Goal: Task Accomplishment & Management: Use online tool/utility

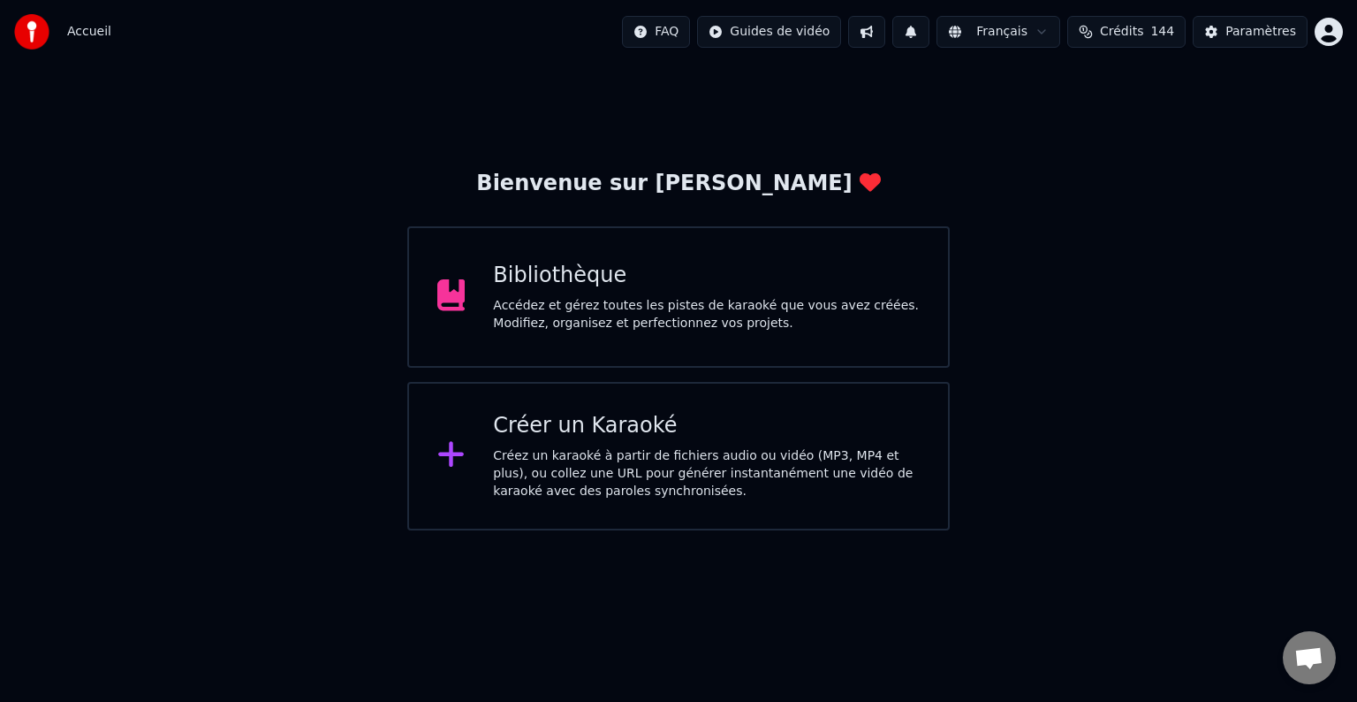
click at [565, 463] on div "Créez un karaoké à partir de fichiers audio ou vidéo (MP3, MP4 et plus), ou col…" at bounding box center [706, 473] width 427 height 53
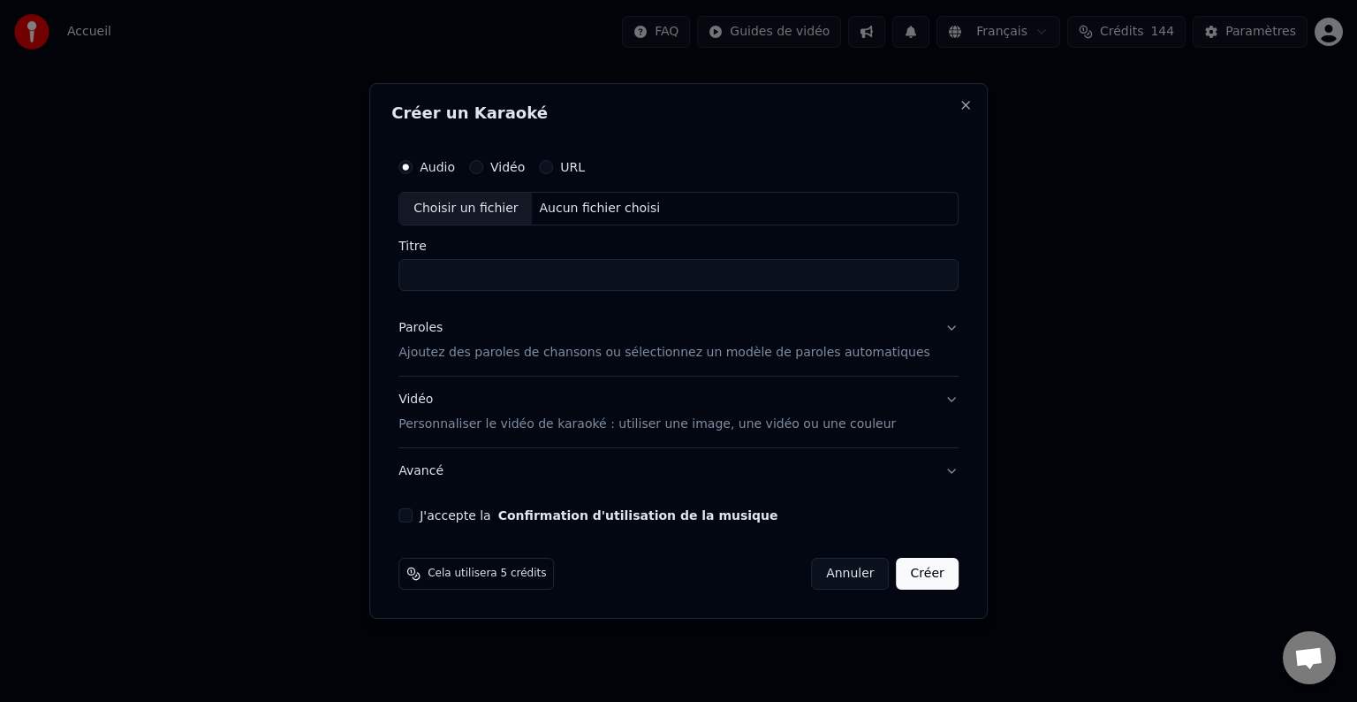
click at [498, 209] on div "Choisir un fichier" at bounding box center [465, 209] width 133 height 32
type input "**********"
click at [471, 355] on p "Ajoutez des paroles de chansons ou sélectionnez un modèle de paroles automatiqu…" at bounding box center [665, 353] width 532 height 18
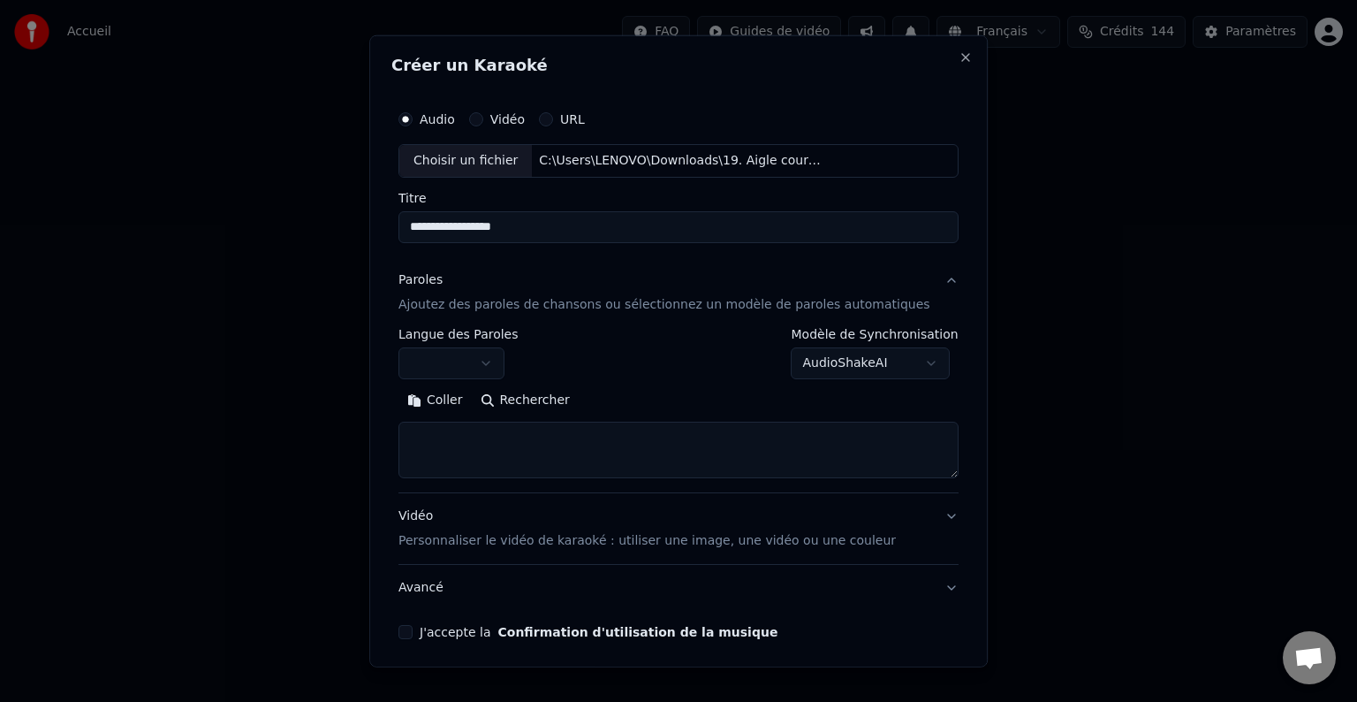
click at [513, 362] on body "**********" at bounding box center [678, 265] width 1357 height 530
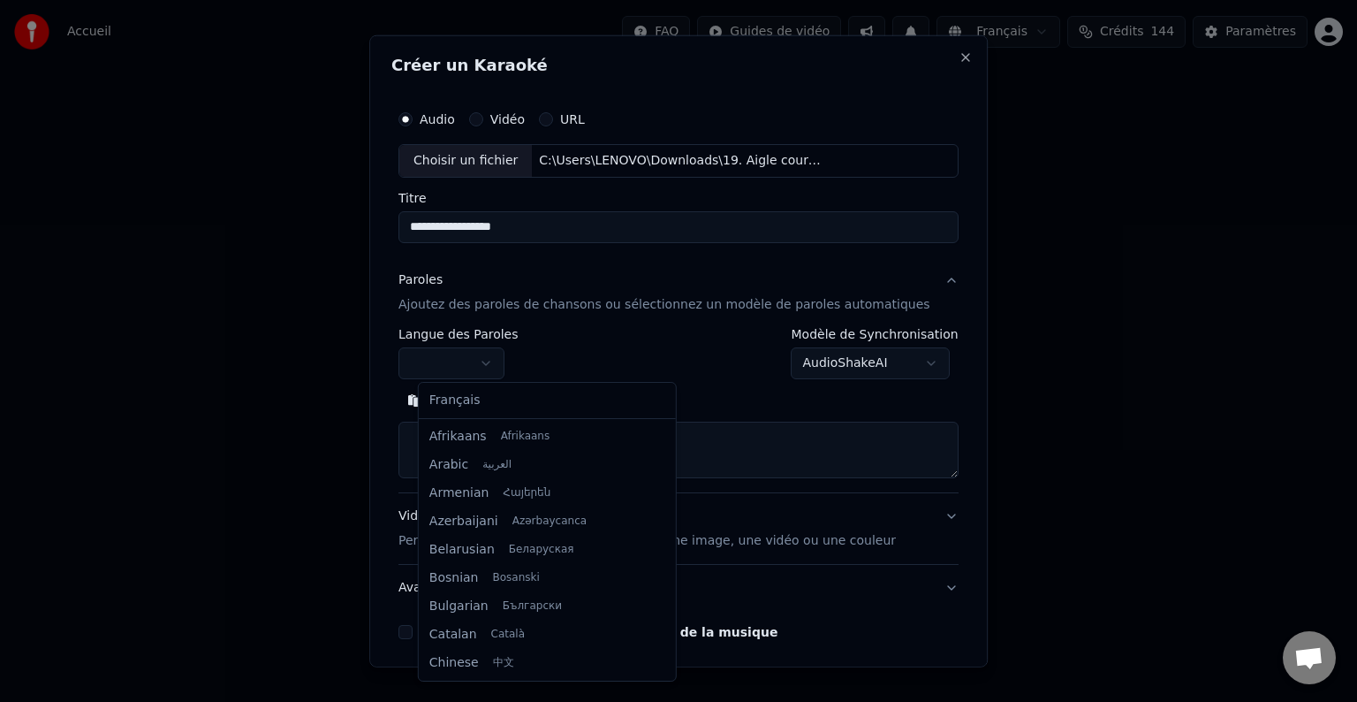
select select "**"
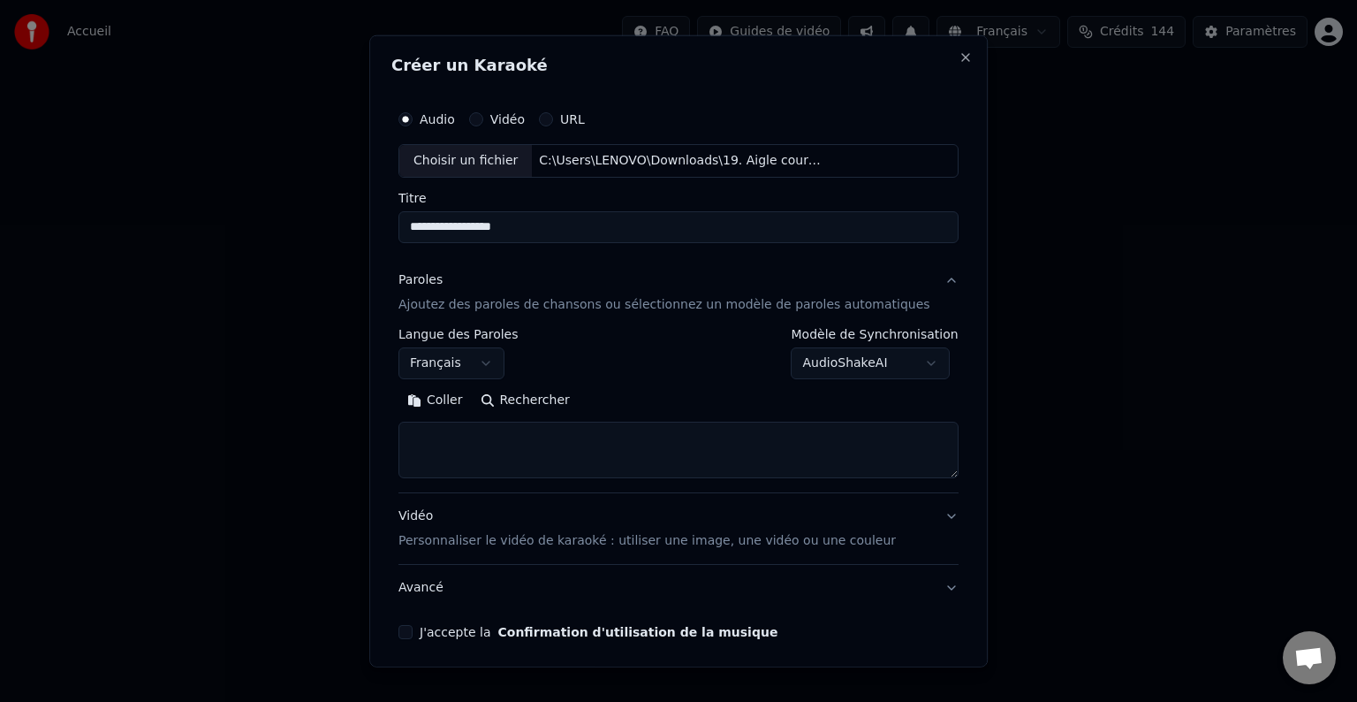
click at [452, 403] on button "Coller" at bounding box center [435, 400] width 73 height 28
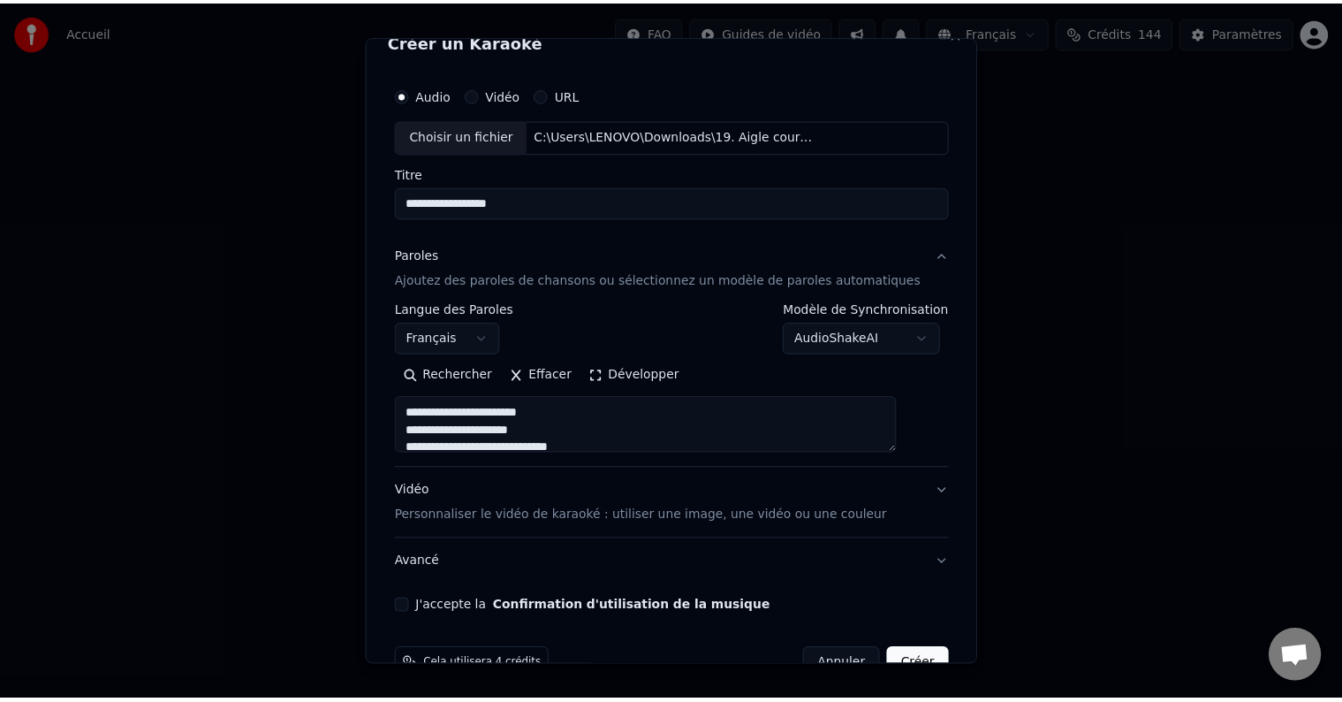
scroll to position [67, 0]
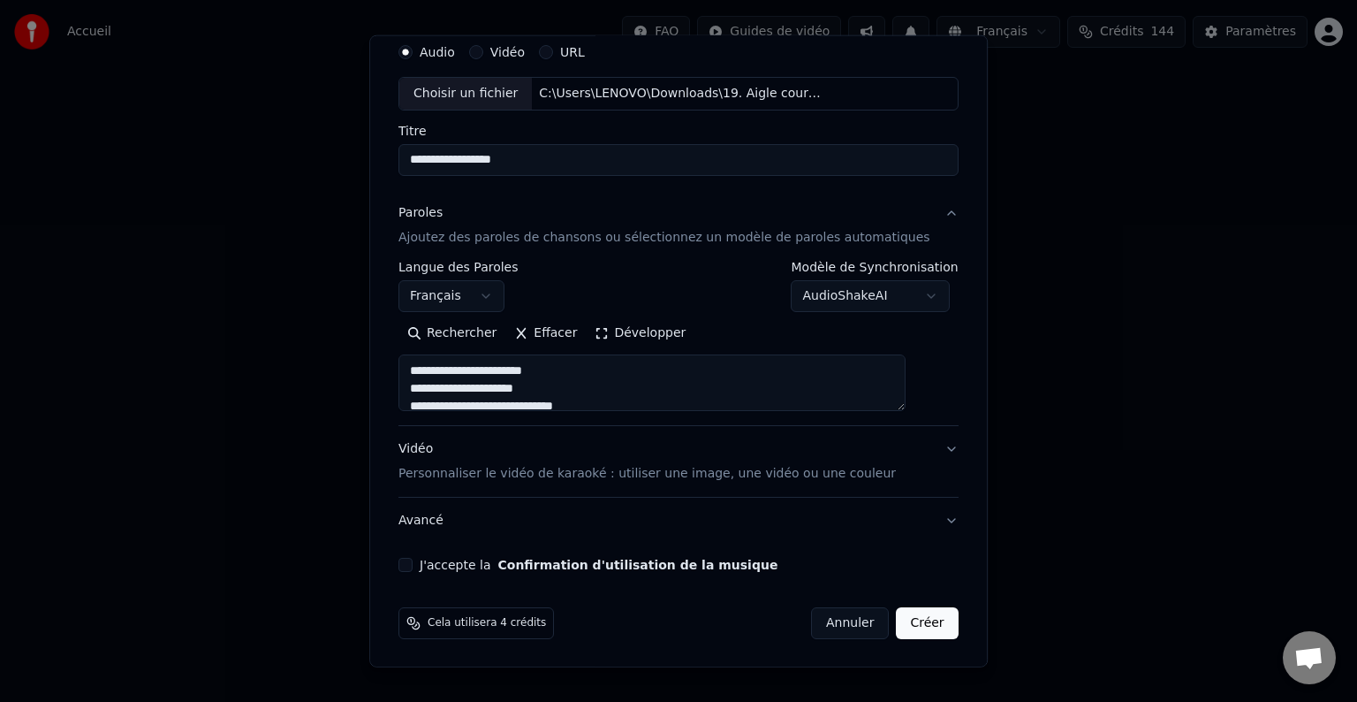
click at [433, 561] on div "J'accepte la Confirmation d'utilisation de la musique" at bounding box center [679, 565] width 560 height 14
click at [413, 562] on button "J'accepte la Confirmation d'utilisation de la musique" at bounding box center [406, 565] width 14 height 14
click at [897, 619] on button "Créer" at bounding box center [928, 623] width 62 height 32
type textarea "**********"
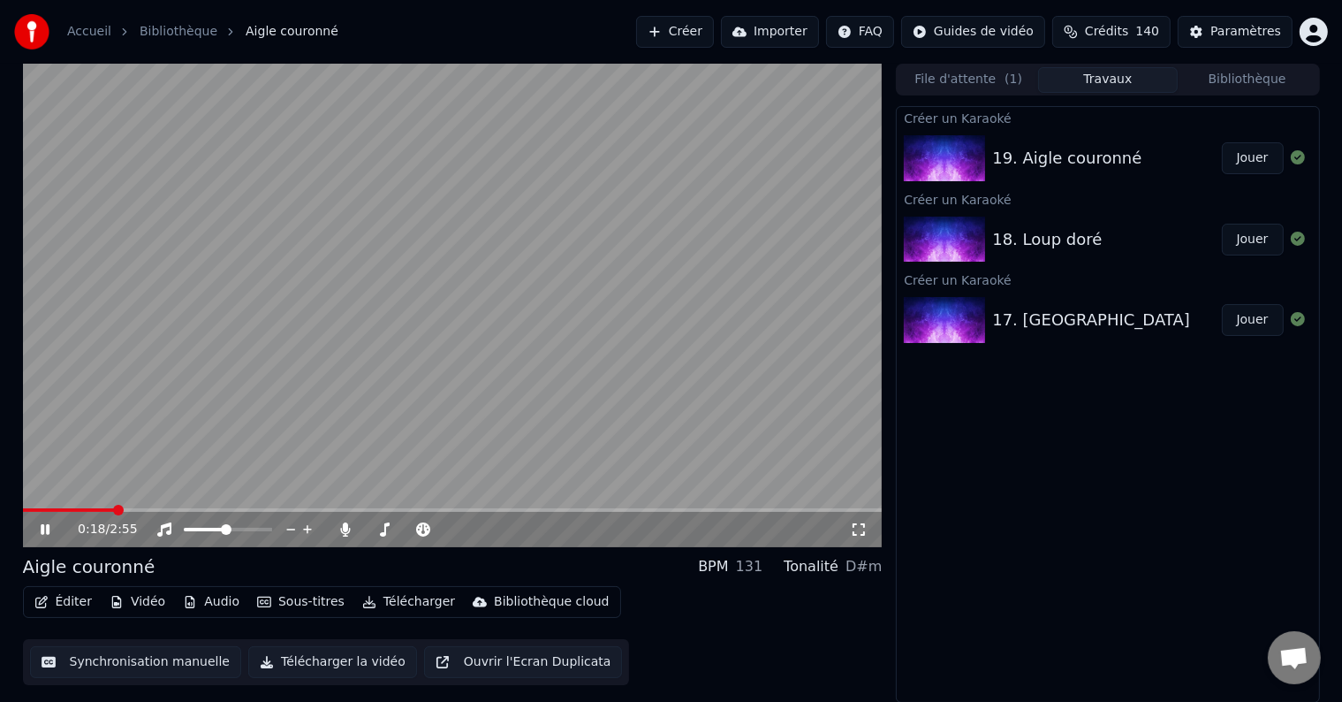
click at [42, 526] on icon at bounding box center [45, 529] width 9 height 11
click at [42, 531] on icon at bounding box center [45, 529] width 11 height 12
click at [23, 505] on span at bounding box center [28, 510] width 11 height 11
click at [122, 662] on button "Synchronisation manuelle" at bounding box center [136, 662] width 212 height 32
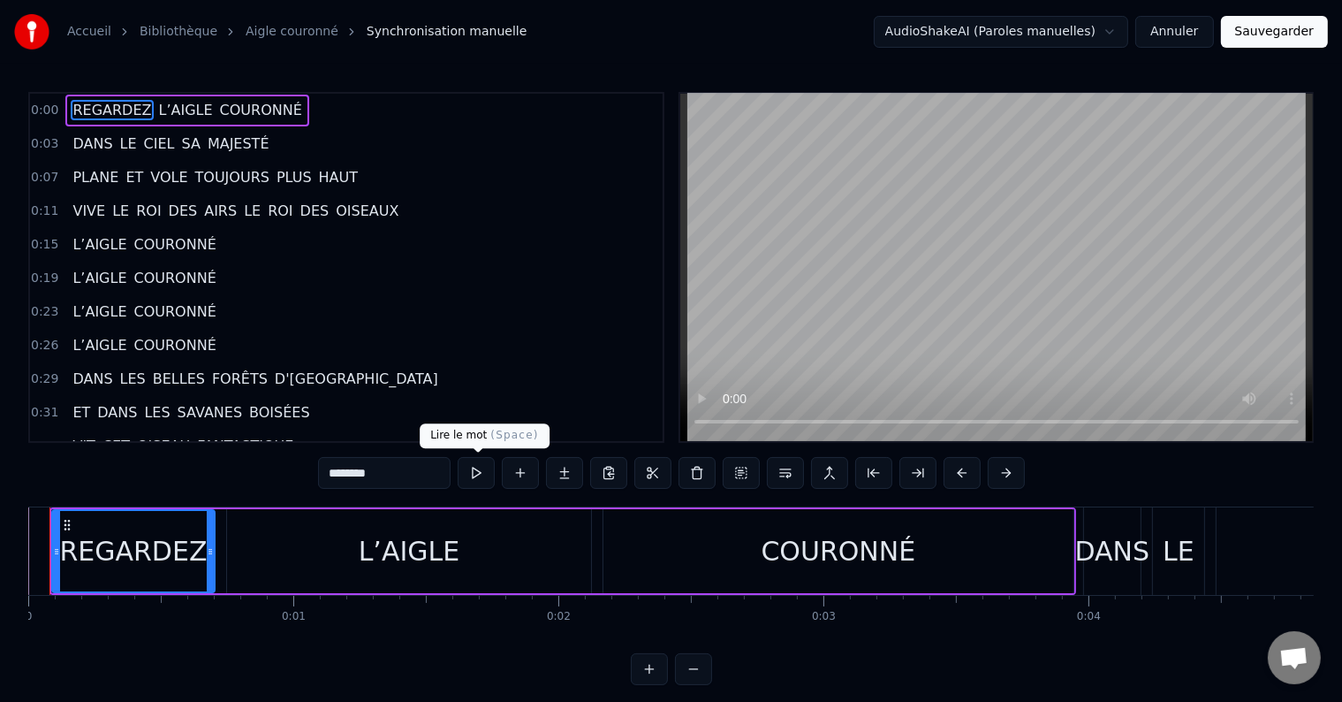
click at [479, 476] on button at bounding box center [476, 473] width 37 height 32
click at [406, 555] on div "L’AIGLE" at bounding box center [410, 551] width 102 height 40
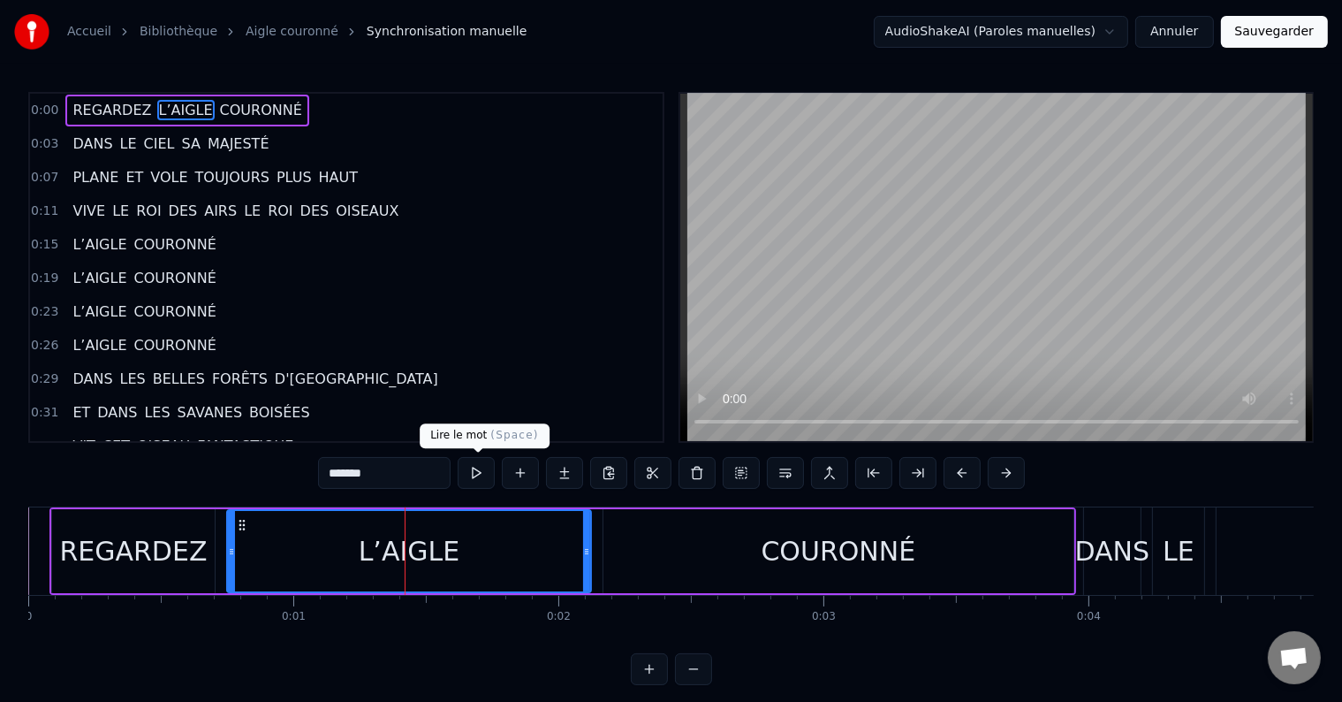
click at [480, 470] on button at bounding box center [476, 473] width 37 height 32
click at [577, 552] on icon at bounding box center [580, 551] width 7 height 14
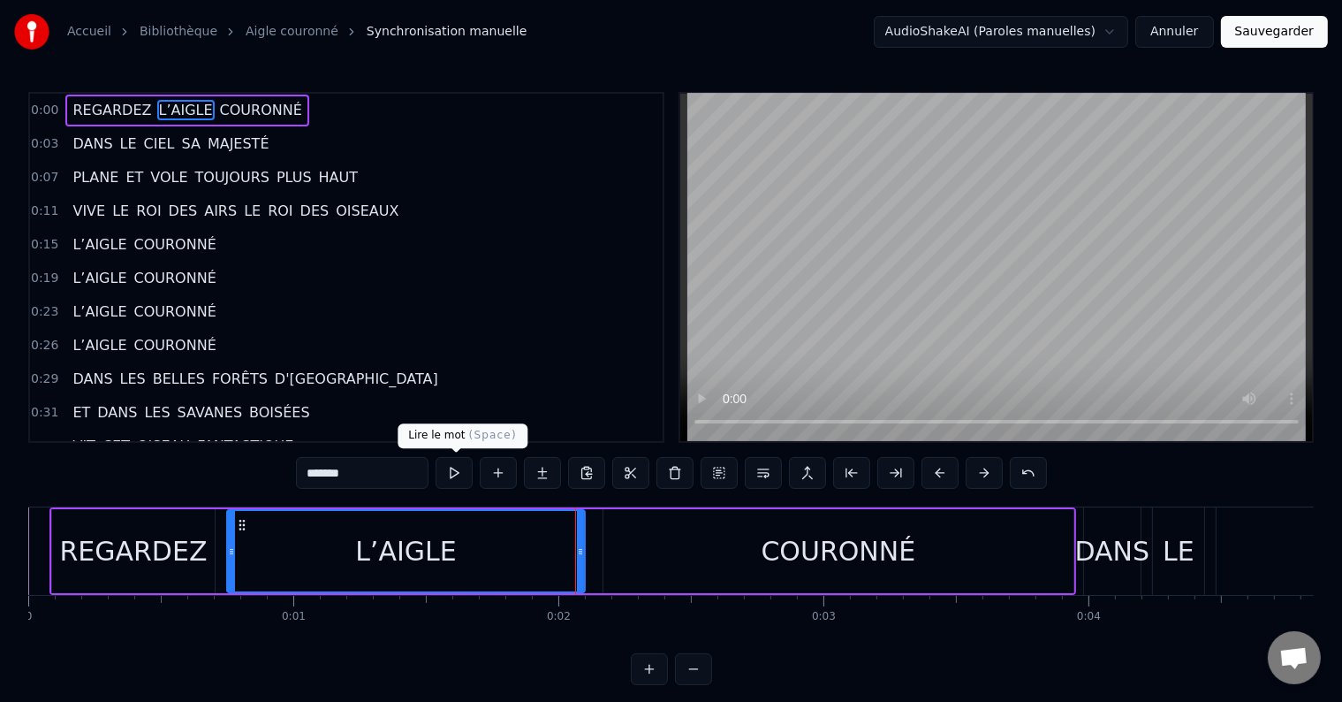
click at [463, 464] on button at bounding box center [454, 473] width 37 height 32
click at [627, 546] on div "COURONNÉ" at bounding box center [839, 551] width 470 height 84
type input "********"
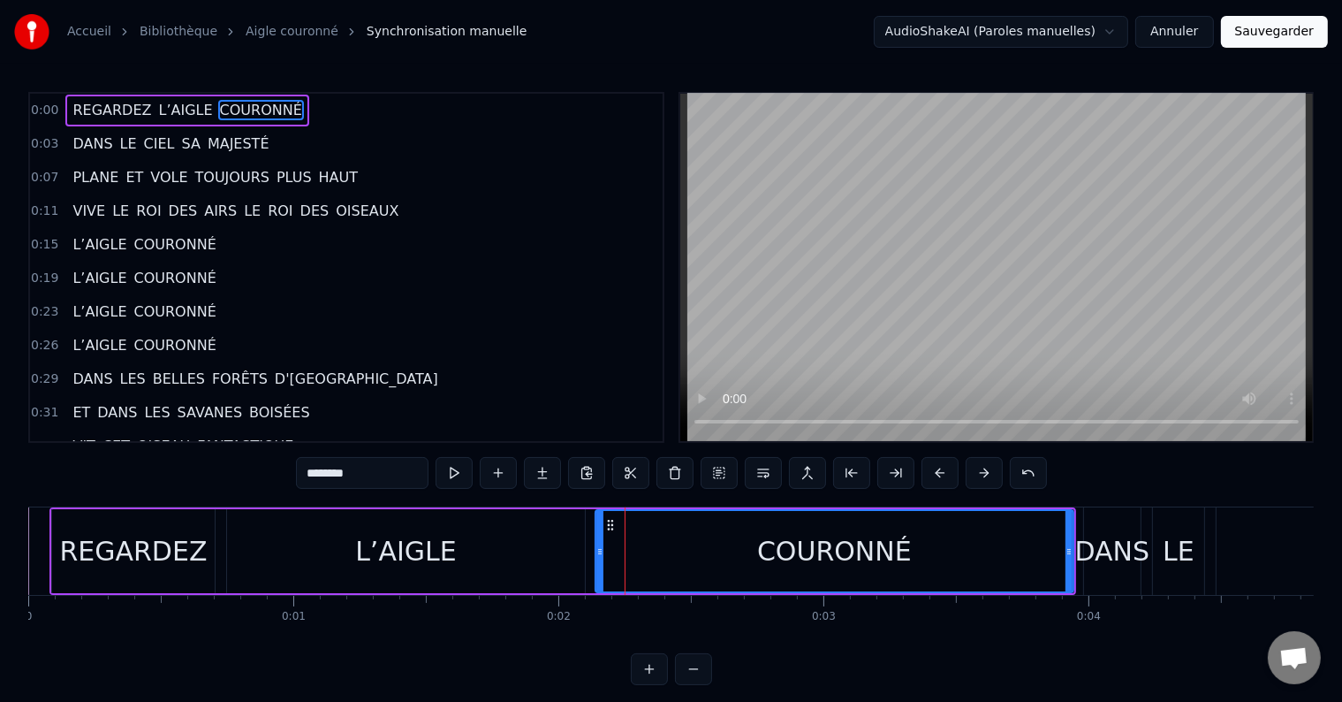
click at [596, 545] on div at bounding box center [599, 551] width 7 height 80
click at [461, 470] on button at bounding box center [454, 473] width 37 height 32
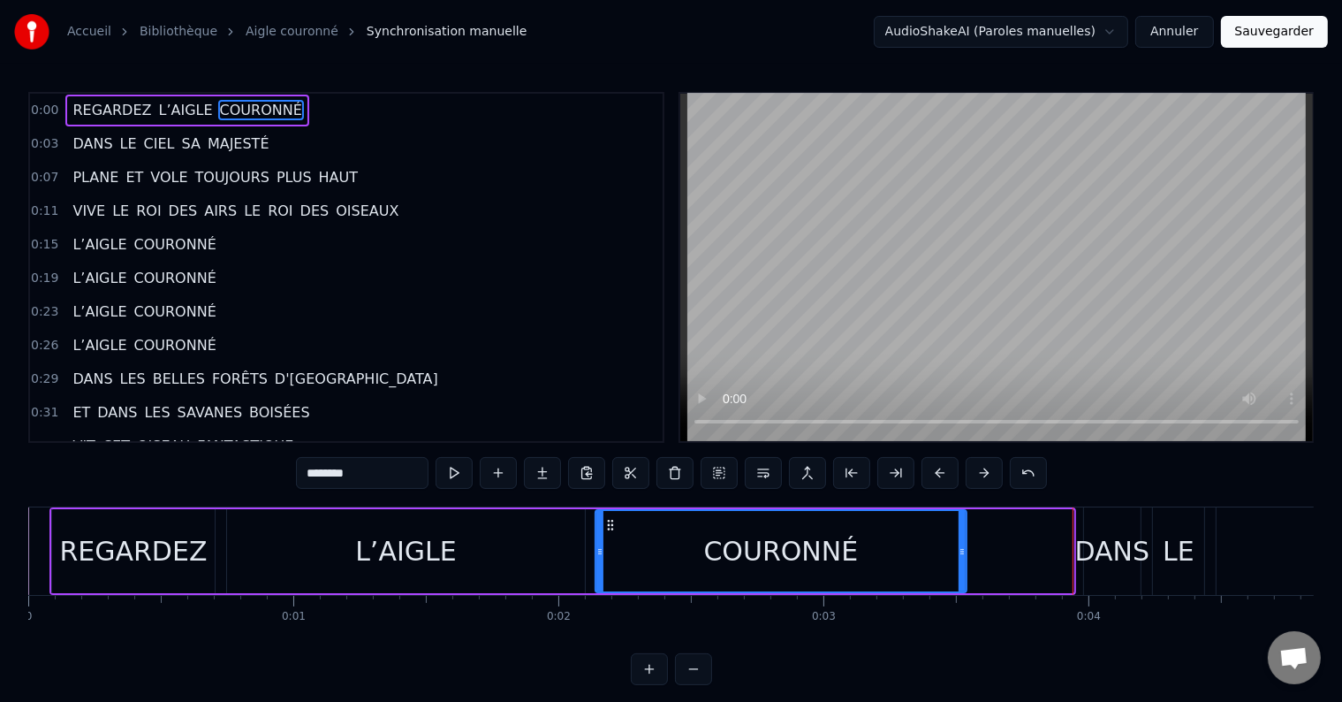
drag, startPoint x: 1067, startPoint y: 534, endPoint x: 961, endPoint y: 551, distance: 108.4
click at [961, 551] on div at bounding box center [962, 551] width 7 height 80
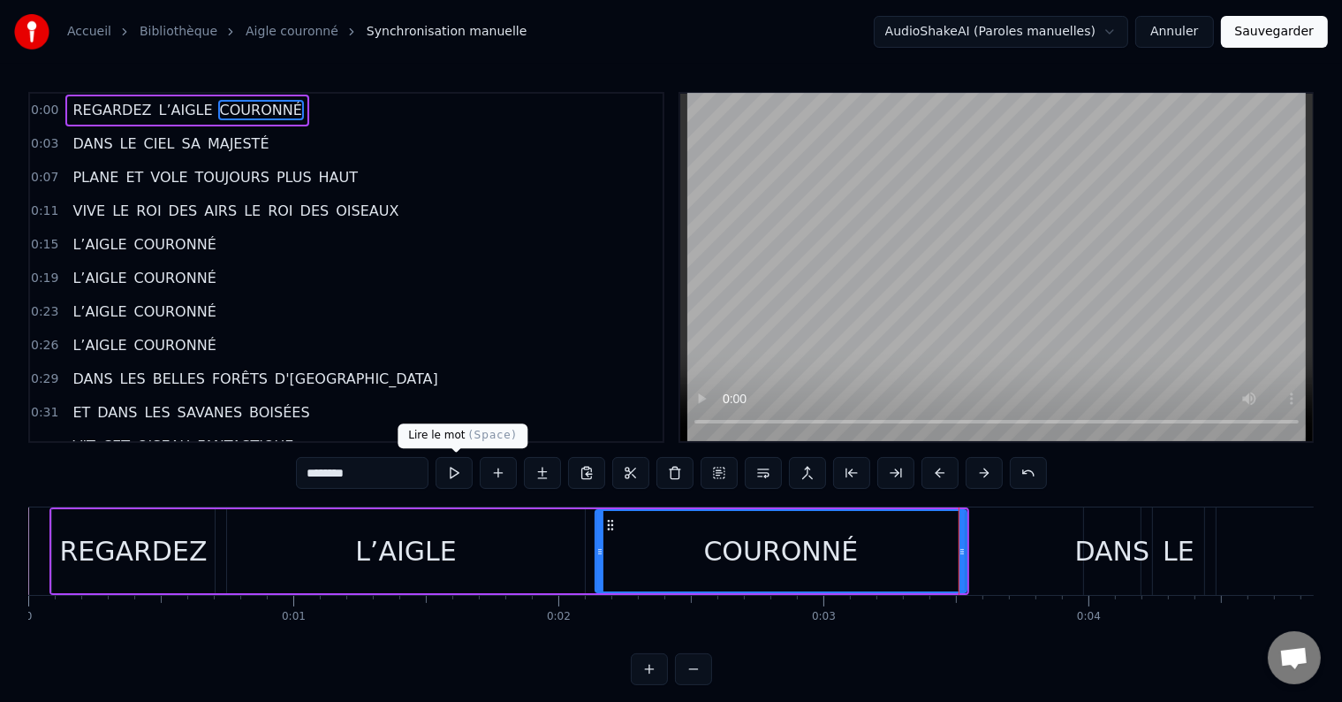
click at [455, 472] on button at bounding box center [454, 473] width 37 height 32
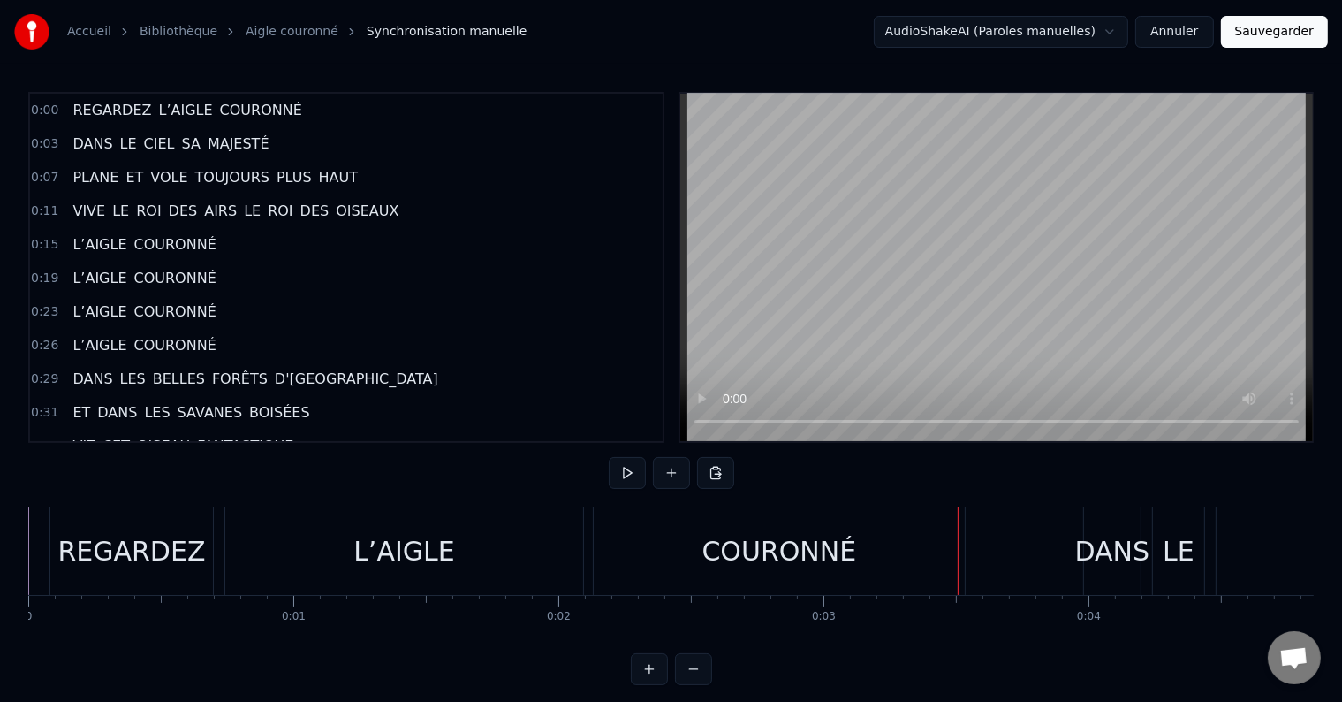
click at [862, 558] on div "COURONNÉ" at bounding box center [779, 550] width 371 height 87
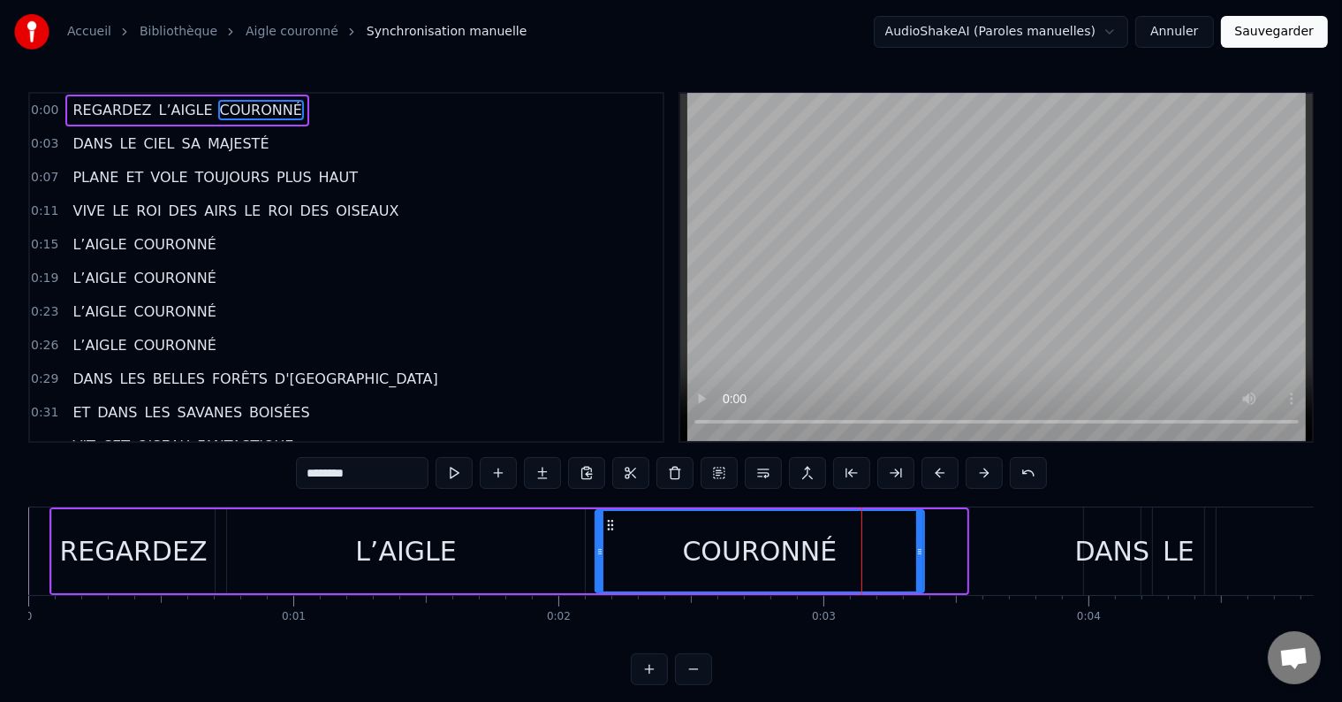
drag, startPoint x: 961, startPoint y: 548, endPoint x: 919, endPoint y: 558, distance: 43.7
click at [919, 558] on div at bounding box center [919, 551] width 7 height 80
click at [462, 470] on button at bounding box center [454, 473] width 37 height 32
drag, startPoint x: 921, startPoint y: 548, endPoint x: 866, endPoint y: 556, distance: 55.4
click at [866, 556] on icon at bounding box center [865, 551] width 7 height 14
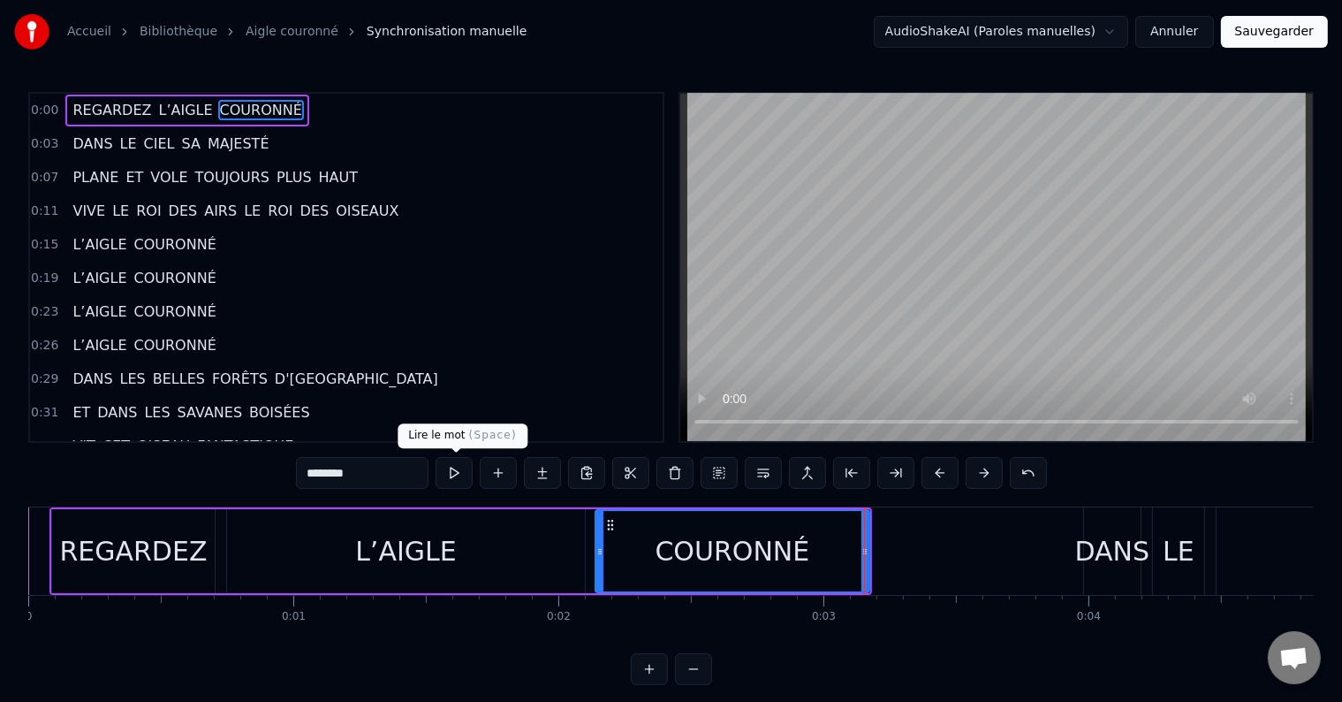
click at [458, 468] on button at bounding box center [454, 473] width 37 height 32
drag, startPoint x: 862, startPoint y: 548, endPoint x: 852, endPoint y: 550, distance: 10.8
click at [855, 550] on icon at bounding box center [858, 551] width 7 height 14
click at [456, 471] on button at bounding box center [454, 473] width 37 height 32
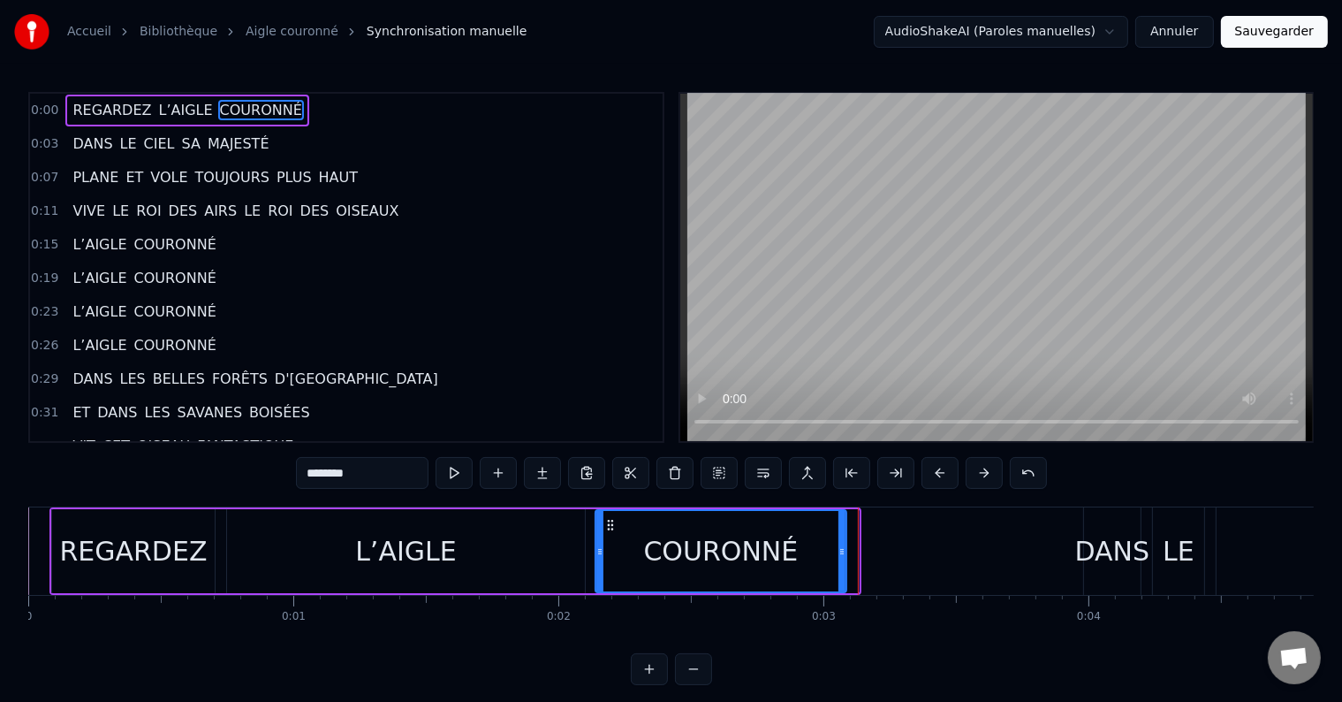
drag, startPoint x: 855, startPoint y: 551, endPoint x: 837, endPoint y: 554, distance: 18.0
click at [839, 554] on icon at bounding box center [842, 551] width 7 height 14
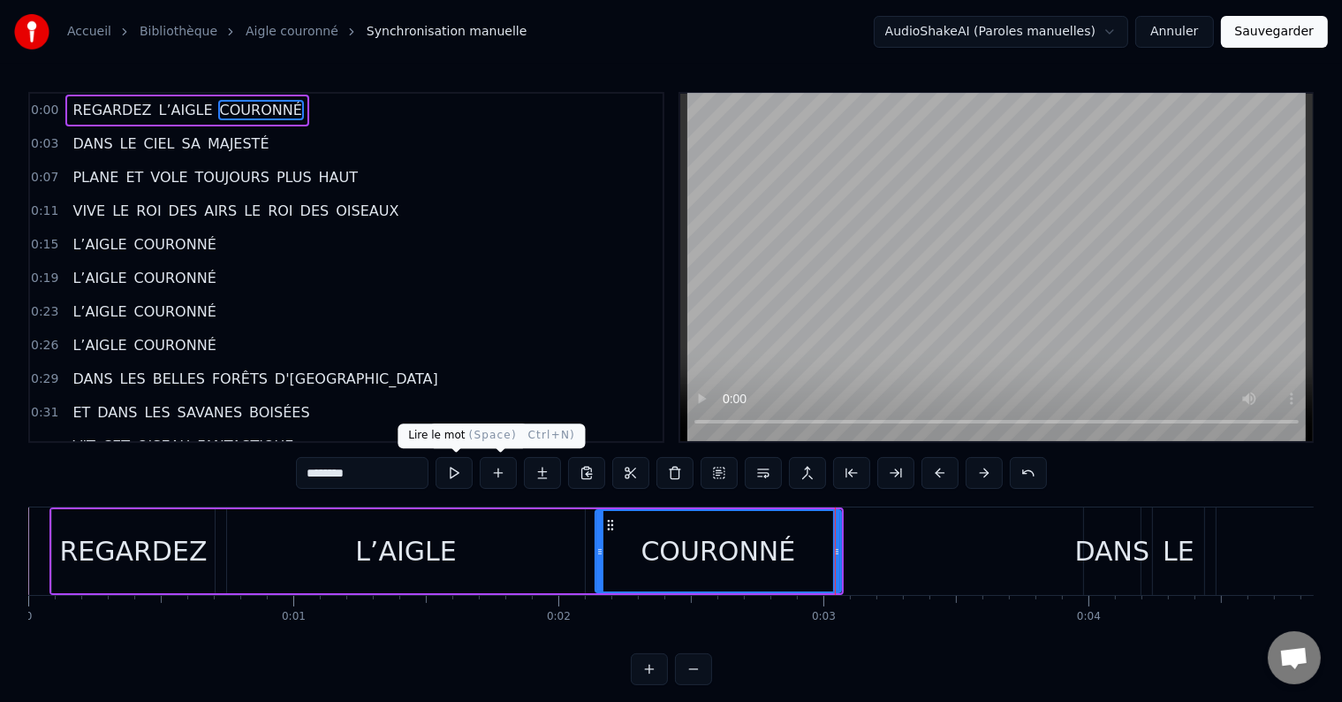
click at [462, 475] on button at bounding box center [454, 473] width 37 height 32
click at [1112, 569] on div "DANS" at bounding box center [1112, 551] width 75 height 40
type input "****"
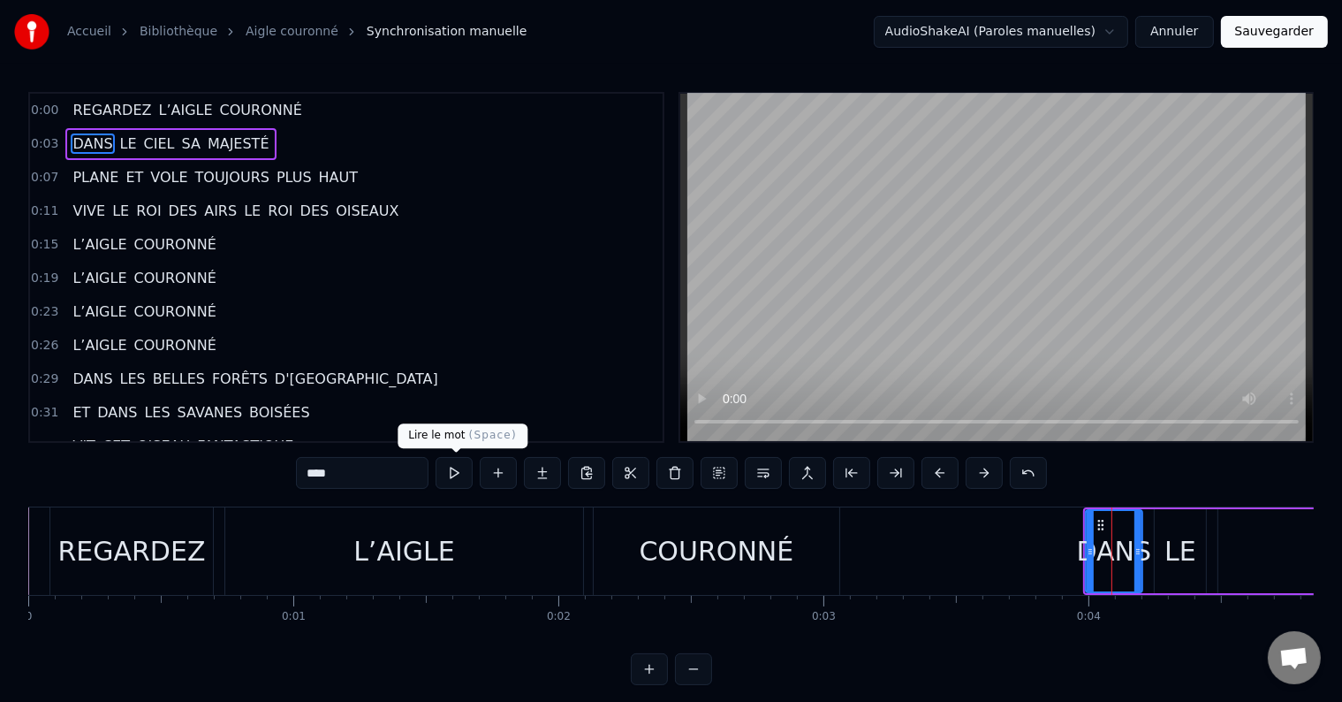
click at [460, 474] on button at bounding box center [454, 473] width 37 height 32
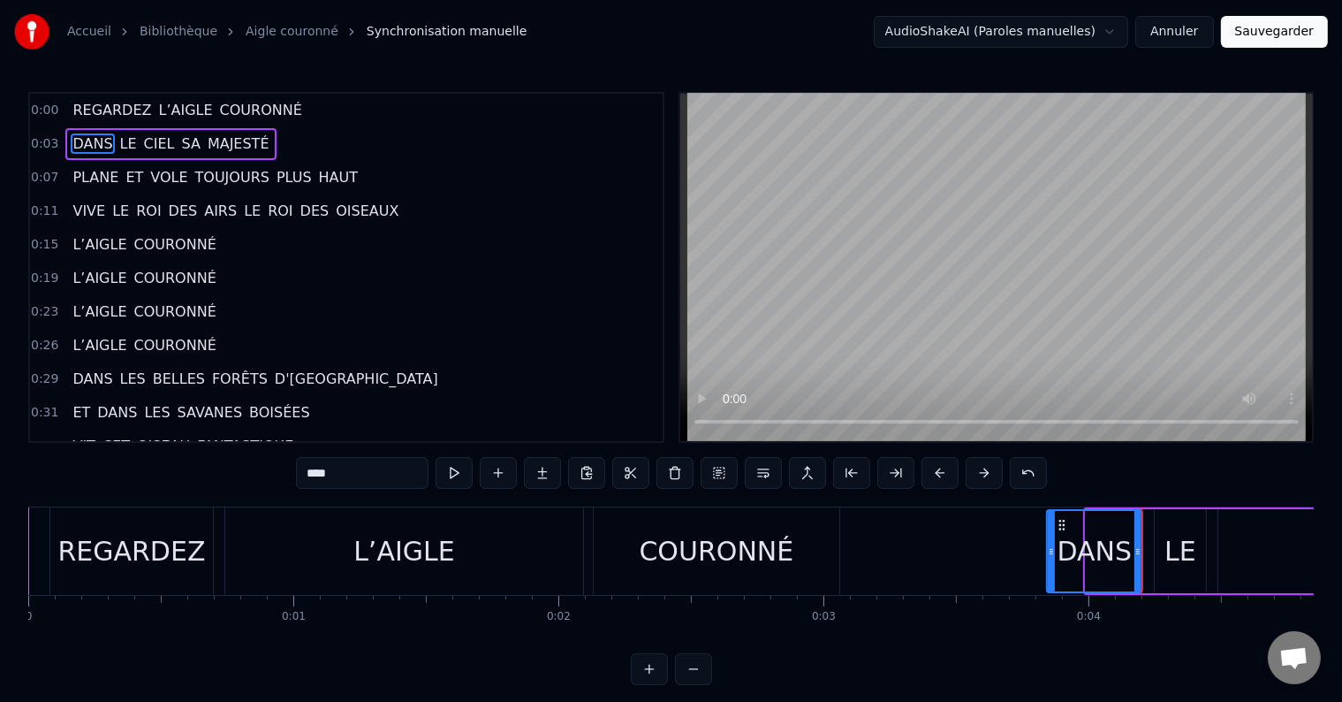
drag, startPoint x: 1087, startPoint y: 546, endPoint x: 1048, endPoint y: 556, distance: 40.1
click at [1048, 556] on icon at bounding box center [1051, 551] width 7 height 14
click at [459, 472] on button at bounding box center [454, 473] width 37 height 32
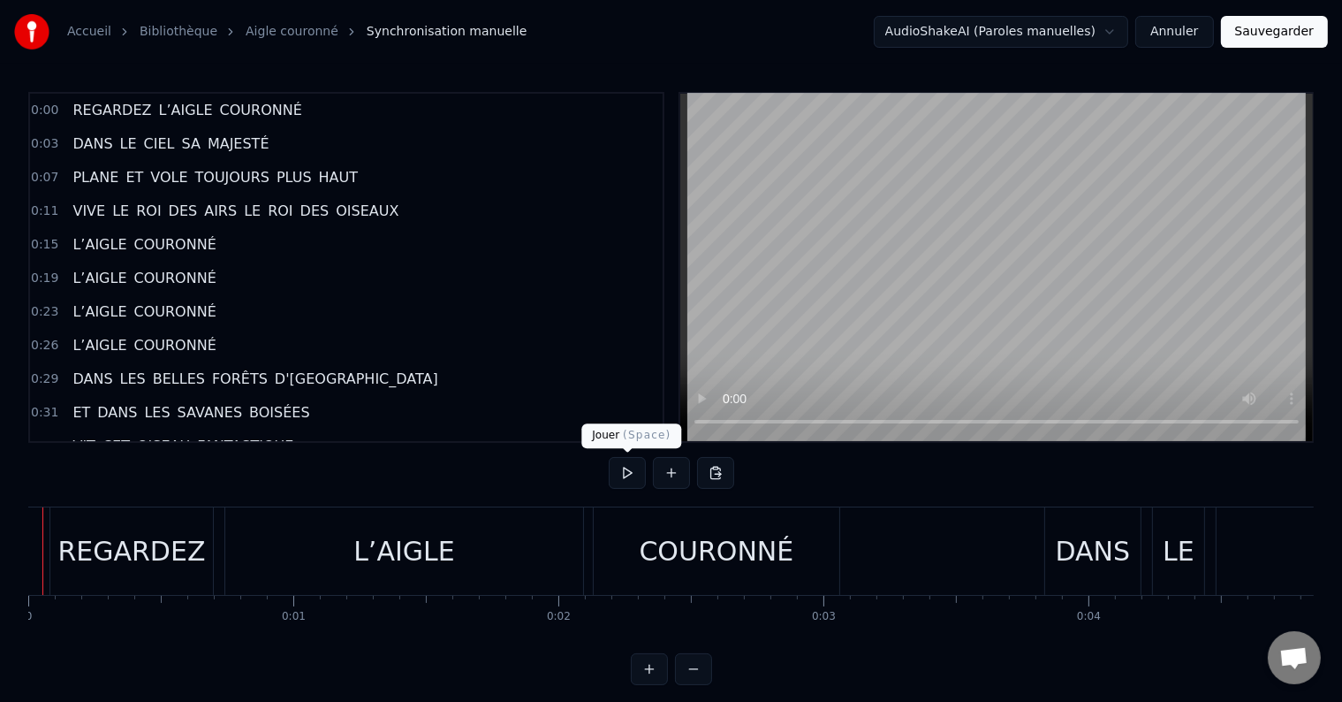
click at [627, 468] on button at bounding box center [627, 473] width 37 height 32
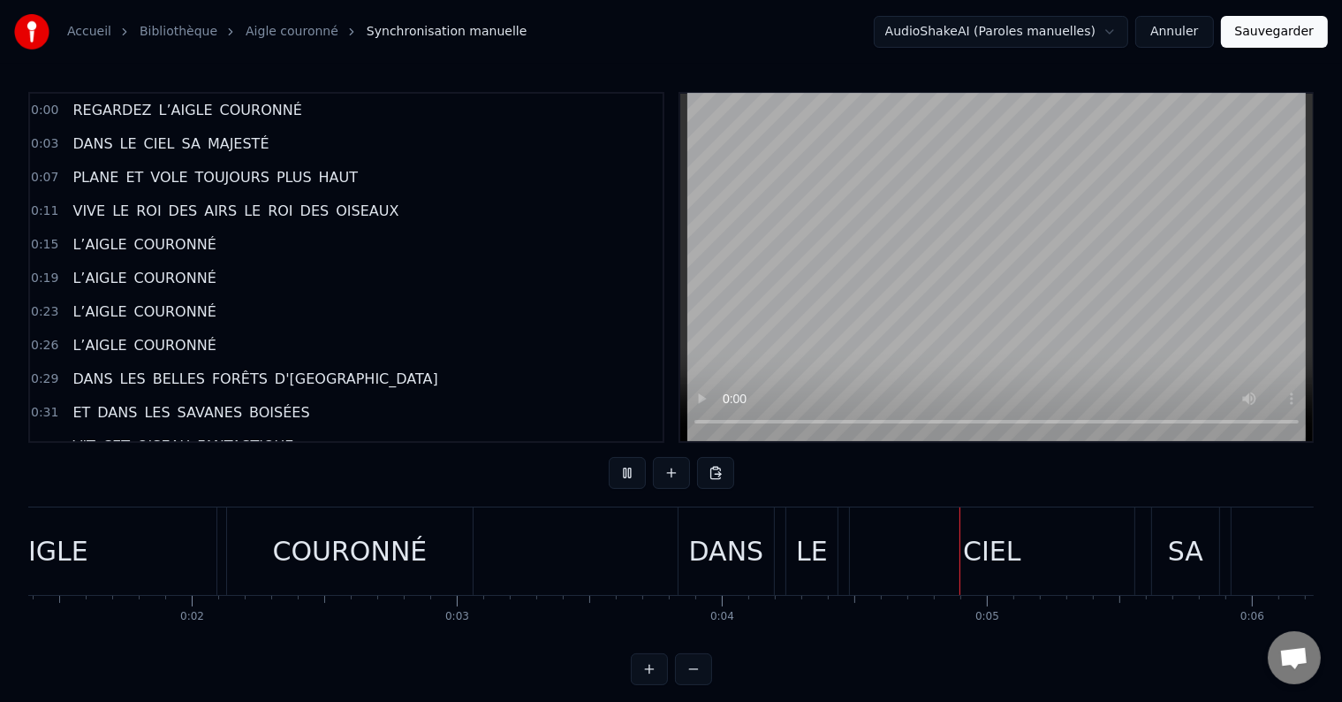
click at [626, 469] on button at bounding box center [627, 473] width 37 height 32
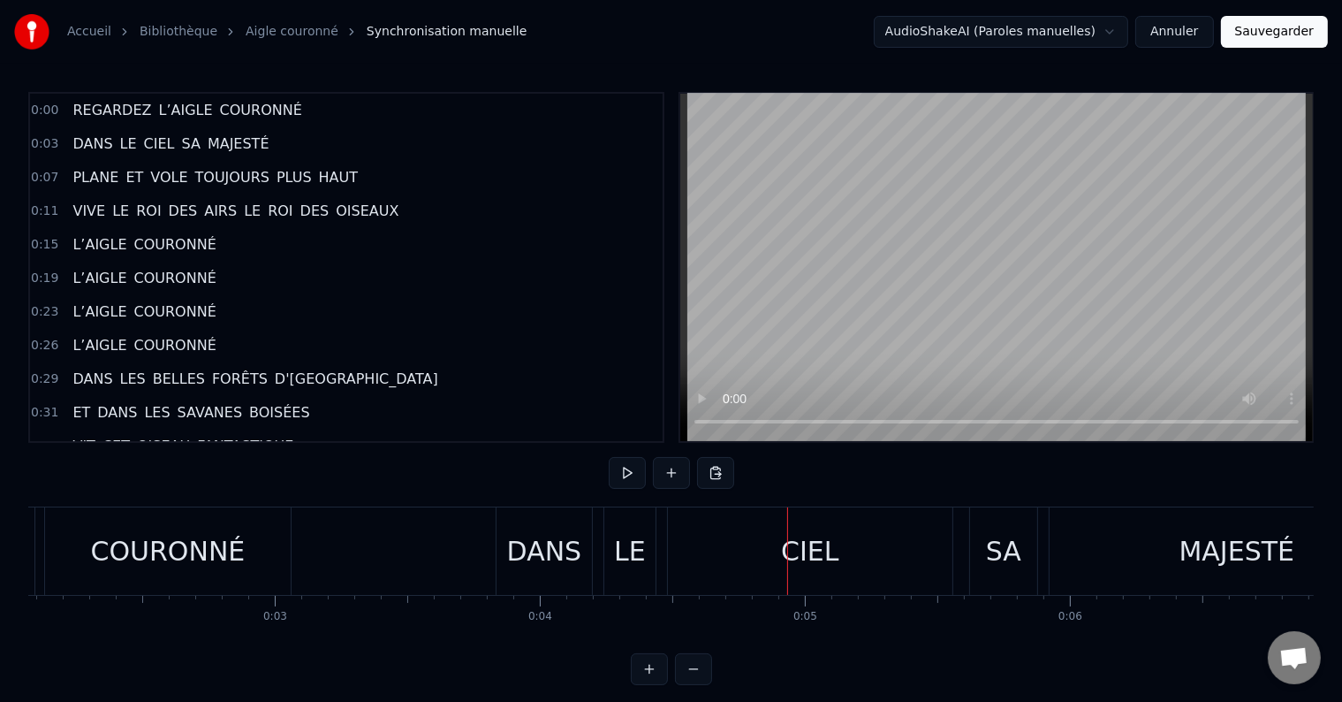
scroll to position [0, 498]
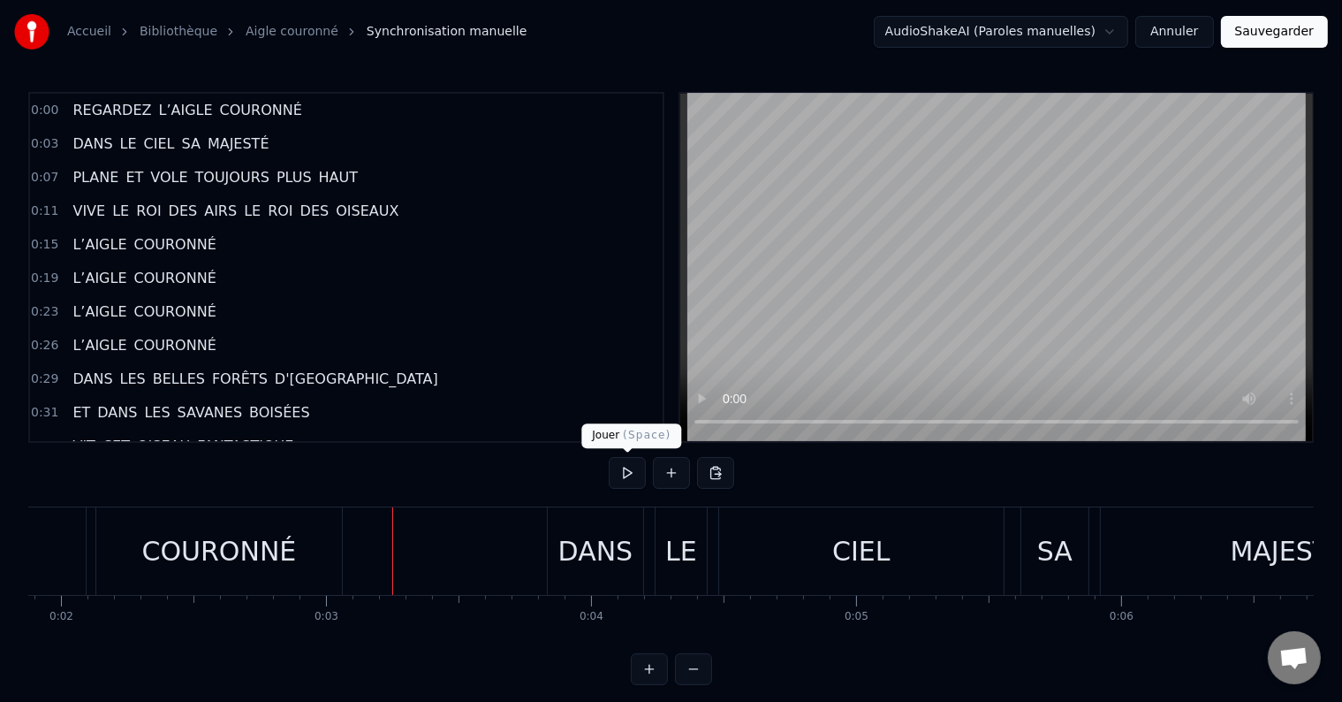
click at [623, 467] on button at bounding box center [627, 473] width 37 height 32
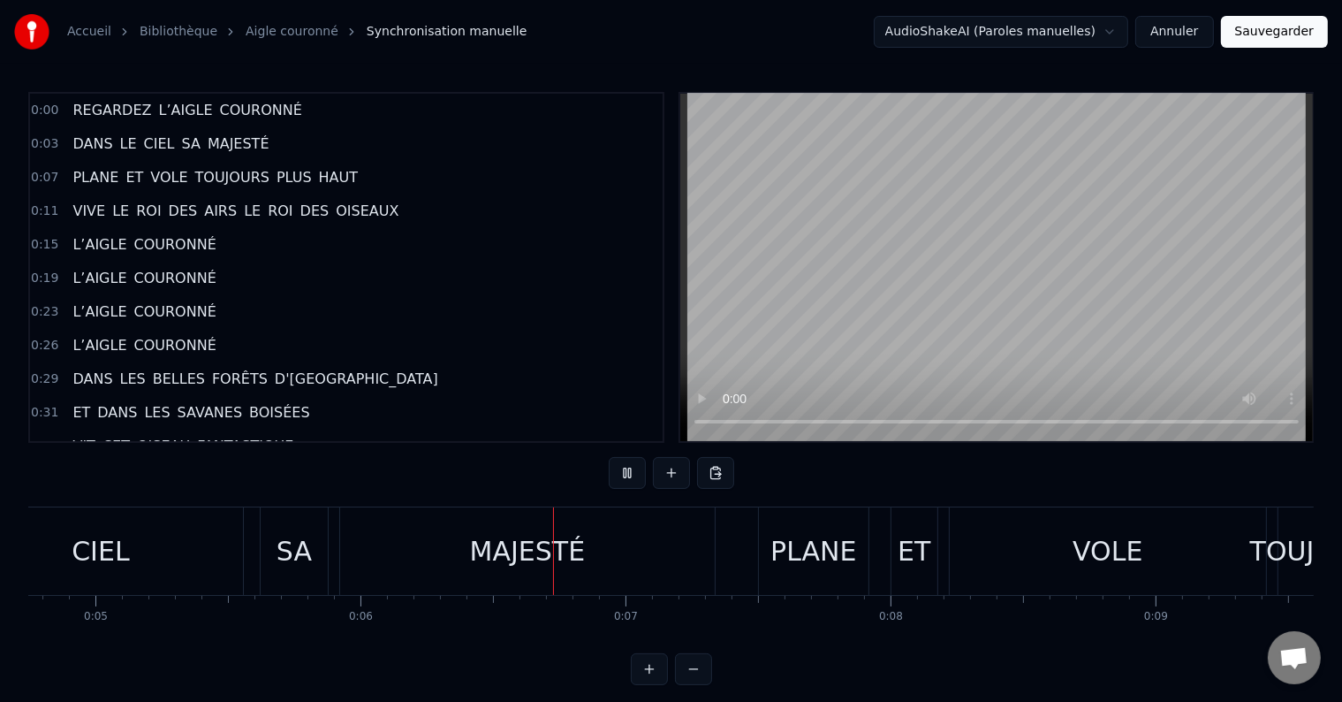
click at [623, 467] on button at bounding box center [627, 473] width 37 height 32
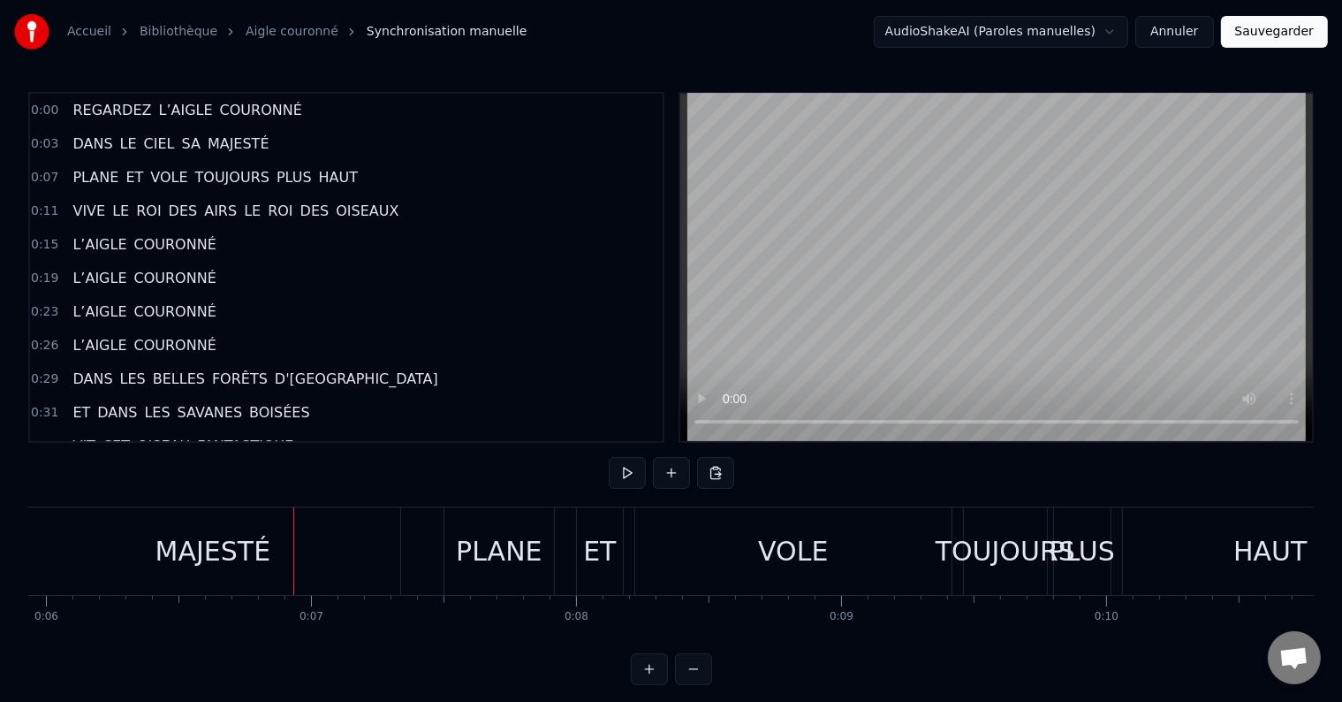
scroll to position [0, 1619]
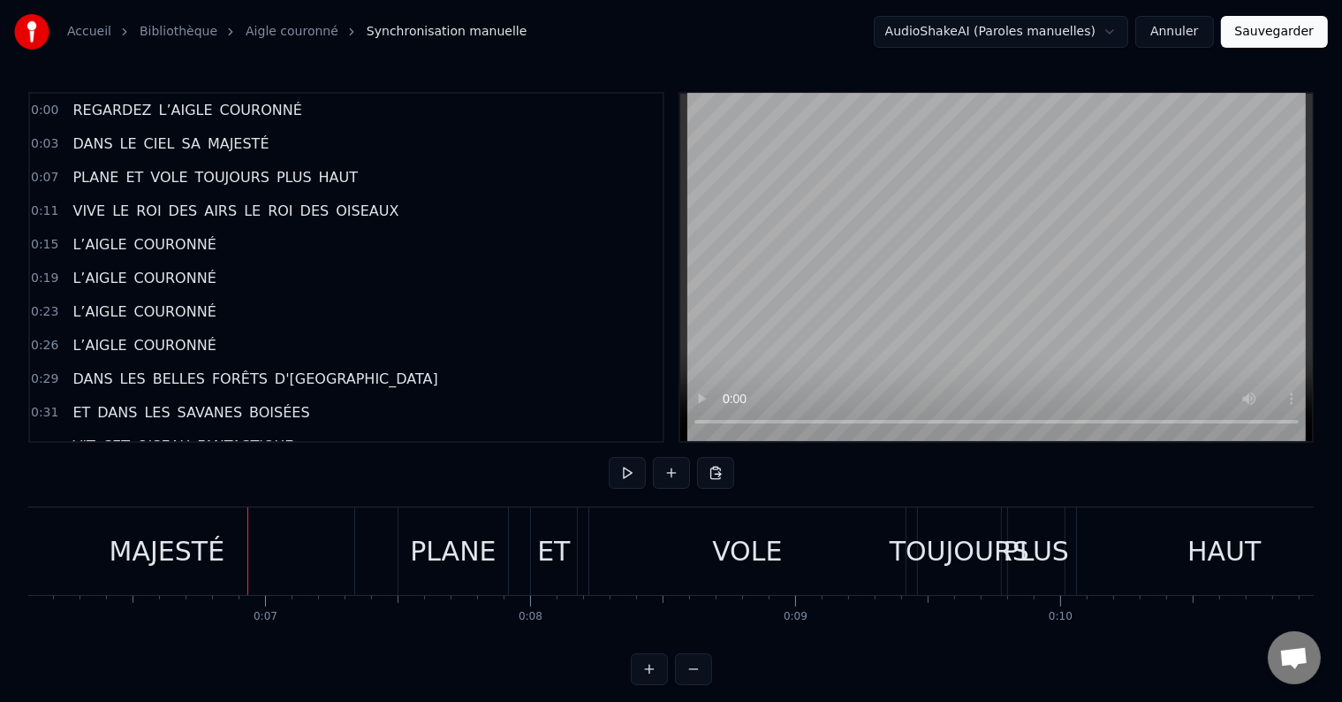
click at [331, 555] on div "MAJESTÉ" at bounding box center [167, 550] width 375 height 87
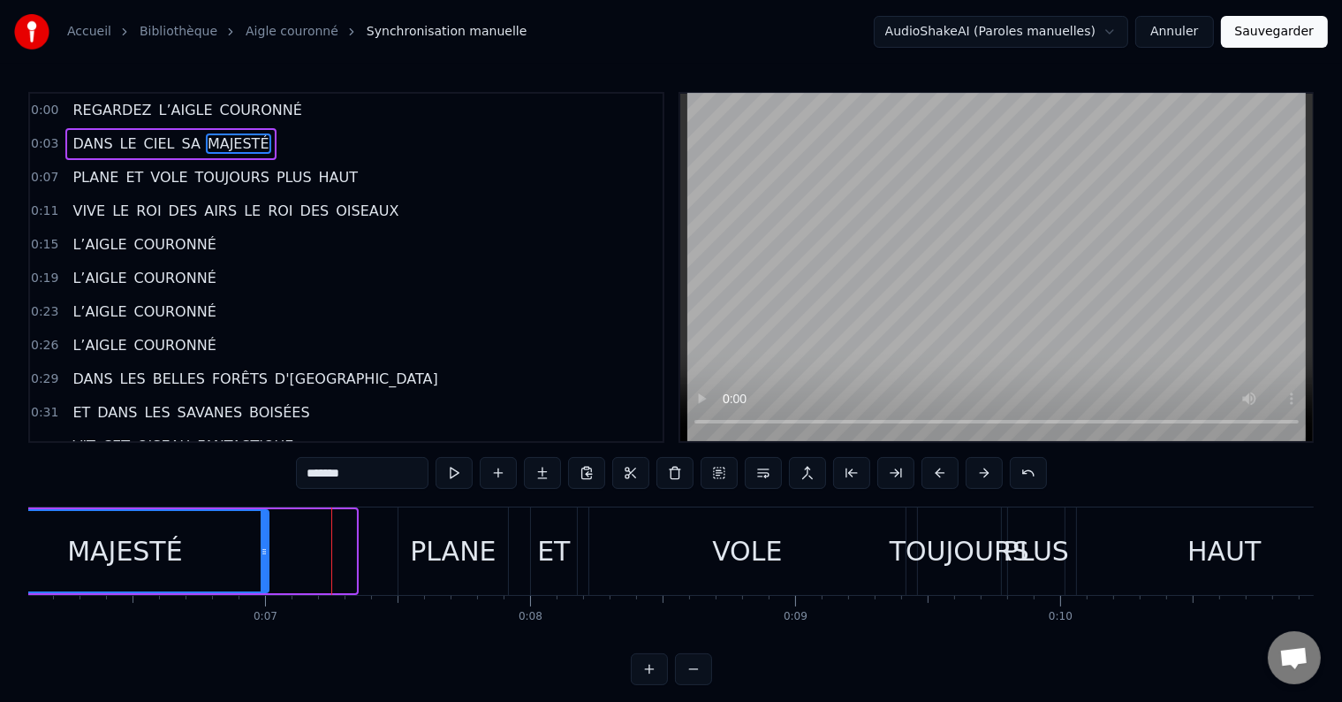
drag, startPoint x: 354, startPoint y: 548, endPoint x: 267, endPoint y: 549, distance: 87.5
click at [267, 549] on icon at bounding box center [264, 551] width 7 height 14
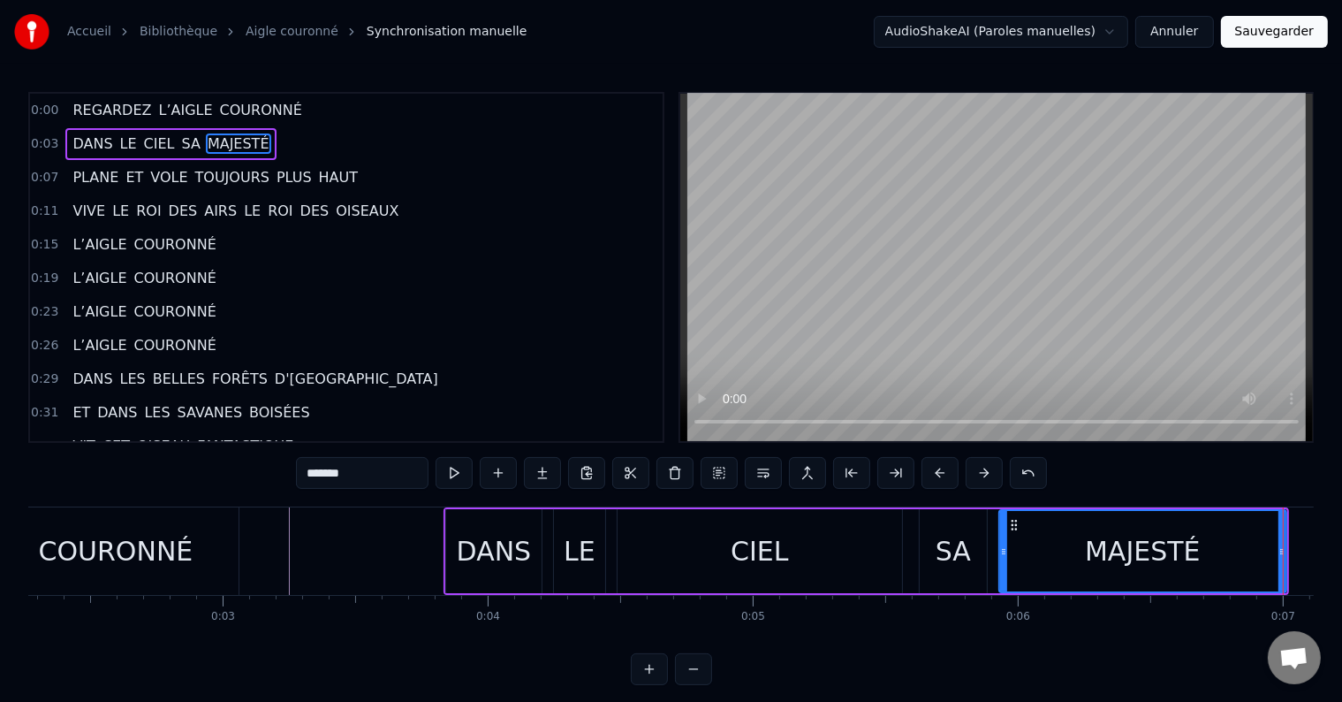
scroll to position [0, 523]
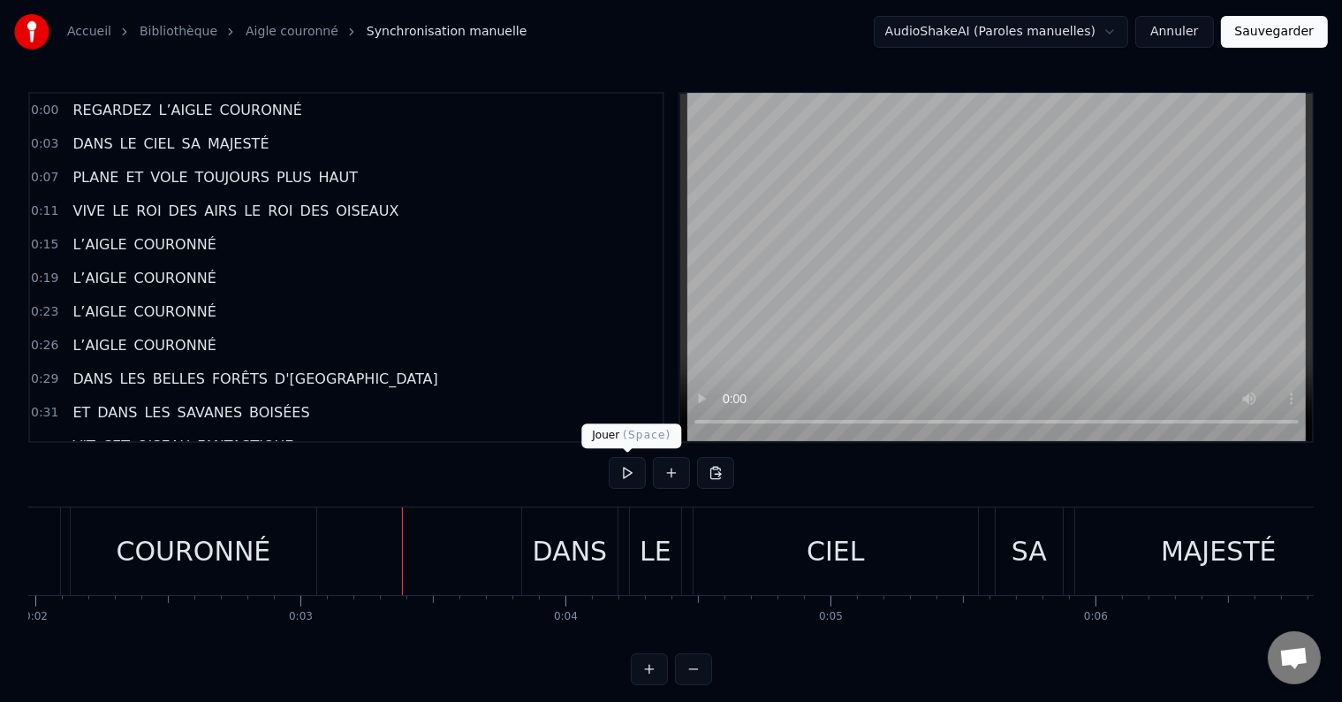
click at [631, 474] on button at bounding box center [627, 473] width 37 height 32
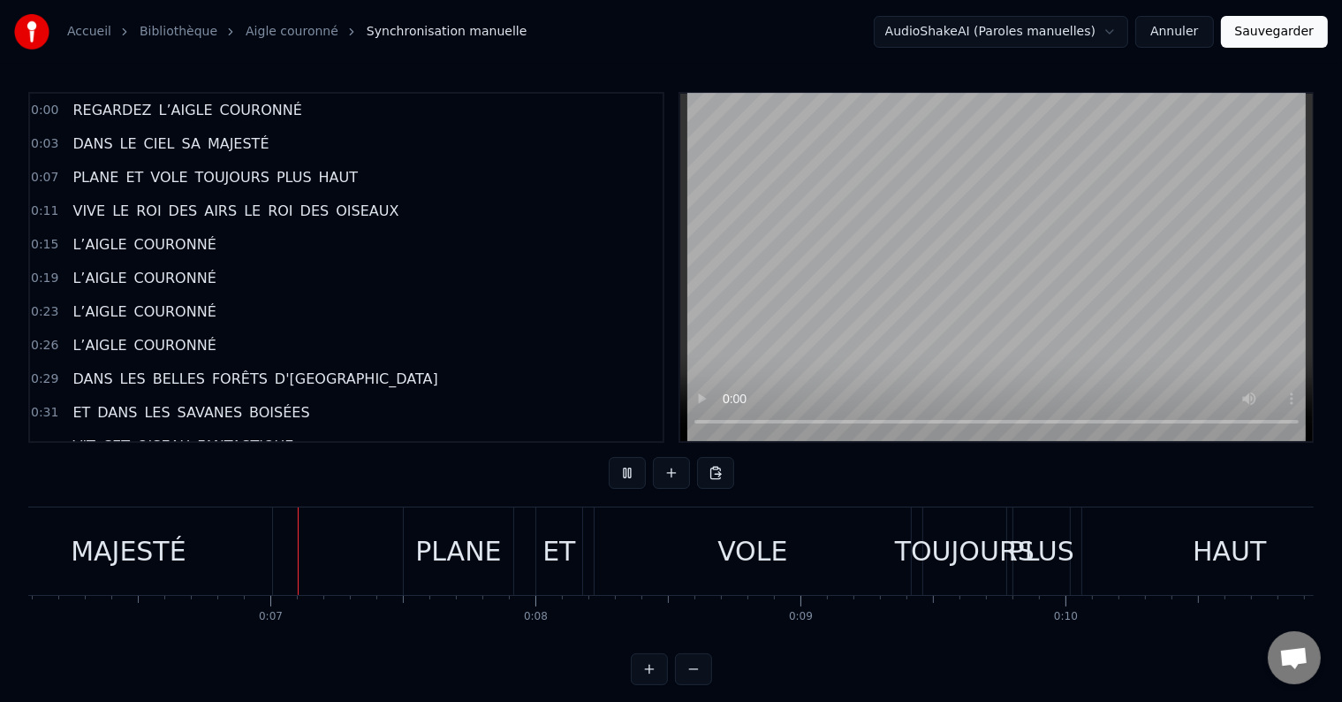
scroll to position [0, 1647]
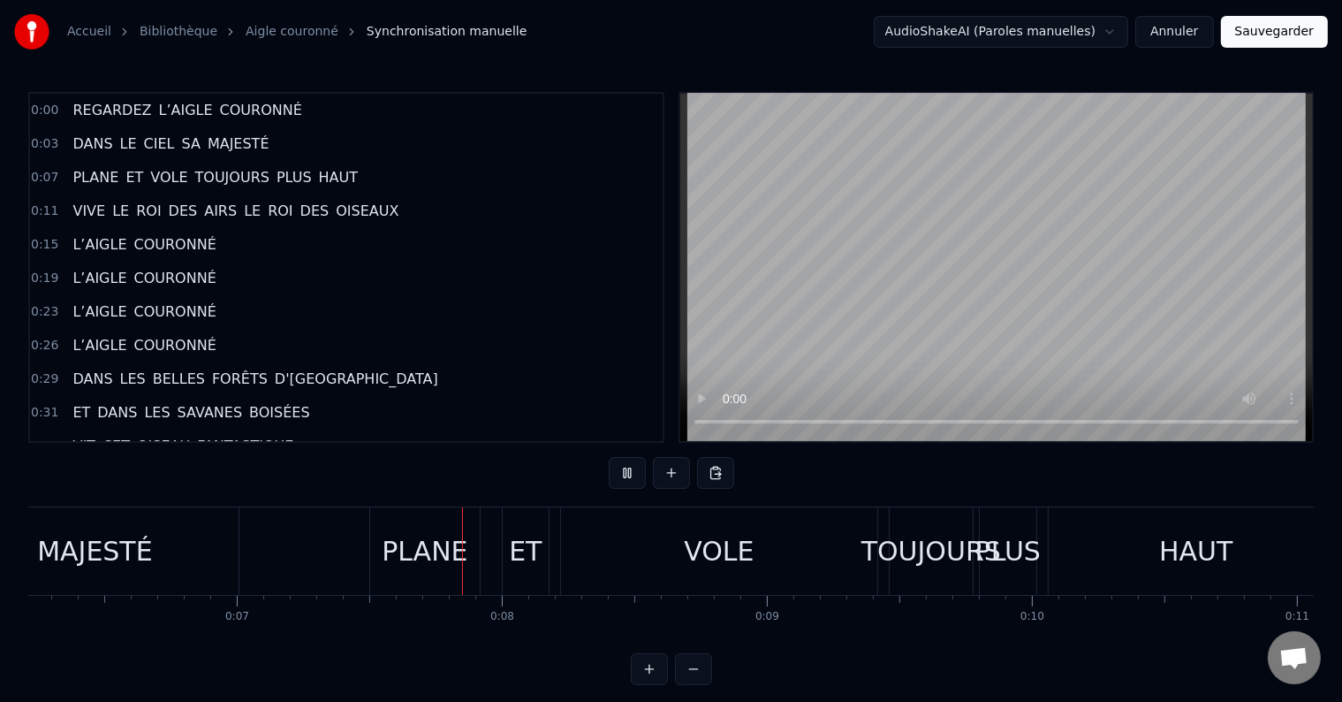
click at [195, 550] on div "MAJESTÉ" at bounding box center [94, 550] width 287 height 87
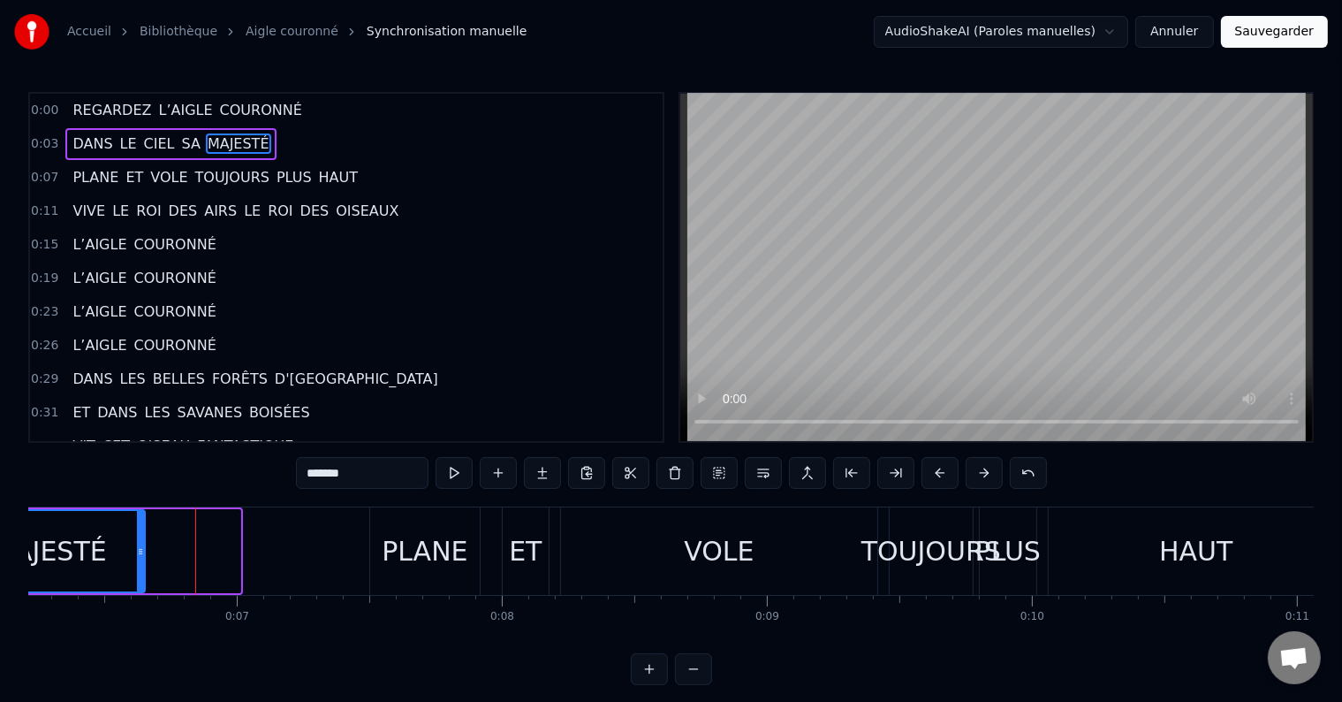
drag, startPoint x: 234, startPoint y: 551, endPoint x: 139, endPoint y: 551, distance: 95.4
click at [139, 551] on icon at bounding box center [140, 551] width 7 height 14
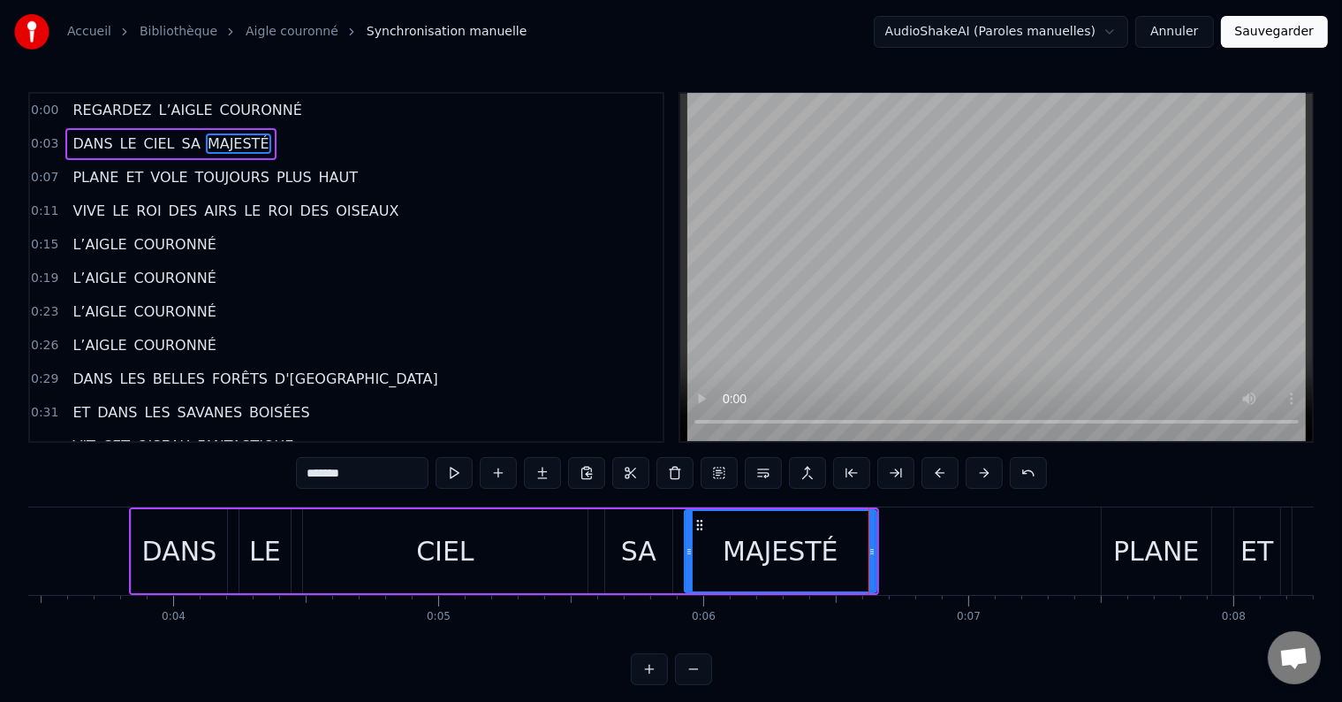
scroll to position [0, 837]
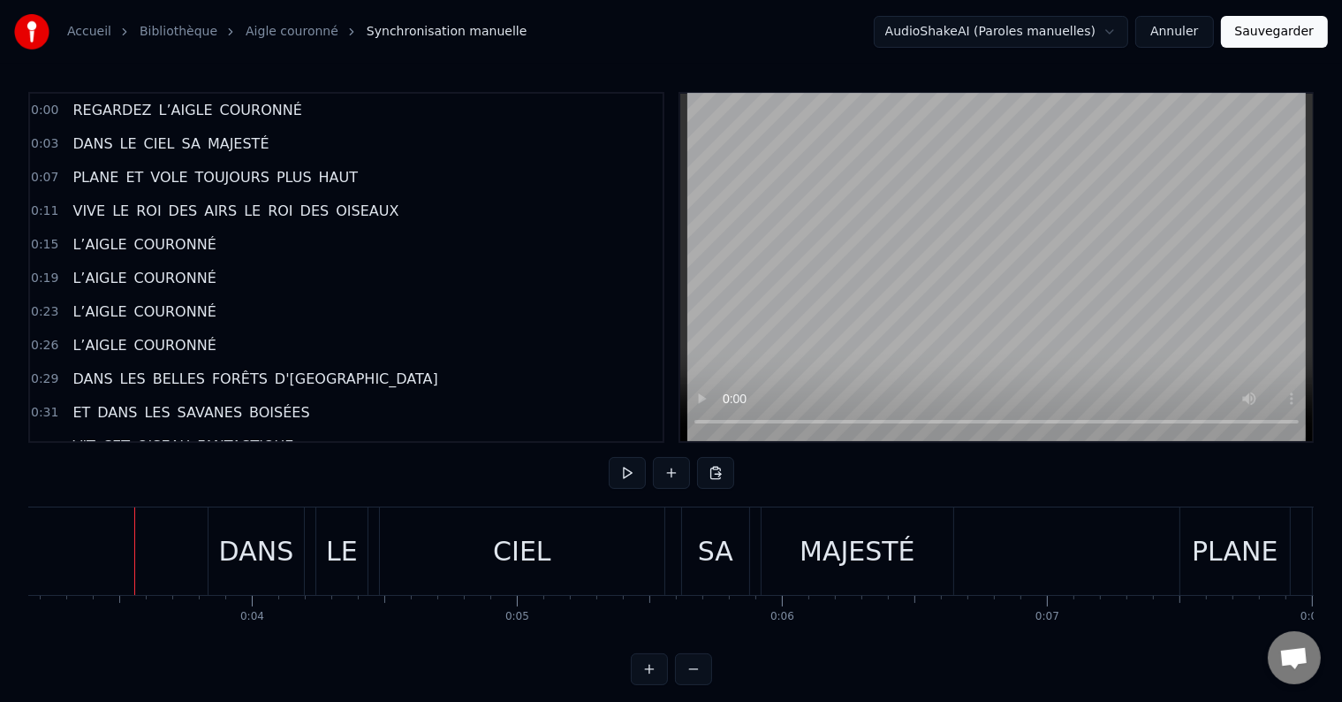
click at [619, 469] on button at bounding box center [627, 473] width 37 height 32
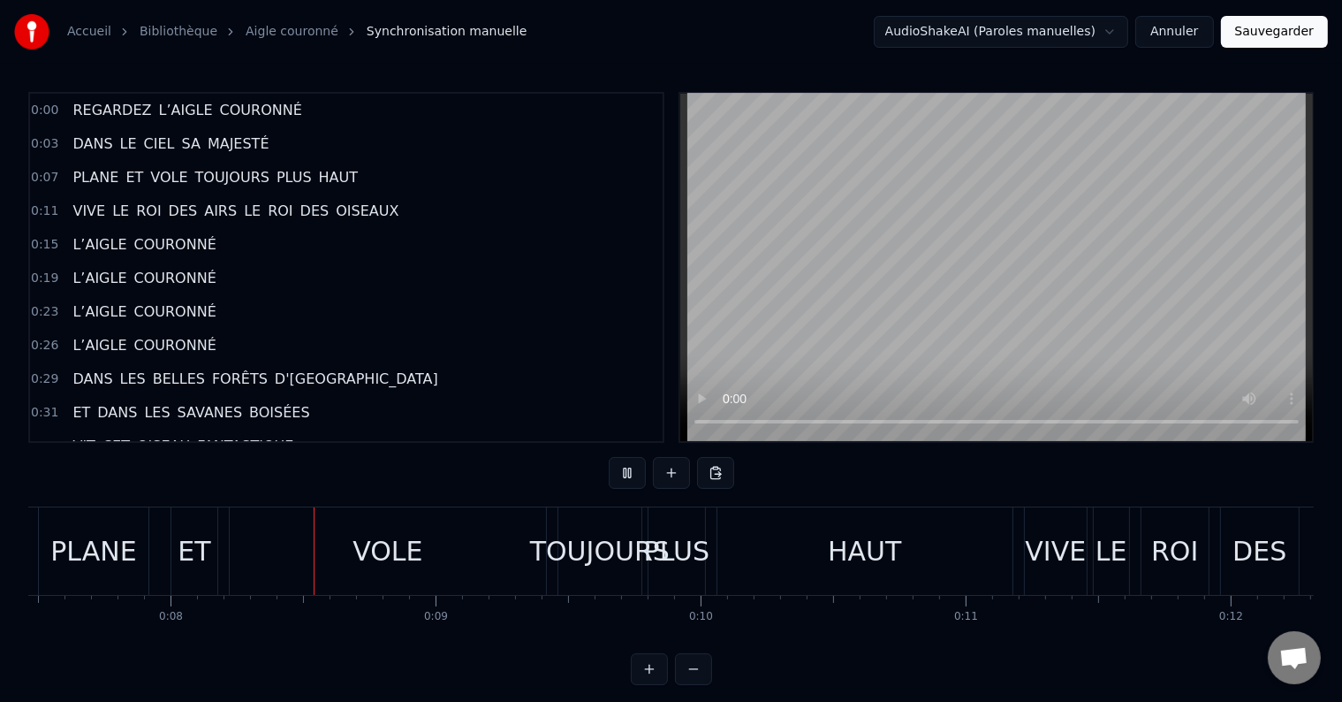
scroll to position [0, 1979]
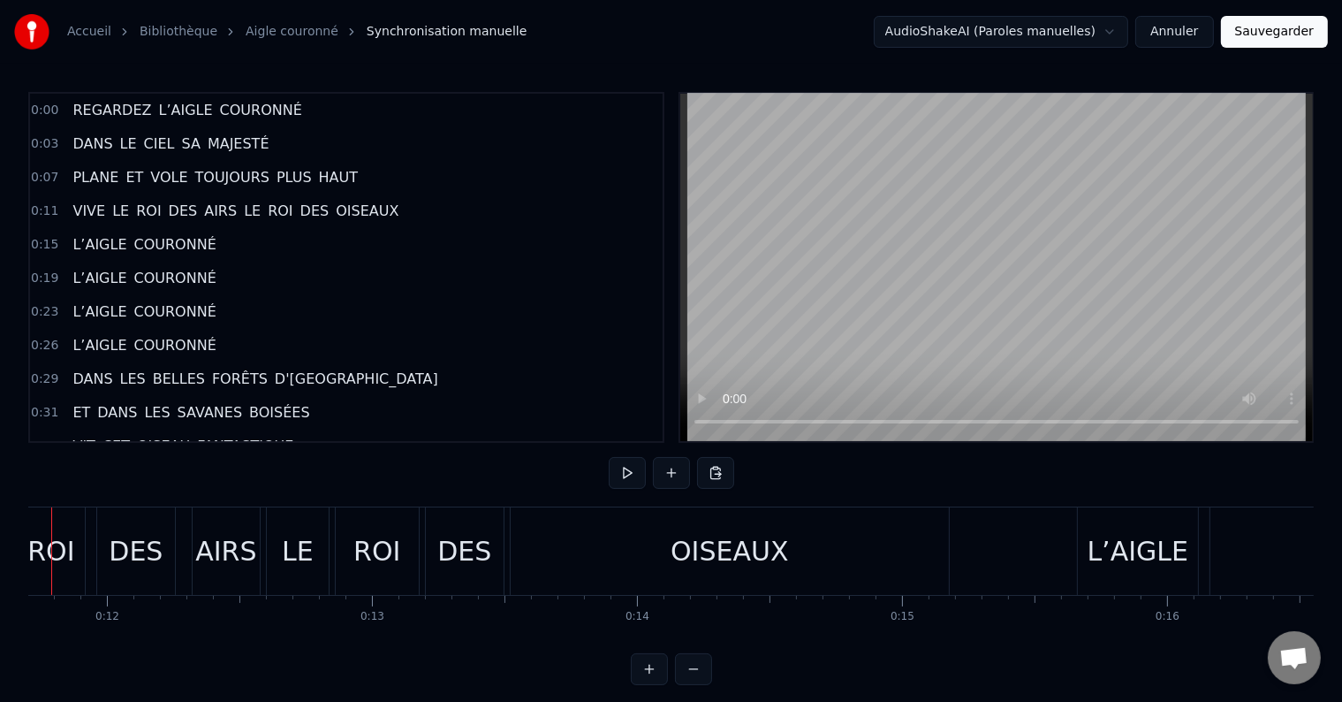
scroll to position [0, 3119]
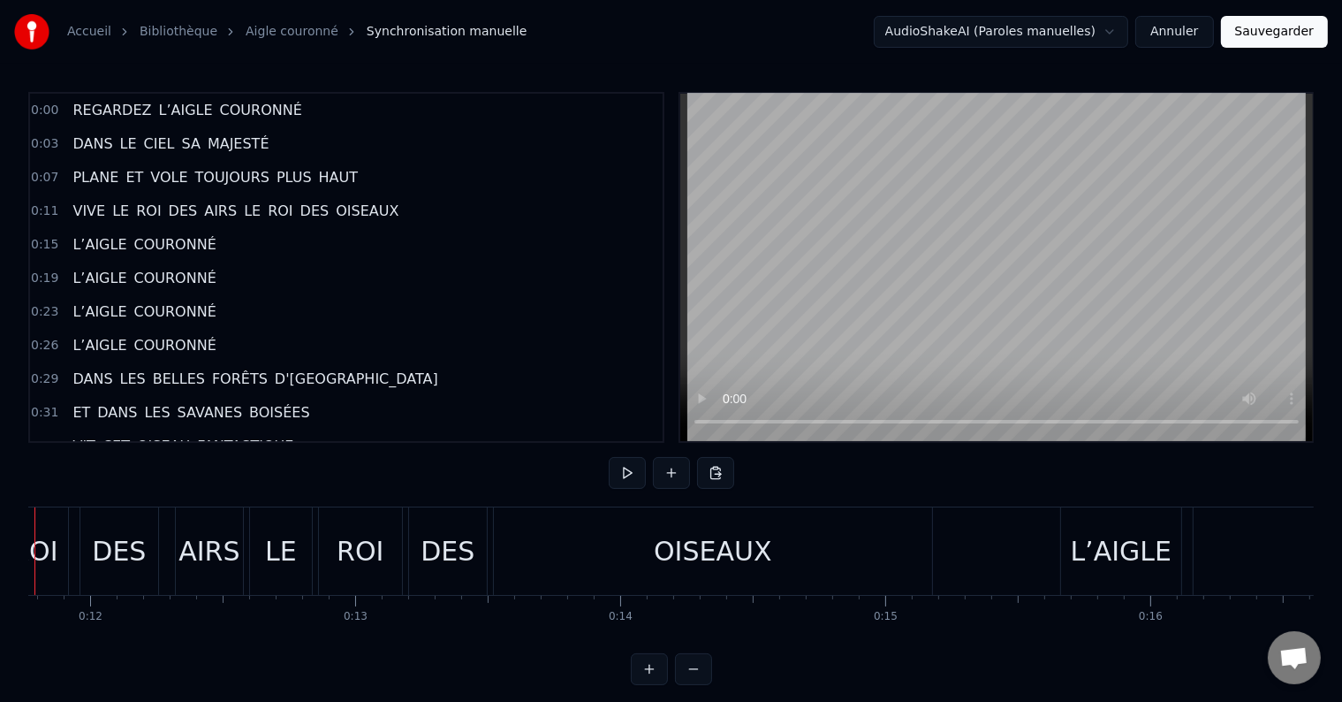
click at [194, 171] on span "TOUJOURS" at bounding box center [233, 177] width 78 height 20
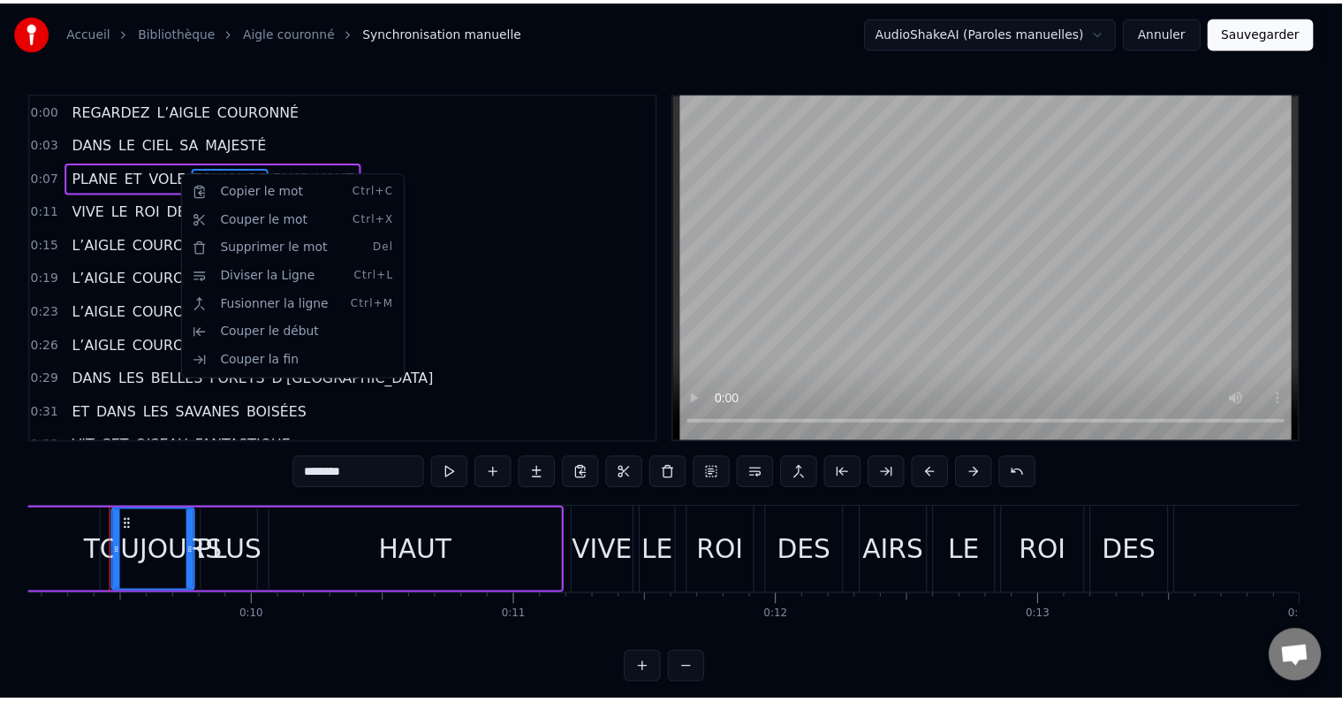
scroll to position [0, 2419]
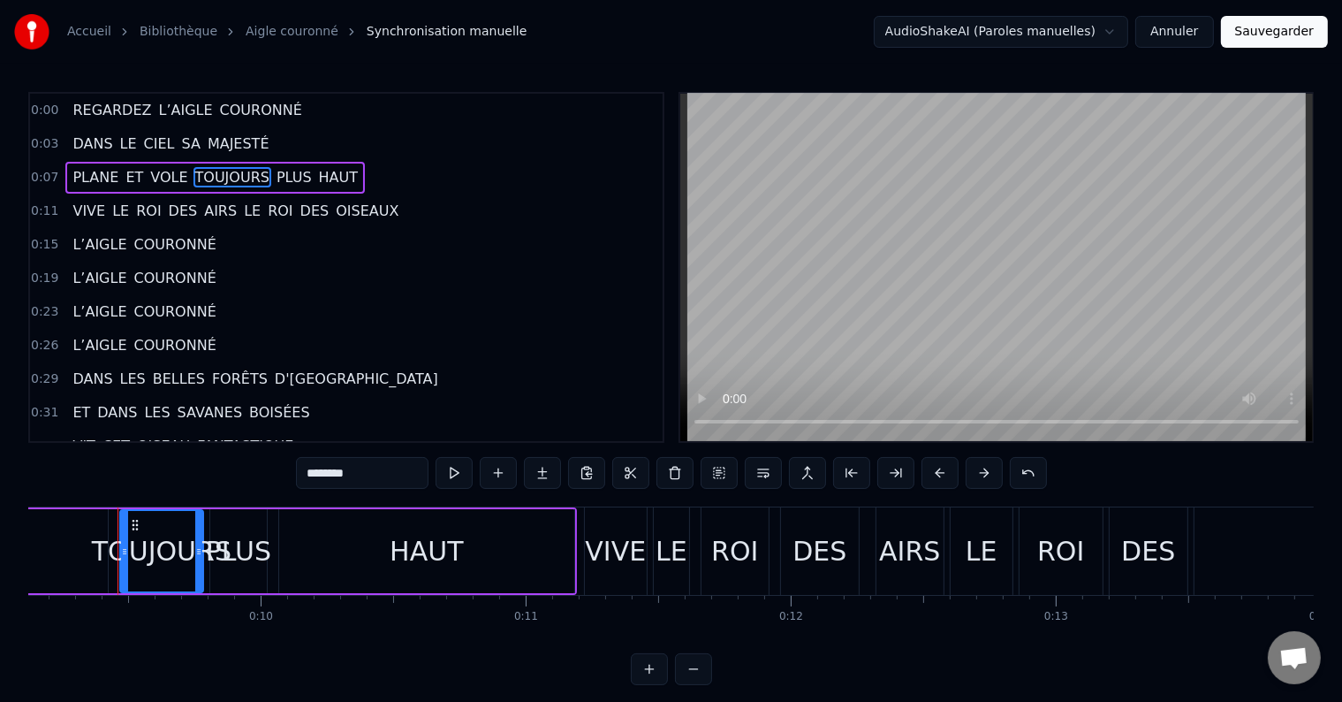
click at [126, 648] on html "Accueil Bibliothèque Aigle couronné Synchronisation manuelle AudioShakeAI (Paro…" at bounding box center [671, 356] width 1342 height 713
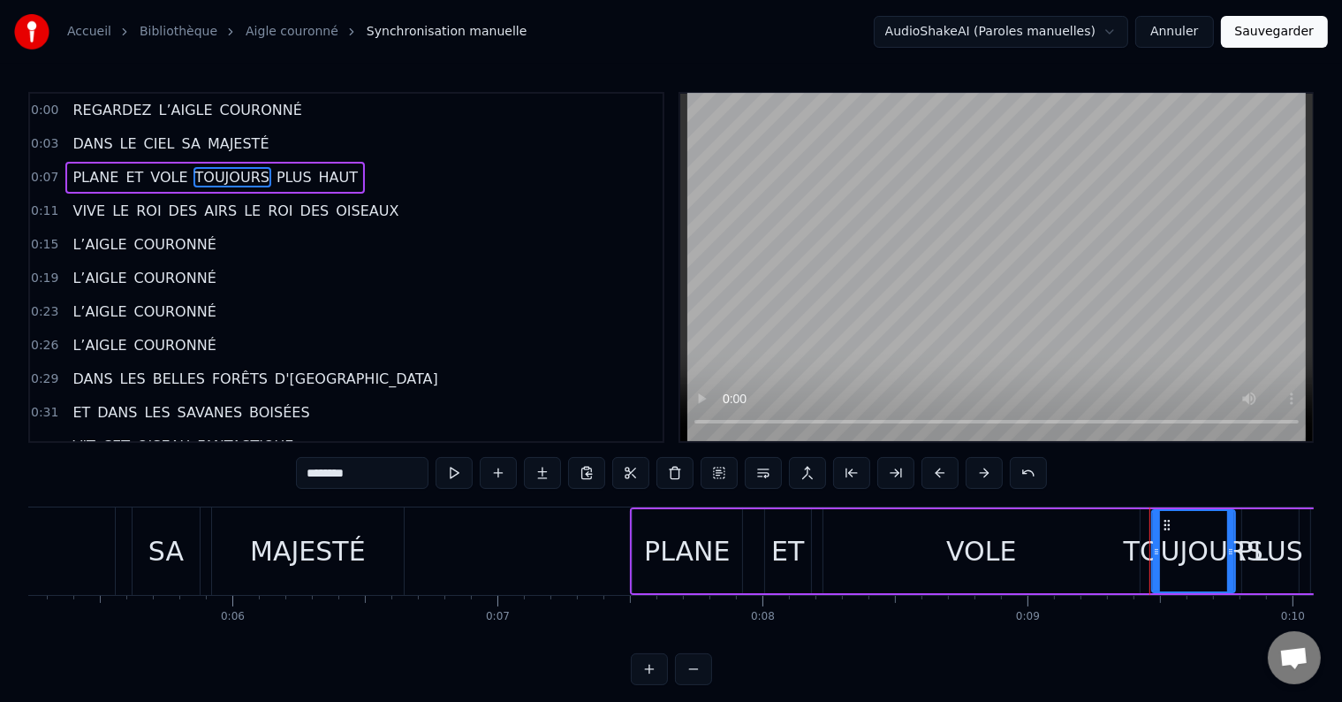
scroll to position [0, 1335]
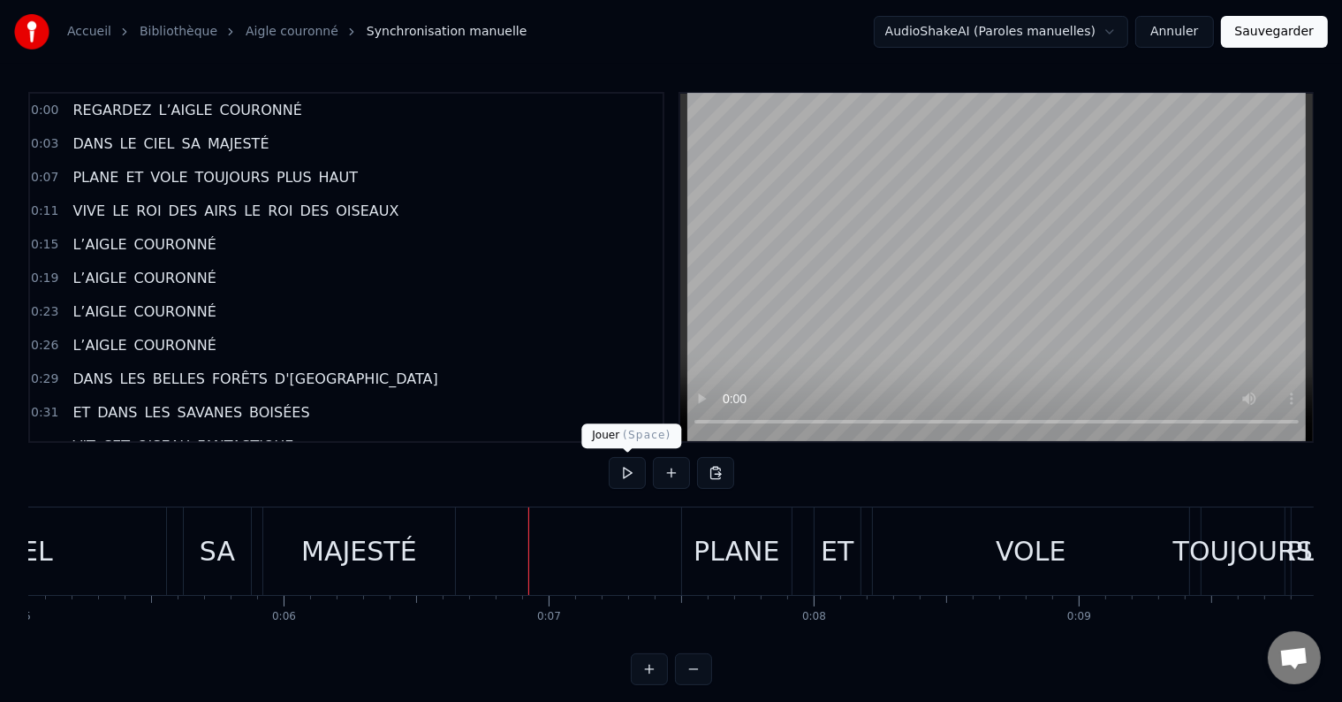
click at [634, 477] on button at bounding box center [627, 473] width 37 height 32
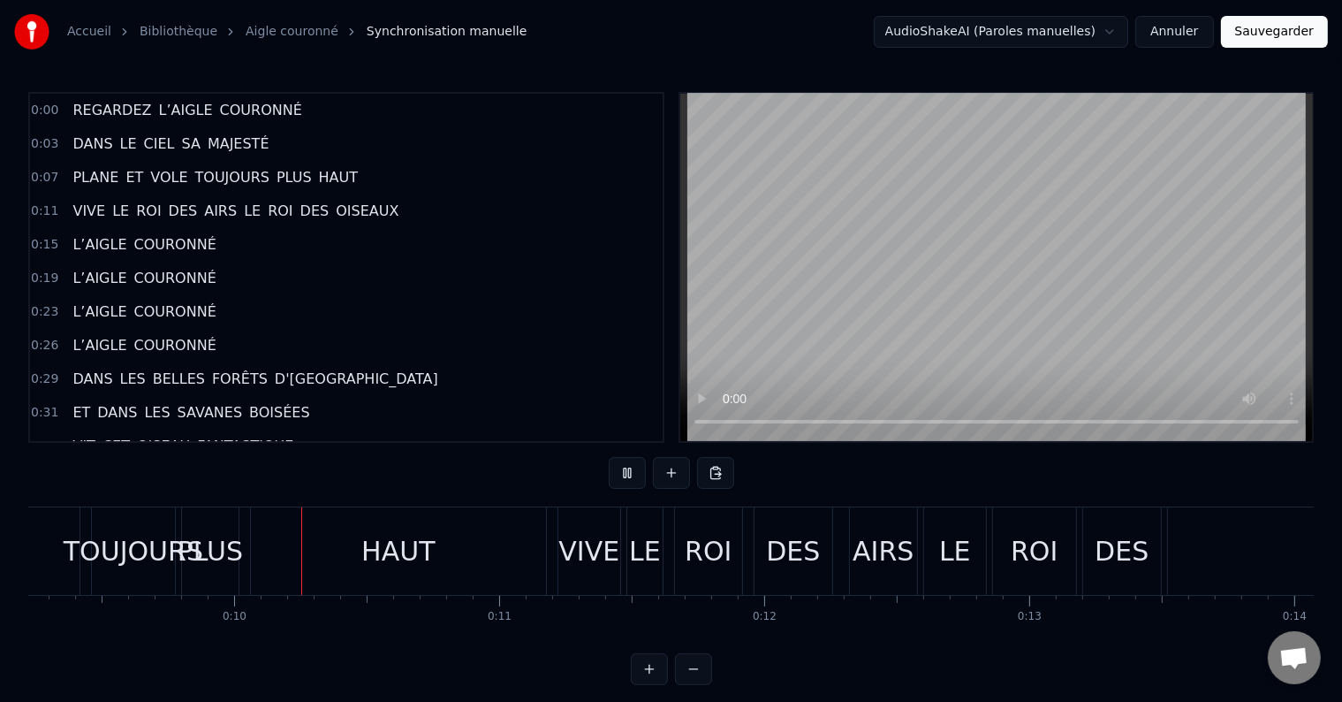
scroll to position [0, 2459]
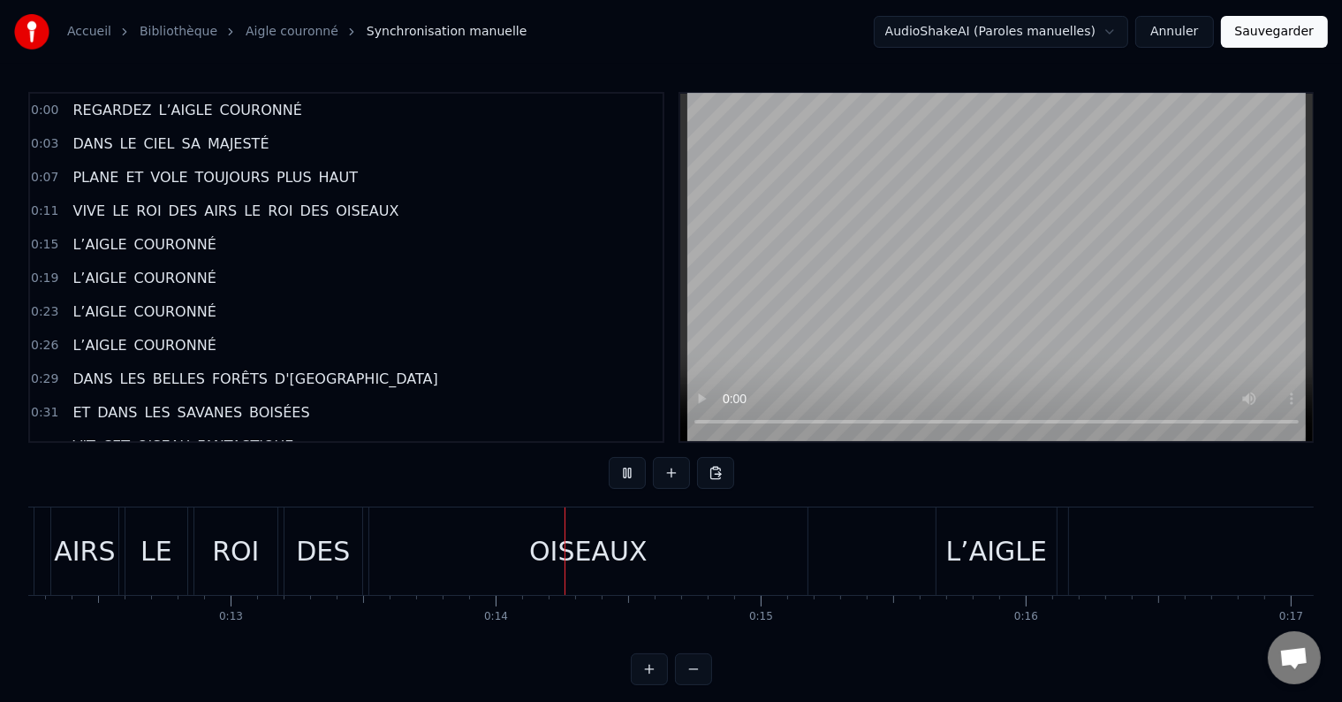
click at [629, 475] on button at bounding box center [627, 473] width 37 height 32
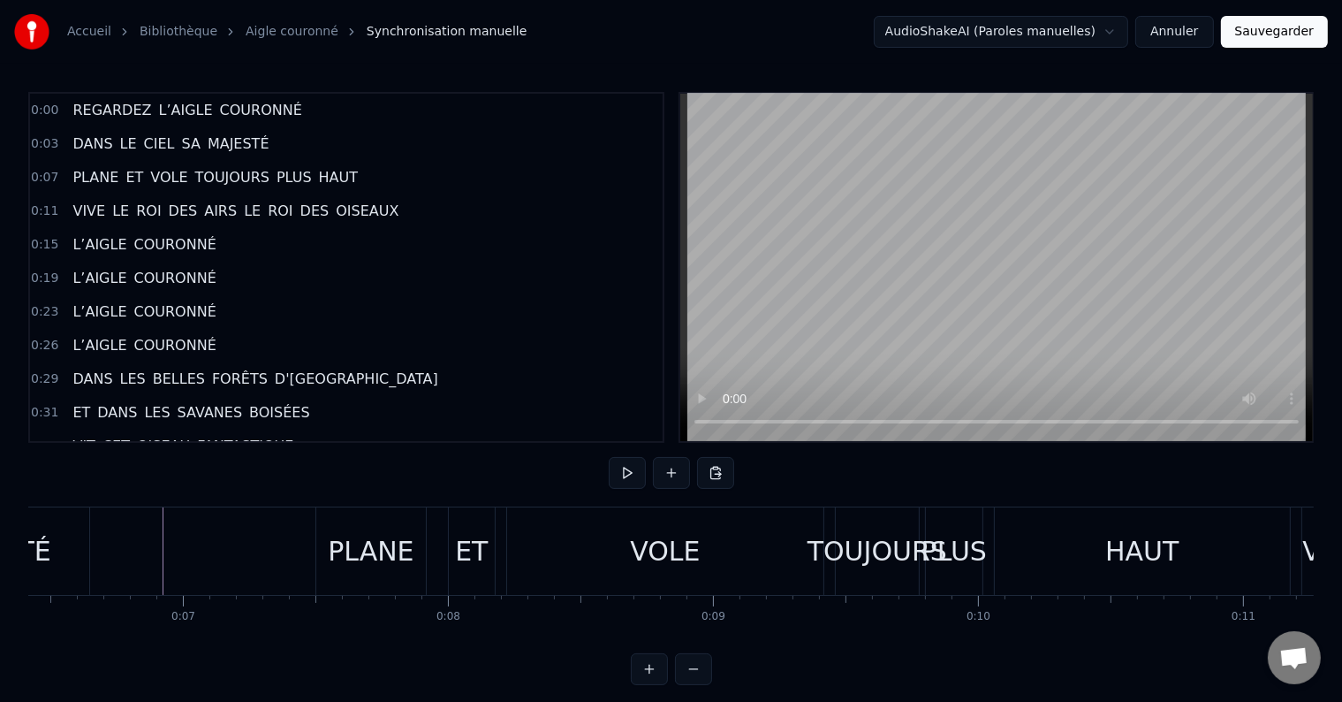
scroll to position [0, 1675]
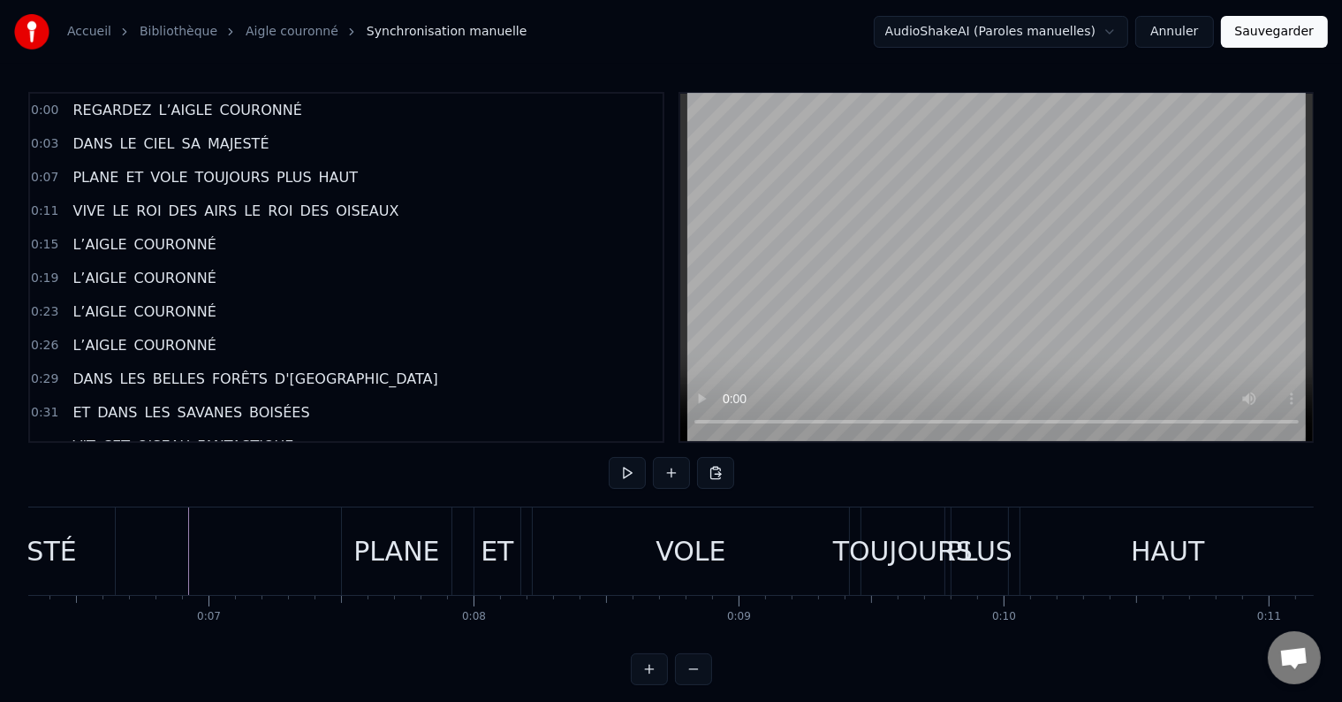
click at [880, 565] on div "TOUJOURS" at bounding box center [903, 551] width 140 height 40
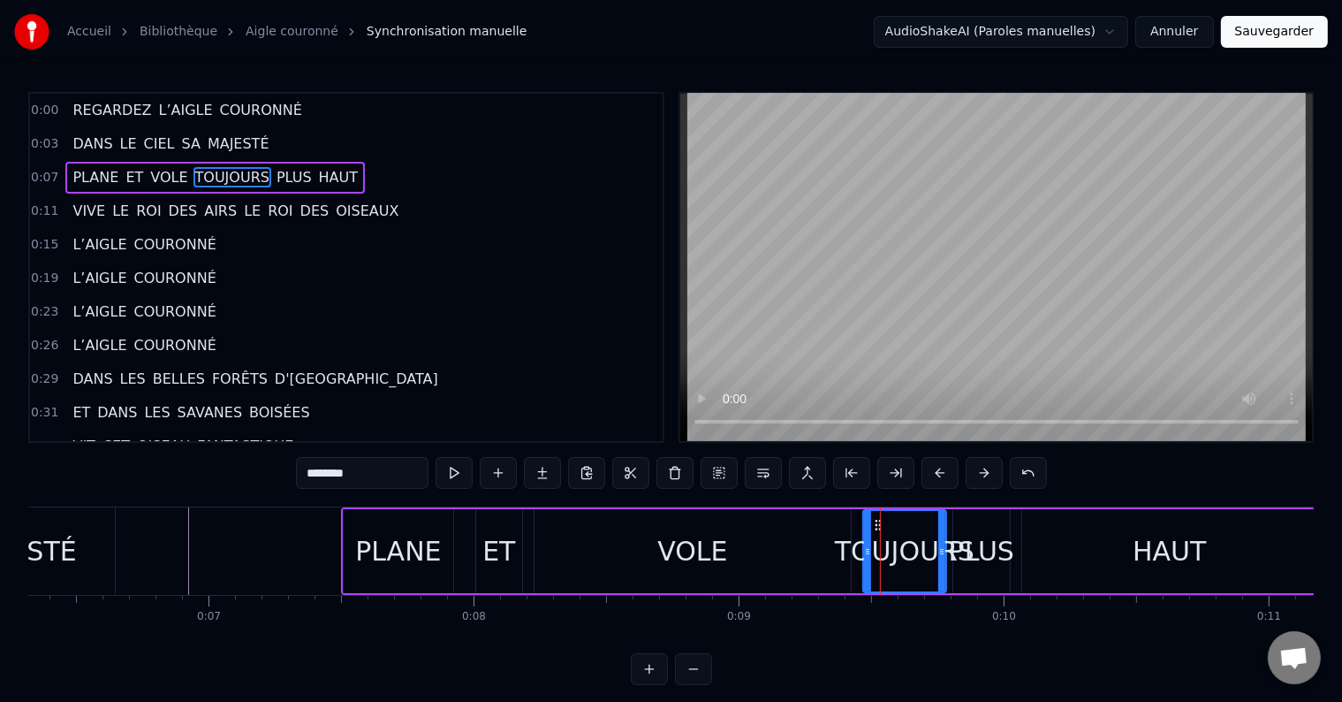
click at [203, 173] on span "TOUJOURS" at bounding box center [233, 177] width 78 height 20
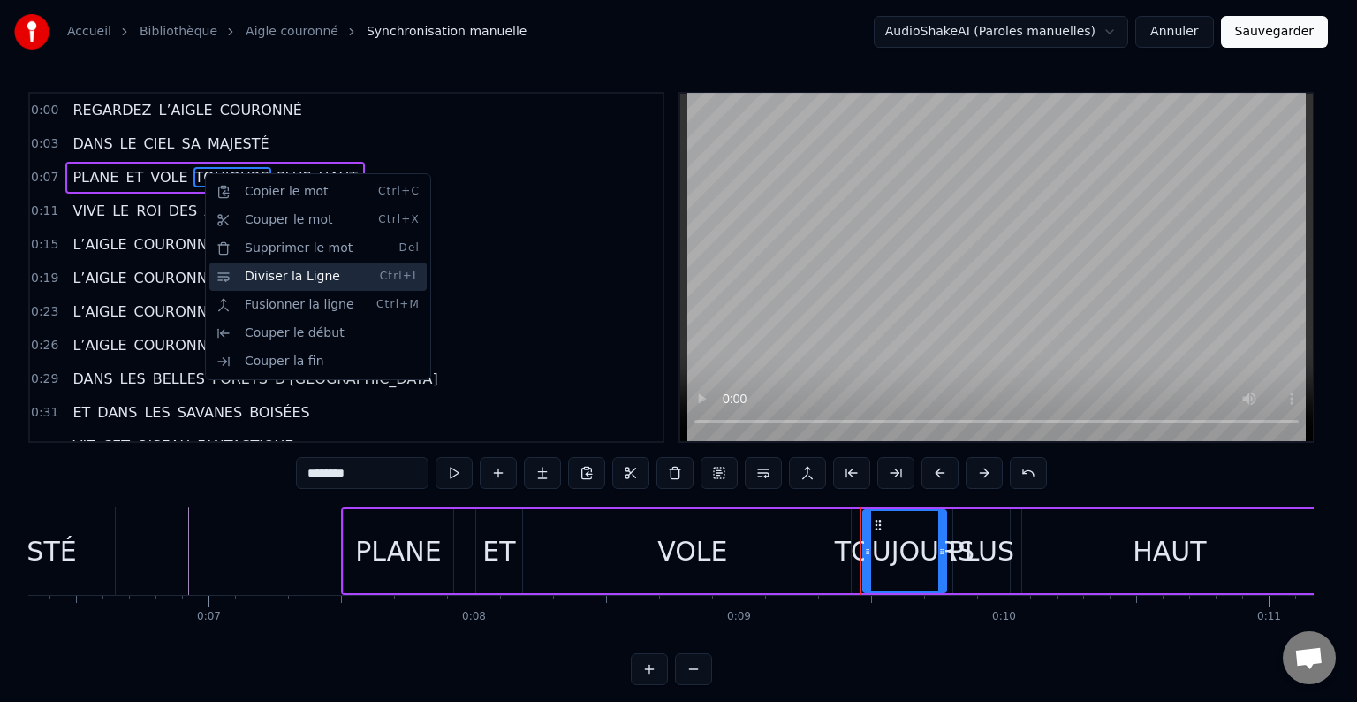
click at [238, 275] on div "Diviser la Ligne Ctrl+L" at bounding box center [317, 276] width 217 height 28
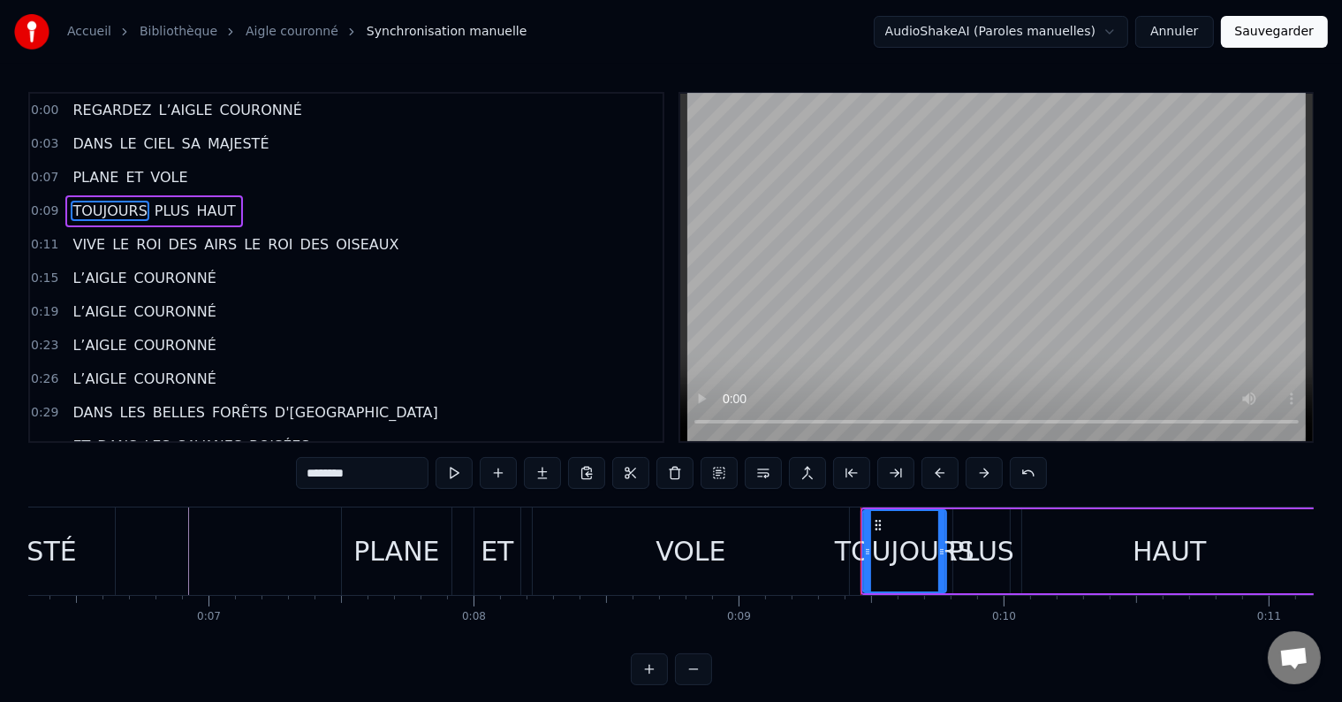
click at [242, 246] on span "LE" at bounding box center [252, 244] width 20 height 20
type input "**"
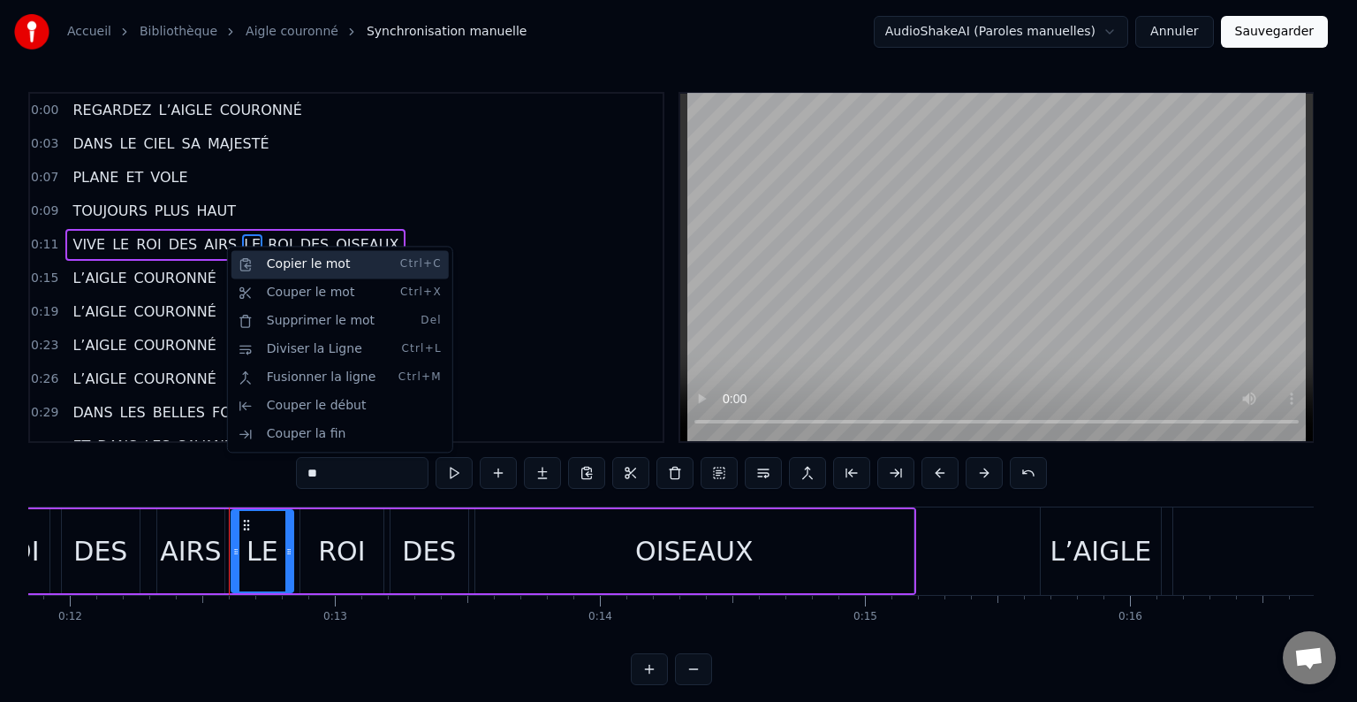
scroll to position [0, 3251]
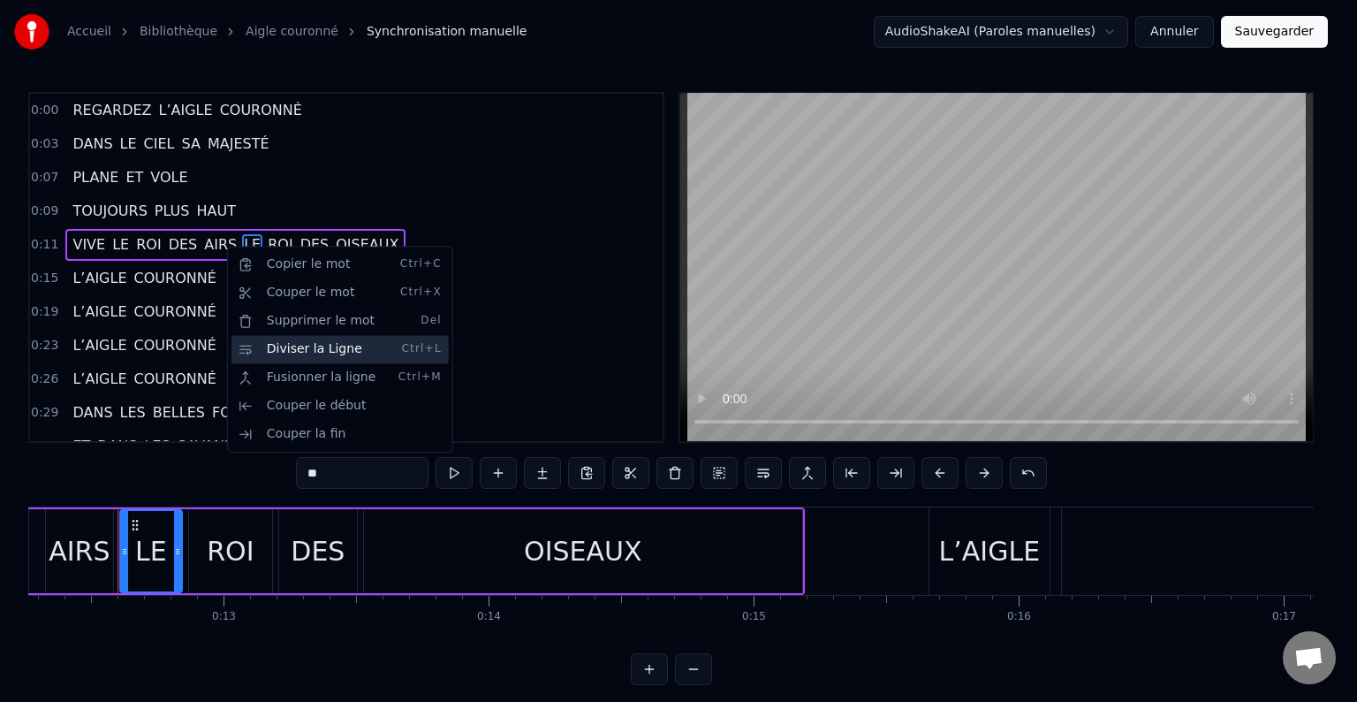
click at [262, 349] on div "Diviser la Ligne Ctrl+L" at bounding box center [340, 349] width 217 height 28
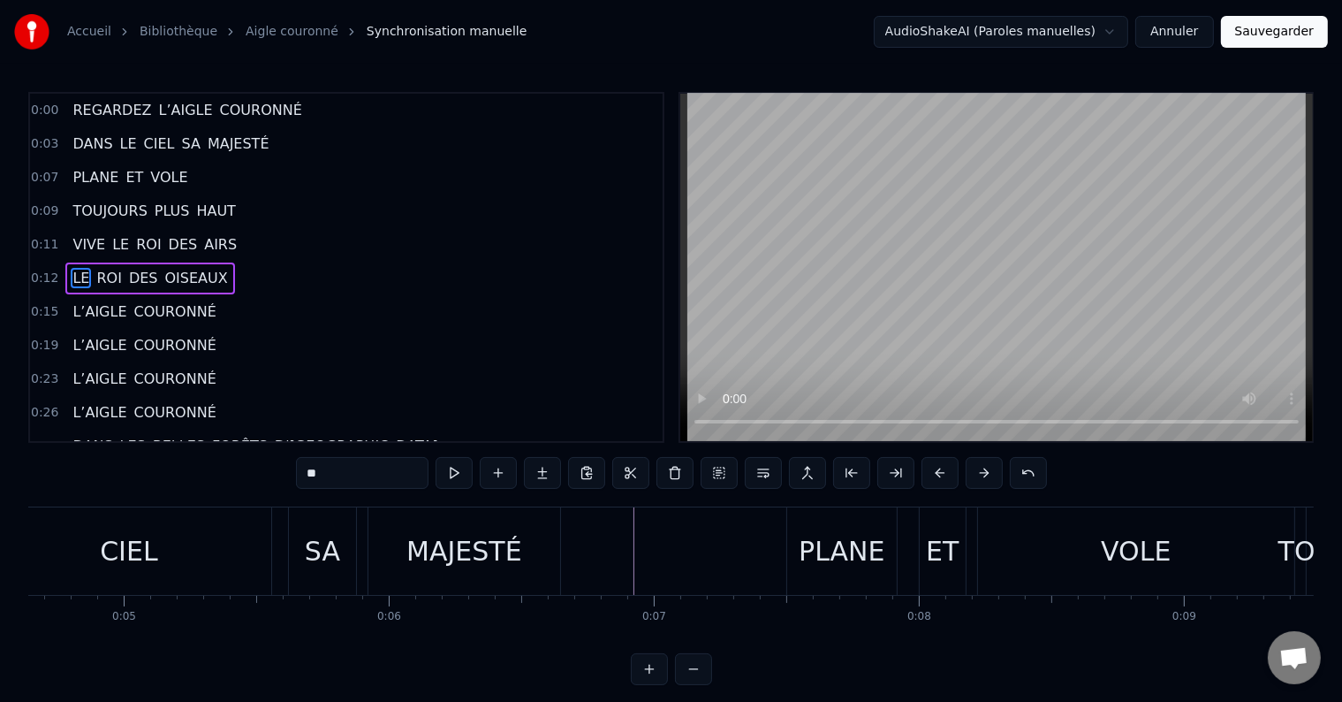
scroll to position [0, 418]
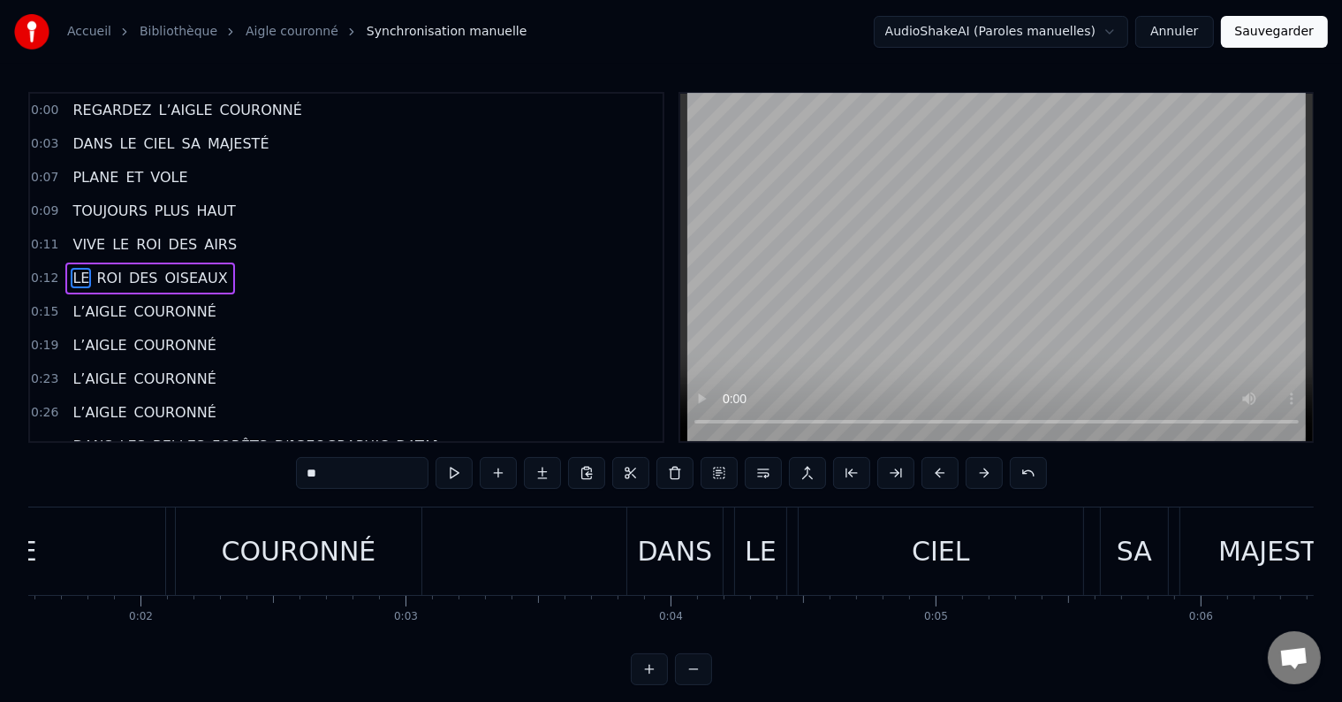
click at [171, 558] on div "REGARDEZ L’AIGLE COURONNÉ" at bounding box center [29, 550] width 794 height 87
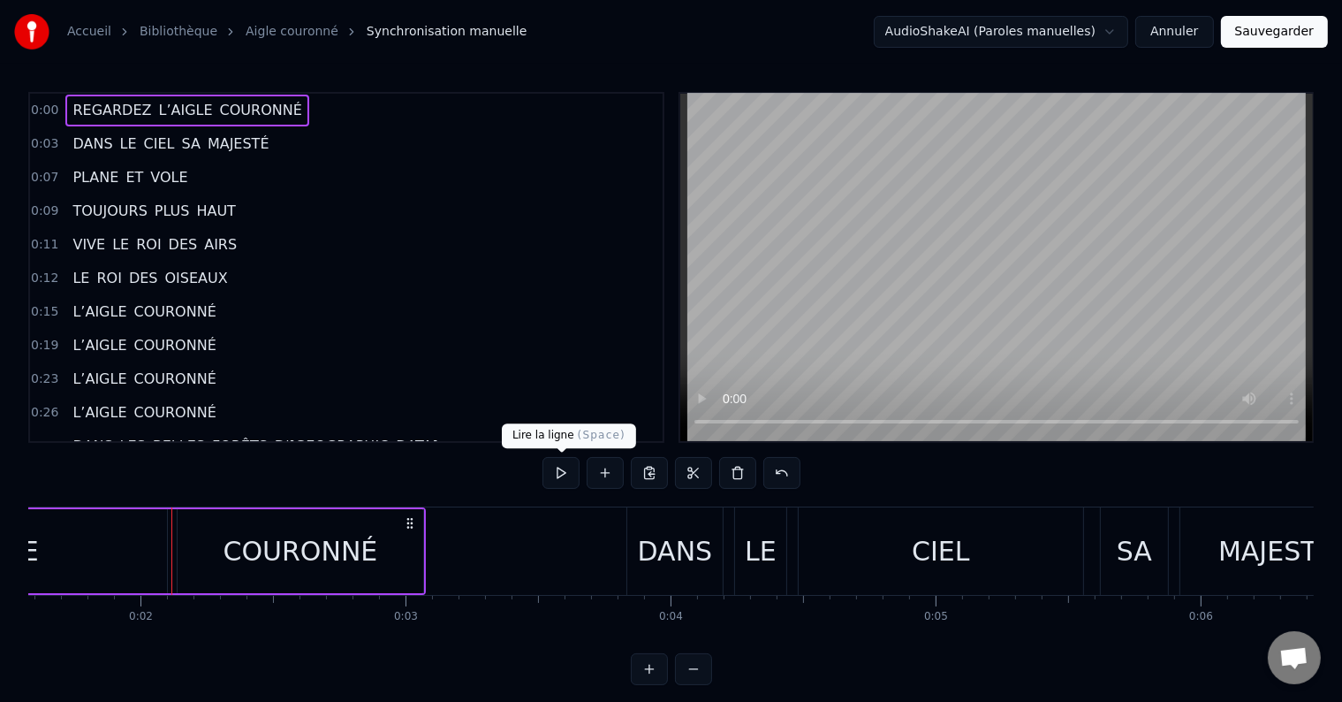
click at [554, 472] on button at bounding box center [561, 473] width 37 height 32
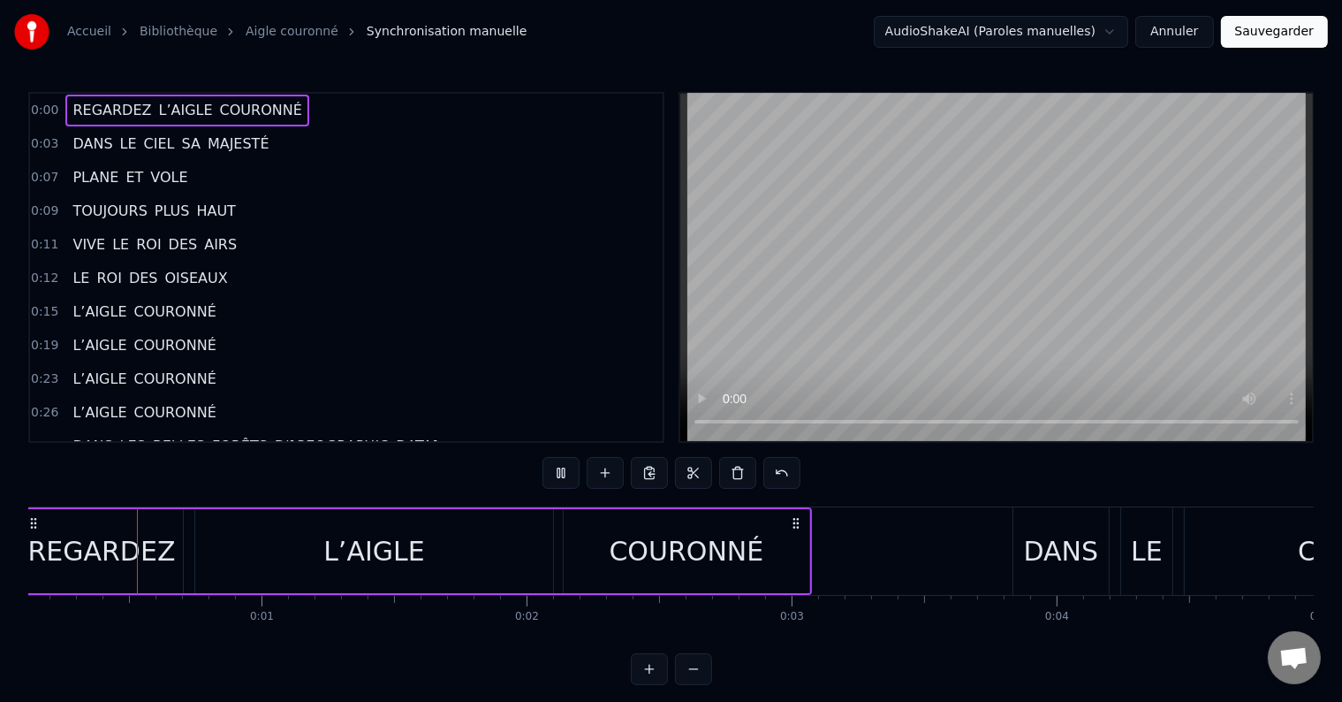
scroll to position [0, 0]
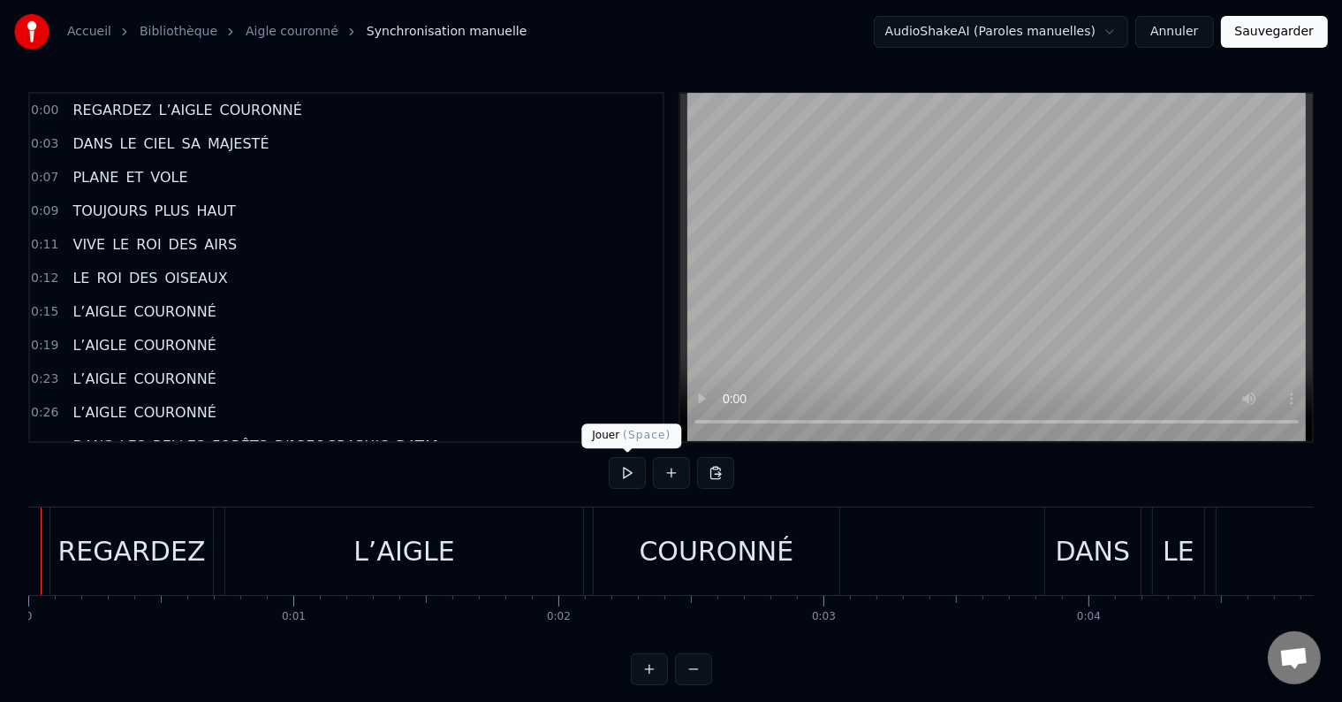
click at [623, 473] on button at bounding box center [627, 473] width 37 height 32
click at [626, 469] on button at bounding box center [627, 473] width 37 height 32
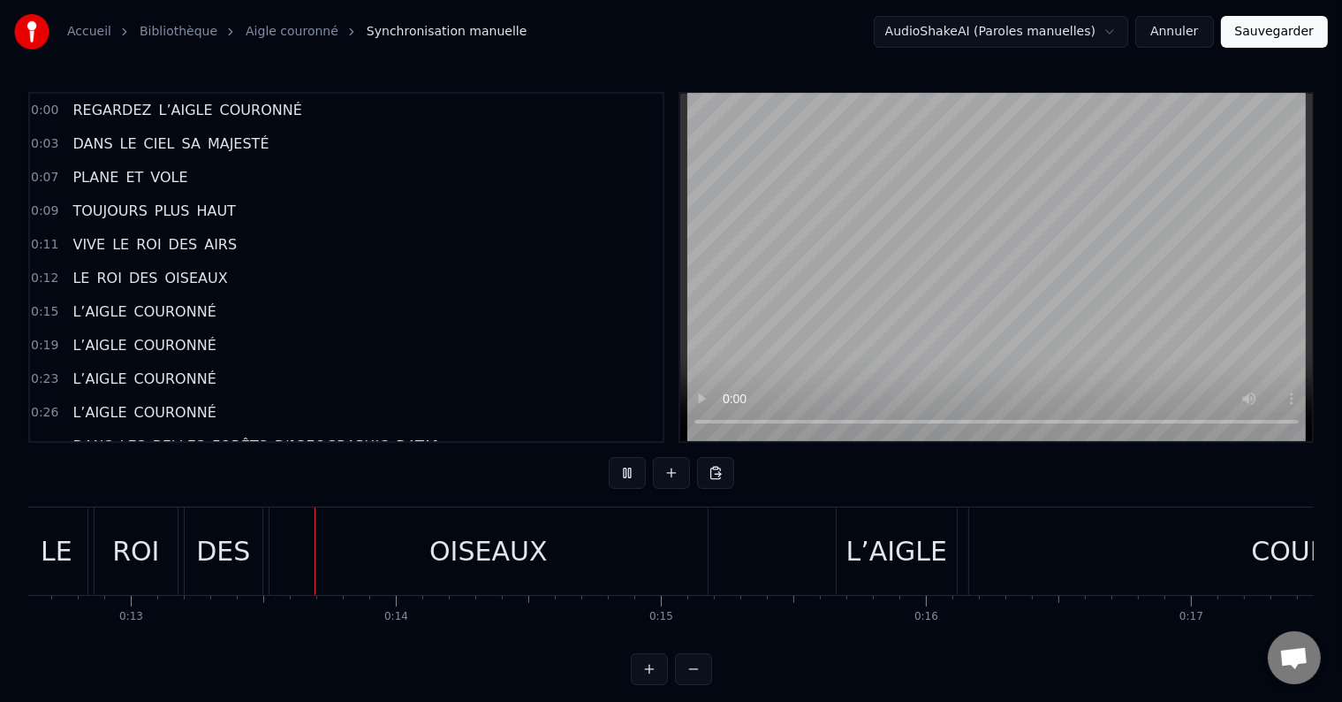
scroll to position [0, 3386]
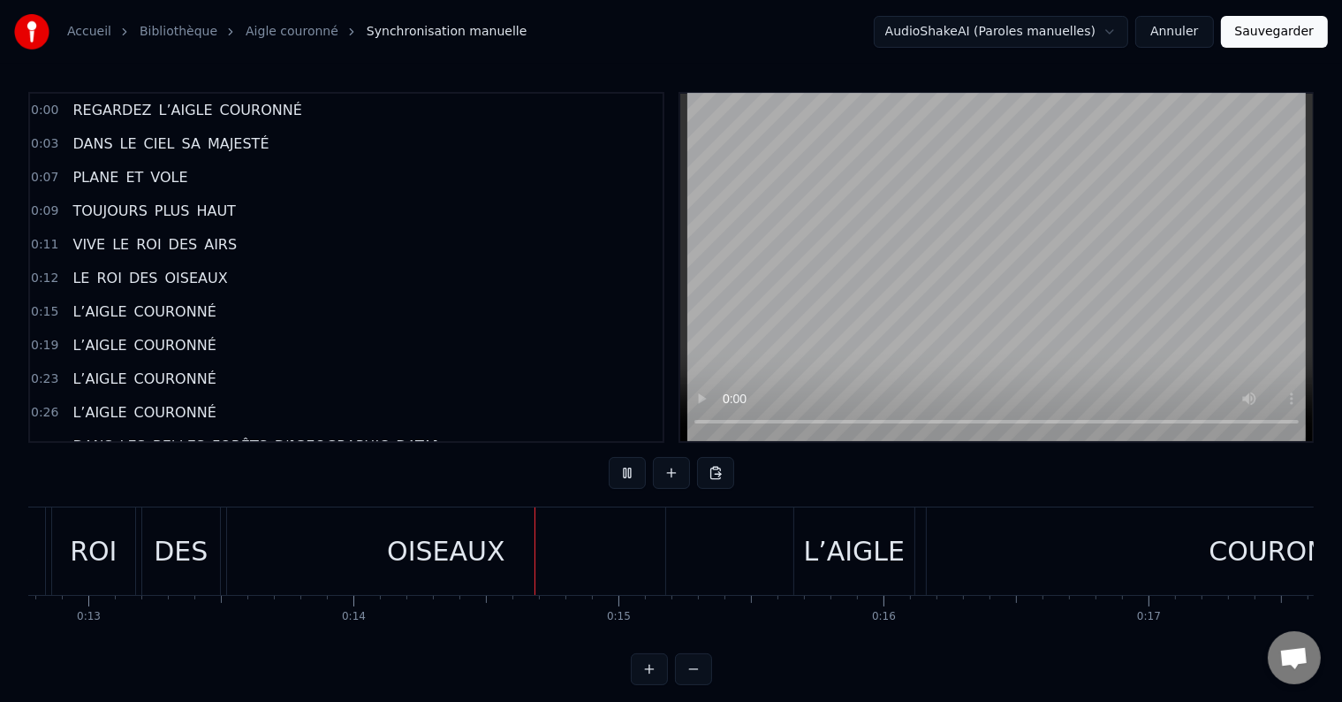
click at [626, 467] on button at bounding box center [627, 473] width 37 height 32
click at [640, 537] on div "OISEAUX" at bounding box center [446, 550] width 438 height 87
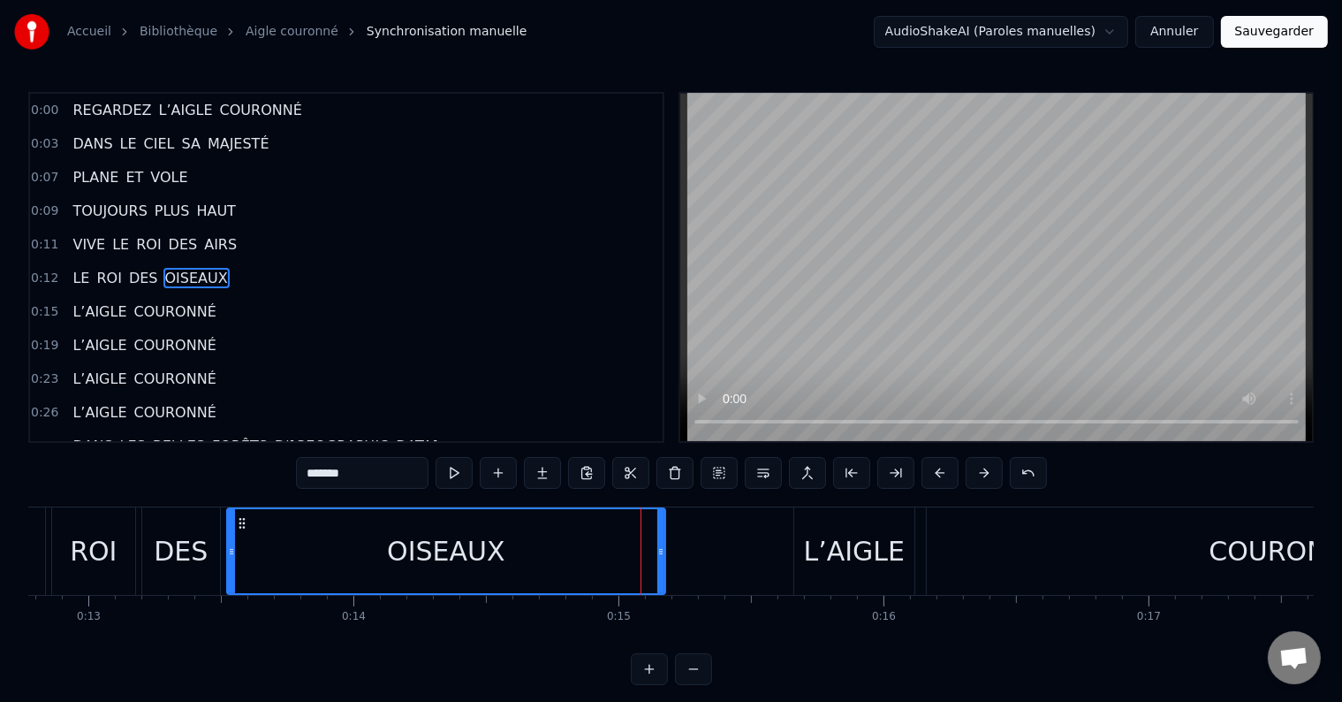
scroll to position [4, 0]
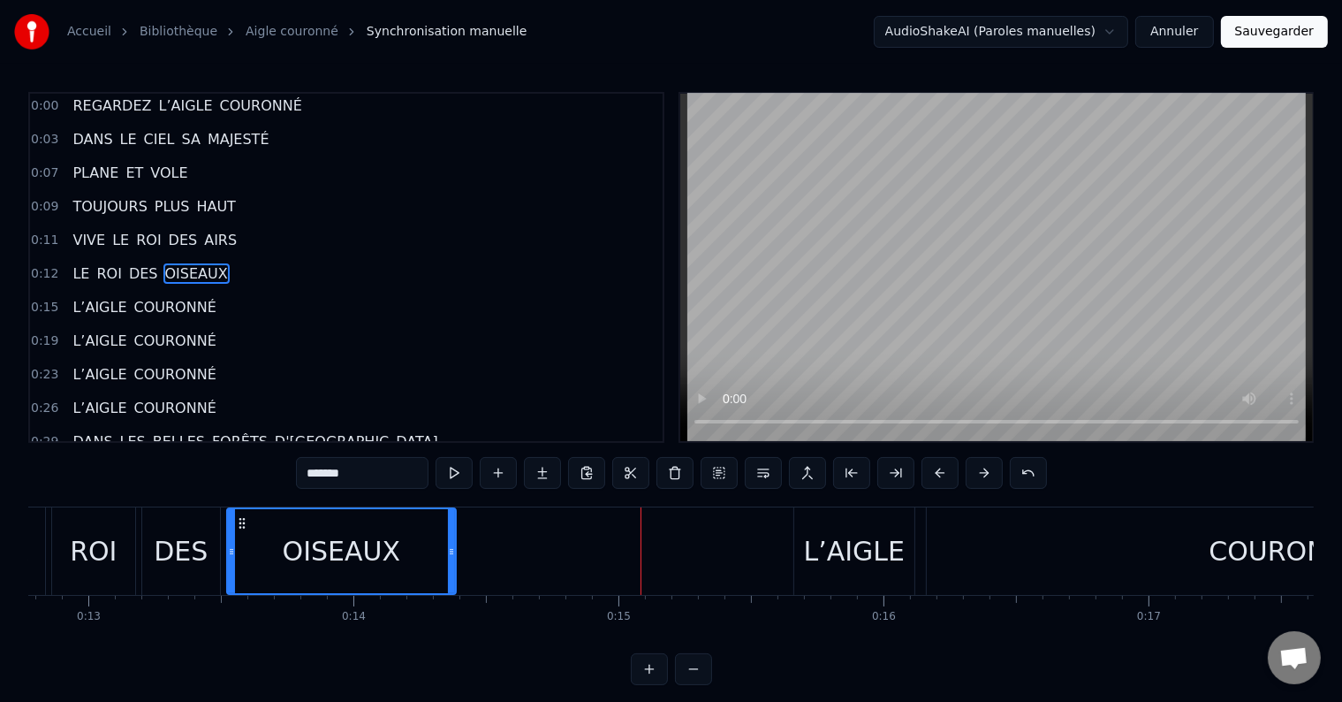
drag, startPoint x: 645, startPoint y: 542, endPoint x: 452, endPoint y: 541, distance: 193.5
click at [452, 541] on div at bounding box center [451, 551] width 7 height 84
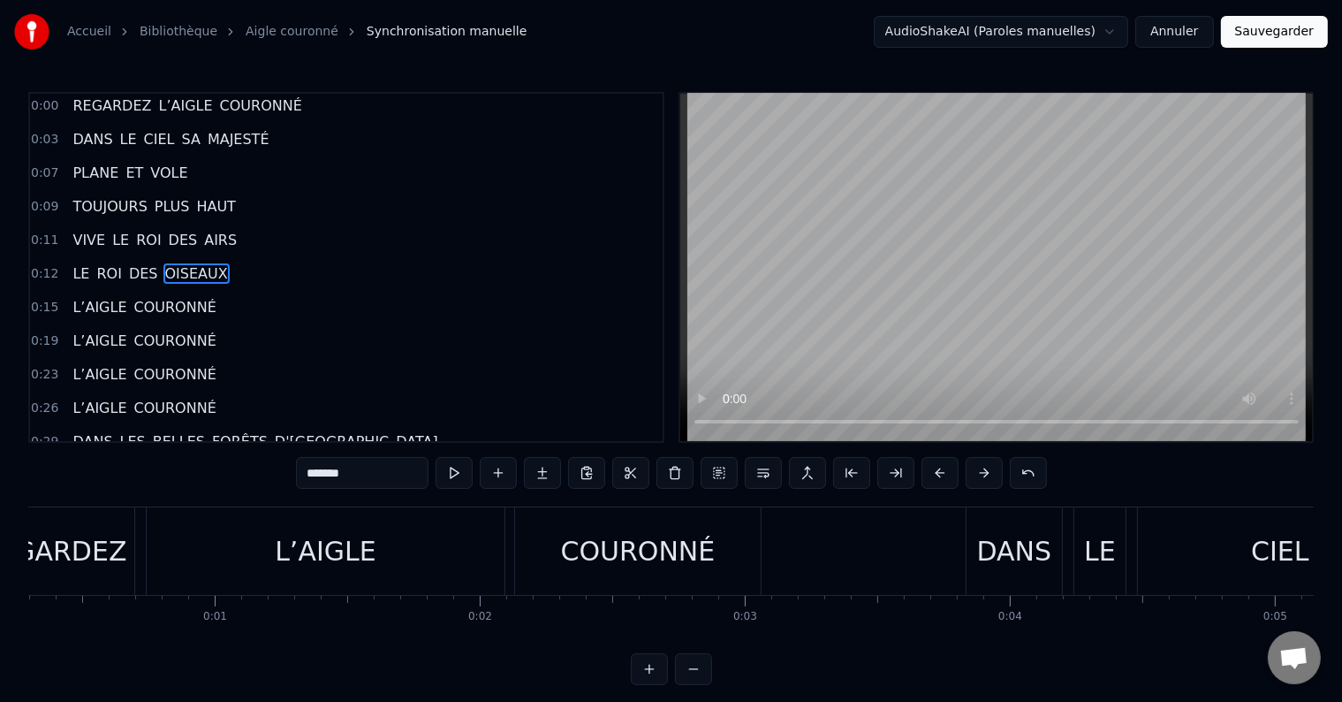
scroll to position [0, 0]
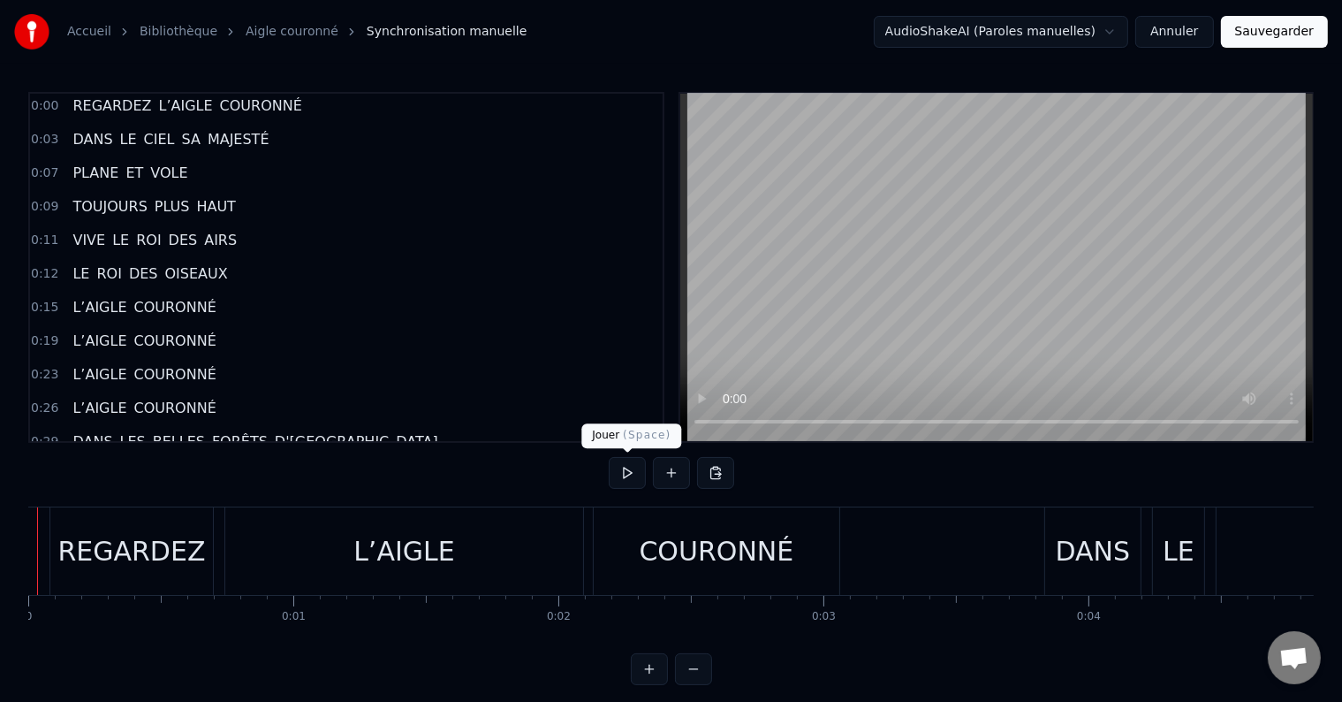
click at [627, 474] on button at bounding box center [627, 473] width 37 height 32
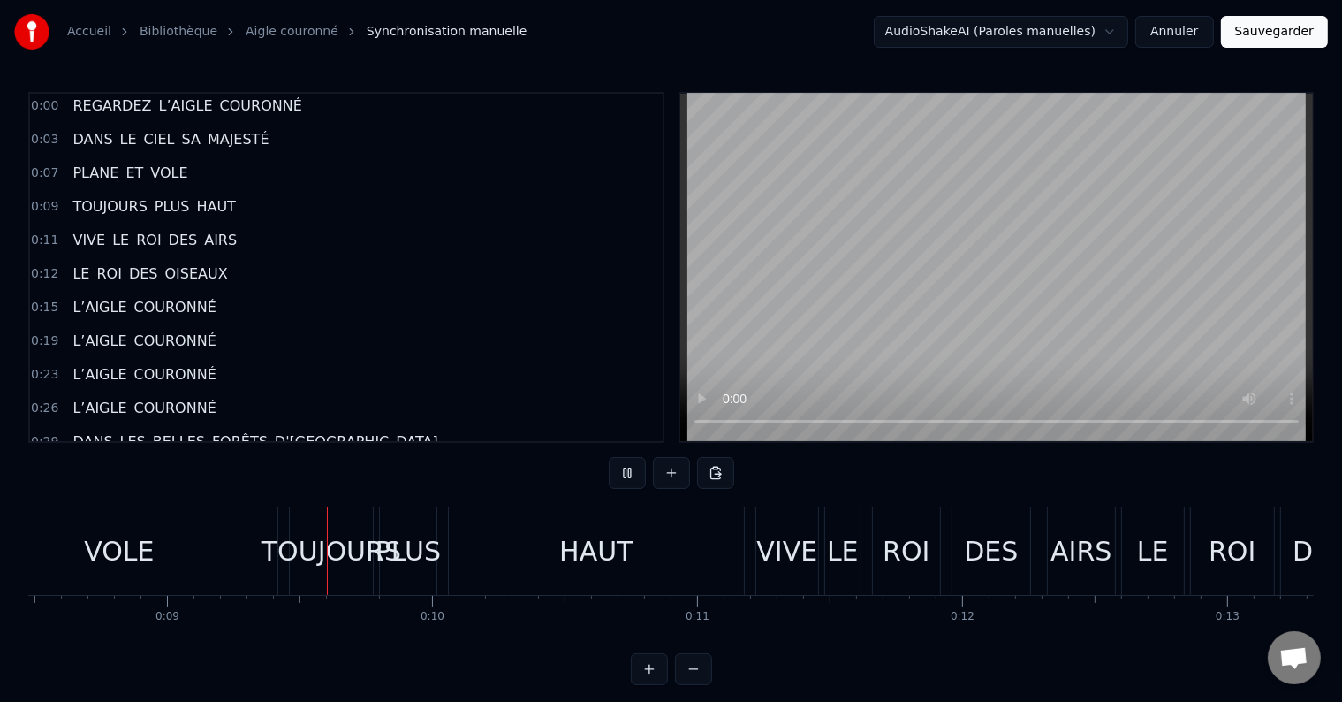
scroll to position [0, 2283]
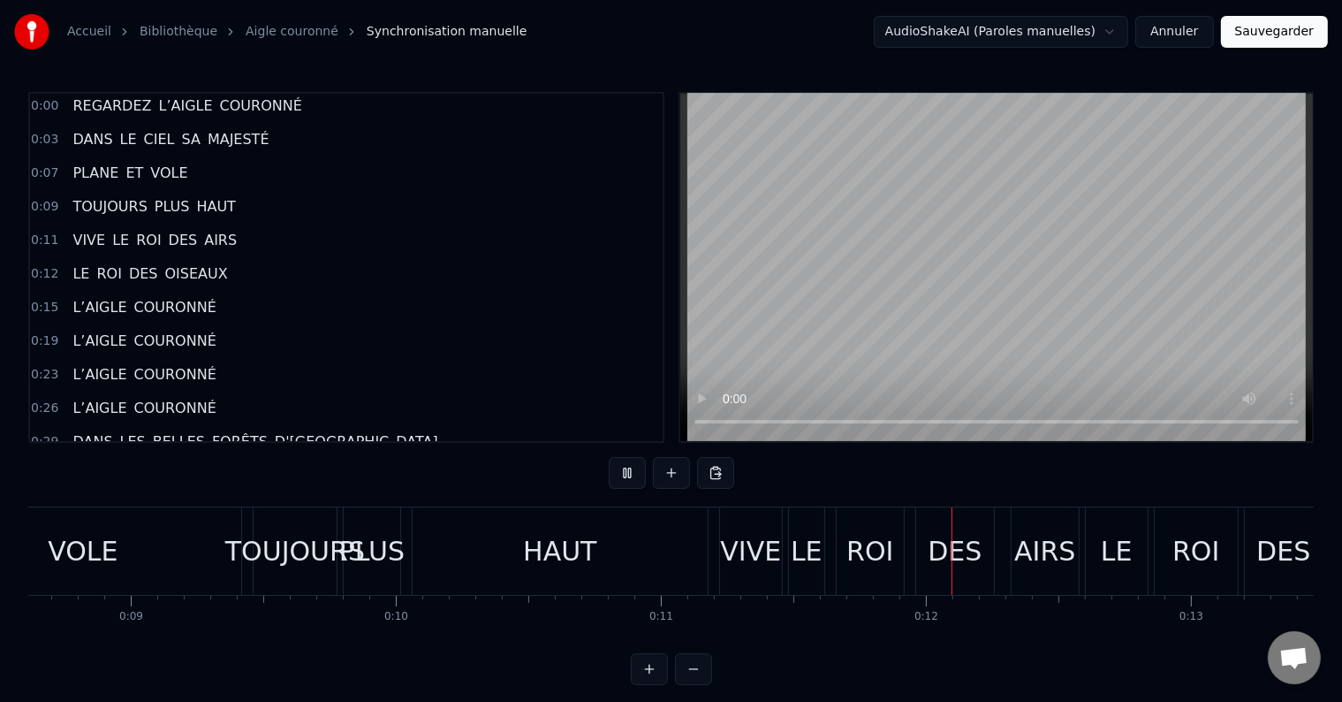
click at [114, 571] on div "VOLE" at bounding box center [83, 550] width 316 height 87
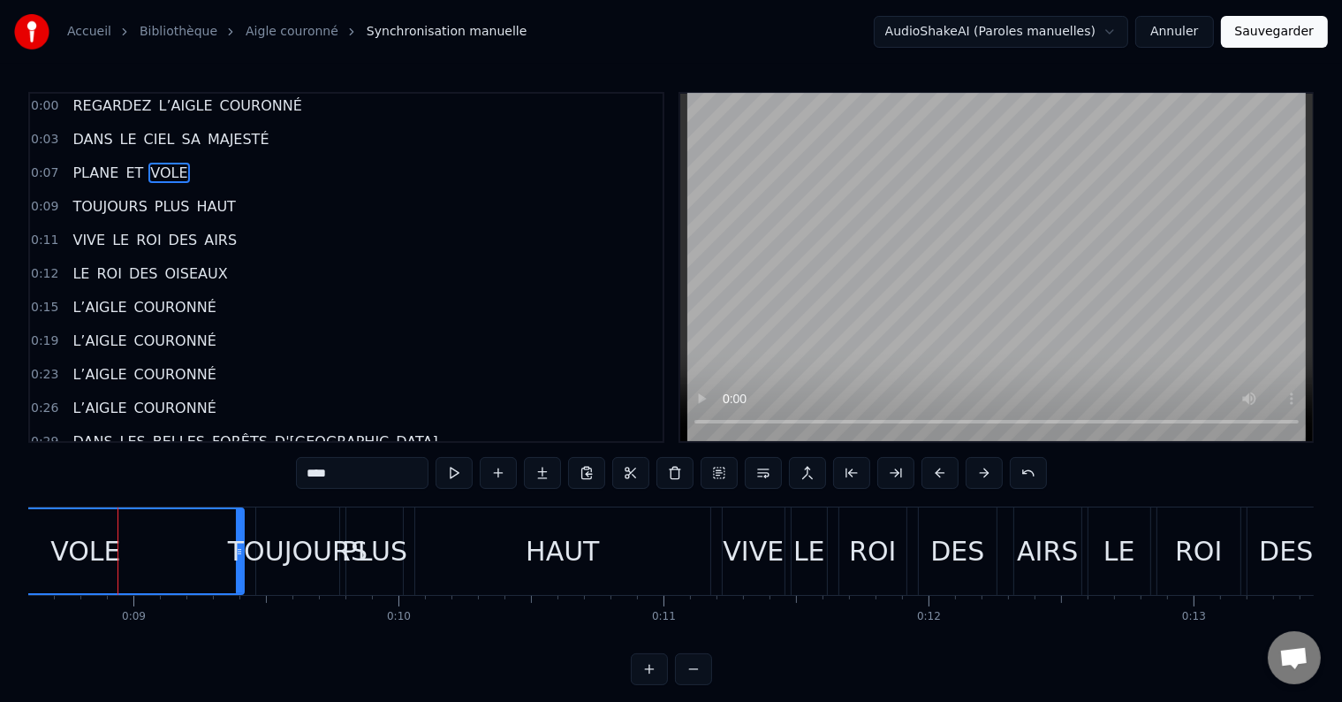
click at [243, 572] on div "VOLE" at bounding box center [86, 550] width 318 height 87
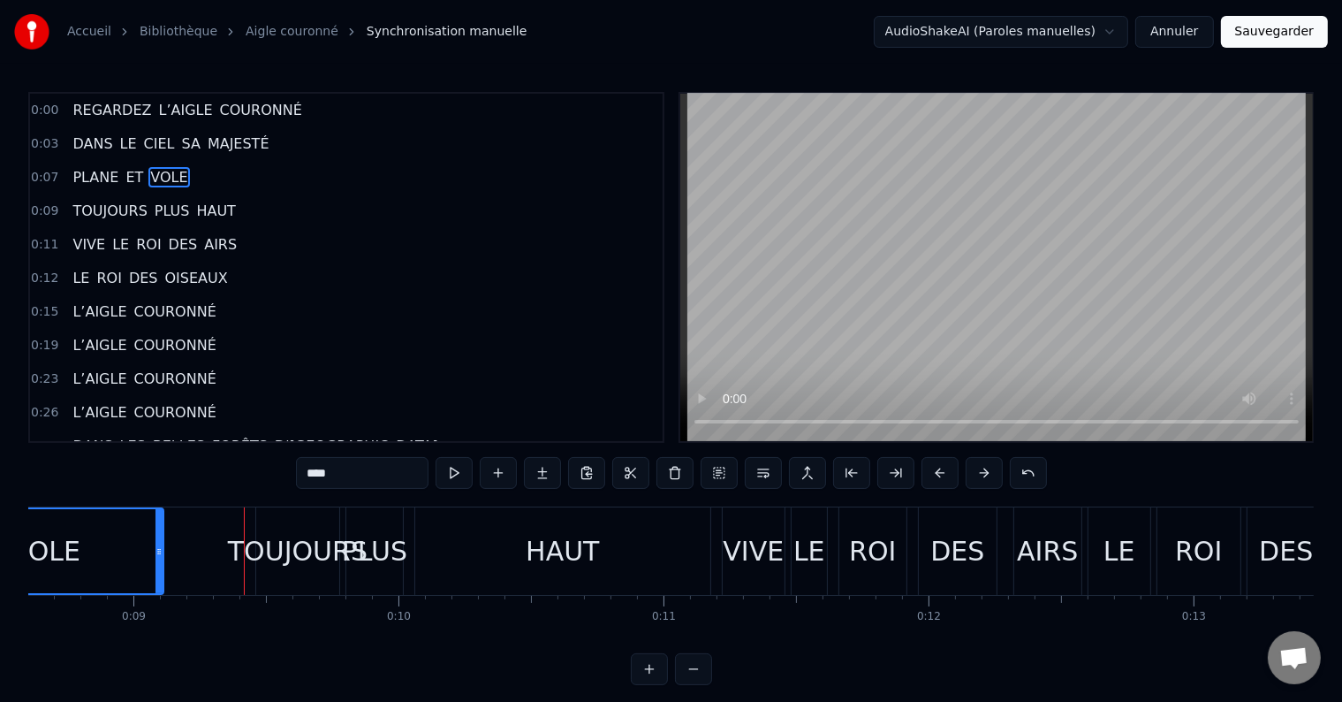
drag, startPoint x: 239, startPoint y: 571, endPoint x: 158, endPoint y: 576, distance: 80.6
click at [158, 576] on div at bounding box center [159, 551] width 7 height 84
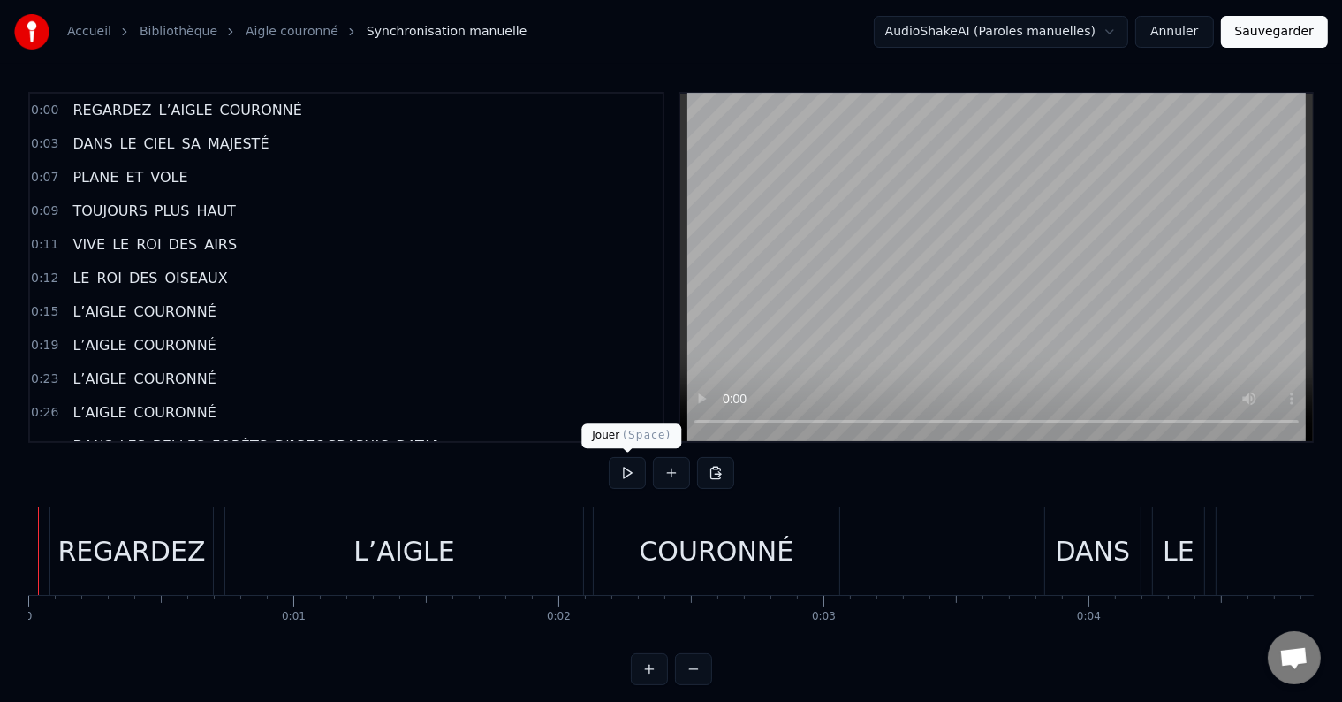
click at [619, 463] on button at bounding box center [627, 473] width 37 height 32
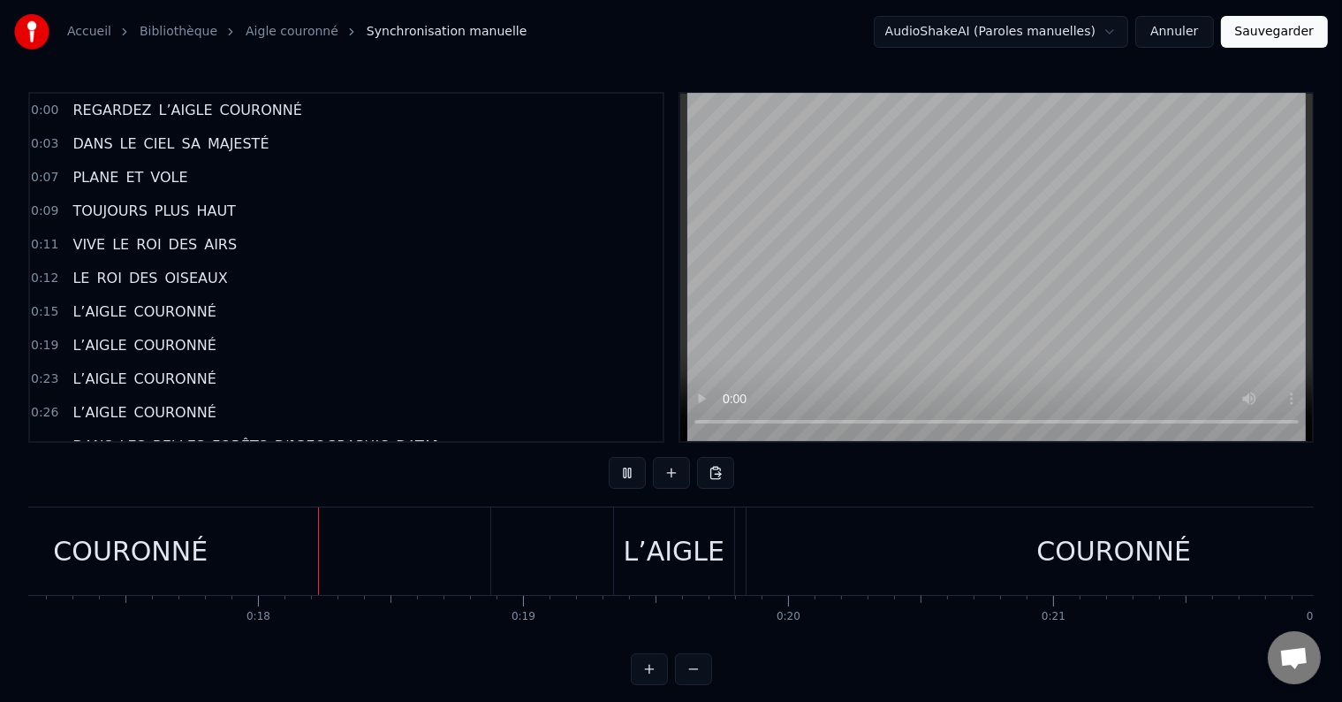
scroll to position [0, 4577]
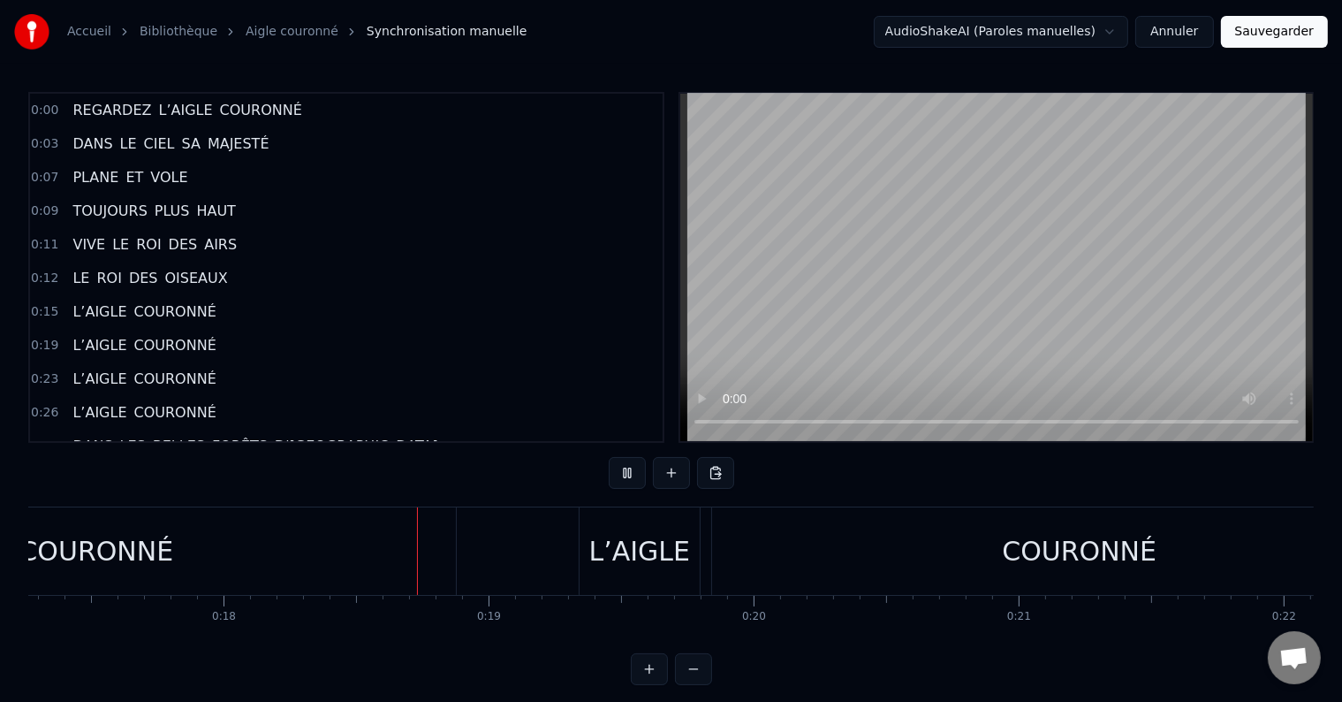
click at [19, 566] on div "Accueil Bibliothèque Aigle couronné Synchronisation manuelle AudioShakeAI (Paro…" at bounding box center [671, 342] width 1342 height 685
click at [62, 564] on div "COURONNÉ" at bounding box center [96, 551] width 155 height 40
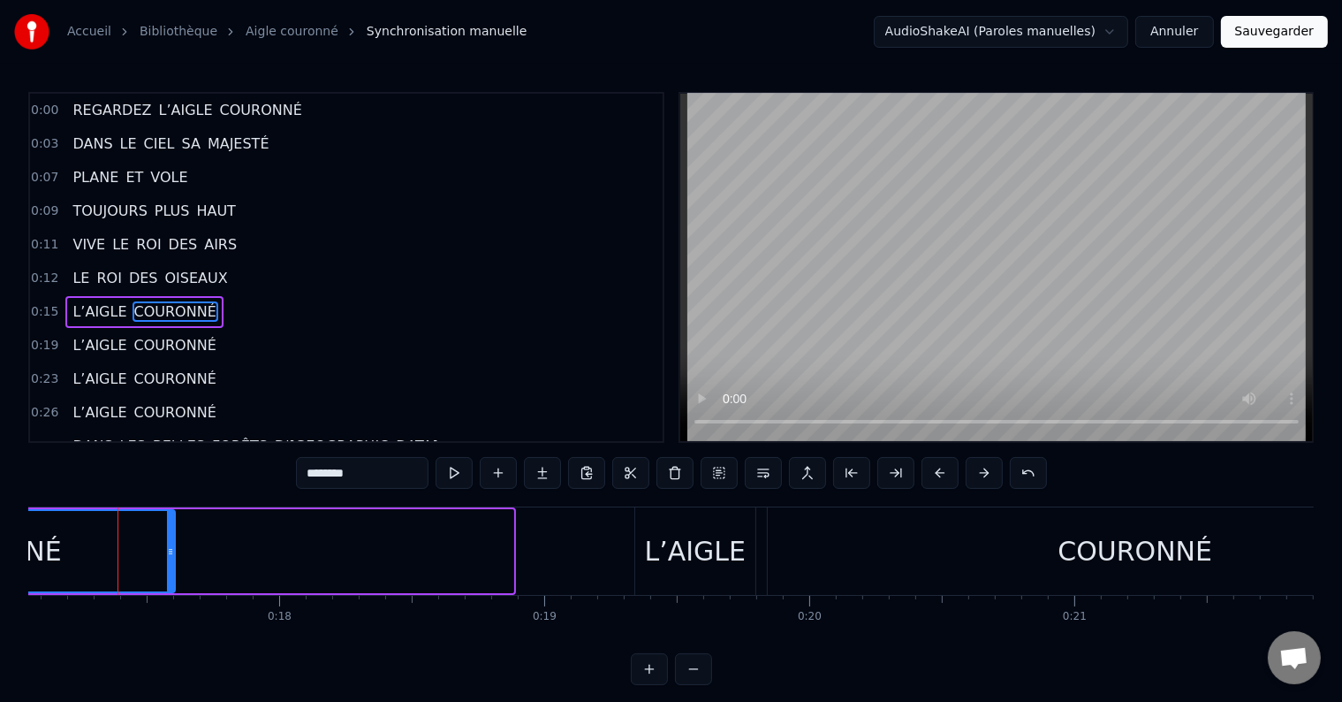
drag, startPoint x: 508, startPoint y: 558, endPoint x: 170, endPoint y: 574, distance: 338.8
click at [170, 574] on div at bounding box center [170, 551] width 7 height 80
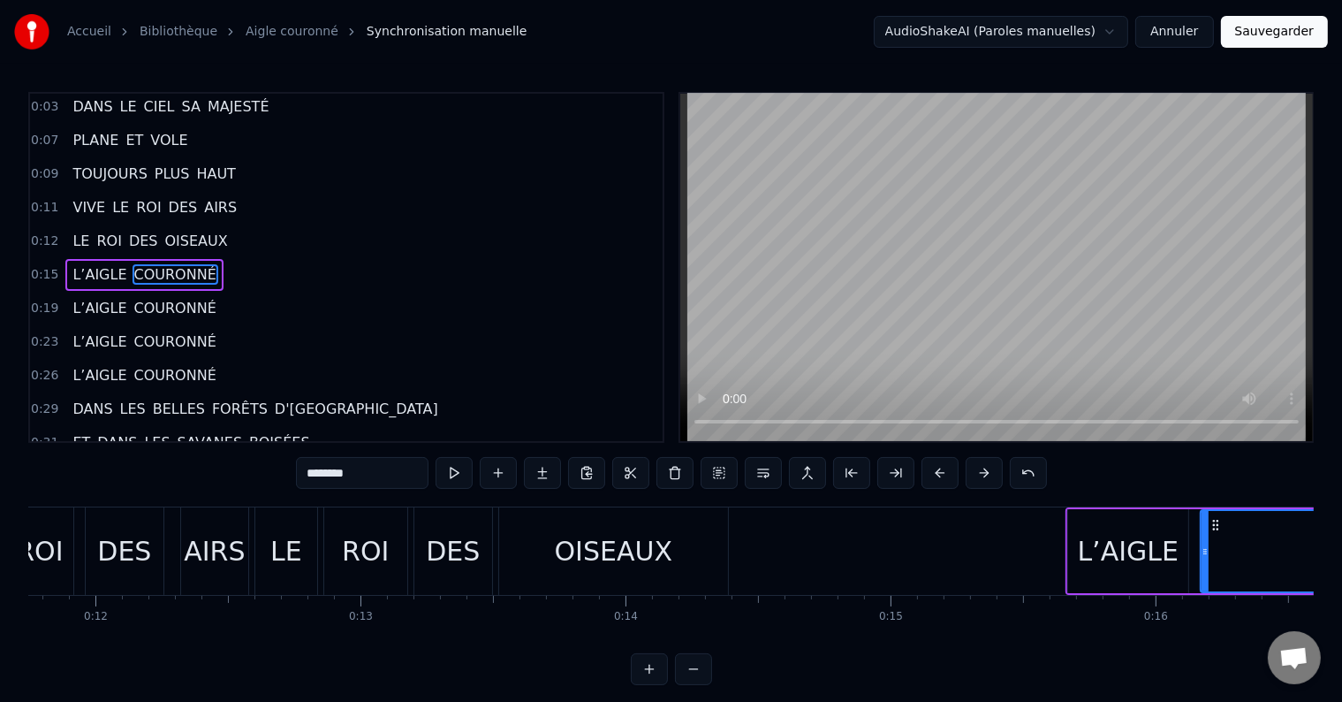
scroll to position [0, 3376]
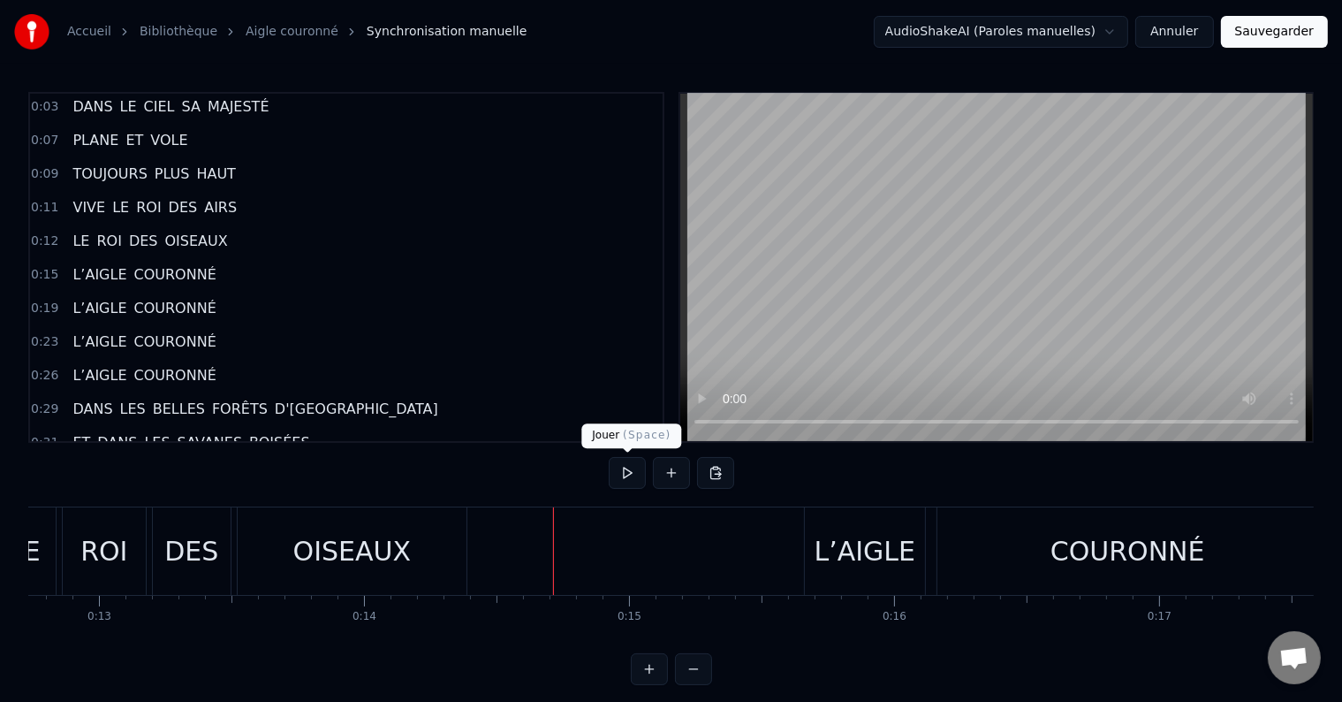
click at [623, 472] on button at bounding box center [627, 473] width 37 height 32
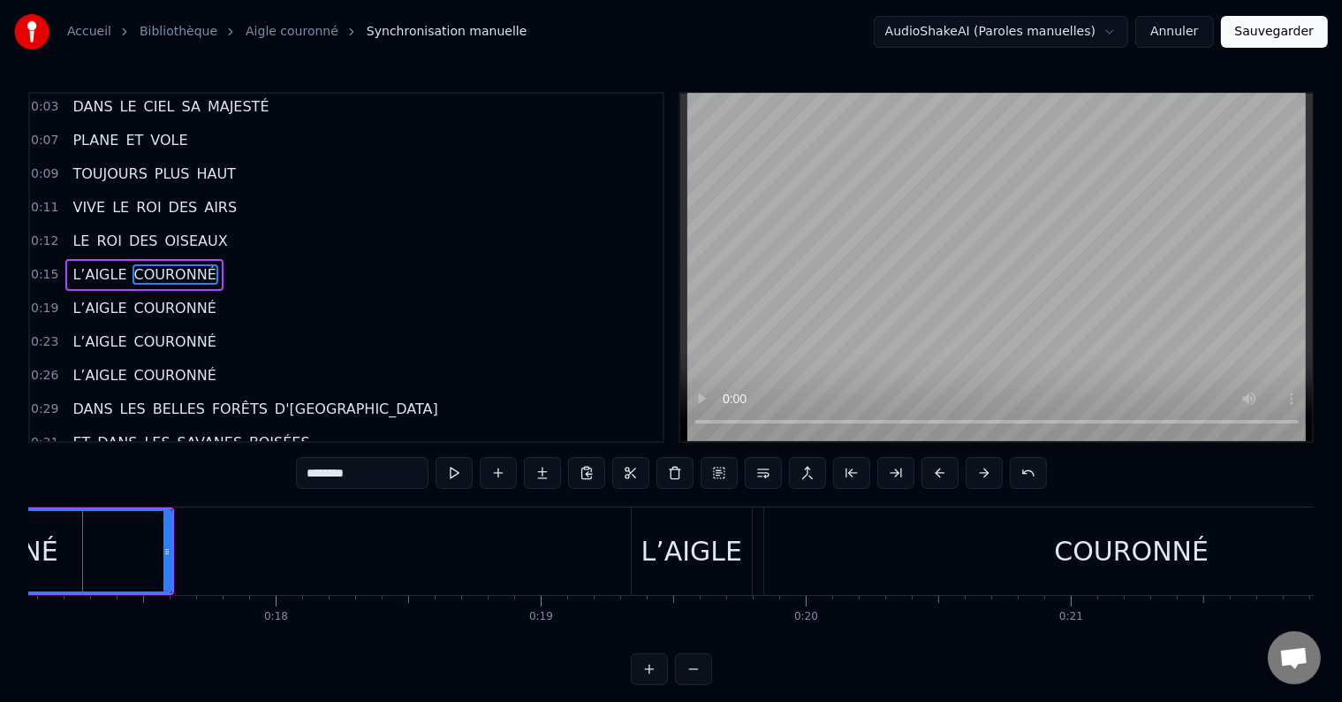
scroll to position [0, 4489]
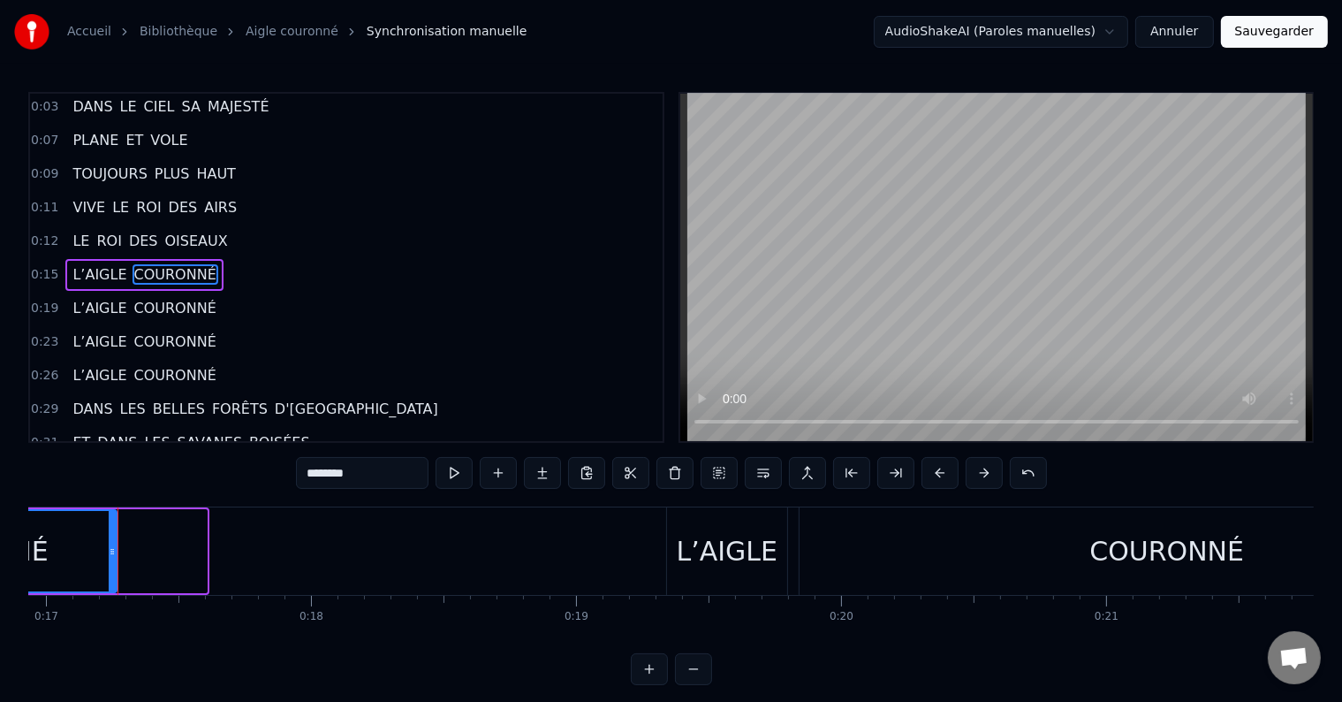
drag, startPoint x: 201, startPoint y: 550, endPoint x: 111, endPoint y: 558, distance: 90.6
click at [111, 558] on div at bounding box center [112, 551] width 7 height 80
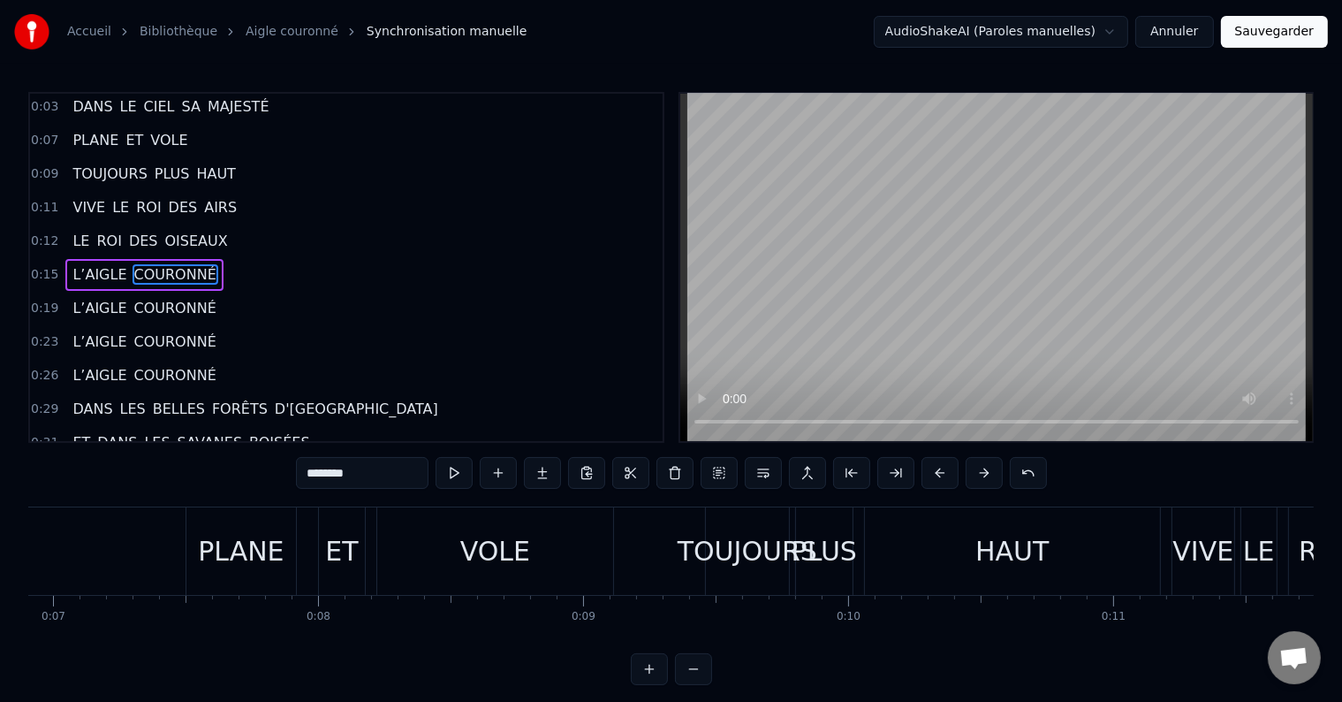
scroll to position [0, 1700]
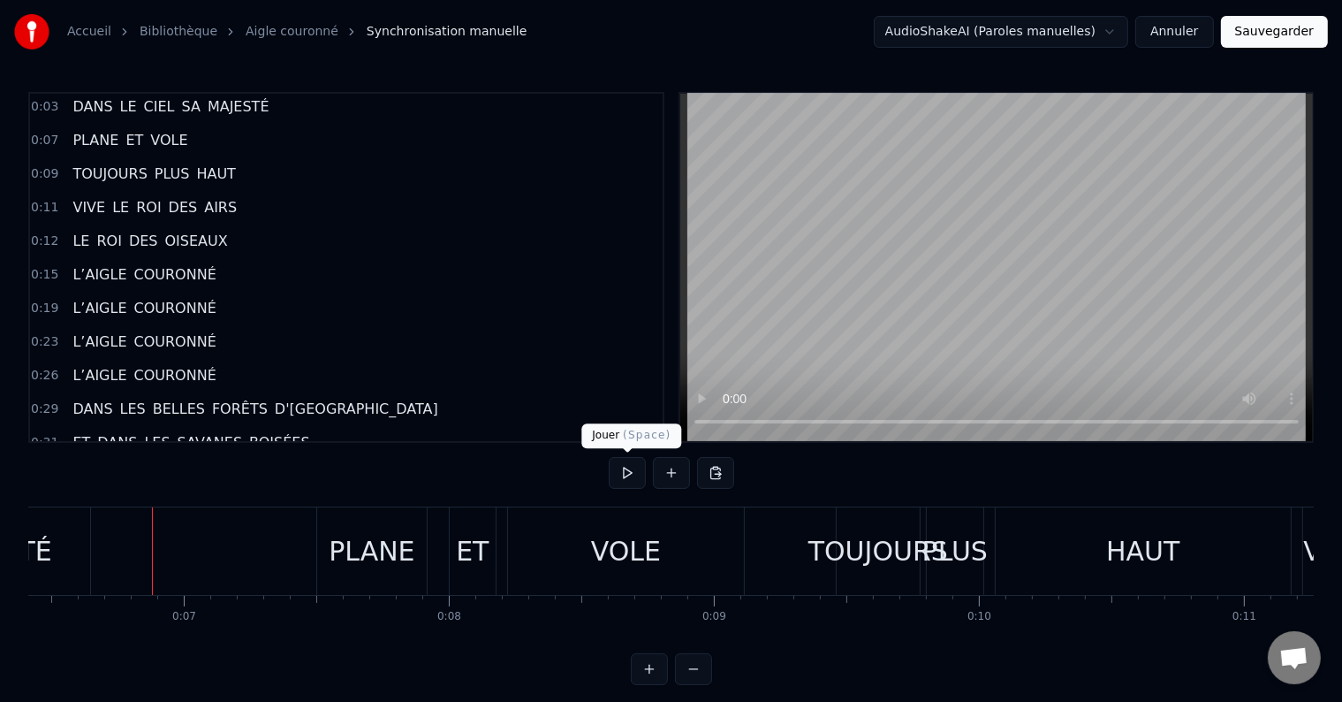
click at [620, 467] on button at bounding box center [627, 473] width 37 height 32
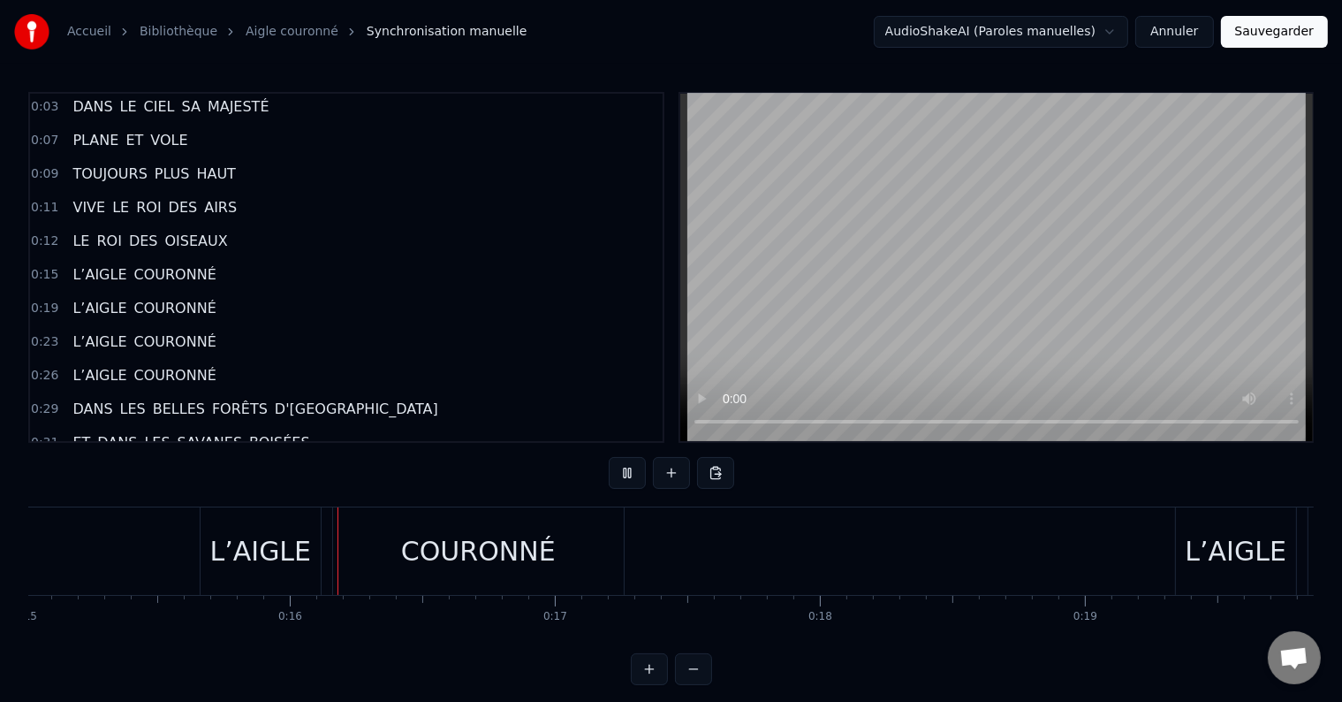
scroll to position [0, 4028]
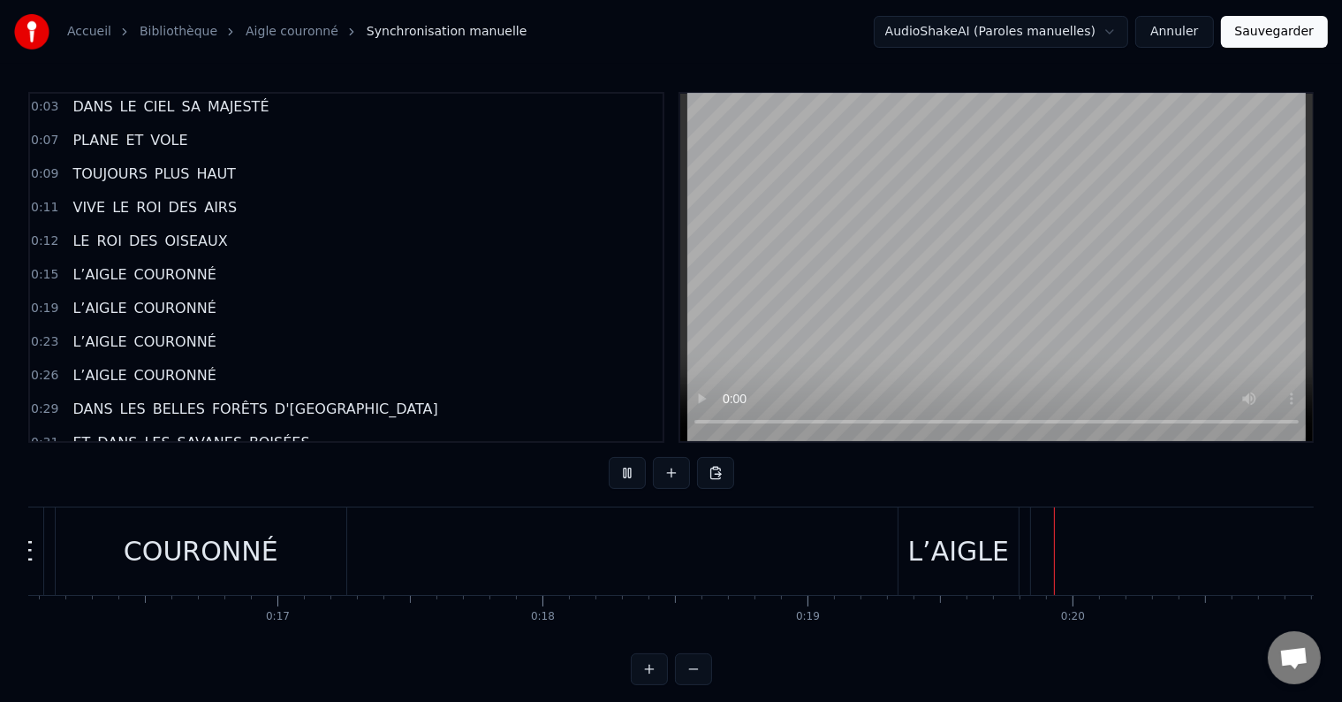
click at [620, 467] on button at bounding box center [627, 473] width 37 height 32
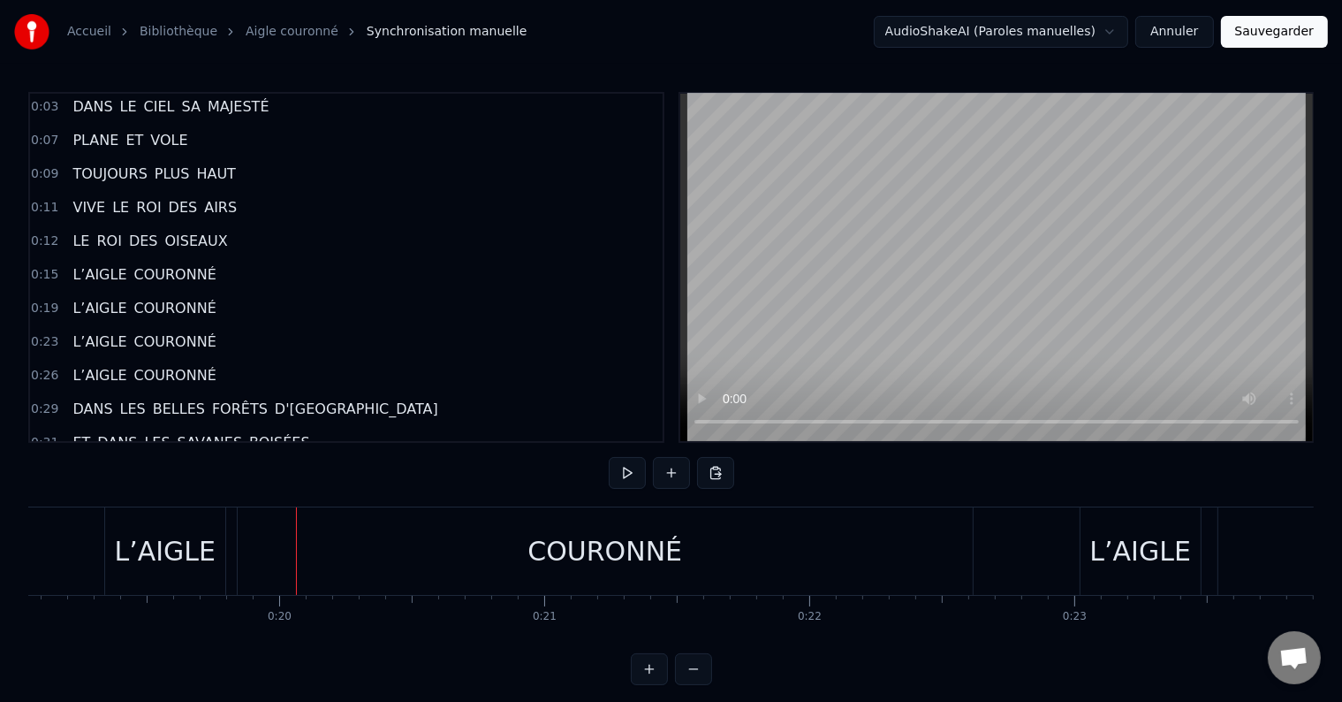
scroll to position [0, 5164]
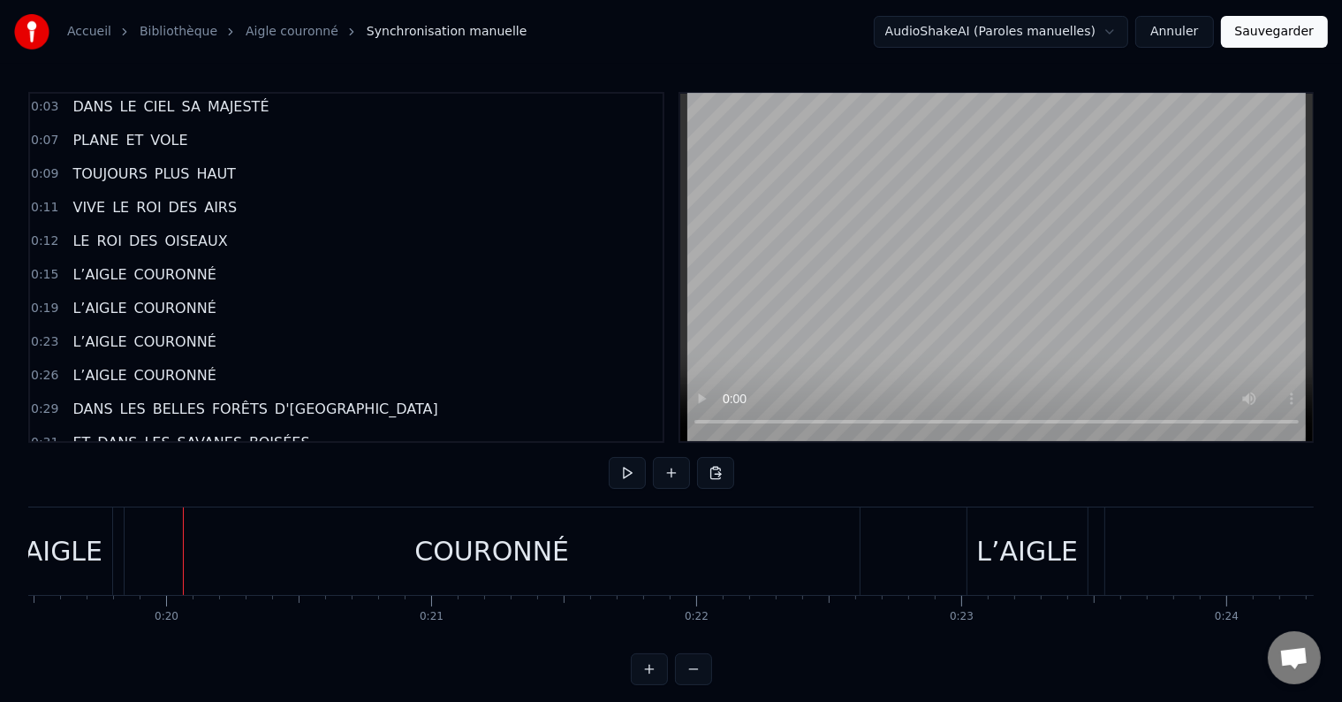
click at [847, 544] on div "COURONNÉ" at bounding box center [492, 550] width 735 height 87
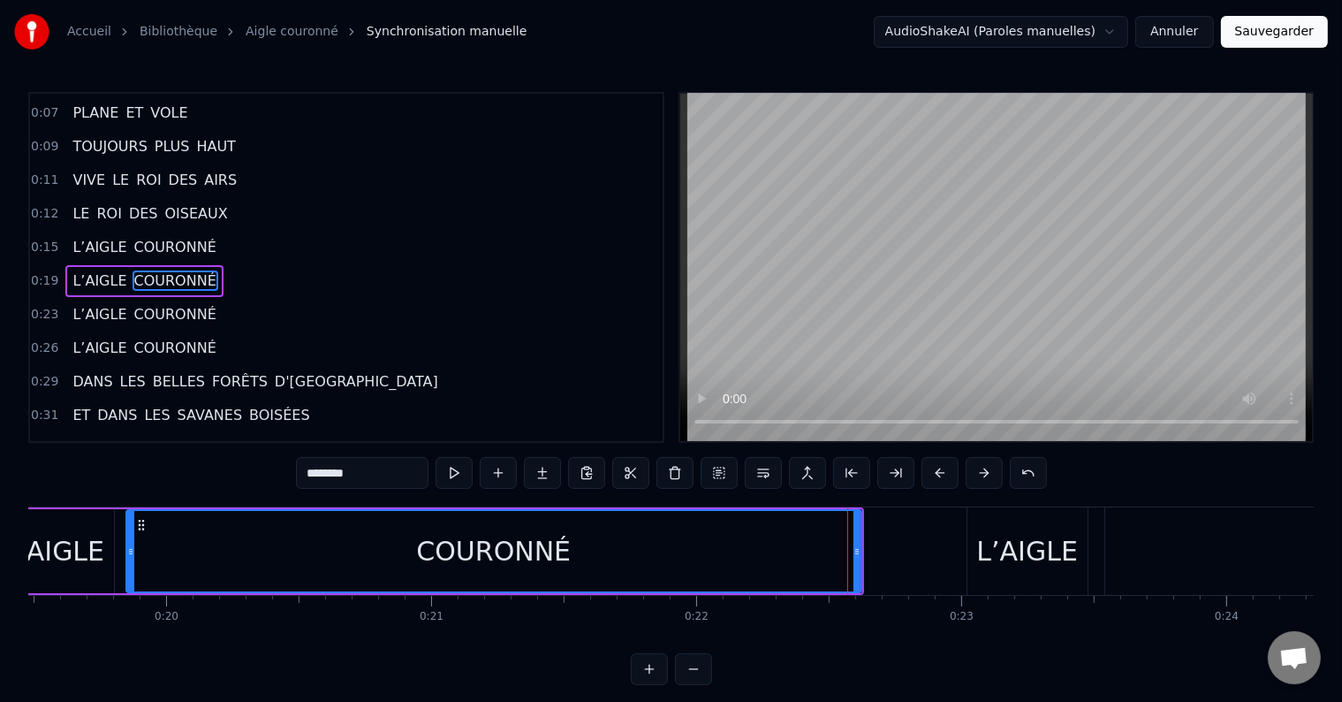
scroll to position [70, 0]
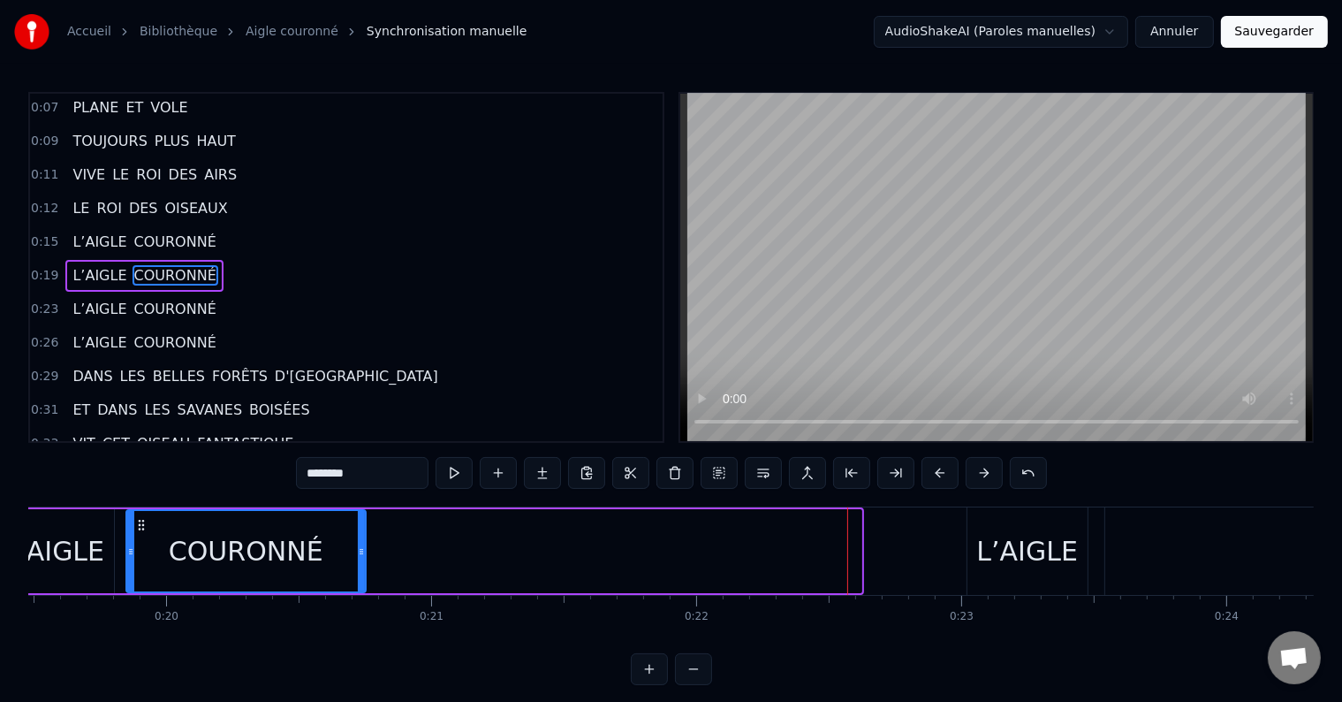
drag, startPoint x: 850, startPoint y: 546, endPoint x: 361, endPoint y: 562, distance: 489.8
click at [361, 562] on div at bounding box center [361, 551] width 7 height 80
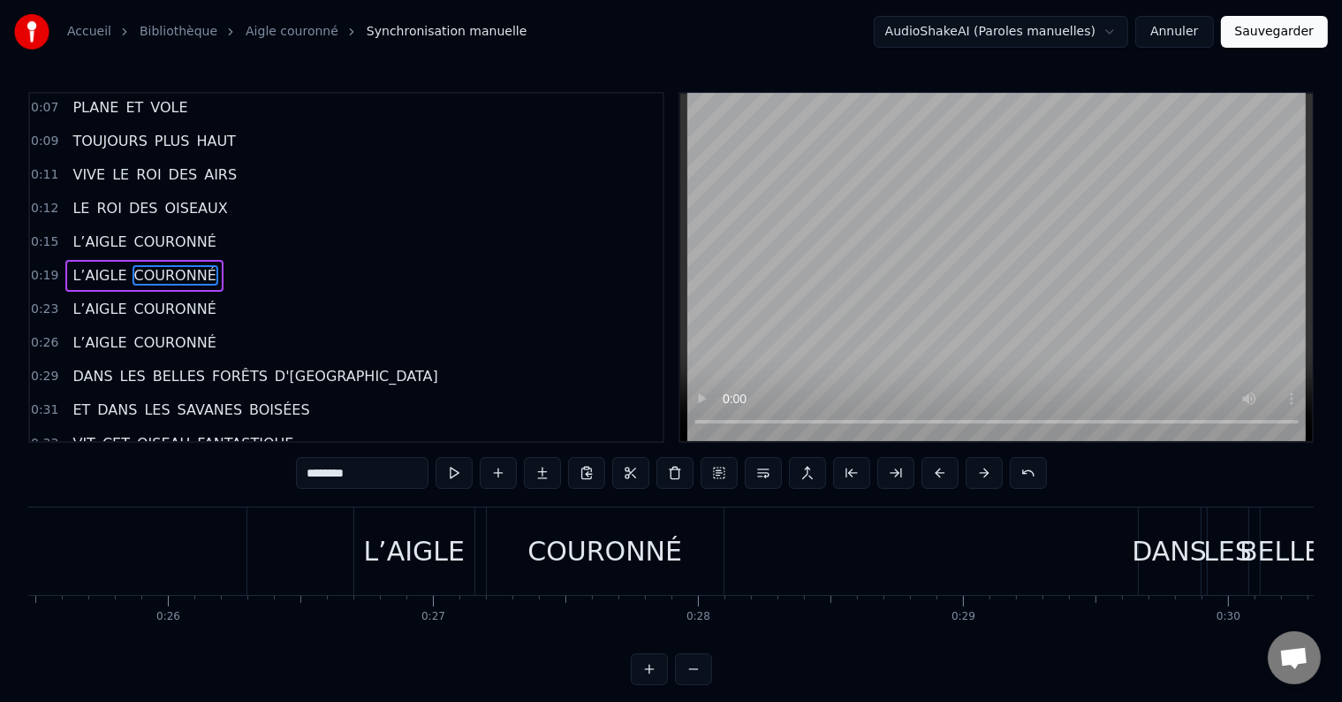
scroll to position [0, 6412]
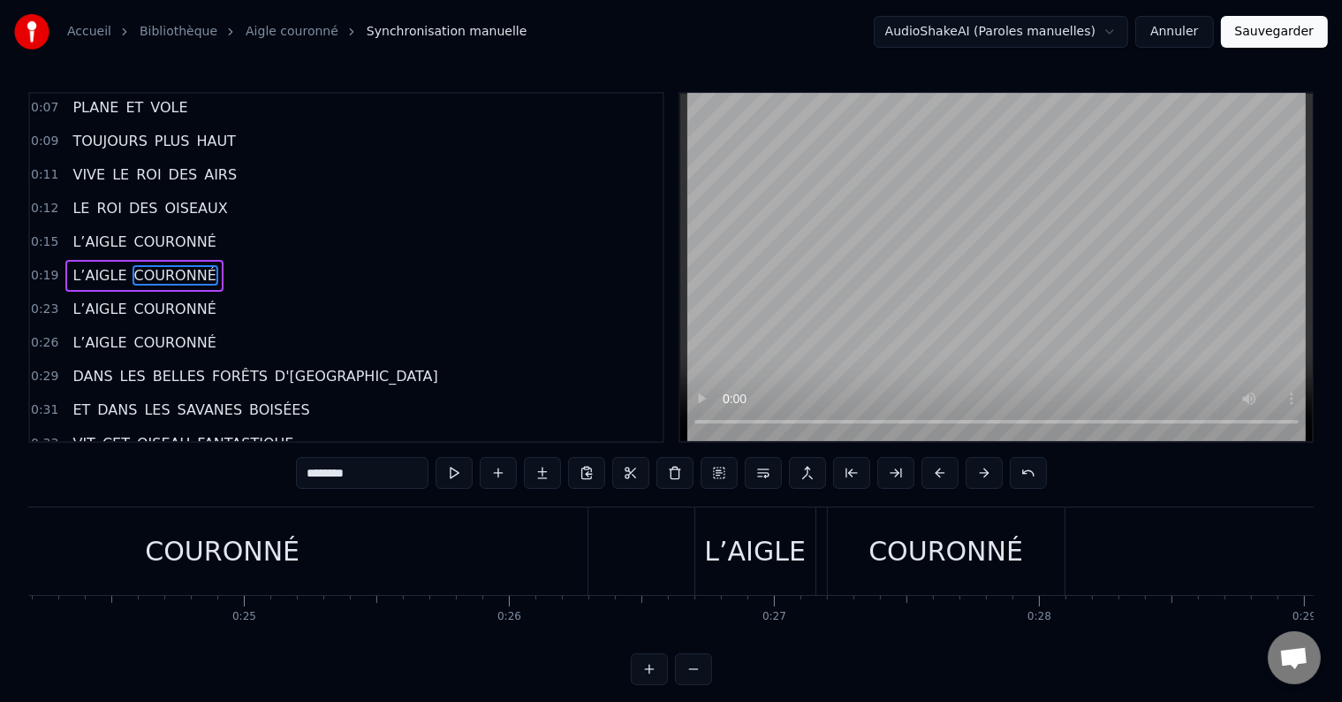
click at [493, 554] on div "COURONNÉ" at bounding box center [223, 550] width 730 height 87
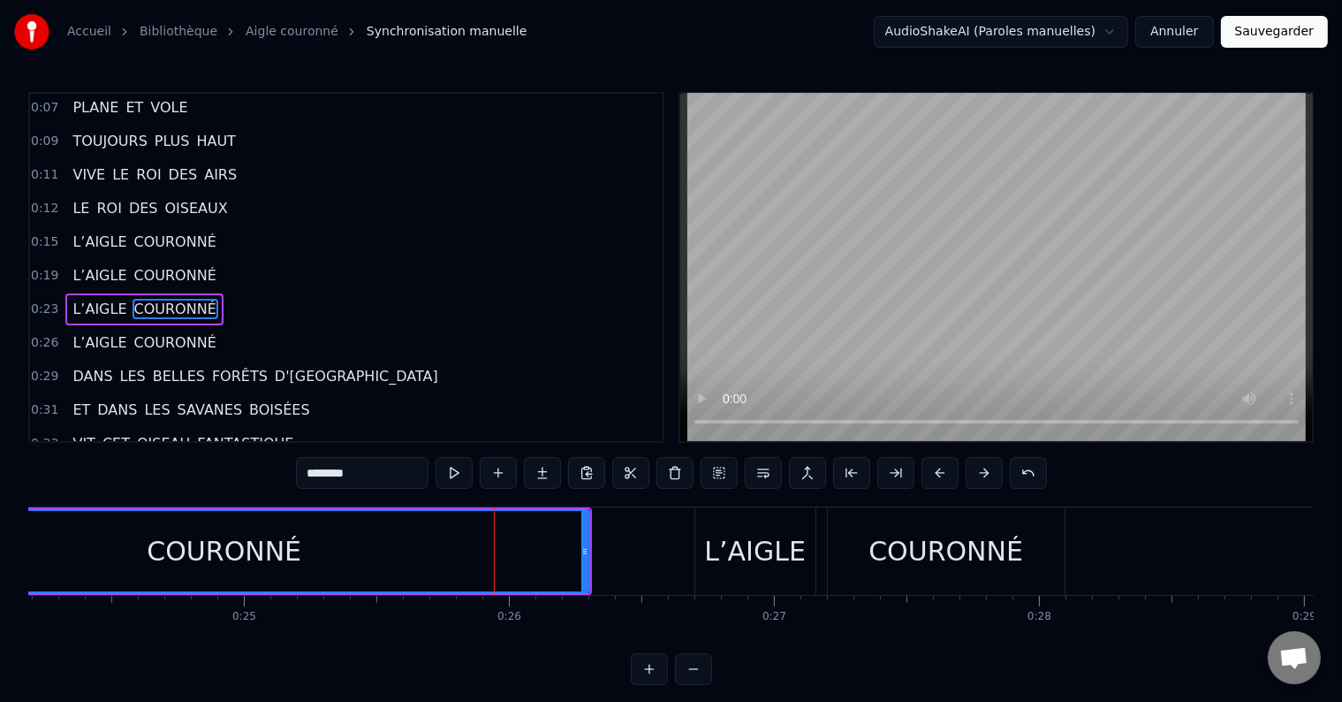
scroll to position [103, 0]
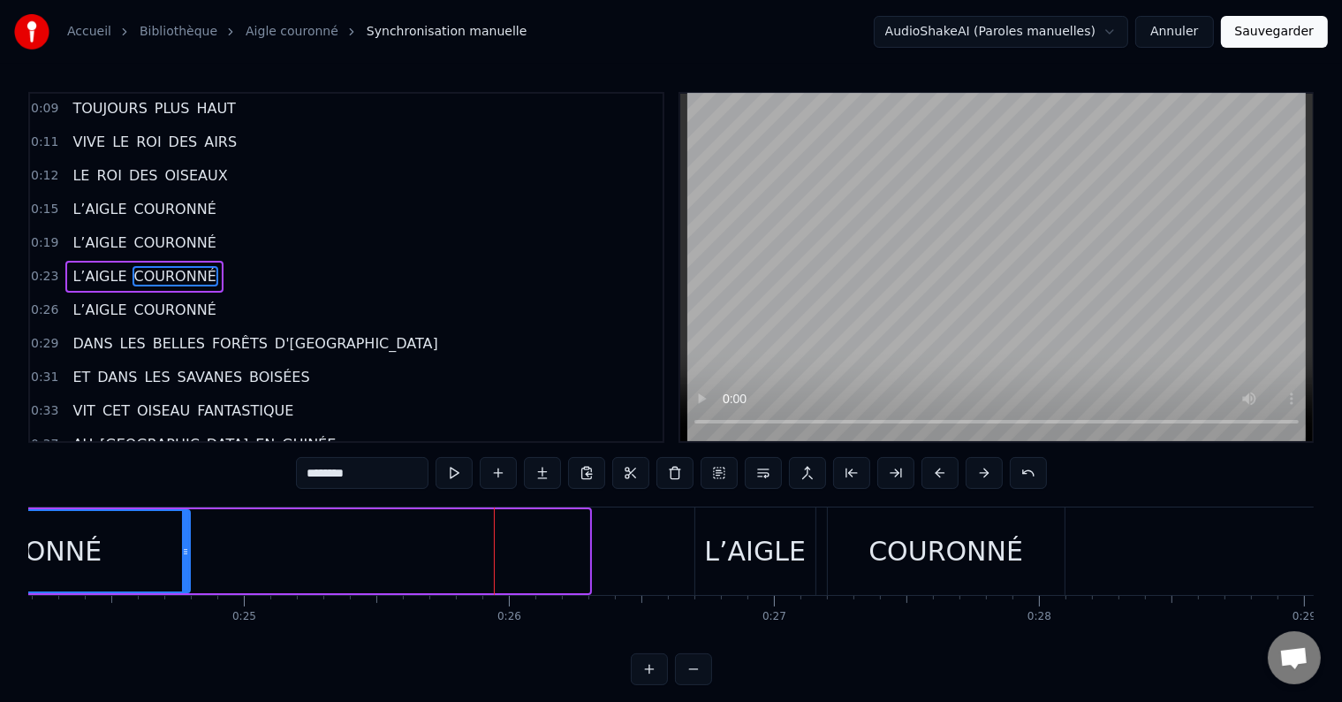
drag, startPoint x: 583, startPoint y: 555, endPoint x: 180, endPoint y: 568, distance: 403.2
click at [182, 568] on div at bounding box center [185, 551] width 7 height 80
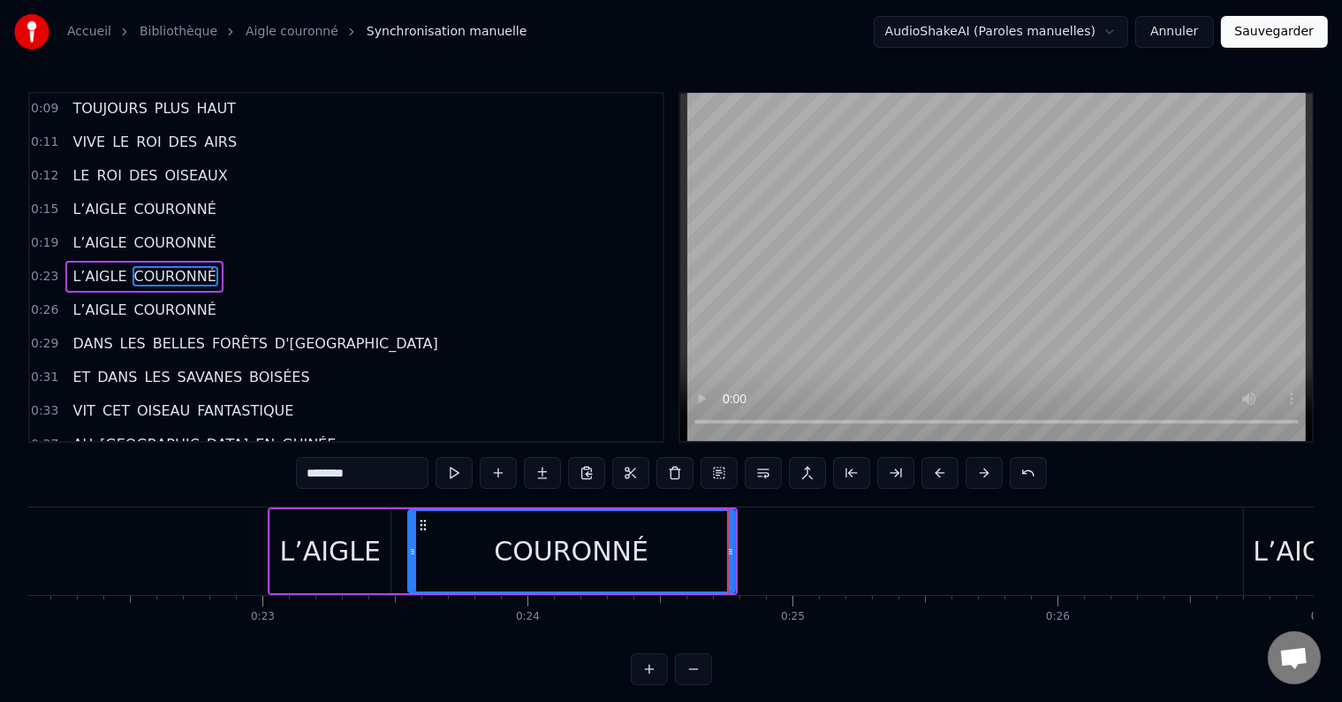
scroll to position [0, 5889]
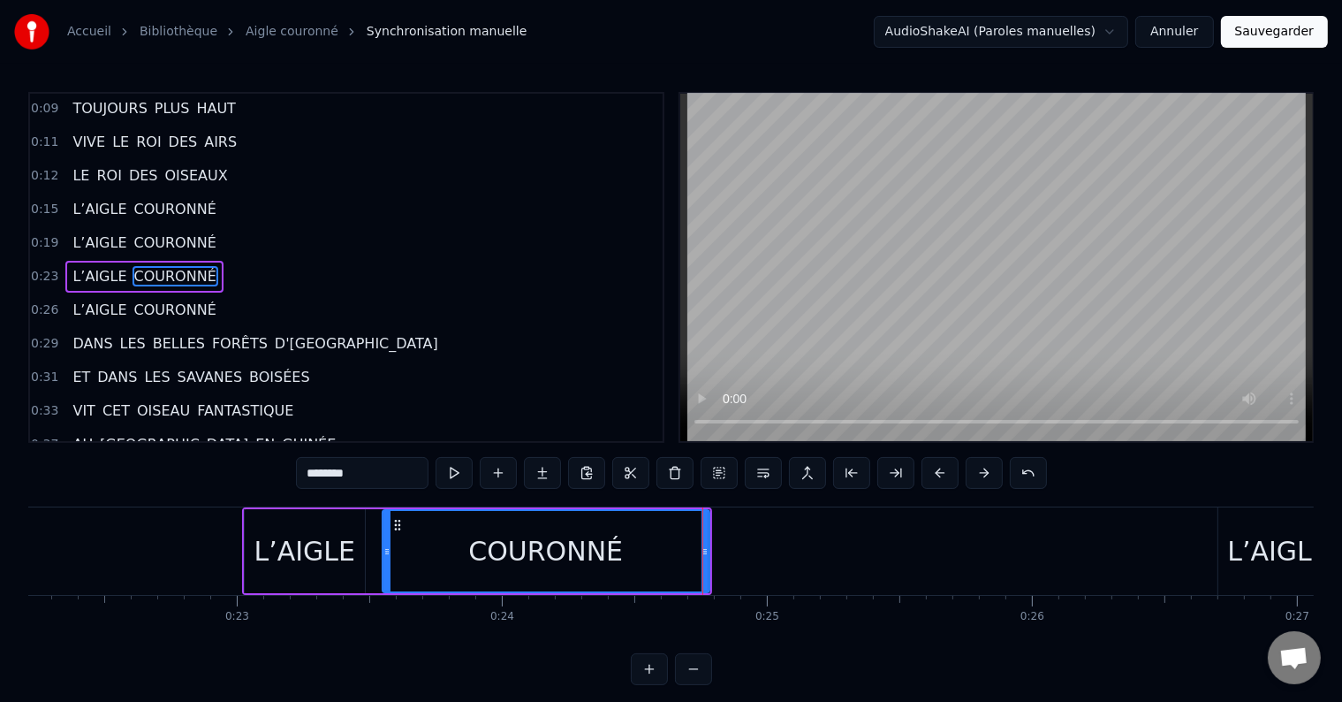
drag, startPoint x: 691, startPoint y: 547, endPoint x: 654, endPoint y: 555, distance: 38.0
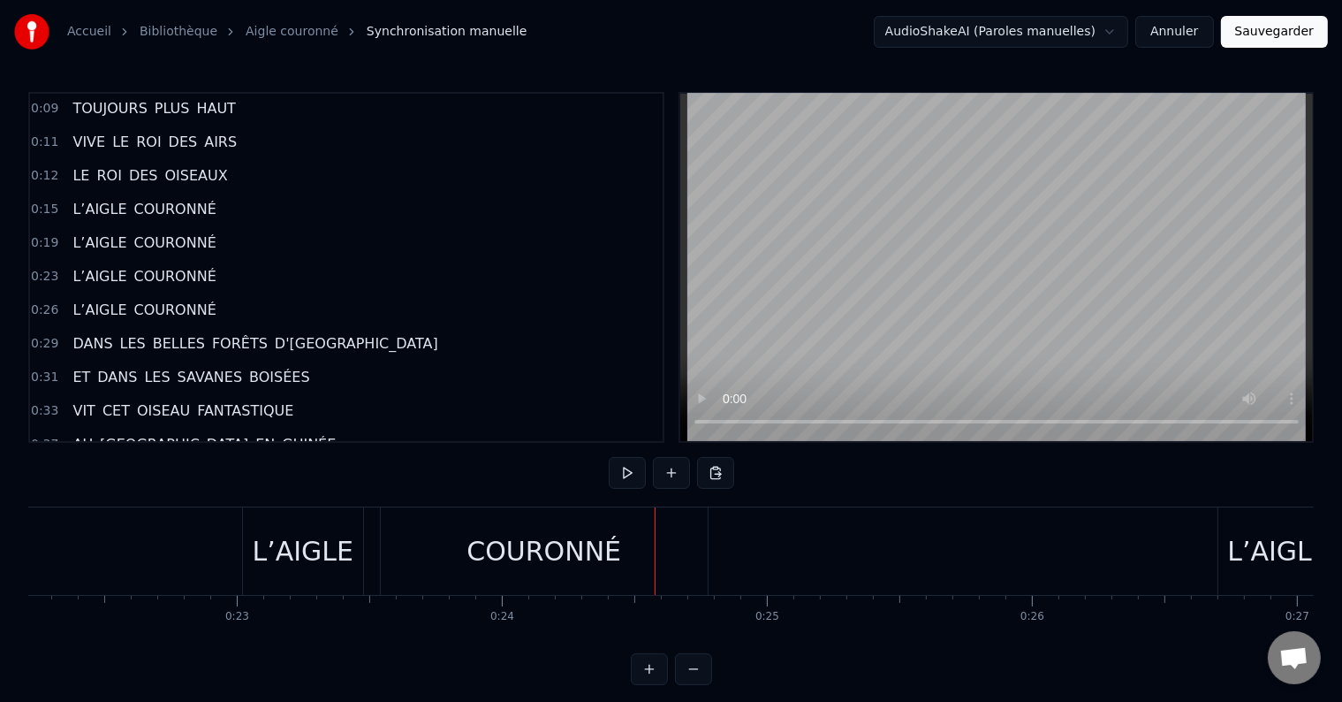
click at [697, 545] on div "COURONNÉ" at bounding box center [544, 550] width 327 height 87
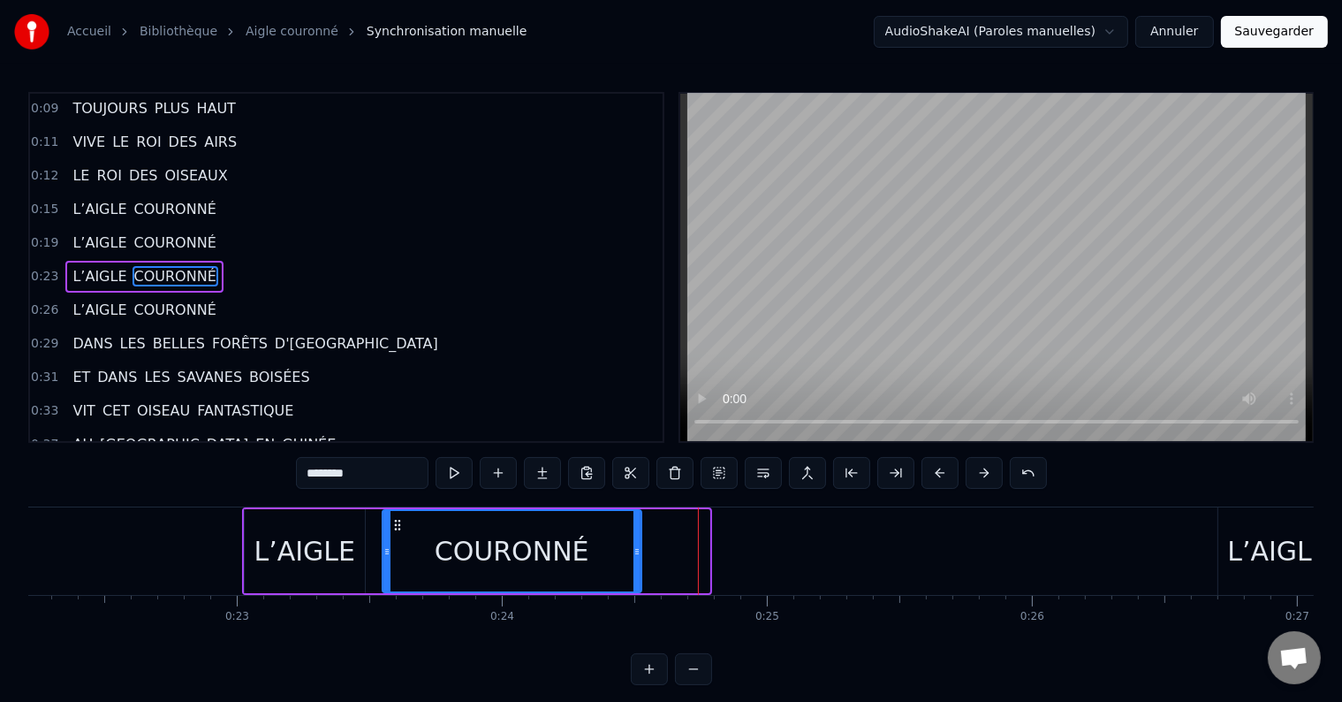
drag, startPoint x: 705, startPoint y: 546, endPoint x: 637, endPoint y: 556, distance: 68.7
click at [637, 556] on icon at bounding box center [637, 551] width 7 height 14
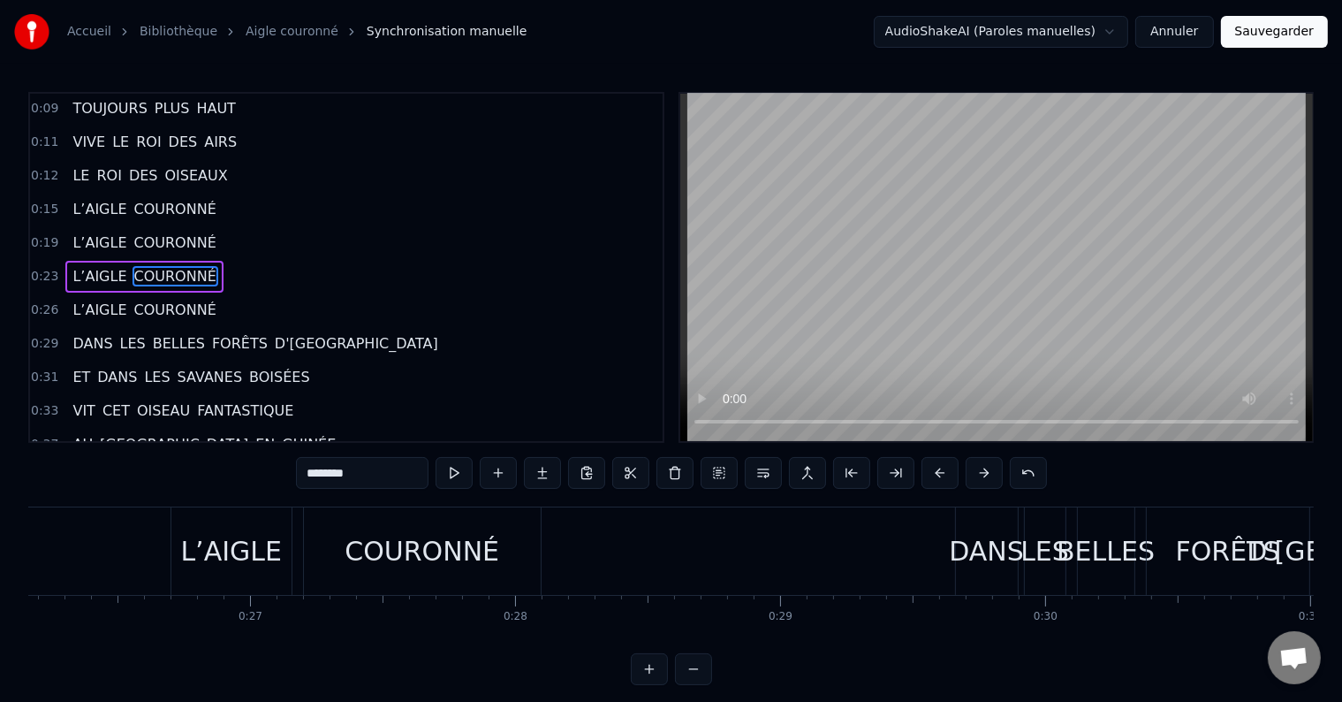
scroll to position [0, 6910]
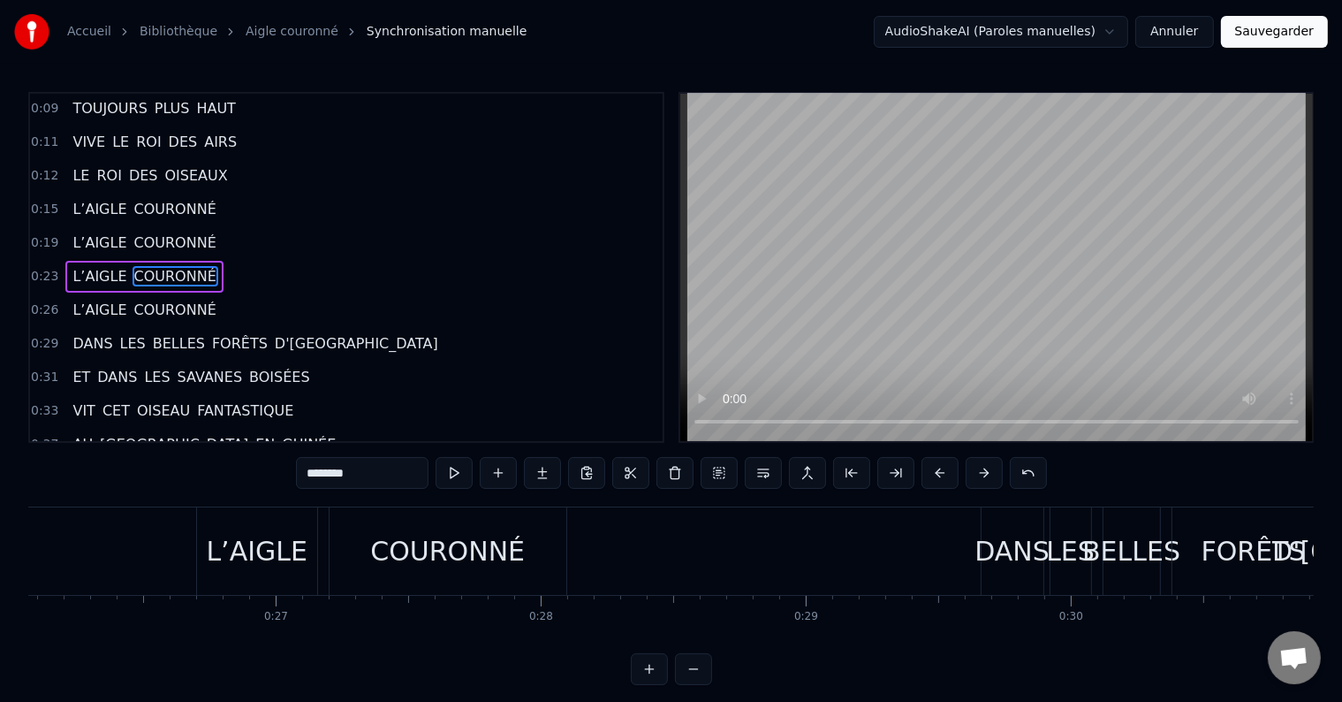
click at [502, 583] on div "COURONNÉ" at bounding box center [448, 550] width 237 height 87
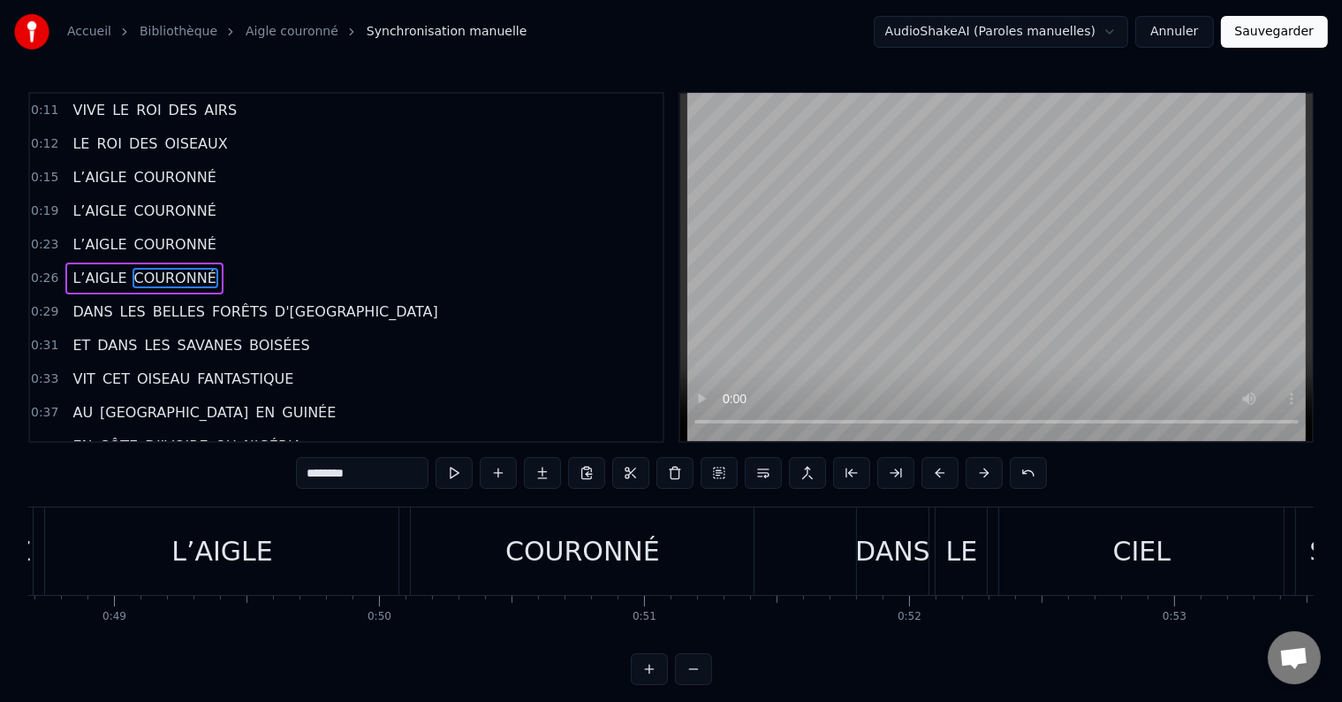
scroll to position [0, 12930]
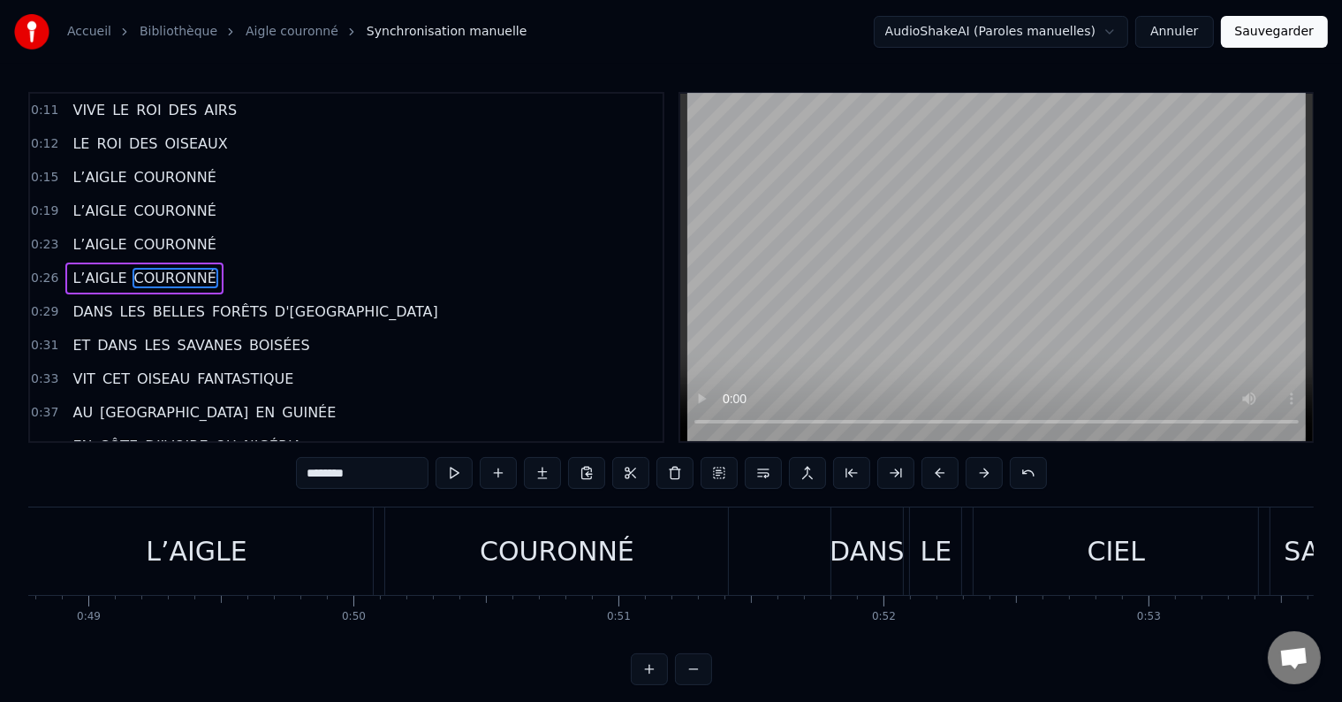
click at [553, 572] on div "COURONNÉ" at bounding box center [556, 550] width 343 height 87
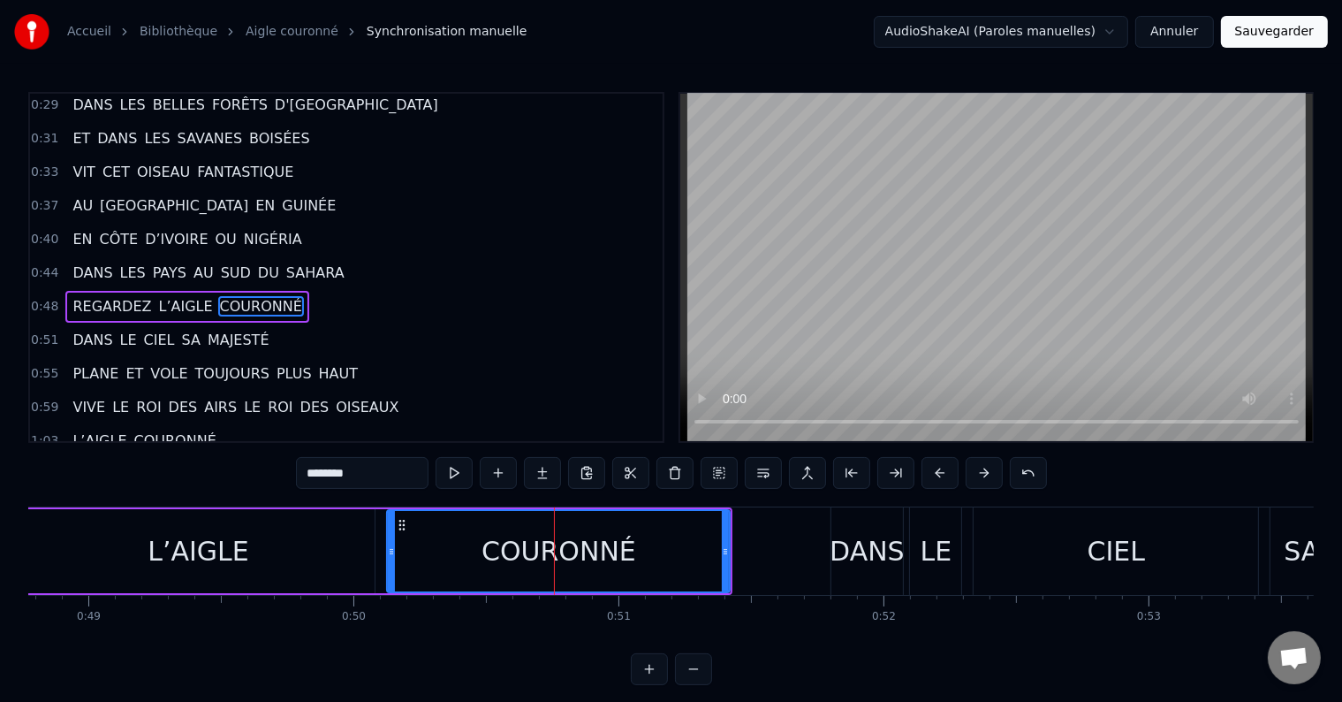
scroll to position [362, 0]
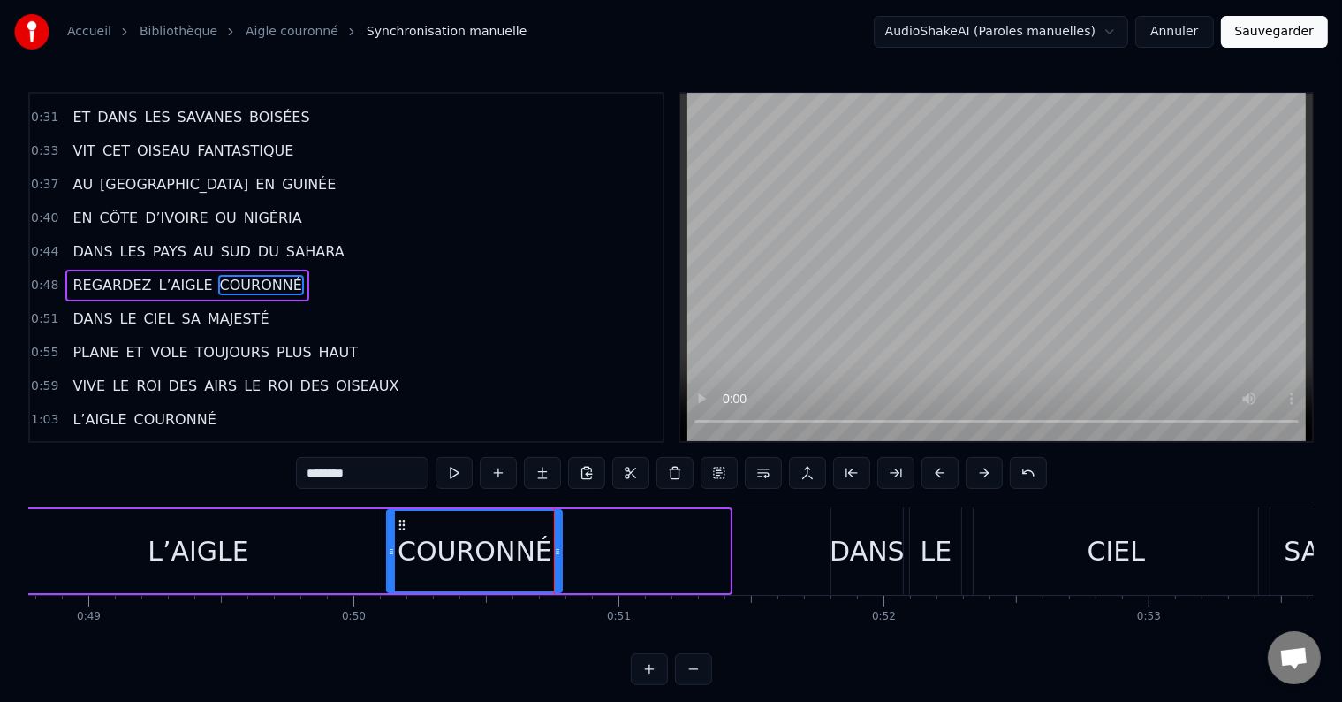
drag, startPoint x: 727, startPoint y: 551, endPoint x: 559, endPoint y: 566, distance: 168.6
click at [559, 566] on div at bounding box center [557, 551] width 7 height 80
drag, startPoint x: 560, startPoint y: 550, endPoint x: 580, endPoint y: 551, distance: 19.5
click at [580, 551] on div "COURONNÉ" at bounding box center [484, 551] width 196 height 84
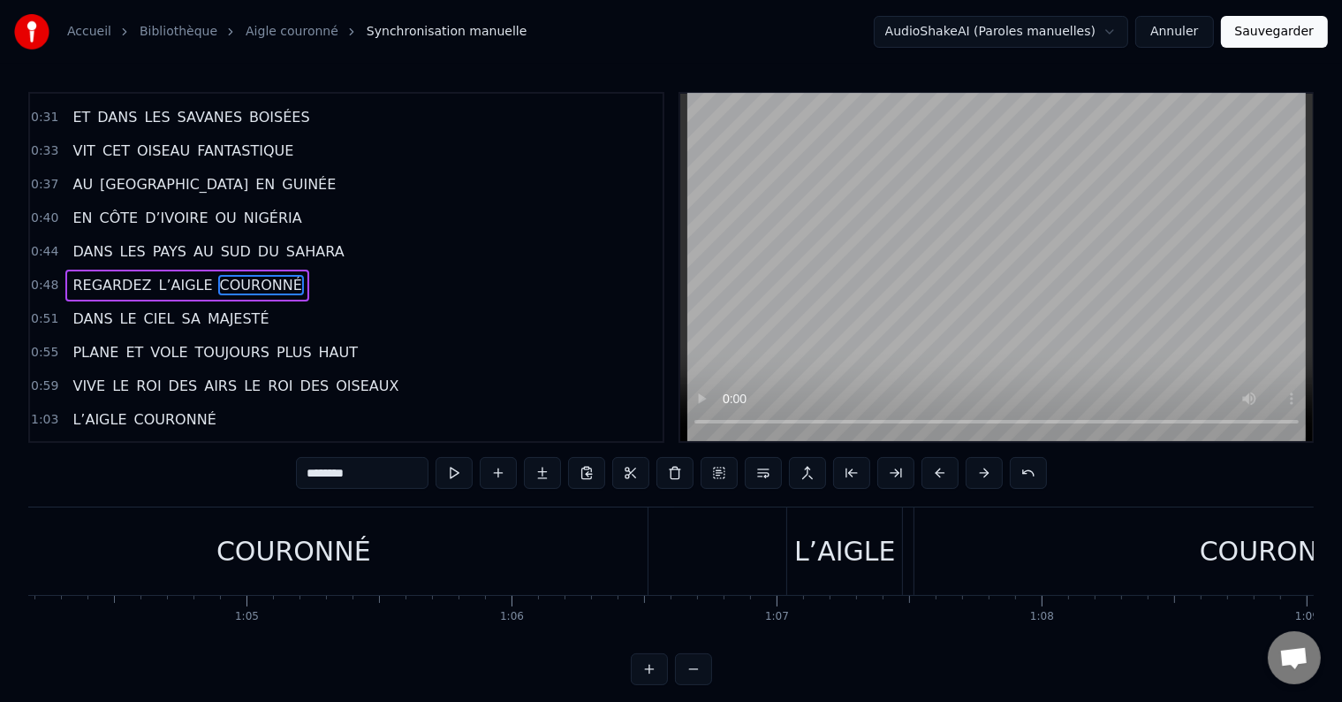
scroll to position [0, 16988]
click at [422, 561] on div "COURONNÉ" at bounding box center [319, 550] width 709 height 87
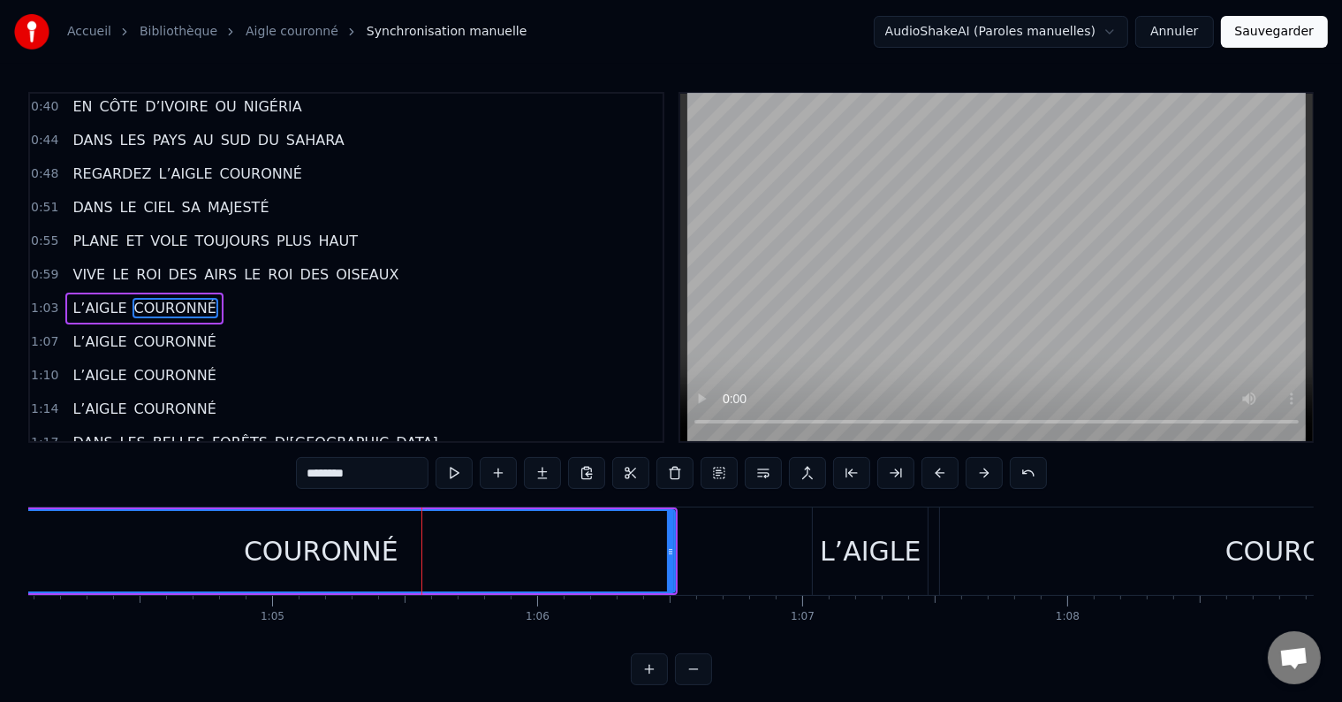
scroll to position [492, 0]
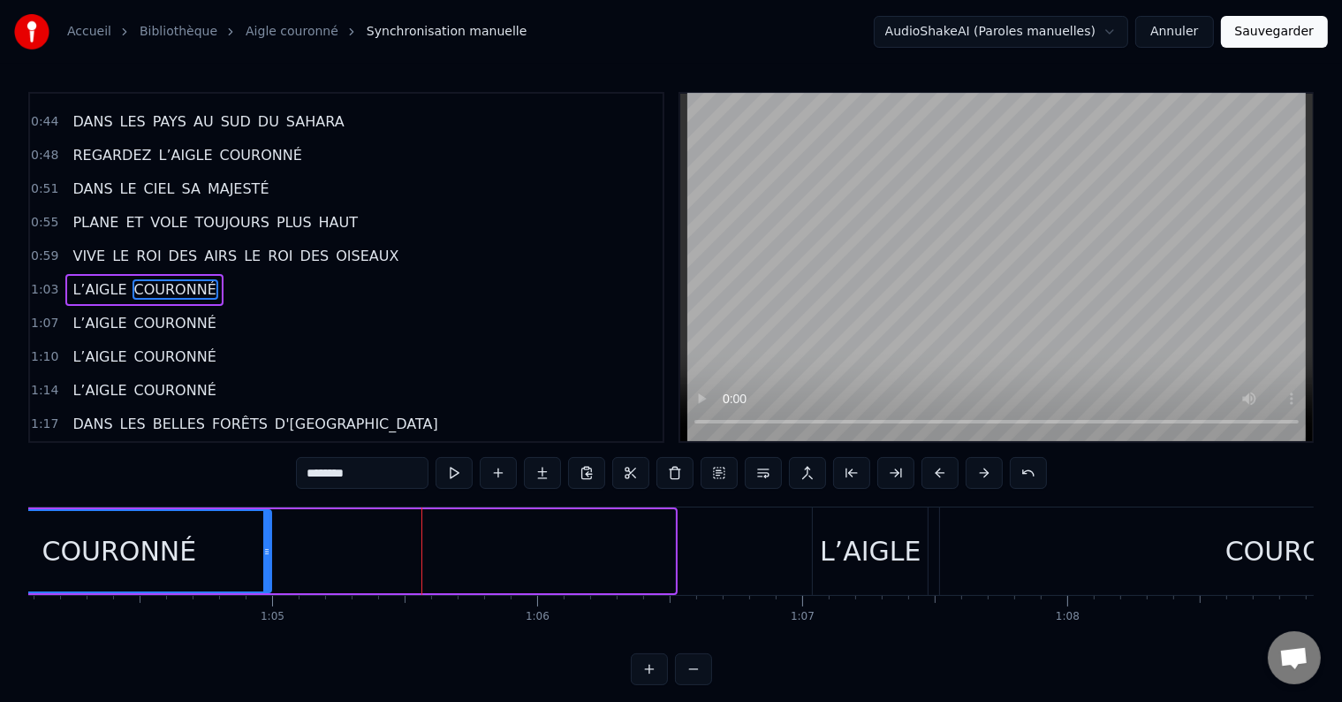
drag, startPoint x: 670, startPoint y: 547, endPoint x: 254, endPoint y: 566, distance: 415.7
click at [263, 566] on div at bounding box center [266, 551] width 7 height 80
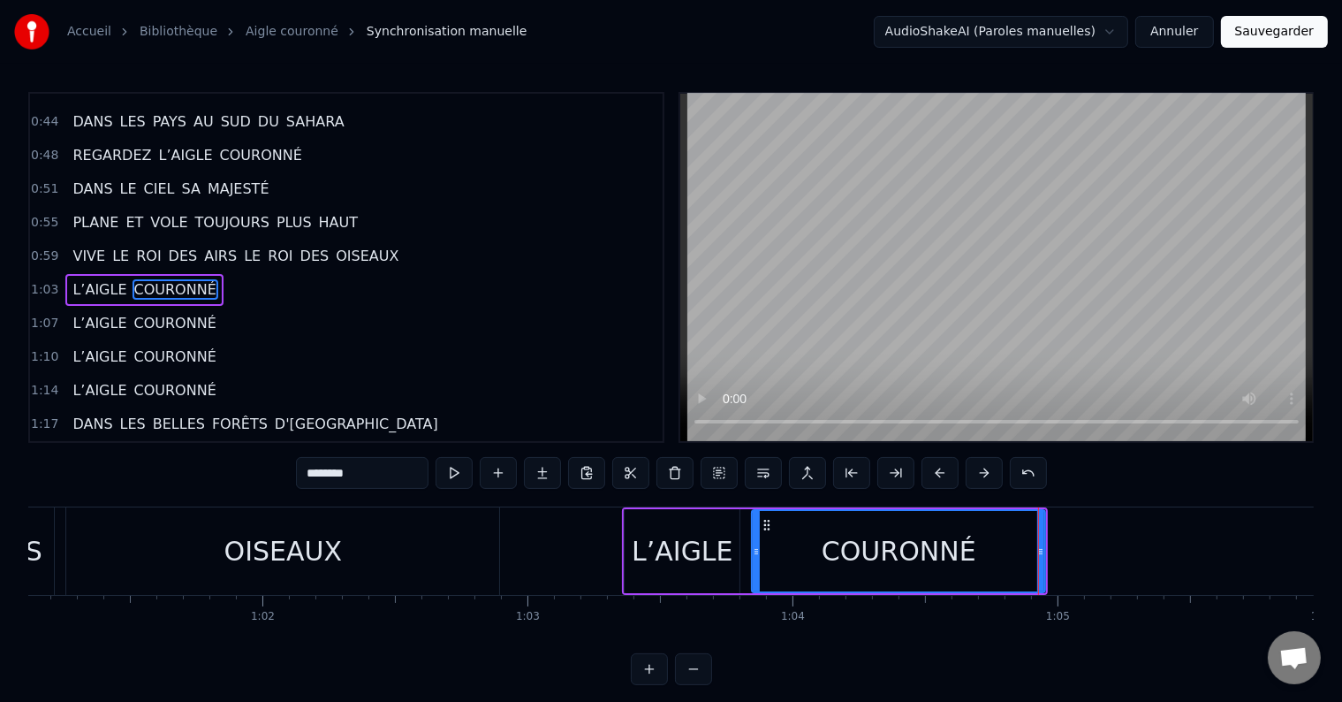
scroll to position [0, 16333]
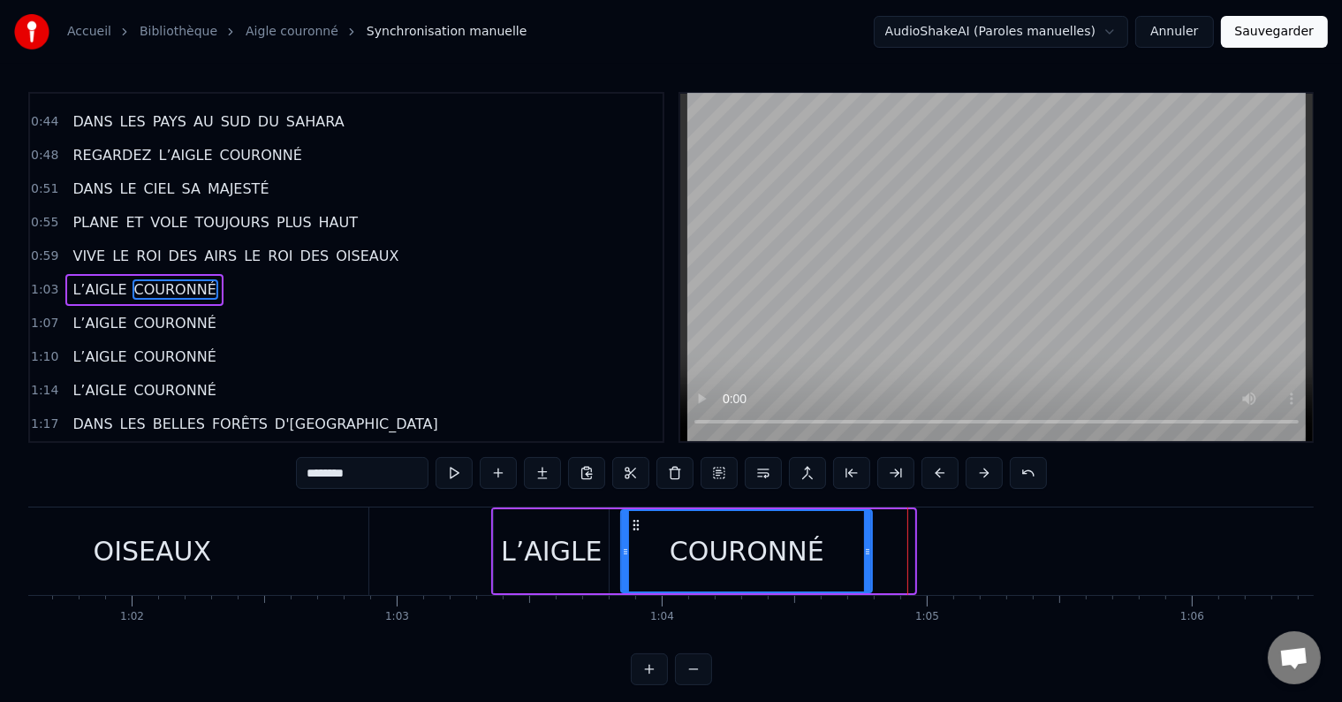
drag, startPoint x: 912, startPoint y: 548, endPoint x: 870, endPoint y: 558, distance: 43.5
click at [870, 558] on div at bounding box center [867, 551] width 7 height 80
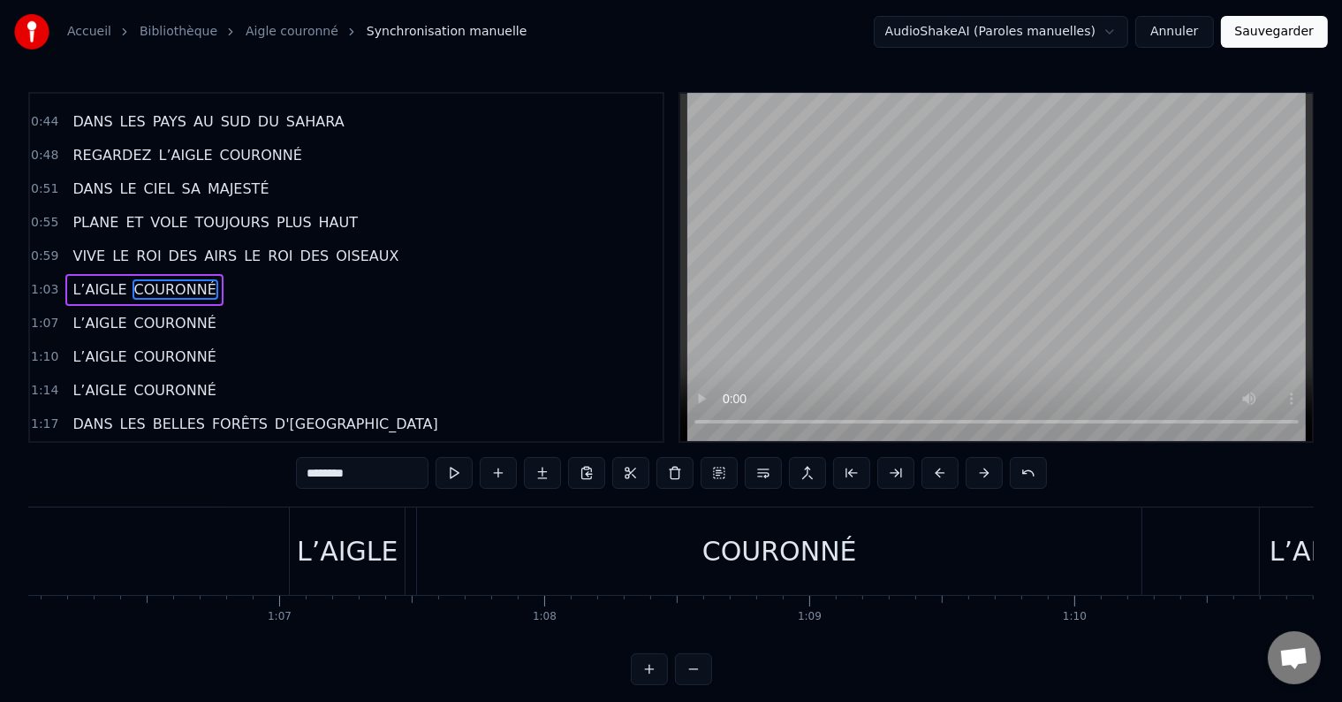
scroll to position [0, 17537]
click at [695, 569] on div "COURONNÉ" at bounding box center [754, 551] width 155 height 40
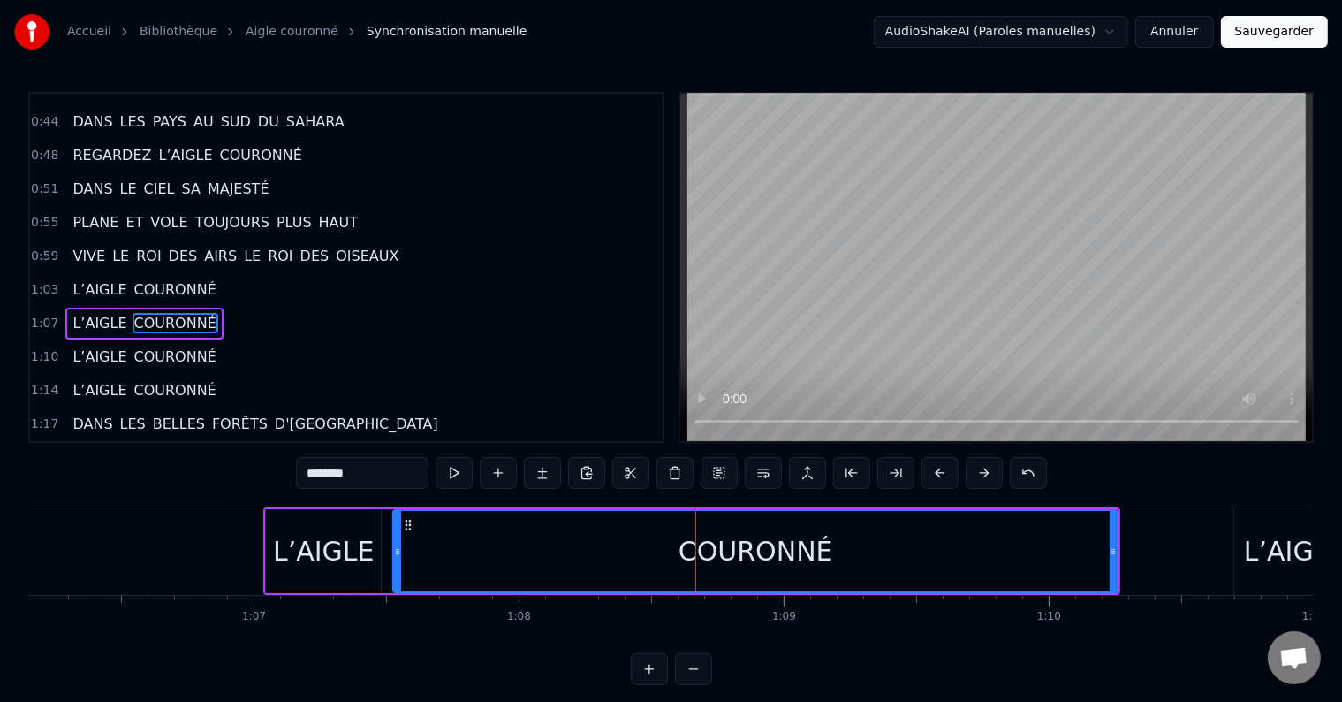
scroll to position [525, 0]
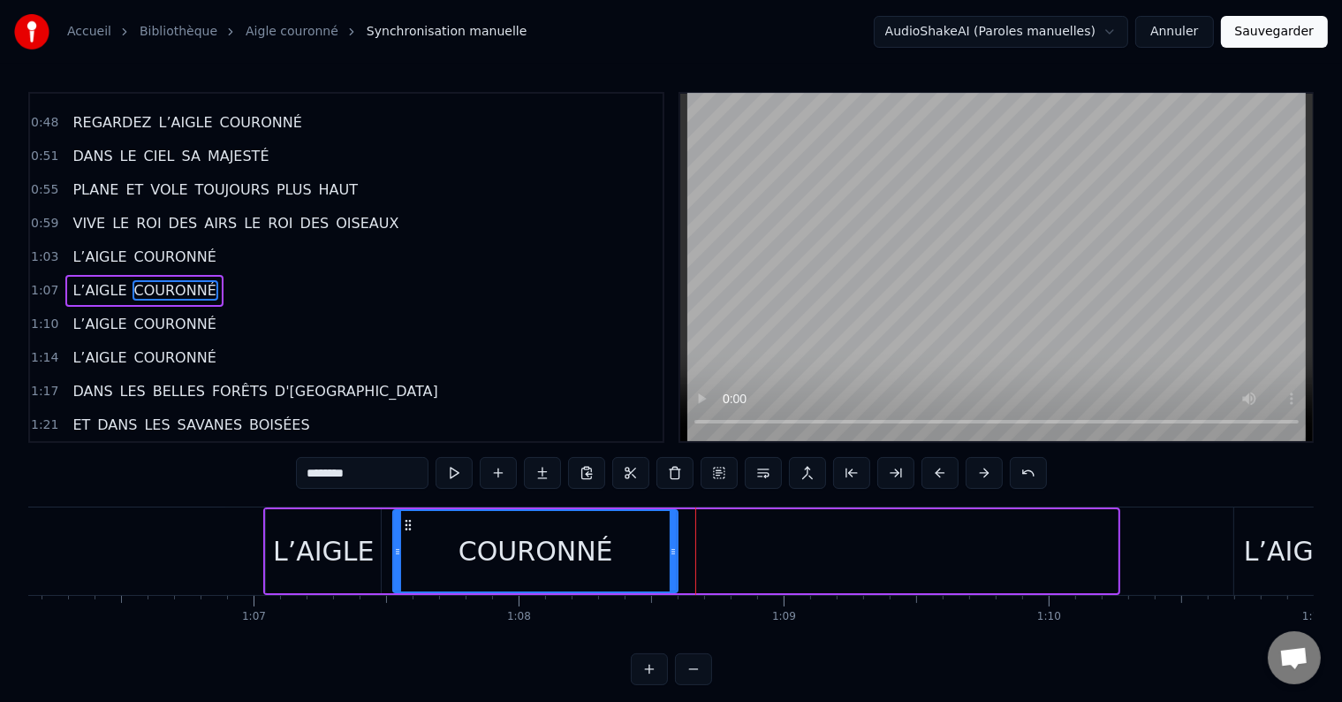
drag, startPoint x: 1115, startPoint y: 541, endPoint x: 675, endPoint y: 553, distance: 440.2
click at [675, 553] on div at bounding box center [673, 551] width 7 height 80
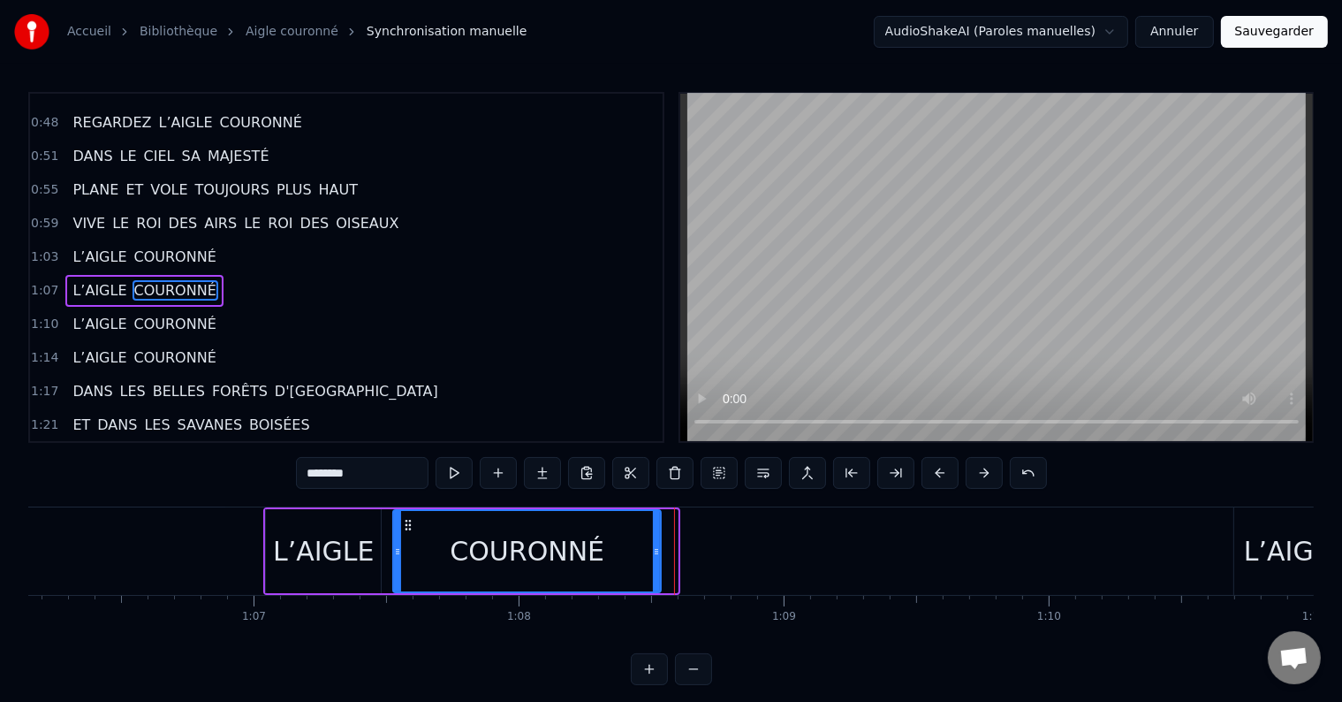
drag, startPoint x: 672, startPoint y: 546, endPoint x: 650, endPoint y: 551, distance: 21.9
click at [653, 551] on icon at bounding box center [656, 551] width 7 height 14
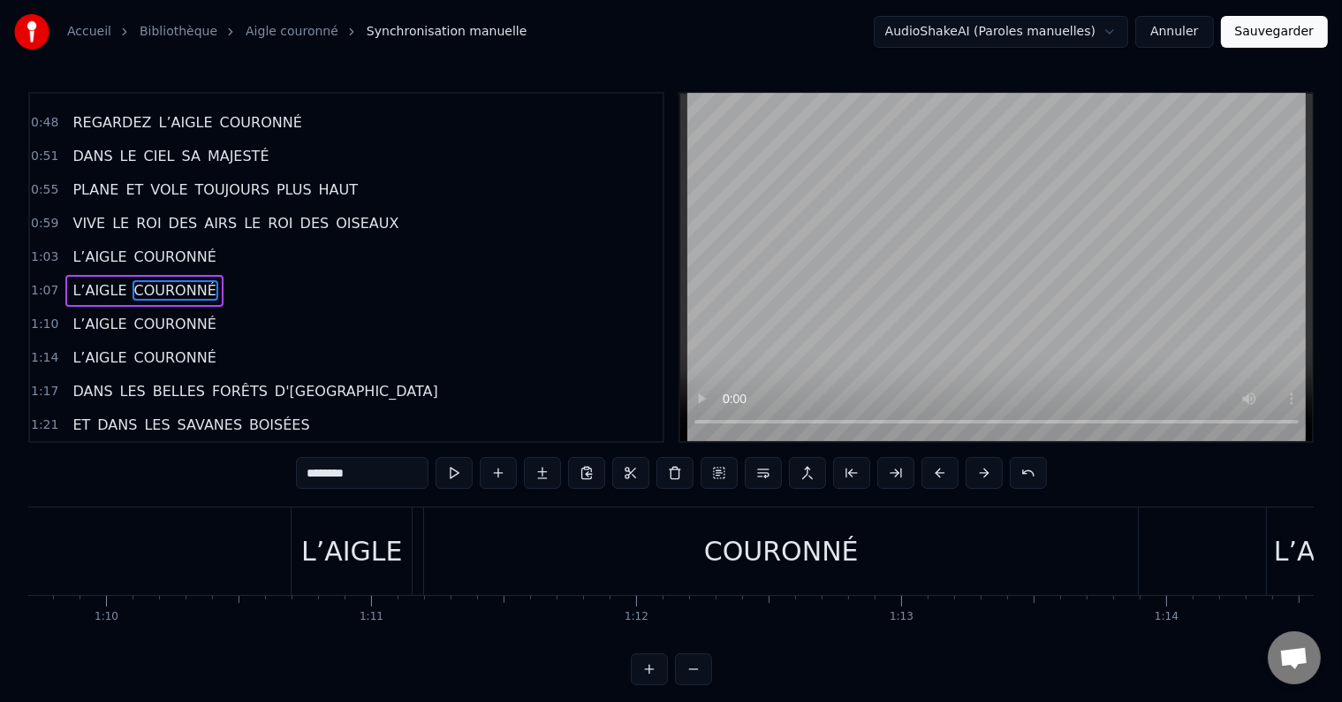
scroll to position [0, 18558]
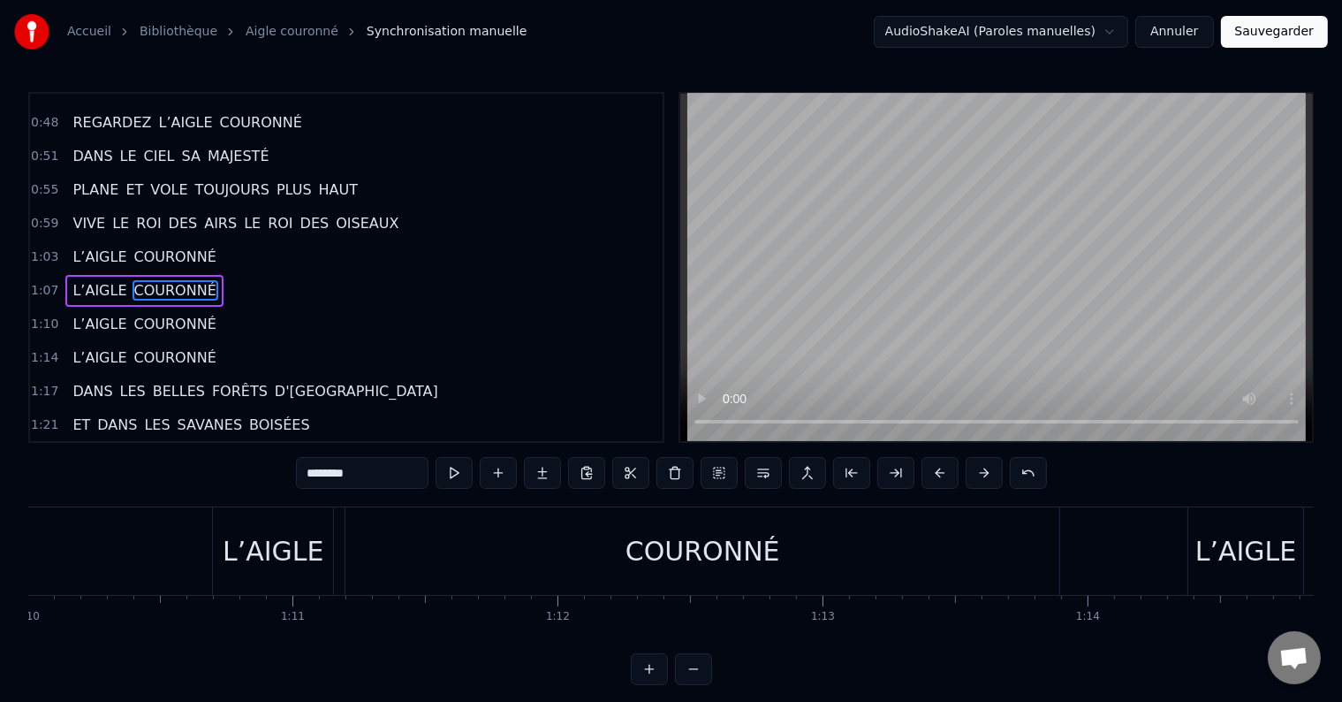
click at [657, 578] on div "COURONNÉ" at bounding box center [703, 550] width 714 height 87
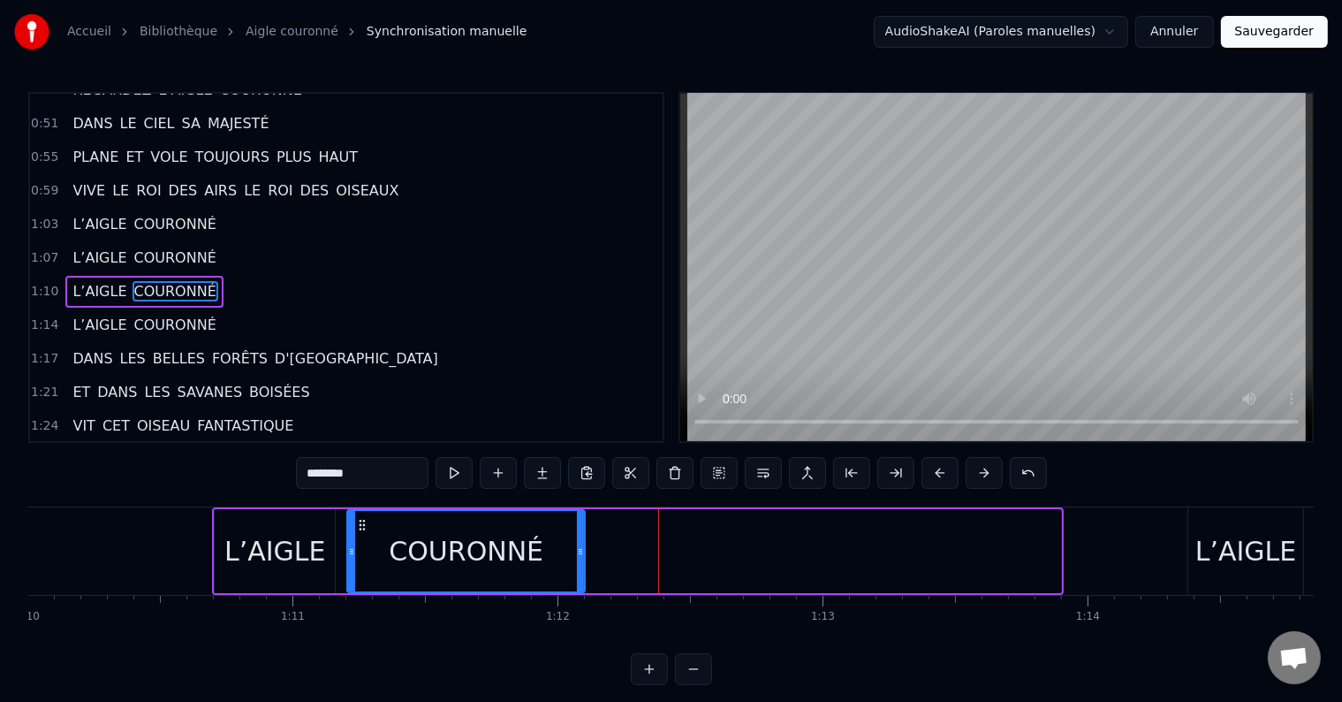
drag, startPoint x: 1056, startPoint y: 546, endPoint x: 580, endPoint y: 558, distance: 476.5
click at [580, 558] on div at bounding box center [580, 551] width 7 height 80
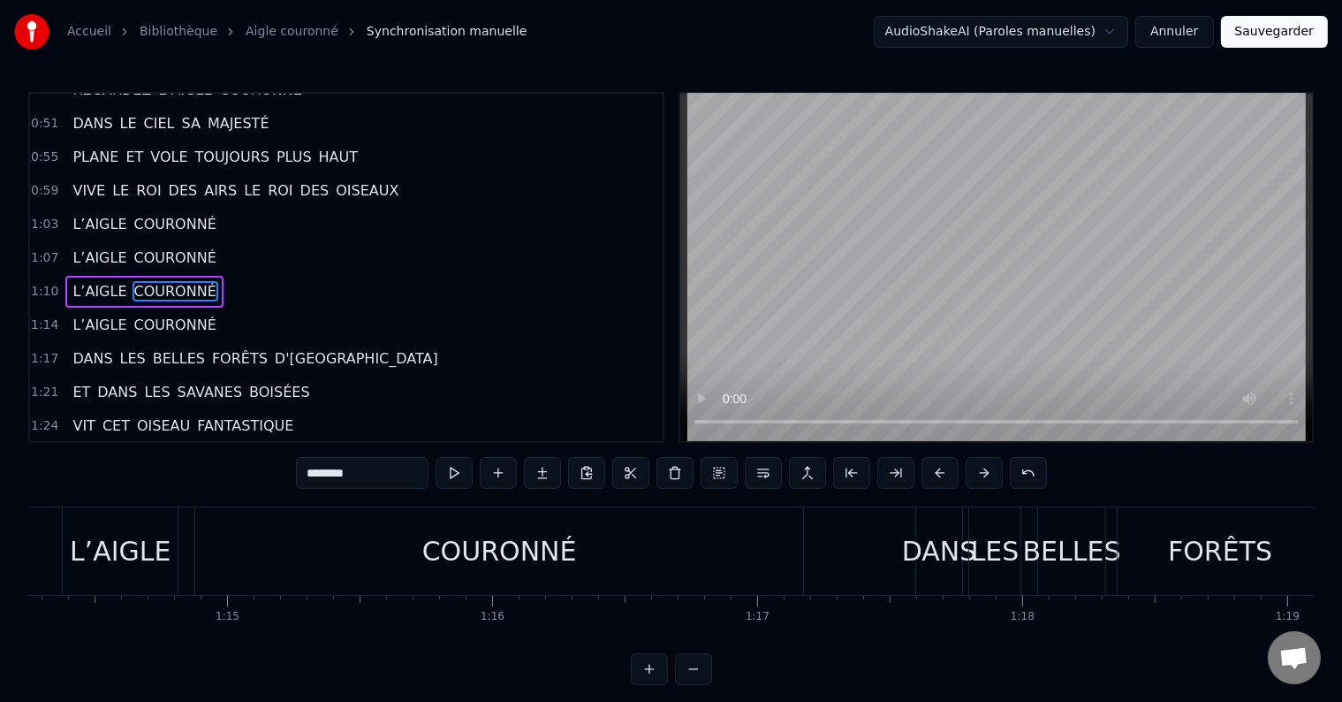
scroll to position [0, 19710]
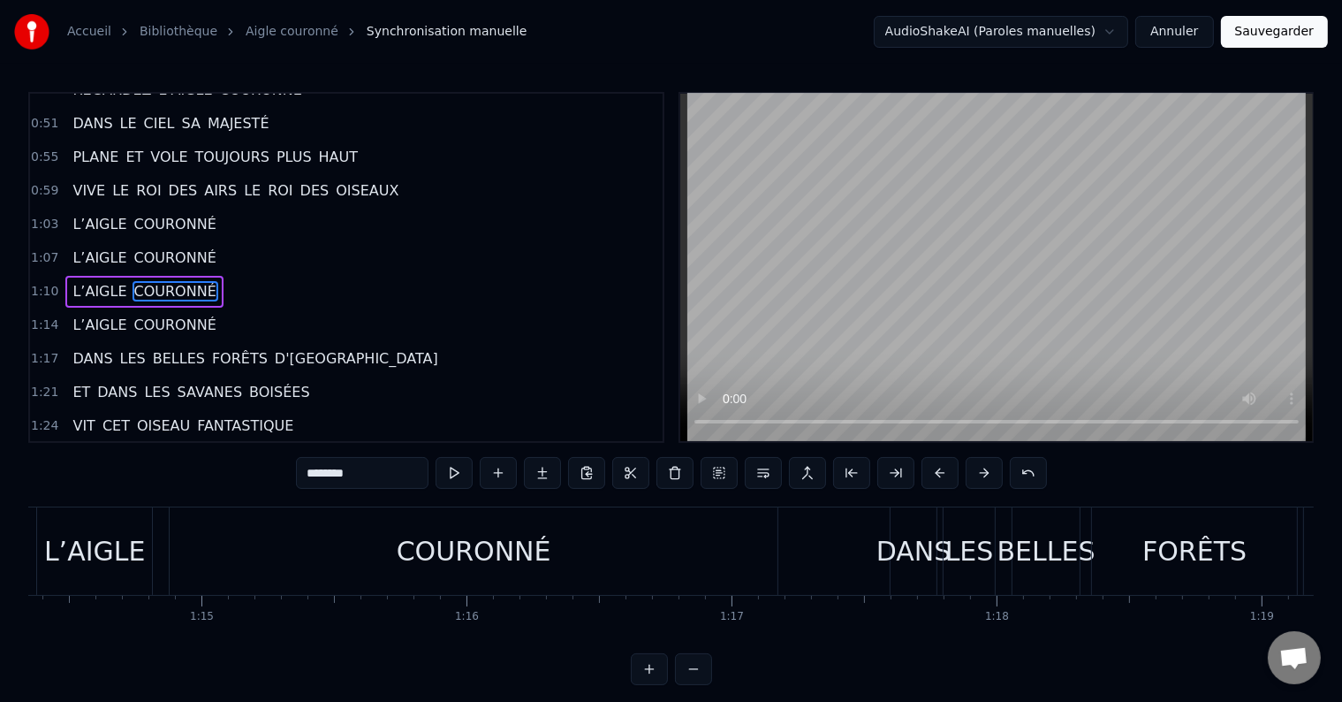
click at [590, 581] on div "COURONNÉ" at bounding box center [474, 550] width 608 height 87
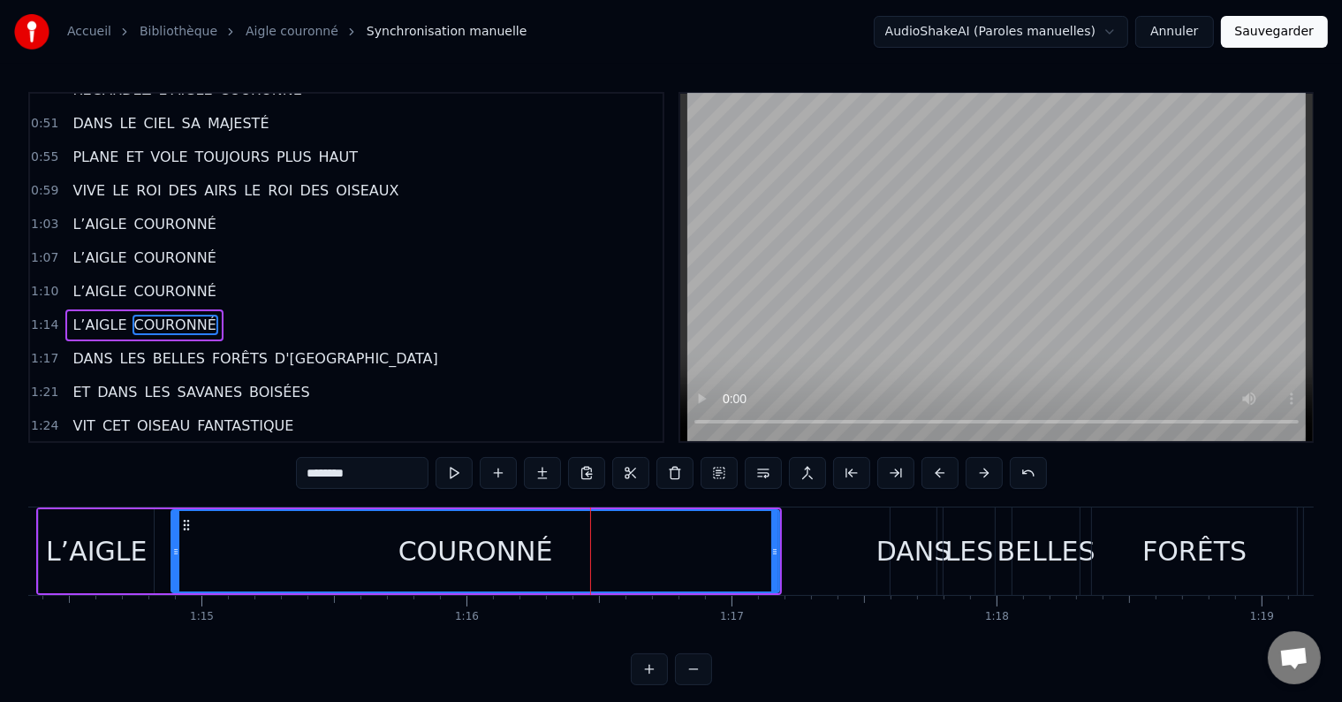
scroll to position [590, 0]
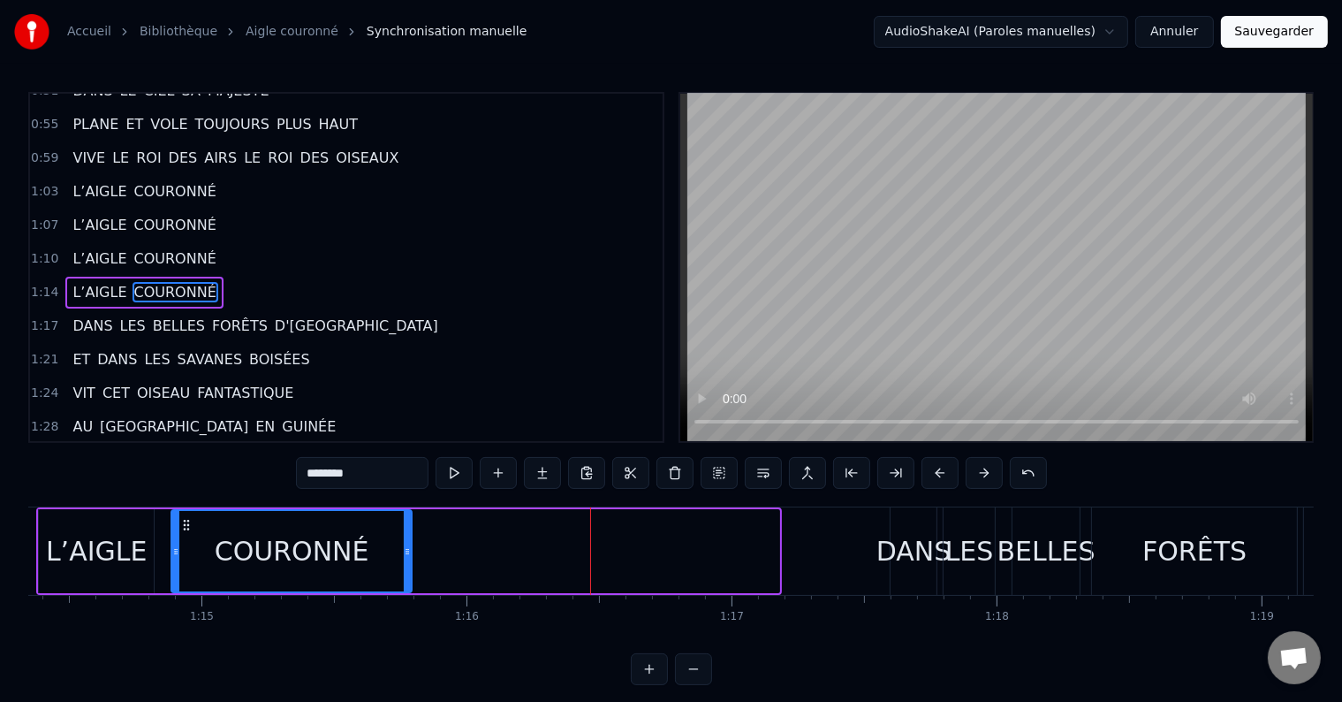
drag, startPoint x: 774, startPoint y: 547, endPoint x: 406, endPoint y: 566, distance: 368.1
click at [406, 566] on div at bounding box center [407, 551] width 7 height 80
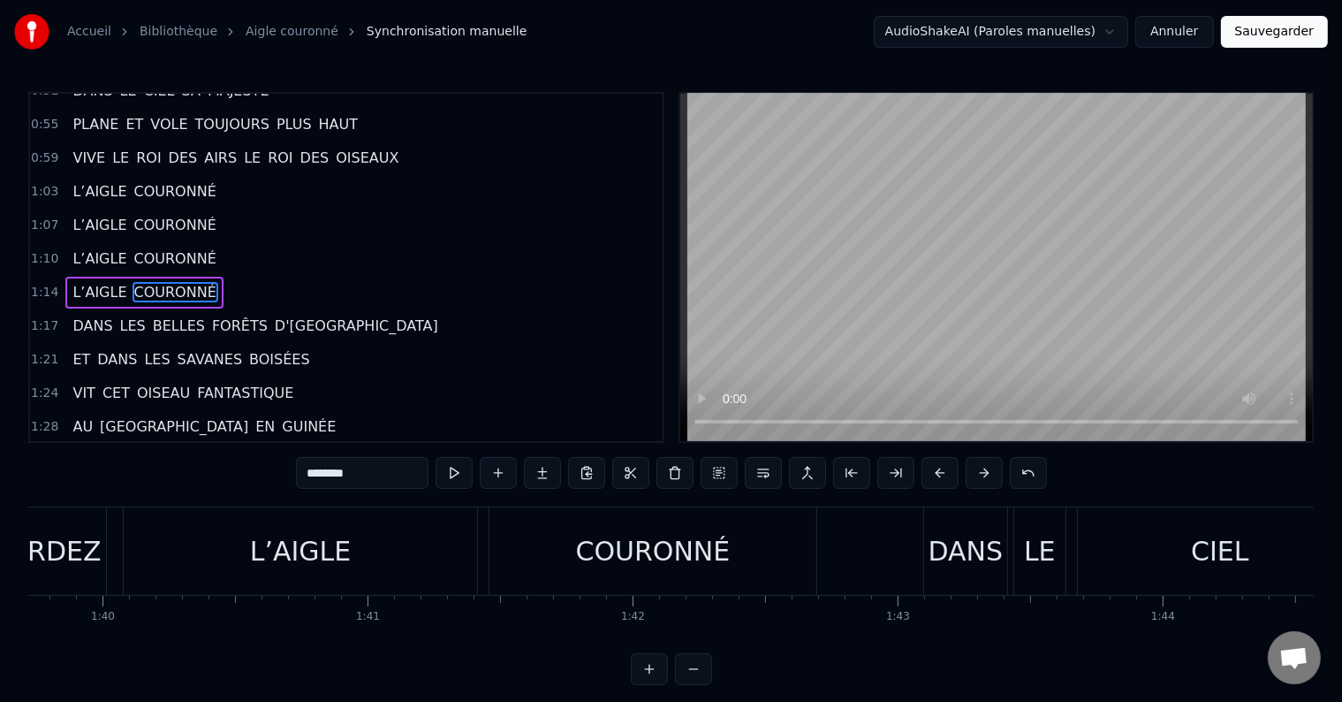
scroll to position [0, 26463]
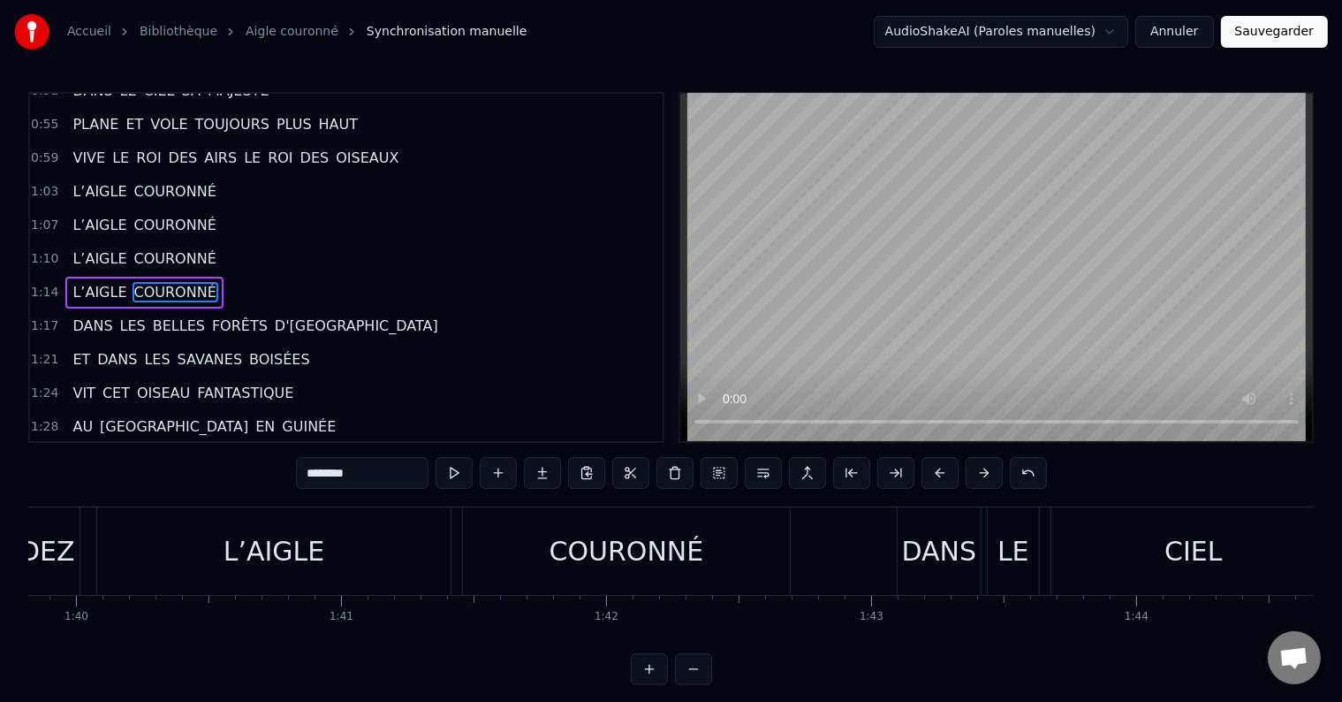
click at [620, 561] on div "COURONNÉ" at bounding box center [627, 551] width 155 height 40
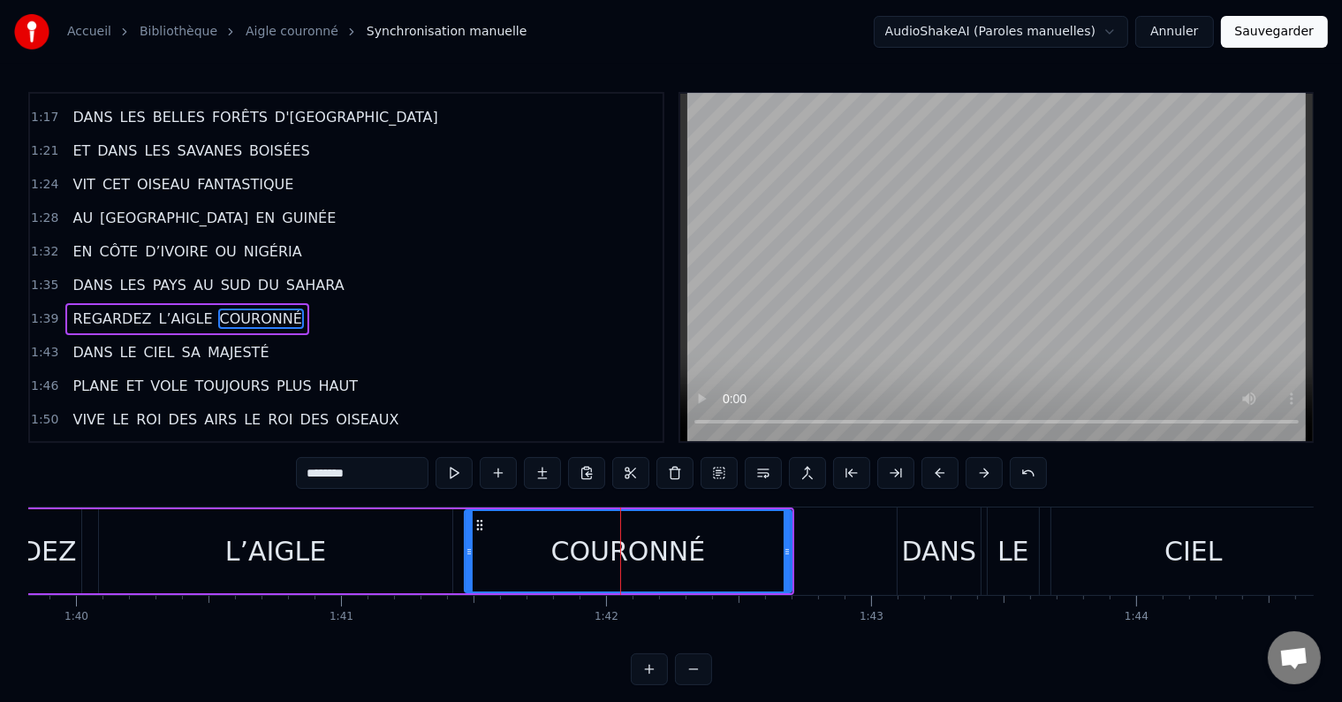
scroll to position [817, 0]
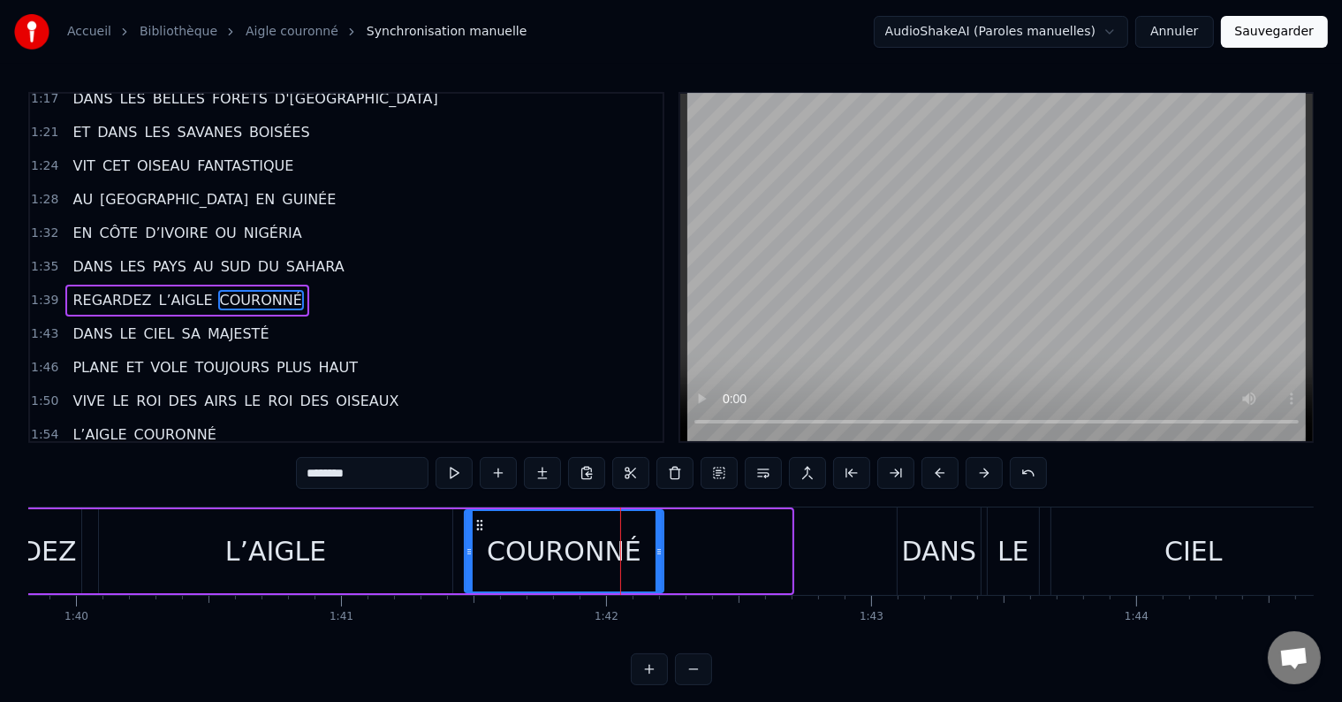
drag, startPoint x: 789, startPoint y: 551, endPoint x: 661, endPoint y: 563, distance: 128.6
click at [661, 563] on div at bounding box center [659, 551] width 7 height 80
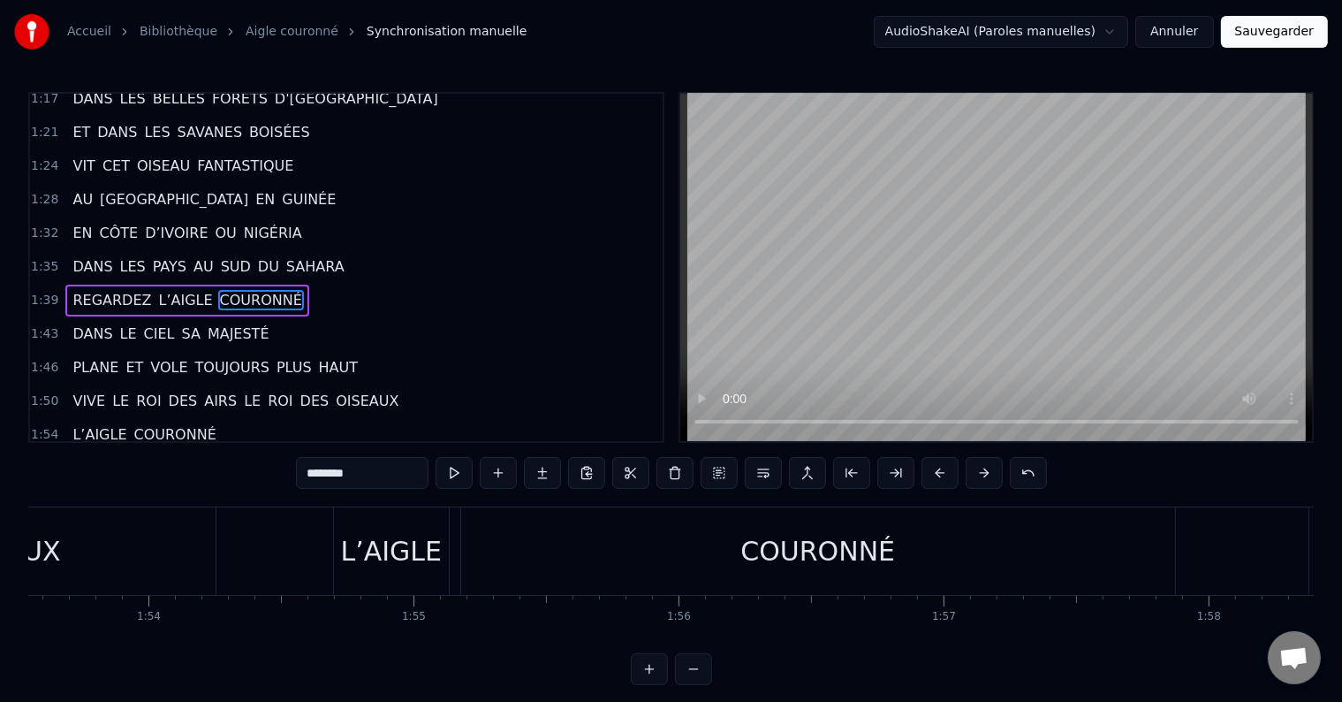
scroll to position [0, 30154]
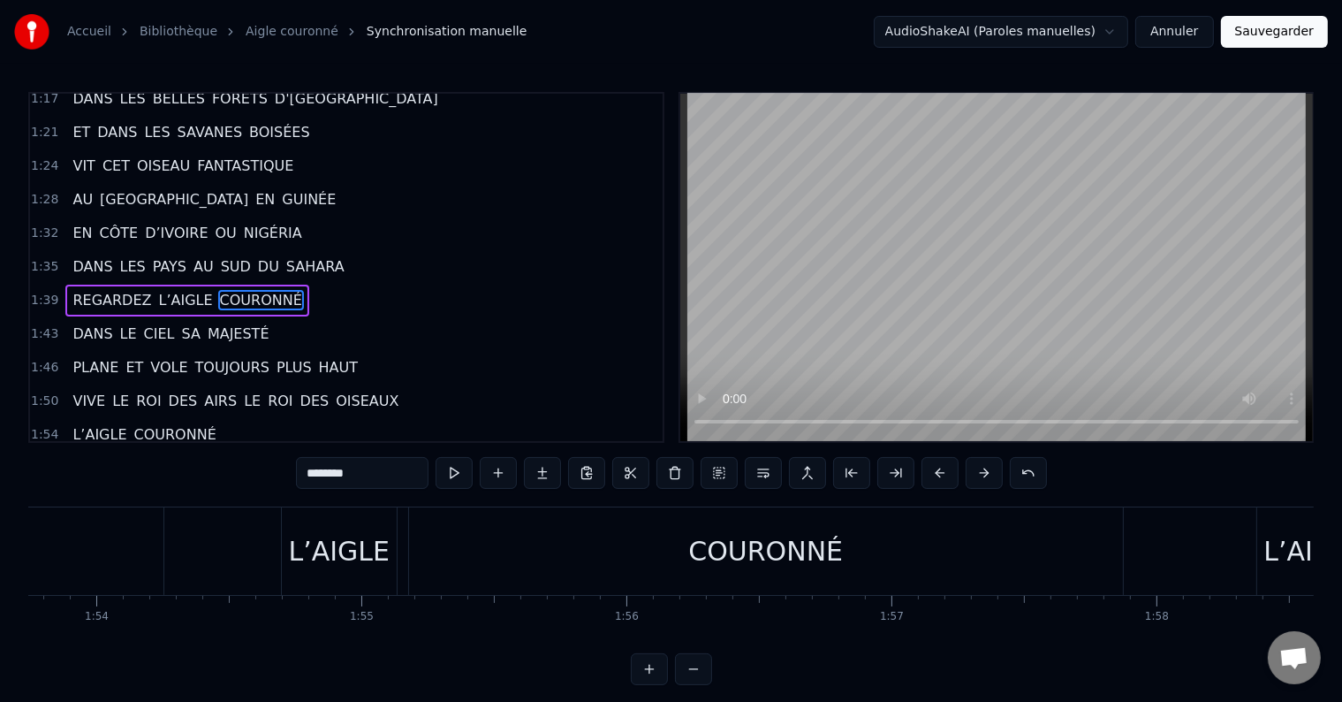
click at [890, 592] on div "COURONNÉ" at bounding box center [766, 550] width 714 height 87
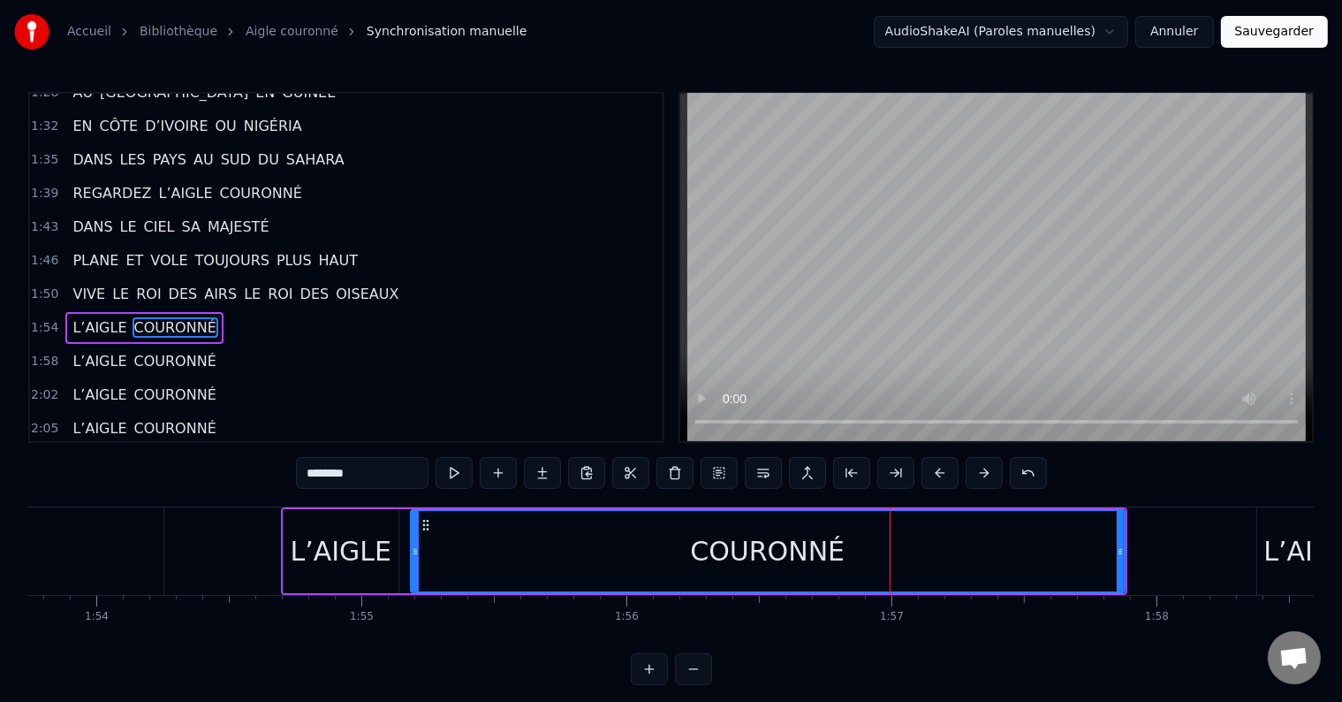
scroll to position [947, 0]
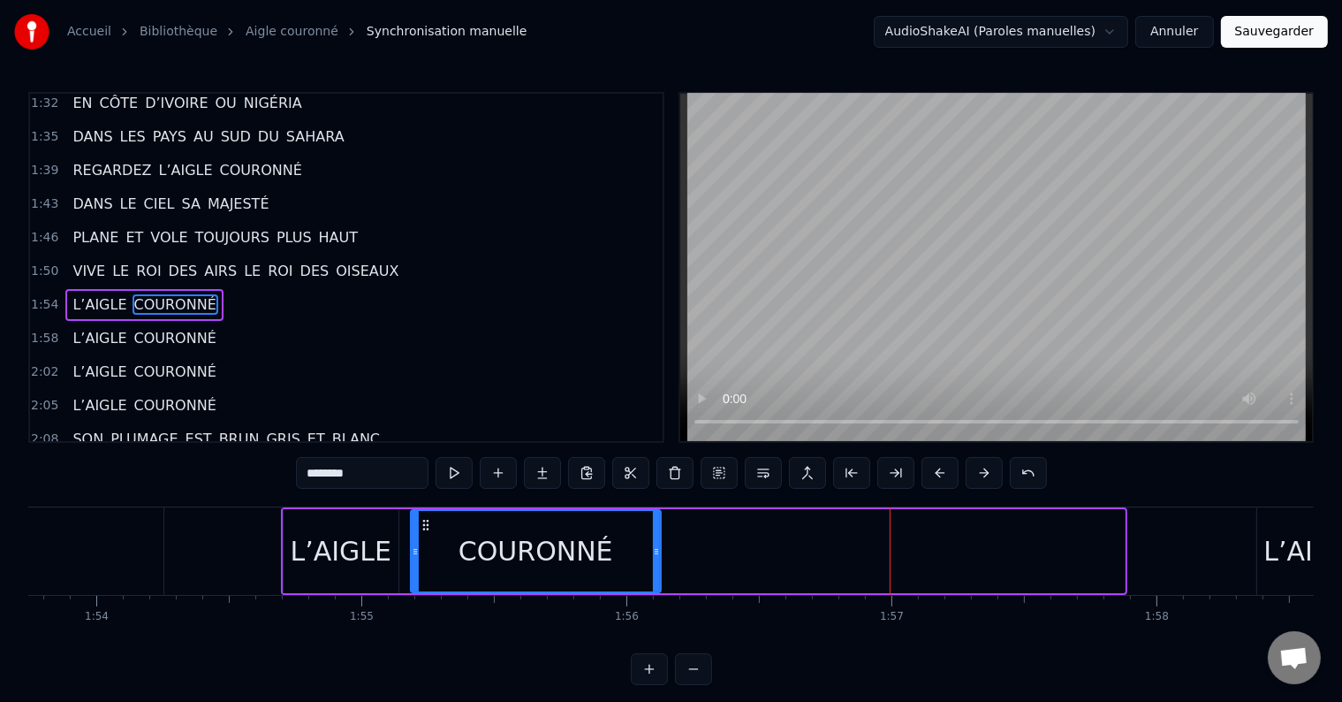
drag, startPoint x: 1117, startPoint y: 545, endPoint x: 653, endPoint y: 566, distance: 464.4
click at [653, 566] on div at bounding box center [656, 551] width 7 height 80
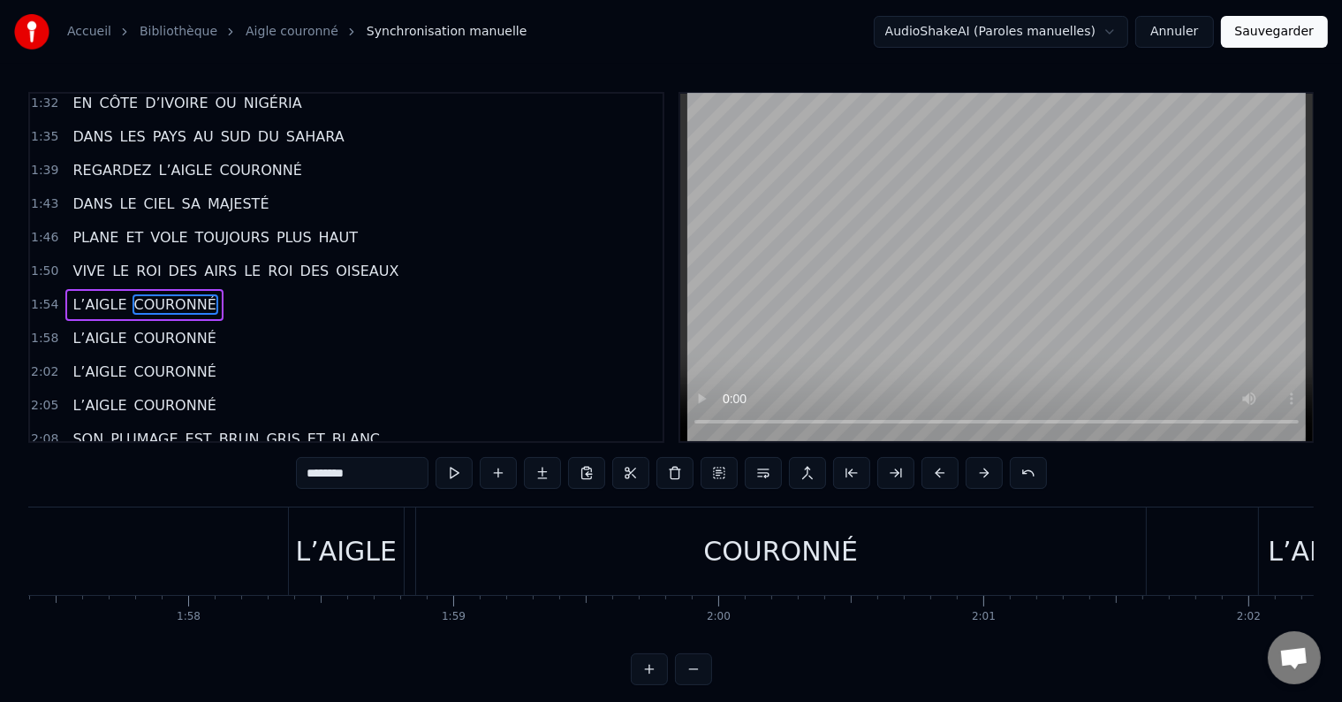
scroll to position [0, 31201]
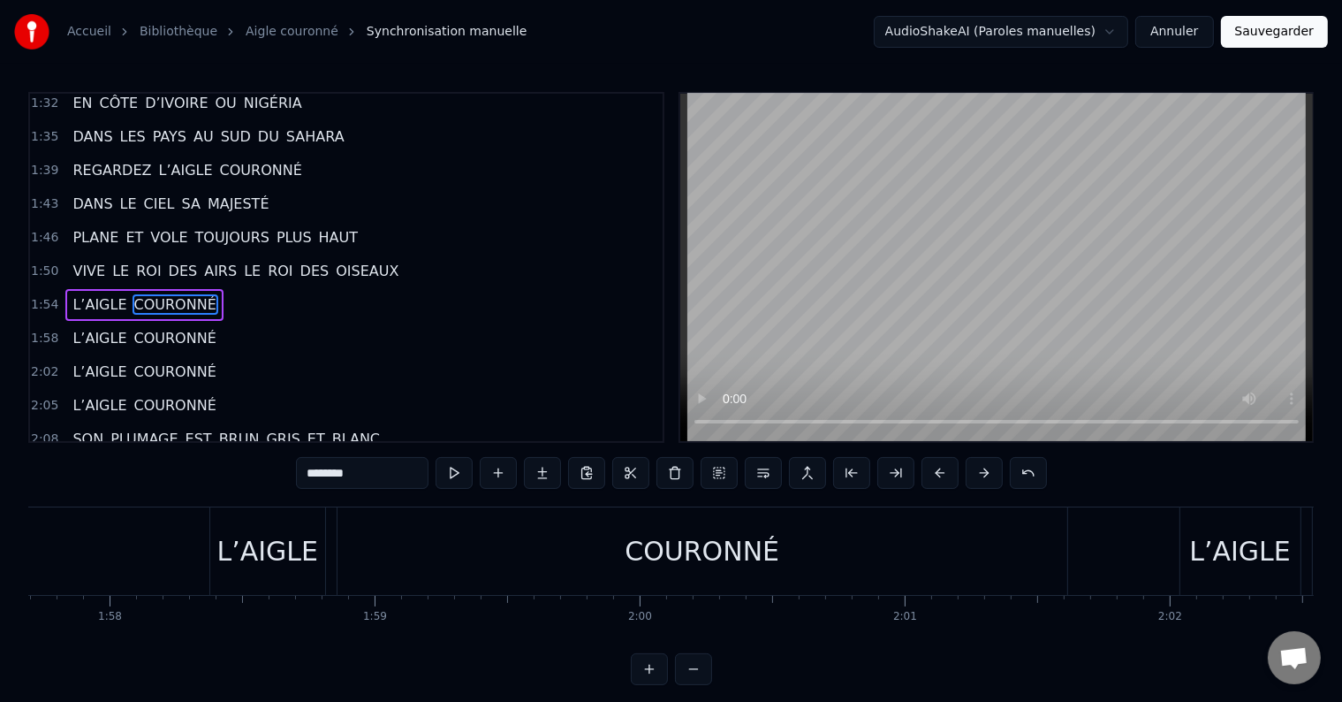
click at [830, 568] on div "COURONNÉ" at bounding box center [703, 550] width 730 height 87
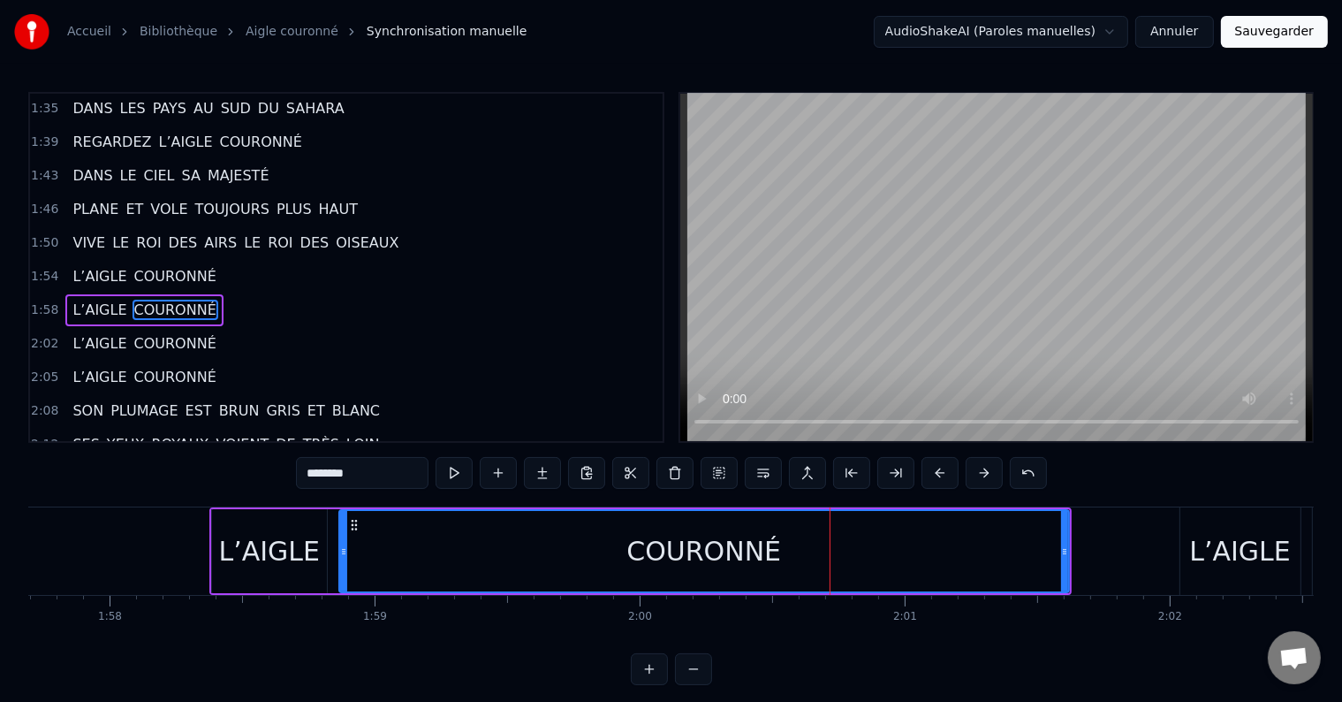
scroll to position [980, 0]
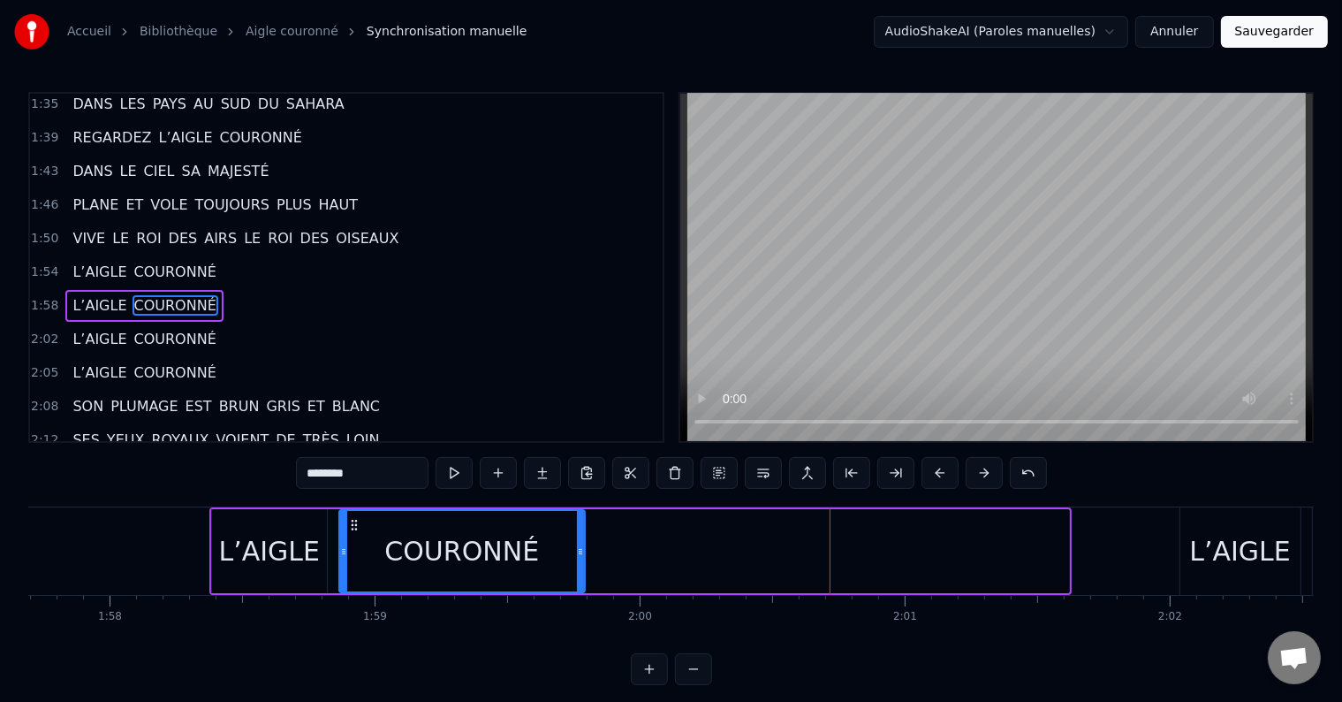
drag, startPoint x: 1064, startPoint y: 551, endPoint x: 578, endPoint y: 574, distance: 486.5
click at [578, 574] on div at bounding box center [580, 551] width 7 height 80
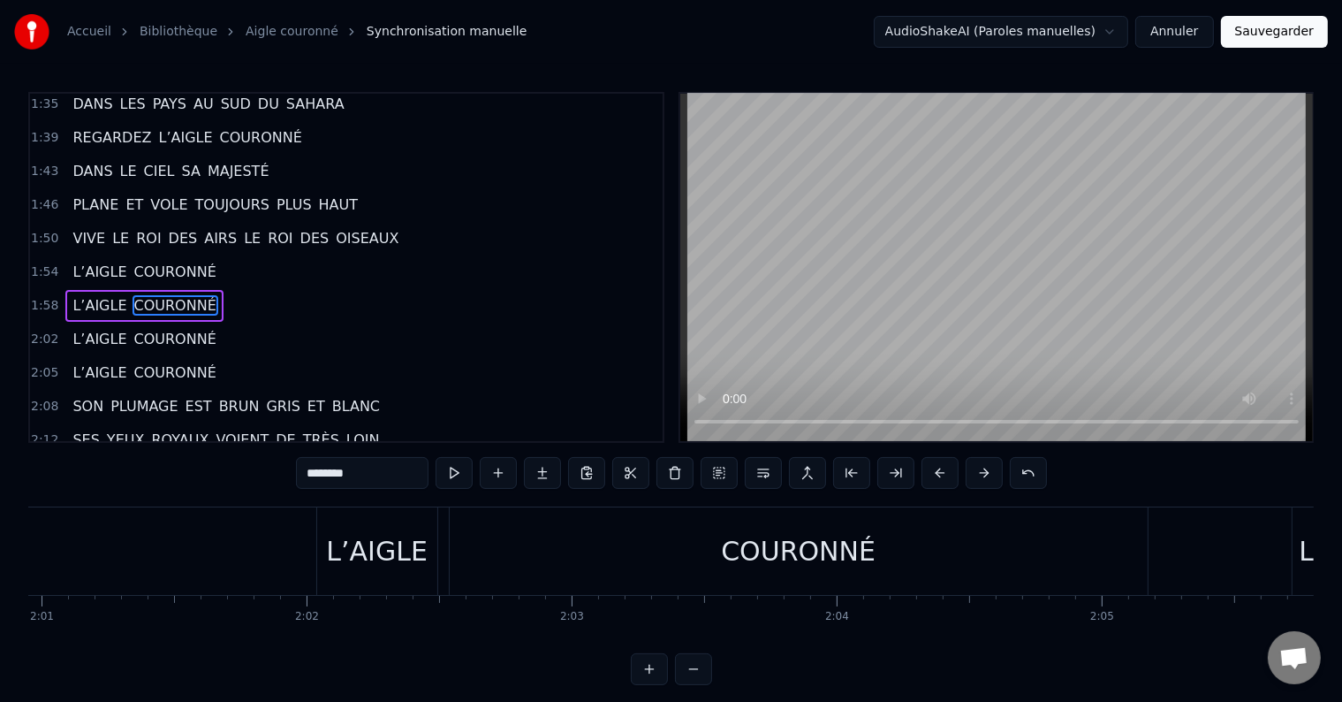
scroll to position [0, 32143]
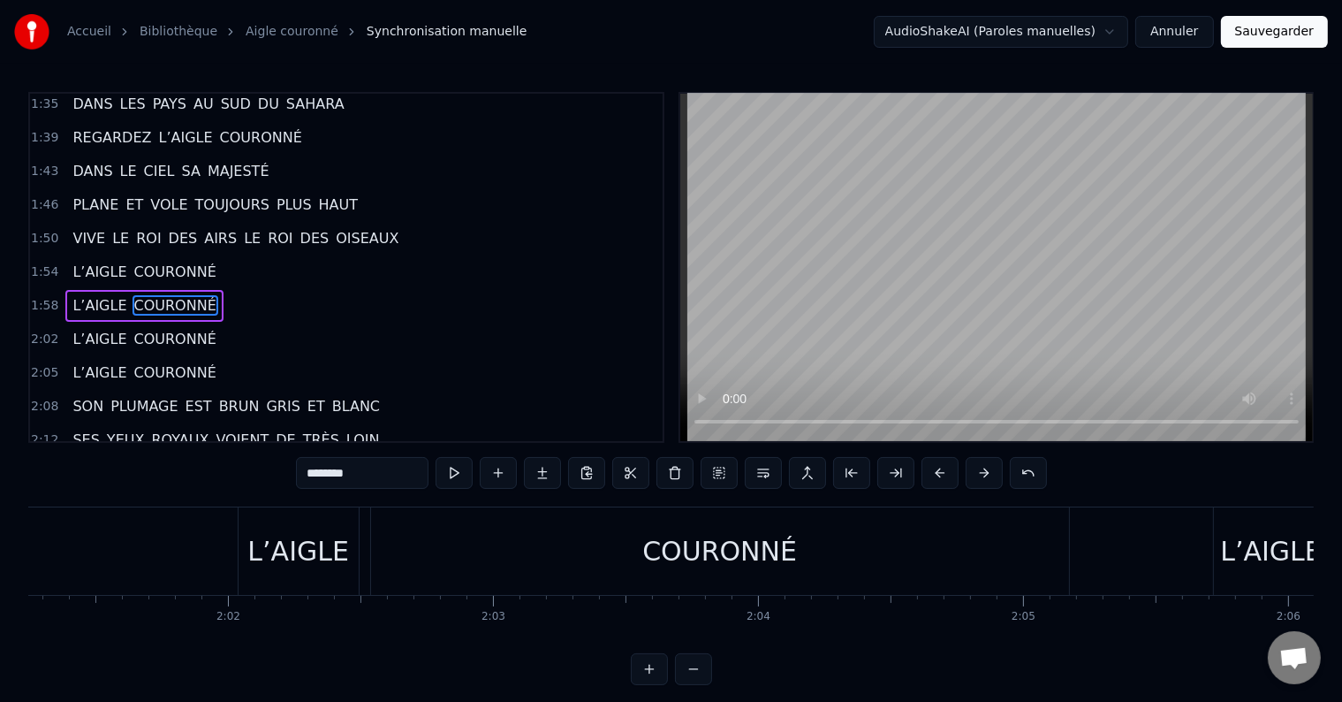
click at [770, 565] on div "COURONNÉ" at bounding box center [719, 551] width 155 height 40
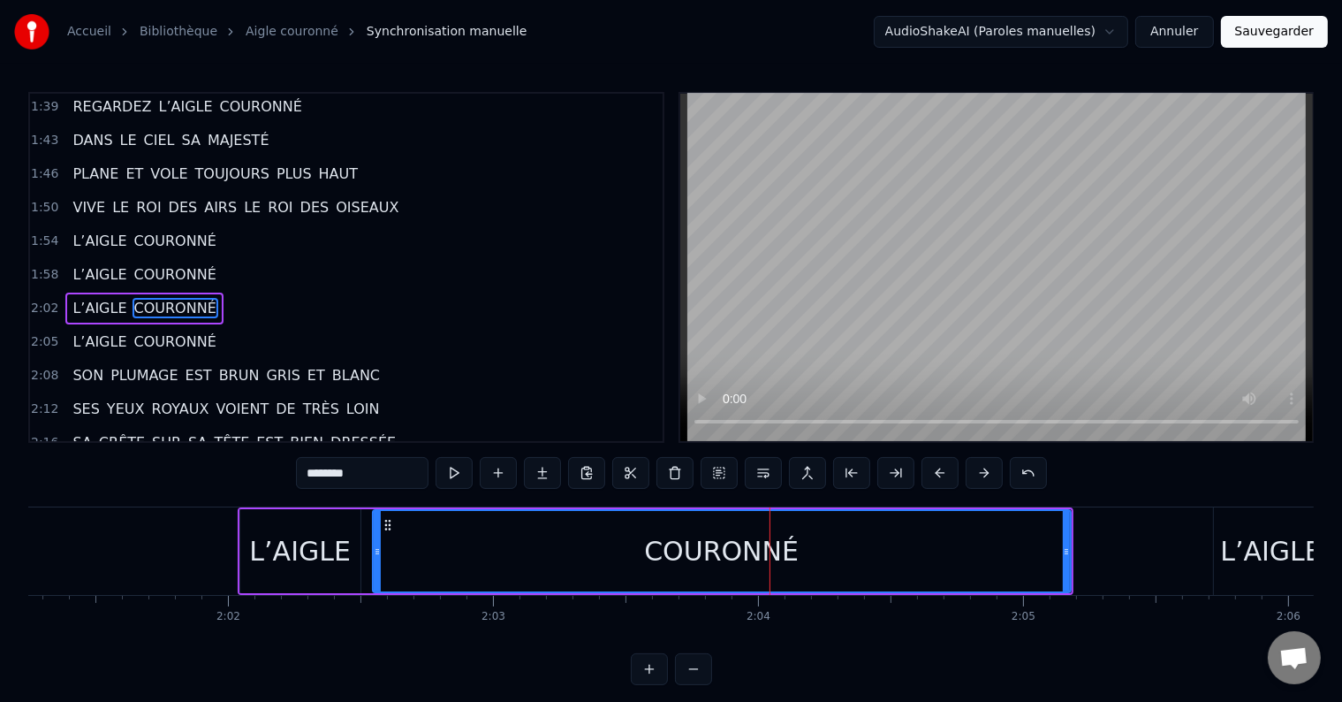
scroll to position [1013, 0]
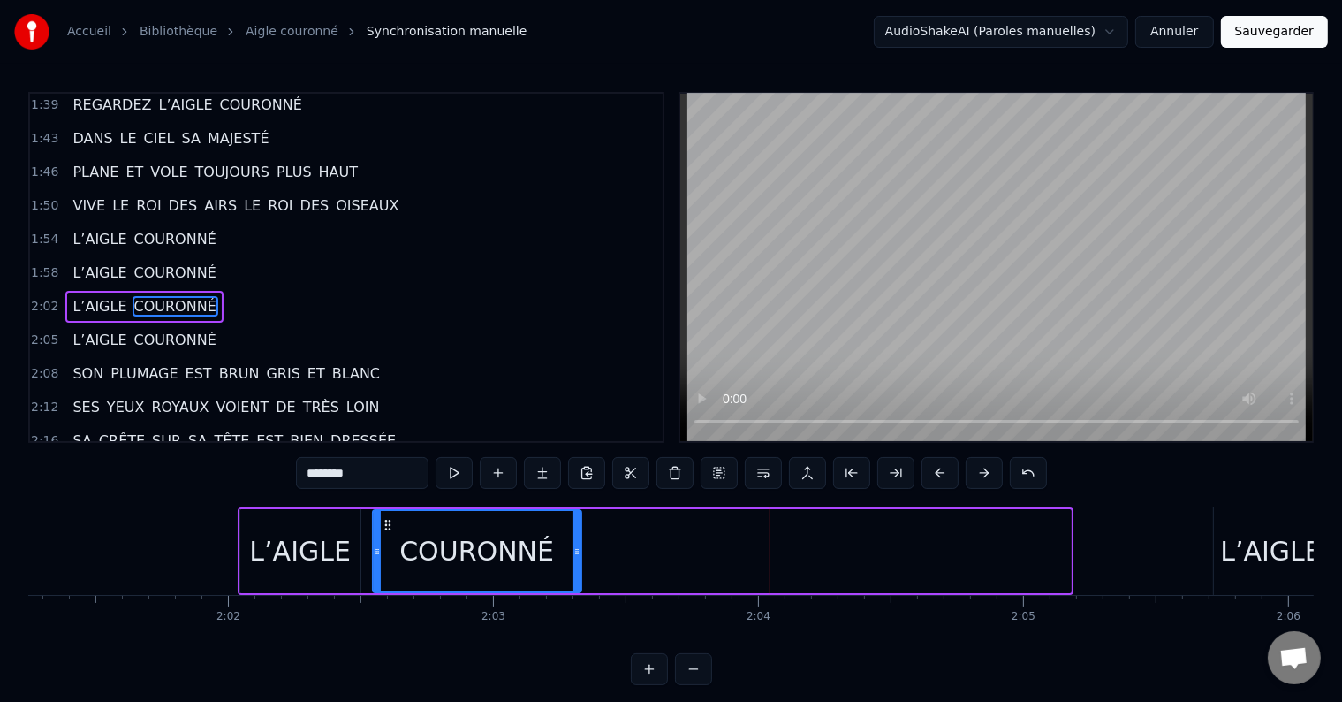
drag, startPoint x: 1062, startPoint y: 555, endPoint x: 573, endPoint y: 572, distance: 489.8
click at [574, 572] on div at bounding box center [577, 551] width 7 height 80
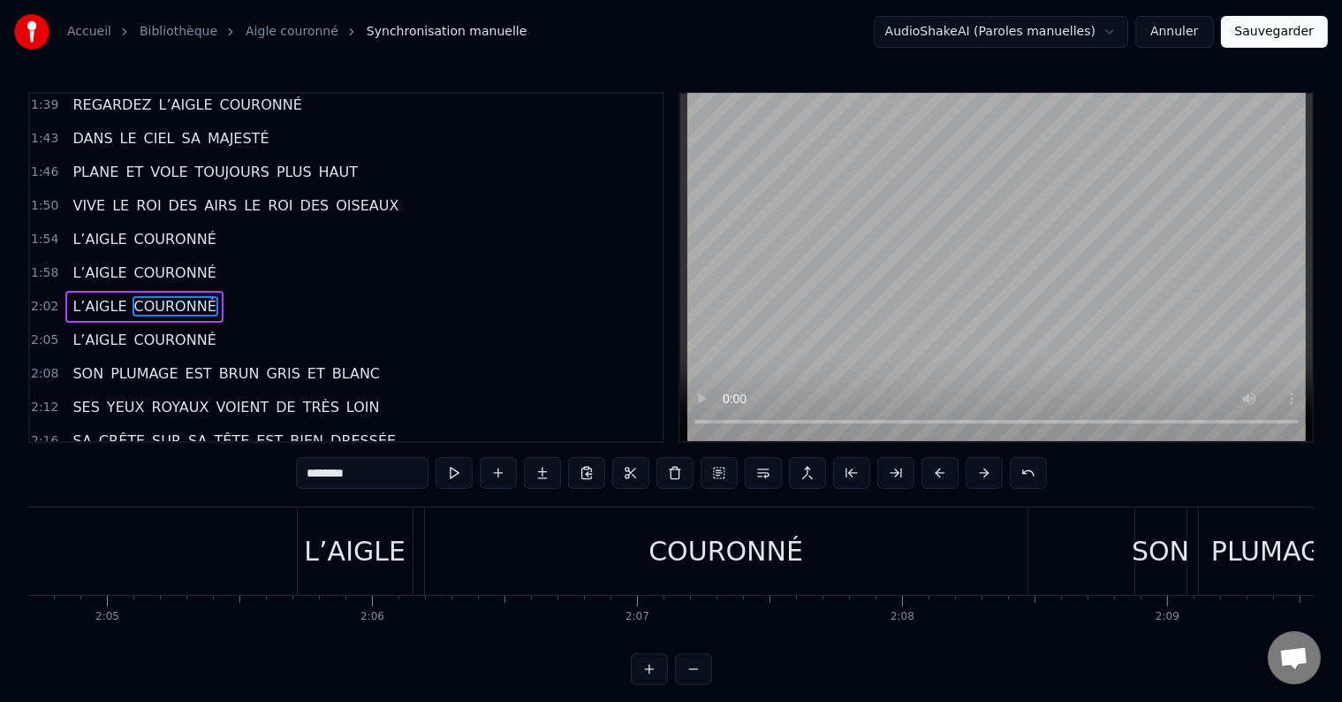
scroll to position [0, 33164]
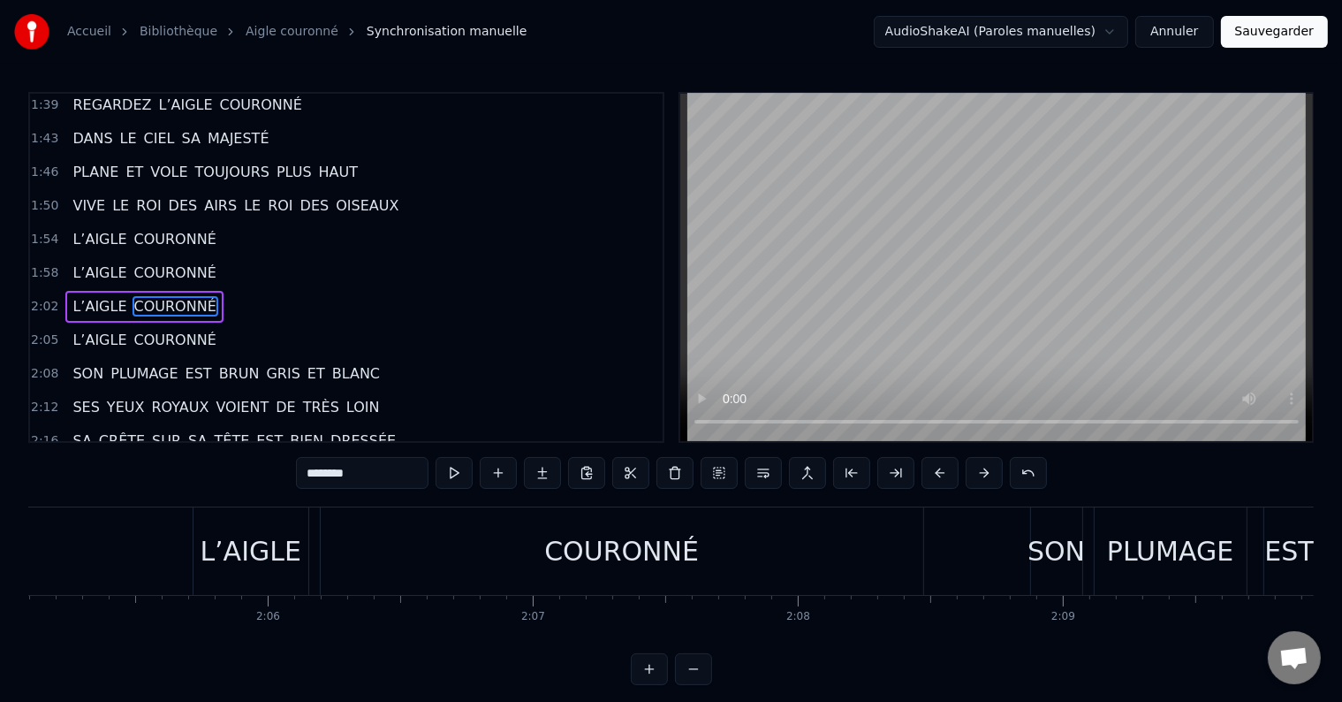
click at [739, 566] on div "COURONNÉ" at bounding box center [622, 550] width 603 height 87
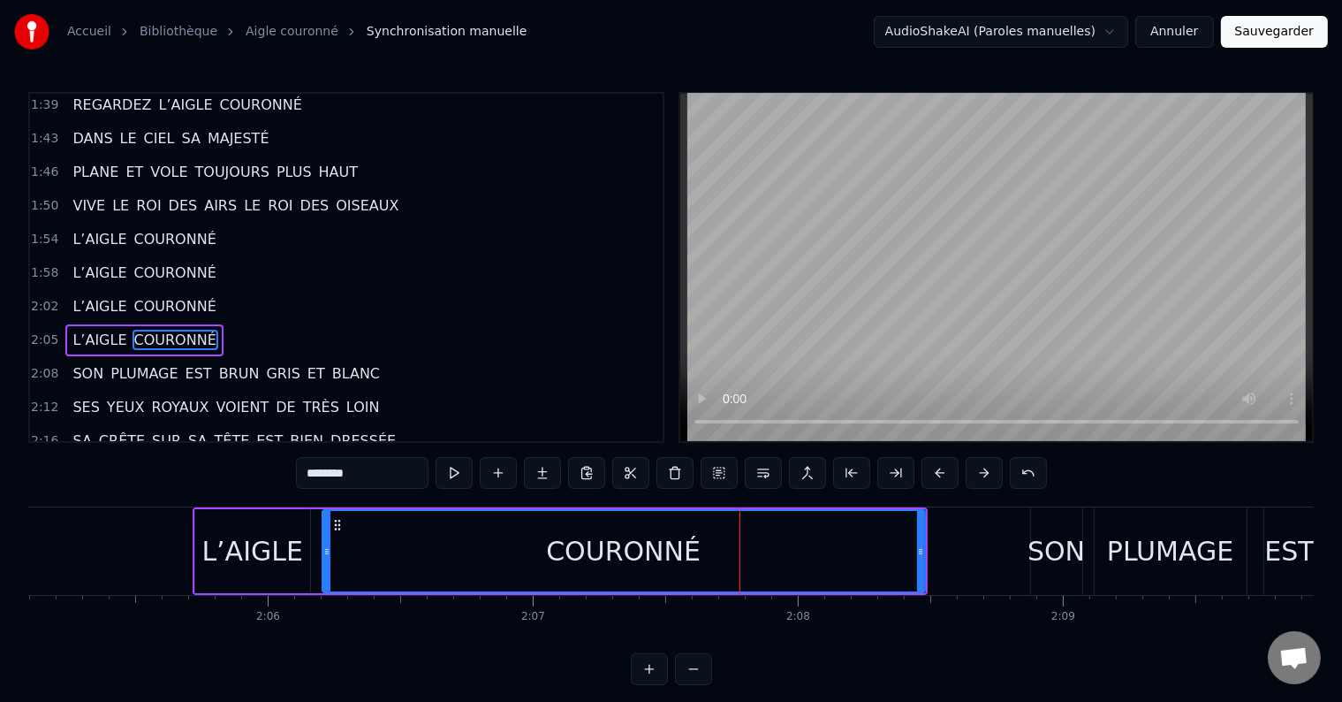
scroll to position [1045, 0]
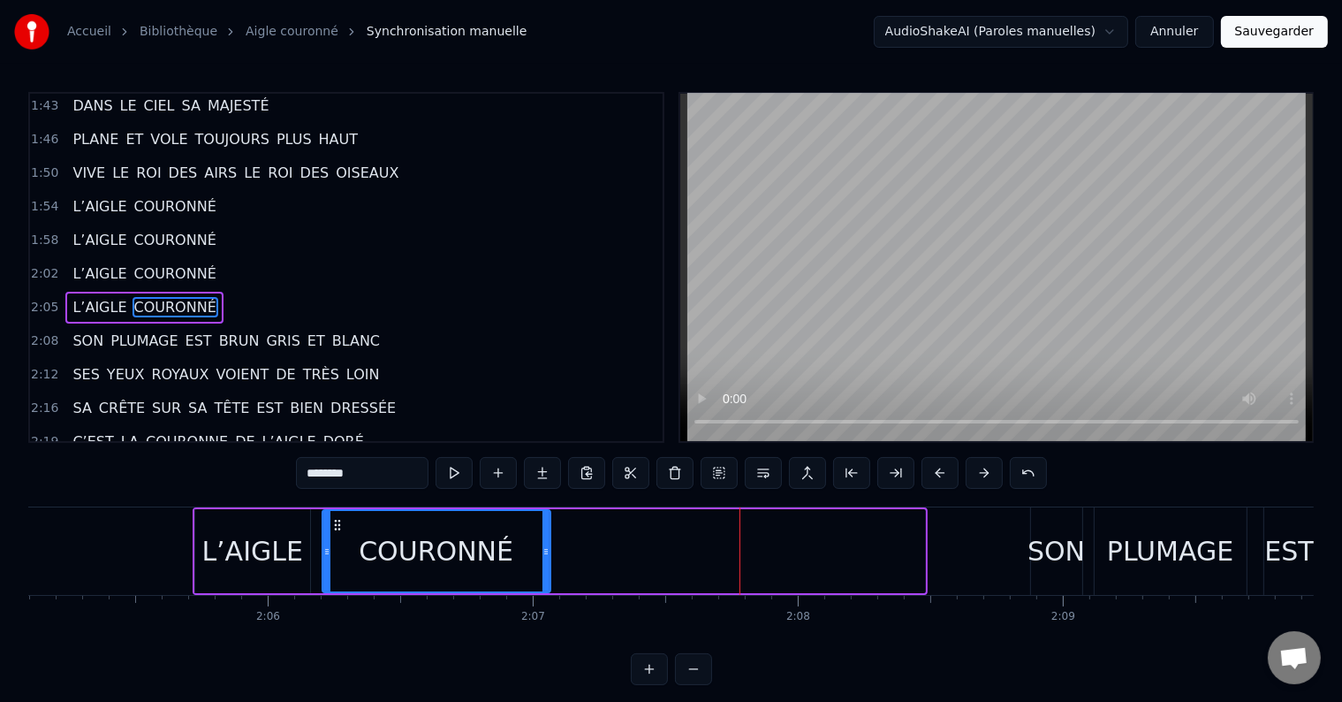
drag, startPoint x: 919, startPoint y: 549, endPoint x: 544, endPoint y: 562, distance: 374.9
click at [544, 562] on div at bounding box center [546, 551] width 7 height 80
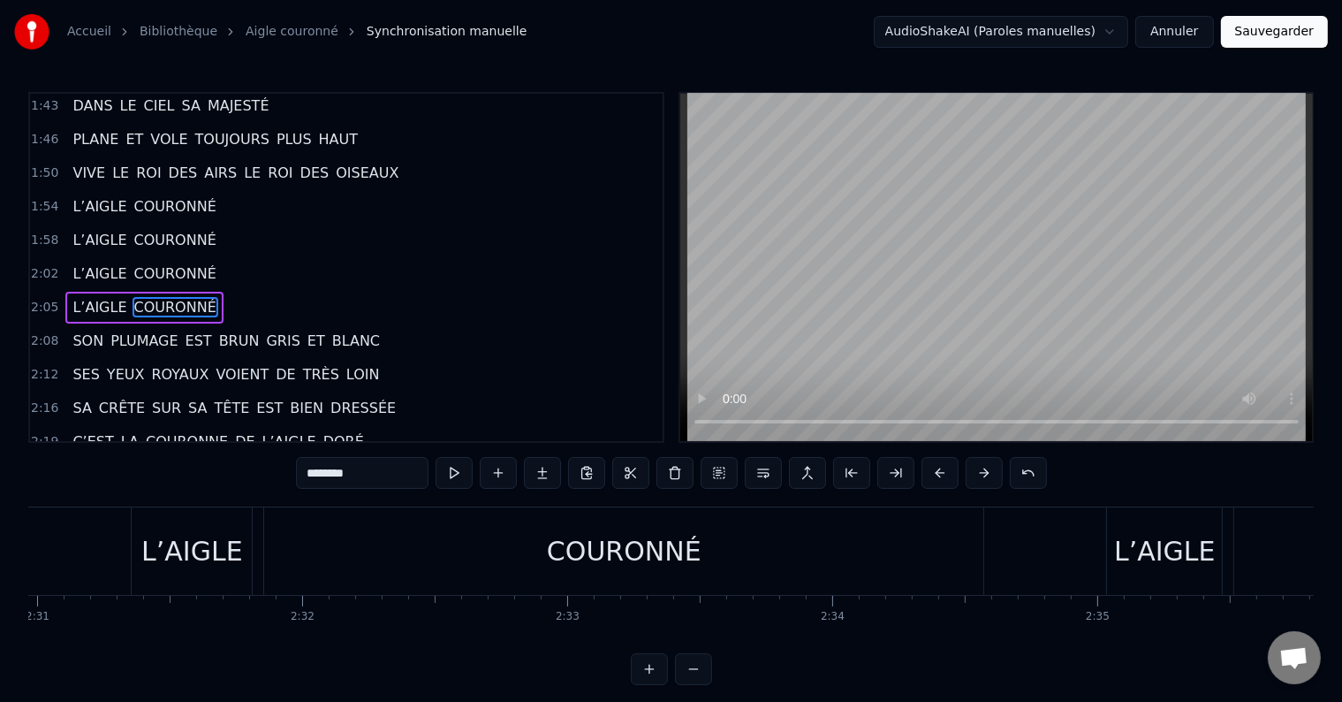
scroll to position [0, 39995]
click at [813, 580] on div "COURONNÉ" at bounding box center [650, 550] width 719 height 87
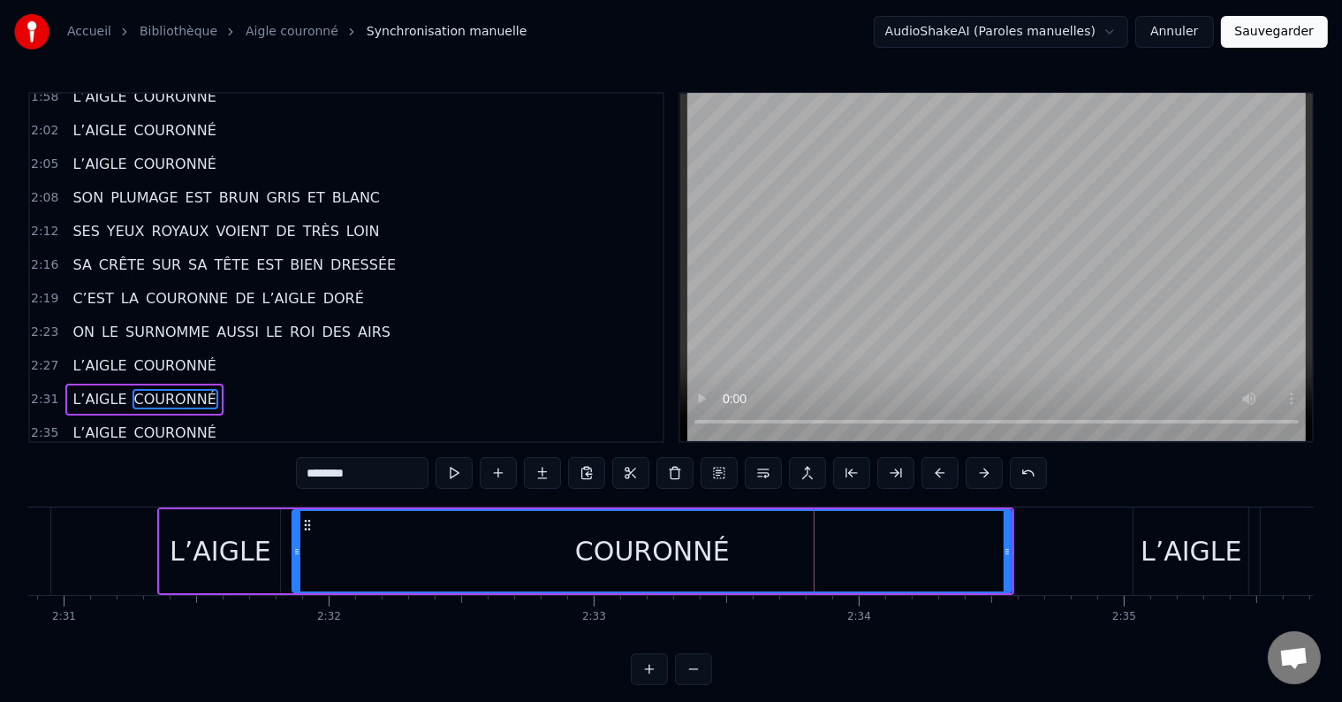
scroll to position [1272, 0]
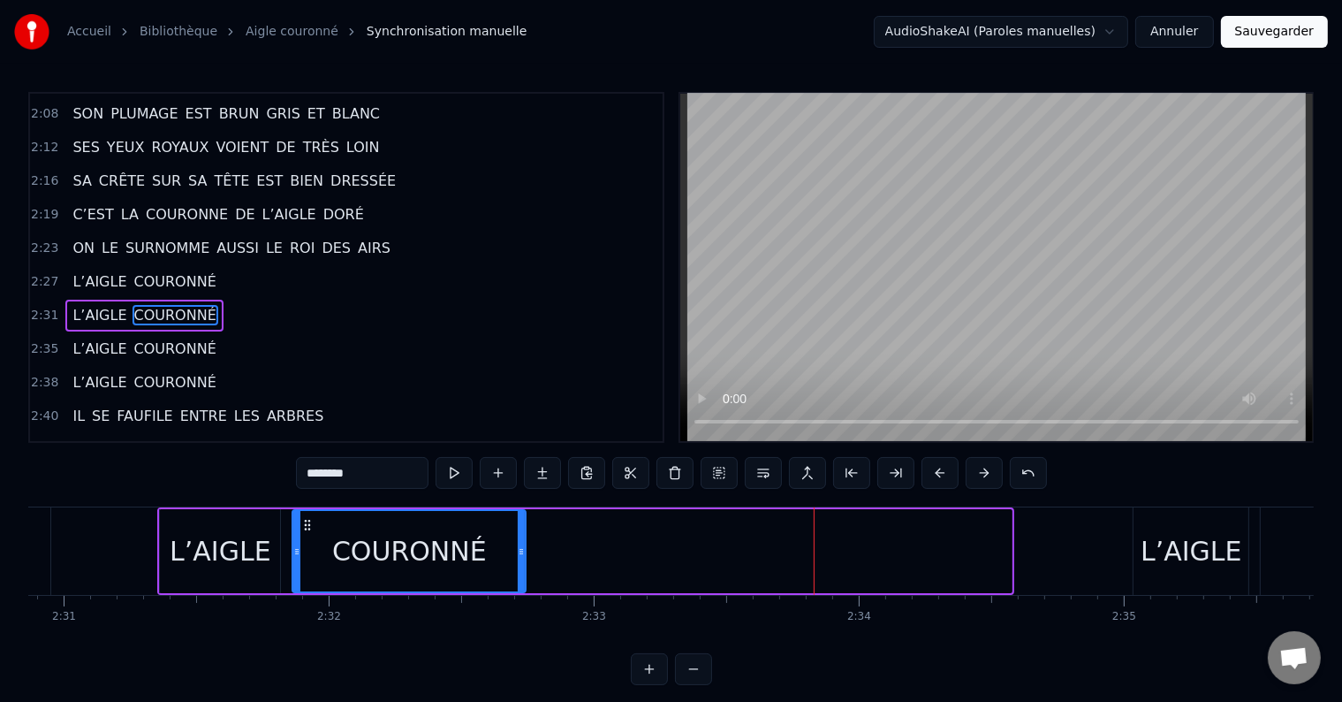
drag, startPoint x: 1010, startPoint y: 548, endPoint x: 524, endPoint y: 577, distance: 486.9
click at [524, 577] on div "COURONNÉ" at bounding box center [409, 551] width 235 height 84
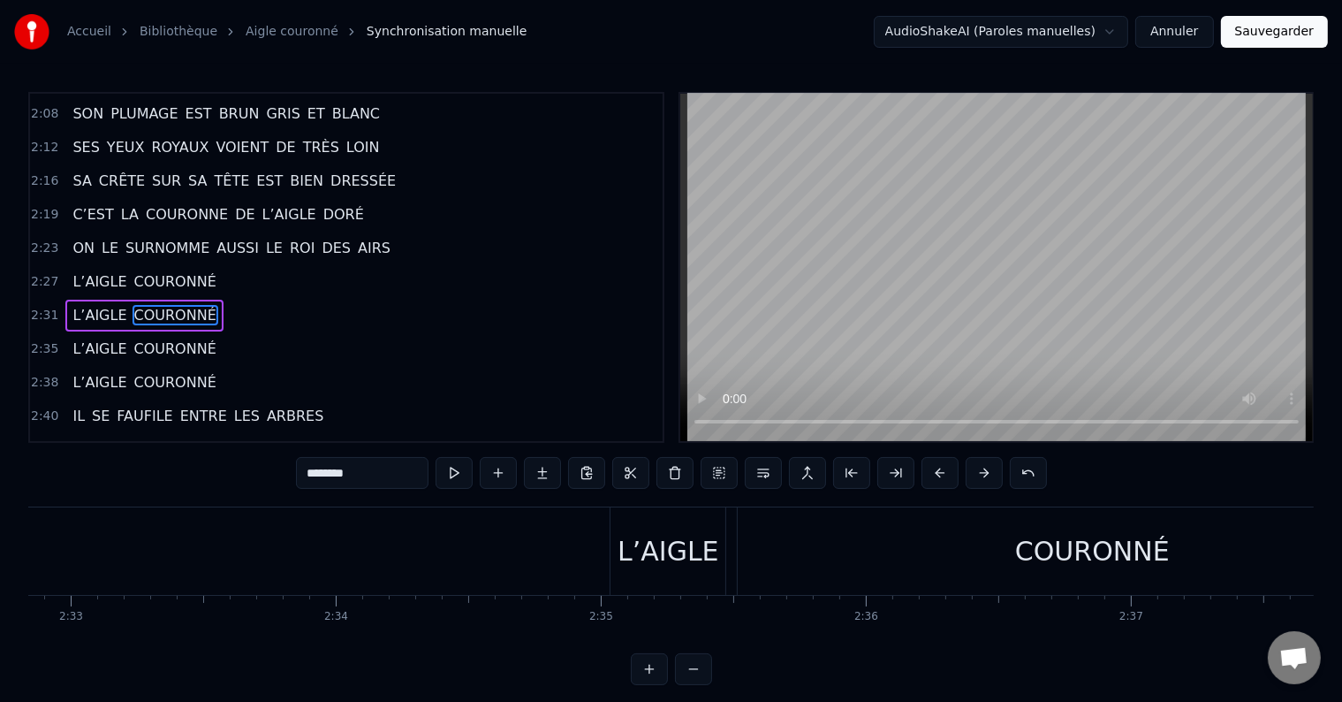
scroll to position [0, 40649]
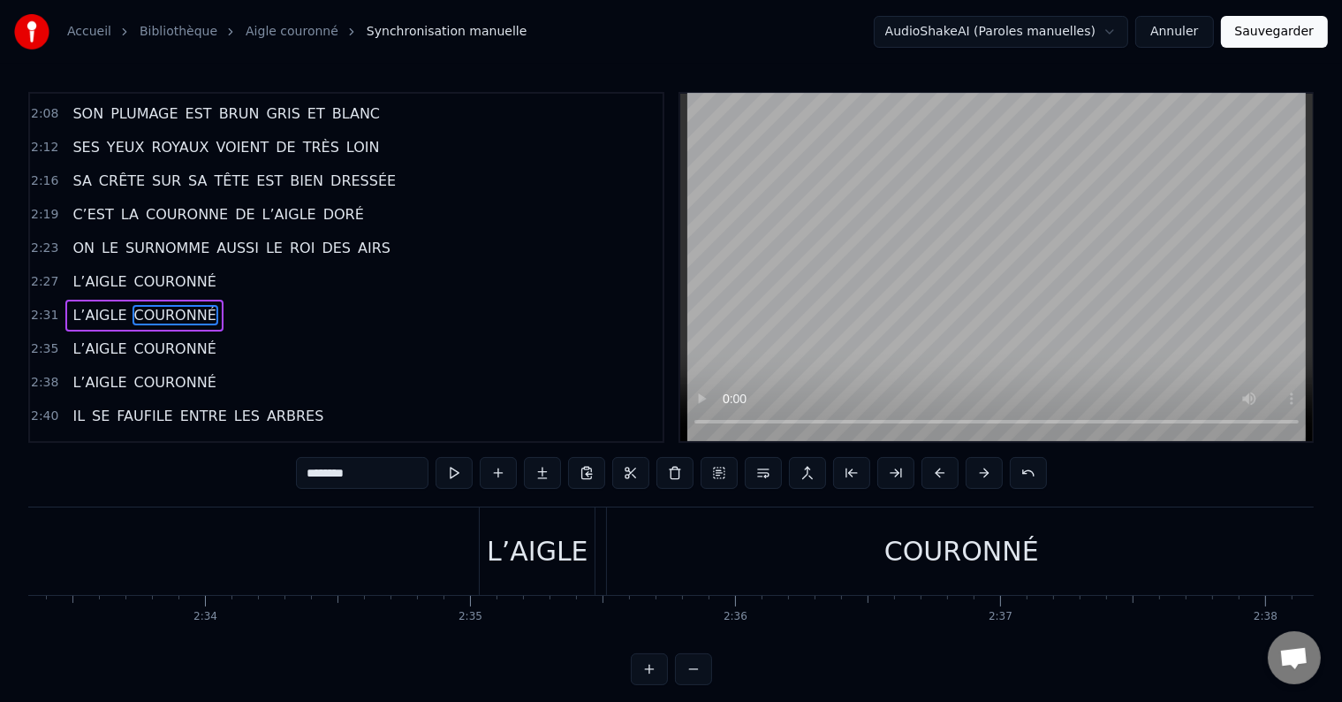
click at [1047, 586] on div "COURONNÉ" at bounding box center [961, 550] width 709 height 87
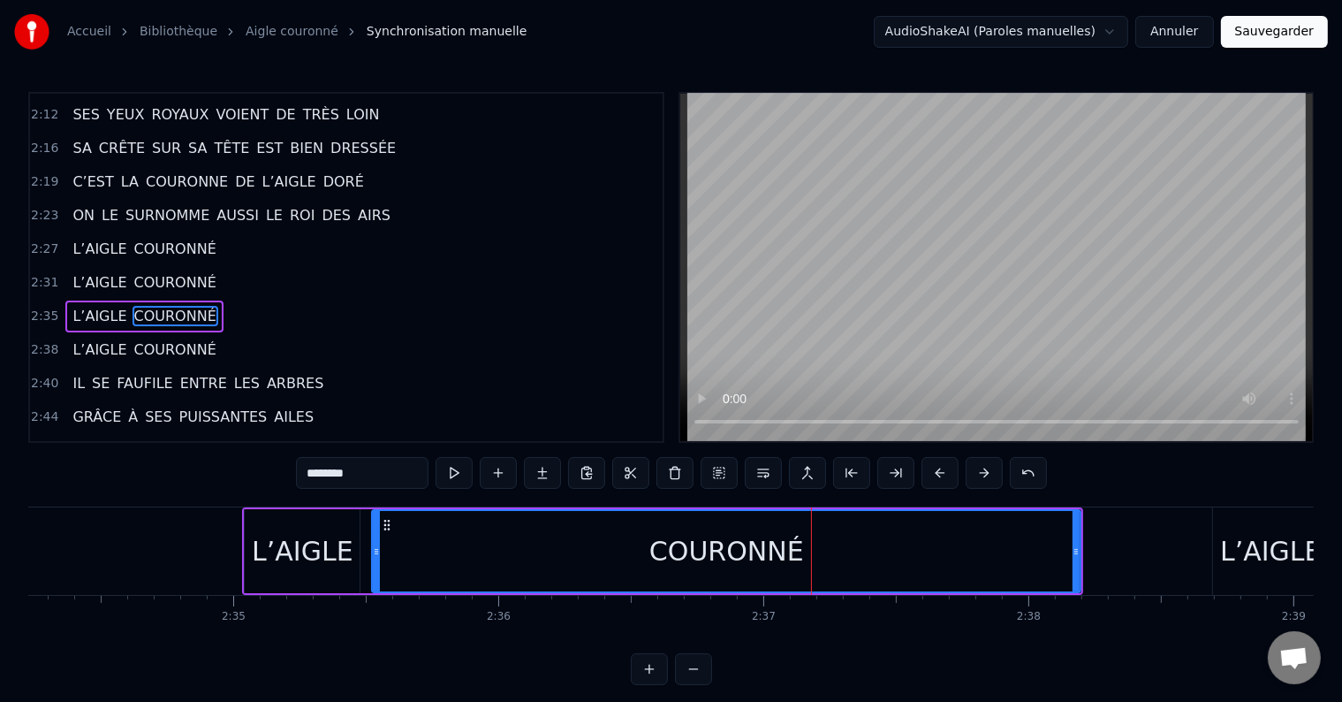
scroll to position [0, 40912]
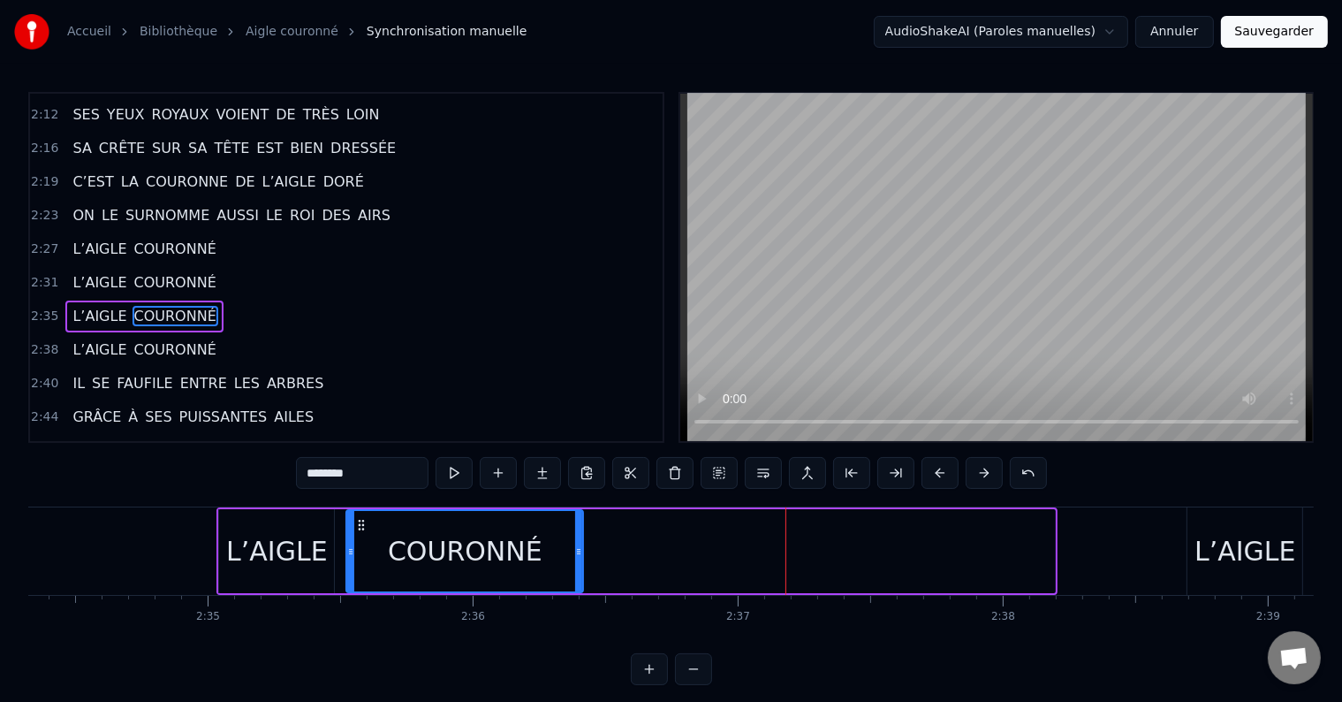
drag, startPoint x: 1049, startPoint y: 547, endPoint x: 577, endPoint y: 558, distance: 472.0
click at [577, 558] on div at bounding box center [578, 551] width 7 height 80
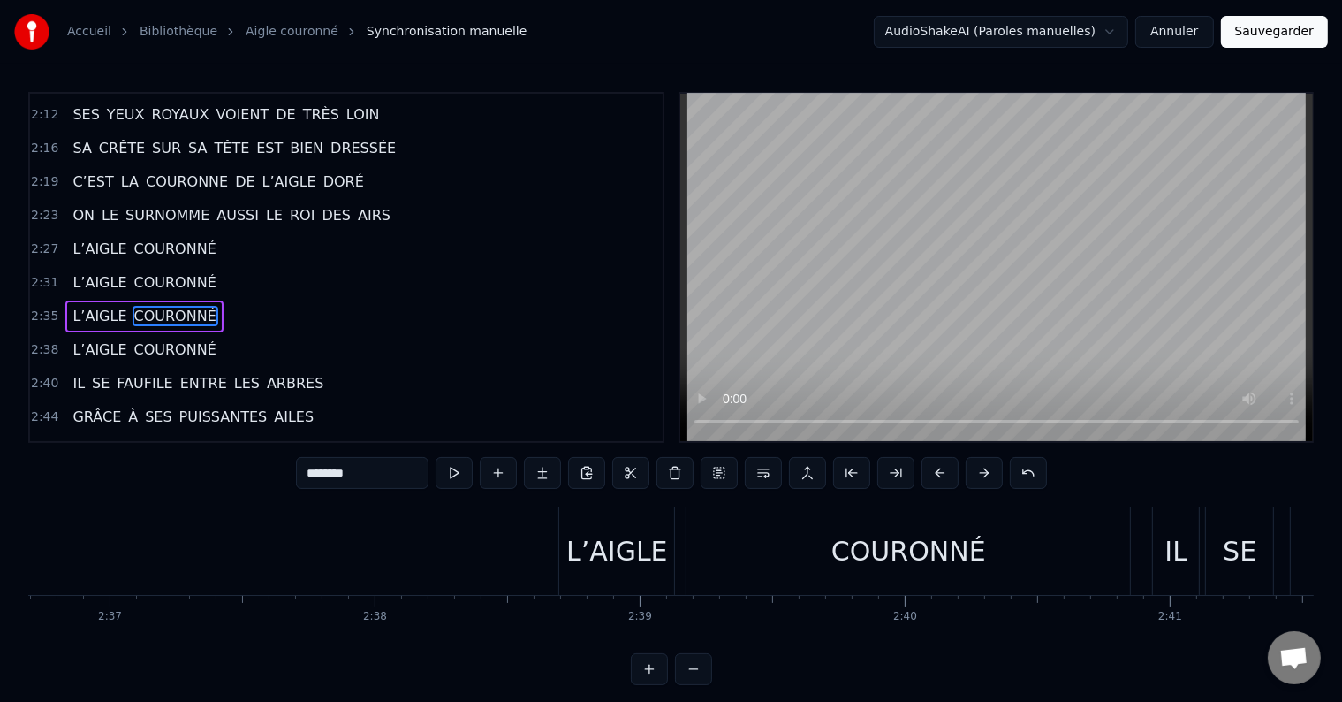
scroll to position [0, 41645]
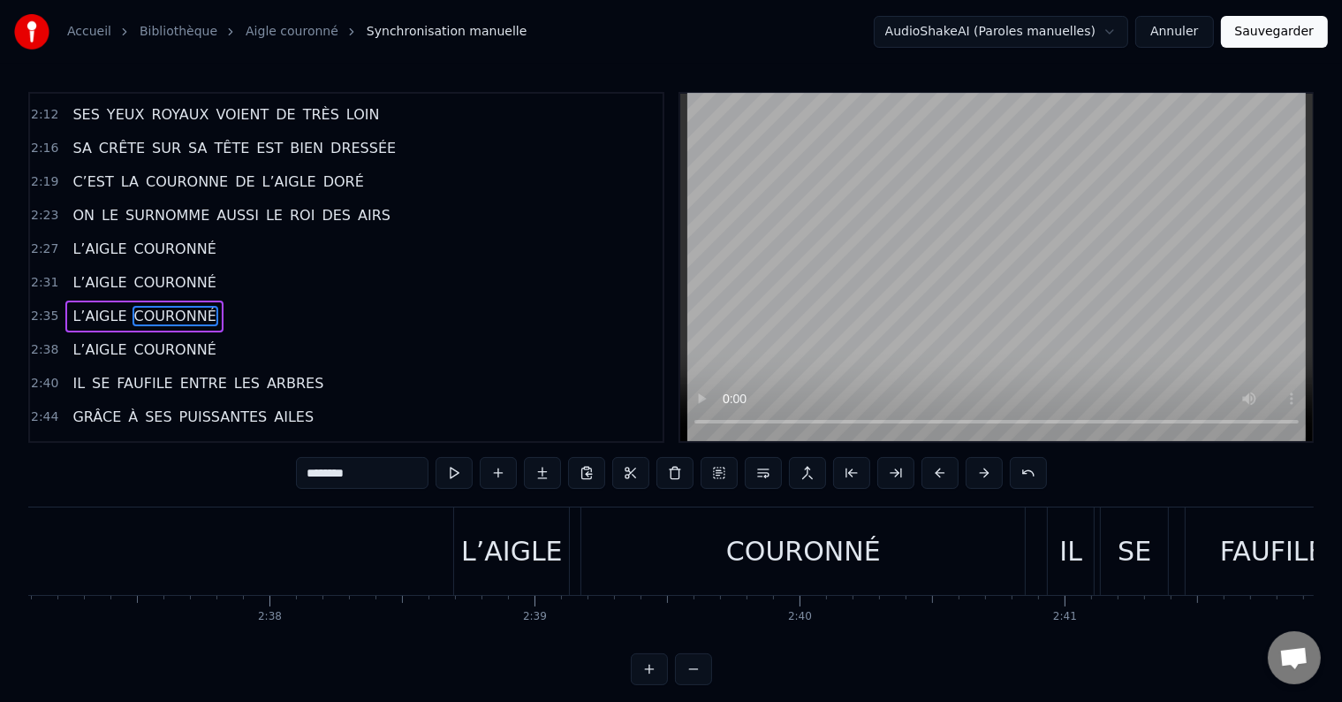
click at [879, 578] on div "COURONNÉ" at bounding box center [803, 550] width 444 height 87
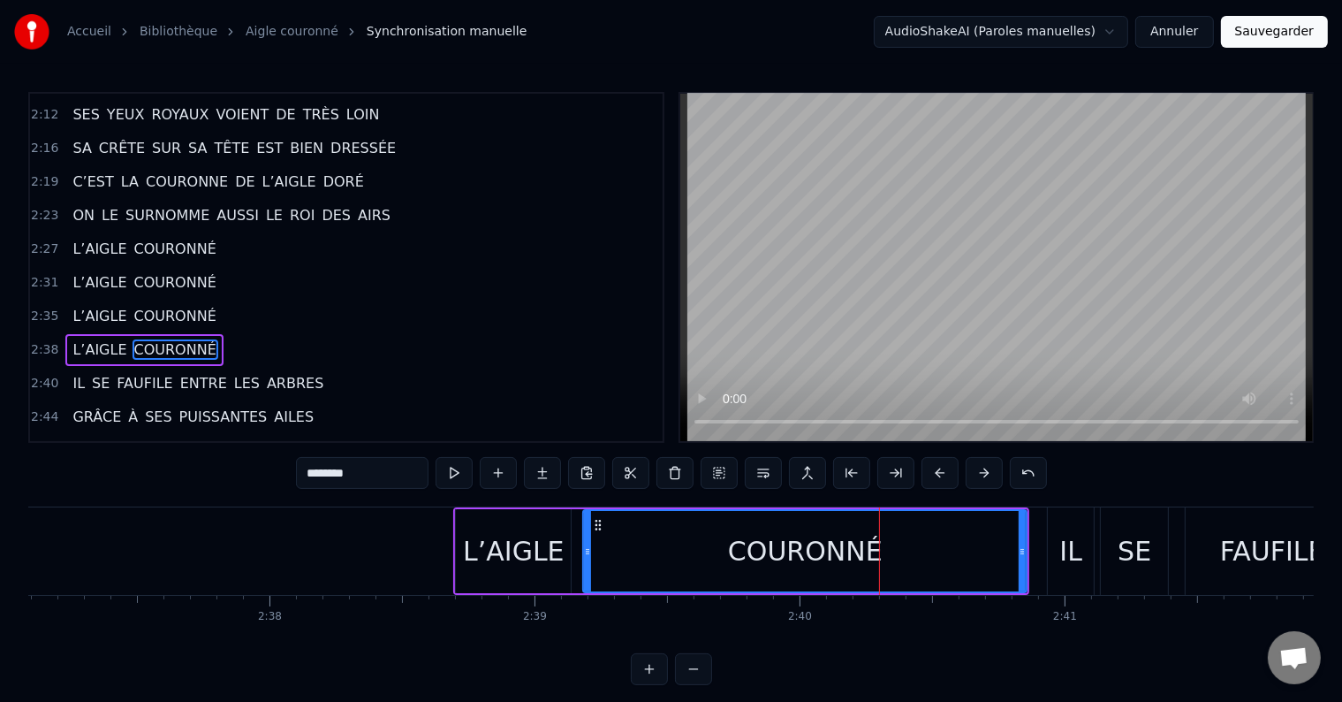
scroll to position [1338, 0]
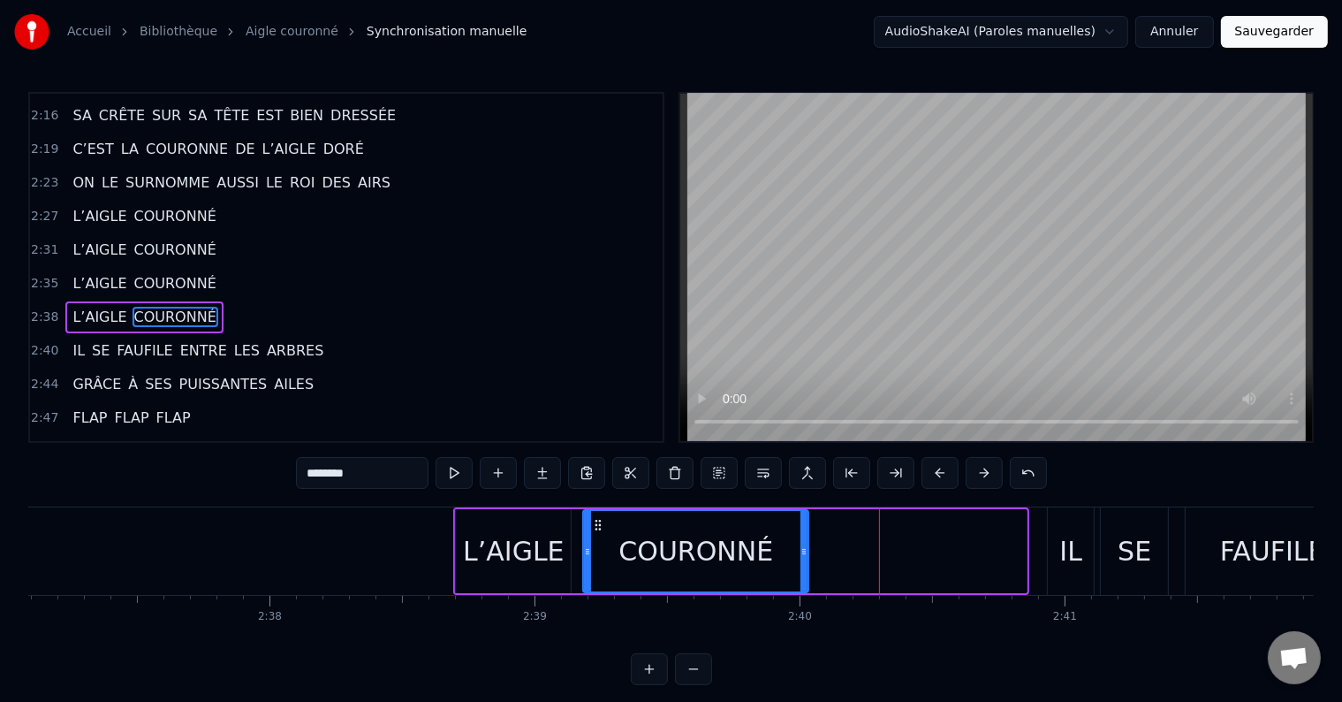
drag, startPoint x: 1025, startPoint y: 553, endPoint x: 807, endPoint y: 569, distance: 218.8
click at [807, 569] on div at bounding box center [804, 551] width 7 height 80
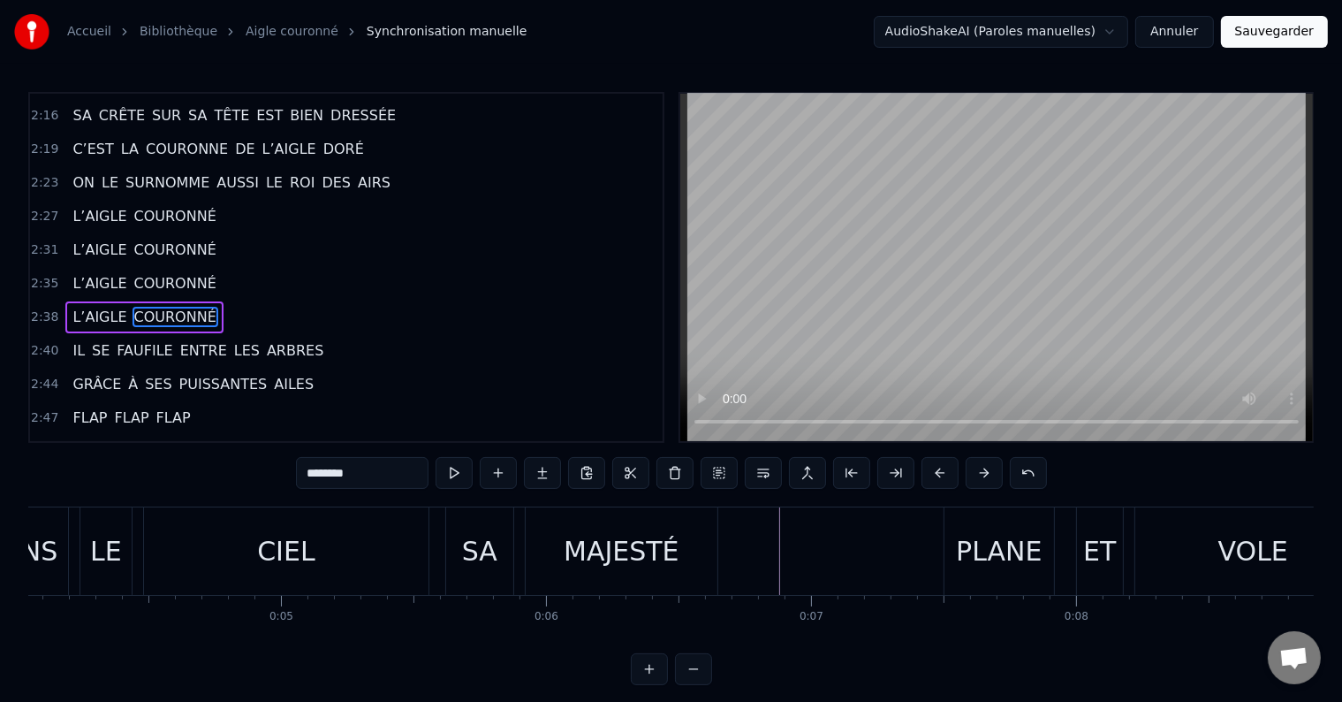
scroll to position [0, 0]
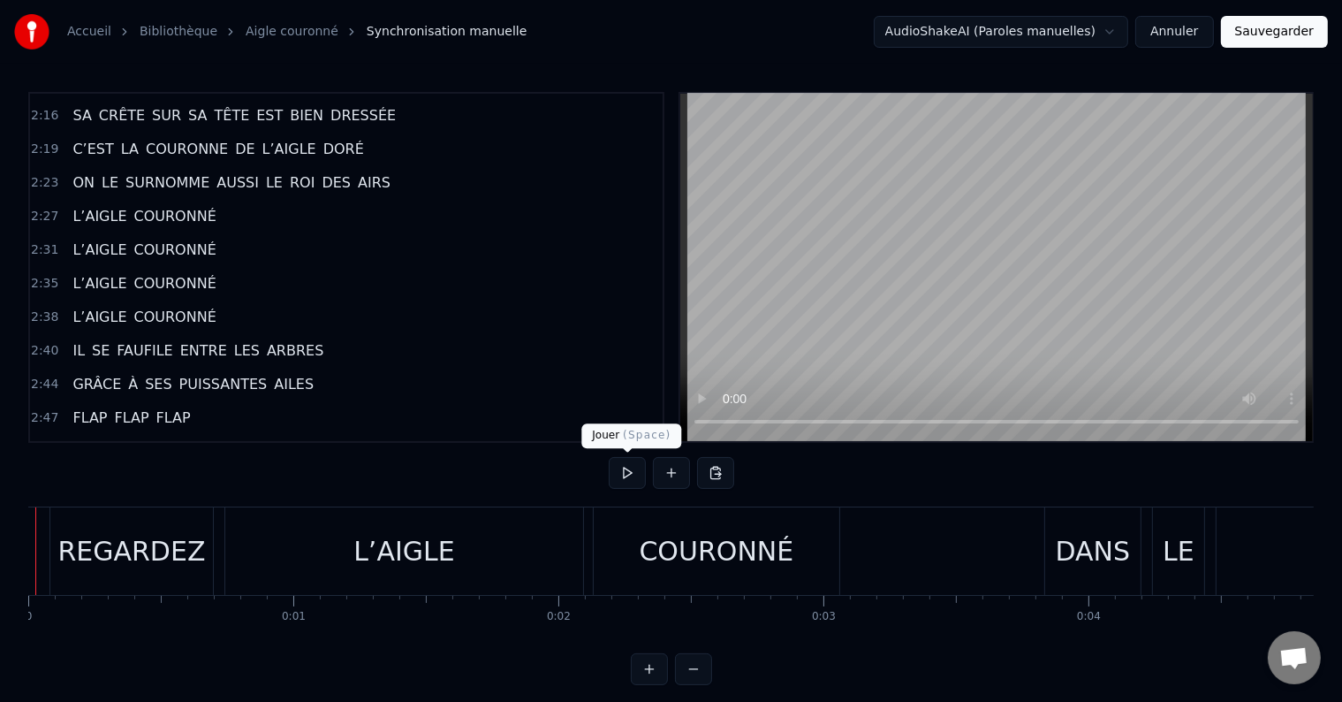
click at [631, 475] on button at bounding box center [627, 473] width 37 height 32
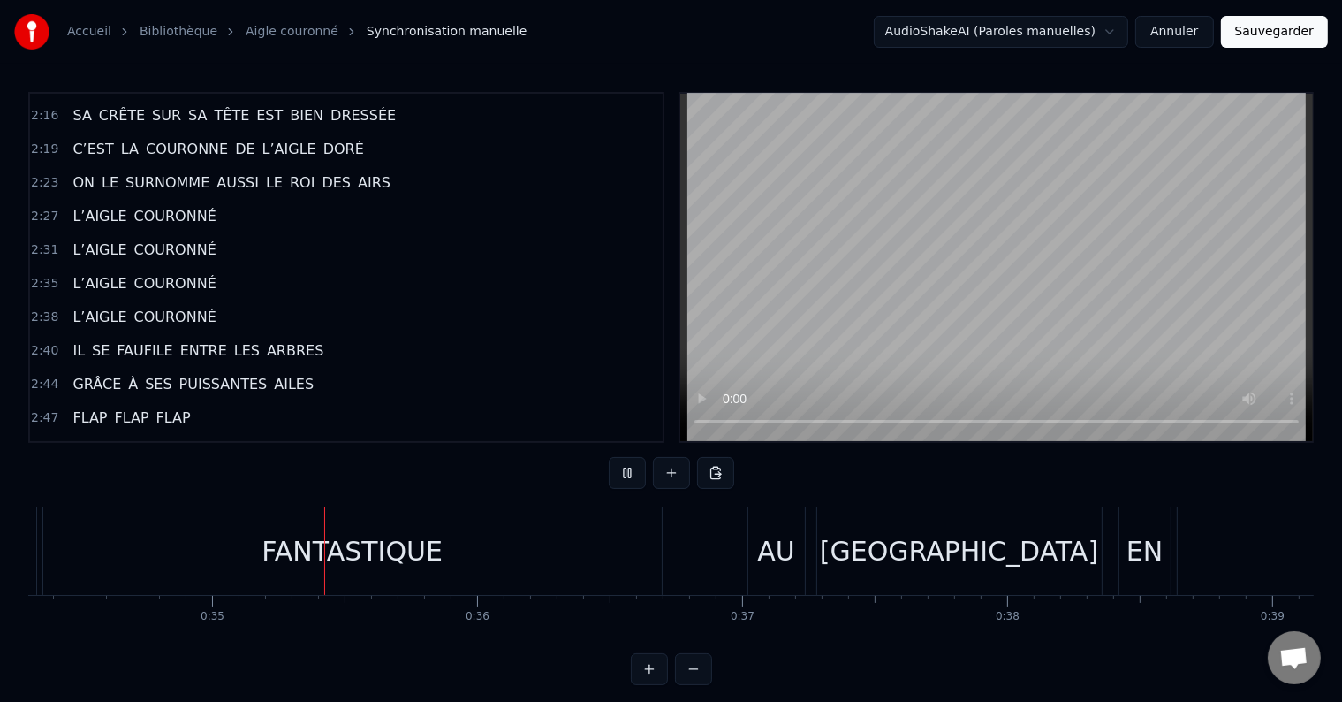
scroll to position [0, 9119]
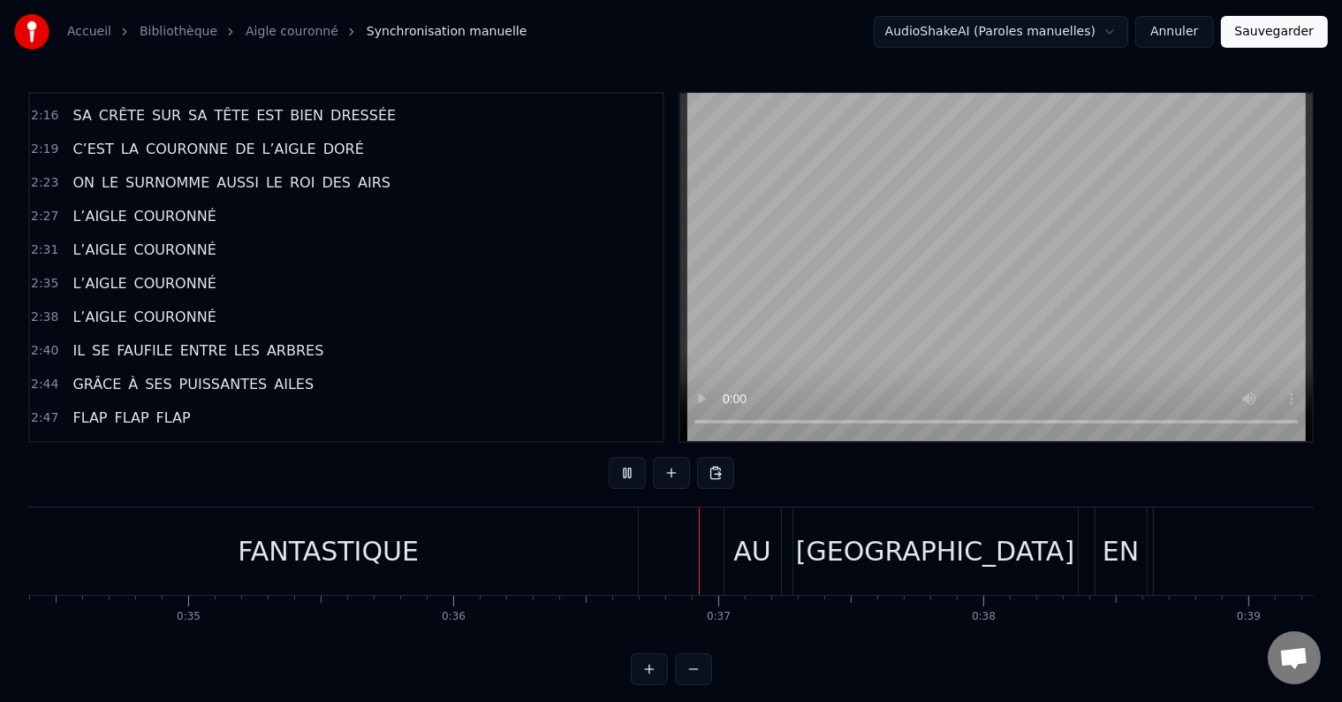
click at [534, 574] on div "FANTASTIQUE" at bounding box center [328, 550] width 619 height 87
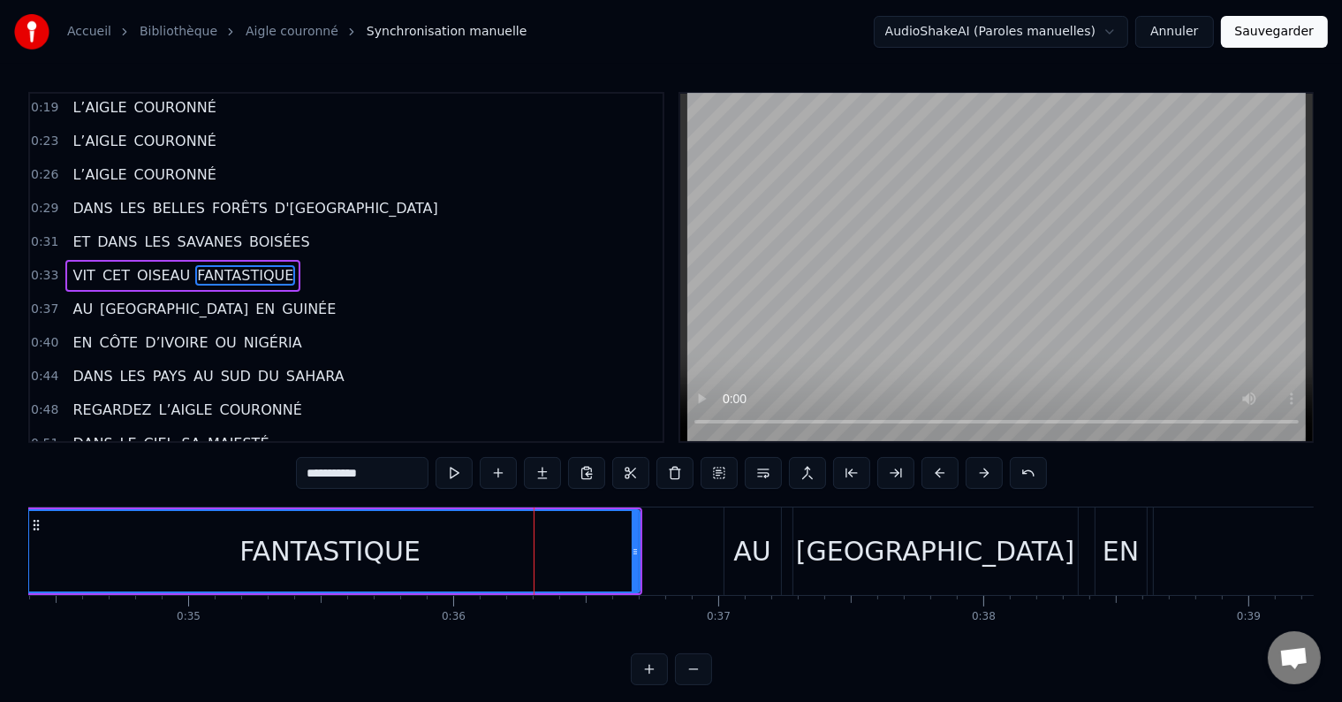
scroll to position [232, 0]
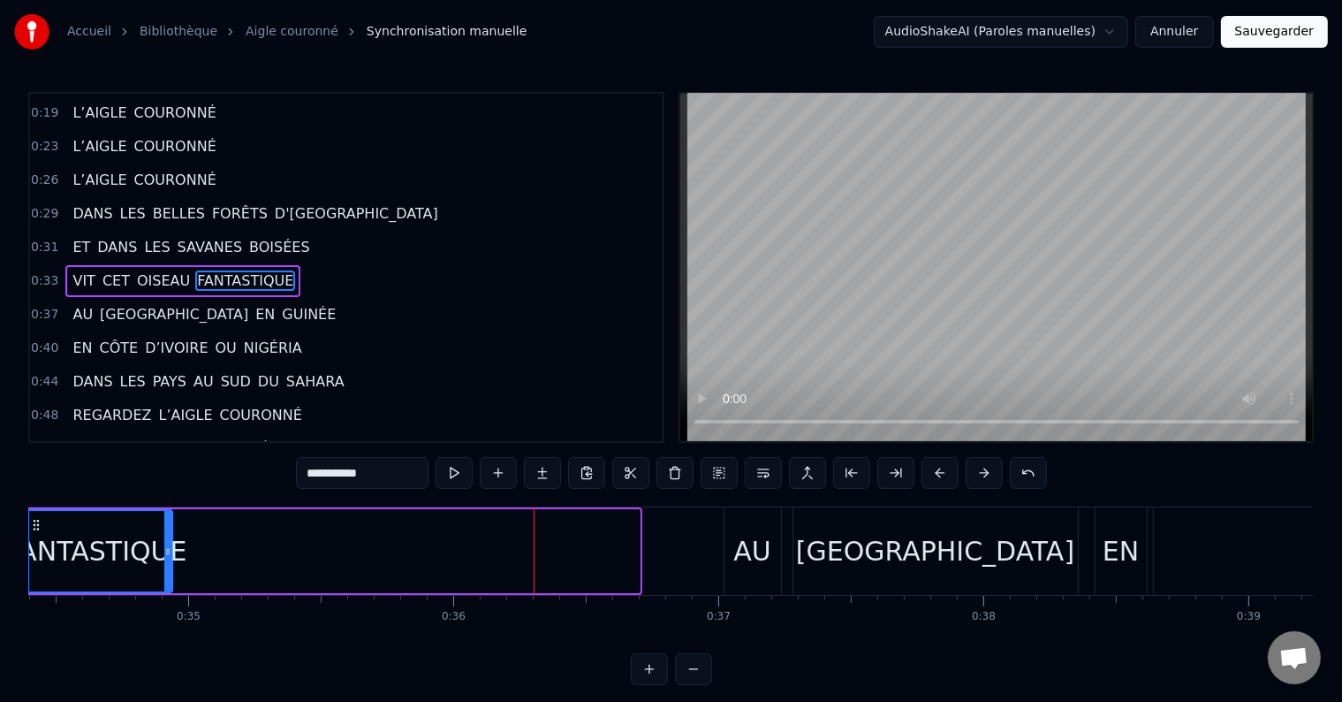
drag, startPoint x: 632, startPoint y: 545, endPoint x: 164, endPoint y: 560, distance: 467.7
click at [164, 560] on div at bounding box center [167, 551] width 7 height 80
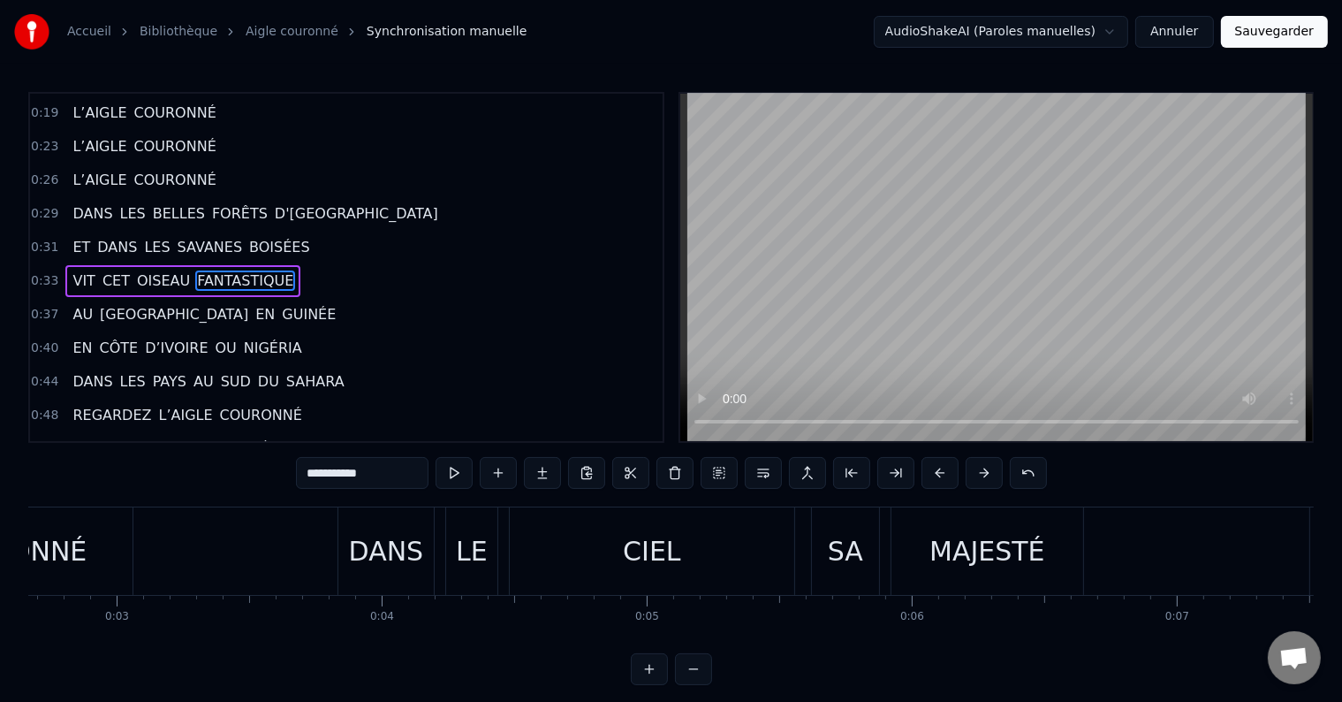
scroll to position [0, 0]
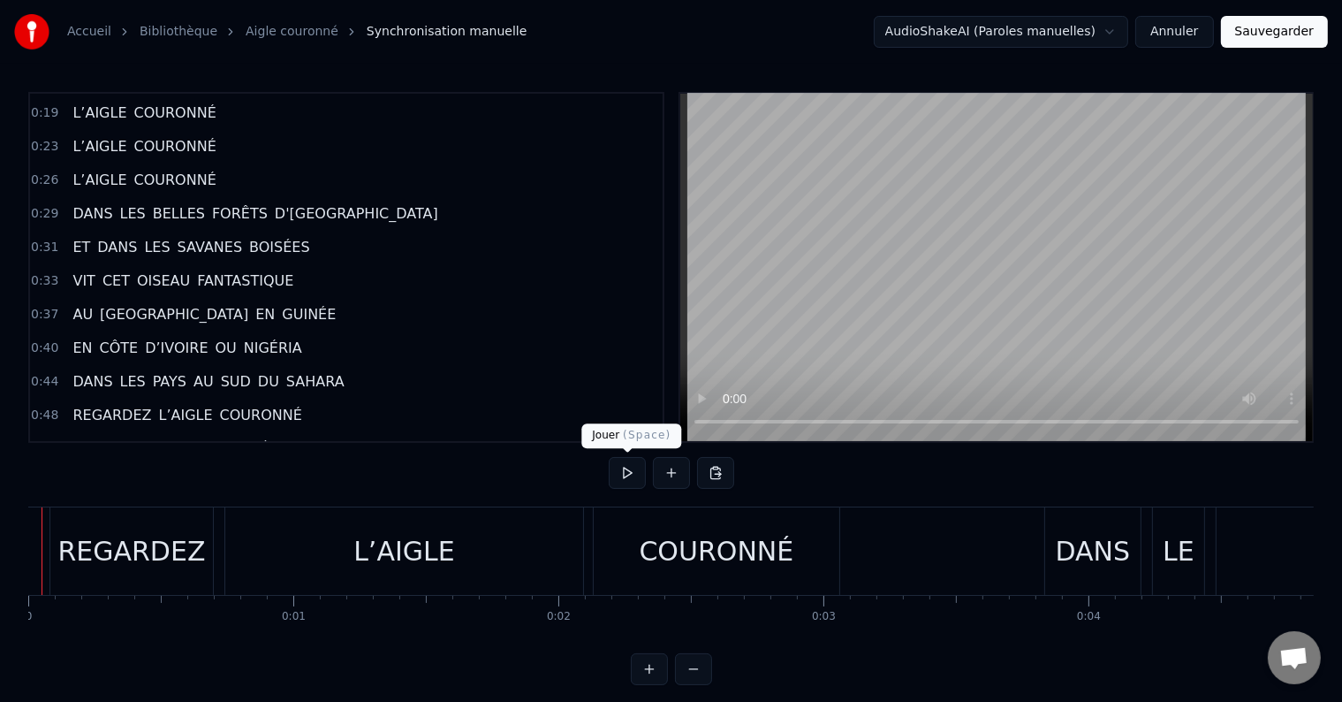
click at [612, 469] on button at bounding box center [627, 473] width 37 height 32
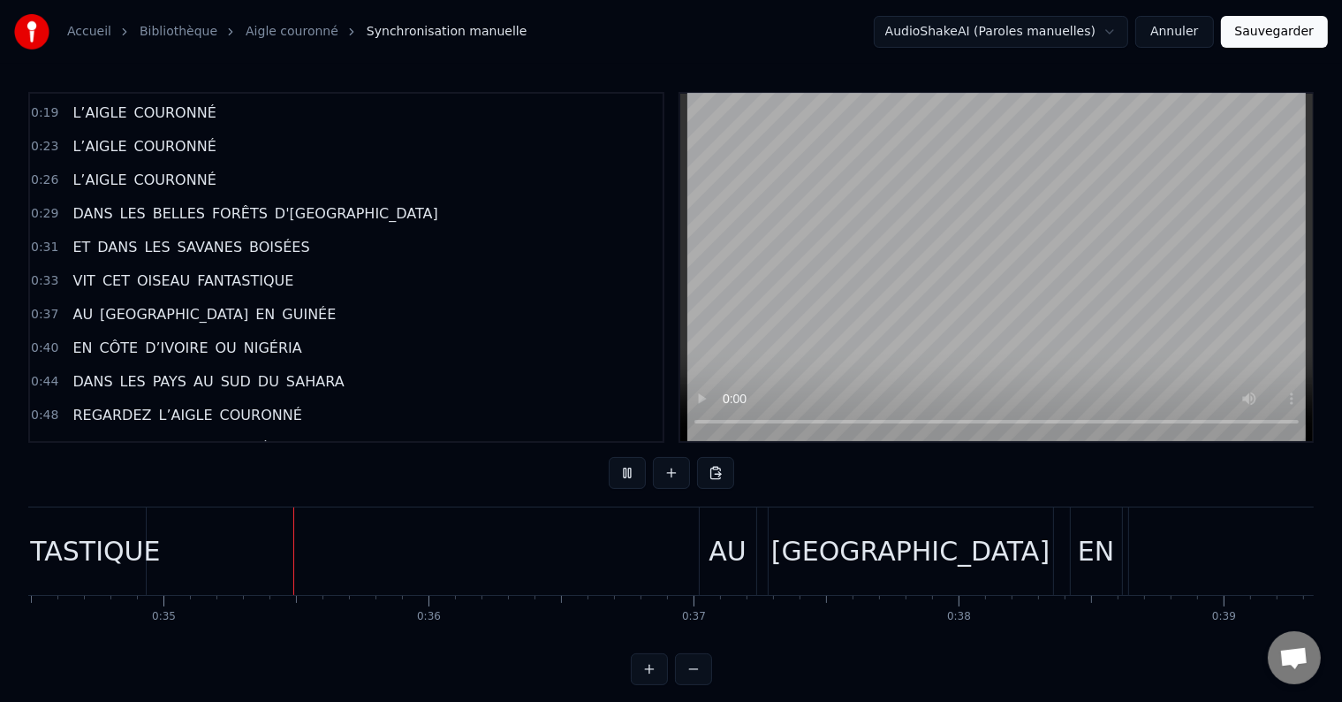
scroll to position [0, 9173]
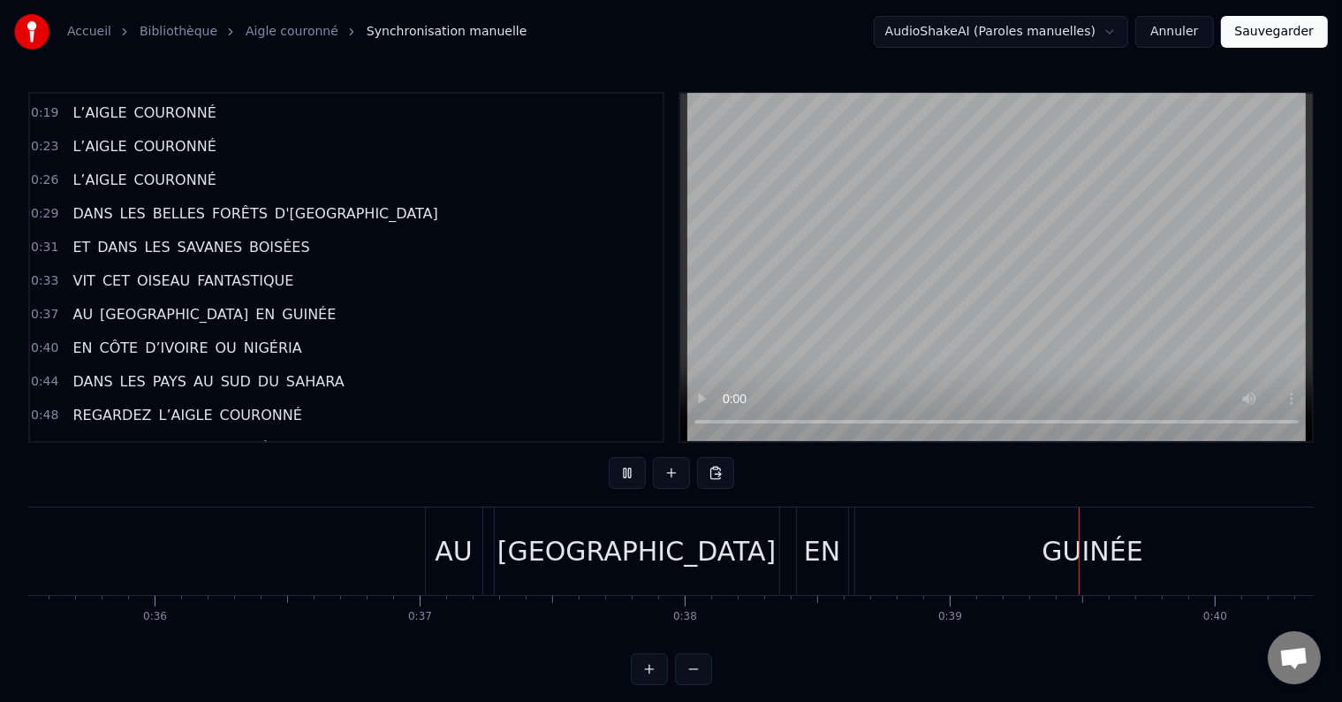
click at [820, 555] on div "AU [GEOGRAPHIC_DATA] EN [GEOGRAPHIC_DATA]" at bounding box center [880, 550] width 910 height 87
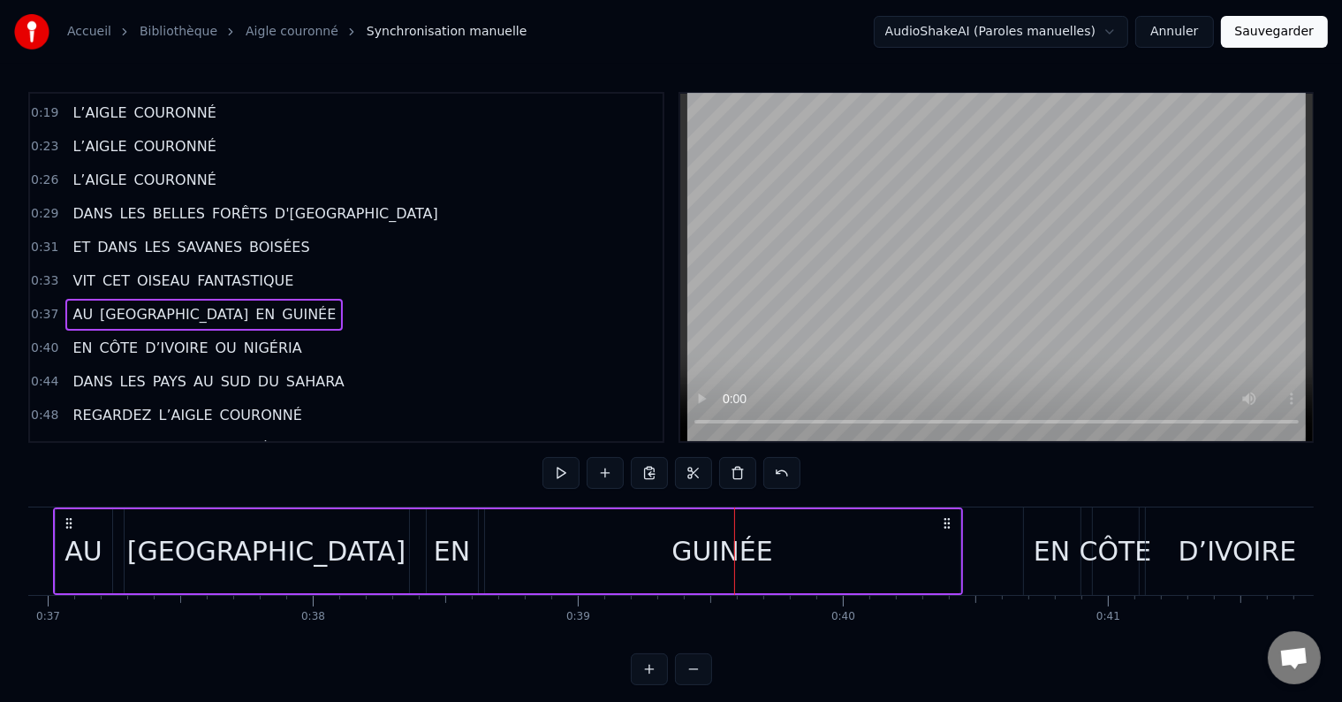
scroll to position [0, 9659]
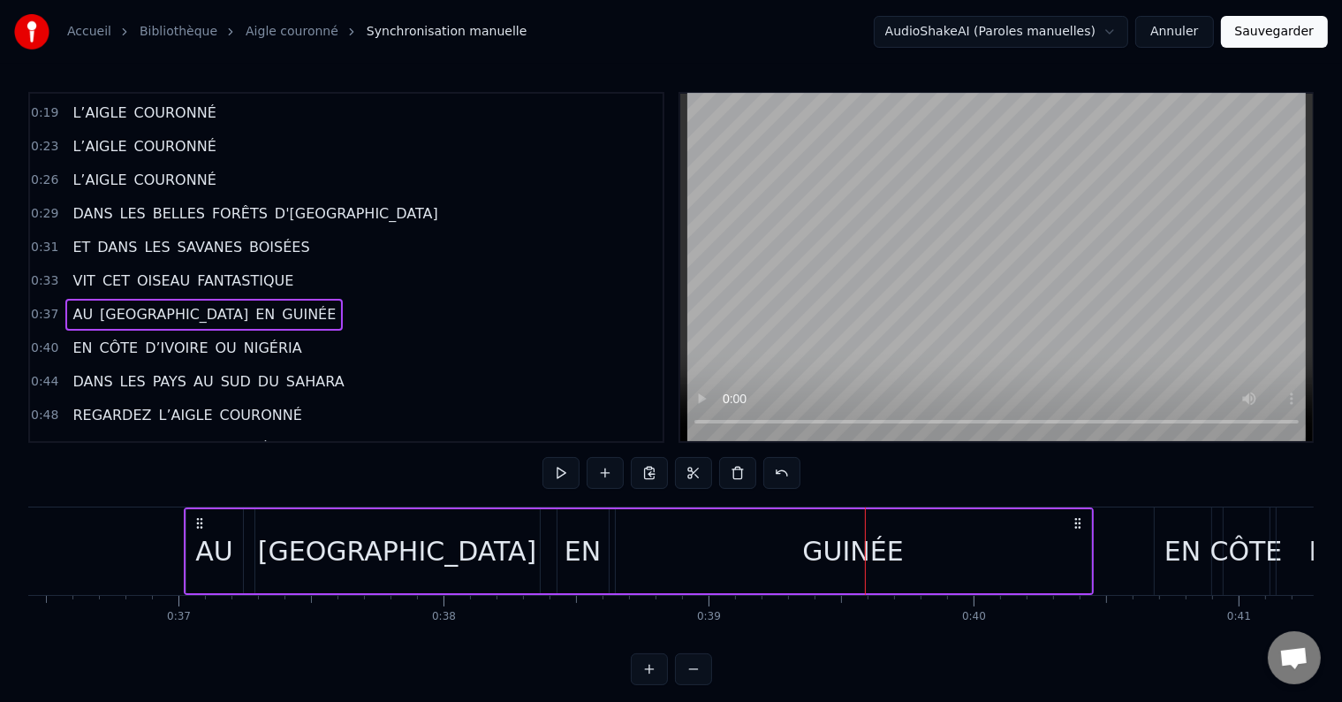
drag, startPoint x: 409, startPoint y: 573, endPoint x: 471, endPoint y: 568, distance: 62.0
click at [411, 572] on div "[GEOGRAPHIC_DATA]" at bounding box center [397, 551] width 285 height 84
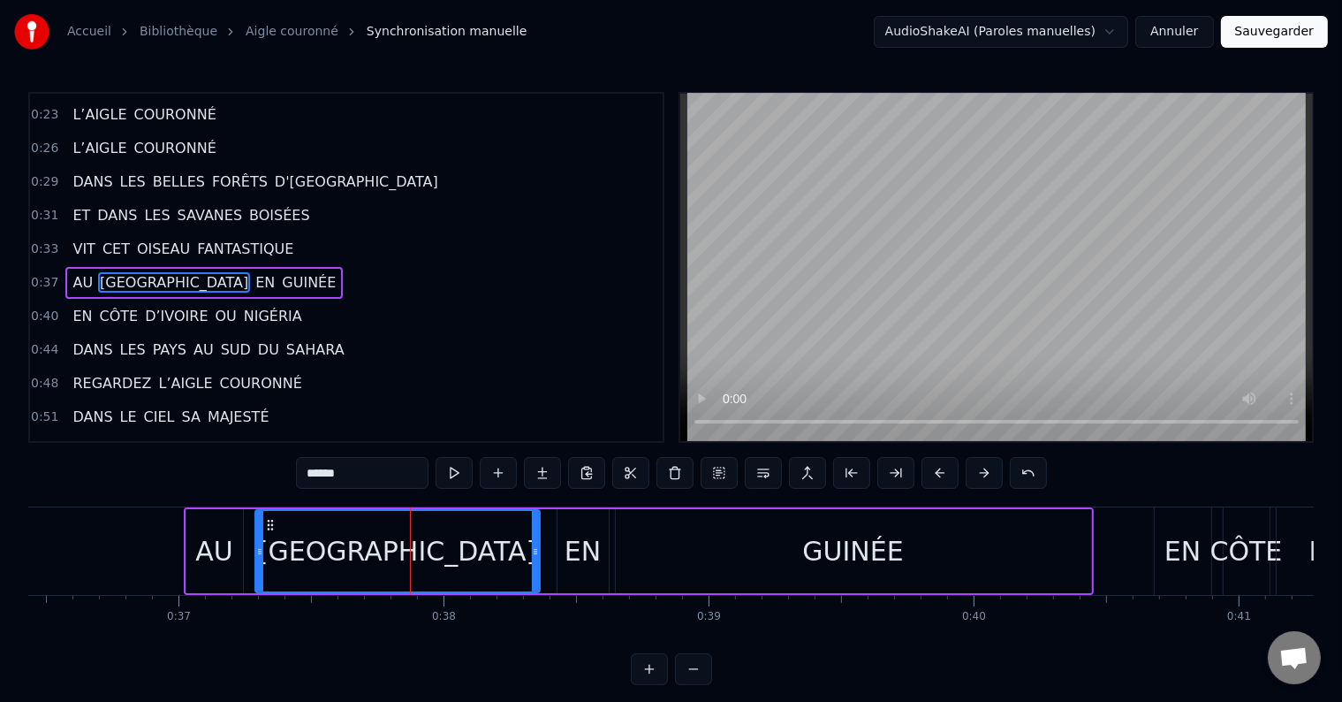
scroll to position [265, 0]
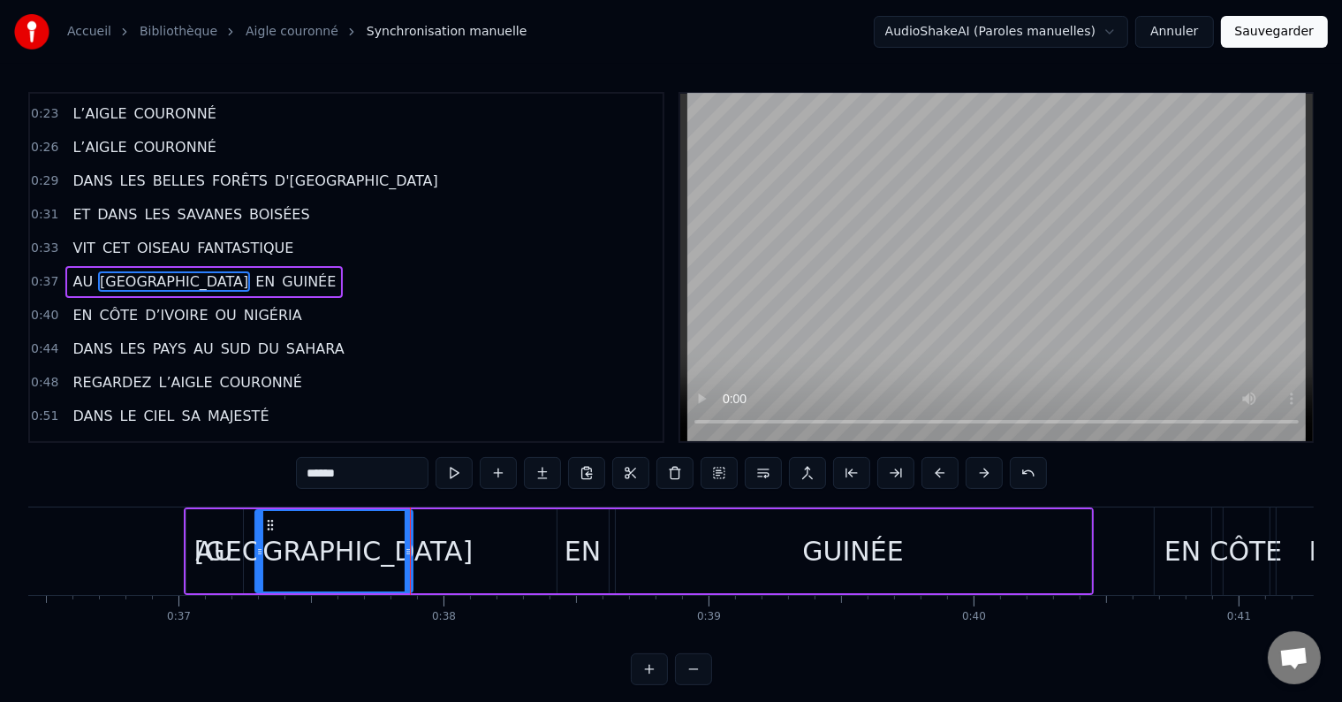
drag, startPoint x: 536, startPoint y: 548, endPoint x: 409, endPoint y: 555, distance: 127.4
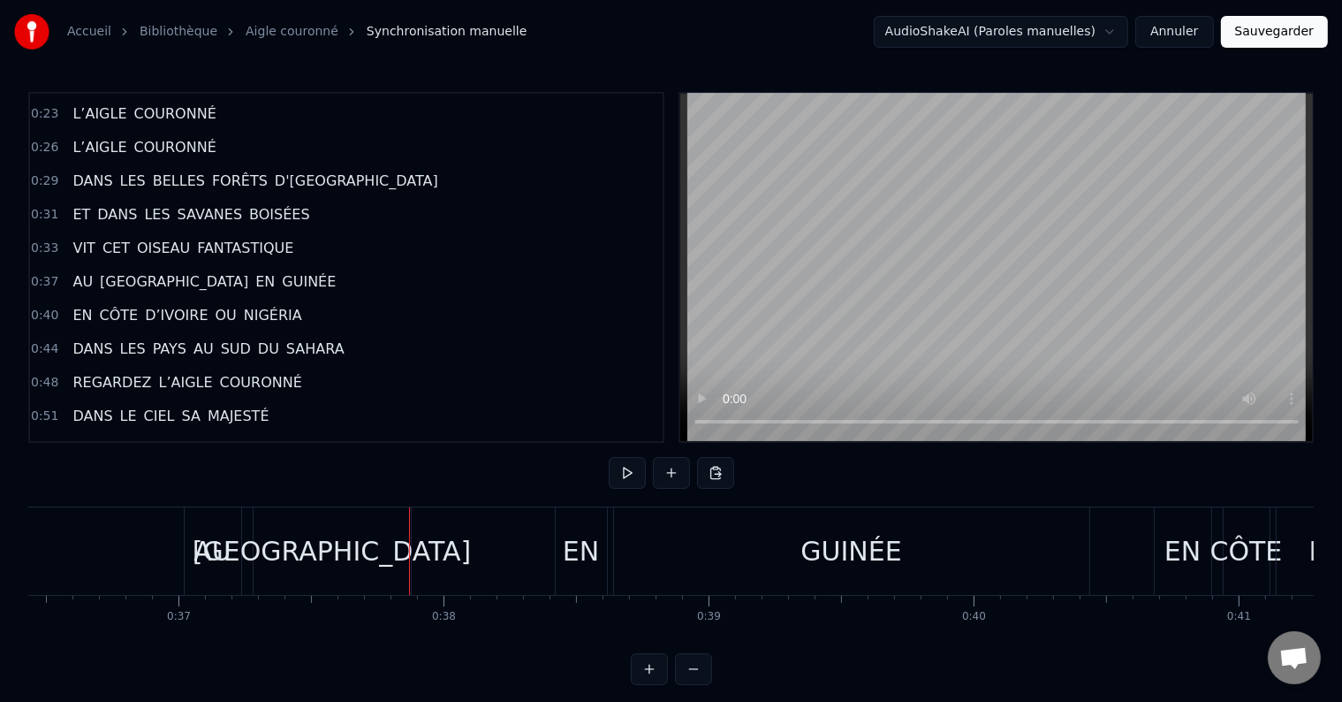
click at [799, 553] on div "GUINÉE" at bounding box center [851, 550] width 475 height 87
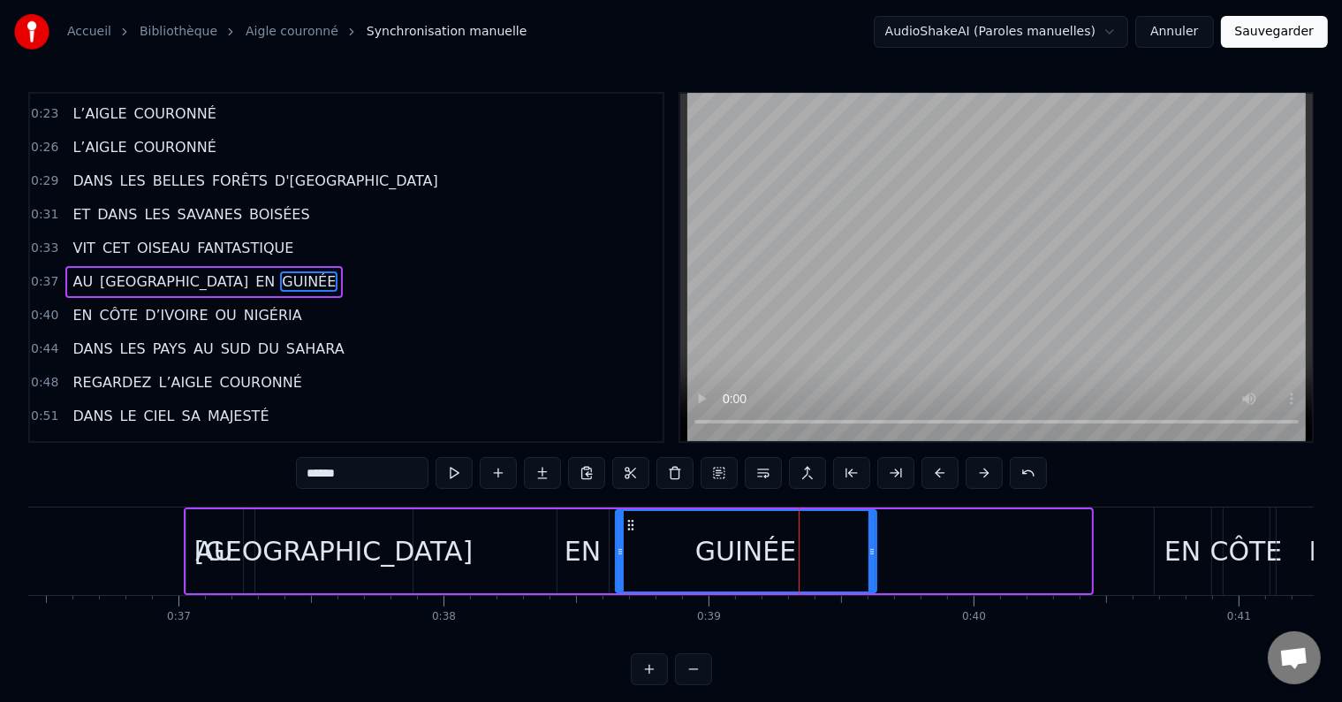
drag, startPoint x: 1085, startPoint y: 546, endPoint x: 870, endPoint y: 567, distance: 215.8
click at [870, 567] on div at bounding box center [872, 551] width 7 height 80
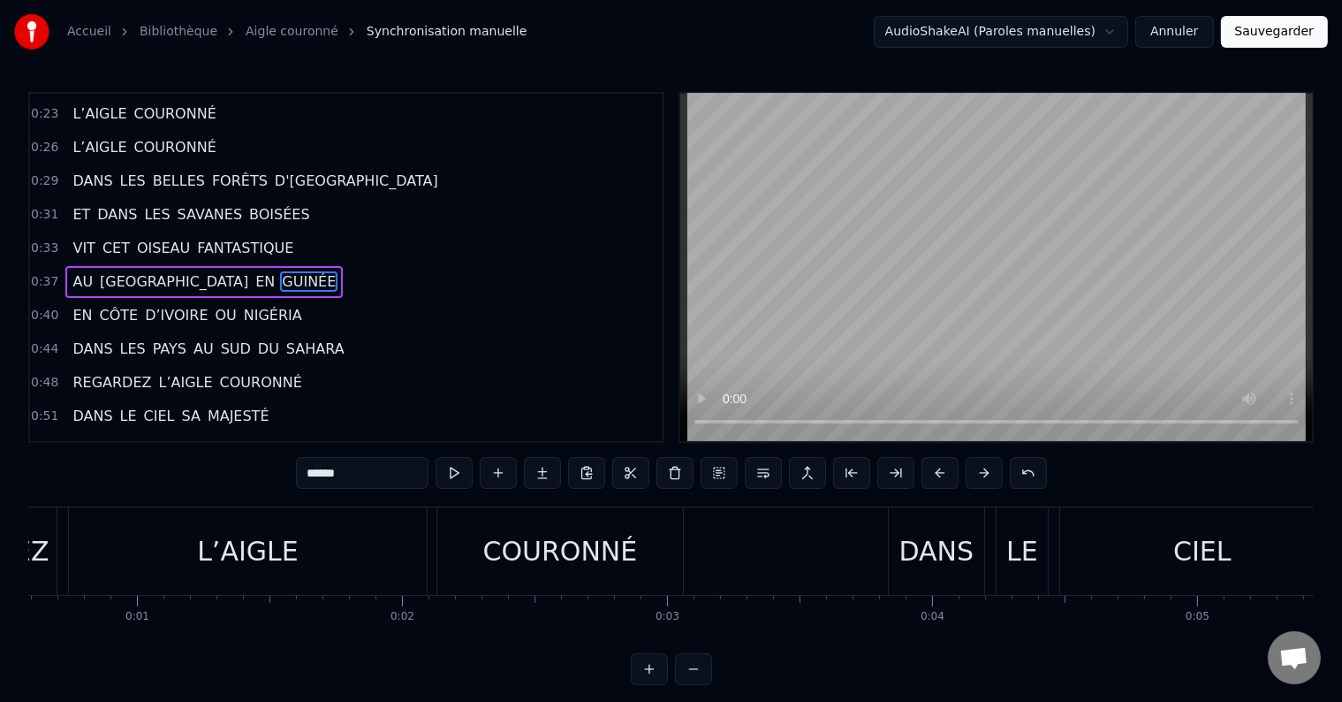
scroll to position [0, 0]
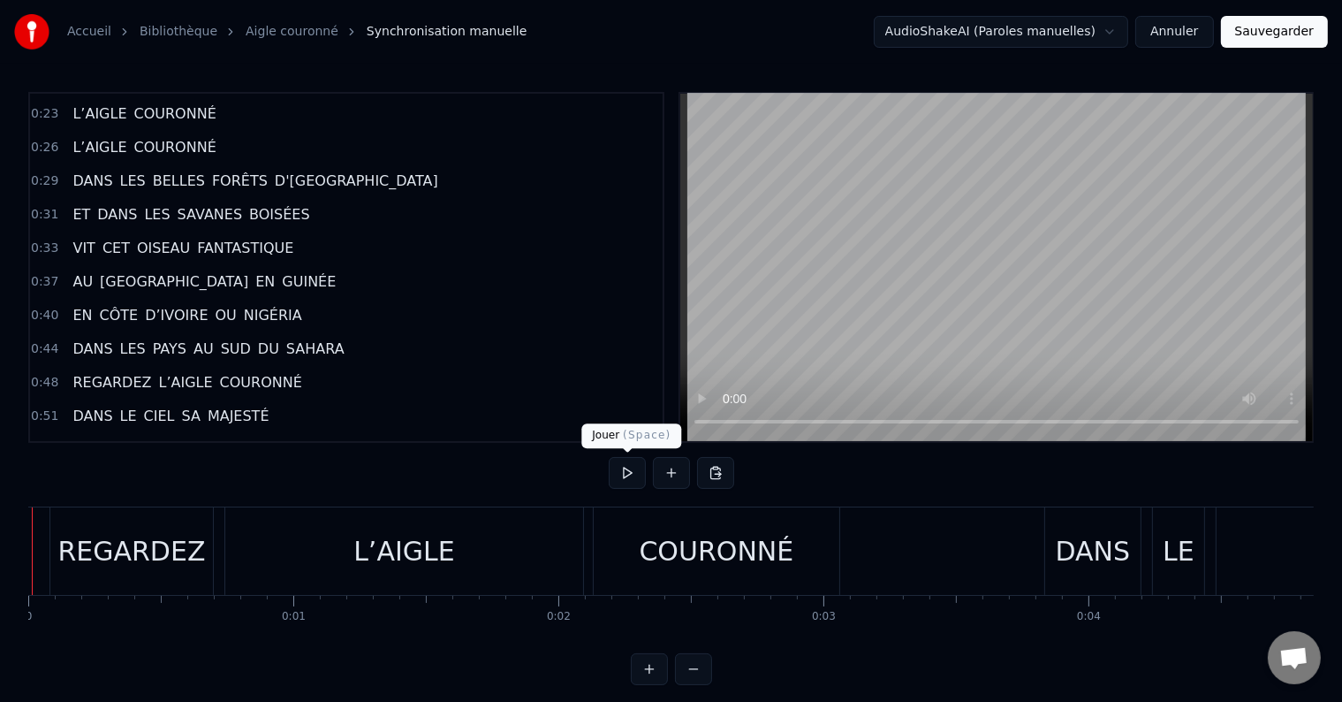
click at [633, 477] on button at bounding box center [627, 473] width 37 height 32
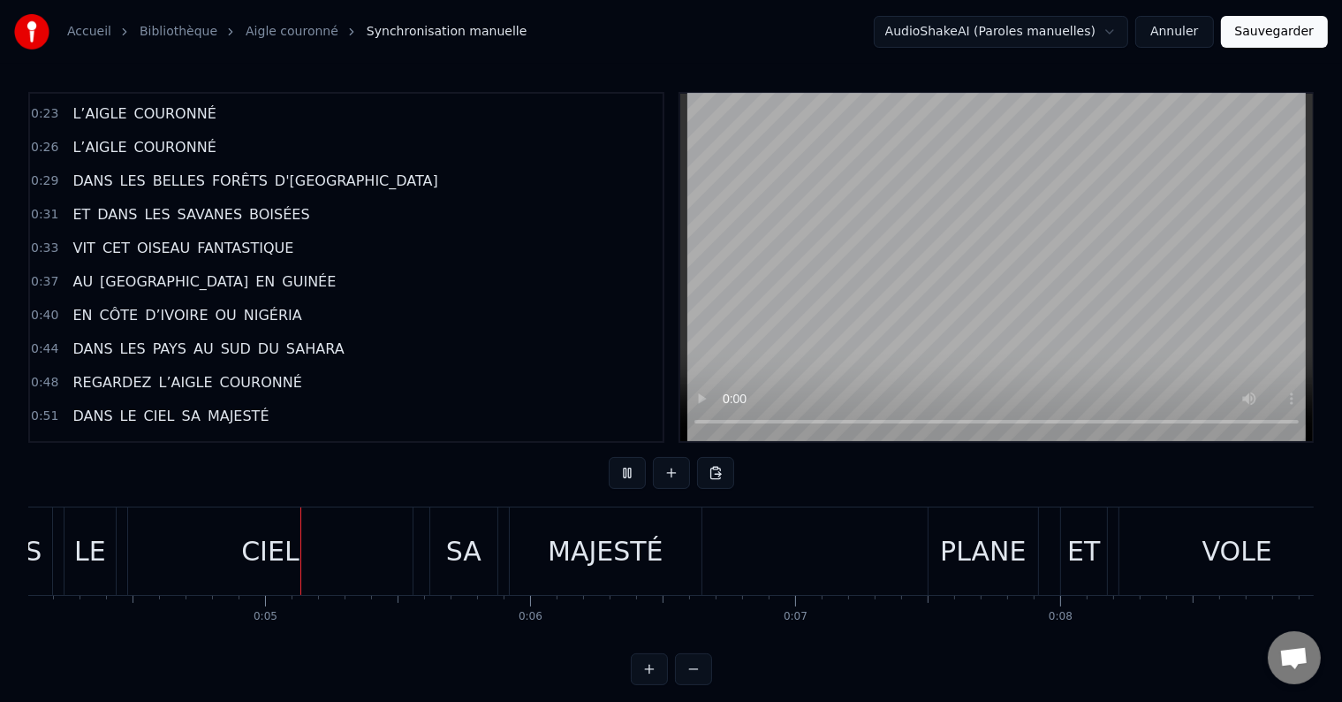
scroll to position [0, 1129]
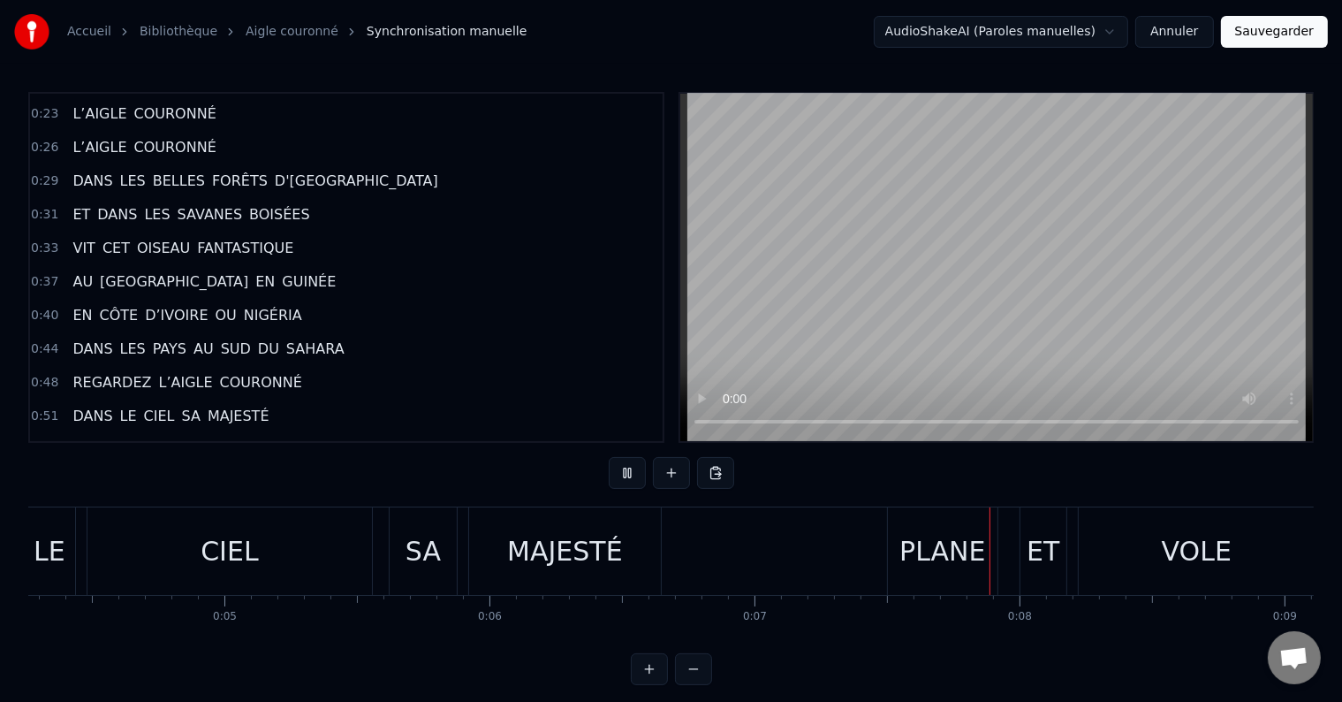
click at [269, 558] on div "CIEL" at bounding box center [229, 550] width 285 height 87
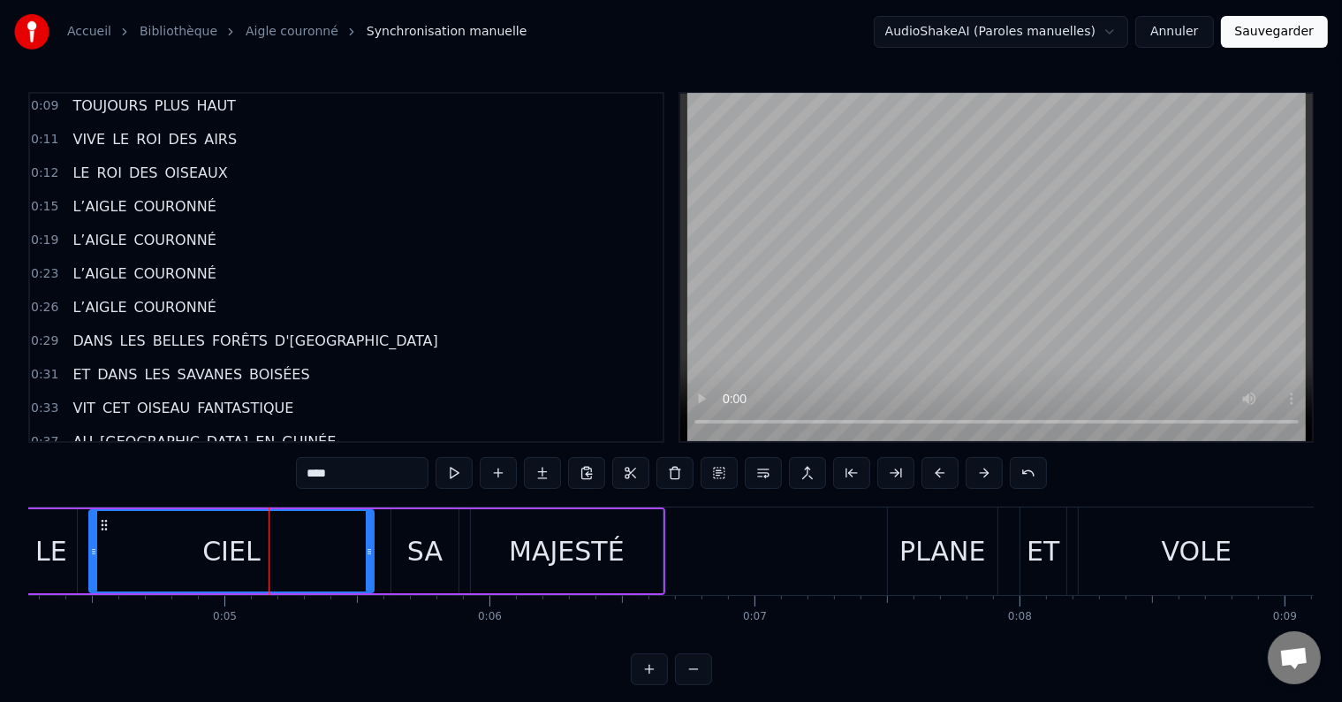
scroll to position [0, 0]
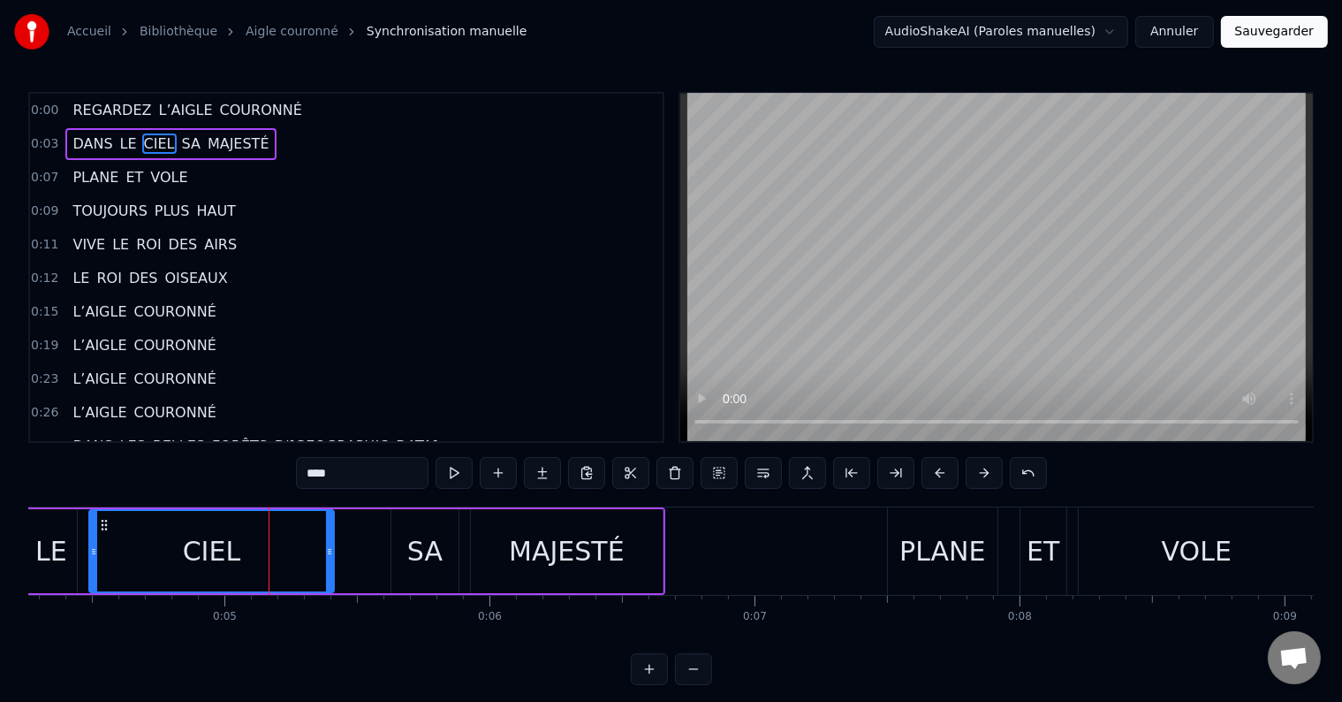
drag, startPoint x: 365, startPoint y: 545, endPoint x: 325, endPoint y: 545, distance: 39.8
click at [326, 545] on icon at bounding box center [329, 551] width 7 height 14
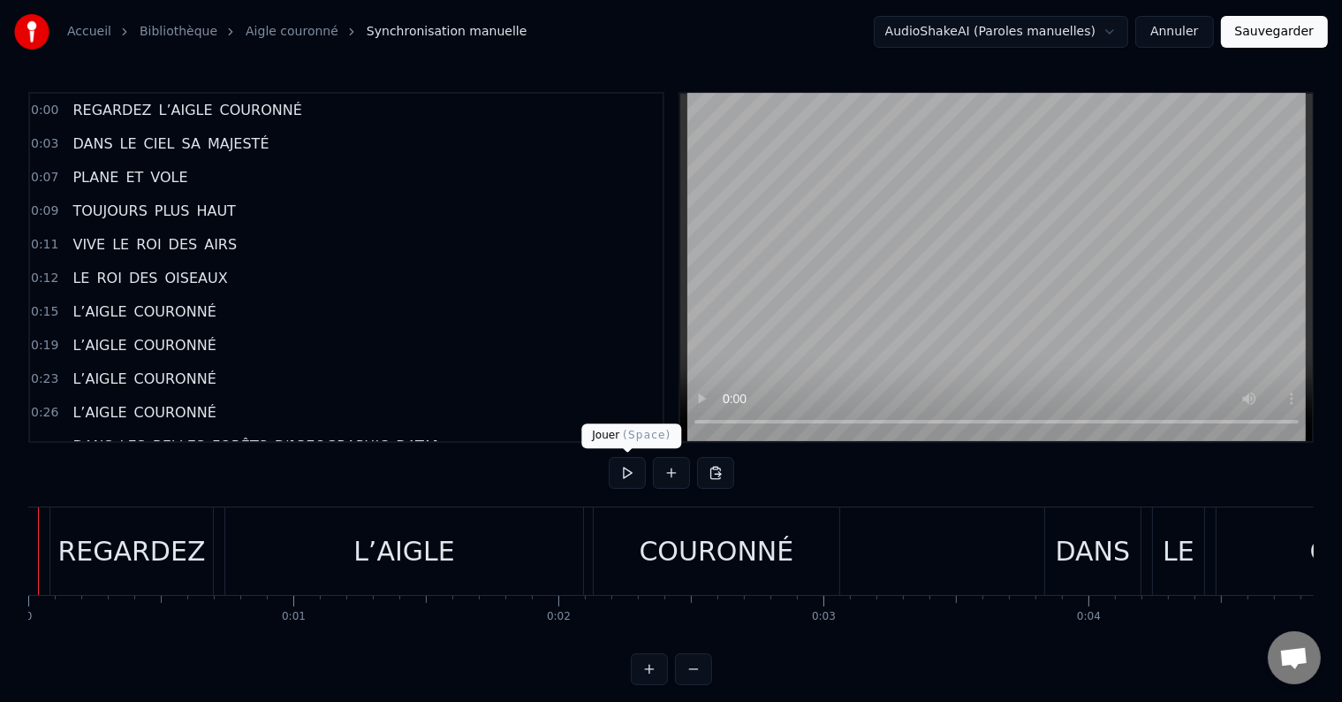
click at [621, 470] on button at bounding box center [627, 473] width 37 height 32
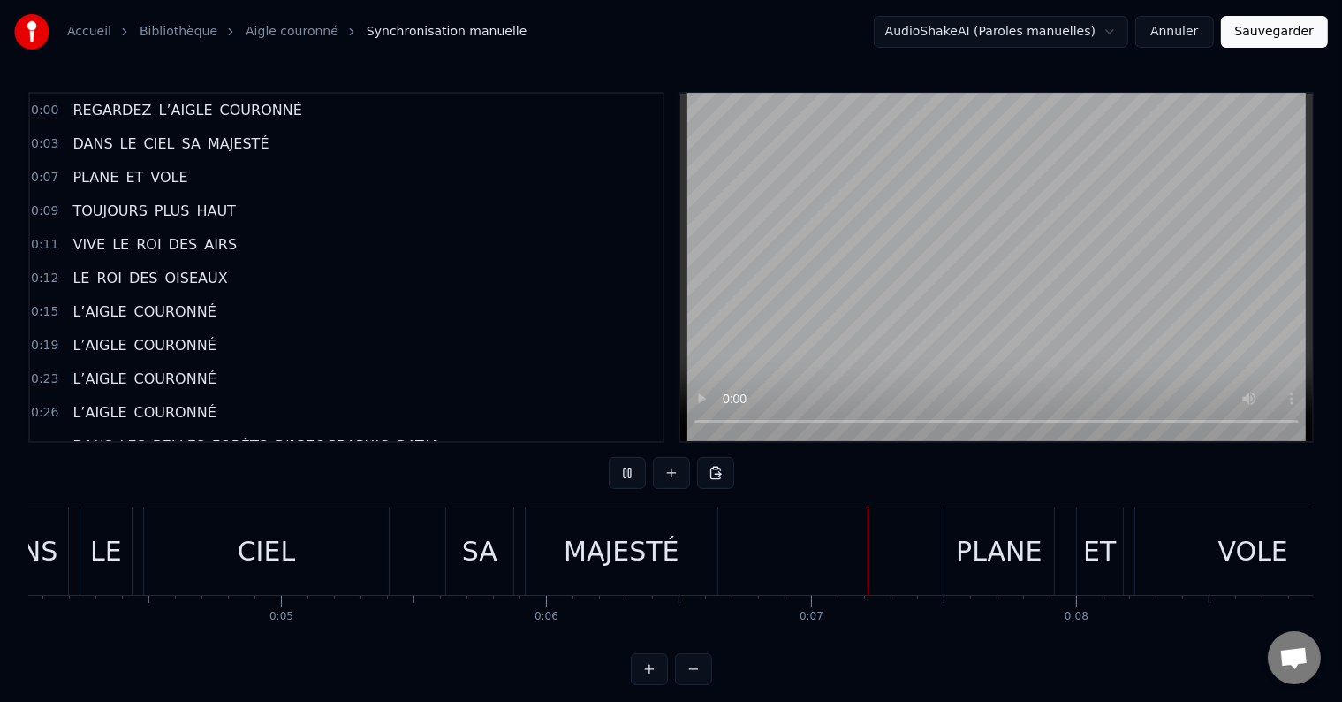
scroll to position [0, 1021]
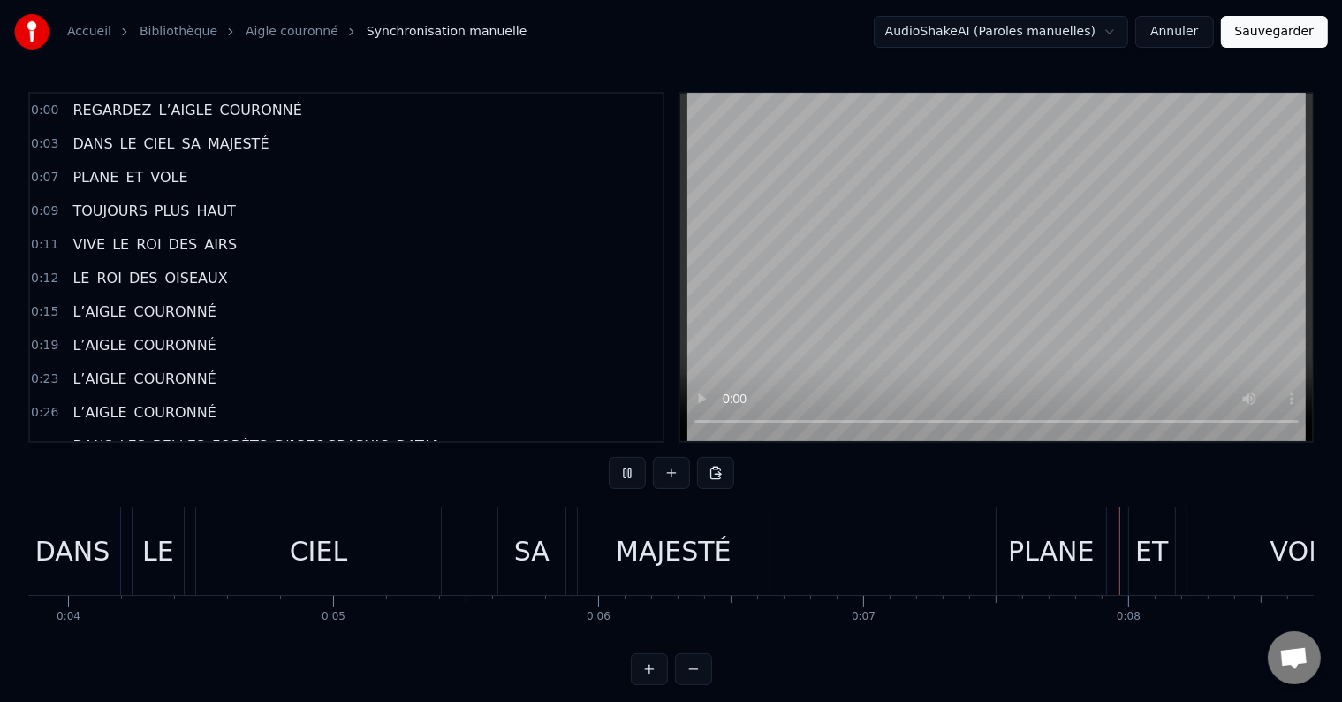
click at [121, 561] on div "DANS LE CIEL SA MAJESTÉ" at bounding box center [399, 550] width 750 height 87
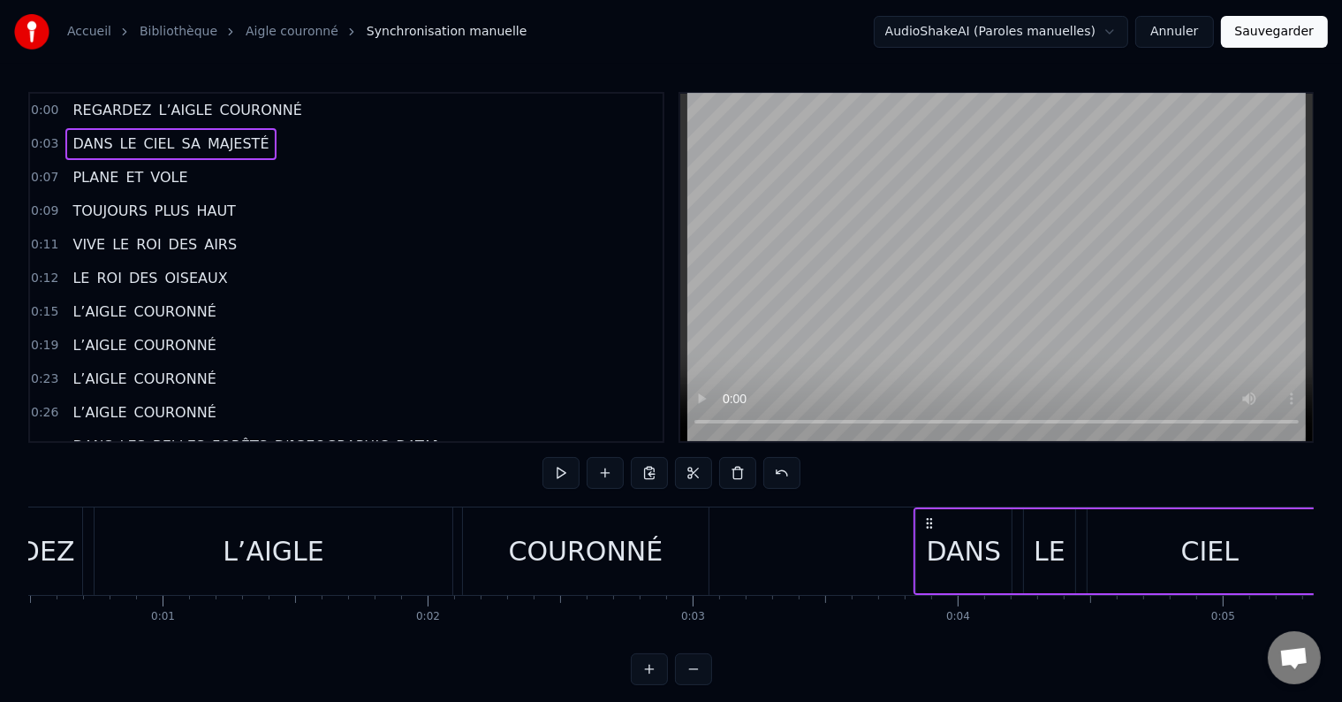
scroll to position [0, 26]
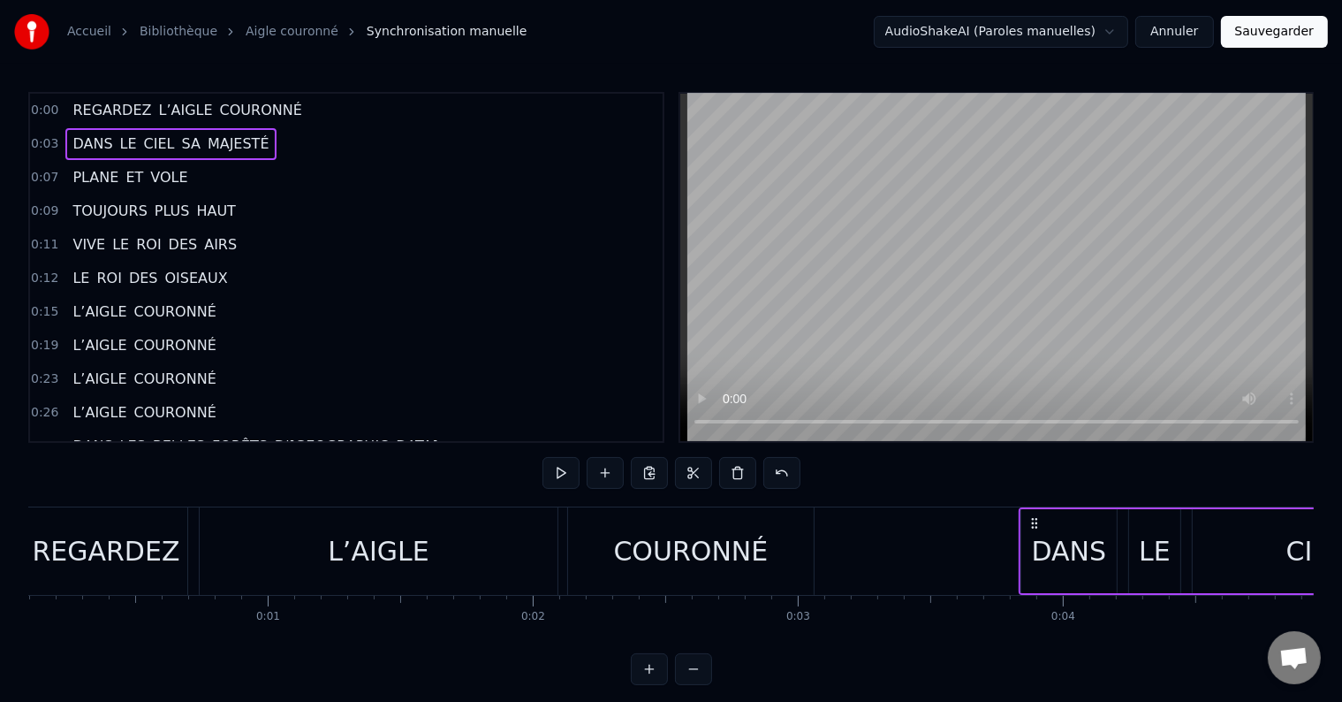
click at [441, 552] on div "L’AIGLE" at bounding box center [379, 550] width 358 height 87
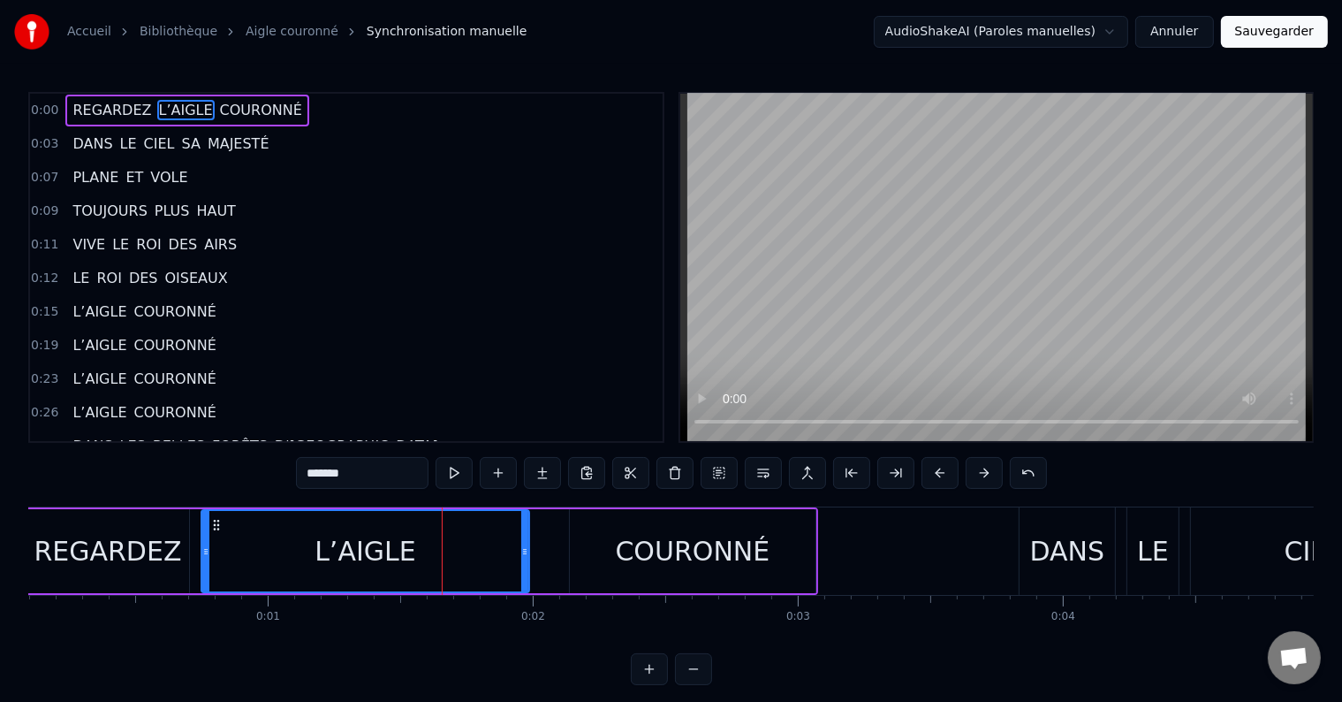
drag, startPoint x: 552, startPoint y: 551, endPoint x: 520, endPoint y: 553, distance: 32.8
click at [521, 553] on icon at bounding box center [524, 551] width 7 height 14
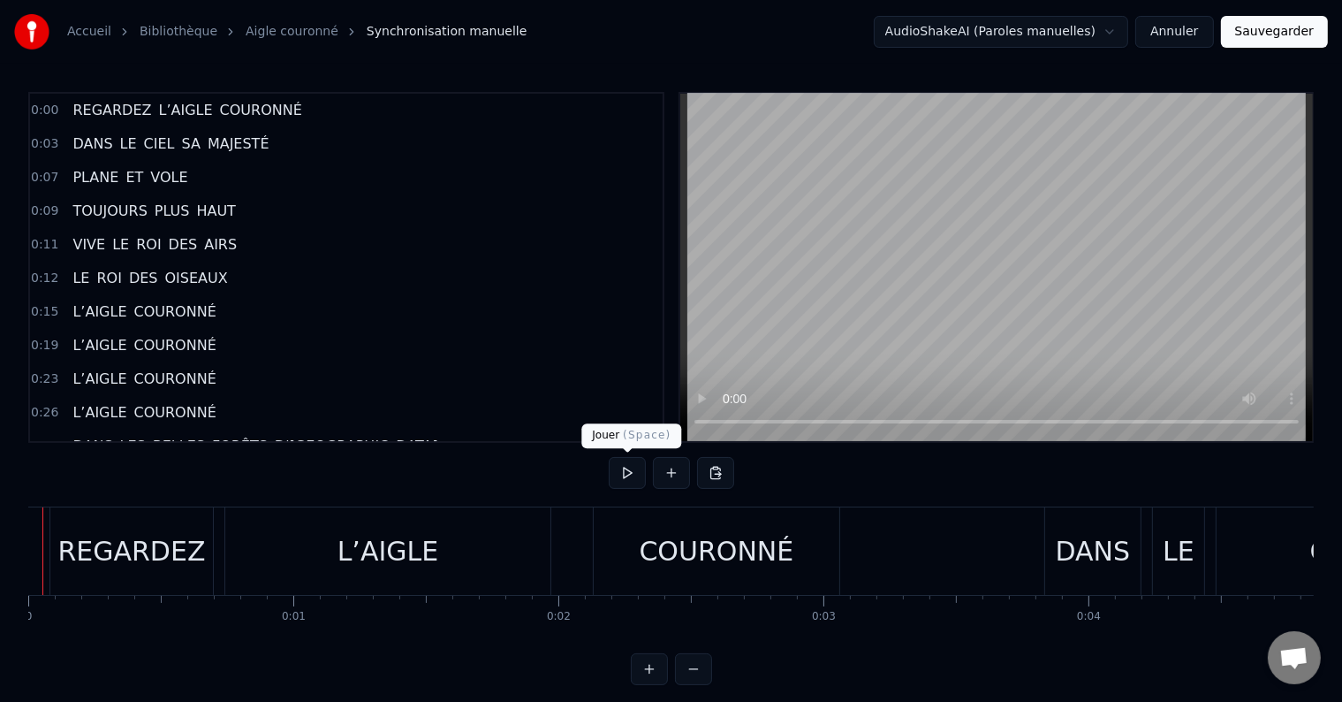
click at [634, 477] on button at bounding box center [627, 473] width 37 height 32
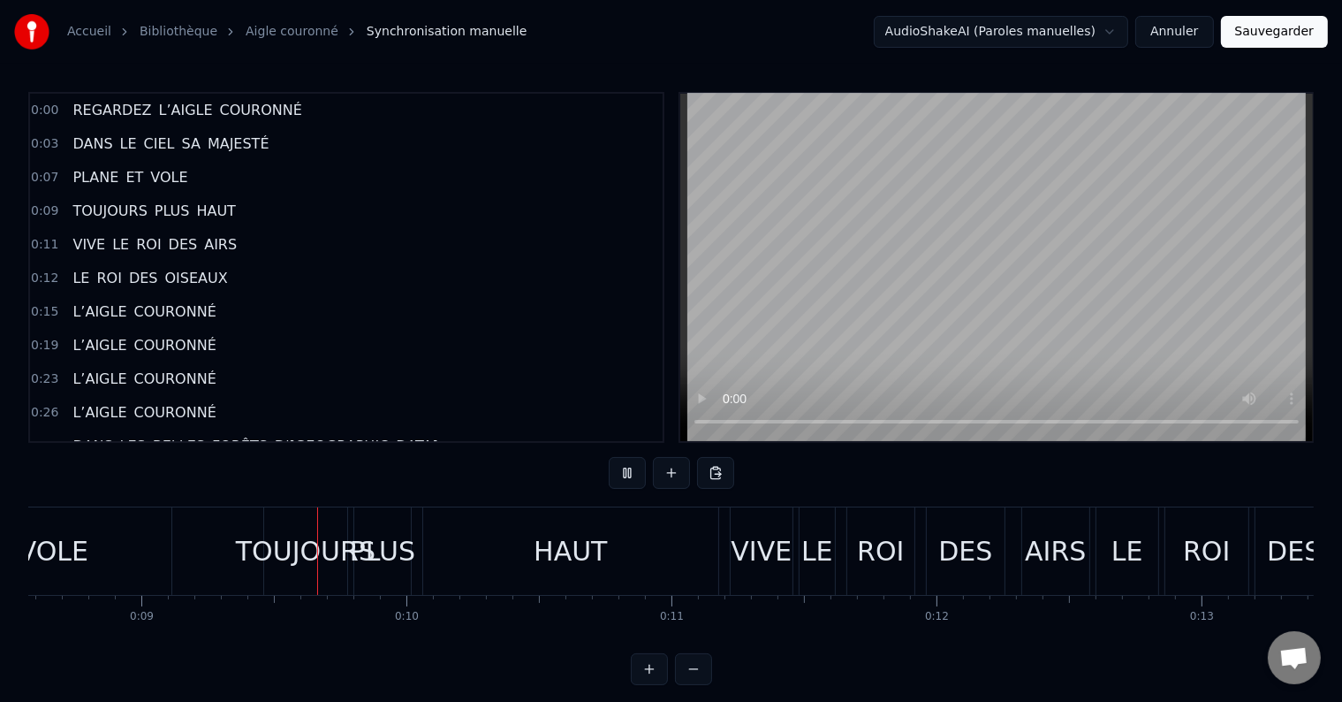
scroll to position [0, 2275]
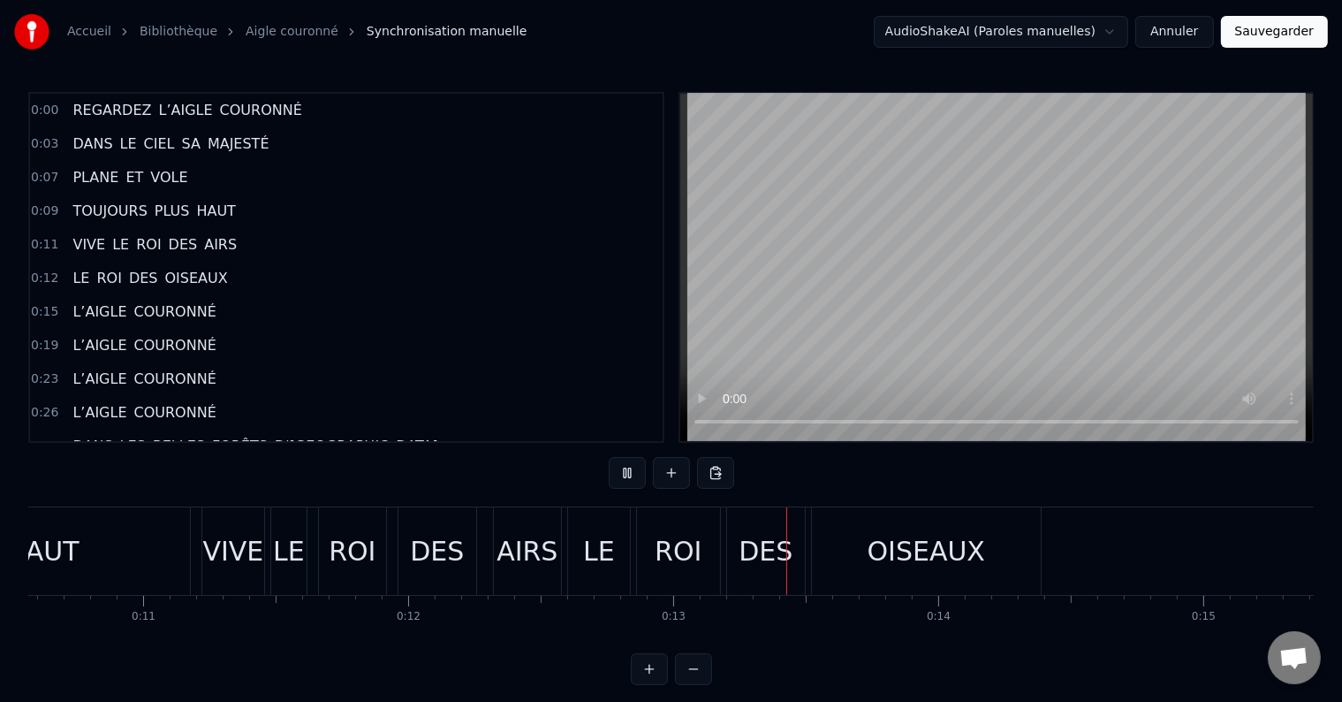
click at [518, 561] on div "VIVE LE ROI DES AIRS" at bounding box center [383, 550] width 364 height 87
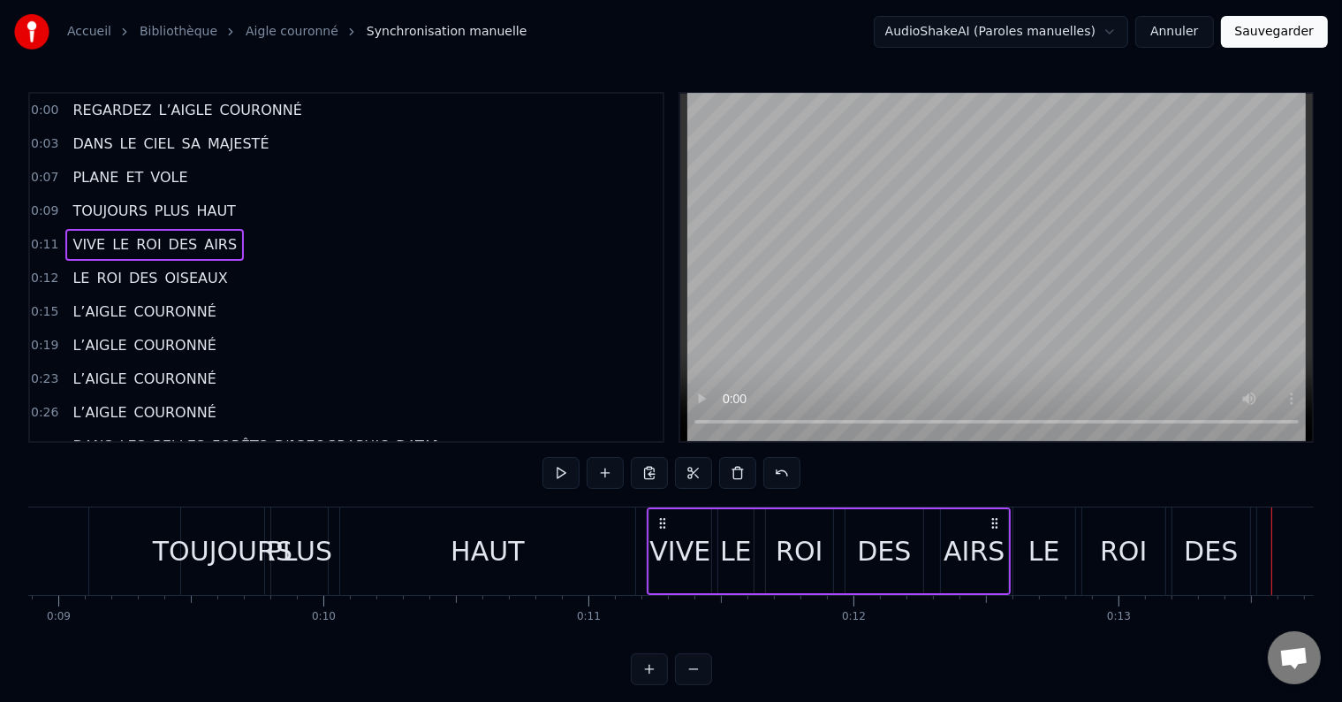
scroll to position [0, 2224]
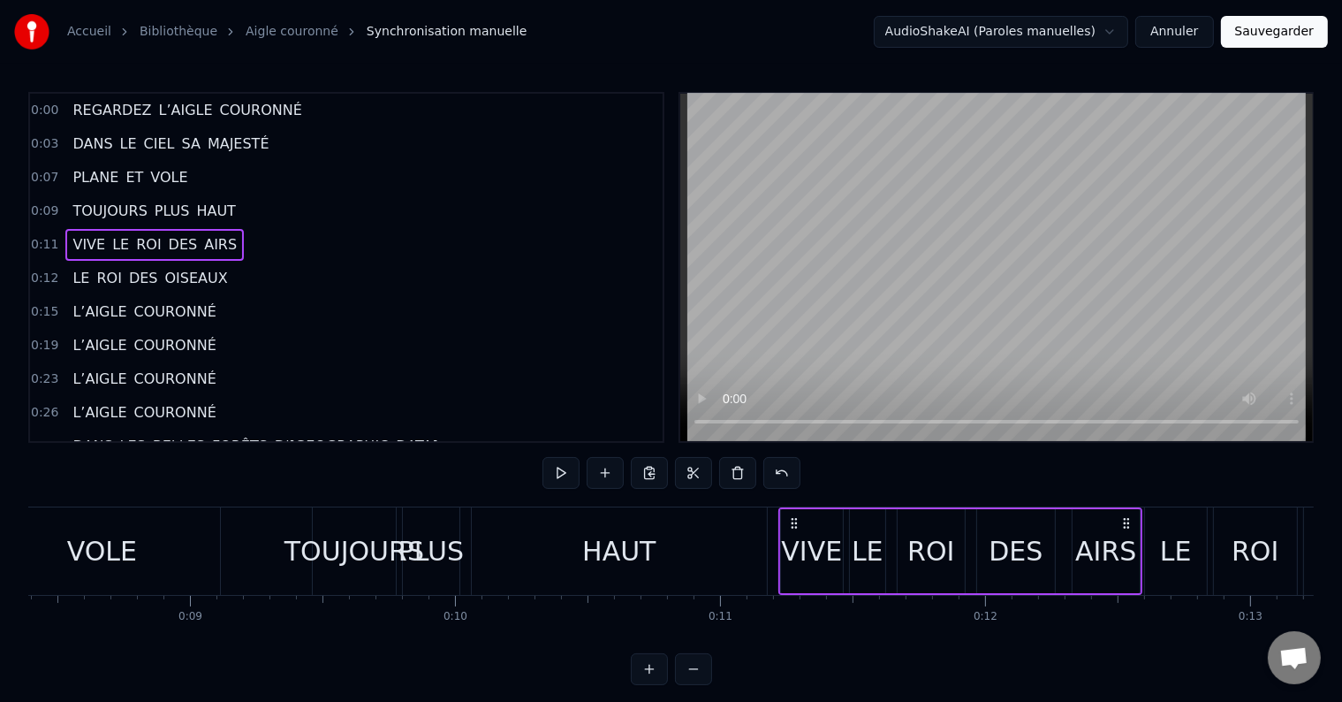
click at [619, 554] on div "HAUT" at bounding box center [618, 551] width 73 height 40
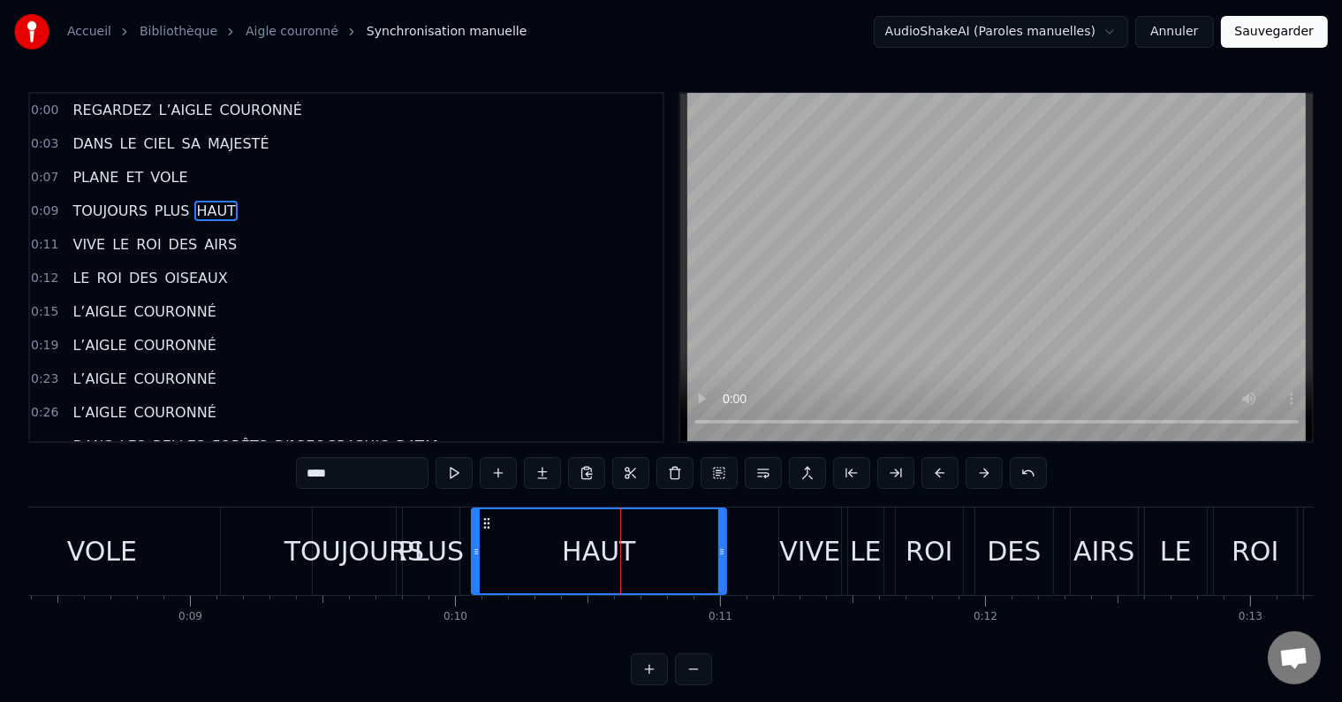
drag, startPoint x: 759, startPoint y: 551, endPoint x: 718, endPoint y: 551, distance: 41.5
click at [718, 551] on icon at bounding box center [721, 551] width 7 height 14
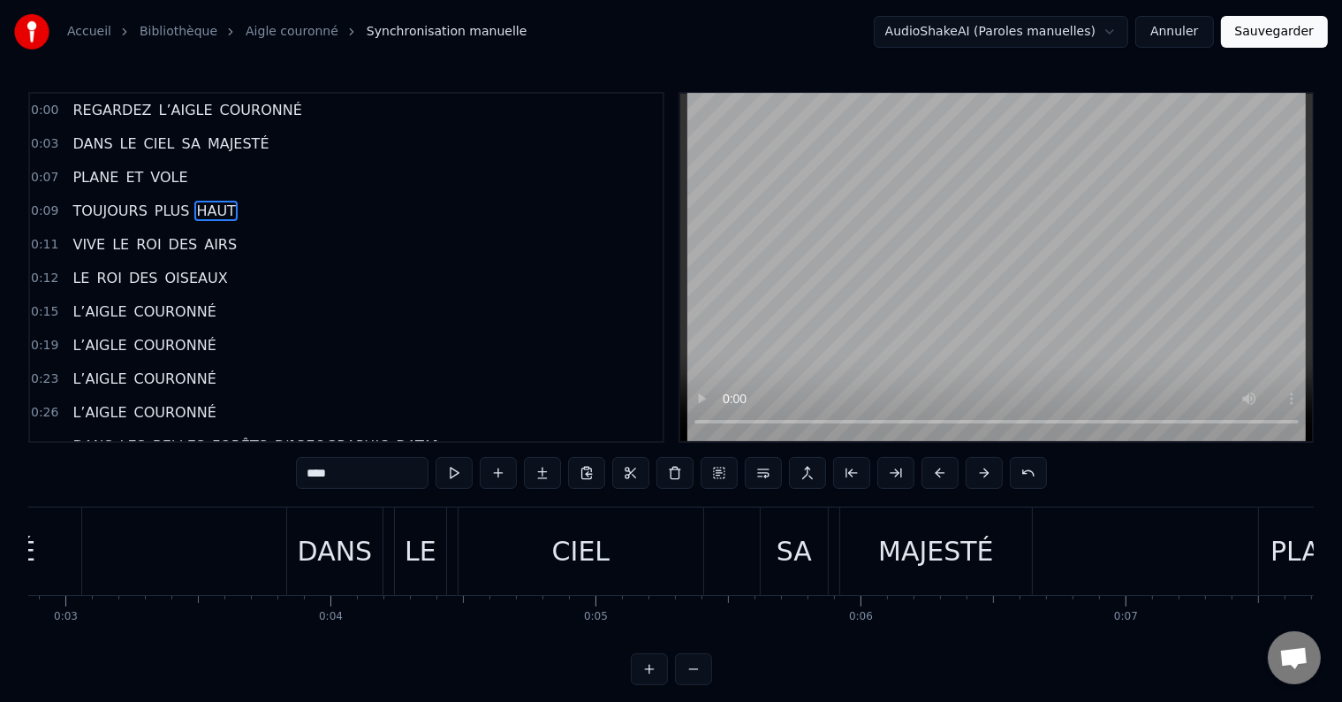
scroll to position [0, 0]
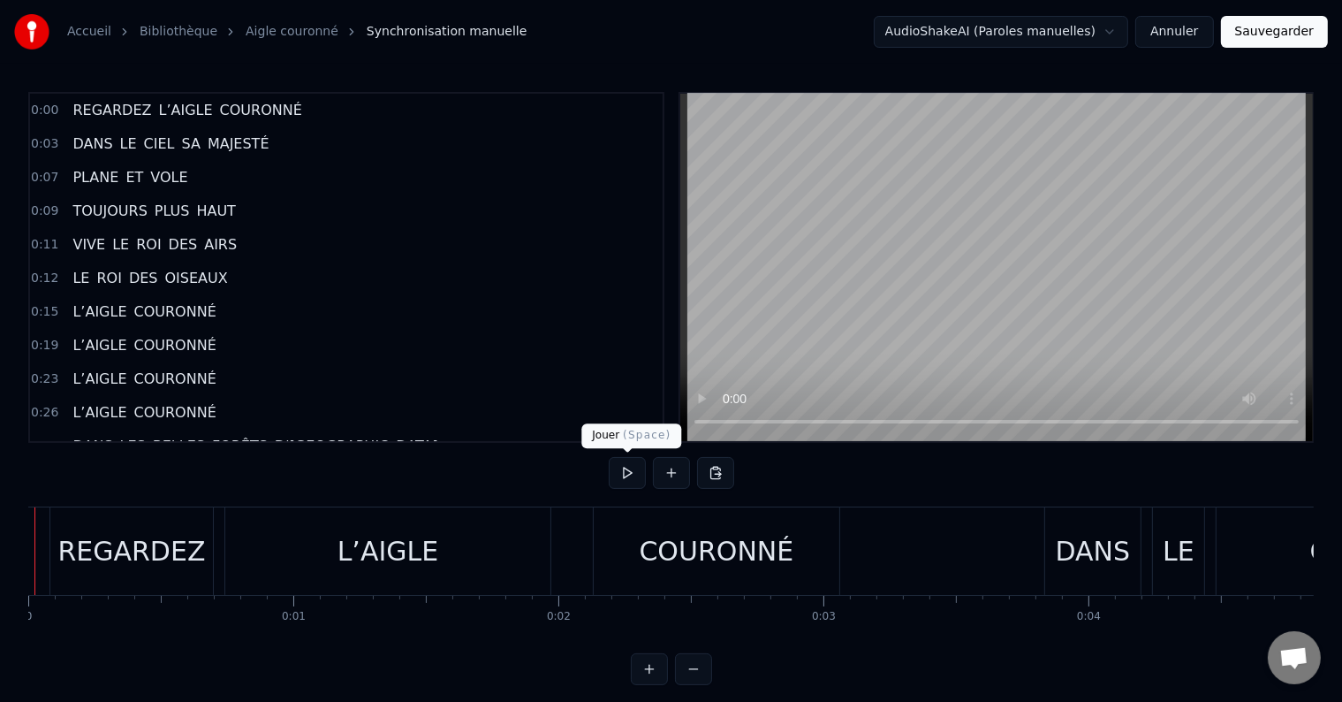
click at [631, 476] on button at bounding box center [627, 473] width 37 height 32
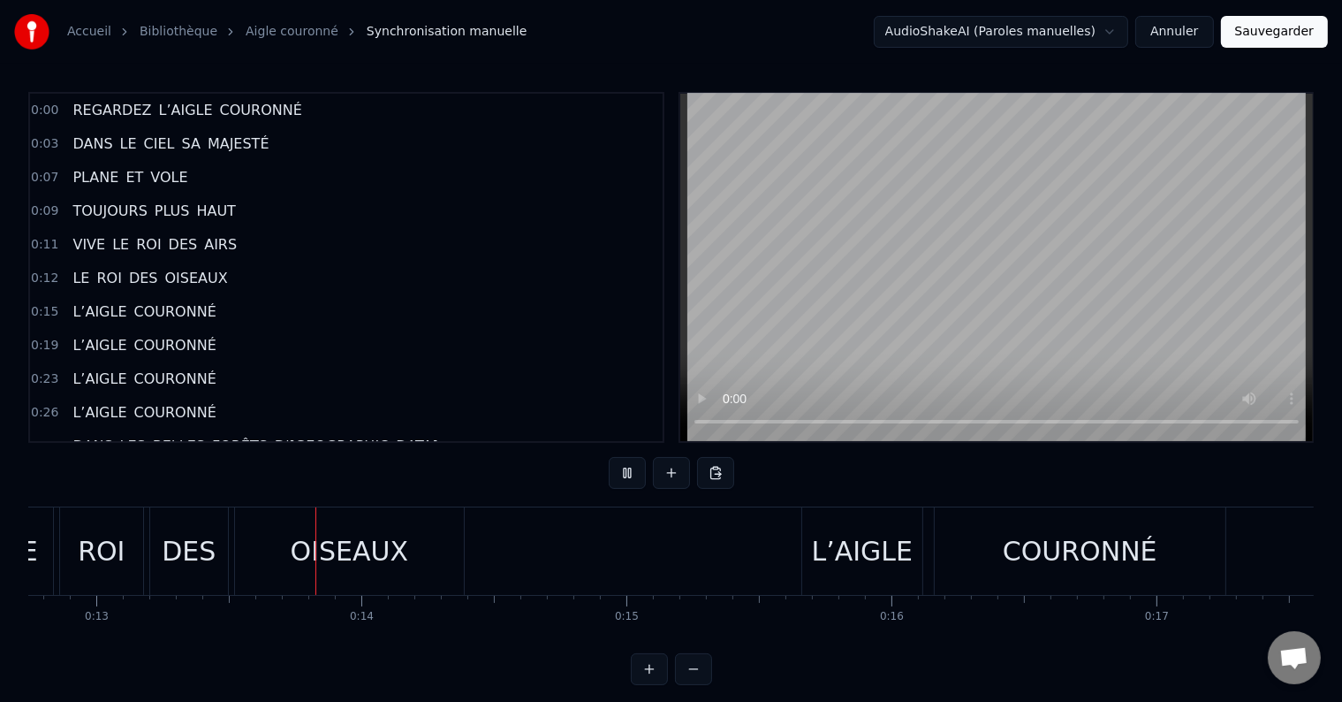
scroll to position [0, 3427]
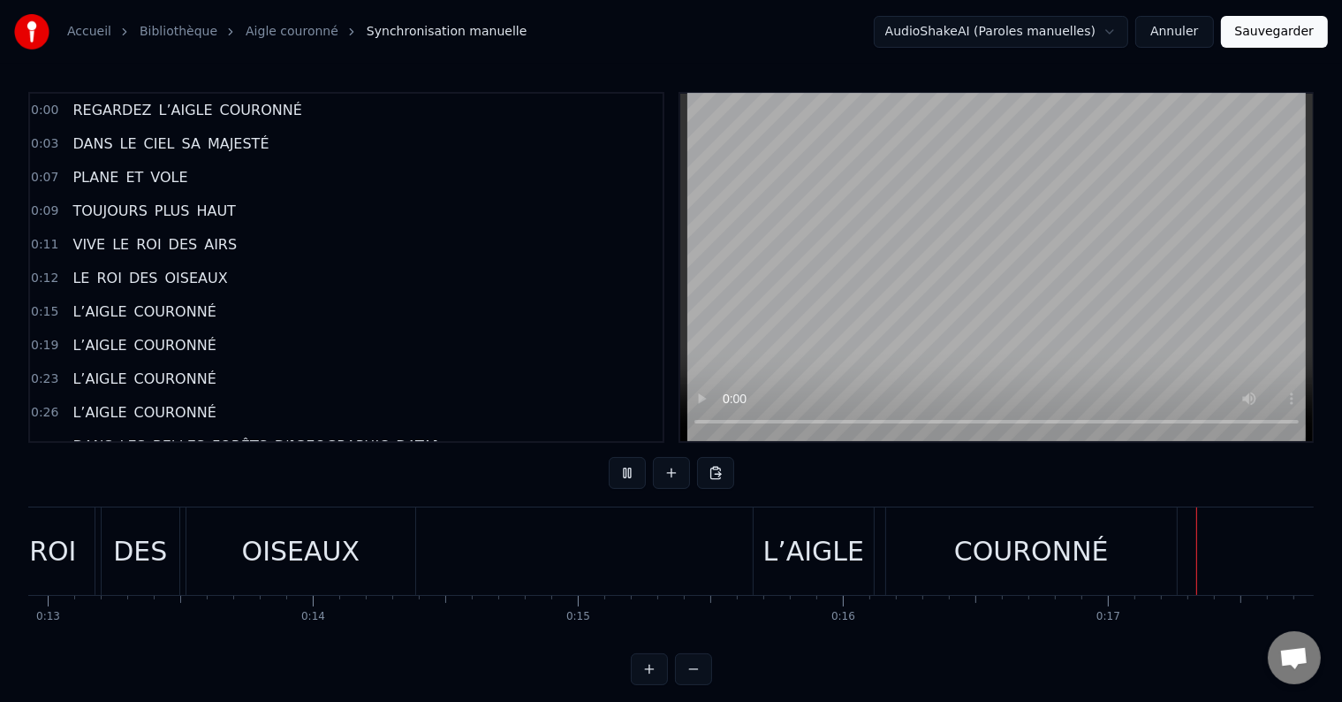
click at [172, 568] on div "DES" at bounding box center [141, 550] width 78 height 87
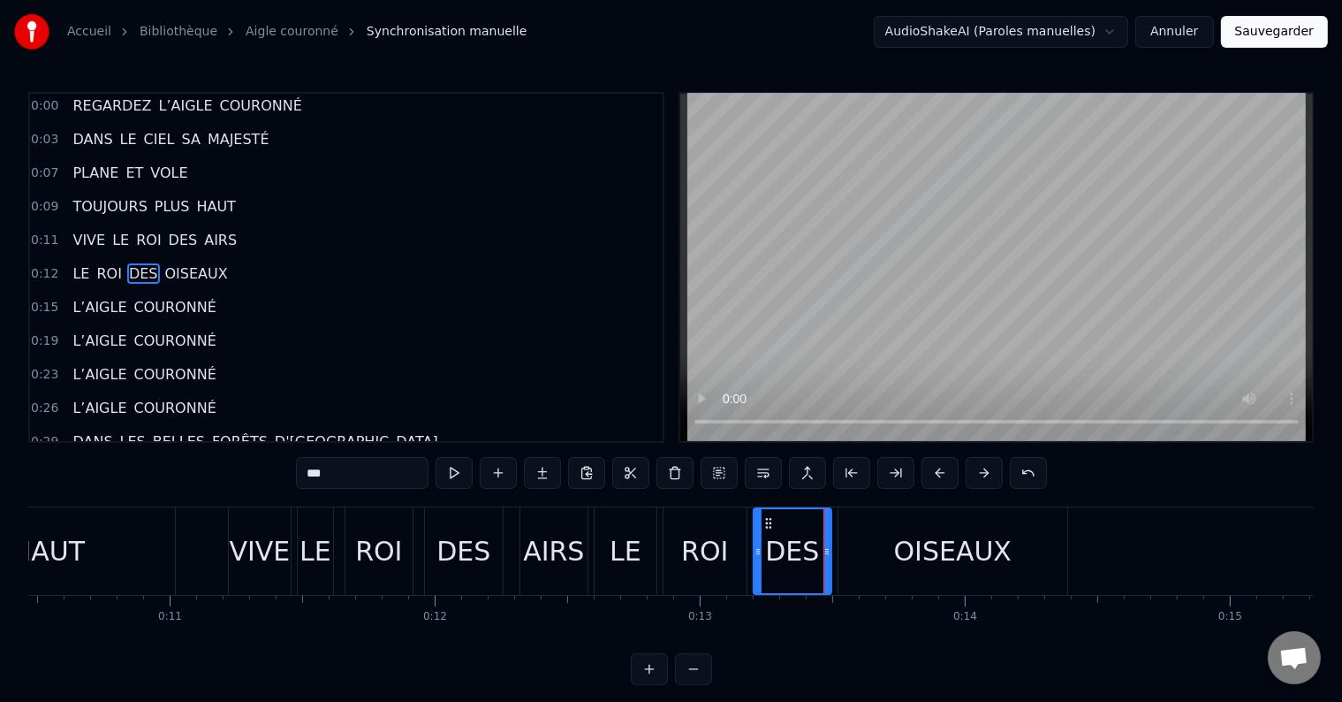
scroll to position [0, 2747]
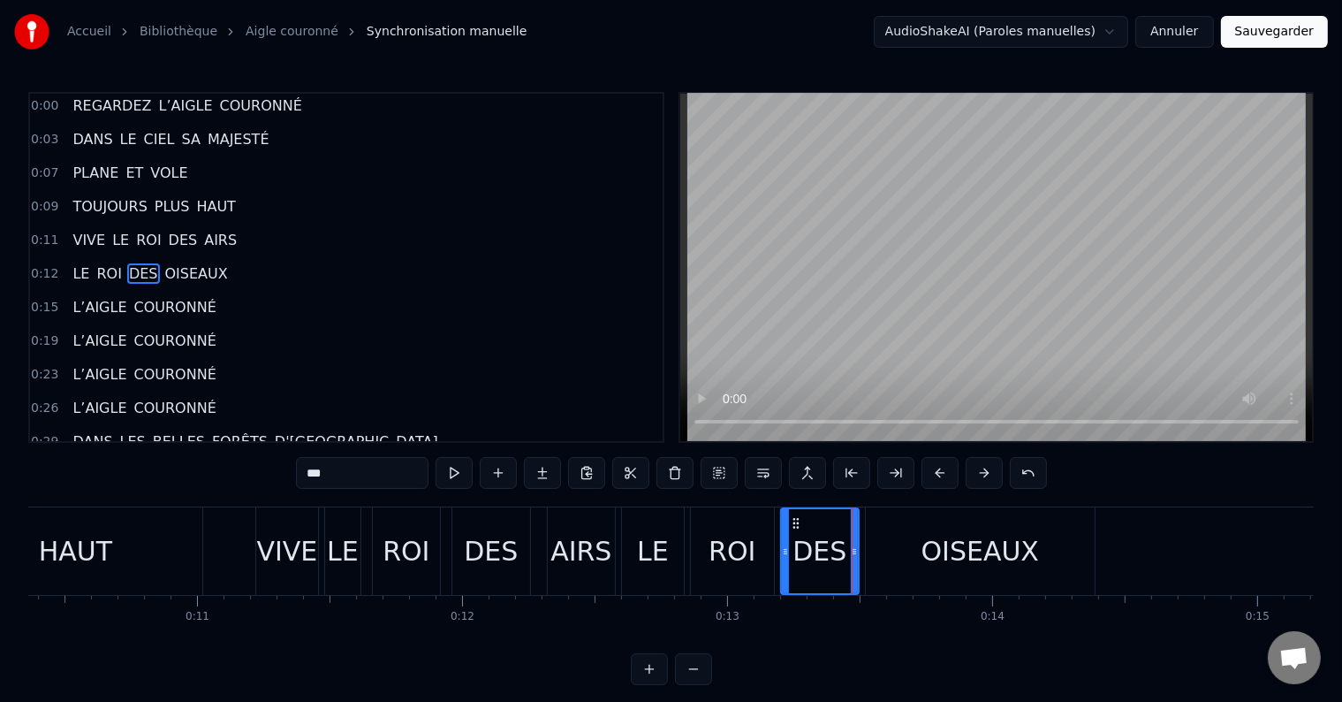
click at [131, 573] on div "HAUT" at bounding box center [76, 550] width 254 height 87
type input "****"
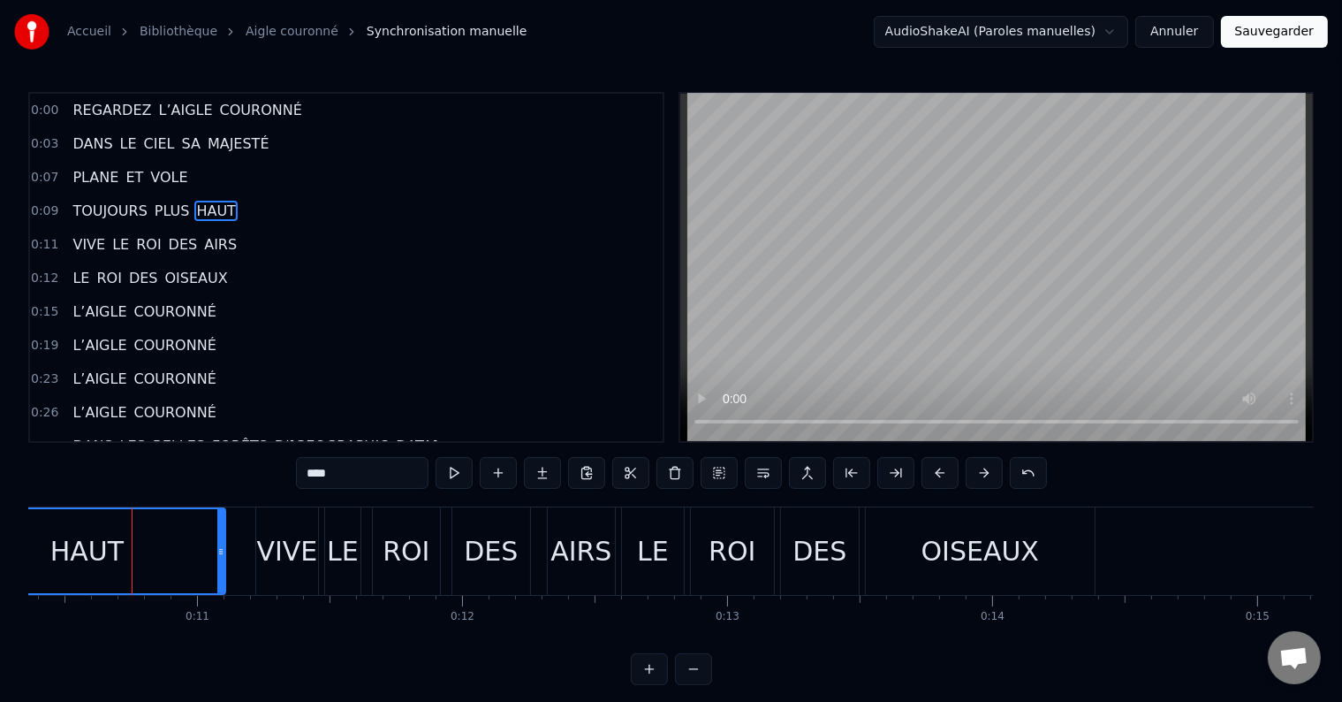
drag, startPoint x: 198, startPoint y: 557, endPoint x: 221, endPoint y: 560, distance: 23.2
click at [221, 560] on div at bounding box center [220, 551] width 7 height 84
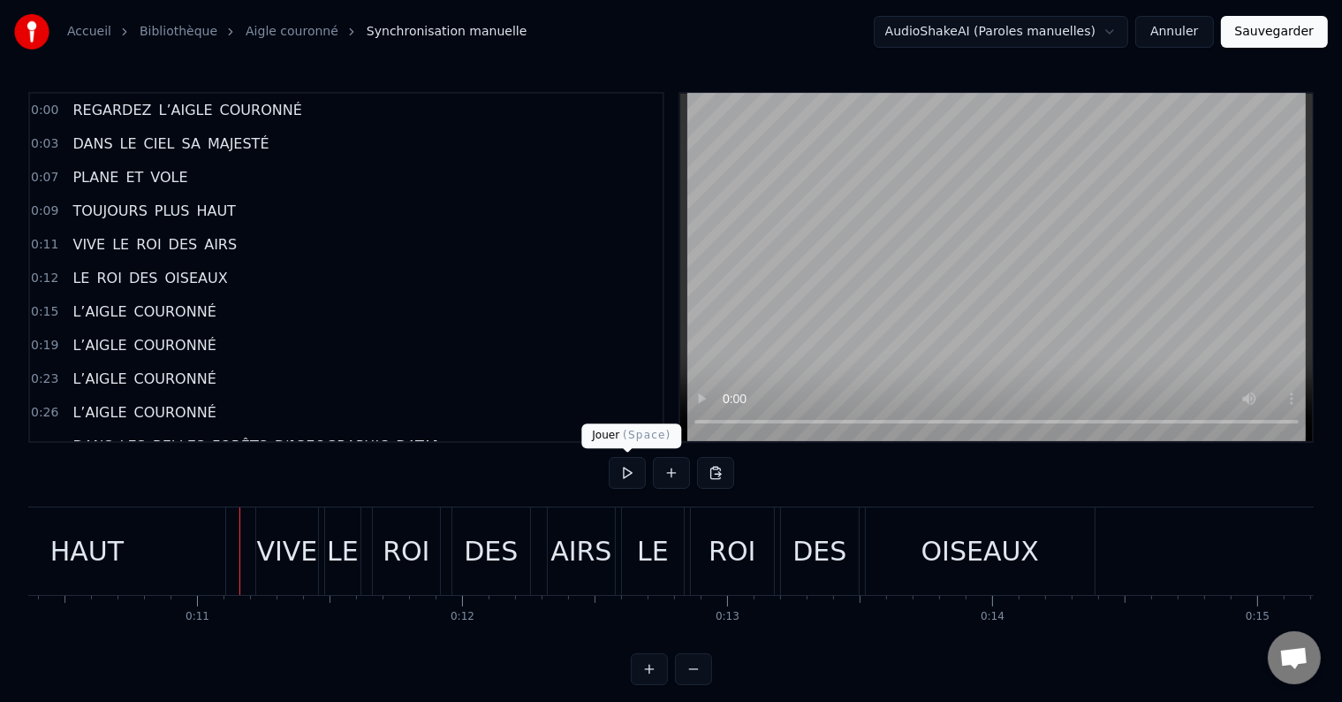
click at [619, 482] on button at bounding box center [627, 473] width 37 height 32
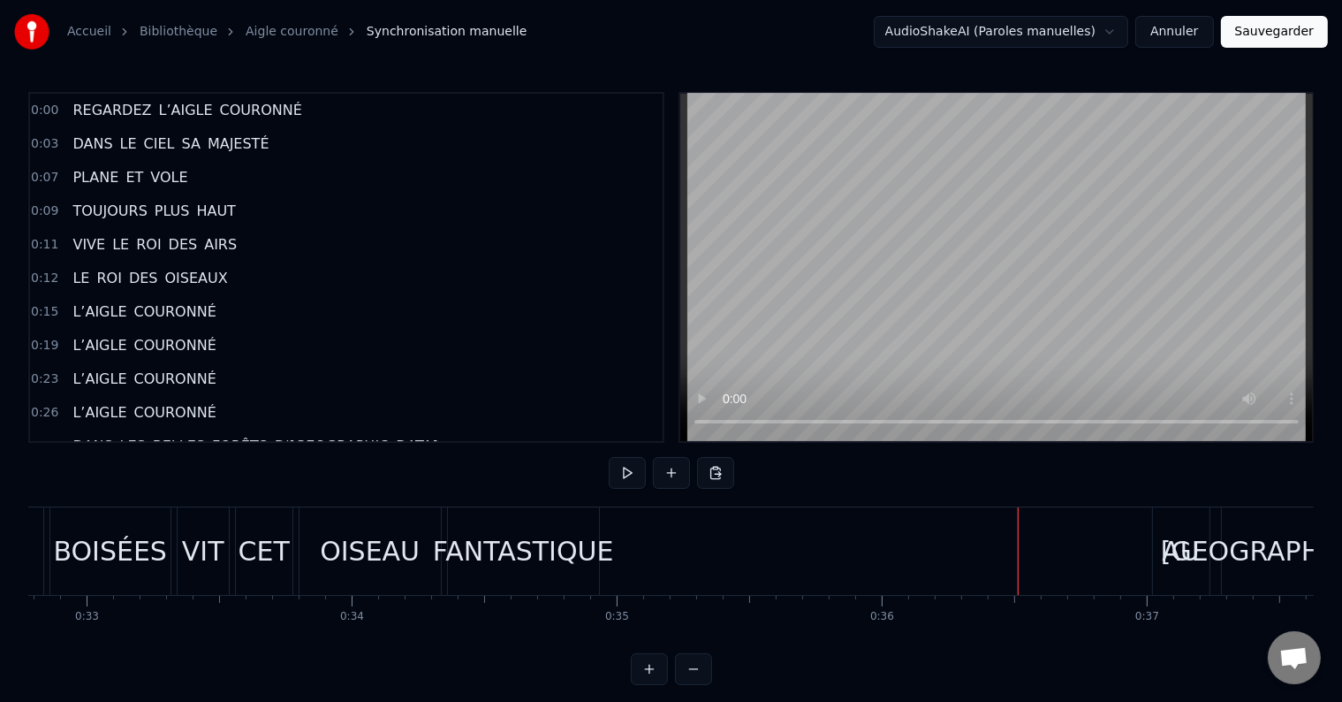
scroll to position [0, 8558]
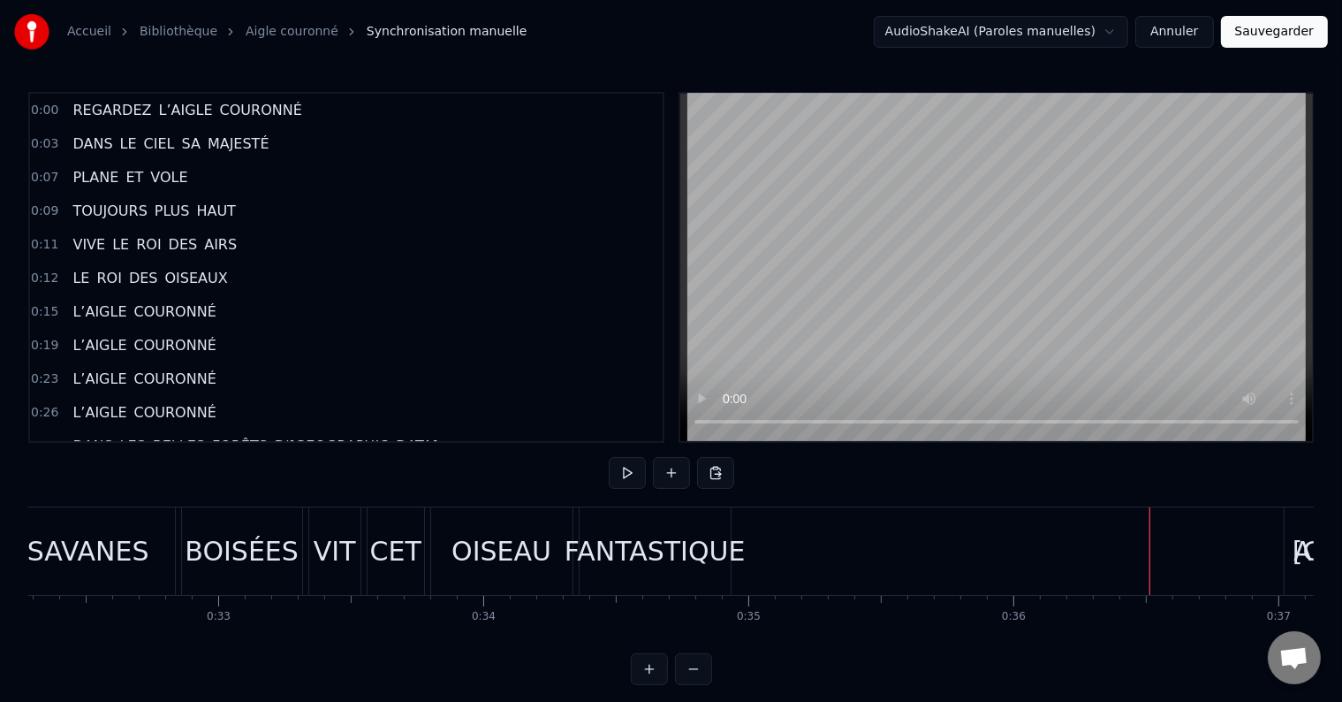
click at [622, 587] on div "FANTASTIQUE" at bounding box center [655, 550] width 151 height 87
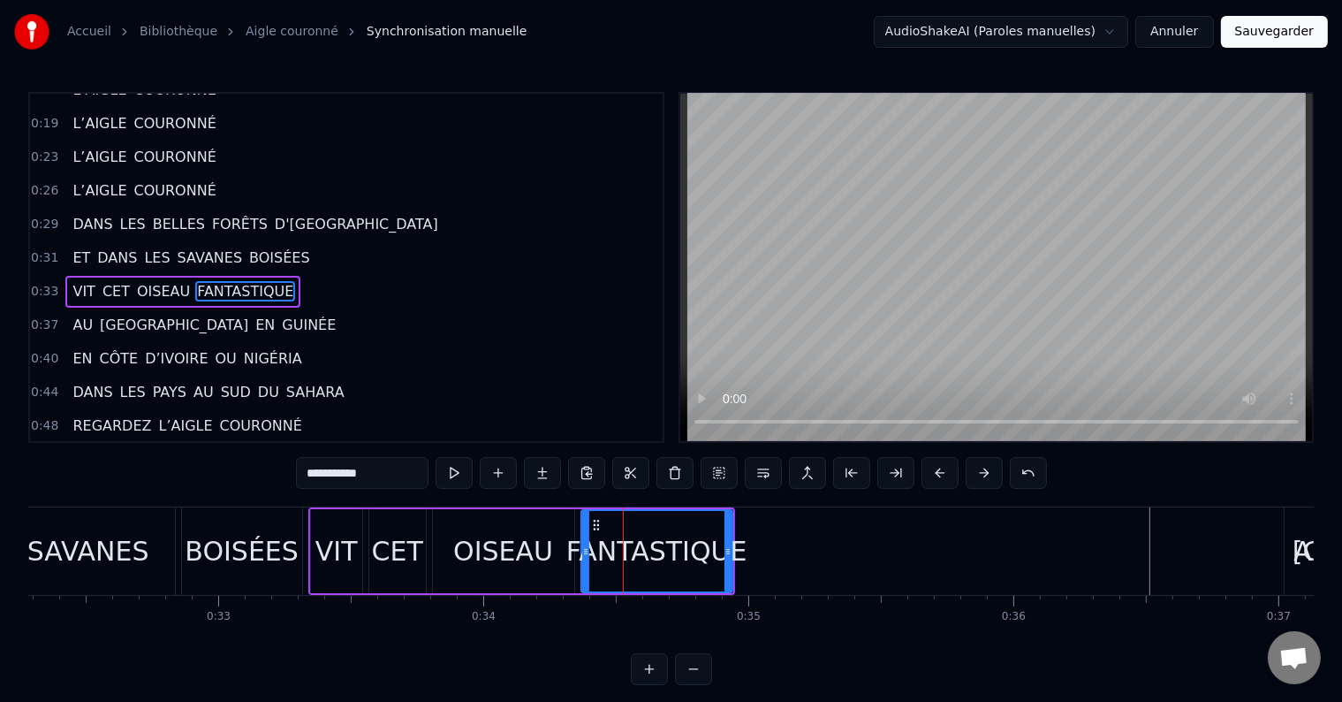
scroll to position [232, 0]
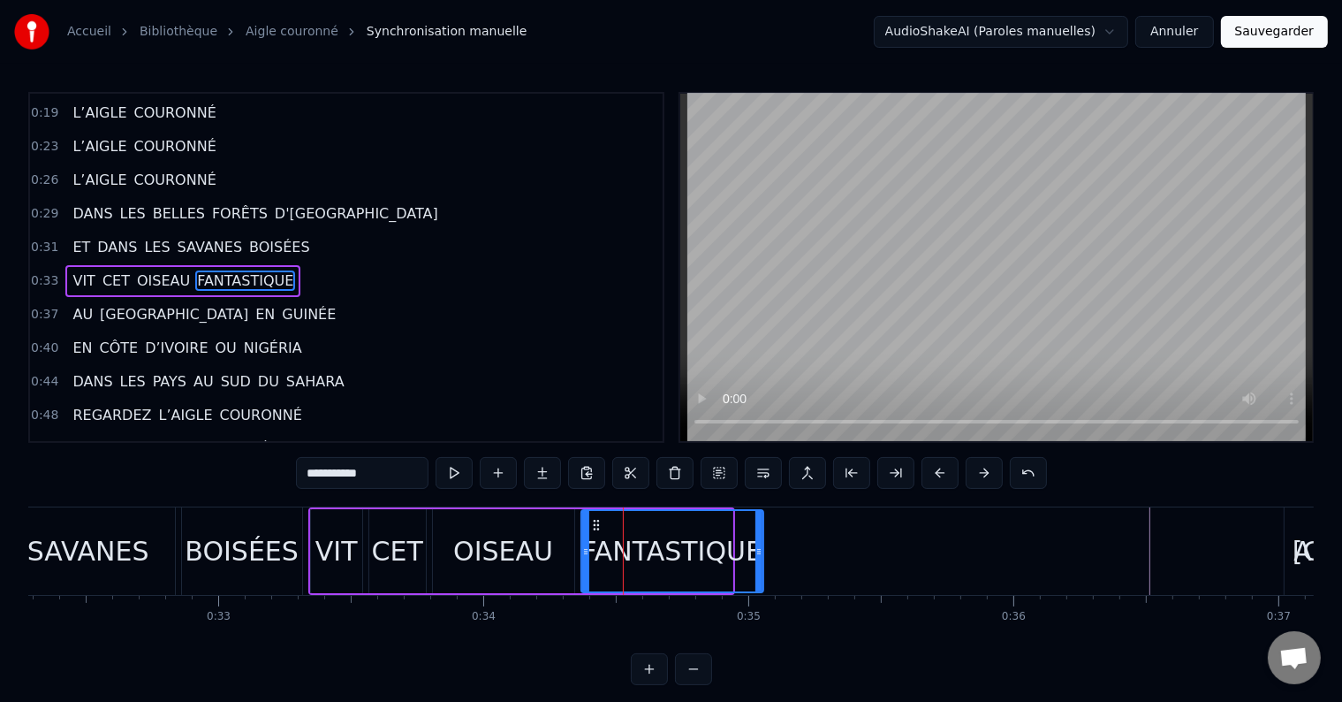
drag, startPoint x: 726, startPoint y: 553, endPoint x: 757, endPoint y: 554, distance: 30.9
click at [757, 554] on icon at bounding box center [759, 551] width 7 height 14
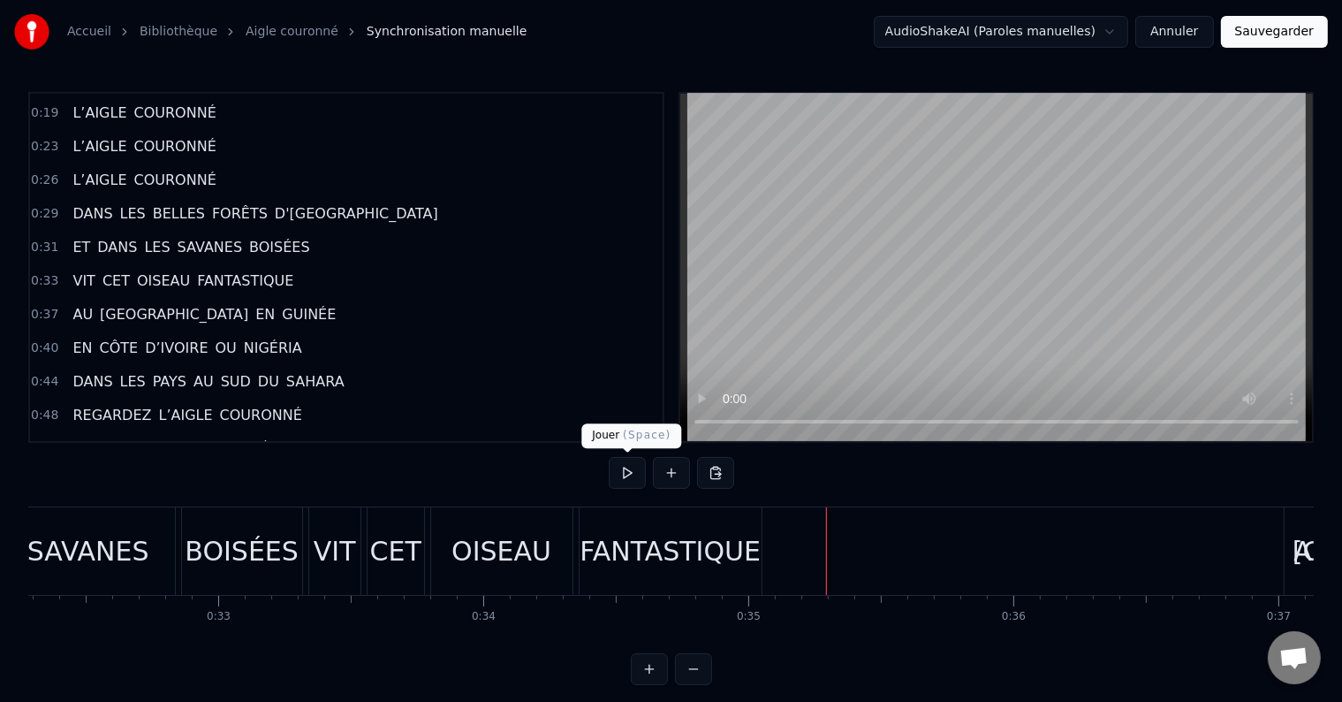
click at [634, 473] on button at bounding box center [627, 473] width 37 height 32
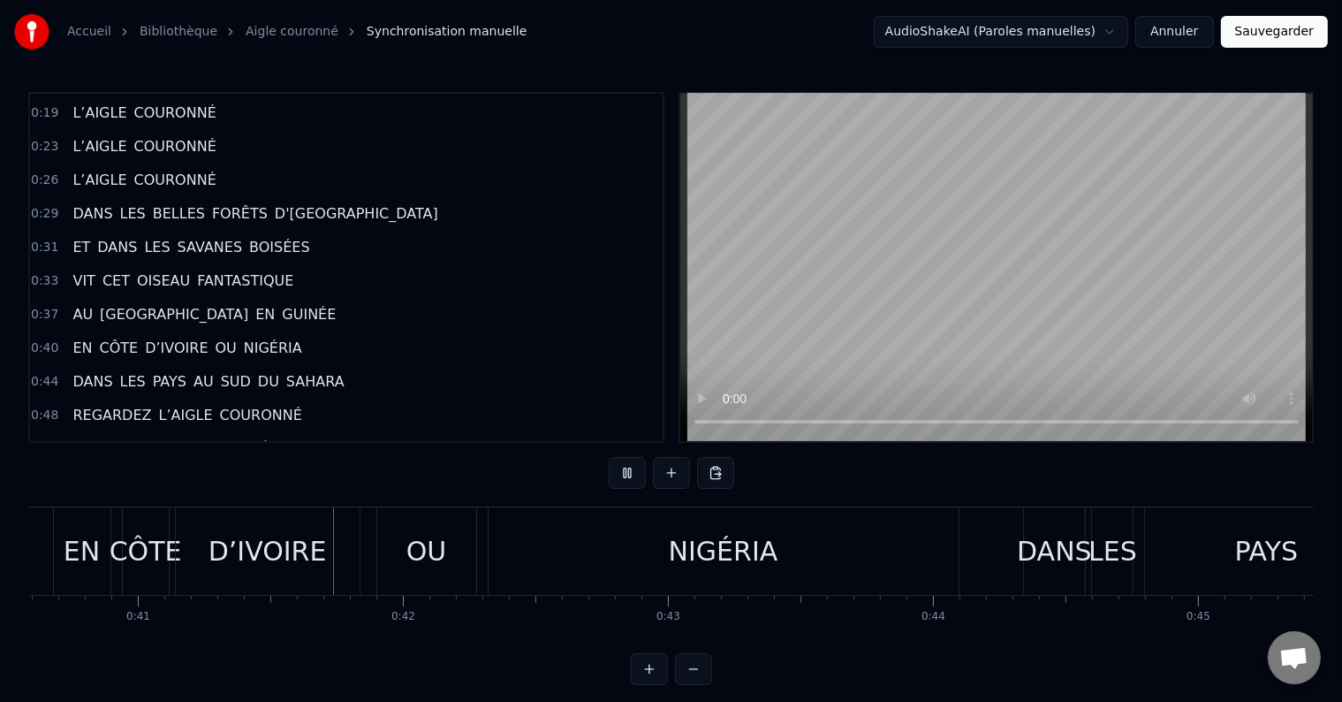
scroll to position [0, 10829]
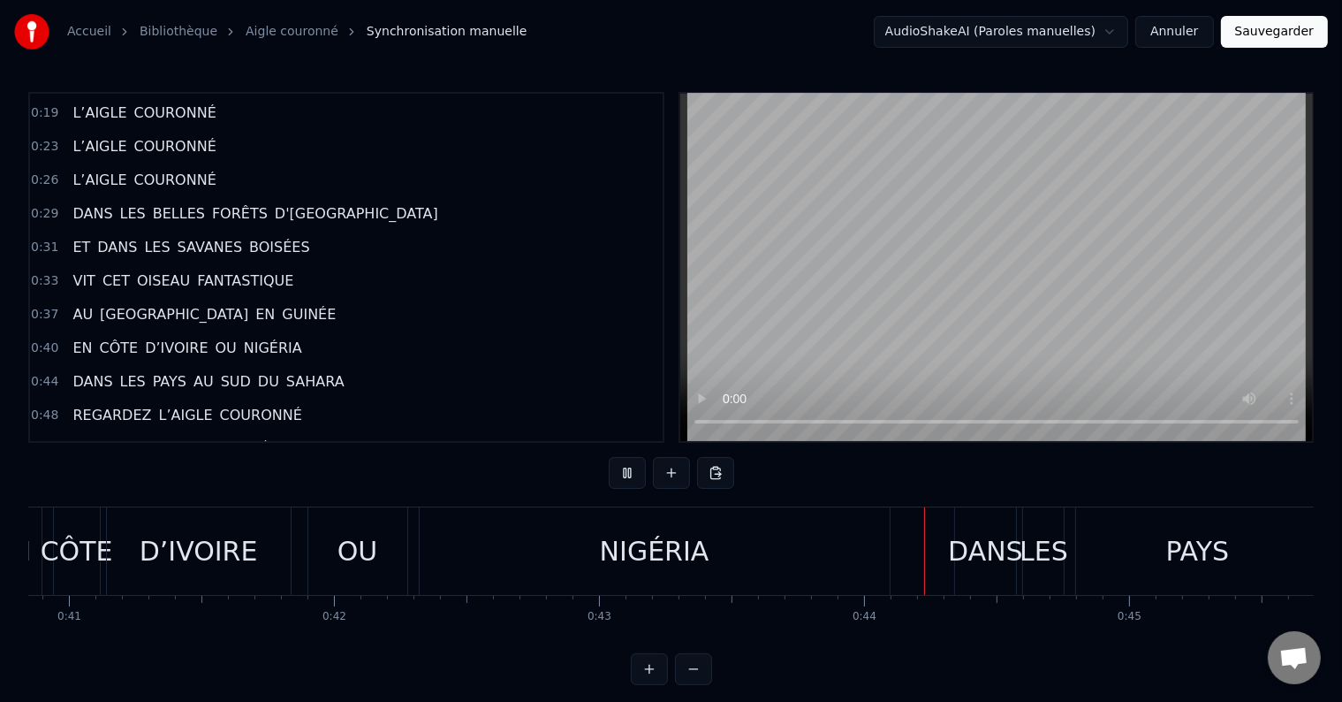
click at [509, 592] on div "NIGÉRIA" at bounding box center [655, 550] width 470 height 87
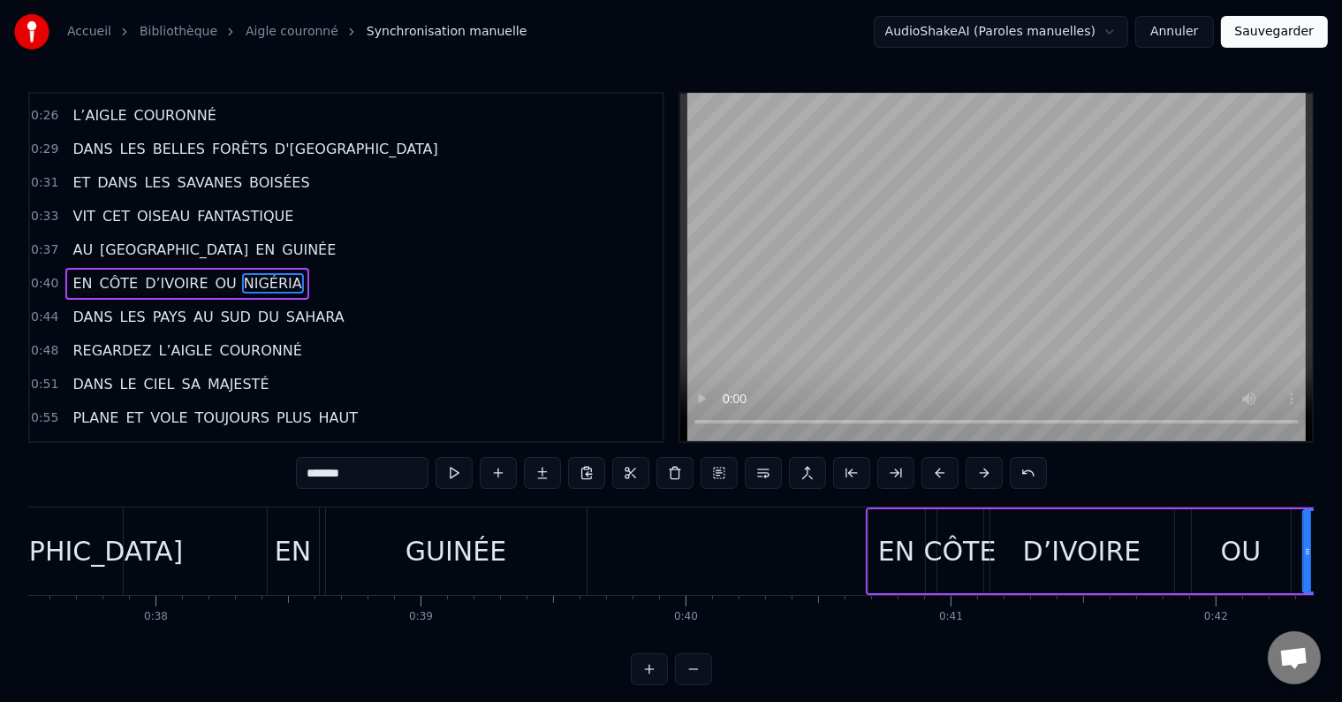
scroll to position [0, 9919]
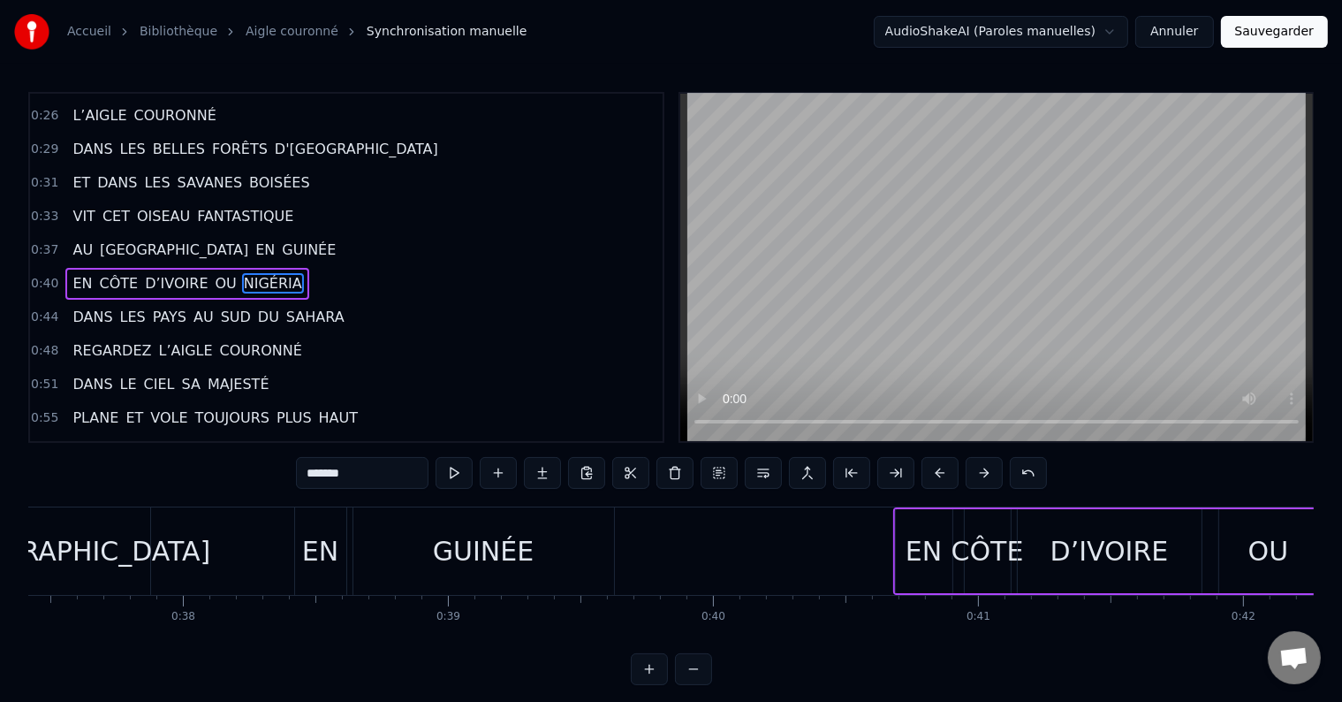
click at [254, 239] on span "EN" at bounding box center [265, 249] width 23 height 20
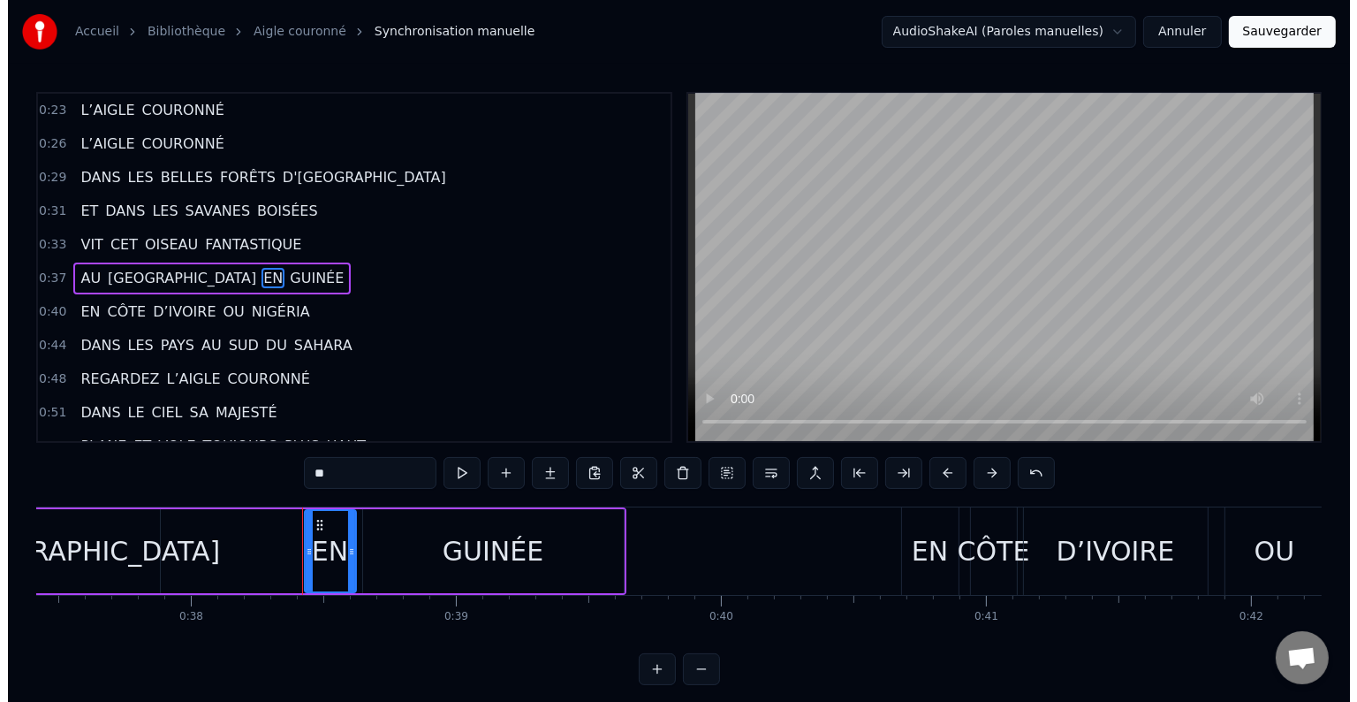
scroll to position [265, 0]
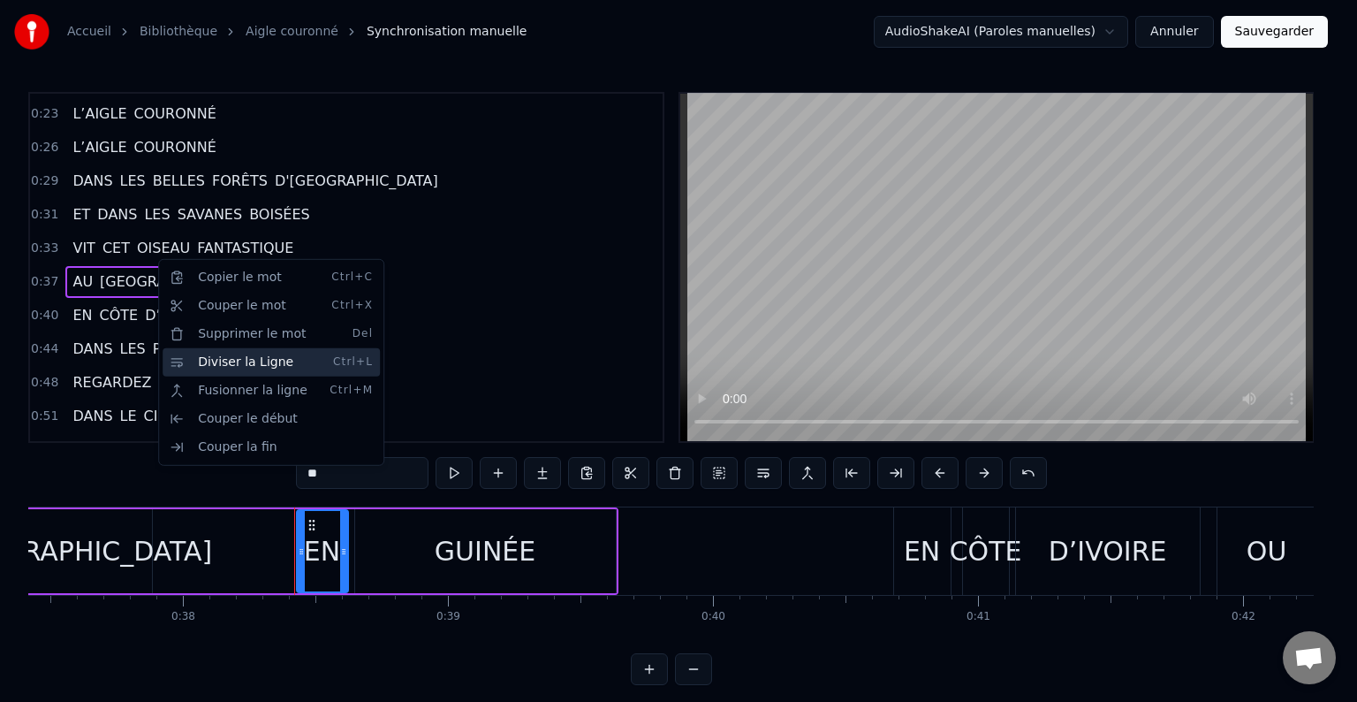
click at [233, 356] on div "Diviser la Ligne Ctrl+L" at bounding box center [271, 362] width 217 height 28
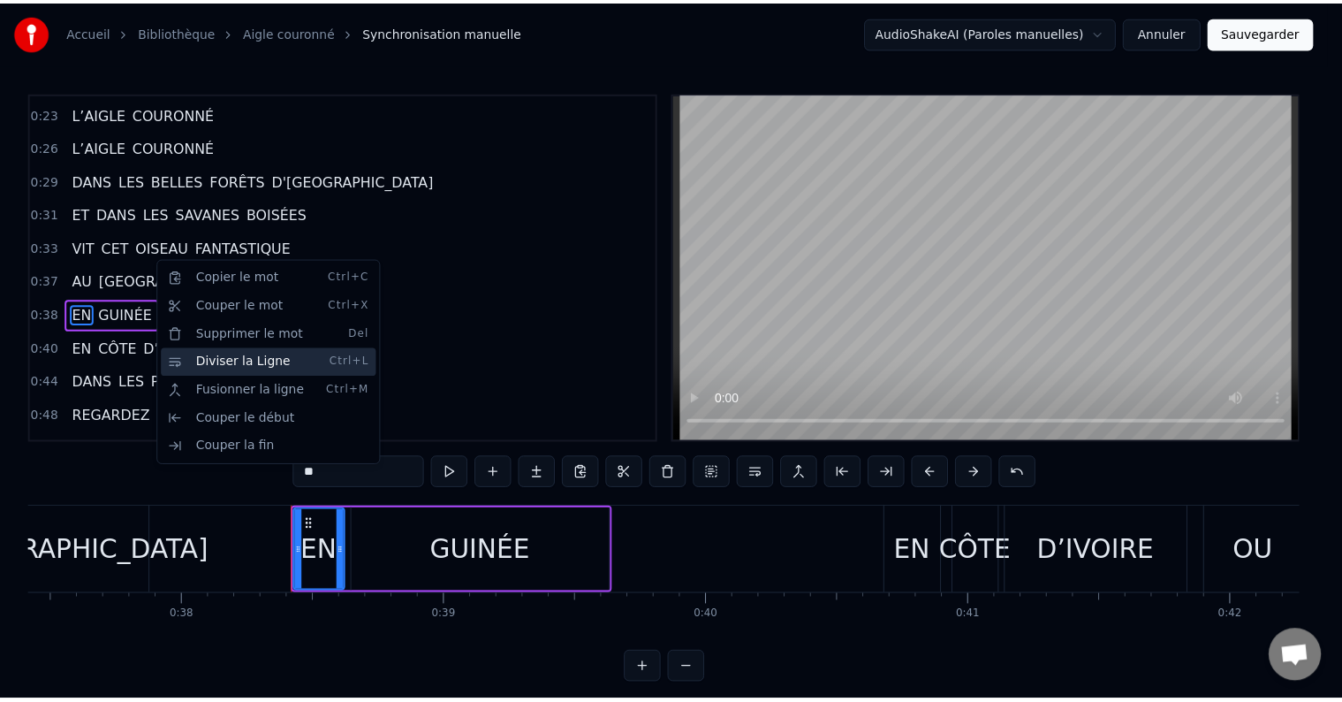
scroll to position [297, 0]
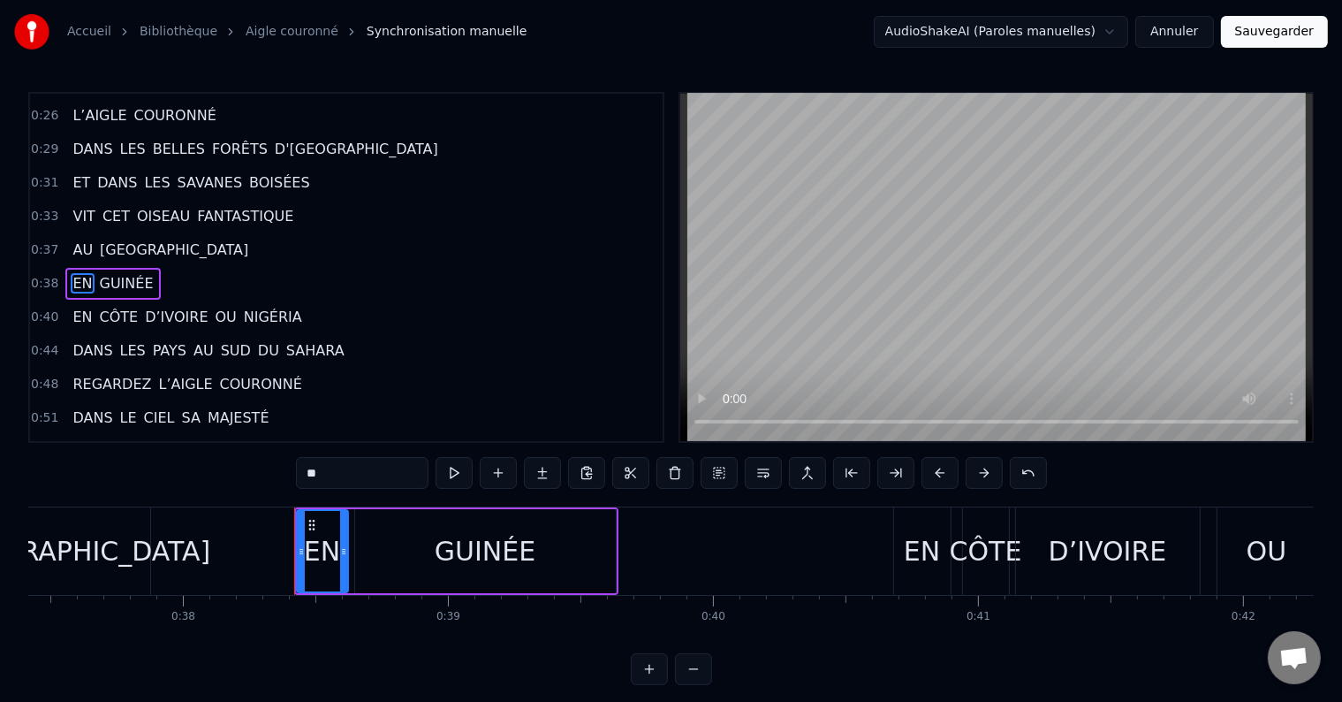
click at [214, 307] on span "OU" at bounding box center [226, 317] width 25 height 20
type input "**"
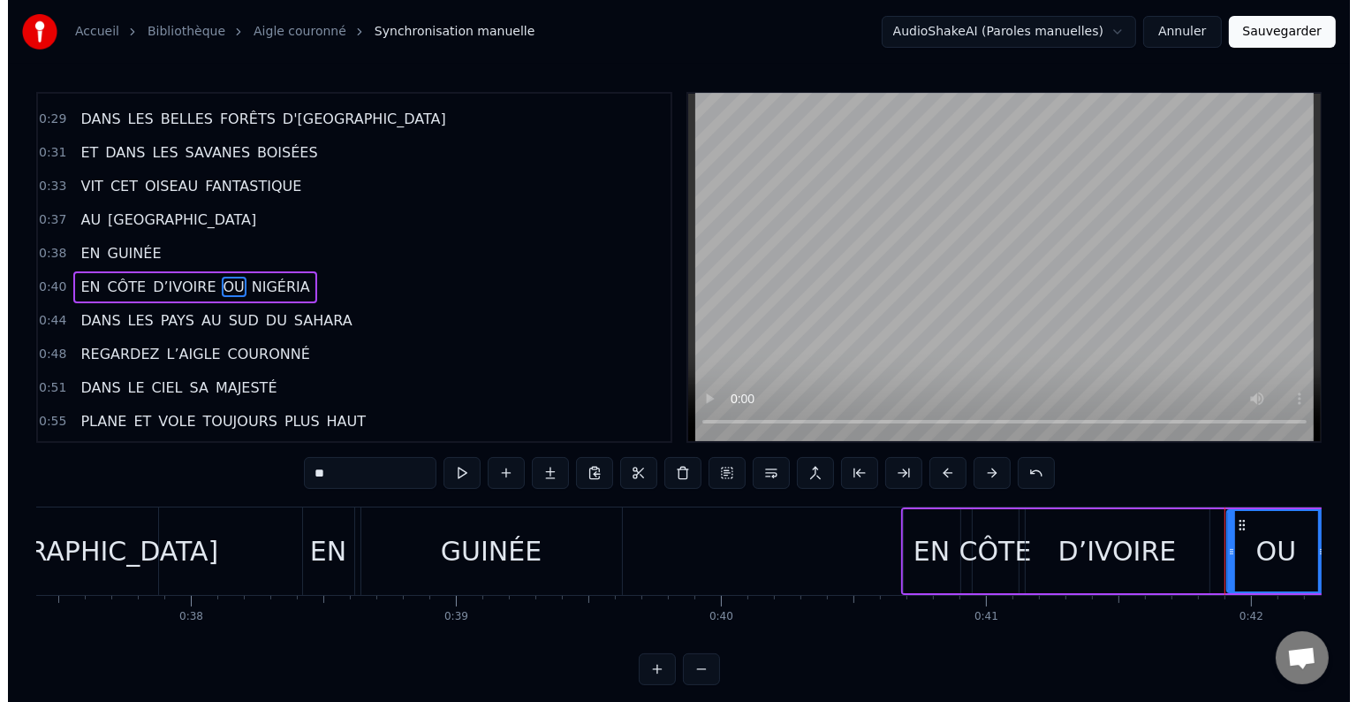
scroll to position [330, 0]
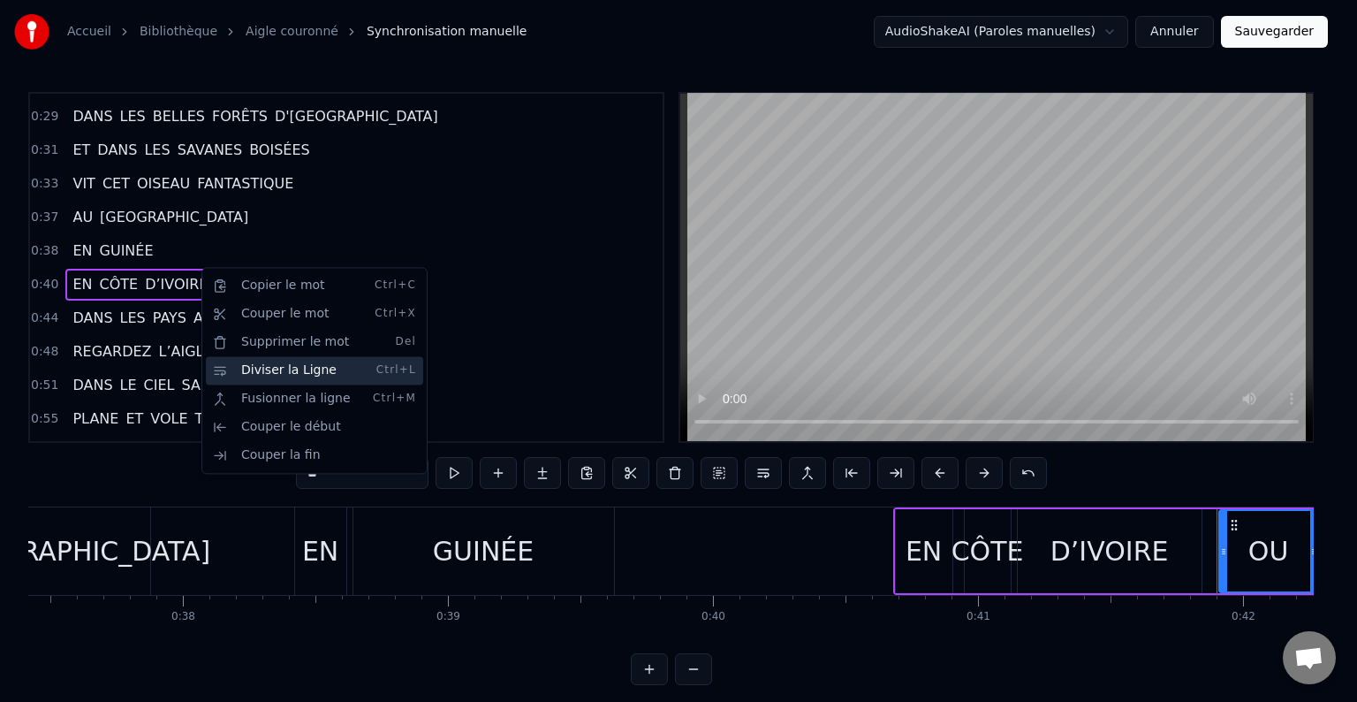
click at [230, 366] on div "Diviser la Ligne Ctrl+L" at bounding box center [314, 370] width 217 height 28
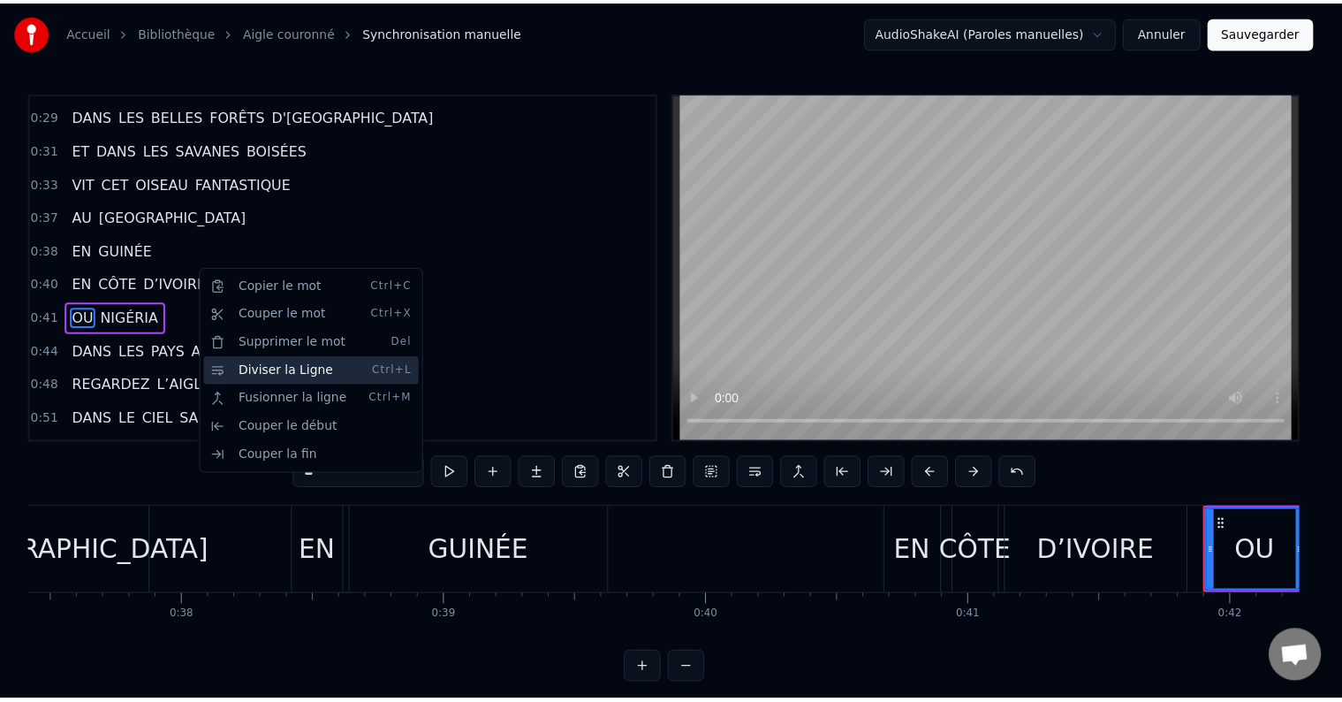
scroll to position [362, 0]
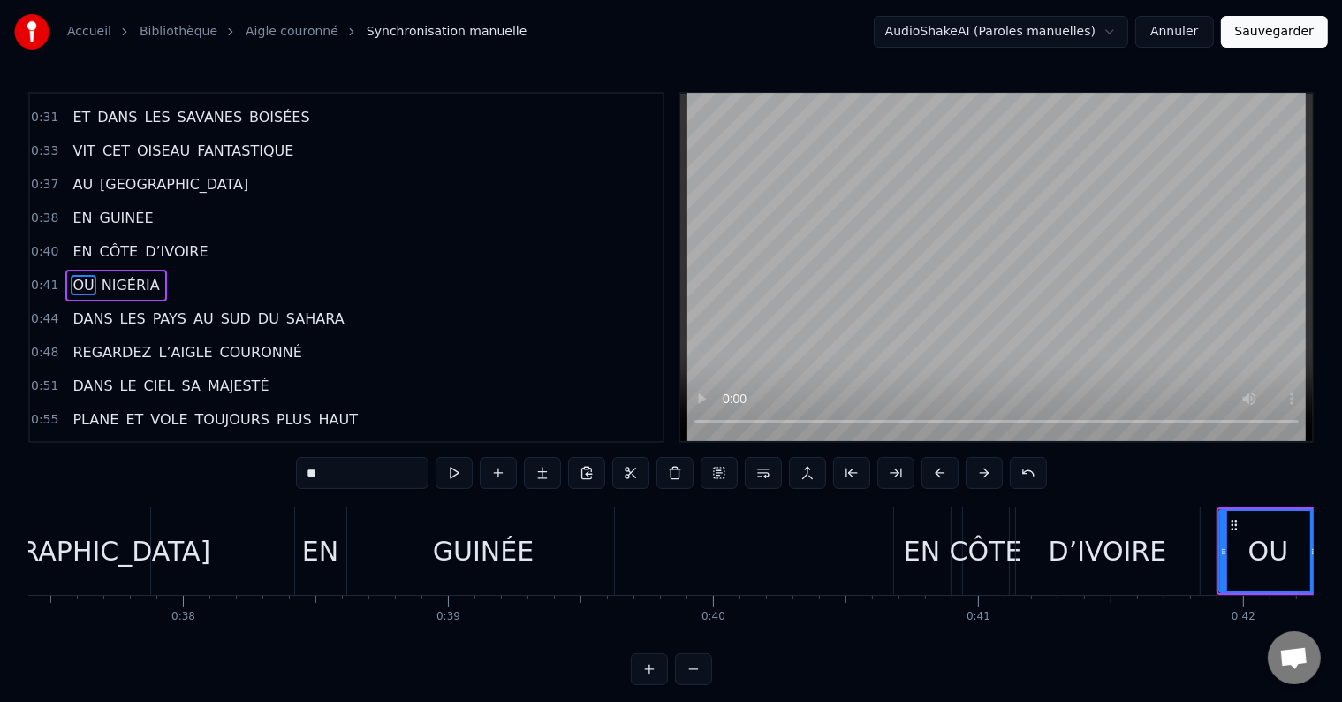
click at [181, 269] on div "0:41 OU NIGÉRIA" at bounding box center [346, 286] width 633 height 34
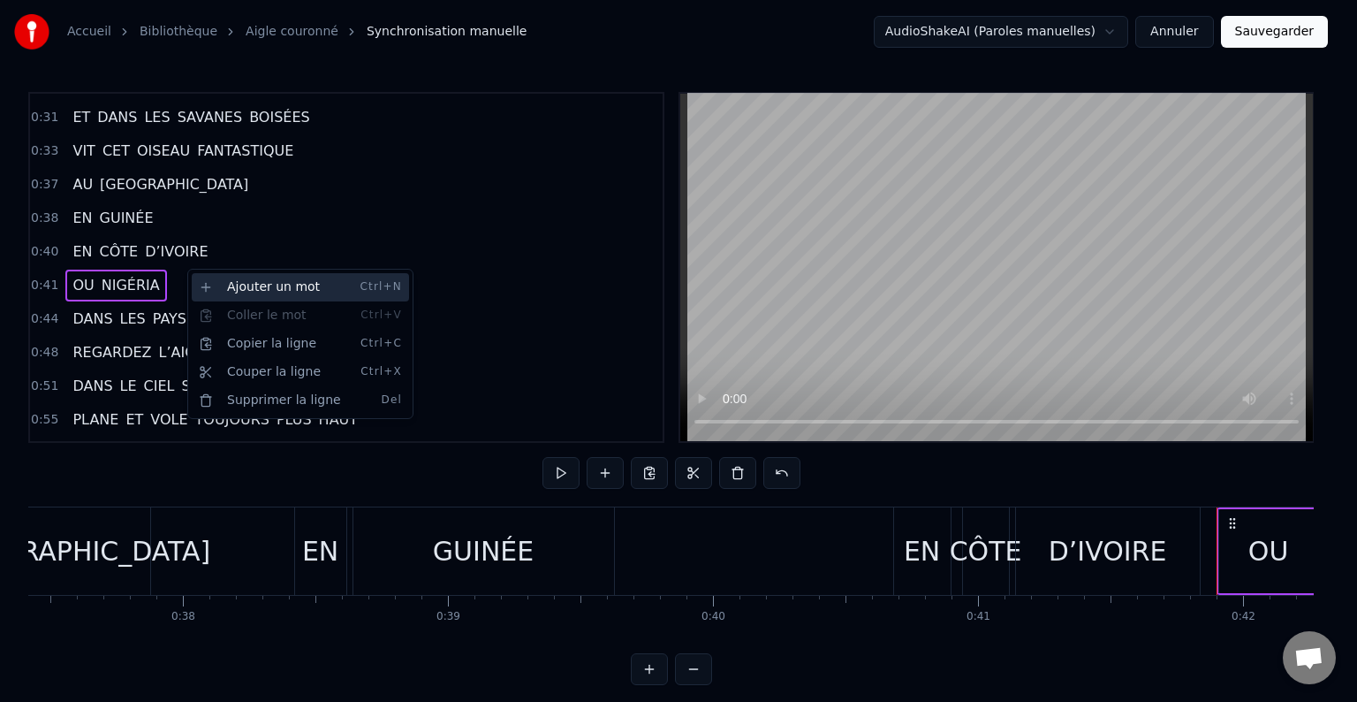
click at [227, 290] on div "Ajouter un mot Ctrl+N" at bounding box center [300, 287] width 217 height 28
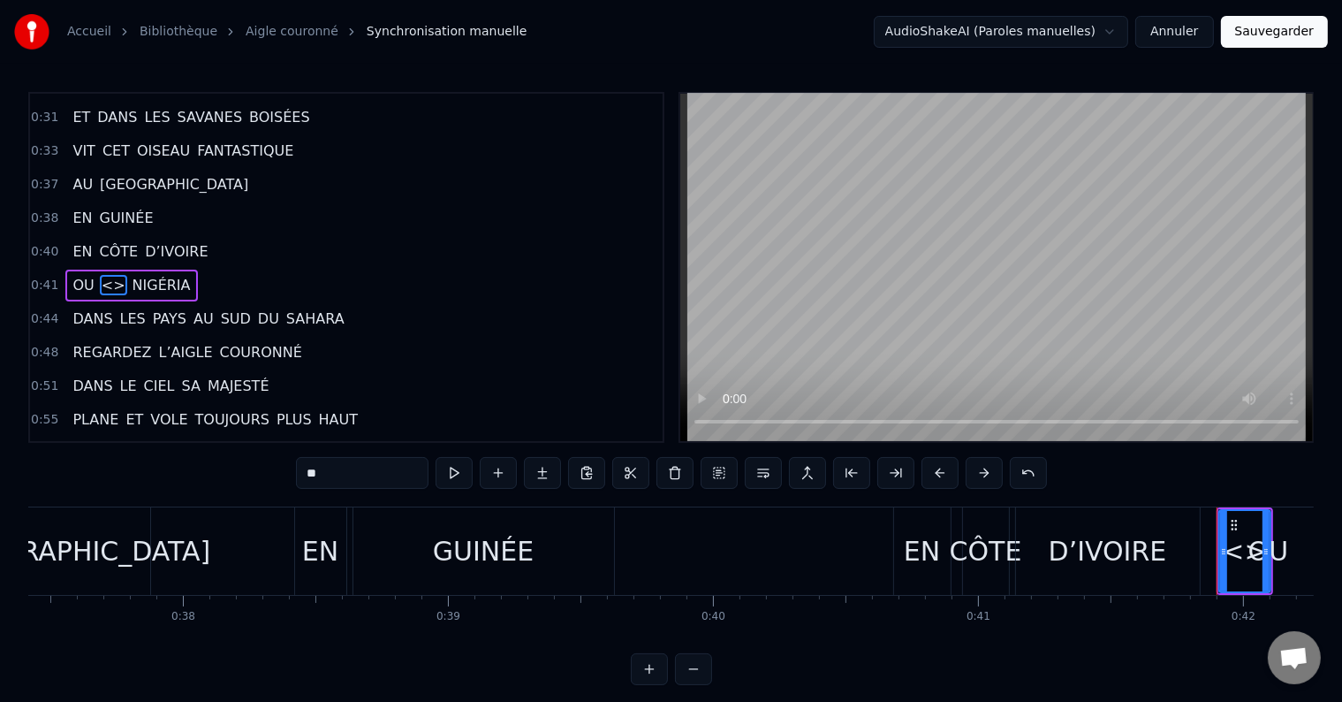
drag, startPoint x: 327, startPoint y: 467, endPoint x: 285, endPoint y: 469, distance: 41.6
click at [285, 469] on div "0:00 REGARDEZ L’AIGLE COURONNÉ 0:03 DANS LE CIEL SA MAJESTÉ 0:07 PLANE ET VOLE …" at bounding box center [671, 388] width 1286 height 593
type input "**"
click at [392, 308] on div "0:44 DANS LES PAYS AU SUD DU [GEOGRAPHIC_DATA]" at bounding box center [346, 319] width 633 height 34
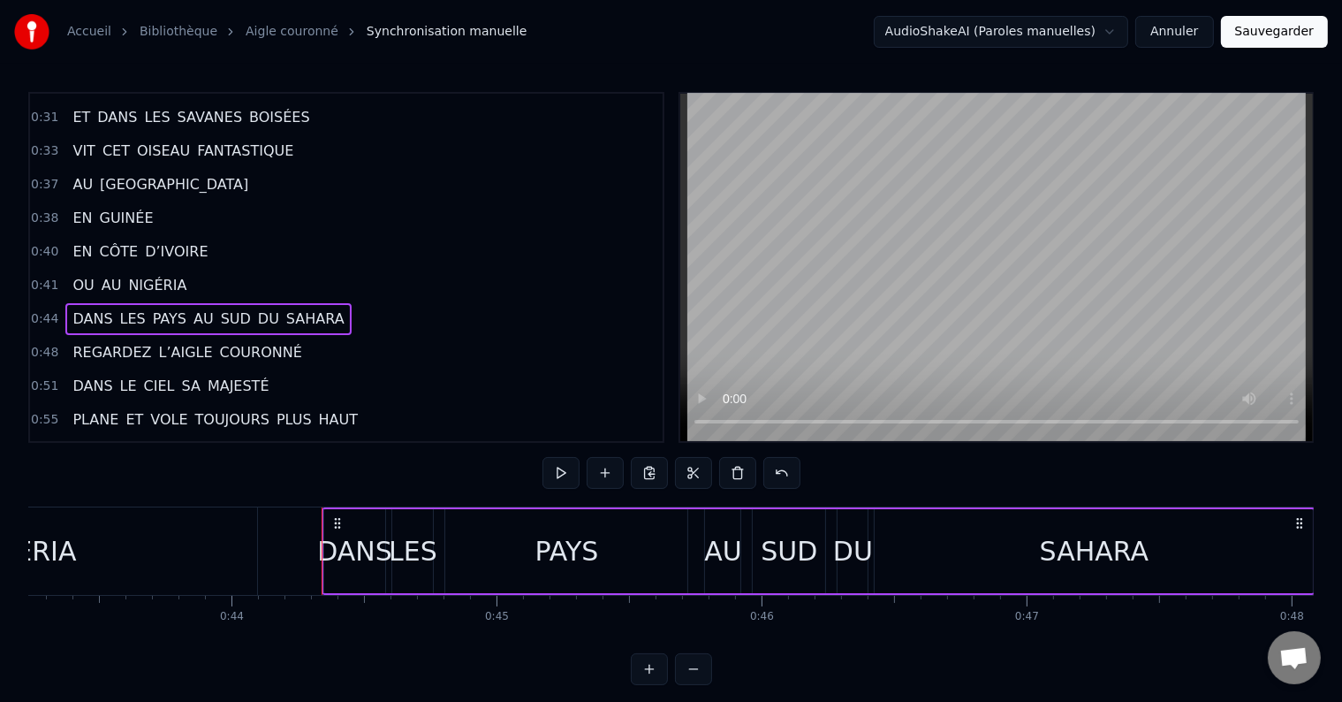
scroll to position [0, 11665]
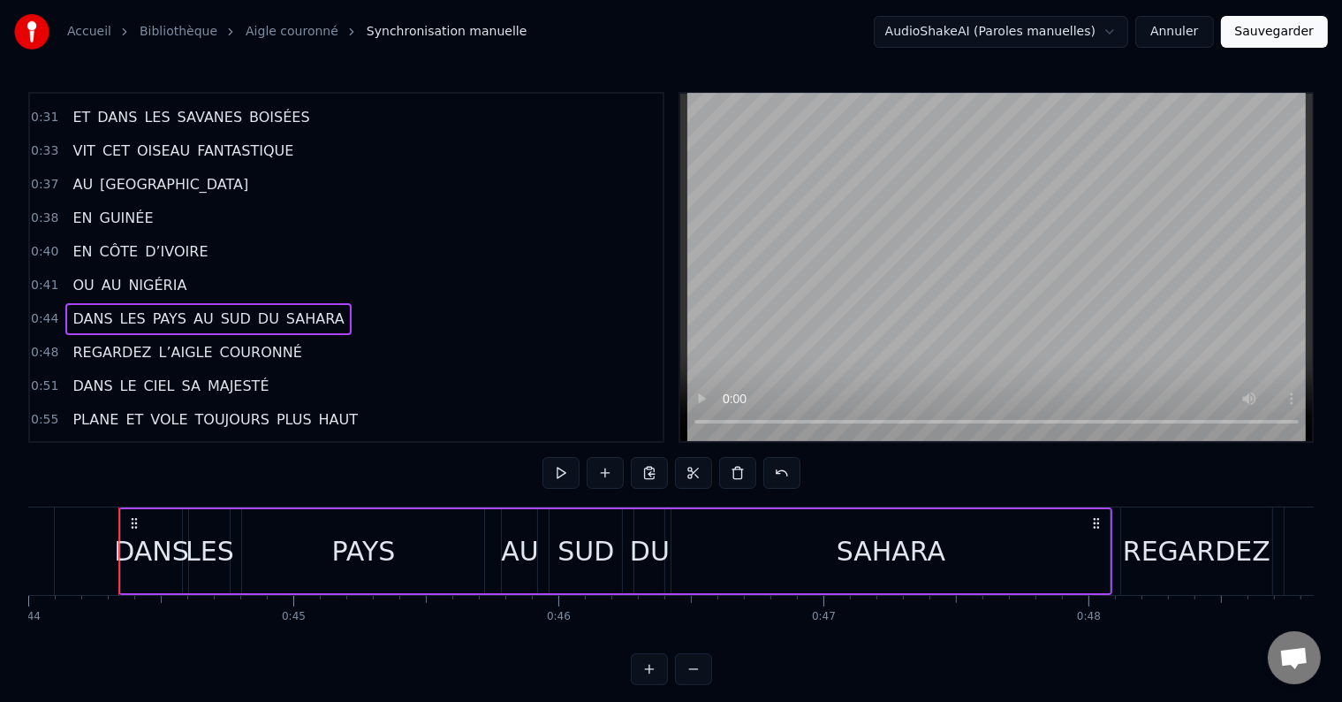
drag, startPoint x: 378, startPoint y: 638, endPoint x: 315, endPoint y: 640, distance: 62.8
click at [315, 639] on div "REGARDEZ L’AIGLE COURONNÉ DANS LE CIEL SA MAJESTÉ PLANE ET VOLE TOUJOURS PLUS H…" at bounding box center [671, 572] width 1286 height 133
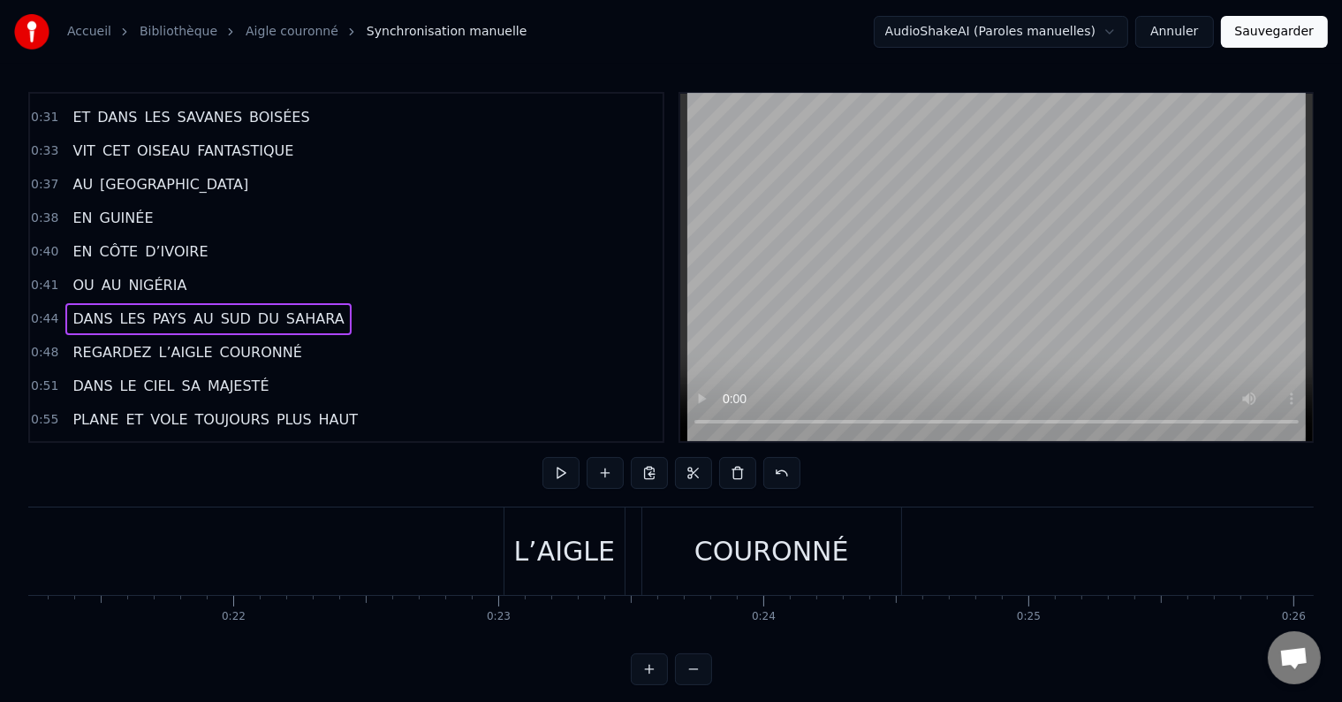
scroll to position [0, 5522]
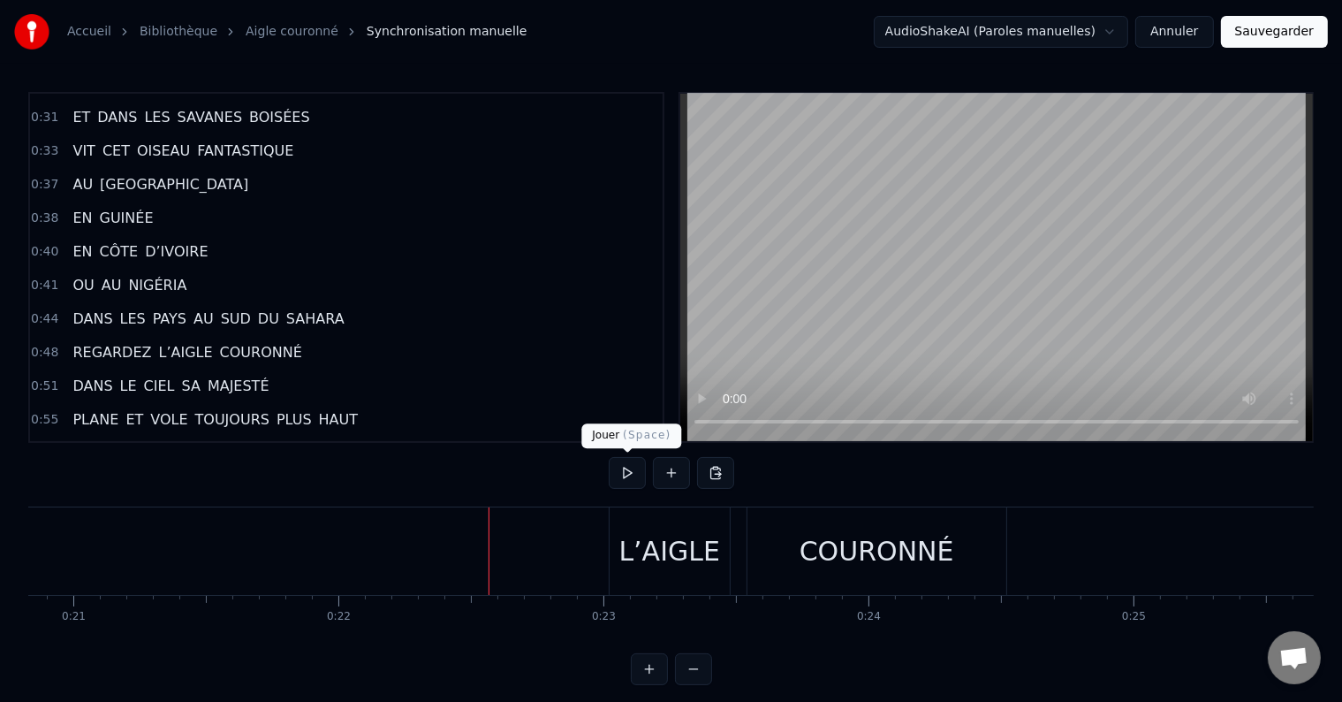
click at [633, 463] on button at bounding box center [627, 473] width 37 height 32
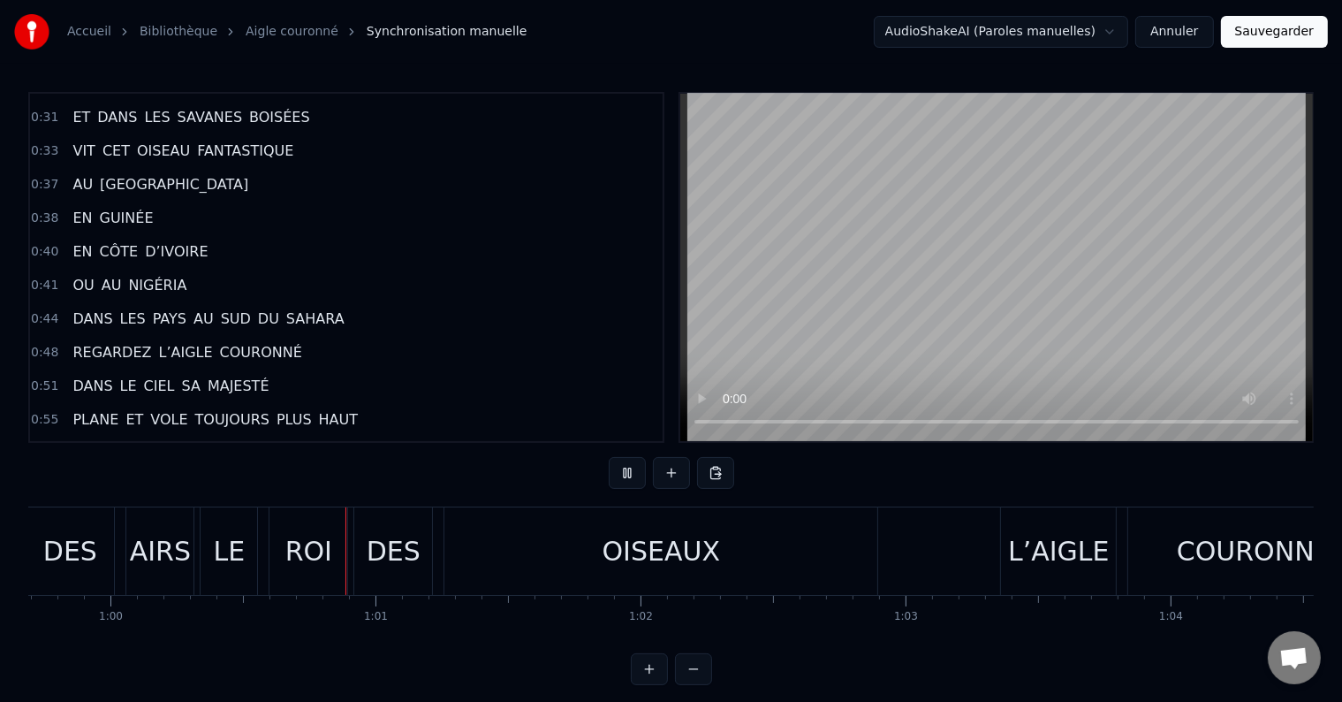
scroll to position [0, 15872]
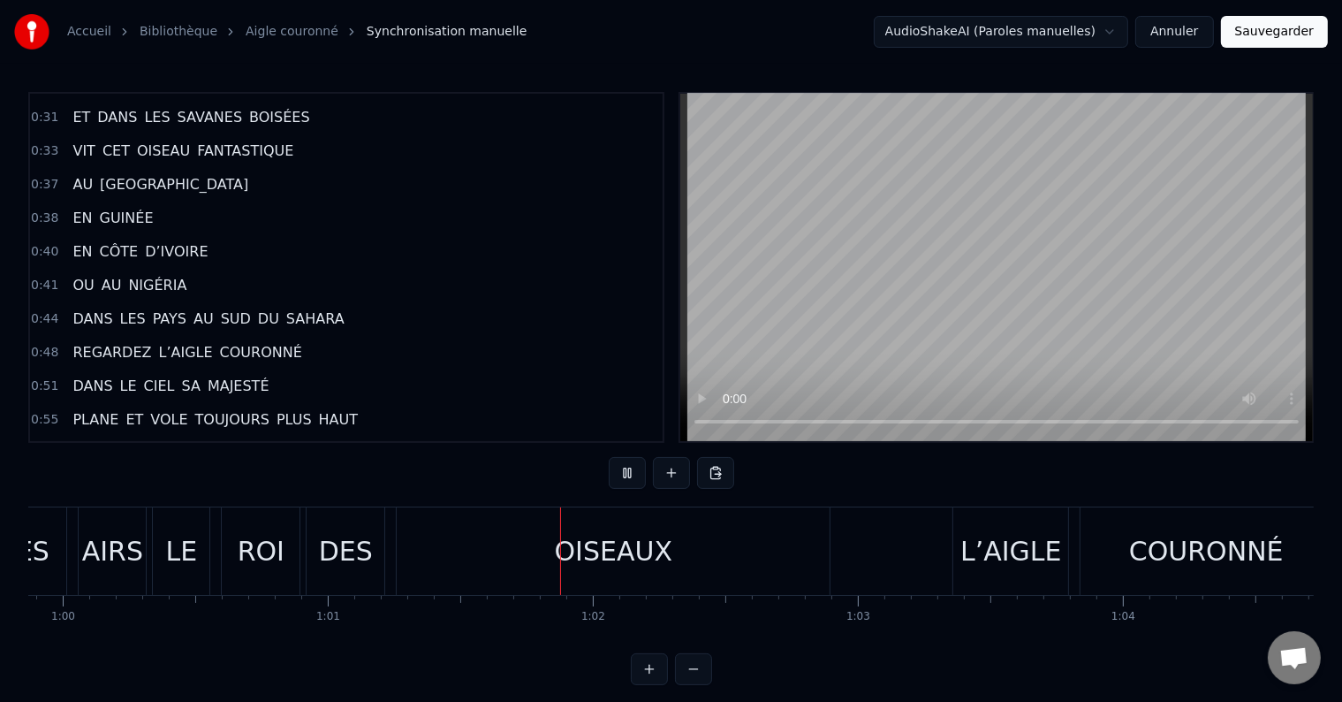
click at [615, 558] on div "OISEAUX" at bounding box center [614, 551] width 118 height 40
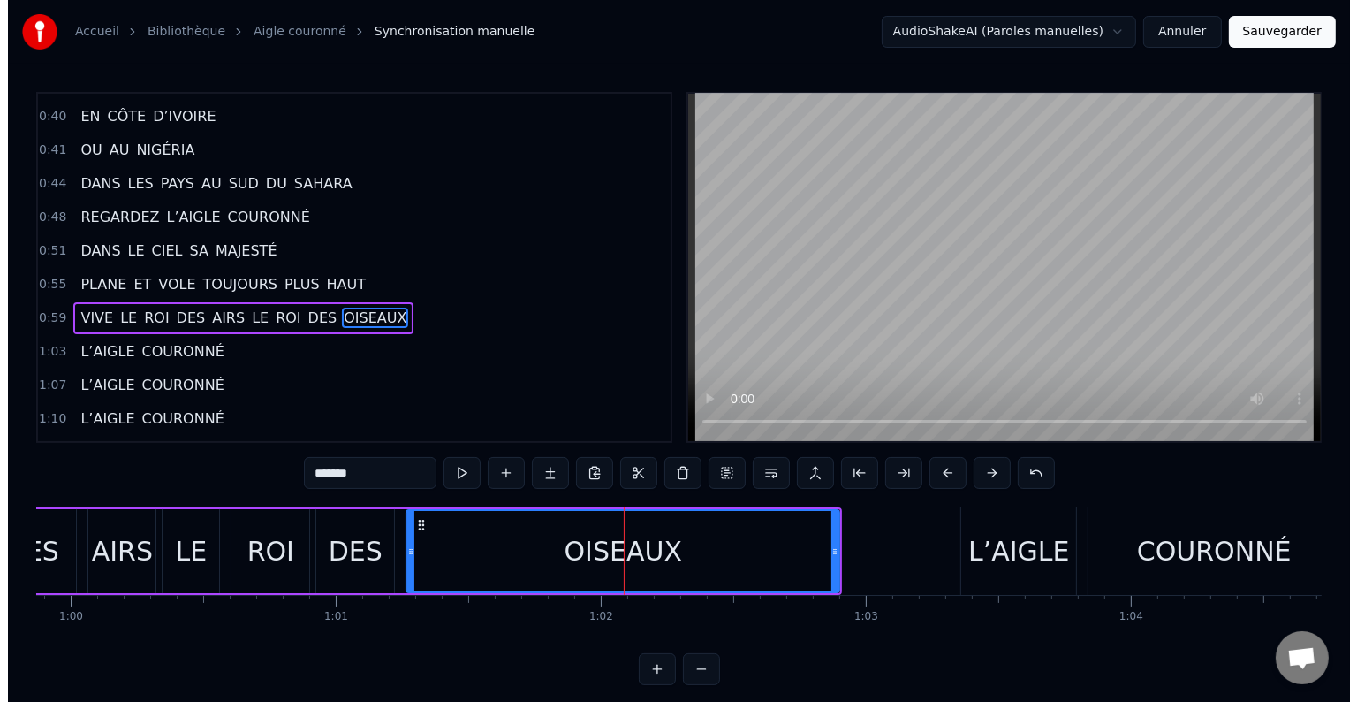
scroll to position [525, 0]
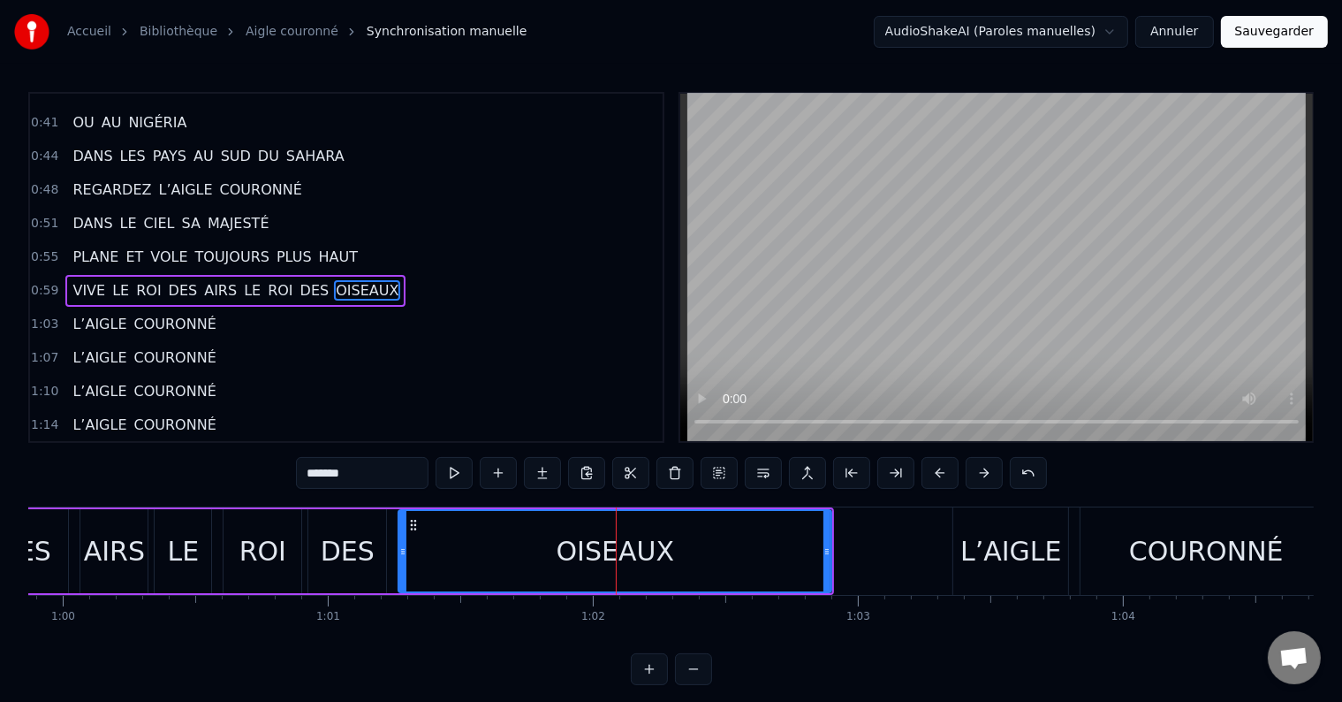
click at [242, 280] on span "LE" at bounding box center [252, 290] width 20 height 20
type input "**"
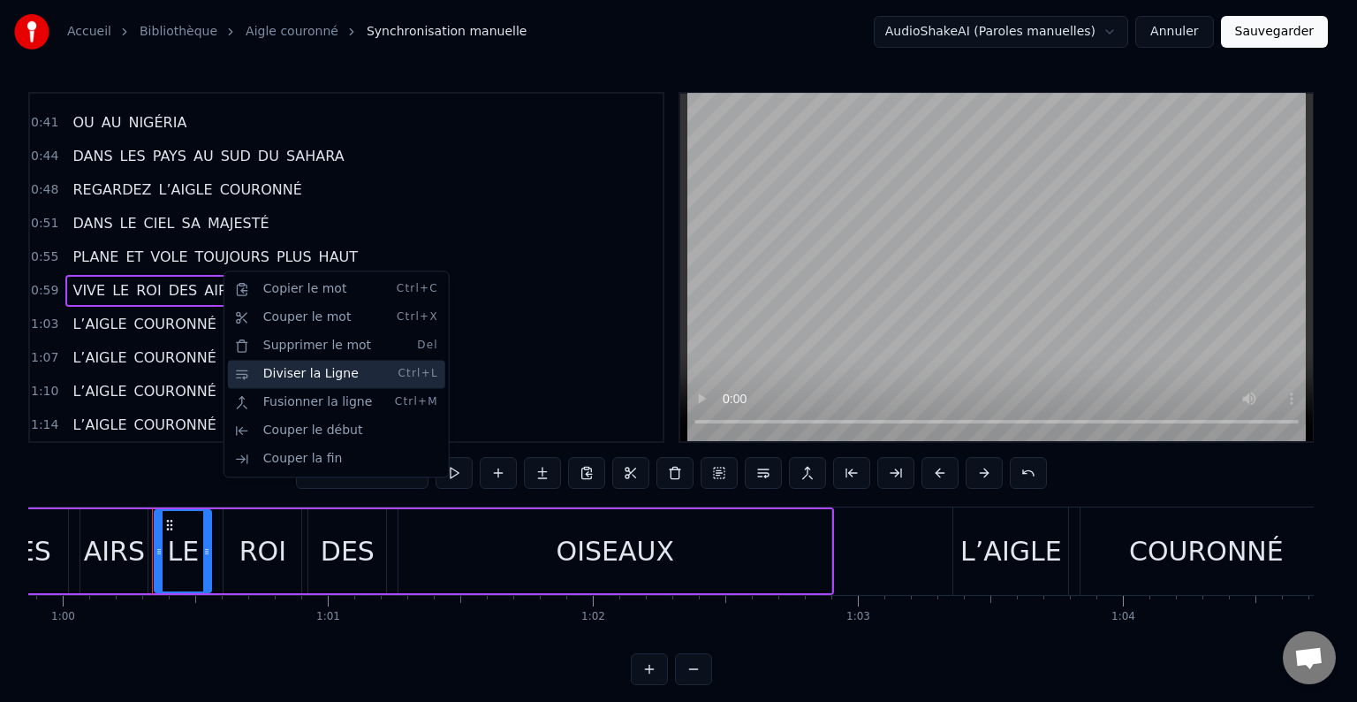
click at [263, 377] on div "Diviser la Ligne Ctrl+L" at bounding box center [336, 374] width 217 height 28
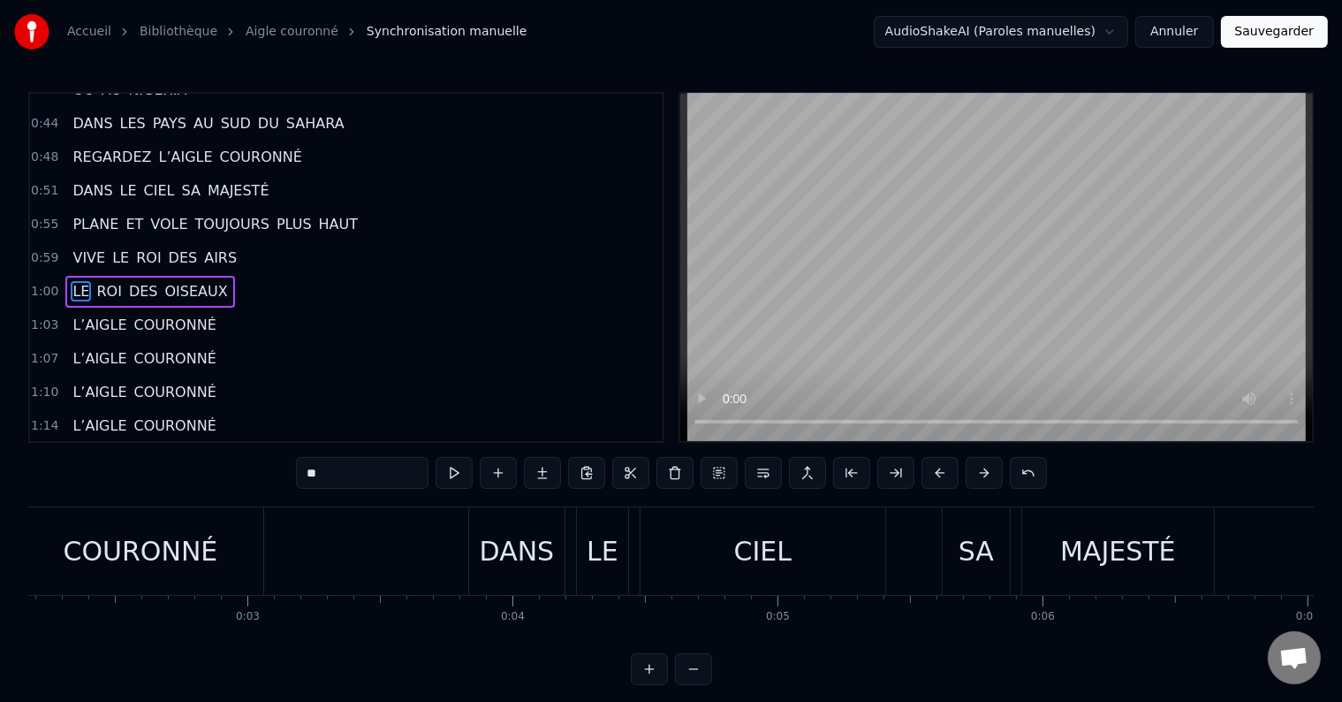
scroll to position [0, 0]
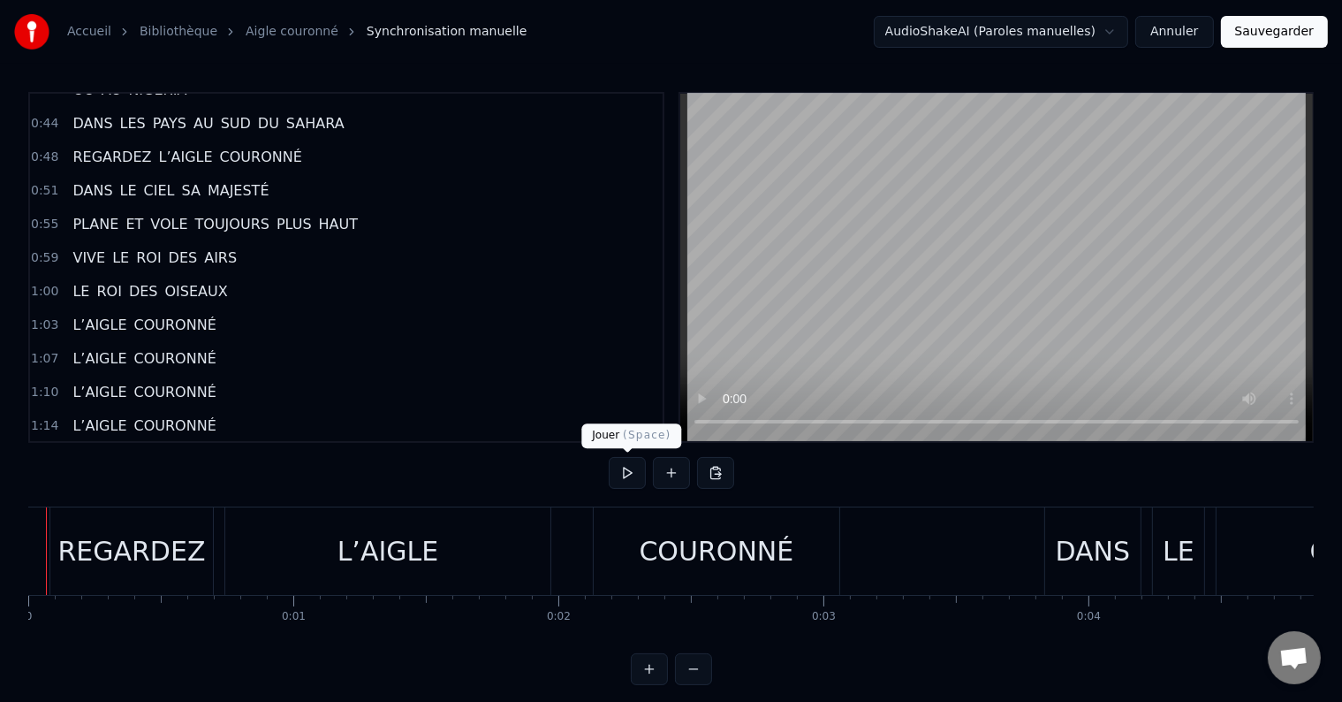
click at [619, 473] on button at bounding box center [627, 473] width 37 height 32
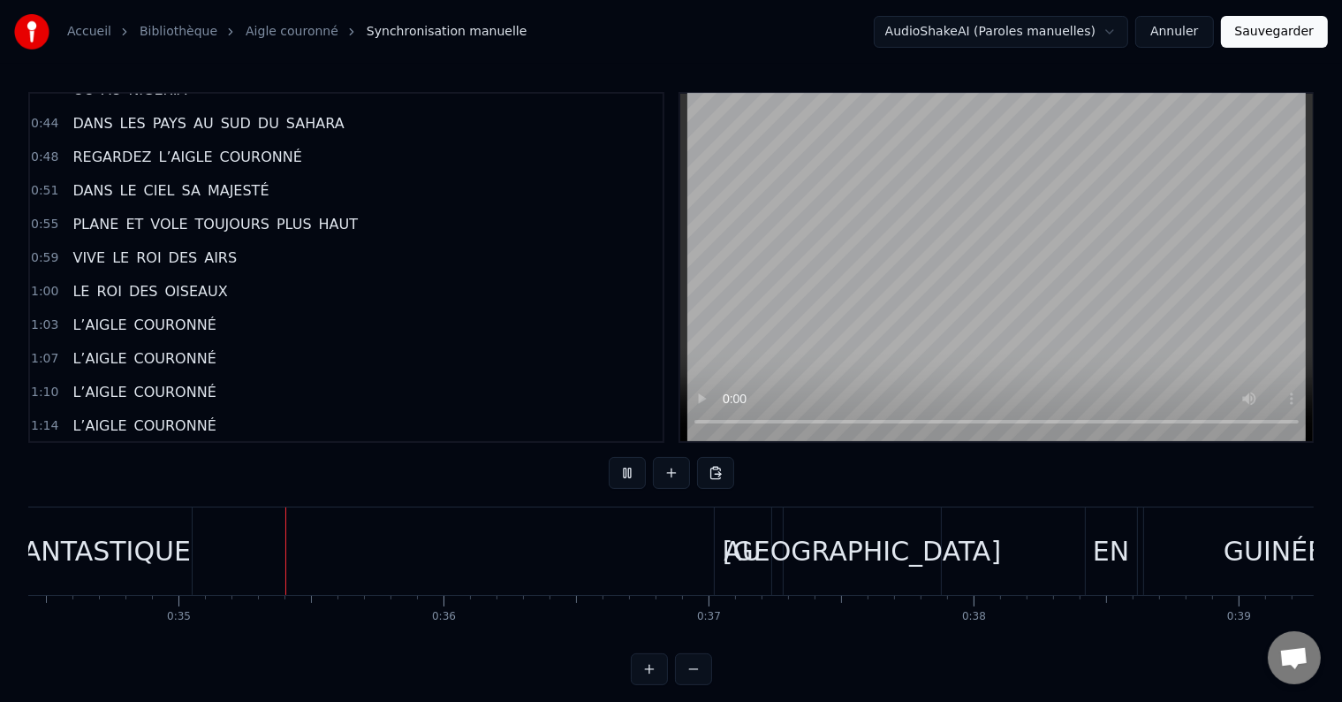
scroll to position [0, 9167]
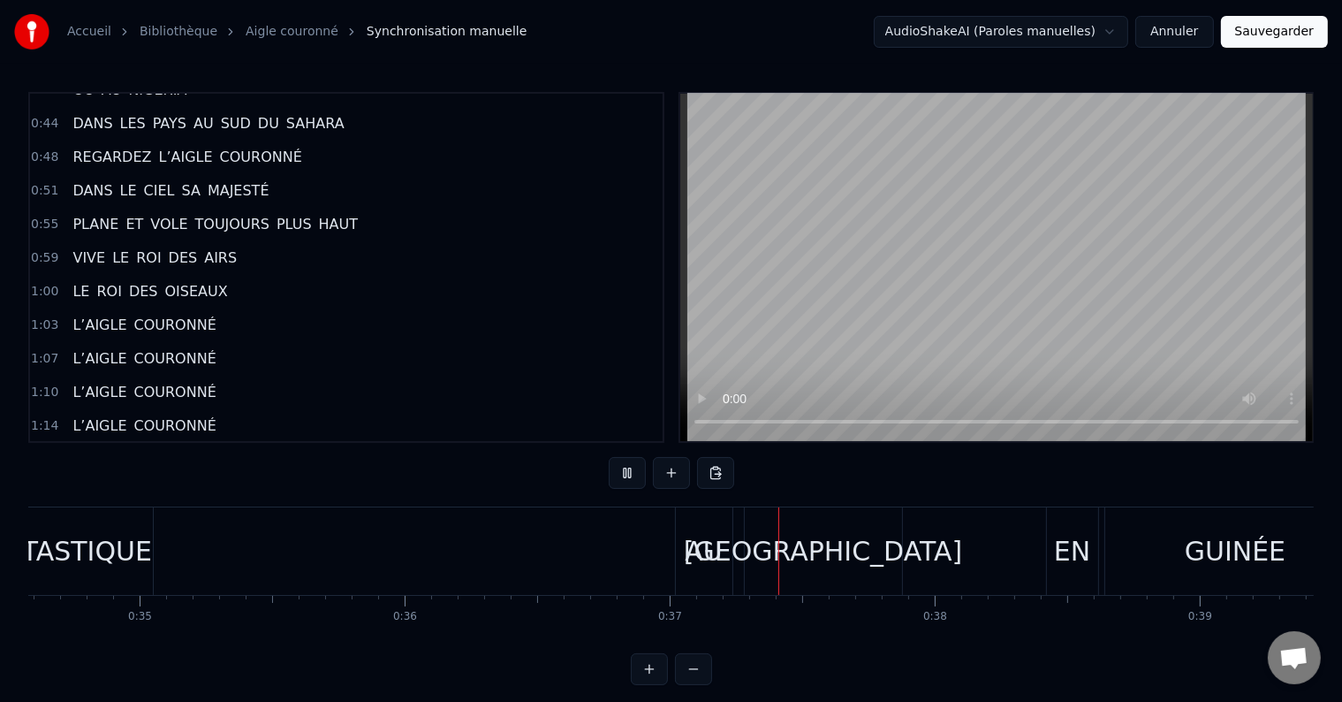
click at [90, 511] on div "FANTASTIQUE" at bounding box center [62, 550] width 182 height 87
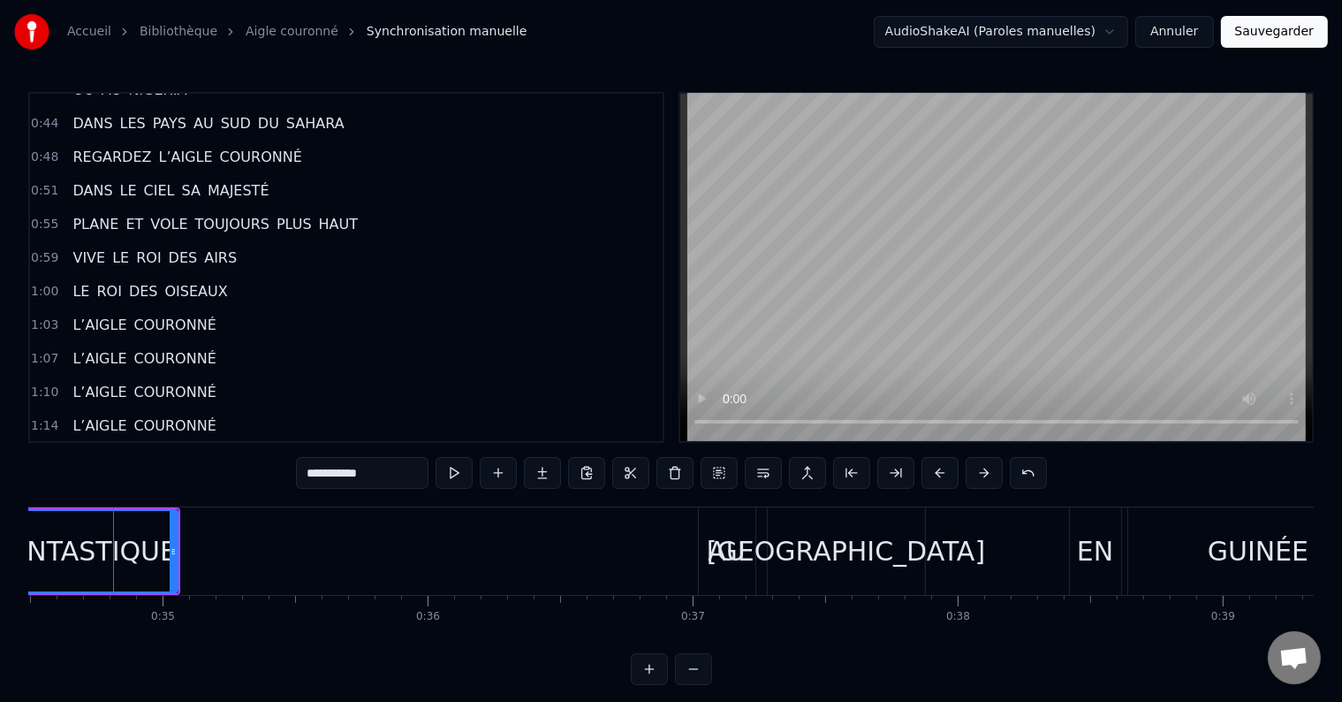
scroll to position [0, 9141]
drag, startPoint x: 178, startPoint y: 550, endPoint x: 210, endPoint y: 548, distance: 32.7
click at [210, 548] on icon at bounding box center [209, 551] width 7 height 14
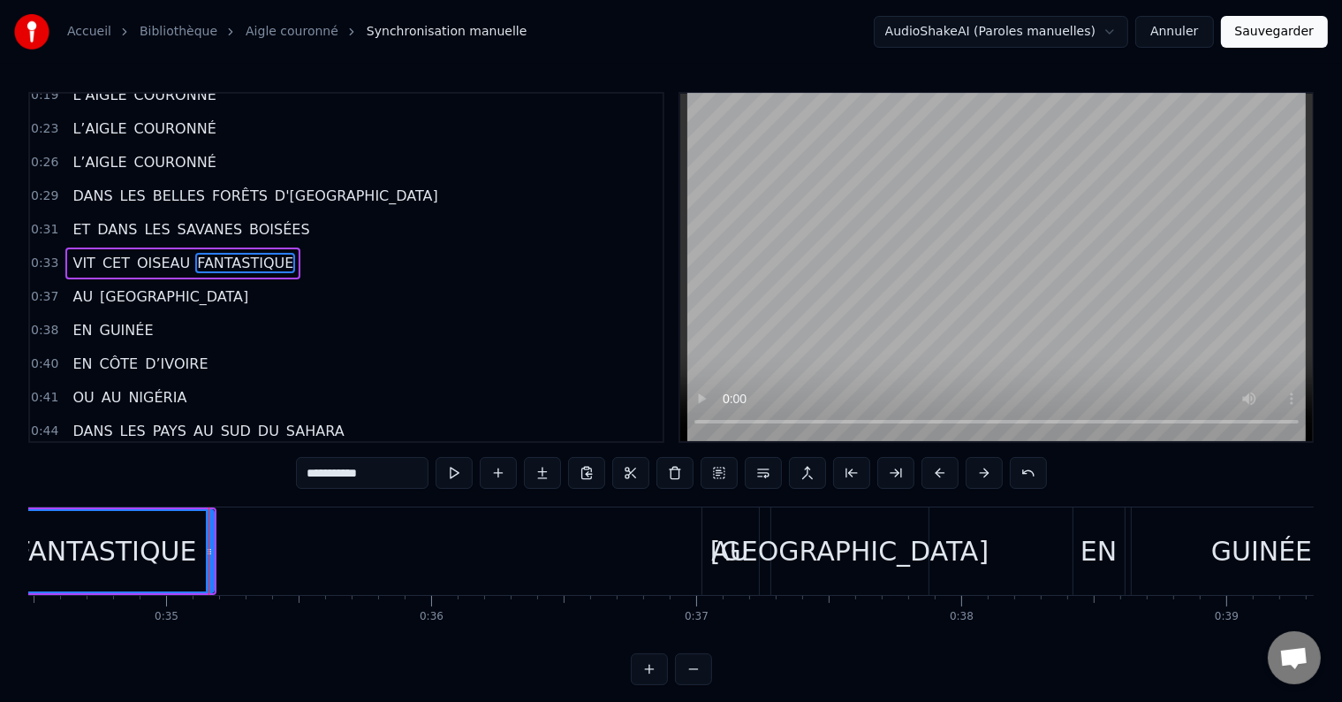
scroll to position [232, 0]
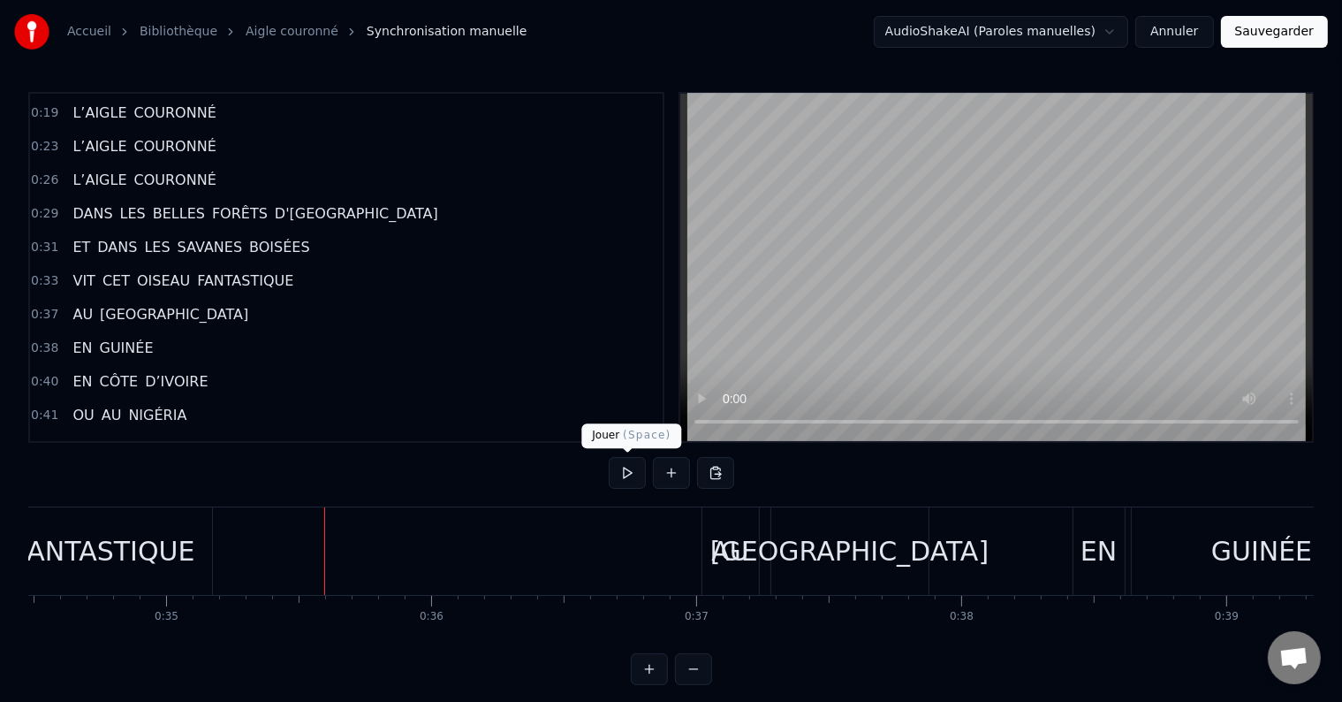
click at [633, 473] on button at bounding box center [627, 473] width 37 height 32
click at [801, 558] on div "[GEOGRAPHIC_DATA]" at bounding box center [849, 551] width 278 height 40
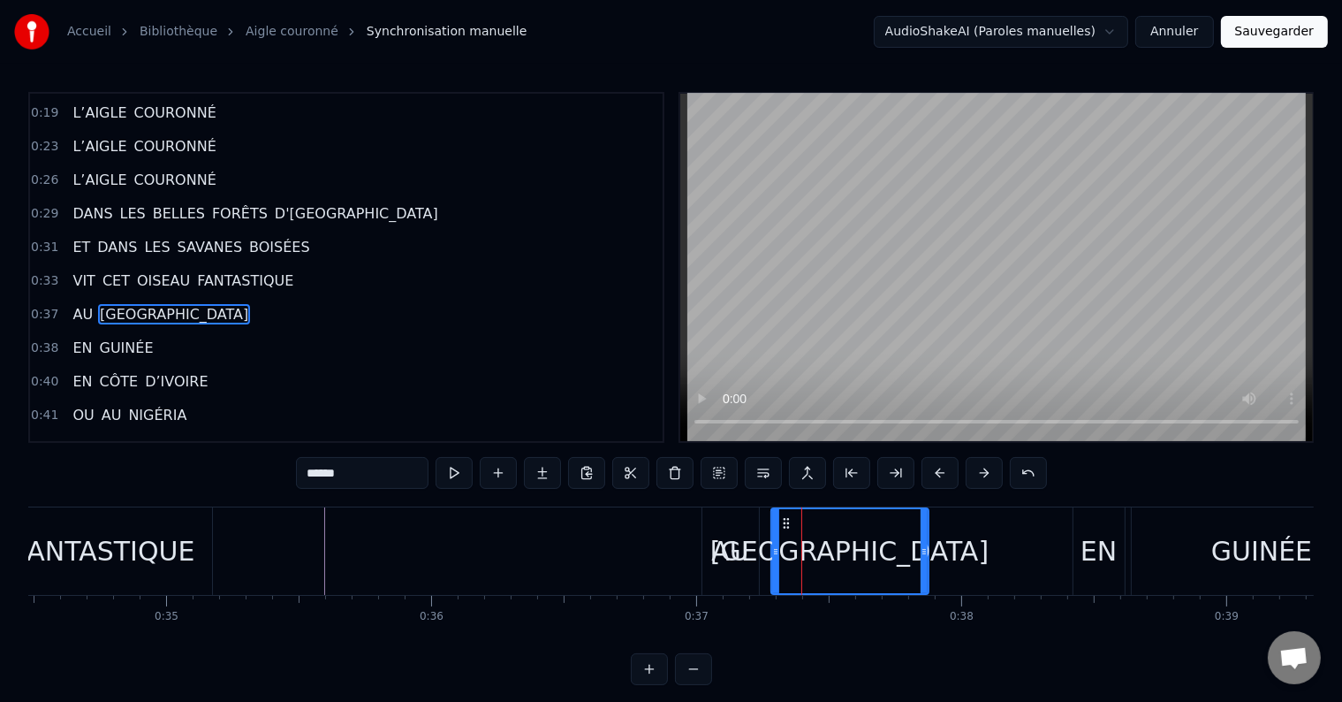
scroll to position [265, 0]
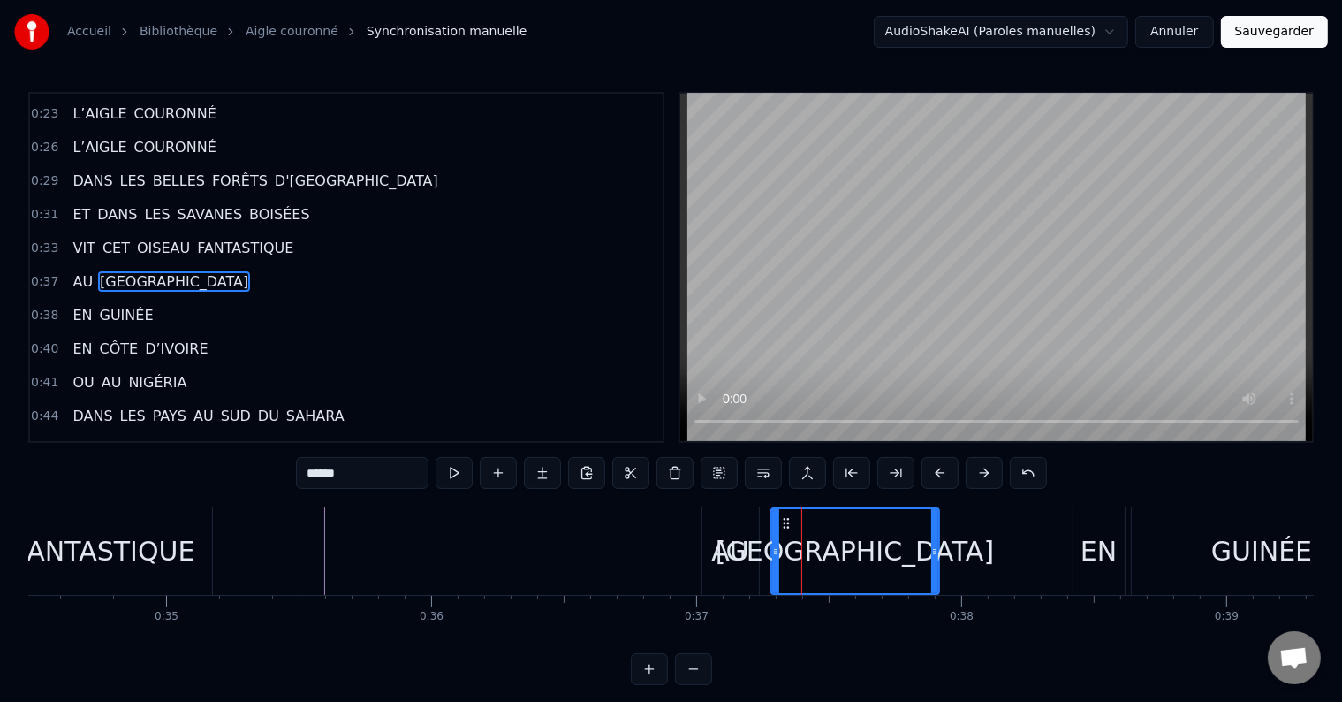
drag, startPoint x: 923, startPoint y: 557, endPoint x: 933, endPoint y: 557, distance: 10.6
click at [933, 557] on icon at bounding box center [934, 551] width 7 height 14
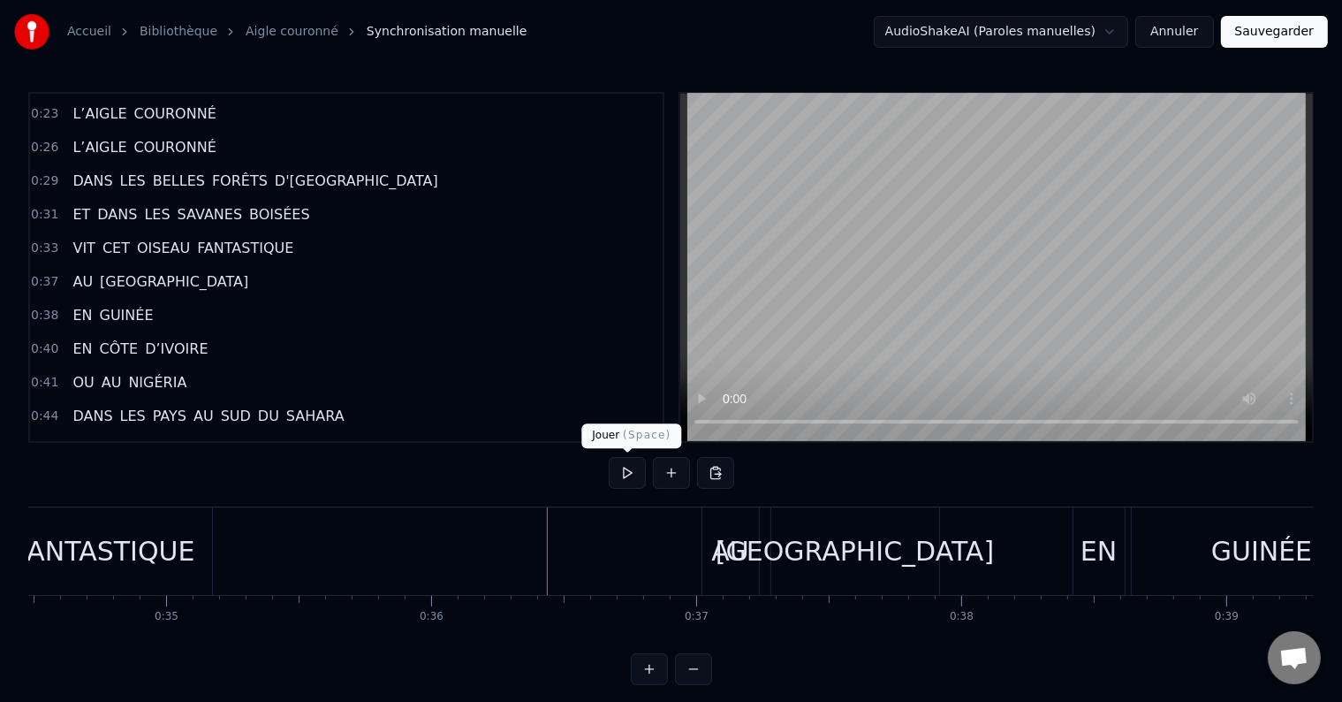
click at [615, 472] on button at bounding box center [627, 473] width 37 height 32
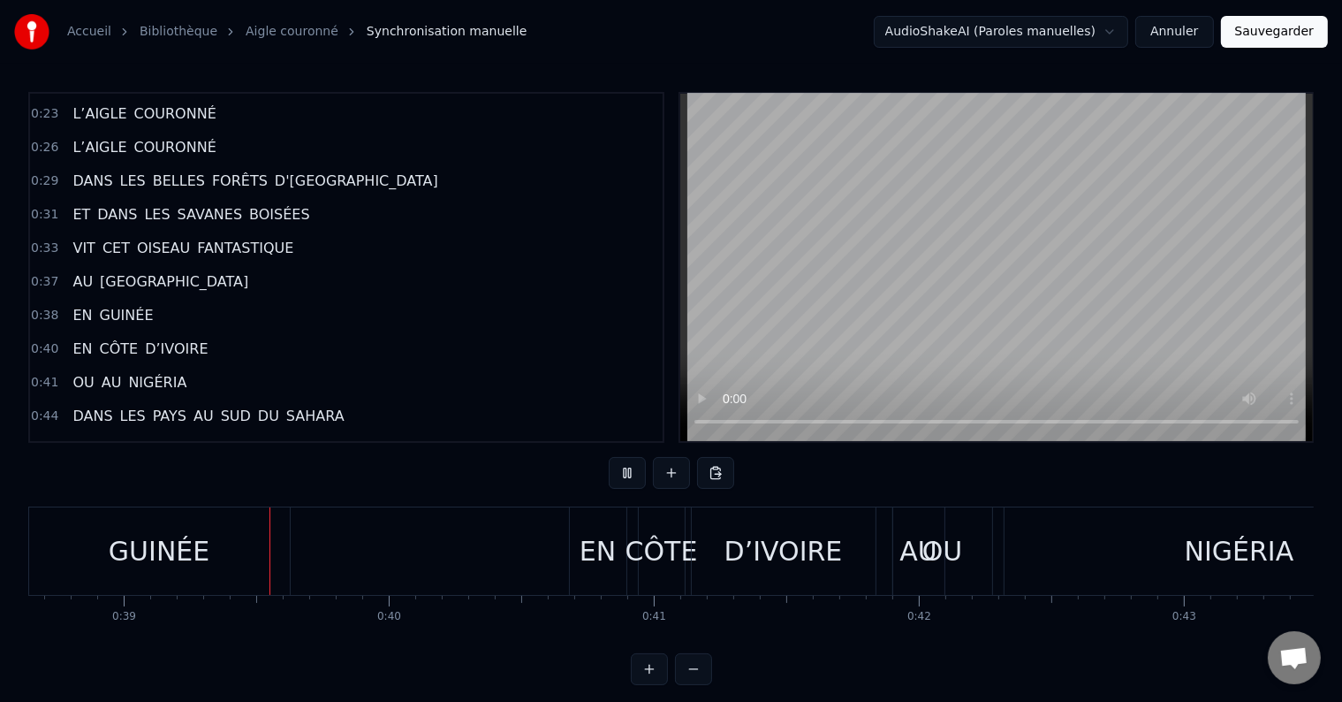
scroll to position [0, 10273]
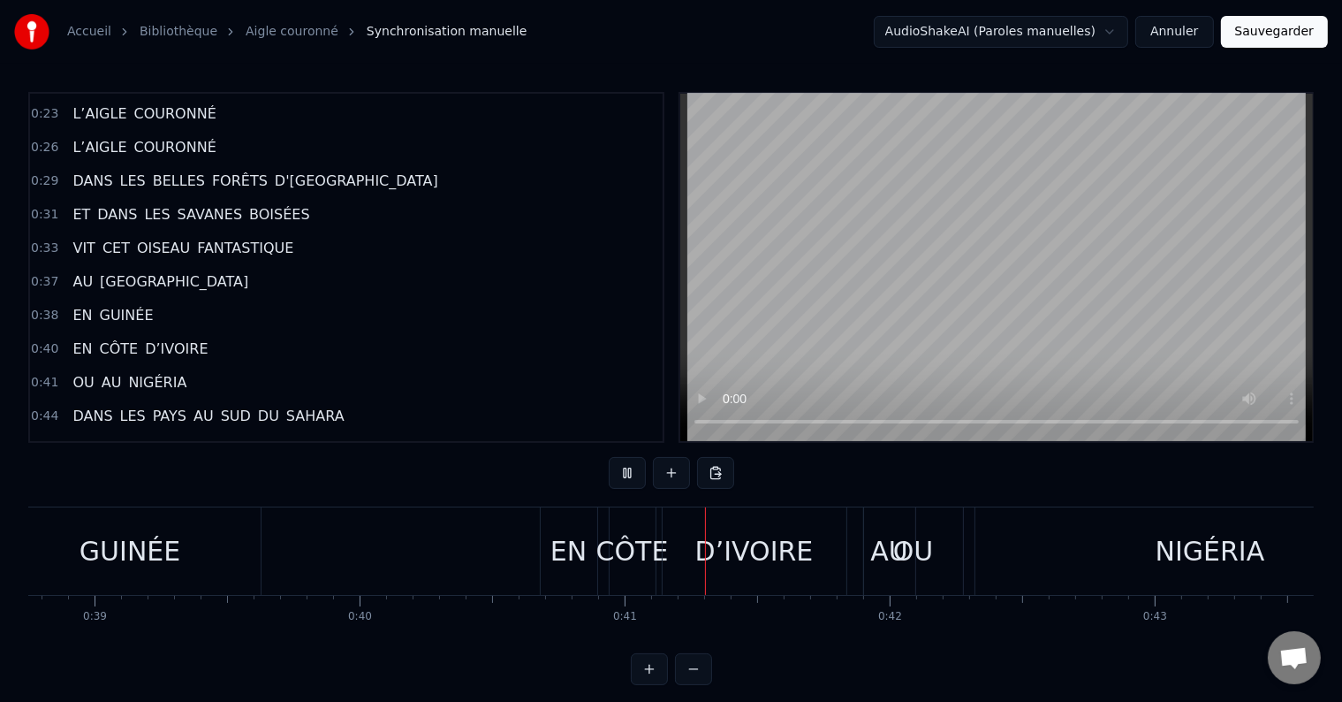
click at [240, 549] on div "GUINÉE" at bounding box center [130, 550] width 261 height 87
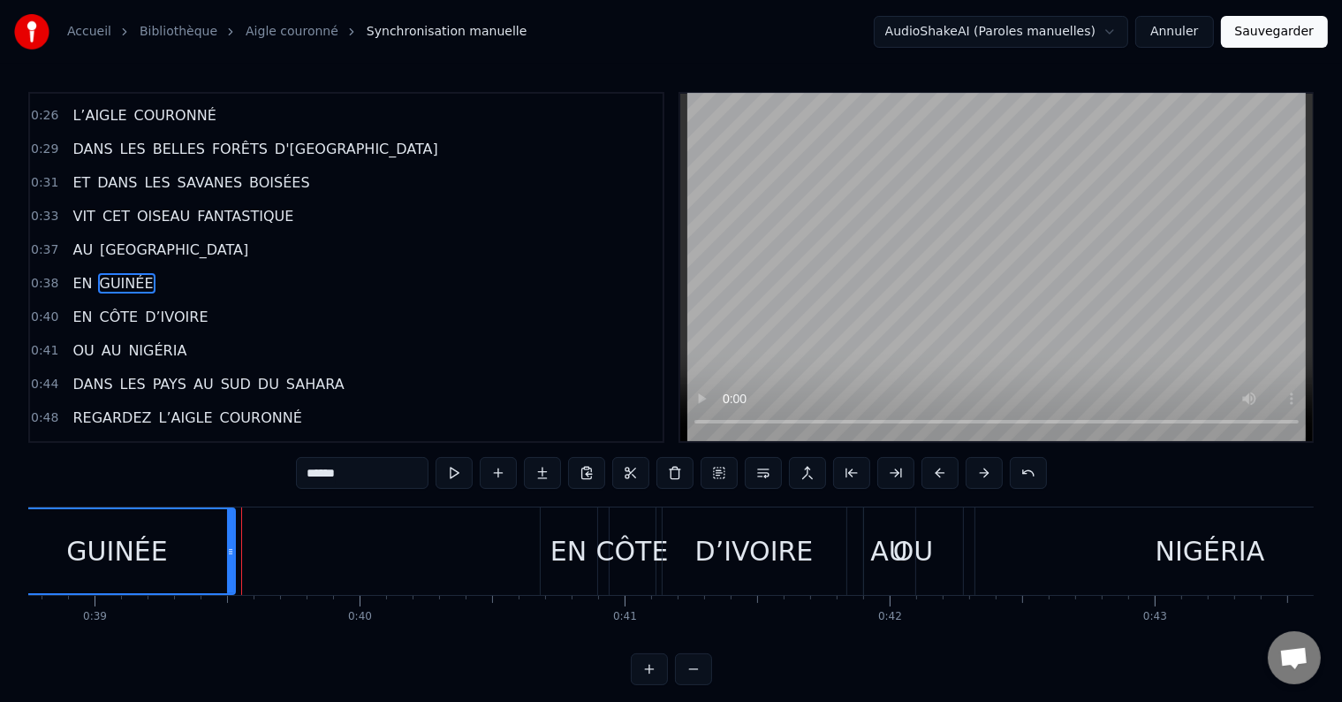
drag, startPoint x: 253, startPoint y: 549, endPoint x: 227, endPoint y: 551, distance: 25.7
click at [227, 551] on icon at bounding box center [230, 551] width 7 height 14
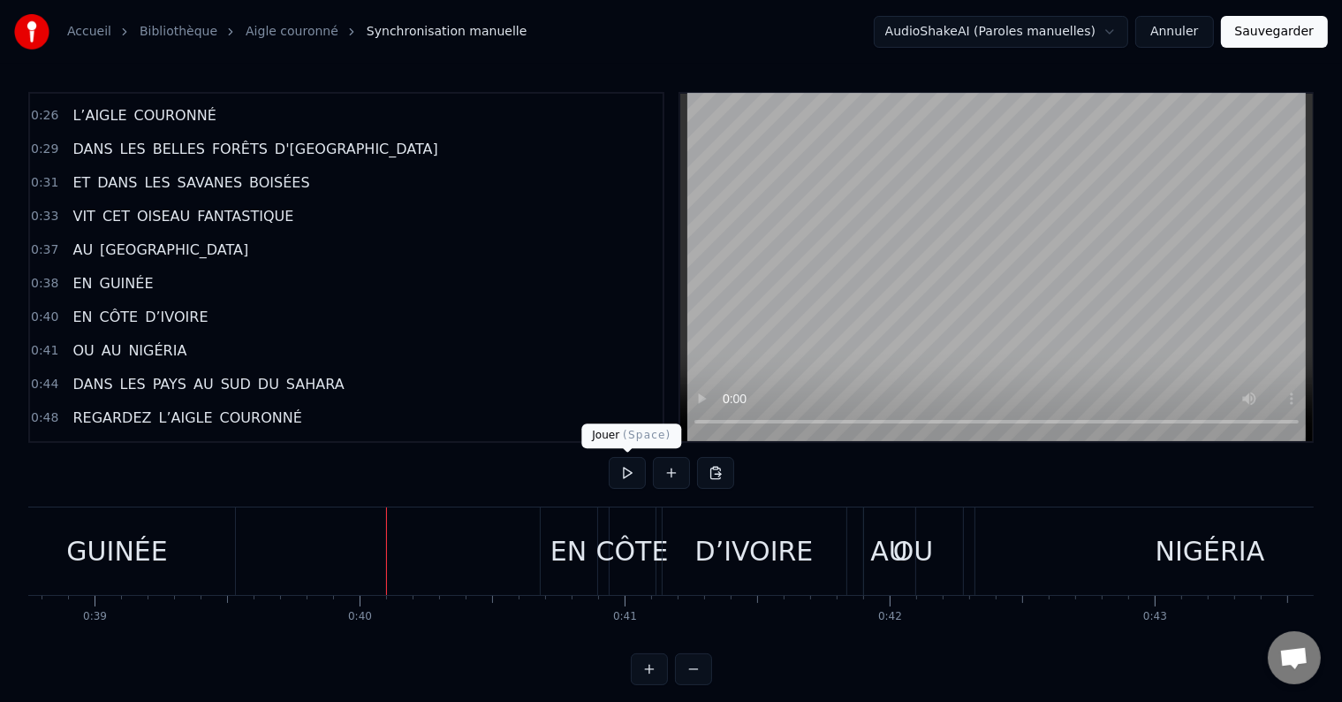
click at [618, 467] on button at bounding box center [627, 473] width 37 height 32
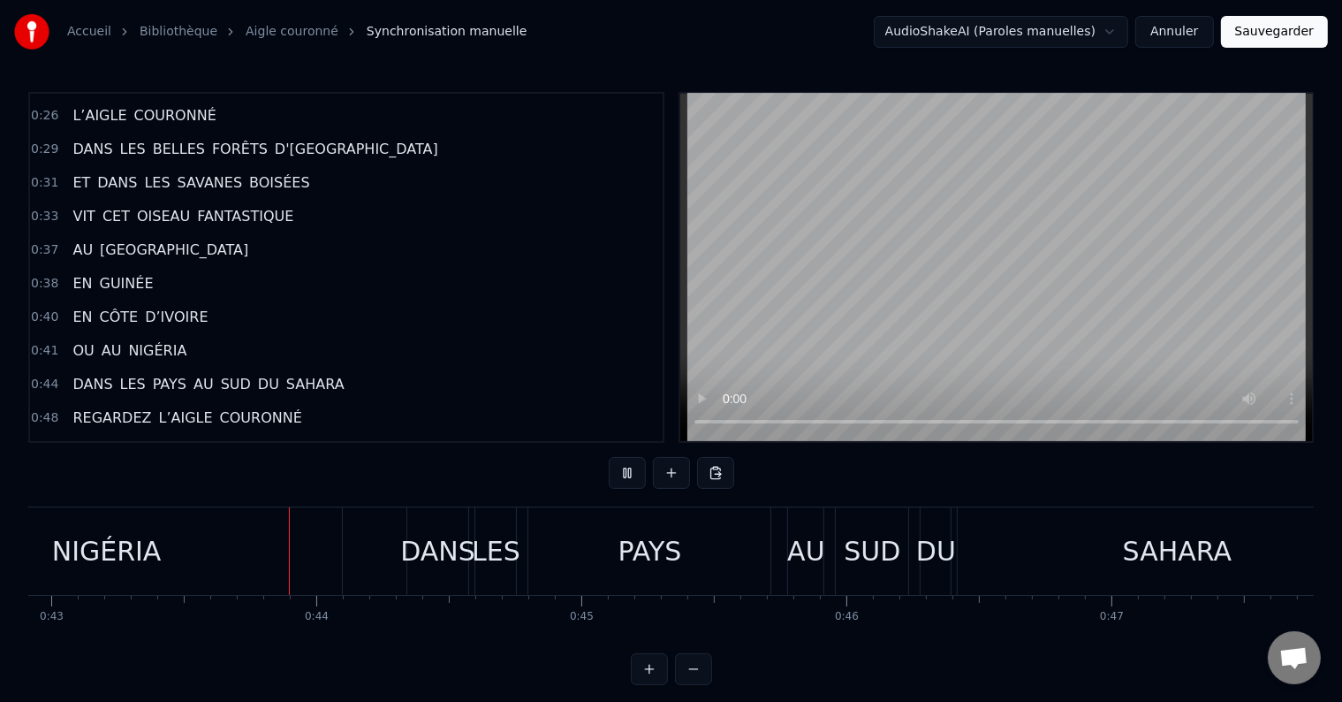
scroll to position [0, 11382]
click at [273, 568] on div "NIGÉRIA" at bounding box center [102, 550] width 470 height 87
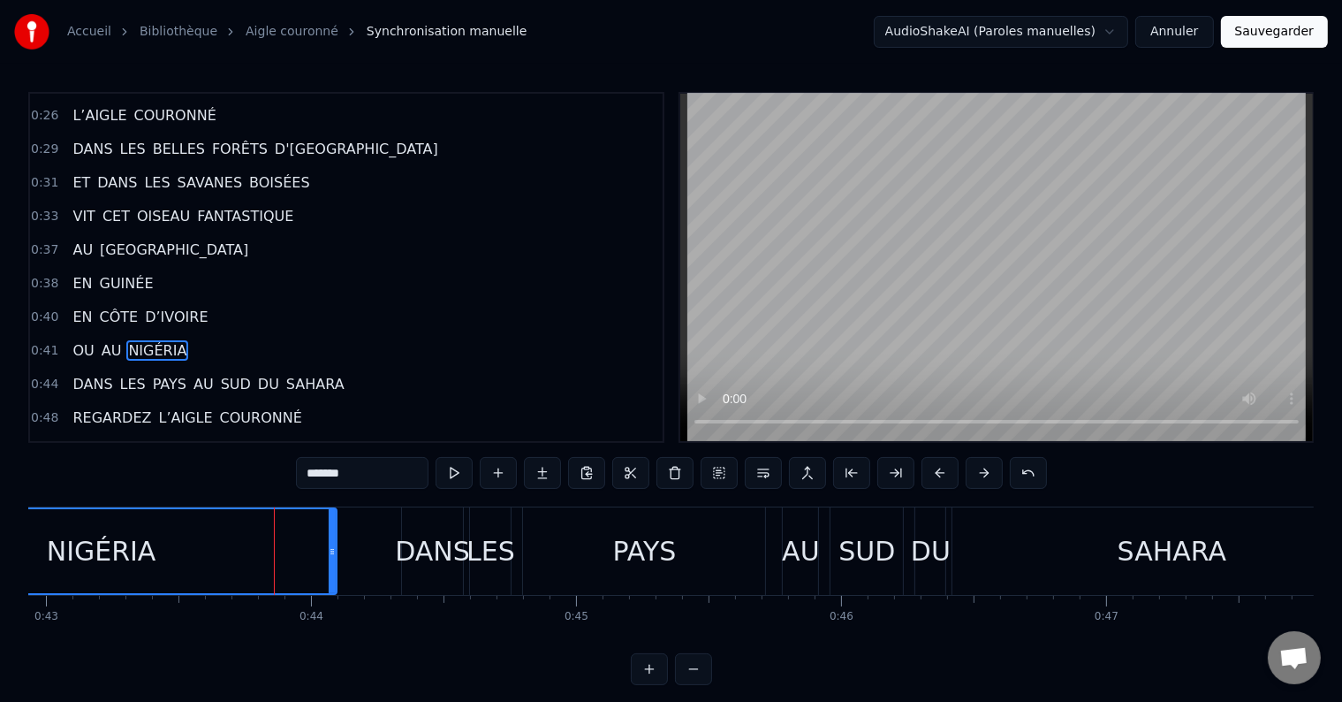
scroll to position [362, 0]
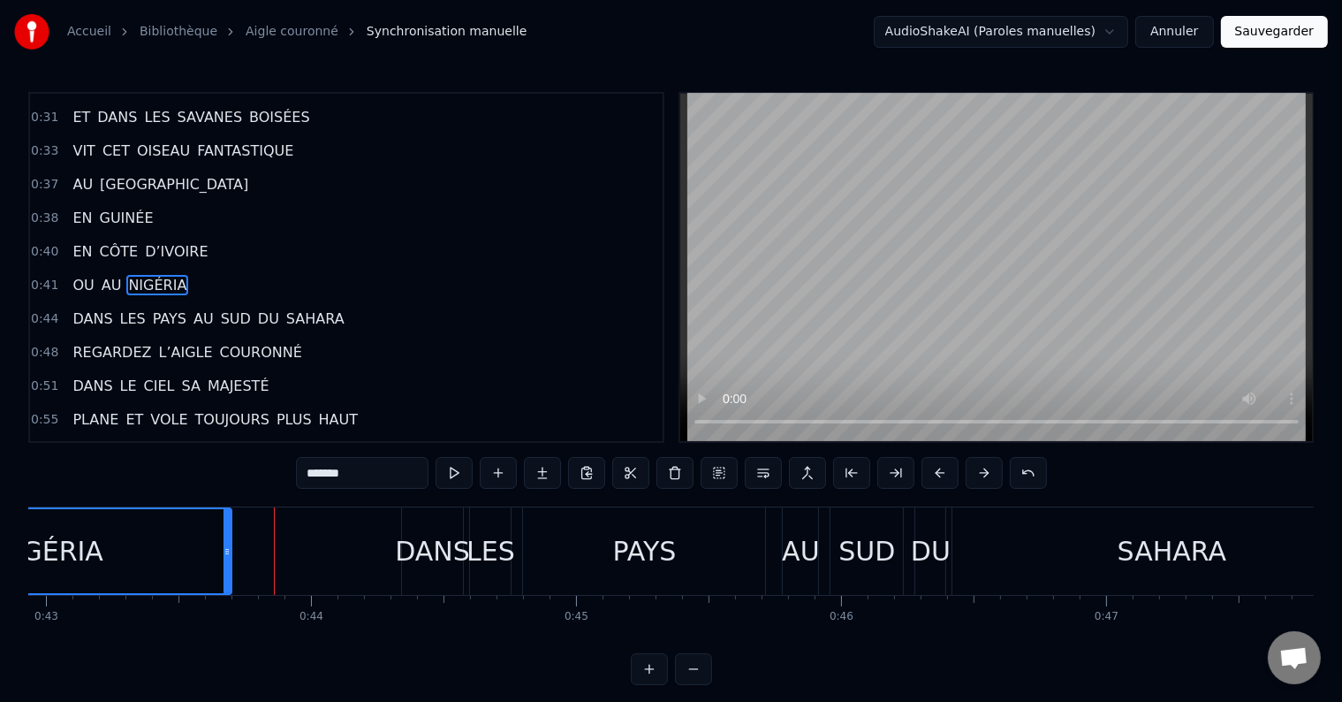
drag, startPoint x: 332, startPoint y: 551, endPoint x: 224, endPoint y: 564, distance: 109.4
click at [224, 564] on div at bounding box center [227, 551] width 7 height 84
drag, startPoint x: 224, startPoint y: 554, endPoint x: 210, endPoint y: 554, distance: 13.3
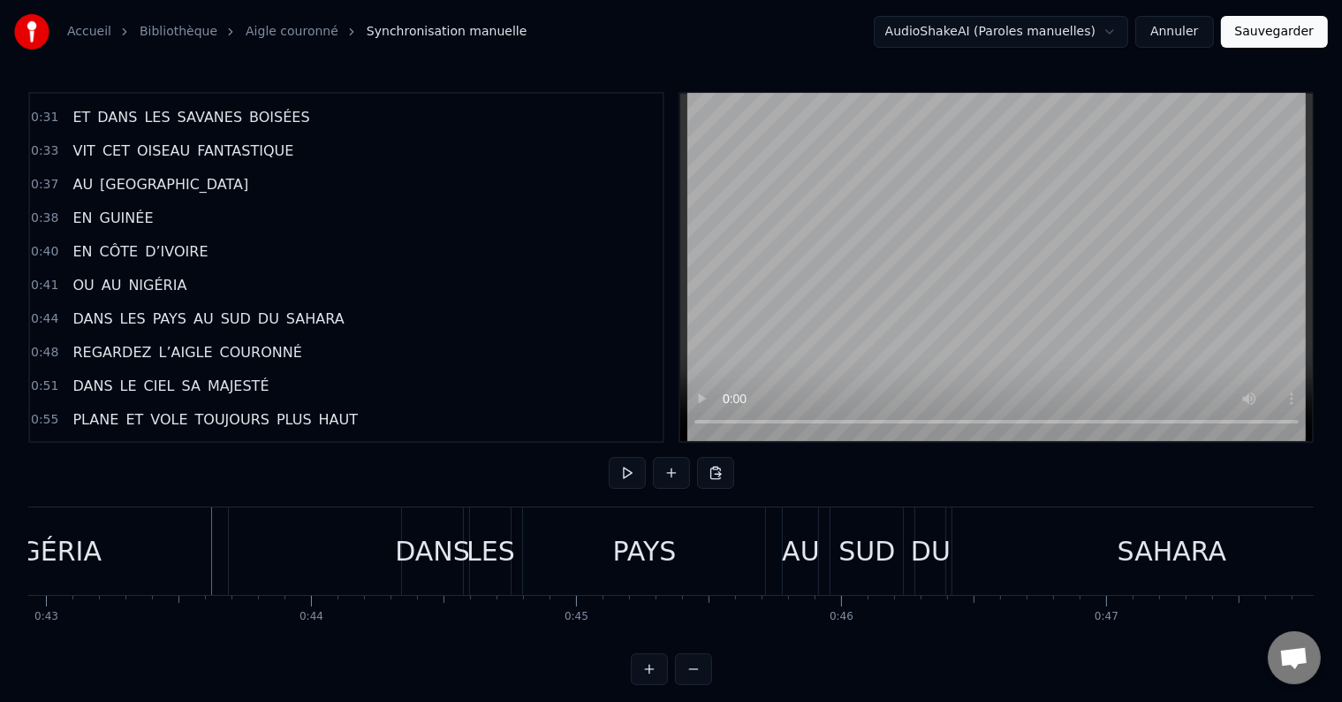
click at [191, 556] on div "NIGÉRIA" at bounding box center [47, 550] width 361 height 87
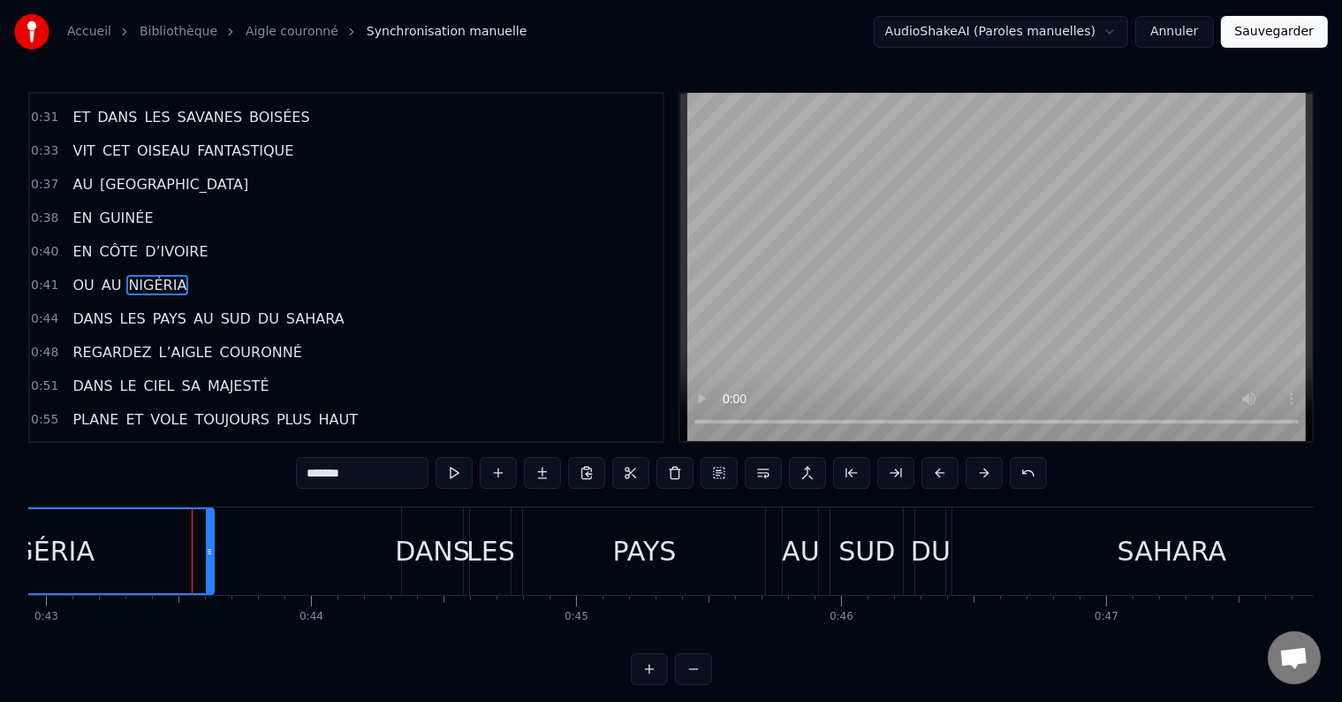
drag, startPoint x: 224, startPoint y: 554, endPoint x: 205, endPoint y: 556, distance: 19.5
click at [206, 556] on icon at bounding box center [209, 551] width 7 height 14
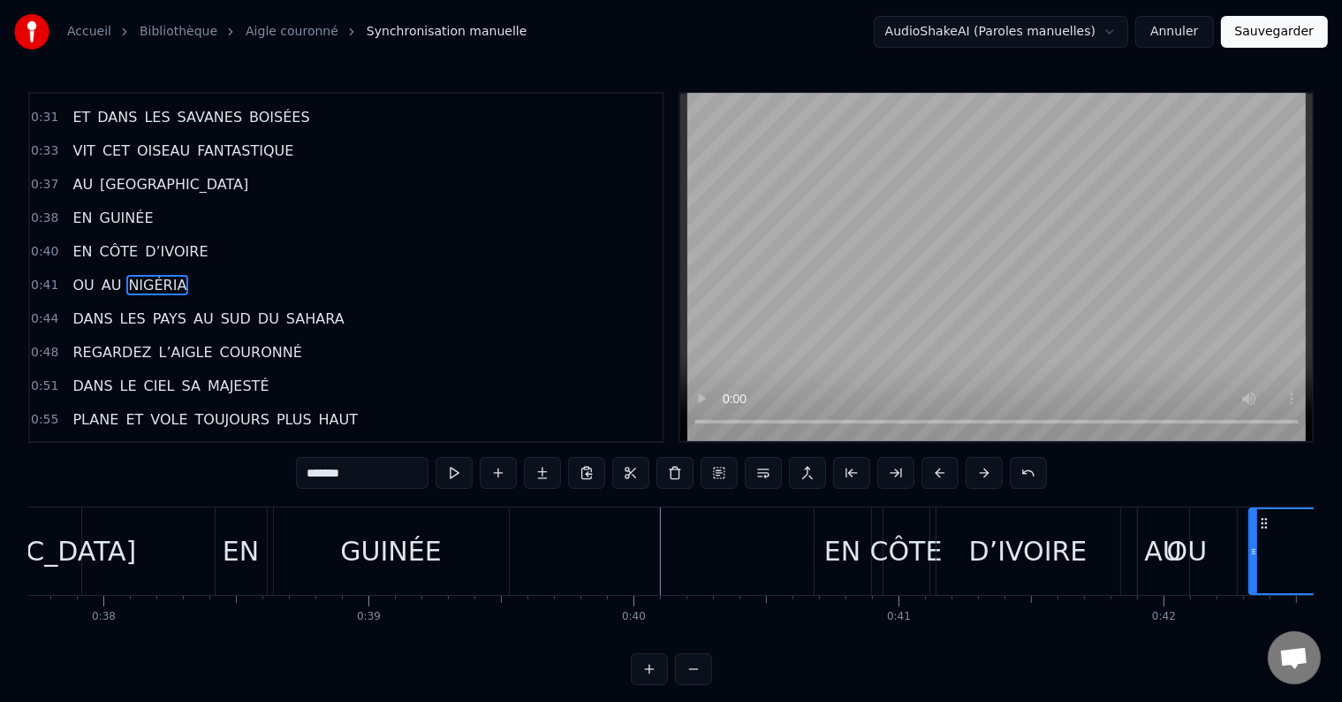
scroll to position [0, 9920]
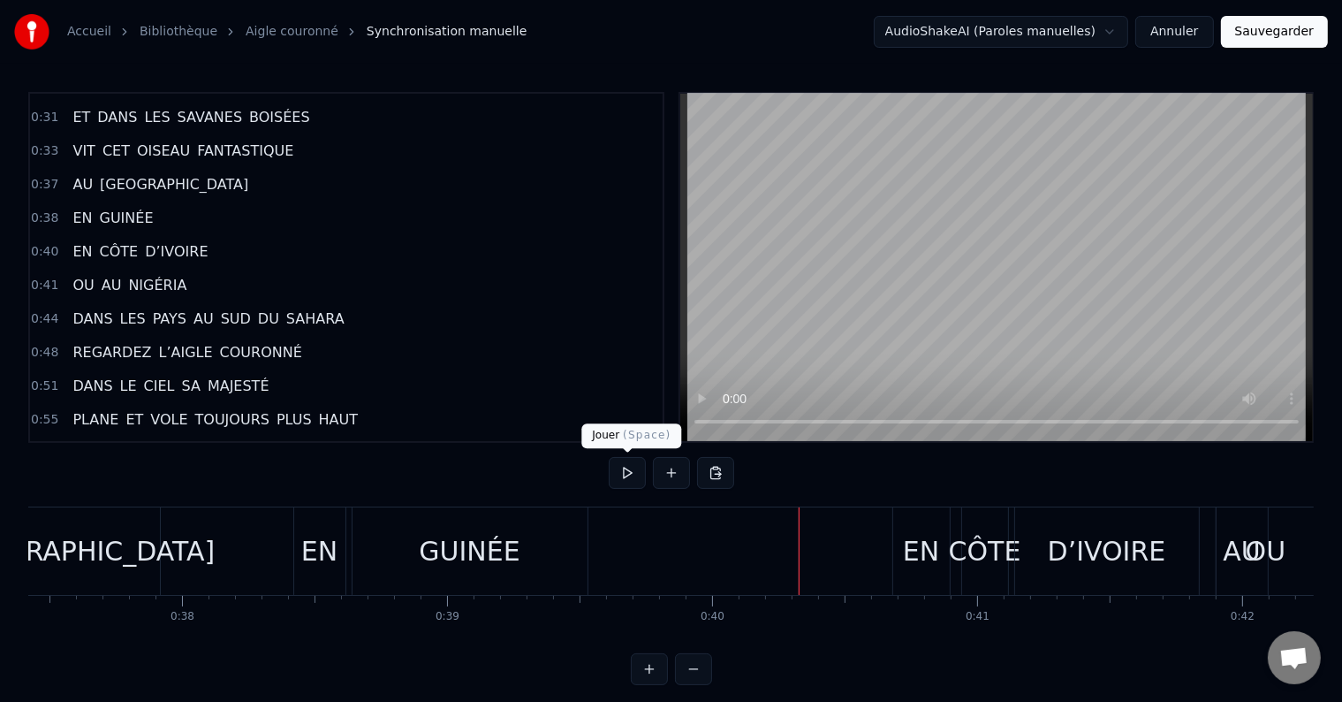
click at [627, 473] on button at bounding box center [627, 473] width 37 height 32
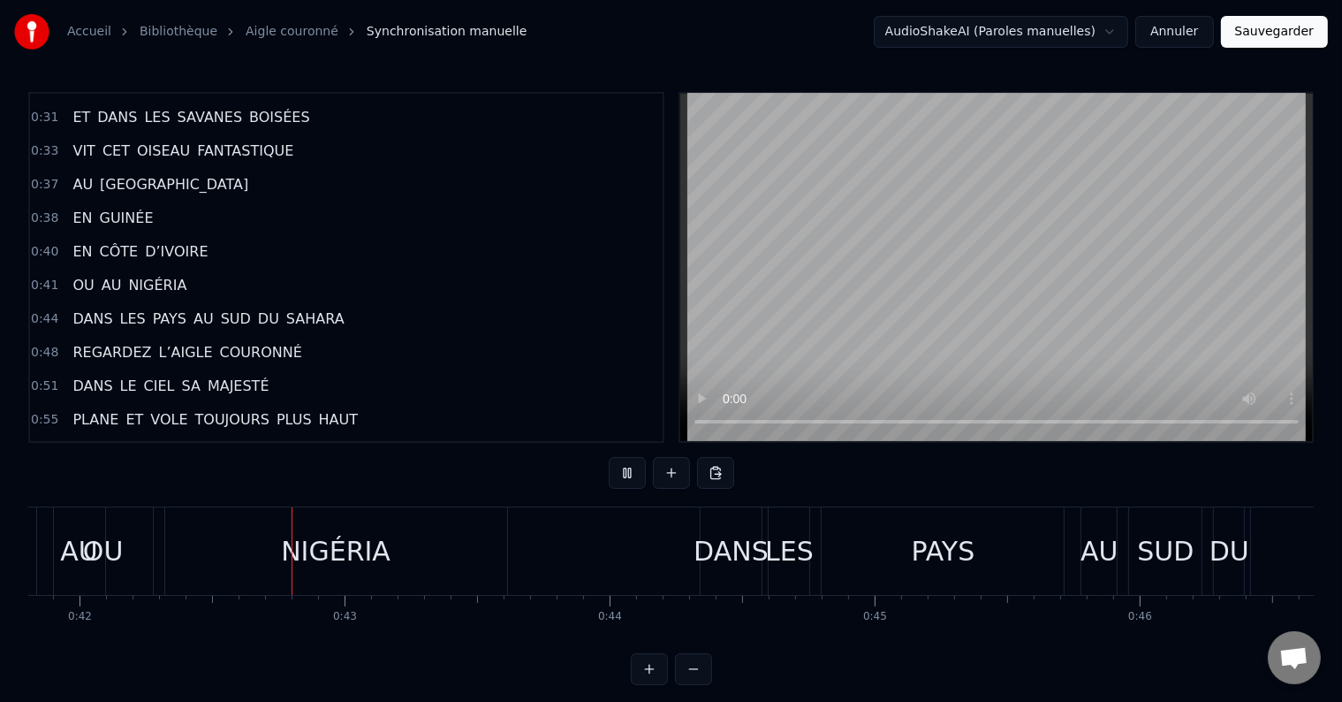
scroll to position [0, 11098]
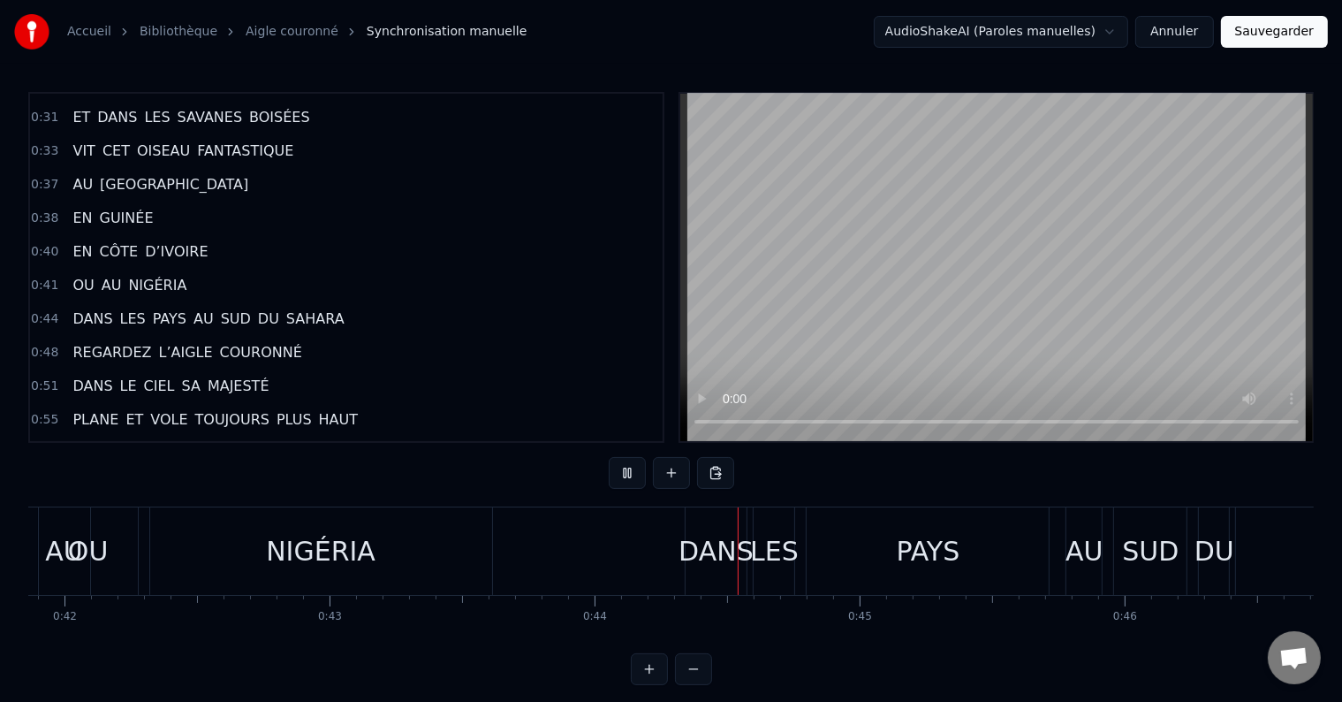
click at [460, 583] on div "NIGÉRIA" at bounding box center [321, 550] width 342 height 87
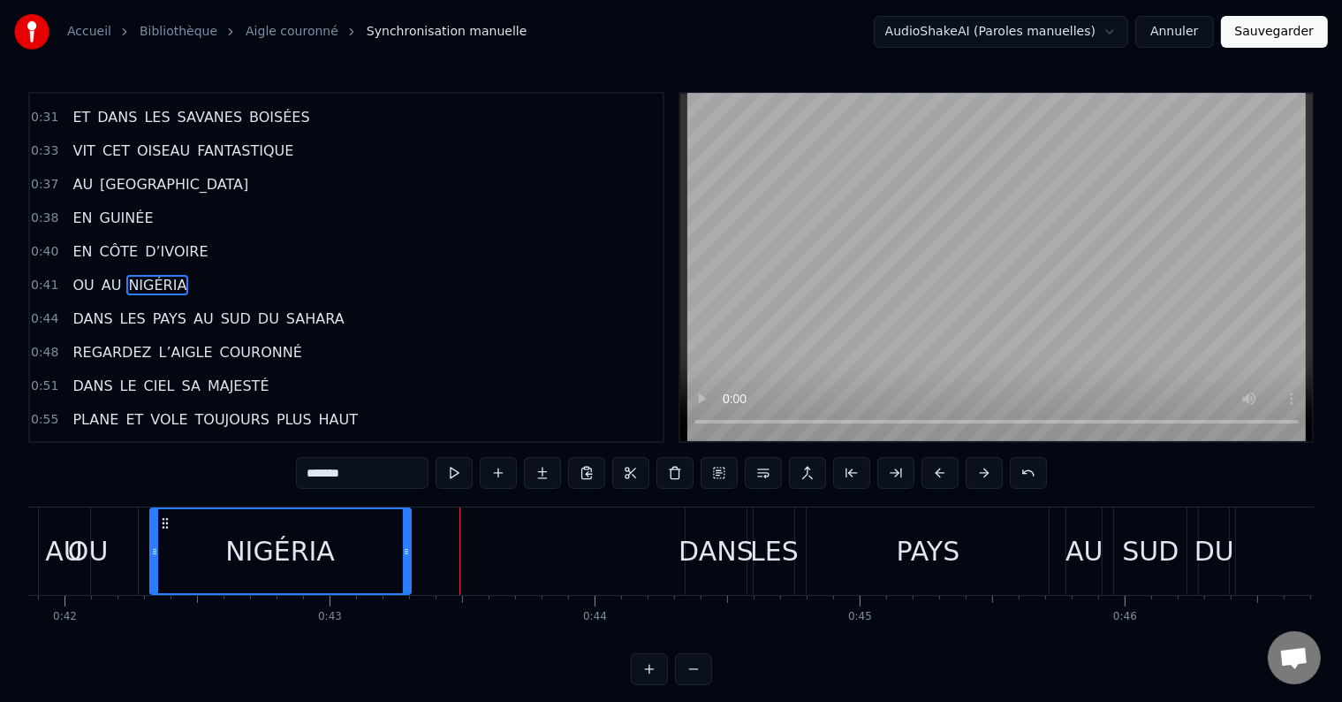
drag, startPoint x: 489, startPoint y: 552, endPoint x: 403, endPoint y: 566, distance: 86.9
click at [403, 566] on div at bounding box center [406, 551] width 7 height 84
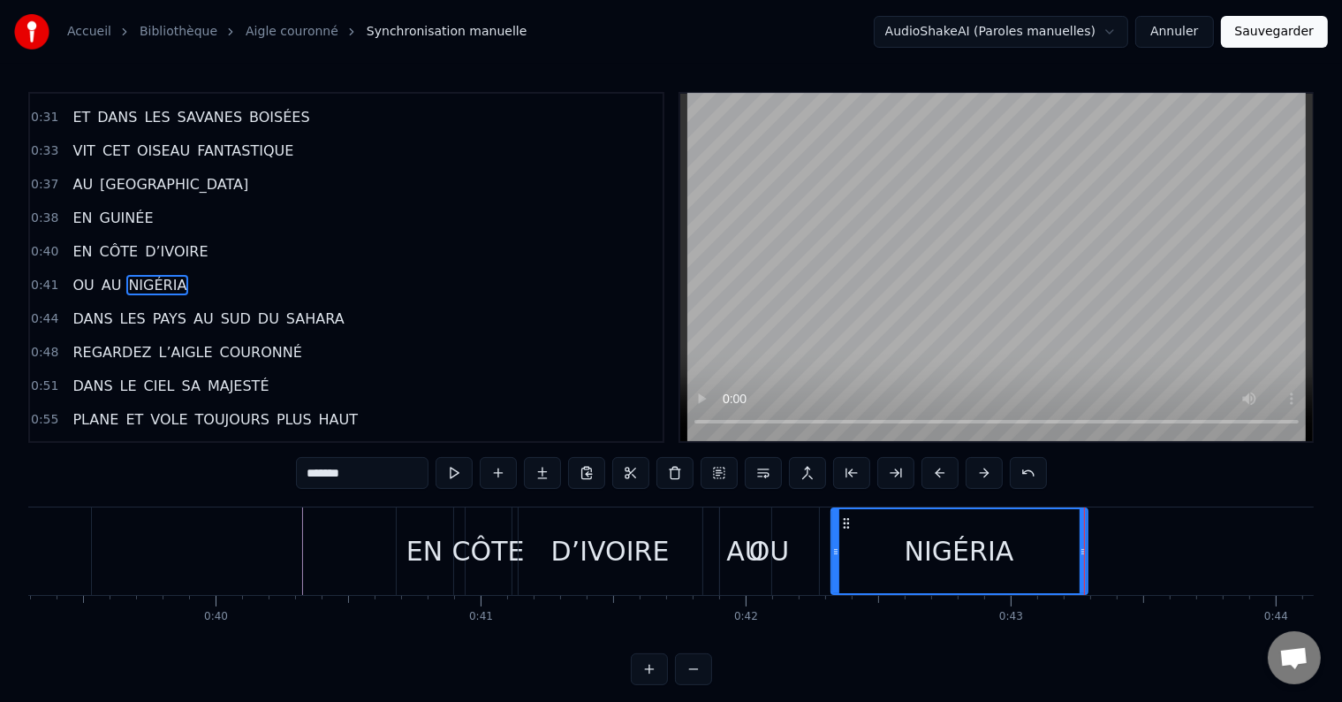
scroll to position [0, 10366]
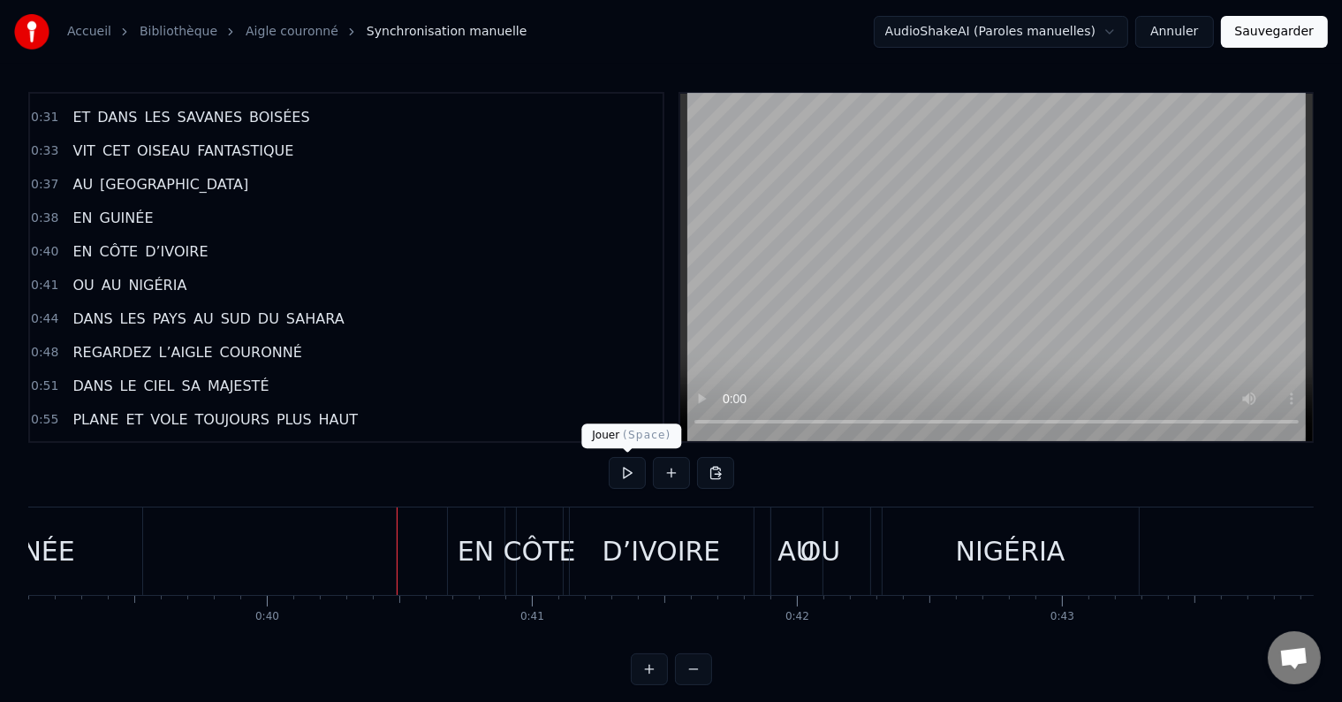
click at [630, 469] on button at bounding box center [627, 473] width 37 height 32
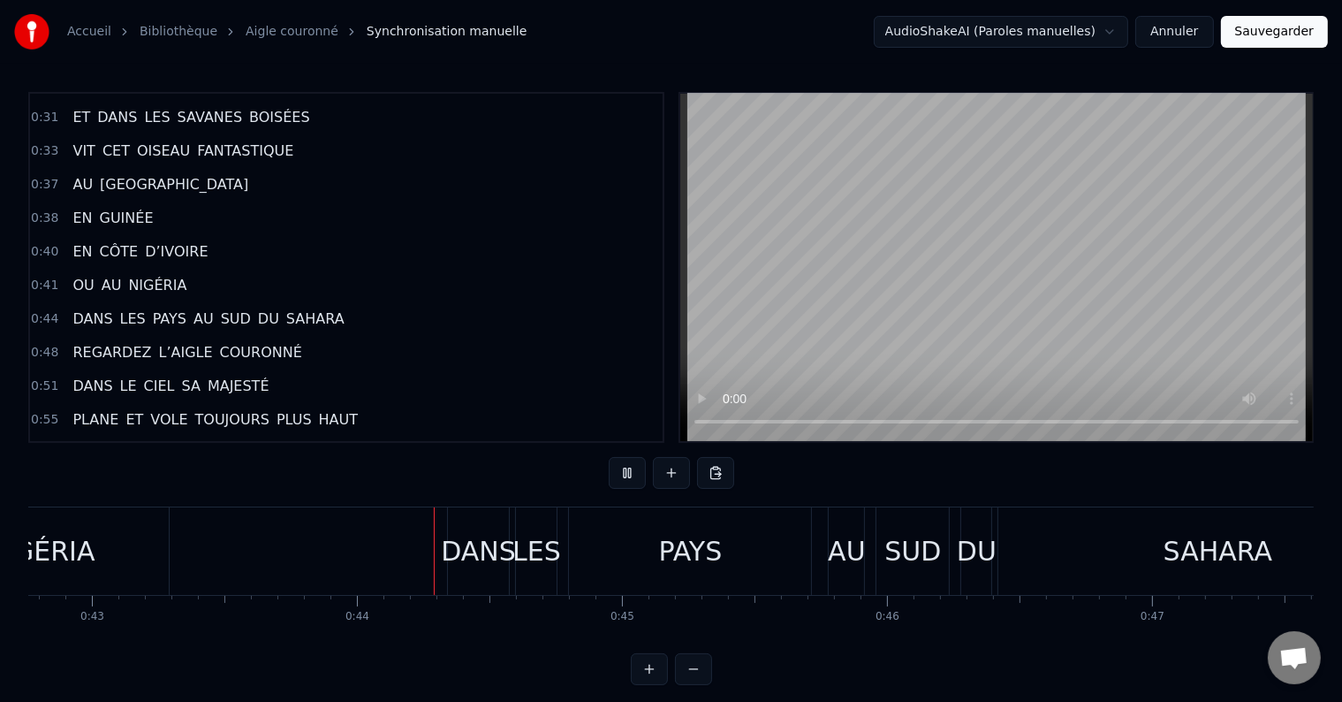
scroll to position [0, 11495]
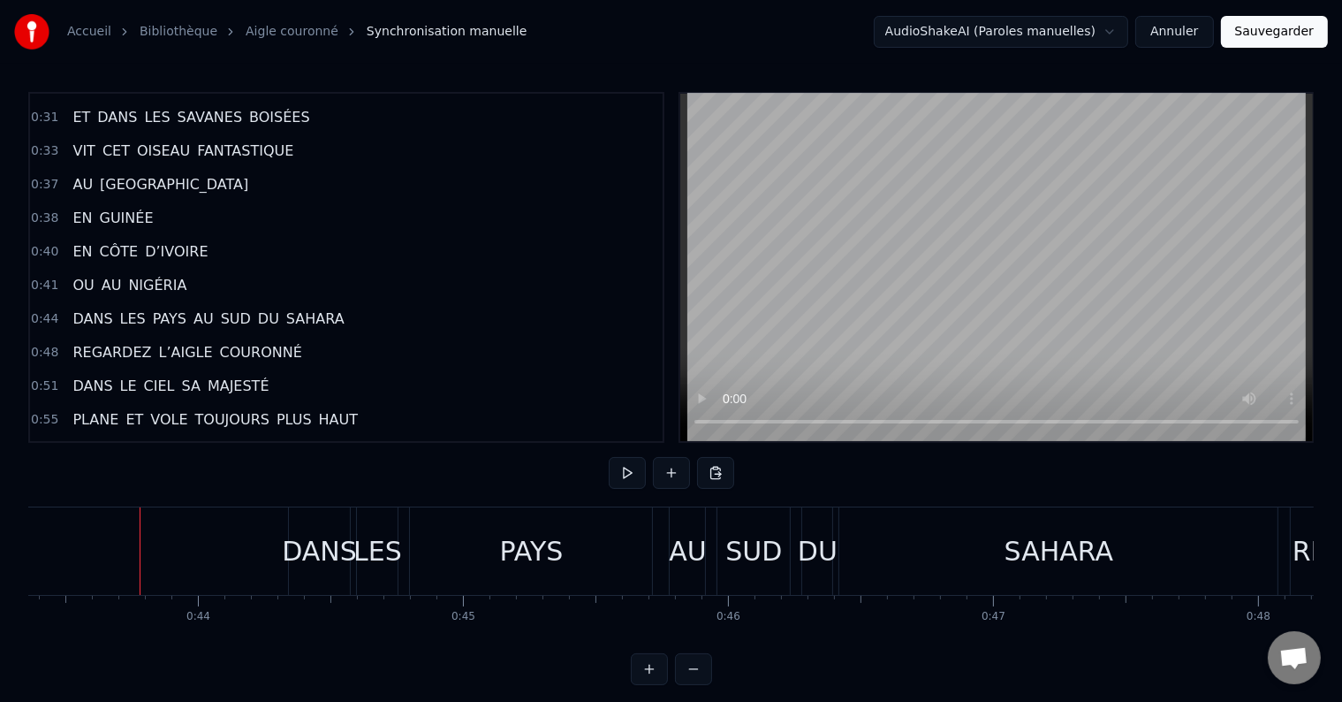
click at [315, 540] on div "DANS" at bounding box center [319, 551] width 75 height 40
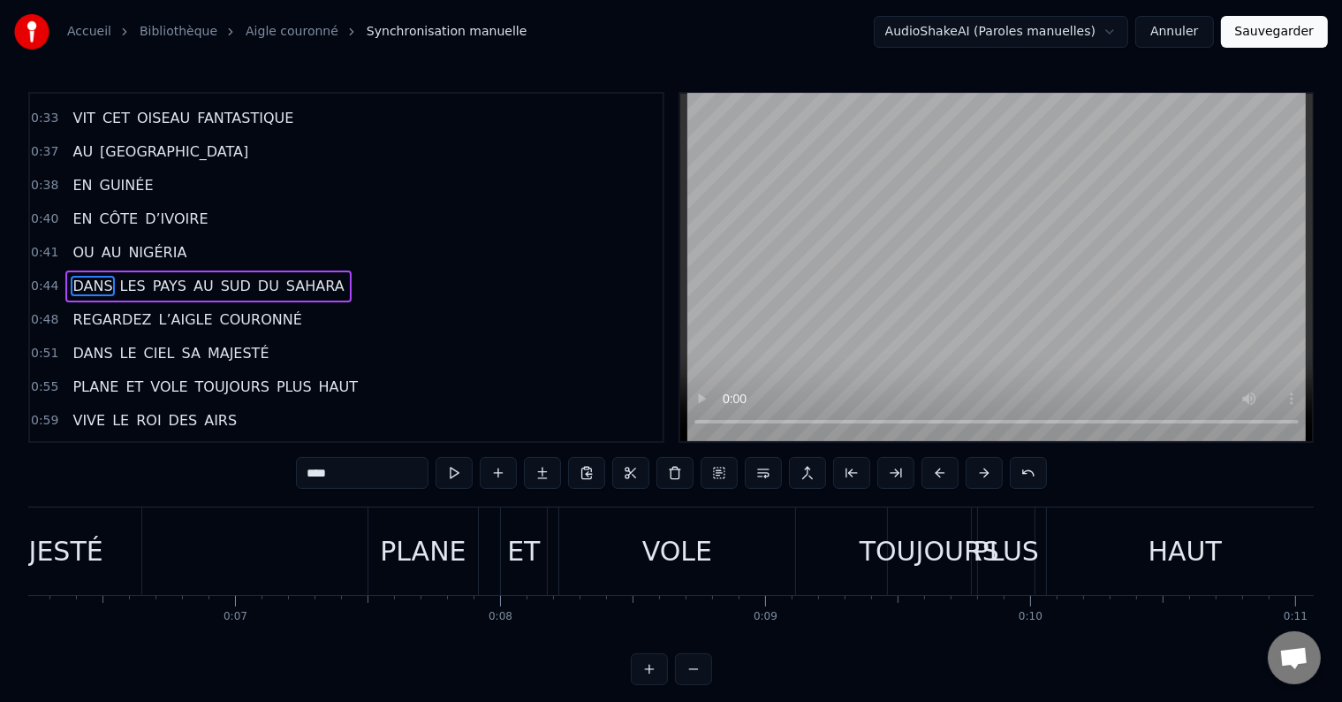
scroll to position [0, 0]
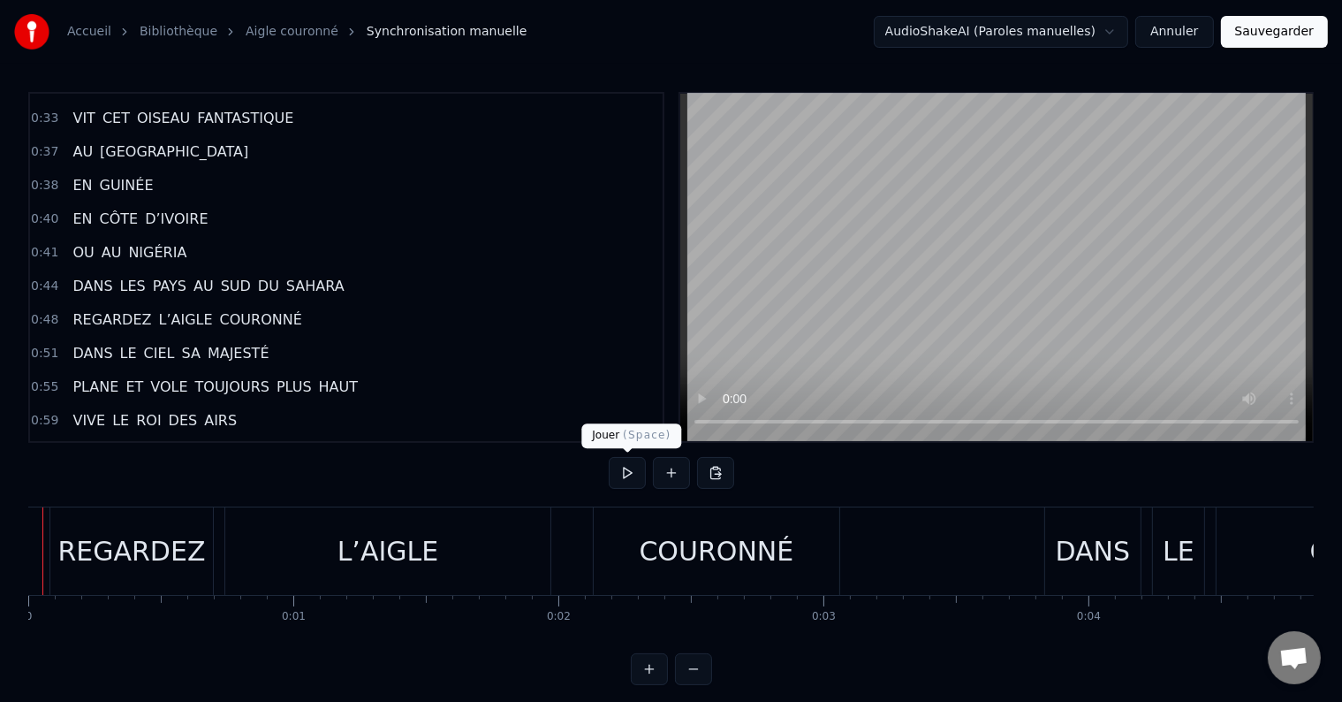
click at [641, 470] on button at bounding box center [627, 473] width 37 height 32
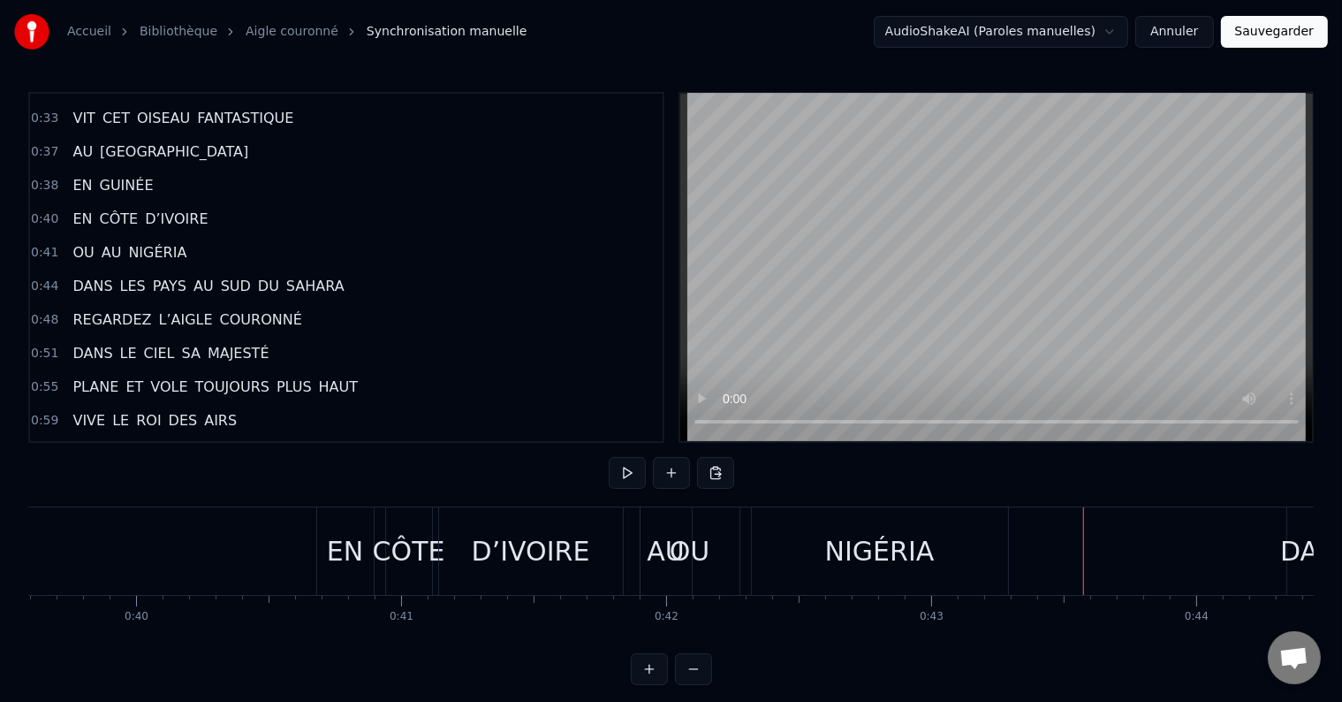
scroll to position [0, 10286]
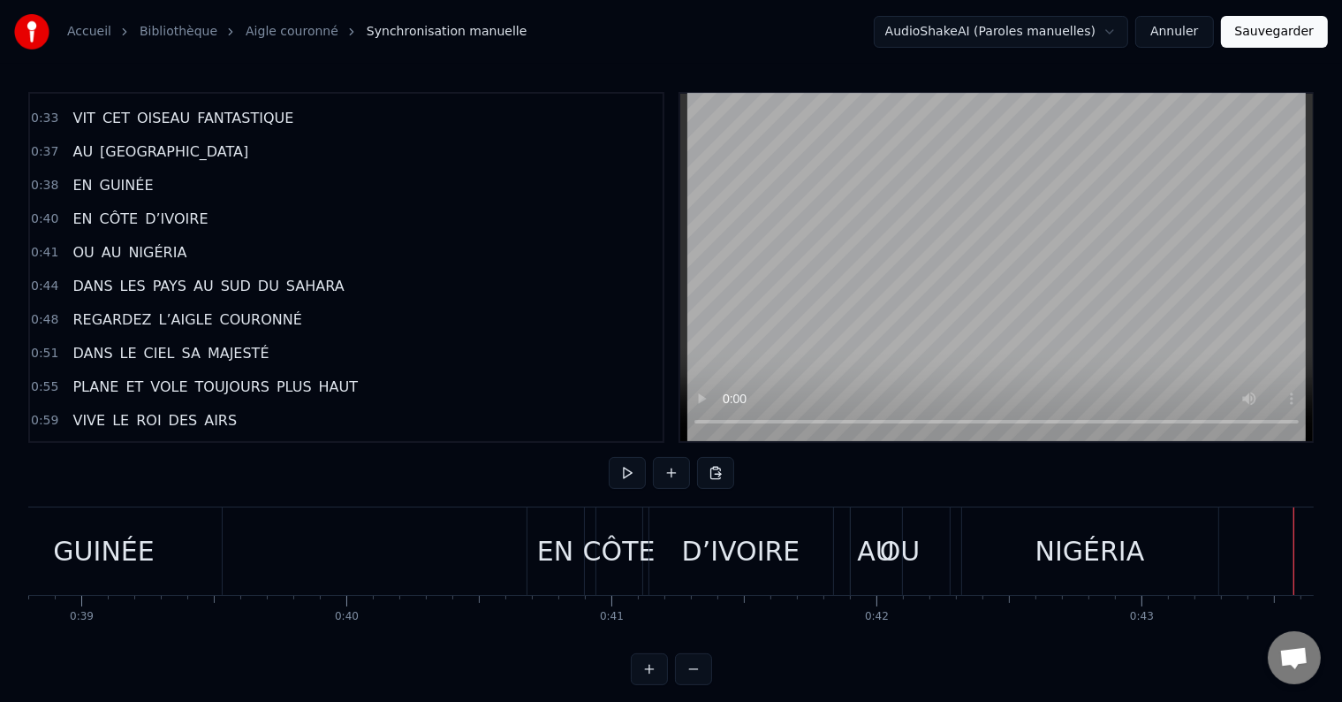
click at [689, 569] on div "D’IVOIRE" at bounding box center [741, 551] width 118 height 40
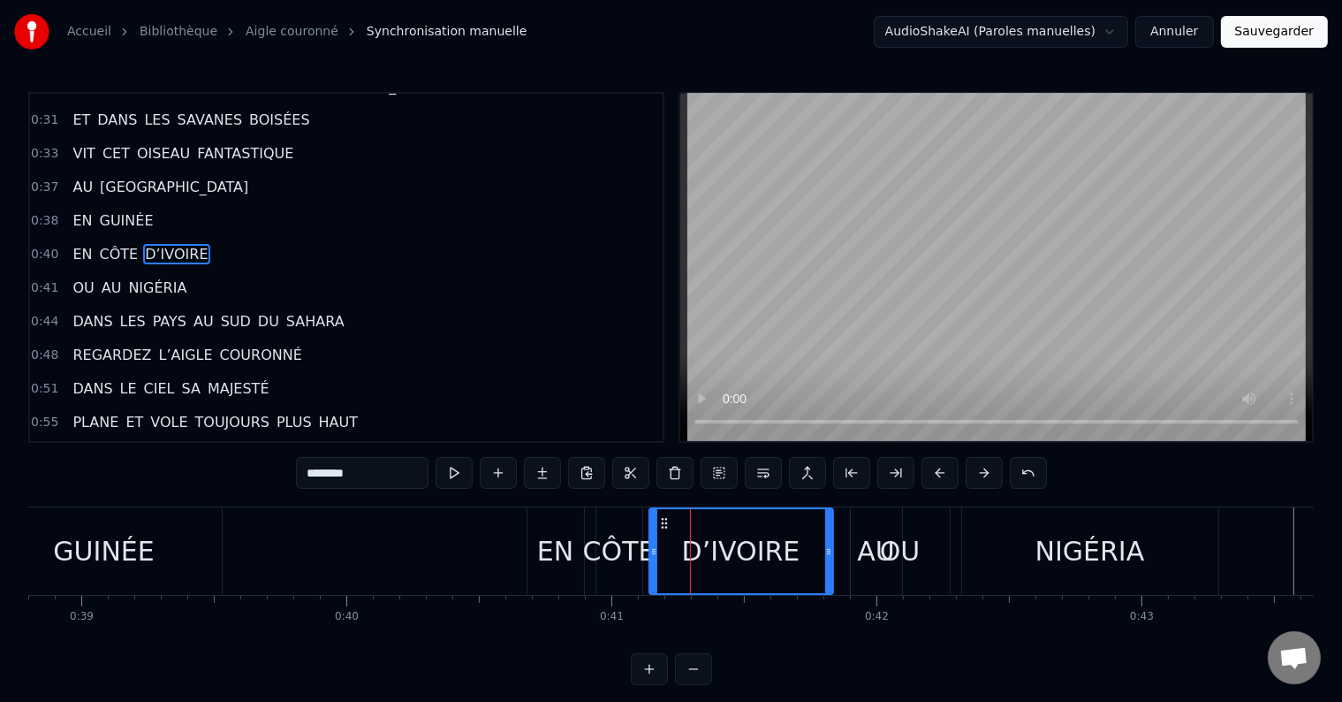
scroll to position [330, 0]
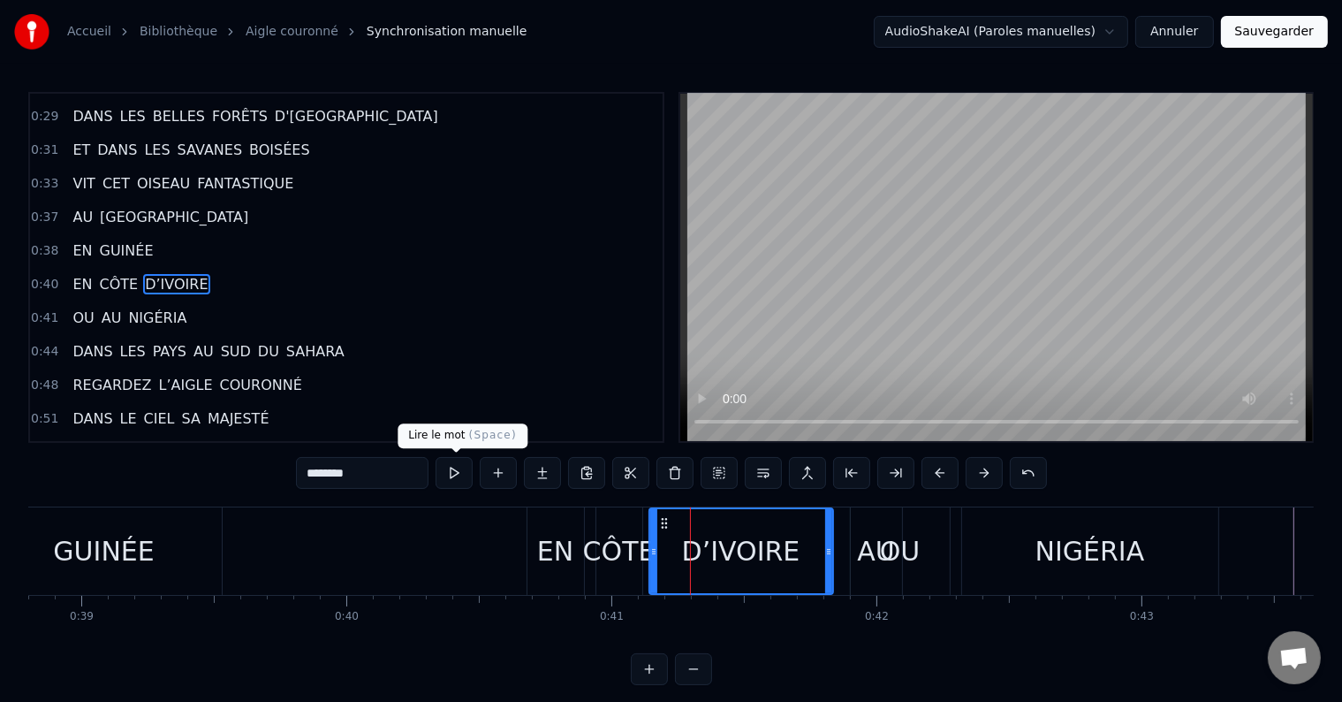
click at [454, 479] on button at bounding box center [454, 473] width 37 height 32
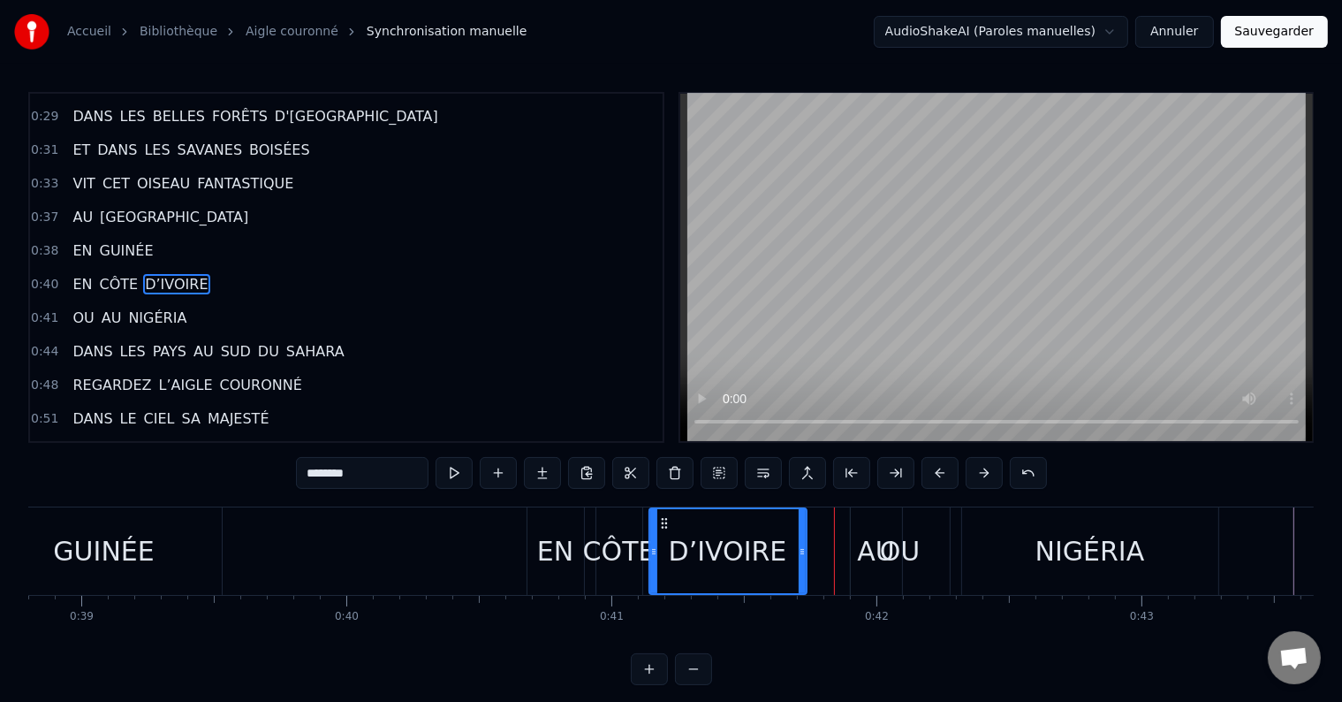
drag, startPoint x: 828, startPoint y: 555, endPoint x: 801, endPoint y: 558, distance: 27.6
click at [801, 558] on div at bounding box center [802, 551] width 7 height 84
click at [890, 555] on div "AU" at bounding box center [875, 551] width 37 height 40
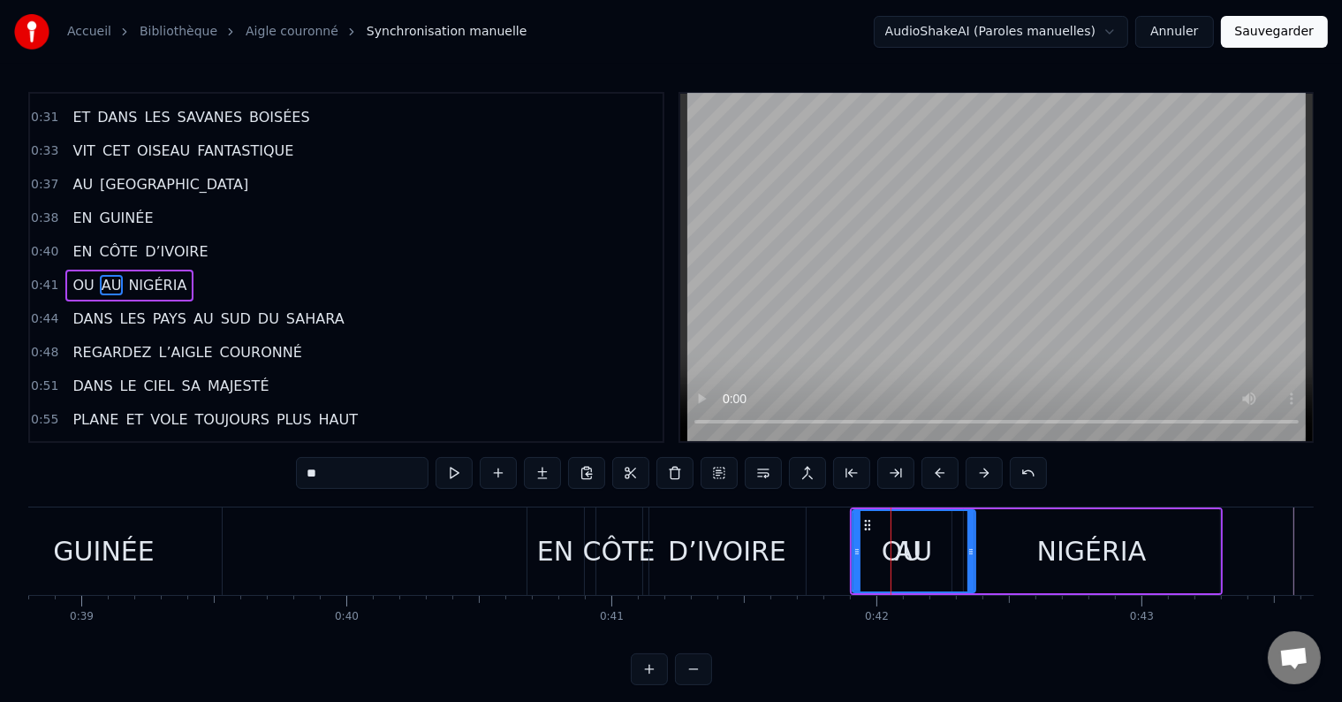
drag, startPoint x: 895, startPoint y: 551, endPoint x: 990, endPoint y: 556, distance: 94.7
click at [975, 556] on icon at bounding box center [971, 551] width 7 height 14
drag, startPoint x: 856, startPoint y: 548, endPoint x: 944, endPoint y: 551, distance: 87.5
click at [944, 551] on icon at bounding box center [944, 551] width 7 height 14
click at [945, 551] on icon at bounding box center [944, 551] width 7 height 14
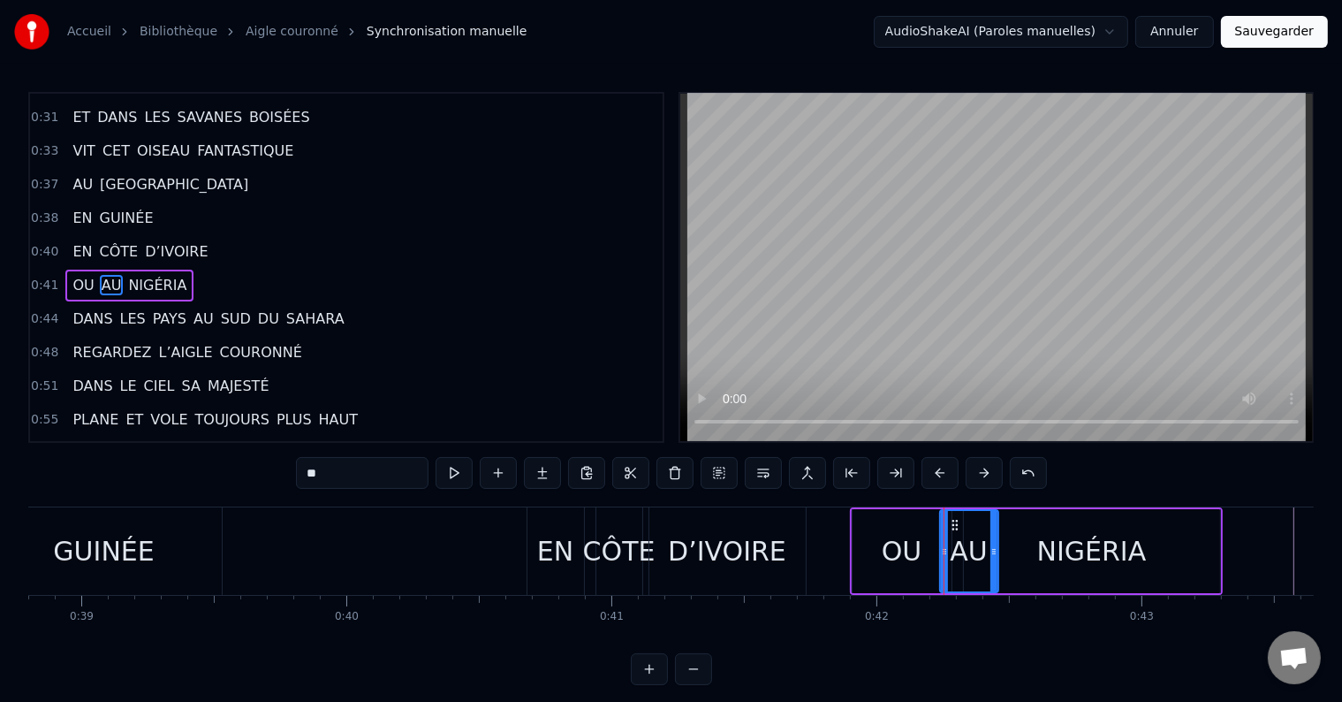
click at [885, 551] on div "OU" at bounding box center [902, 551] width 41 height 40
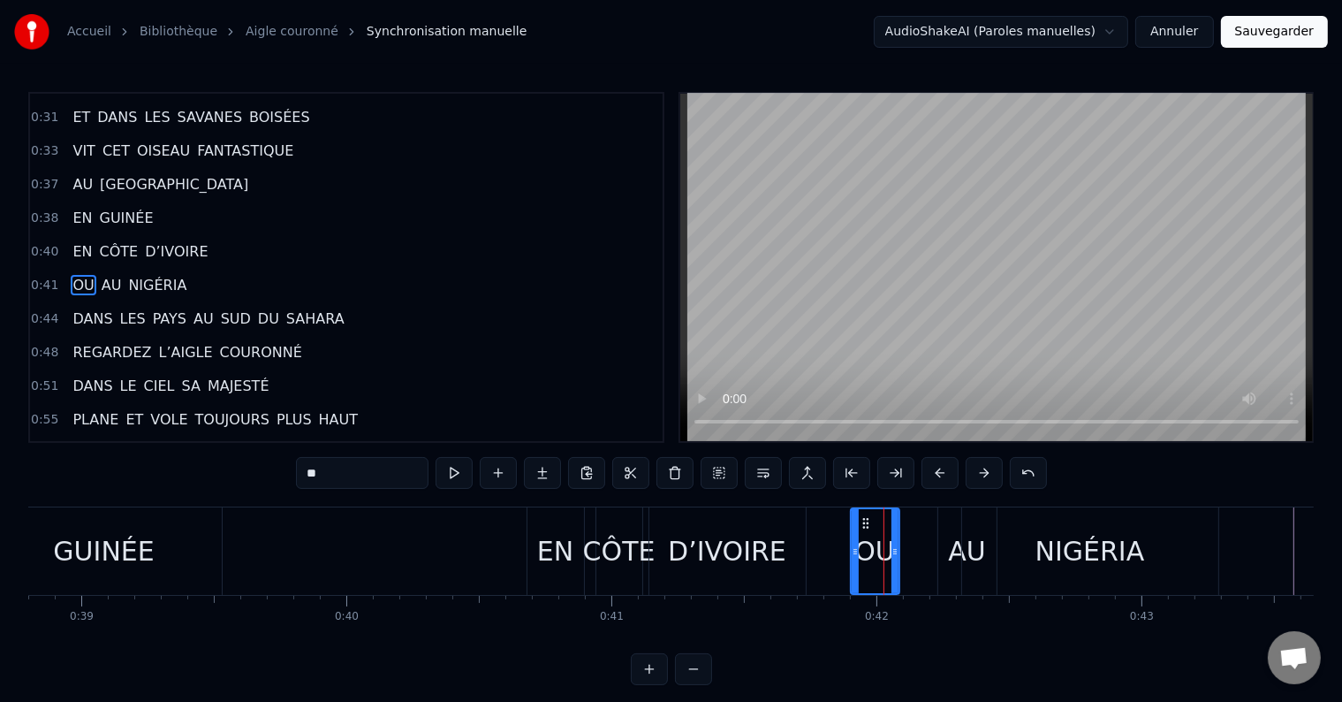
drag, startPoint x: 946, startPoint y: 549, endPoint x: 893, endPoint y: 557, distance: 54.5
click at [893, 557] on icon at bounding box center [895, 551] width 7 height 14
drag, startPoint x: 852, startPoint y: 551, endPoint x: 810, endPoint y: 552, distance: 41.6
click at [810, 552] on icon at bounding box center [813, 551] width 7 height 14
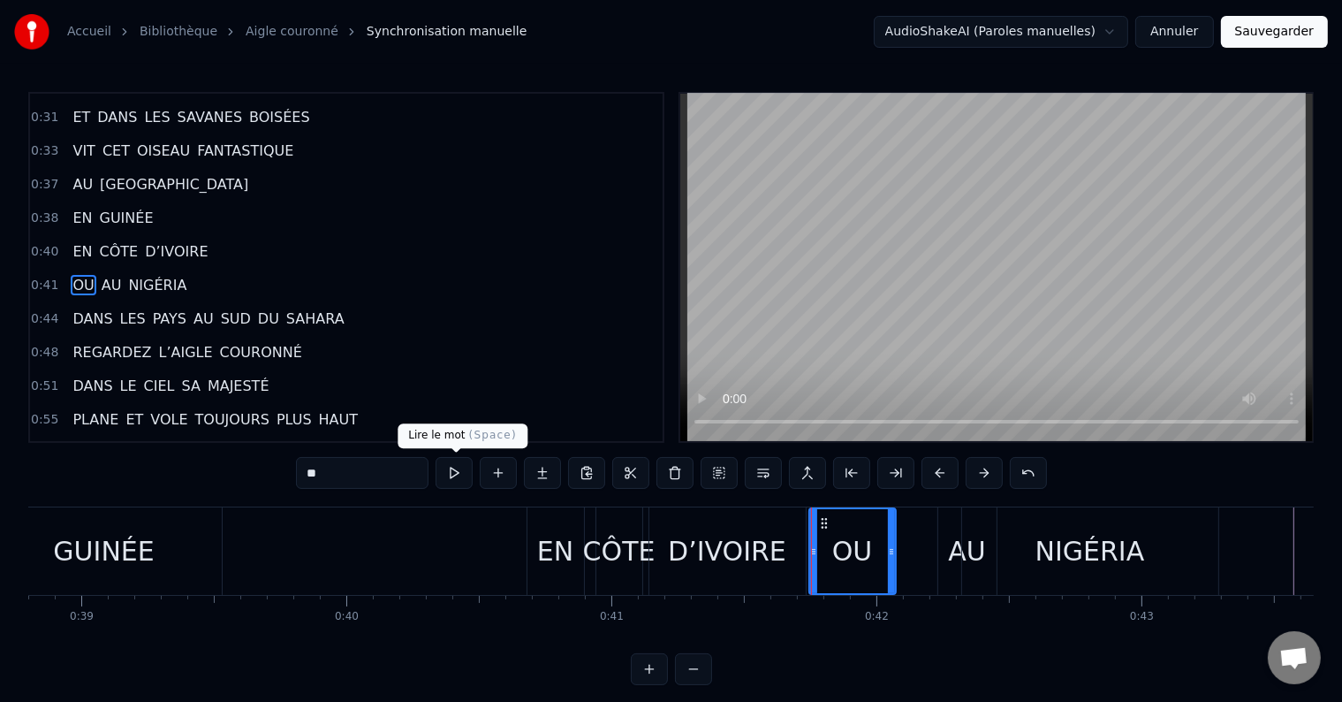
click at [463, 475] on button at bounding box center [454, 473] width 37 height 32
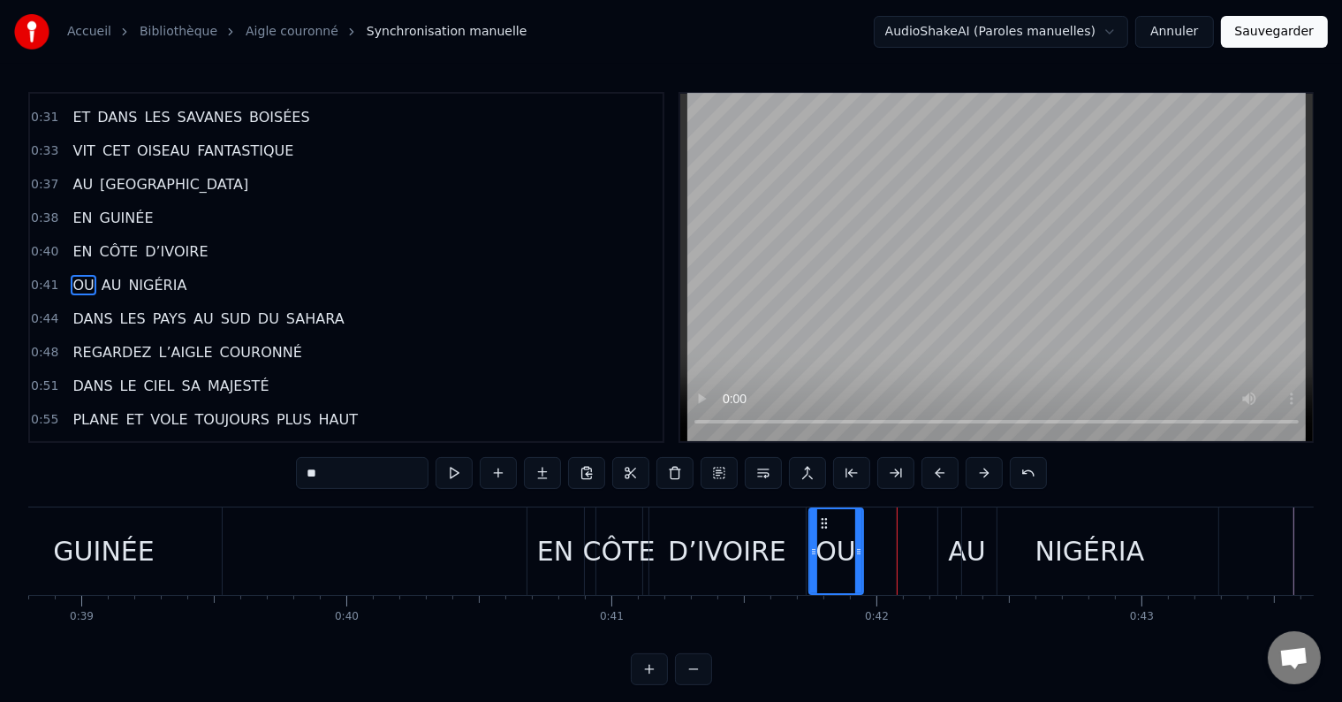
drag, startPoint x: 888, startPoint y: 540, endPoint x: 855, endPoint y: 548, distance: 33.6
click at [855, 548] on div at bounding box center [858, 551] width 7 height 84
click at [952, 548] on div "AU" at bounding box center [966, 551] width 37 height 40
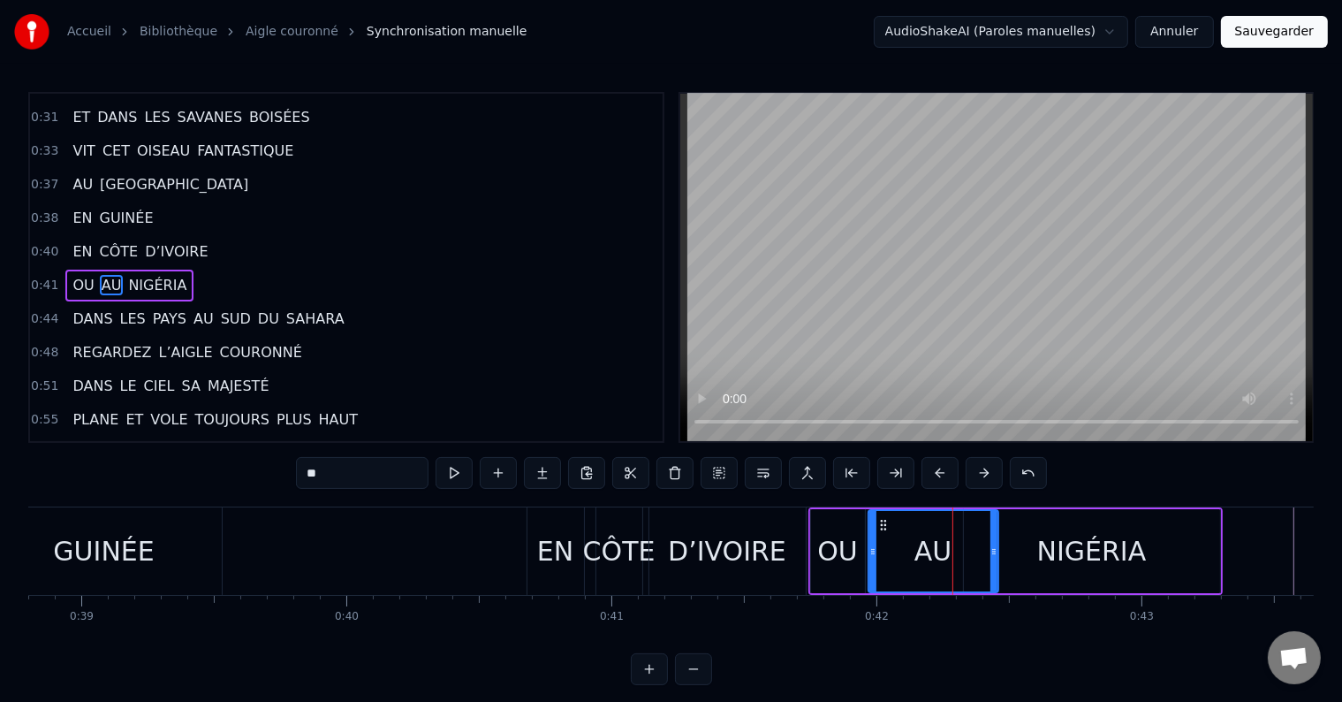
drag, startPoint x: 940, startPoint y: 549, endPoint x: 869, endPoint y: 551, distance: 71.6
click at [870, 551] on icon at bounding box center [873, 551] width 7 height 14
drag, startPoint x: 994, startPoint y: 544, endPoint x: 915, endPoint y: 552, distance: 79.0
click at [915, 552] on icon at bounding box center [915, 551] width 7 height 14
click at [1037, 546] on div "NIGÉRIA" at bounding box center [1092, 551] width 256 height 84
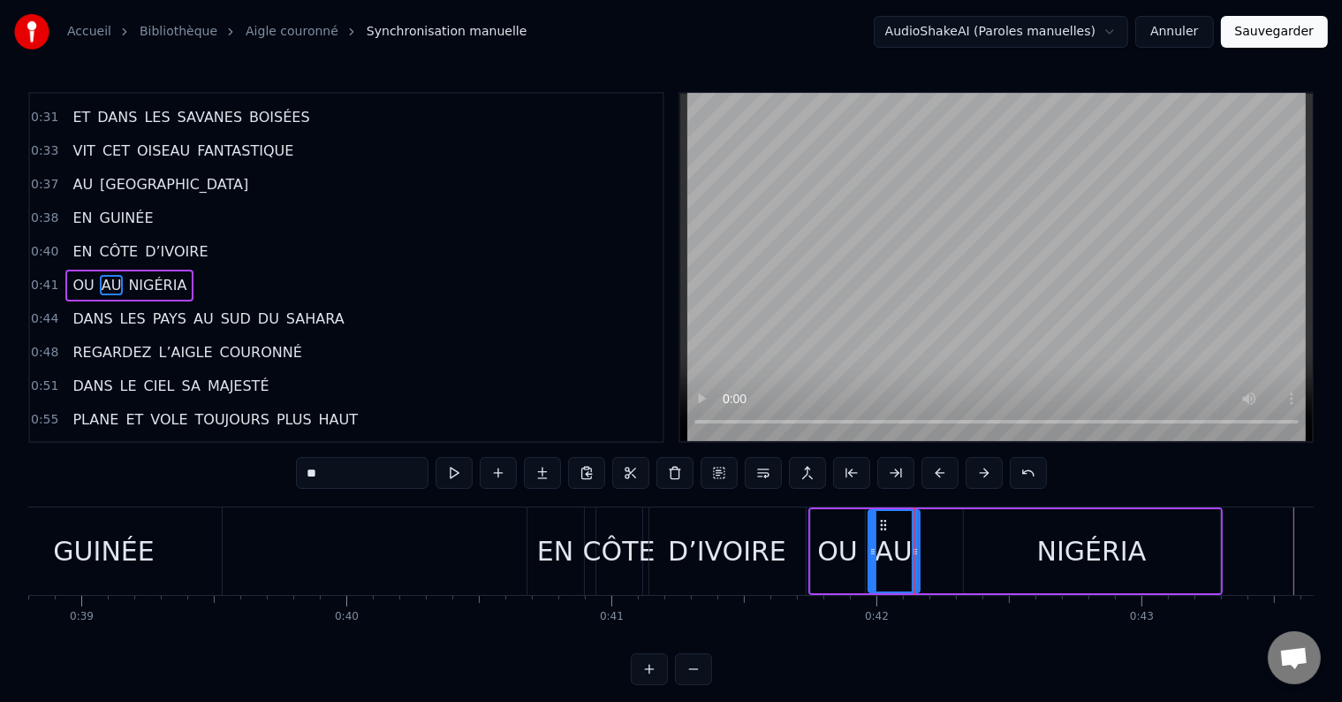
type input "*******"
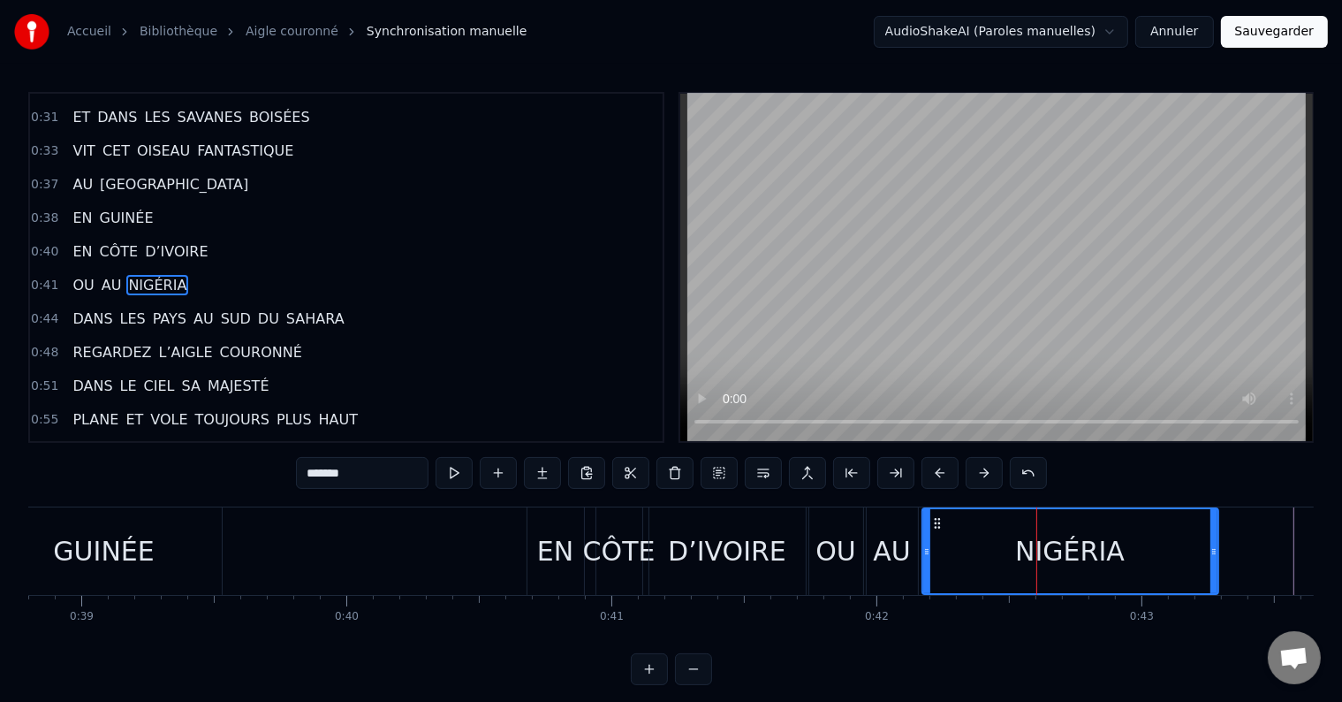
drag, startPoint x: 965, startPoint y: 545, endPoint x: 925, endPoint y: 550, distance: 40.0
click at [925, 550] on icon at bounding box center [926, 551] width 7 height 14
drag, startPoint x: 1212, startPoint y: 555, endPoint x: 1089, endPoint y: 582, distance: 125.8
click at [1128, 577] on div at bounding box center [1131, 551] width 7 height 84
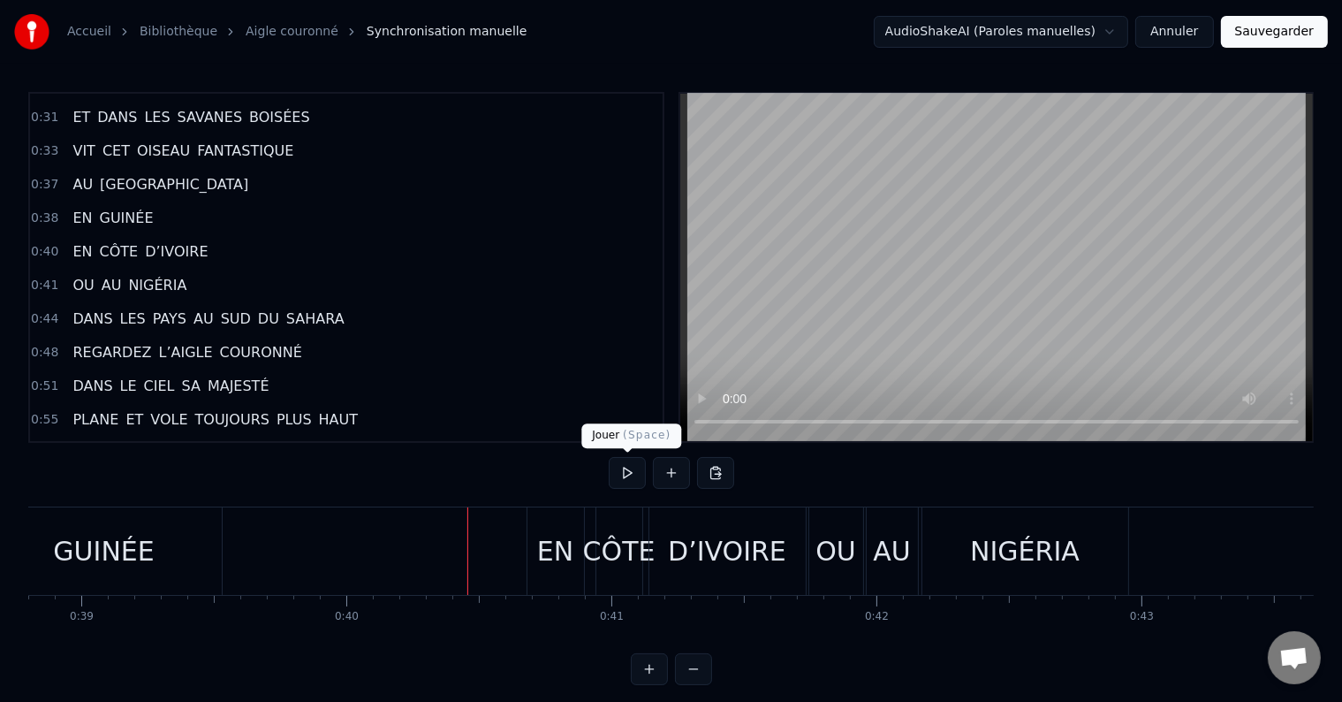
click at [628, 476] on button at bounding box center [627, 473] width 37 height 32
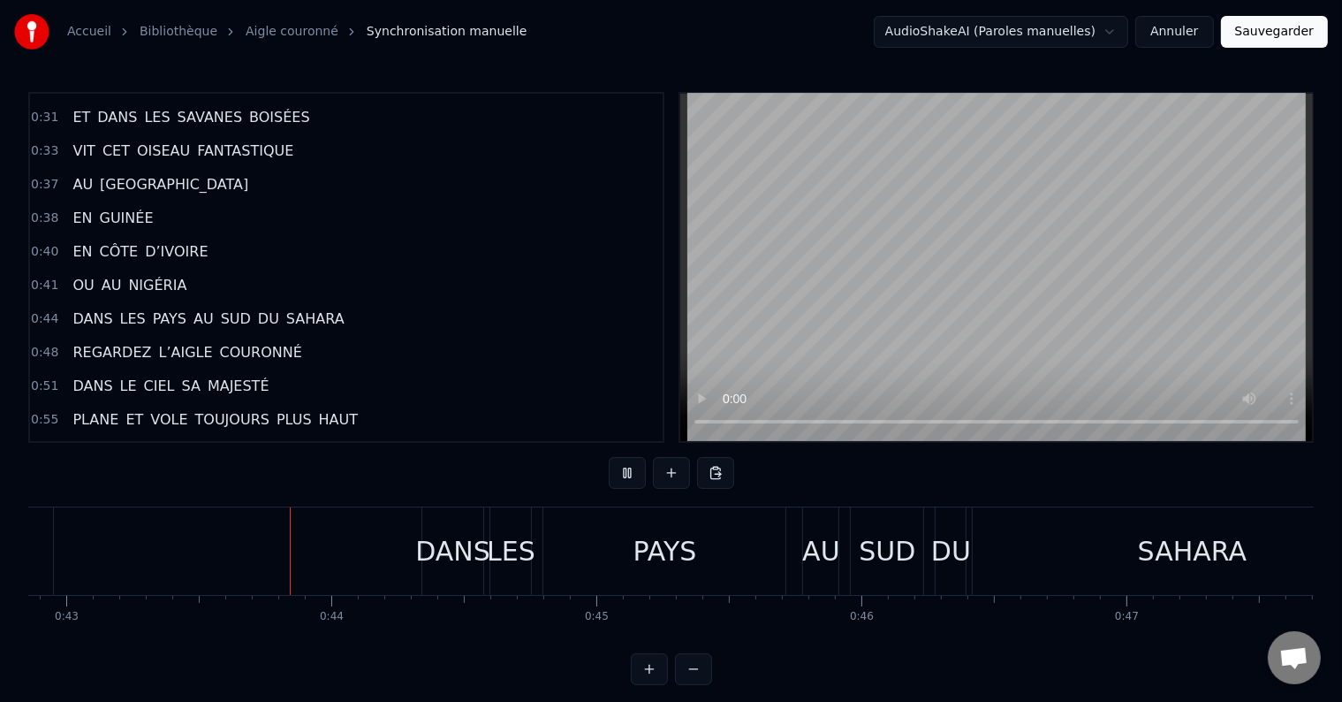
scroll to position [0, 11407]
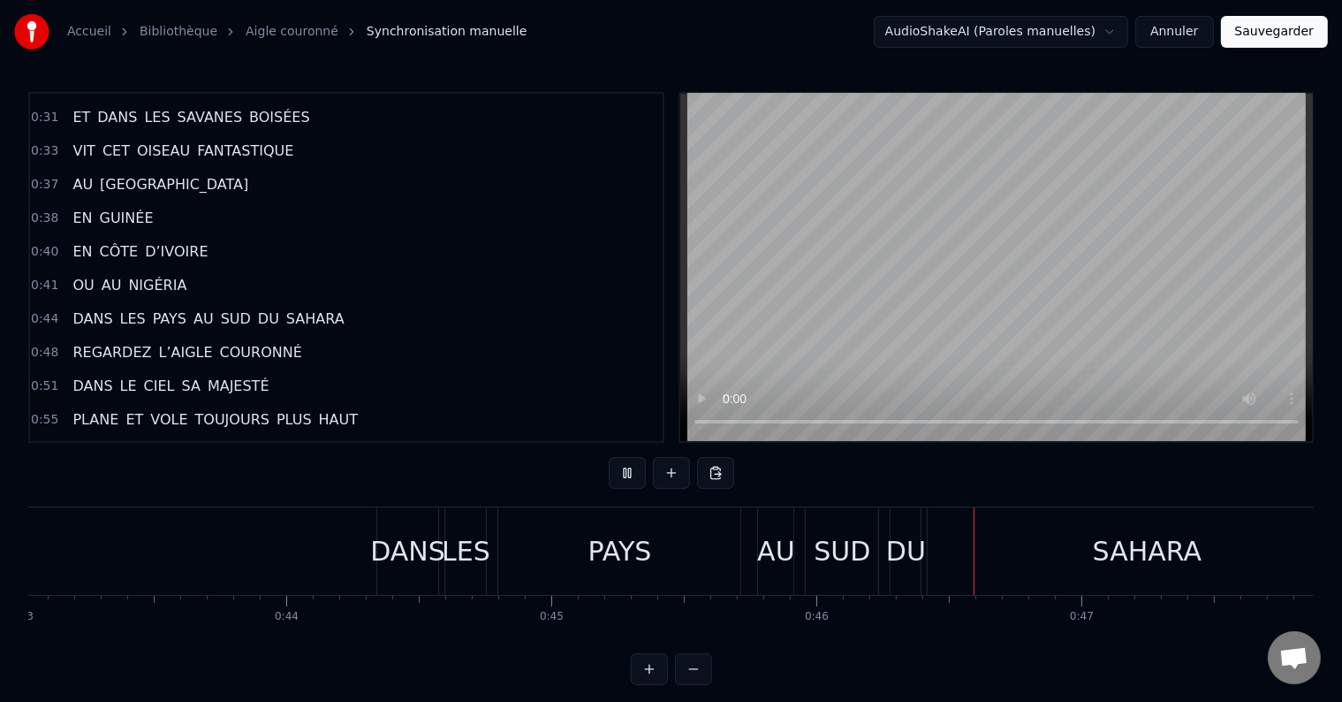
click at [617, 552] on div "PAYS" at bounding box center [621, 551] width 64 height 40
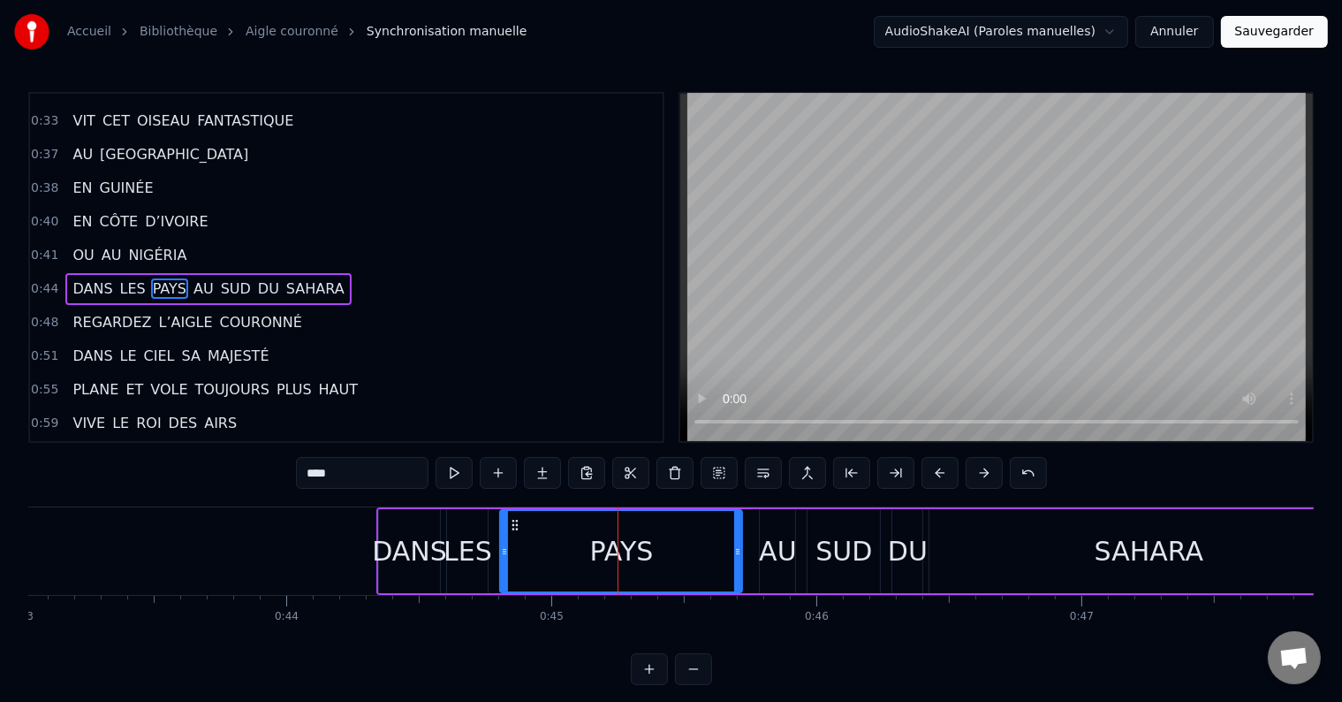
scroll to position [395, 0]
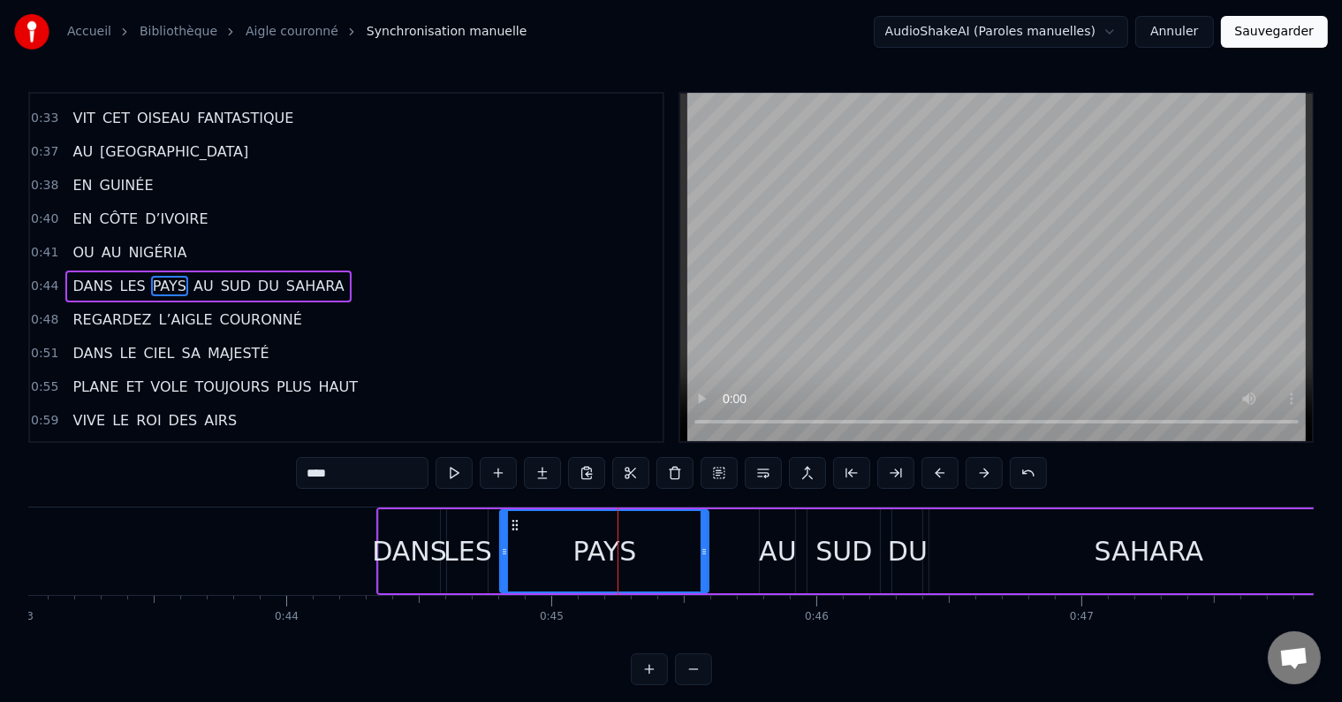
drag, startPoint x: 736, startPoint y: 539, endPoint x: 694, endPoint y: 546, distance: 43.0
click at [701, 544] on div at bounding box center [704, 551] width 7 height 80
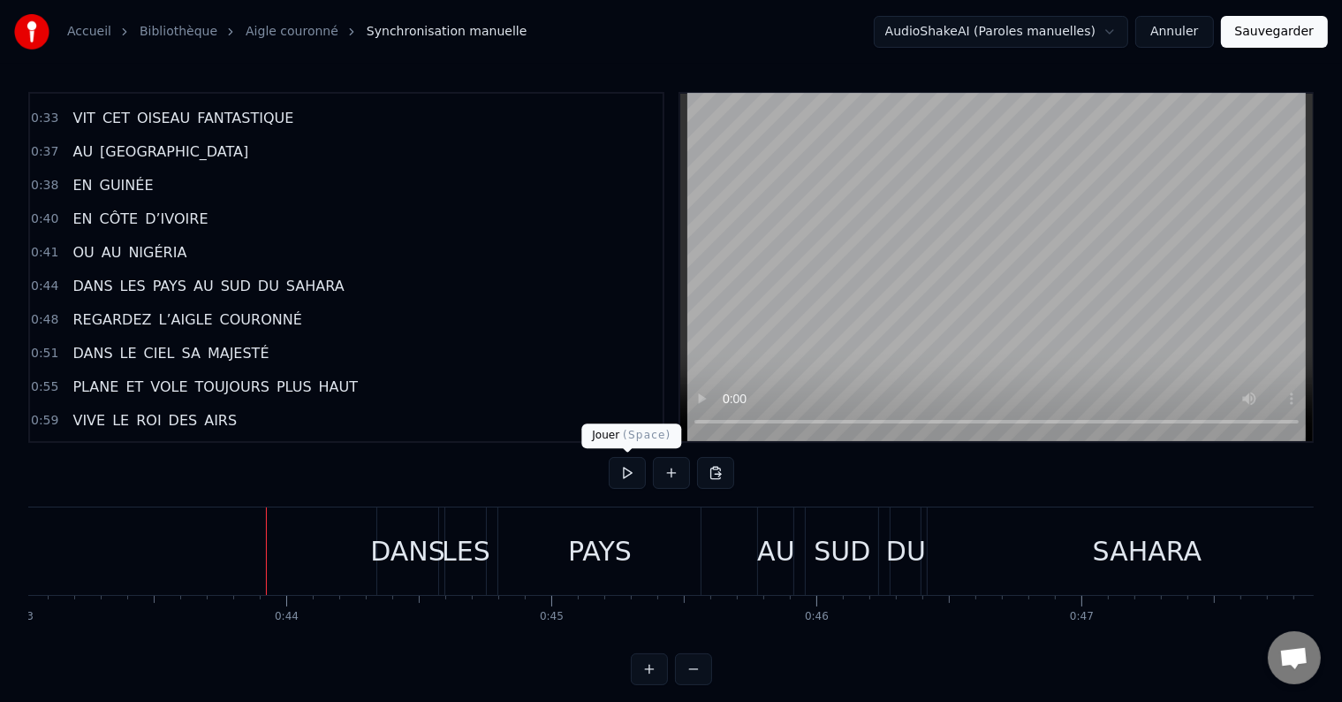
click at [630, 470] on button at bounding box center [627, 473] width 37 height 32
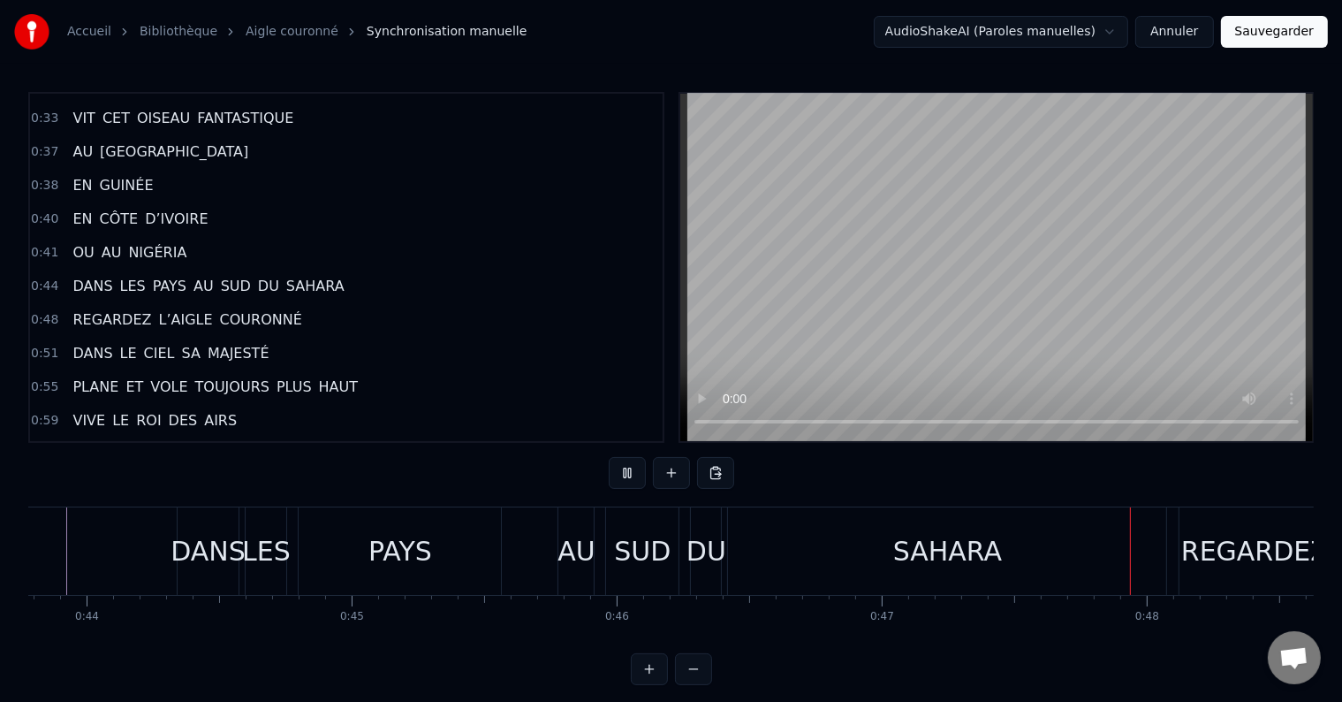
click at [963, 571] on div "SAHARA" at bounding box center [947, 550] width 438 height 87
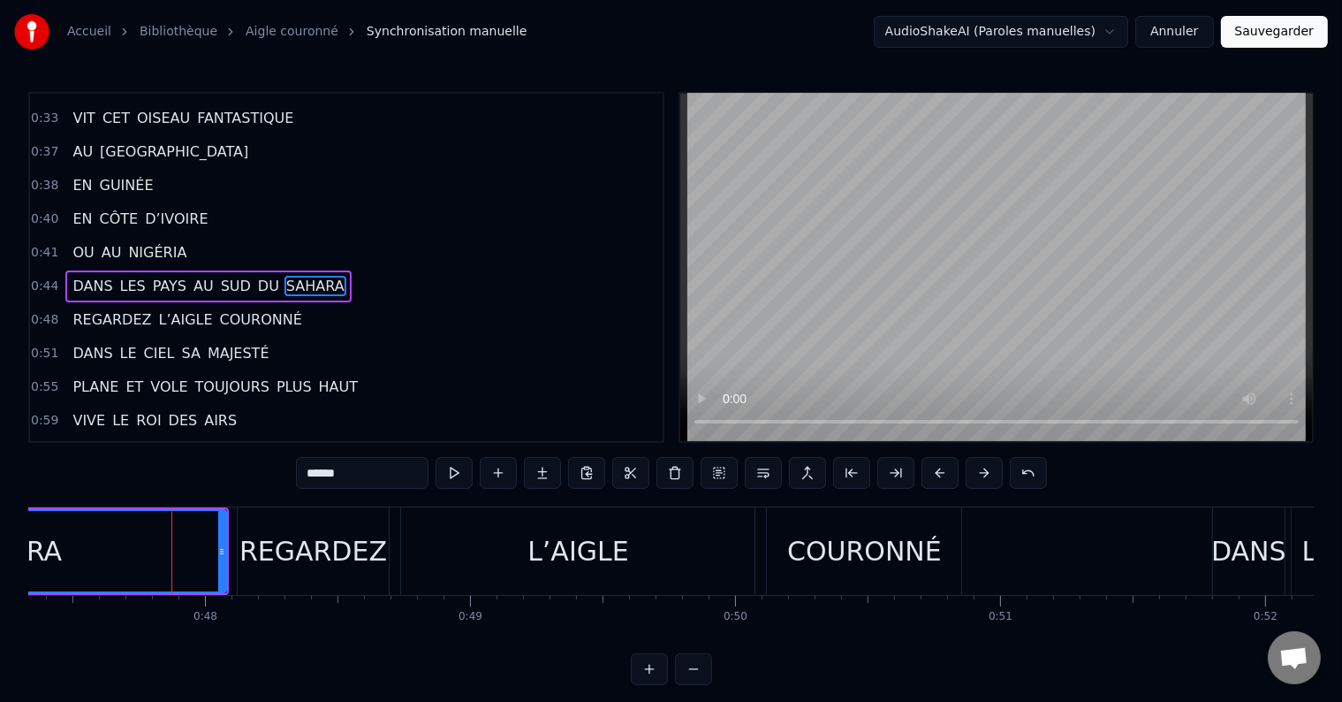
scroll to position [0, 12560]
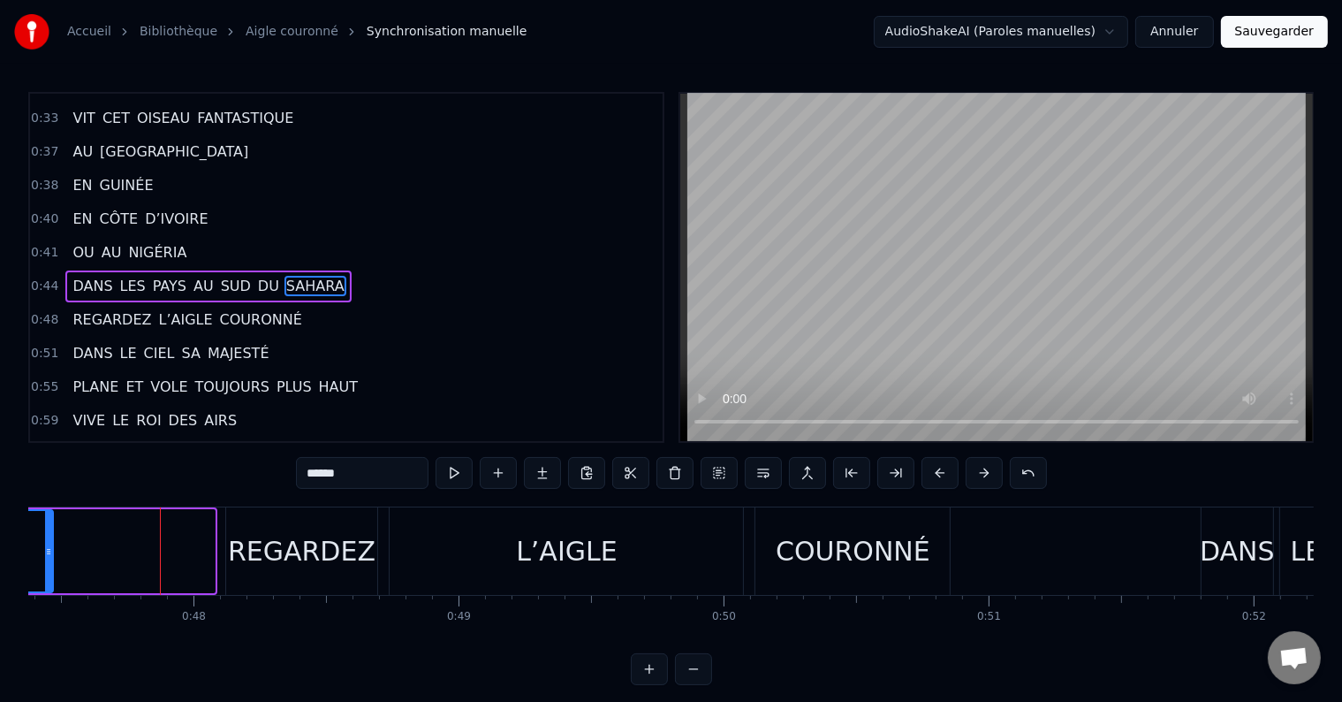
drag, startPoint x: 204, startPoint y: 547, endPoint x: 46, endPoint y: 545, distance: 158.2
click at [46, 545] on icon at bounding box center [48, 551] width 7 height 14
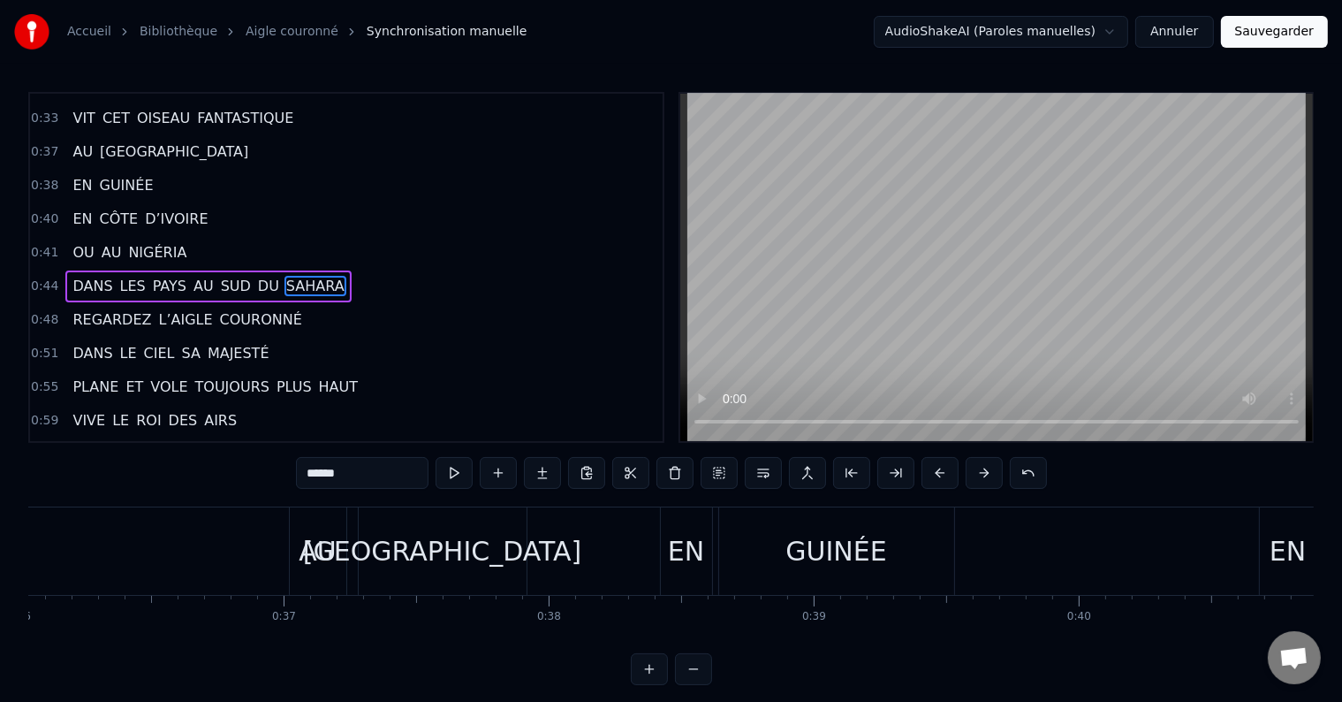
scroll to position [0, 9554]
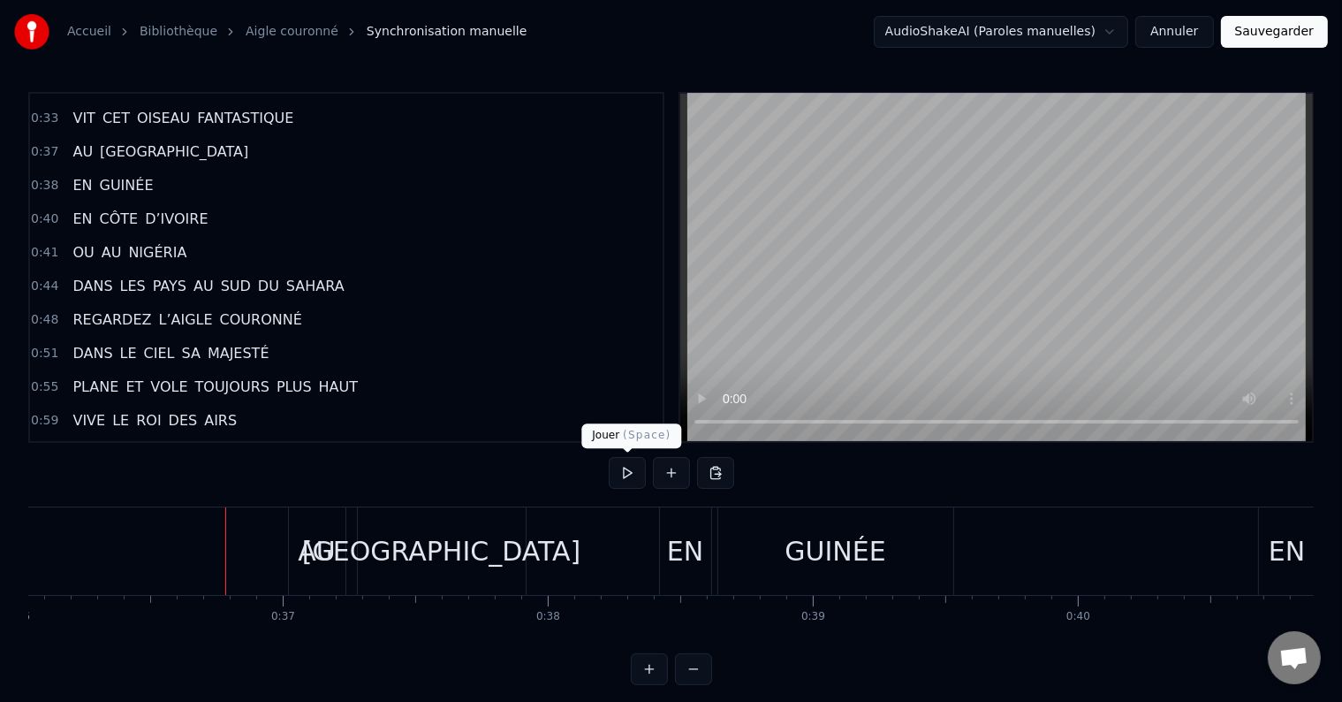
click at [638, 469] on button at bounding box center [627, 473] width 37 height 32
click at [810, 552] on div "GUINÉE" at bounding box center [835, 551] width 101 height 40
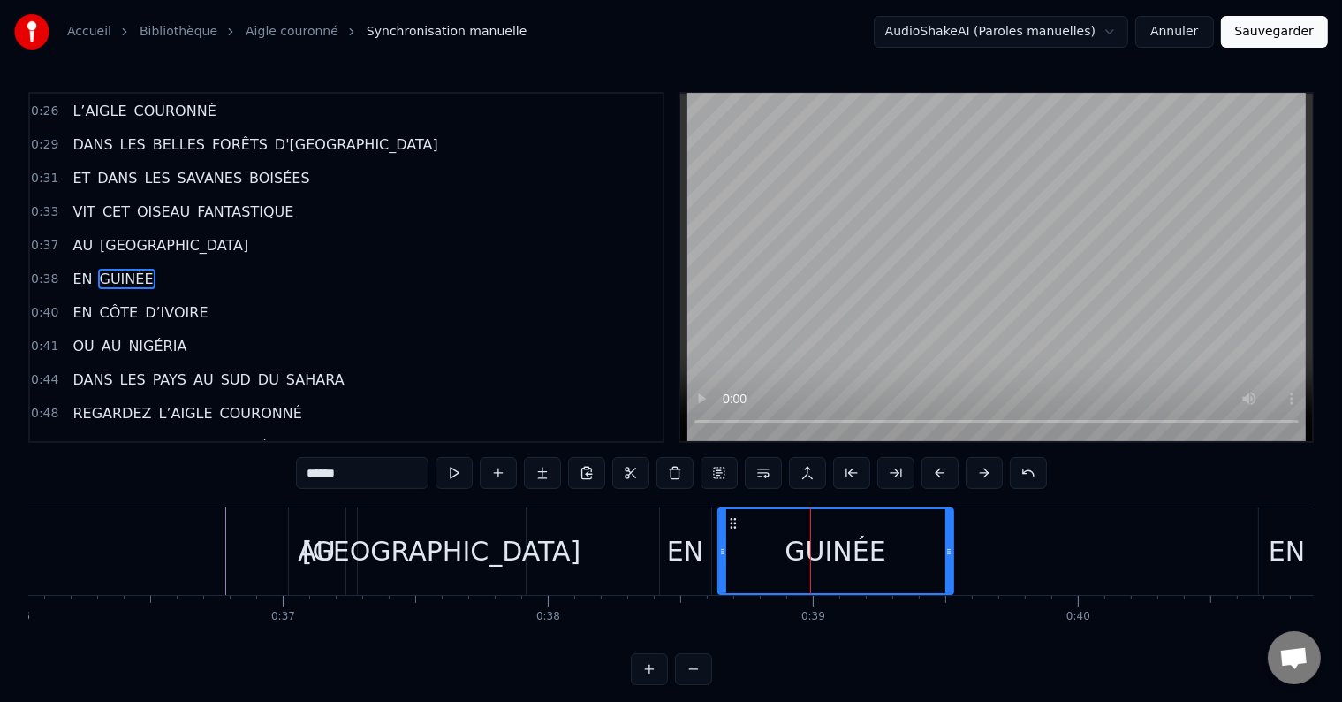
scroll to position [297, 0]
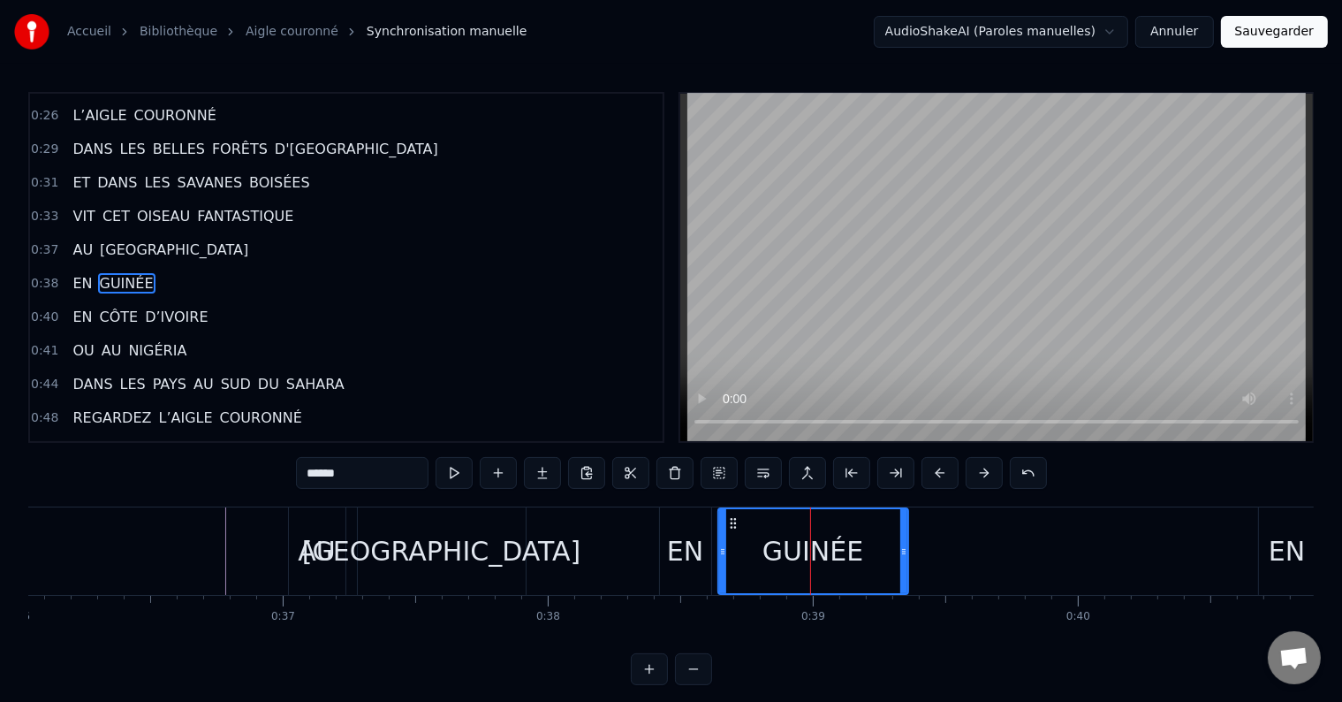
drag, startPoint x: 935, startPoint y: 561, endPoint x: 902, endPoint y: 570, distance: 33.9
click at [902, 570] on div at bounding box center [903, 551] width 7 height 84
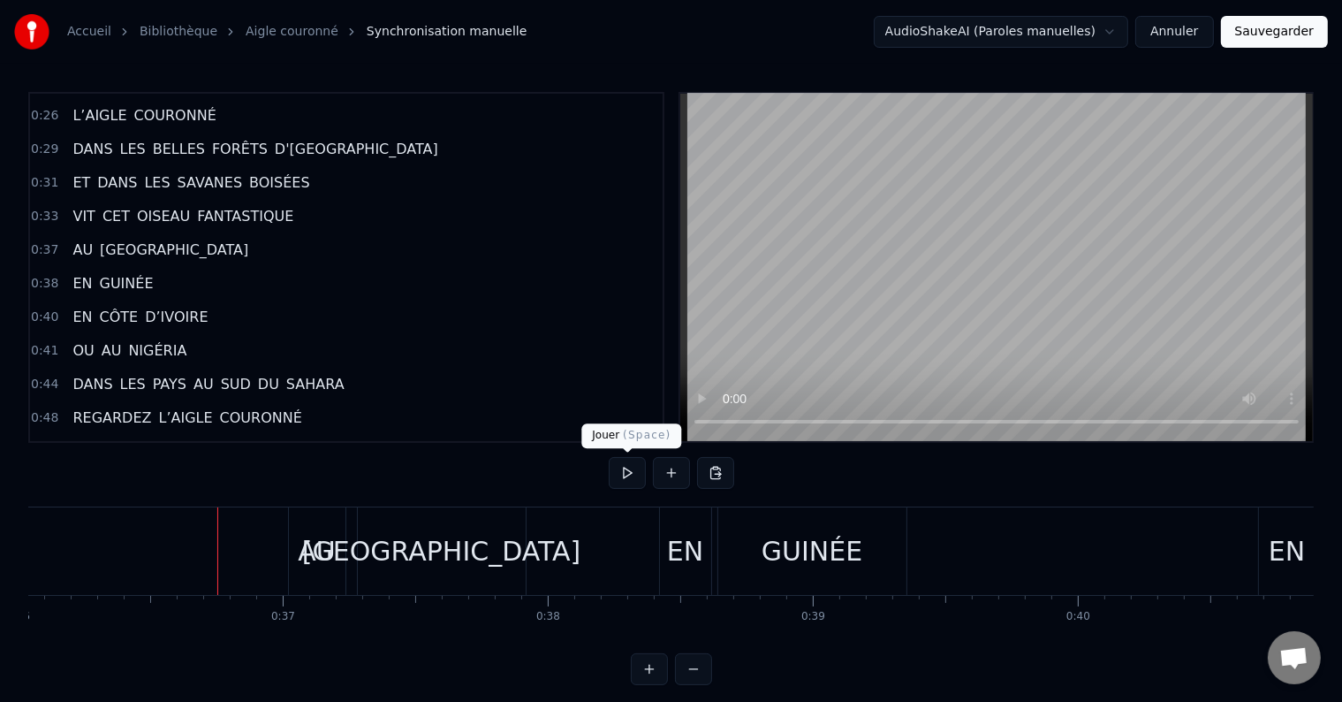
click at [622, 475] on button at bounding box center [627, 473] width 37 height 32
click at [704, 551] on div "EN" at bounding box center [685, 550] width 51 height 87
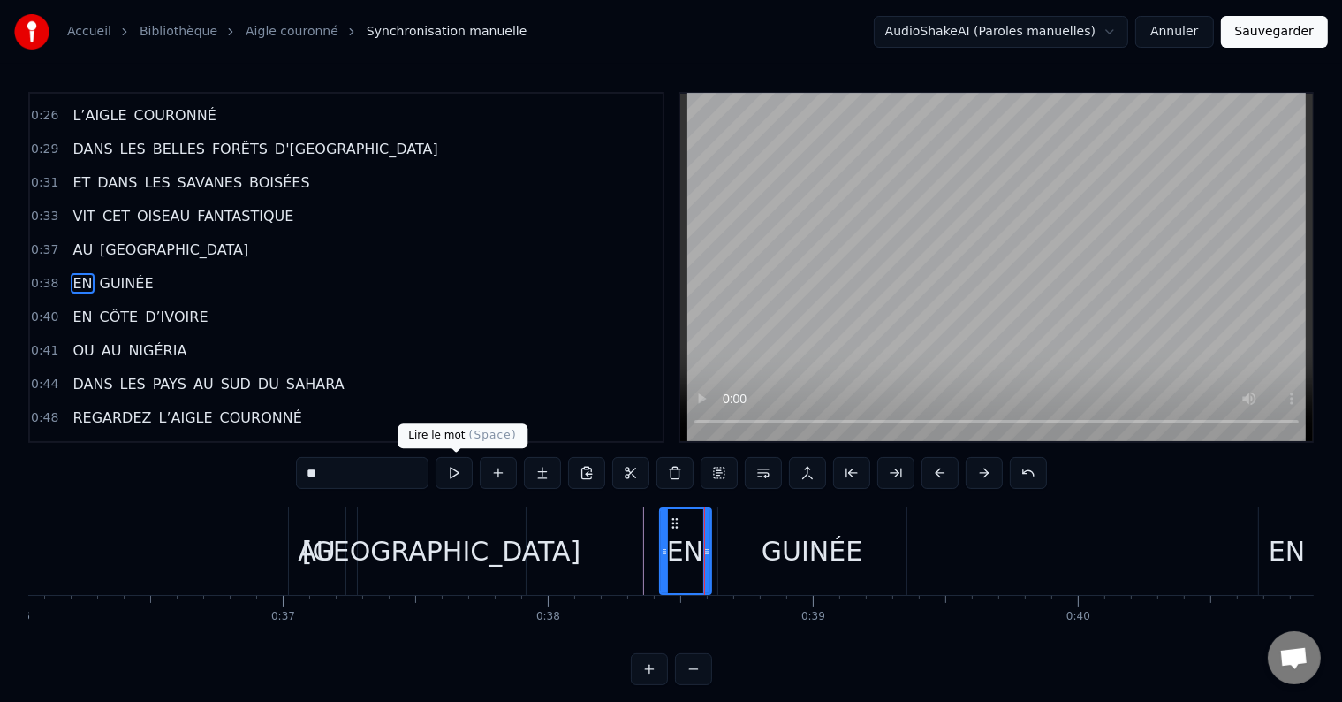
click at [460, 469] on button at bounding box center [454, 473] width 37 height 32
drag, startPoint x: 707, startPoint y: 541, endPoint x: 693, endPoint y: 544, distance: 14.6
click at [693, 544] on div at bounding box center [692, 551] width 7 height 84
click at [773, 550] on div "GUINÉE" at bounding box center [812, 551] width 101 height 40
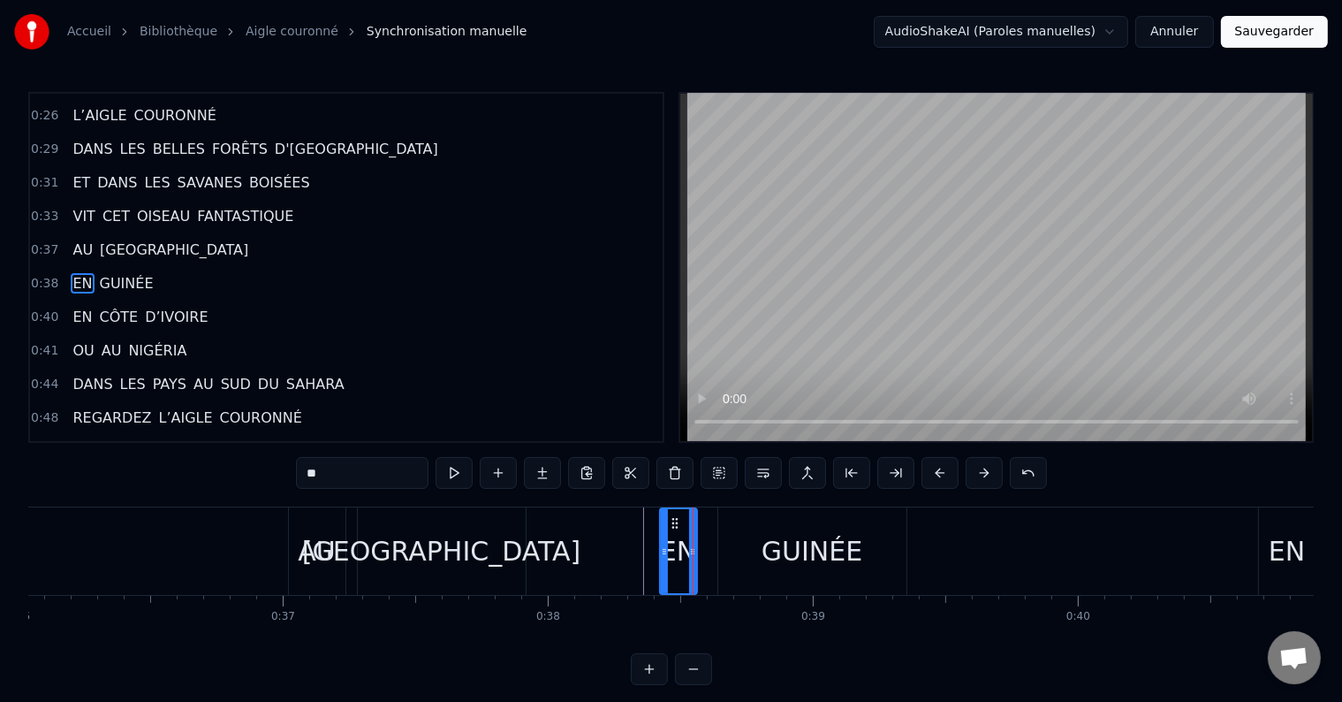
type input "******"
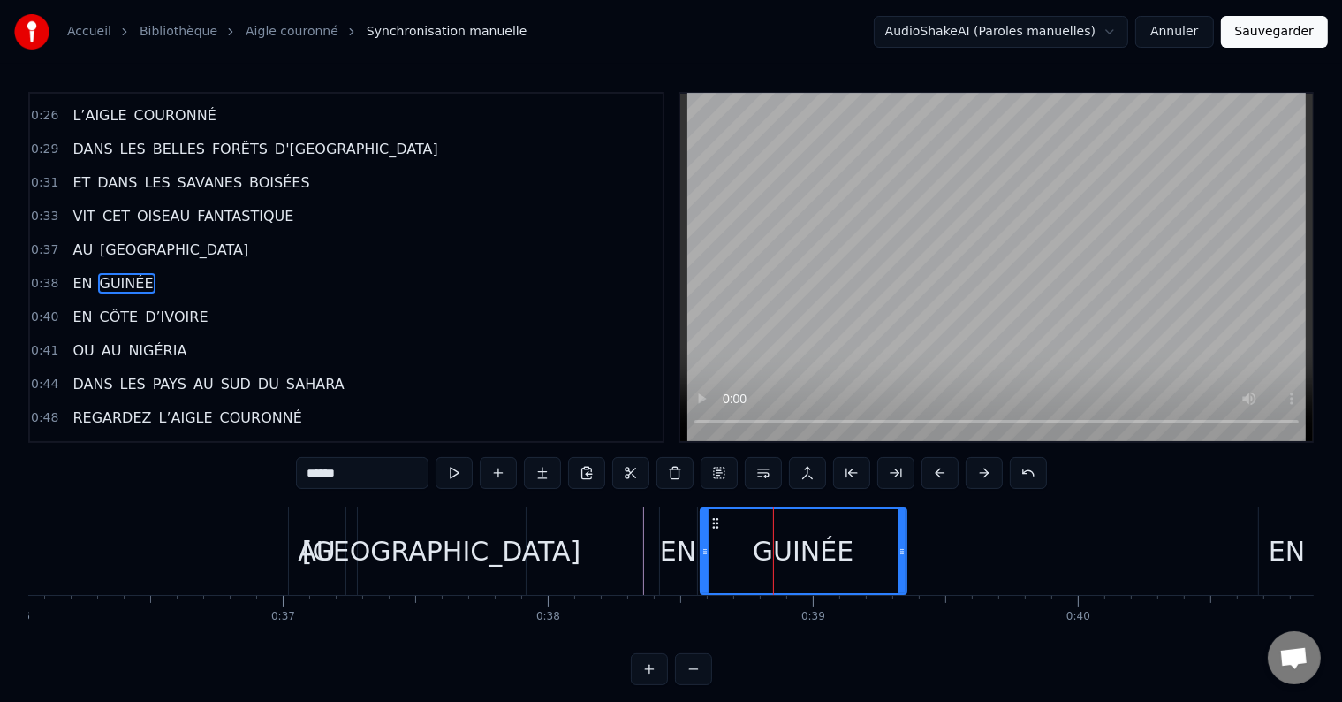
drag, startPoint x: 721, startPoint y: 544, endPoint x: 703, endPoint y: 546, distance: 17.8
click at [703, 546] on icon at bounding box center [705, 551] width 7 height 14
click at [464, 476] on button at bounding box center [454, 473] width 37 height 32
click at [464, 475] on button at bounding box center [454, 473] width 37 height 32
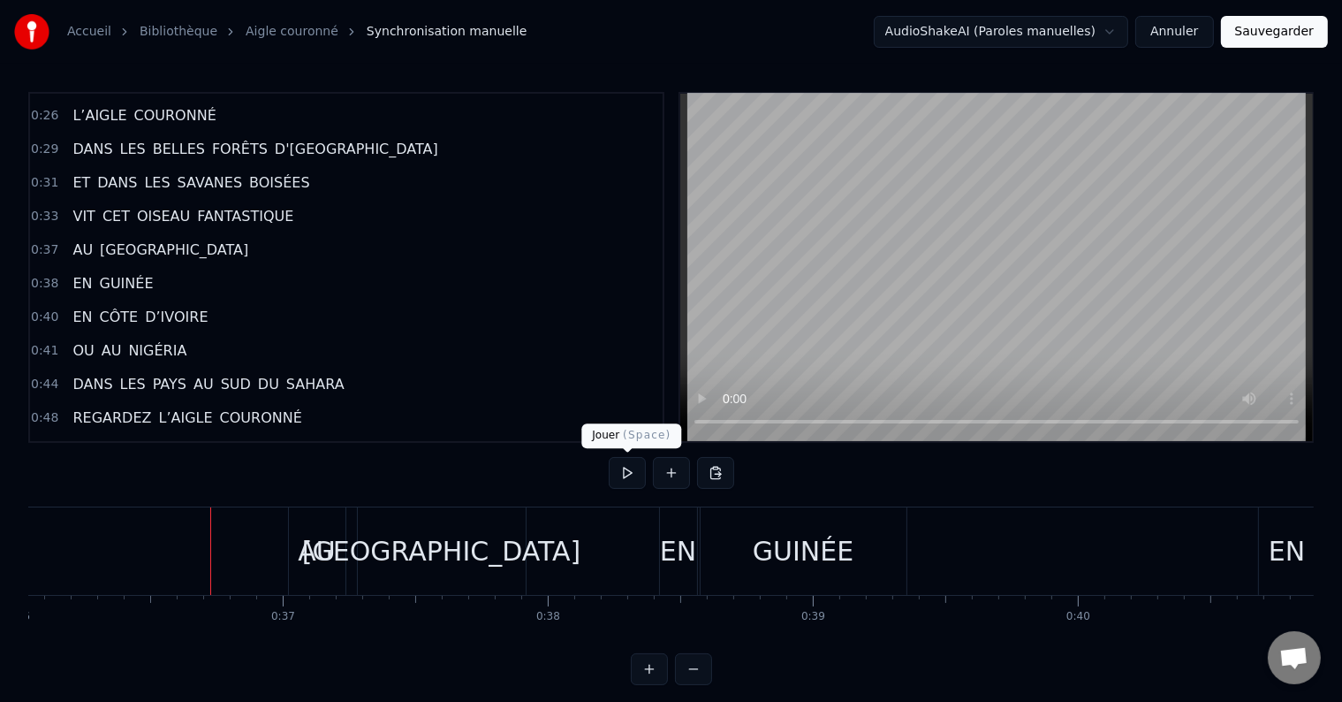
click at [625, 481] on button at bounding box center [627, 473] width 37 height 32
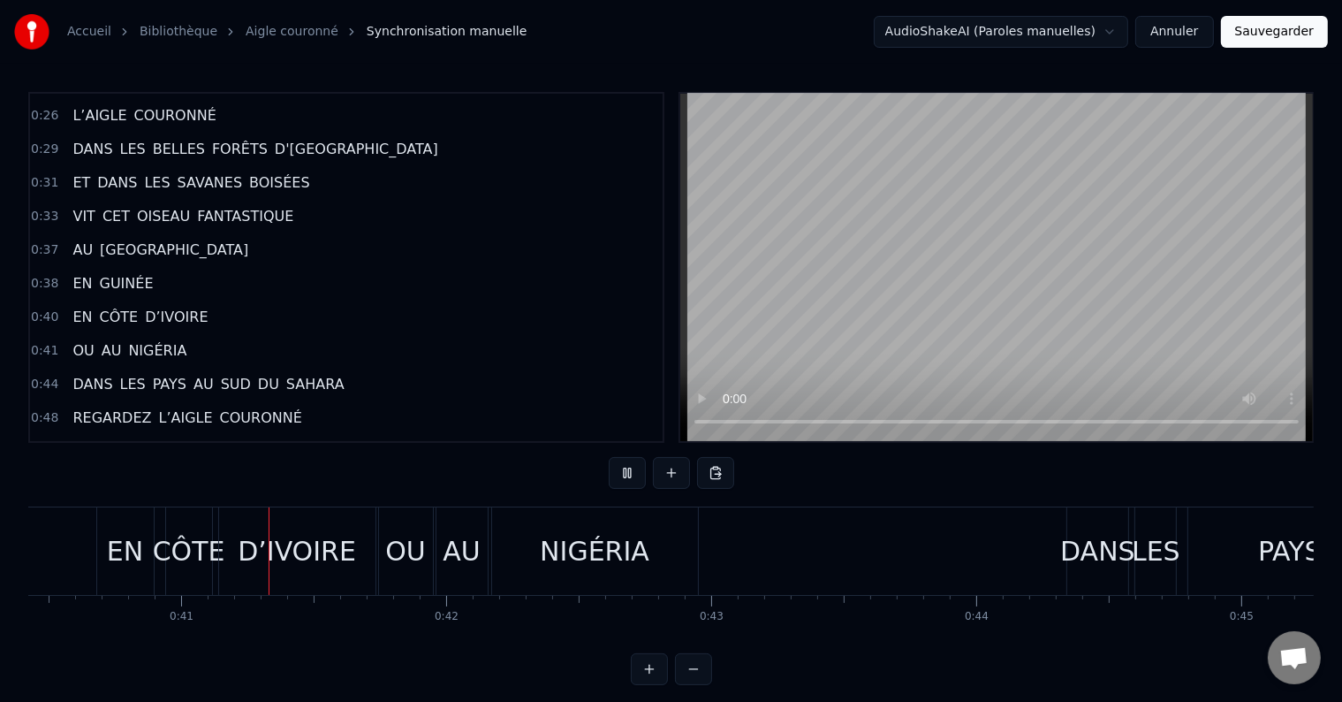
scroll to position [0, 10719]
click at [563, 575] on div "NIGÉRIA" at bounding box center [593, 550] width 206 height 87
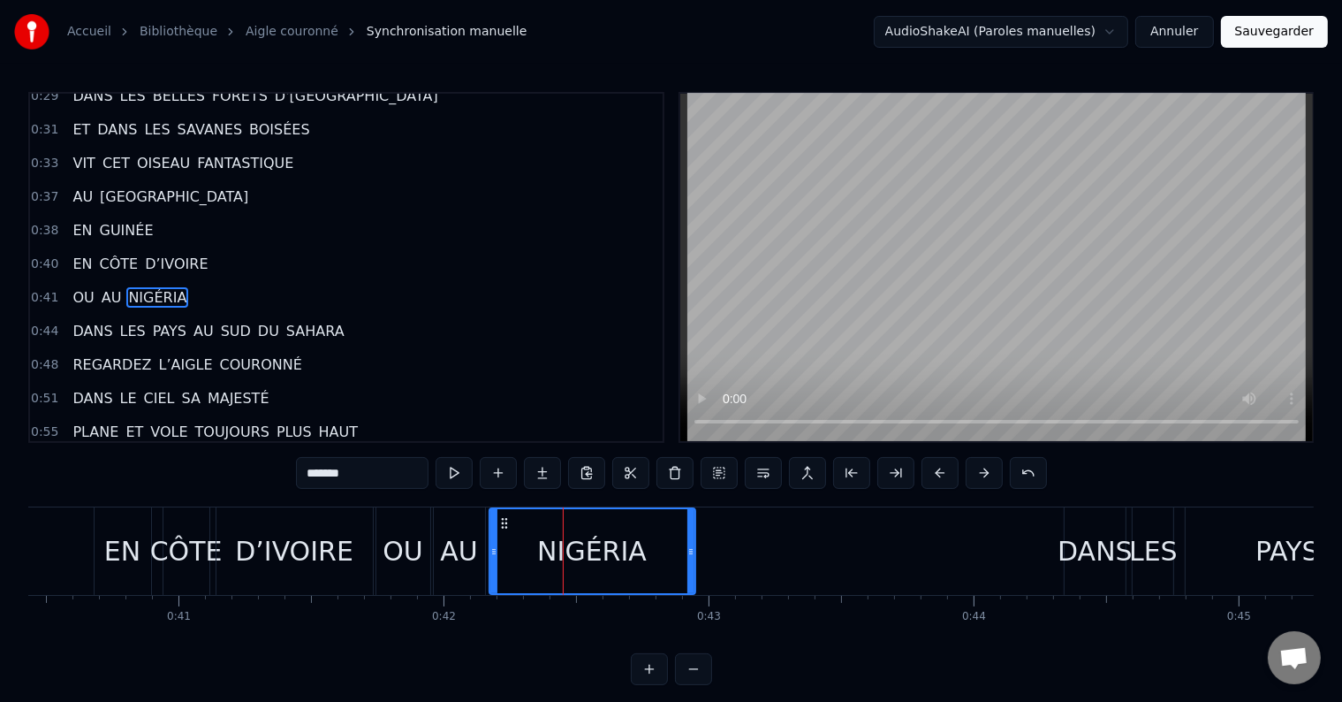
scroll to position [362, 0]
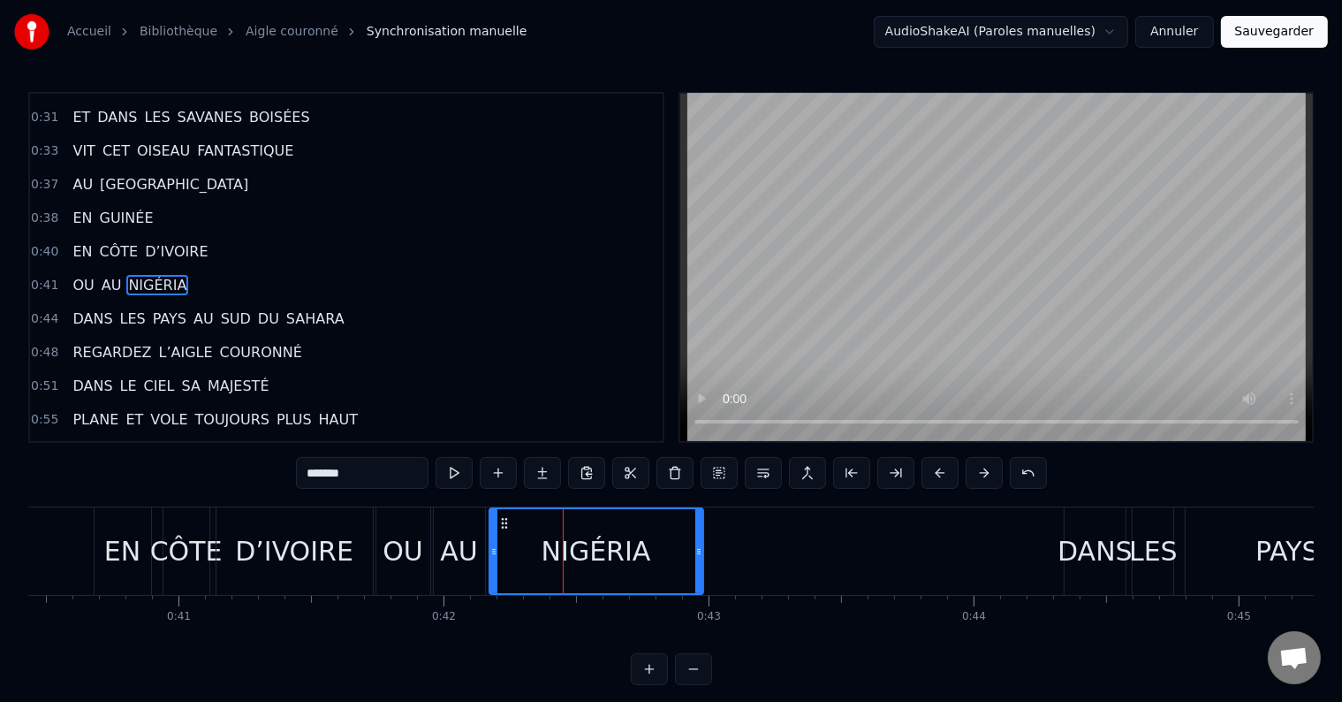
drag, startPoint x: 689, startPoint y: 548, endPoint x: 699, endPoint y: 550, distance: 9.9
click at [699, 550] on icon at bounding box center [698, 551] width 7 height 14
click at [450, 541] on div "AU" at bounding box center [458, 551] width 37 height 40
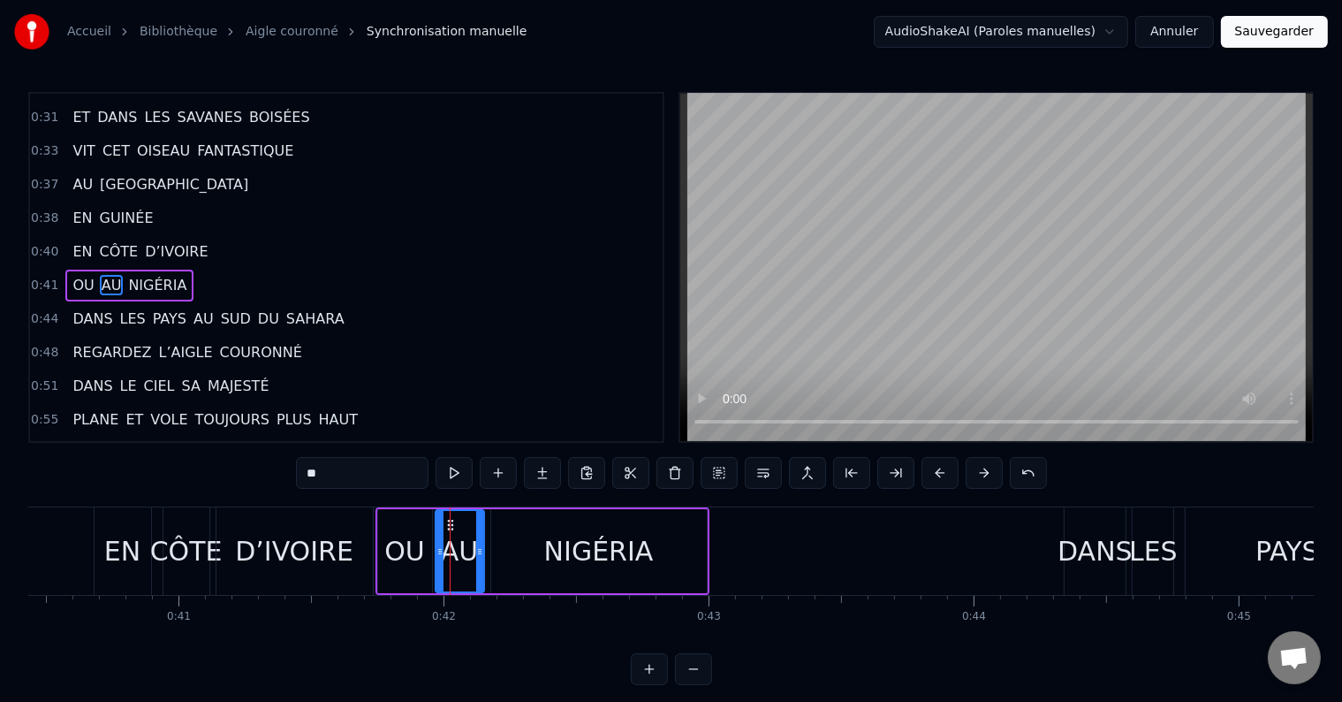
click at [476, 537] on div at bounding box center [479, 551] width 7 height 80
click at [509, 548] on div "NIGÉRIA" at bounding box center [599, 551] width 216 height 84
type input "*******"
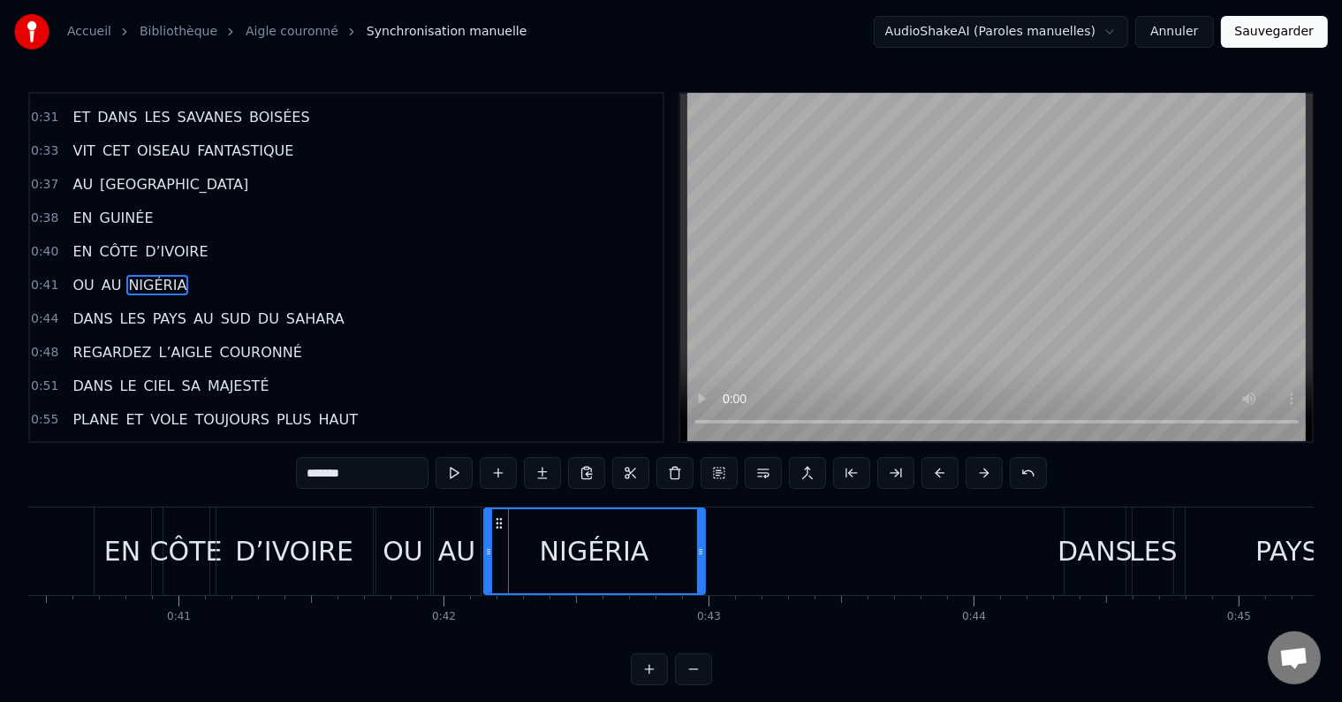
click at [486, 544] on icon at bounding box center [488, 551] width 7 height 14
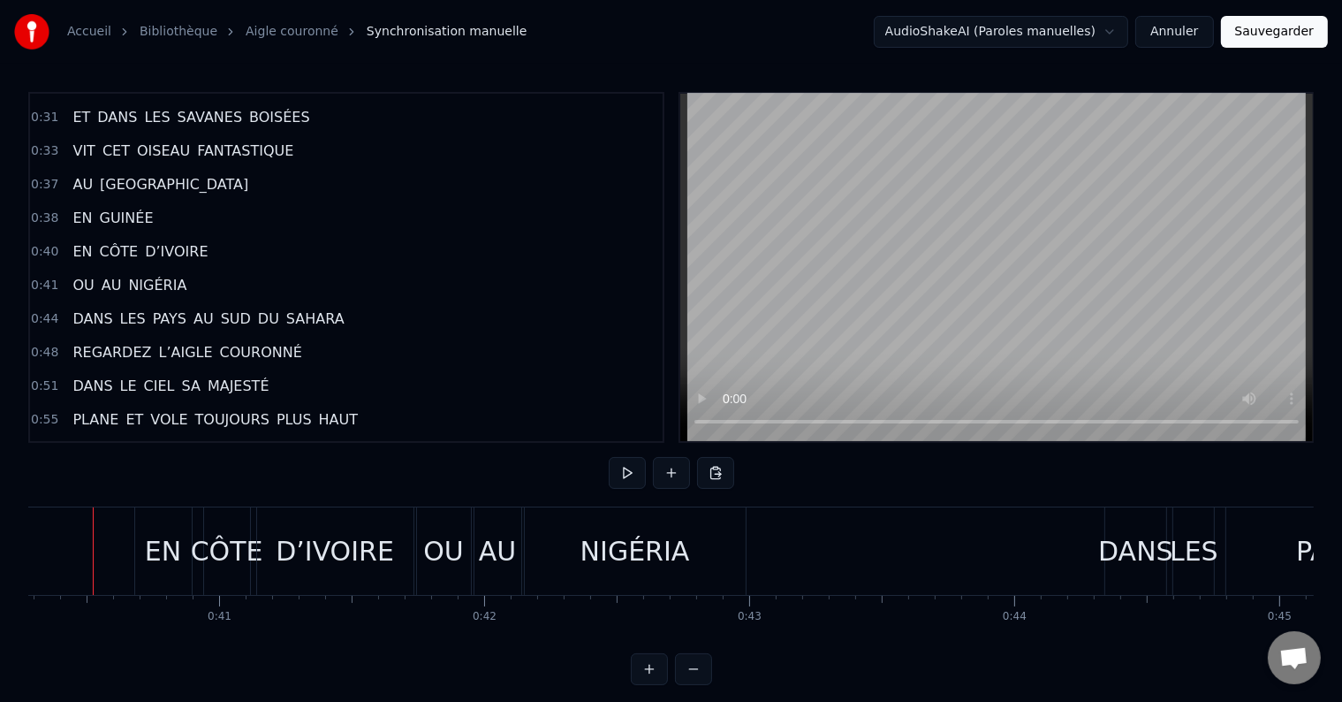
scroll to position [0, 10654]
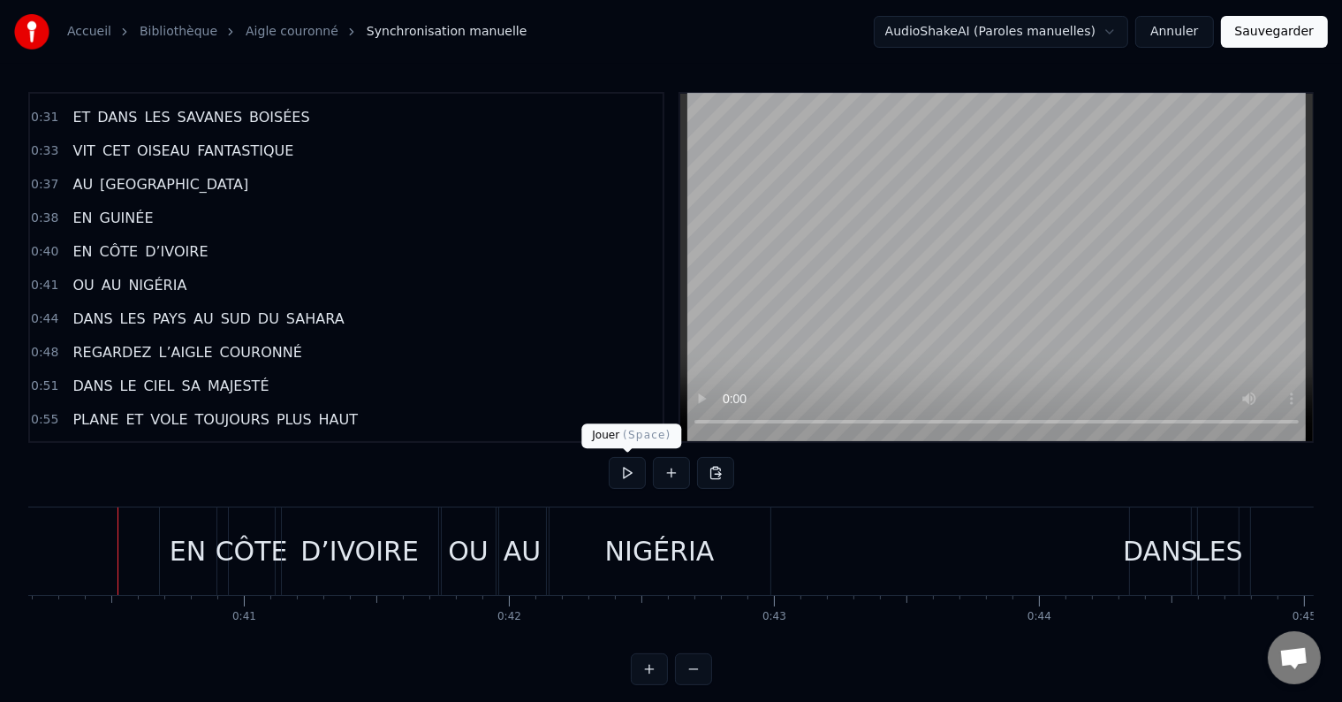
click at [633, 469] on button at bounding box center [627, 473] width 37 height 32
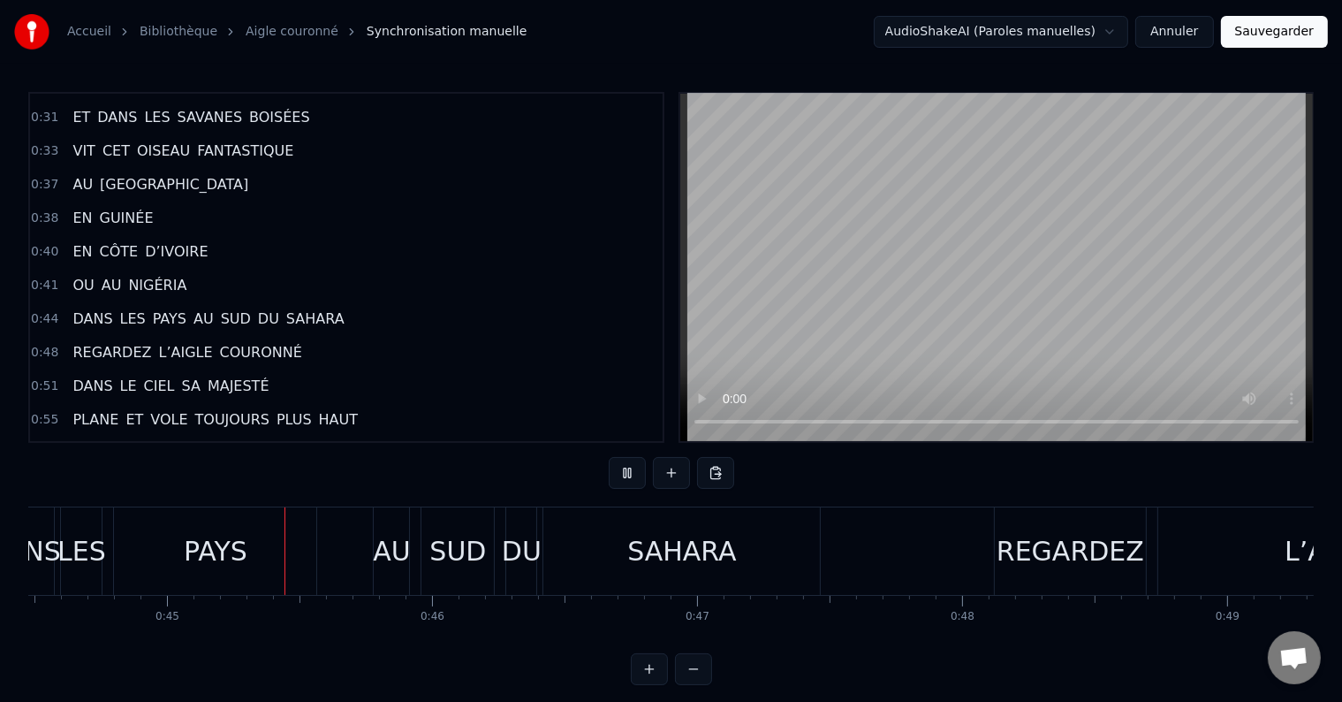
scroll to position [0, 11795]
click at [676, 572] on div "SAHARA" at bounding box center [677, 550] width 277 height 87
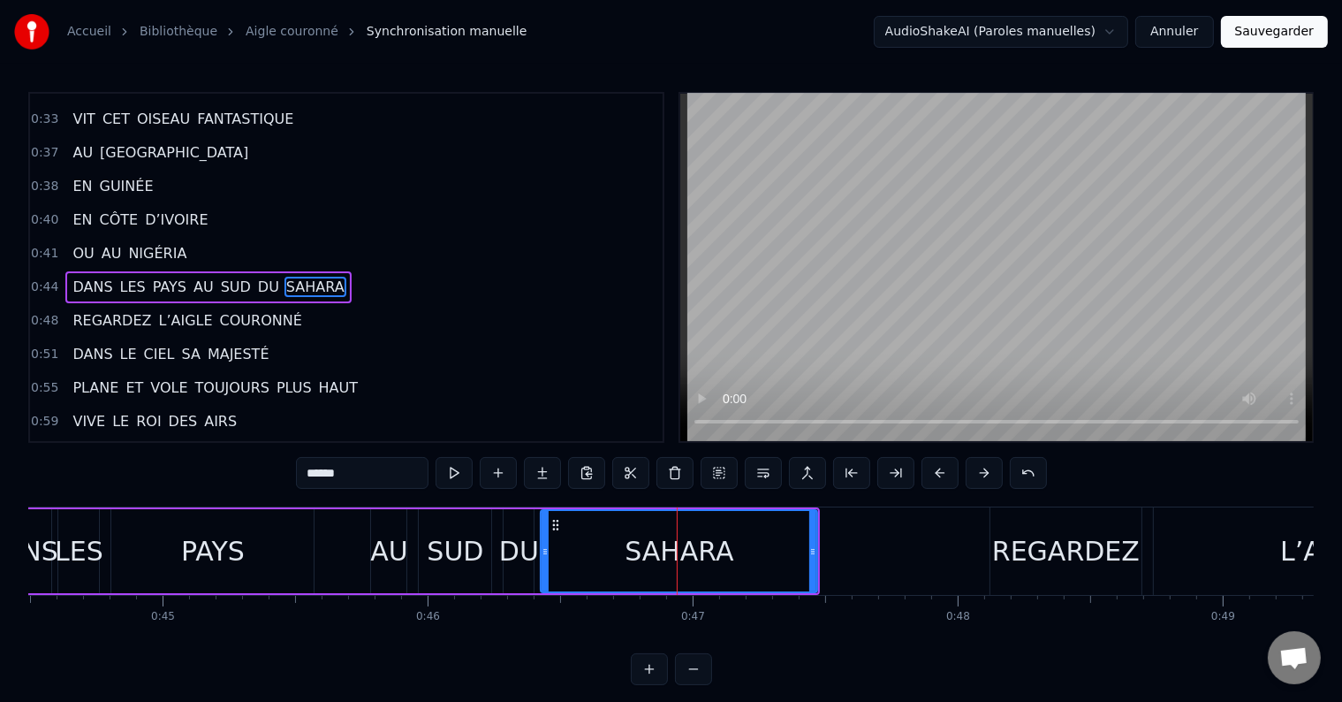
scroll to position [395, 0]
click at [519, 541] on div "DU" at bounding box center [519, 551] width 40 height 40
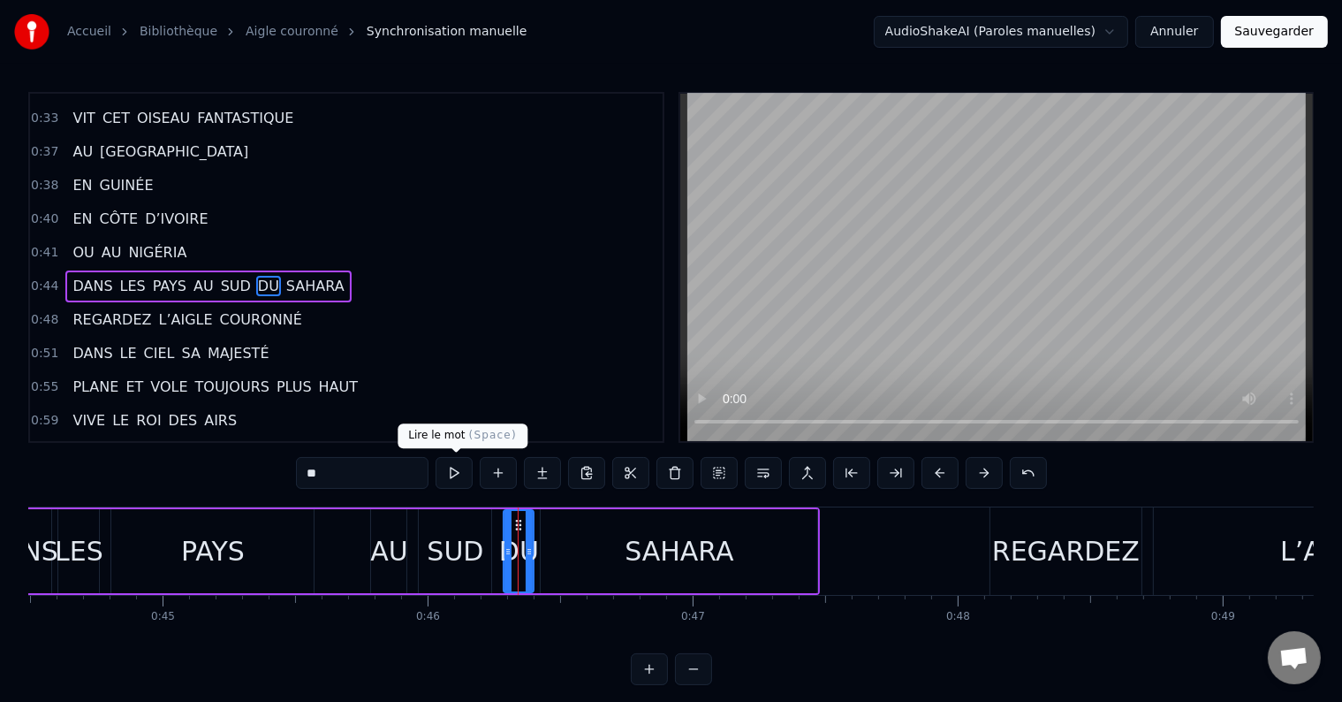
click at [463, 474] on button at bounding box center [454, 473] width 37 height 32
click at [455, 556] on div "SUD" at bounding box center [455, 551] width 57 height 40
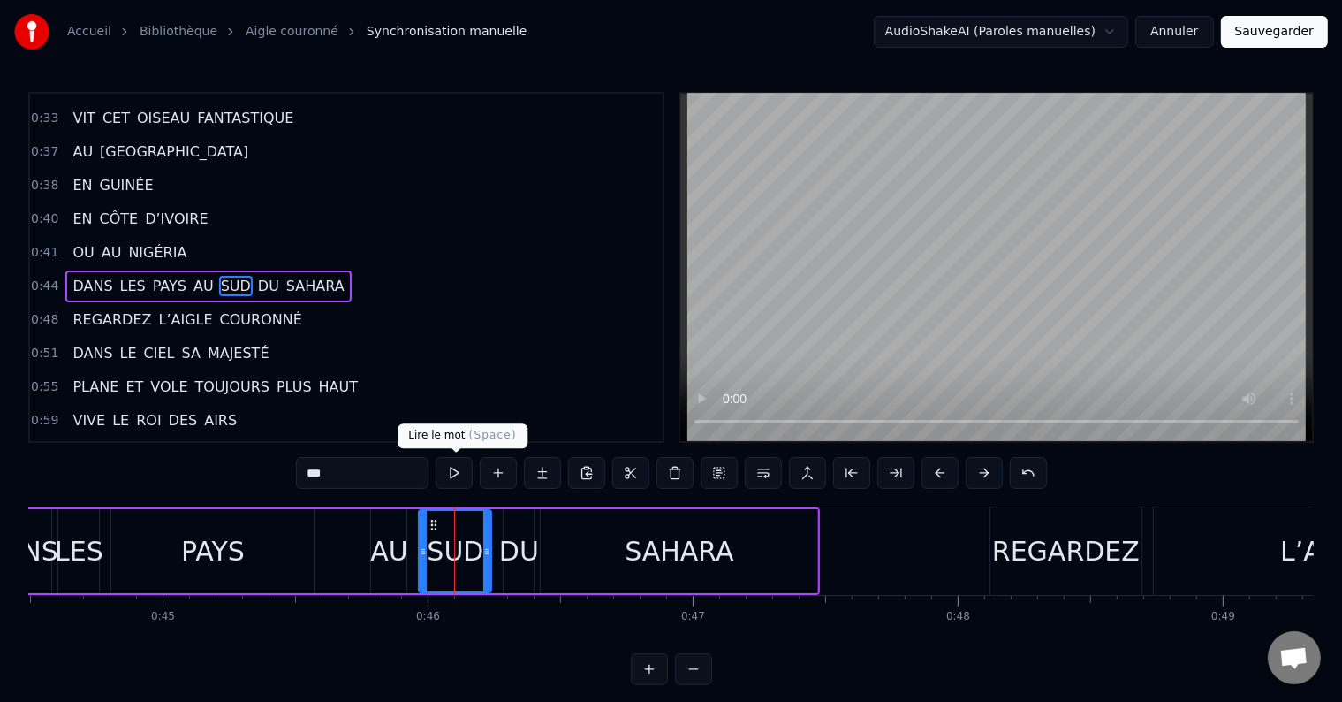
click at [459, 470] on button at bounding box center [454, 473] width 37 height 32
click at [504, 548] on div "DU" at bounding box center [519, 551] width 40 height 40
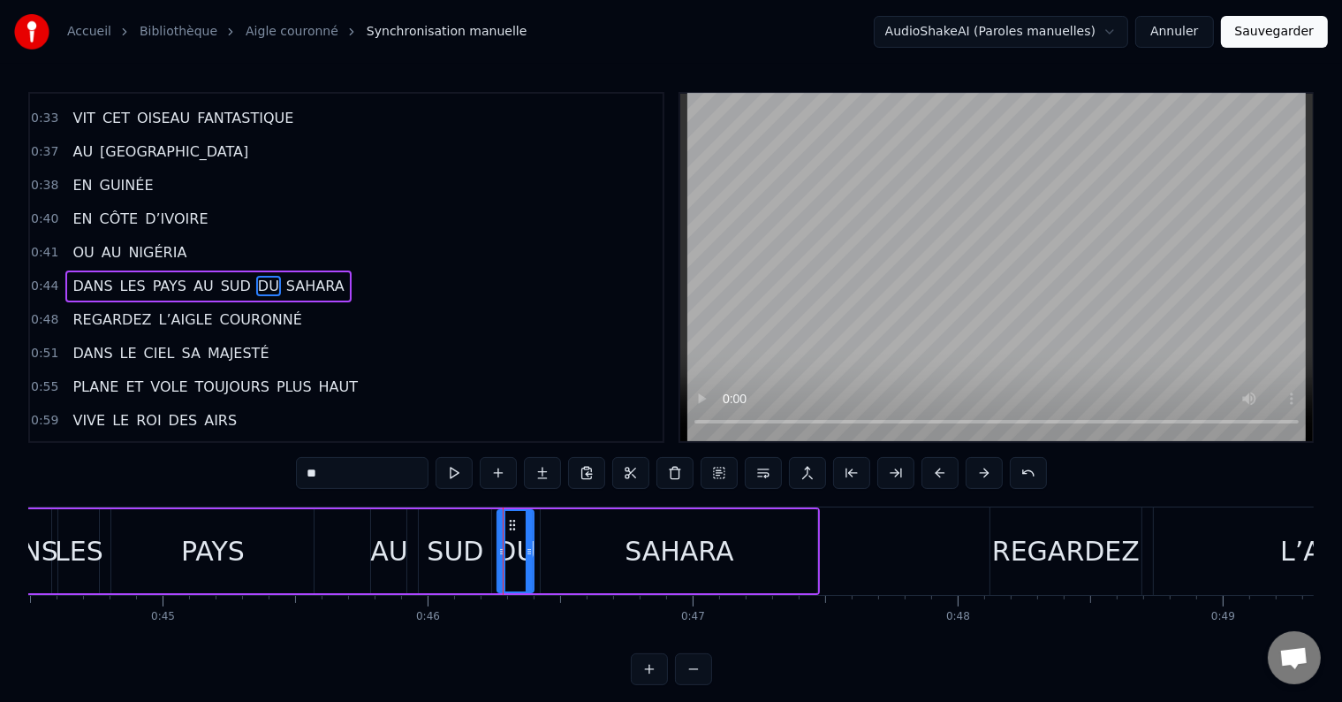
click at [498, 547] on icon at bounding box center [501, 551] width 7 height 14
click at [527, 550] on icon at bounding box center [525, 551] width 7 height 14
click at [545, 551] on div "SAHARA" at bounding box center [679, 551] width 277 height 84
type input "******"
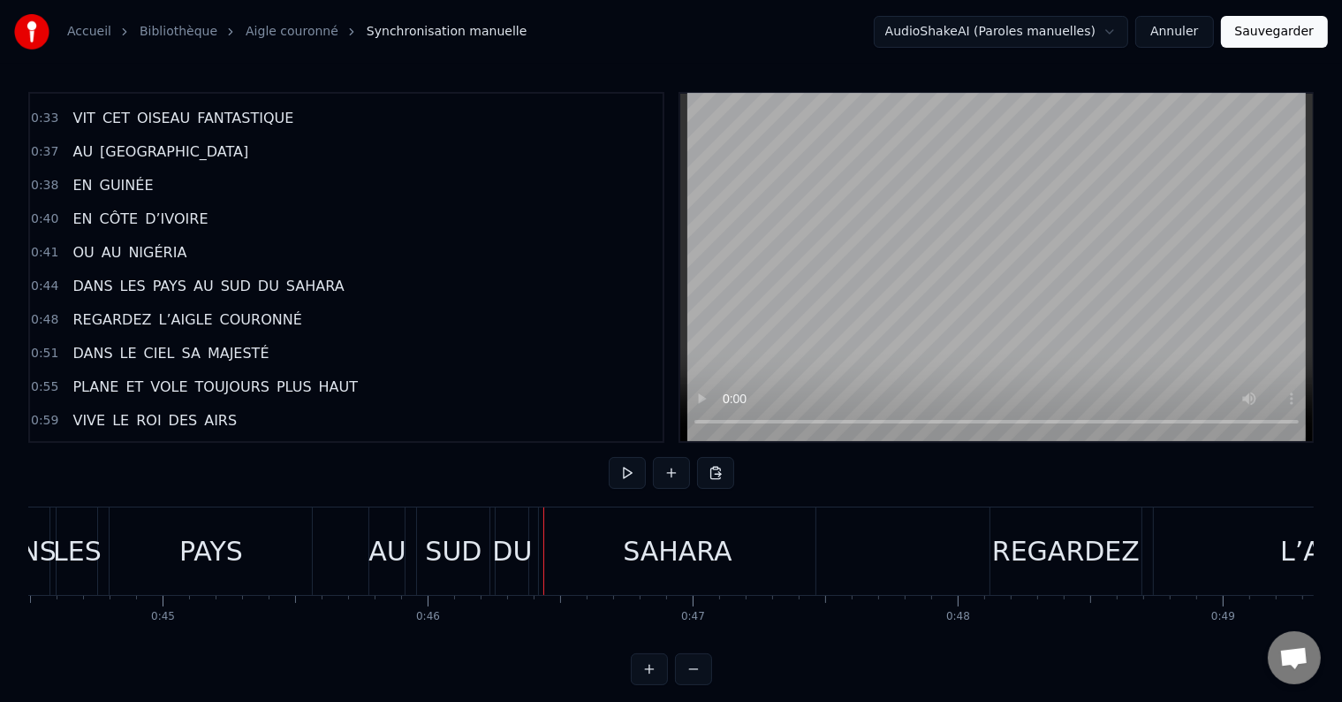
click at [547, 549] on div "SAHARA" at bounding box center [677, 550] width 277 height 87
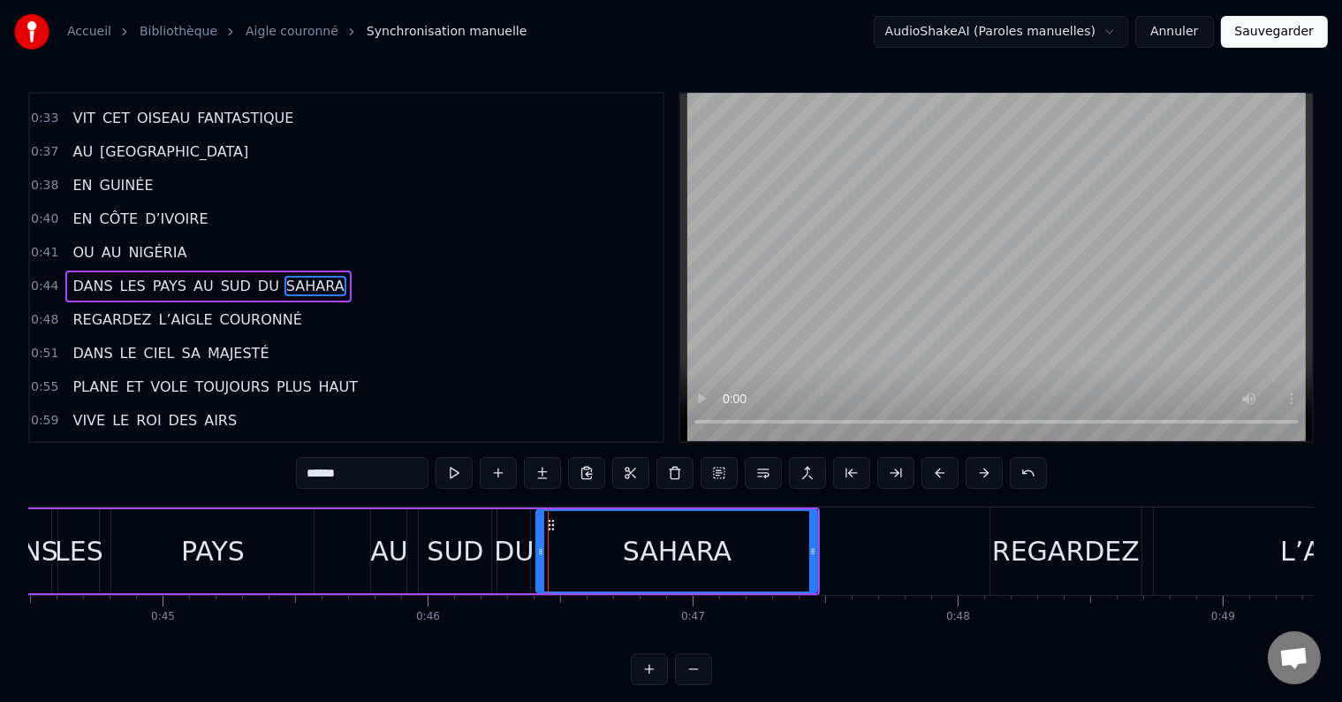
click at [539, 548] on icon at bounding box center [540, 551] width 7 height 14
click at [458, 474] on button at bounding box center [454, 473] width 37 height 32
drag, startPoint x: 812, startPoint y: 551, endPoint x: 780, endPoint y: 557, distance: 32.4
click at [783, 557] on icon at bounding box center [786, 551] width 7 height 14
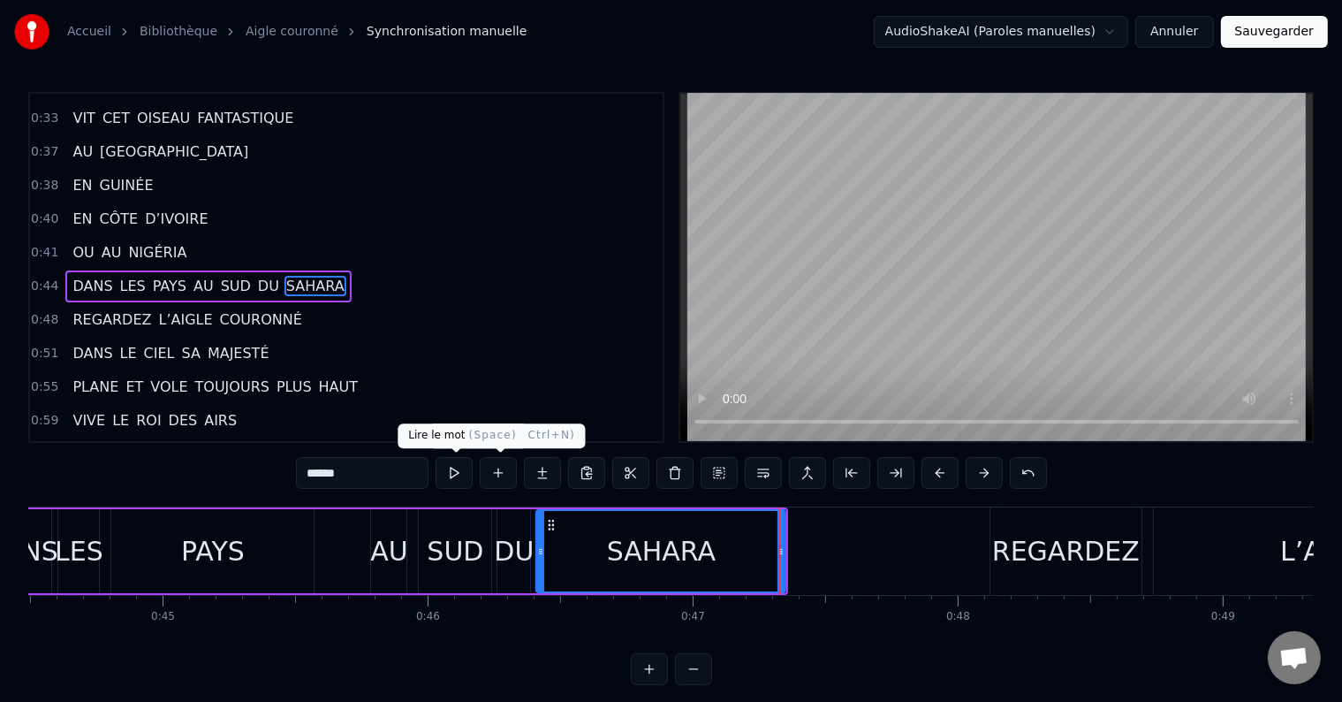
click at [447, 463] on button at bounding box center [454, 473] width 37 height 32
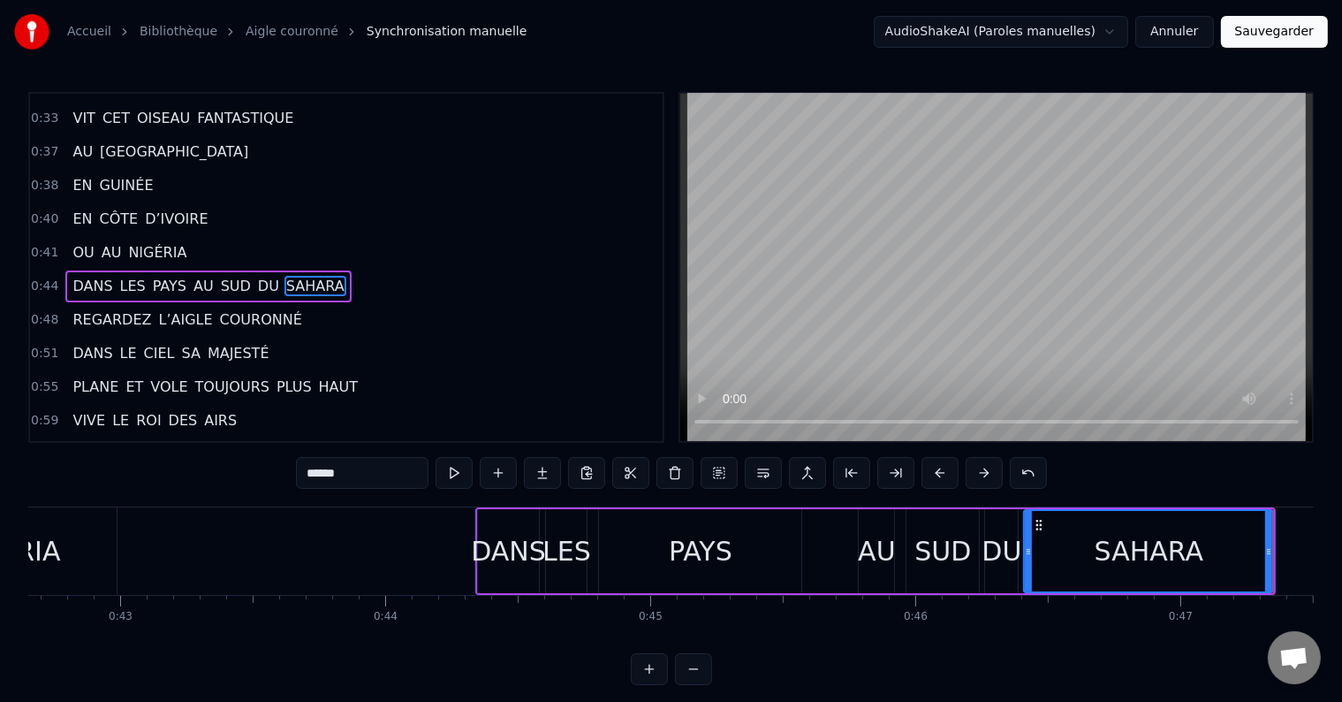
scroll to position [0, 11255]
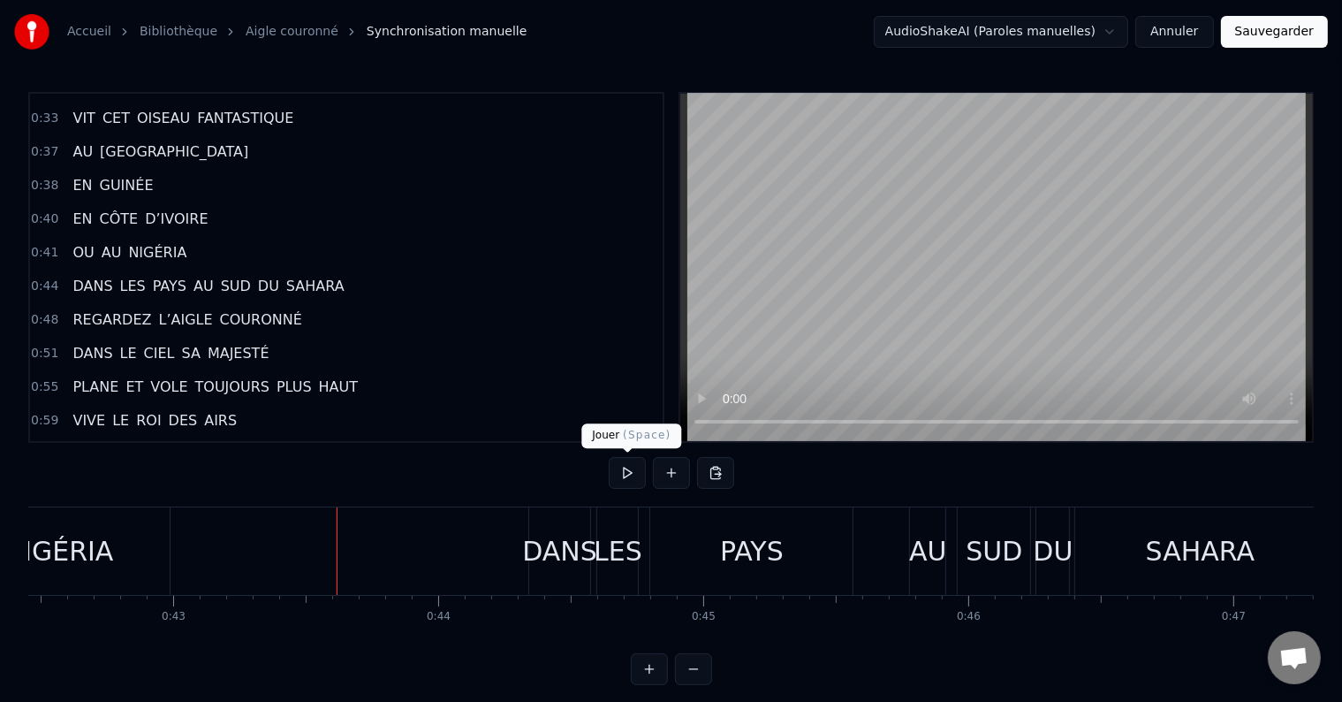
click at [627, 475] on button at bounding box center [627, 473] width 37 height 32
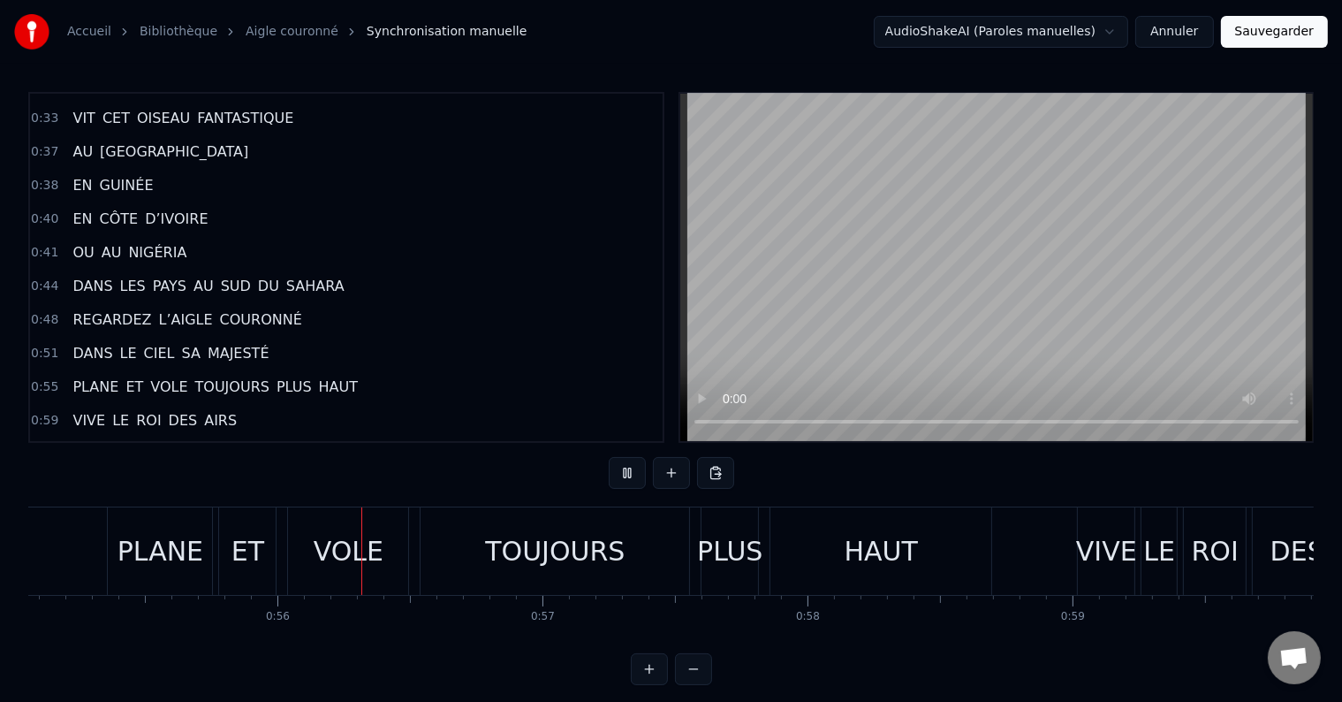
scroll to position [0, 14685]
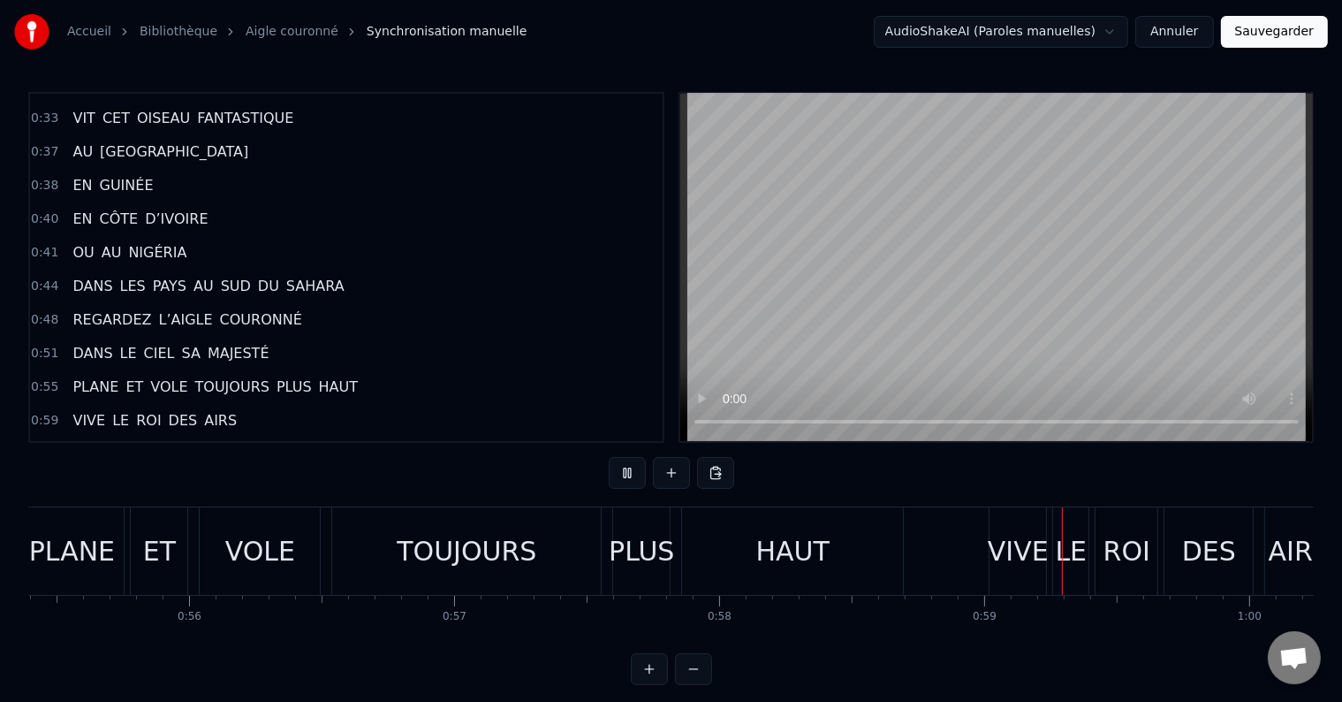
click at [425, 553] on div "TOUJOURS" at bounding box center [467, 551] width 140 height 40
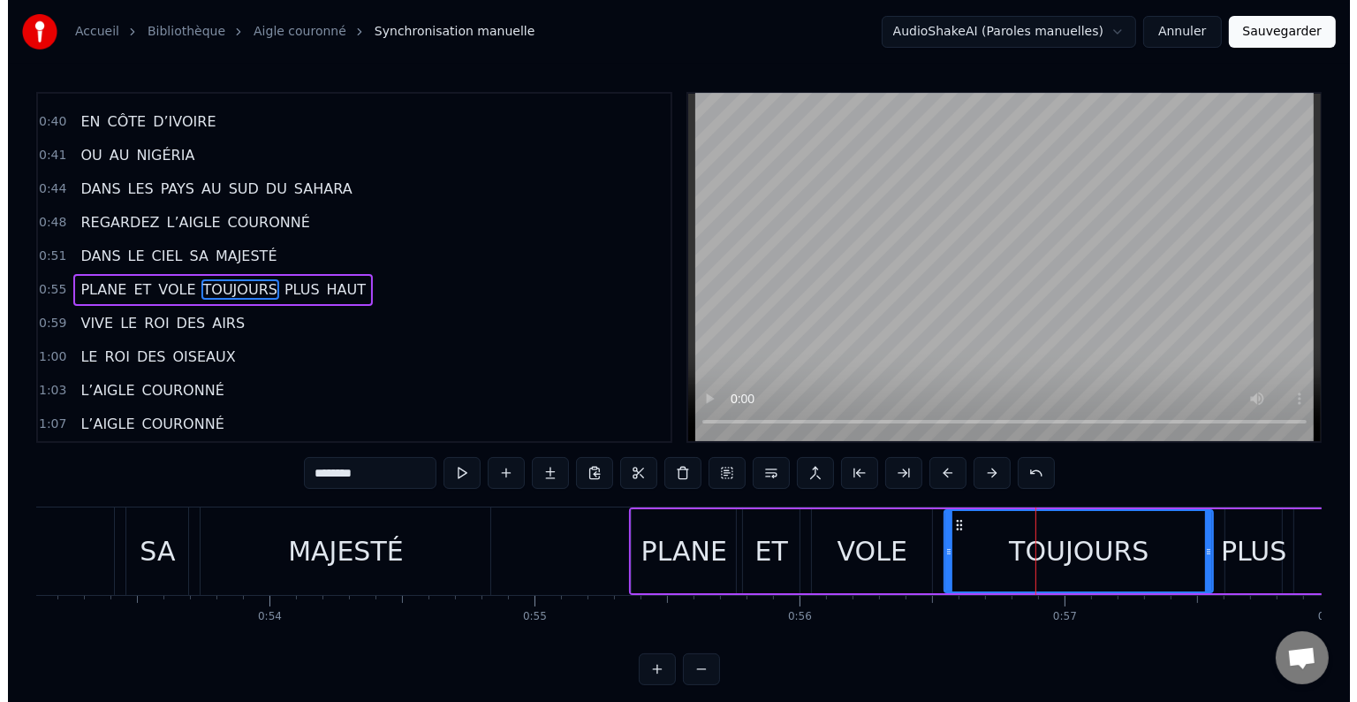
scroll to position [0, 14029]
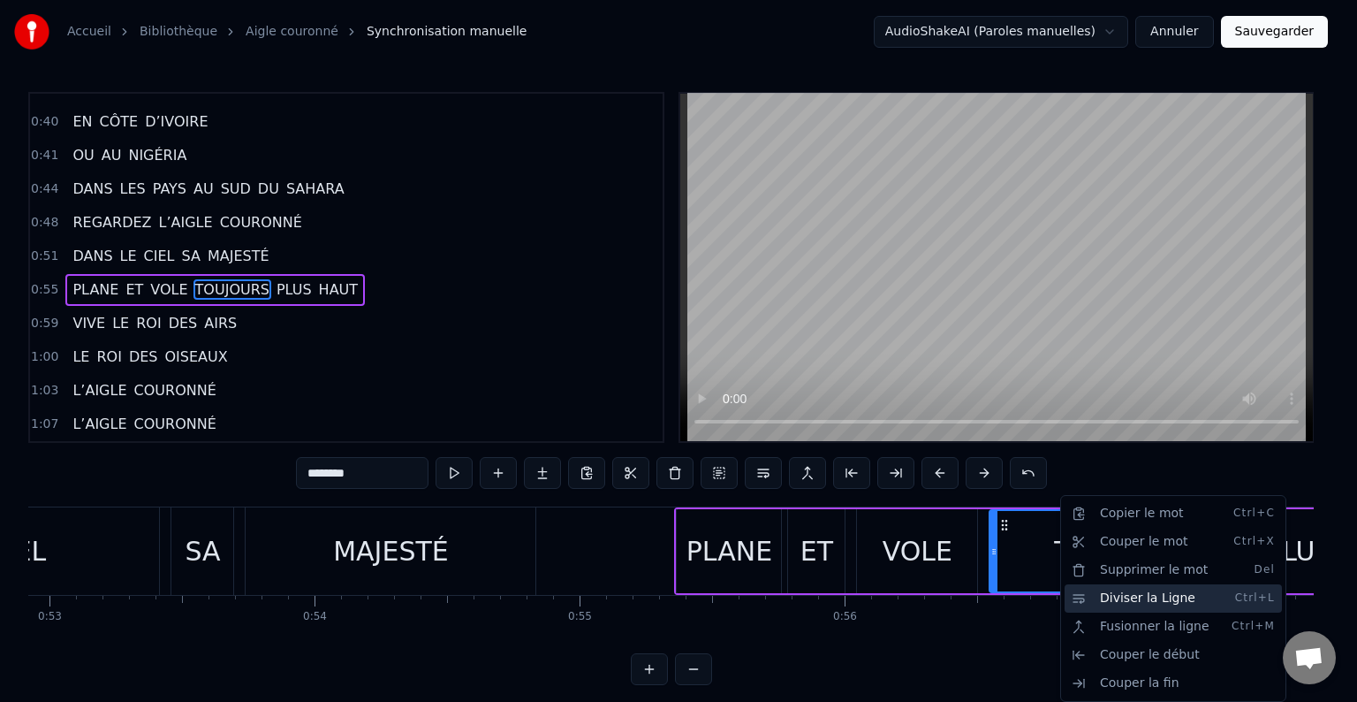
click at [1092, 598] on div "Diviser la Ligne Ctrl+L" at bounding box center [1173, 598] width 217 height 28
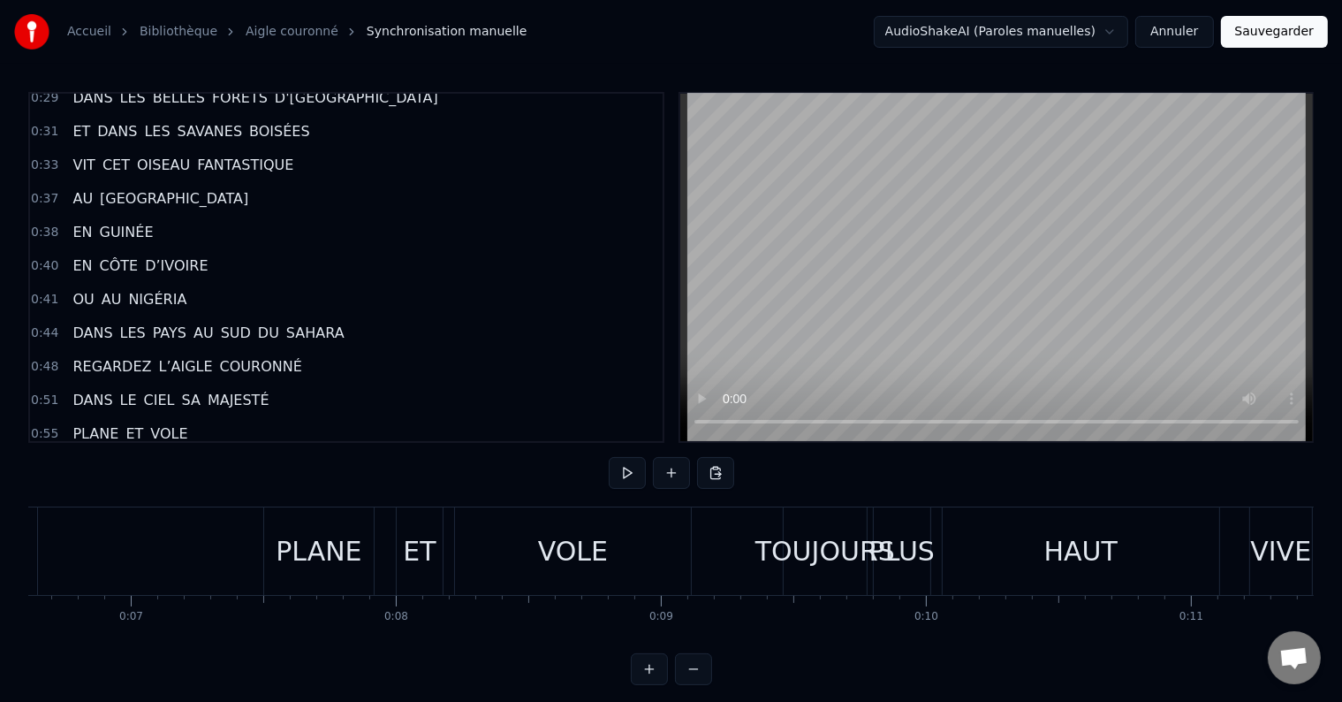
scroll to position [0, 0]
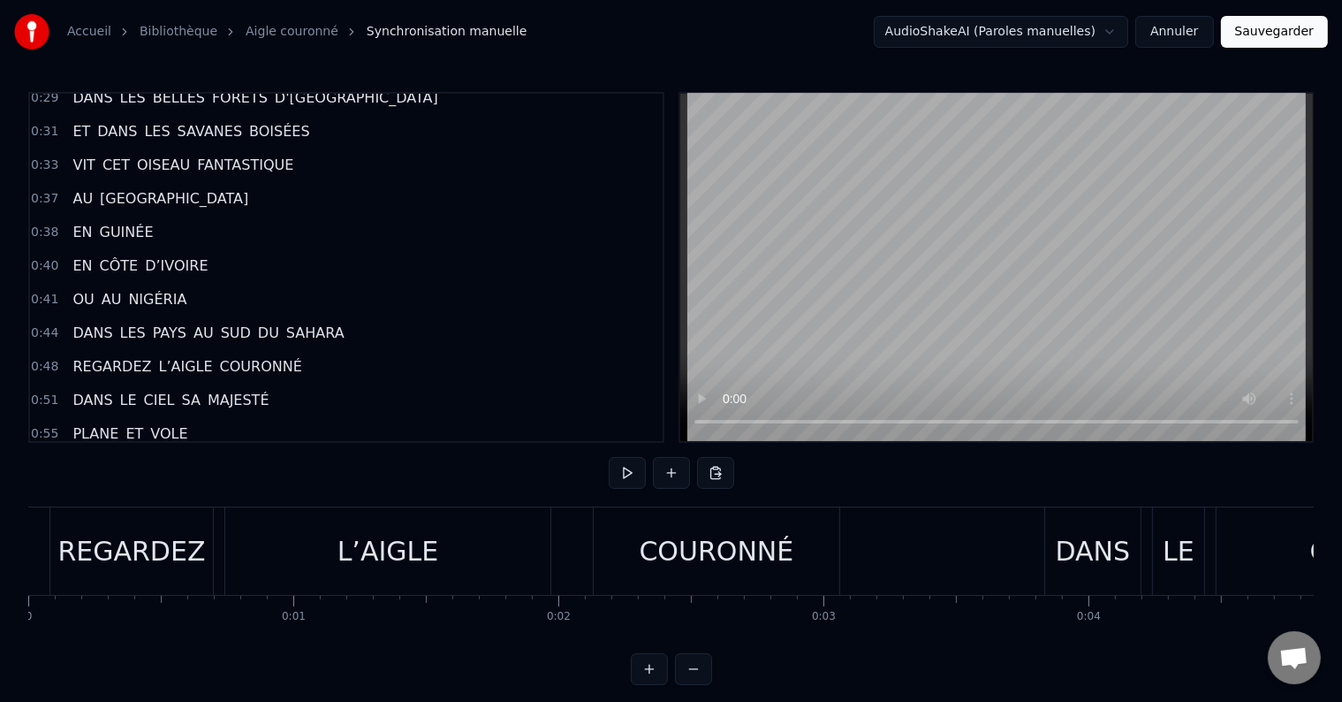
click at [633, 479] on button at bounding box center [627, 473] width 37 height 32
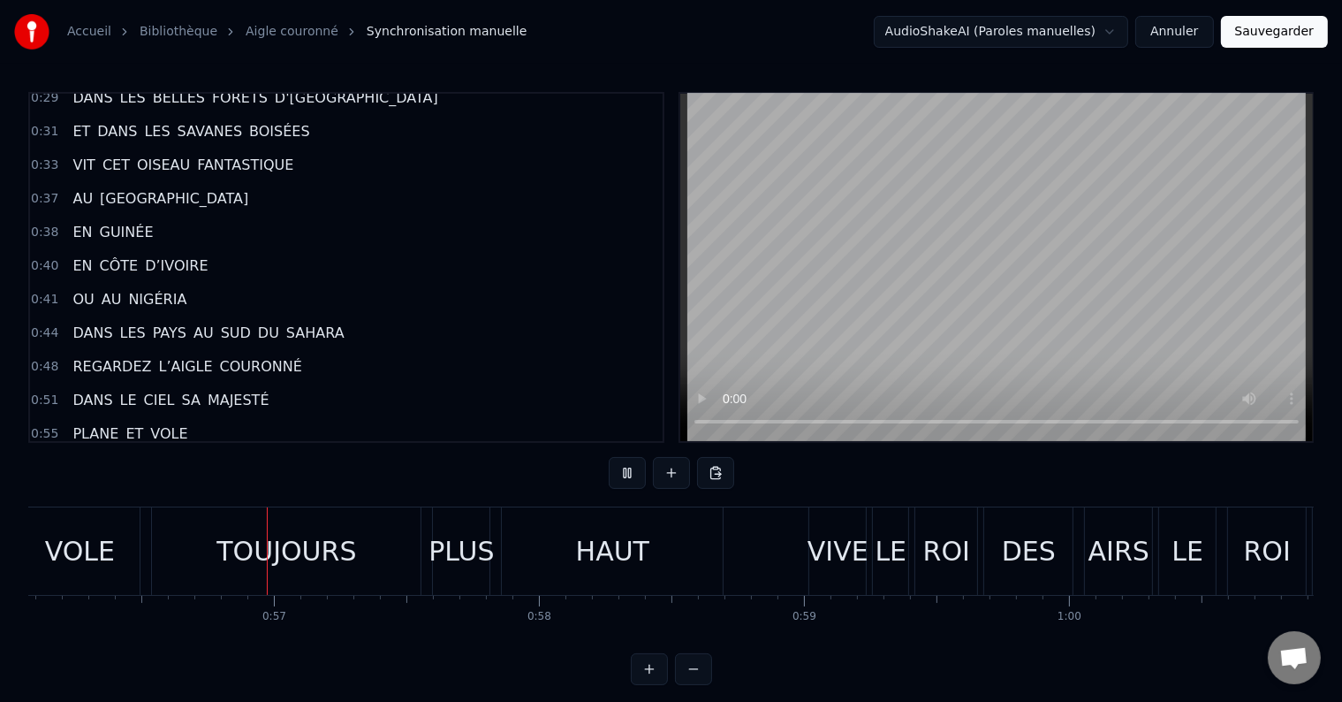
scroll to position [0, 14866]
click at [283, 538] on div "TOUJOURS" at bounding box center [286, 551] width 140 height 40
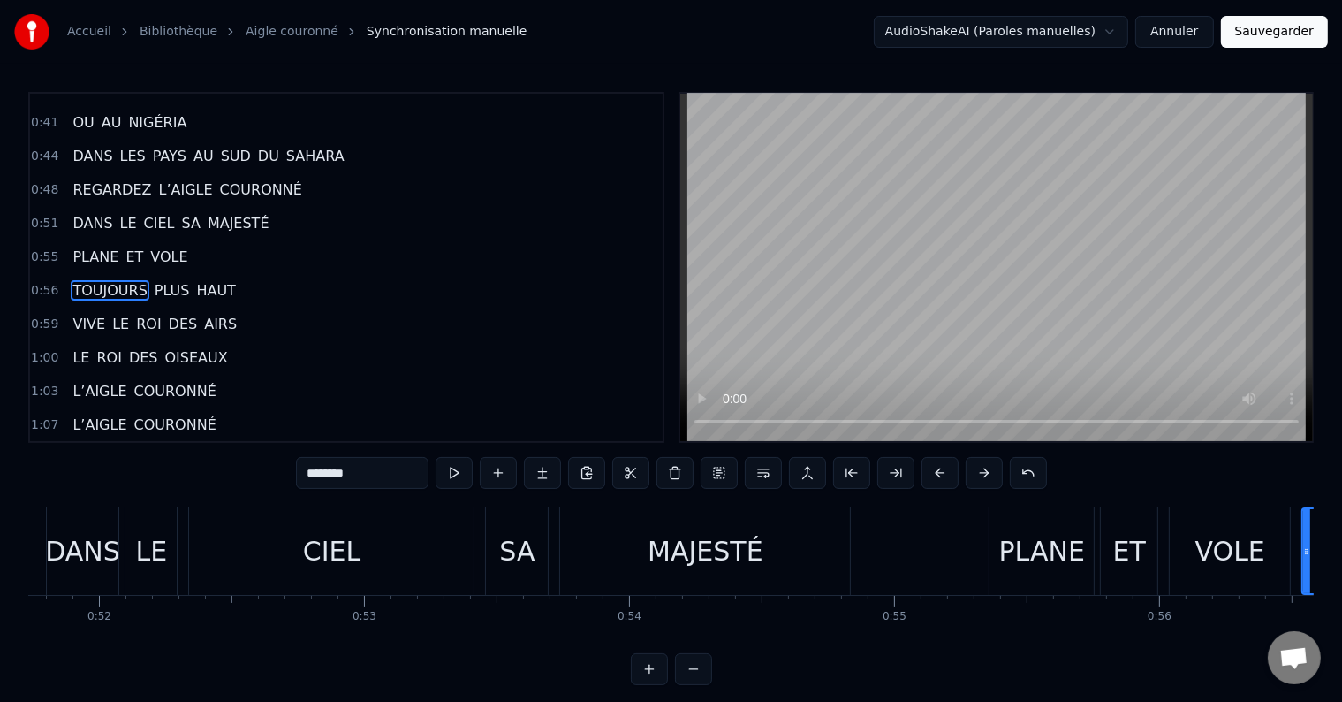
scroll to position [0, 13585]
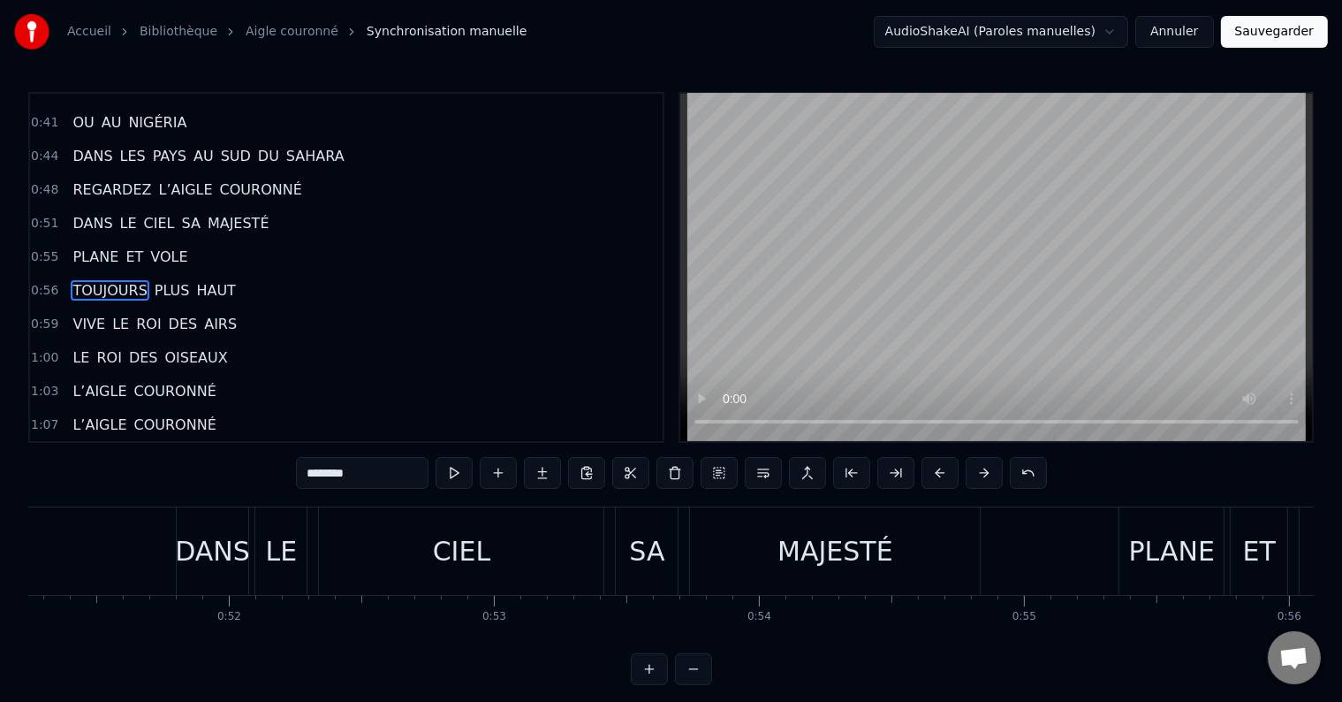
click at [1165, 551] on div "PLANE" at bounding box center [1172, 551] width 86 height 40
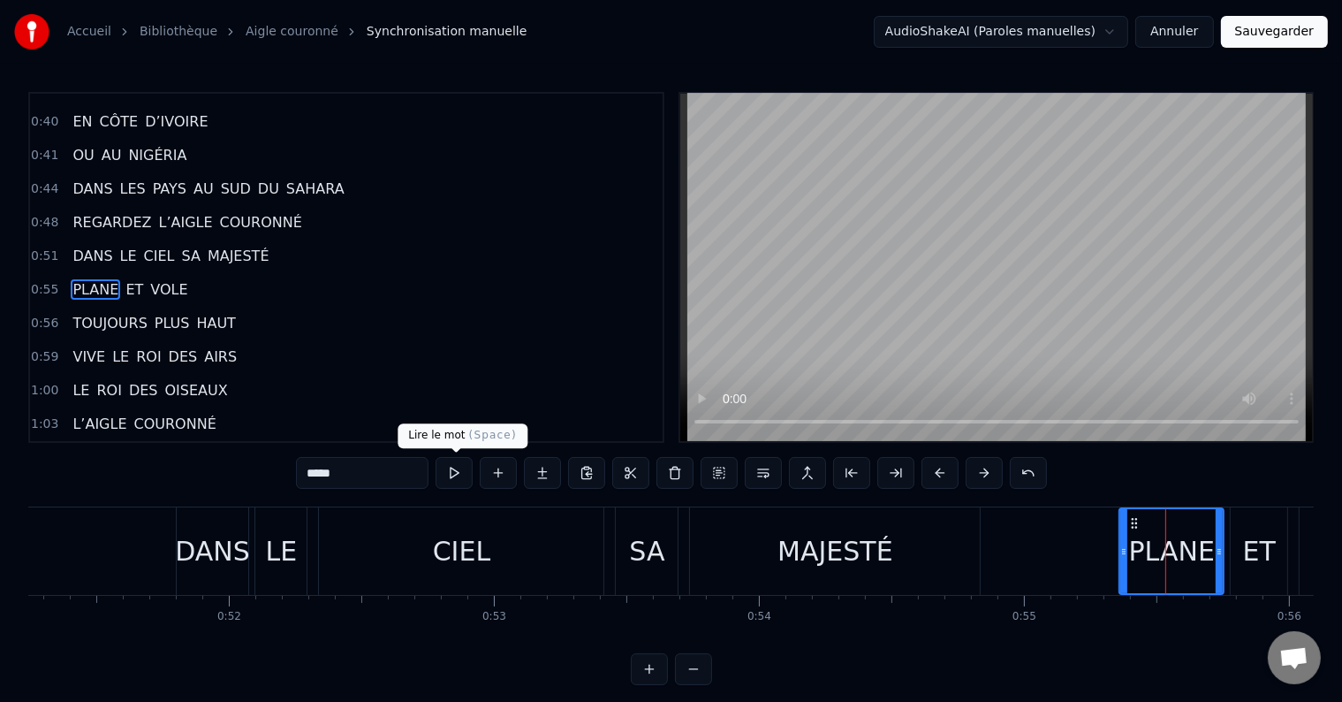
click at [452, 470] on button at bounding box center [454, 473] width 37 height 32
drag, startPoint x: 1219, startPoint y: 562, endPoint x: 1202, endPoint y: 566, distance: 18.0
click at [1202, 566] on div at bounding box center [1201, 551] width 7 height 84
click at [1249, 555] on div "ET" at bounding box center [1259, 551] width 33 height 40
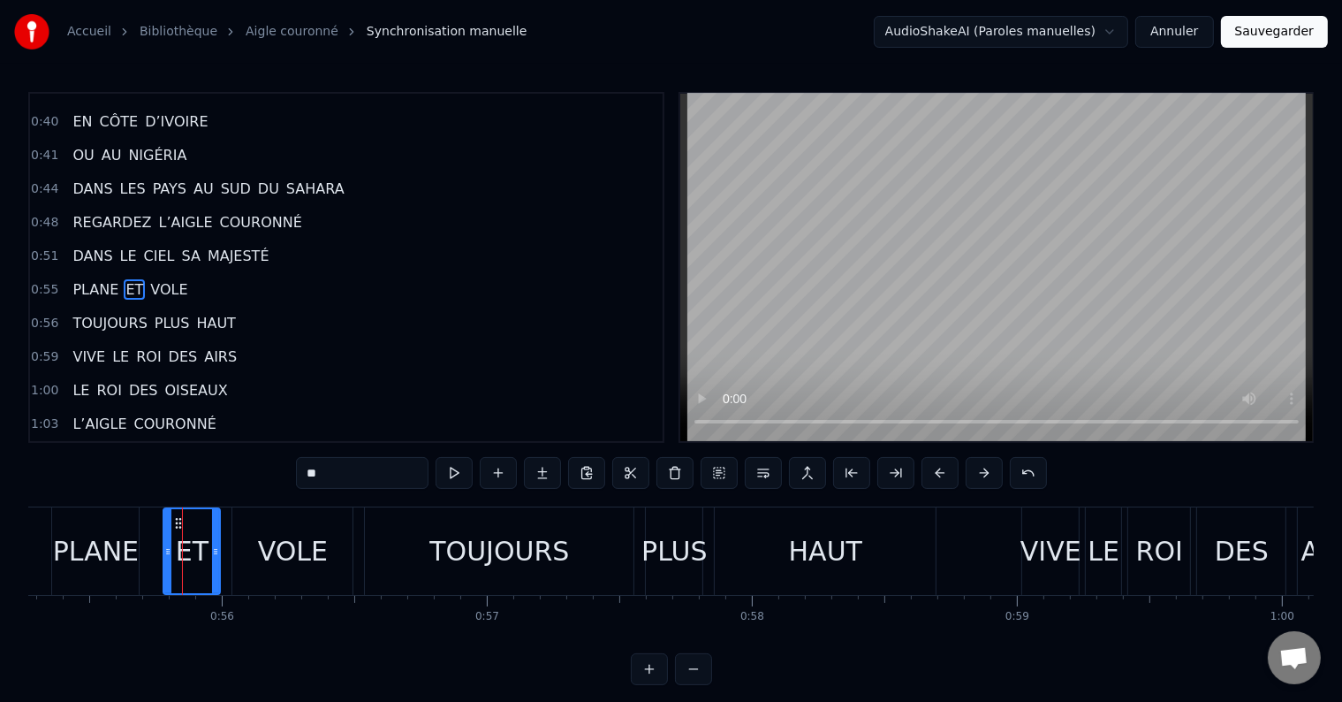
scroll to position [0, 14717]
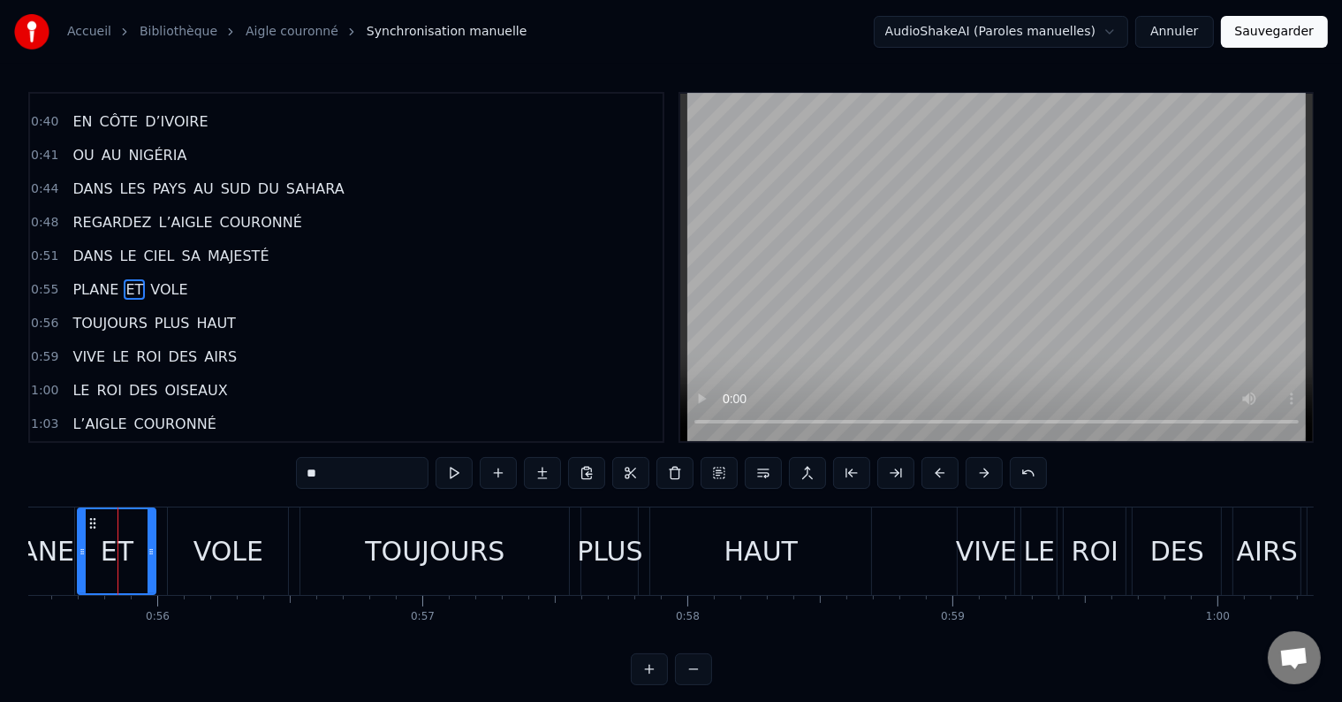
drag, startPoint x: 103, startPoint y: 557, endPoint x: 81, endPoint y: 557, distance: 21.2
click at [81, 557] on icon at bounding box center [82, 551] width 7 height 14
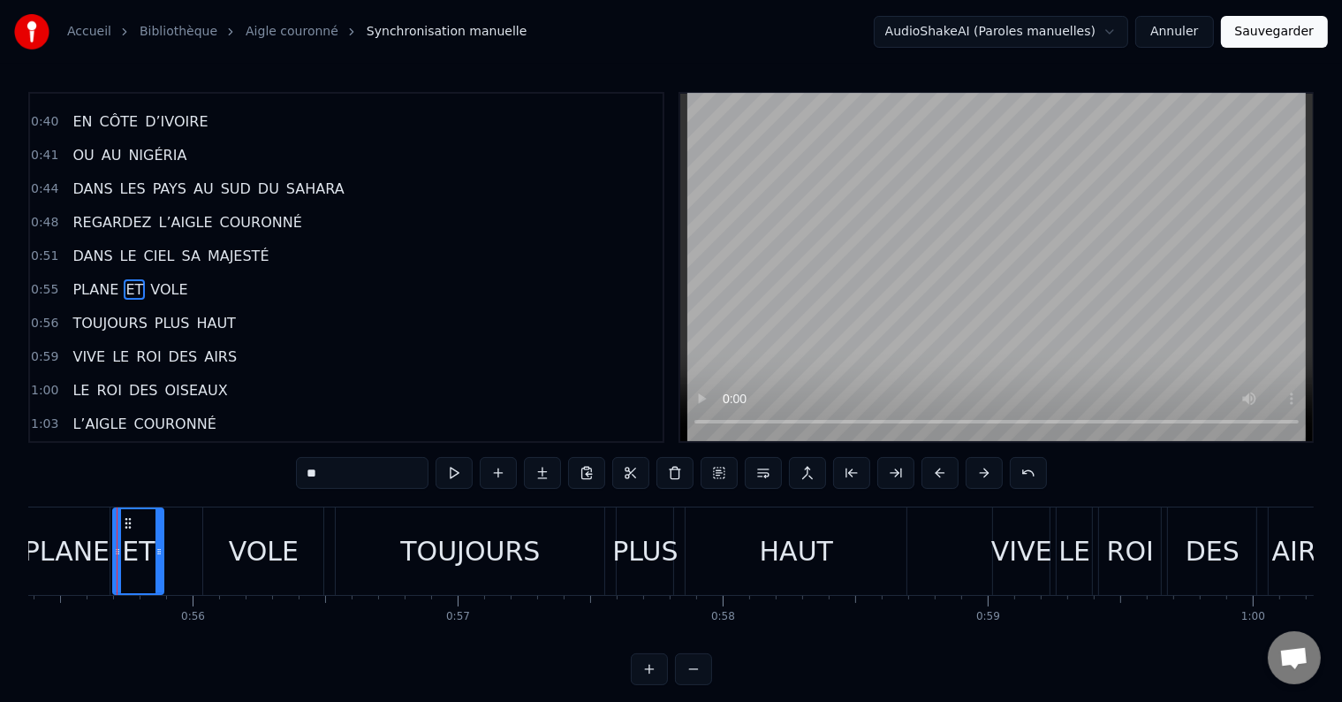
drag, startPoint x: 186, startPoint y: 548, endPoint x: 156, endPoint y: 550, distance: 30.1
click at [156, 550] on icon at bounding box center [159, 551] width 7 height 14
click at [456, 467] on button at bounding box center [454, 473] width 37 height 32
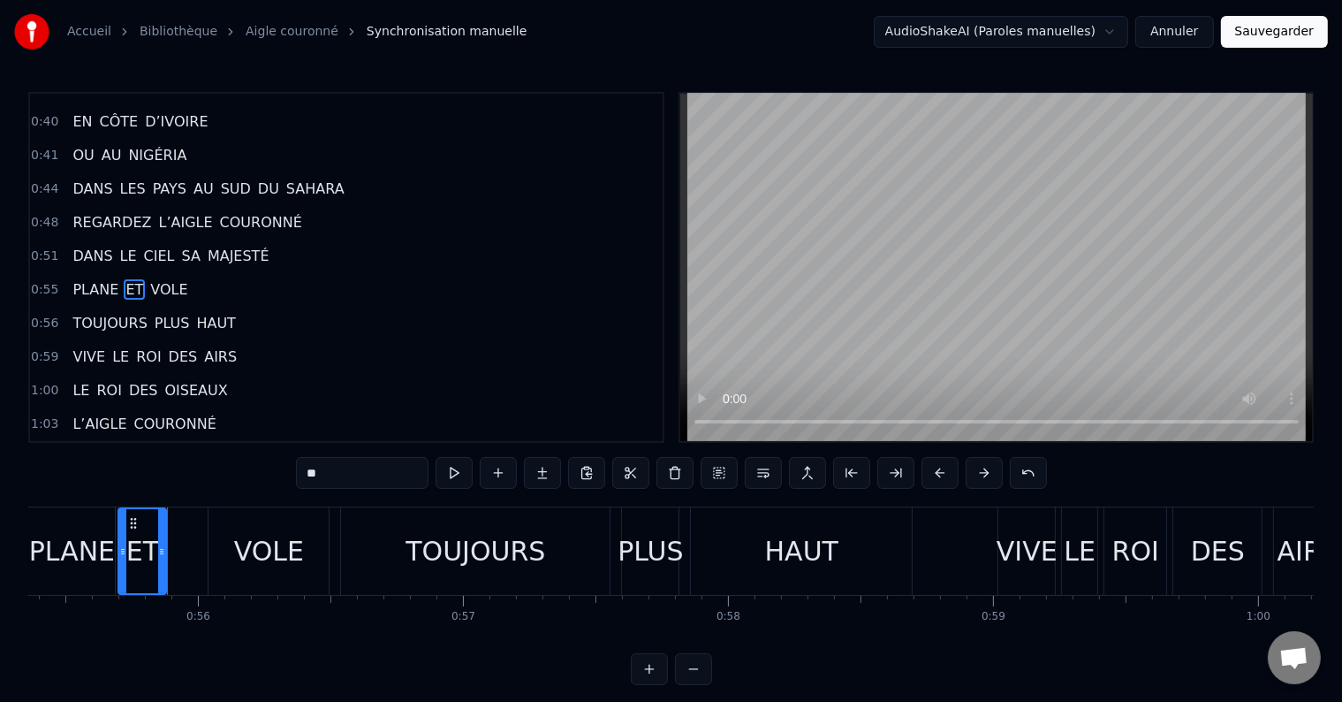
click at [456, 467] on button at bounding box center [454, 473] width 37 height 32
click at [208, 547] on div "VOLE" at bounding box center [269, 550] width 122 height 87
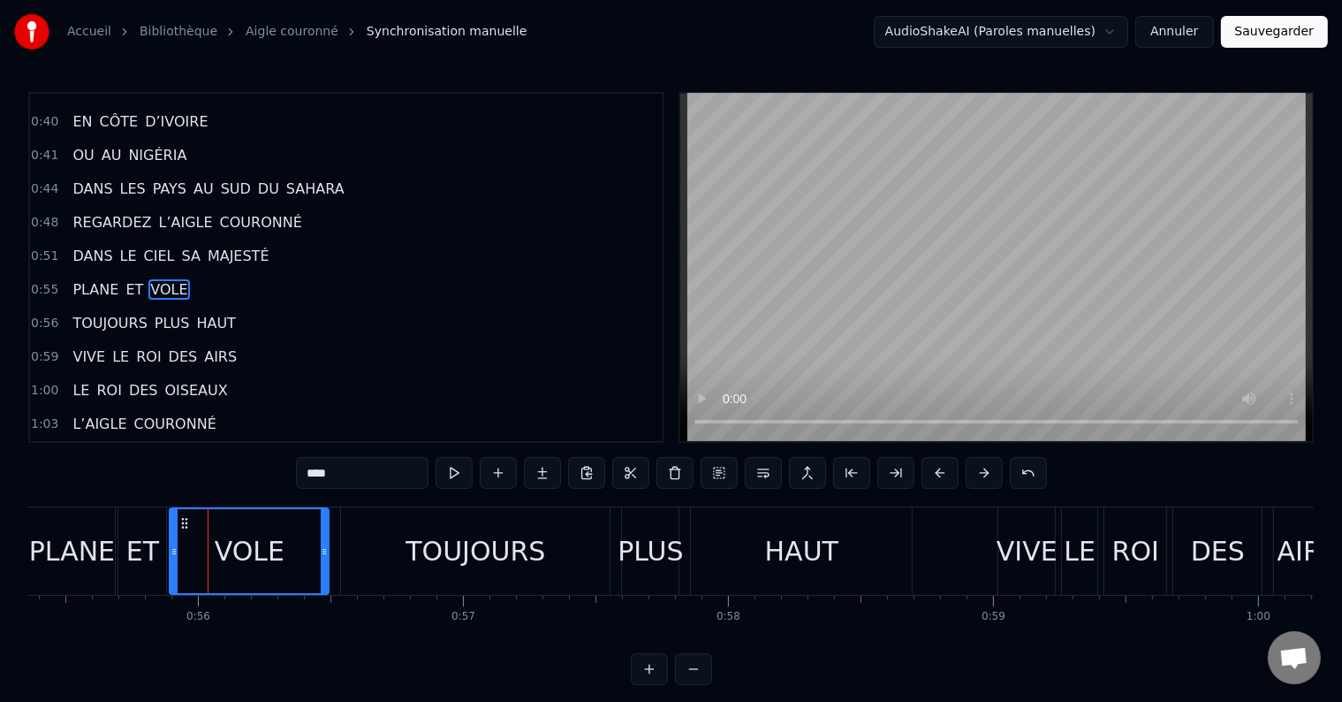
drag, startPoint x: 214, startPoint y: 547, endPoint x: 175, endPoint y: 548, distance: 38.9
click at [175, 548] on icon at bounding box center [174, 551] width 7 height 14
drag, startPoint x: 326, startPoint y: 563, endPoint x: 283, endPoint y: 566, distance: 43.4
click at [283, 566] on div at bounding box center [282, 551] width 7 height 84
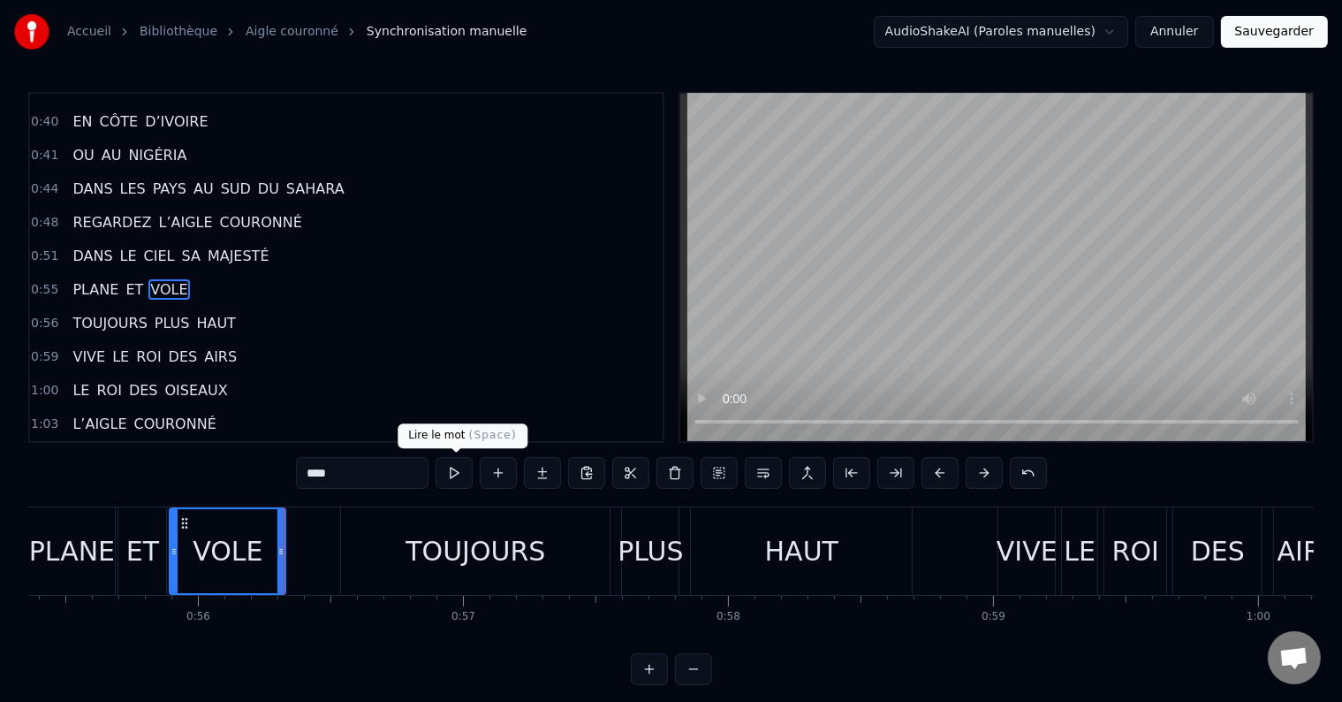
click at [452, 473] on button at bounding box center [454, 473] width 37 height 32
click at [286, 541] on div at bounding box center [287, 551] width 7 height 84
click at [452, 472] on button at bounding box center [454, 473] width 37 height 32
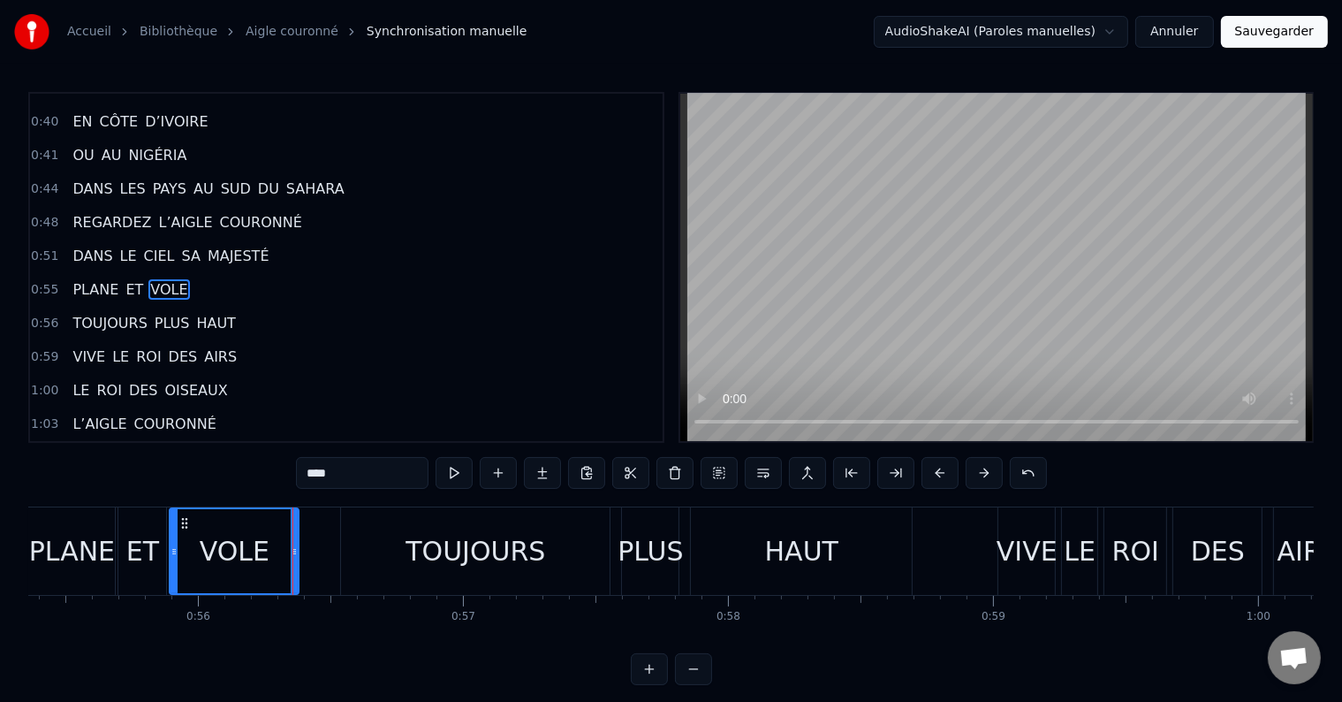
click at [296, 548] on icon at bounding box center [294, 551] width 7 height 14
click at [456, 475] on button at bounding box center [454, 473] width 37 height 32
click at [455, 474] on button at bounding box center [454, 473] width 37 height 32
click at [395, 562] on div "TOUJOURS" at bounding box center [475, 550] width 269 height 87
type input "********"
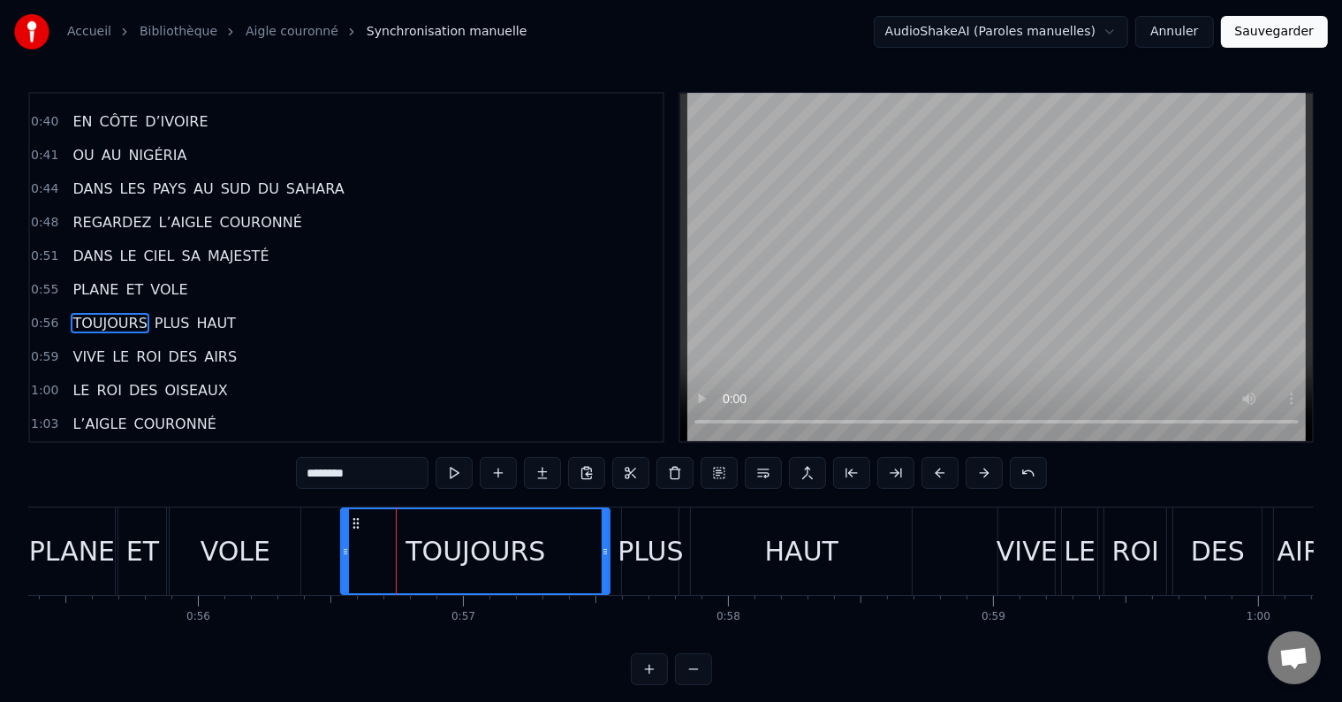
scroll to position [525, 0]
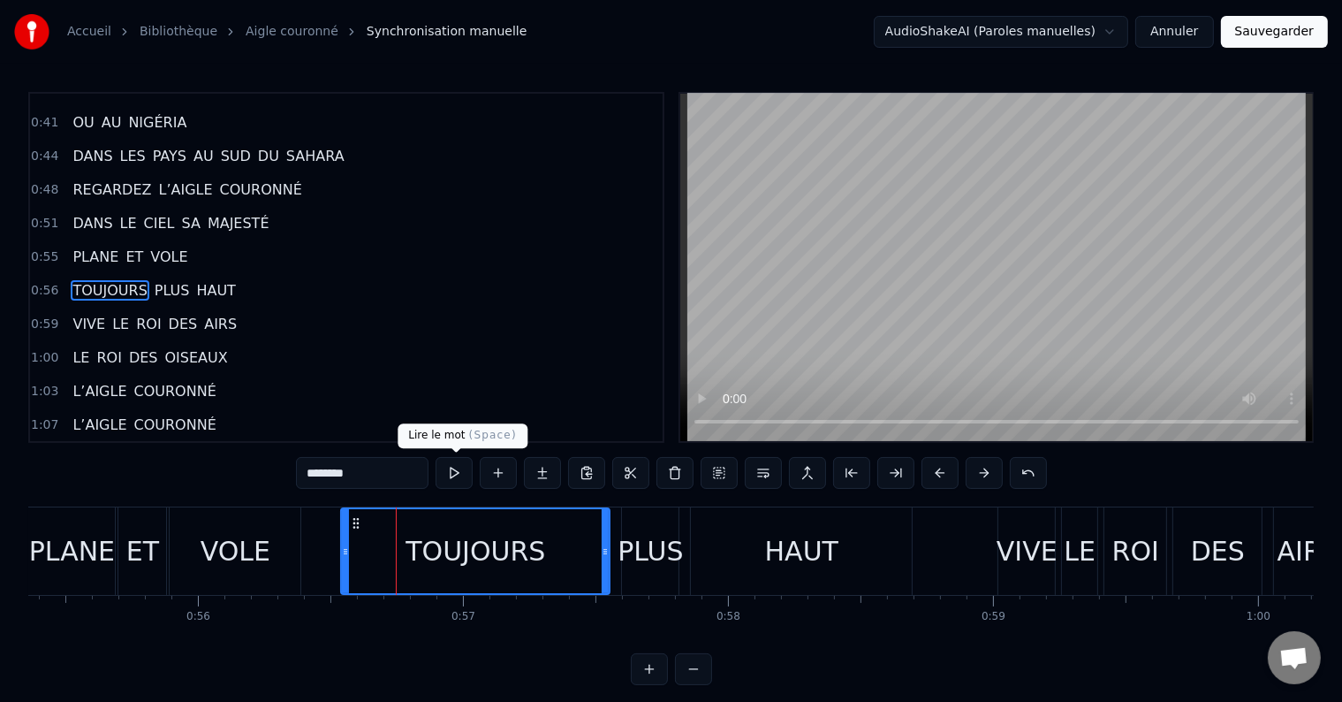
click at [456, 472] on button at bounding box center [454, 473] width 37 height 32
click at [455, 474] on button at bounding box center [454, 473] width 37 height 32
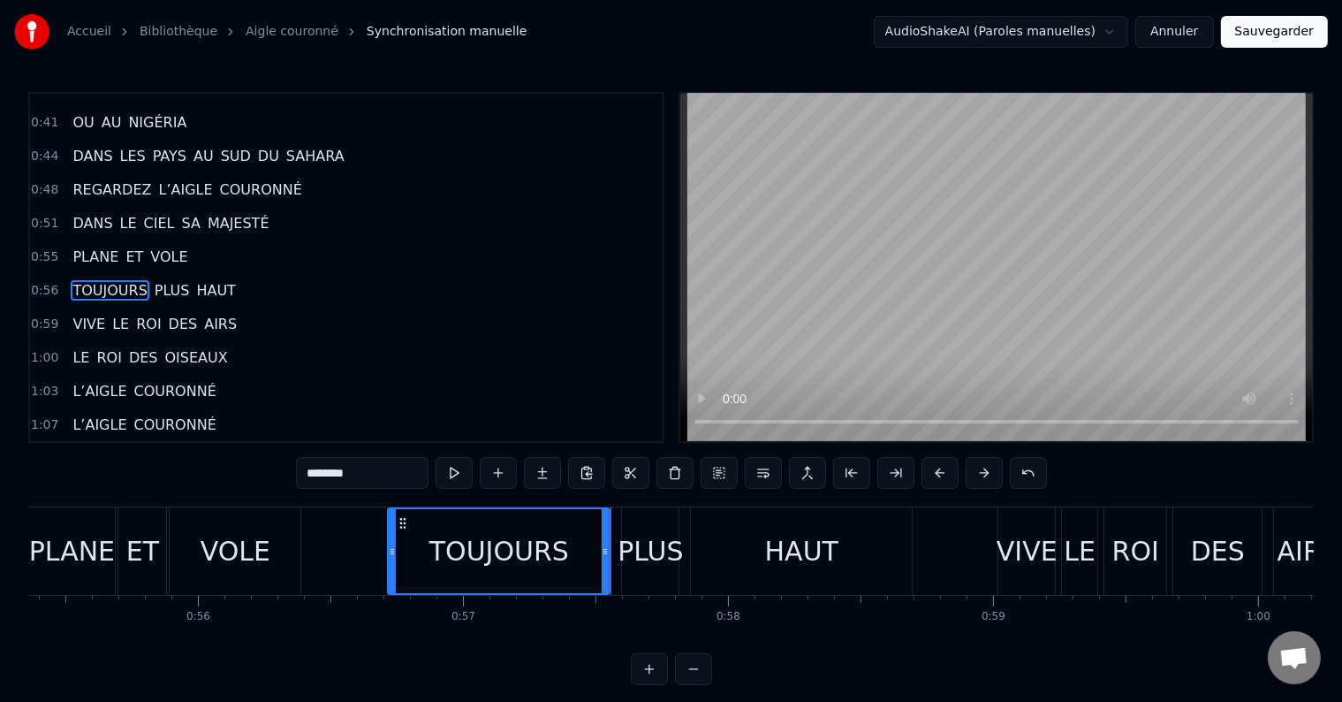
drag, startPoint x: 346, startPoint y: 553, endPoint x: 393, endPoint y: 555, distance: 46.9
click at [393, 555] on icon at bounding box center [392, 551] width 7 height 14
click at [456, 470] on button at bounding box center [454, 473] width 37 height 32
drag, startPoint x: 389, startPoint y: 558, endPoint x: 423, endPoint y: 558, distance: 34.5
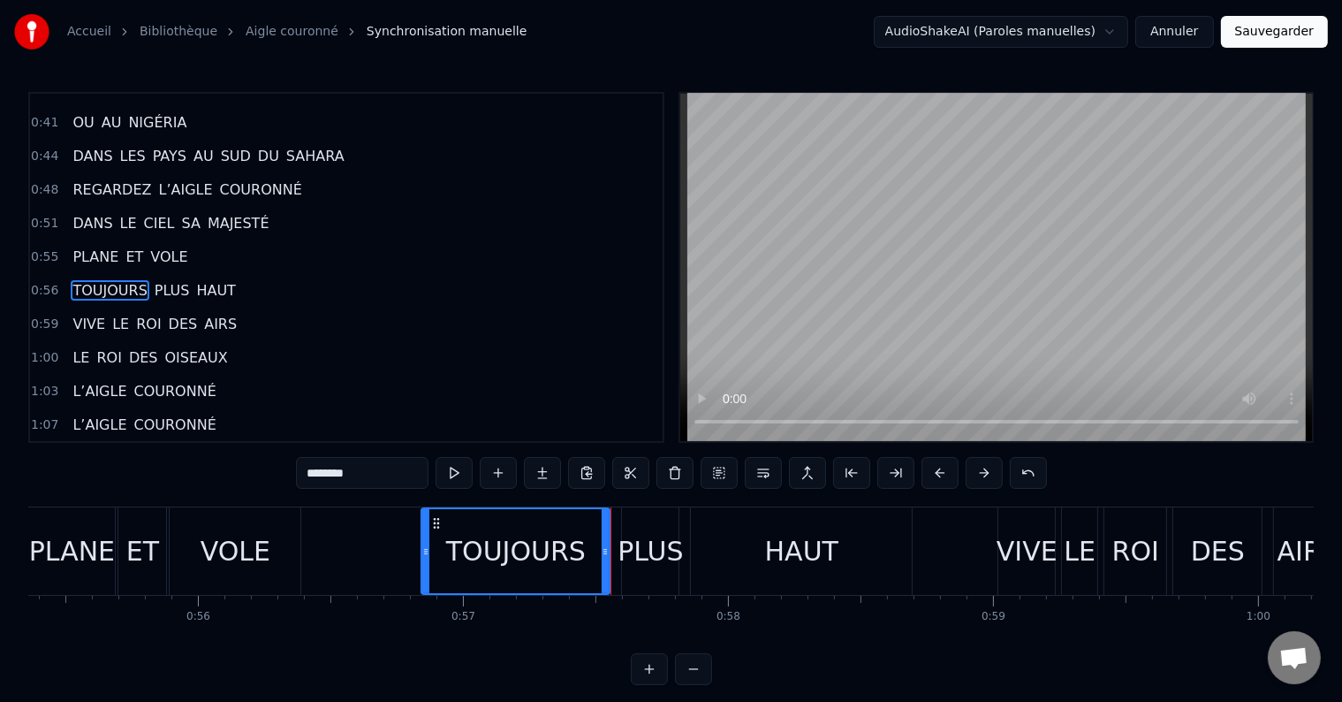
click at [423, 558] on div at bounding box center [425, 551] width 7 height 84
click at [452, 472] on button at bounding box center [454, 473] width 37 height 32
drag, startPoint x: 422, startPoint y: 553, endPoint x: 406, endPoint y: 553, distance: 15.9
click at [407, 553] on icon at bounding box center [410, 551] width 7 height 14
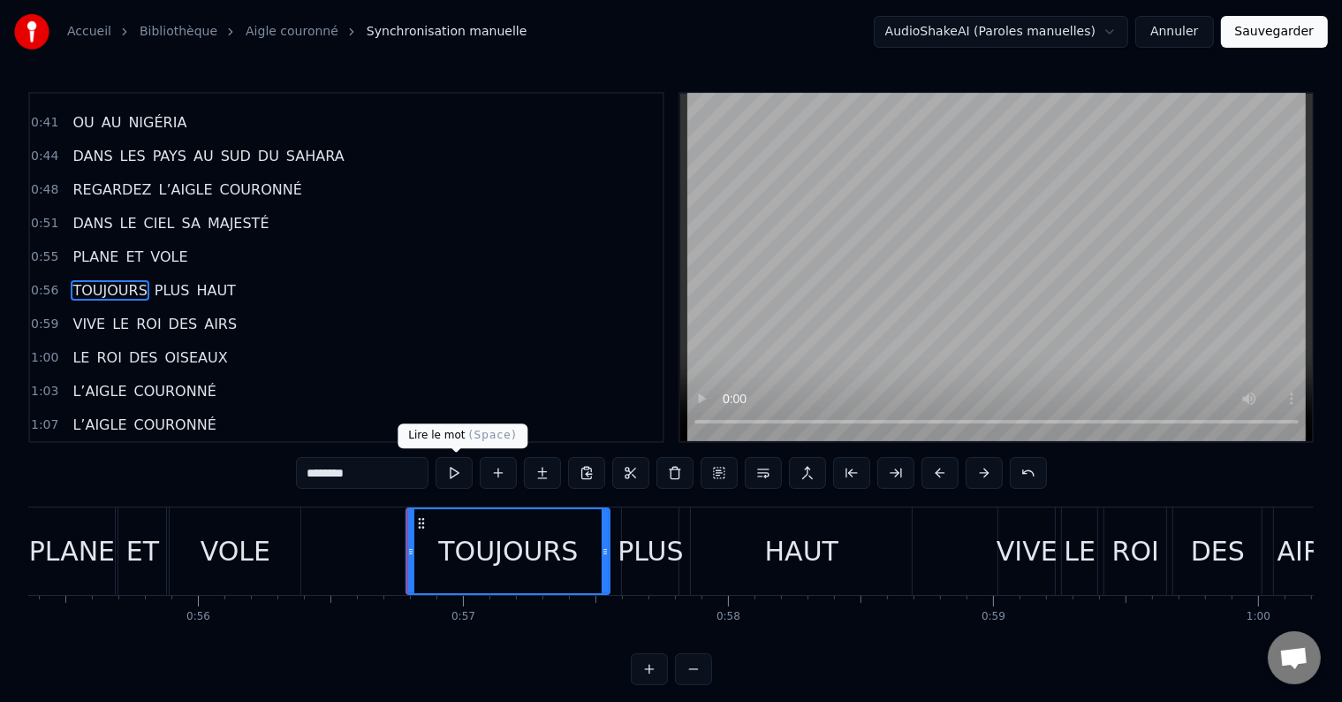
click at [453, 473] on button at bounding box center [454, 473] width 37 height 32
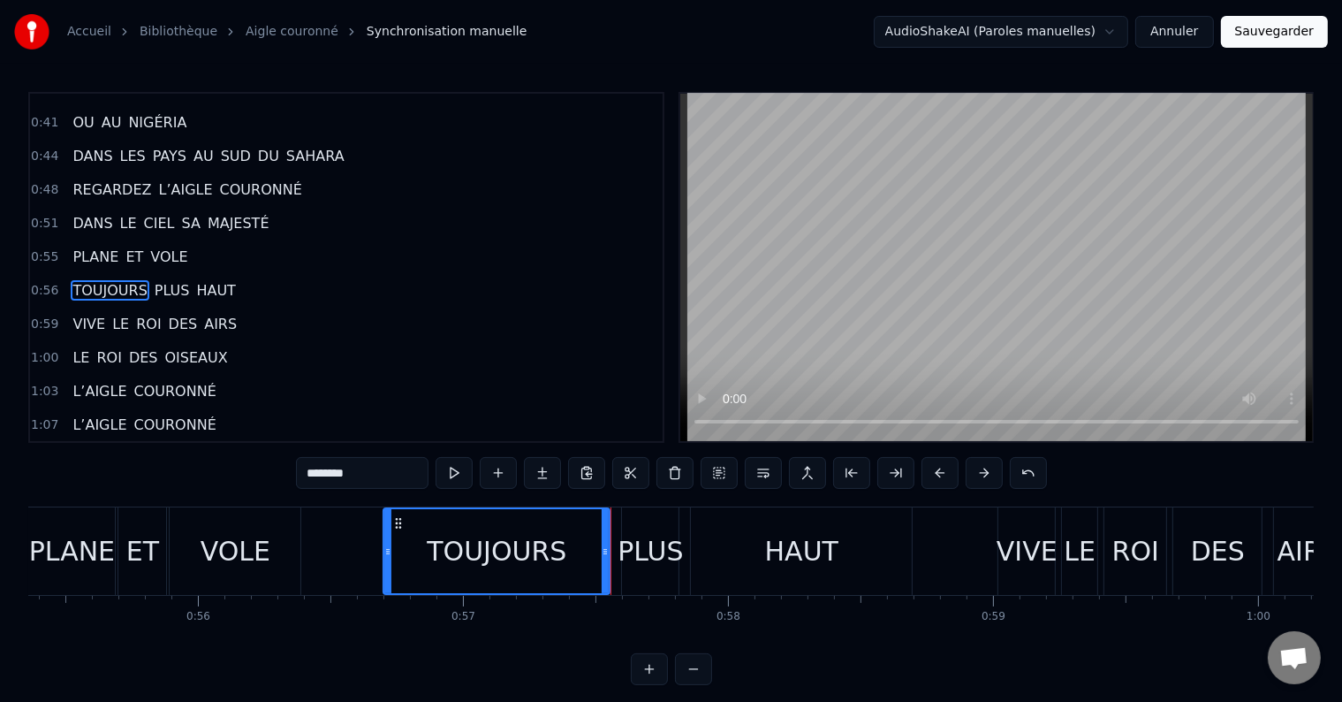
drag, startPoint x: 407, startPoint y: 555, endPoint x: 384, endPoint y: 556, distance: 23.0
click at [384, 556] on icon at bounding box center [387, 551] width 7 height 14
click at [458, 474] on button at bounding box center [454, 473] width 37 height 32
drag, startPoint x: 390, startPoint y: 550, endPoint x: 413, endPoint y: 550, distance: 23.0
click at [413, 550] on icon at bounding box center [410, 551] width 7 height 14
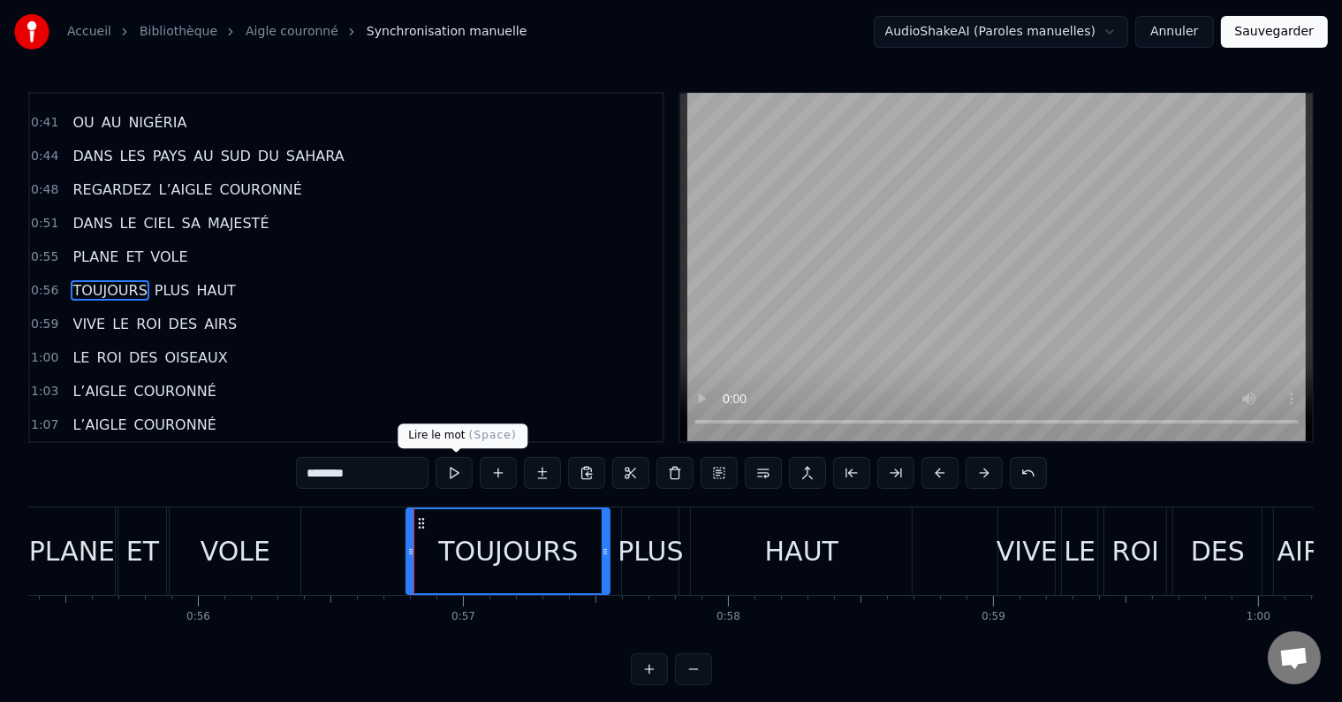
click at [448, 468] on button at bounding box center [454, 473] width 37 height 32
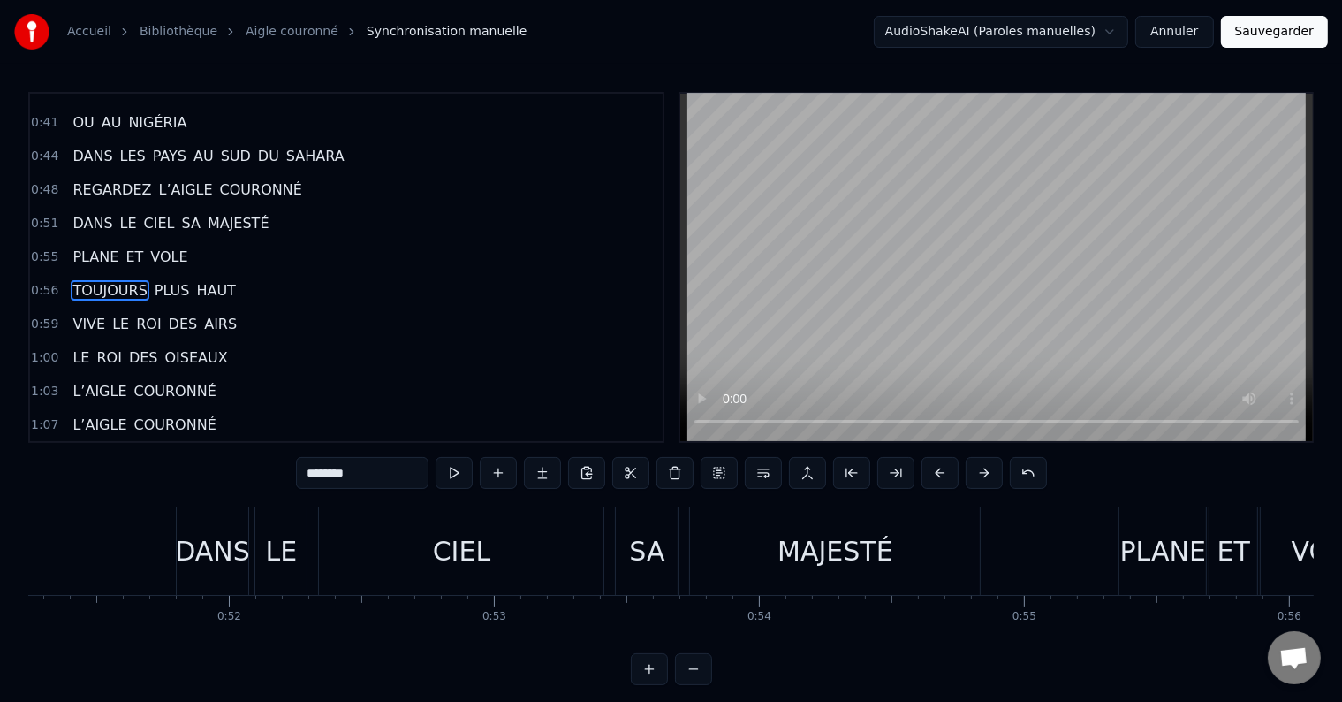
scroll to position [0, 13166]
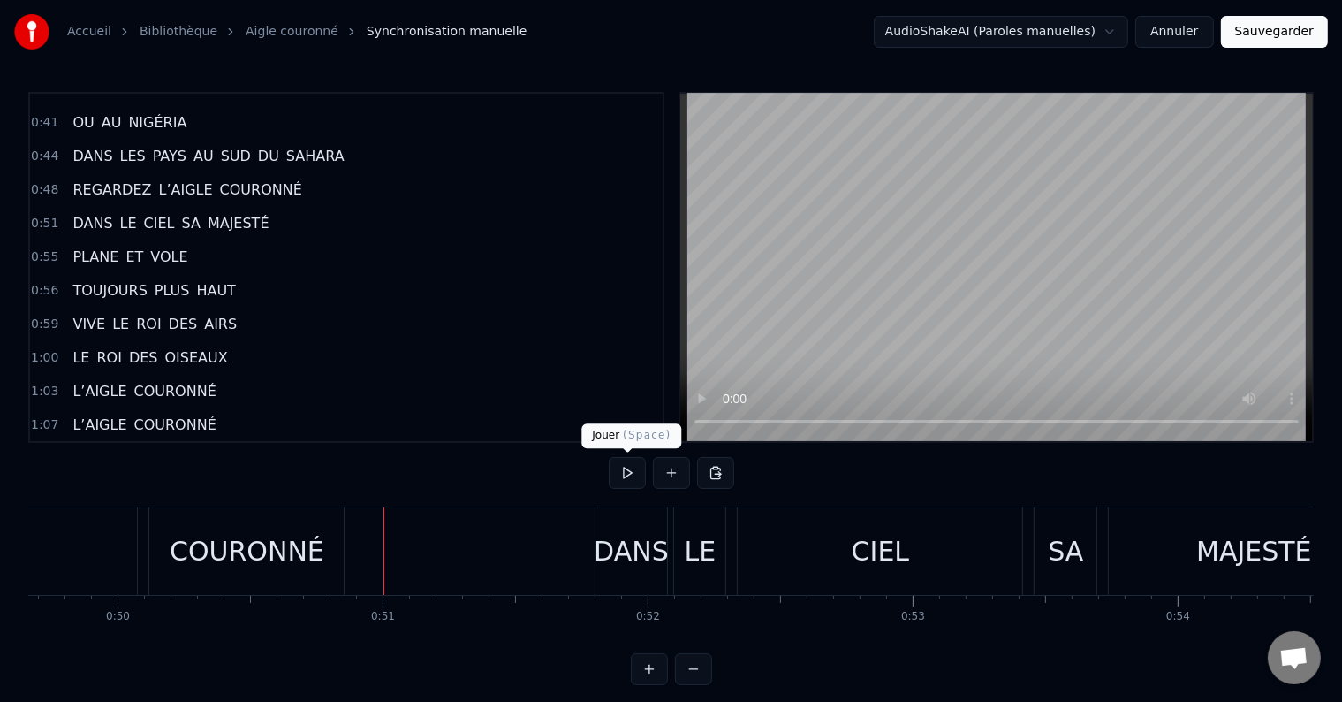
click at [627, 475] on button at bounding box center [627, 473] width 37 height 32
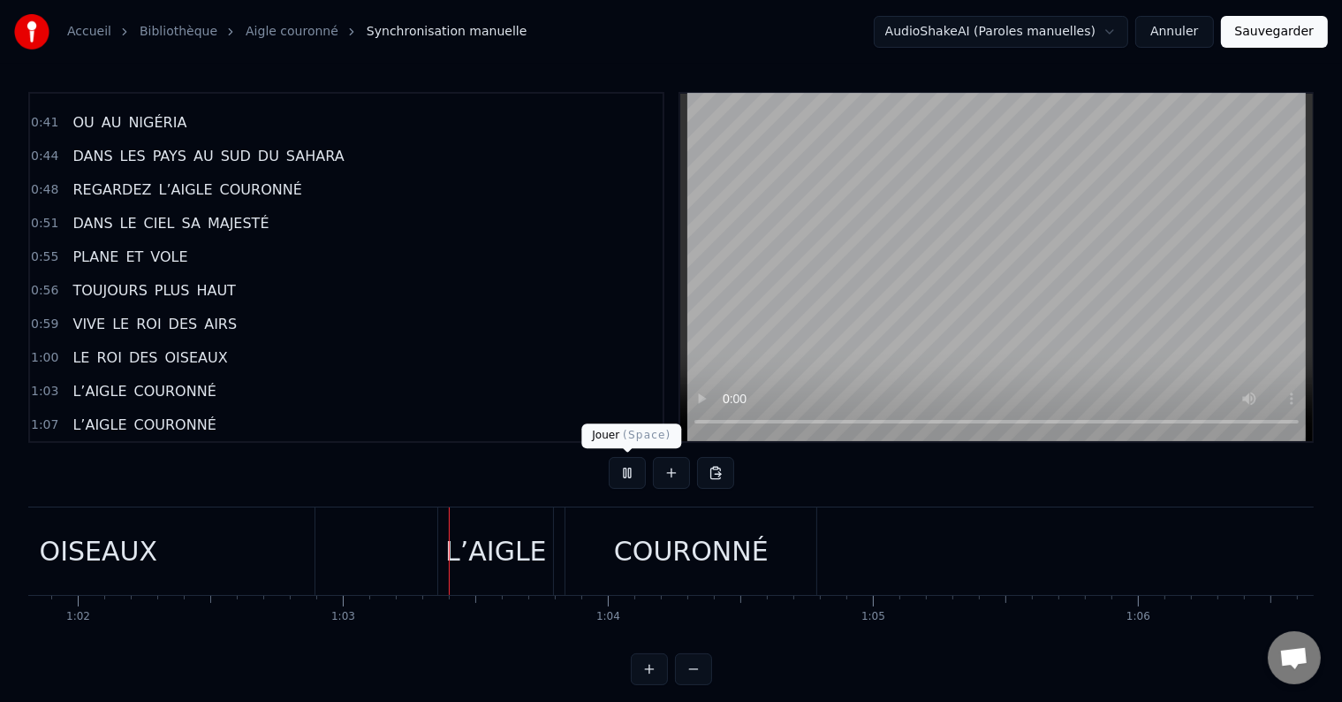
scroll to position [0, 16596]
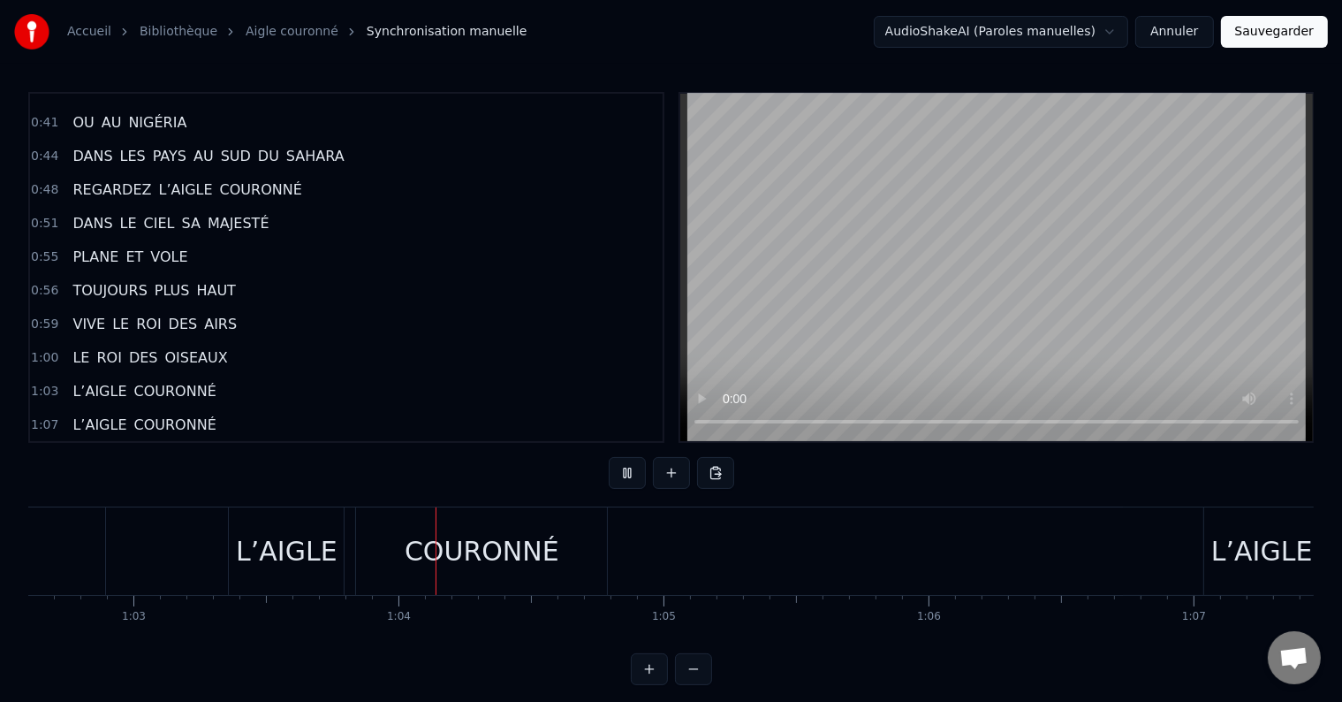
click at [11, 541] on div "Accueil Bibliothèque Aigle couronné Synchronisation manuelle AudioShakeAI (Paro…" at bounding box center [671, 342] width 1342 height 685
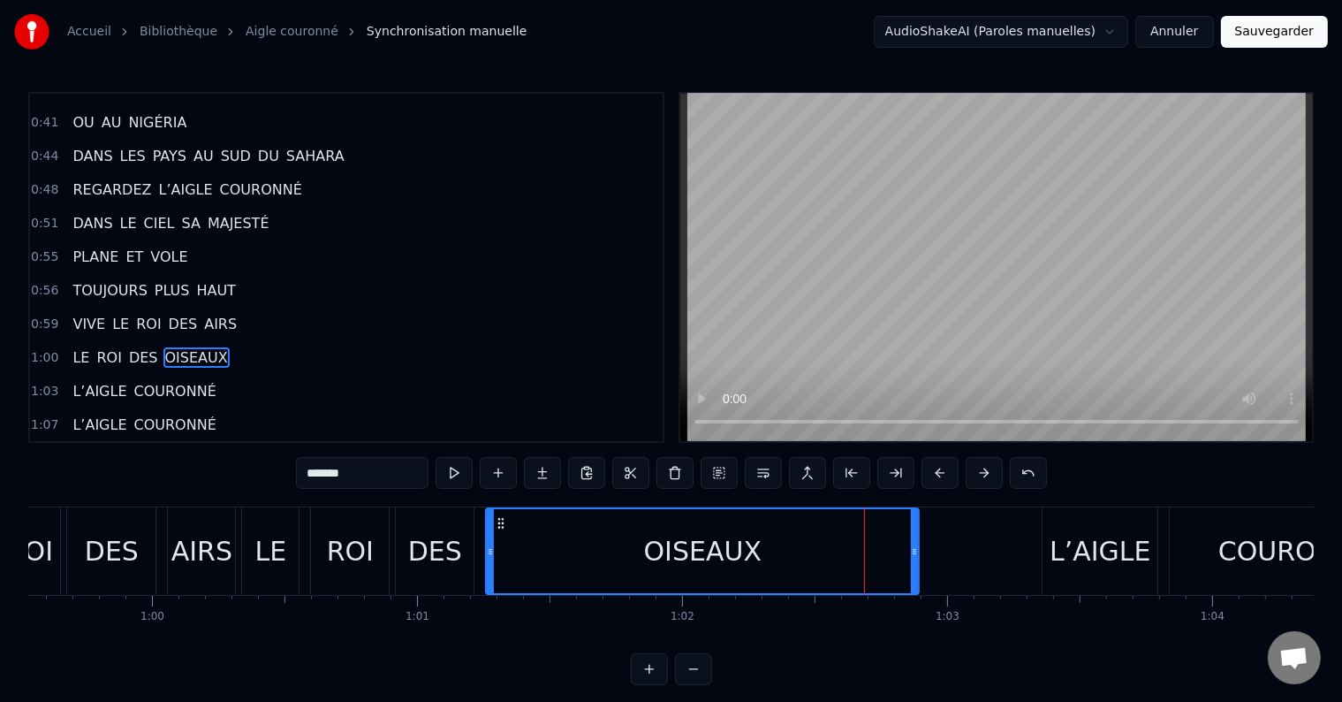
scroll to position [0, 15731]
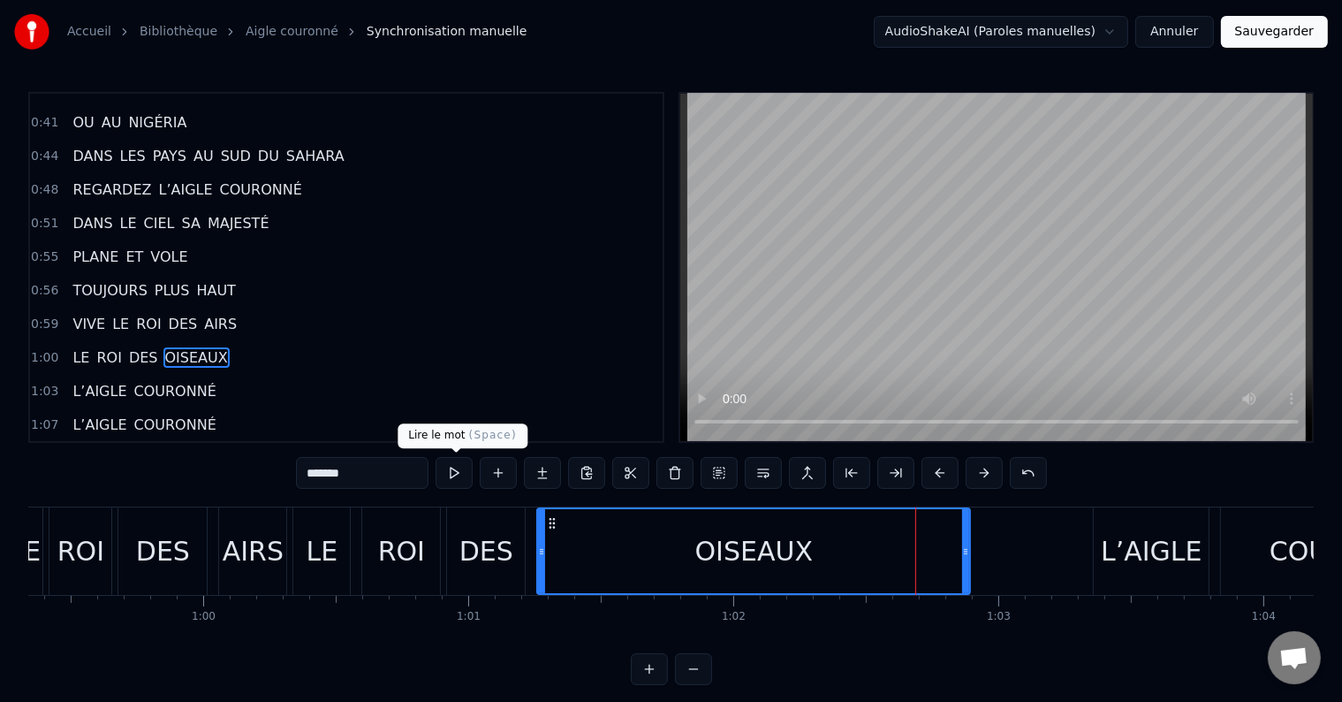
click at [469, 455] on div "0:00 REGARDEZ L’AIGLE COURONNÉ 0:03 DANS LE CIEL SA MAJESTÉ 0:07 PLANE ET VOLE …" at bounding box center [671, 388] width 1286 height 593
click at [456, 467] on button at bounding box center [454, 473] width 37 height 32
click at [532, 534] on div "LE ROI DES OISEAUX" at bounding box center [633, 550] width 682 height 87
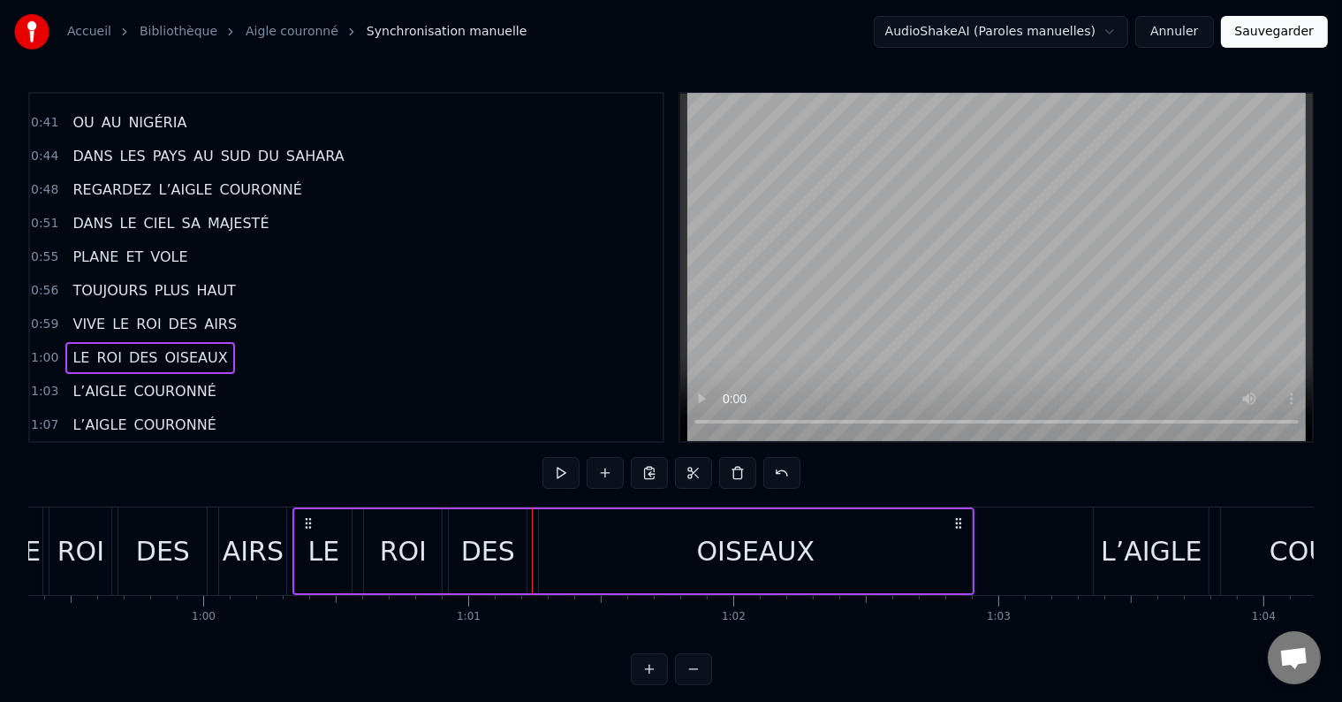
click at [544, 537] on div "OISEAUX" at bounding box center [755, 551] width 433 height 84
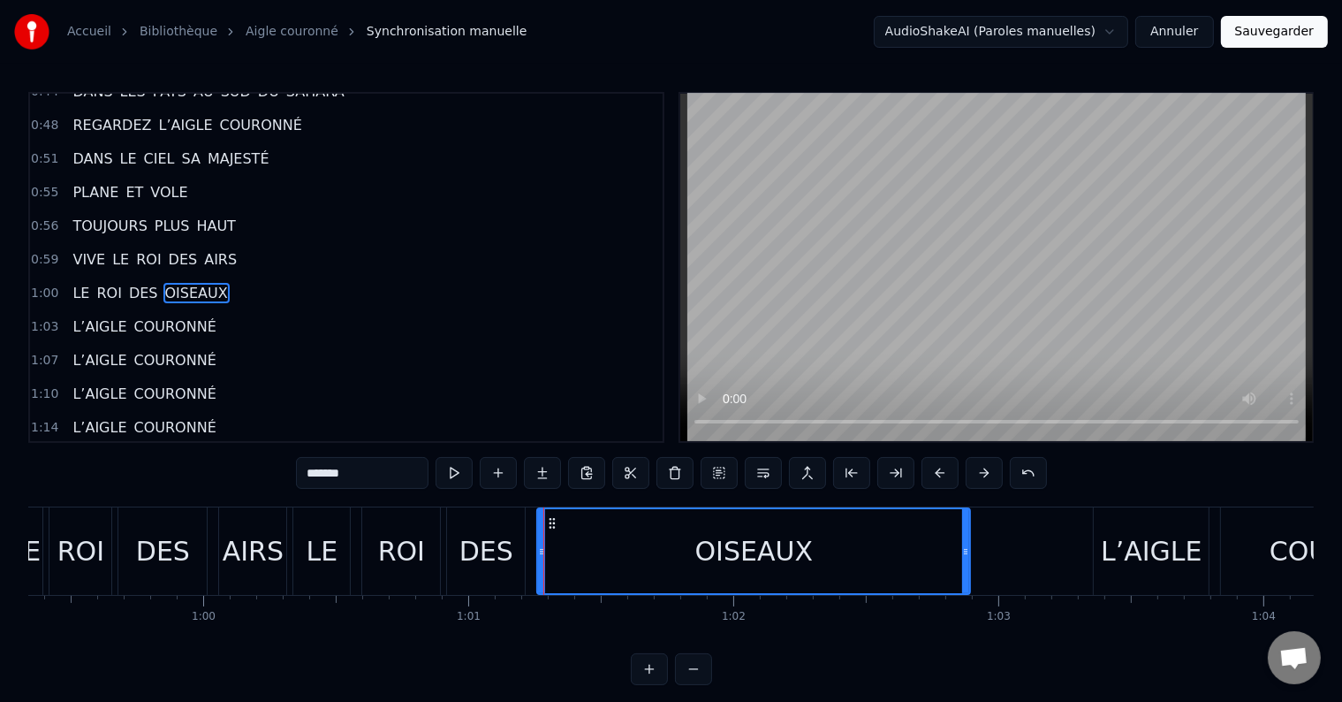
scroll to position [590, 0]
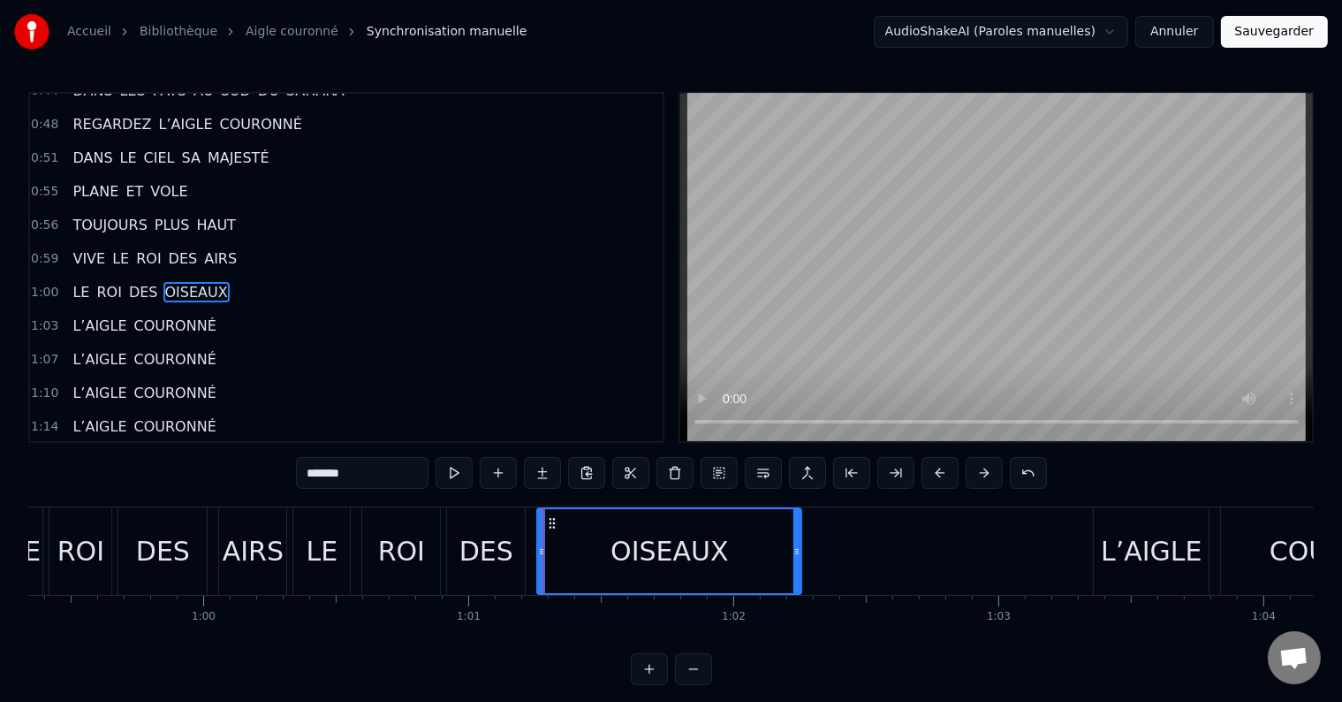
drag, startPoint x: 968, startPoint y: 551, endPoint x: 715, endPoint y: 564, distance: 253.0
click at [798, 564] on div at bounding box center [797, 551] width 7 height 84
click at [499, 548] on div "DES" at bounding box center [487, 551] width 54 height 40
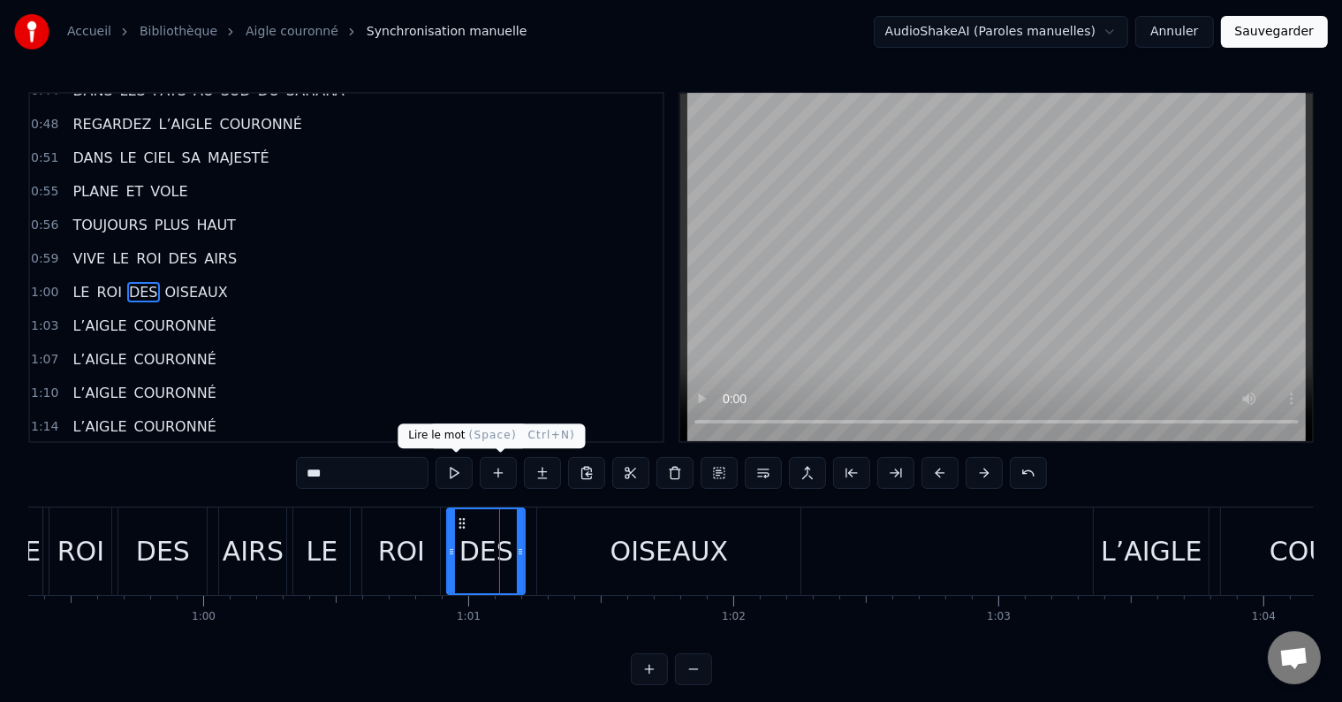
click at [454, 462] on button at bounding box center [454, 473] width 37 height 32
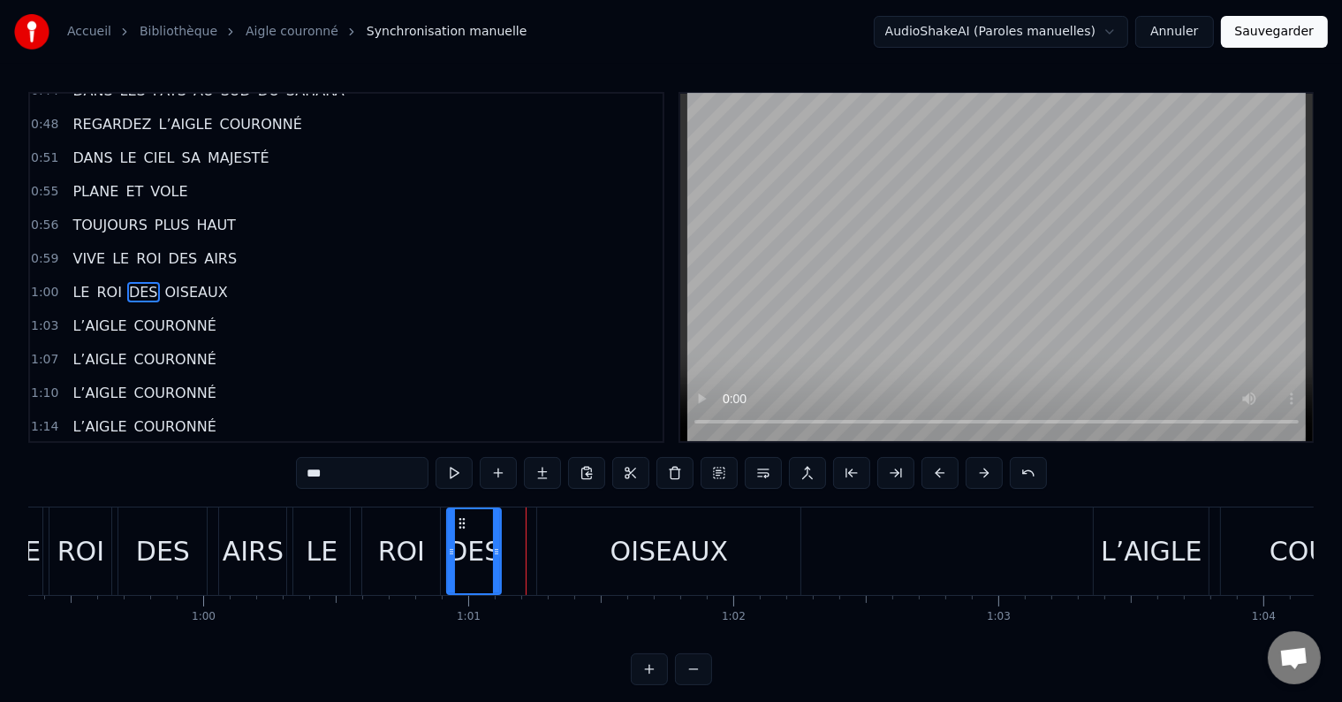
drag, startPoint x: 520, startPoint y: 536, endPoint x: 497, endPoint y: 538, distance: 24.0
click at [497, 538] on div at bounding box center [496, 551] width 7 height 84
click at [460, 467] on button at bounding box center [454, 473] width 37 height 32
click at [549, 539] on div "OISEAUX" at bounding box center [668, 550] width 263 height 87
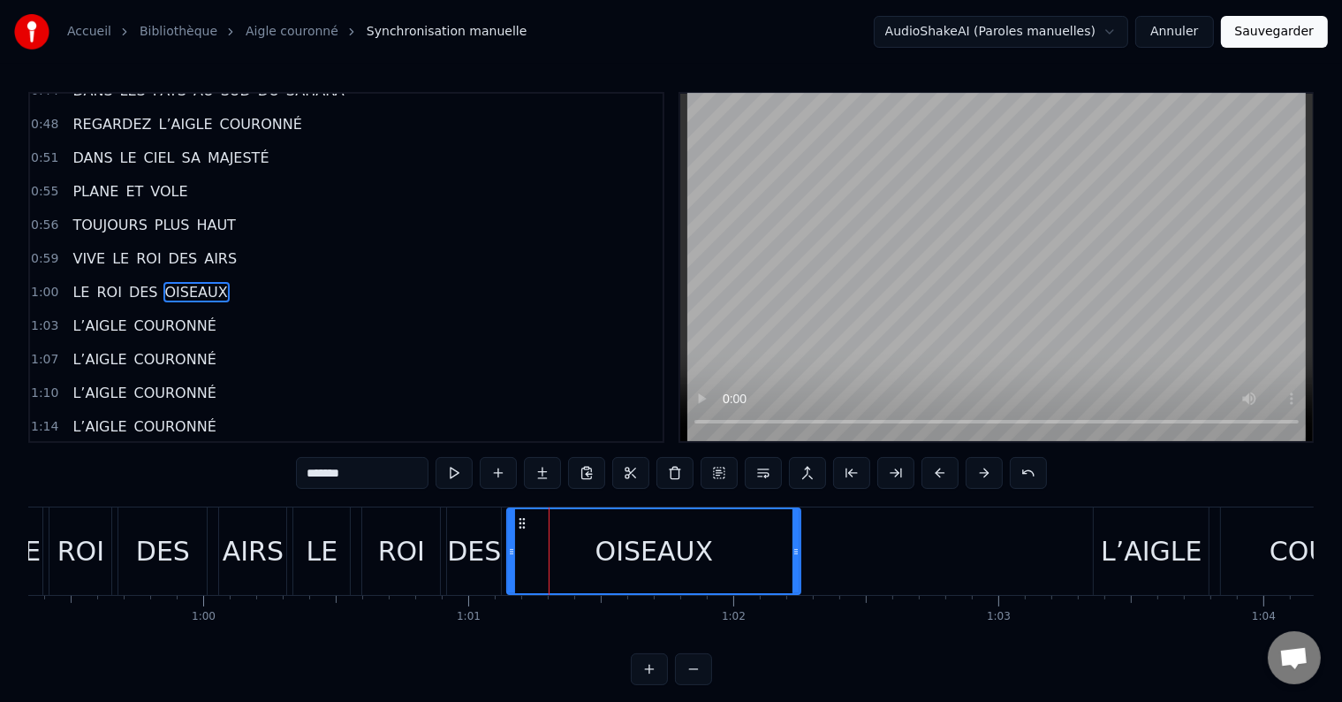
drag, startPoint x: 537, startPoint y: 544, endPoint x: 507, endPoint y: 547, distance: 30.2
click at [508, 547] on icon at bounding box center [511, 551] width 7 height 14
click at [460, 467] on button at bounding box center [454, 473] width 37 height 32
click at [417, 536] on div "ROI" at bounding box center [401, 551] width 47 height 40
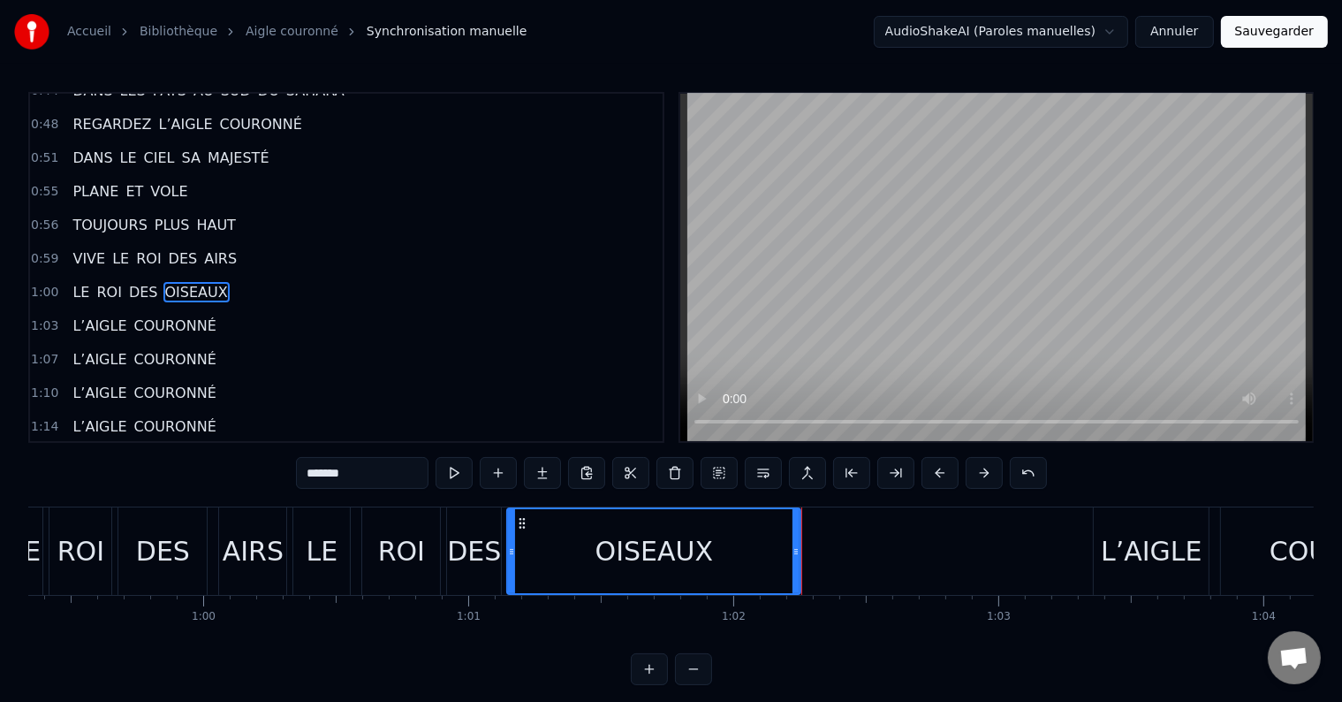
type input "***"
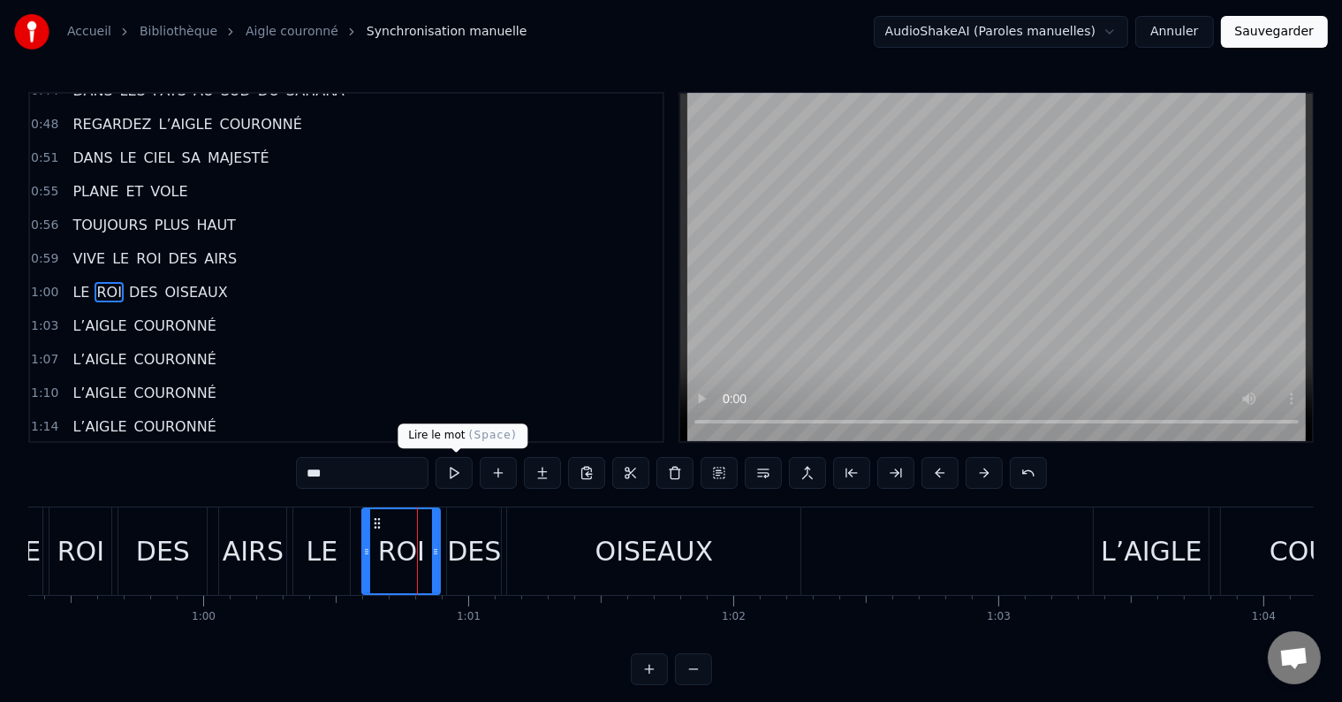
click at [456, 477] on button at bounding box center [454, 473] width 37 height 32
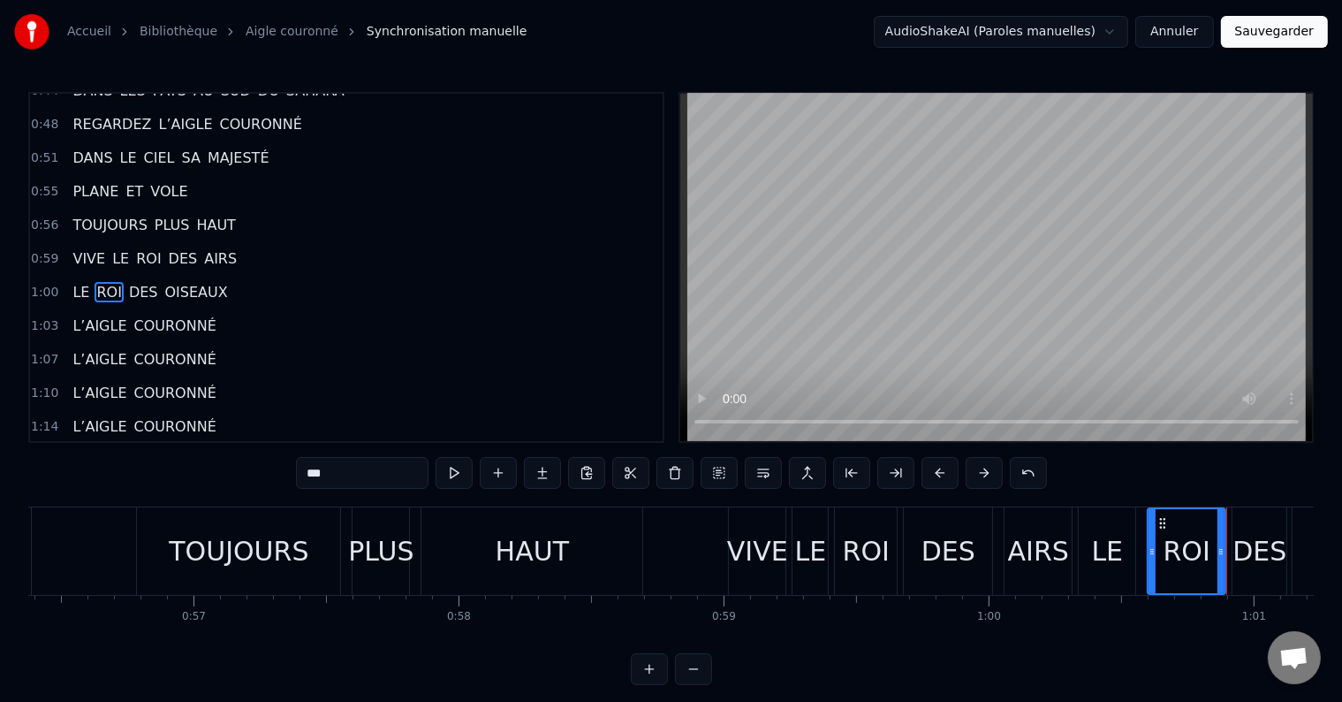
scroll to position [0, 14762]
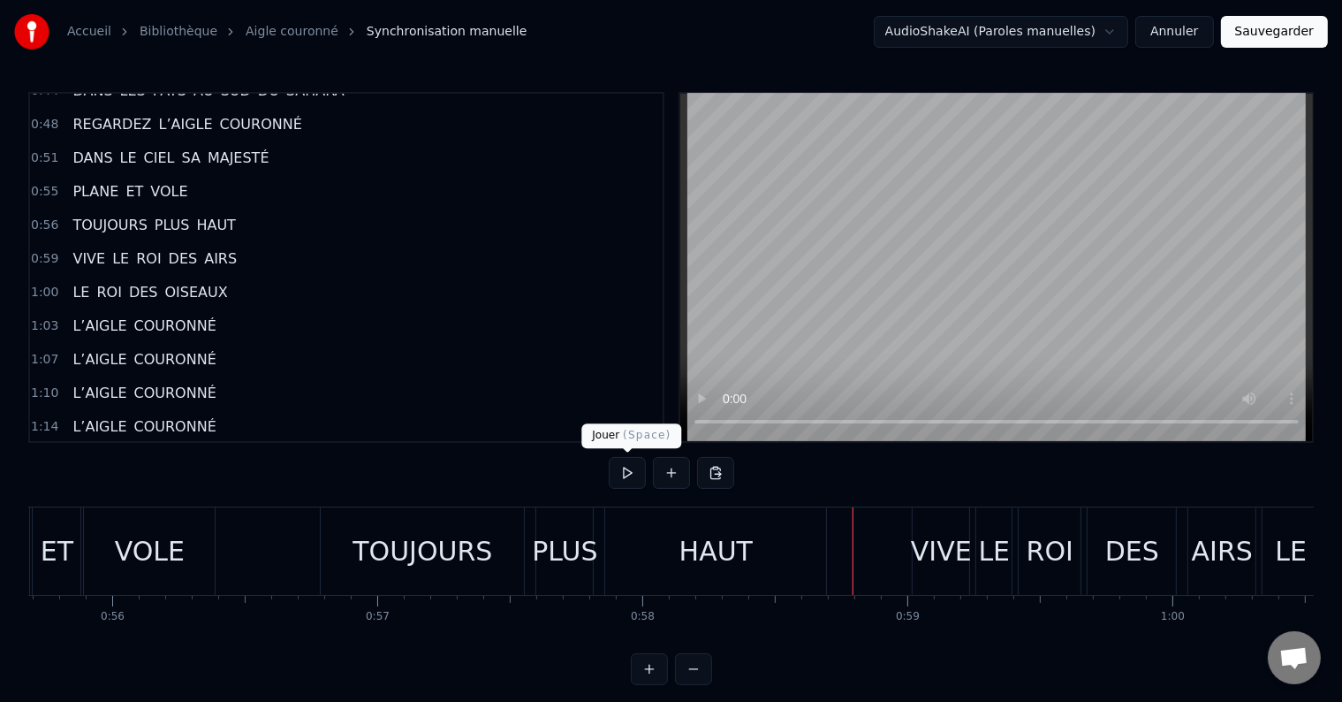
click at [612, 478] on button at bounding box center [627, 473] width 37 height 32
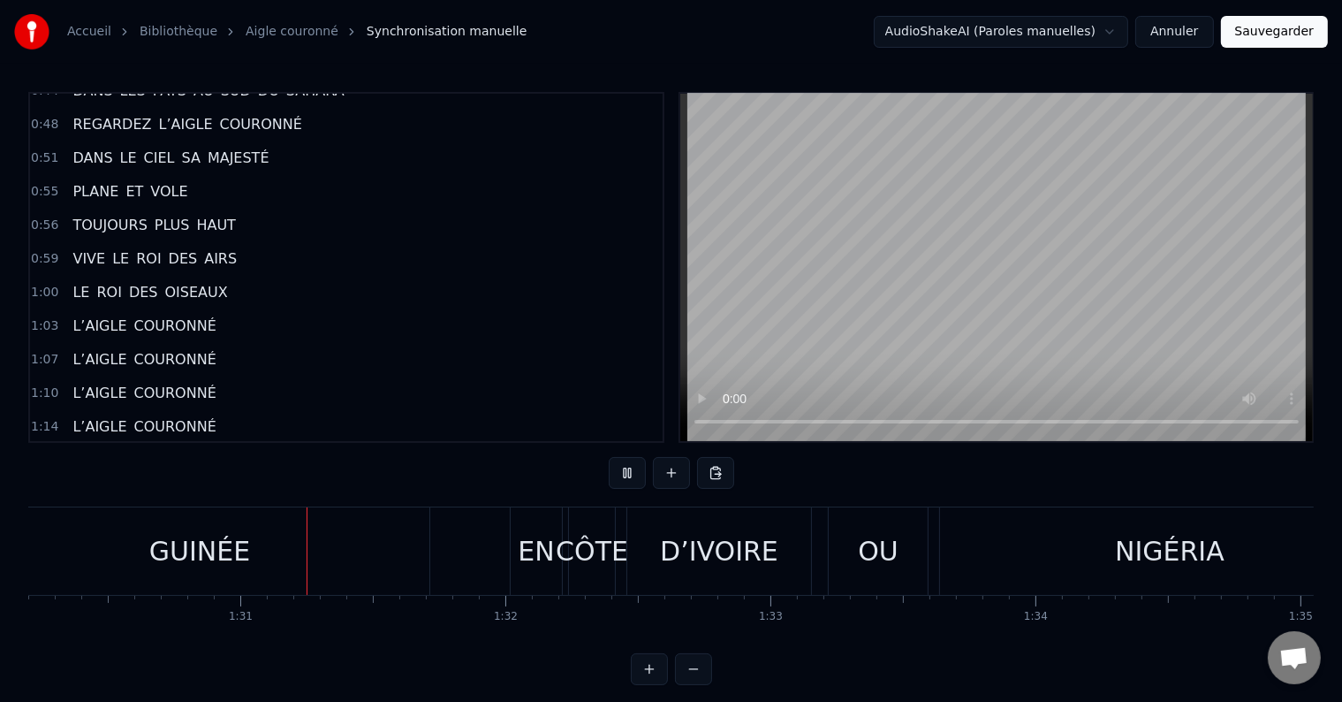
scroll to position [0, 23959]
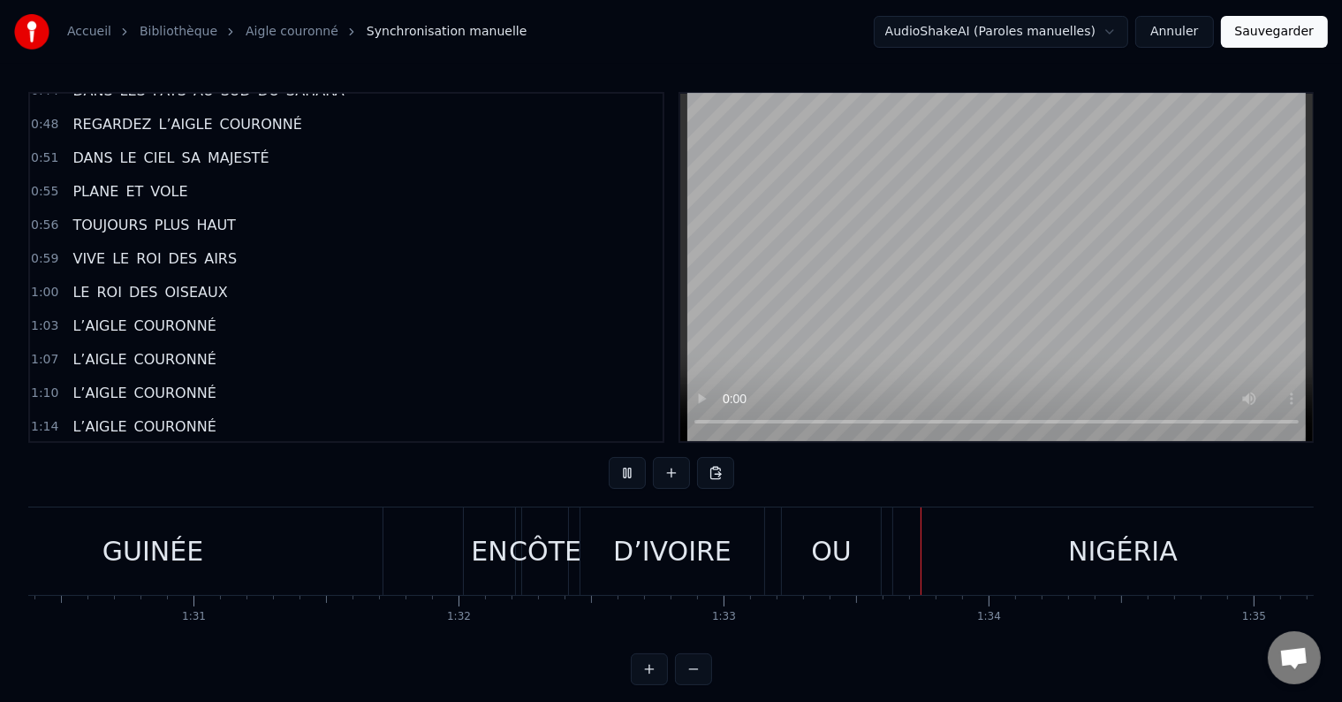
click at [703, 541] on div "D’IVOIRE" at bounding box center [672, 551] width 118 height 40
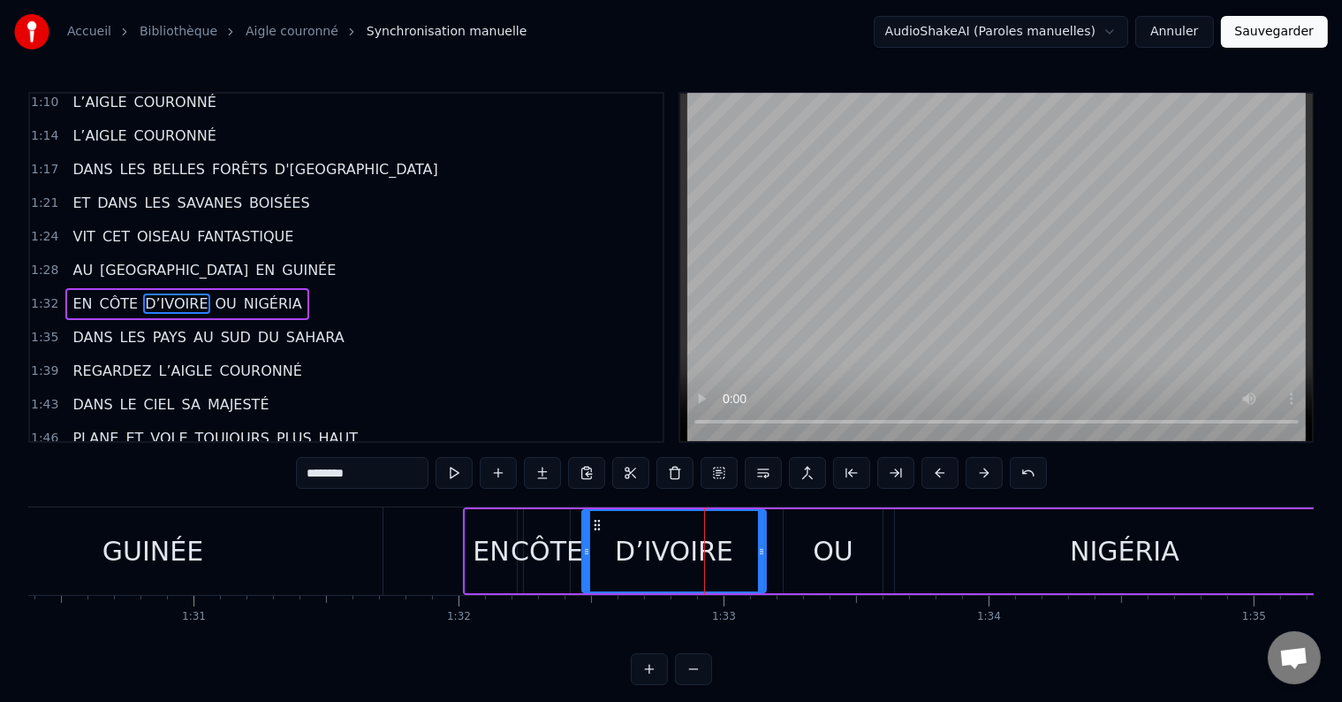
scroll to position [883, 0]
click at [721, 657] on div "0:00 REGARDEZ L’AIGLE COURONNÉ 0:03 DANS LE CIEL SA MAJESTÉ 0:07 PLANE ET VOLE …" at bounding box center [671, 388] width 1286 height 593
click at [462, 471] on button at bounding box center [454, 473] width 37 height 32
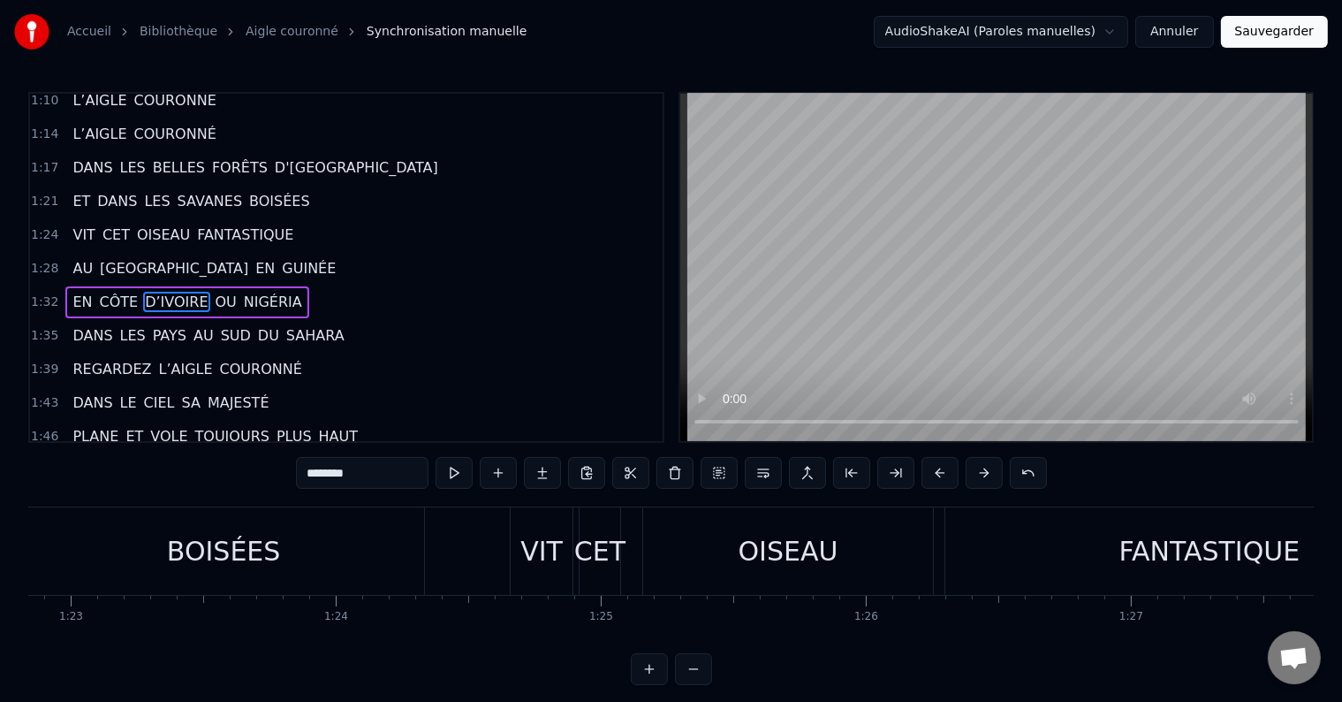
scroll to position [0, 21856]
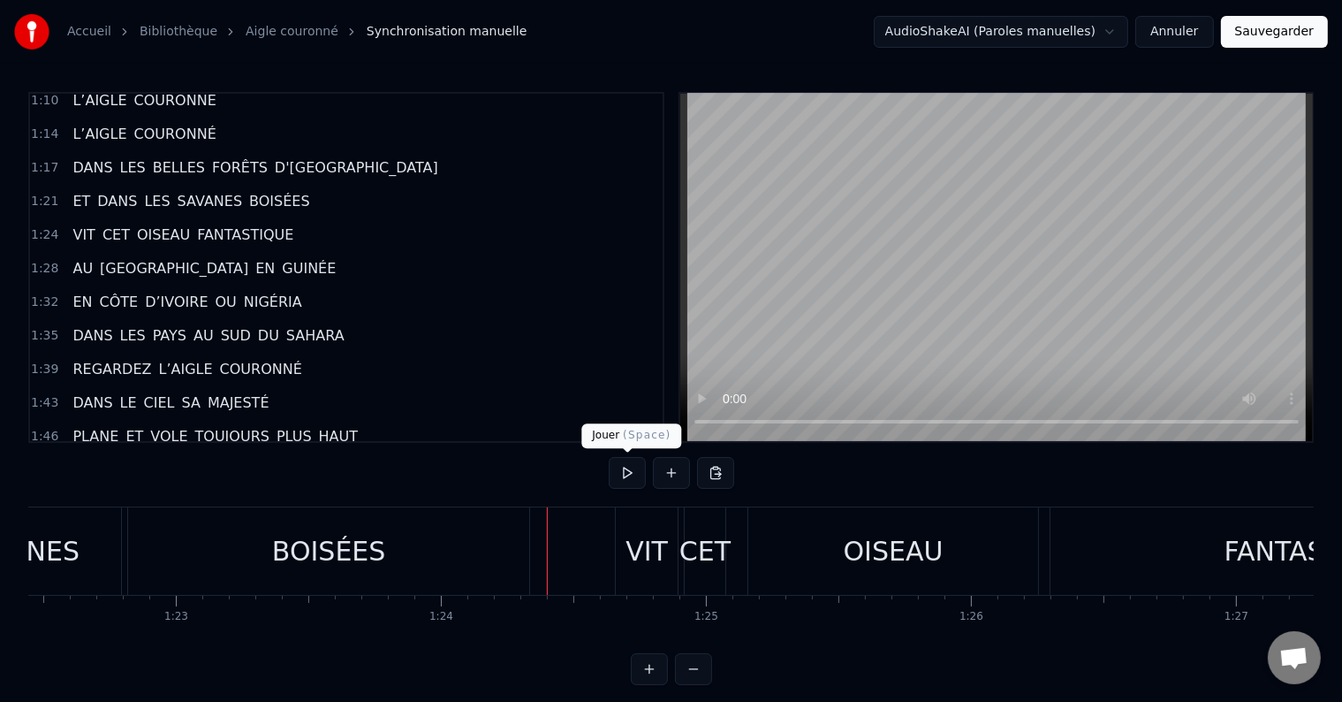
click at [615, 474] on button at bounding box center [627, 473] width 37 height 32
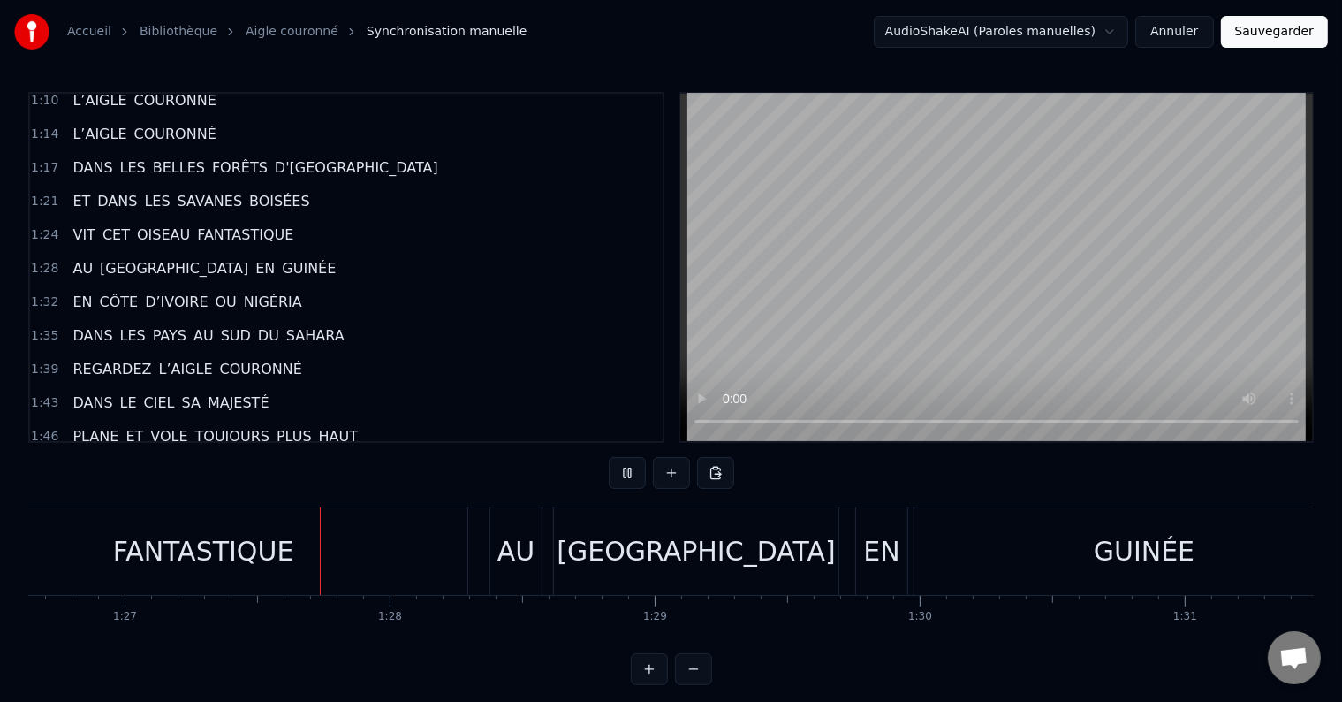
scroll to position [0, 22993]
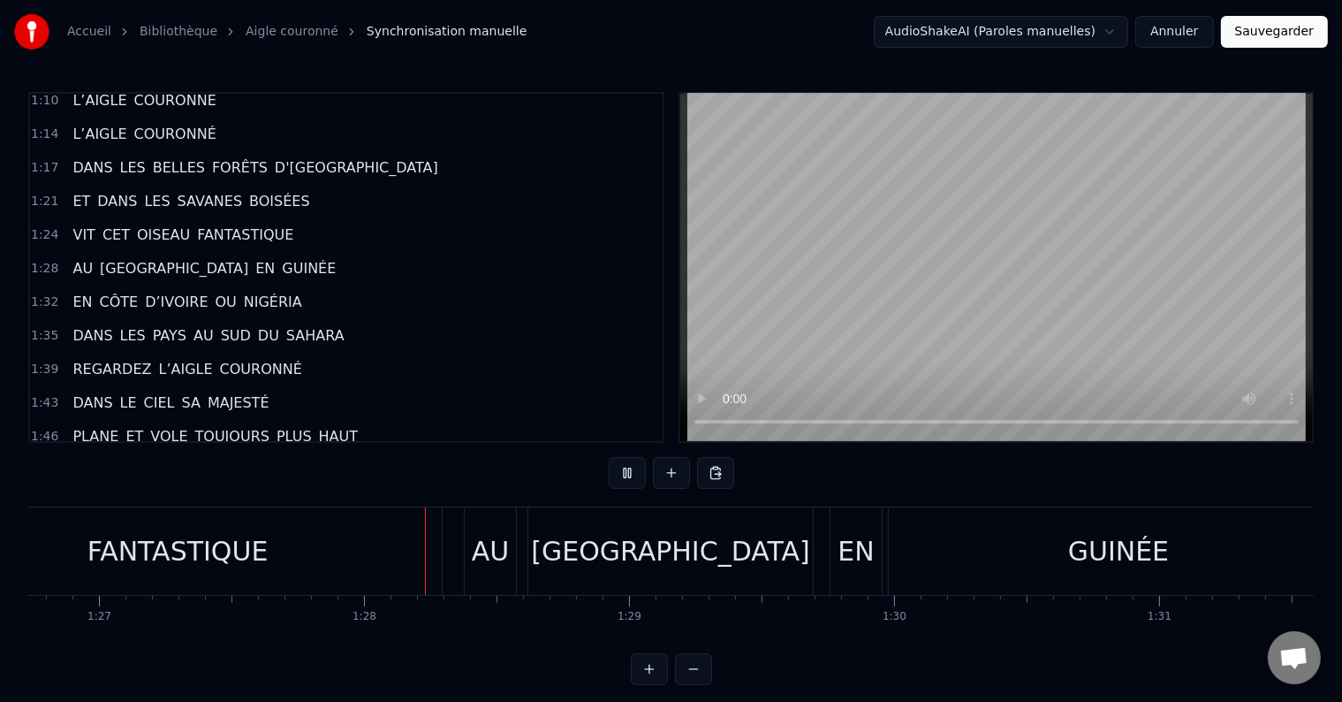
click at [412, 566] on div "FANTASTIQUE" at bounding box center [177, 550] width 528 height 87
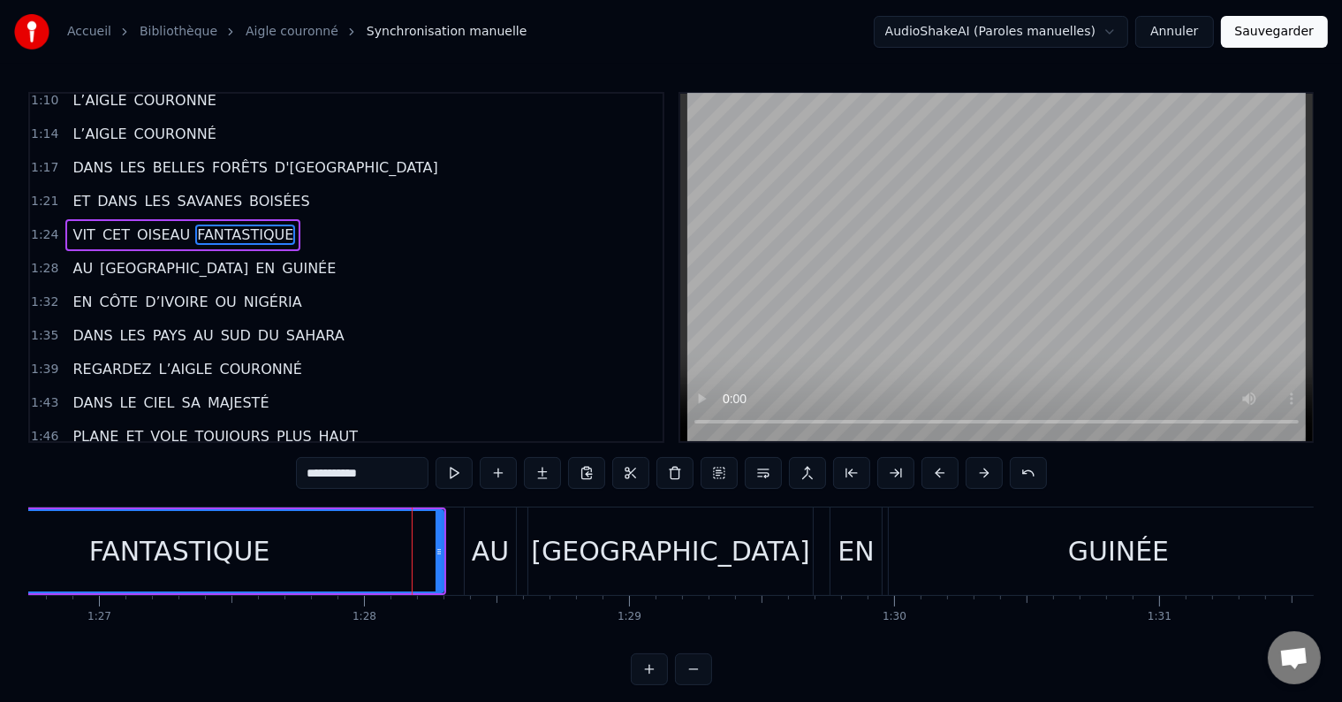
scroll to position [817, 0]
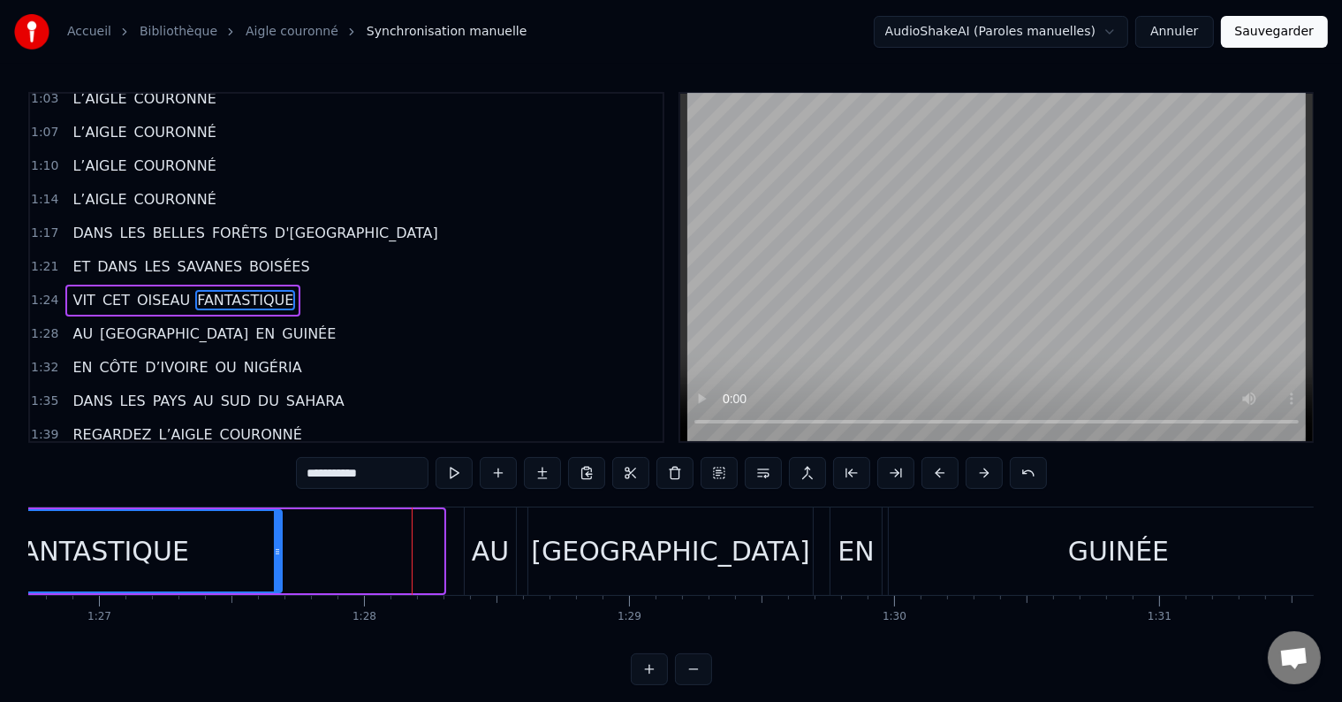
drag, startPoint x: 441, startPoint y: 548, endPoint x: 277, endPoint y: 552, distance: 164.4
click at [277, 552] on icon at bounding box center [277, 551] width 7 height 14
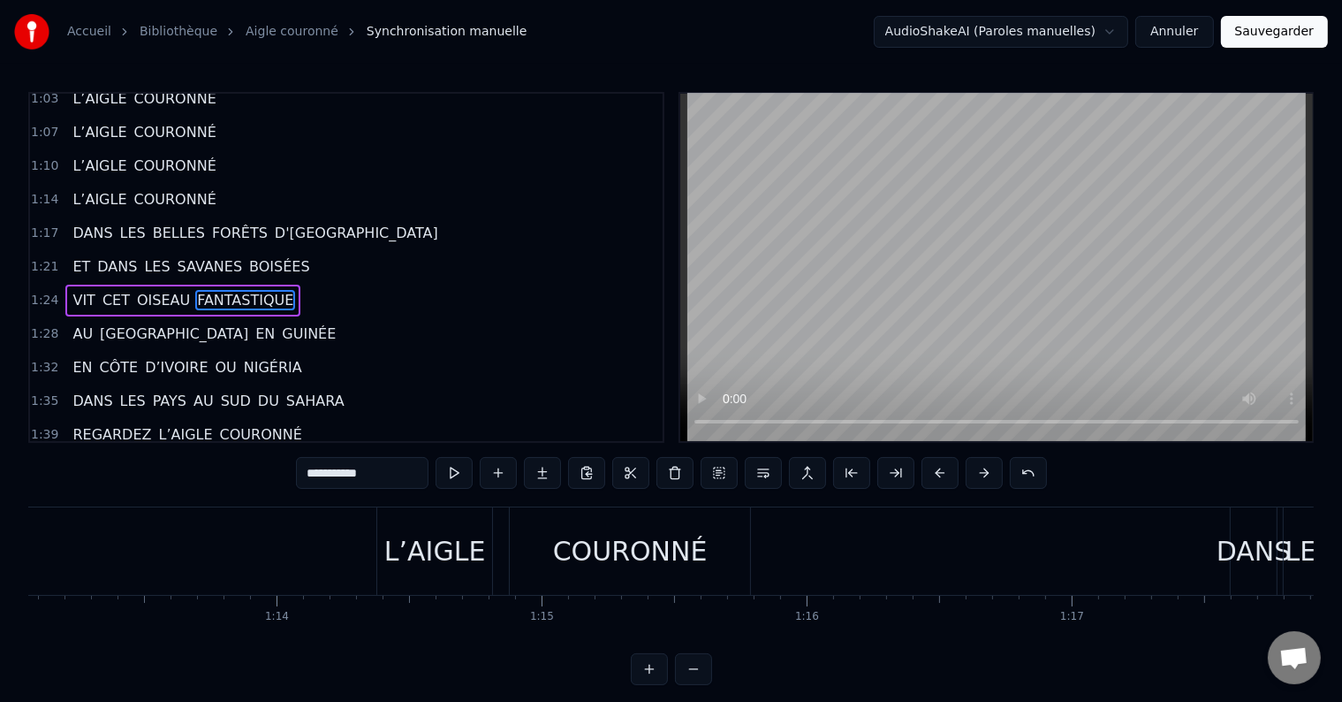
scroll to position [0, 18349]
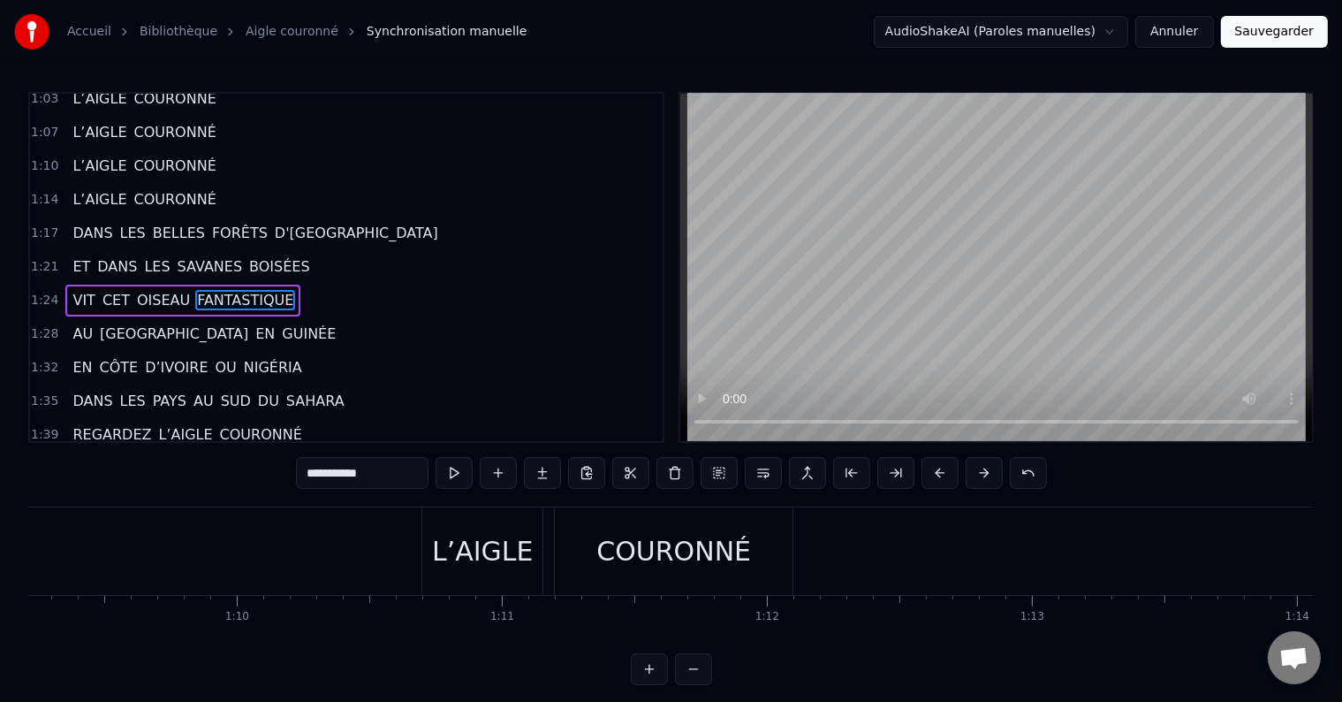
click at [549, 562] on div "L’AIGLE COURONNÉ" at bounding box center [610, 550] width 376 height 87
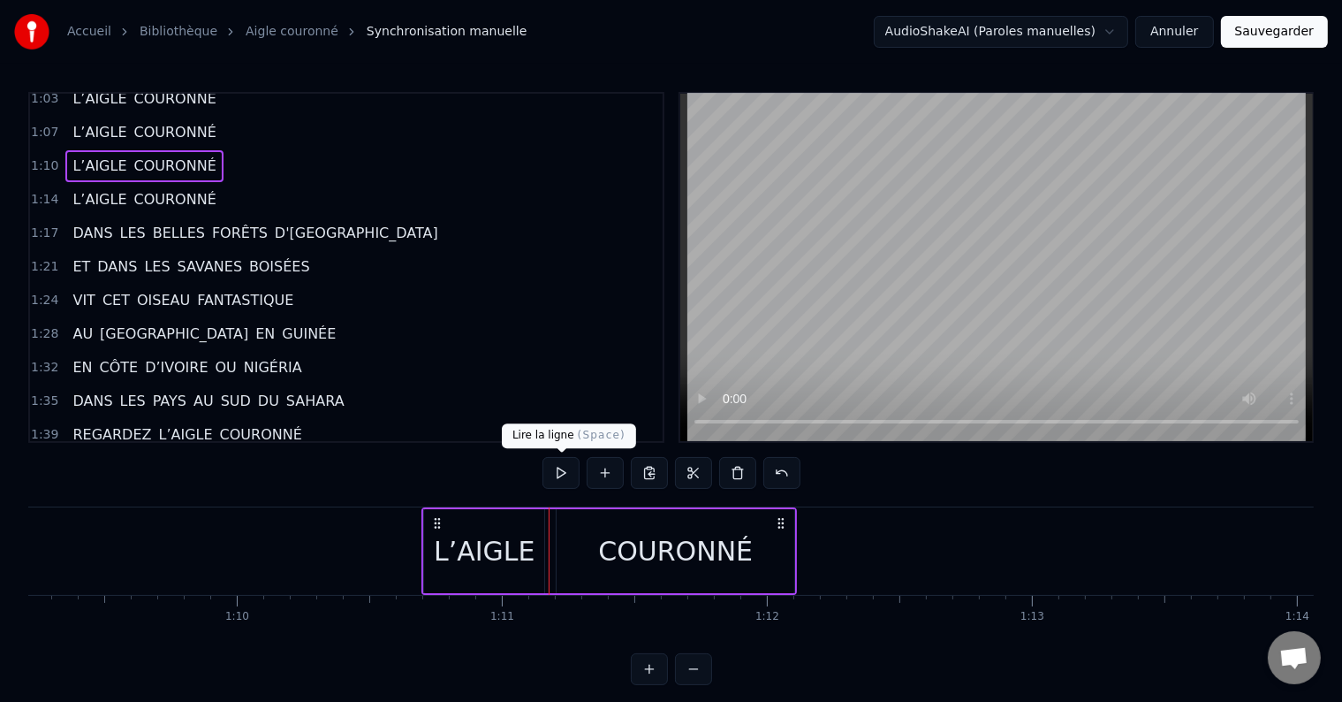
click at [576, 472] on button at bounding box center [561, 473] width 37 height 32
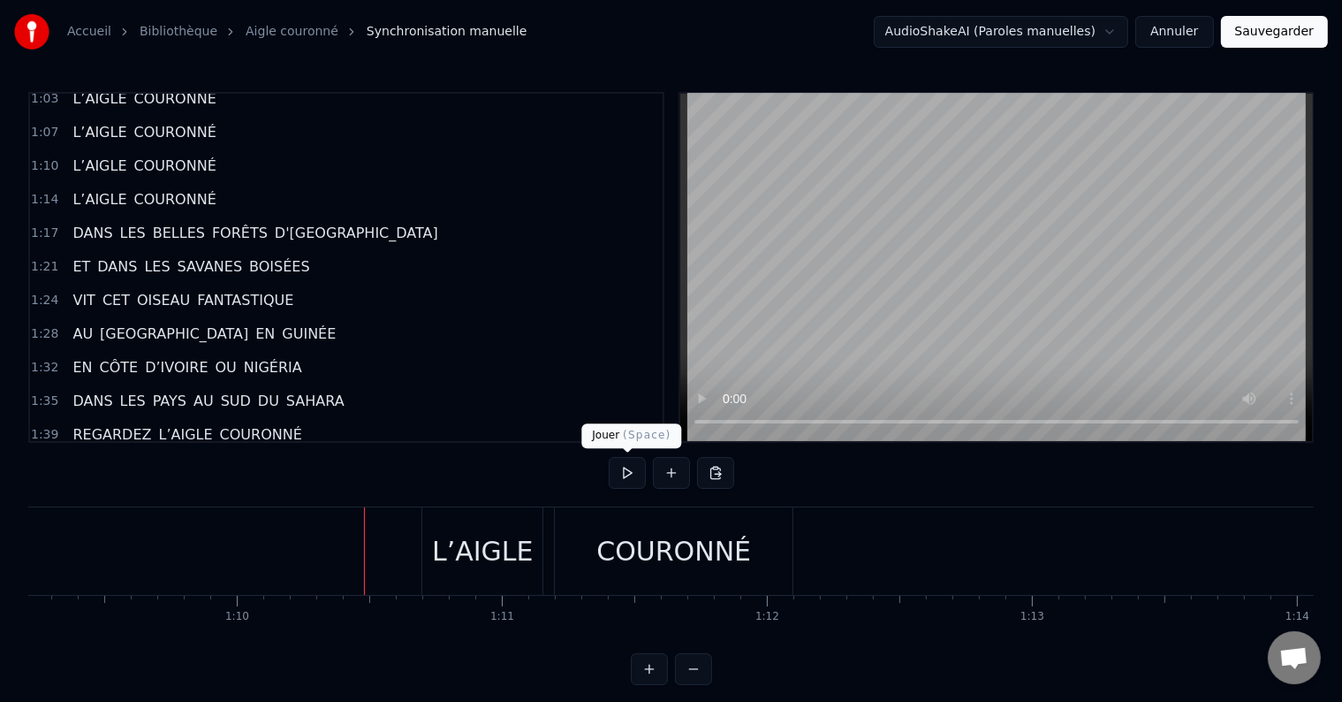
click at [619, 474] on button at bounding box center [627, 473] width 37 height 32
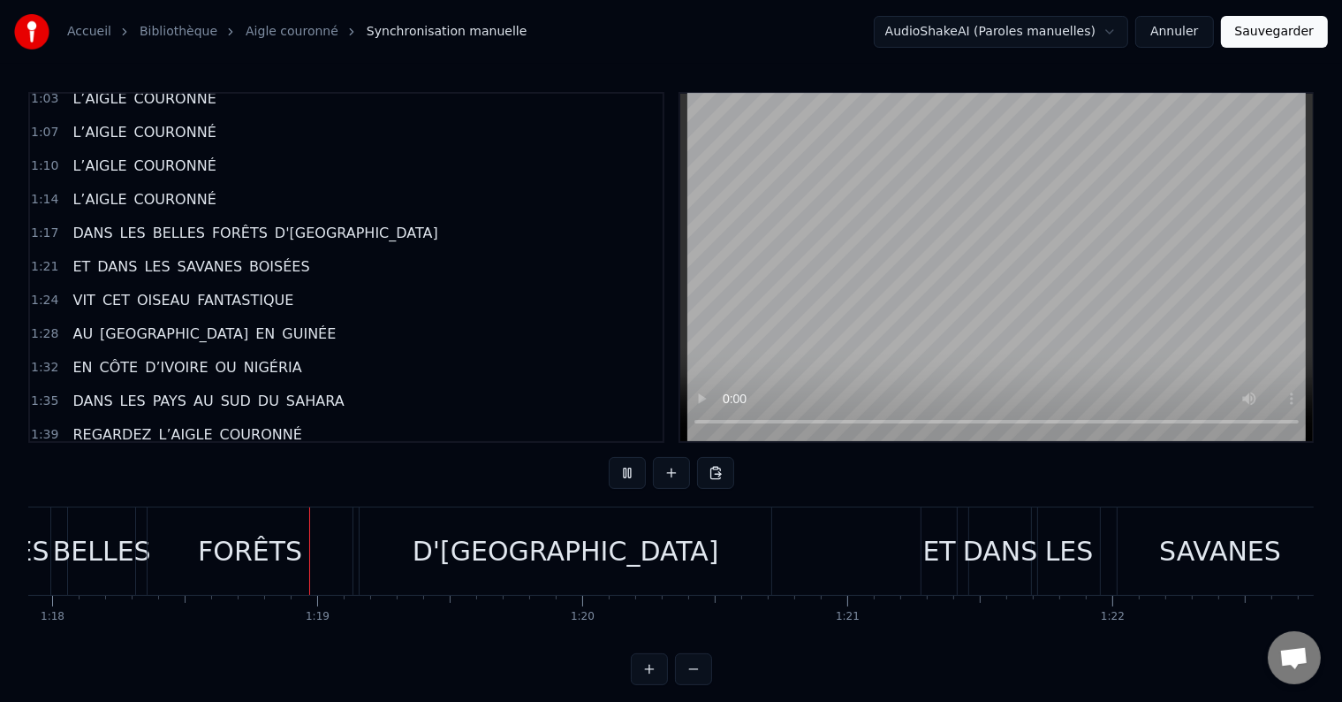
scroll to position [0, 20675]
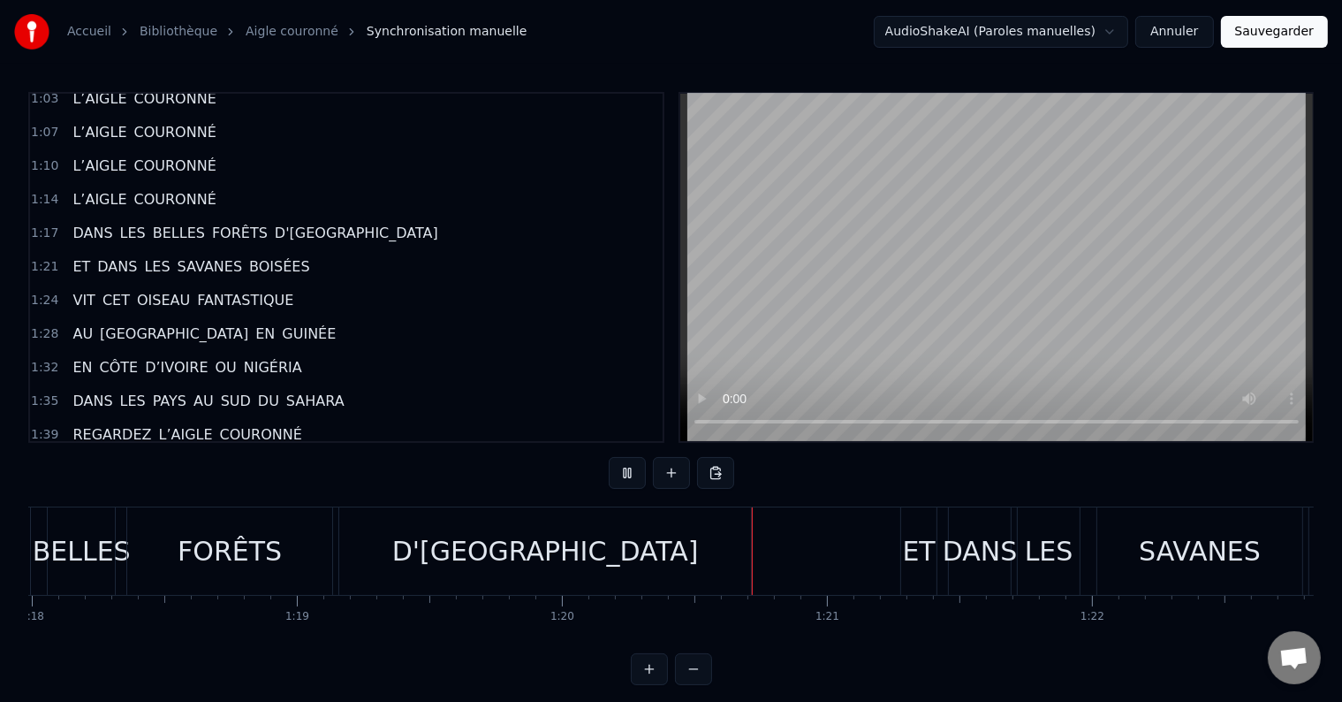
click at [592, 561] on div "D'[GEOGRAPHIC_DATA]" at bounding box center [545, 551] width 307 height 40
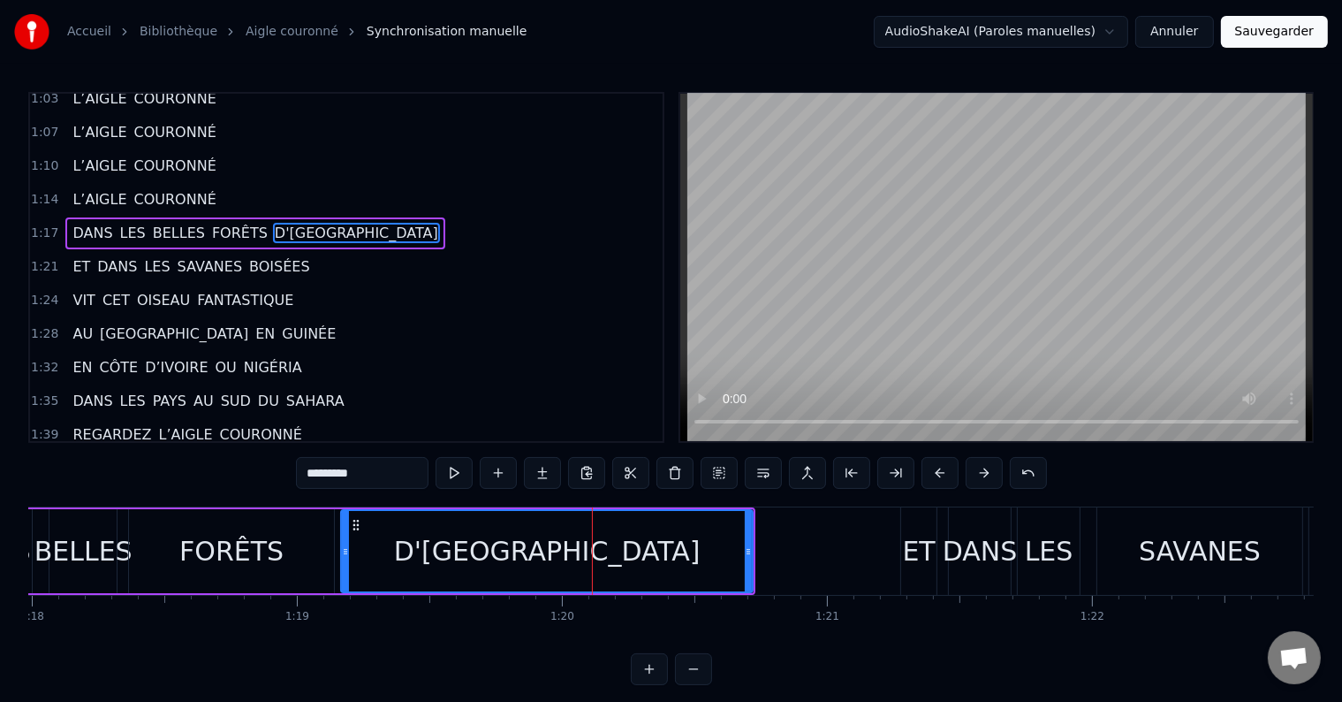
scroll to position [753, 0]
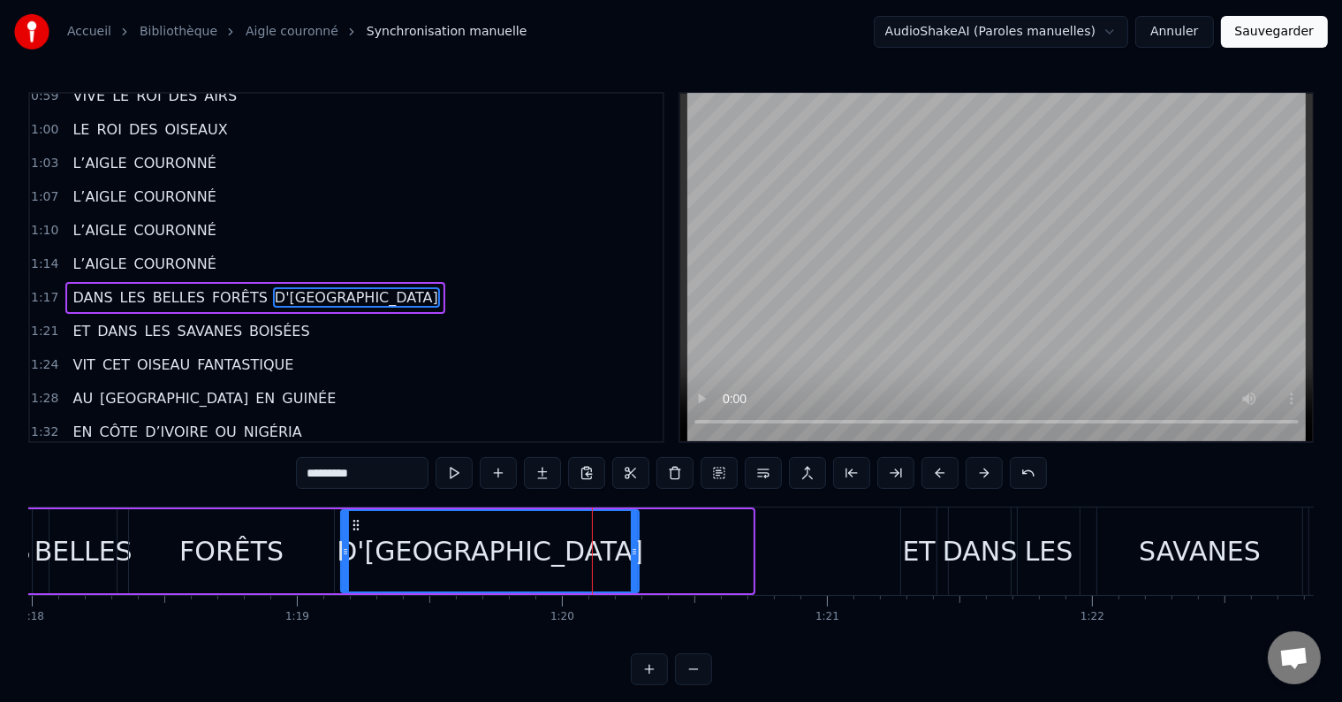
drag, startPoint x: 750, startPoint y: 550, endPoint x: 636, endPoint y: 544, distance: 114.1
click at [636, 544] on icon at bounding box center [634, 551] width 7 height 14
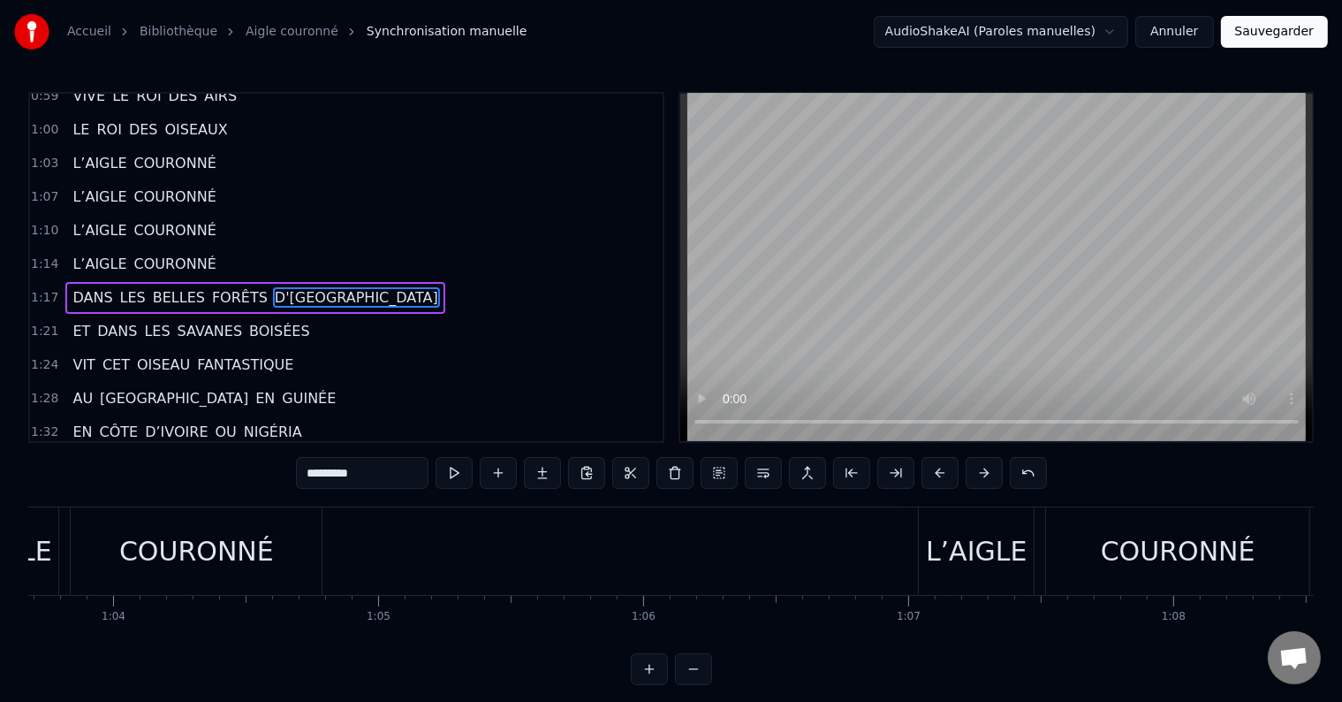
scroll to position [0, 16648]
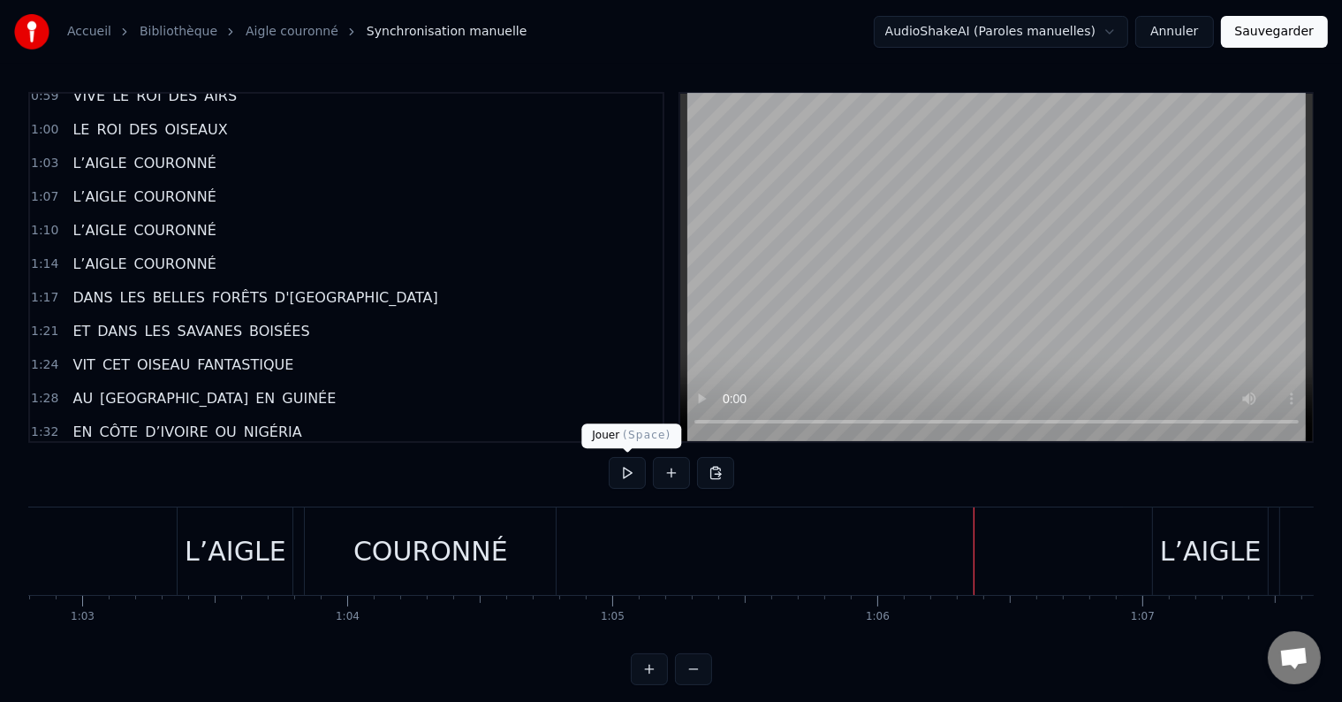
click at [628, 467] on button at bounding box center [627, 473] width 37 height 32
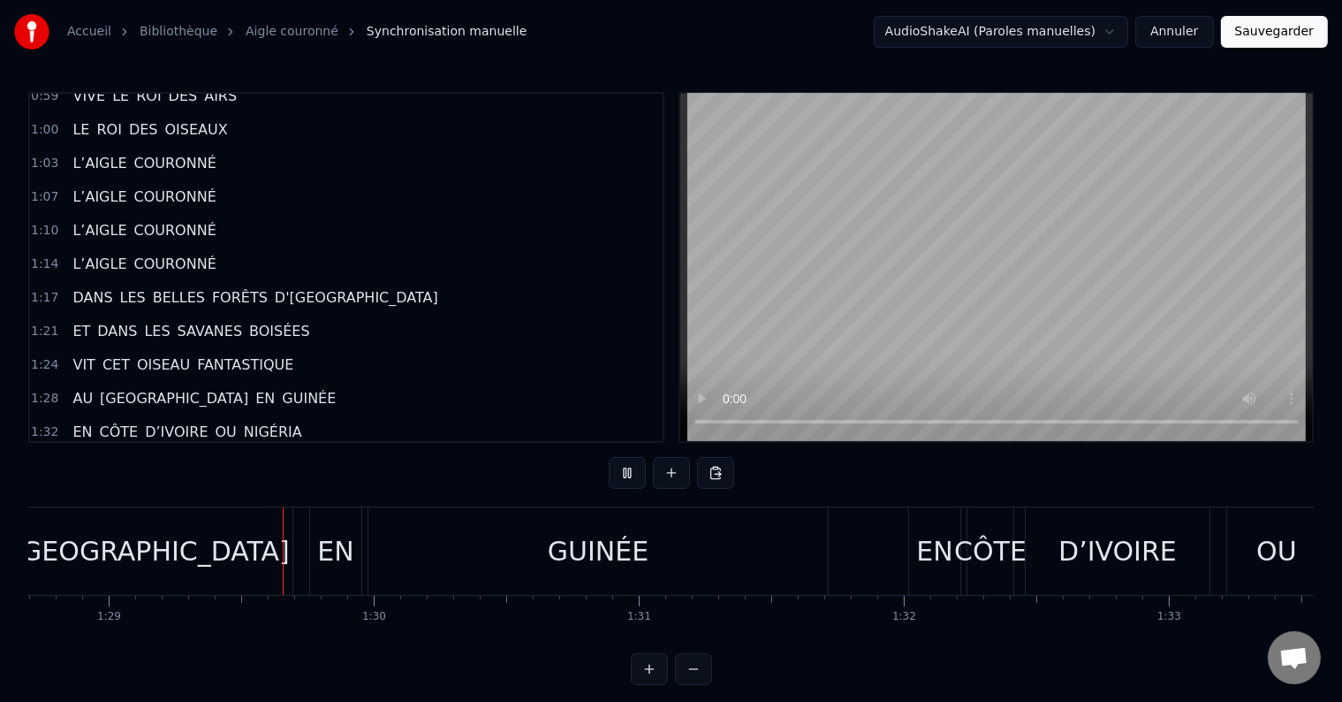
scroll to position [0, 23521]
click at [582, 548] on div "GUINÉE" at bounding box center [591, 551] width 101 height 40
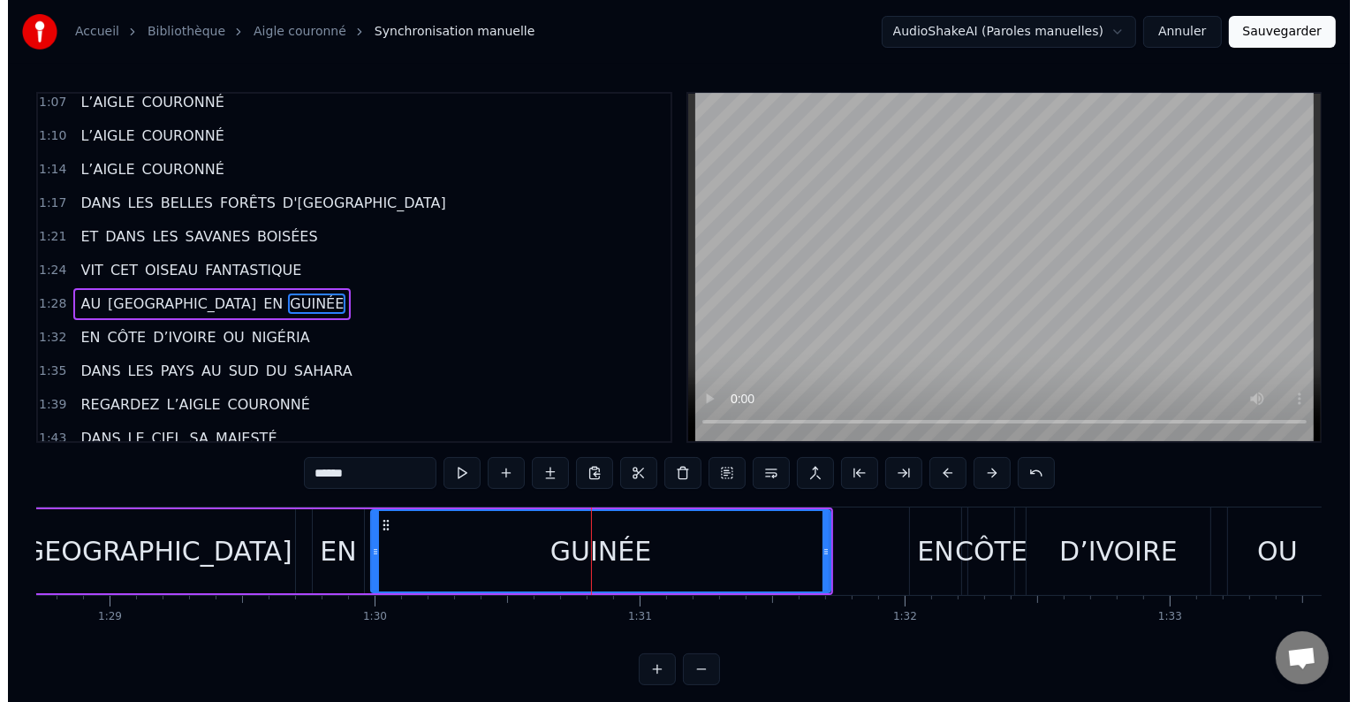
scroll to position [850, 0]
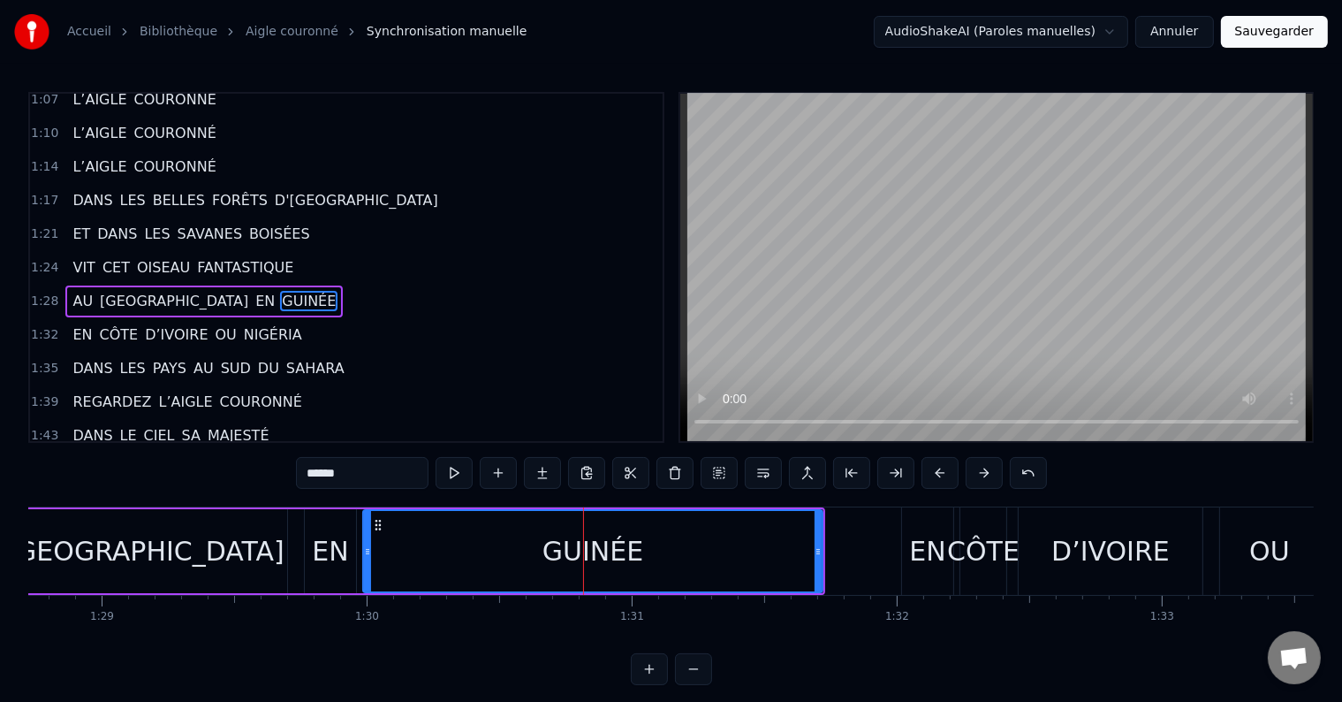
click at [325, 548] on div "EN" at bounding box center [330, 551] width 36 height 40
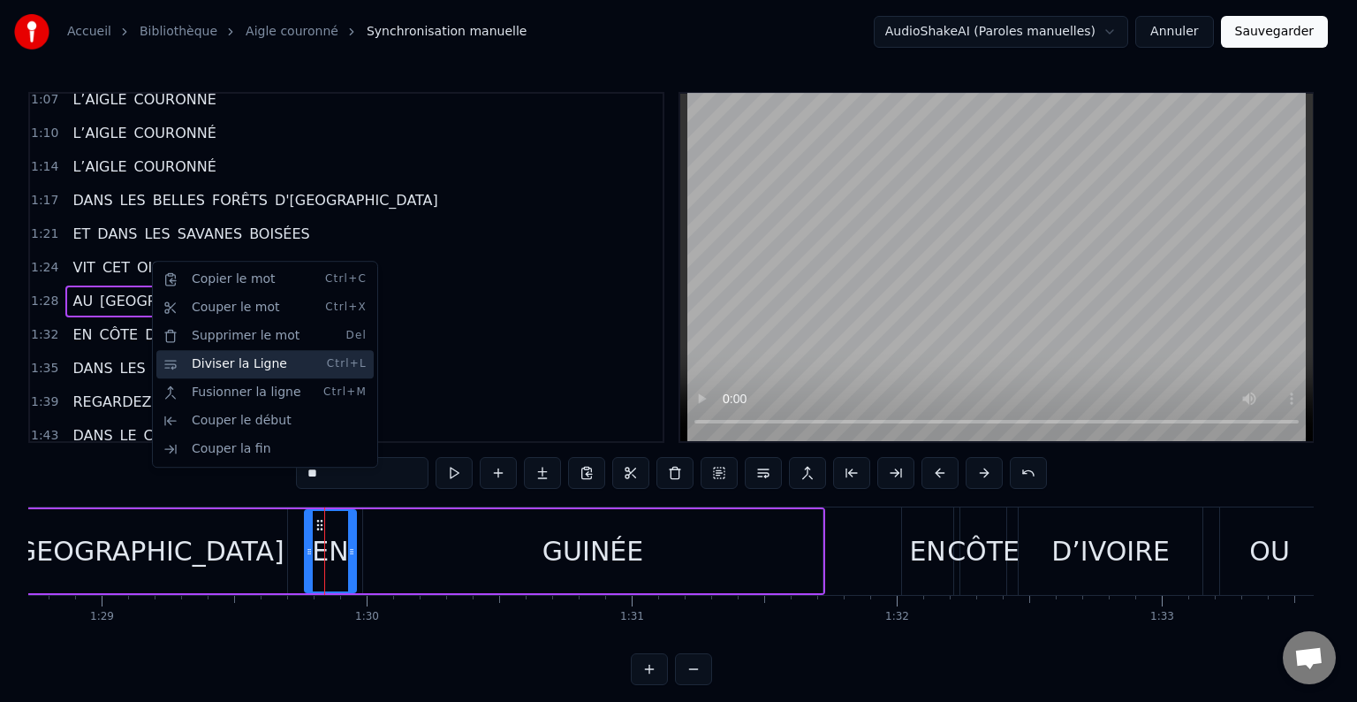
click at [210, 371] on div "Diviser la Ligne Ctrl+L" at bounding box center [264, 364] width 217 height 28
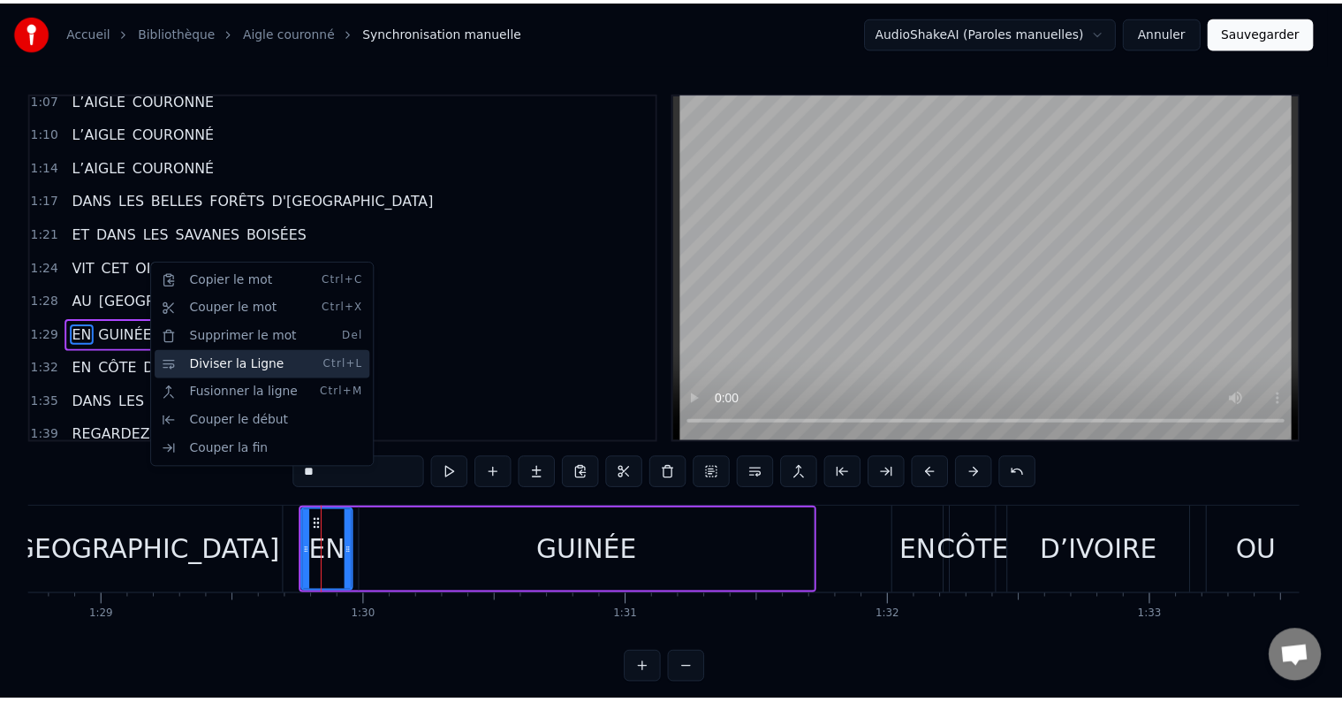
scroll to position [883, 0]
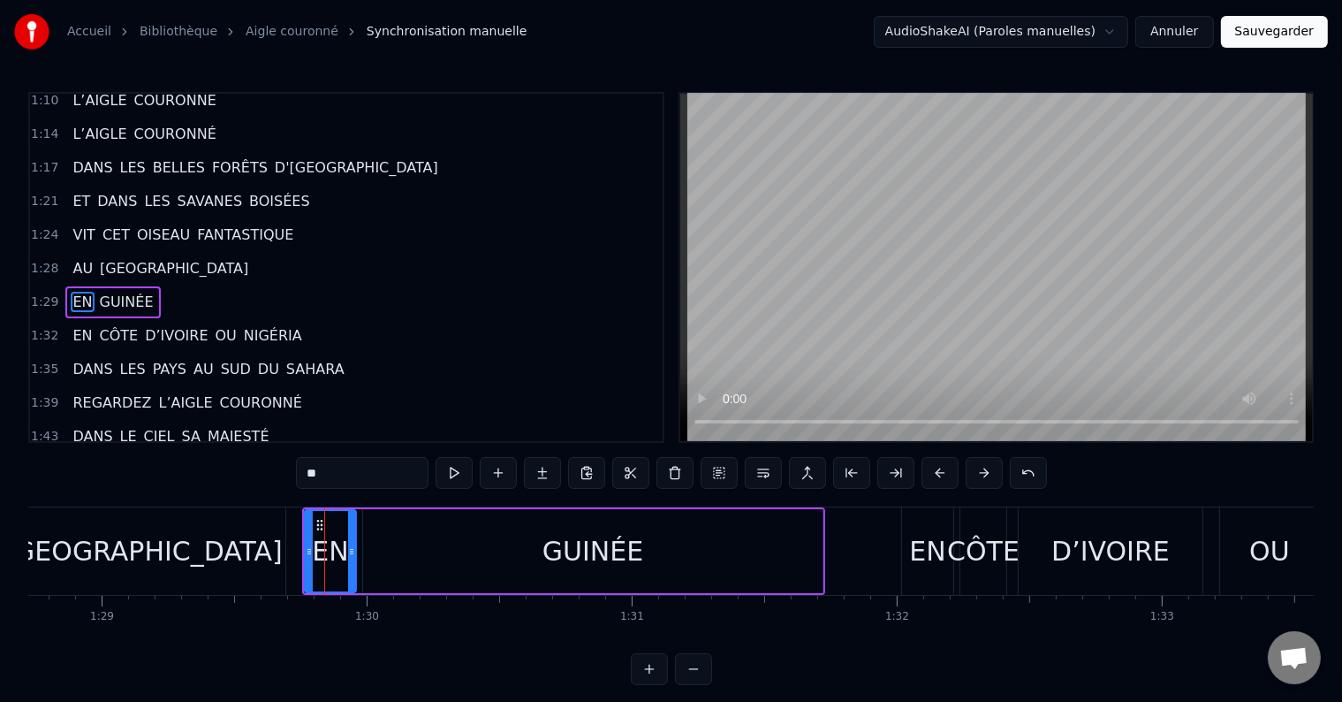
click at [214, 325] on span "OU" at bounding box center [226, 335] width 25 height 20
type input "**"
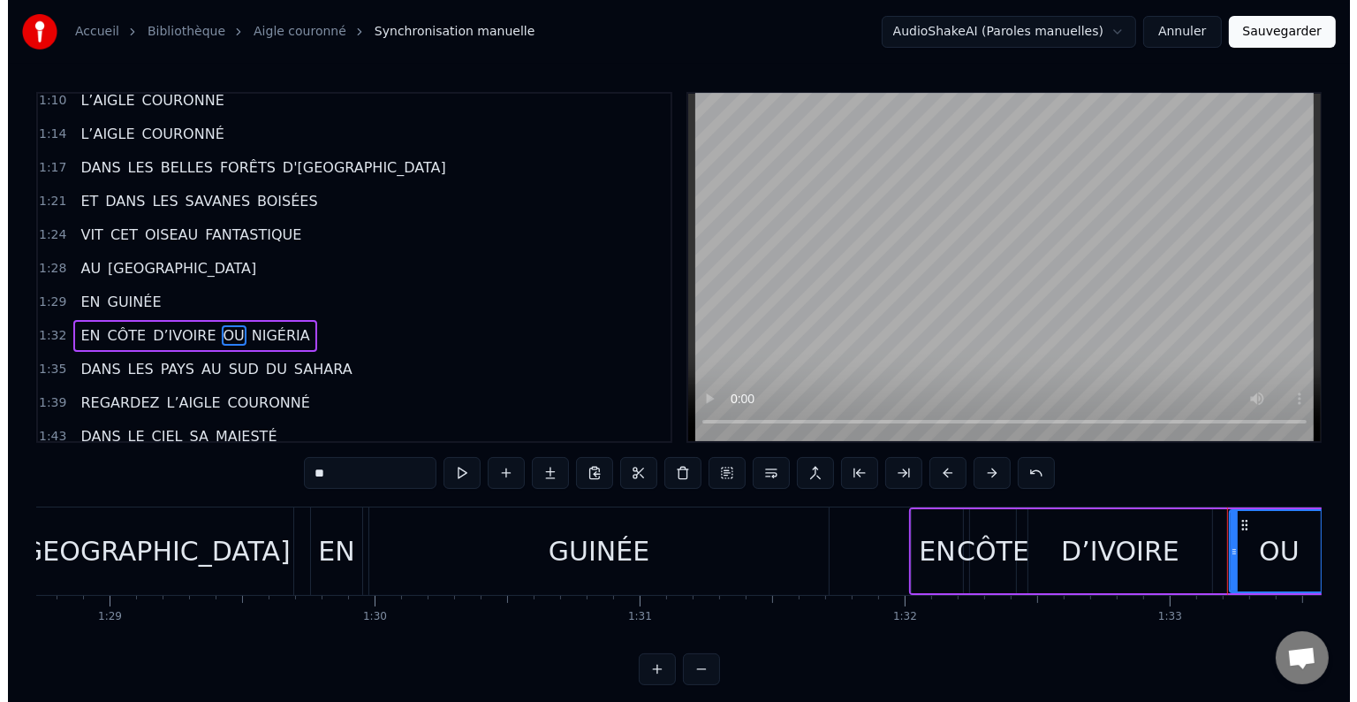
scroll to position [915, 0]
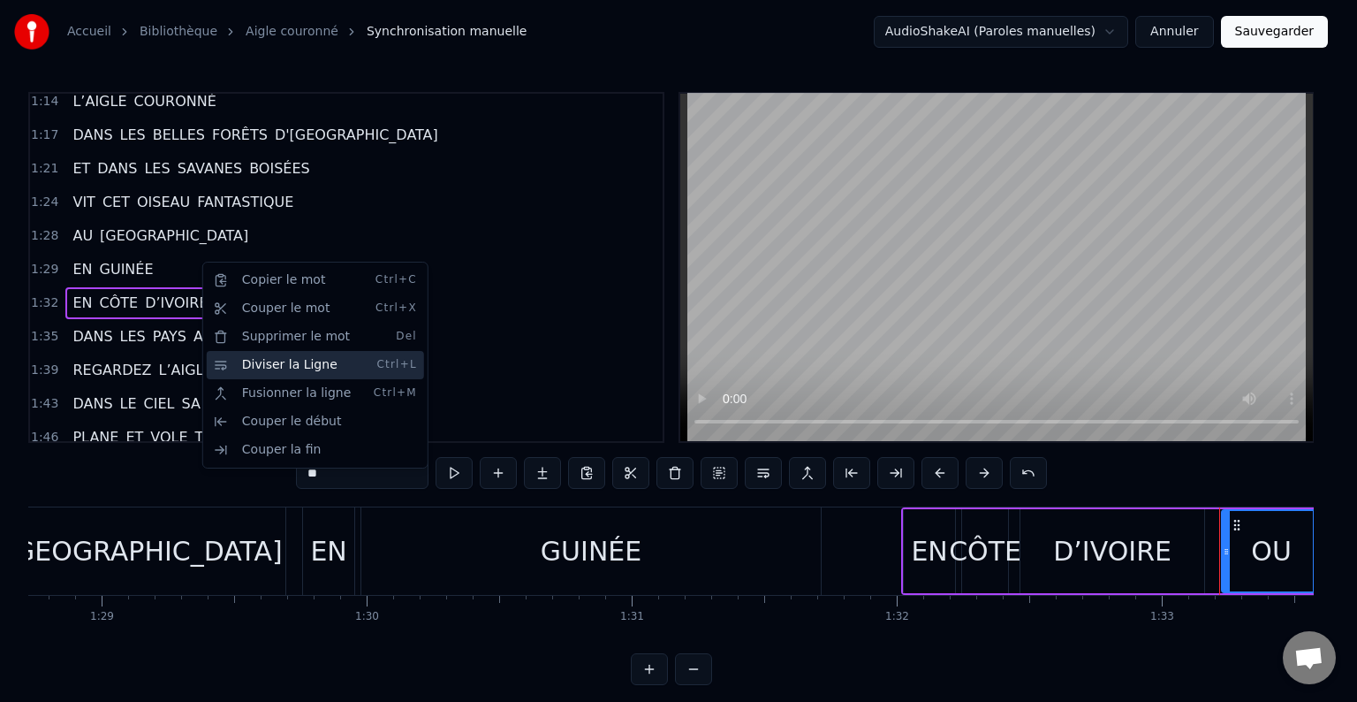
click at [229, 357] on div "Diviser la Ligne Ctrl+L" at bounding box center [315, 365] width 217 height 28
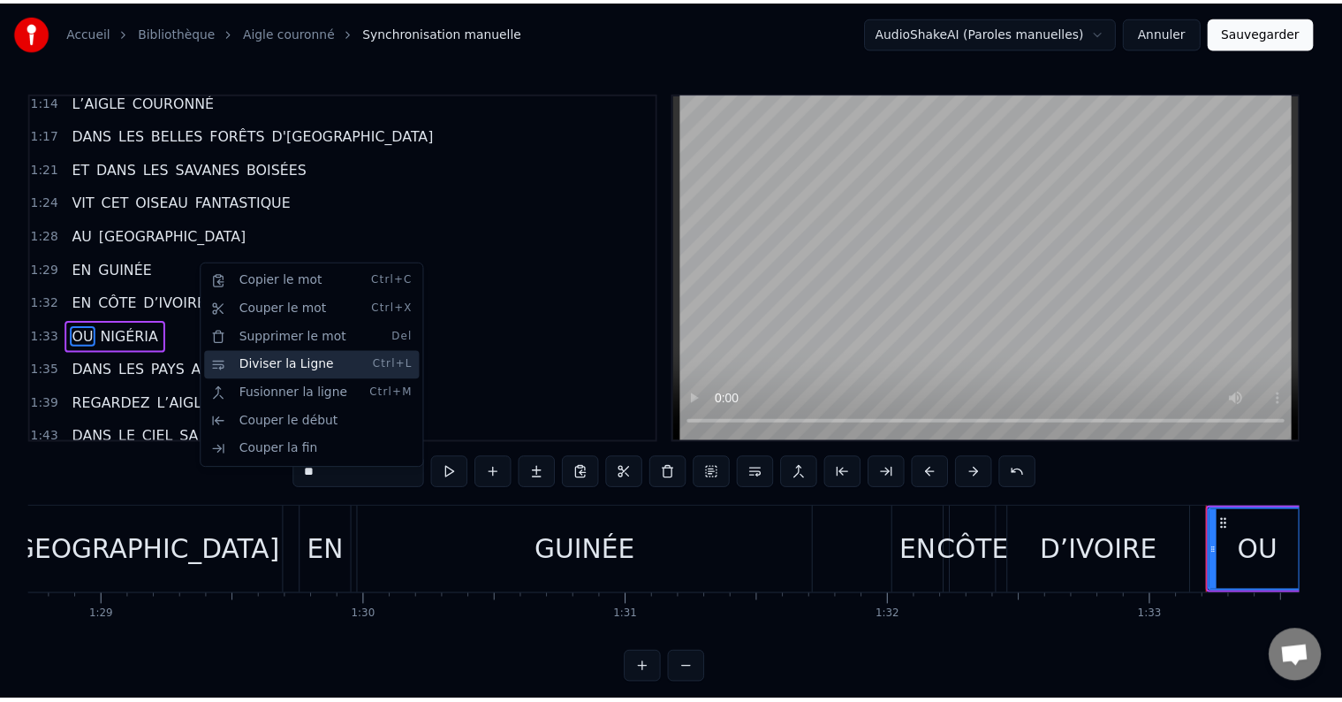
scroll to position [947, 0]
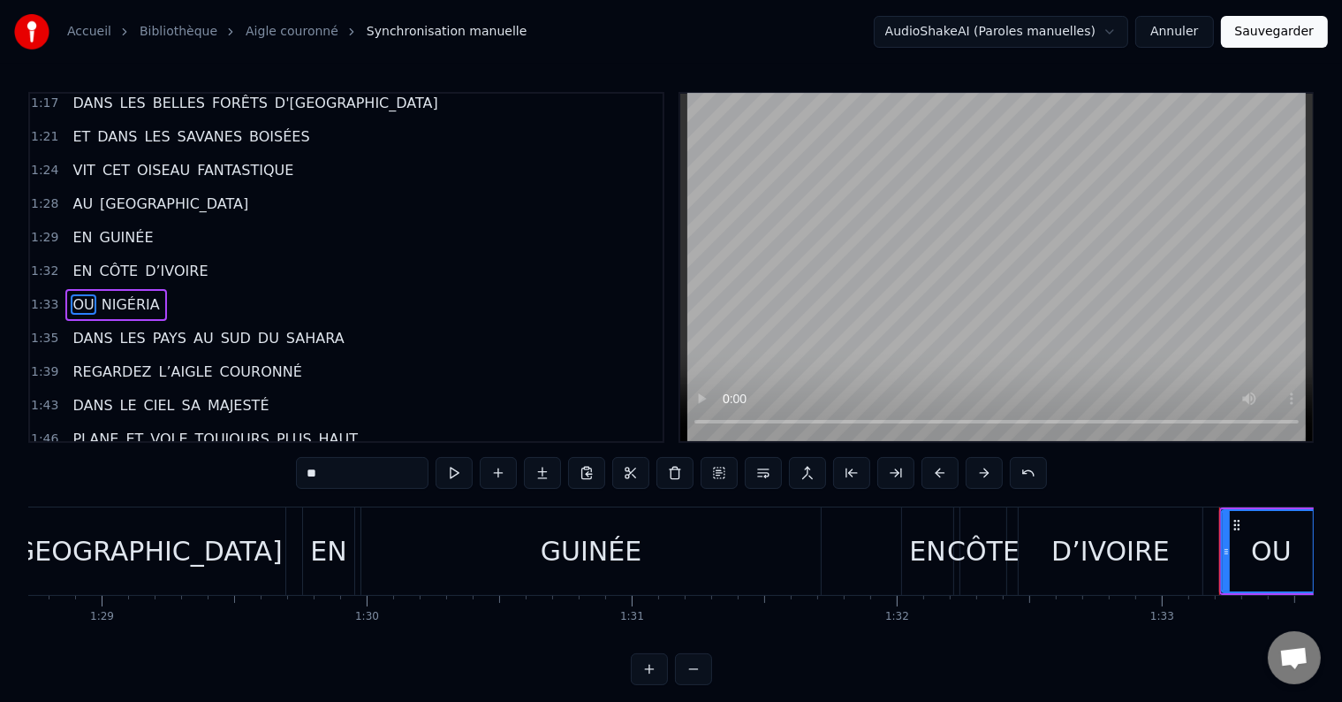
click at [173, 288] on div "1:33 OU NIGÉRIA" at bounding box center [346, 305] width 633 height 34
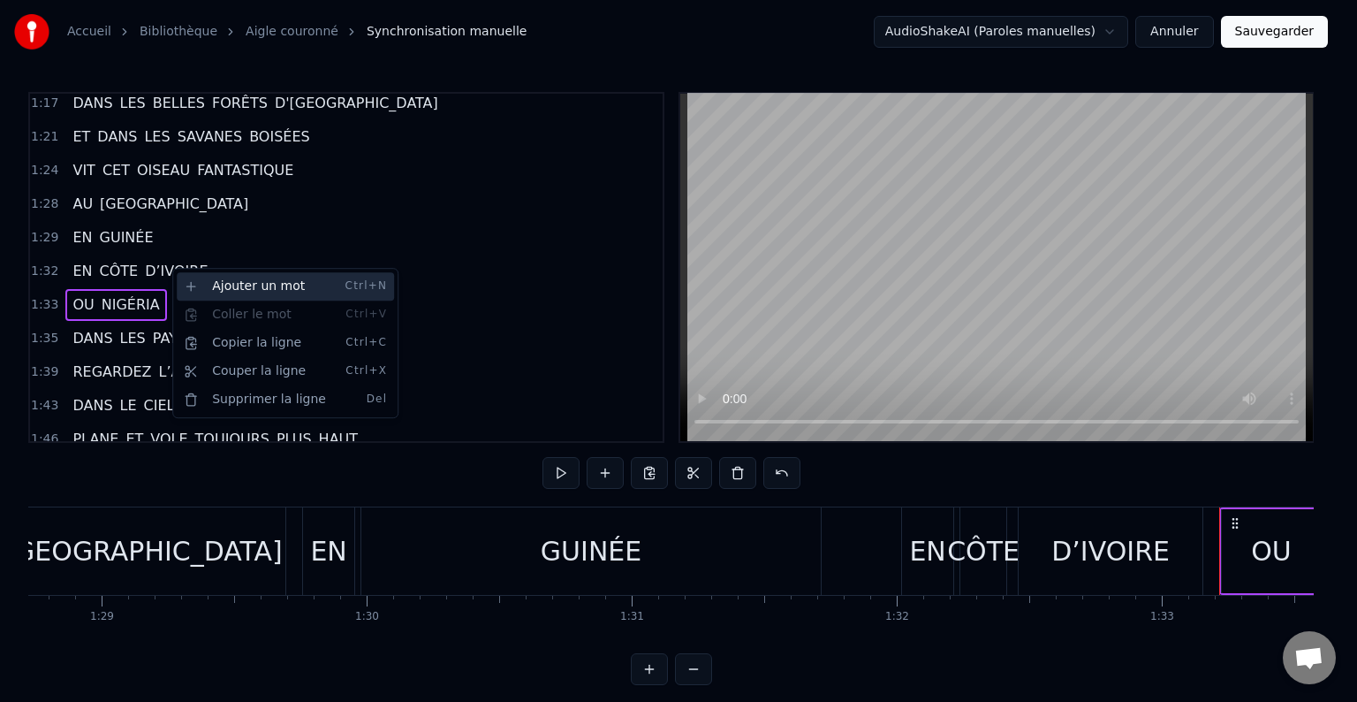
click at [262, 292] on div "Ajouter un mot Ctrl+N" at bounding box center [285, 286] width 217 height 28
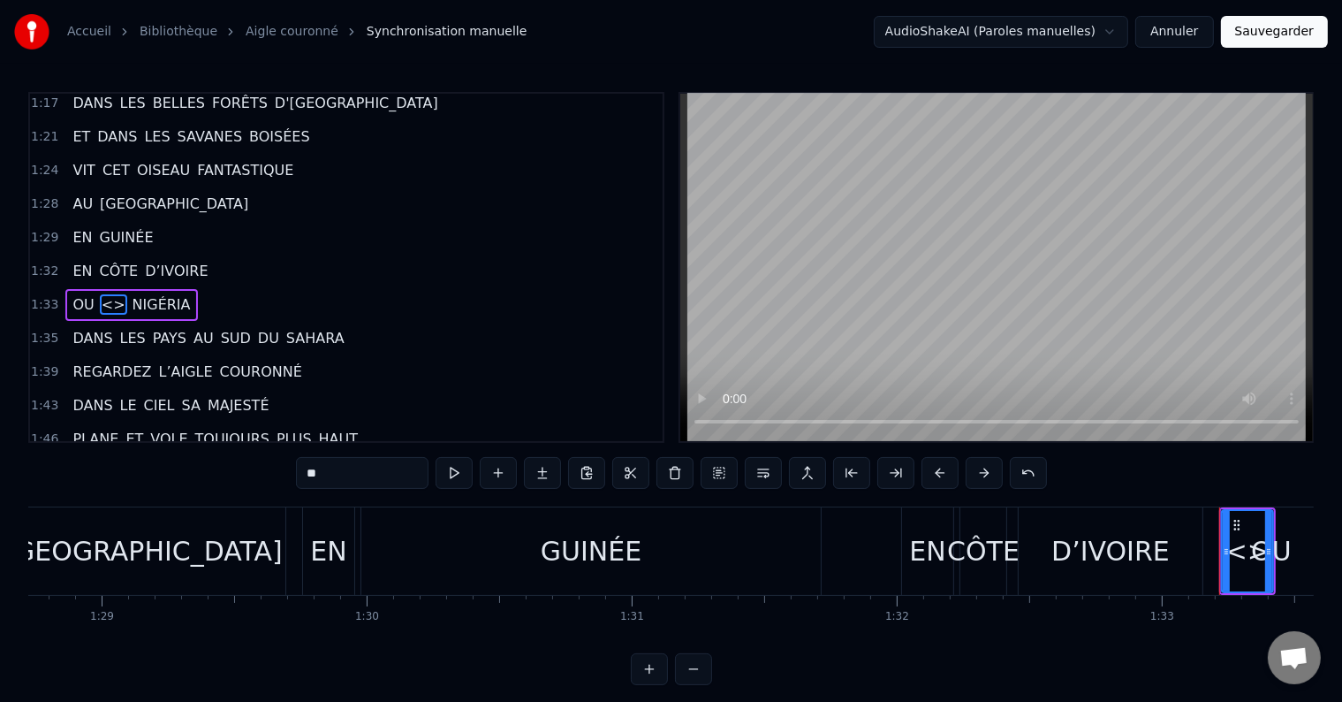
drag, startPoint x: 336, startPoint y: 472, endPoint x: 300, endPoint y: 474, distance: 36.3
click at [300, 474] on input "**" at bounding box center [362, 473] width 133 height 32
type input "**"
click at [339, 322] on div "1:35 DANS LES PAYS AU SUD DU [GEOGRAPHIC_DATA]" at bounding box center [346, 339] width 633 height 34
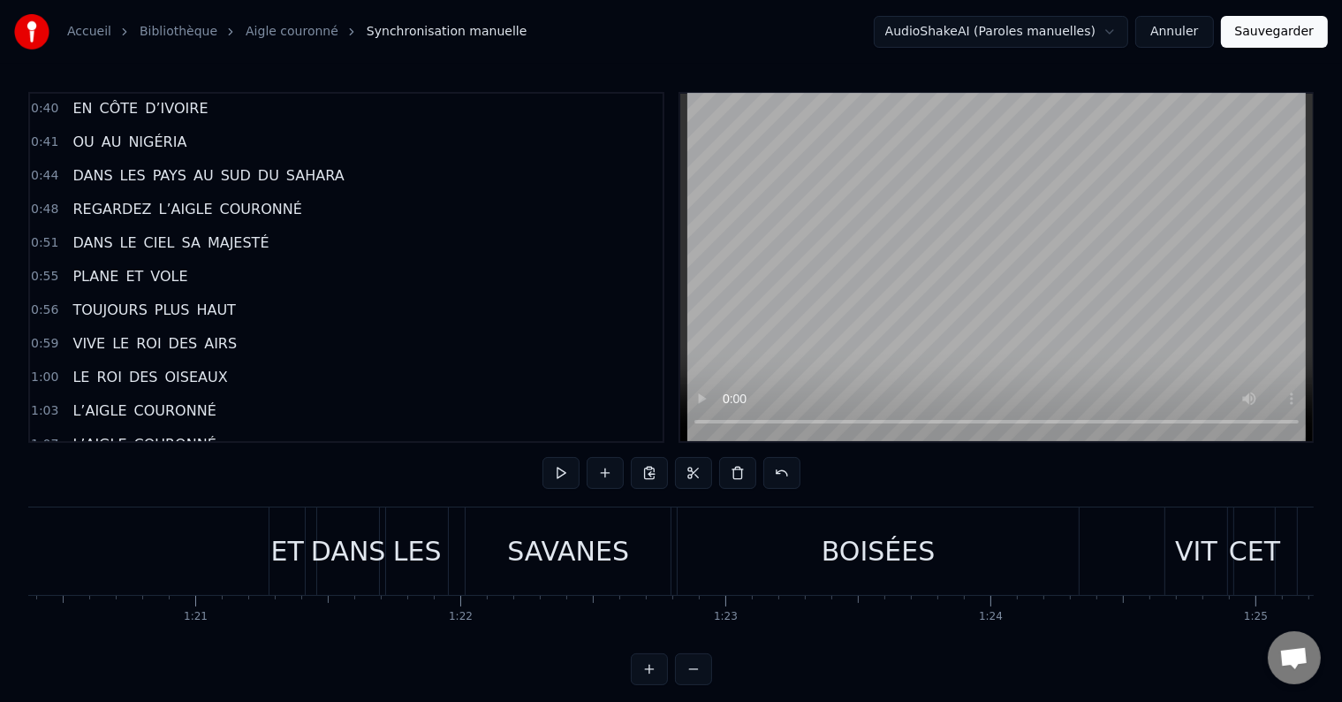
scroll to position [0, 21254]
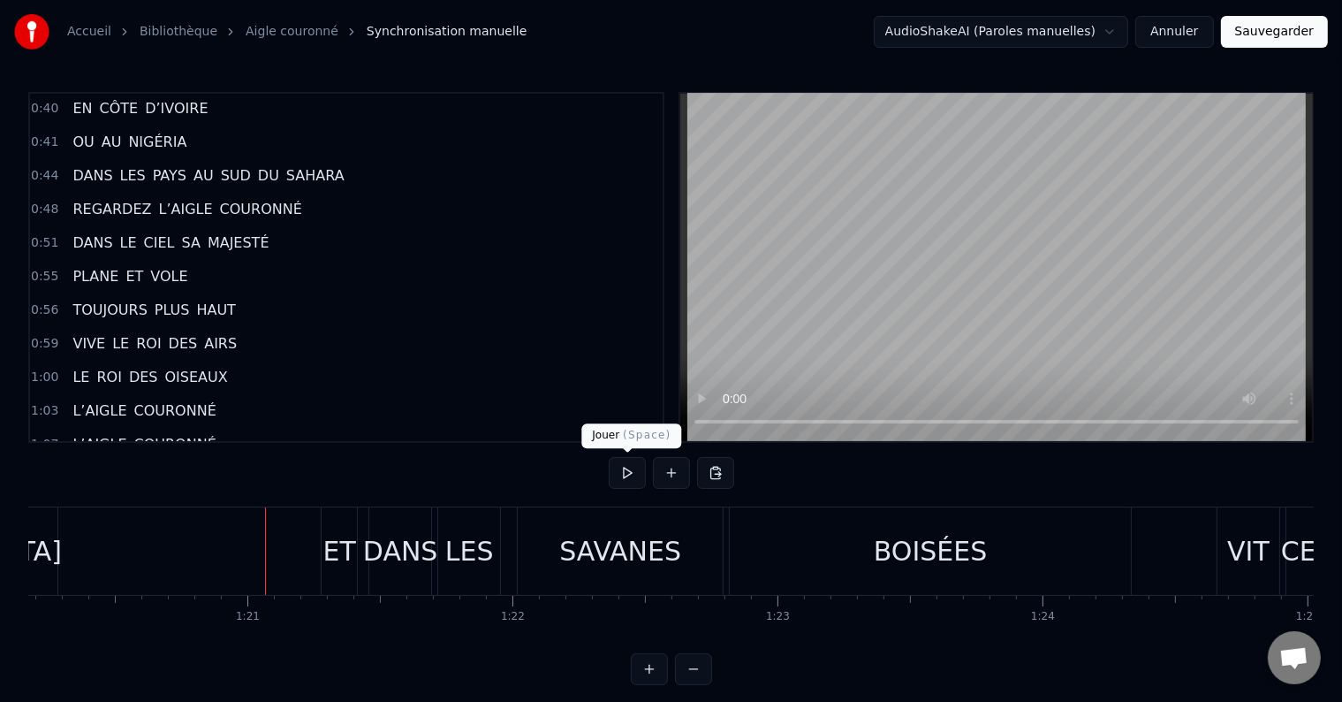
click at [622, 476] on button at bounding box center [627, 473] width 37 height 32
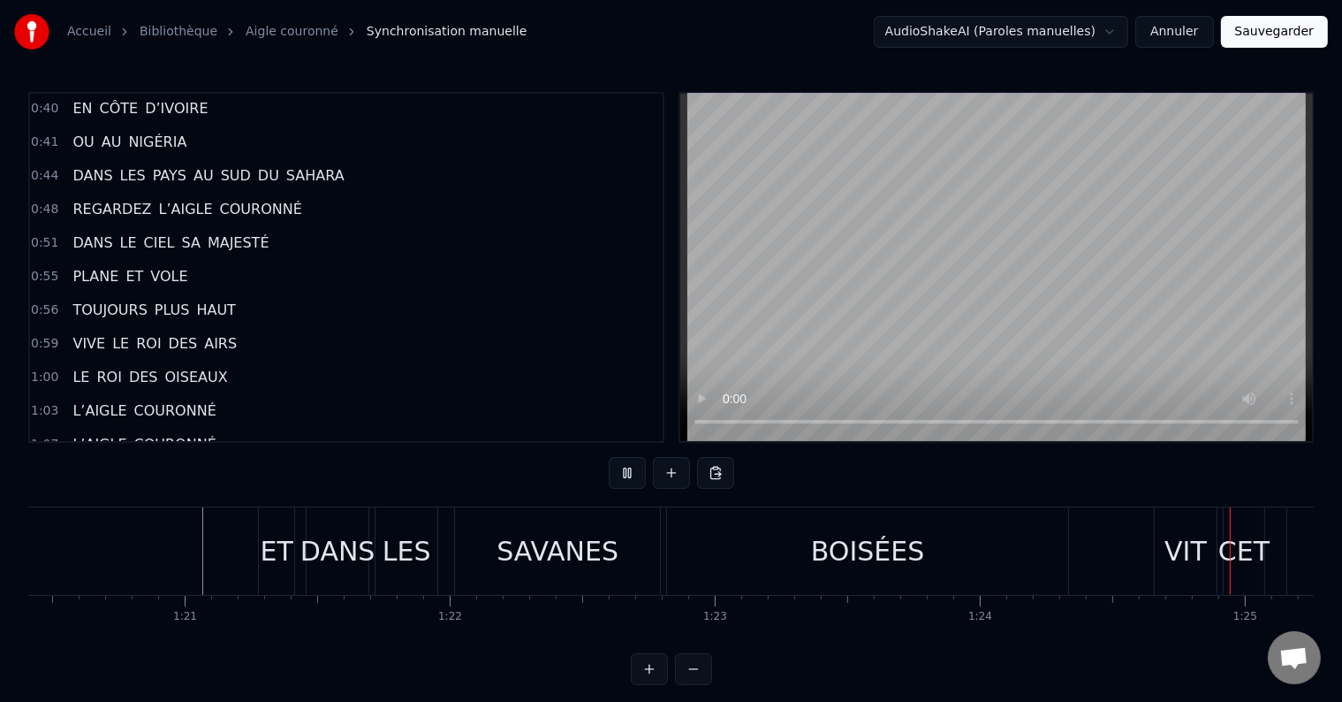
scroll to position [0, 21566]
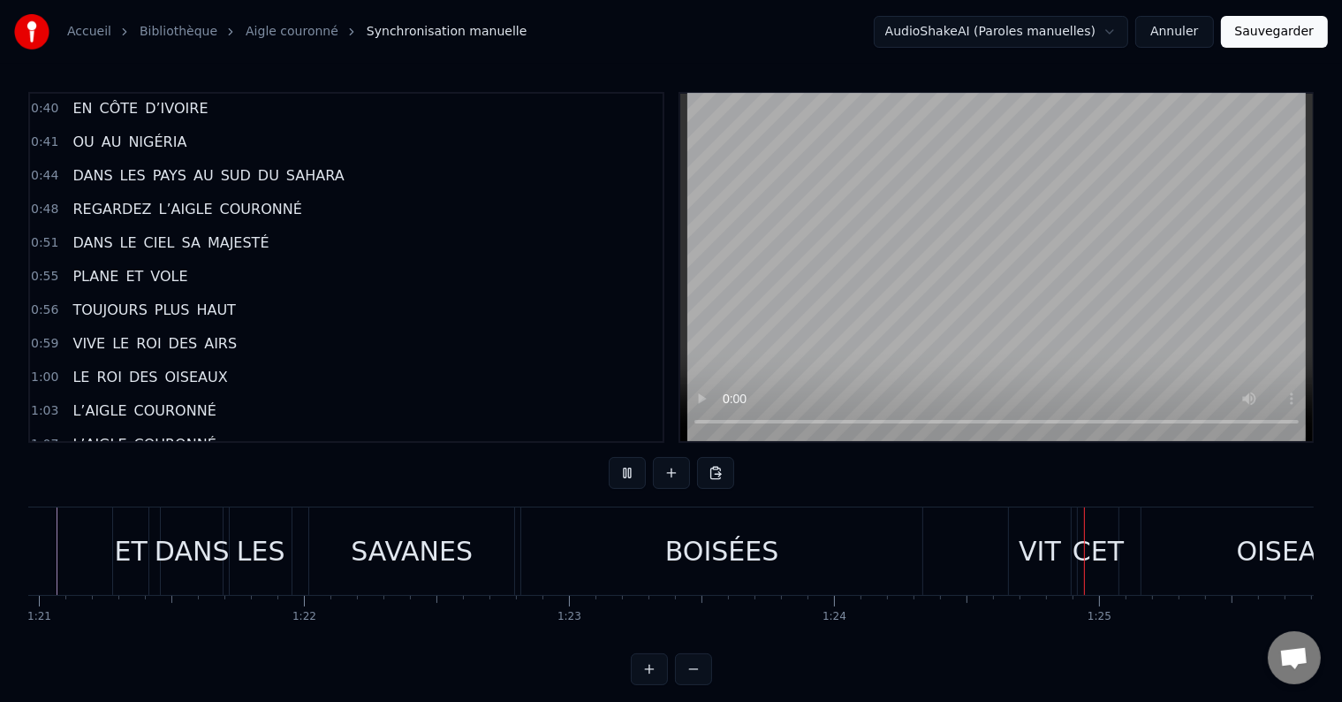
click at [894, 578] on div "BOISÉES" at bounding box center [721, 550] width 401 height 87
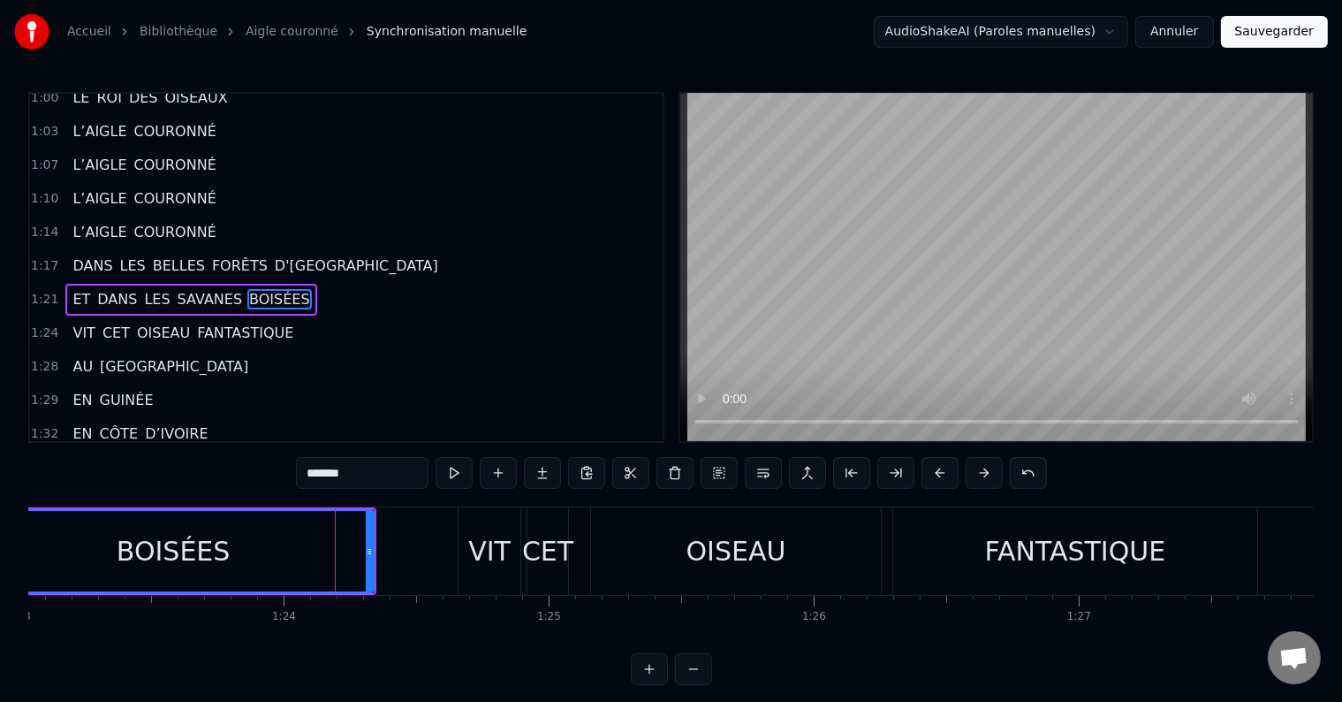
scroll to position [0, 21987]
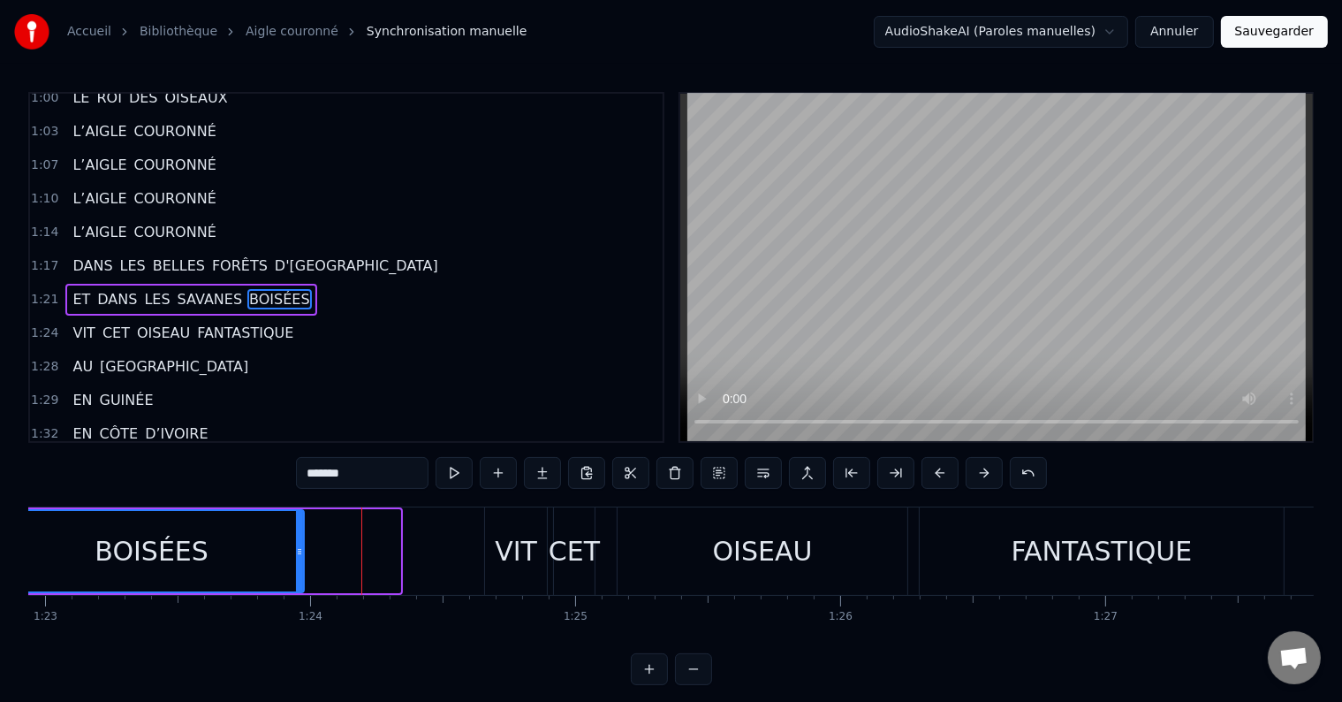
drag, startPoint x: 389, startPoint y: 549, endPoint x: 300, endPoint y: 550, distance: 89.3
click at [300, 550] on icon at bounding box center [299, 551] width 7 height 14
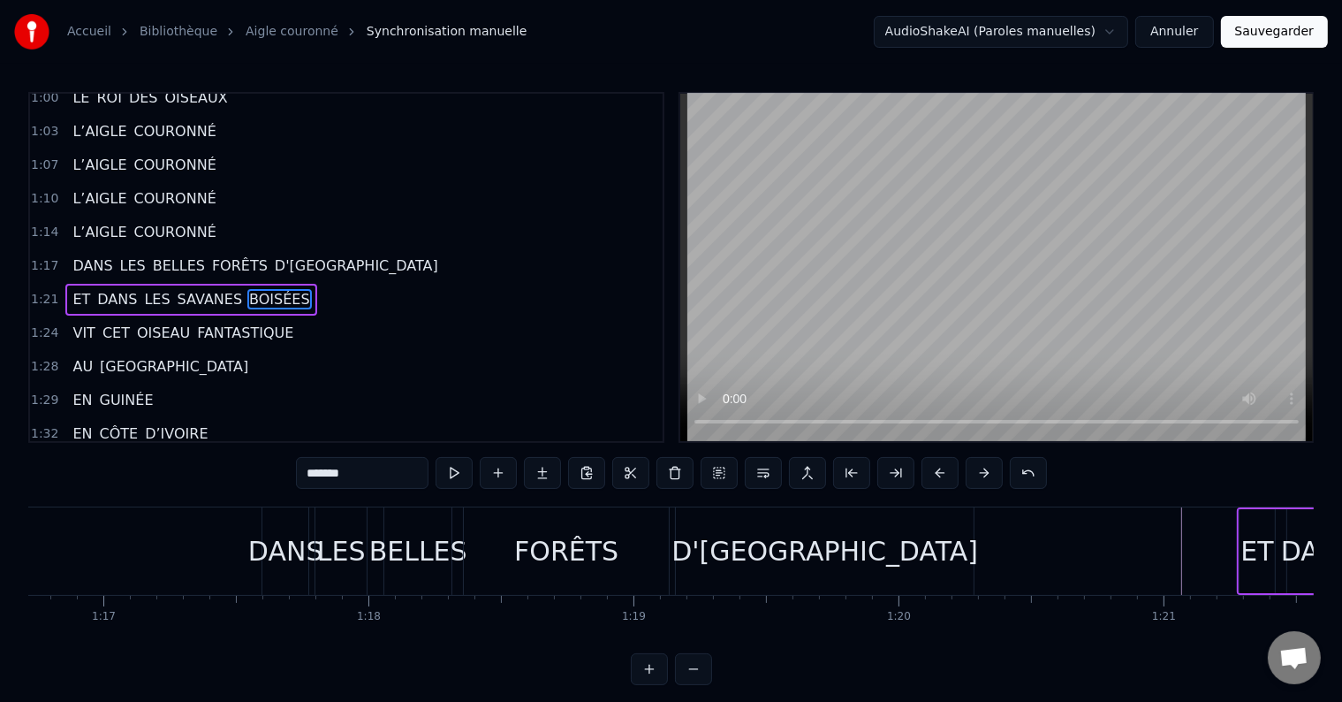
scroll to position [0, 19735]
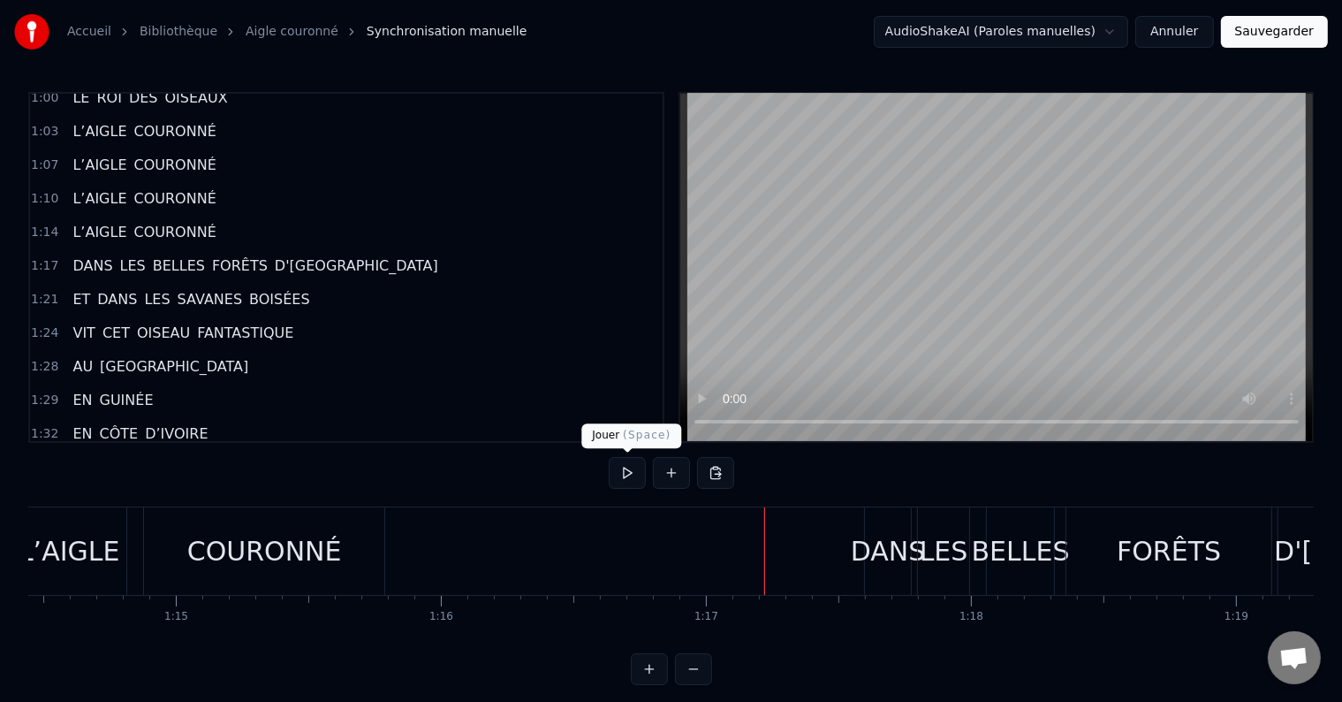
click at [631, 469] on button at bounding box center [627, 473] width 37 height 32
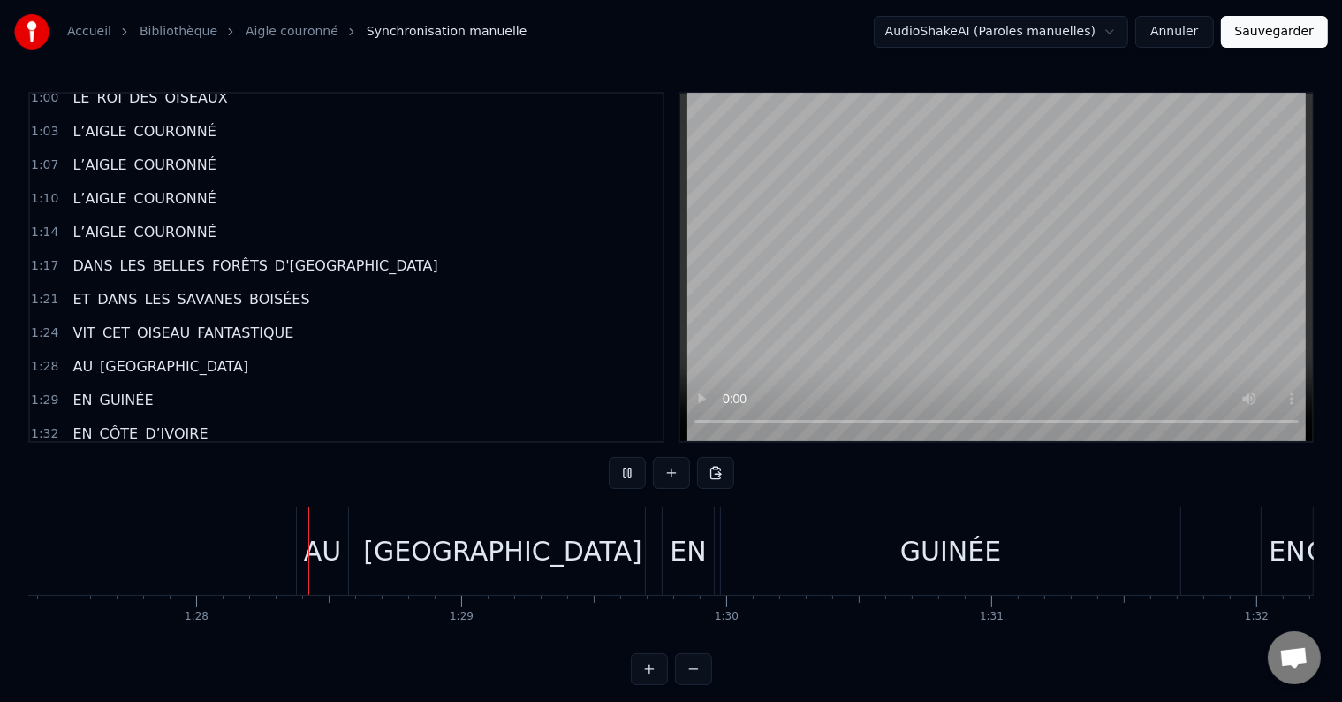
scroll to position [0, 23167]
drag, startPoint x: 689, startPoint y: 654, endPoint x: 670, endPoint y: 654, distance: 19.4
click at [670, 654] on div "0:00 REGARDEZ L’AIGLE COURONNÉ 0:03 DANS LE CIEL SA MAJESTÉ 0:07 PLANE ET VOLE …" at bounding box center [671, 388] width 1286 height 593
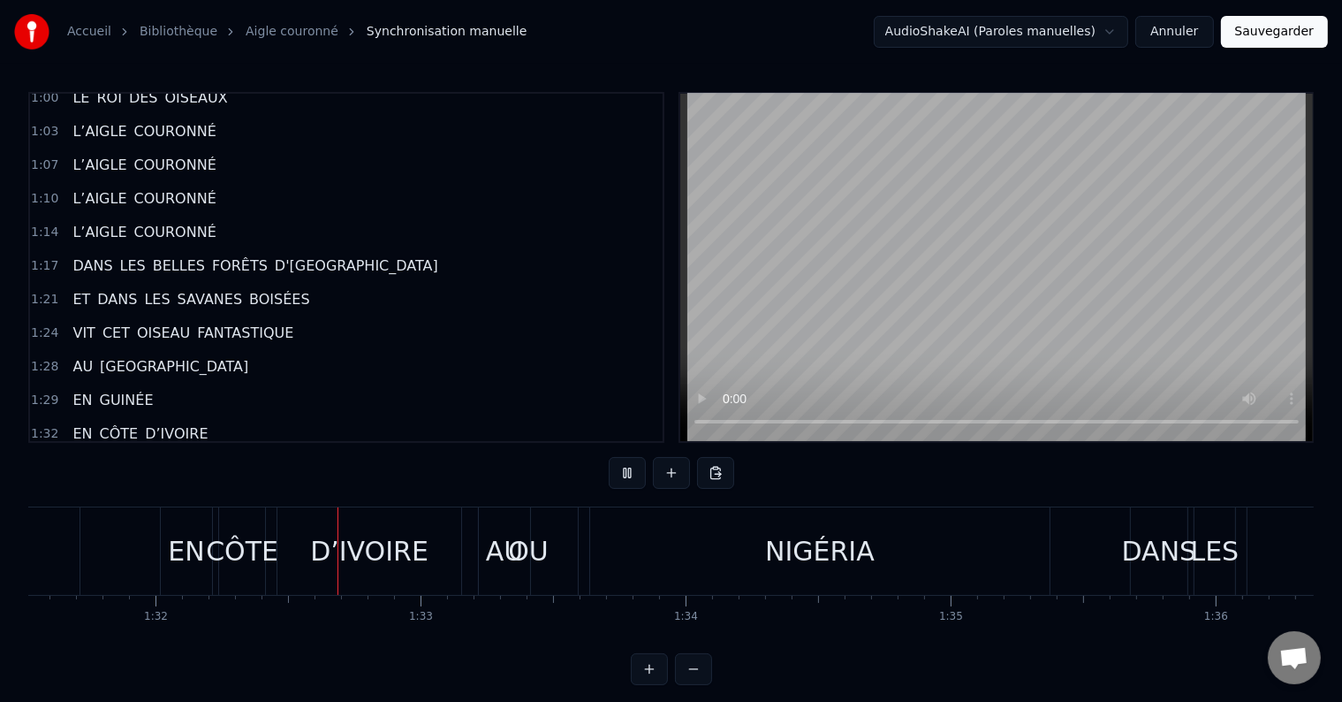
scroll to position [0, 24316]
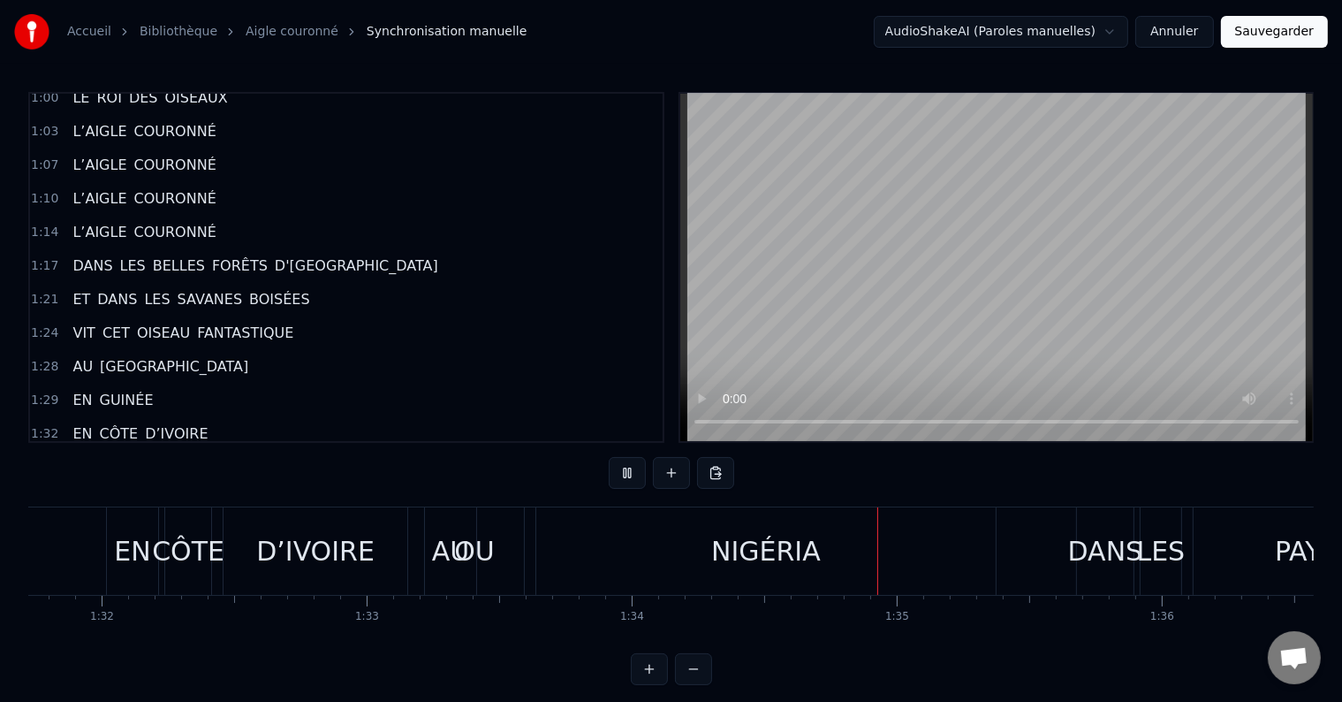
click at [551, 569] on div "NIGÉRIA" at bounding box center [766, 550] width 460 height 87
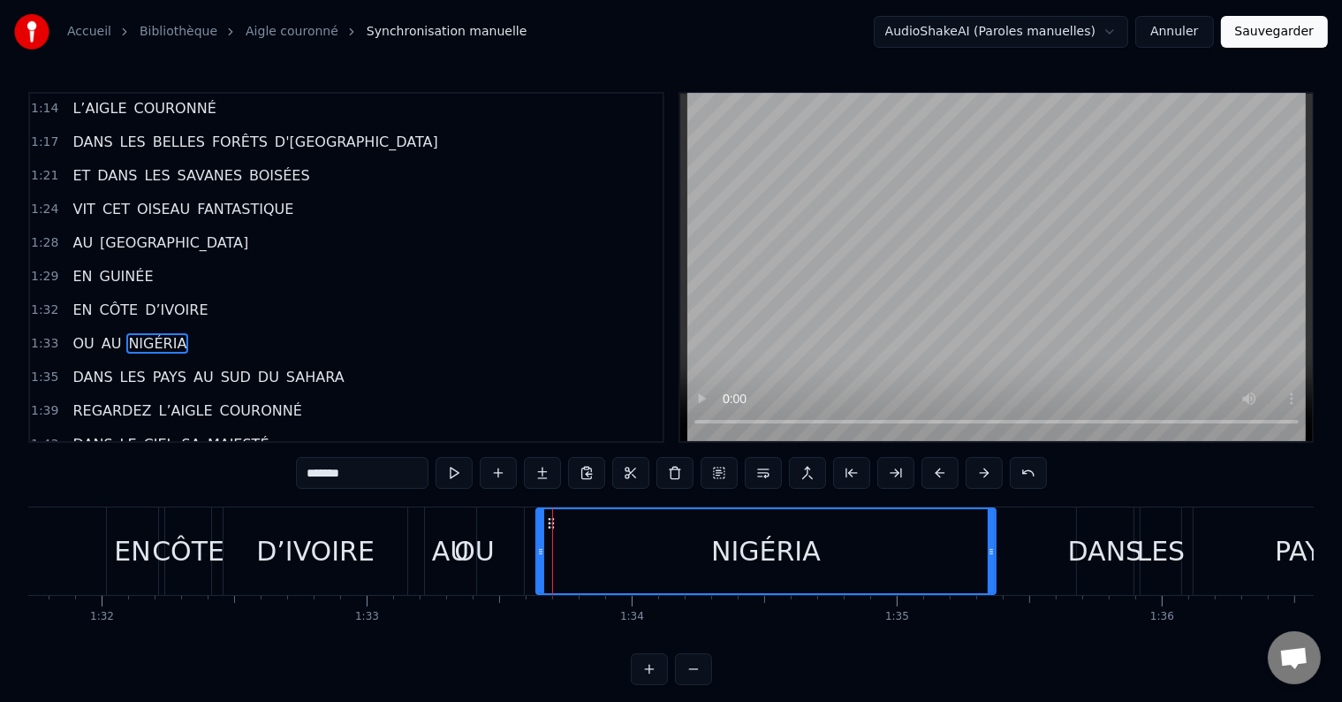
scroll to position [947, 0]
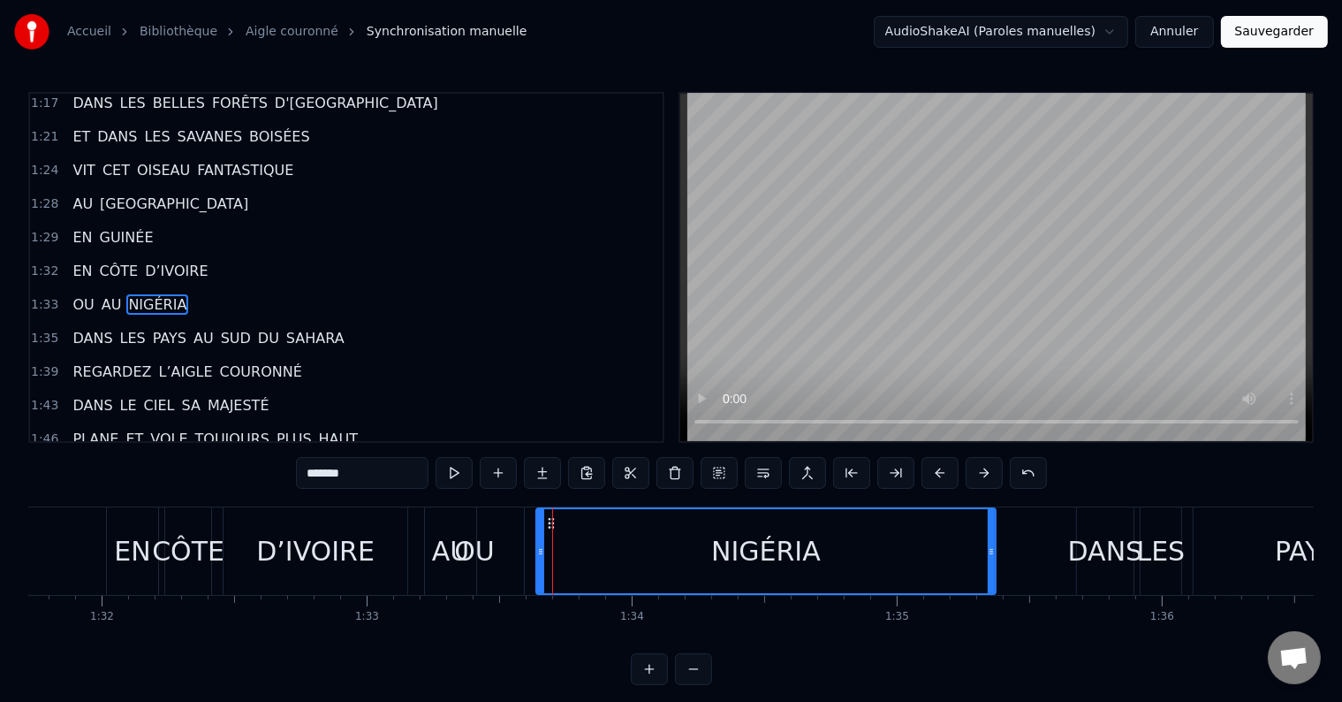
click at [498, 558] on div "OU" at bounding box center [474, 550] width 99 height 87
type input "**"
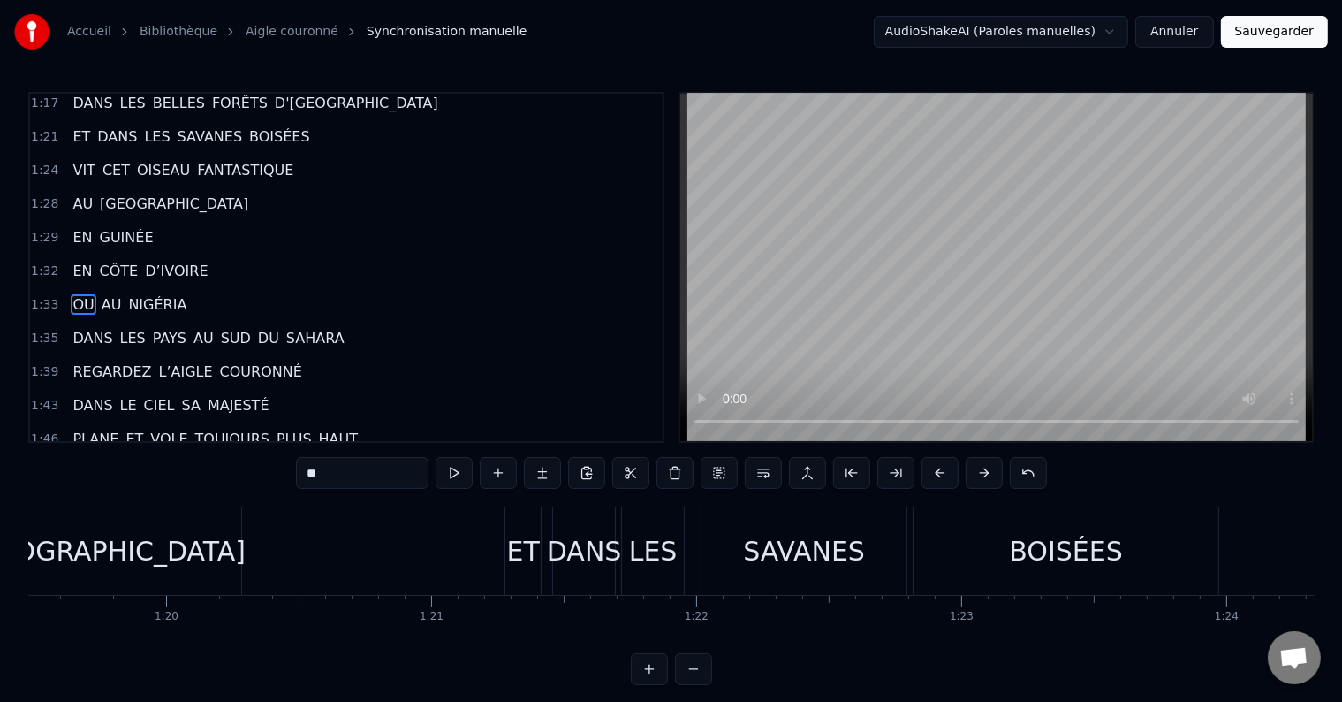
scroll to position [0, 20783]
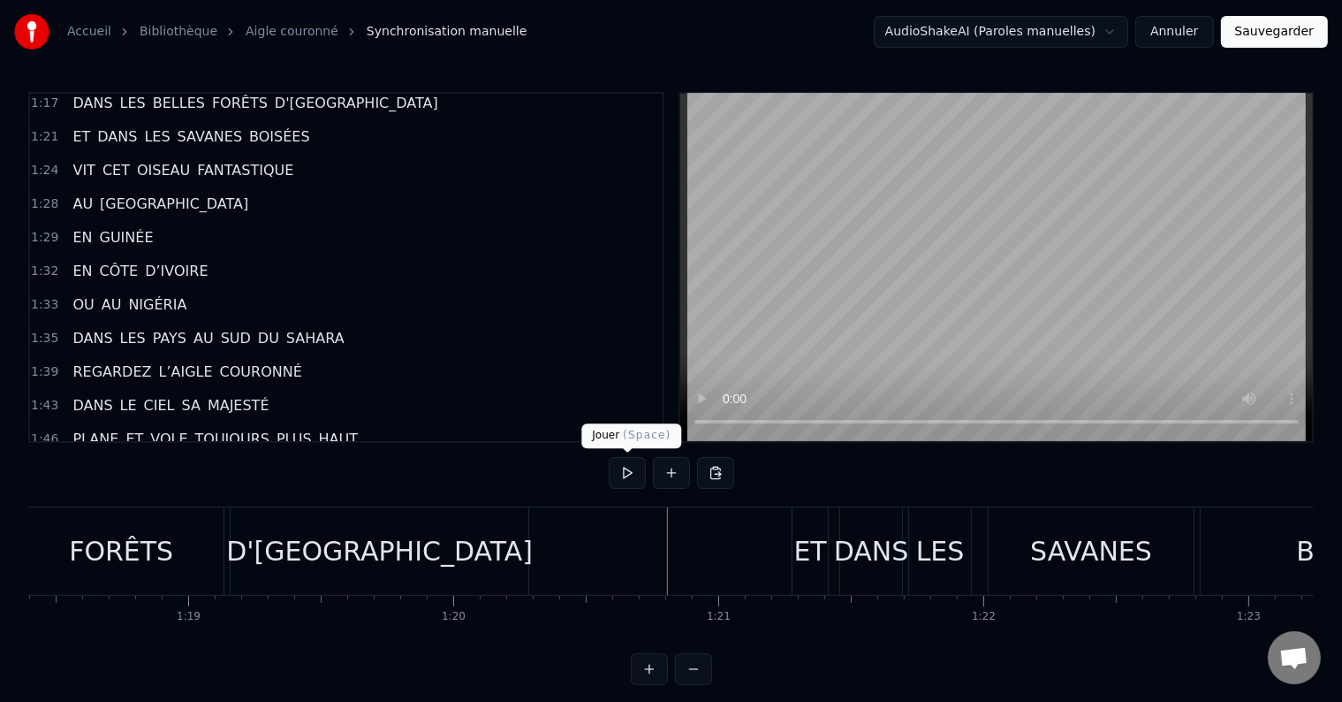
click at [620, 469] on button at bounding box center [627, 473] width 37 height 32
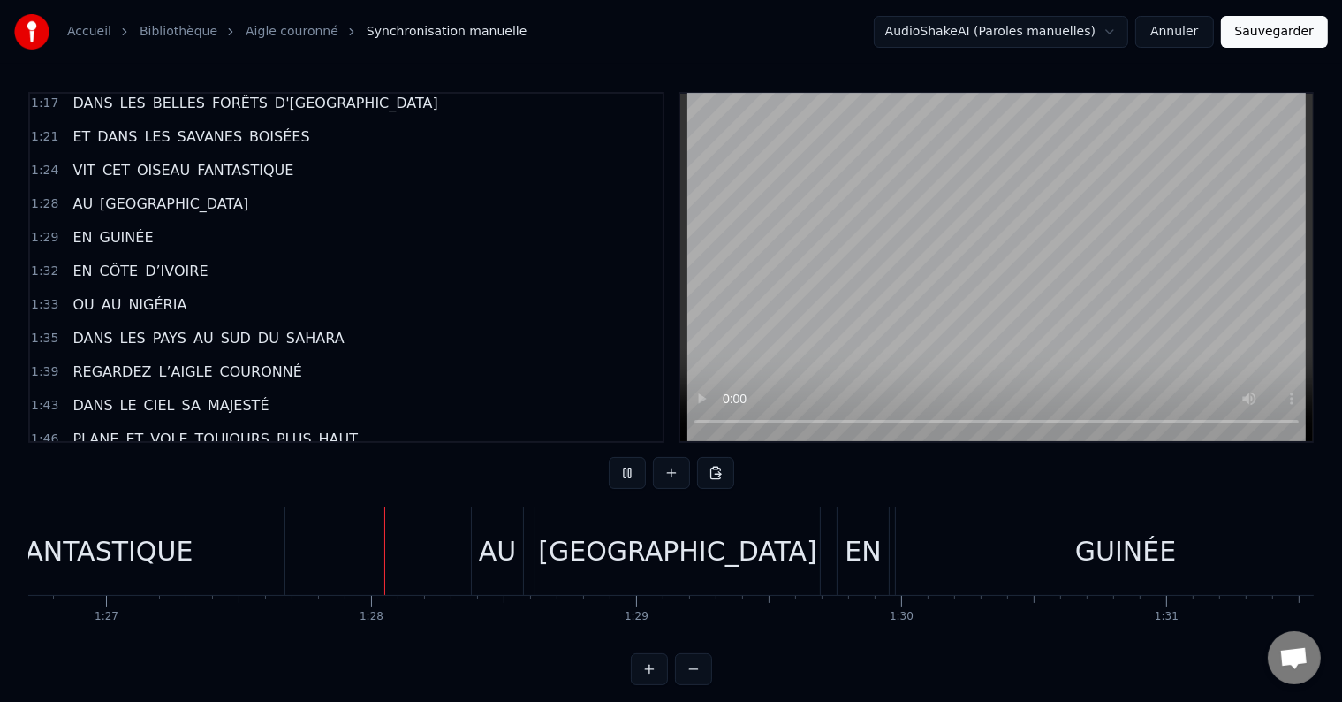
scroll to position [0, 23106]
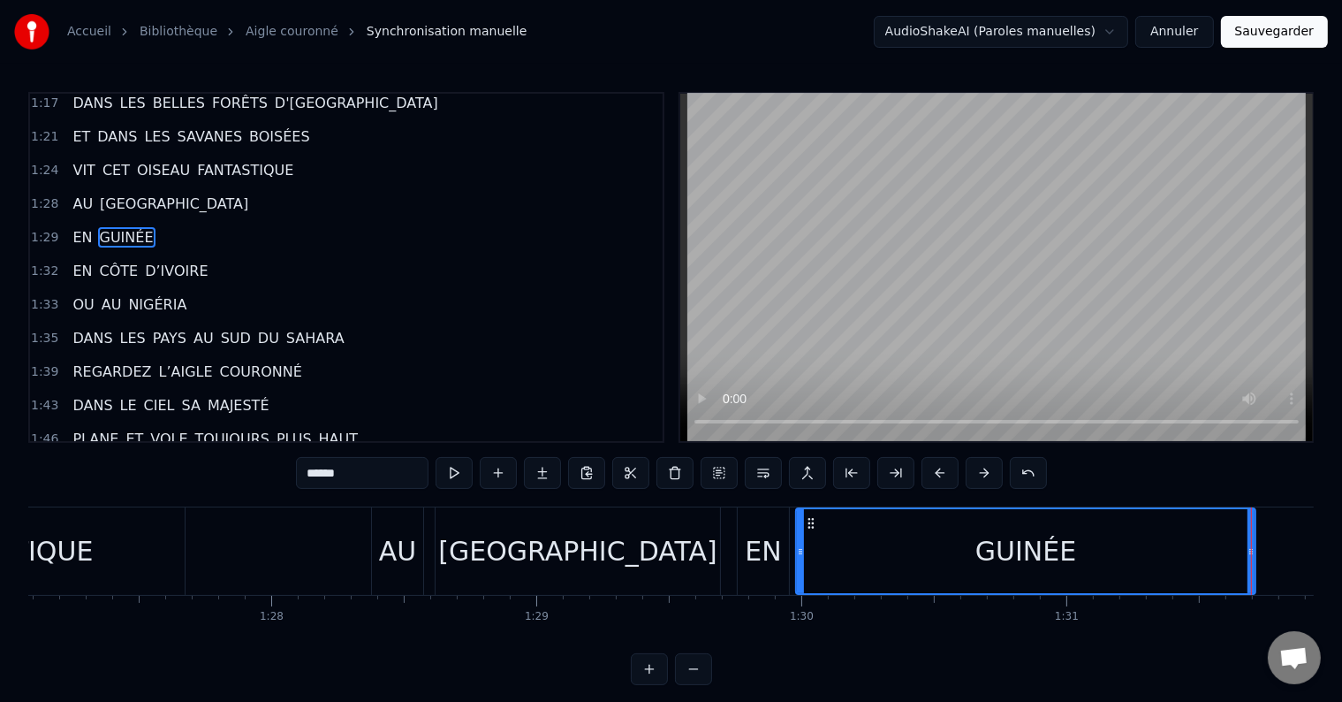
scroll to position [0, 23007]
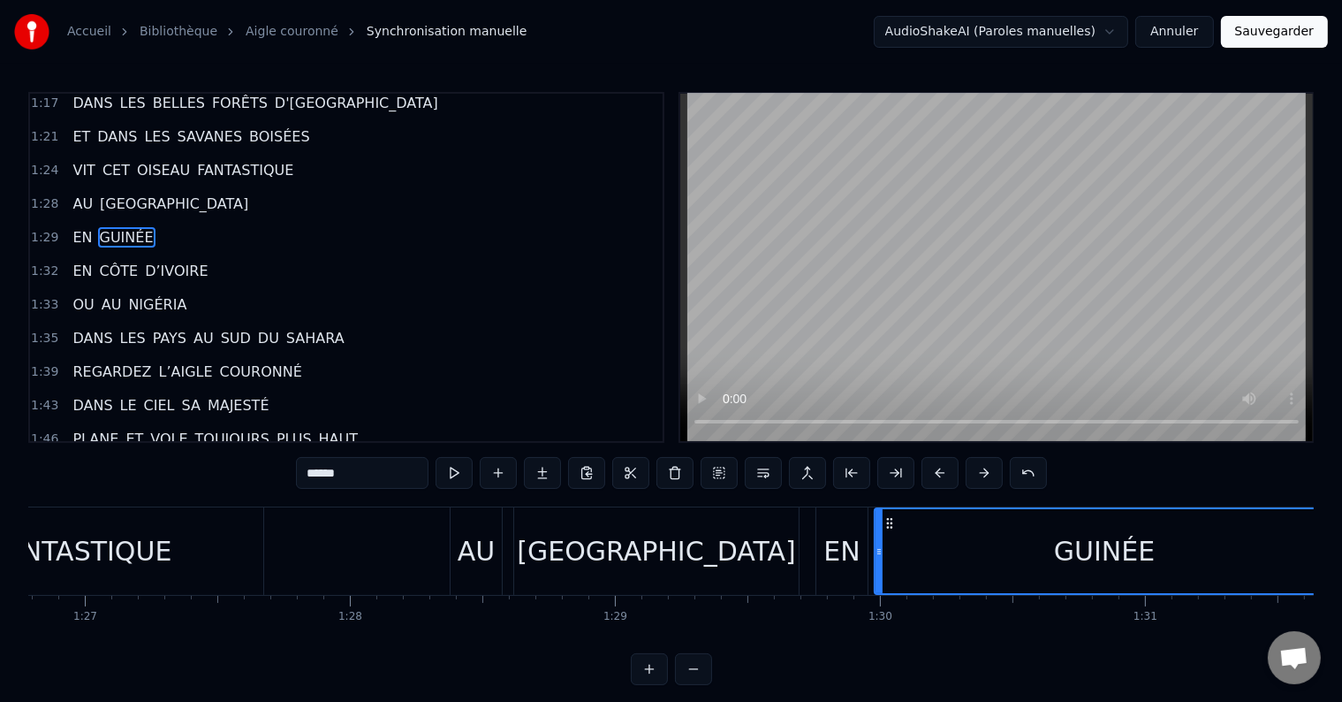
click at [824, 556] on div "EN" at bounding box center [842, 551] width 36 height 40
type input "**"
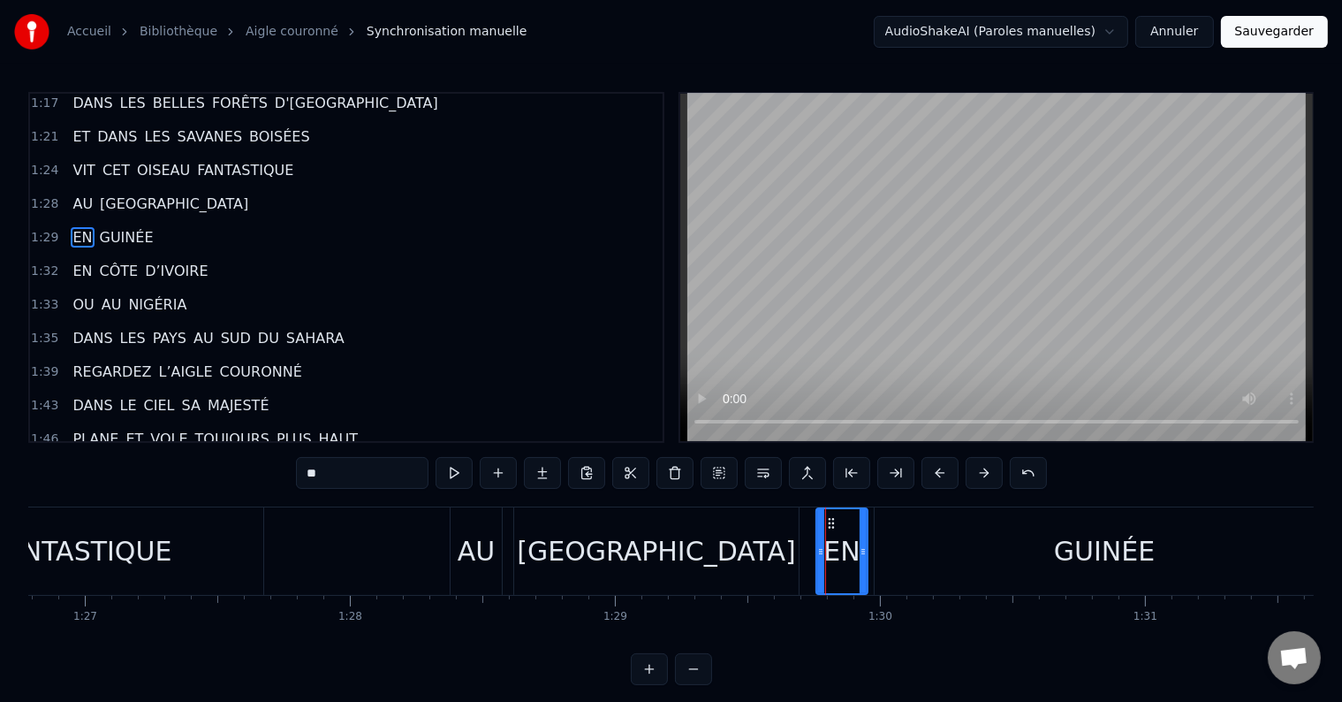
scroll to position [883, 0]
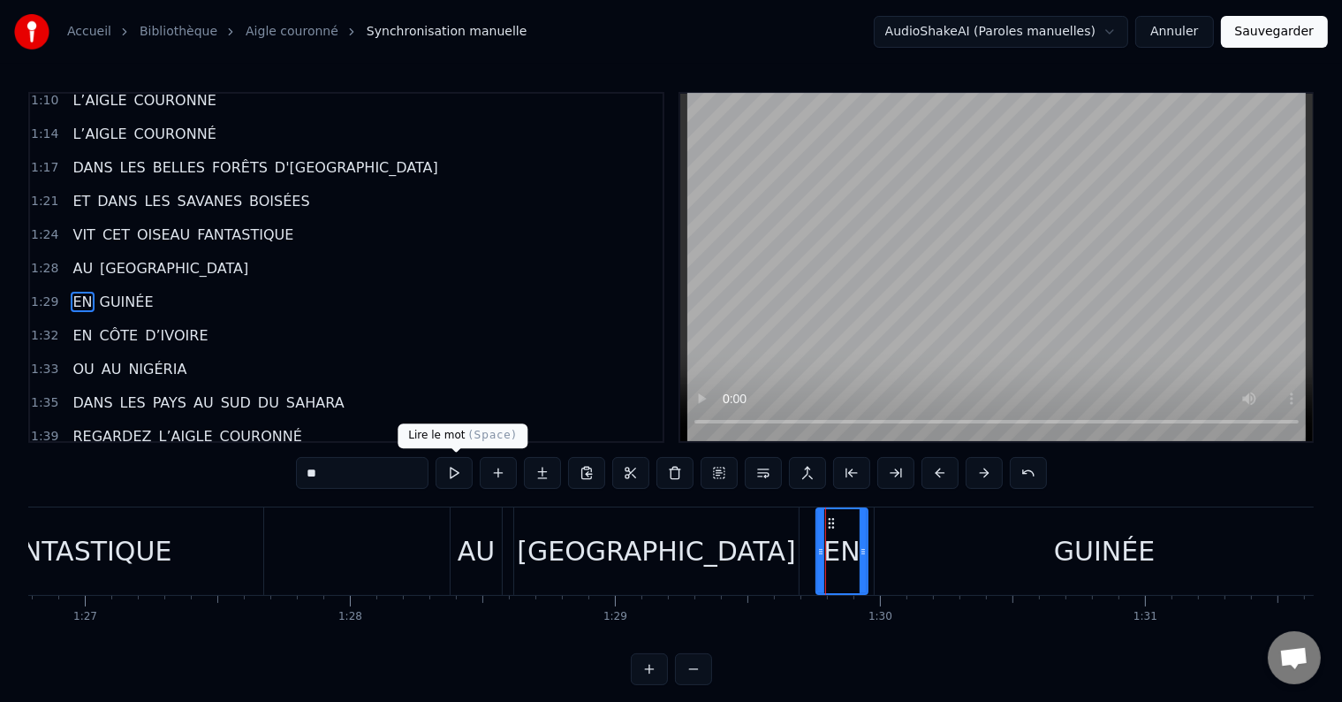
click at [452, 473] on button at bounding box center [454, 473] width 37 height 32
click at [813, 558] on div "REGARDEZ L’AIGLE COURONNÉ DANS LE CIEL SA MAJESTÉ PLANE ET VOLE TOUJOURS PLUS H…" at bounding box center [279, 550] width 46517 height 88
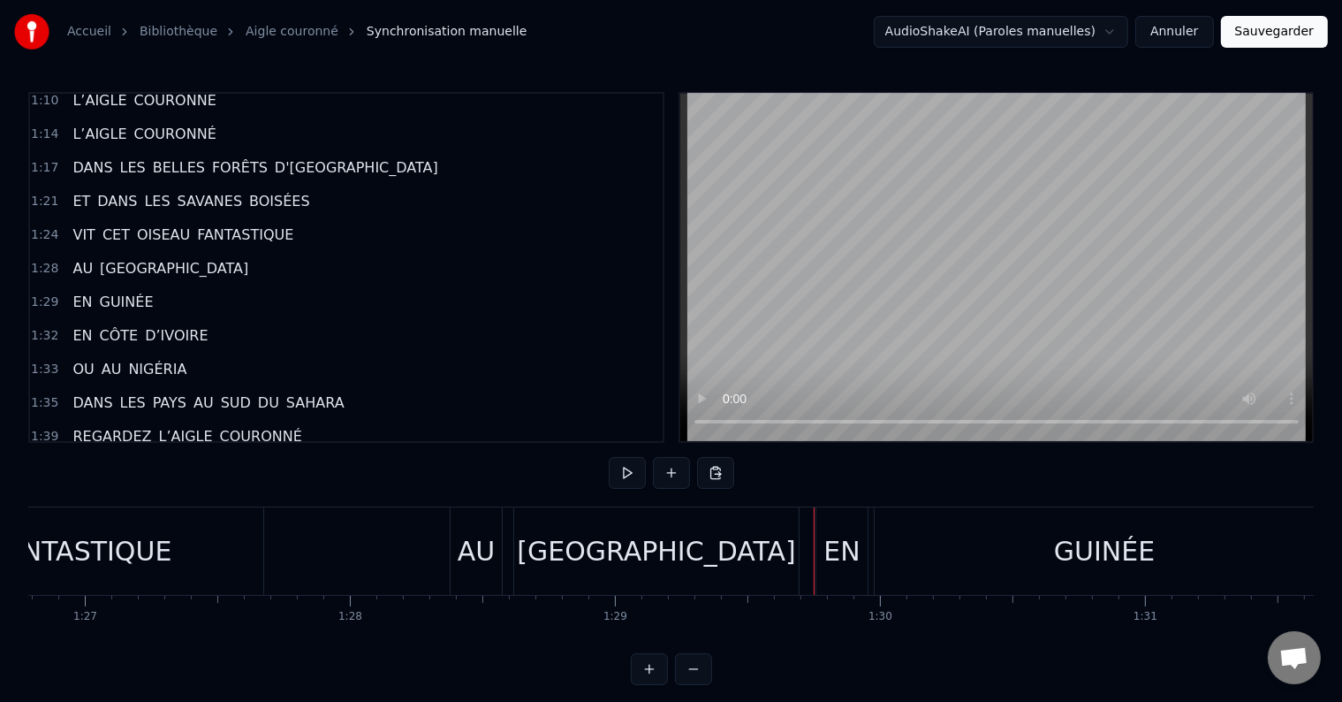
click at [824, 551] on div "EN" at bounding box center [842, 551] width 36 height 40
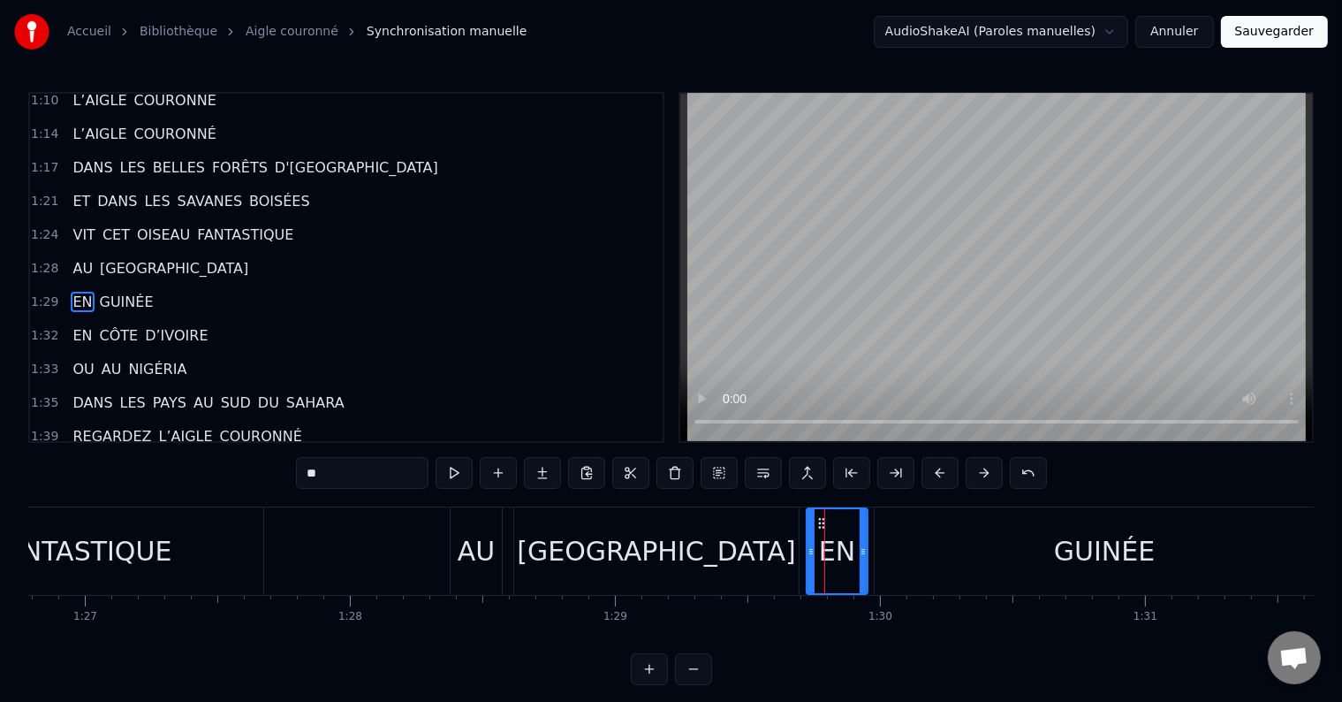
drag, startPoint x: 819, startPoint y: 551, endPoint x: 809, endPoint y: 552, distance: 9.8
click at [809, 552] on icon at bounding box center [811, 551] width 7 height 14
click at [856, 555] on icon at bounding box center [857, 551] width 7 height 14
click at [899, 555] on div "GUINÉE" at bounding box center [1105, 550] width 460 height 87
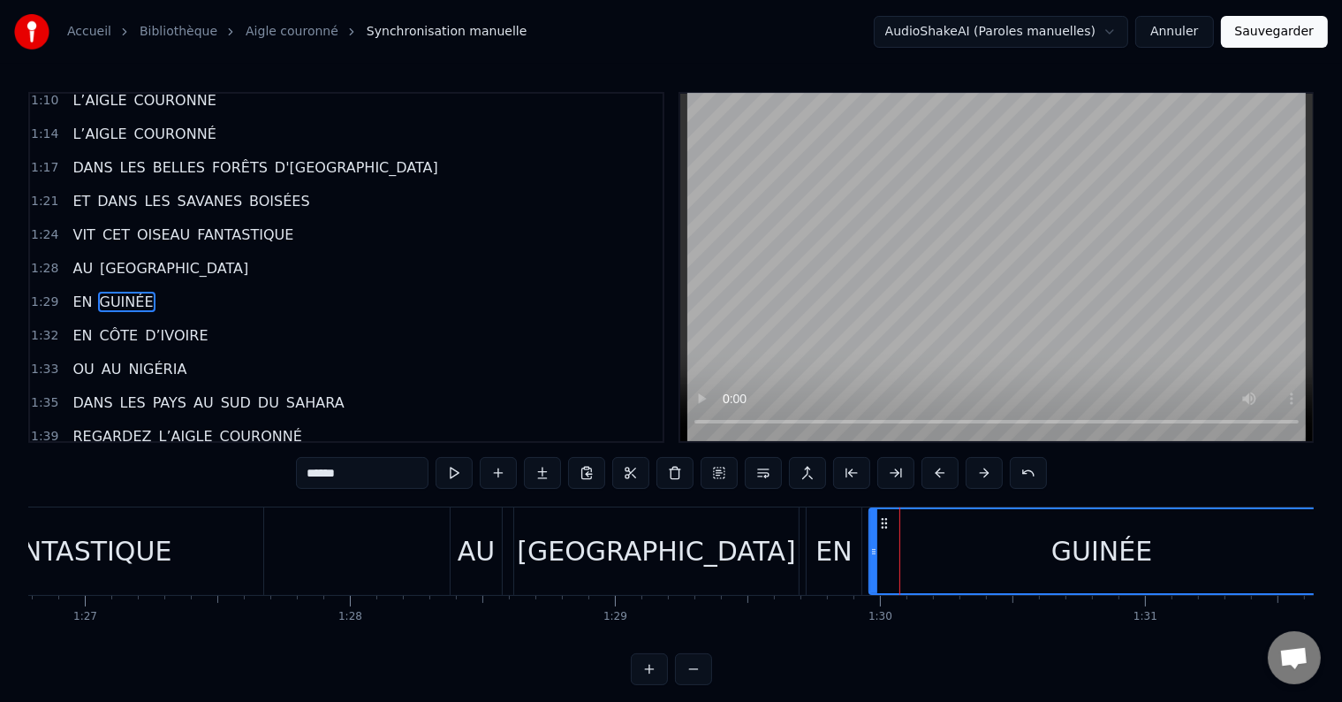
click at [874, 556] on icon at bounding box center [873, 551] width 7 height 14
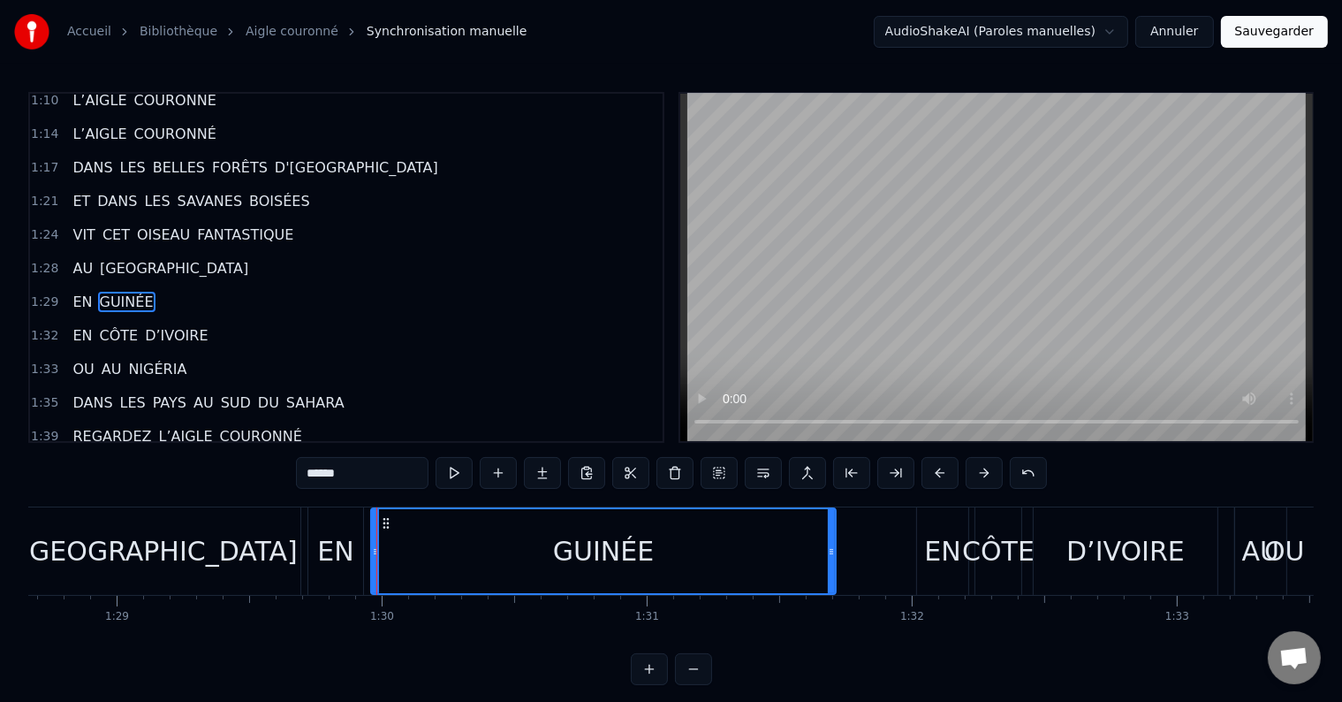
scroll to position [0, 23584]
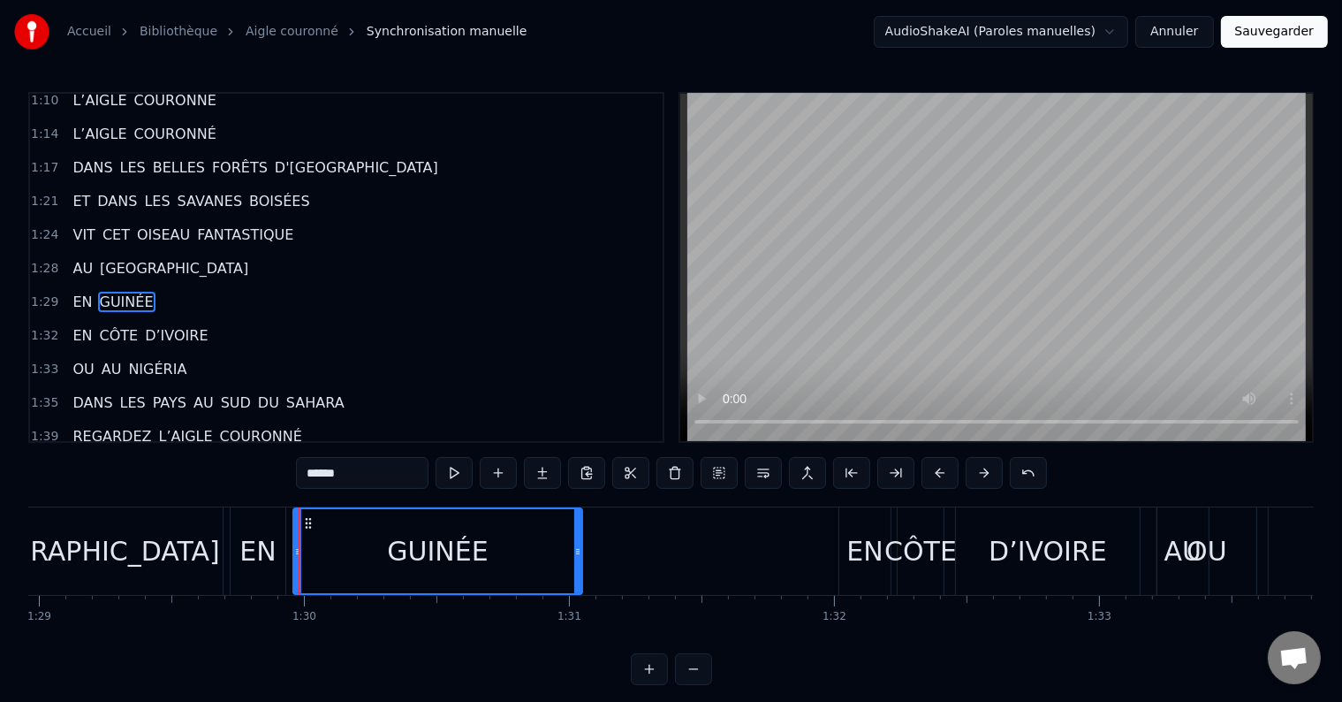
drag, startPoint x: 754, startPoint y: 558, endPoint x: 578, endPoint y: 569, distance: 176.2
click at [578, 569] on div at bounding box center [577, 551] width 7 height 84
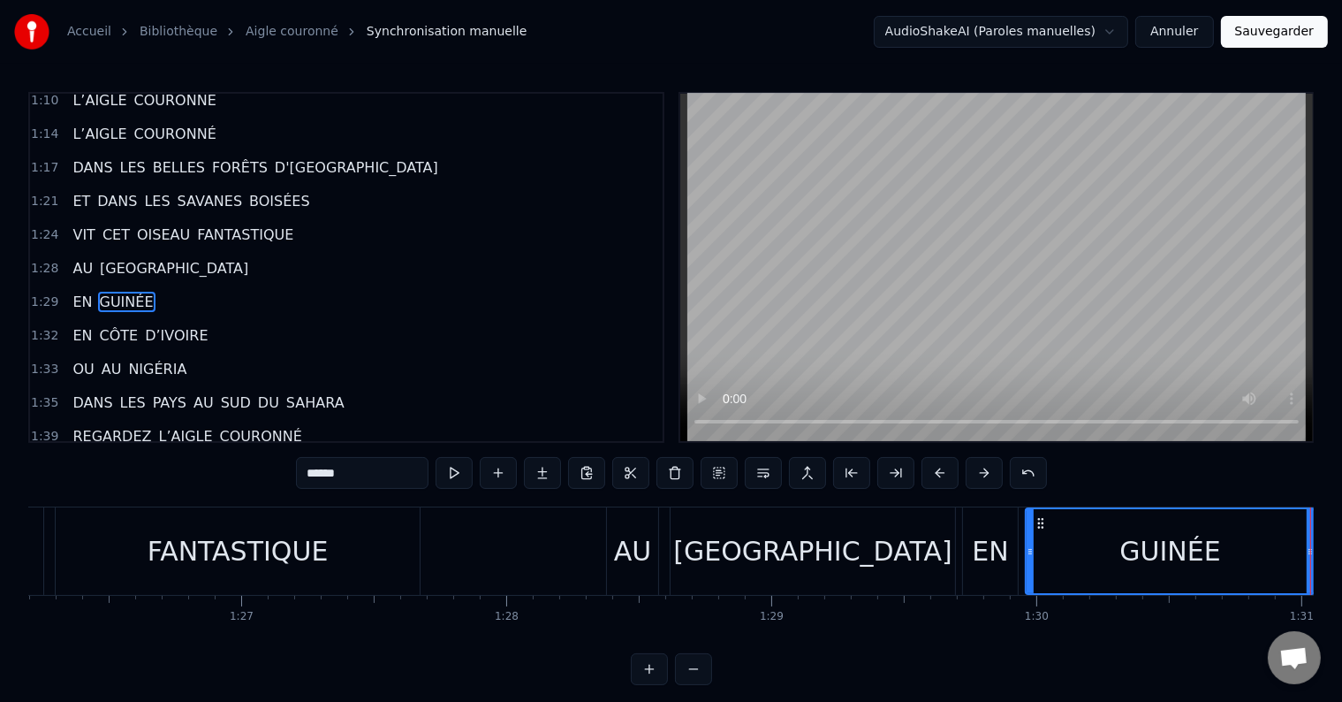
scroll to position [0, 22562]
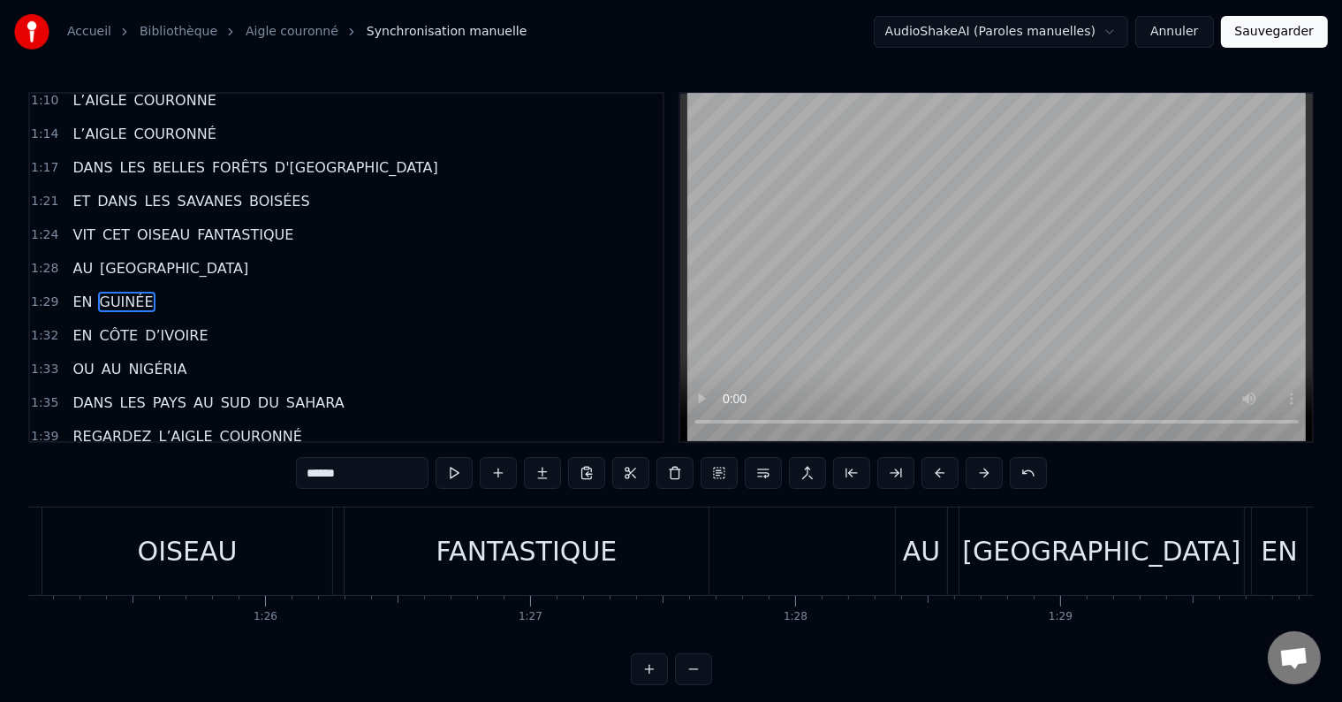
click at [331, 567] on div "OISEAU" at bounding box center [188, 550] width 292 height 87
type input "******"
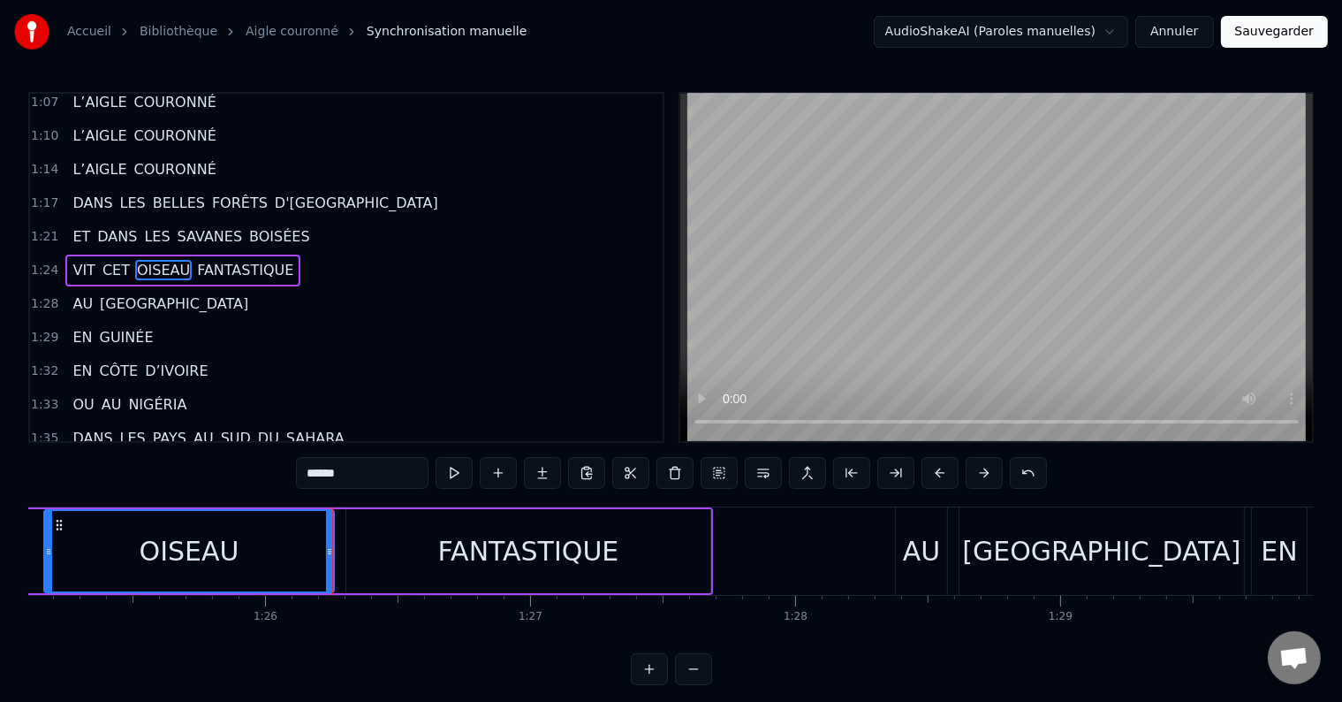
scroll to position [817, 0]
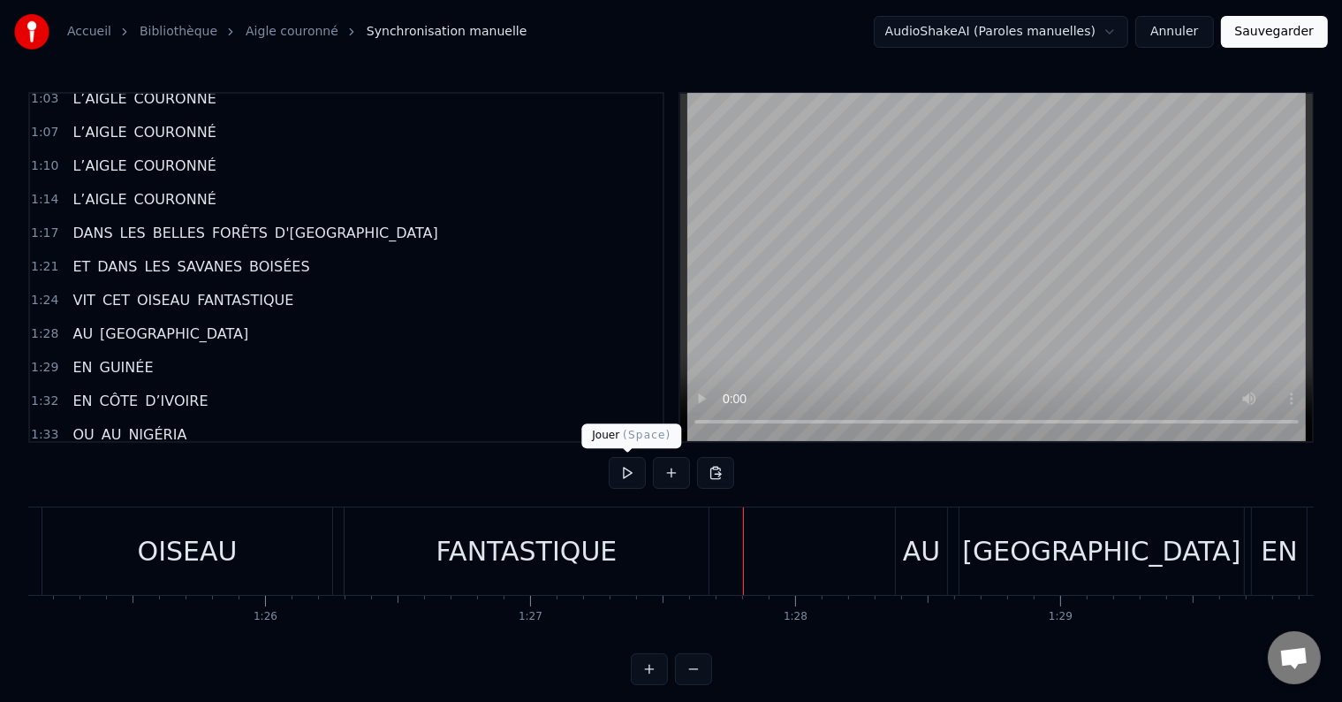
click at [622, 464] on button at bounding box center [627, 473] width 37 height 32
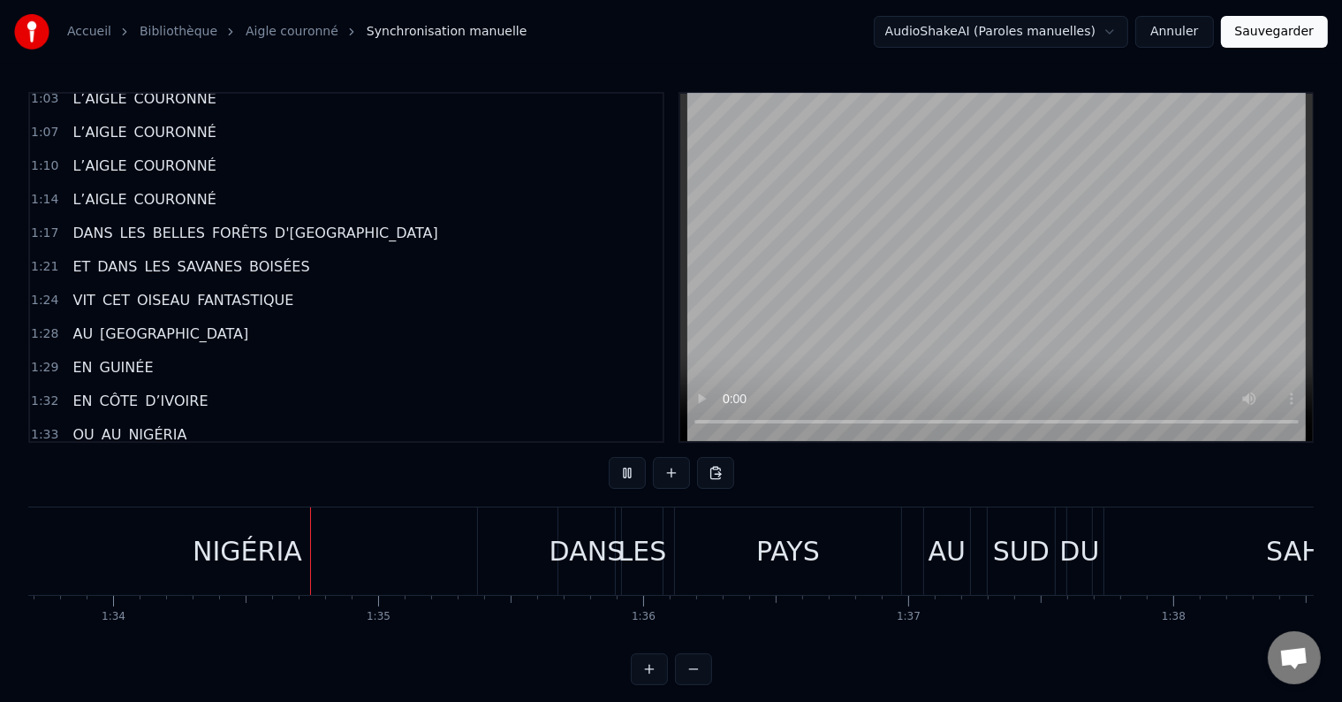
scroll to position [0, 24860]
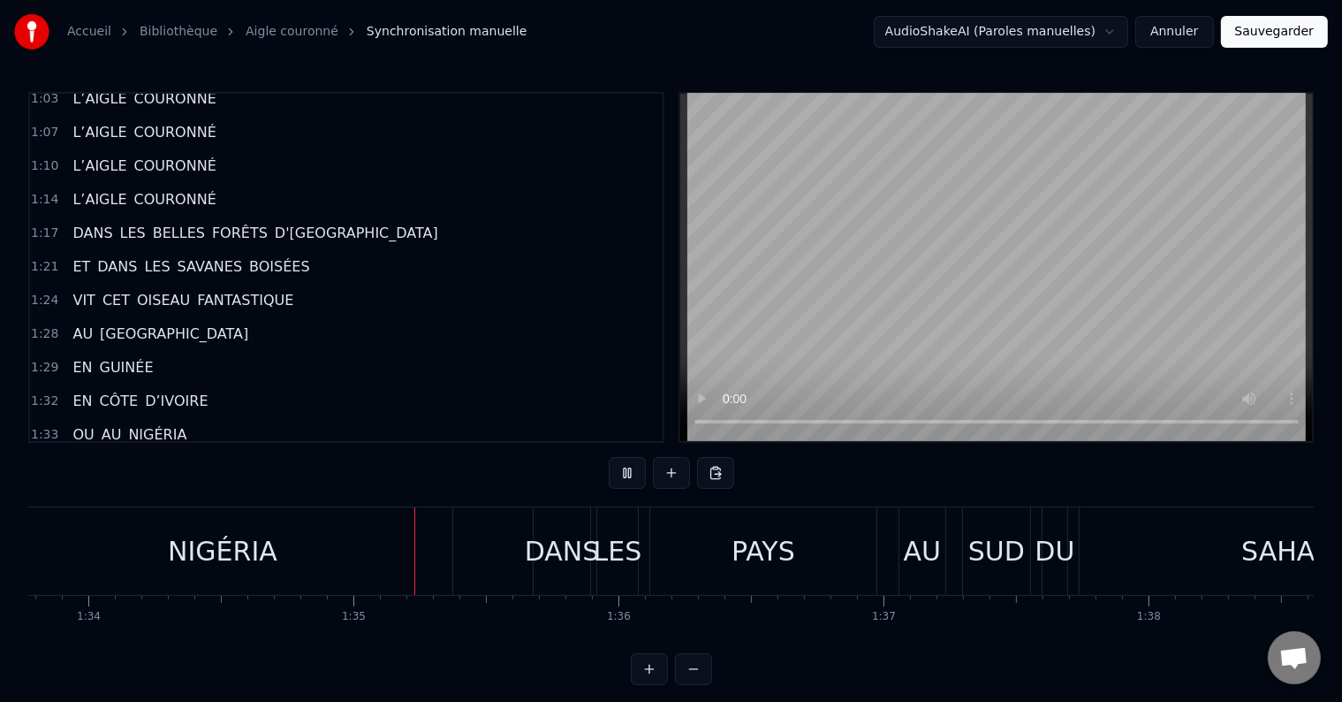
click at [281, 565] on div "NIGÉRIA" at bounding box center [223, 550] width 460 height 87
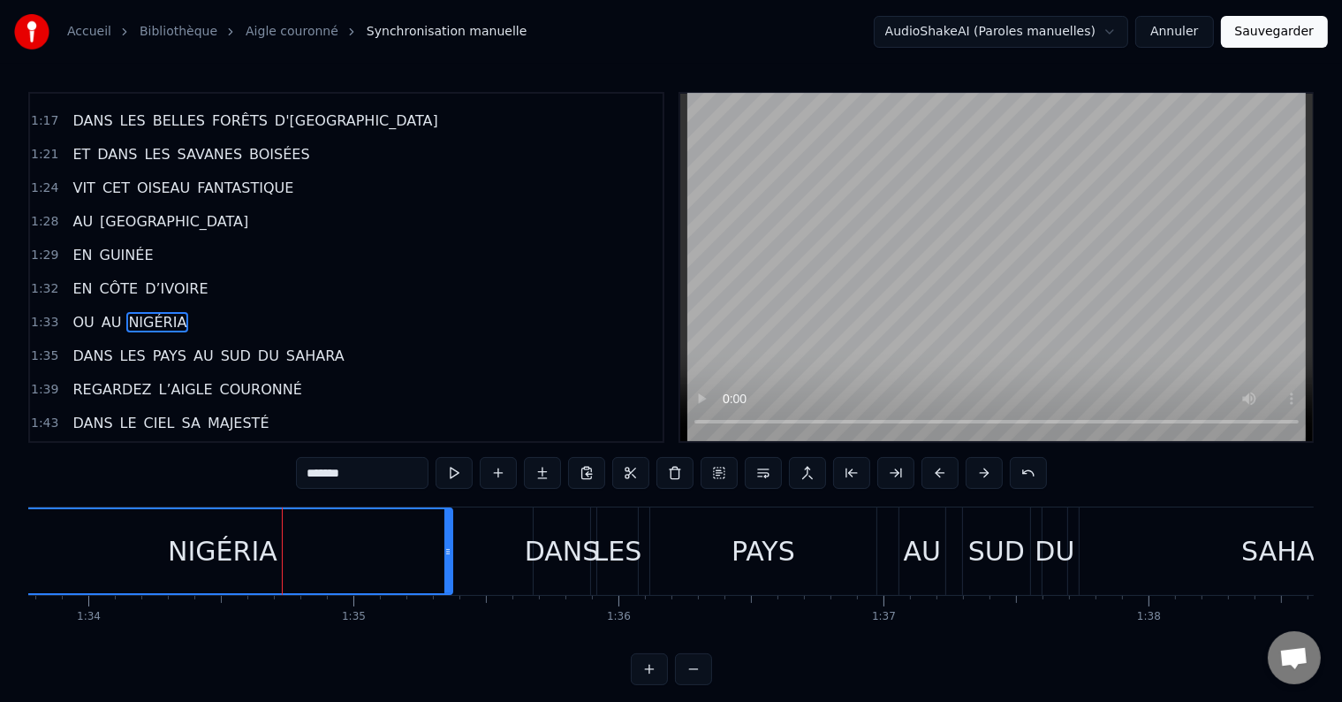
scroll to position [947, 0]
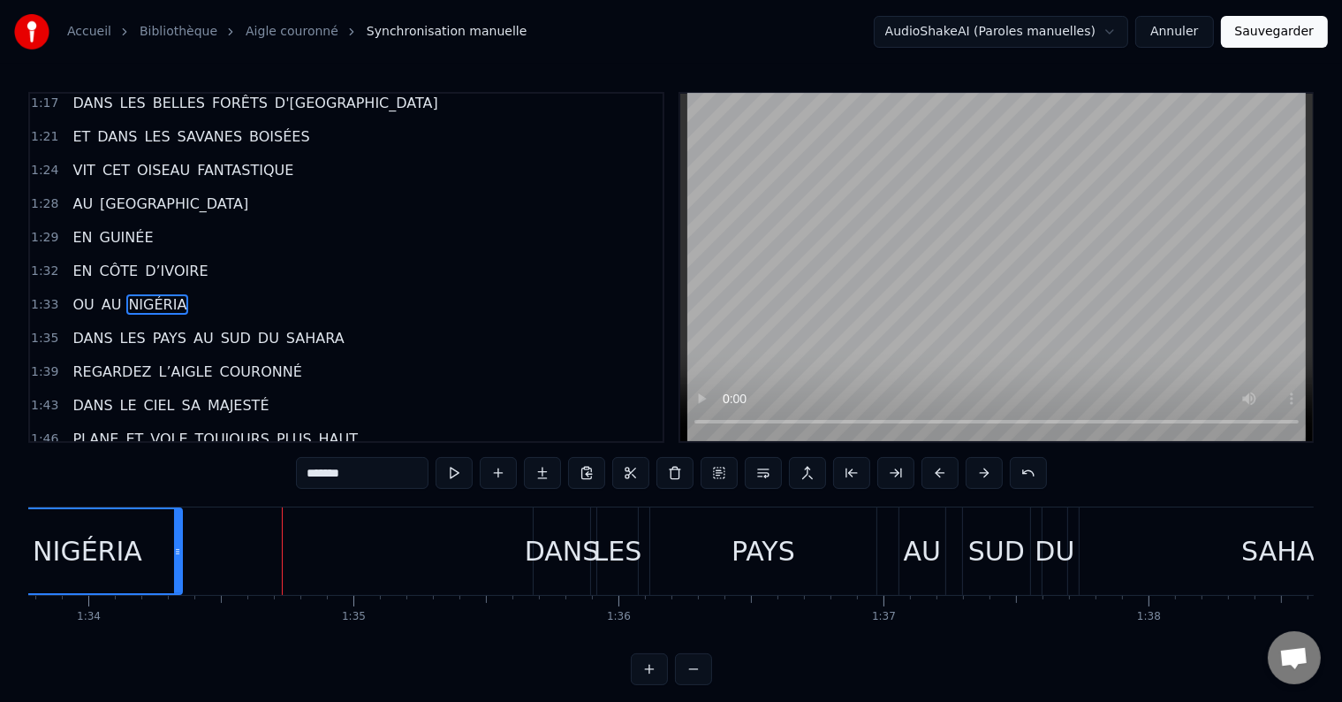
drag, startPoint x: 444, startPoint y: 551, endPoint x: 170, endPoint y: 580, distance: 276.3
click at [174, 580] on div at bounding box center [177, 551] width 7 height 84
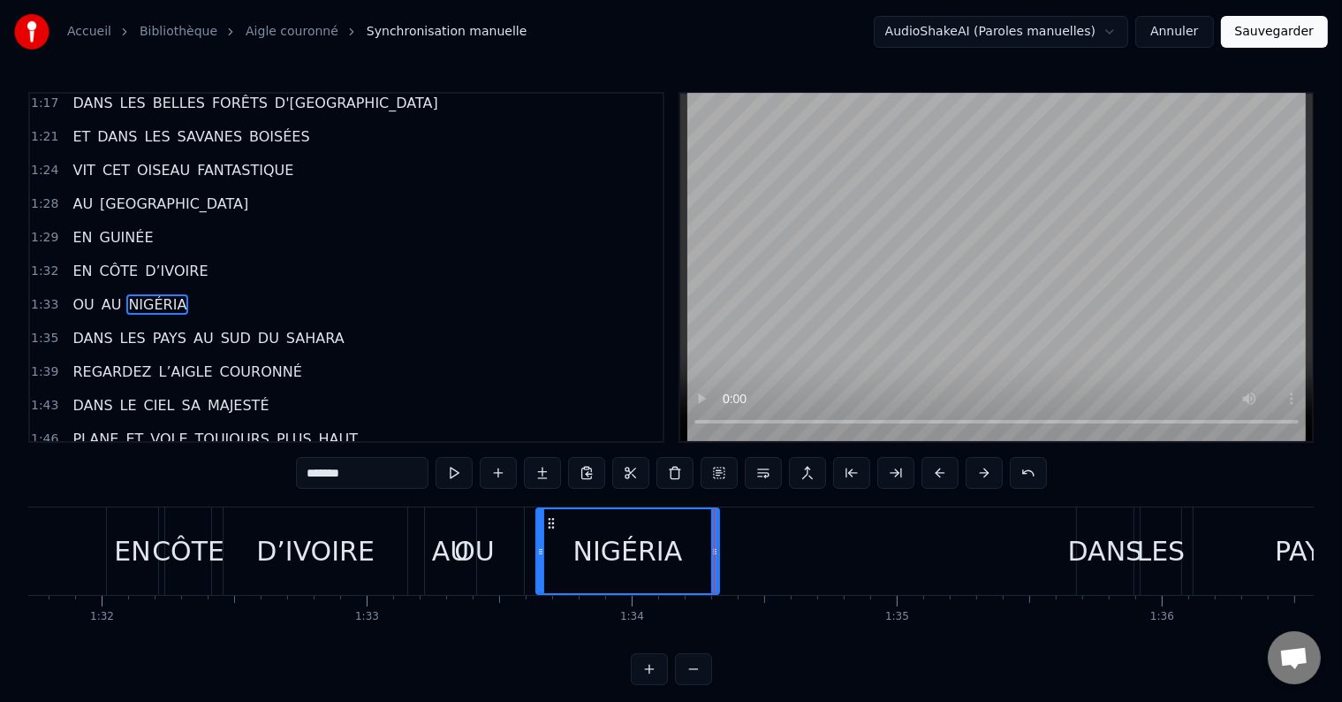
scroll to position [0, 24081]
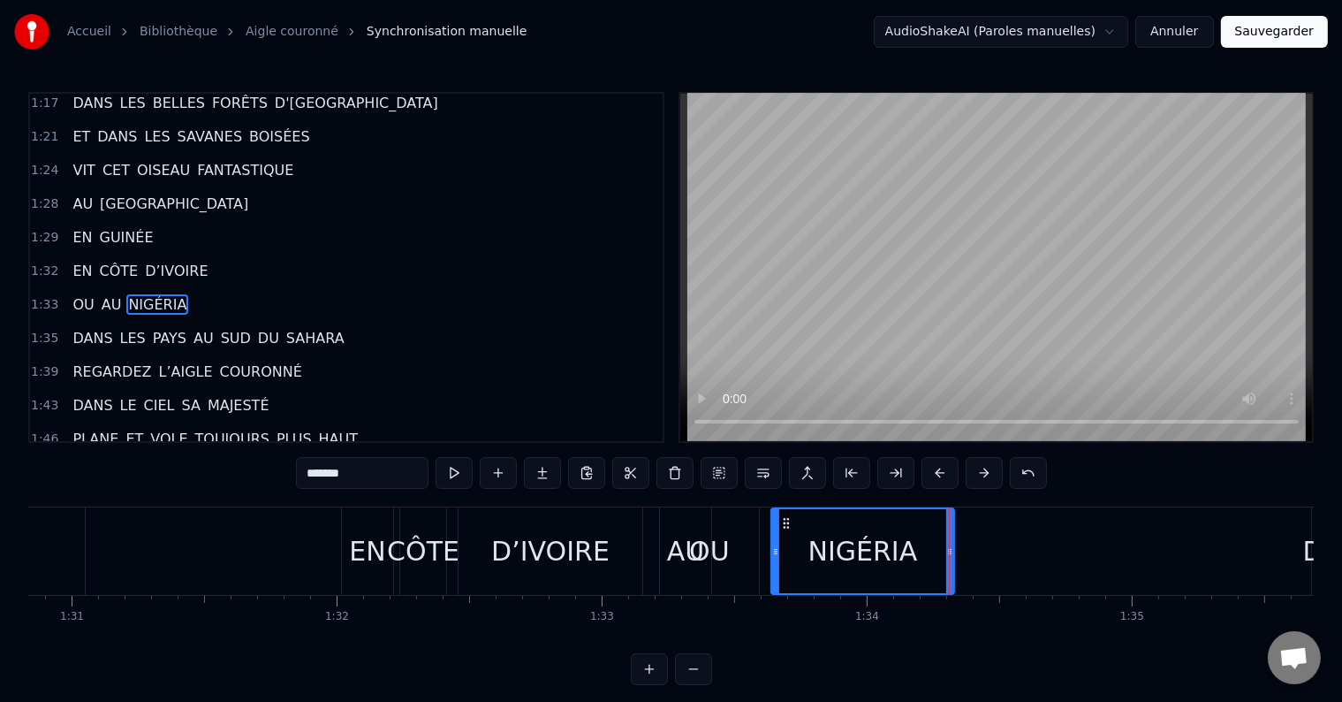
click at [703, 552] on div "AU" at bounding box center [685, 551] width 37 height 40
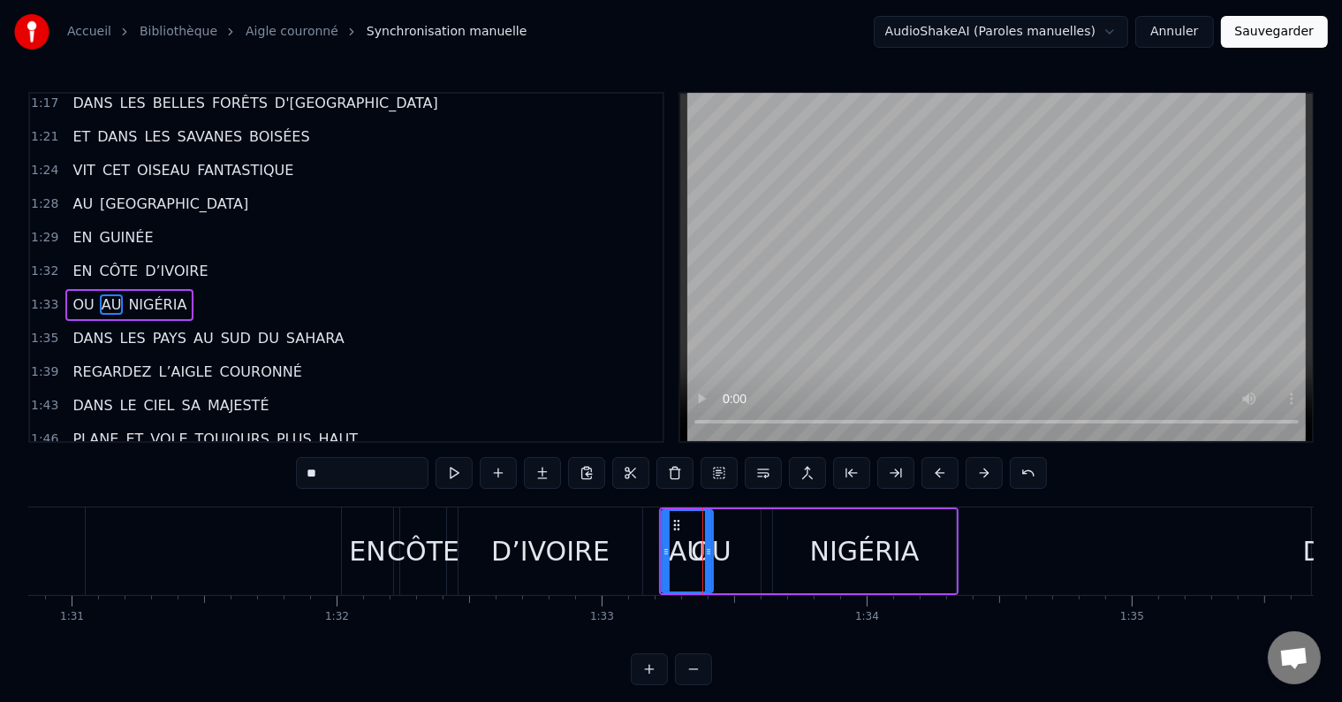
click at [725, 549] on div "OU" at bounding box center [711, 551] width 41 height 40
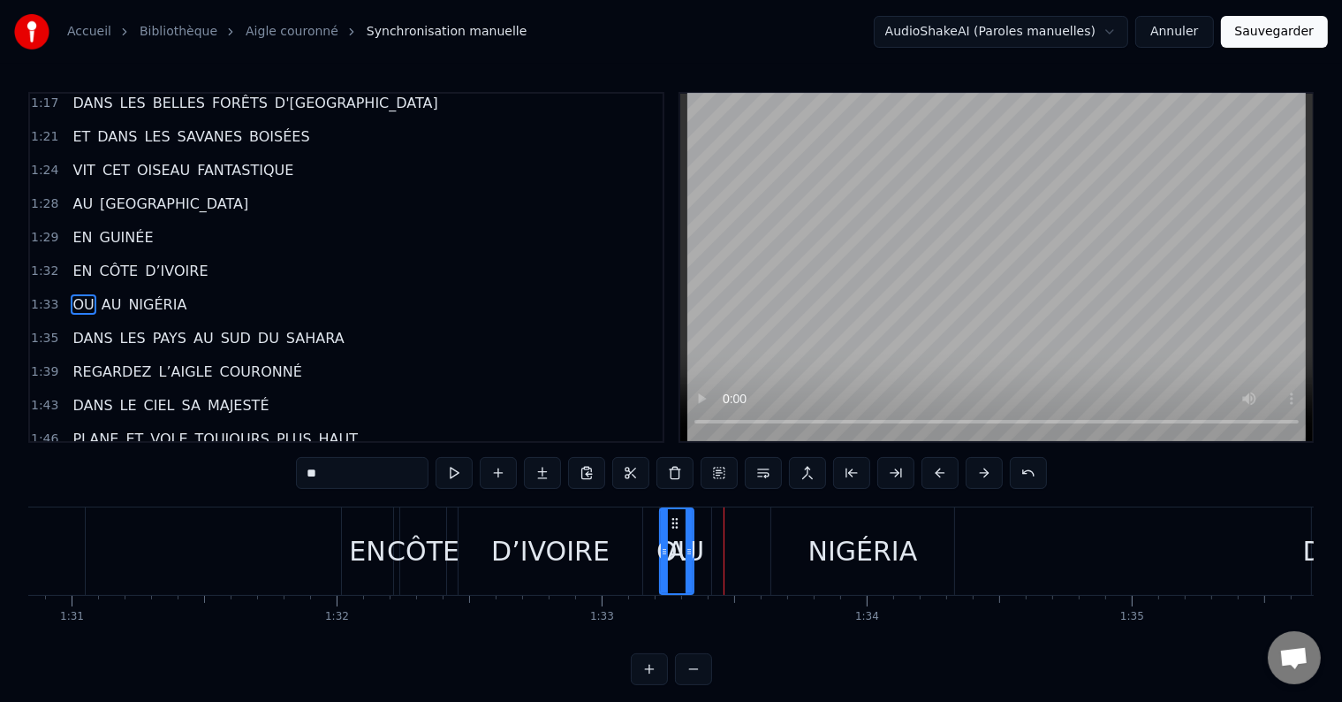
drag, startPoint x: 754, startPoint y: 549, endPoint x: 688, endPoint y: 558, distance: 66.1
click at [688, 558] on div at bounding box center [689, 551] width 7 height 84
click at [657, 552] on icon at bounding box center [656, 551] width 7 height 14
click at [701, 551] on div "AU" at bounding box center [685, 551] width 37 height 40
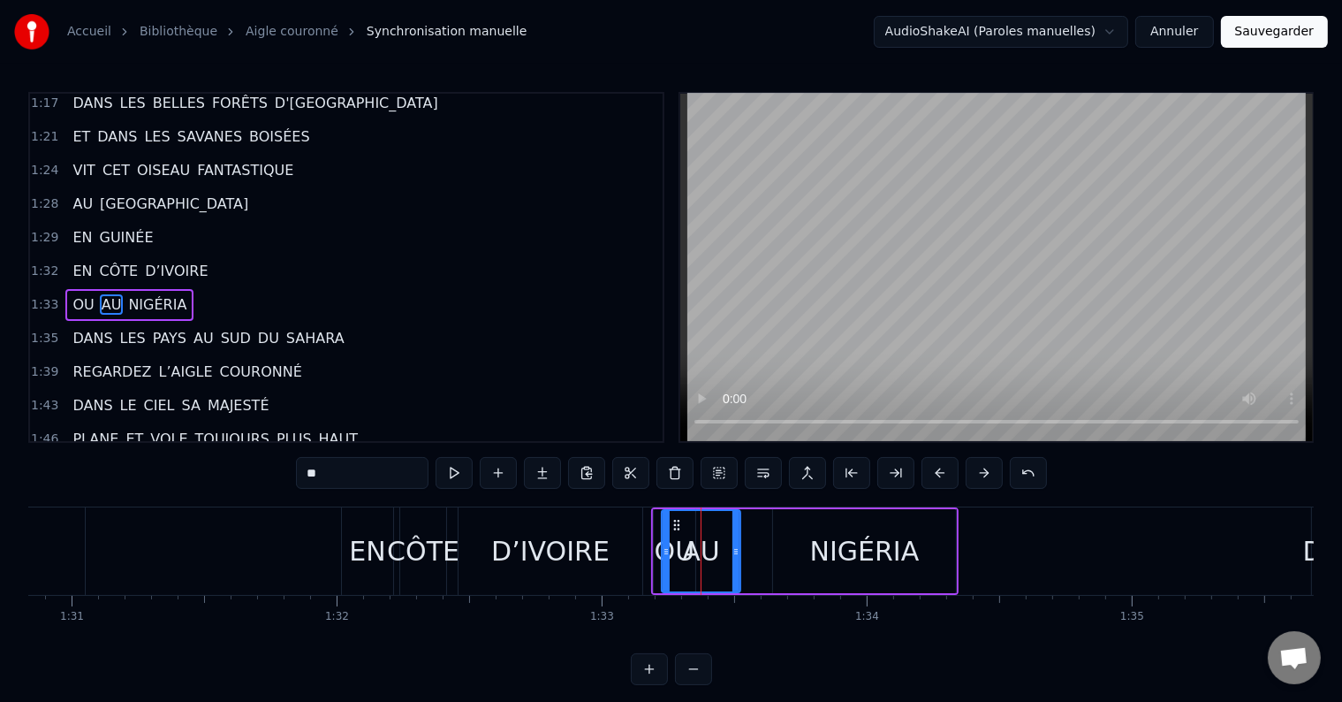
drag, startPoint x: 707, startPoint y: 549, endPoint x: 734, endPoint y: 550, distance: 27.4
click at [734, 550] on icon at bounding box center [736, 551] width 7 height 14
drag, startPoint x: 662, startPoint y: 550, endPoint x: 702, endPoint y: 552, distance: 39.9
click at [703, 552] on icon at bounding box center [706, 551] width 7 height 14
click at [820, 555] on div "NIGÉRIA" at bounding box center [865, 551] width 110 height 40
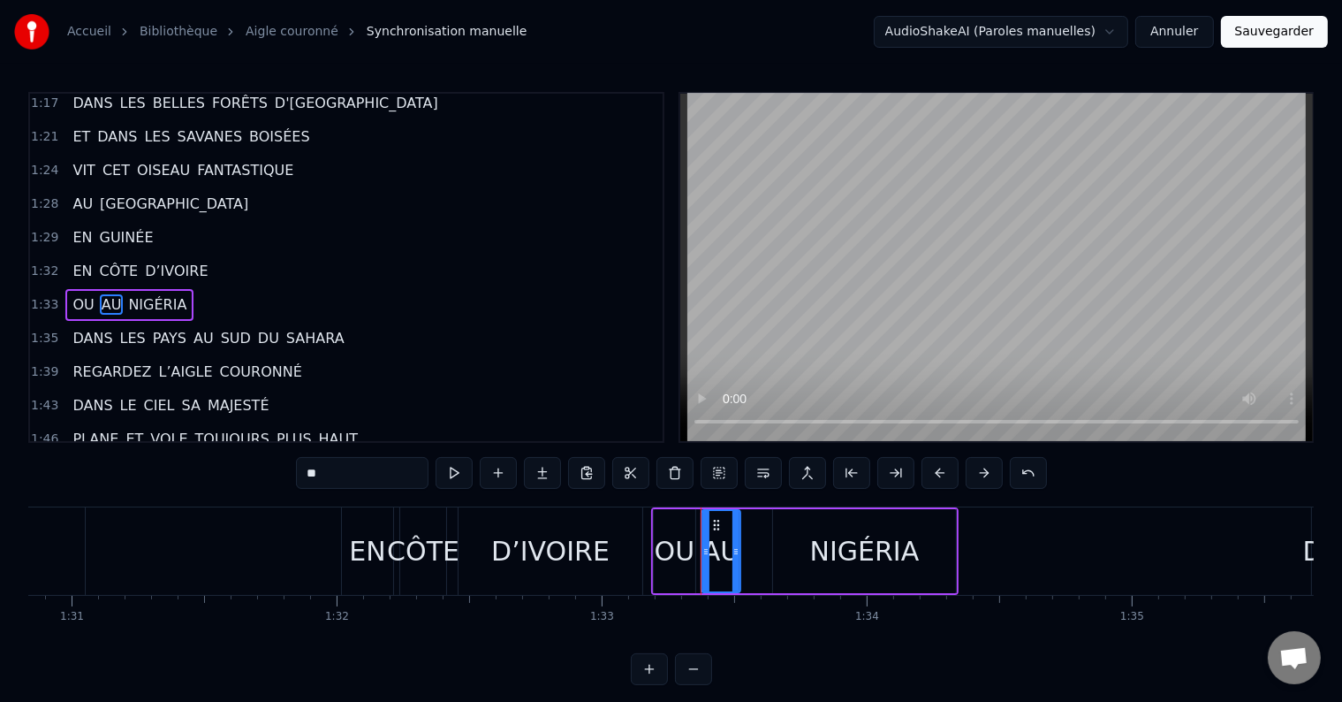
type input "*******"
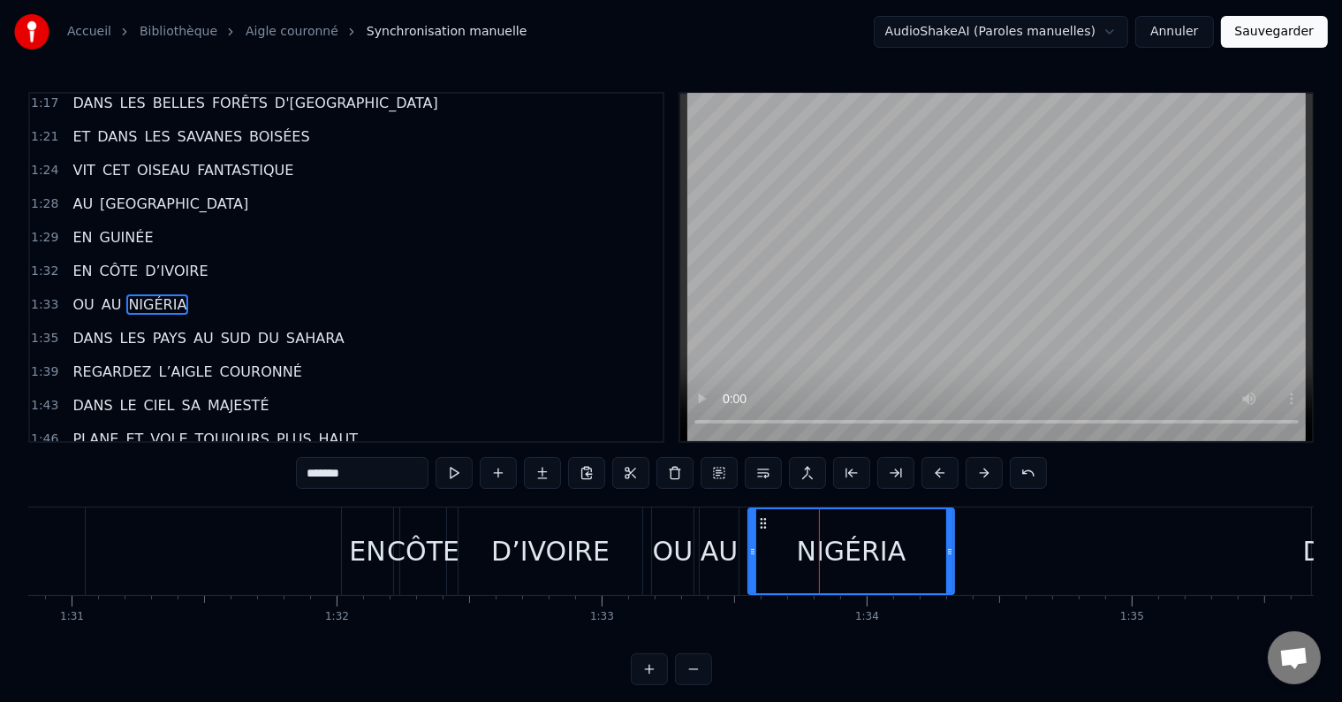
drag, startPoint x: 774, startPoint y: 557, endPoint x: 751, endPoint y: 559, distance: 23.1
click at [751, 559] on div at bounding box center [752, 551] width 7 height 84
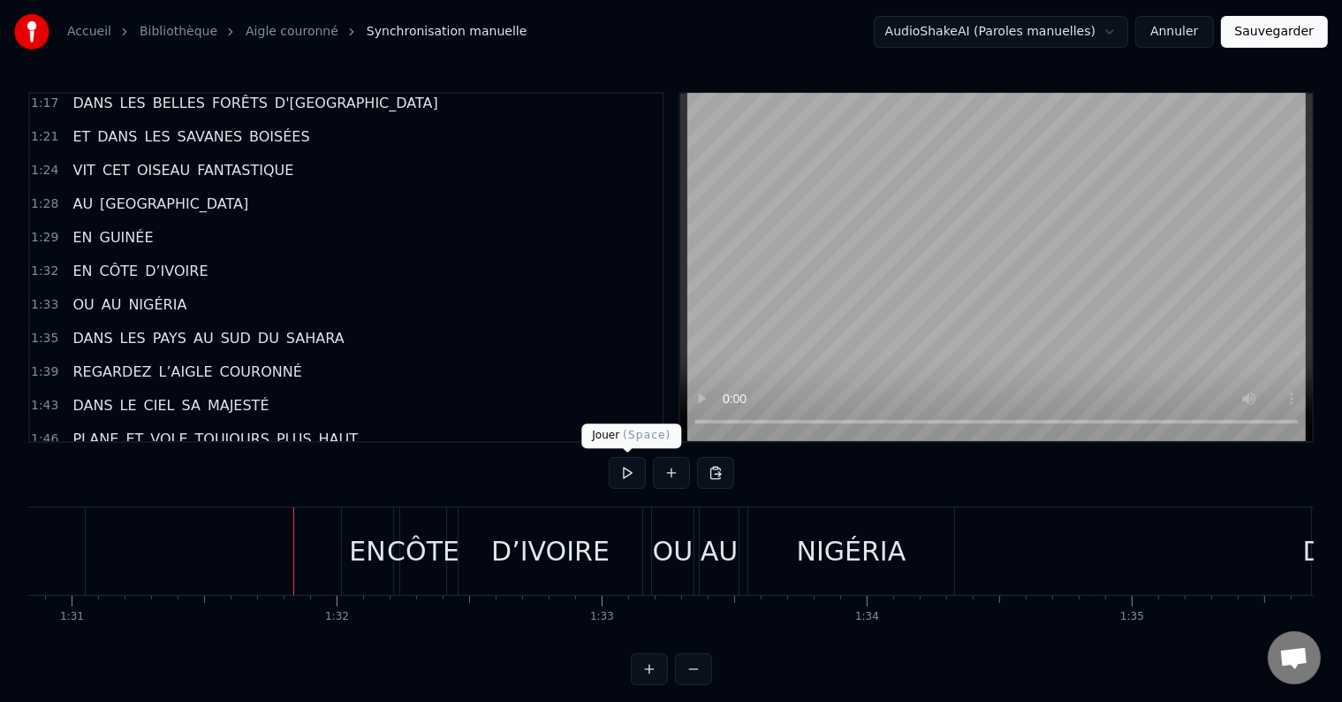
click at [629, 474] on button at bounding box center [627, 473] width 37 height 32
click at [633, 473] on button at bounding box center [627, 473] width 37 height 32
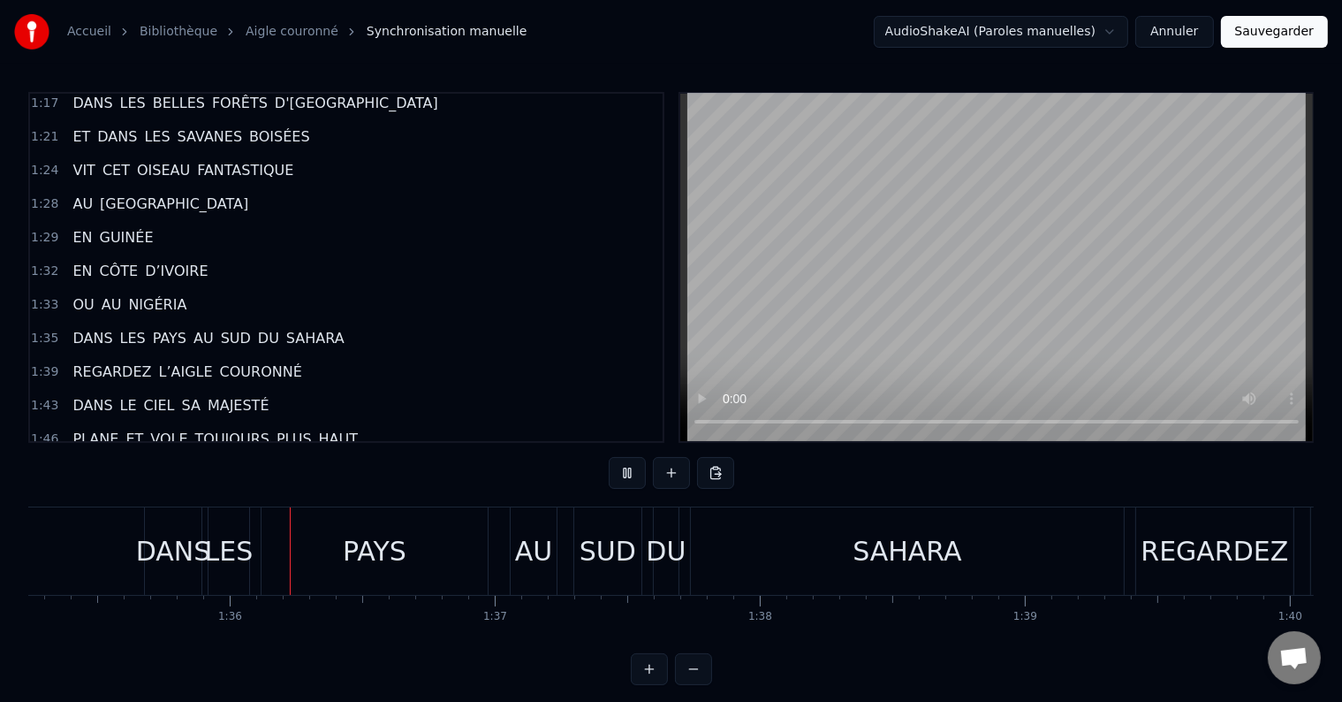
scroll to position [0, 25253]
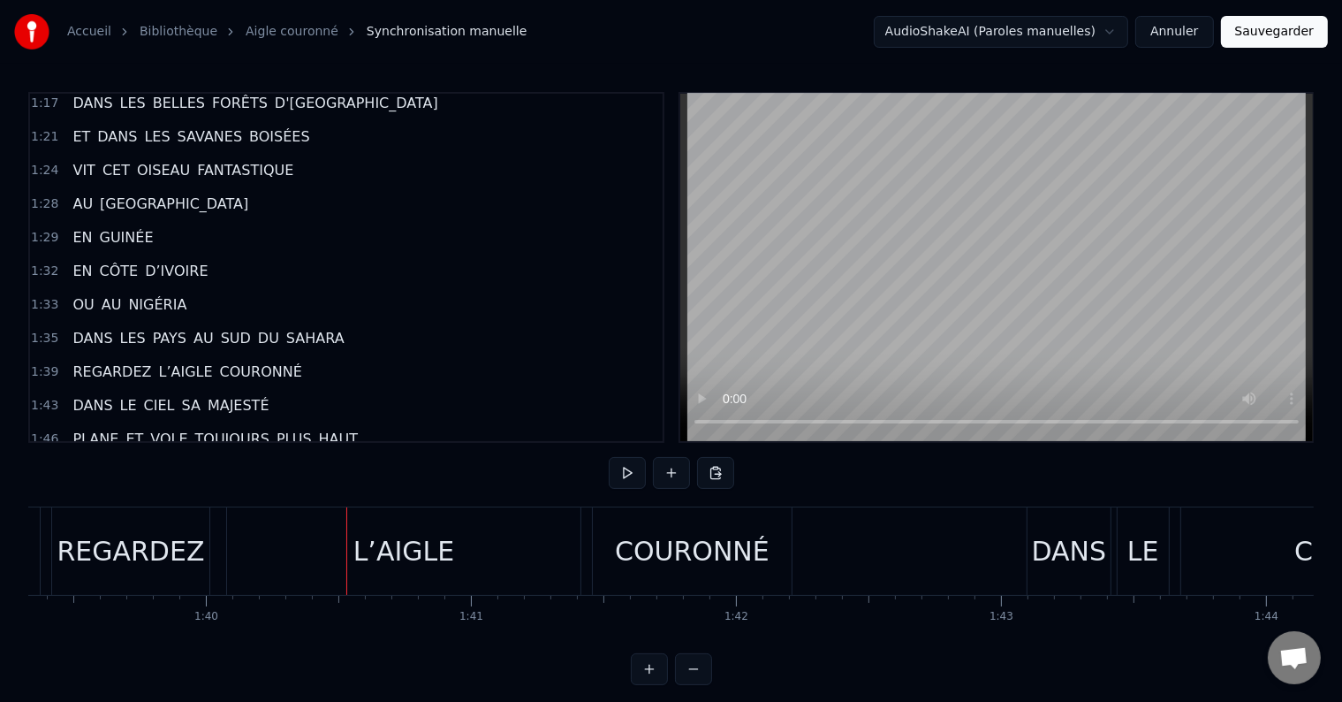
scroll to position [0, 26390]
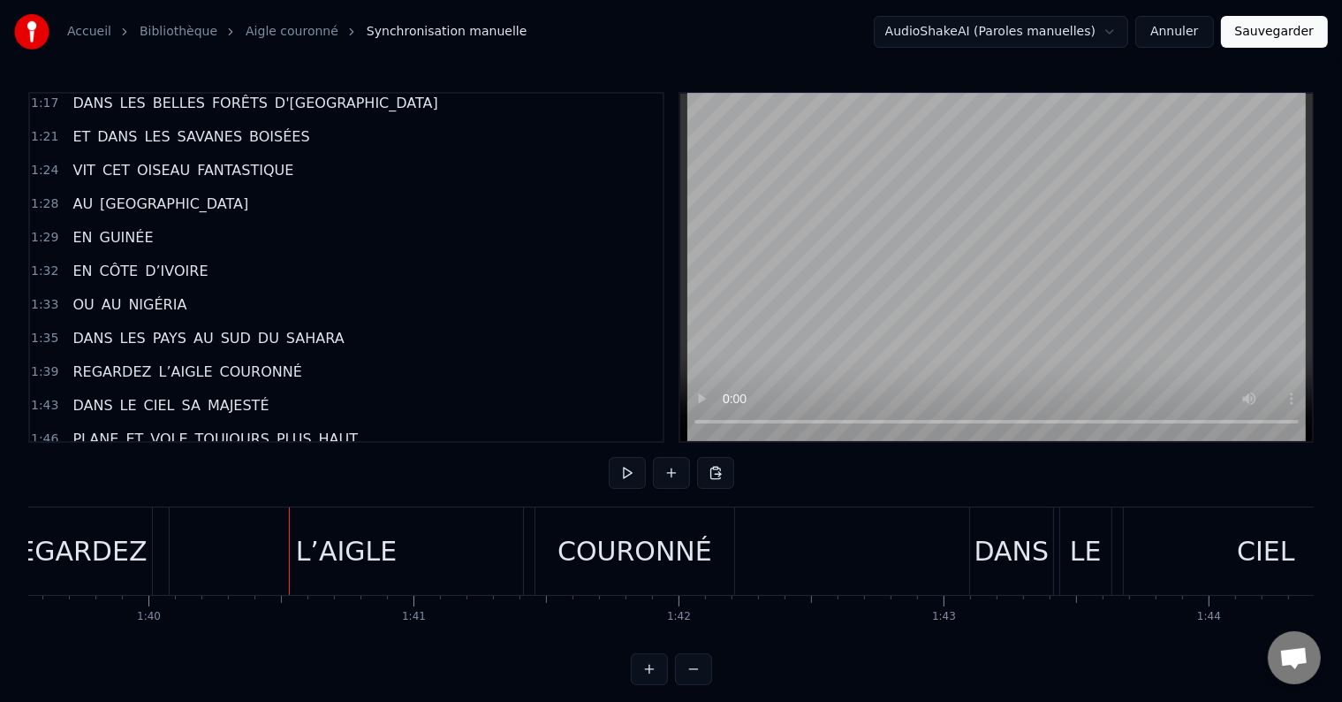
click at [144, 569] on div "REGARDEZ" at bounding box center [73, 550] width 157 height 87
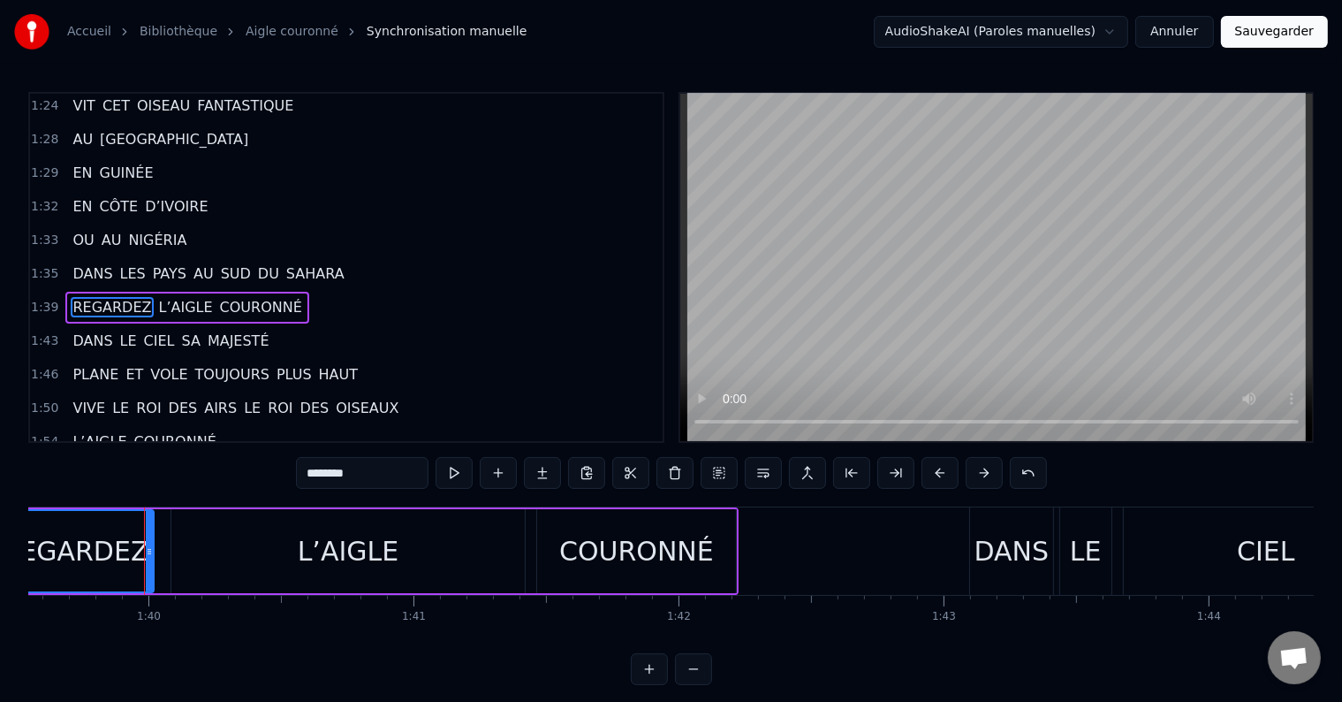
scroll to position [1013, 0]
click at [285, 262] on span "SAHARA" at bounding box center [316, 272] width 62 height 20
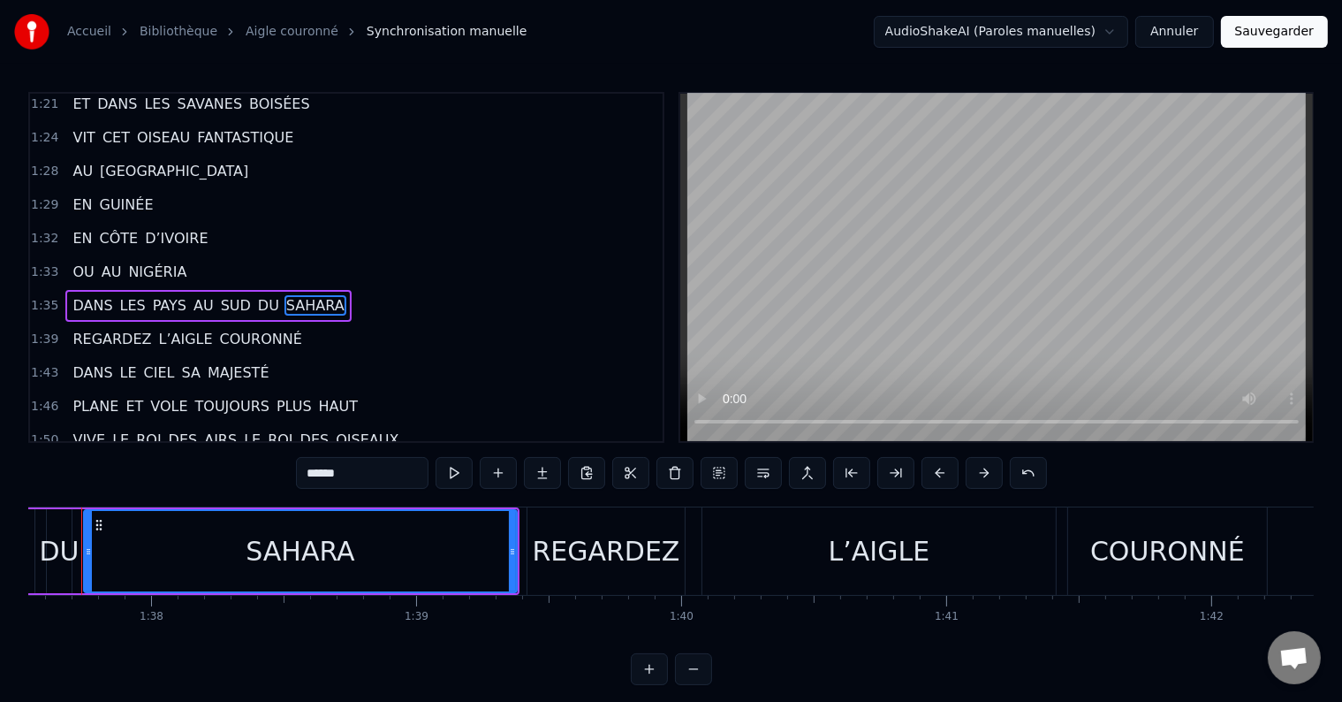
scroll to position [0, 25821]
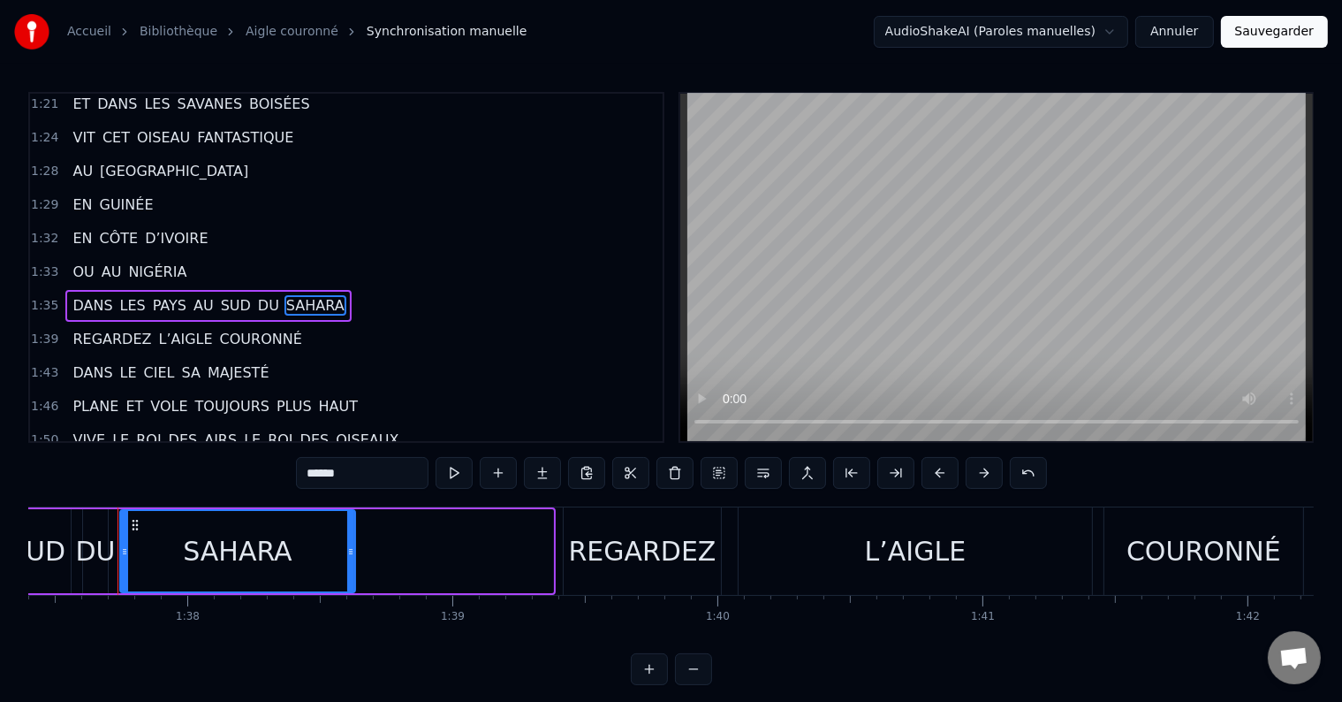
drag, startPoint x: 546, startPoint y: 558, endPoint x: 347, endPoint y: 569, distance: 199.1
click at [347, 569] on div at bounding box center [350, 551] width 7 height 80
click at [90, 566] on div "DU" at bounding box center [95, 551] width 40 height 40
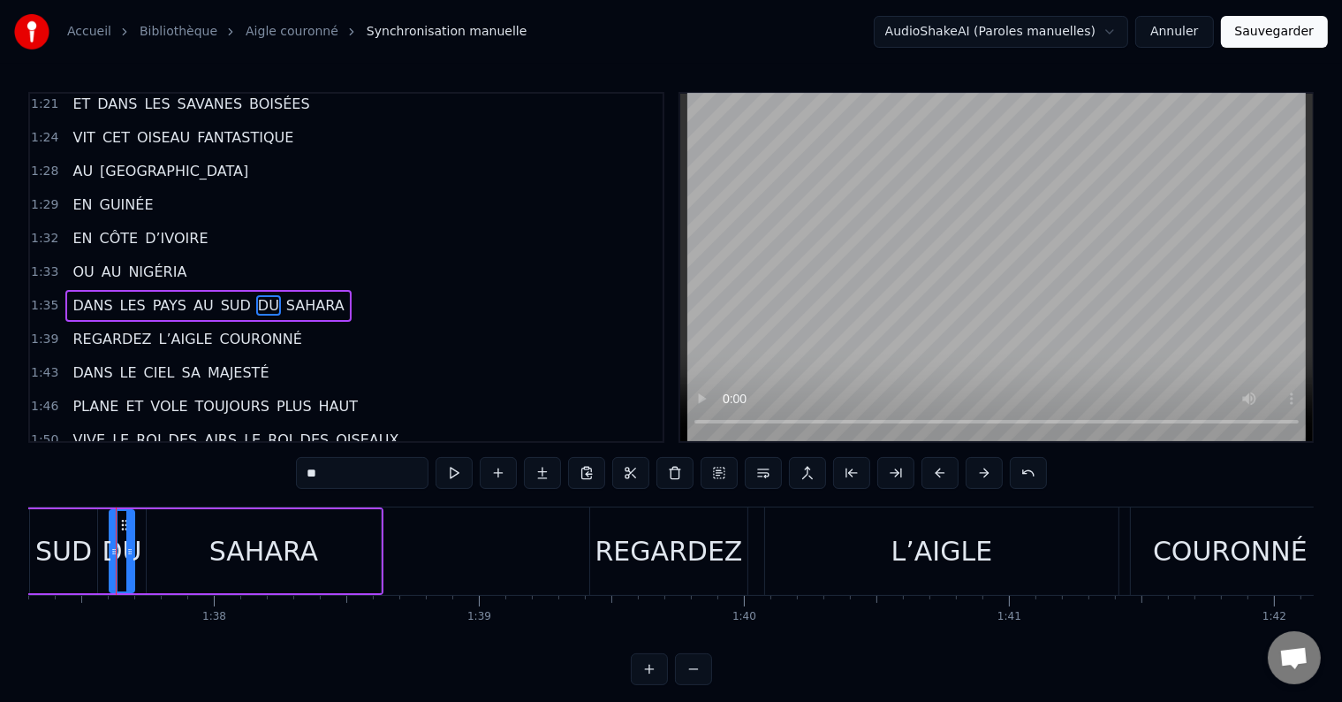
scroll to position [0, 25793]
click at [106, 554] on icon at bounding box center [109, 551] width 7 height 14
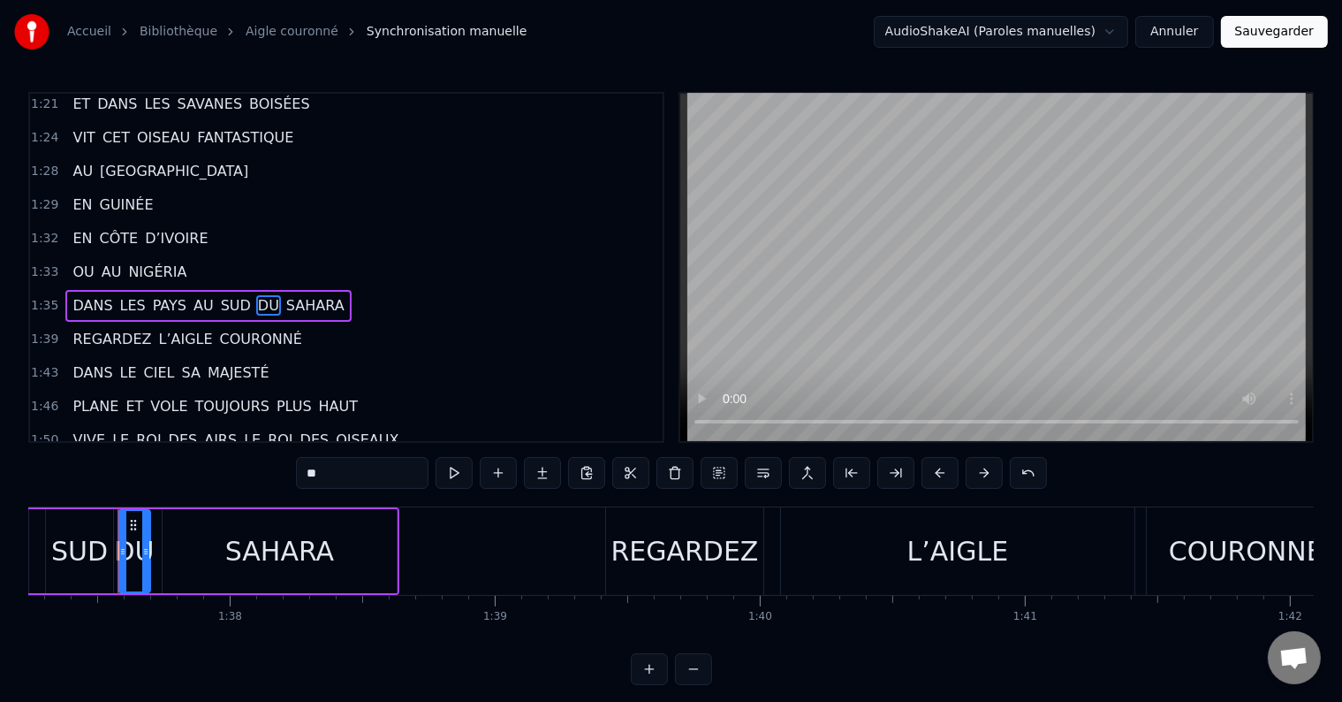
click at [166, 558] on div "SAHARA" at bounding box center [280, 551] width 234 height 84
type input "******"
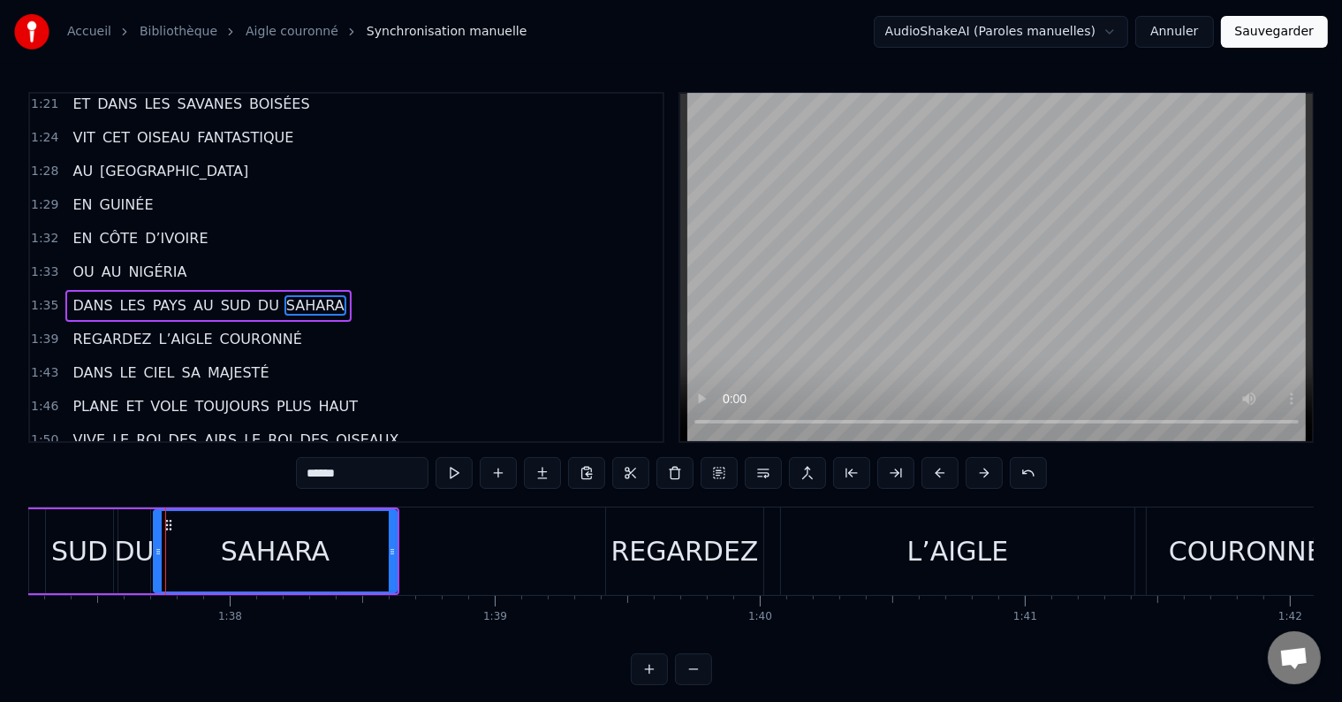
drag, startPoint x: 166, startPoint y: 558, endPoint x: 157, endPoint y: 558, distance: 8.9
click at [157, 558] on div at bounding box center [158, 551] width 7 height 80
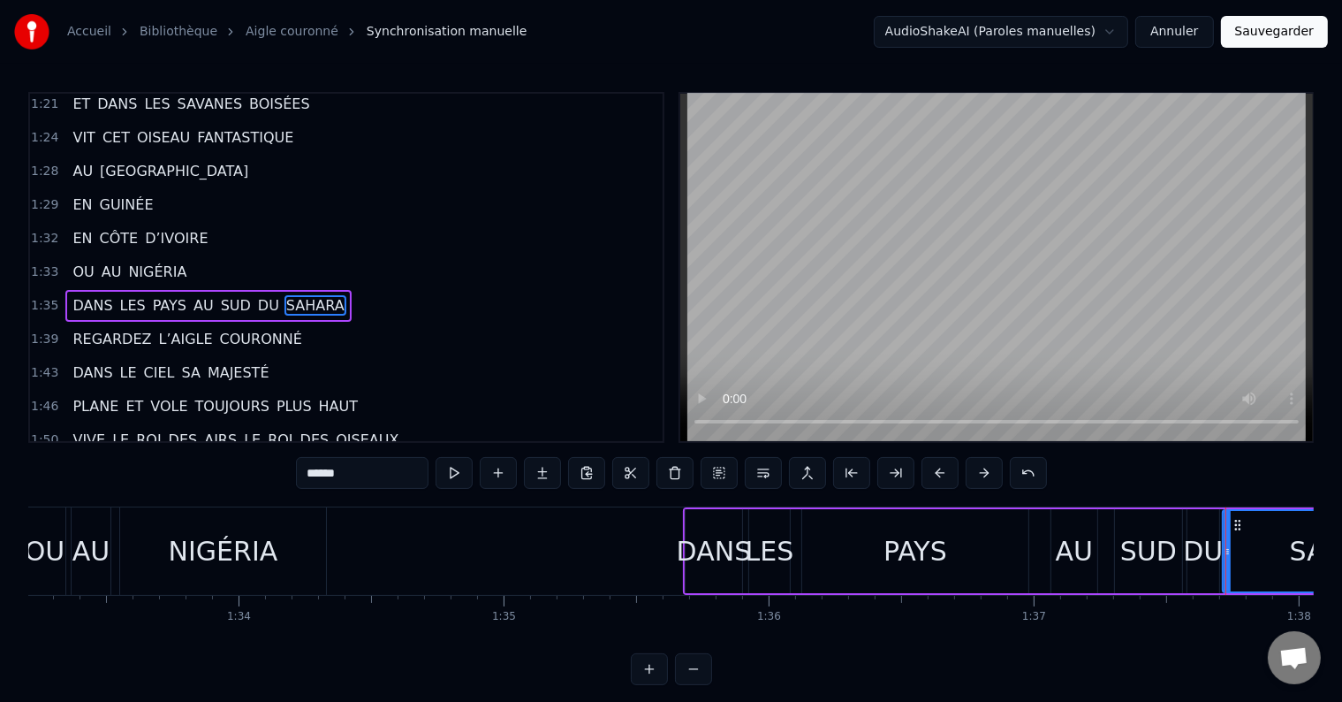
scroll to position [0, 24683]
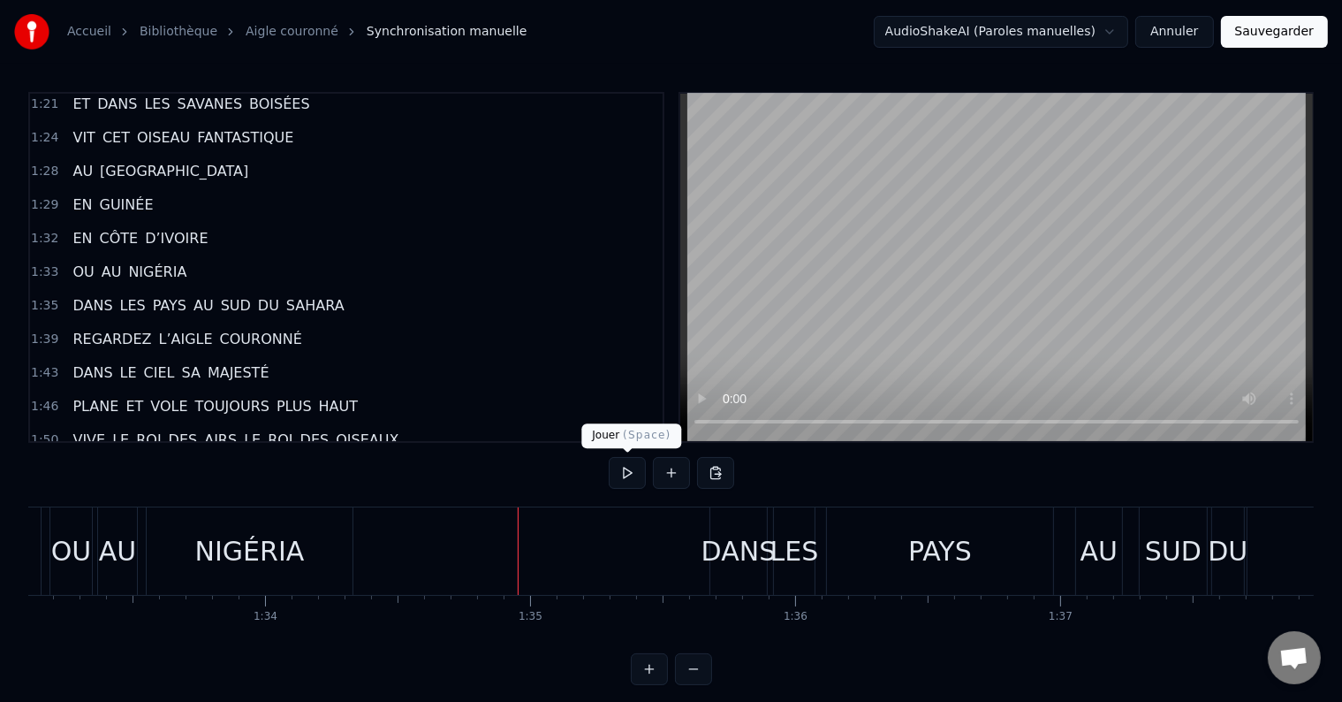
click at [617, 477] on button at bounding box center [627, 473] width 37 height 32
click at [624, 477] on button at bounding box center [627, 473] width 37 height 32
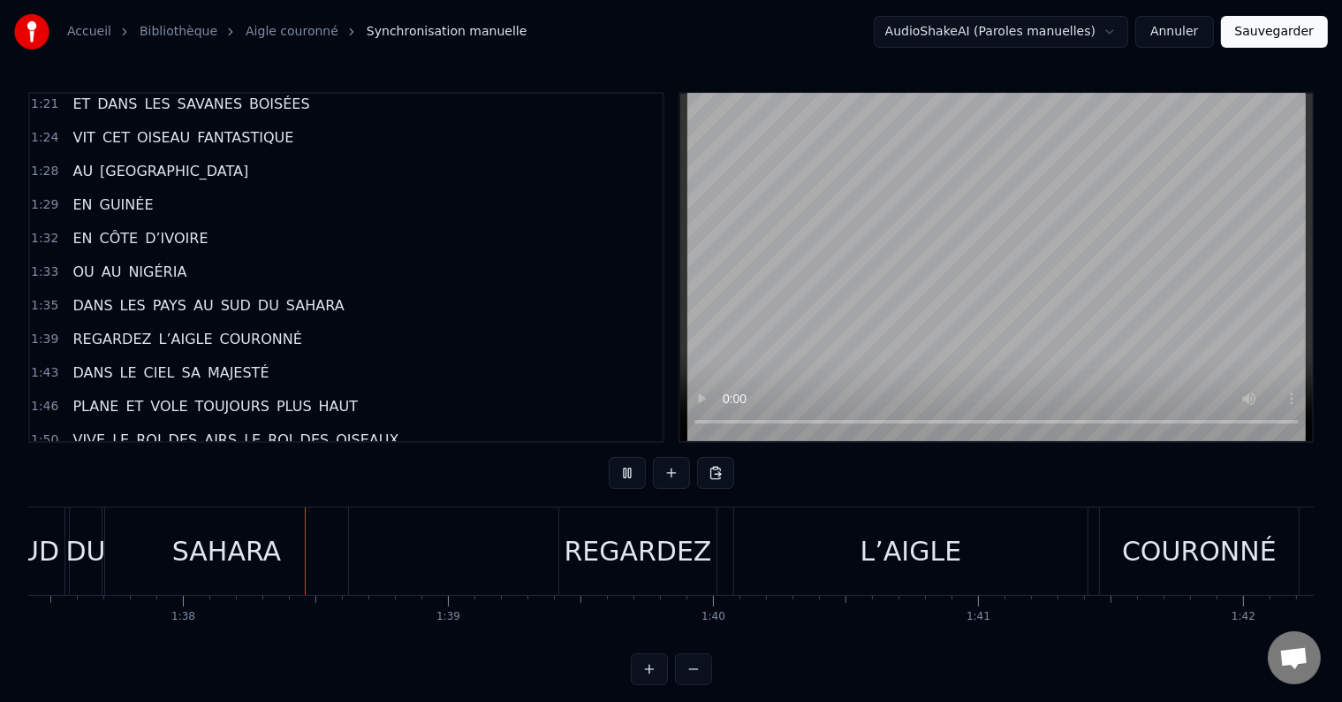
scroll to position [0, 25832]
click at [269, 583] on div "SAHARA" at bounding box center [220, 550] width 243 height 87
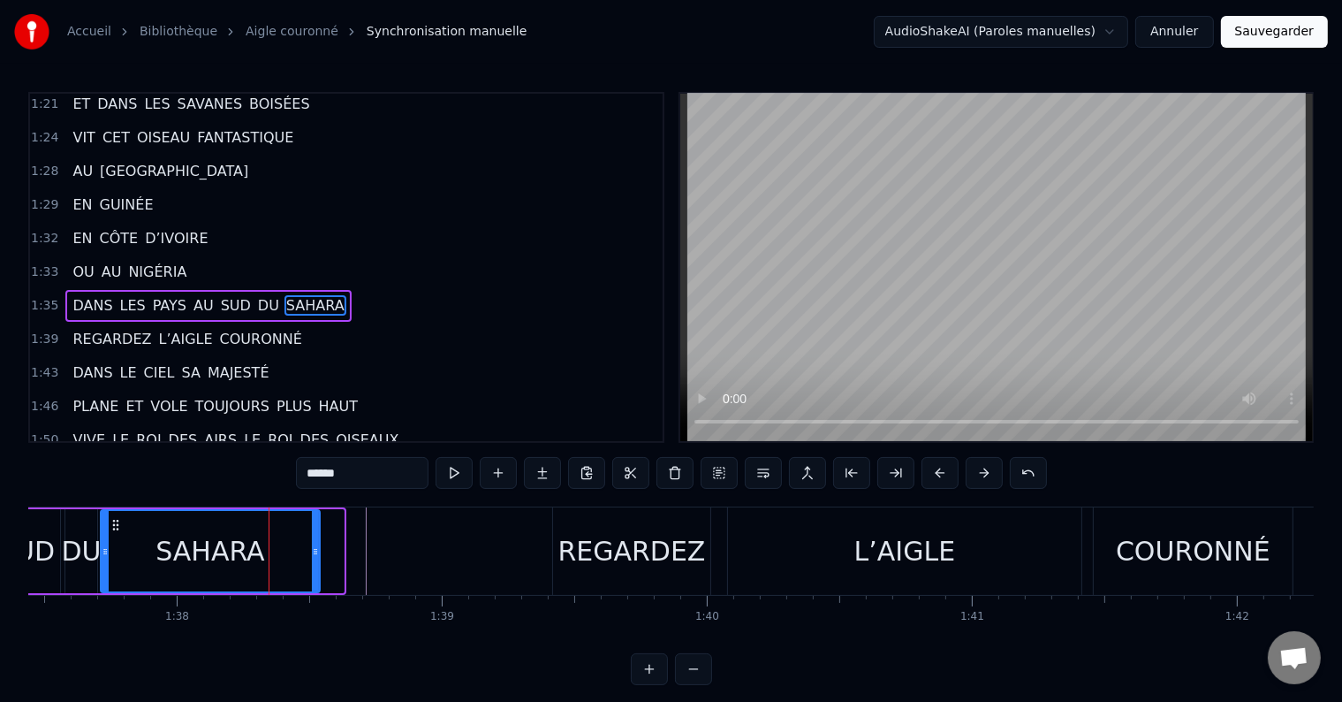
drag, startPoint x: 338, startPoint y: 550, endPoint x: 314, endPoint y: 552, distance: 24.0
click at [314, 552] on icon at bounding box center [315, 551] width 7 height 14
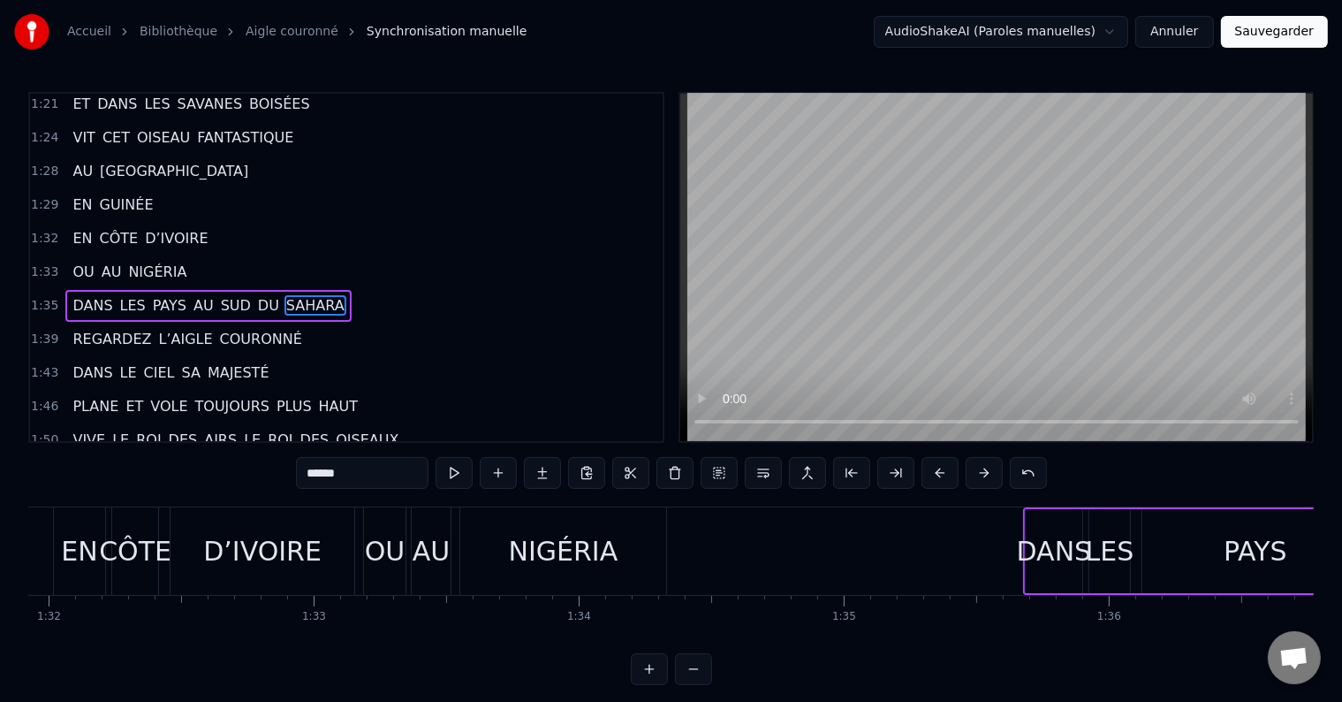
scroll to position [0, 24238]
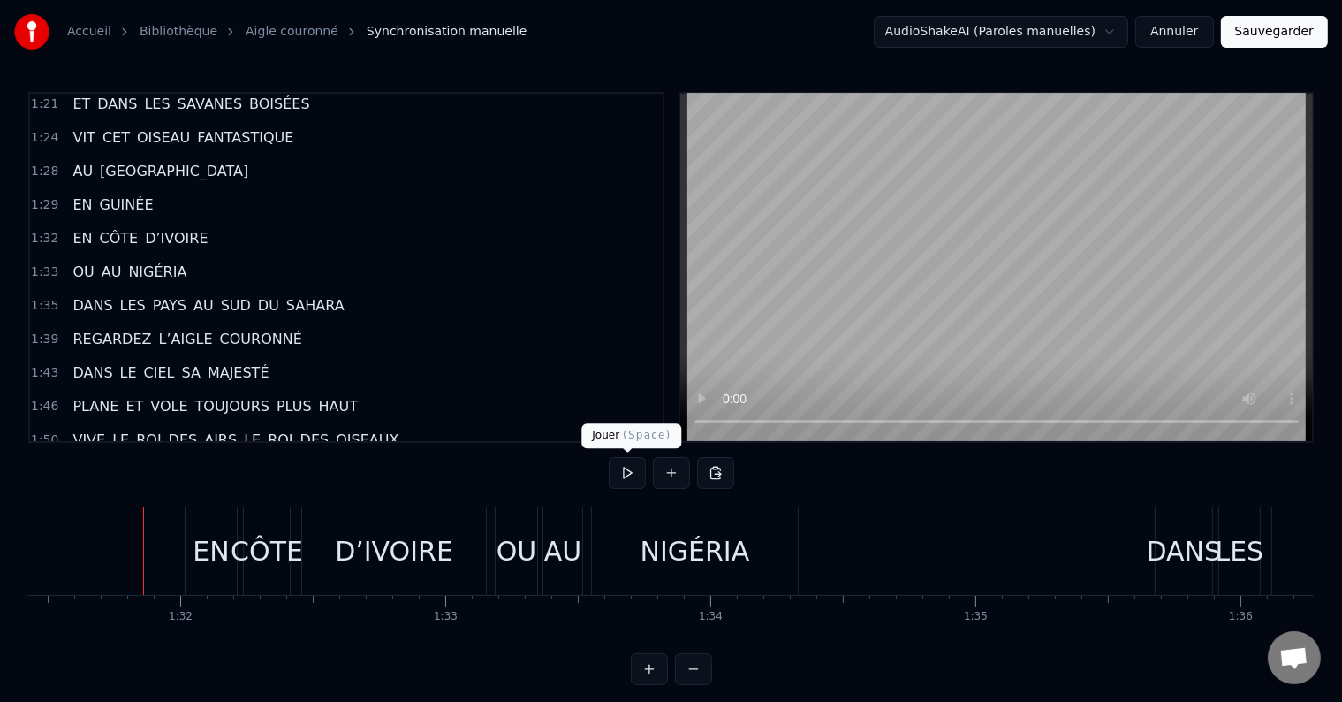
click at [619, 481] on button at bounding box center [627, 473] width 37 height 32
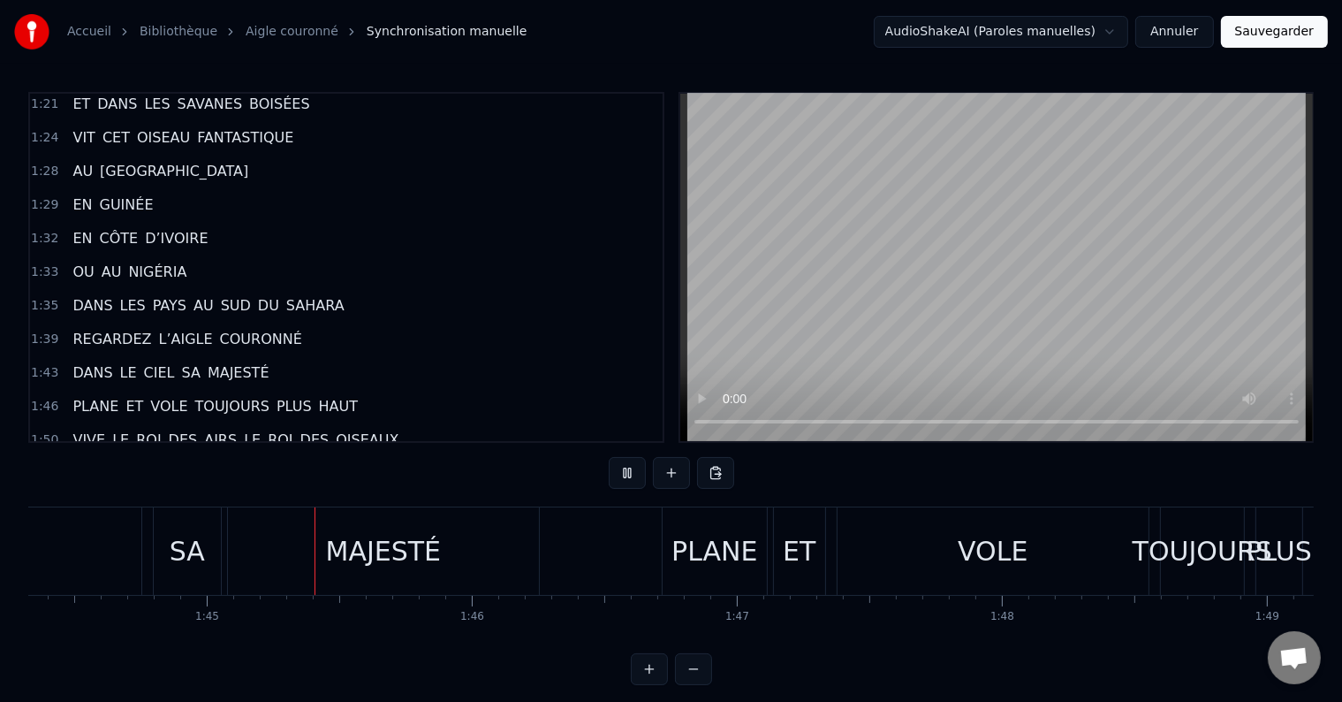
scroll to position [0, 27660]
click at [346, 540] on div "MAJESTÉ" at bounding box center [381, 551] width 116 height 40
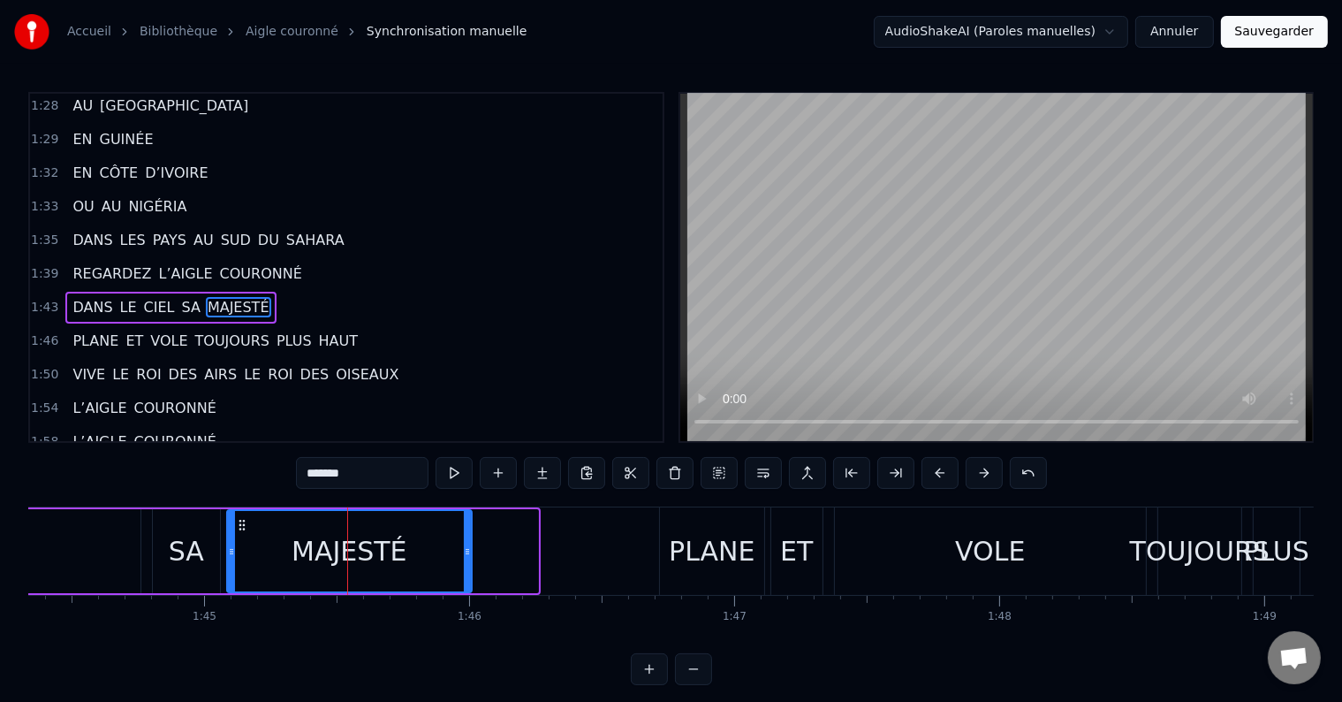
drag, startPoint x: 533, startPoint y: 551, endPoint x: 463, endPoint y: 561, distance: 70.5
click at [466, 561] on div at bounding box center [467, 551] width 7 height 80
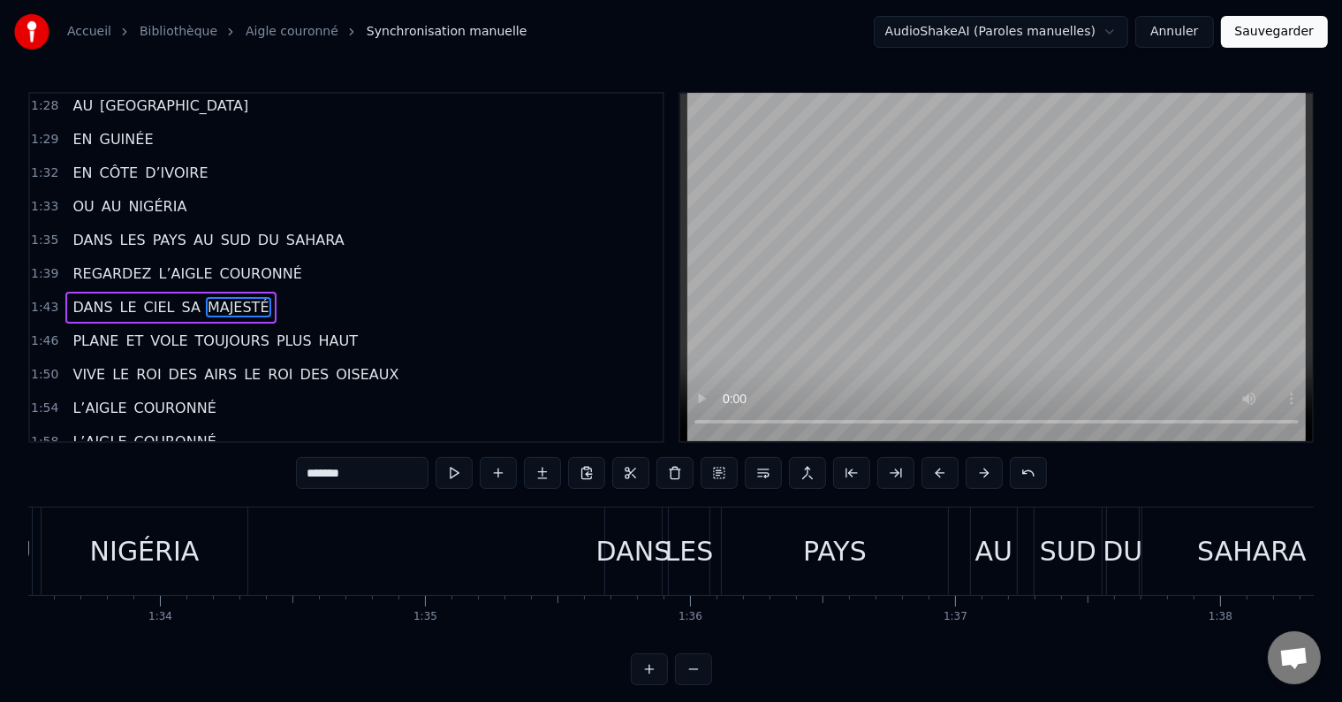
scroll to position [0, 24238]
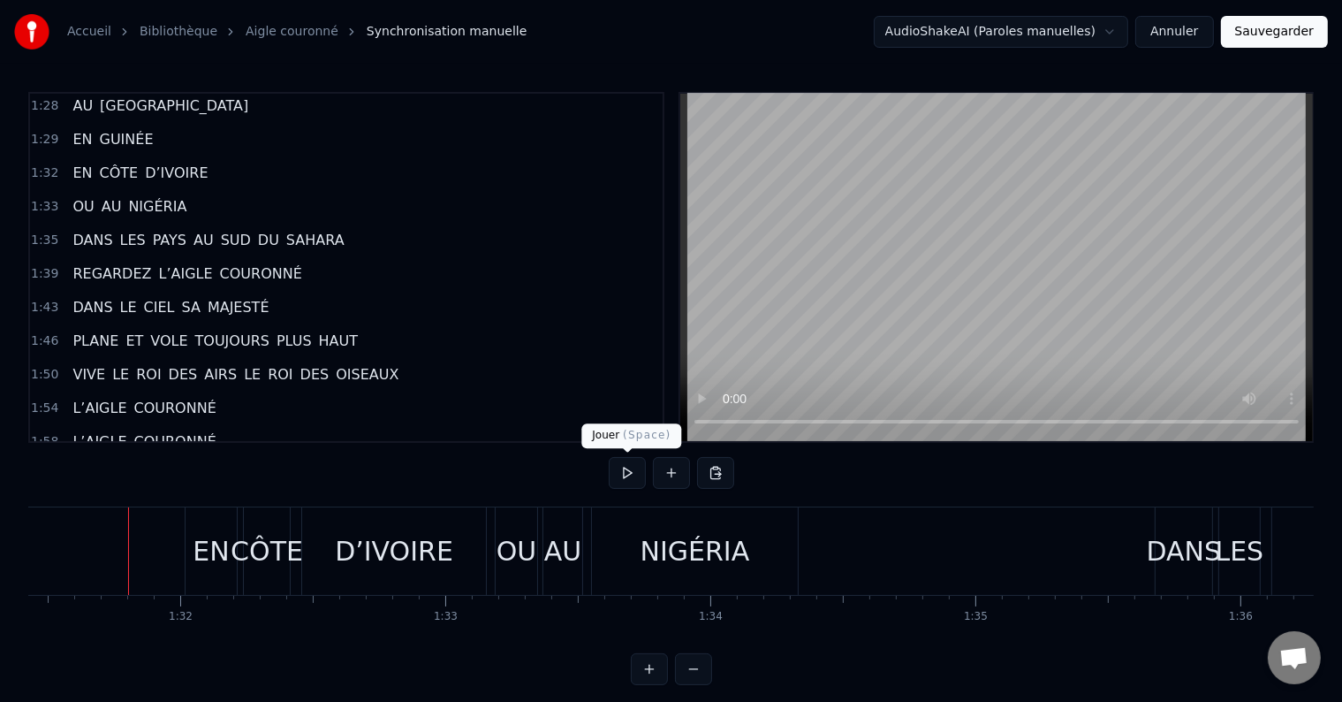
click at [623, 463] on button at bounding box center [627, 473] width 37 height 32
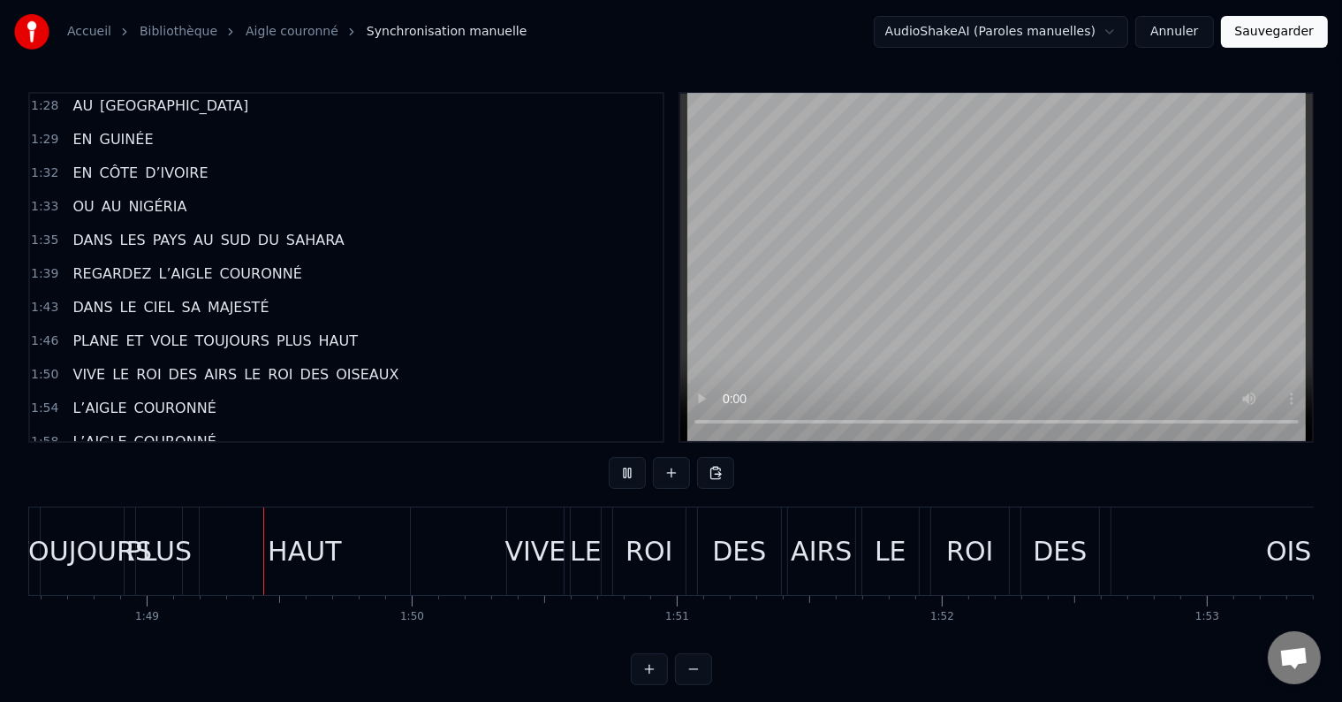
scroll to position [0, 28782]
click at [179, 559] on div "PLUS" at bounding box center [154, 551] width 65 height 40
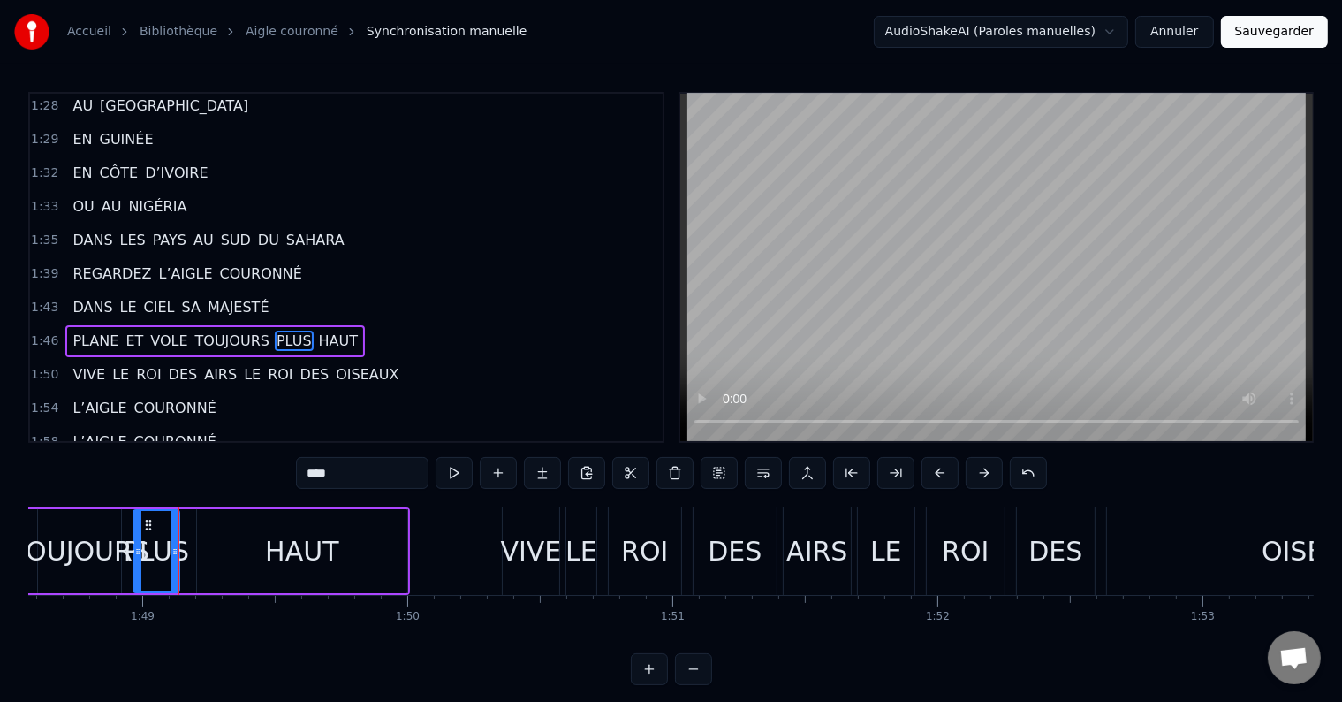
scroll to position [1078, 0]
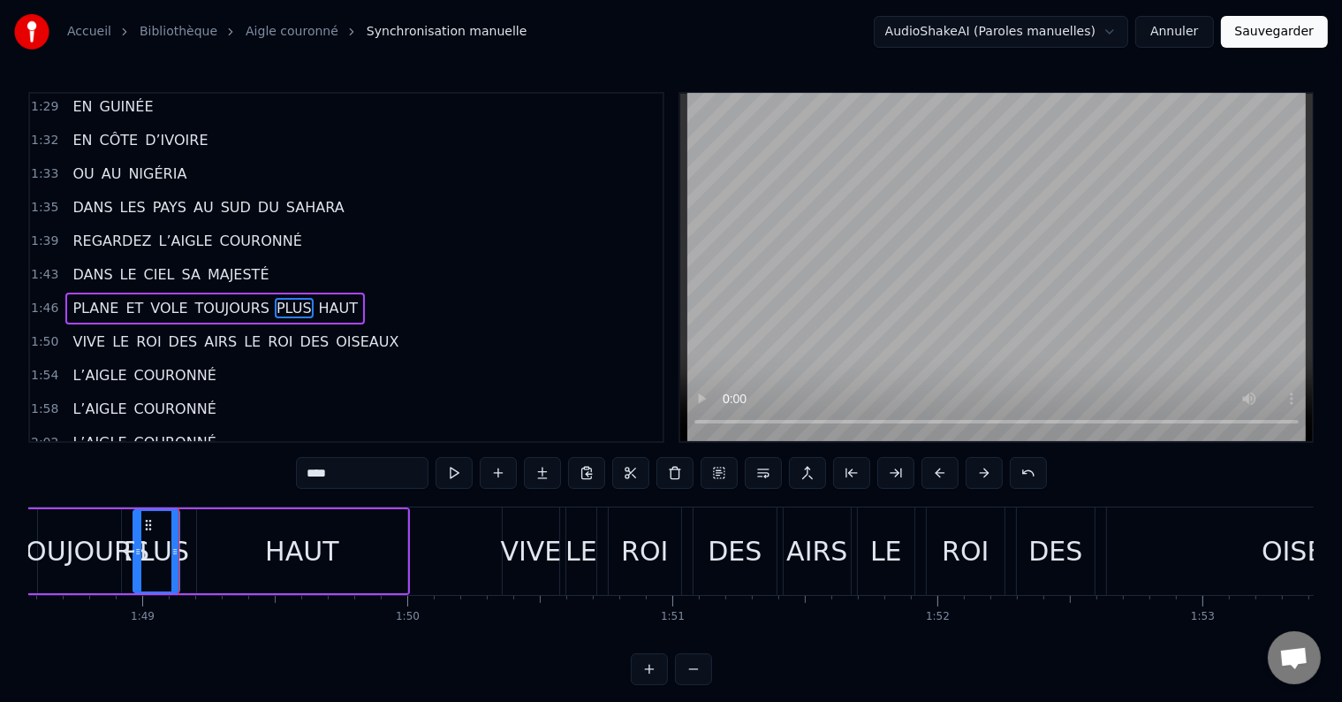
click at [194, 298] on span "TOUJOURS" at bounding box center [233, 308] width 78 height 20
type input "********"
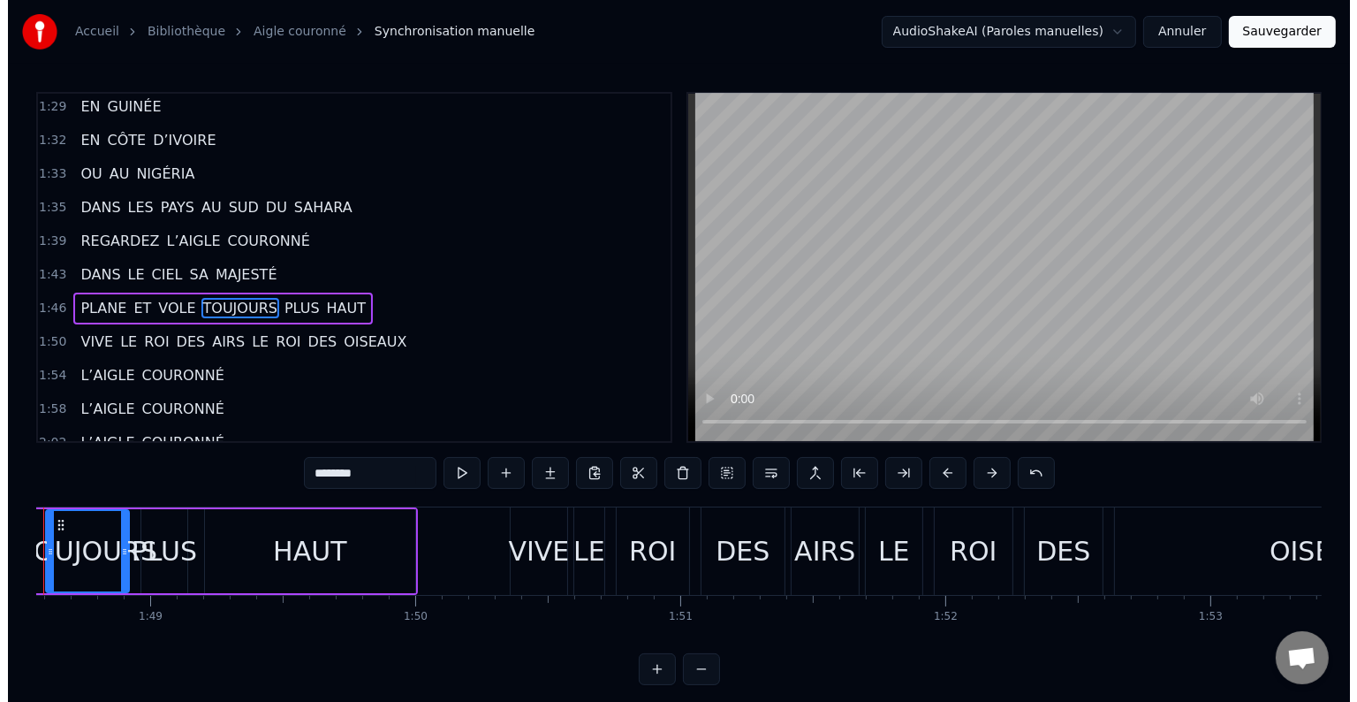
scroll to position [0, 28700]
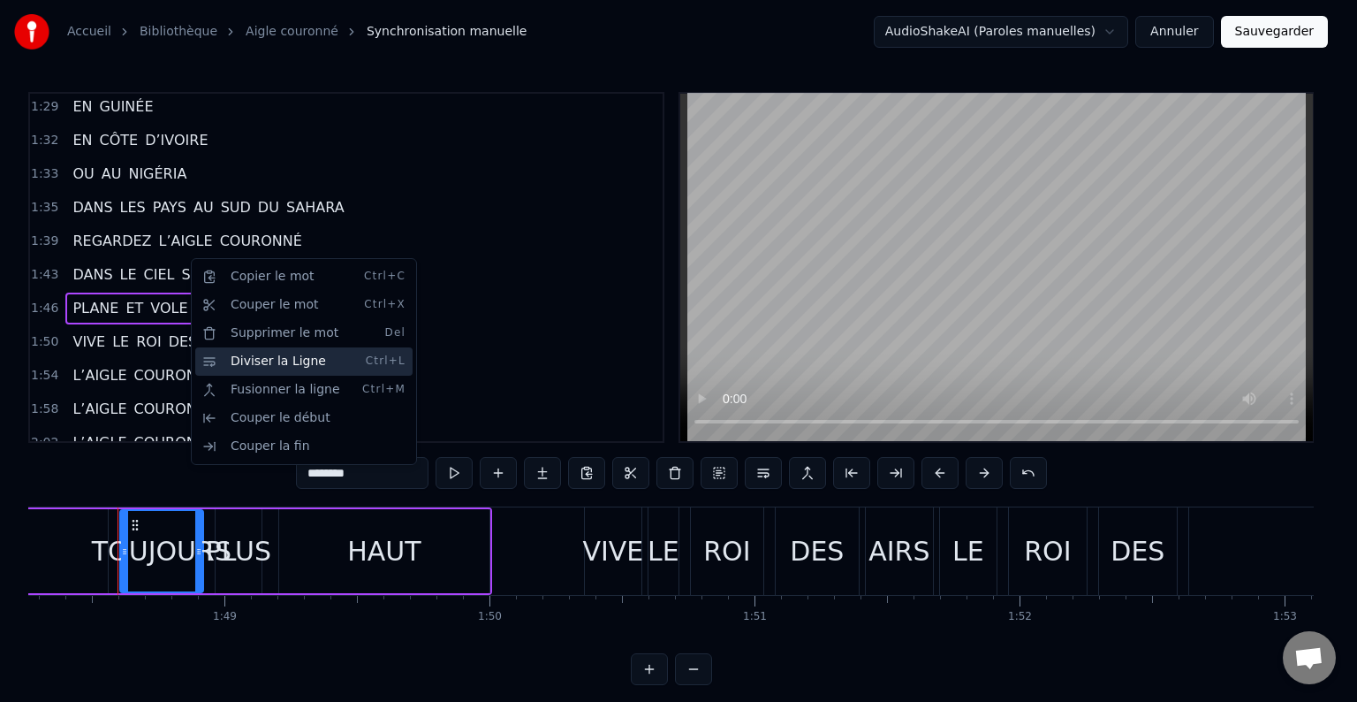
click at [267, 364] on div "Diviser la Ligne Ctrl+L" at bounding box center [303, 361] width 217 height 28
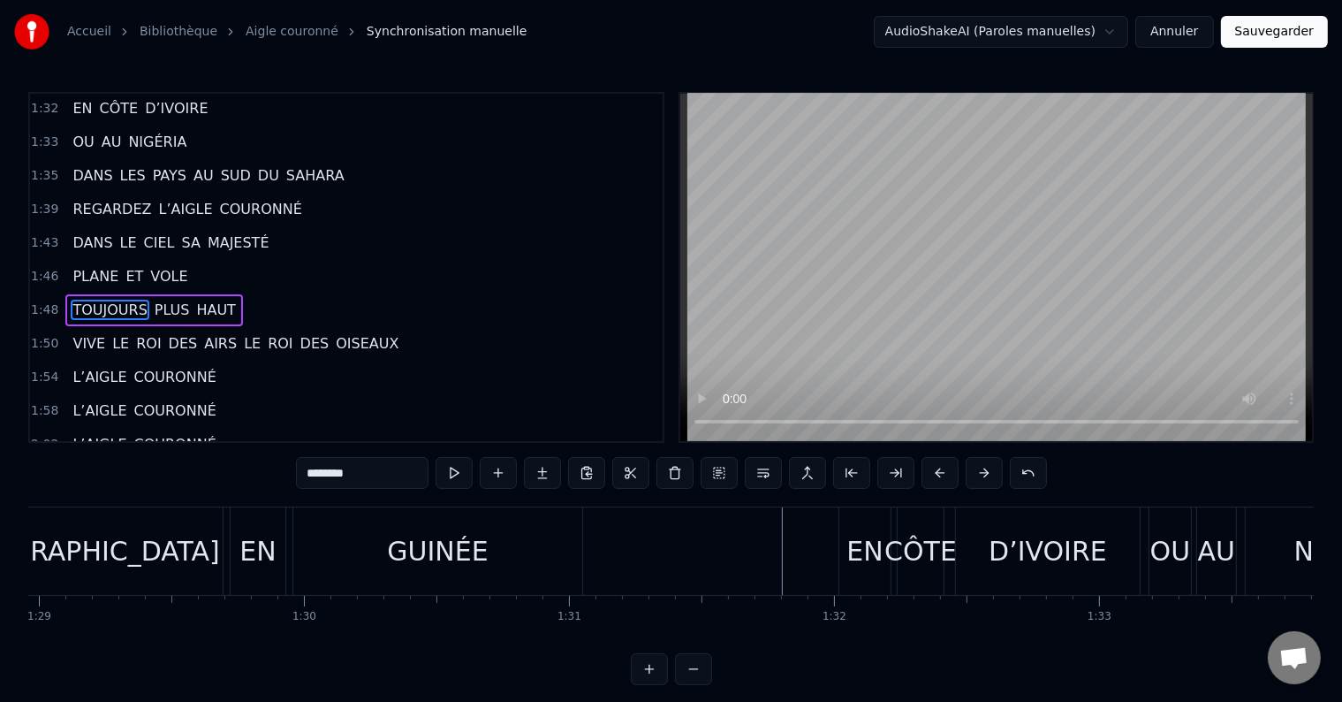
scroll to position [0, 22982]
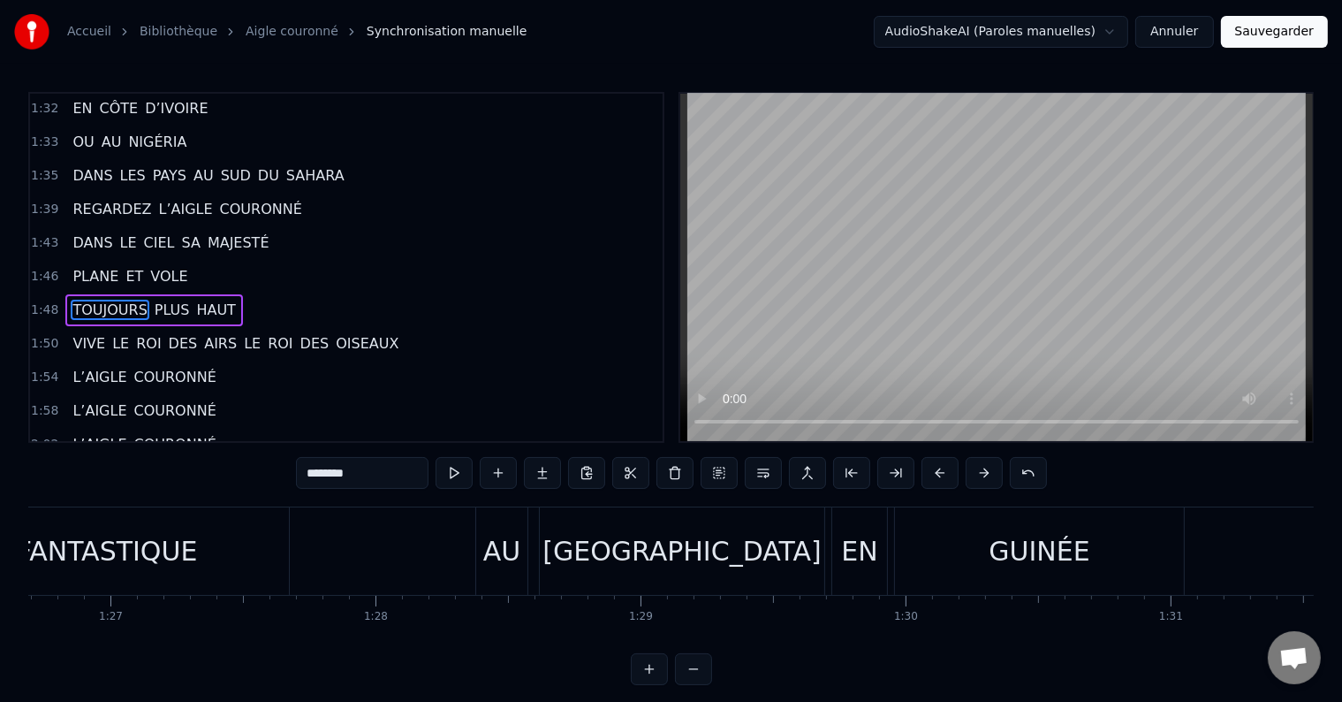
click at [346, 551] on div at bounding box center [304, 550] width 46517 height 87
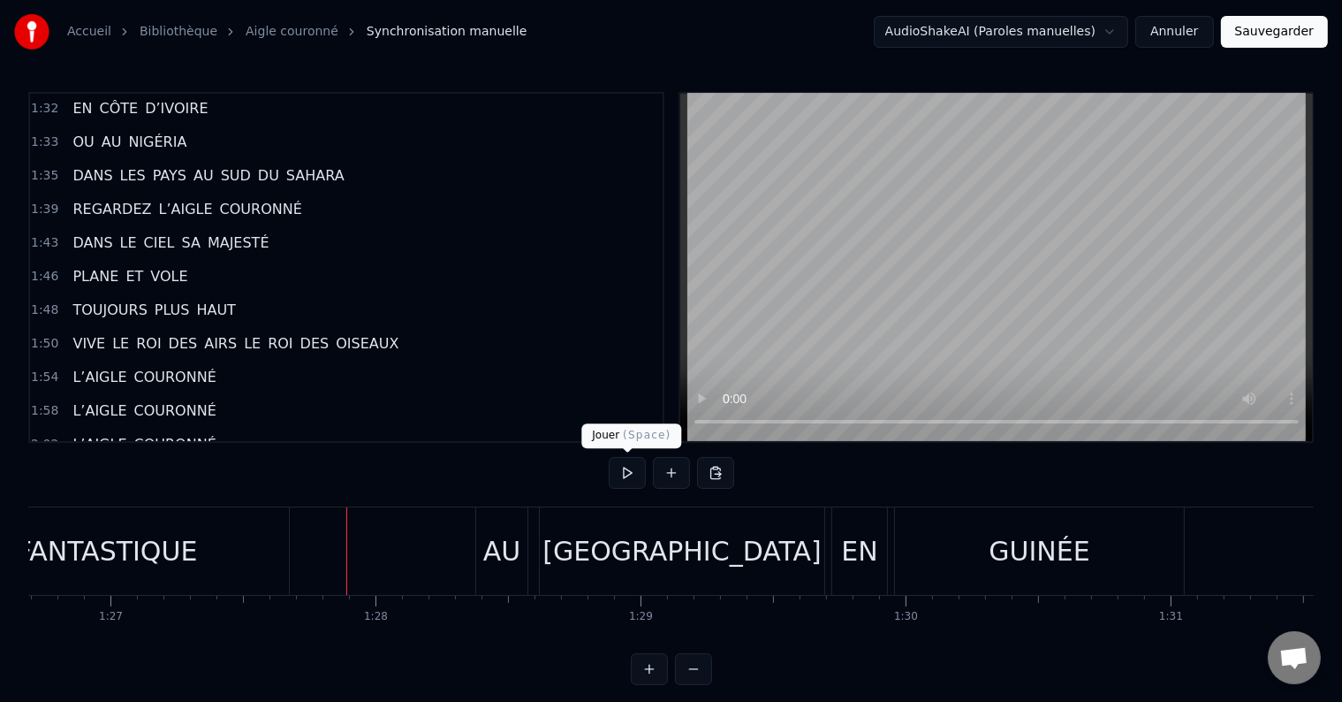
click at [619, 471] on button at bounding box center [627, 473] width 37 height 32
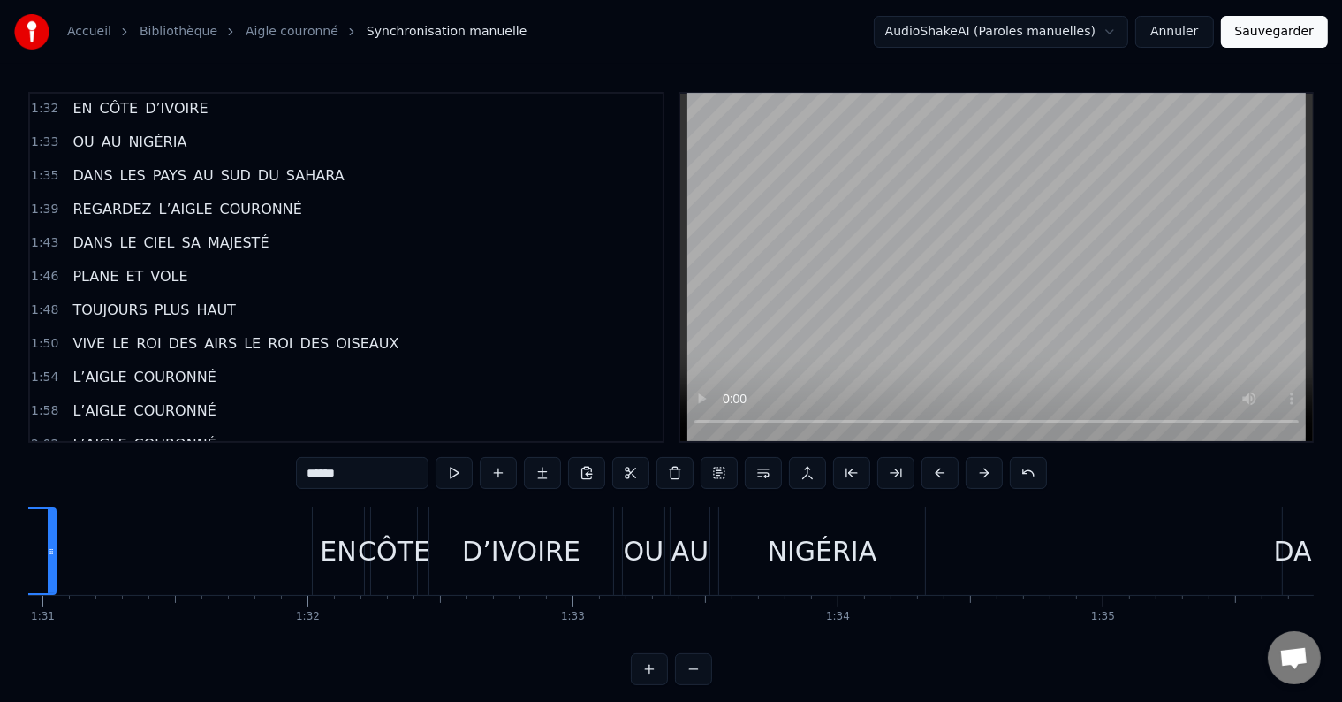
scroll to position [0, 24034]
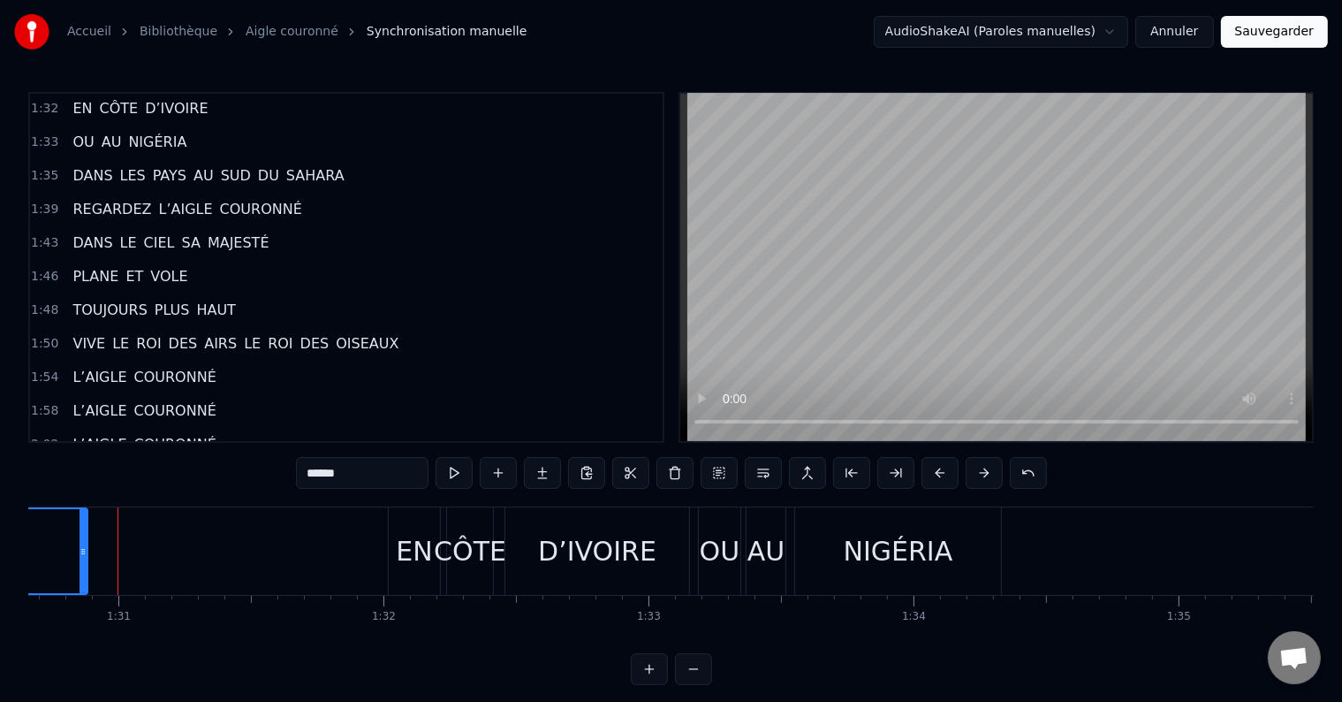
drag, startPoint x: 125, startPoint y: 553, endPoint x: 81, endPoint y: 555, distance: 44.2
click at [81, 555] on icon at bounding box center [83, 551] width 7 height 14
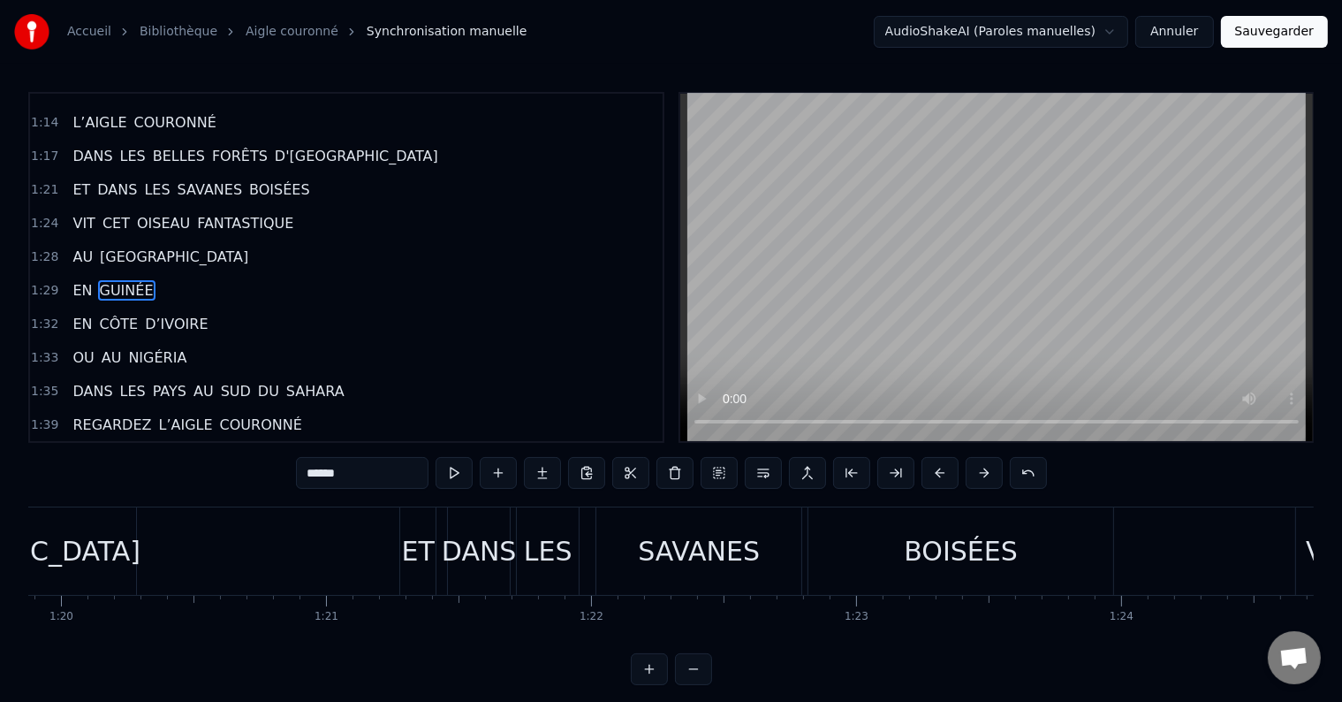
scroll to position [0, 20705]
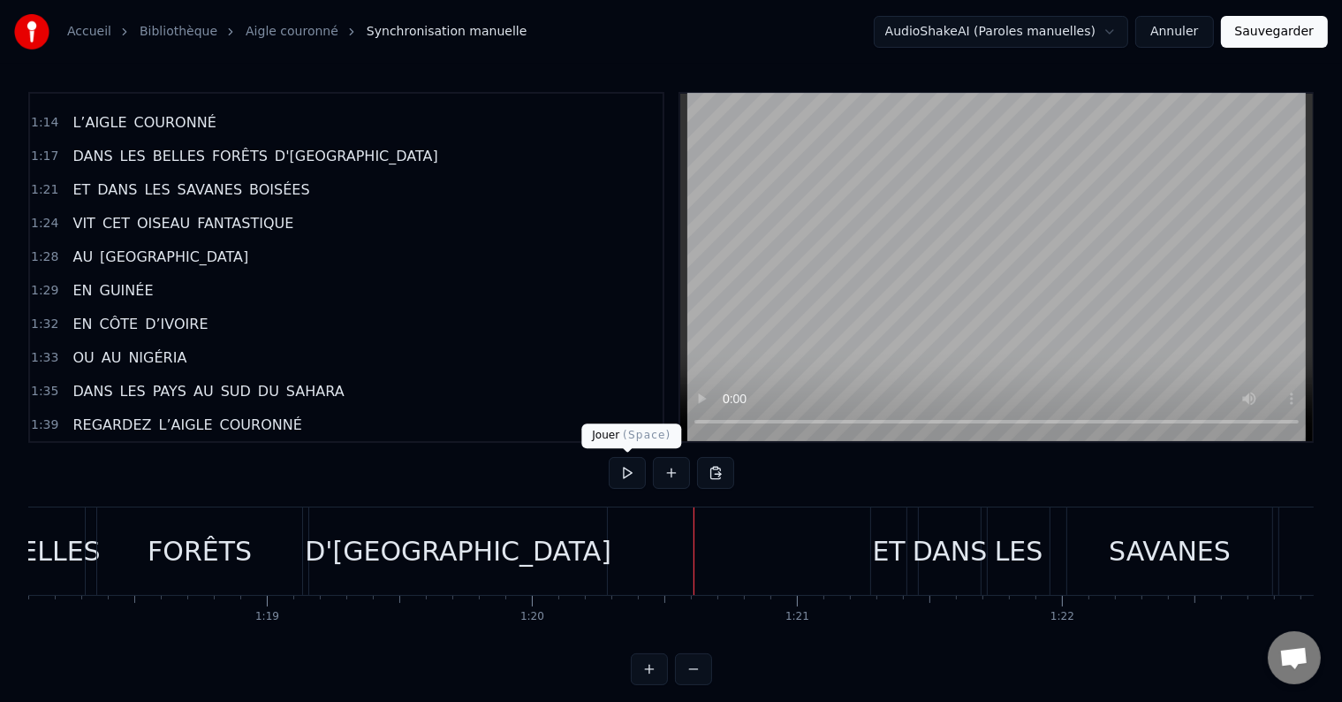
click at [620, 476] on button at bounding box center [627, 473] width 37 height 32
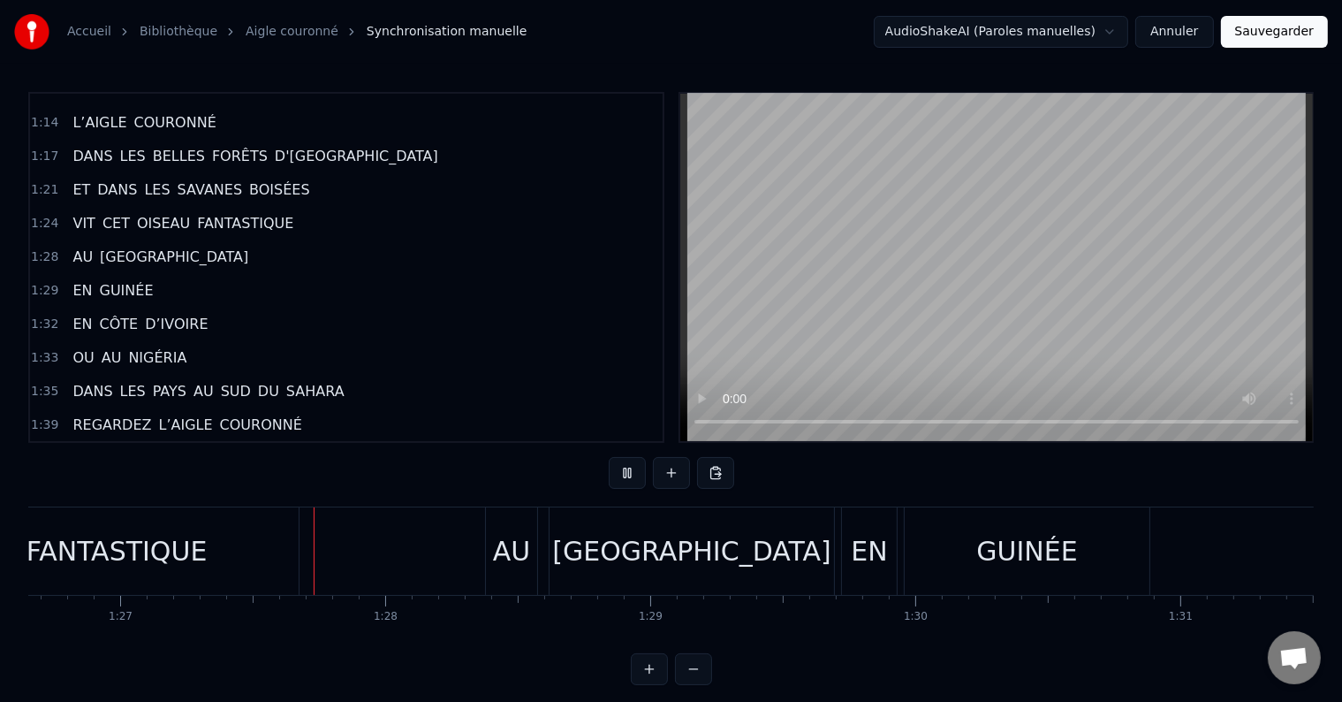
scroll to position [0, 22985]
click at [611, 563] on div "[GEOGRAPHIC_DATA]" at bounding box center [679, 550] width 285 height 87
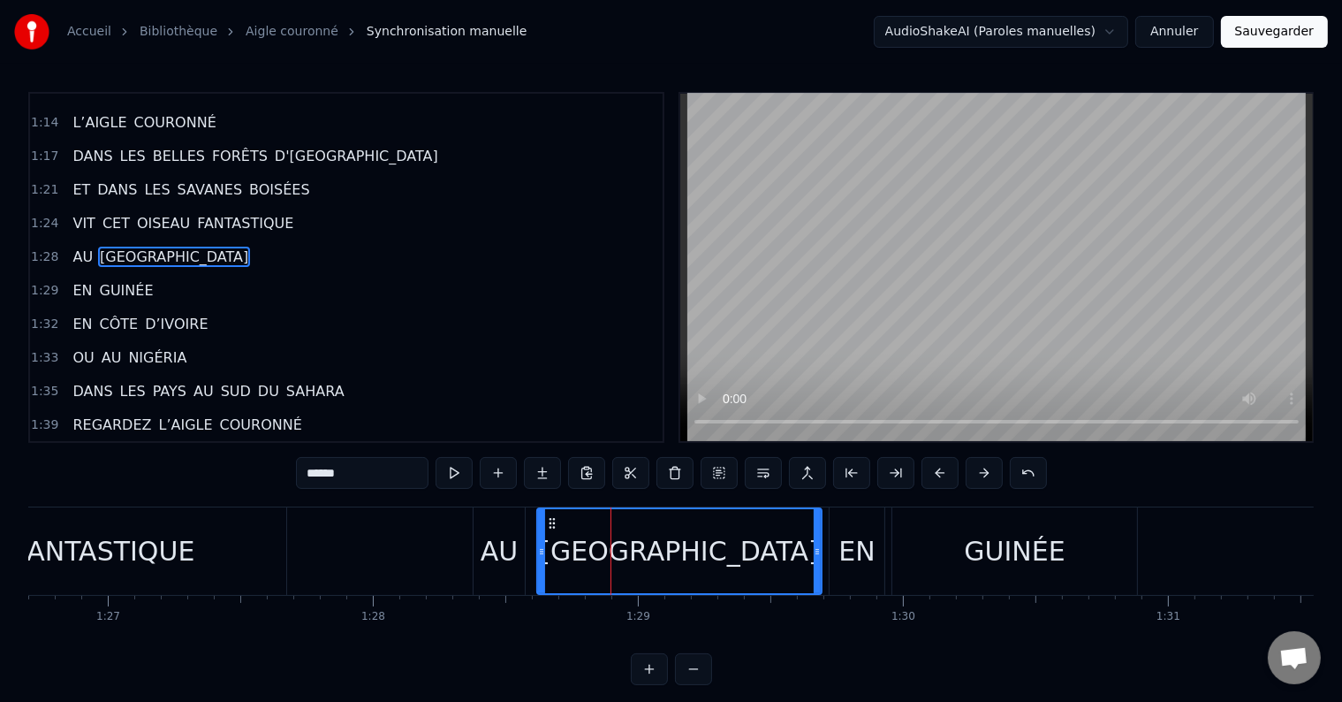
scroll to position [850, 0]
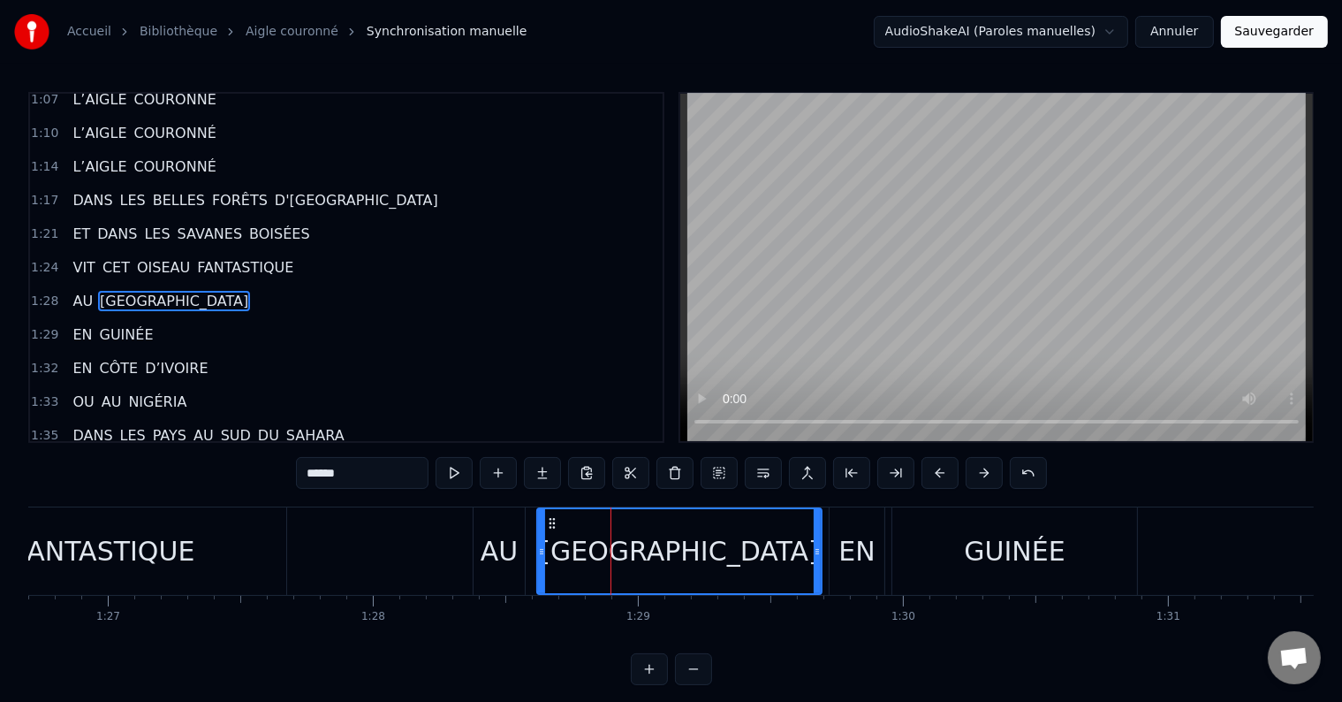
drag, startPoint x: 809, startPoint y: 549, endPoint x: 794, endPoint y: 554, distance: 15.9
click at [794, 554] on div "[GEOGRAPHIC_DATA]" at bounding box center [679, 551] width 283 height 84
click at [708, 546] on div "[GEOGRAPHIC_DATA]" at bounding box center [679, 551] width 278 height 40
drag, startPoint x: 816, startPoint y: 551, endPoint x: 778, endPoint y: 560, distance: 39.0
click at [781, 560] on div at bounding box center [784, 551] width 7 height 84
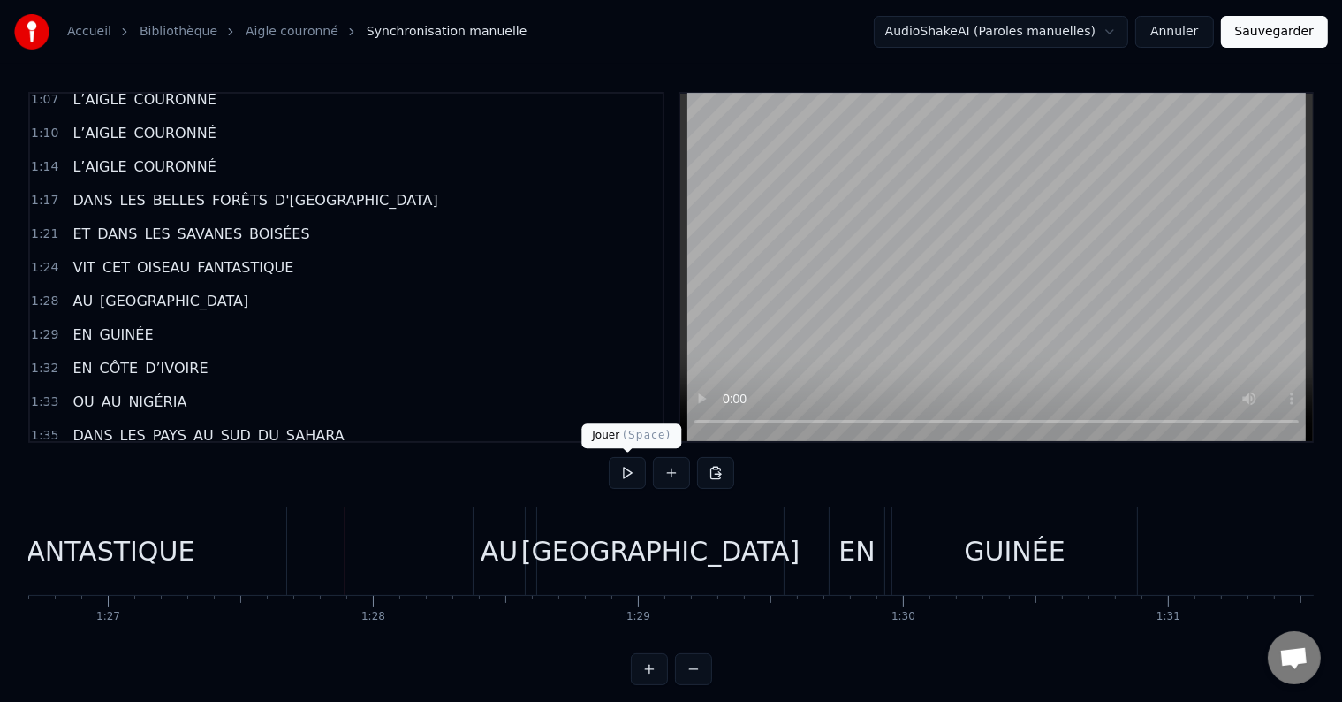
click at [626, 476] on button at bounding box center [627, 473] width 37 height 32
click at [604, 566] on div "[GEOGRAPHIC_DATA]" at bounding box center [660, 550] width 247 height 87
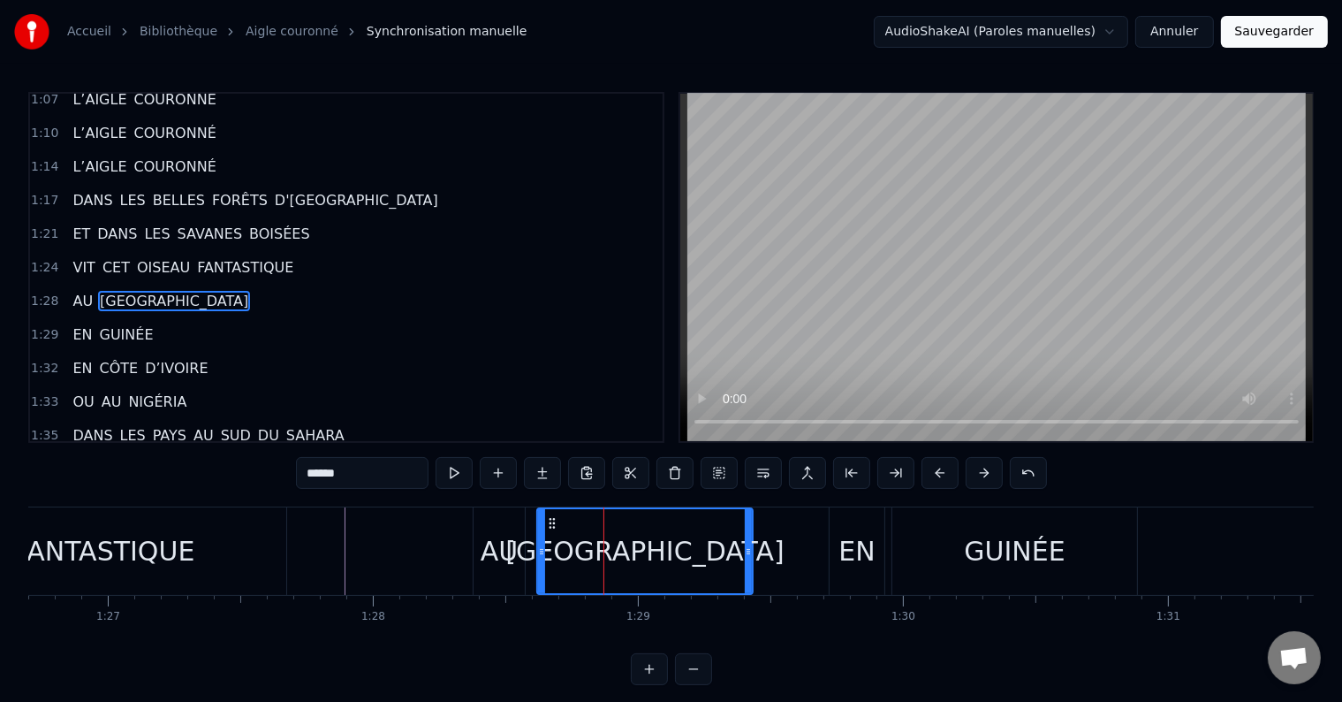
drag, startPoint x: 779, startPoint y: 551, endPoint x: 740, endPoint y: 562, distance: 40.3
click at [745, 562] on div at bounding box center [748, 551] width 7 height 84
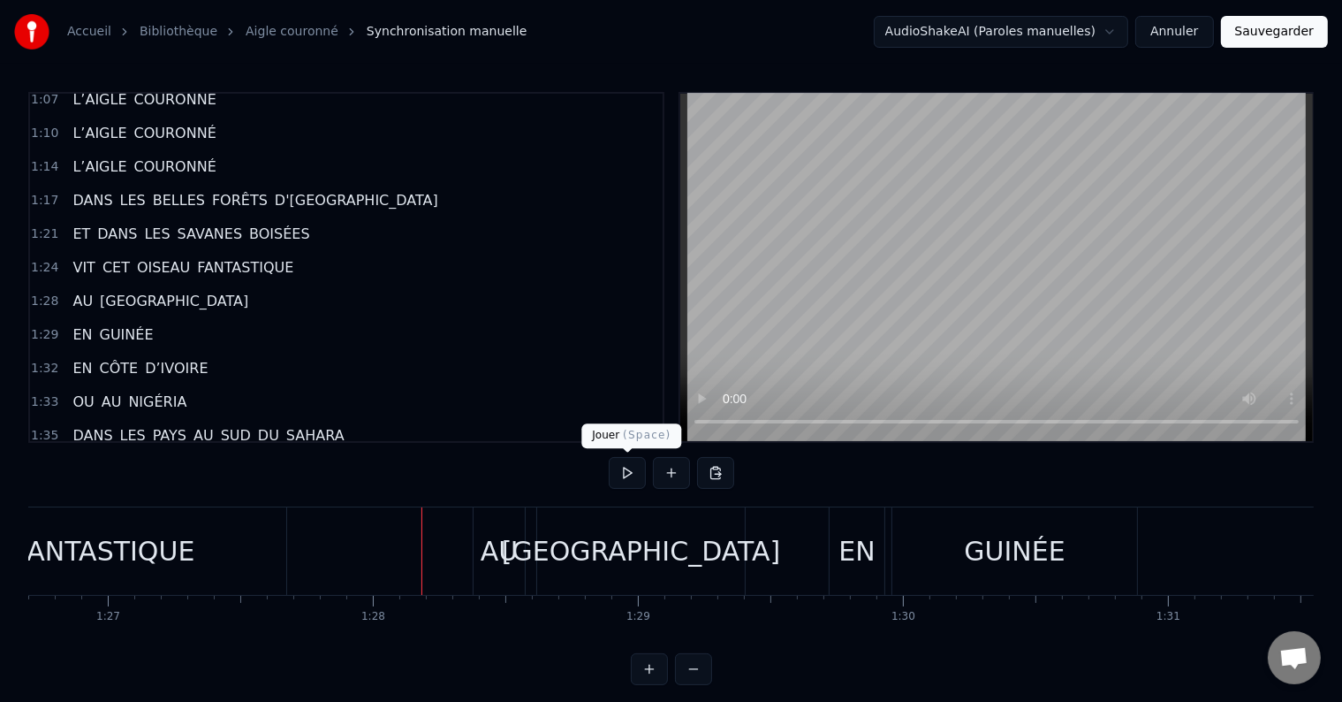
click at [631, 475] on button at bounding box center [627, 473] width 37 height 32
click at [821, 566] on div "REGARDEZ L’AIGLE COURONNÉ DANS LE CIEL SA MAJESTÉ PLANE ET VOLE TOUJOURS PLUS H…" at bounding box center [302, 550] width 46517 height 88
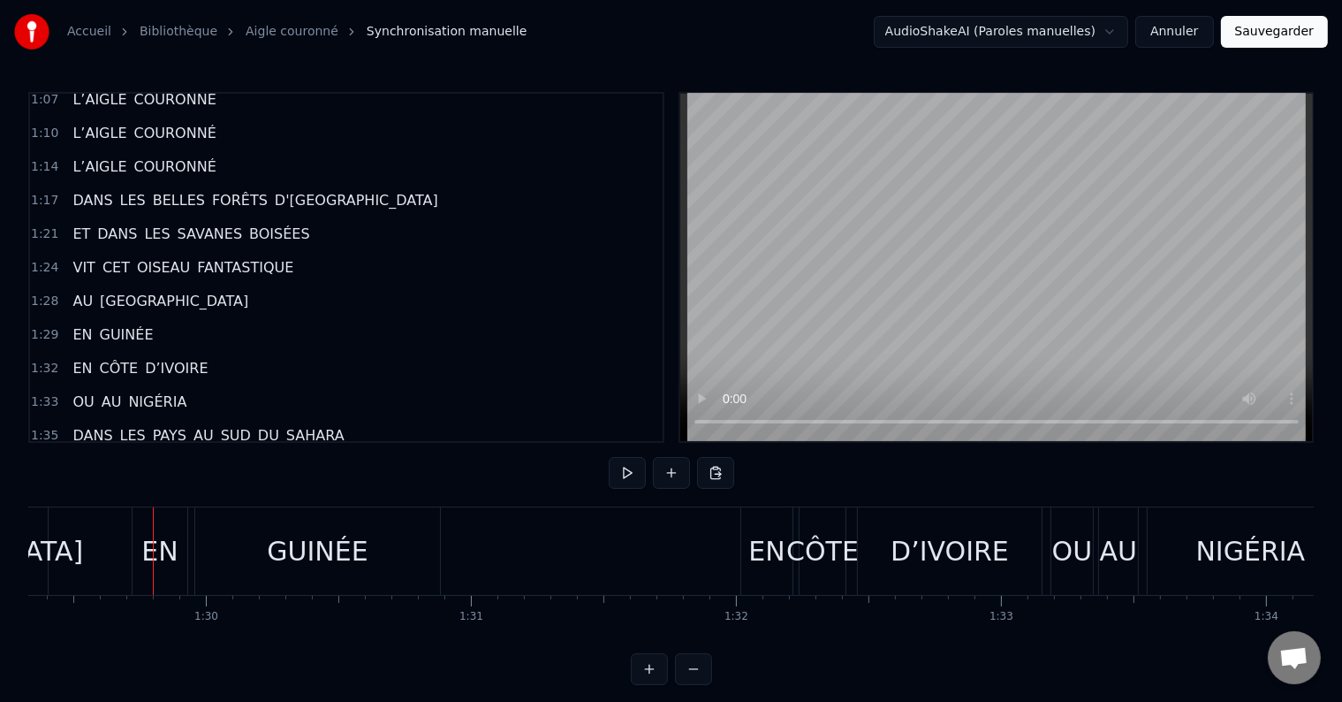
scroll to position [0, 23672]
click at [361, 566] on div "GUINÉE" at bounding box center [327, 551] width 101 height 40
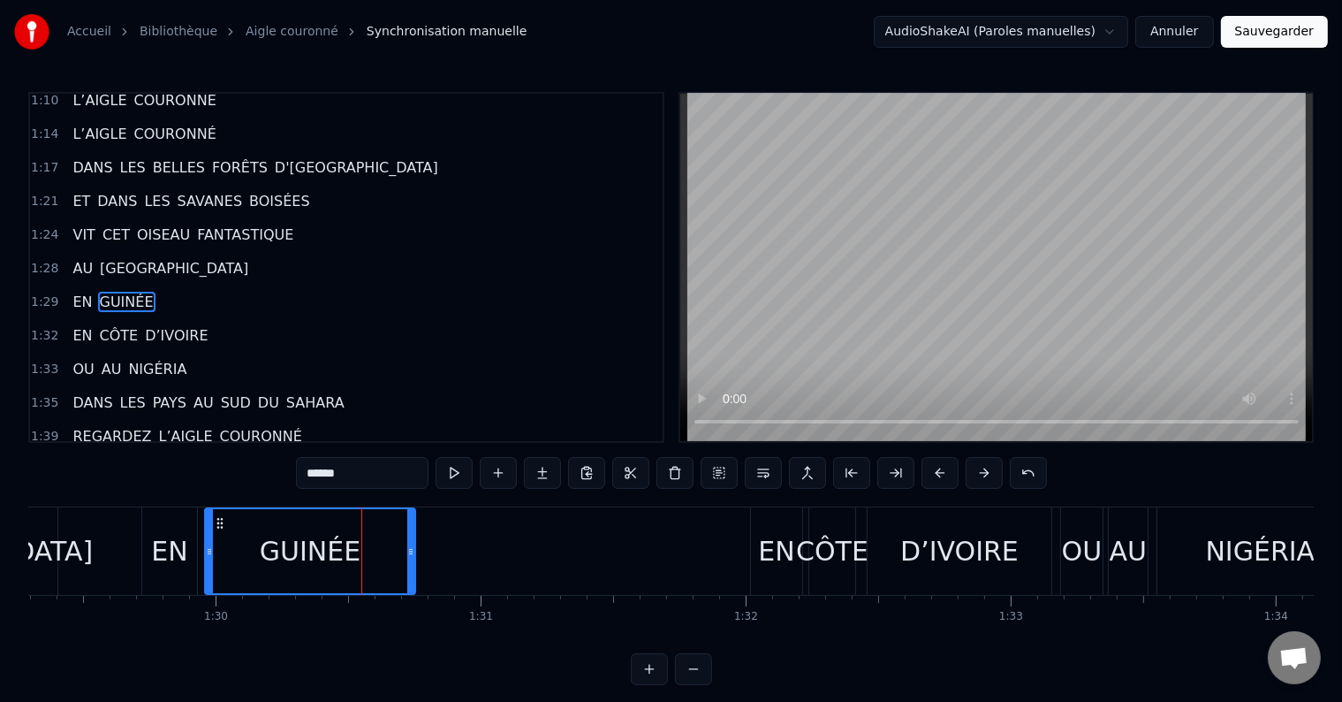
drag, startPoint x: 443, startPoint y: 547, endPoint x: 406, endPoint y: 554, distance: 36.9
click at [407, 553] on icon at bounding box center [410, 551] width 7 height 14
click at [205, 551] on icon at bounding box center [204, 551] width 7 height 14
click at [183, 554] on div "EN" at bounding box center [169, 551] width 36 height 40
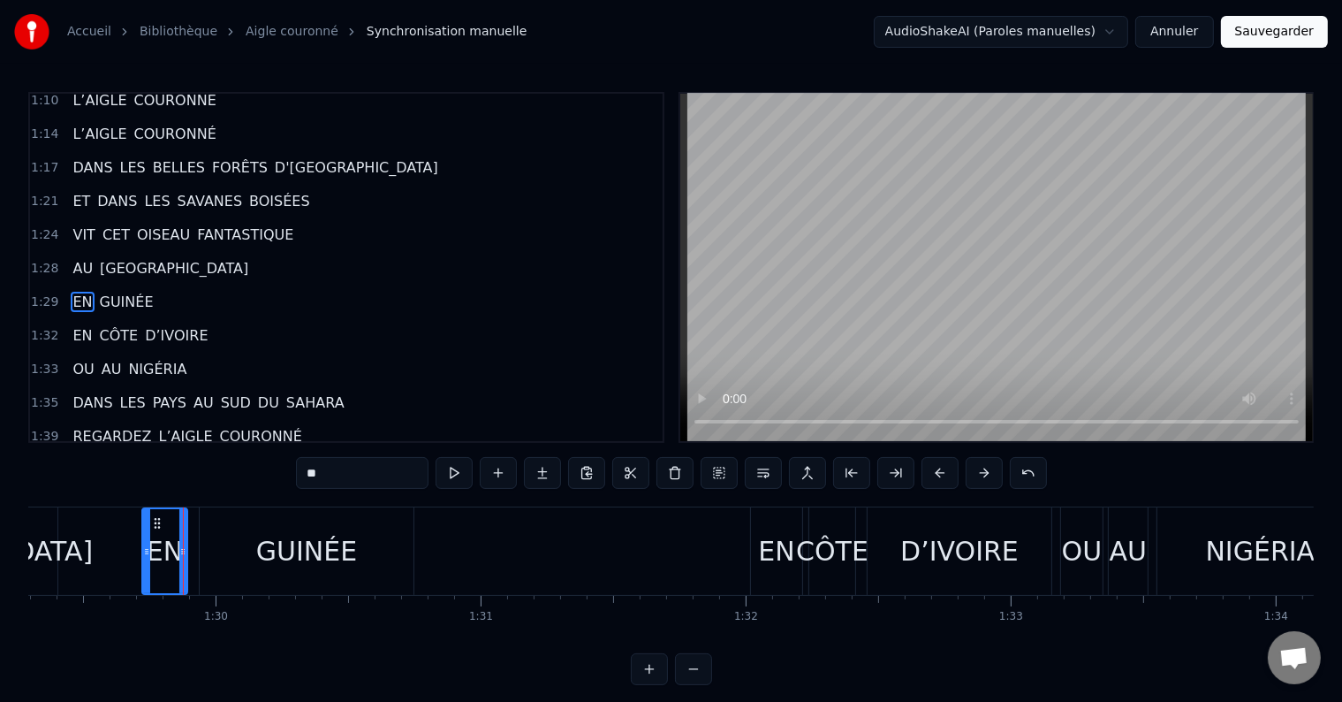
drag, startPoint x: 190, startPoint y: 551, endPoint x: 180, endPoint y: 549, distance: 9.9
click at [180, 549] on icon at bounding box center [182, 551] width 7 height 14
click at [208, 545] on div "GUINÉE" at bounding box center [307, 550] width 214 height 87
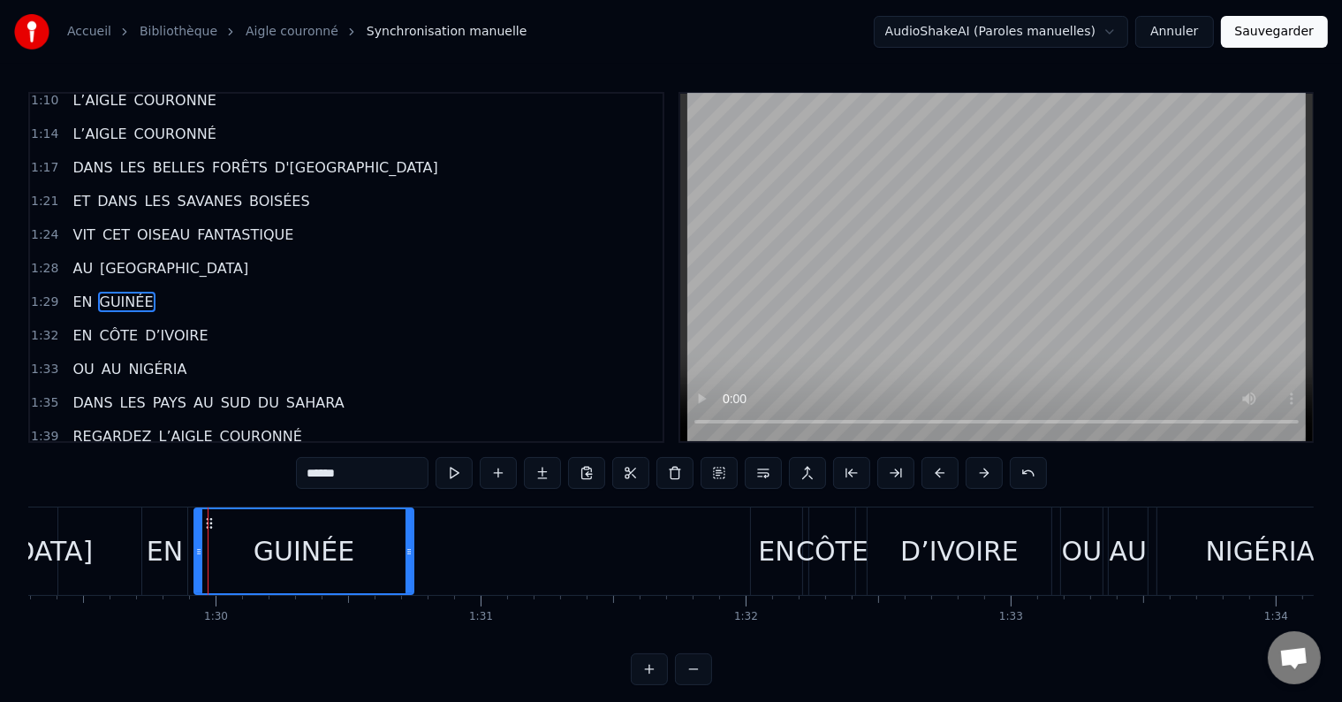
click at [196, 545] on icon at bounding box center [198, 551] width 7 height 14
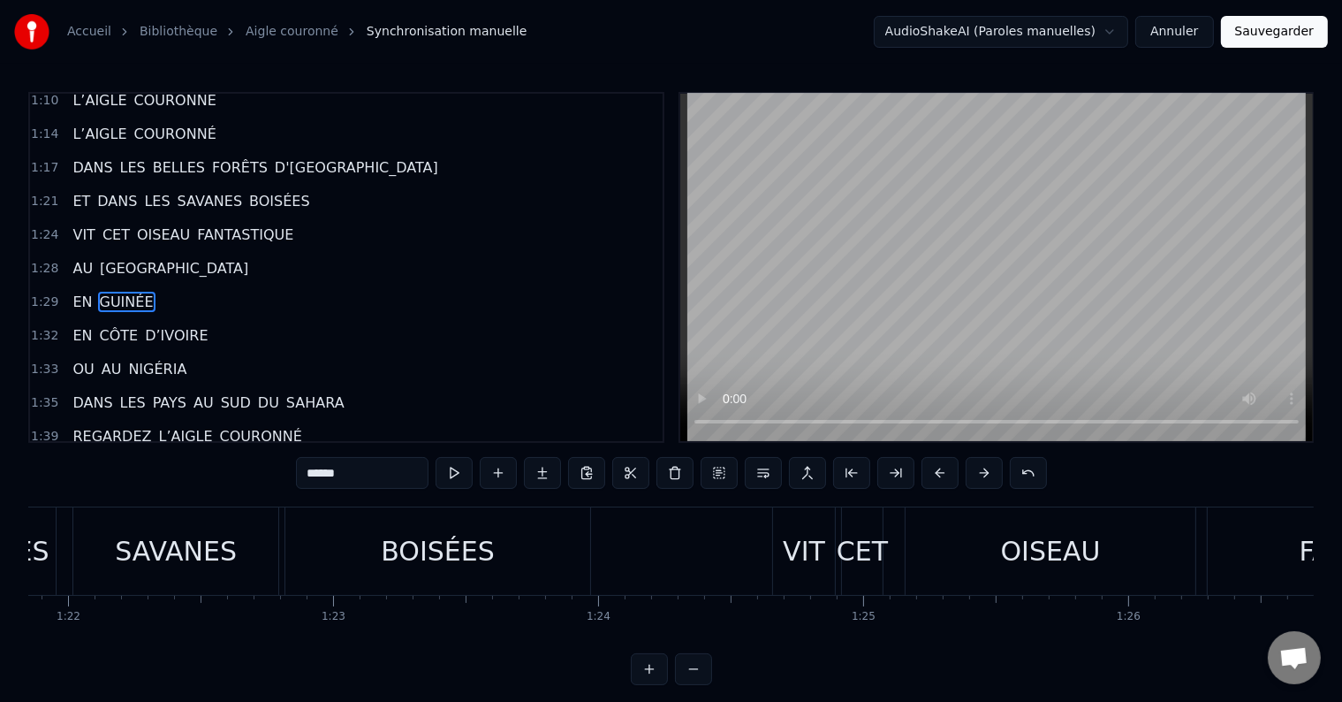
scroll to position [0, 21647]
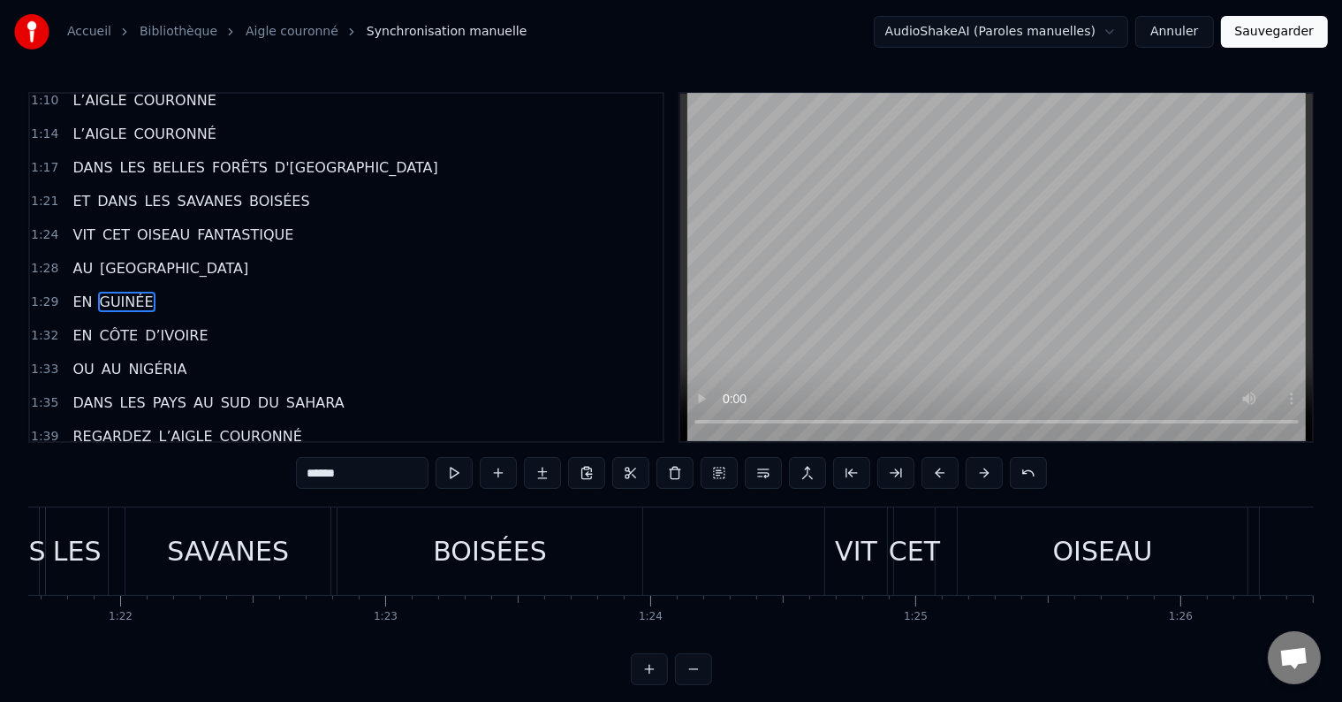
click at [570, 555] on div "BOISÉES" at bounding box center [490, 550] width 305 height 87
type input "*******"
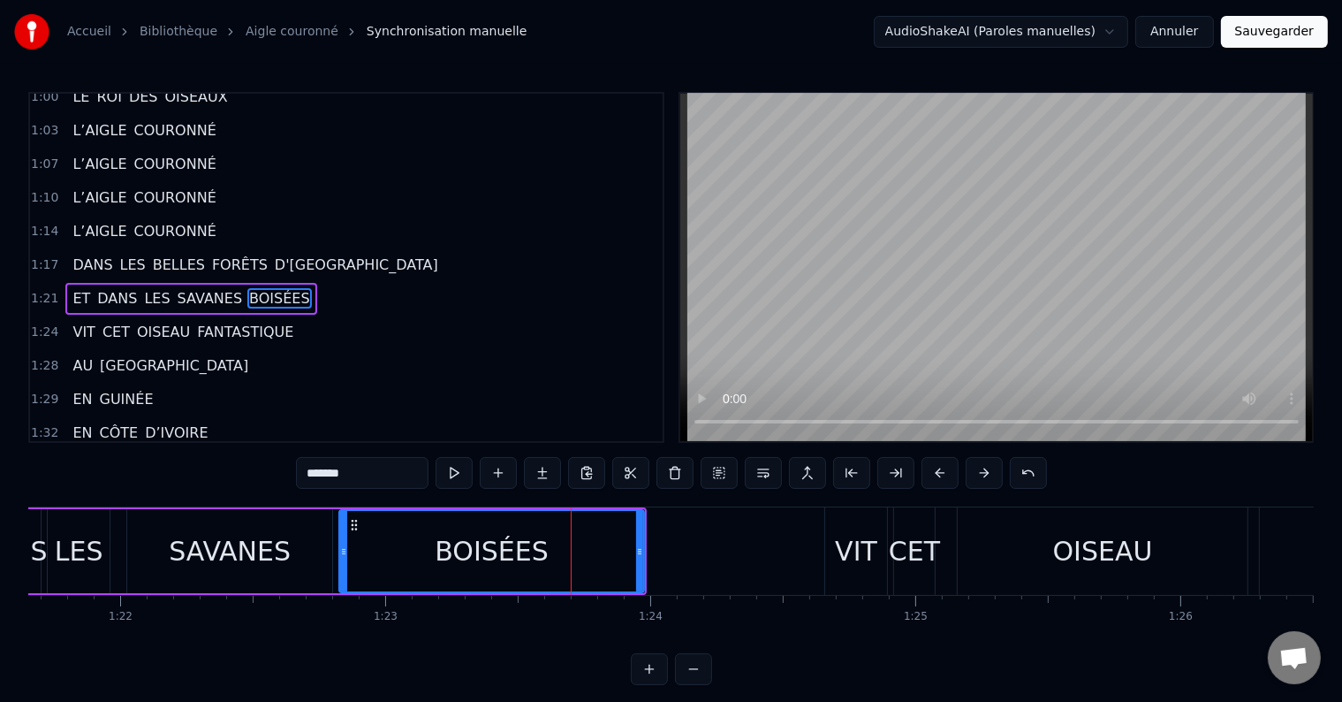
scroll to position [785, 0]
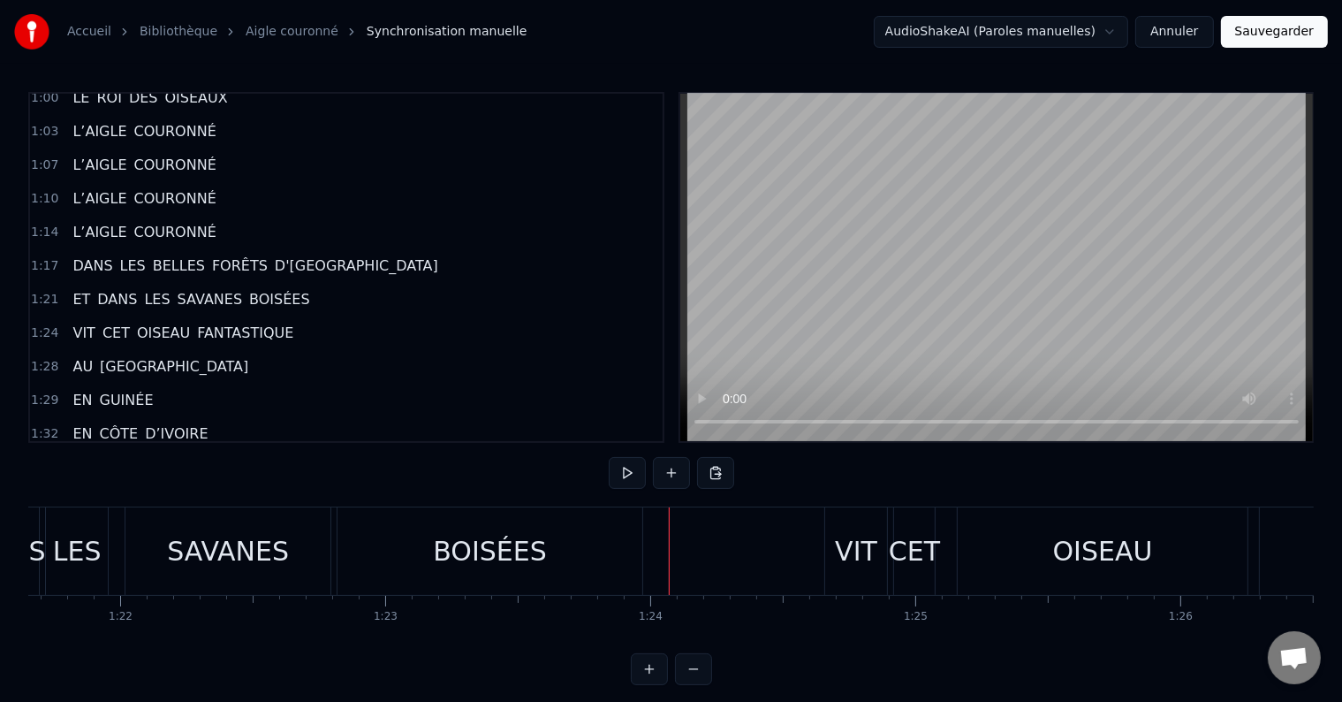
click at [622, 488] on button at bounding box center [627, 473] width 37 height 32
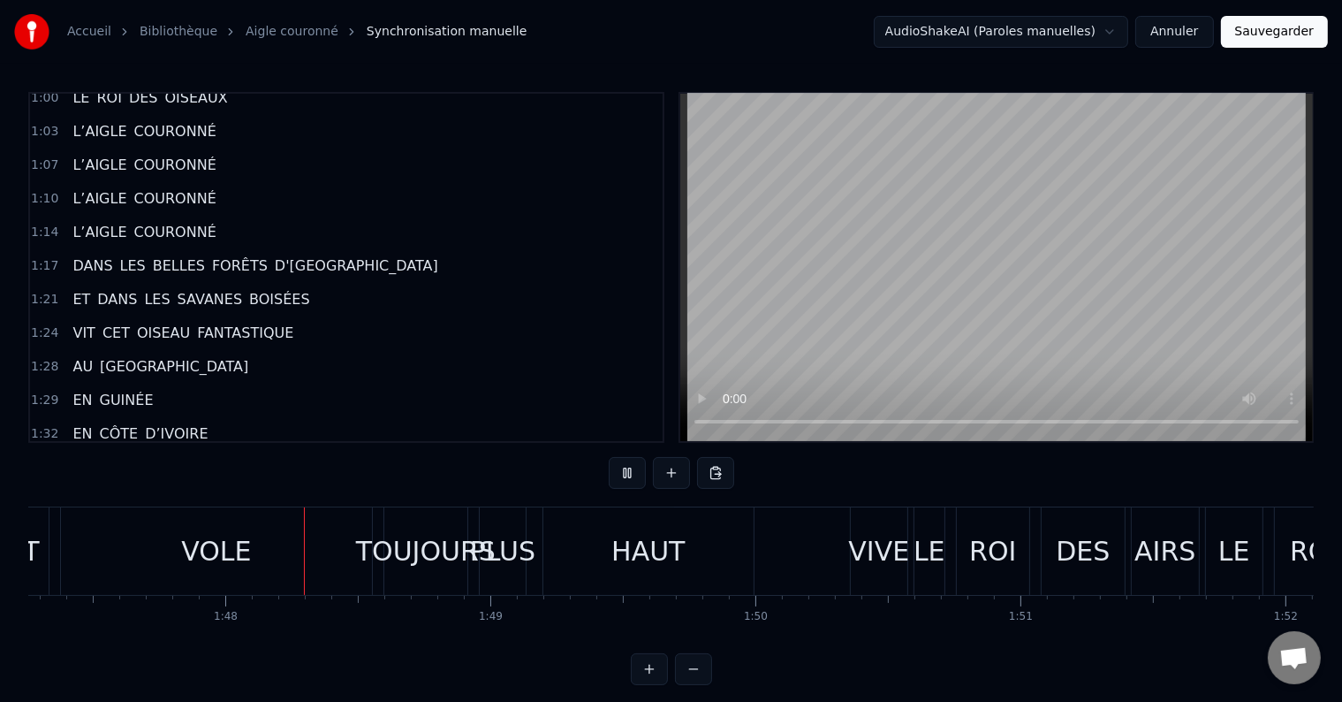
scroll to position [0, 28435]
click at [865, 562] on div "VIVE" at bounding box center [877, 551] width 61 height 40
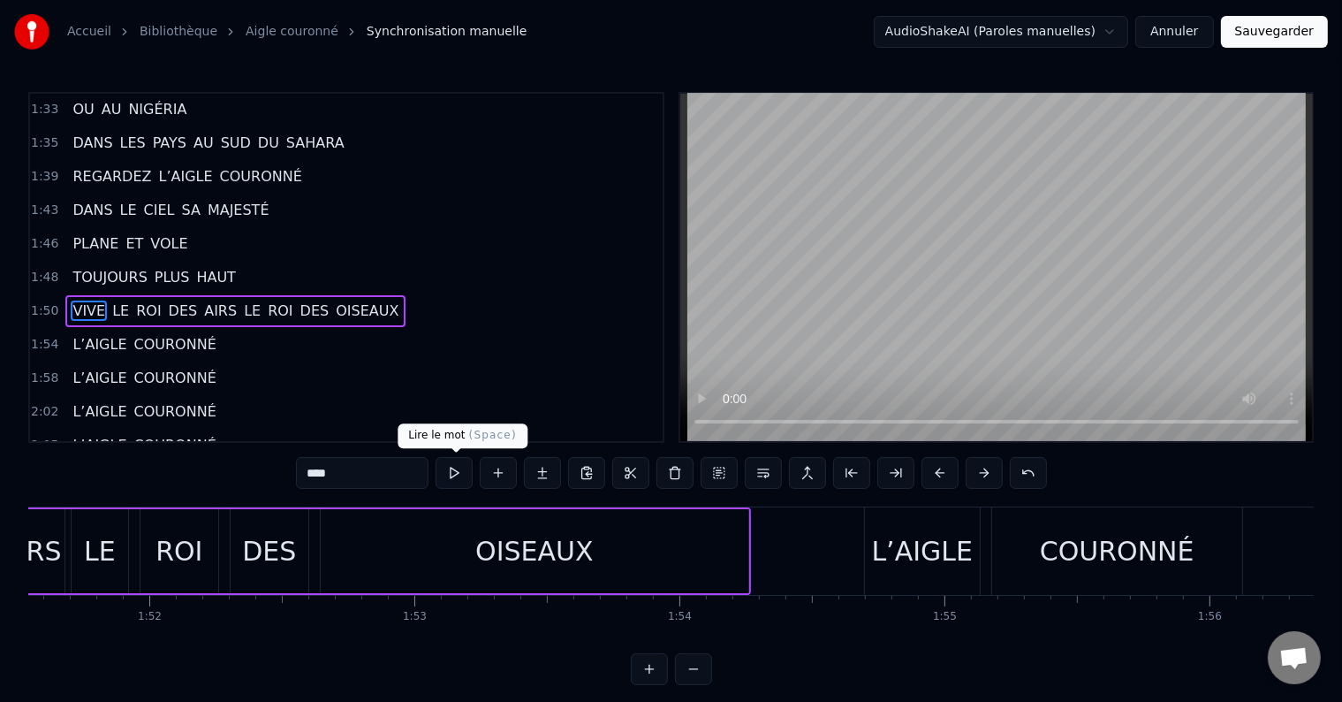
scroll to position [0, 29572]
click at [242, 300] on span "LE" at bounding box center [252, 310] width 20 height 20
type input "**"
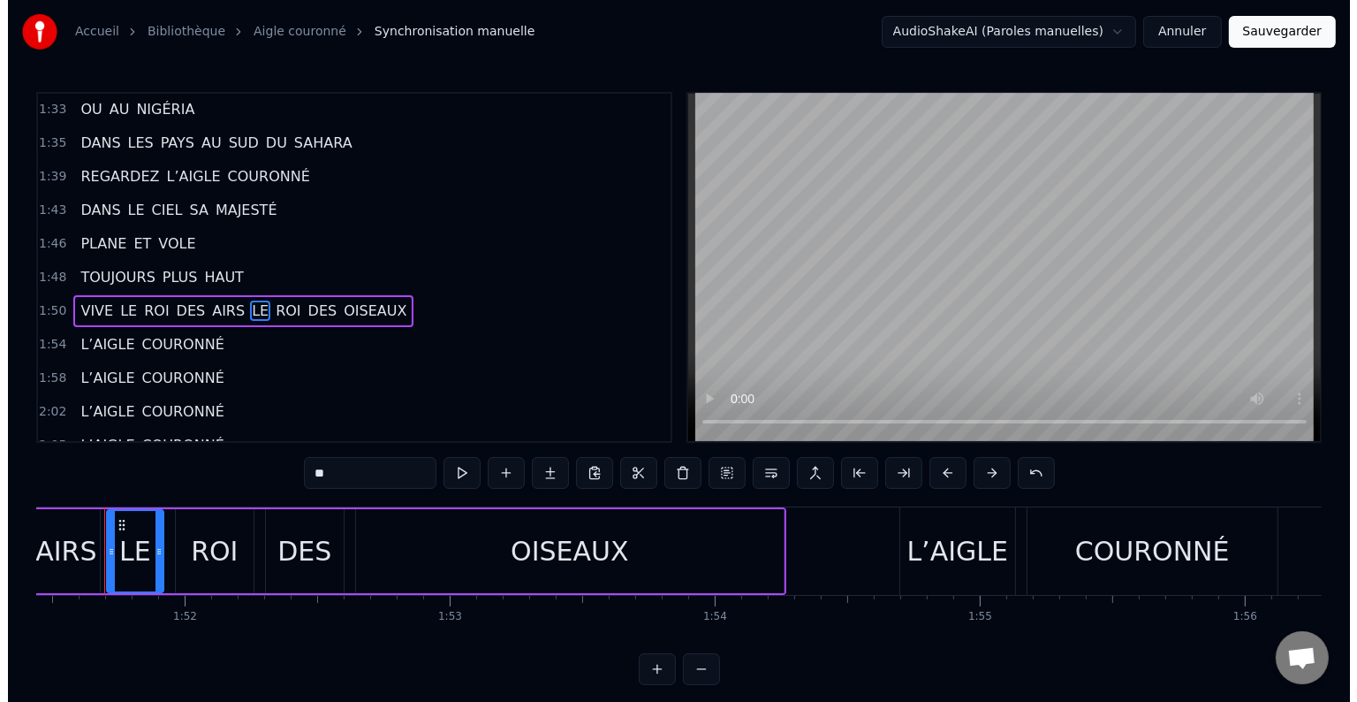
scroll to position [0, 29522]
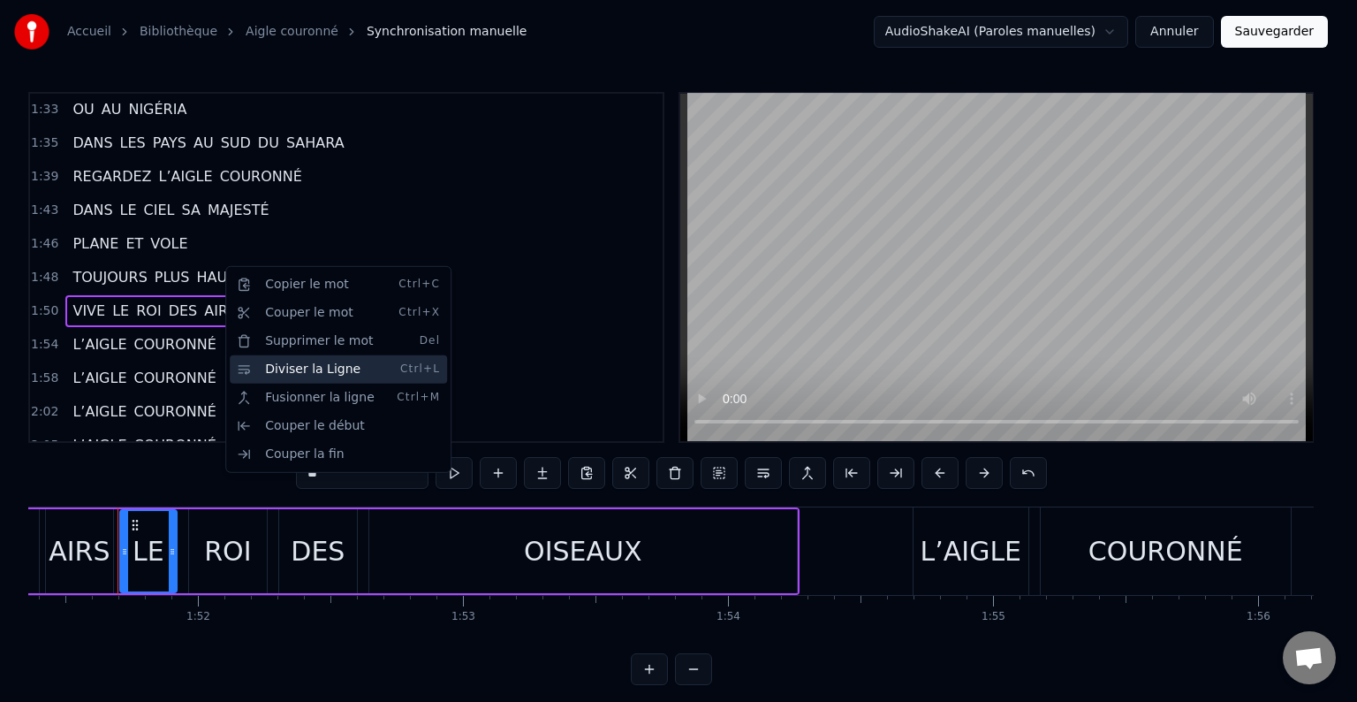
click at [277, 364] on div "Diviser la Ligne Ctrl+L" at bounding box center [338, 369] width 217 height 28
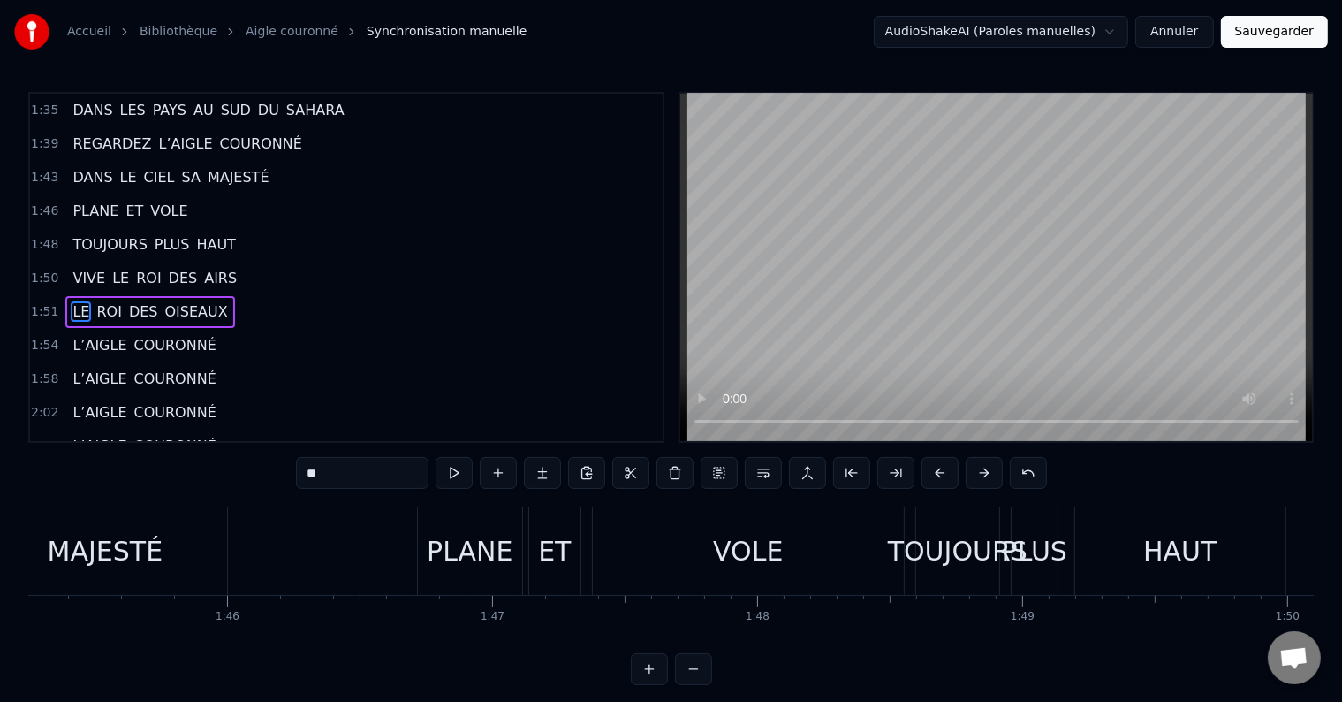
scroll to position [0, 27797]
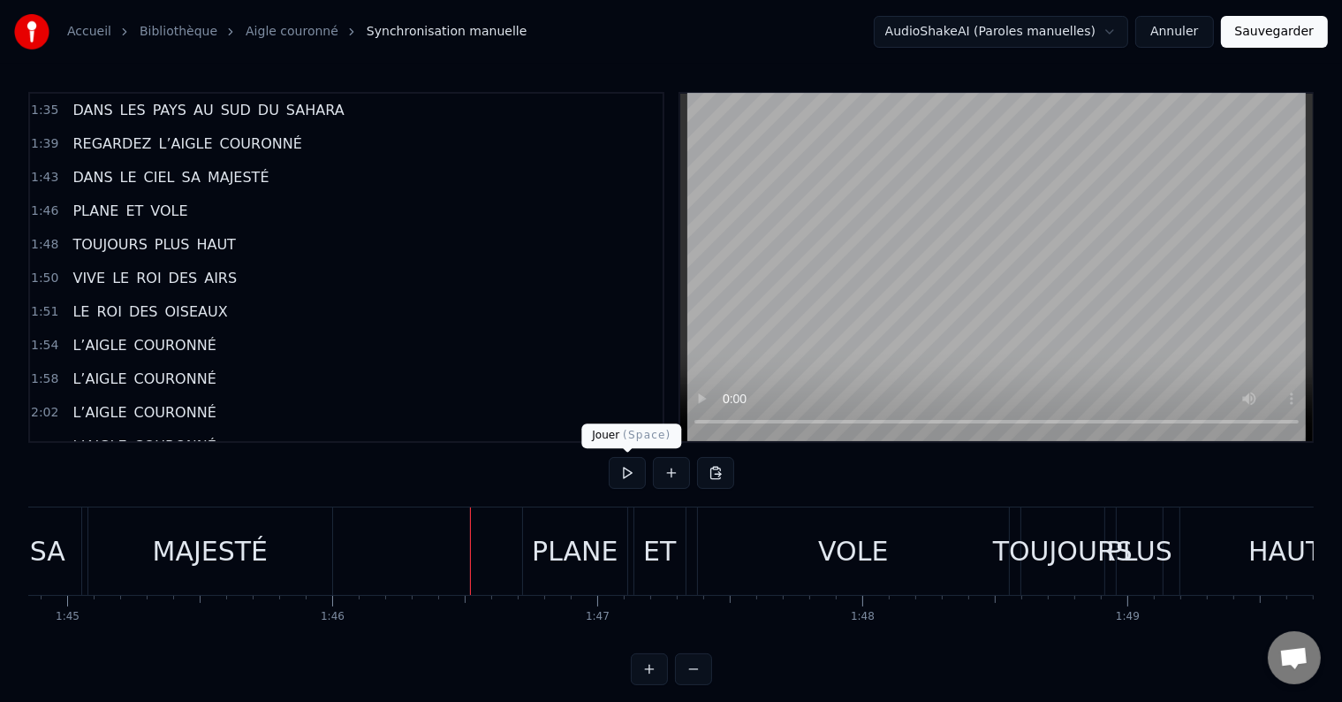
click at [625, 460] on button at bounding box center [627, 473] width 37 height 32
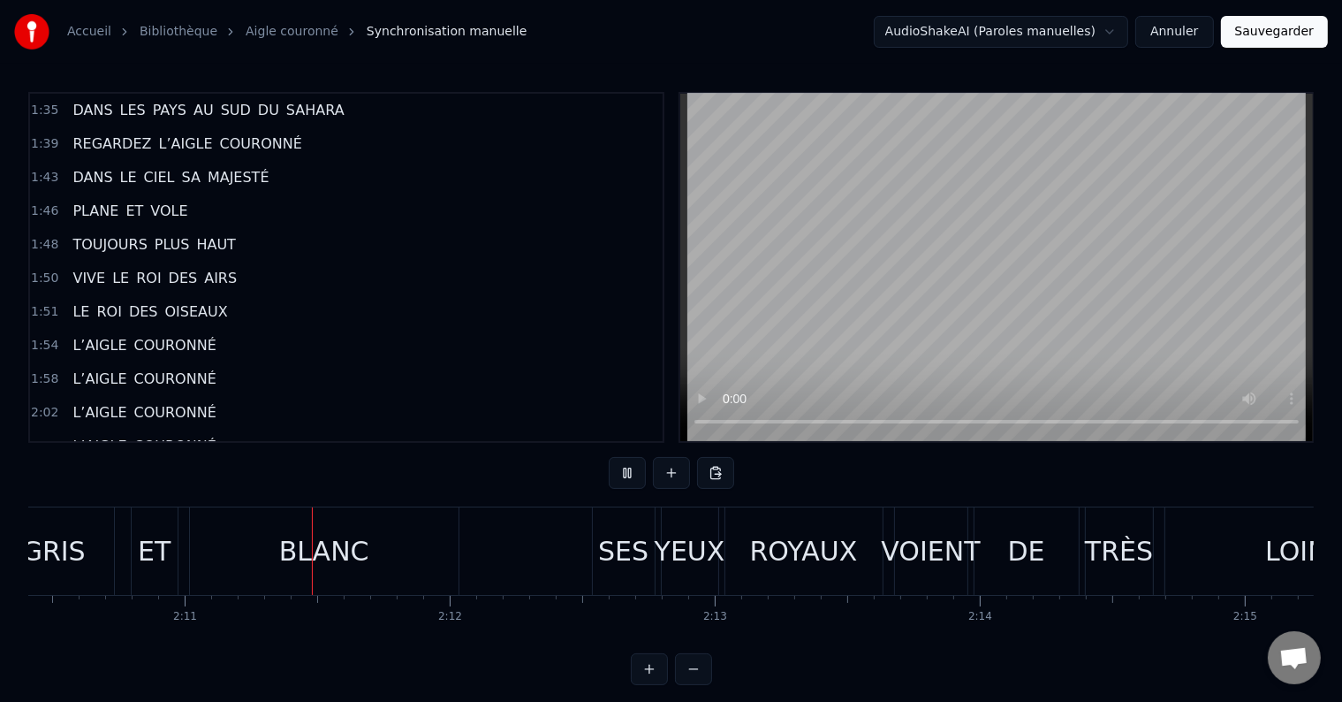
scroll to position [0, 34584]
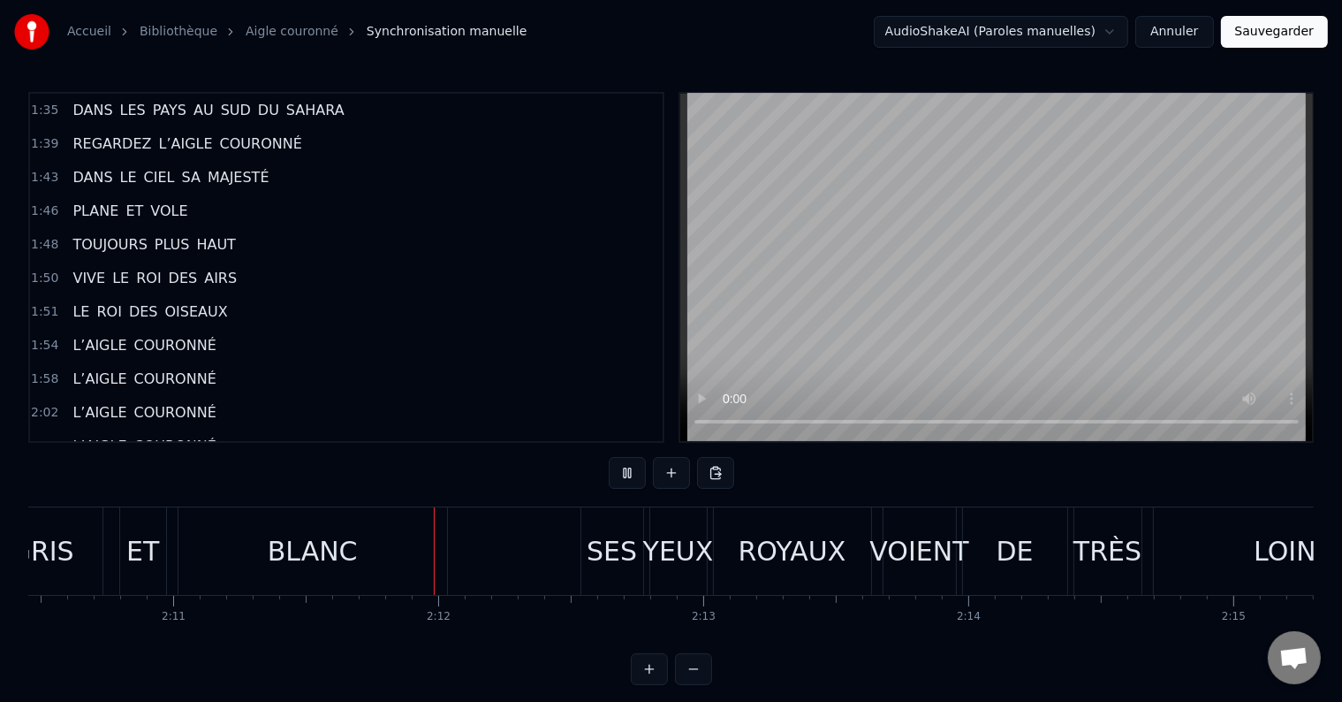
click at [179, 576] on div "BLANC" at bounding box center [313, 550] width 269 height 87
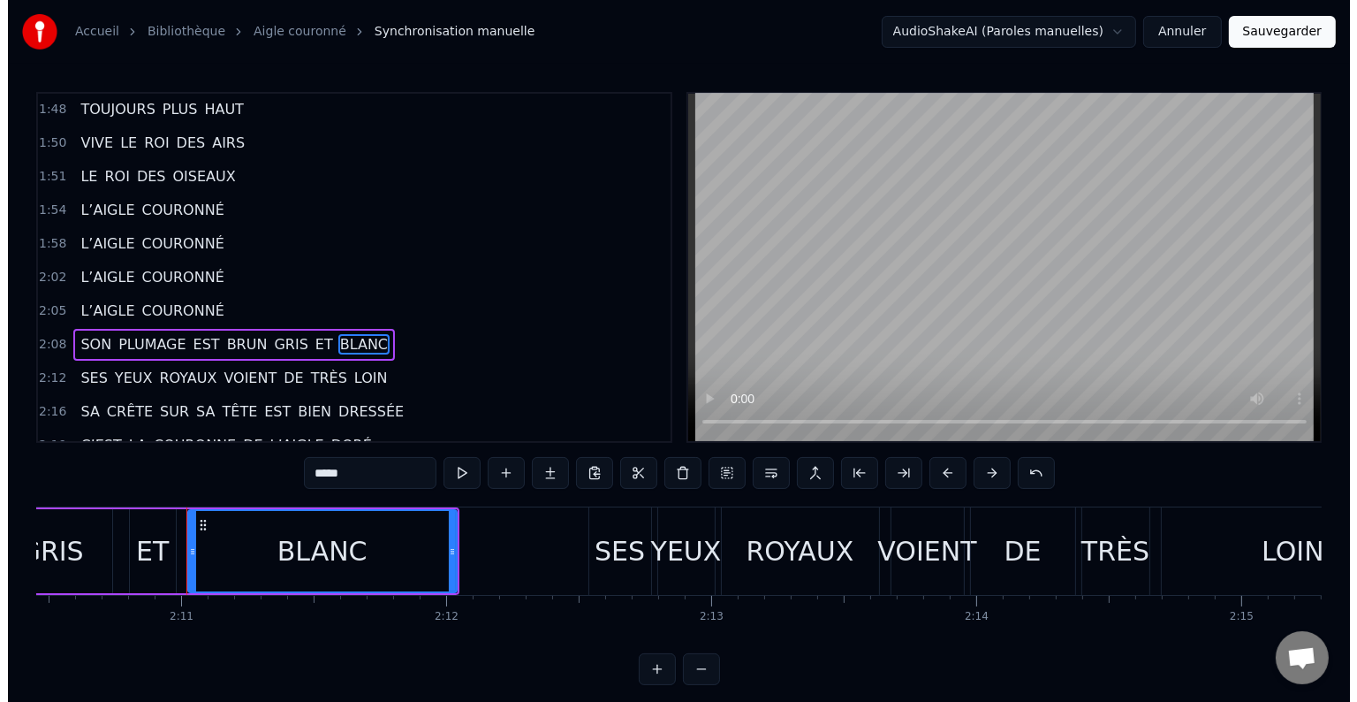
scroll to position [1338, 0]
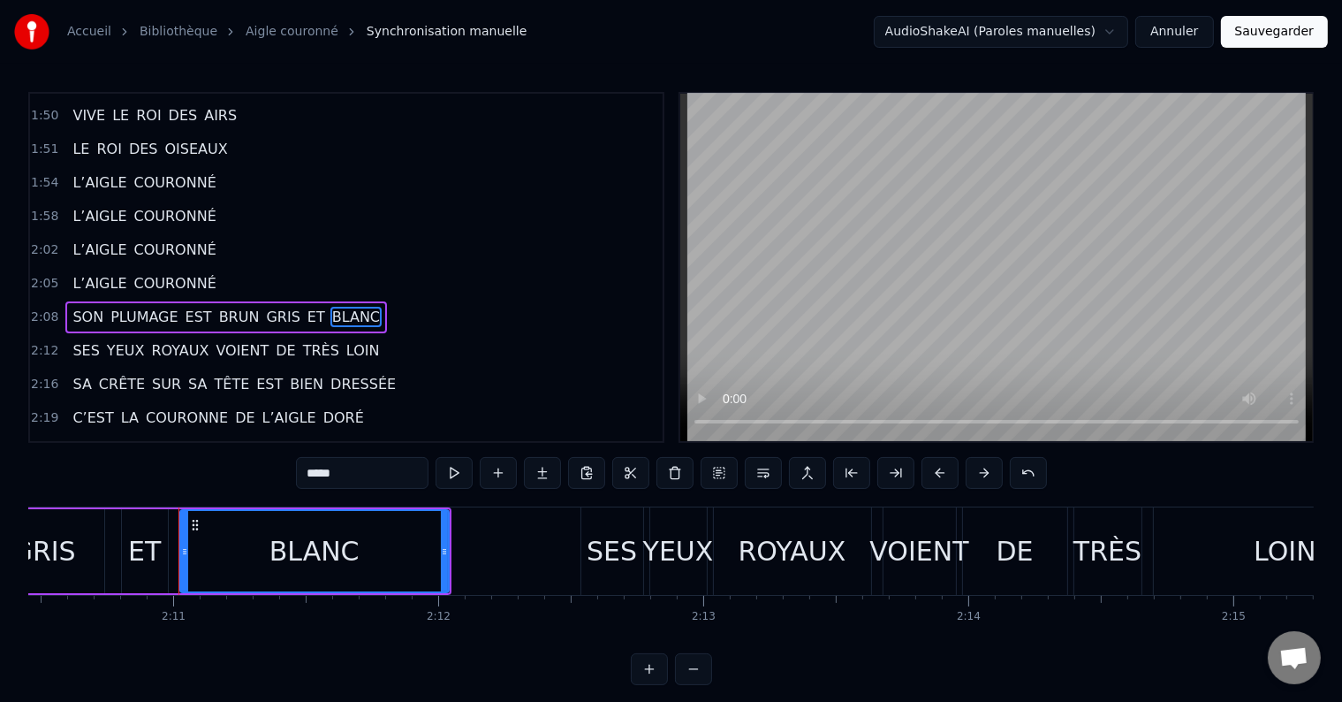
click at [306, 307] on span "ET" at bounding box center [316, 317] width 21 height 20
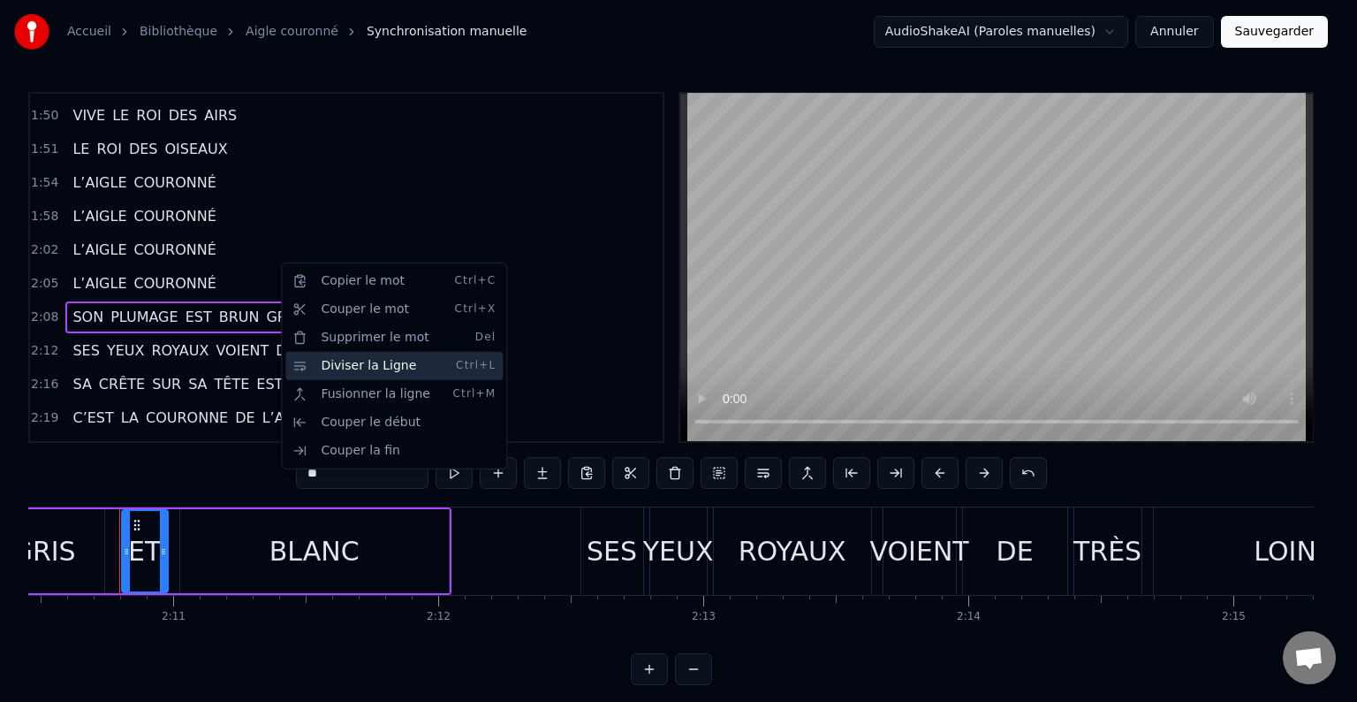
click at [320, 361] on div "Diviser la Ligne Ctrl+L" at bounding box center [393, 366] width 217 height 28
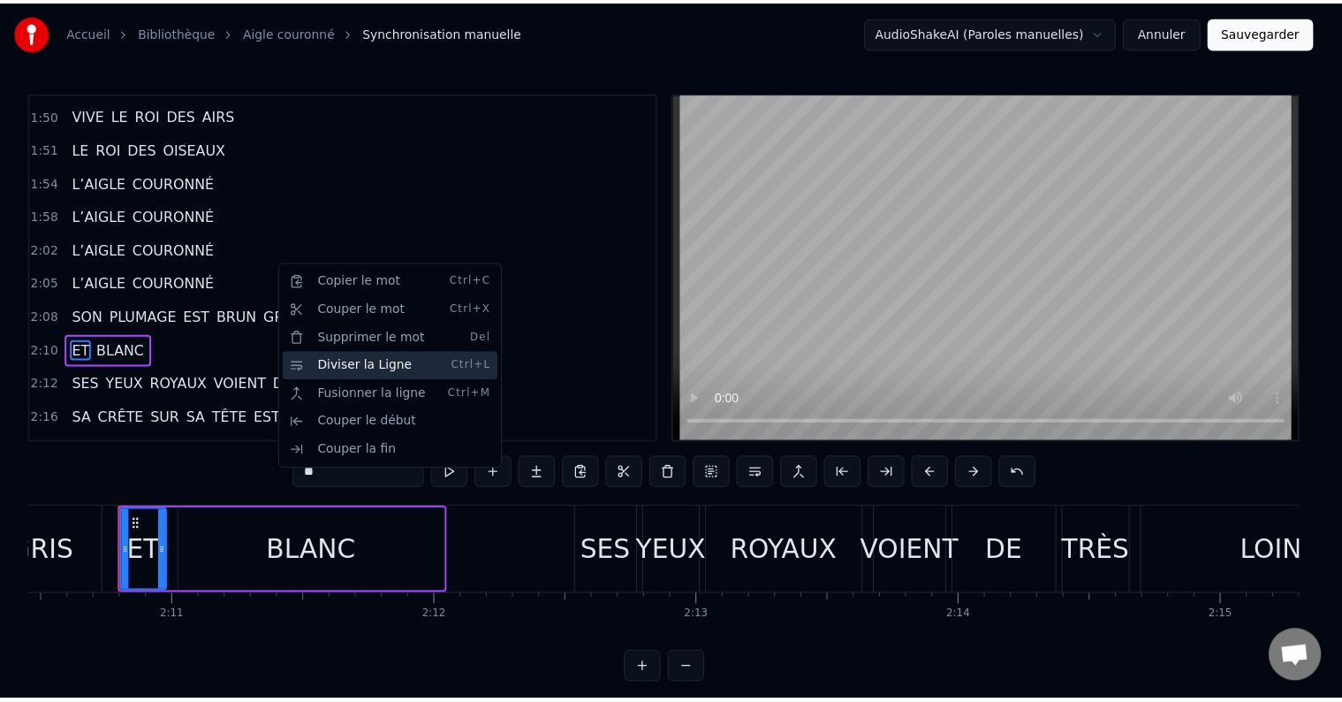
scroll to position [1371, 0]
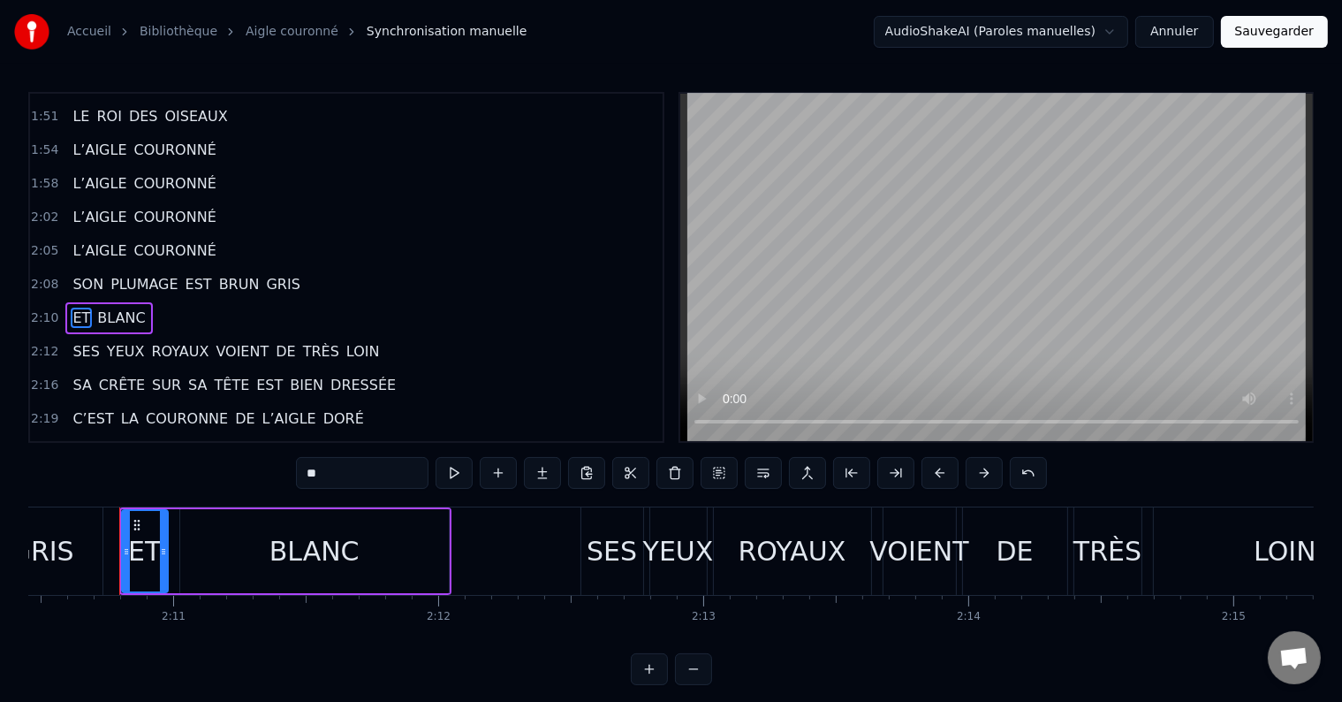
click at [76, 274] on span "SON" at bounding box center [88, 284] width 34 height 20
type input "***"
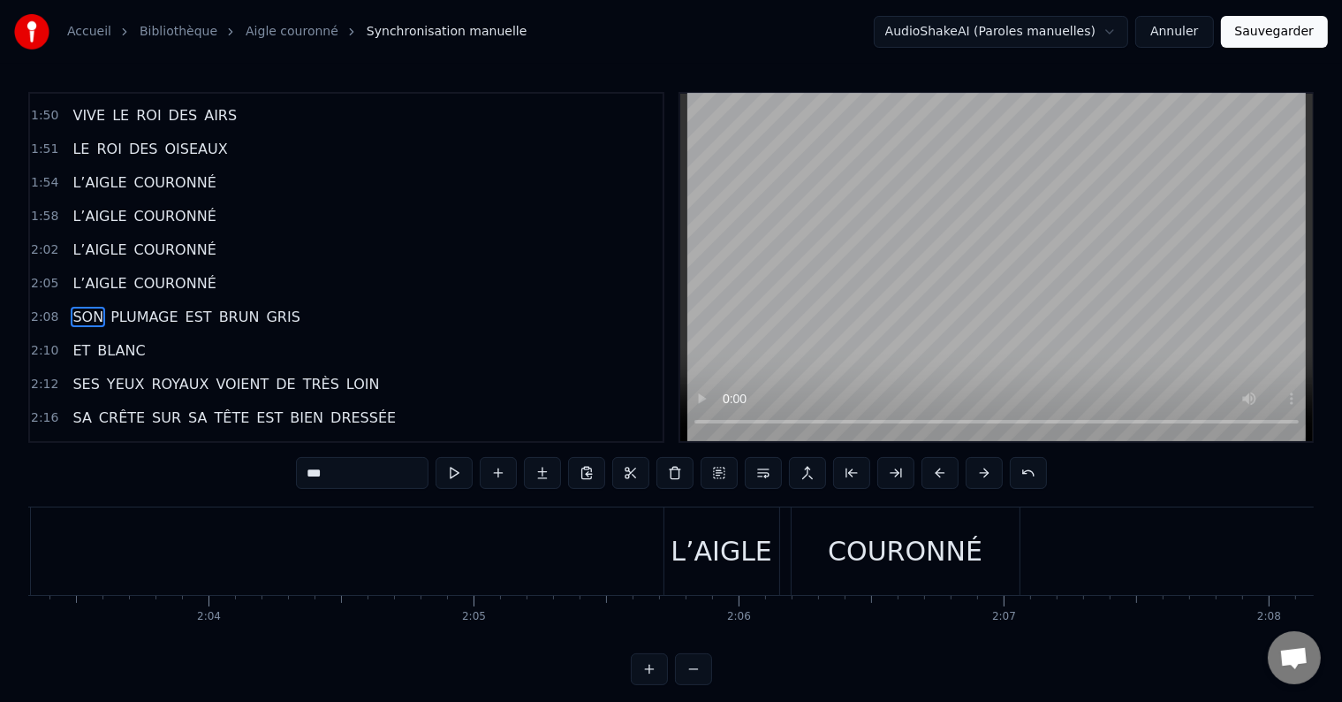
scroll to position [0, 32640]
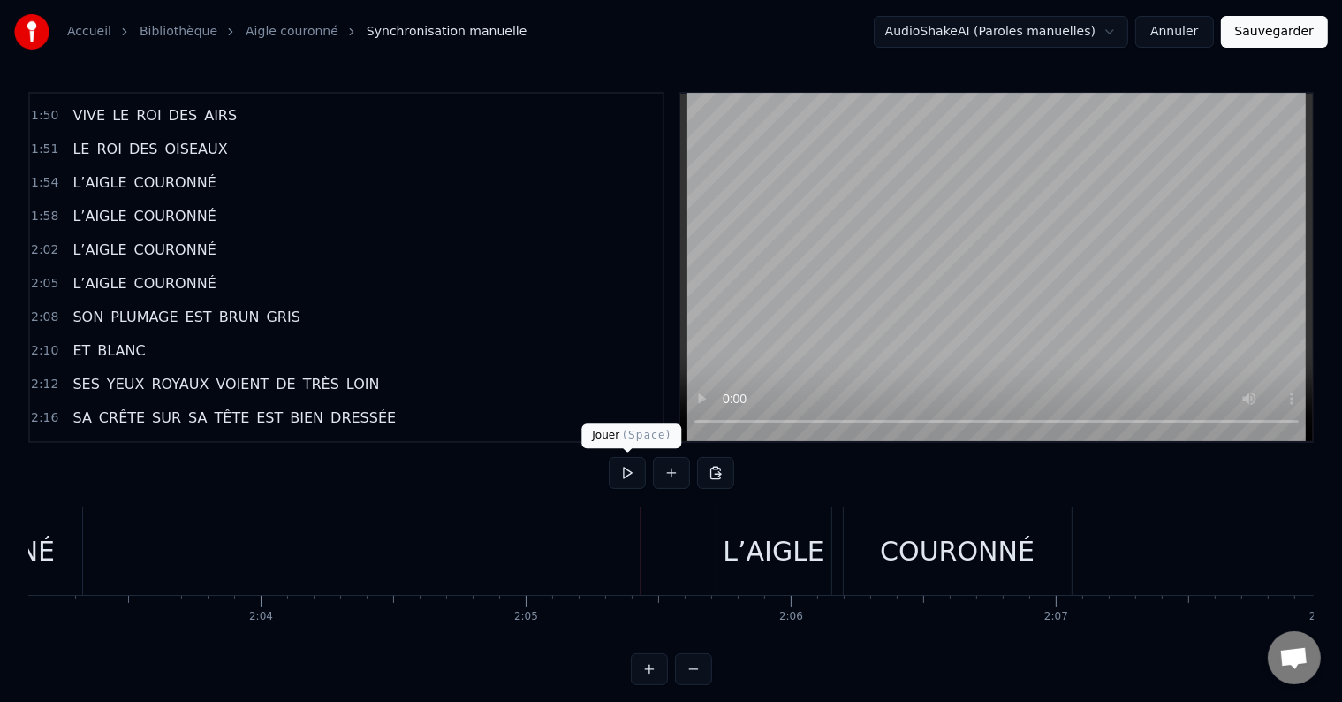
click at [626, 465] on button at bounding box center [627, 473] width 37 height 32
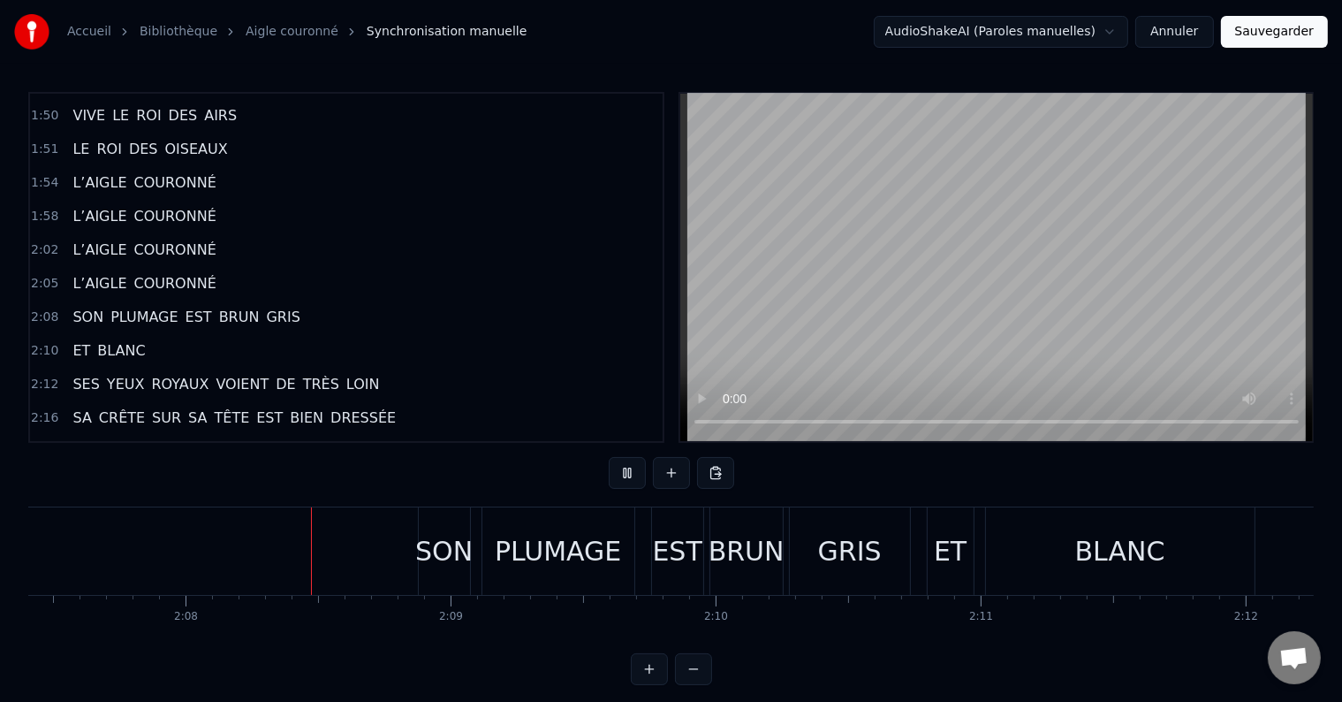
scroll to position [0, 33779]
click at [537, 547] on div "PLUMAGE" at bounding box center [555, 551] width 126 height 40
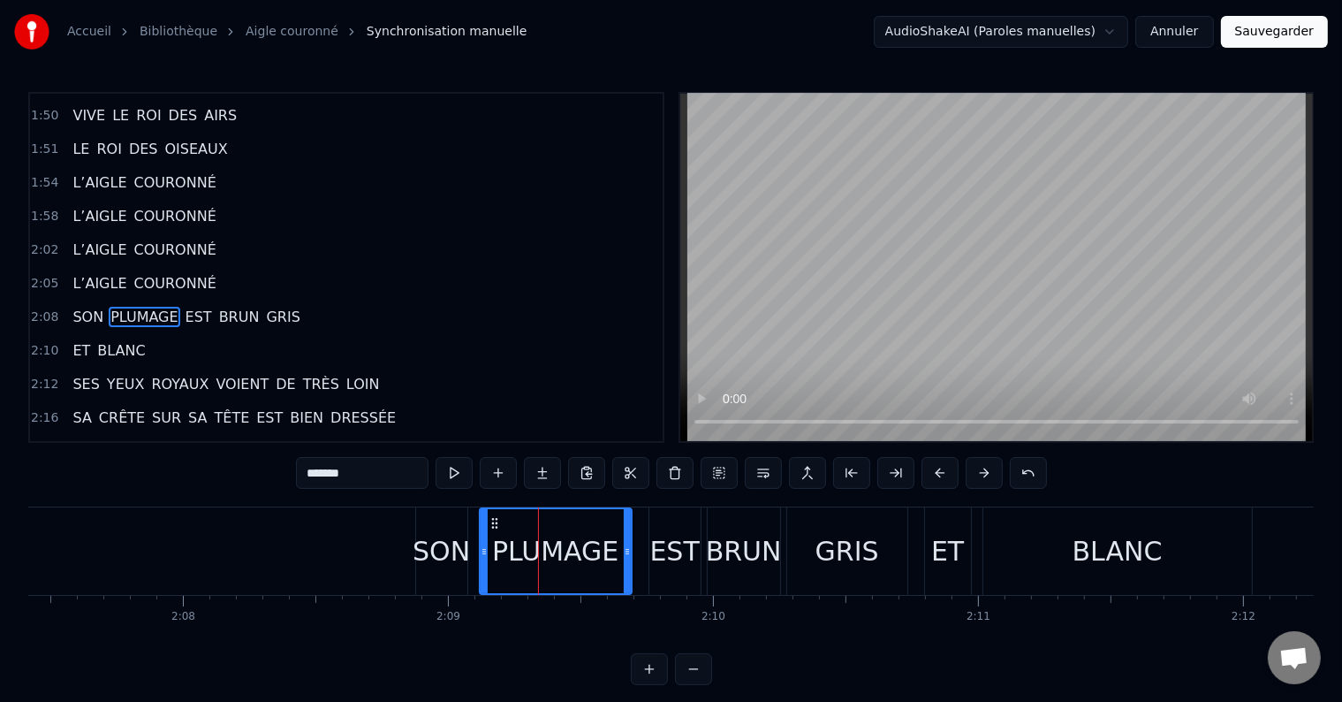
click at [438, 553] on div "SON" at bounding box center [441, 551] width 57 height 40
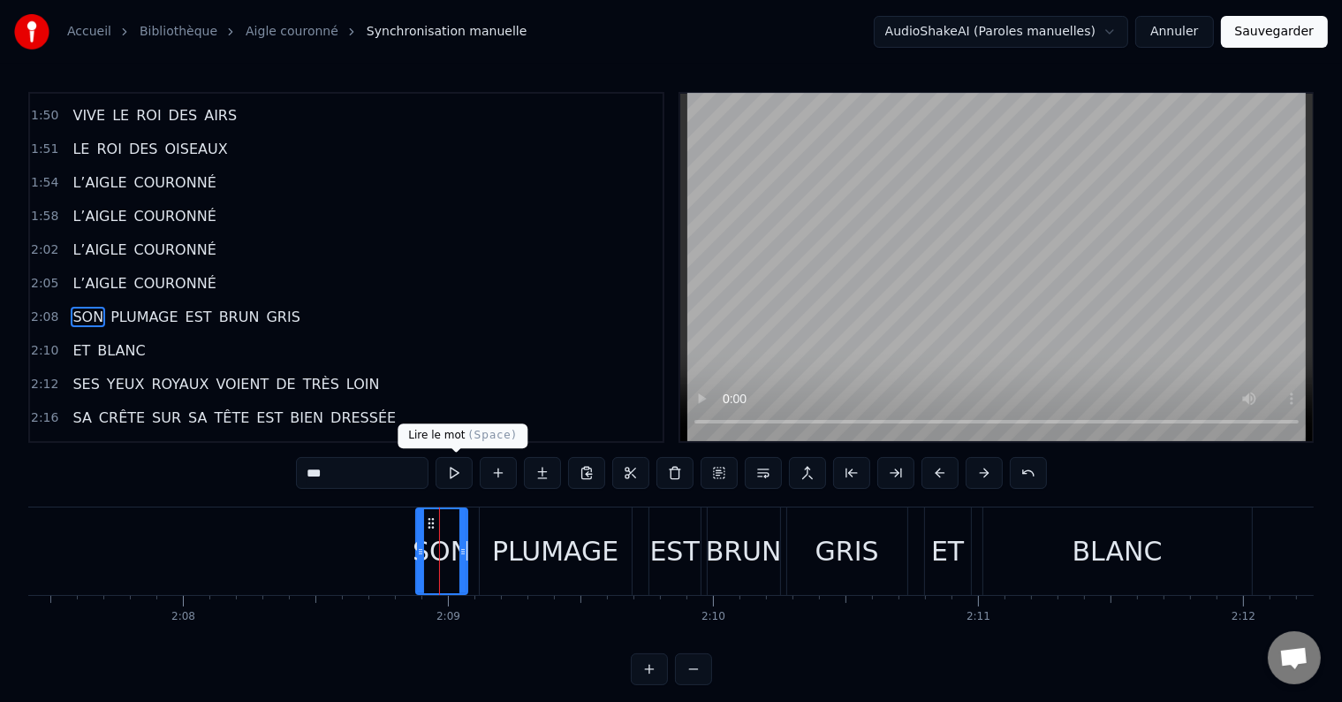
click at [460, 474] on button at bounding box center [454, 473] width 37 height 32
click at [481, 548] on div "PLUMAGE" at bounding box center [556, 550] width 152 height 87
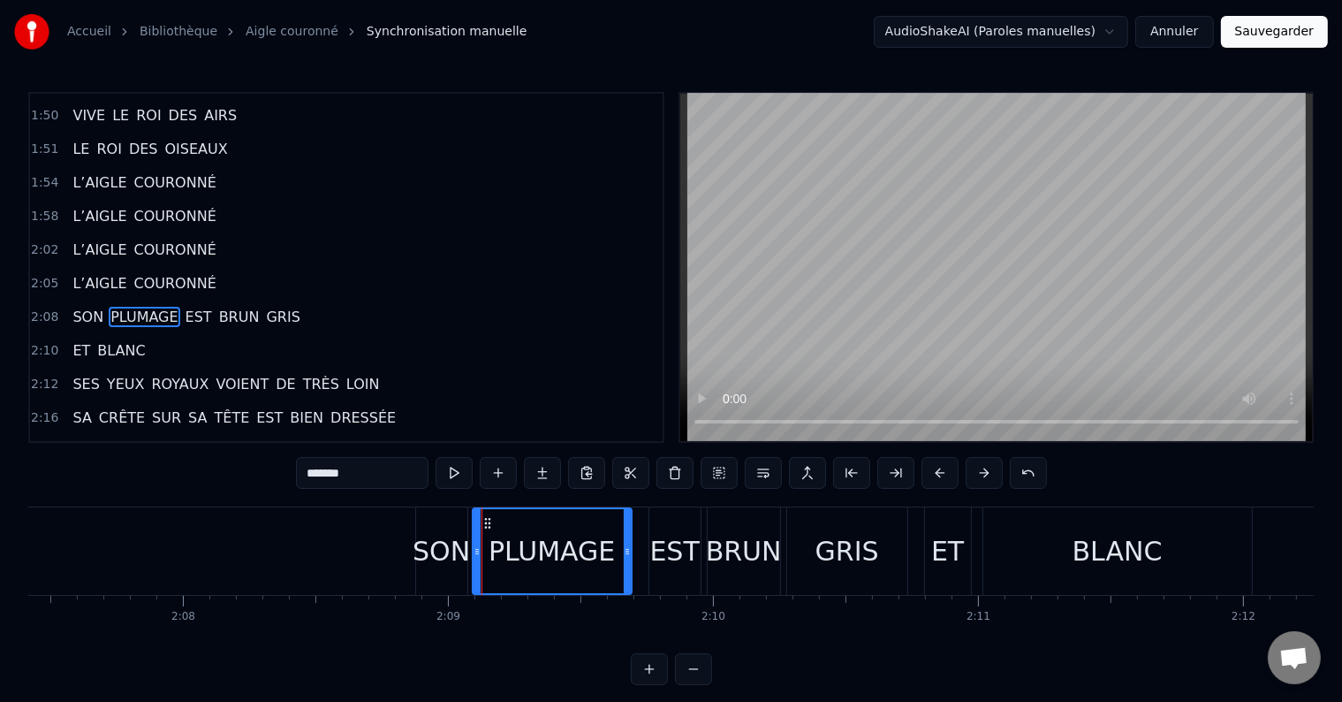
click at [476, 548] on icon at bounding box center [477, 551] width 7 height 14
click at [451, 548] on div "SON" at bounding box center [441, 551] width 57 height 40
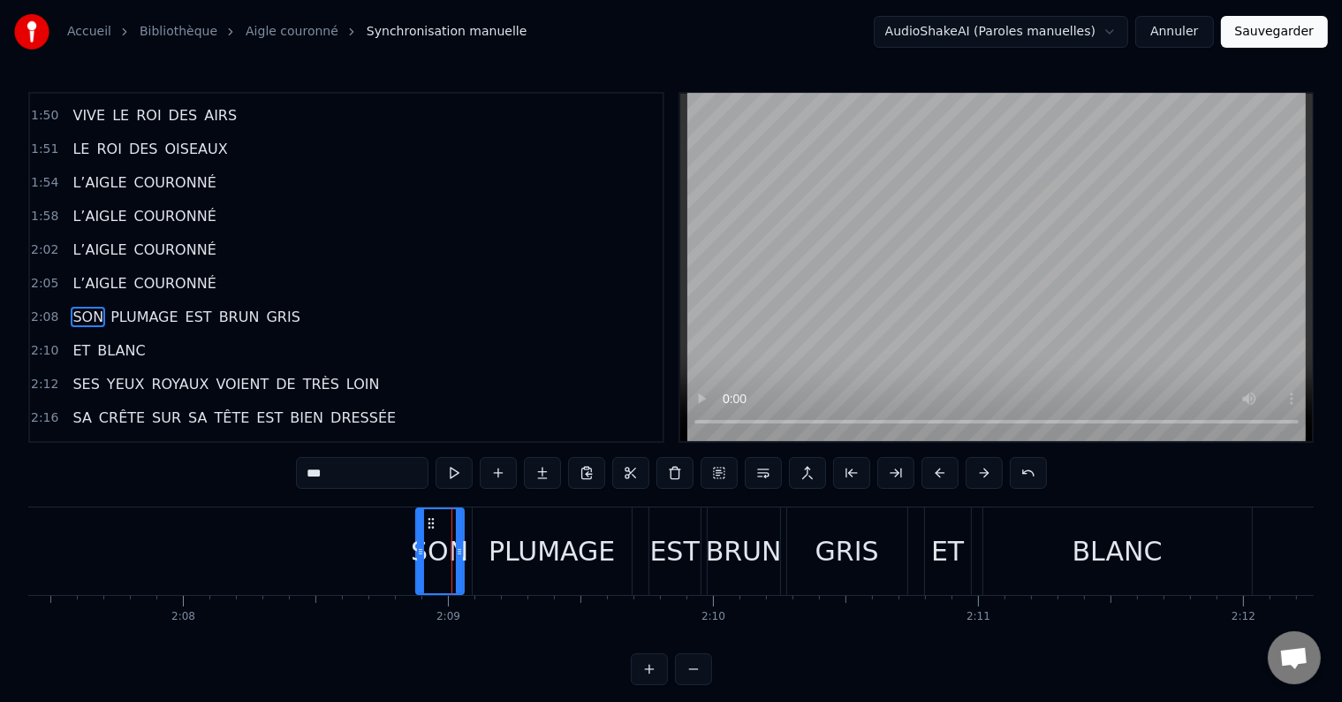
click at [459, 546] on icon at bounding box center [459, 551] width 7 height 14
click at [483, 548] on div "PLUMAGE" at bounding box center [552, 550] width 159 height 87
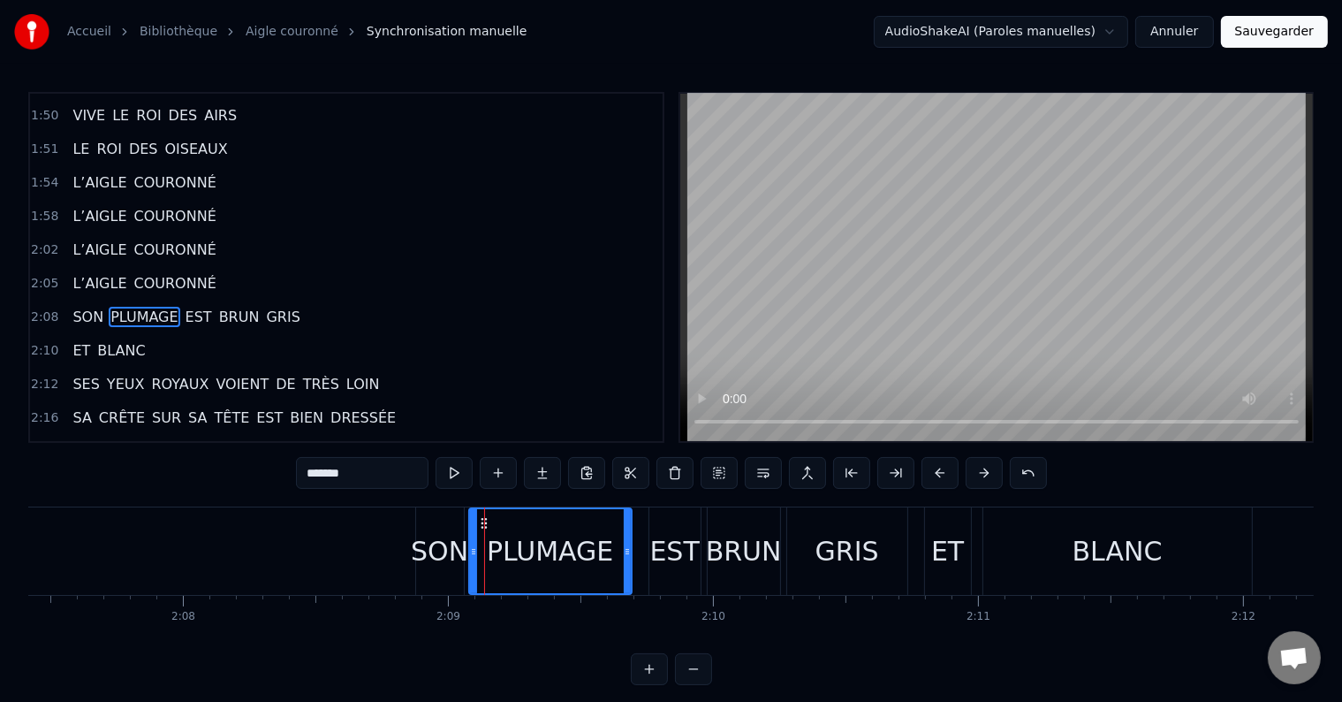
click at [475, 549] on icon at bounding box center [473, 551] width 7 height 14
click at [461, 481] on button at bounding box center [454, 473] width 37 height 32
drag, startPoint x: 626, startPoint y: 541, endPoint x: 615, endPoint y: 543, distance: 10.9
click at [615, 543] on div at bounding box center [616, 551] width 7 height 84
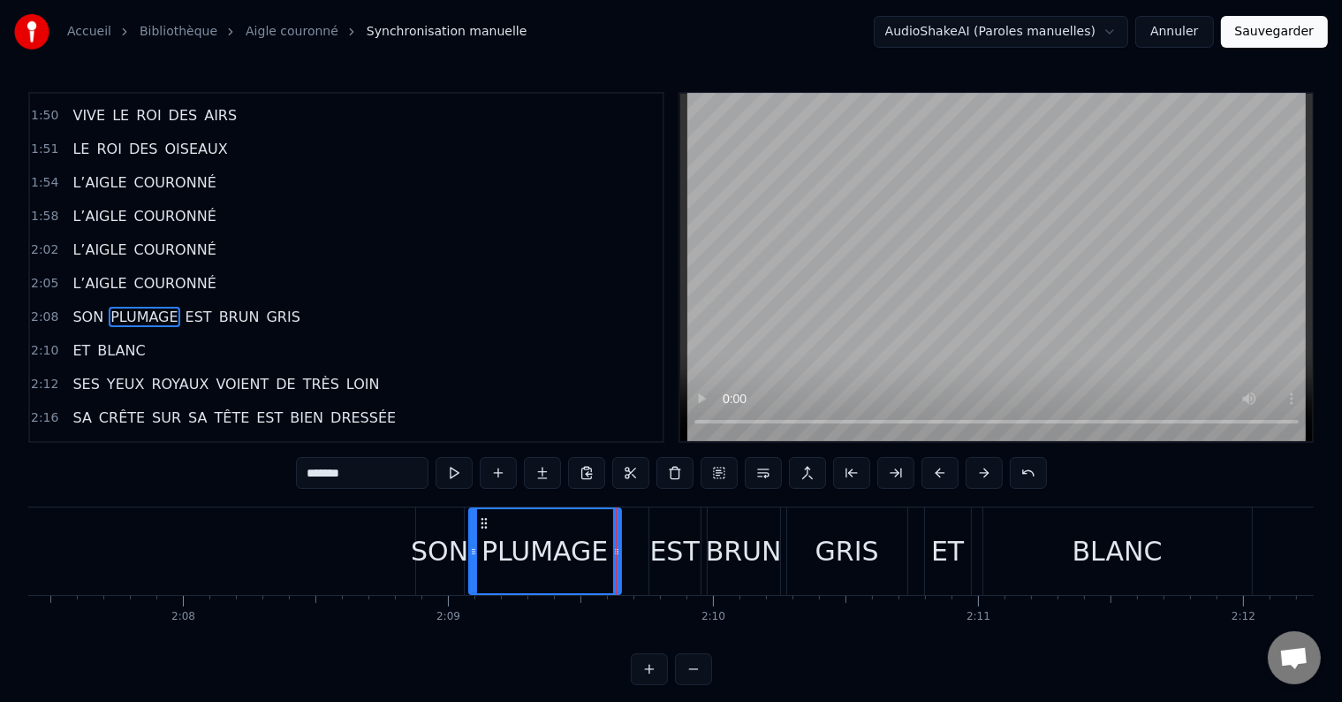
click at [668, 542] on div "EST" at bounding box center [674, 551] width 49 height 40
type input "***"
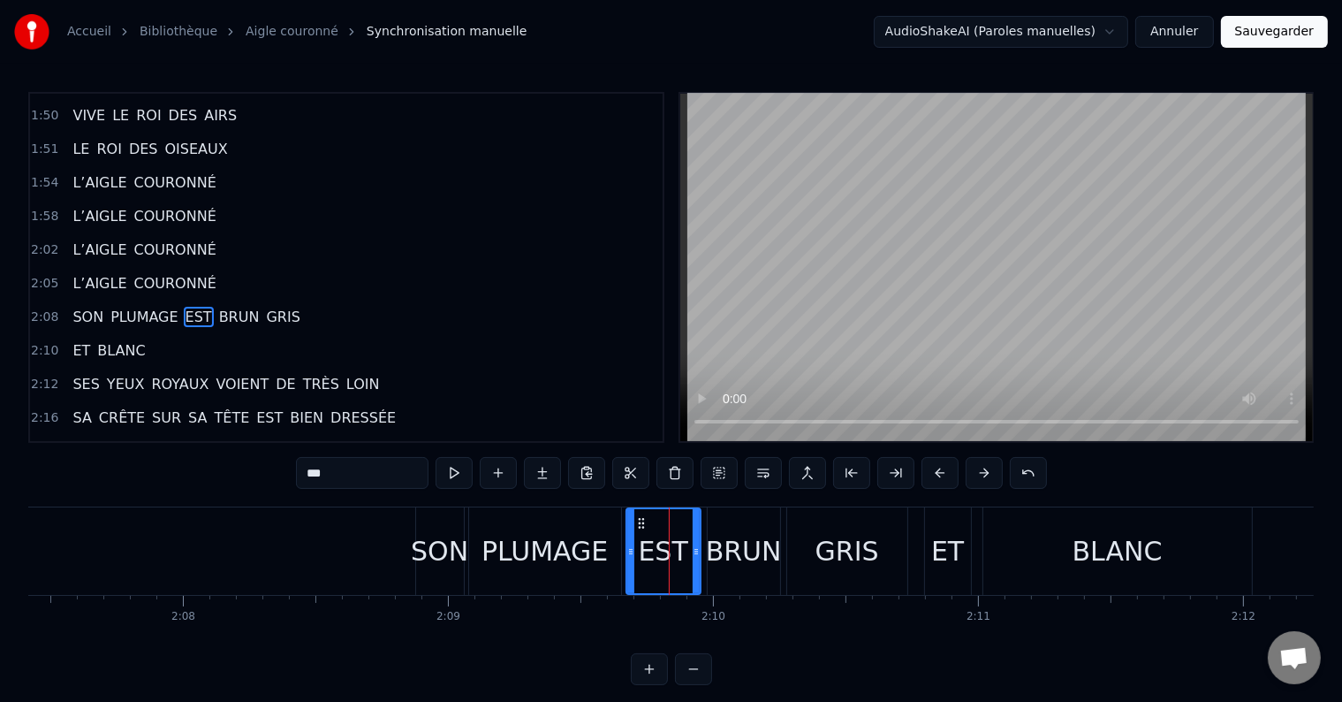
drag, startPoint x: 650, startPoint y: 543, endPoint x: 627, endPoint y: 548, distance: 23.4
click at [627, 548] on icon at bounding box center [630, 551] width 7 height 14
drag, startPoint x: 697, startPoint y: 545, endPoint x: 675, endPoint y: 551, distance: 22.9
click at [676, 551] on icon at bounding box center [676, 551] width 7 height 14
click at [452, 472] on button at bounding box center [454, 473] width 37 height 32
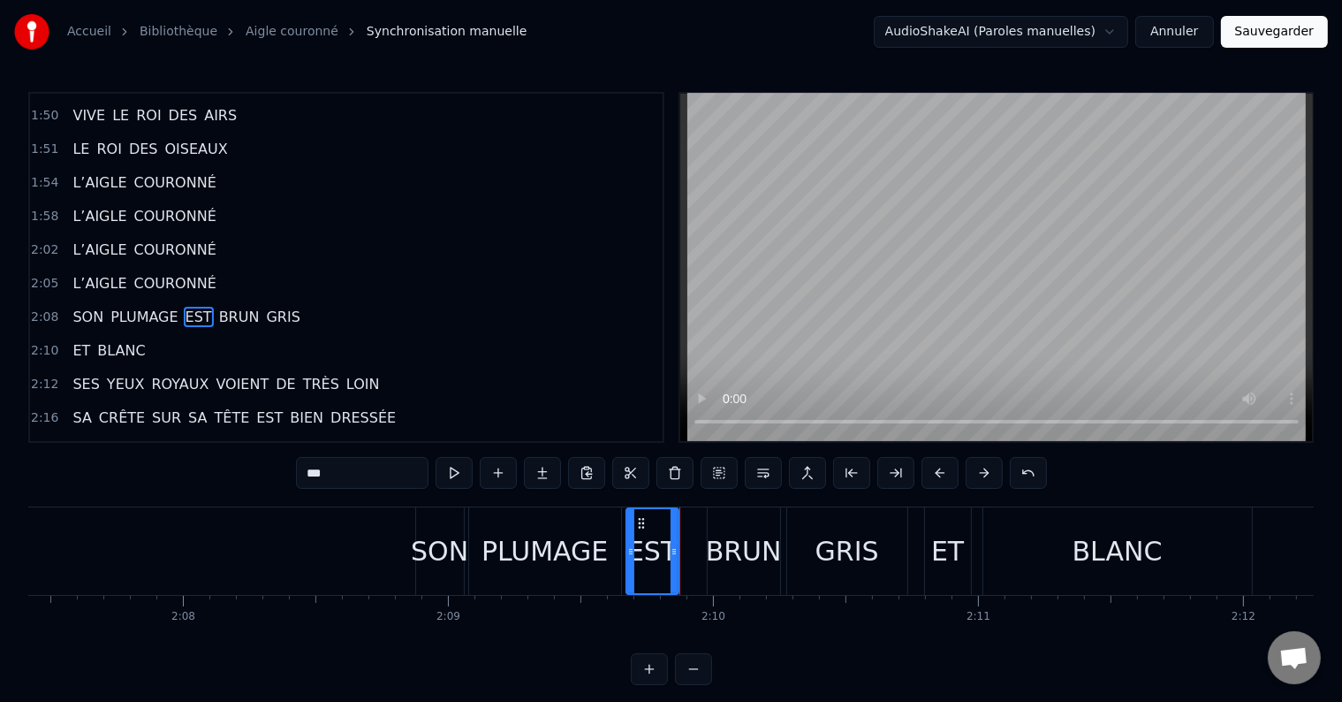
click at [452, 472] on button at bounding box center [454, 473] width 37 height 32
click at [693, 543] on div "SON PLUMAGE EST BRUN GRIS" at bounding box center [663, 550] width 497 height 87
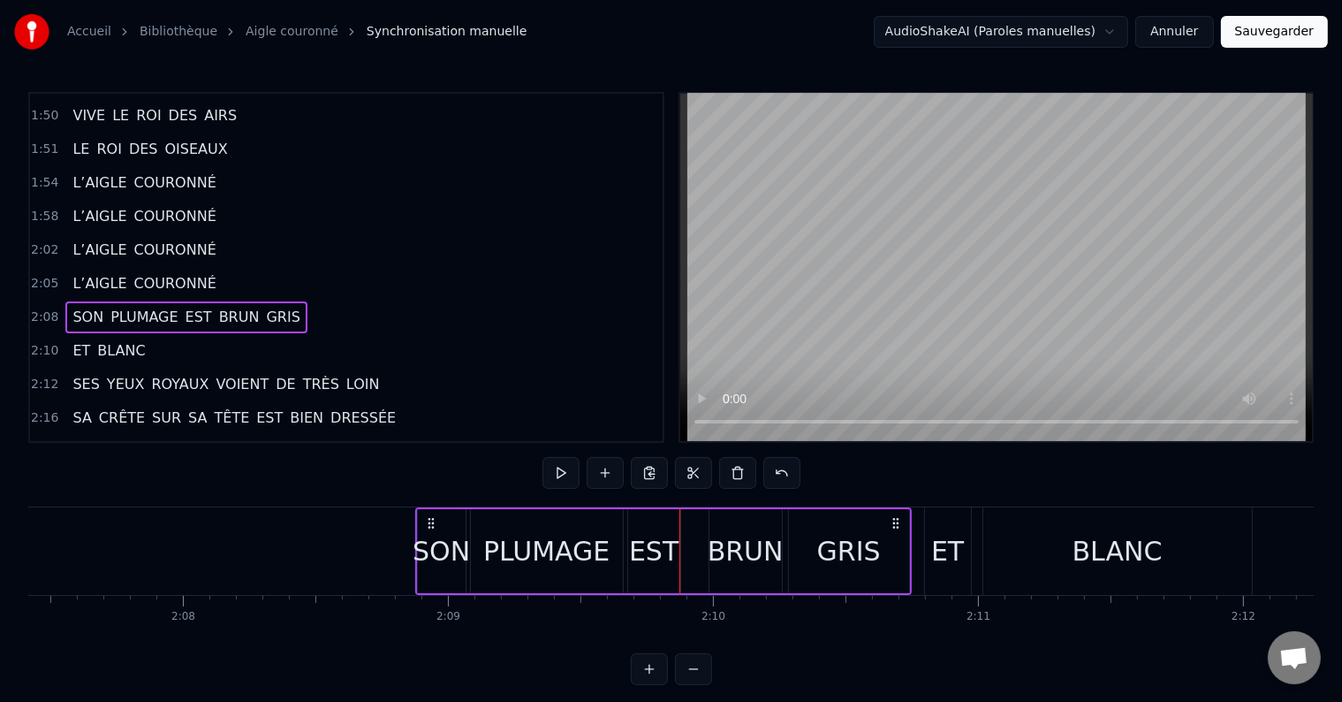
click at [717, 548] on div "BRUN" at bounding box center [746, 551] width 76 height 40
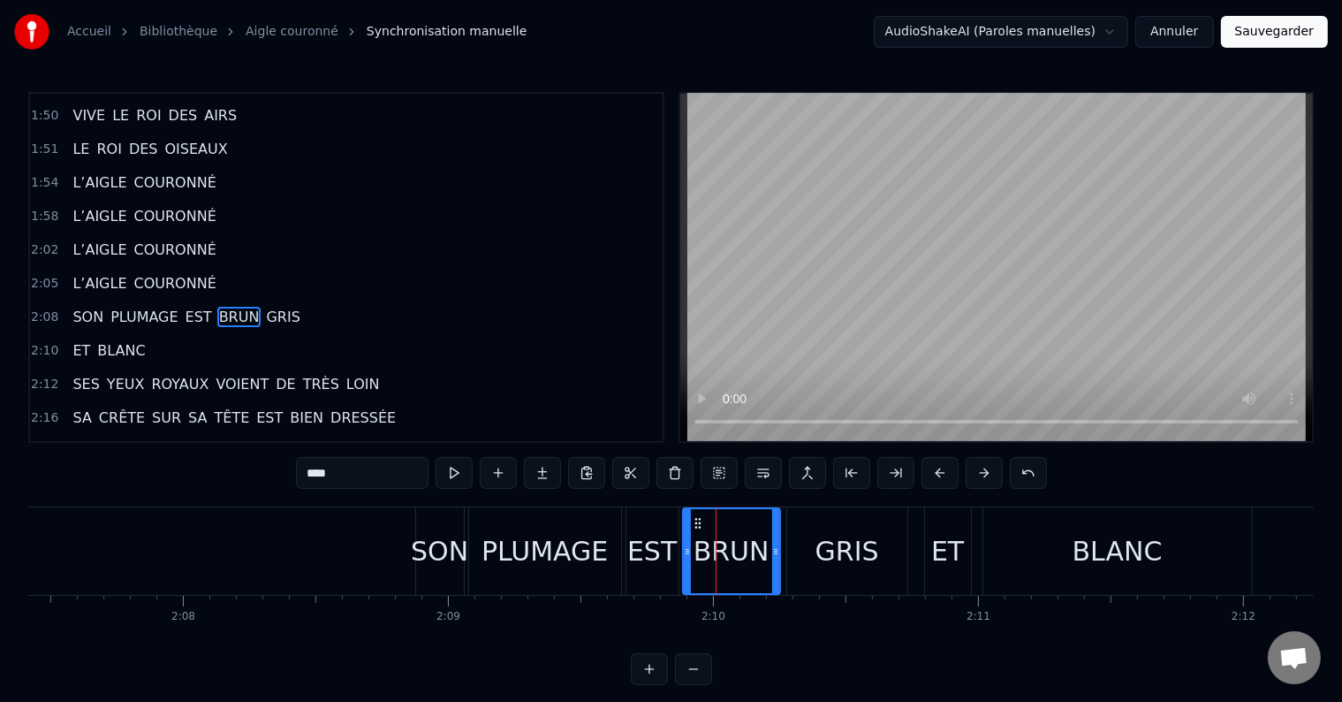
drag, startPoint x: 709, startPoint y: 550, endPoint x: 684, endPoint y: 557, distance: 25.7
click at [684, 557] on icon at bounding box center [687, 551] width 7 height 14
click at [452, 474] on button at bounding box center [454, 473] width 37 height 32
drag, startPoint x: 778, startPoint y: 524, endPoint x: 760, endPoint y: 528, distance: 18.2
click at [760, 528] on div at bounding box center [758, 551] width 7 height 84
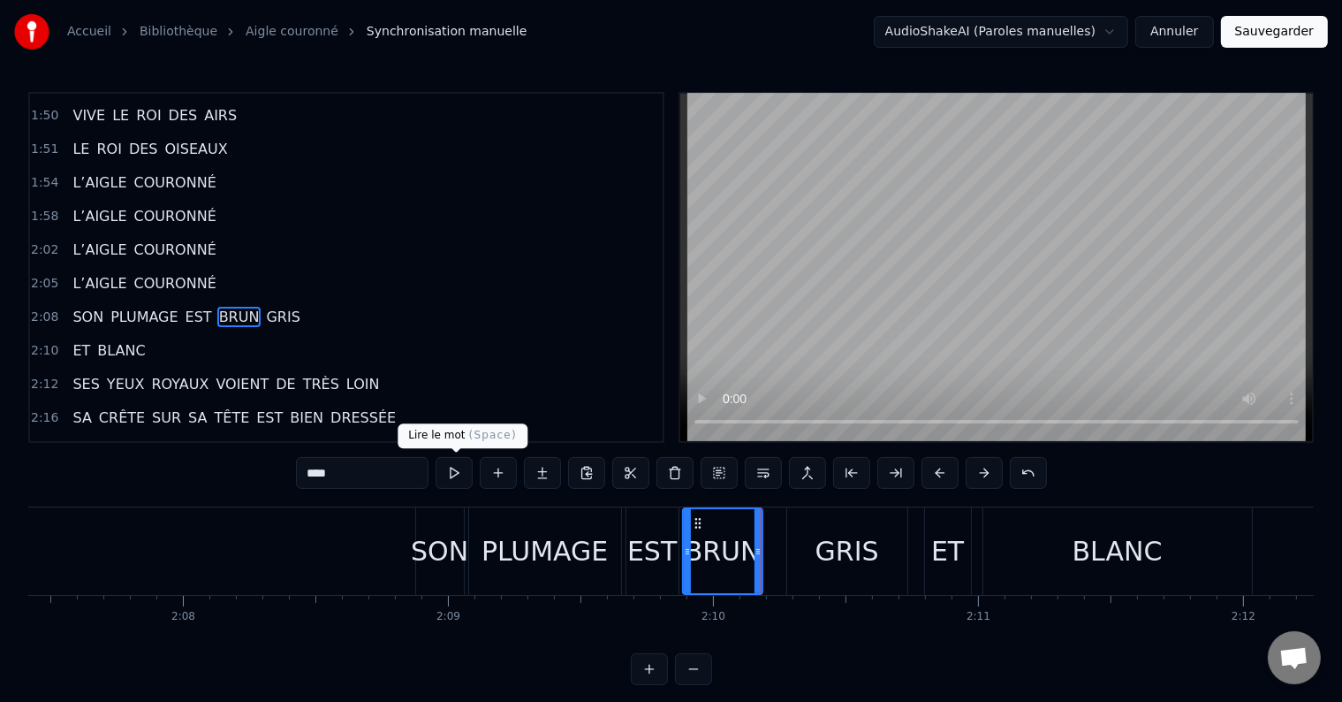
click at [449, 470] on button at bounding box center [454, 473] width 37 height 32
click at [844, 546] on div "GRIS" at bounding box center [848, 551] width 64 height 40
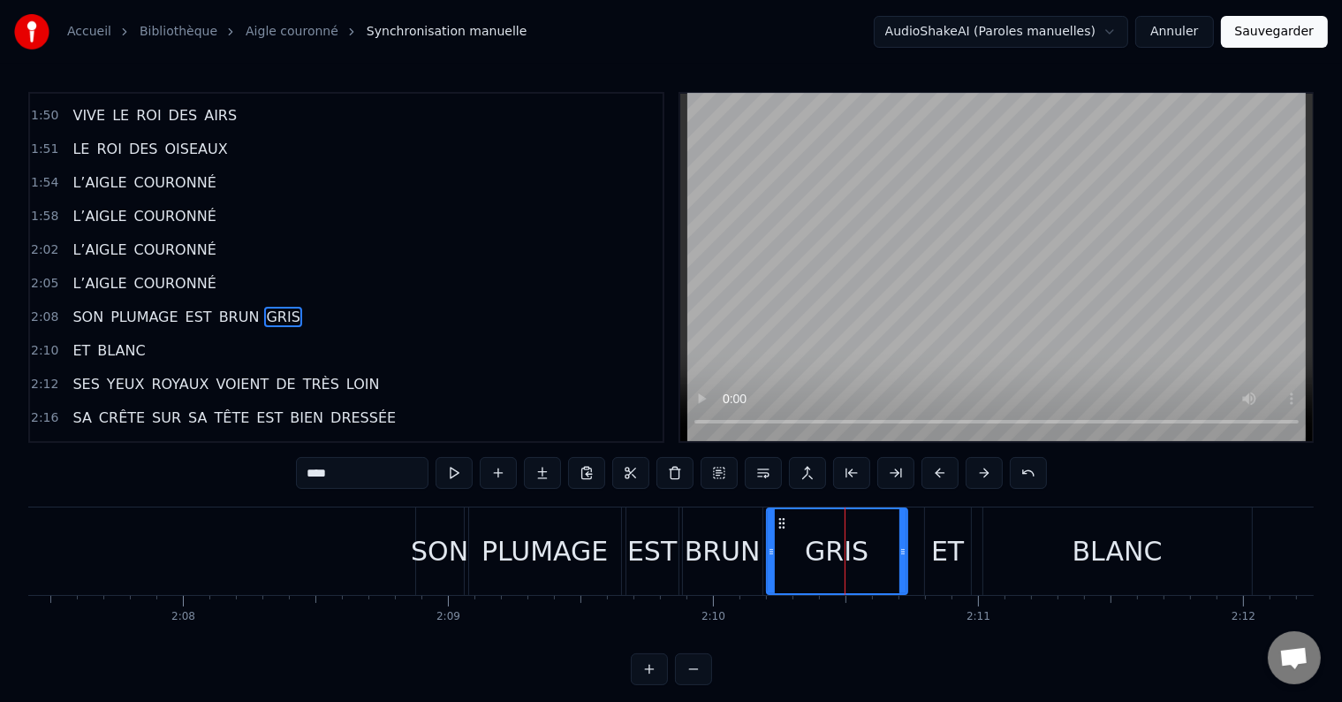
drag, startPoint x: 788, startPoint y: 547, endPoint x: 768, endPoint y: 551, distance: 20.8
click at [768, 551] on icon at bounding box center [771, 551] width 7 height 14
click at [455, 469] on button at bounding box center [454, 473] width 37 height 32
drag, startPoint x: 900, startPoint y: 543, endPoint x: 873, endPoint y: 550, distance: 28.3
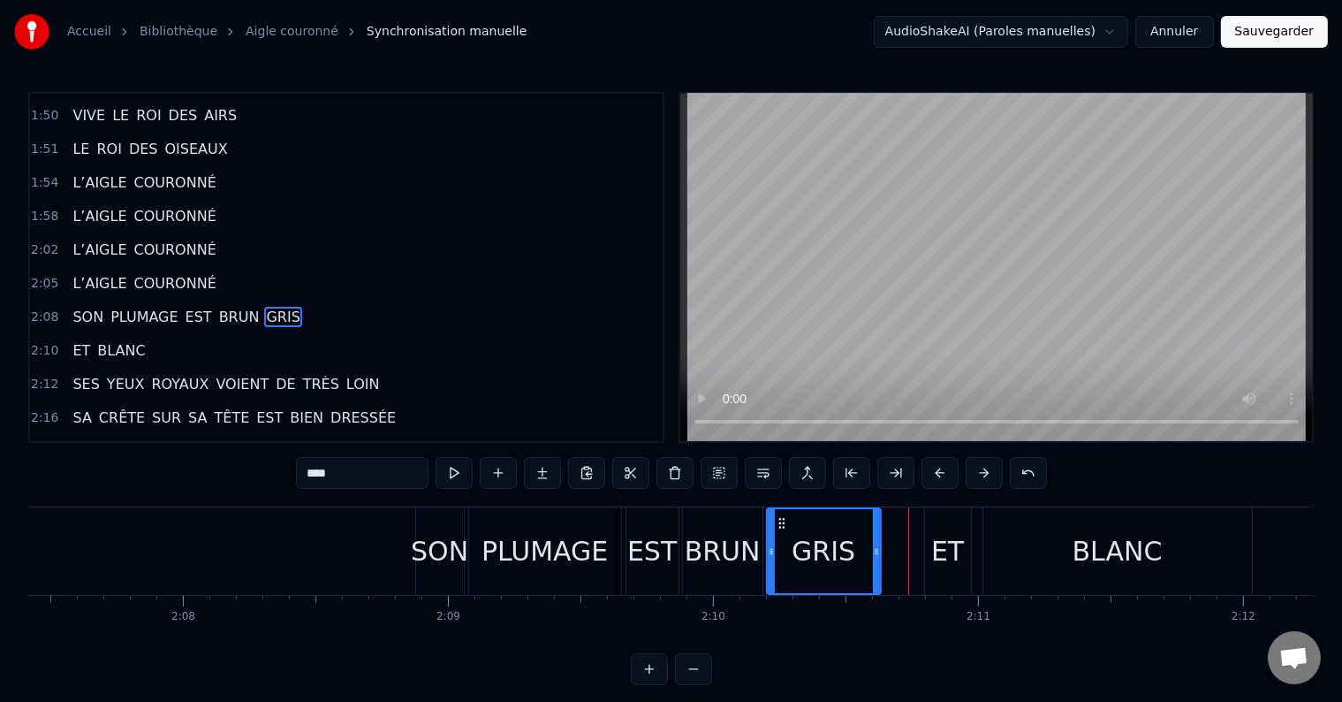
click at [873, 550] on div at bounding box center [876, 551] width 7 height 84
click at [940, 553] on div "ET" at bounding box center [947, 551] width 33 height 40
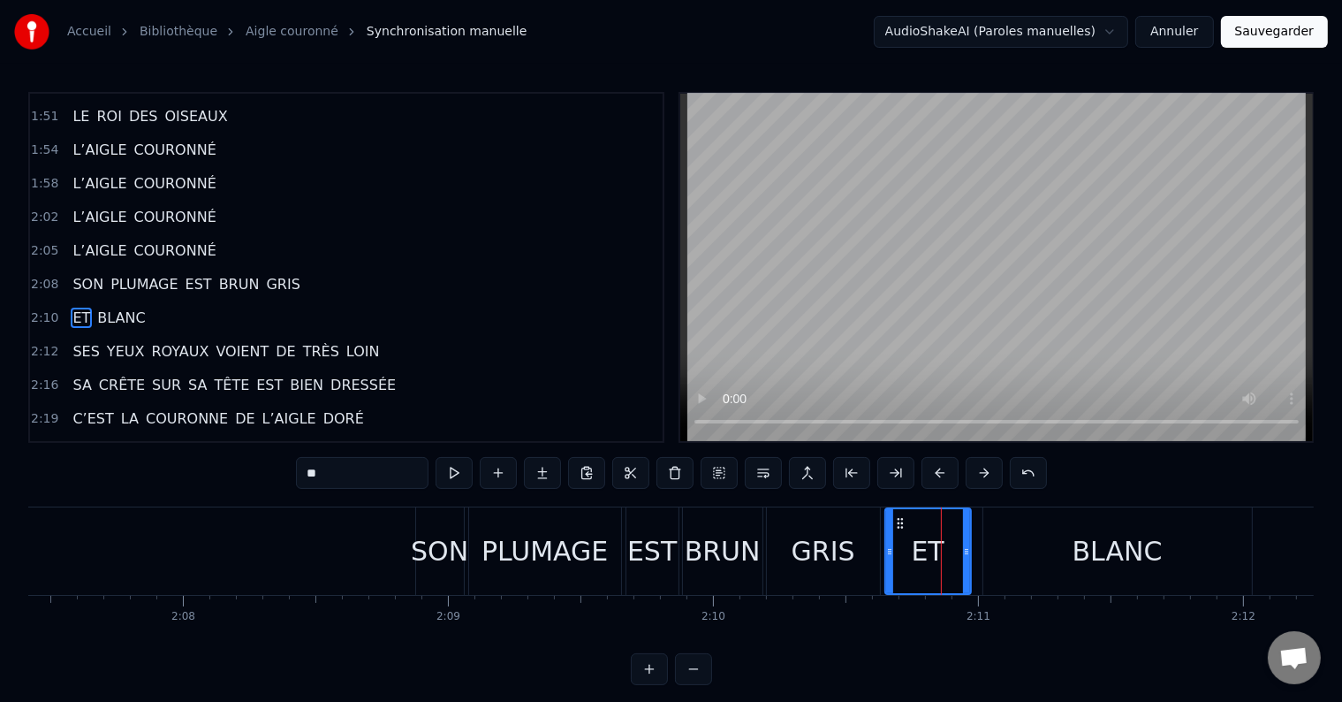
drag, startPoint x: 927, startPoint y: 551, endPoint x: 887, endPoint y: 561, distance: 40.9
click at [887, 561] on div at bounding box center [889, 551] width 7 height 84
click at [464, 475] on button at bounding box center [454, 473] width 37 height 32
click at [997, 547] on div "BLANC" at bounding box center [1118, 550] width 269 height 87
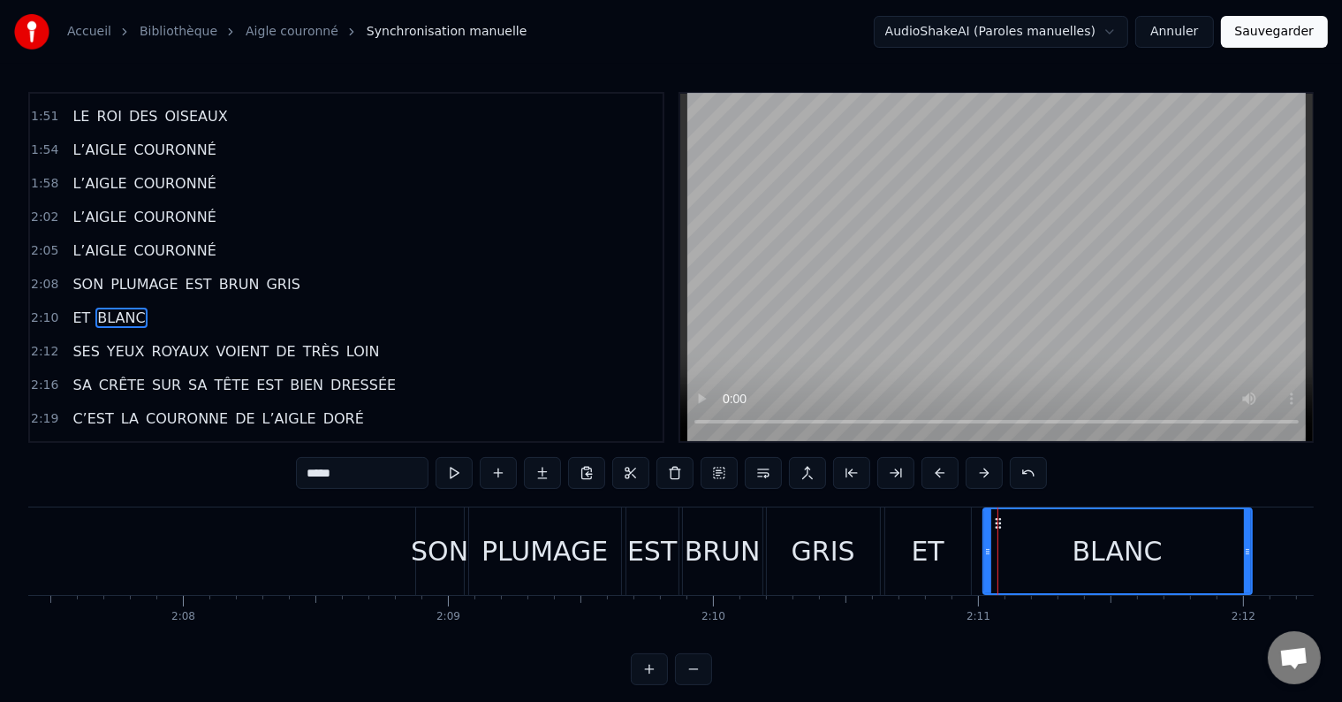
click at [959, 548] on div "ET" at bounding box center [928, 550] width 86 height 87
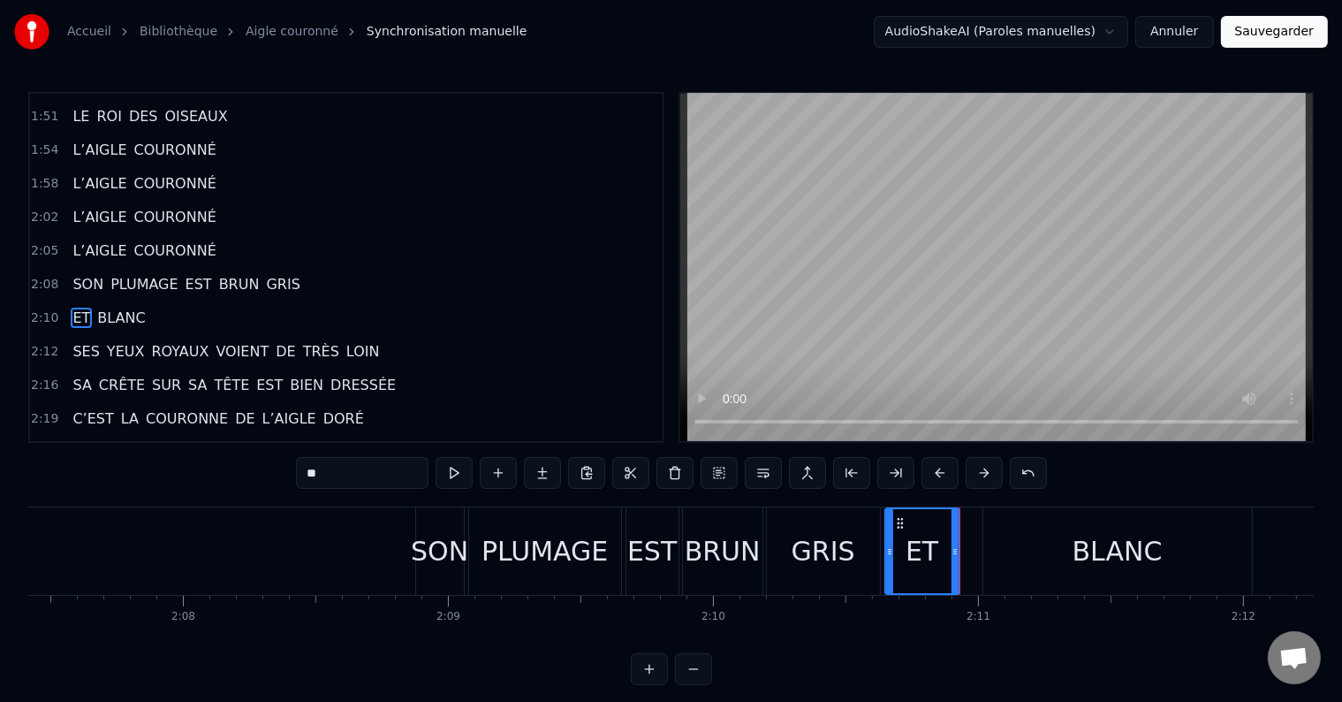
drag, startPoint x: 965, startPoint y: 544, endPoint x: 953, endPoint y: 548, distance: 12.0
click at [953, 548] on icon at bounding box center [955, 551] width 7 height 14
click at [1007, 551] on div "BLANC" at bounding box center [1118, 550] width 269 height 87
type input "*****"
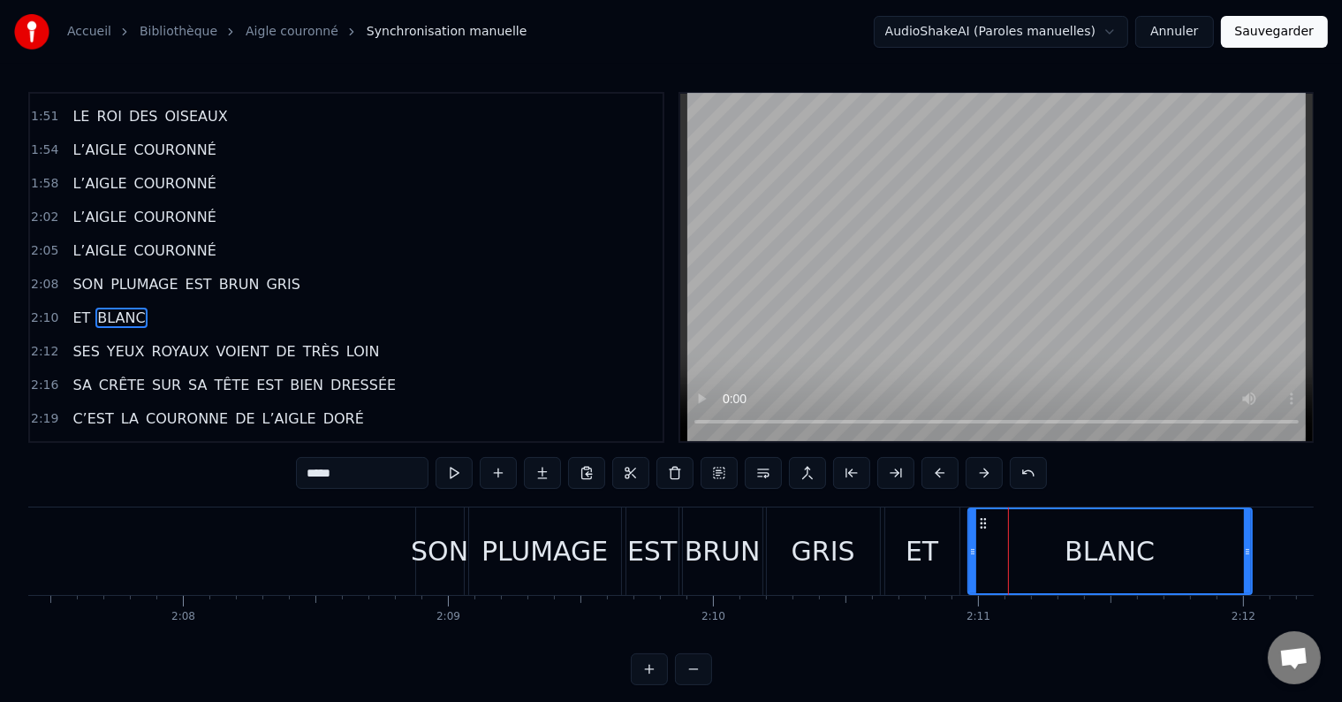
drag, startPoint x: 987, startPoint y: 551, endPoint x: 972, endPoint y: 555, distance: 15.7
click at [972, 555] on icon at bounding box center [972, 551] width 7 height 14
click at [470, 471] on button at bounding box center [454, 473] width 37 height 32
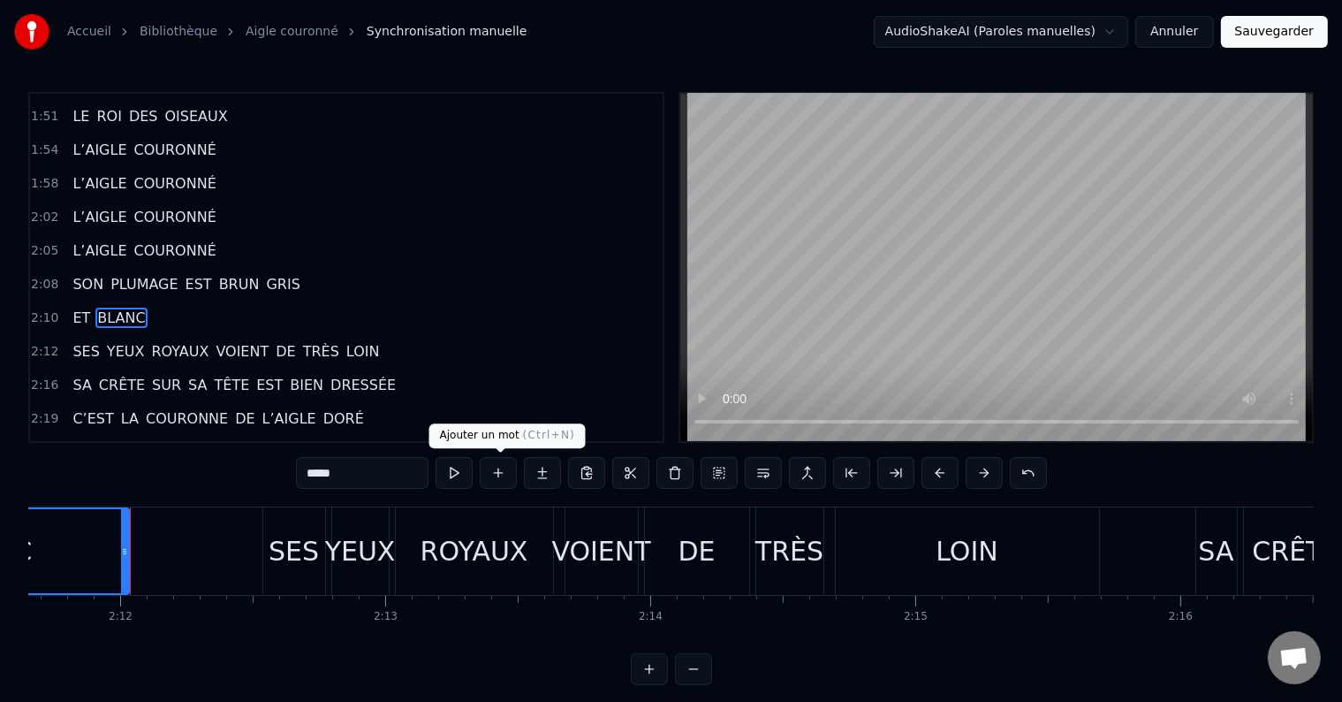
scroll to position [0, 34914]
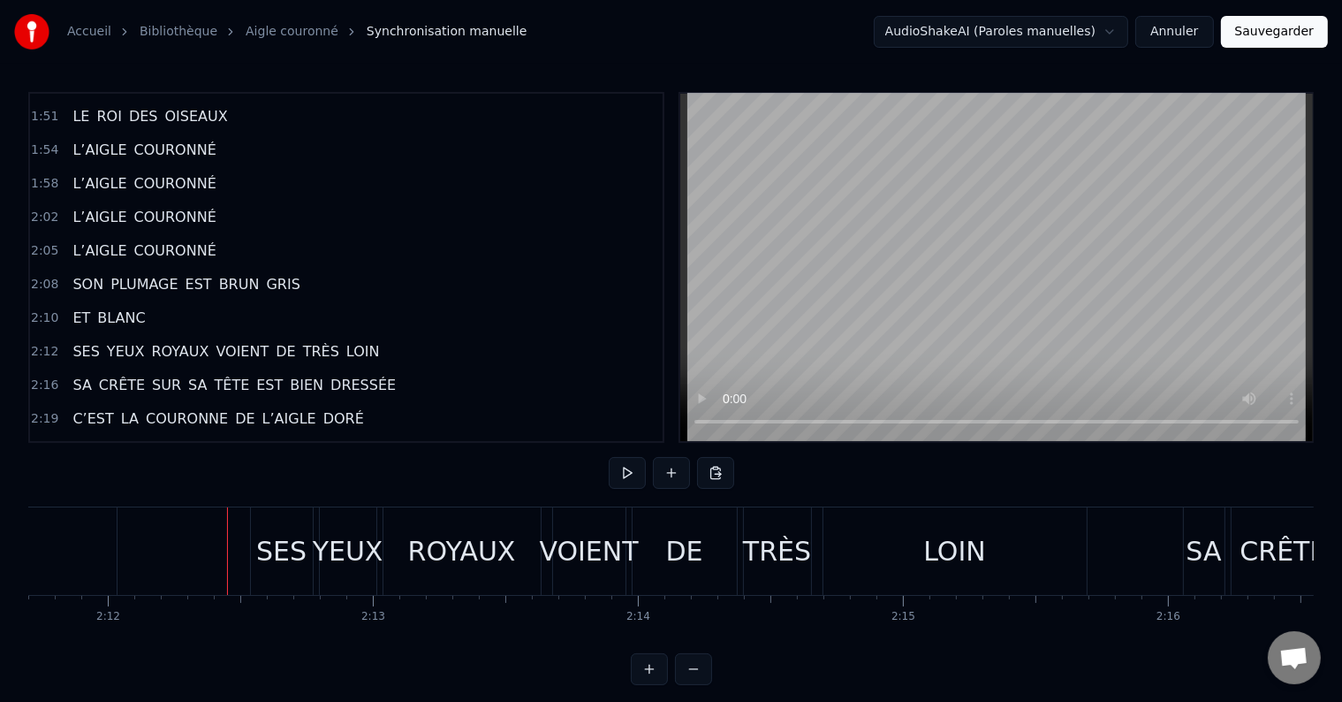
click at [283, 538] on div "SES" at bounding box center [281, 551] width 50 height 40
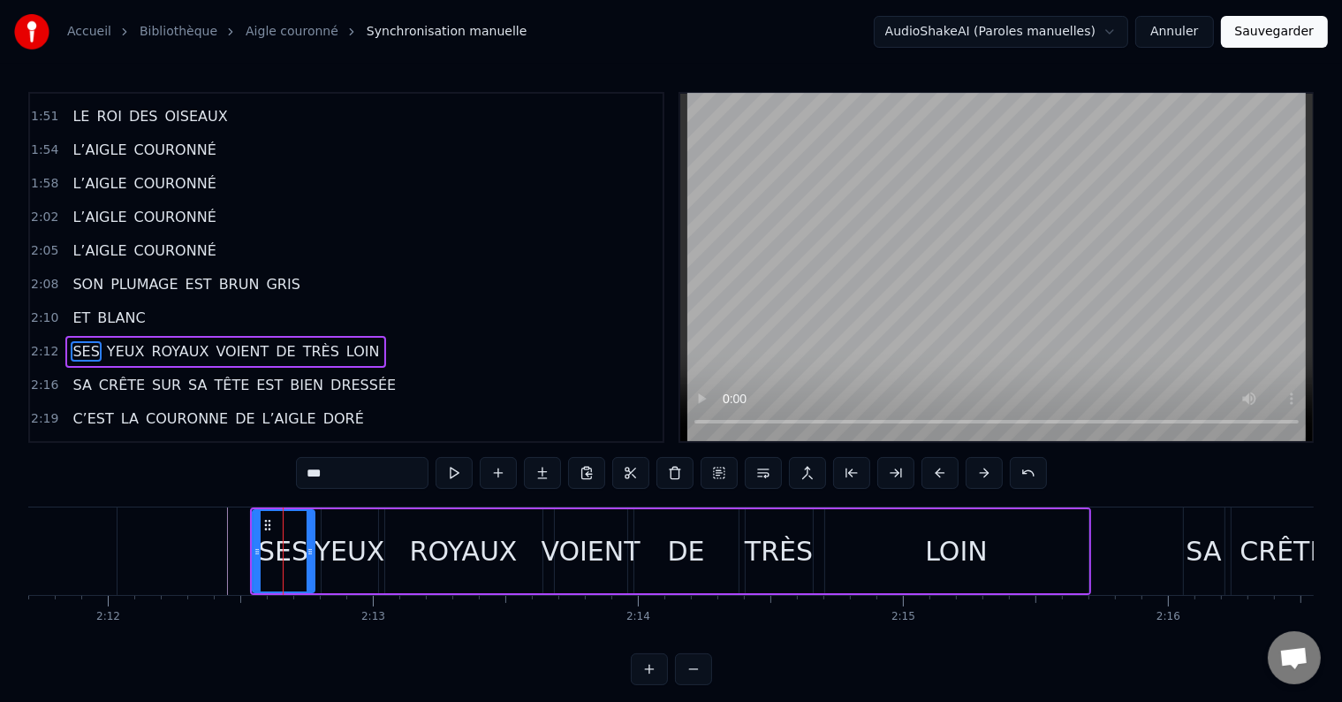
scroll to position [1403, 0]
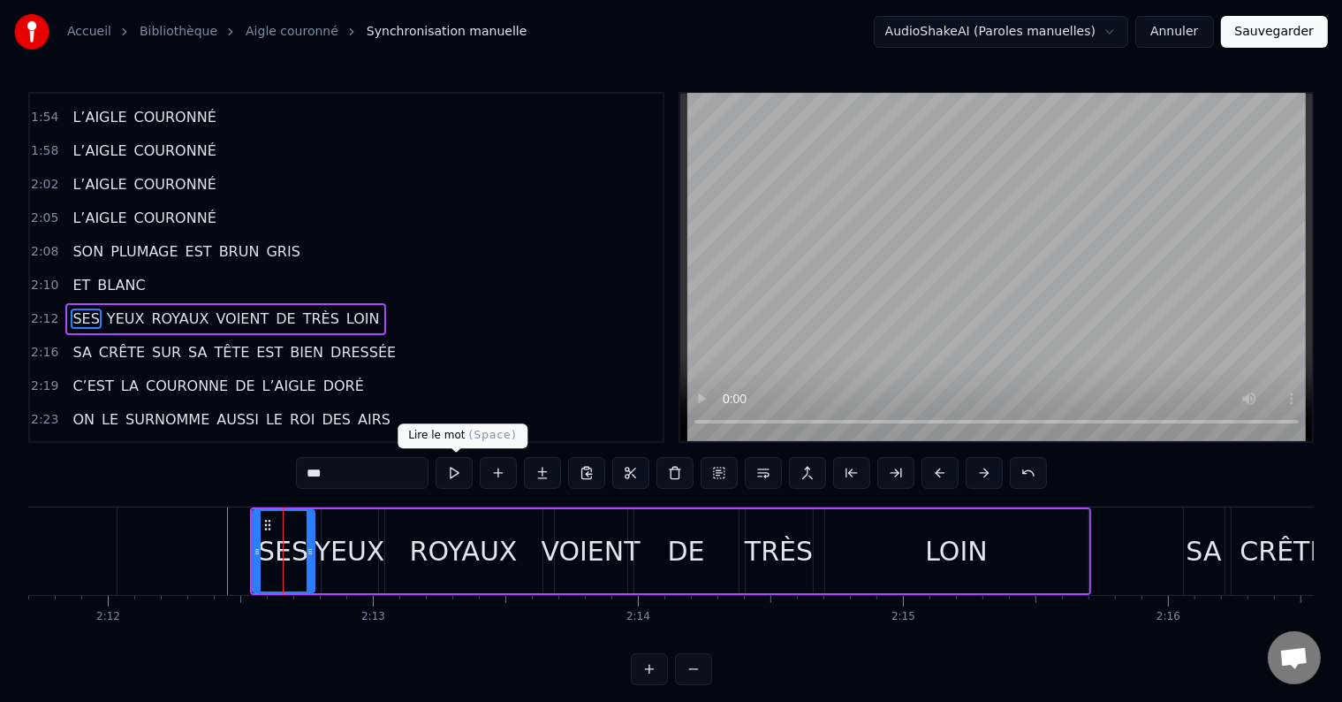
click at [461, 477] on button at bounding box center [454, 473] width 37 height 32
click at [460, 477] on button at bounding box center [454, 473] width 37 height 32
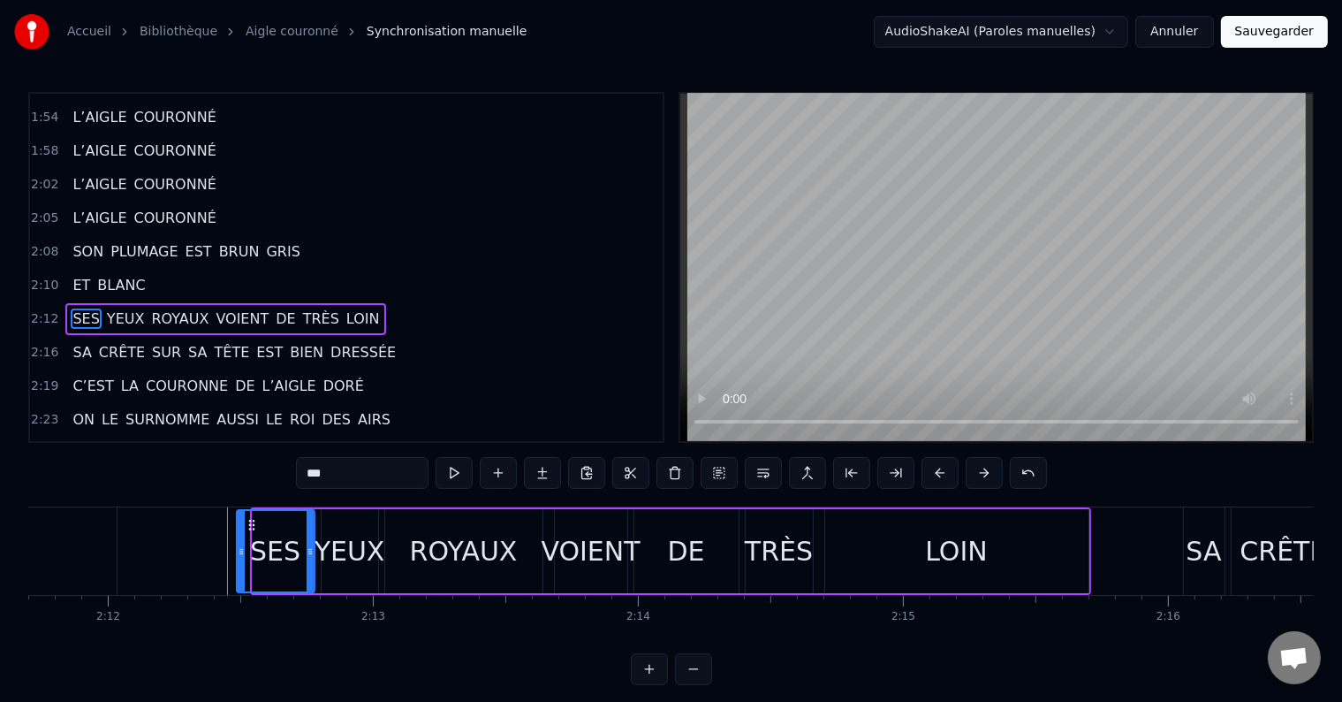
drag, startPoint x: 251, startPoint y: 551, endPoint x: 235, endPoint y: 553, distance: 16.1
click at [236, 553] on div "SES" at bounding box center [276, 551] width 80 height 84
drag, startPoint x: 308, startPoint y: 548, endPoint x: 290, endPoint y: 552, distance: 18.2
click at [290, 552] on icon at bounding box center [292, 551] width 7 height 14
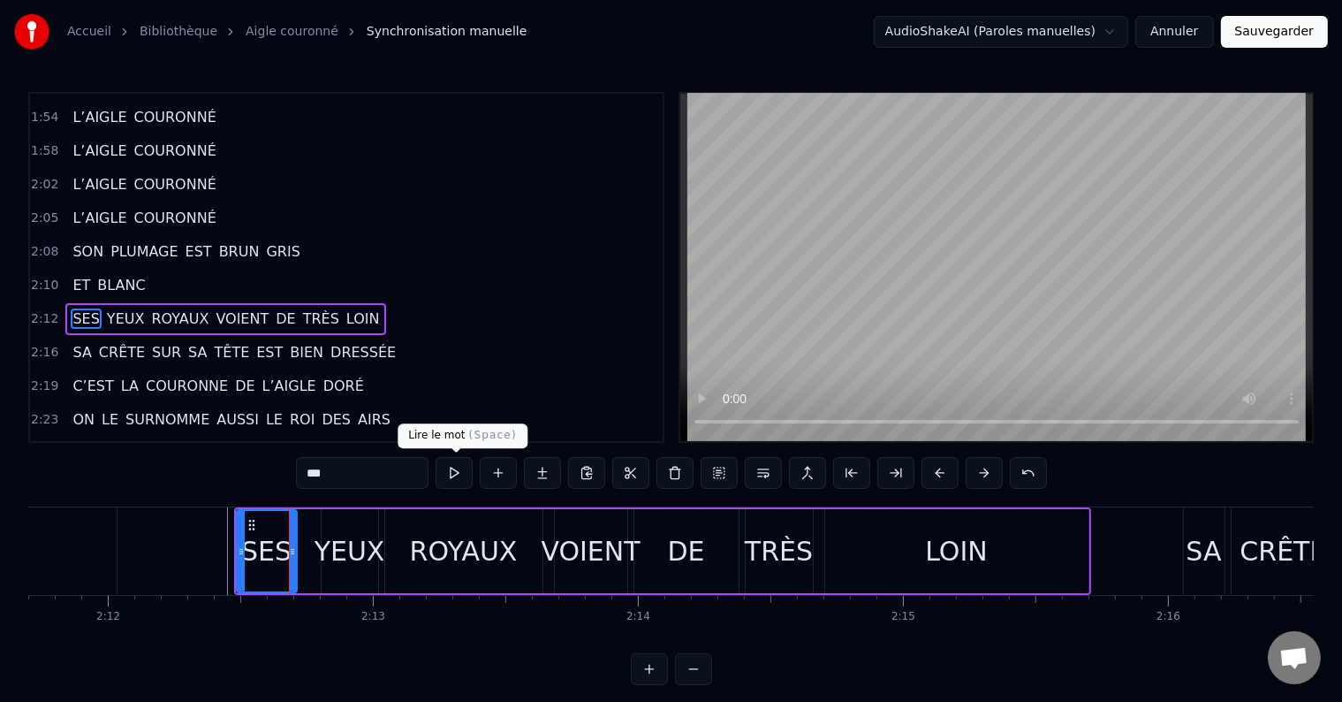
click at [460, 480] on button at bounding box center [454, 473] width 37 height 32
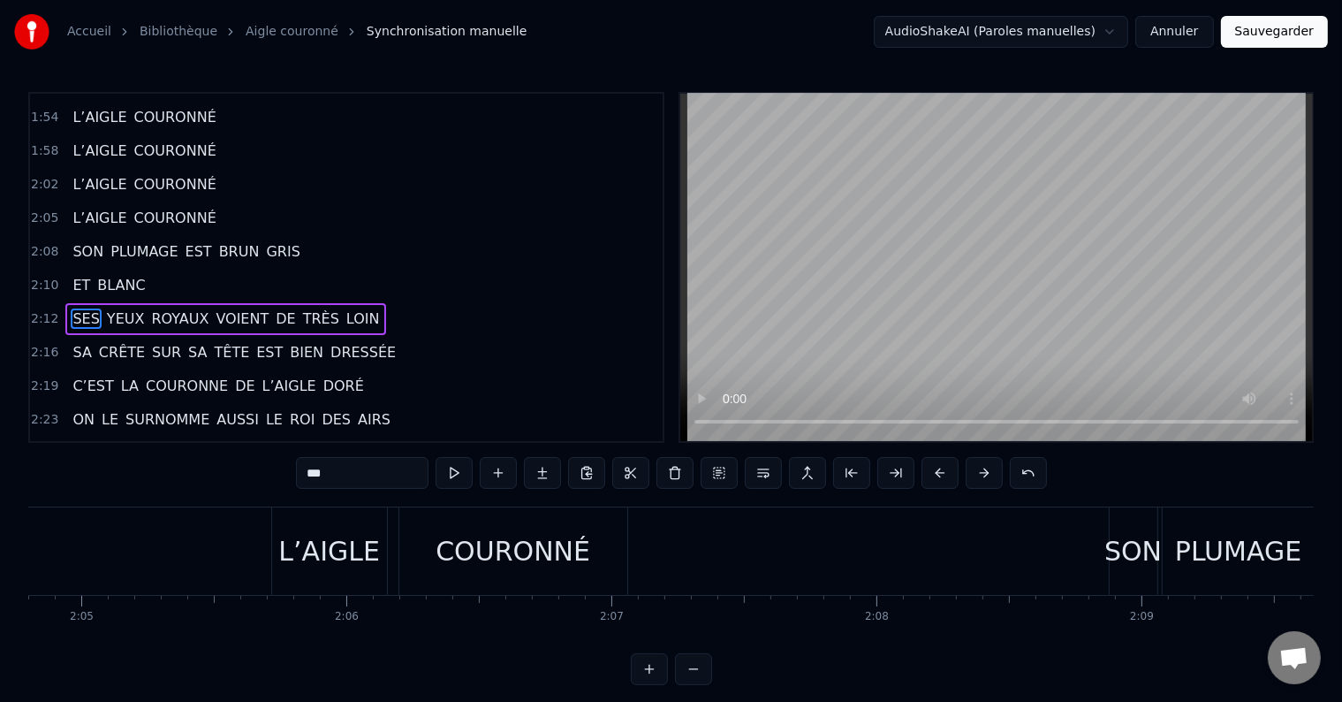
scroll to position [0, 33111]
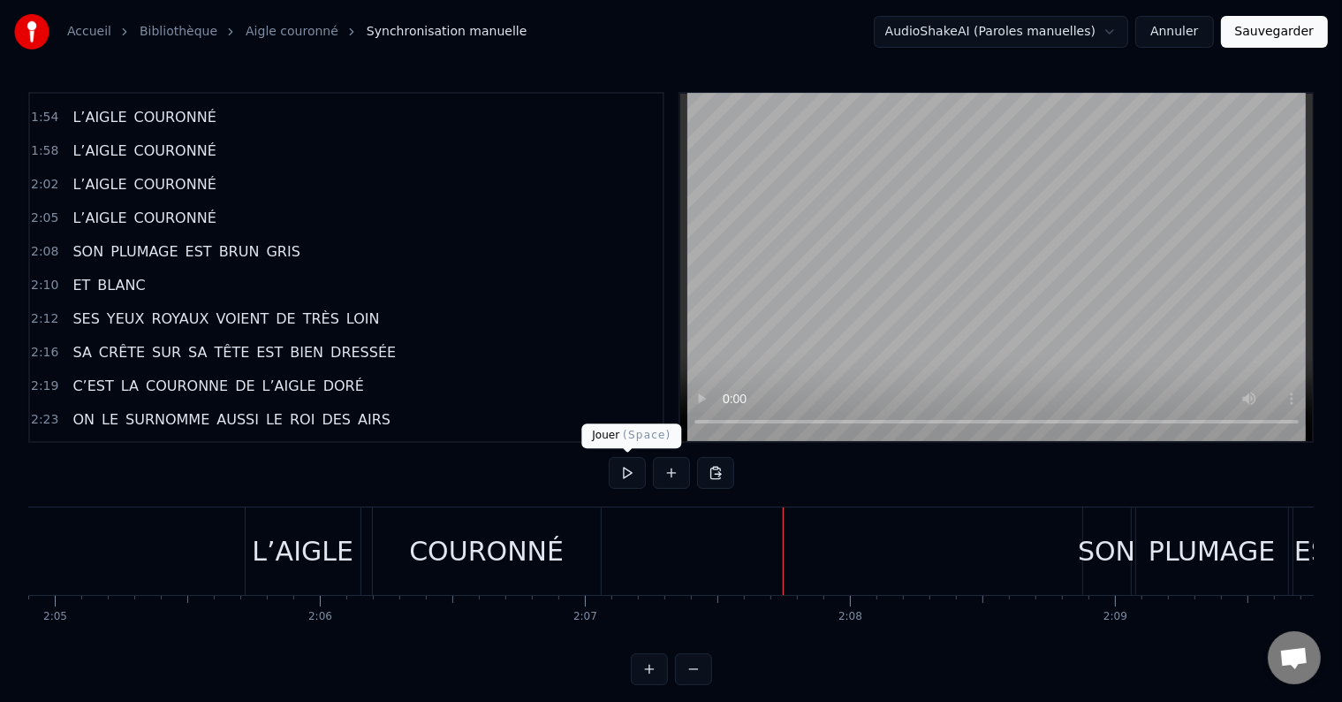
click at [639, 465] on button at bounding box center [627, 473] width 37 height 32
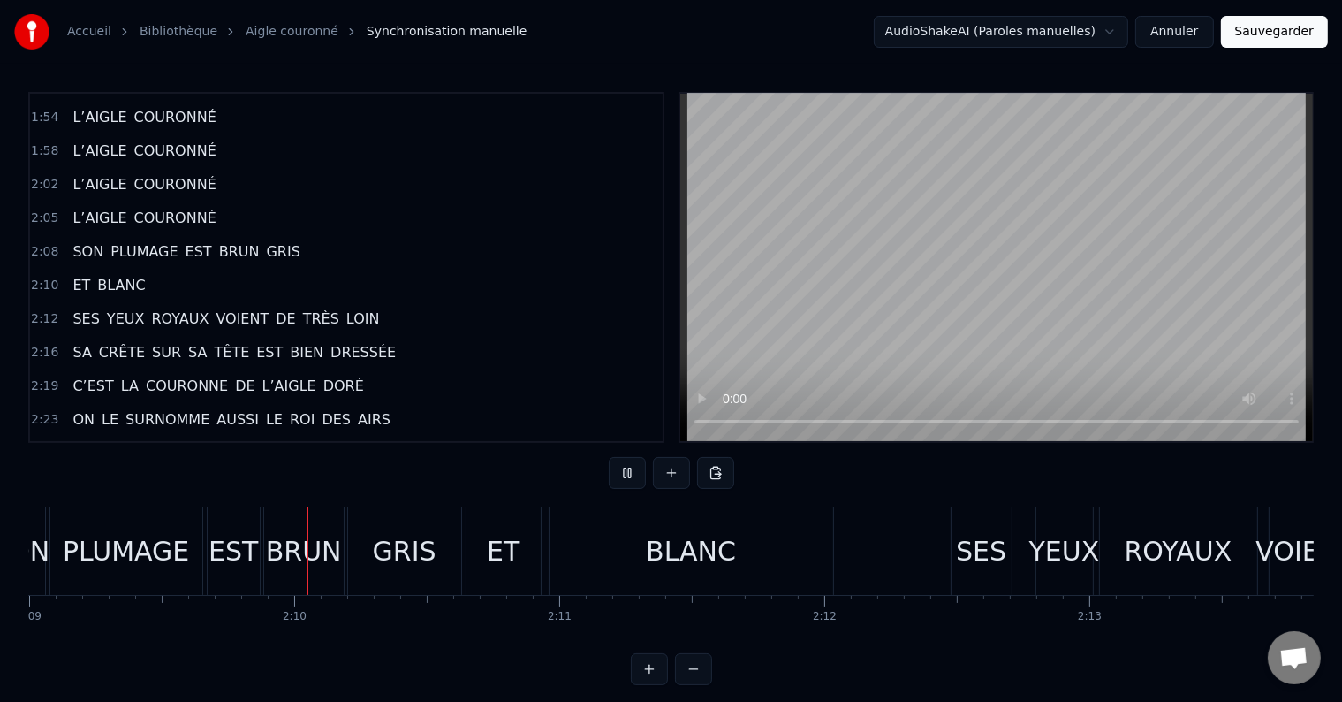
scroll to position [0, 34237]
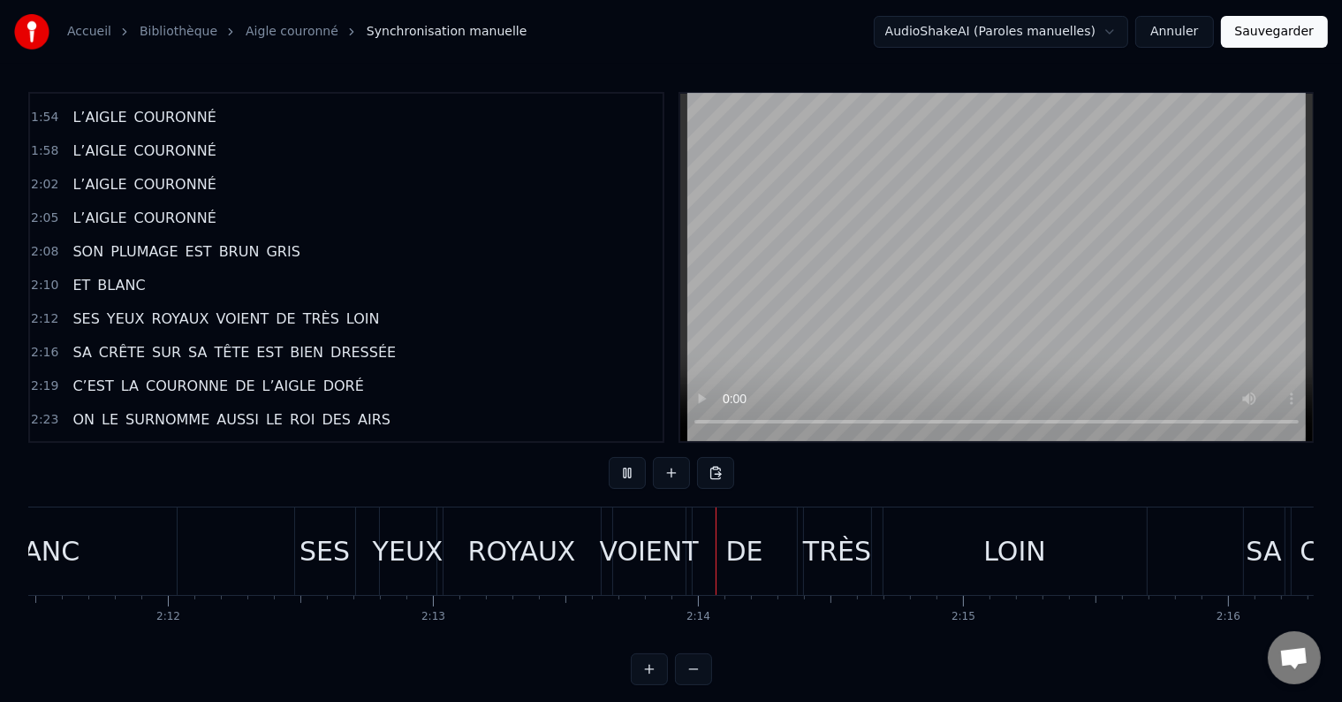
click at [885, 562] on div "SES YEUX ROYAUX VOIENT DE TRÈS LOIN" at bounding box center [722, 550] width 857 height 87
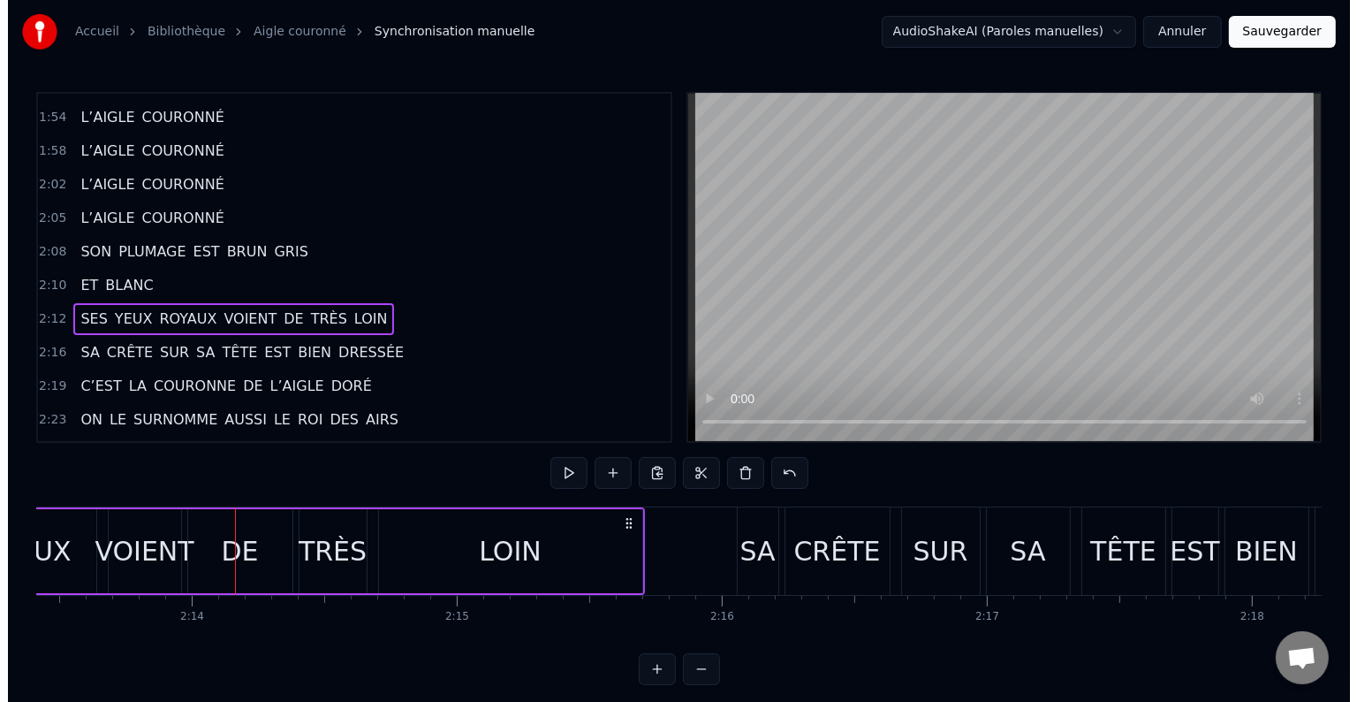
scroll to position [0, 35371]
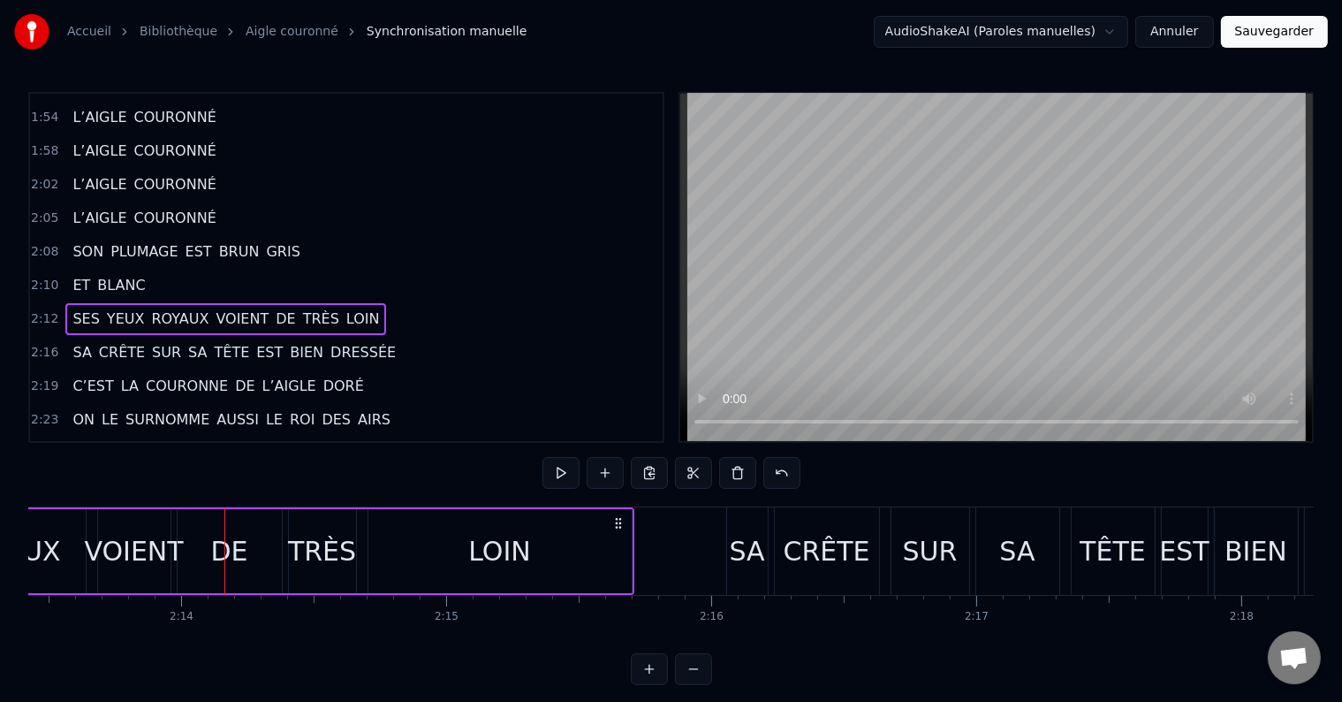
click at [274, 308] on span "DE" at bounding box center [285, 318] width 23 height 20
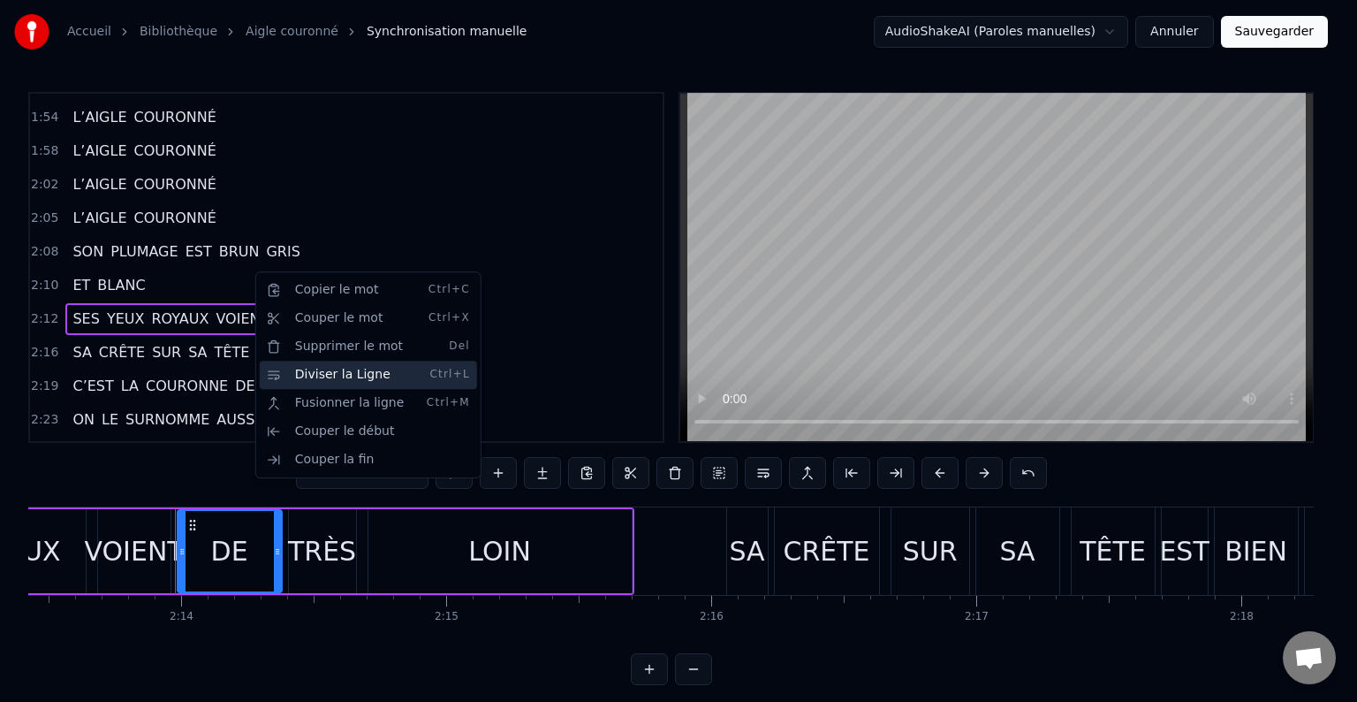
click at [303, 368] on div "Diviser la Ligne Ctrl+L" at bounding box center [368, 375] width 217 height 28
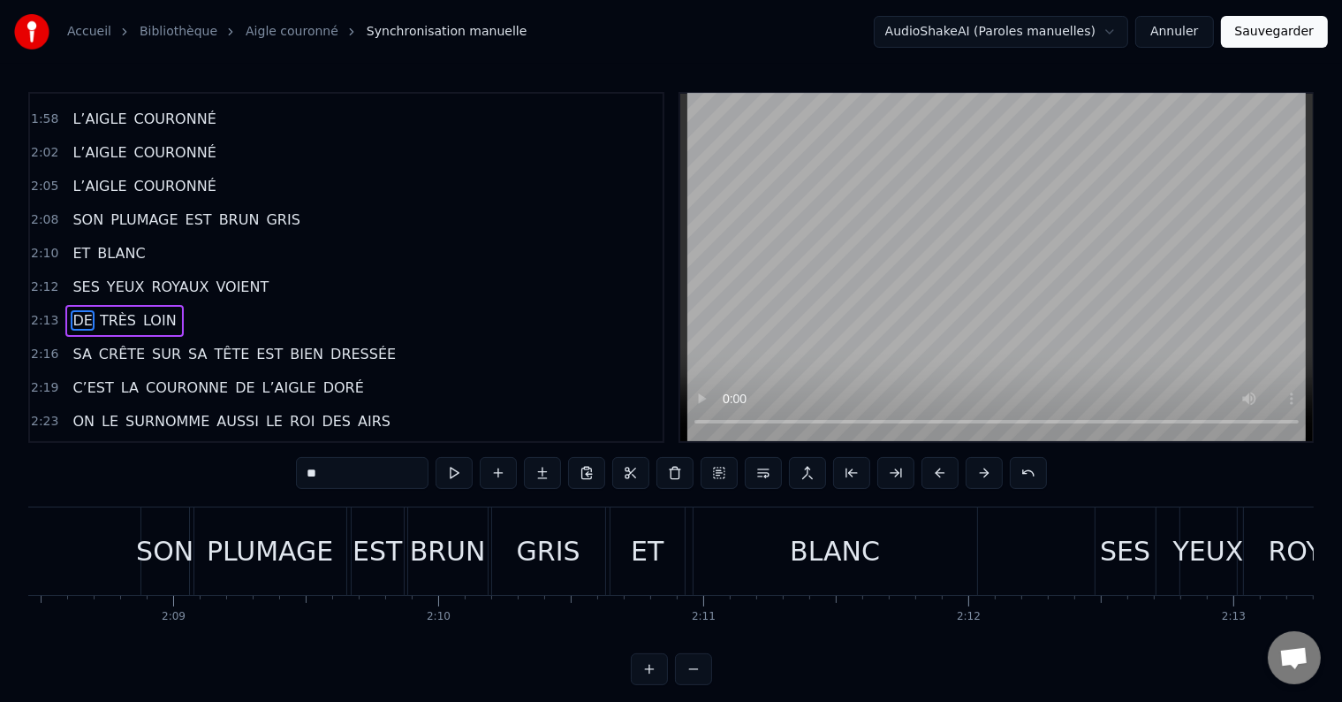
scroll to position [0, 33661]
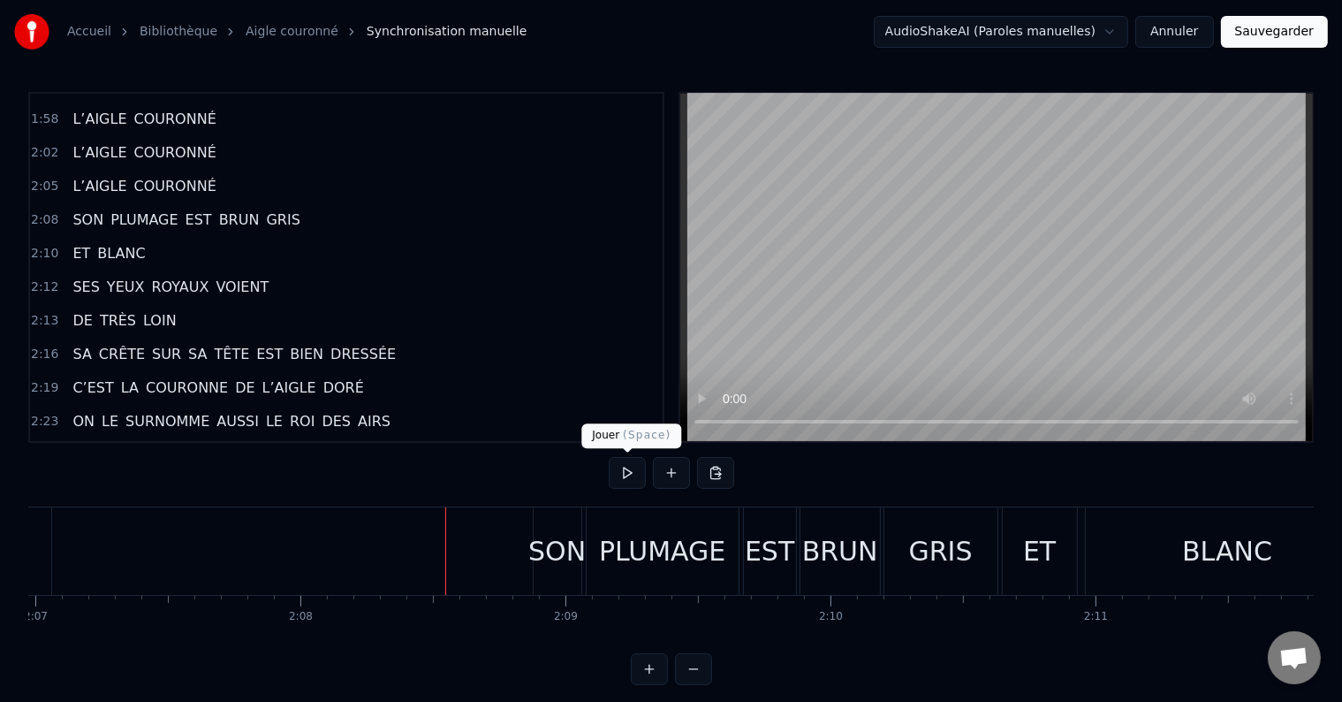
click at [630, 467] on button at bounding box center [627, 473] width 37 height 32
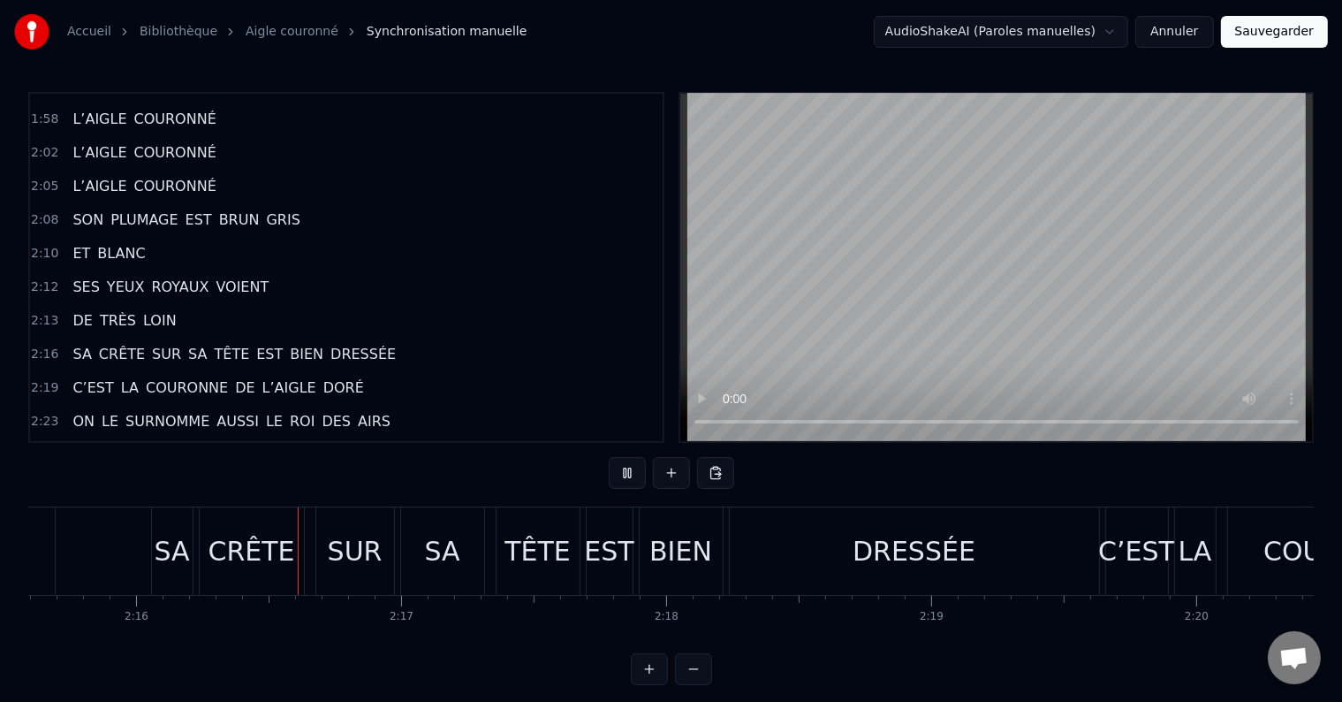
scroll to position [0, 35948]
click at [456, 587] on div "SA" at bounding box center [440, 550] width 83 height 87
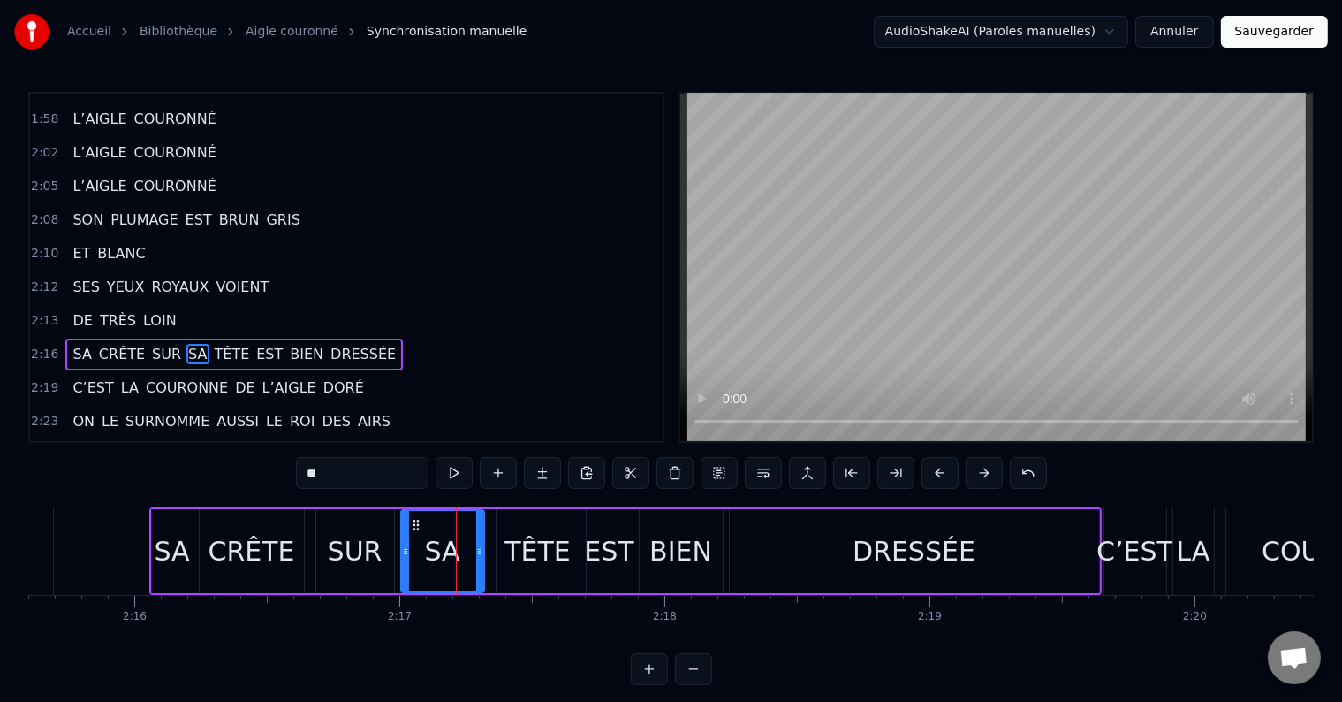
scroll to position [1379, 0]
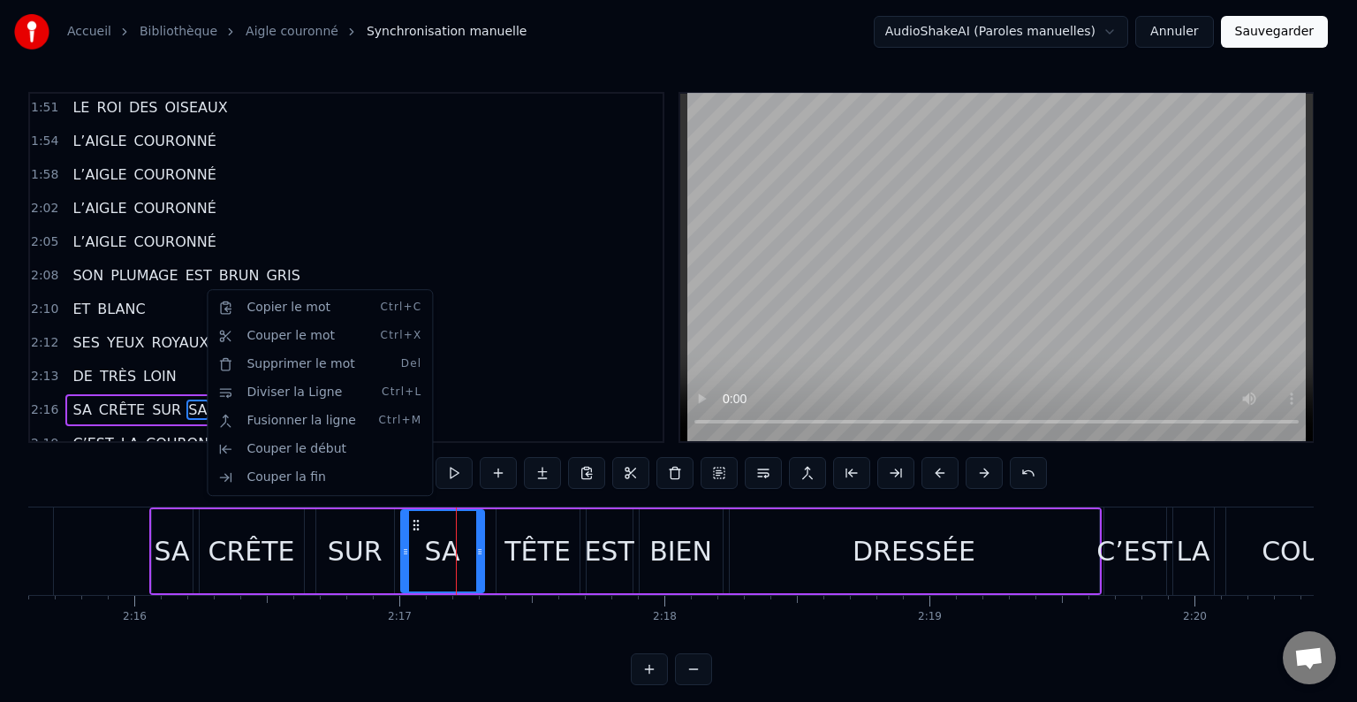
click at [494, 263] on html "Accueil Bibliothèque Aigle couronné Synchronisation manuelle AudioShakeAI (Paro…" at bounding box center [678, 356] width 1357 height 713
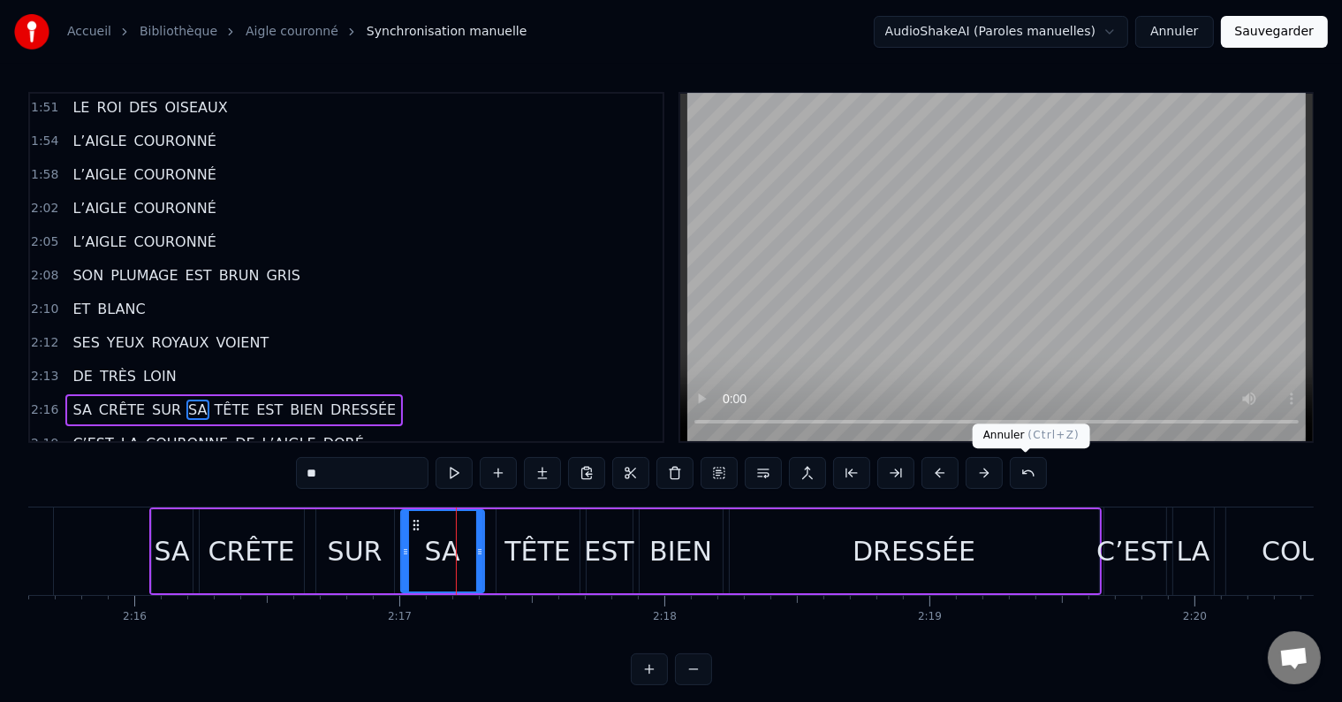
click at [1018, 468] on button at bounding box center [1028, 473] width 37 height 32
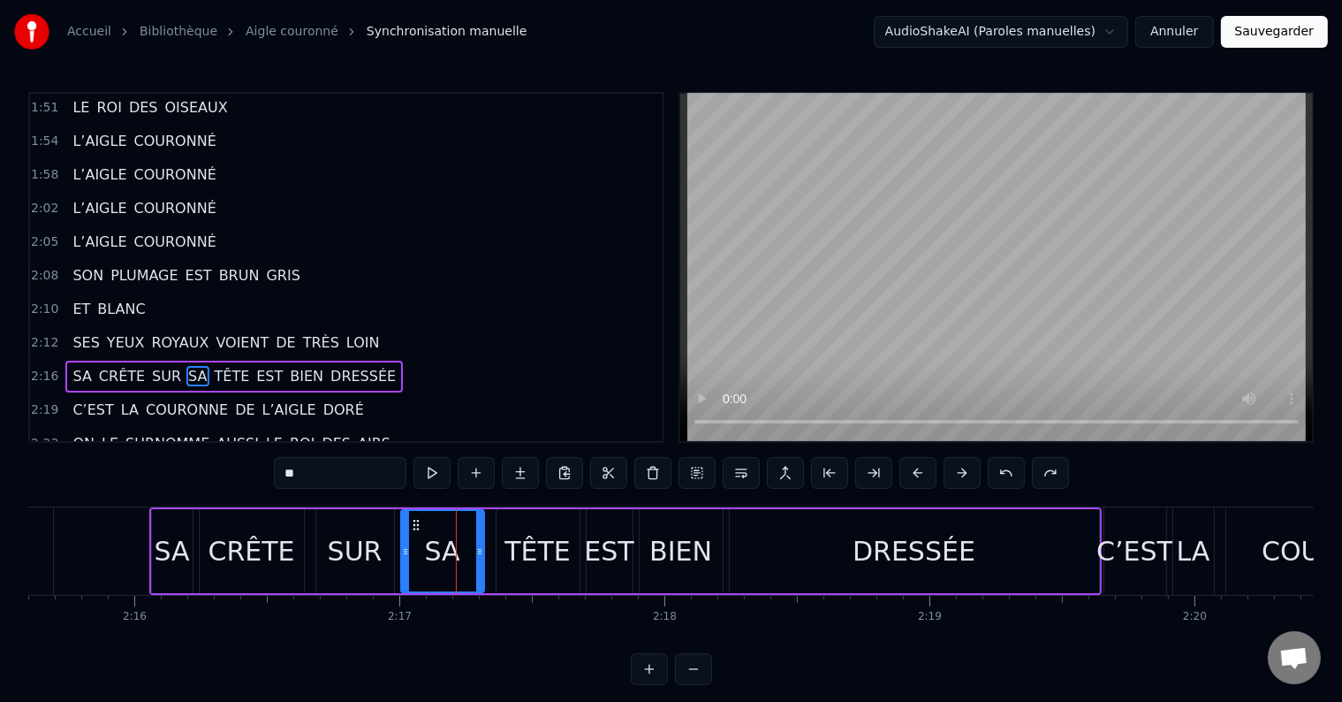
click at [216, 332] on span "VOIENT" at bounding box center [242, 342] width 57 height 20
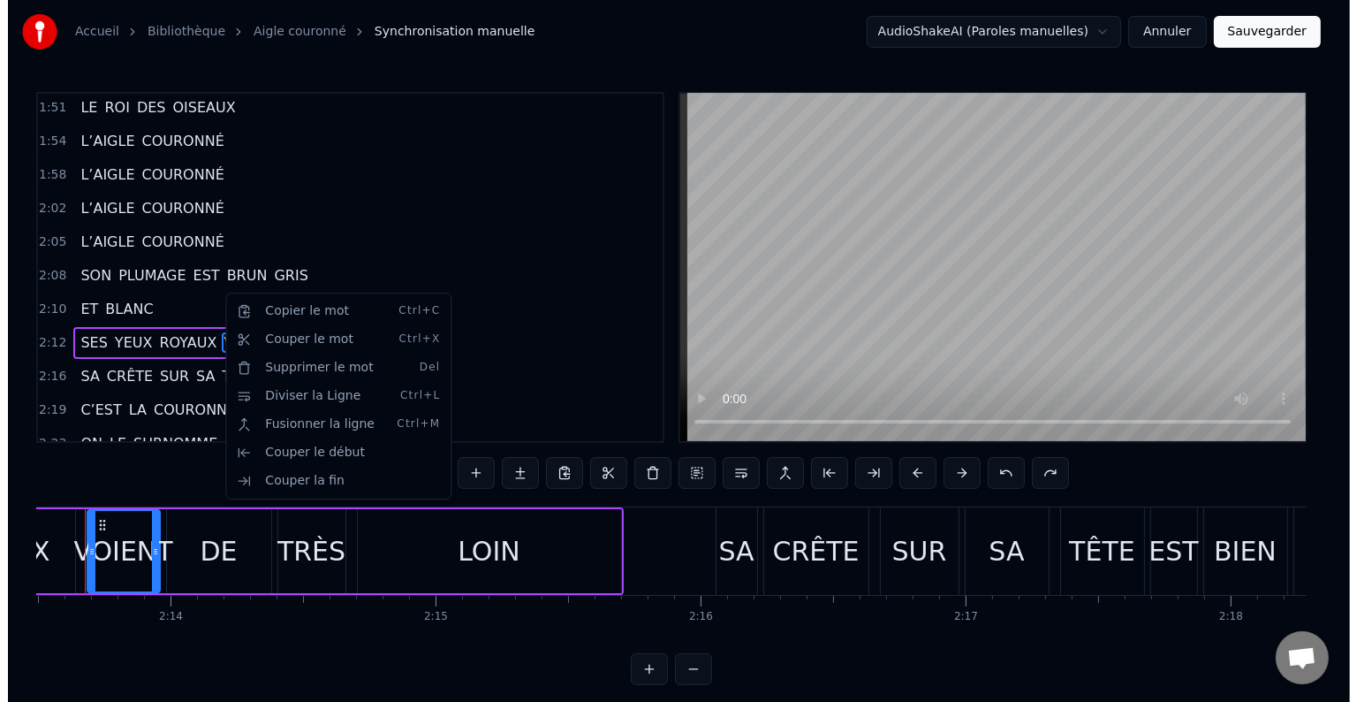
scroll to position [0, 35349]
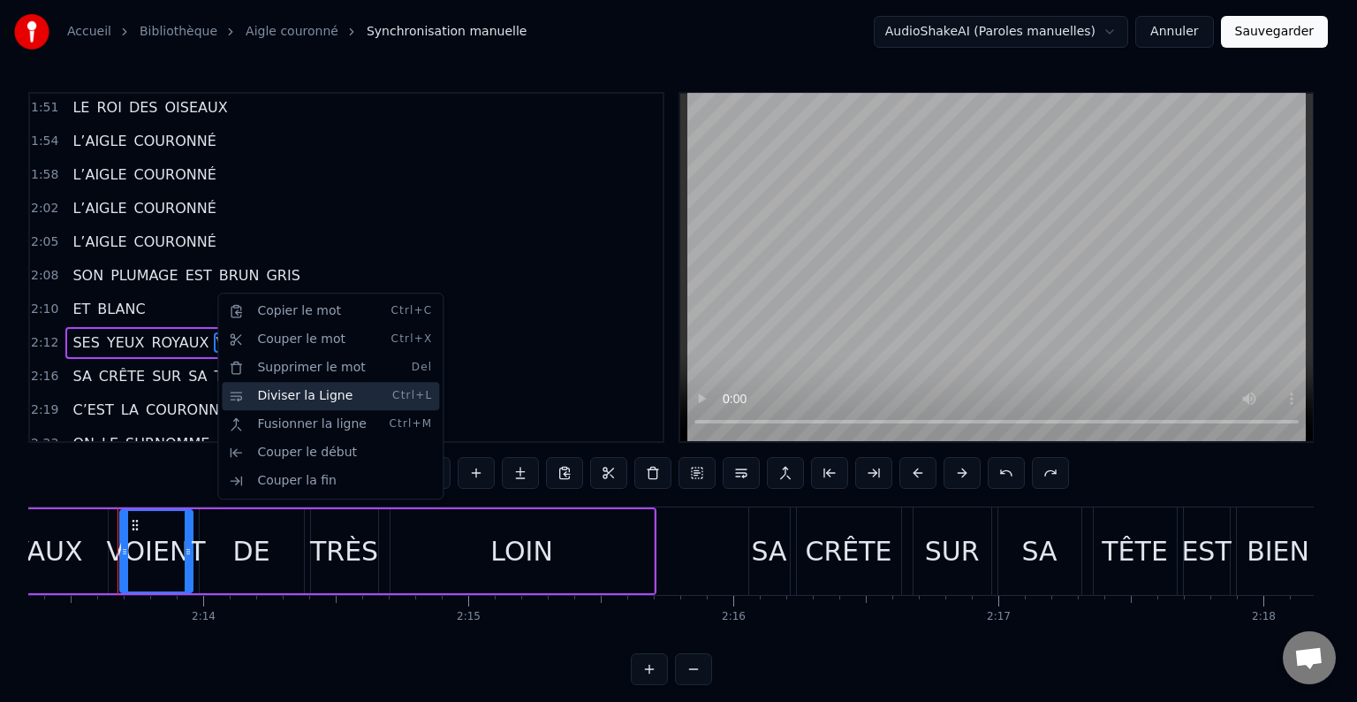
click at [283, 396] on div "Diviser la Ligne Ctrl+L" at bounding box center [330, 396] width 217 height 28
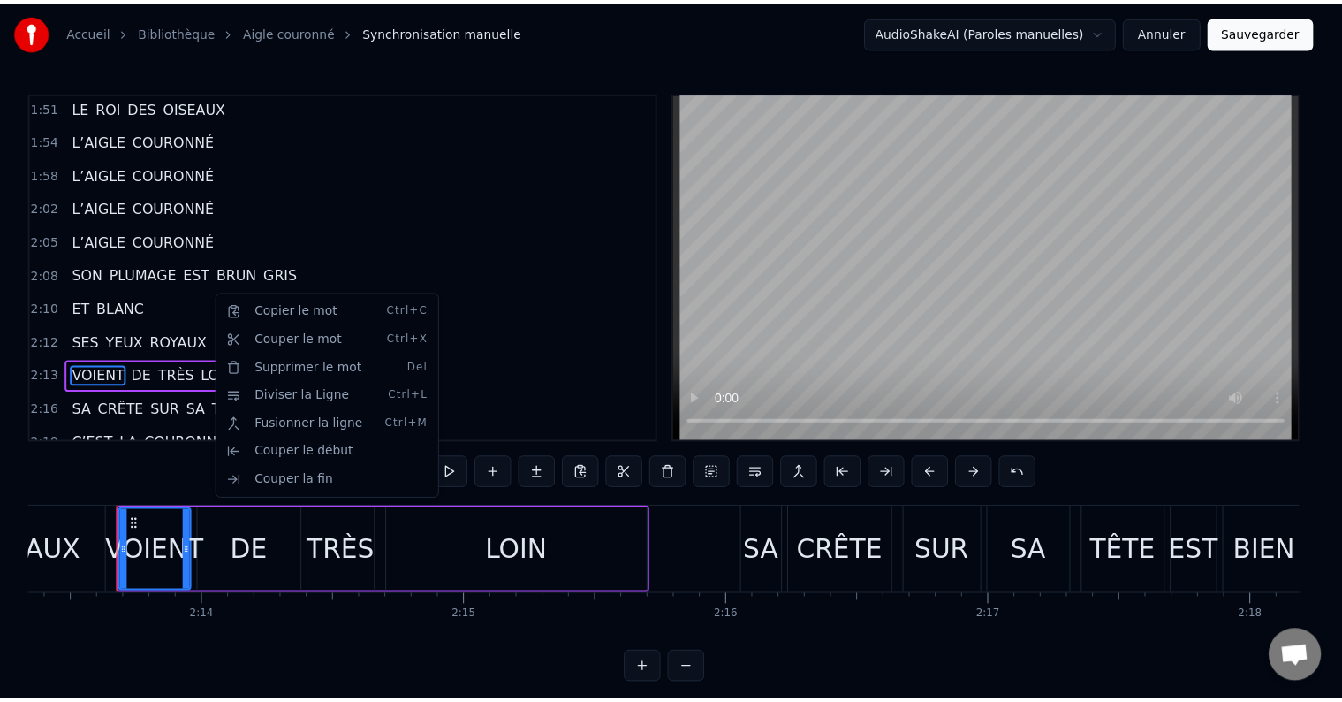
scroll to position [1435, 0]
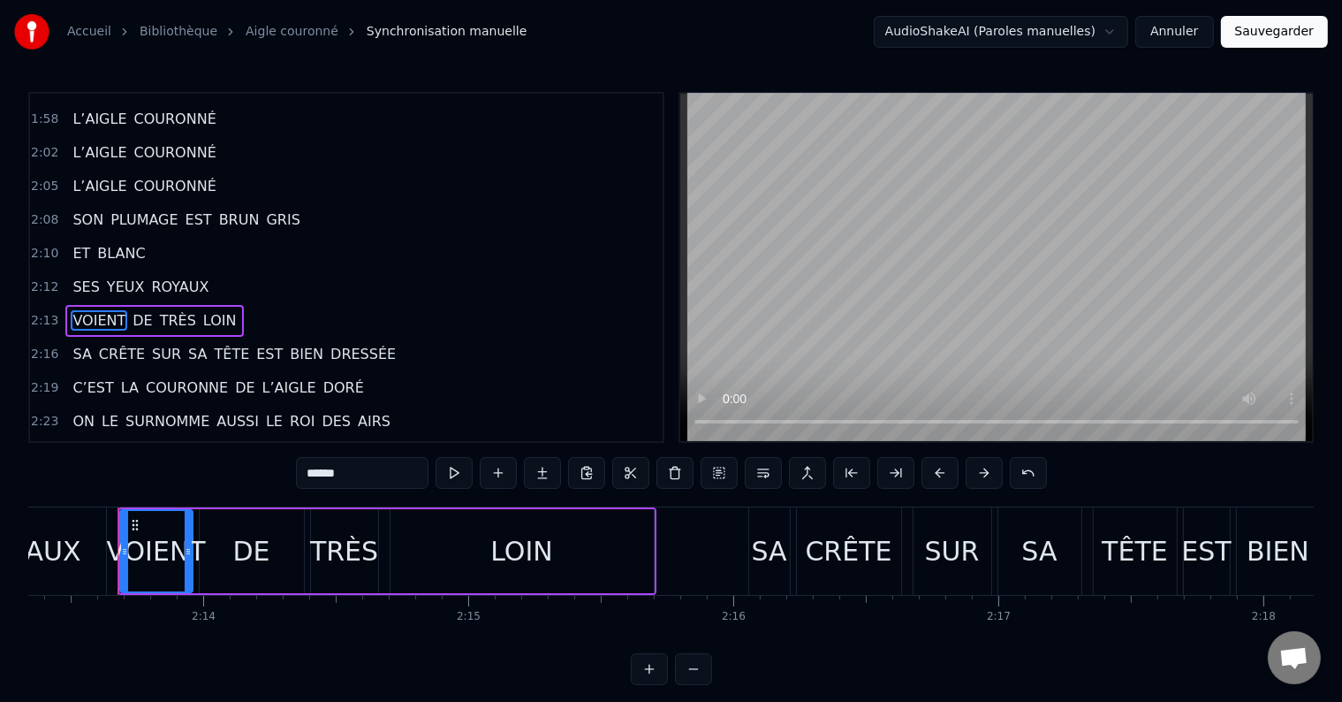
click at [254, 344] on span "EST" at bounding box center [269, 354] width 30 height 20
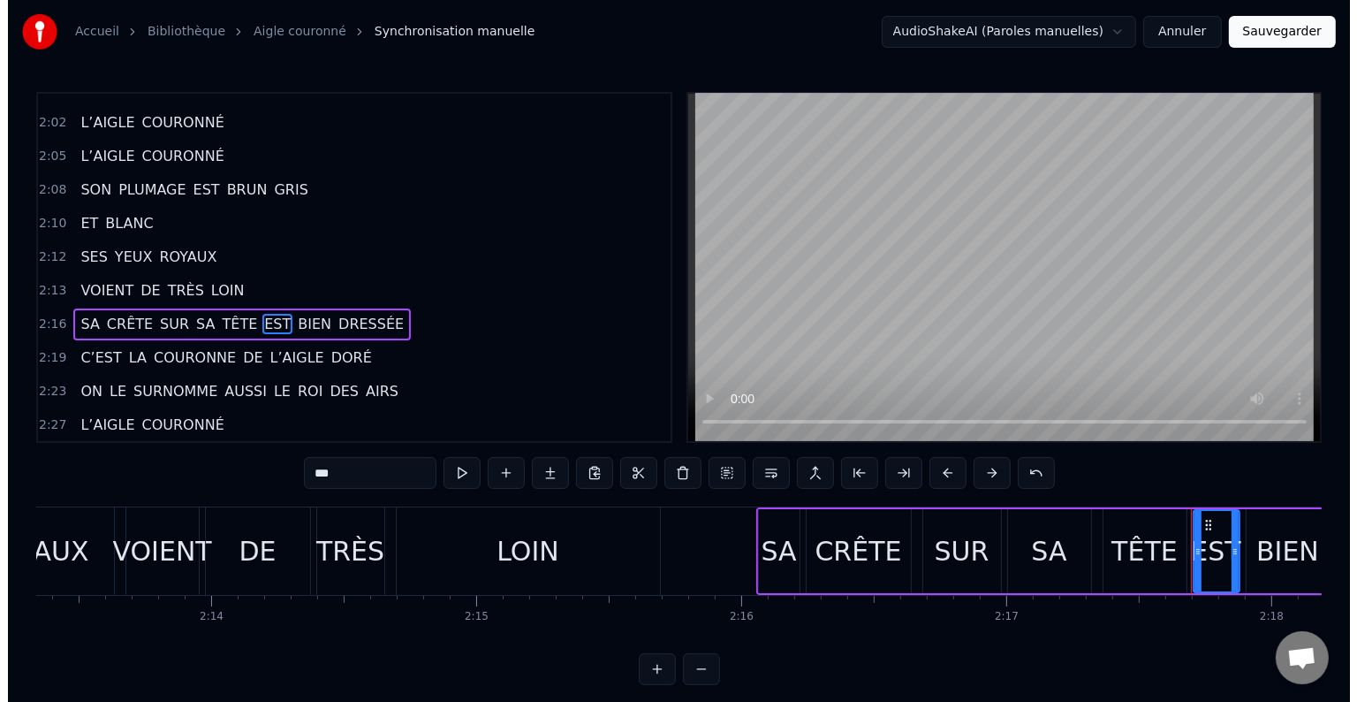
scroll to position [1468, 0]
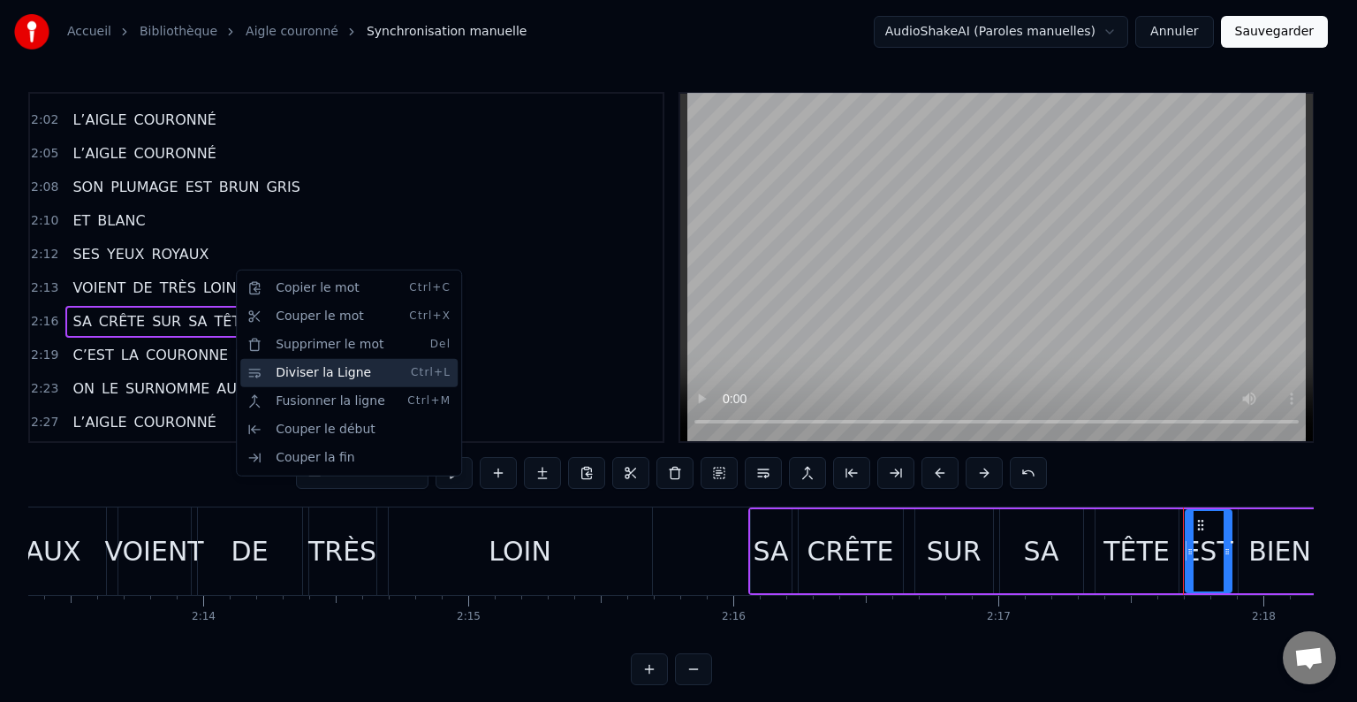
click at [301, 375] on div "Diviser la Ligne Ctrl+L" at bounding box center [348, 373] width 217 height 28
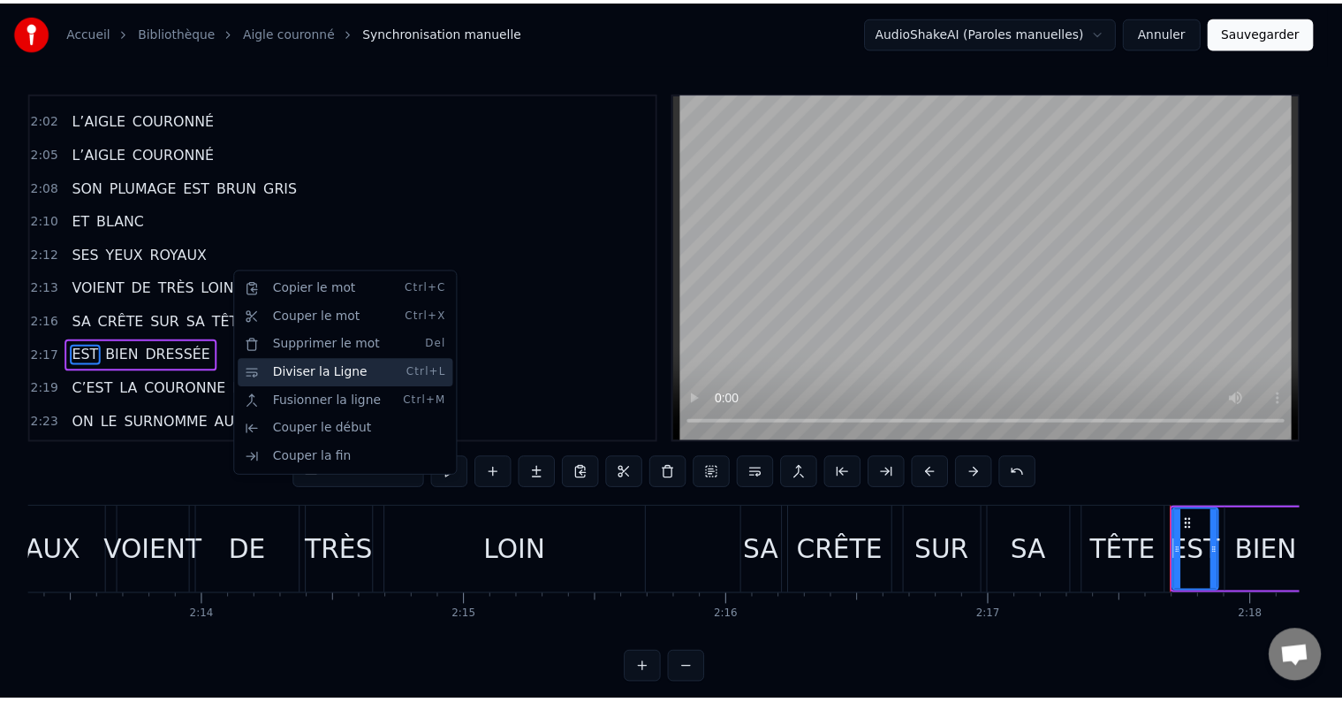
scroll to position [1500, 0]
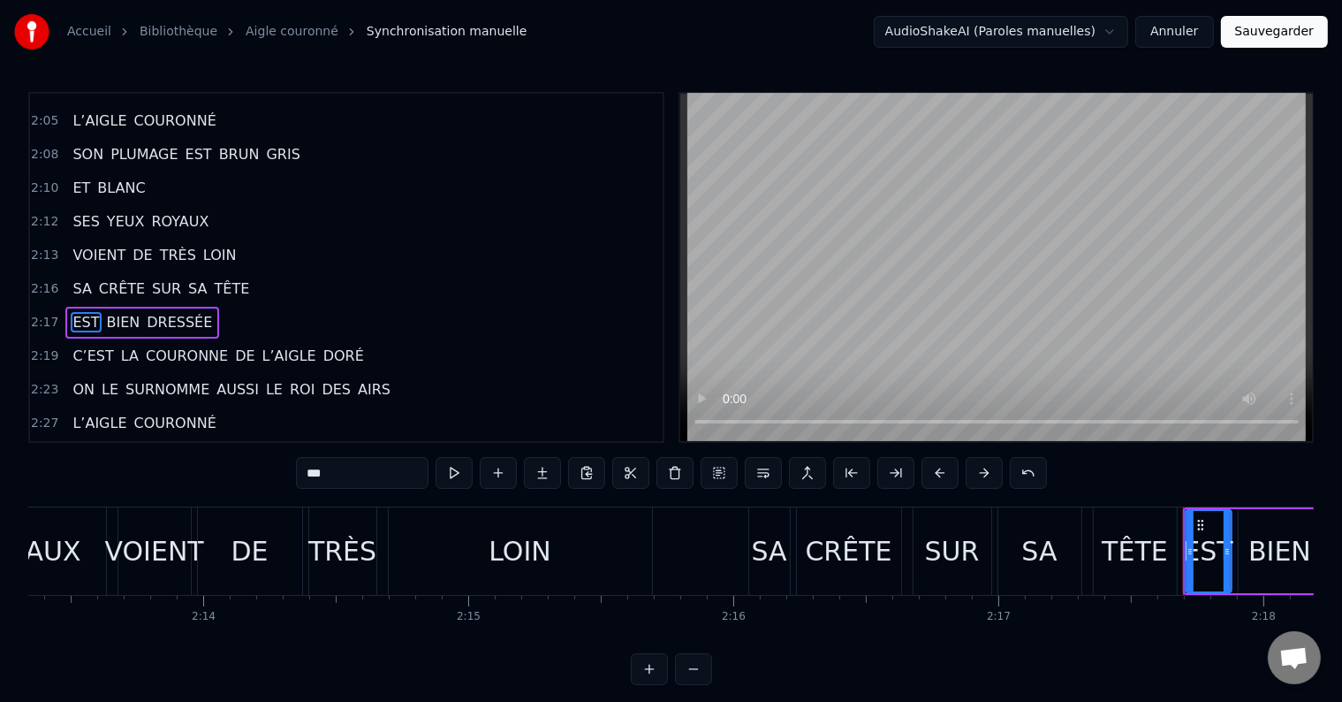
click at [264, 379] on span "LE" at bounding box center [274, 389] width 20 height 20
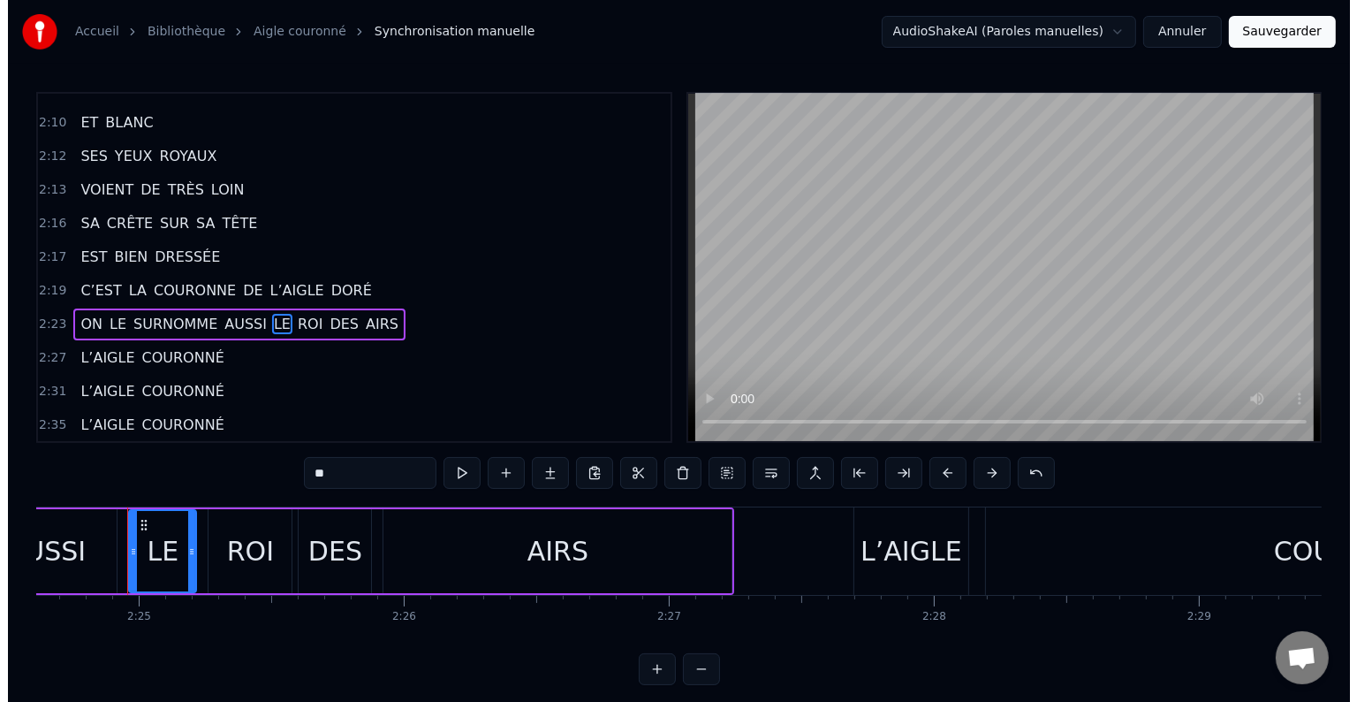
scroll to position [0, 38339]
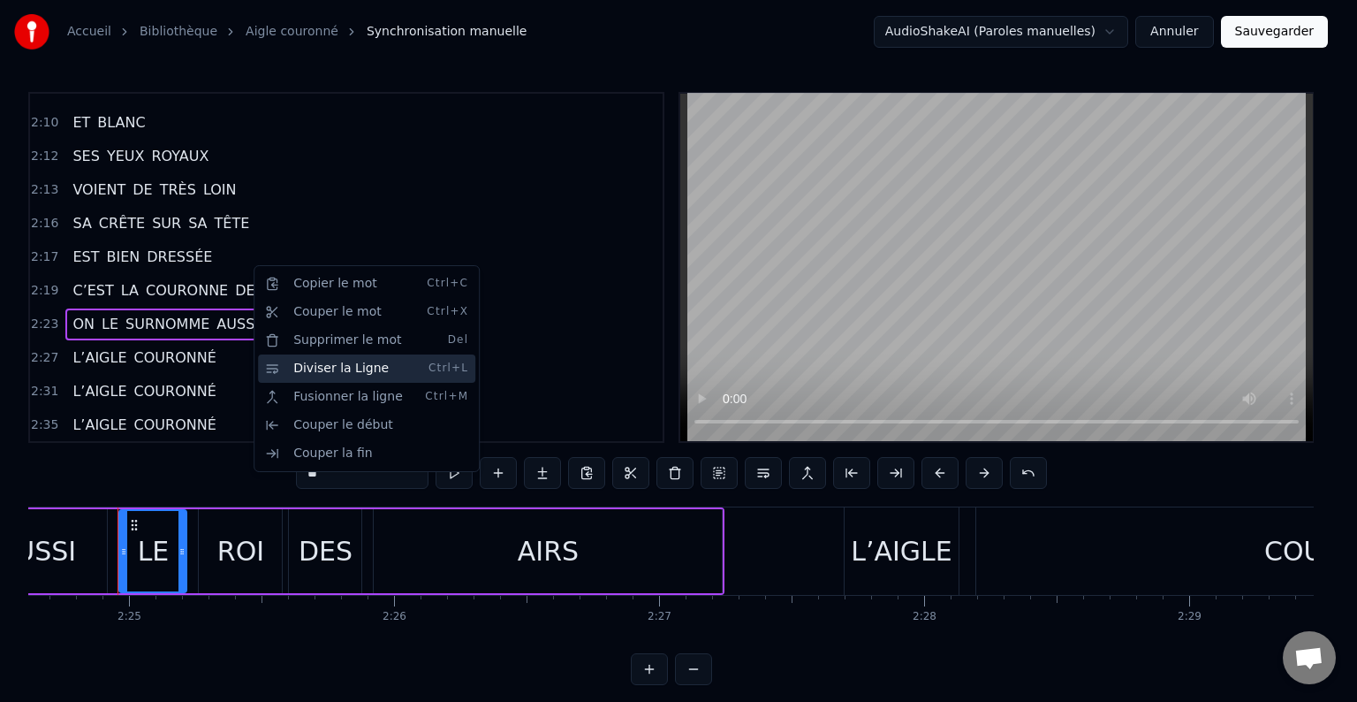
click at [308, 365] on div "Diviser la Ligne Ctrl+L" at bounding box center [366, 368] width 217 height 28
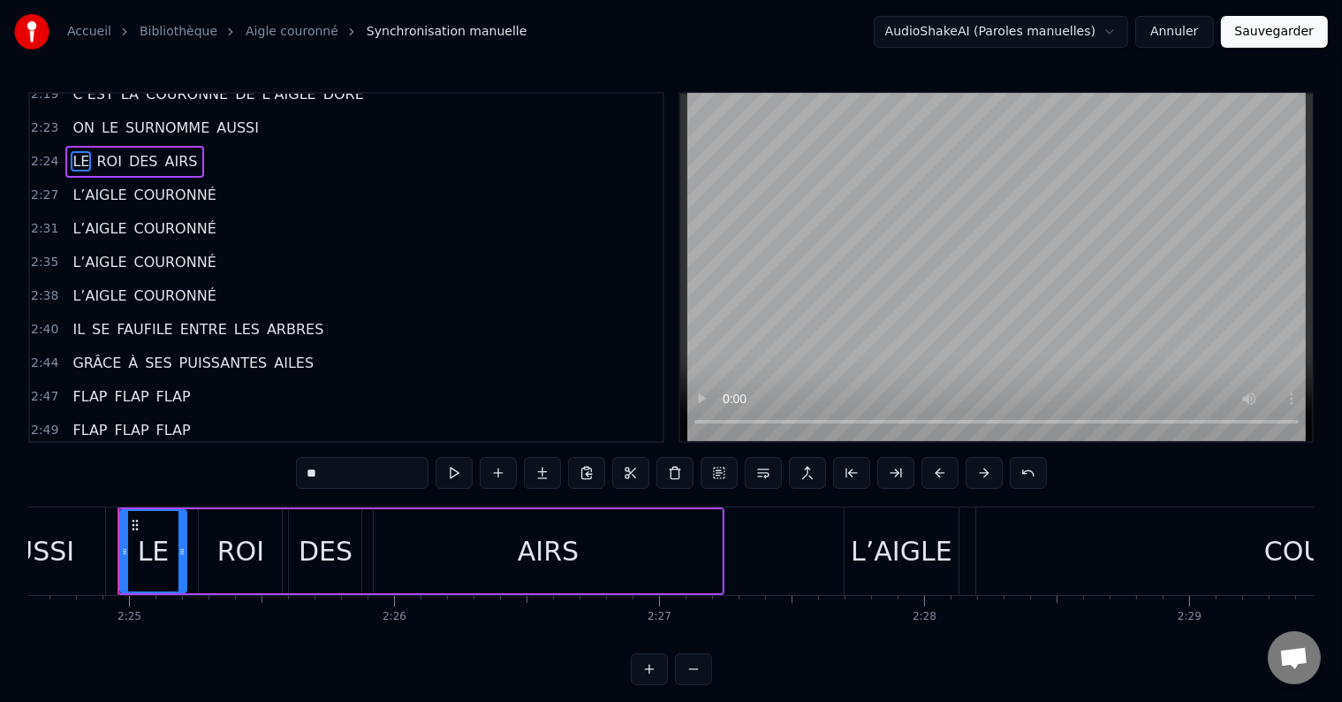
scroll to position [1766, 0]
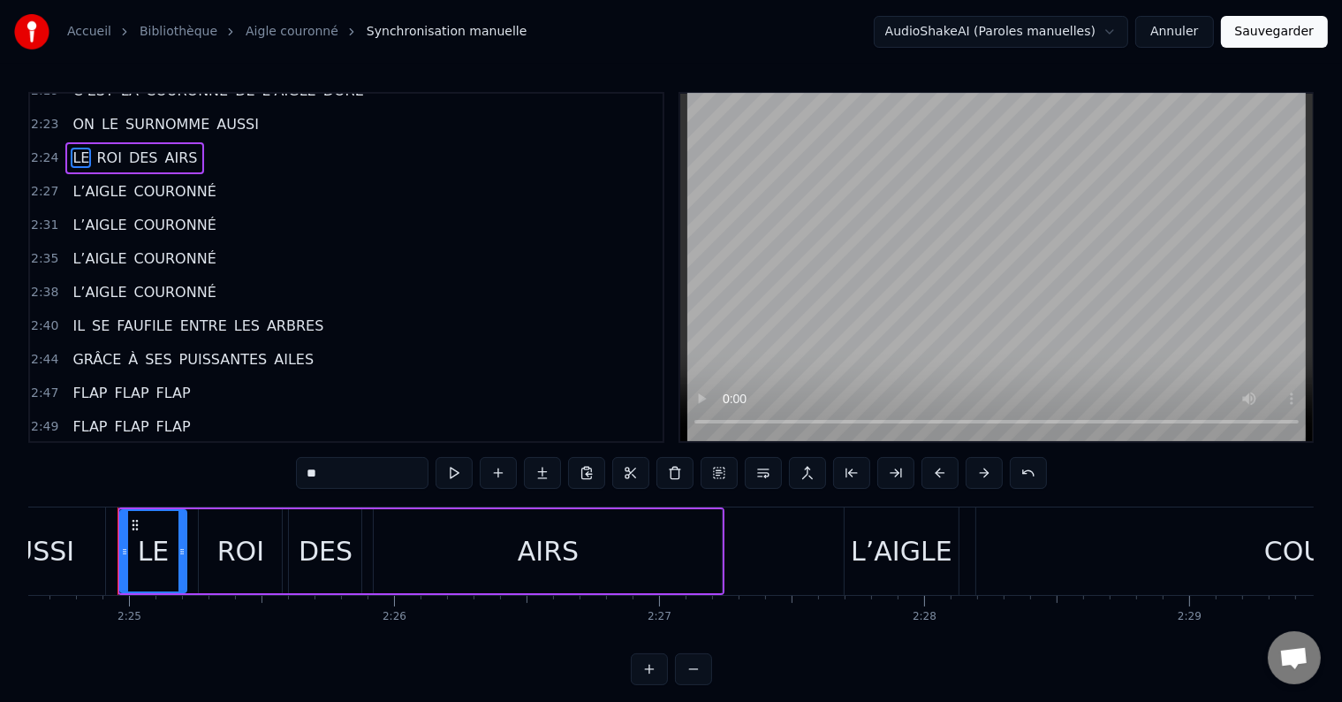
click at [179, 315] on span "ENTRE" at bounding box center [204, 325] width 50 height 20
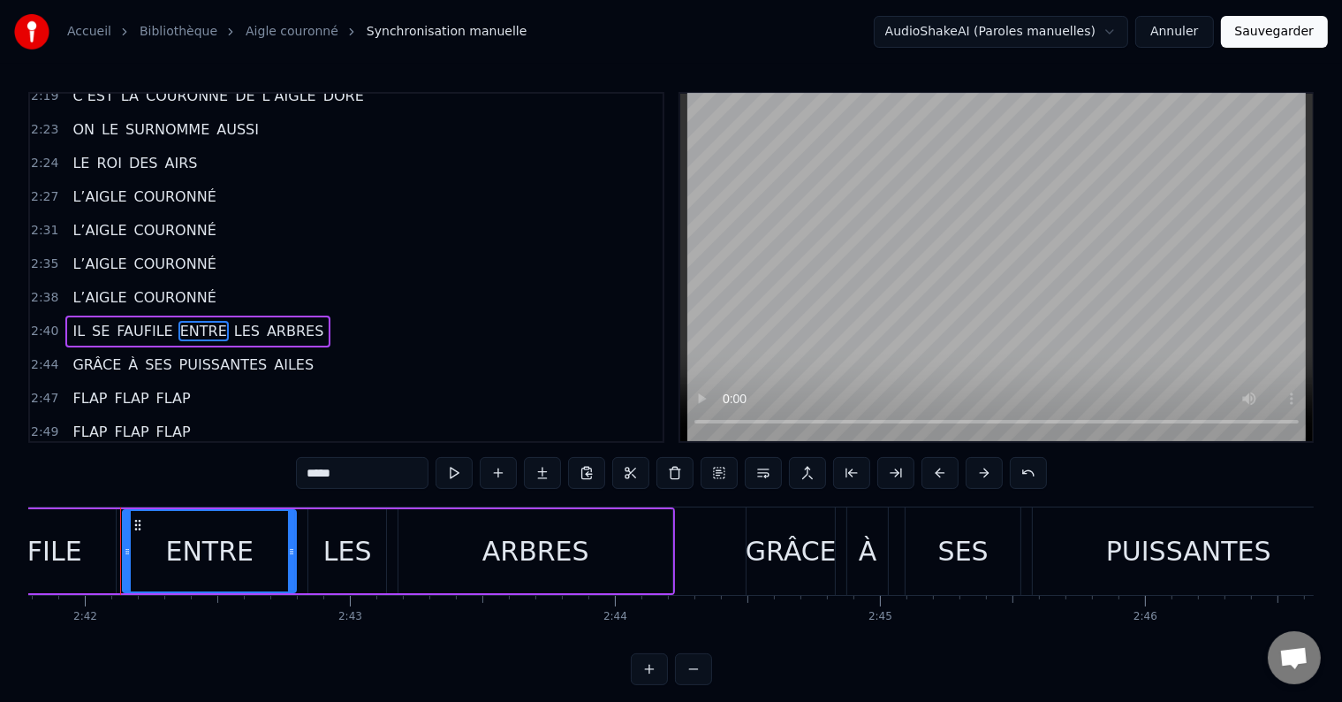
scroll to position [0, 42894]
click at [178, 354] on span "PUISSANTES" at bounding box center [224, 364] width 92 height 20
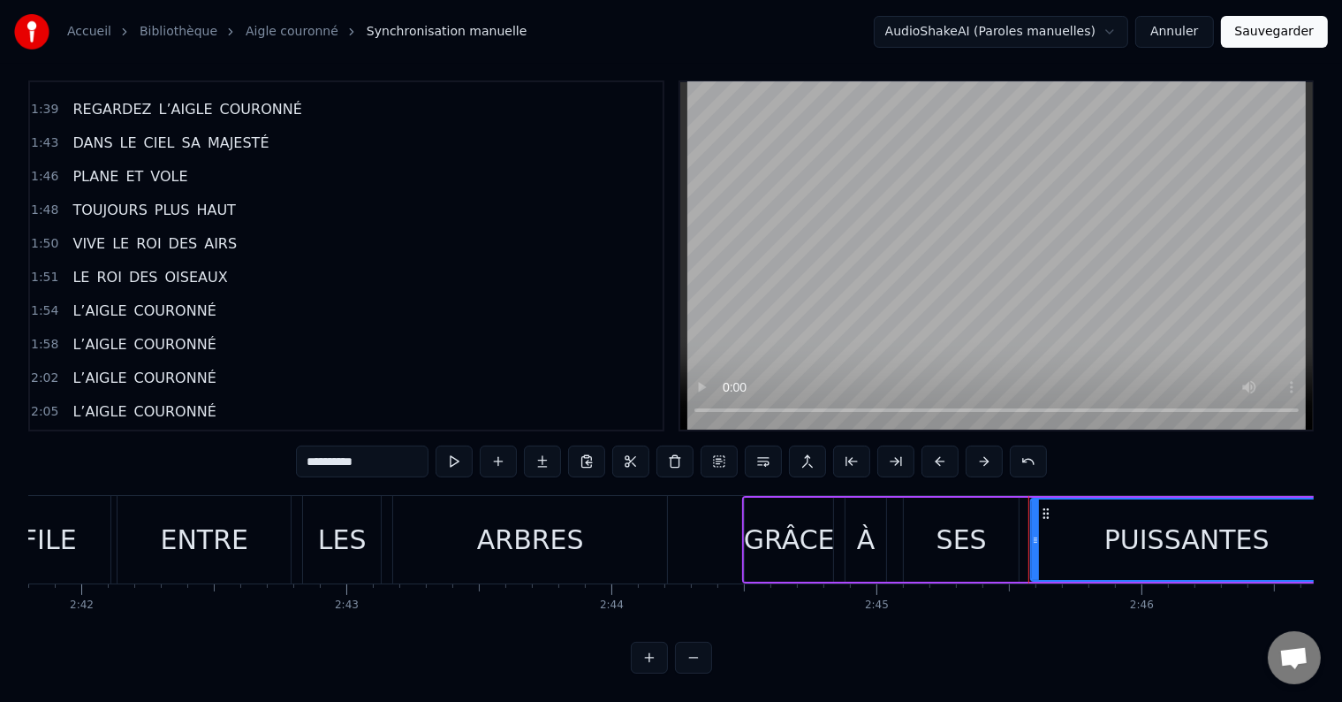
scroll to position [705, 0]
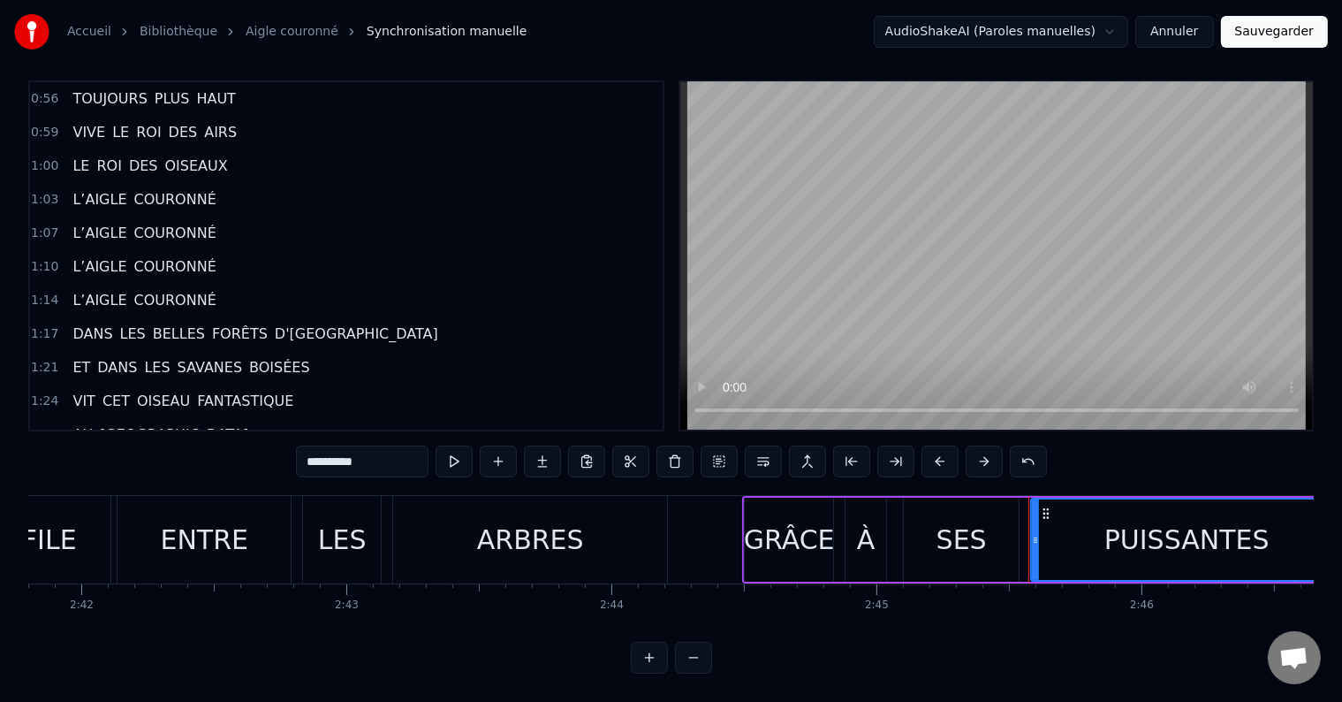
click at [148, 256] on span "COURONNÉ" at bounding box center [176, 266] width 86 height 20
type input "********"
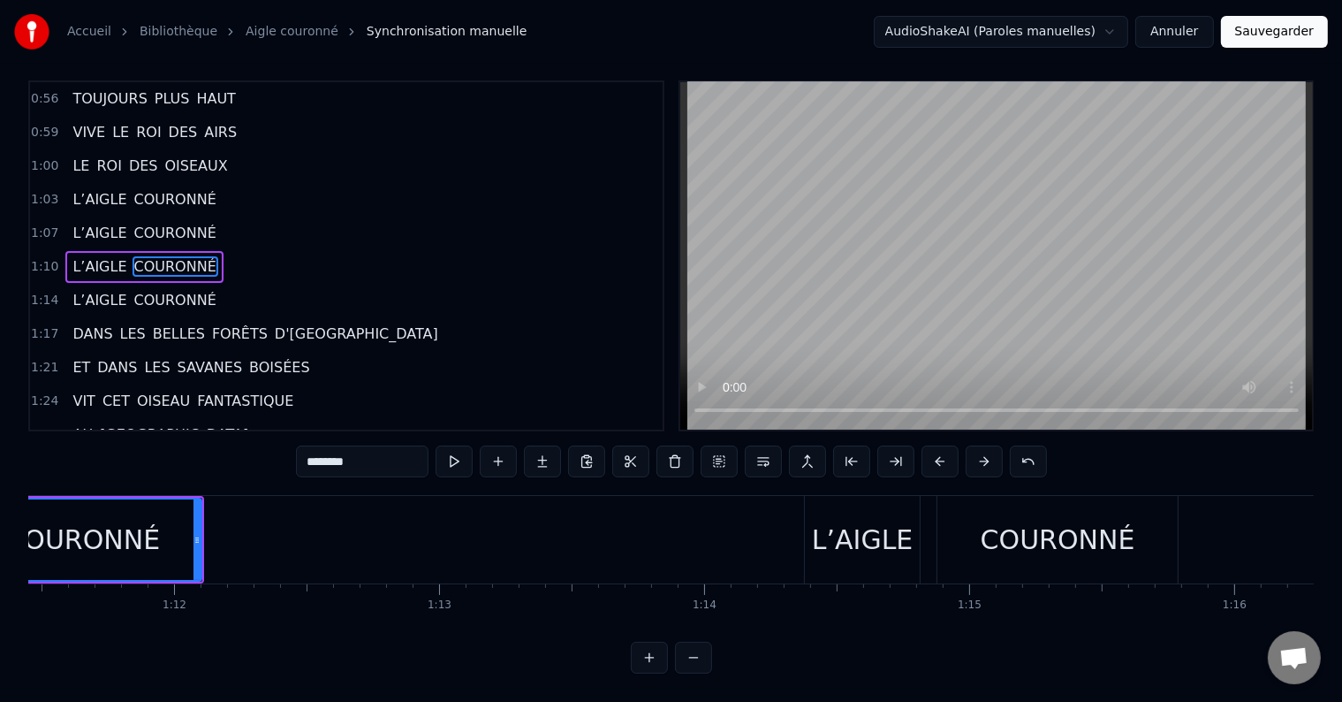
scroll to position [0, 18786]
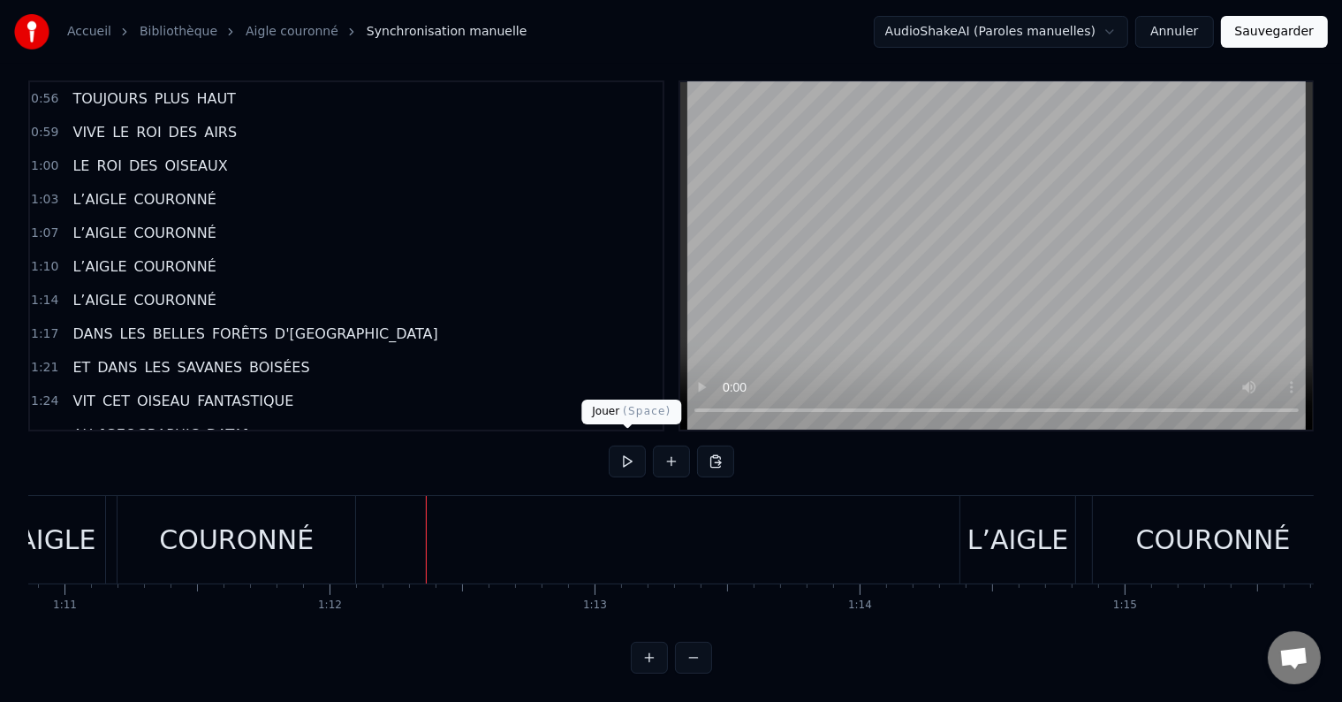
click at [622, 445] on button at bounding box center [627, 461] width 37 height 32
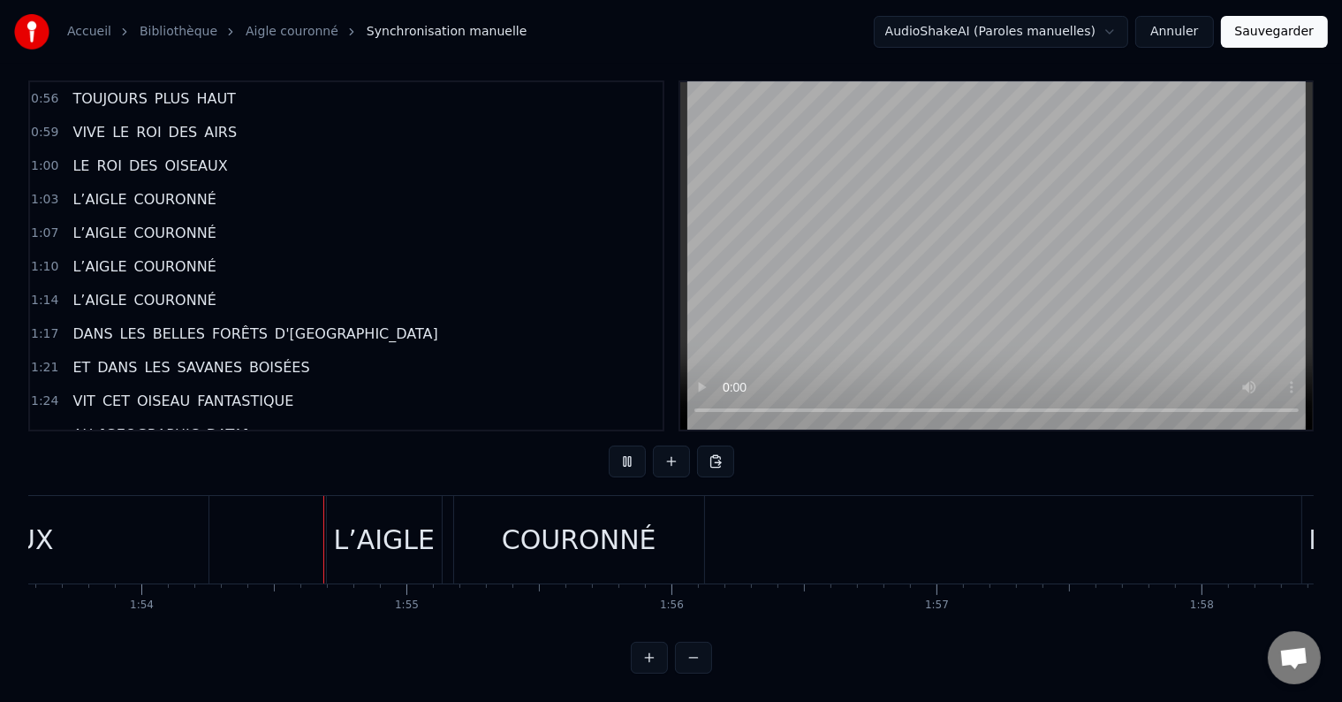
scroll to position [0, 30147]
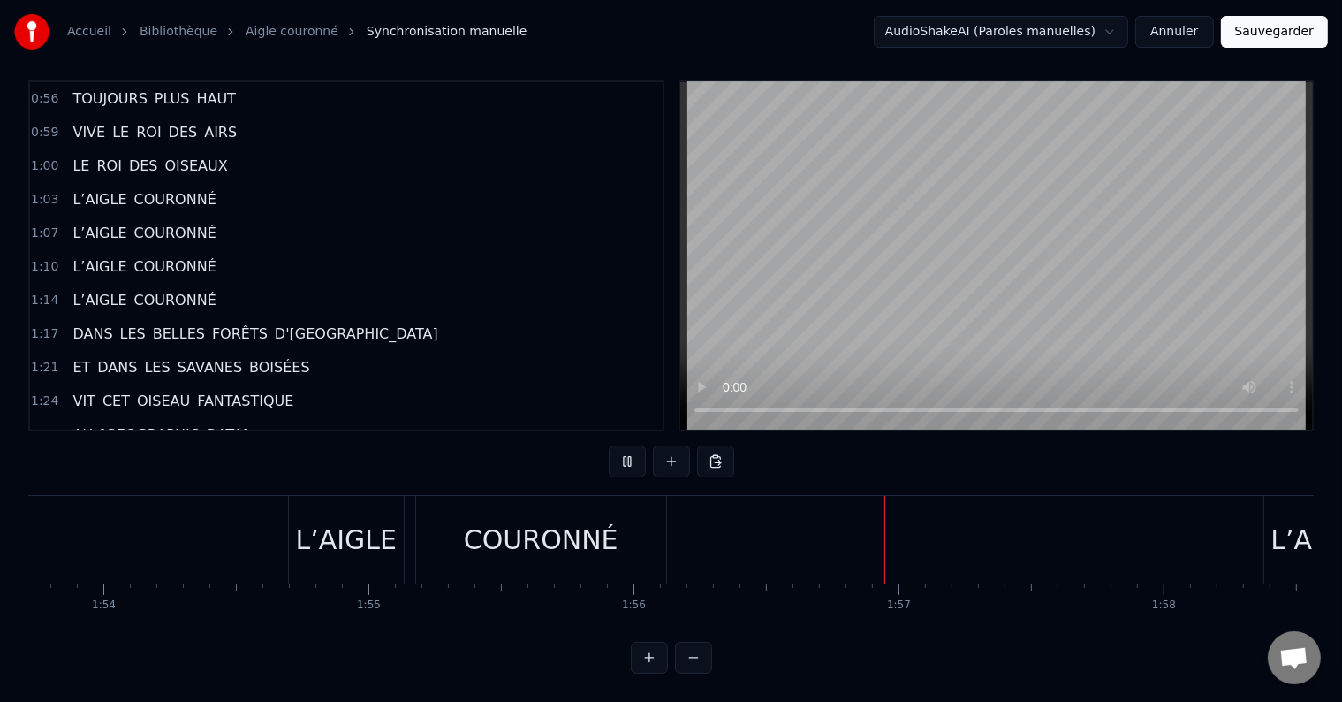
click at [375, 550] on div "L’AIGLE" at bounding box center [346, 539] width 115 height 87
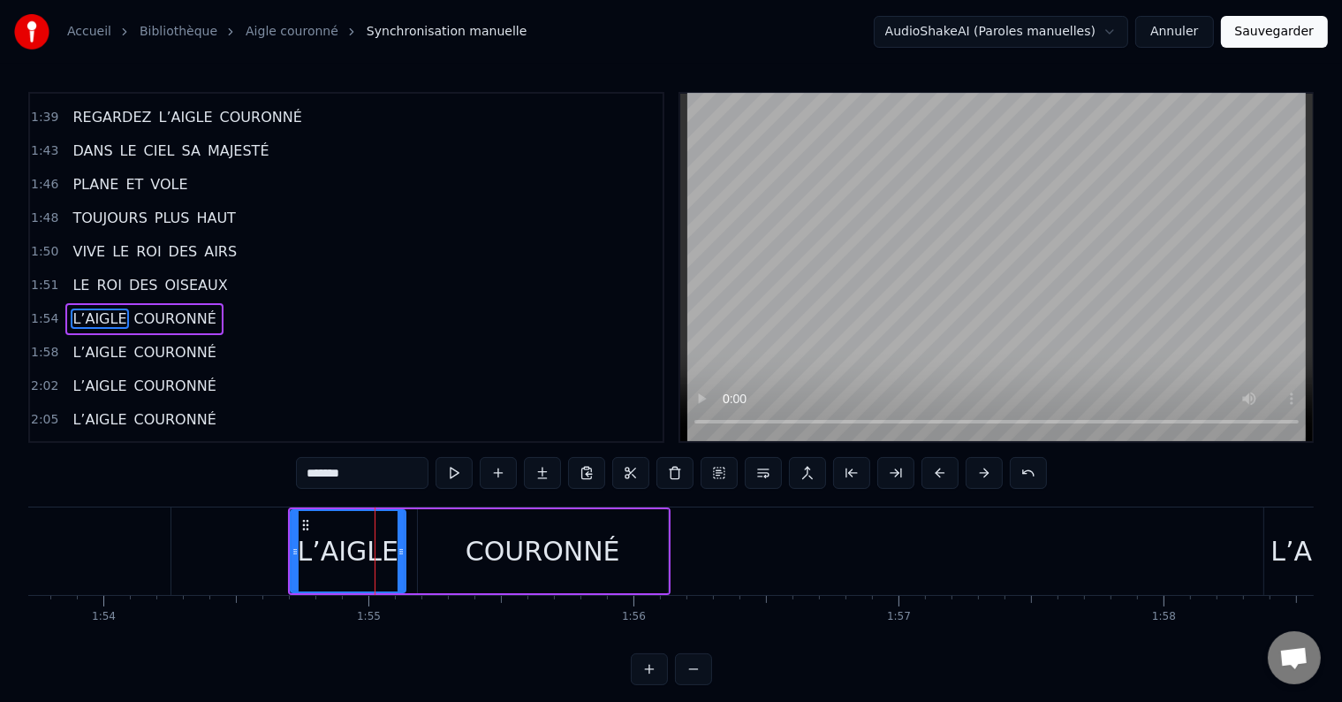
scroll to position [1208, 0]
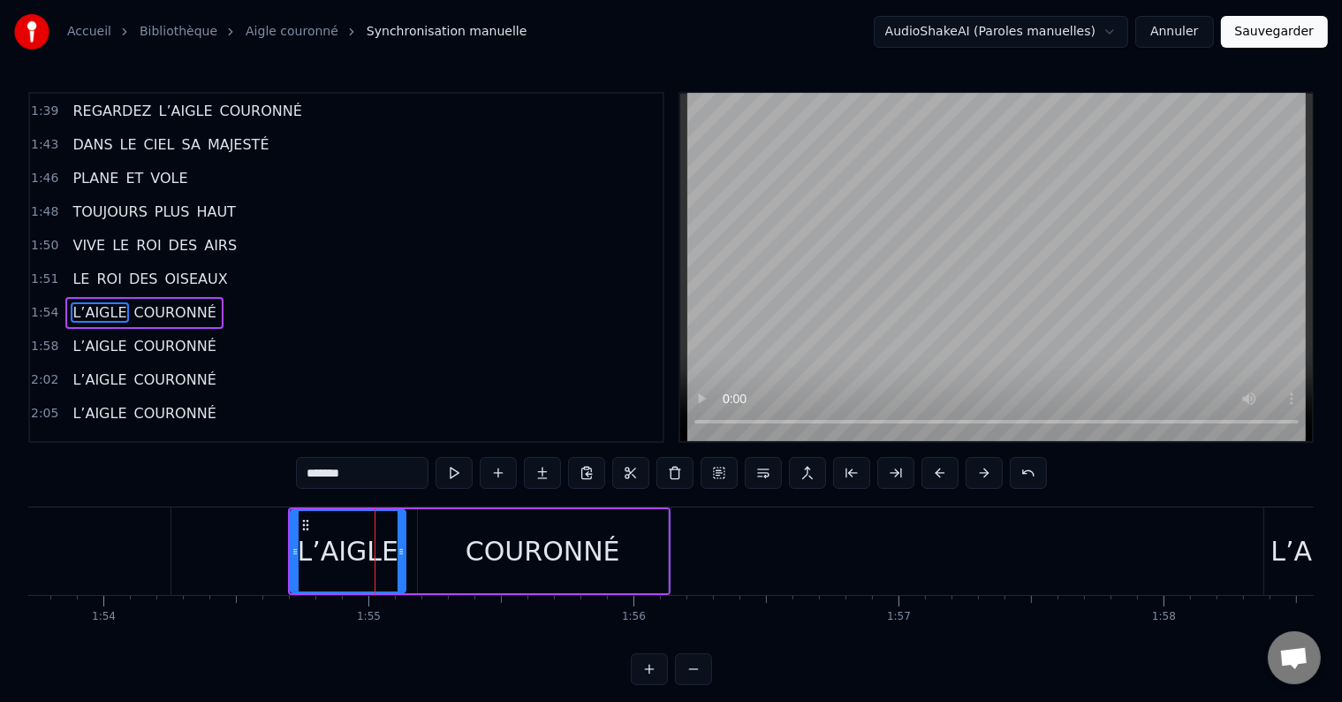
click at [517, 545] on div "COURONNÉ" at bounding box center [543, 551] width 155 height 40
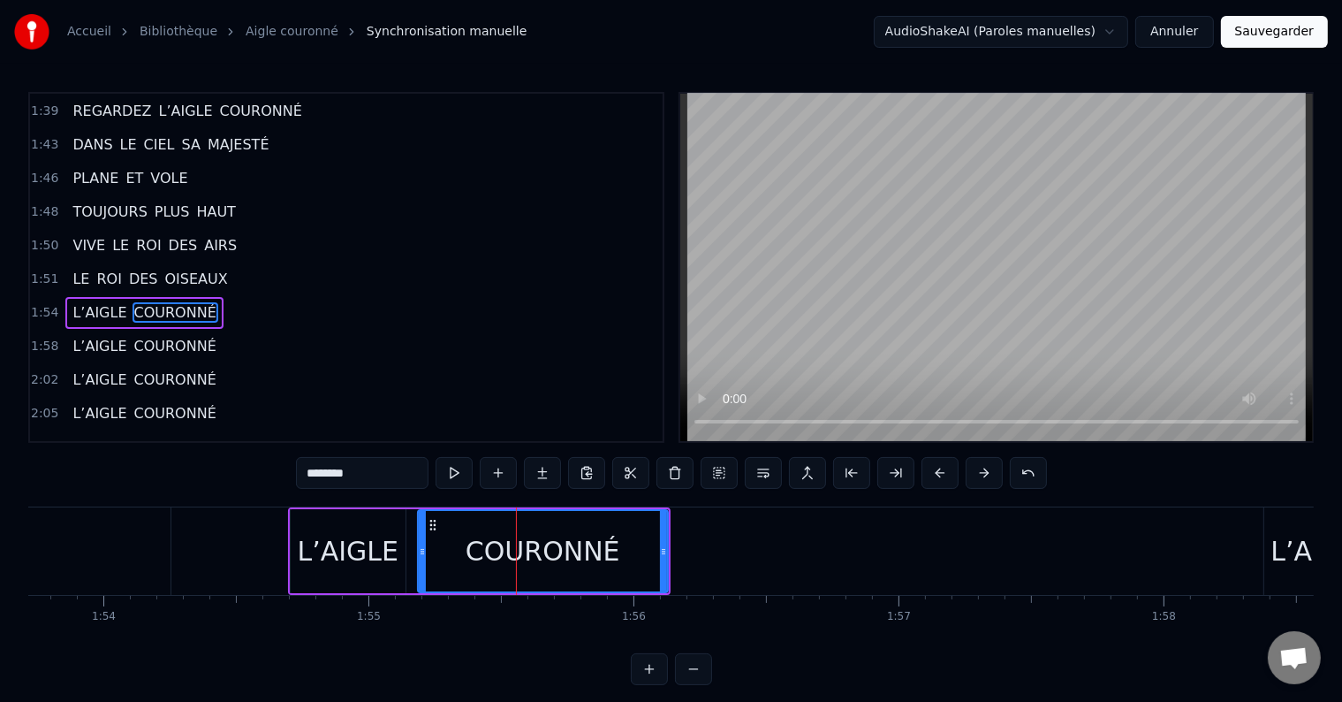
click at [374, 544] on div "L’AIGLE" at bounding box center [349, 551] width 102 height 40
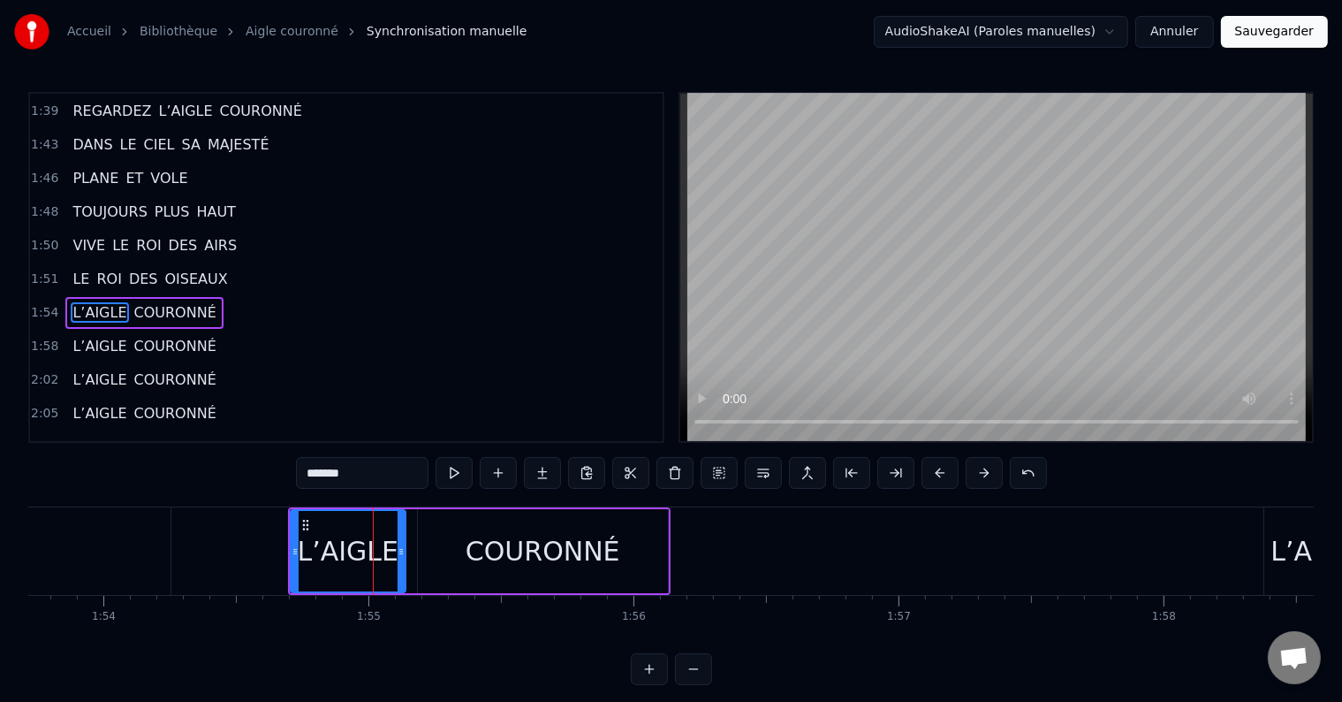
click at [417, 546] on div "COURONNÉ" at bounding box center [543, 551] width 252 height 84
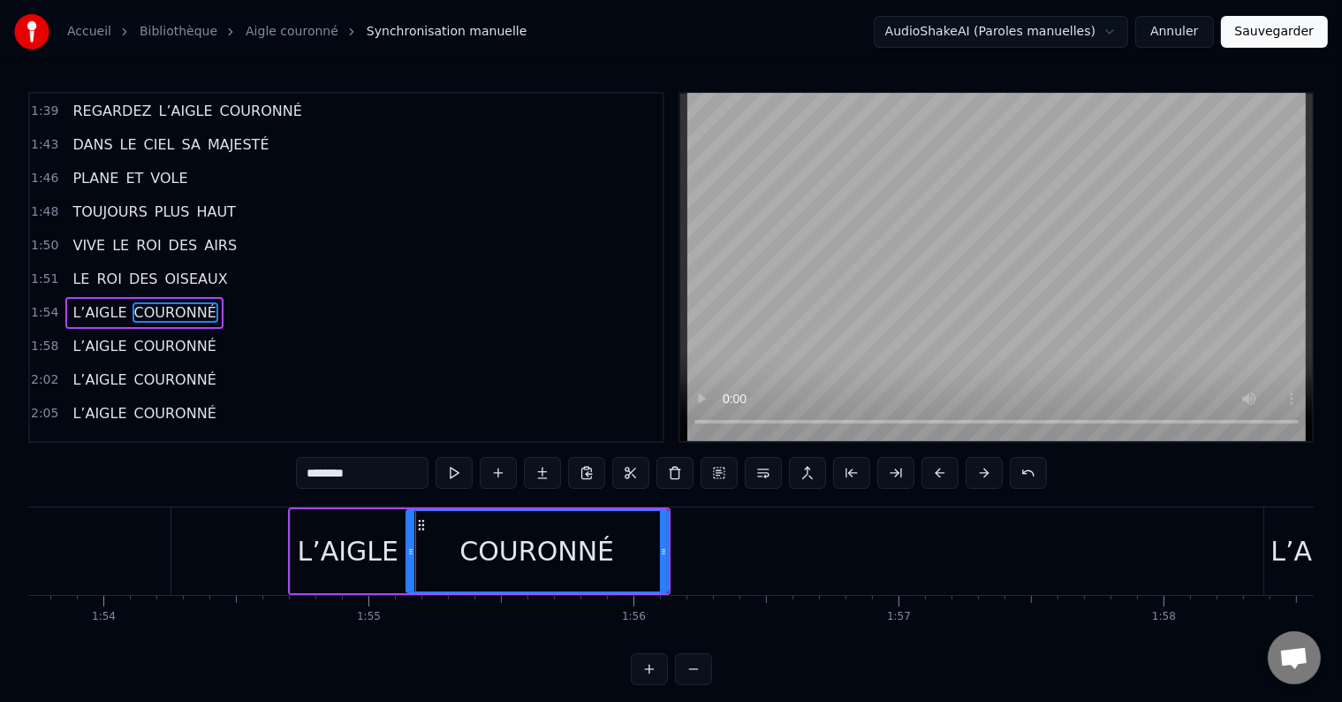
drag, startPoint x: 422, startPoint y: 546, endPoint x: 411, endPoint y: 549, distance: 11.8
click at [411, 549] on icon at bounding box center [410, 551] width 7 height 14
click at [339, 551] on div "L’AIGLE" at bounding box center [349, 551] width 102 height 40
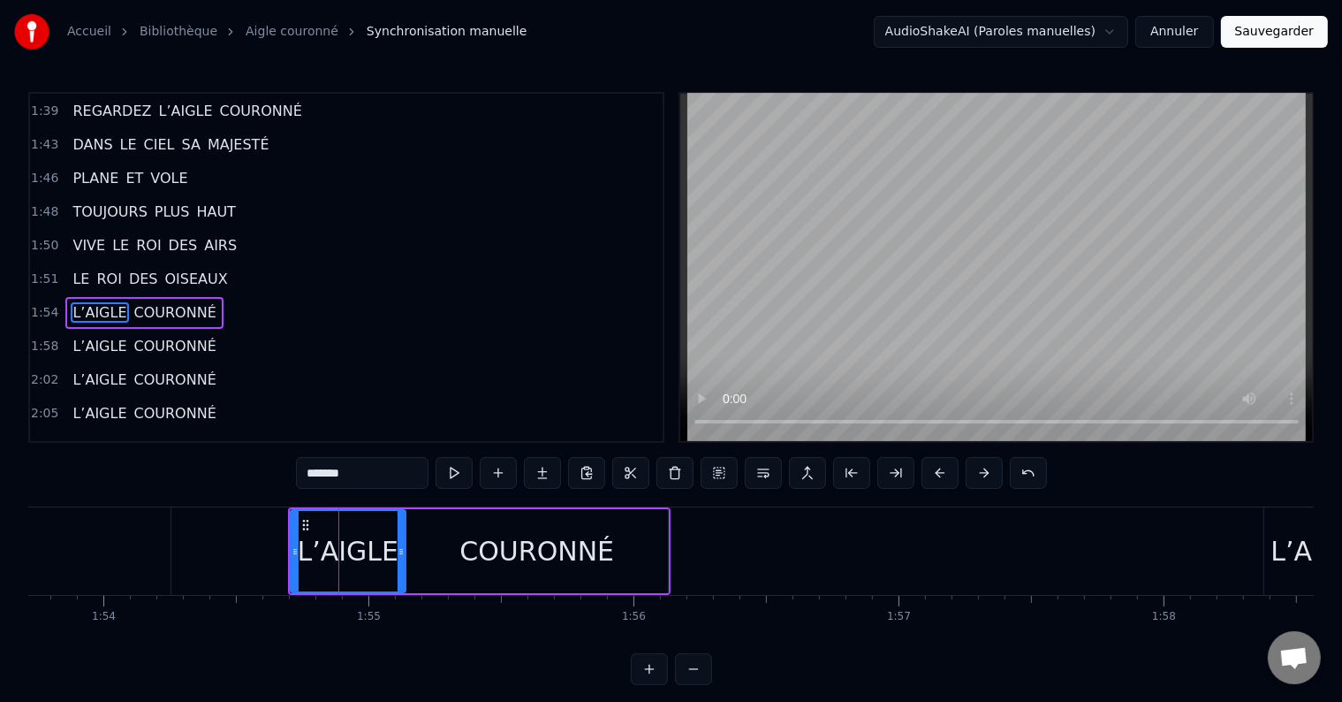
click at [399, 551] on div "L’AIGLE" at bounding box center [348, 551] width 117 height 84
click at [392, 552] on icon at bounding box center [394, 551] width 7 height 14
click at [475, 548] on div "COURONNÉ" at bounding box center [537, 551] width 155 height 40
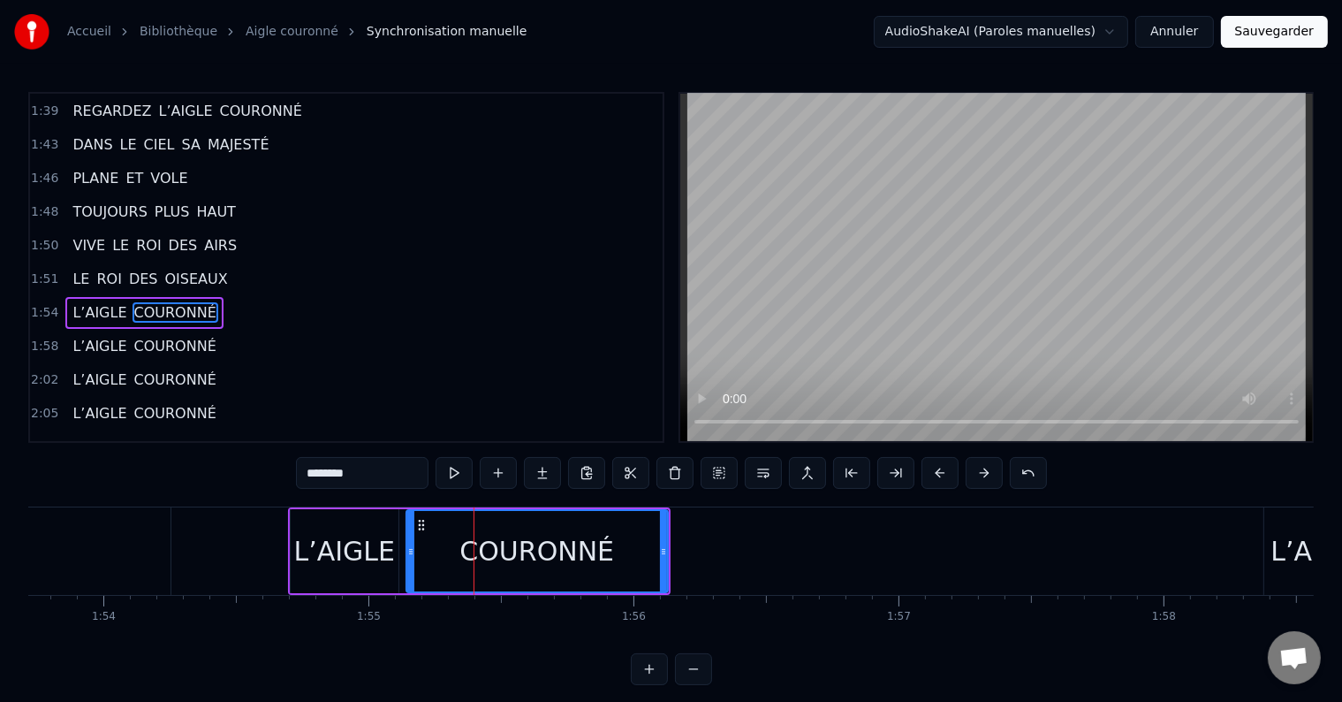
click at [367, 548] on div "L’AIGLE" at bounding box center [345, 551] width 102 height 40
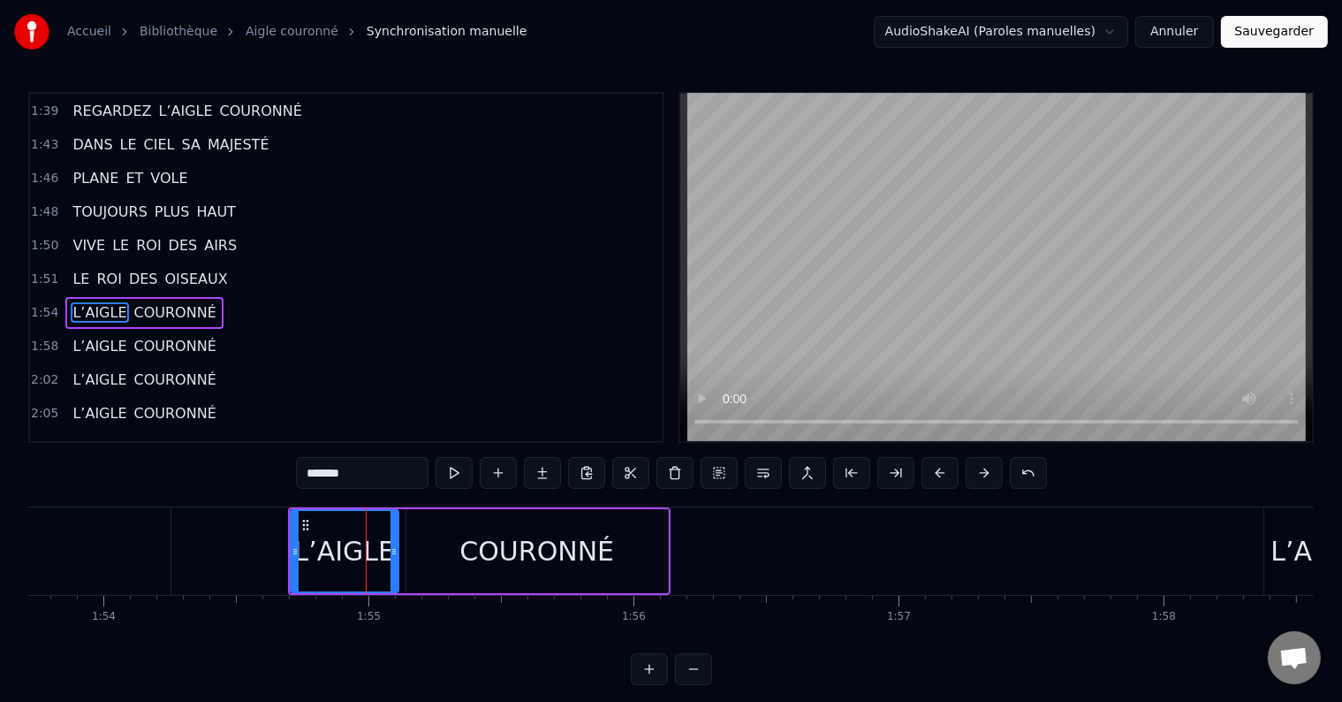
click at [467, 548] on div "COURONNÉ" at bounding box center [537, 551] width 155 height 40
type input "********"
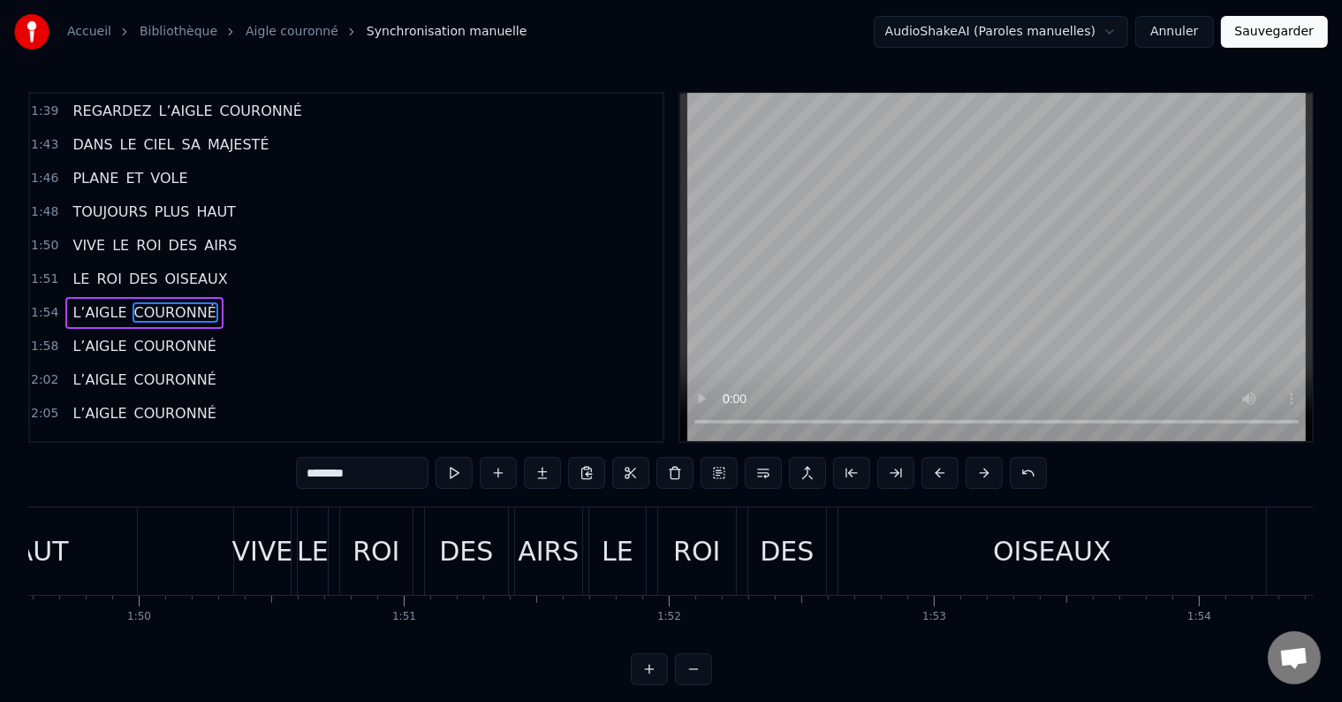
scroll to position [0, 29016]
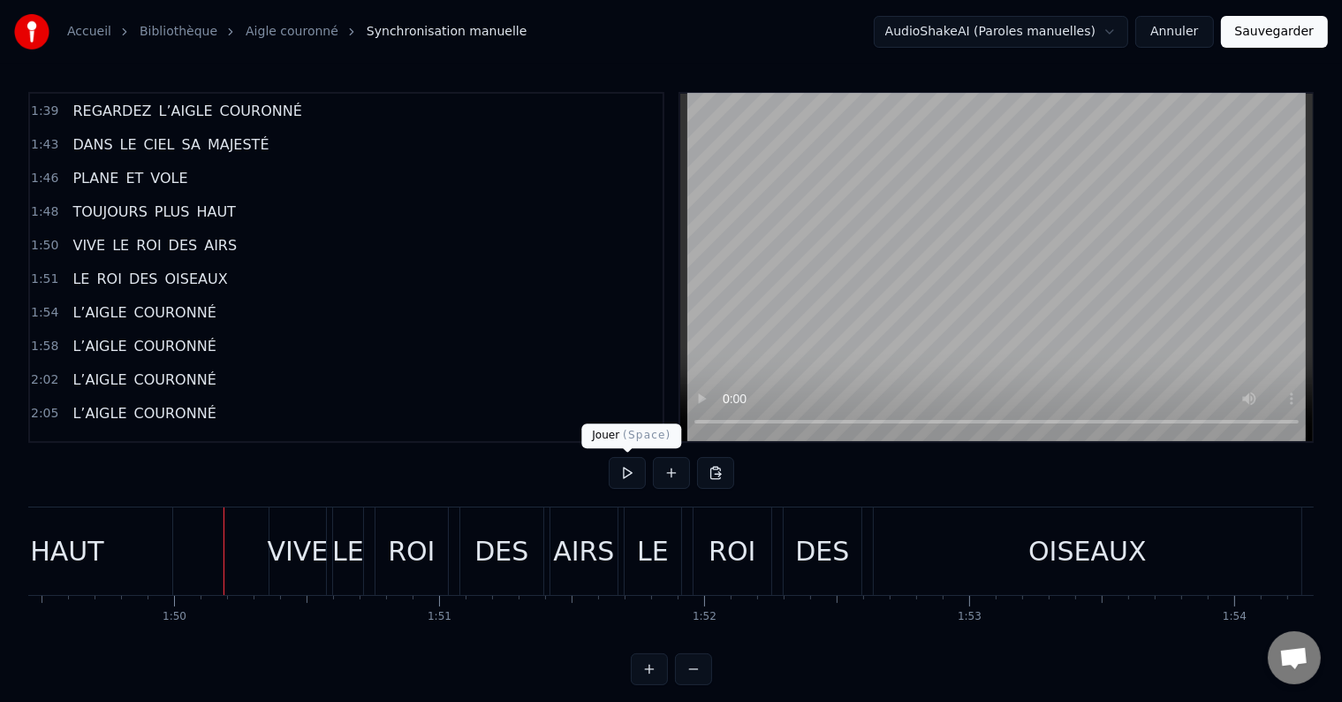
click at [634, 477] on button at bounding box center [627, 473] width 37 height 32
click at [999, 577] on div "OISEAUX" at bounding box center [1088, 550] width 428 height 87
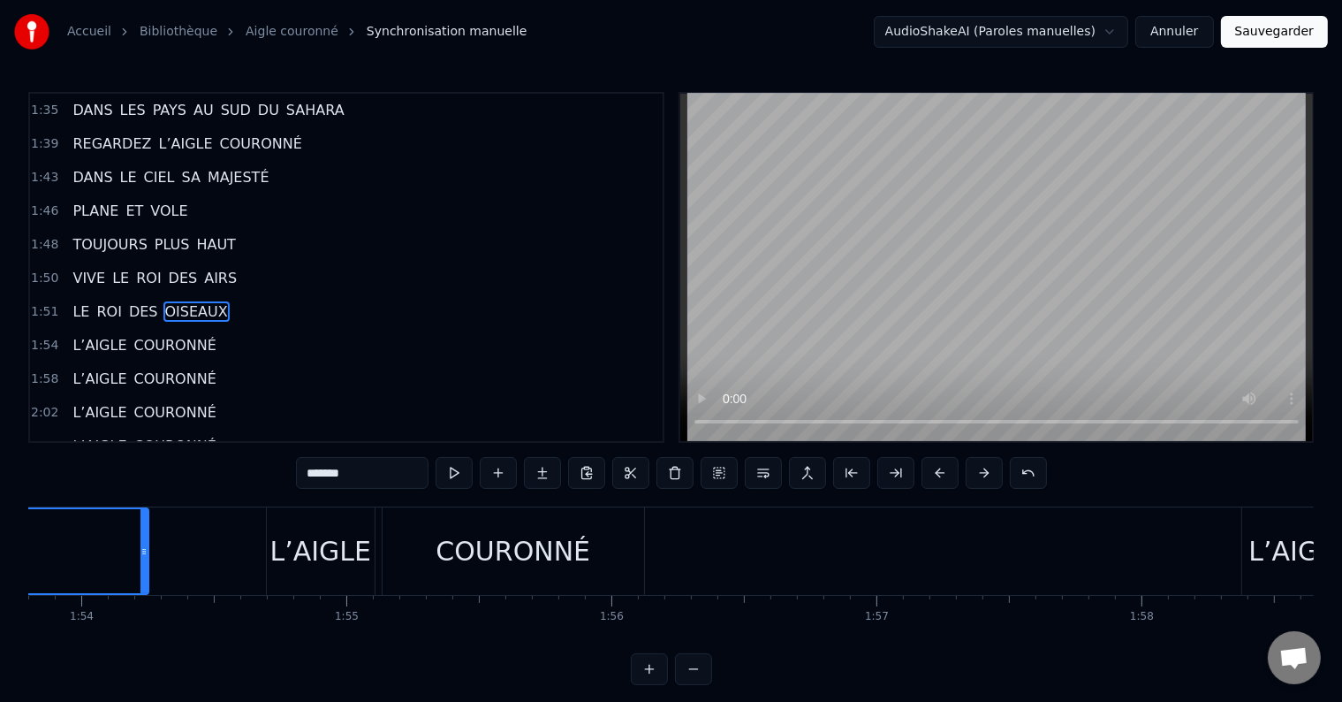
scroll to position [0, 30173]
drag, startPoint x: 141, startPoint y: 548, endPoint x: 35, endPoint y: 553, distance: 106.2
click at [35, 553] on icon at bounding box center [34, 551] width 7 height 14
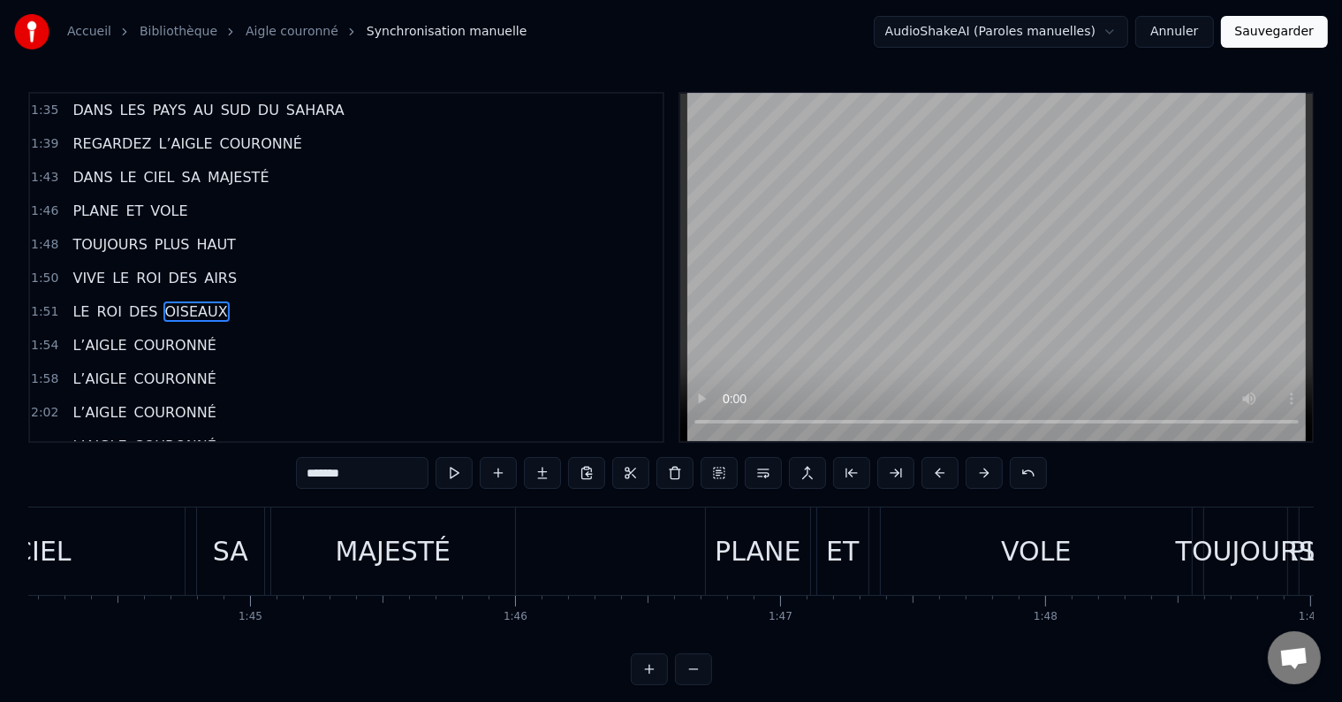
scroll to position [0, 27431]
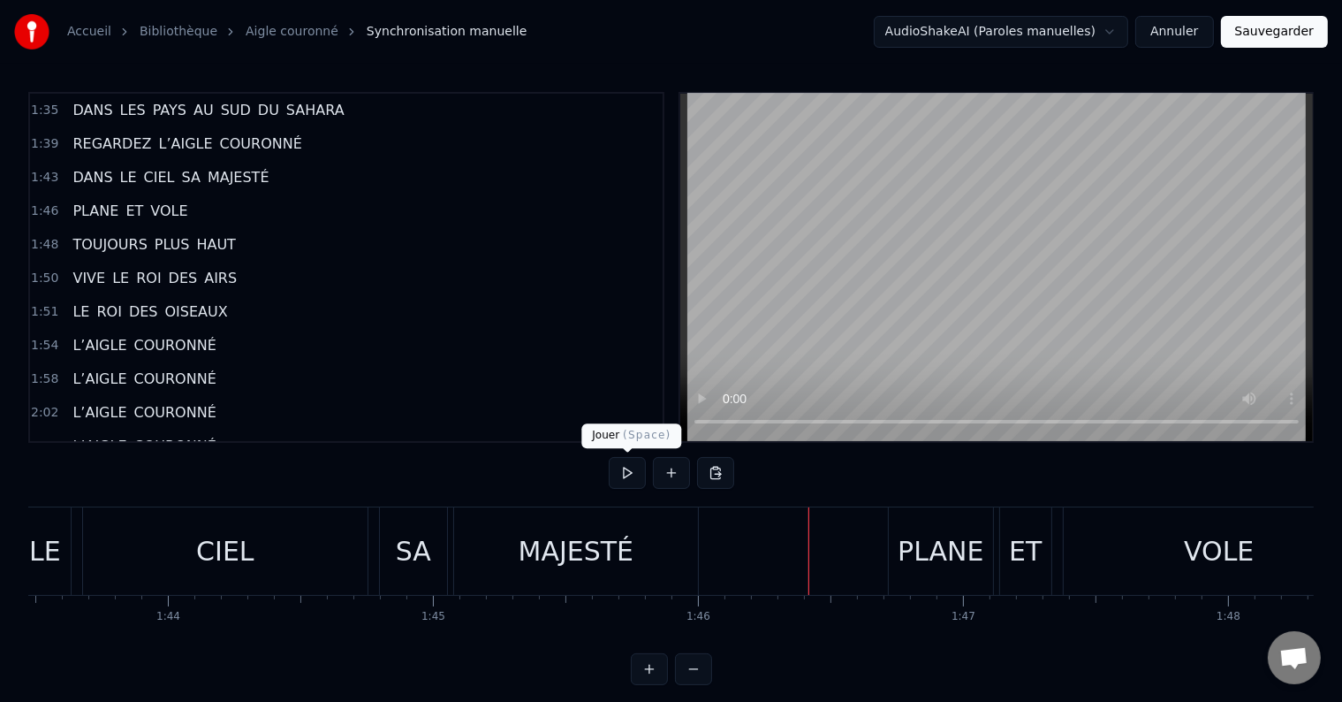
click at [623, 470] on button at bounding box center [627, 473] width 37 height 32
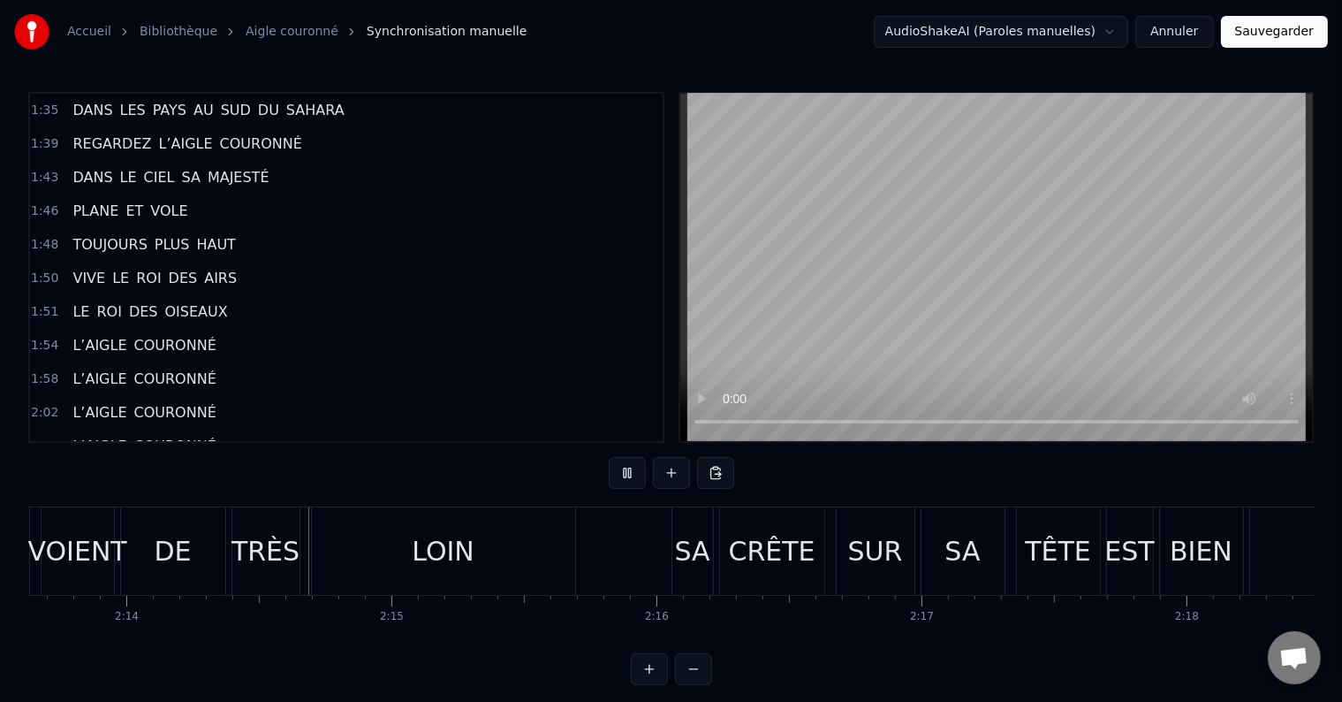
scroll to position [0, 35431]
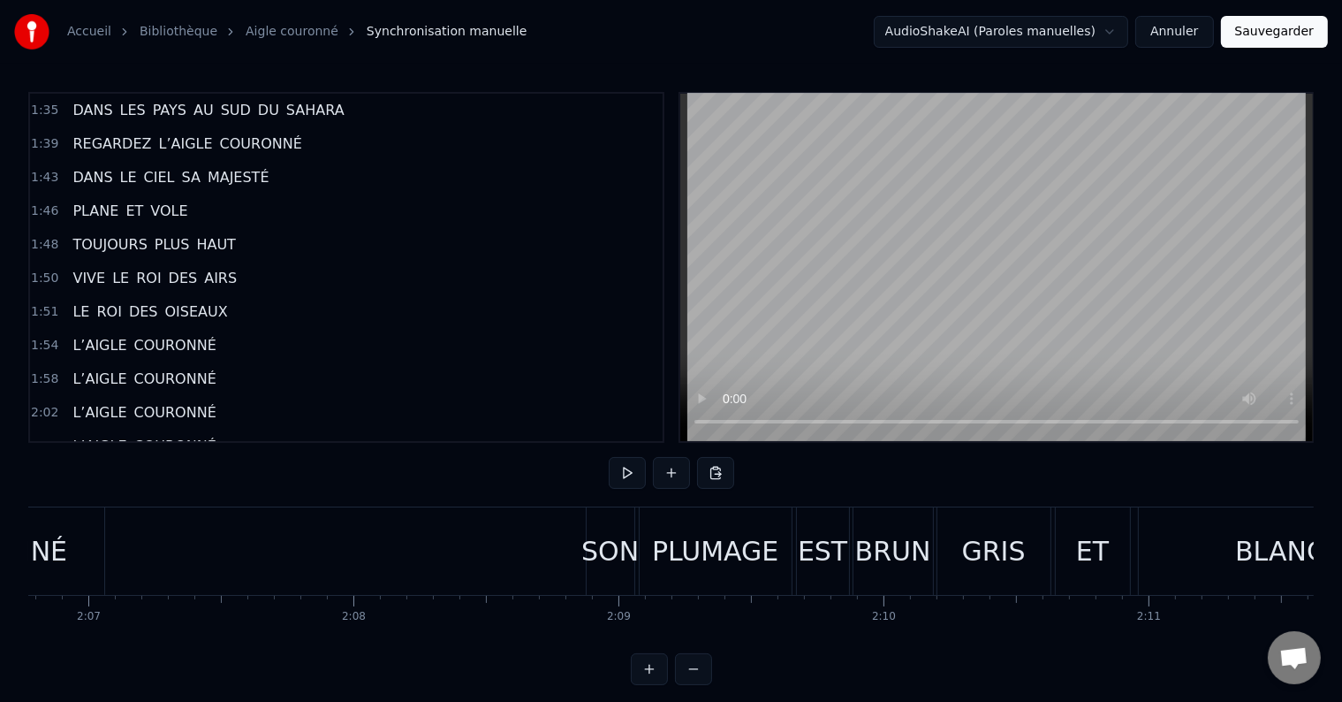
scroll to position [0, 33347]
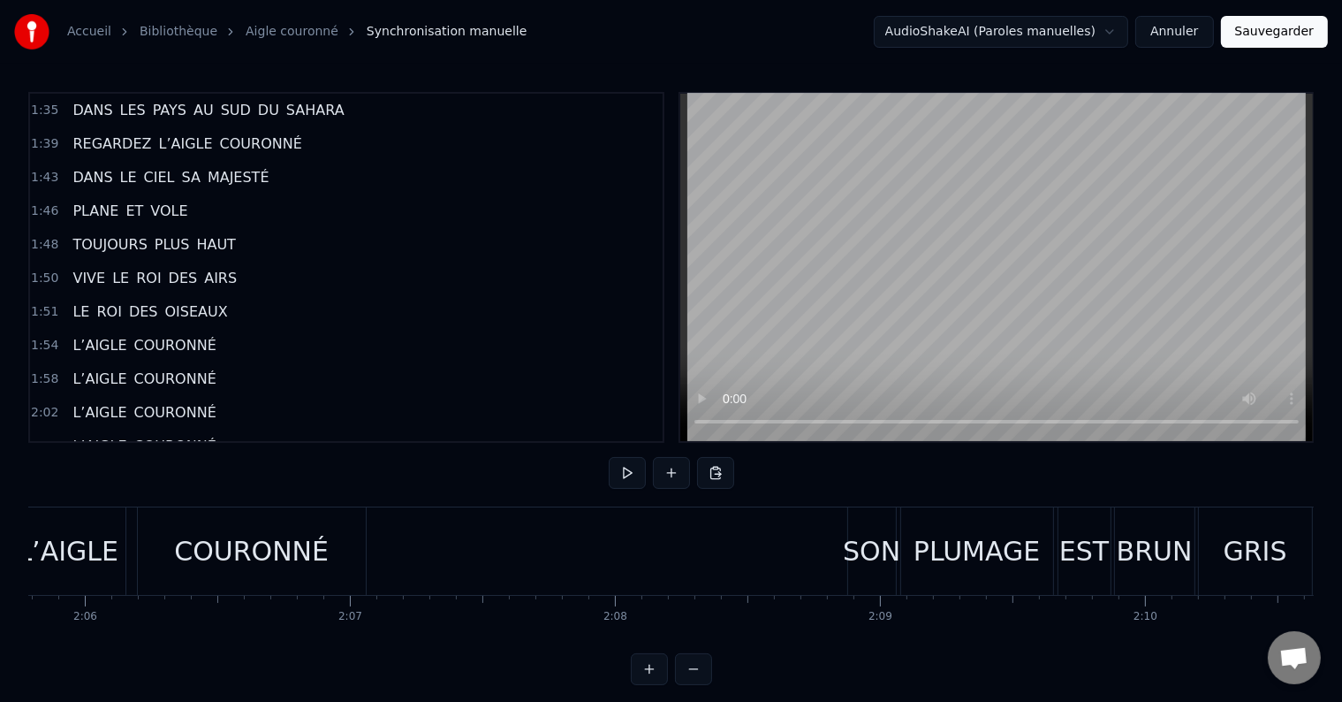
click at [1007, 566] on div "PLUMAGE" at bounding box center [977, 551] width 126 height 40
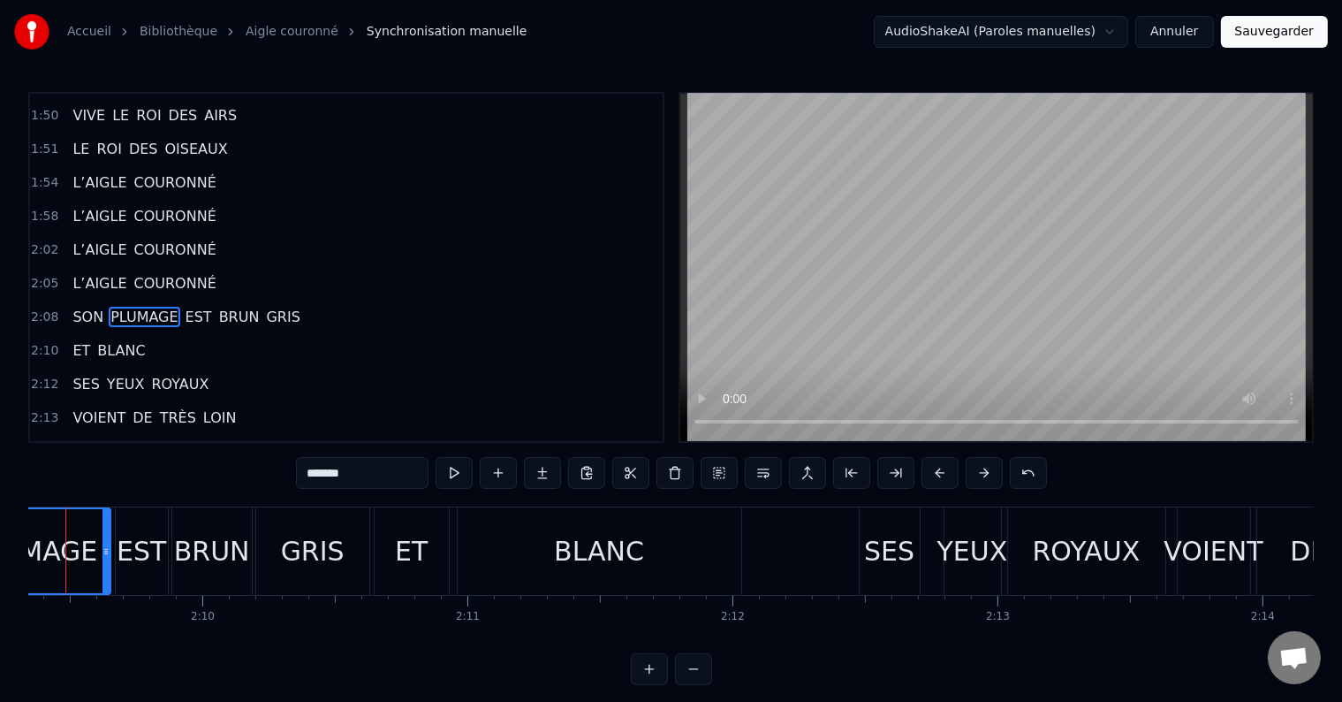
scroll to position [0, 34316]
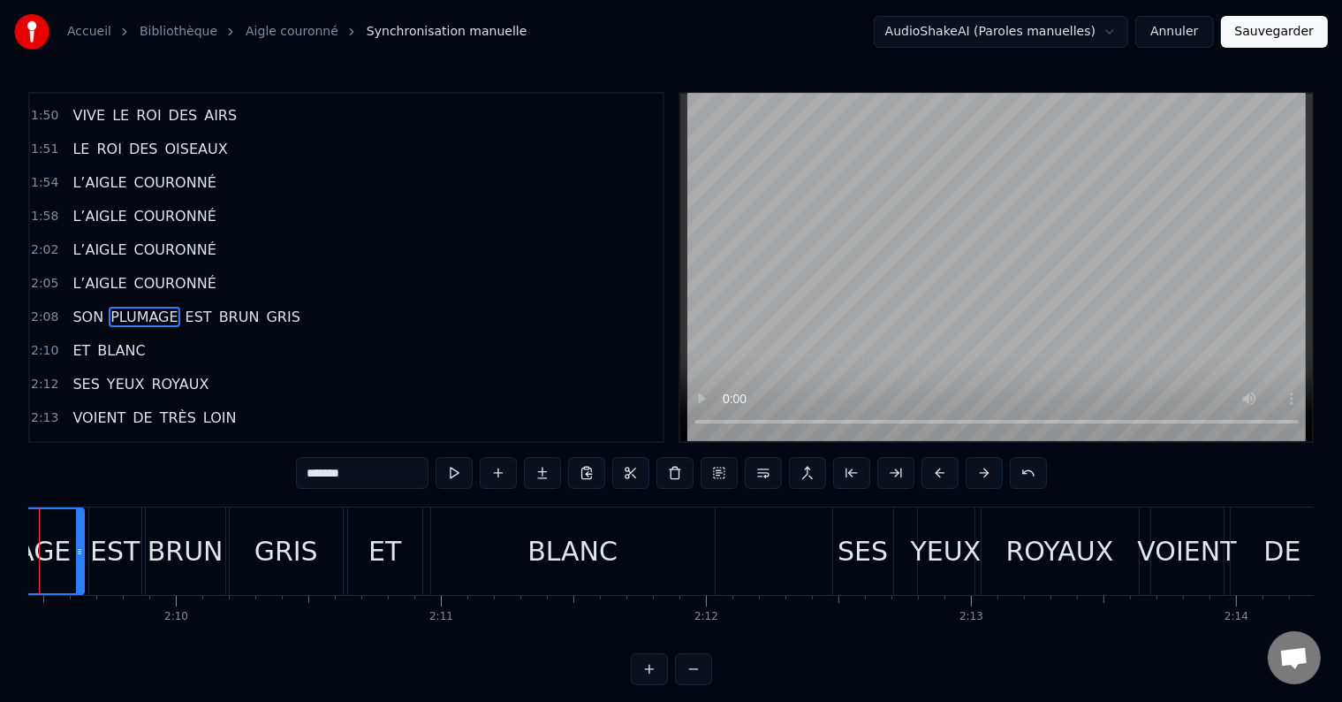
click at [880, 561] on div "SES" at bounding box center [863, 551] width 50 height 40
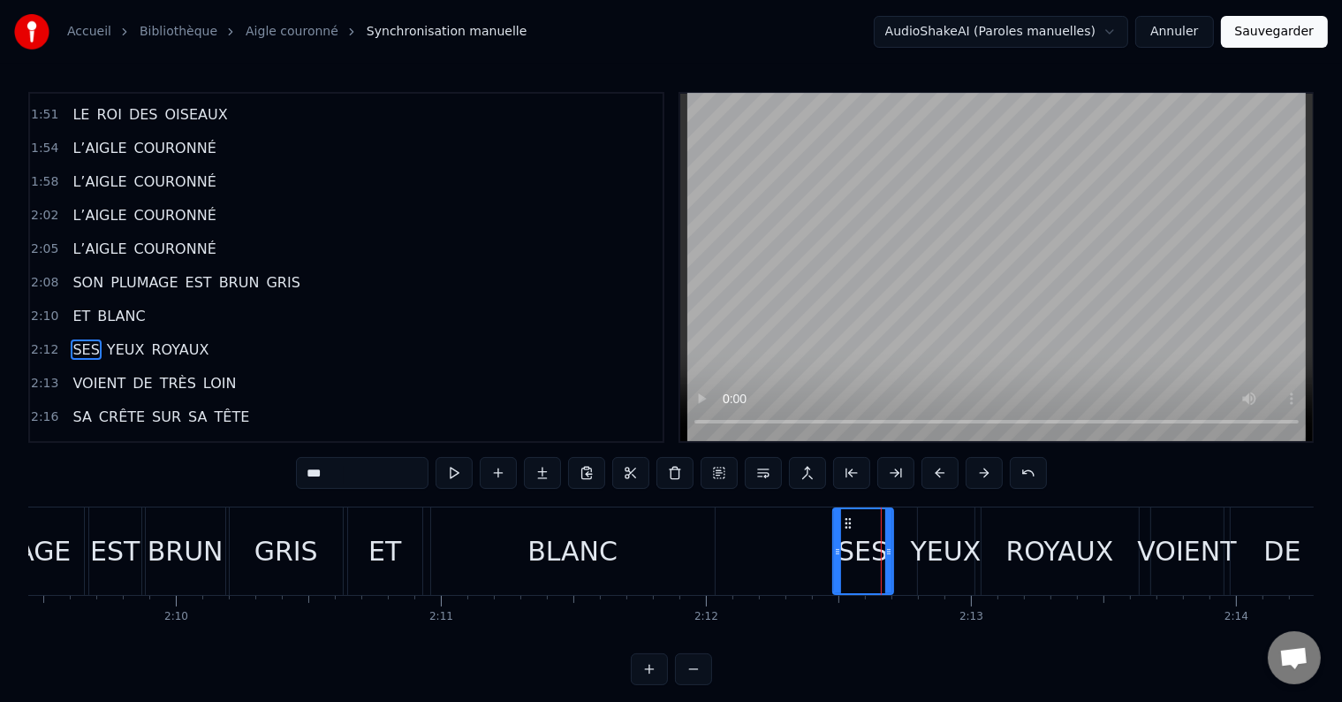
scroll to position [1403, 0]
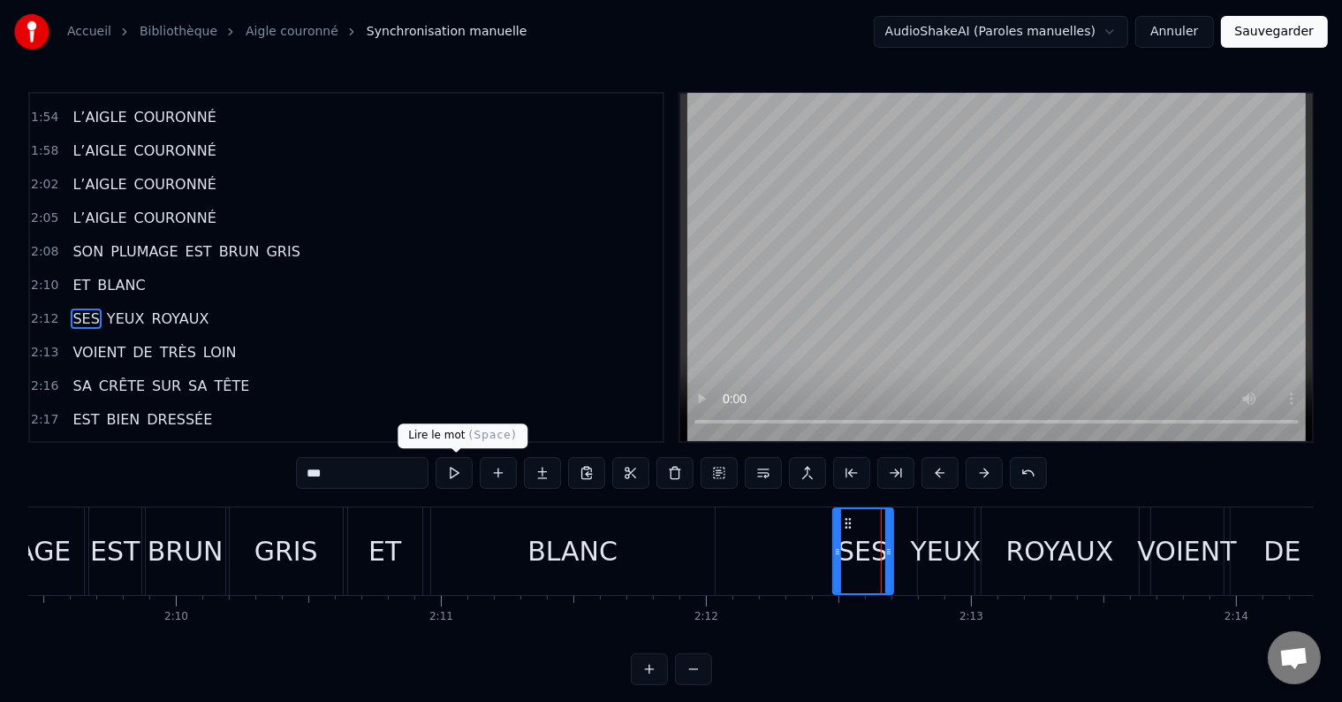
click at [451, 474] on button at bounding box center [454, 473] width 37 height 32
click at [933, 555] on div "YEUX" at bounding box center [946, 551] width 71 height 40
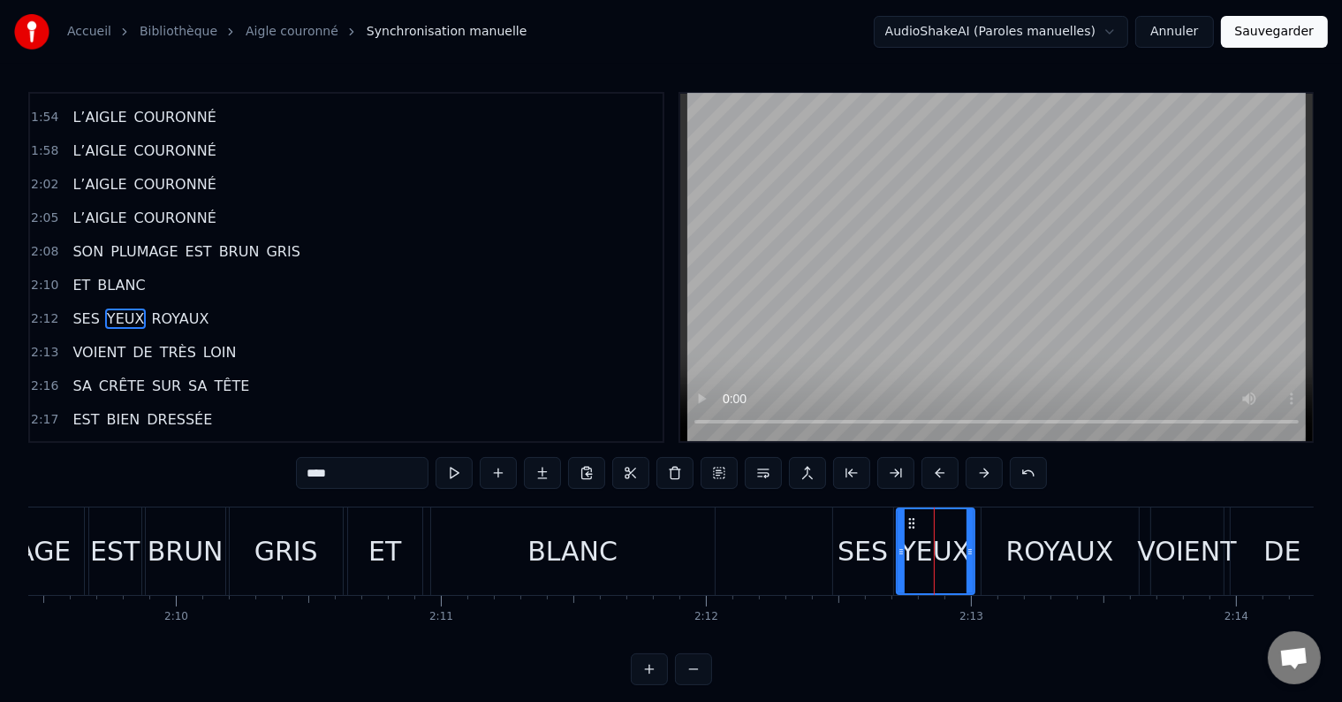
drag, startPoint x: 923, startPoint y: 552, endPoint x: 902, endPoint y: 557, distance: 21.7
click at [902, 557] on icon at bounding box center [901, 551] width 7 height 14
click at [453, 474] on button at bounding box center [454, 473] width 37 height 32
click at [878, 548] on div "SES" at bounding box center [863, 551] width 50 height 40
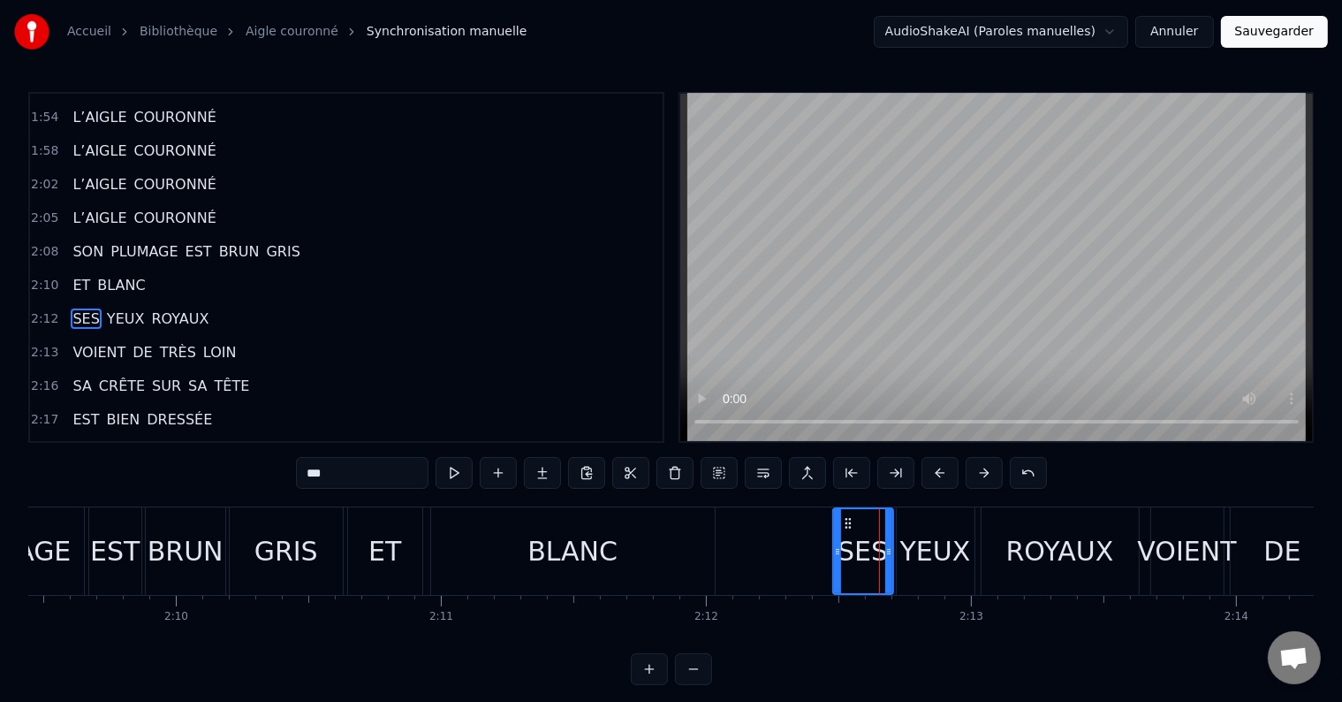
click at [943, 548] on div "YEUX" at bounding box center [935, 551] width 71 height 40
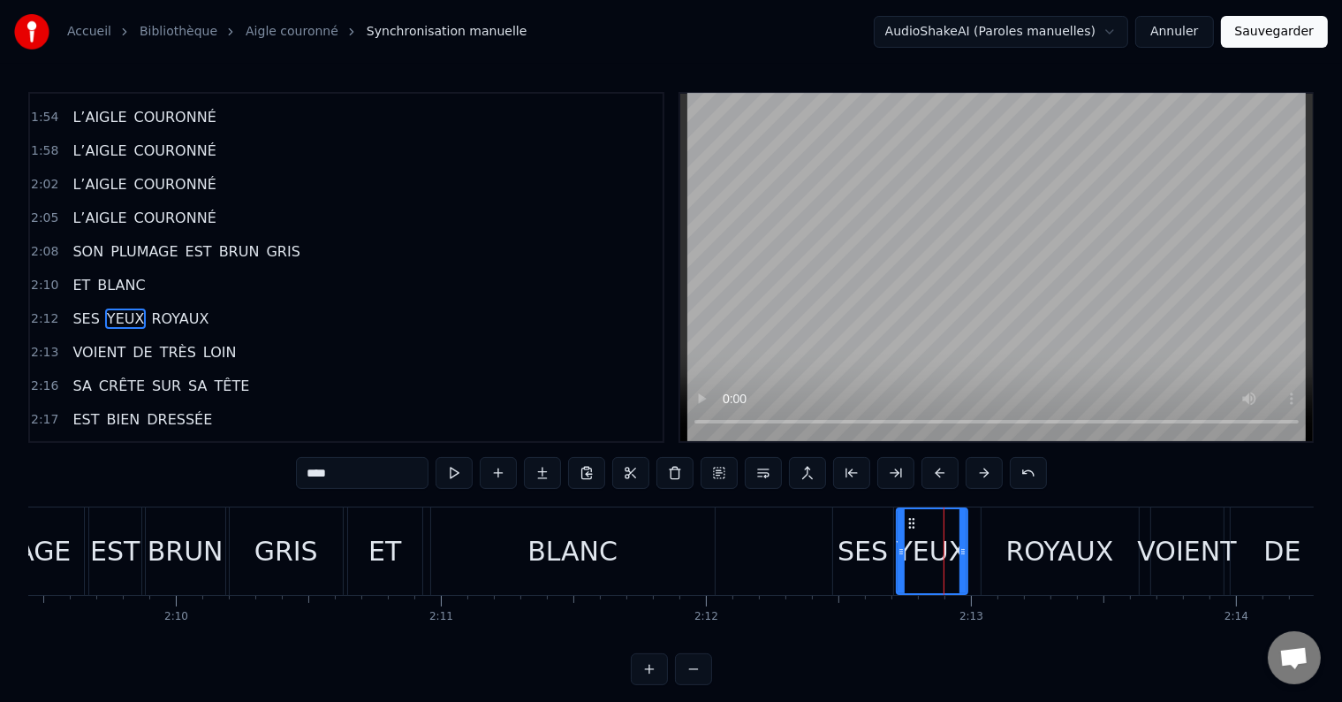
click at [964, 549] on icon at bounding box center [963, 551] width 7 height 14
click at [1000, 551] on div "ROYAUX" at bounding box center [1060, 550] width 157 height 87
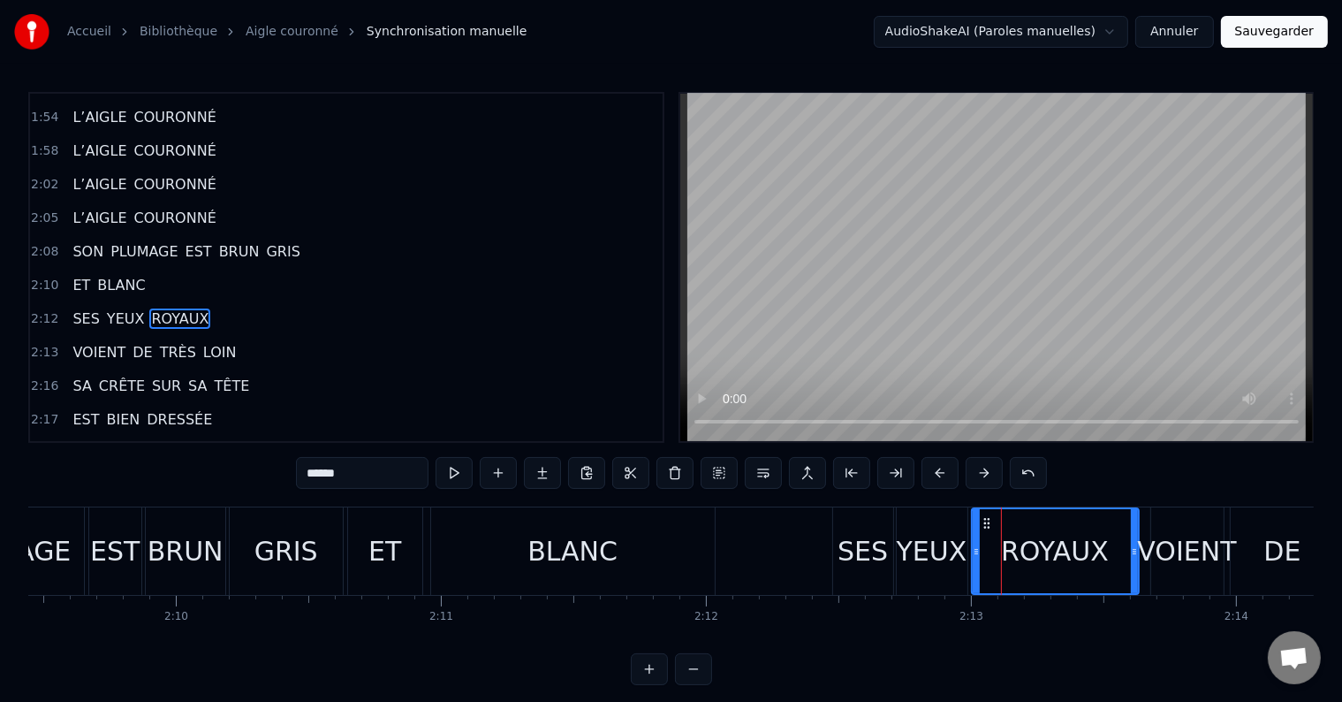
drag, startPoint x: 986, startPoint y: 542, endPoint x: 977, endPoint y: 544, distance: 9.2
click at [977, 544] on div at bounding box center [976, 551] width 7 height 84
click at [446, 459] on button at bounding box center [454, 473] width 37 height 32
click at [451, 464] on button at bounding box center [454, 473] width 37 height 32
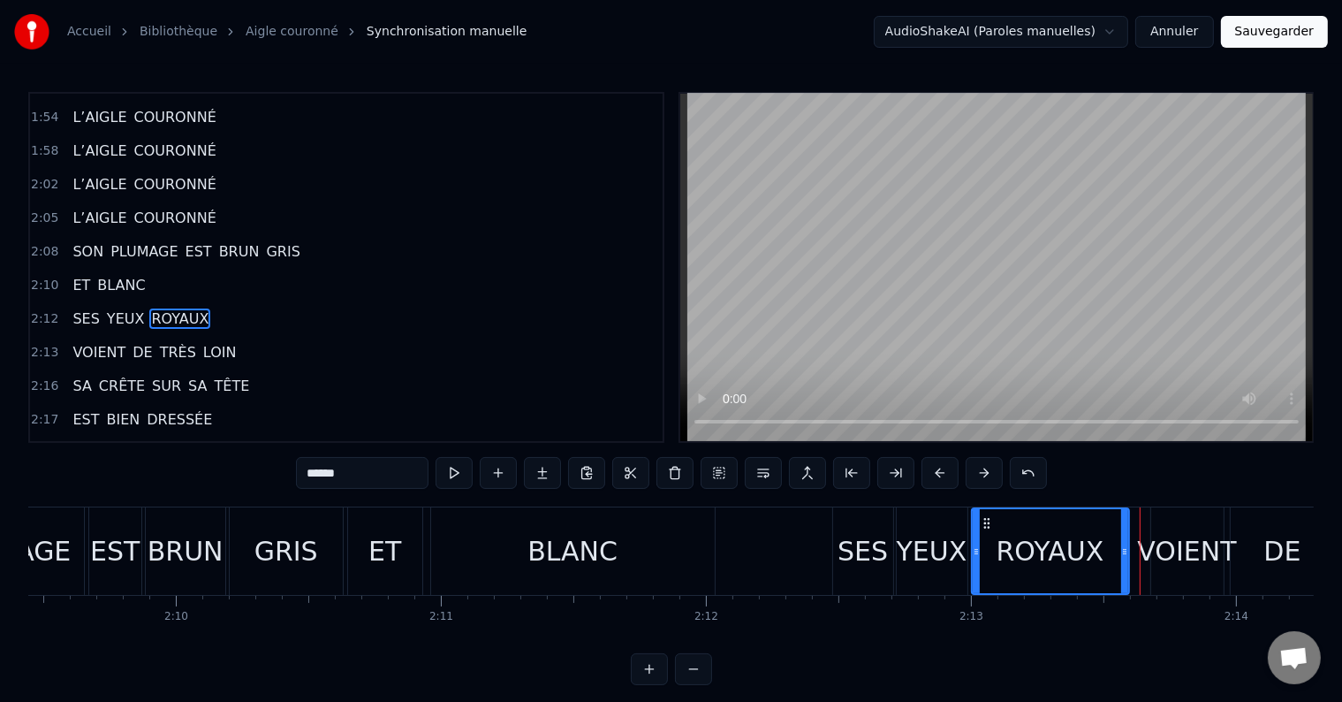
drag, startPoint x: 1131, startPoint y: 550, endPoint x: 1121, endPoint y: 552, distance: 10.9
click at [1121, 552] on icon at bounding box center [1124, 551] width 7 height 14
click at [1156, 562] on div "VOIENT" at bounding box center [1187, 551] width 99 height 40
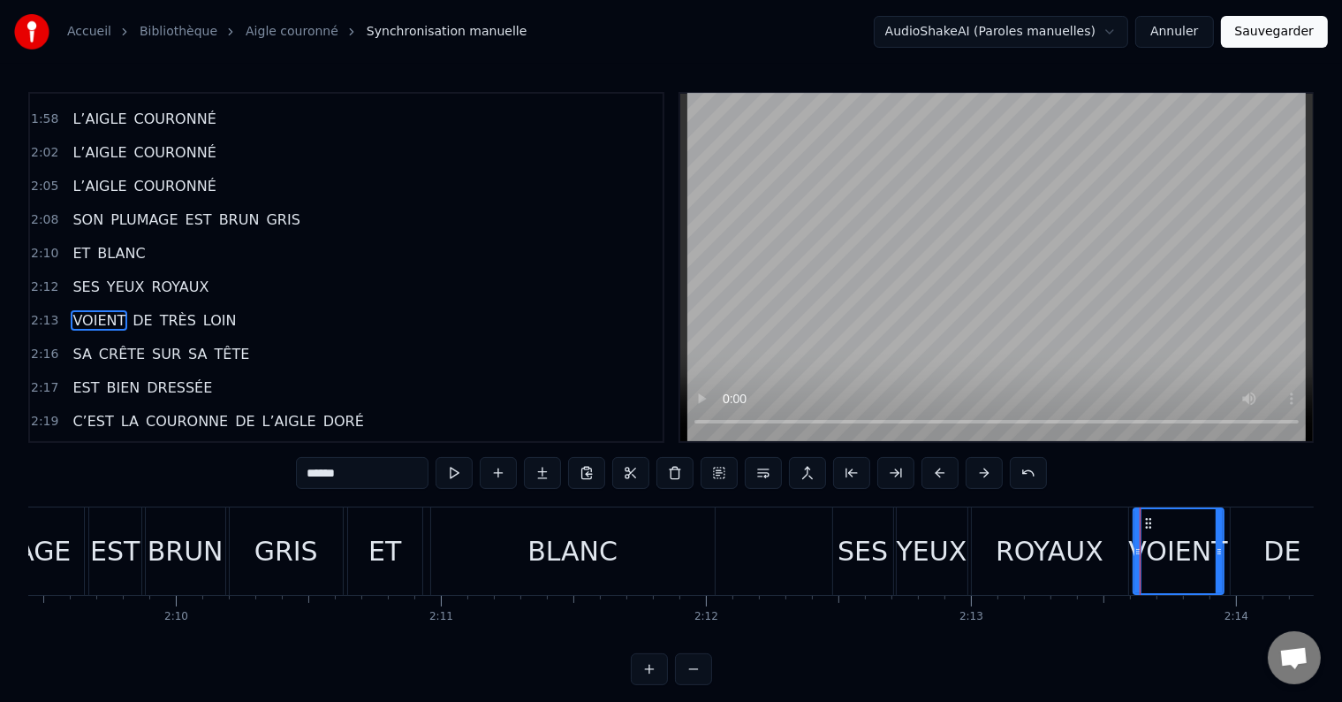
drag, startPoint x: 1151, startPoint y: 556, endPoint x: 1134, endPoint y: 560, distance: 18.2
click at [1135, 560] on div at bounding box center [1138, 551] width 7 height 84
click at [467, 475] on button at bounding box center [454, 473] width 37 height 32
drag, startPoint x: 1219, startPoint y: 544, endPoint x: 1205, endPoint y: 547, distance: 13.5
click at [1205, 547] on icon at bounding box center [1206, 551] width 7 height 14
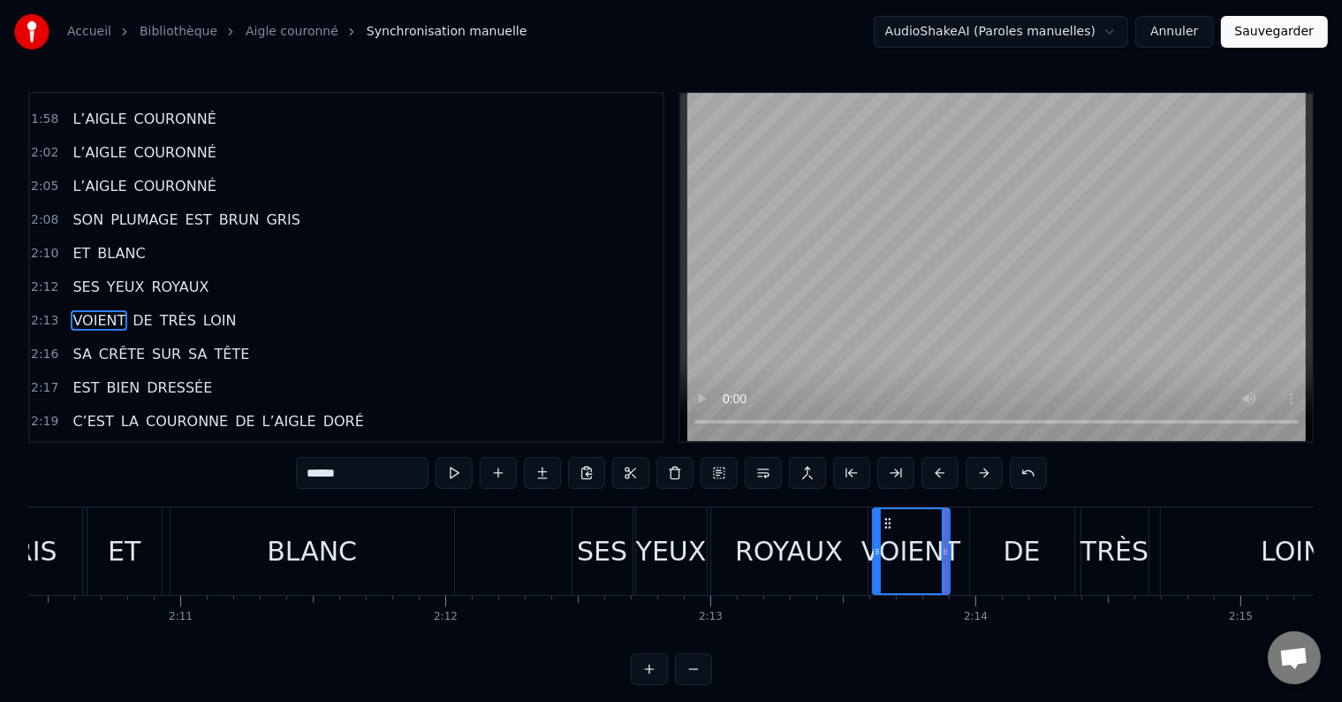
scroll to position [0, 34683]
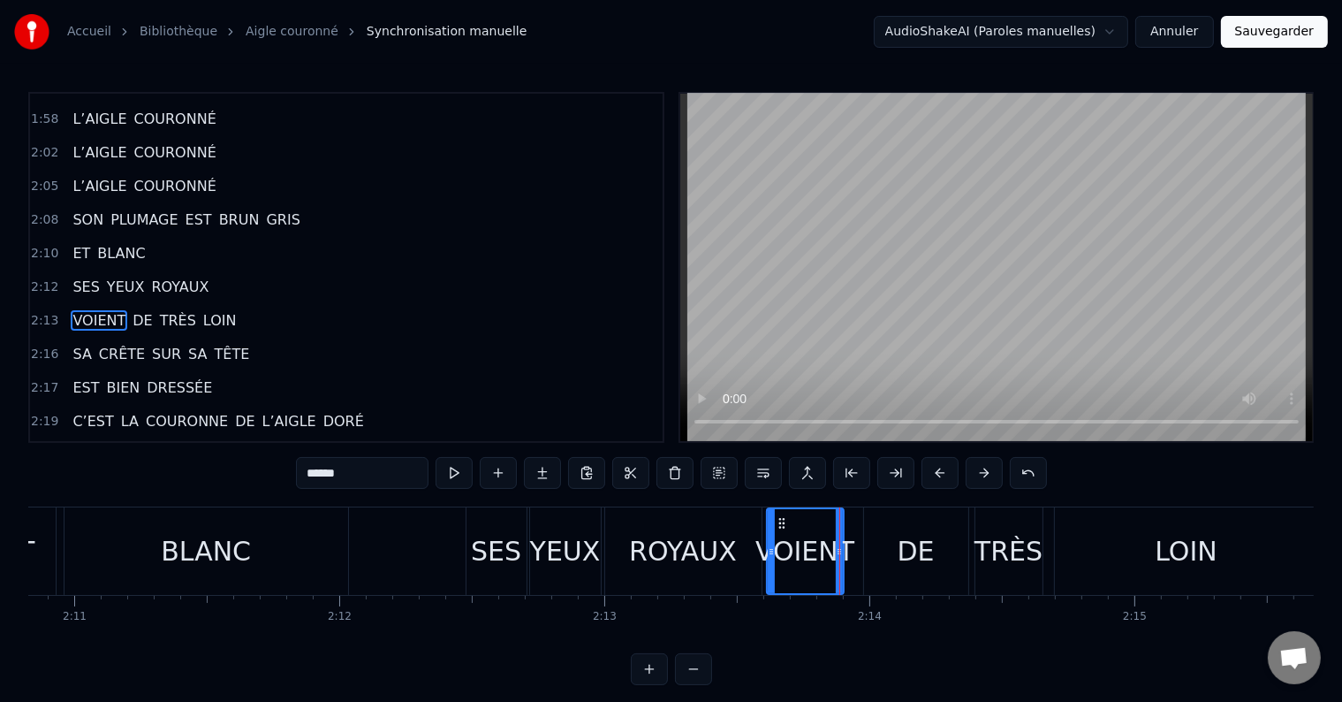
click at [903, 558] on div "DE" at bounding box center [916, 551] width 37 height 40
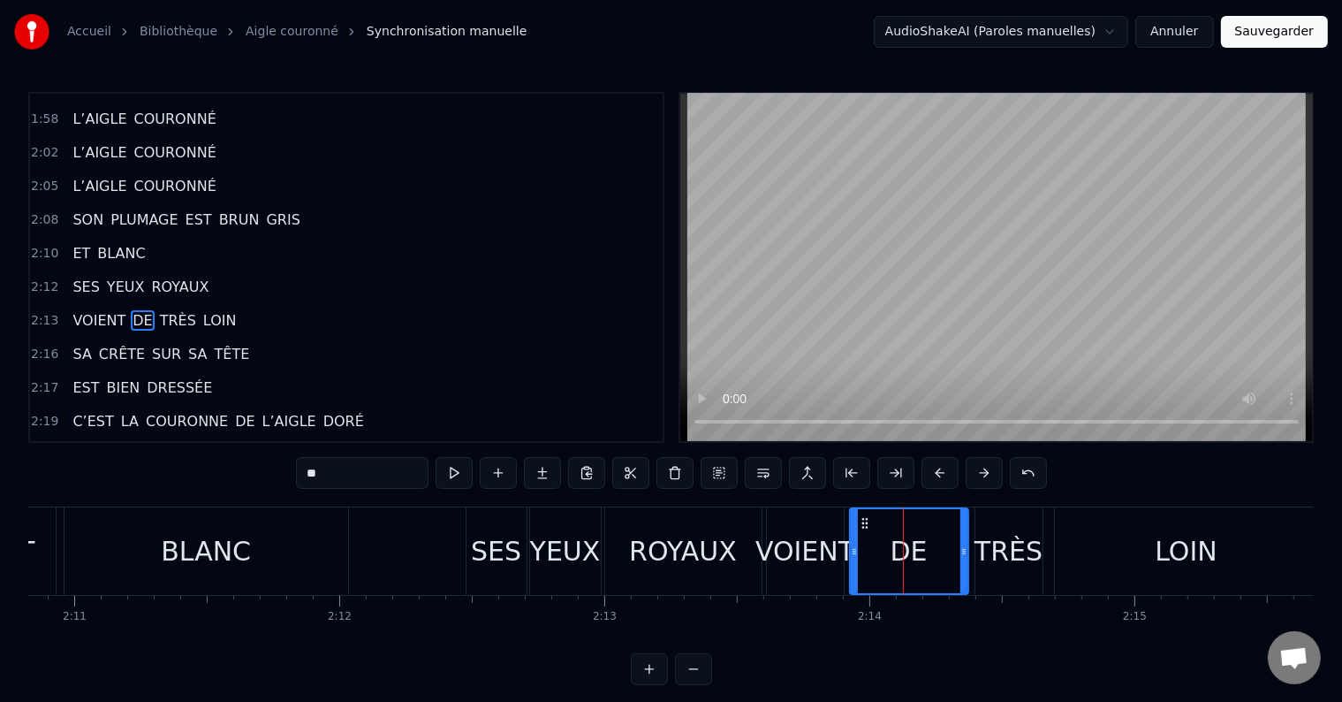
drag, startPoint x: 870, startPoint y: 551, endPoint x: 855, endPoint y: 551, distance: 14.2
click at [855, 551] on icon at bounding box center [854, 551] width 7 height 14
click at [454, 466] on button at bounding box center [454, 473] width 37 height 32
drag, startPoint x: 961, startPoint y: 548, endPoint x: 949, endPoint y: 548, distance: 12.4
click at [949, 548] on icon at bounding box center [951, 551] width 7 height 14
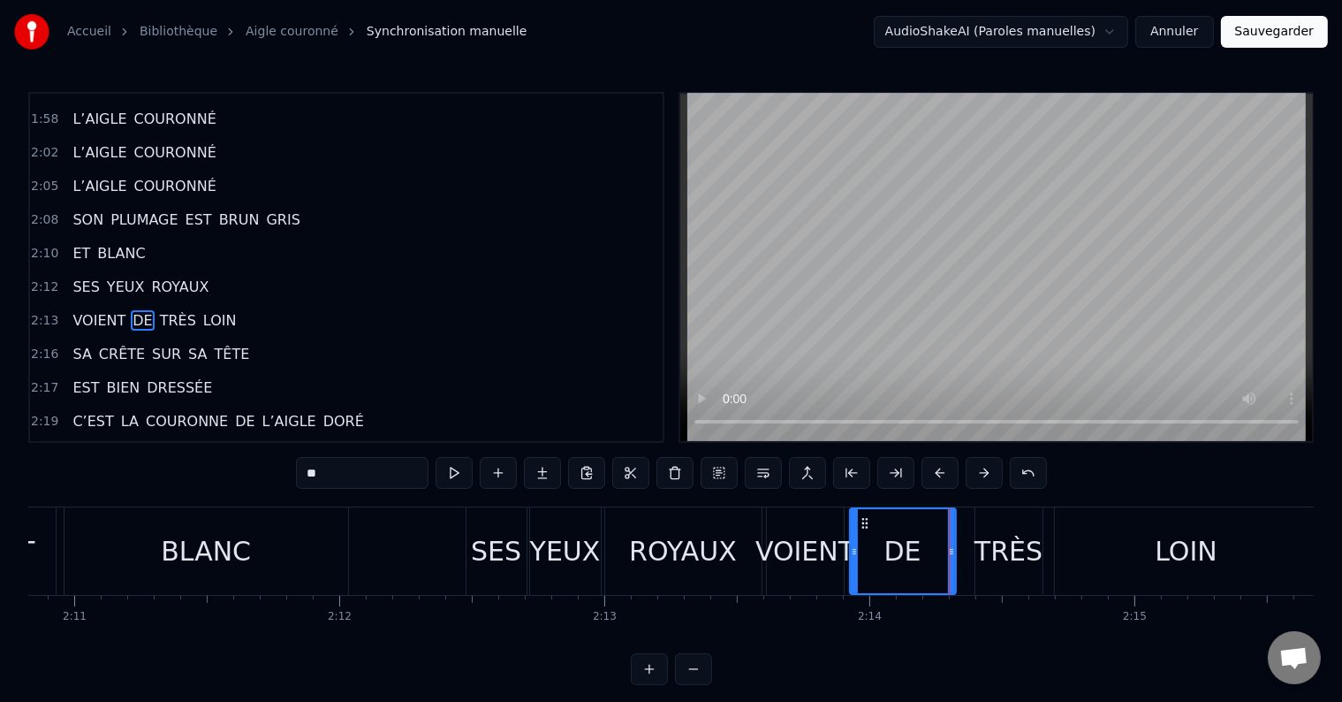
click at [981, 548] on div "TRÈS" at bounding box center [1009, 551] width 68 height 40
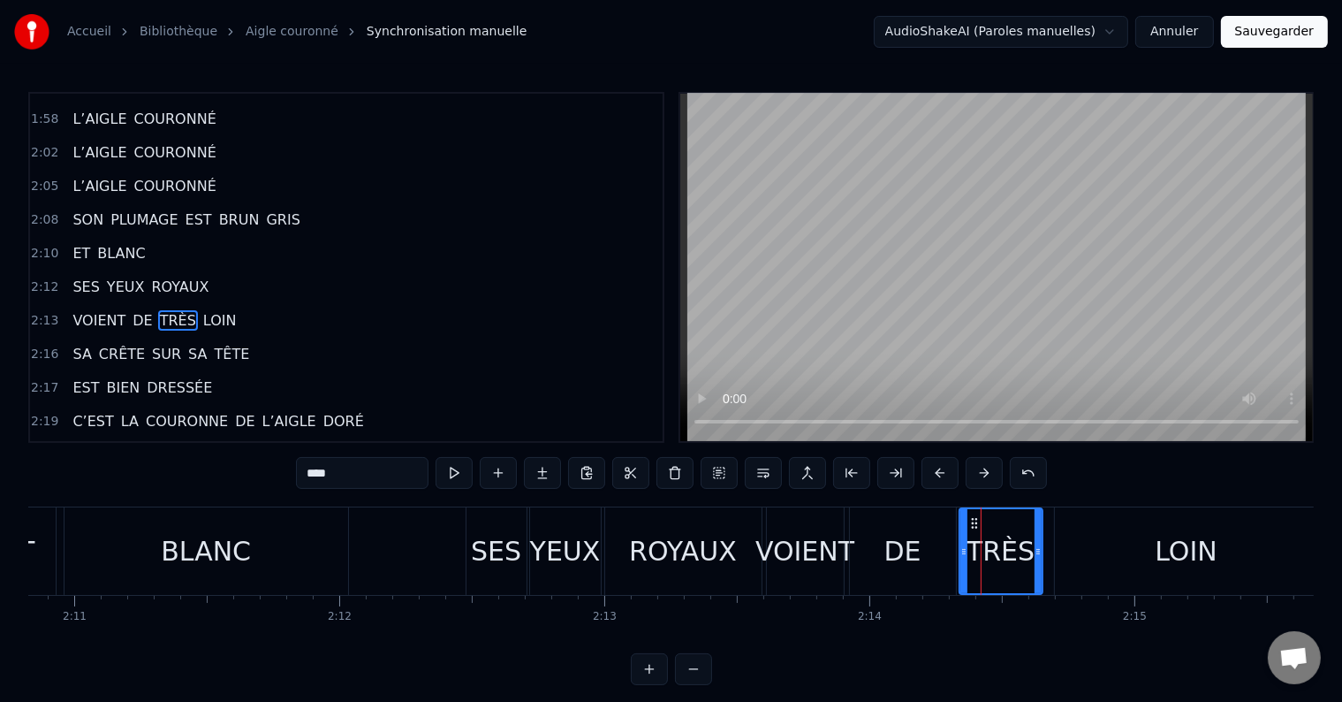
drag, startPoint x: 979, startPoint y: 547, endPoint x: 963, endPoint y: 548, distance: 15.9
click at [963, 548] on icon at bounding box center [964, 551] width 7 height 14
click at [465, 468] on button at bounding box center [454, 473] width 37 height 32
click at [464, 470] on button at bounding box center [454, 473] width 37 height 32
click at [1034, 551] on icon at bounding box center [1034, 551] width 7 height 14
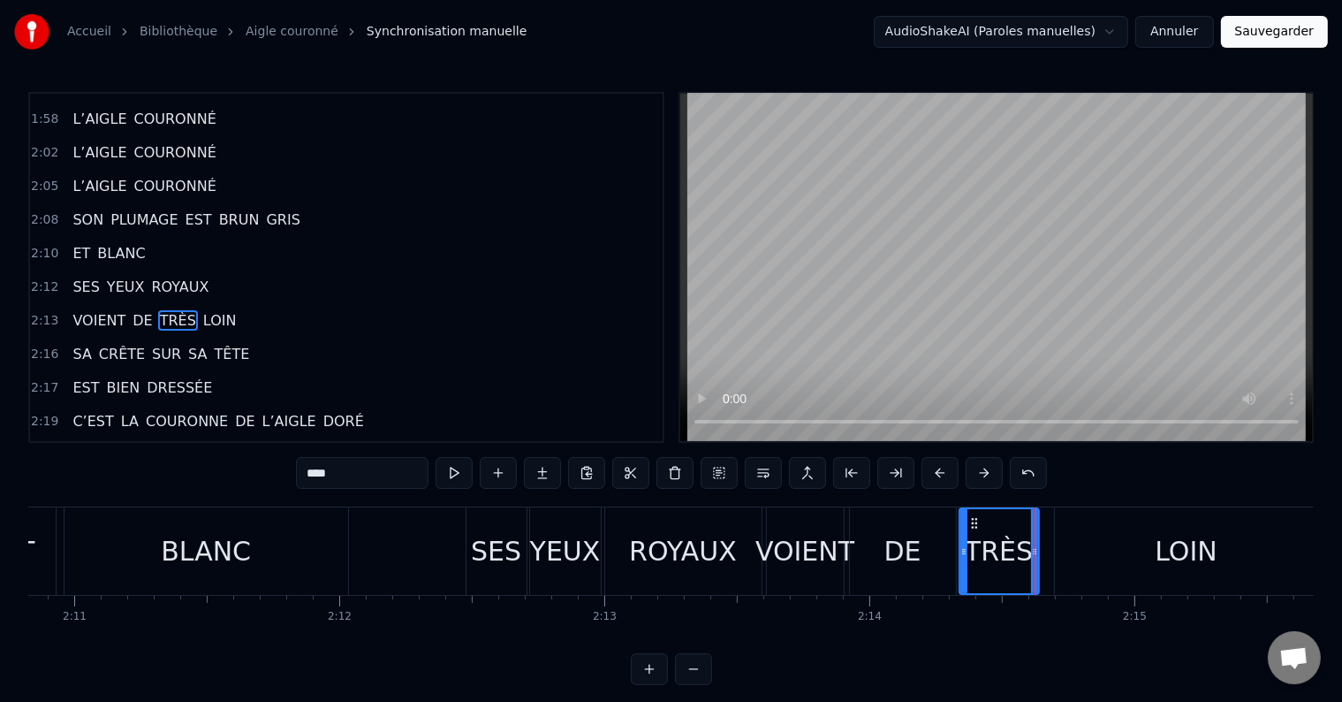
click at [1057, 550] on div "LOIN" at bounding box center [1186, 550] width 263 height 87
type input "****"
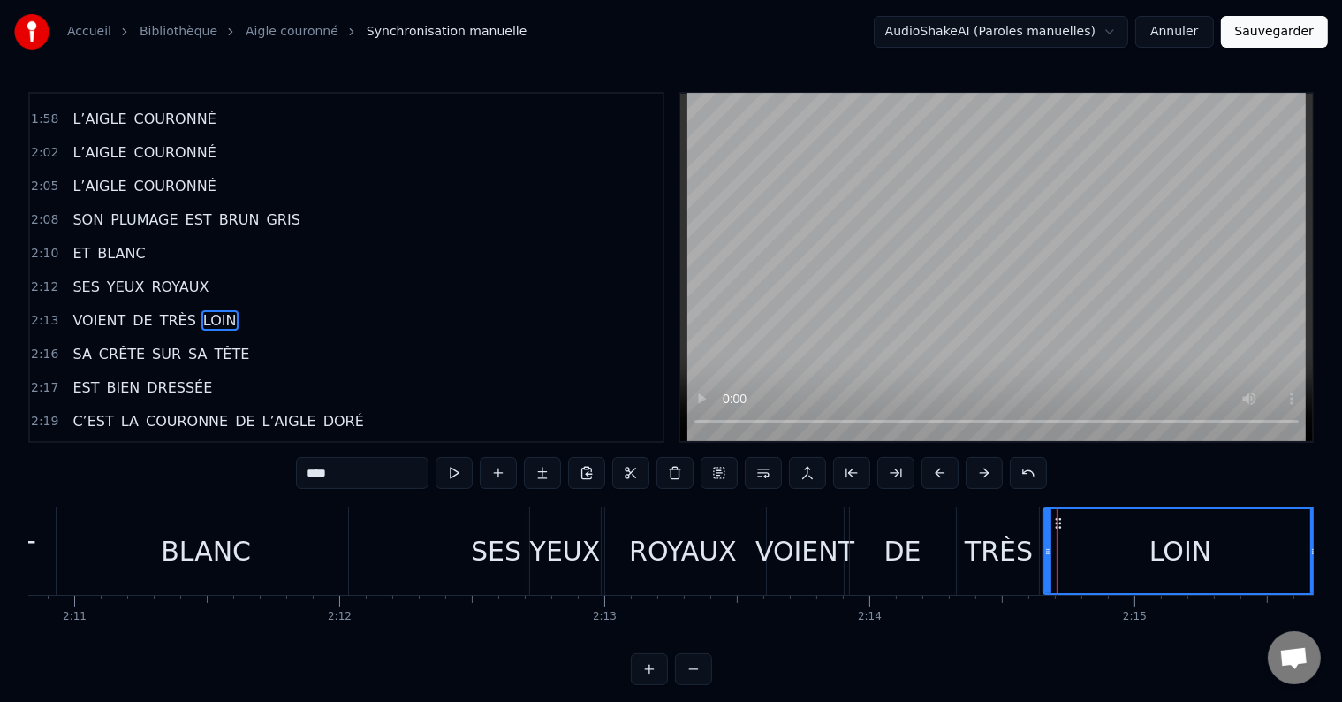
drag, startPoint x: 1056, startPoint y: 549, endPoint x: 1045, endPoint y: 549, distance: 11.5
click at [1045, 549] on icon at bounding box center [1048, 551] width 7 height 14
click at [460, 471] on button at bounding box center [454, 473] width 37 height 32
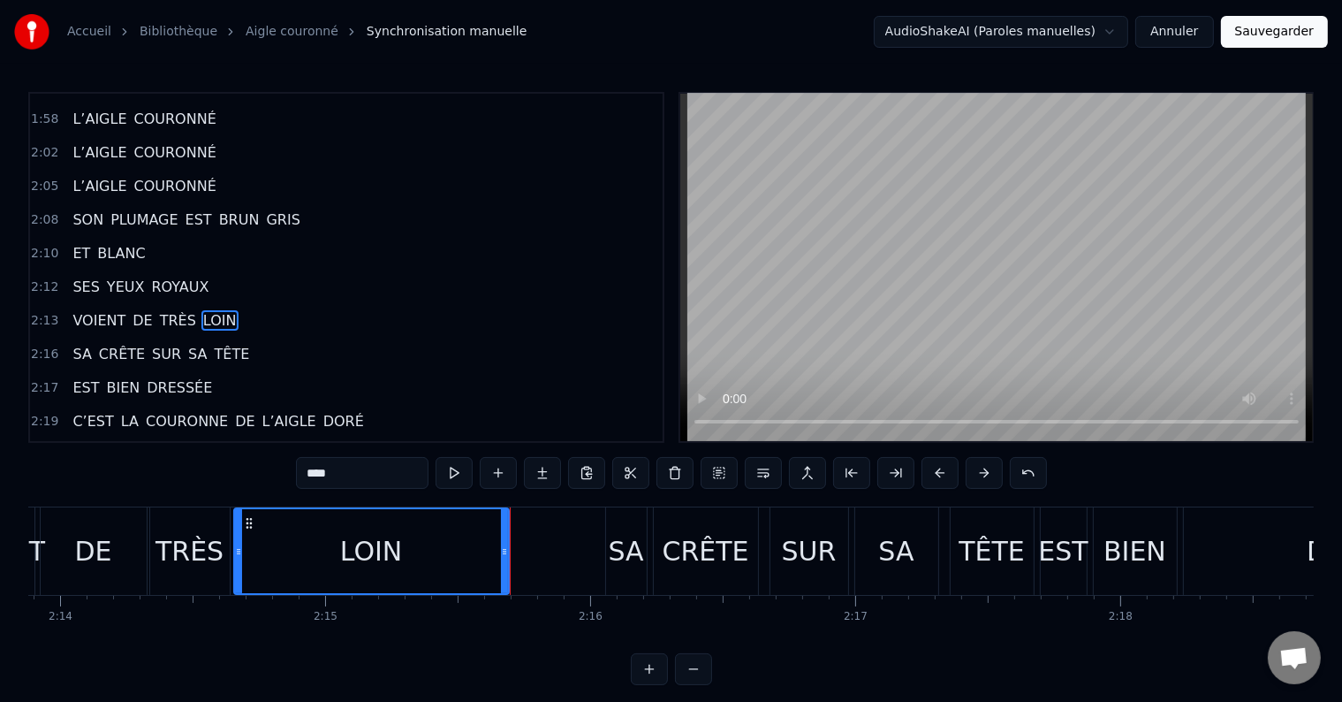
click at [460, 471] on button at bounding box center [454, 473] width 37 height 32
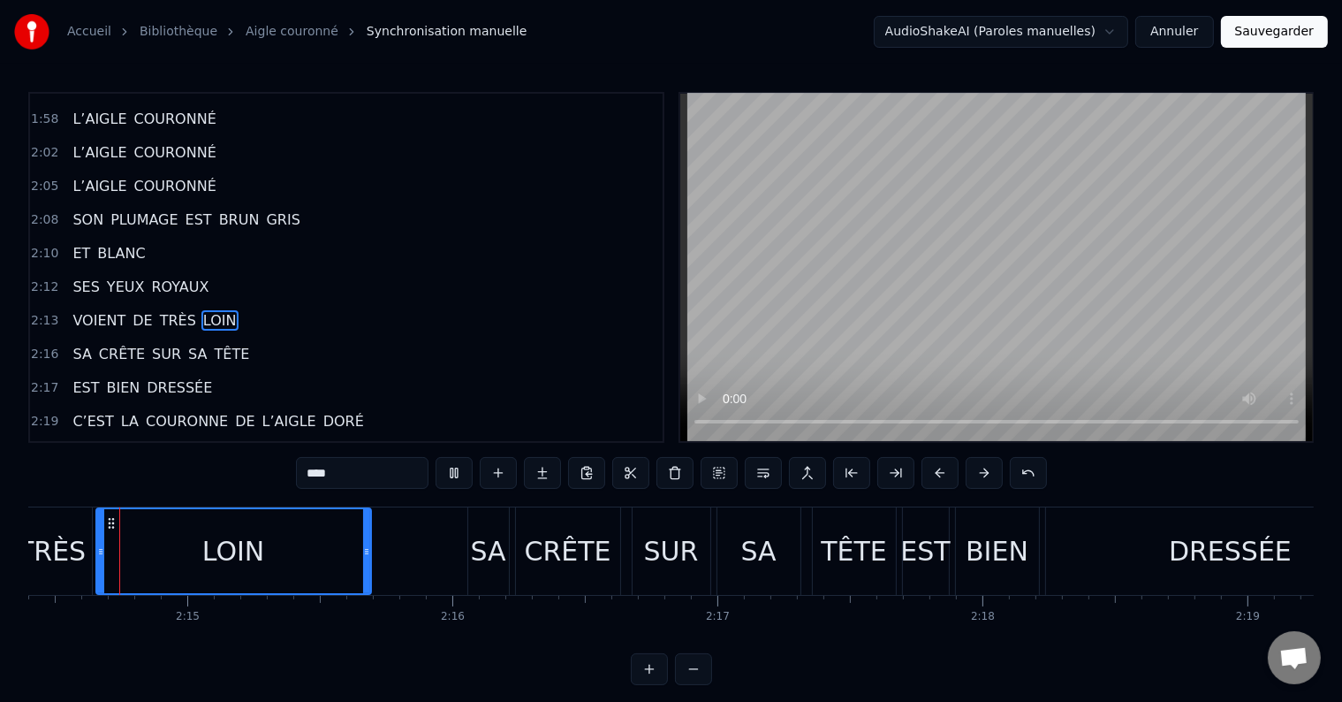
scroll to position [0, 35608]
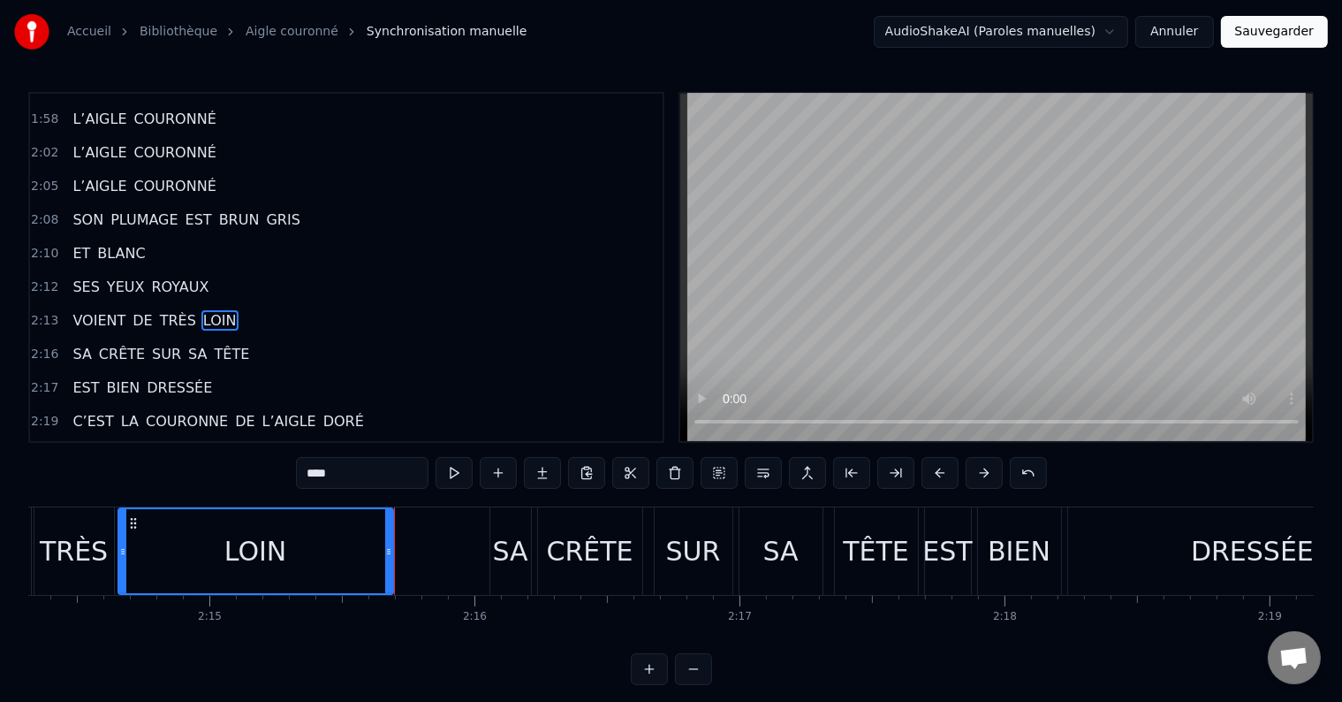
click at [460, 471] on button at bounding box center [454, 473] width 37 height 32
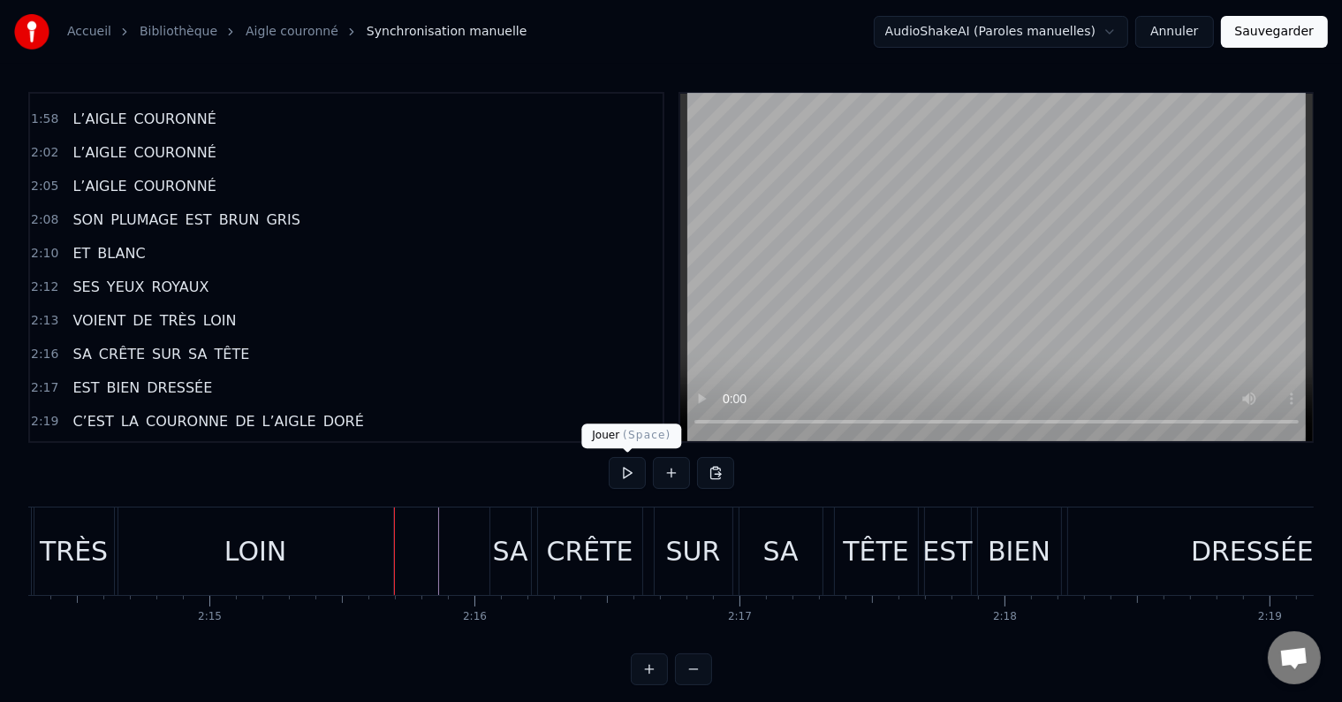
click at [635, 474] on button at bounding box center [627, 473] width 37 height 32
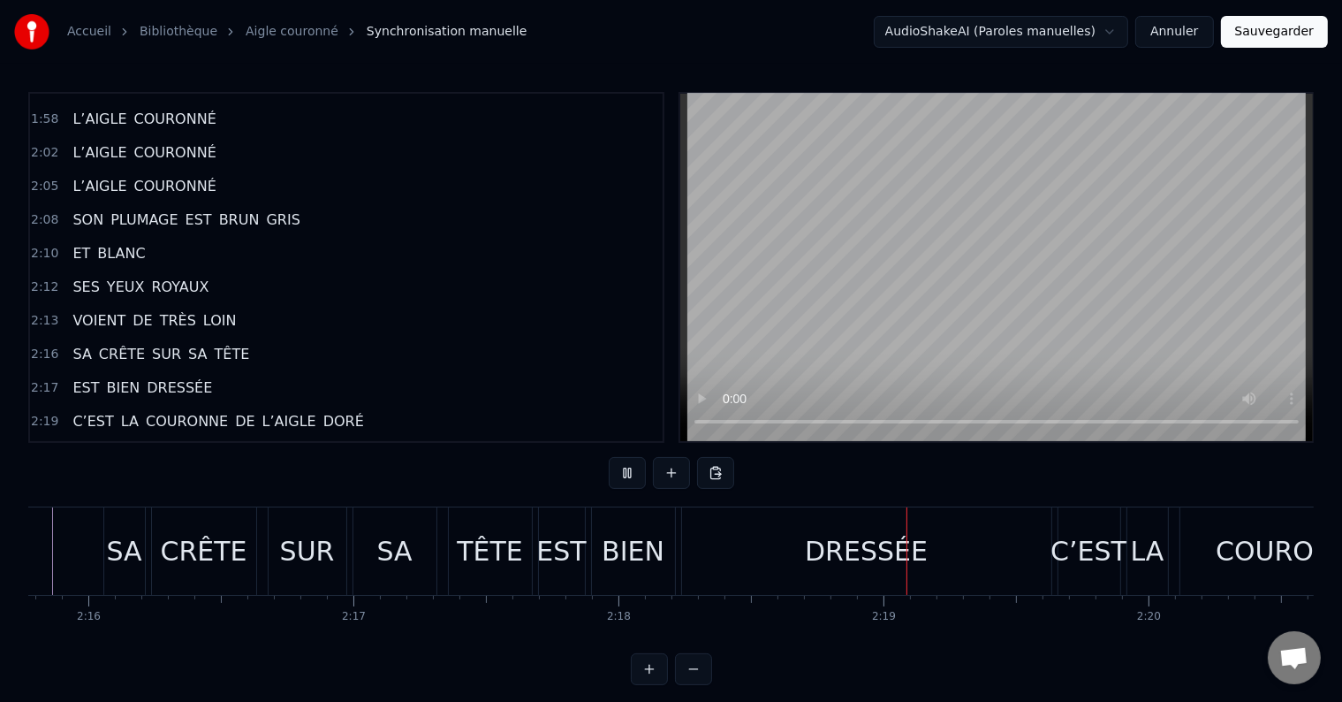
drag, startPoint x: 495, startPoint y: 556, endPoint x: 445, endPoint y: 553, distance: 49.6
click at [445, 553] on div "SA CRÊTE SUR SA TÊTE" at bounding box center [317, 550] width 433 height 87
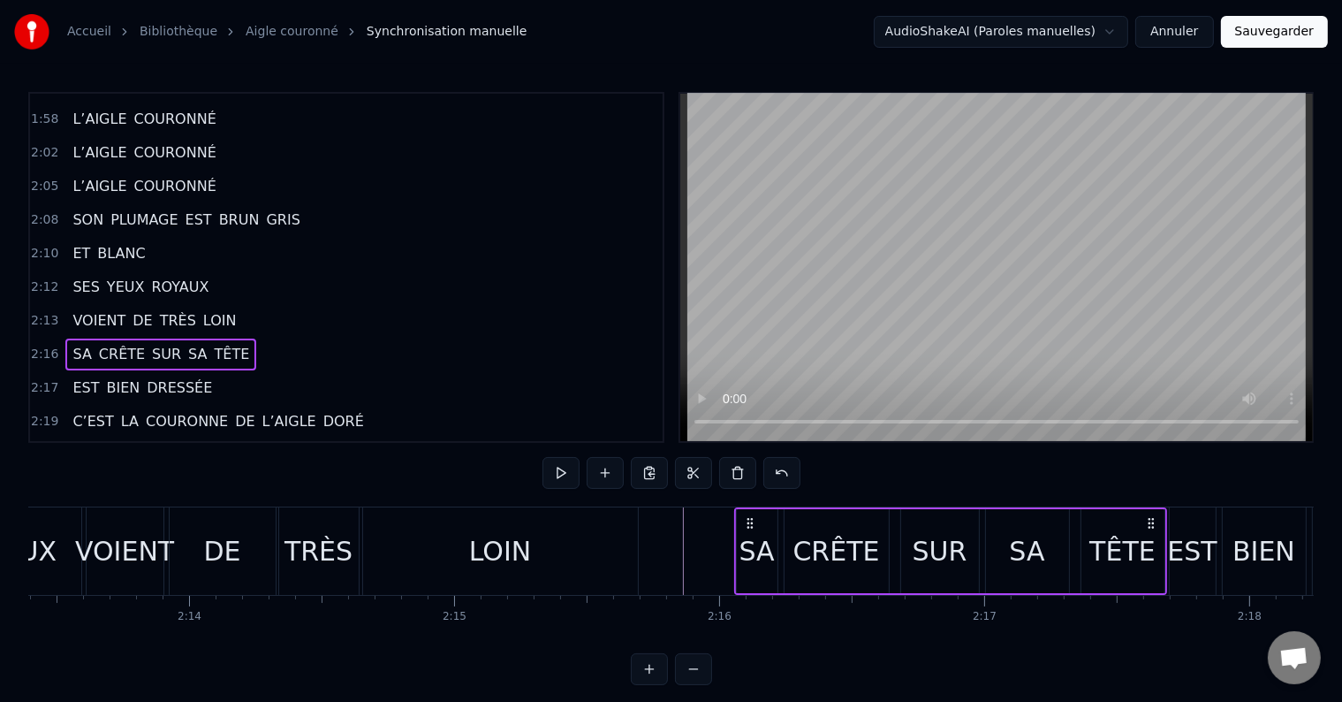
scroll to position [0, 35337]
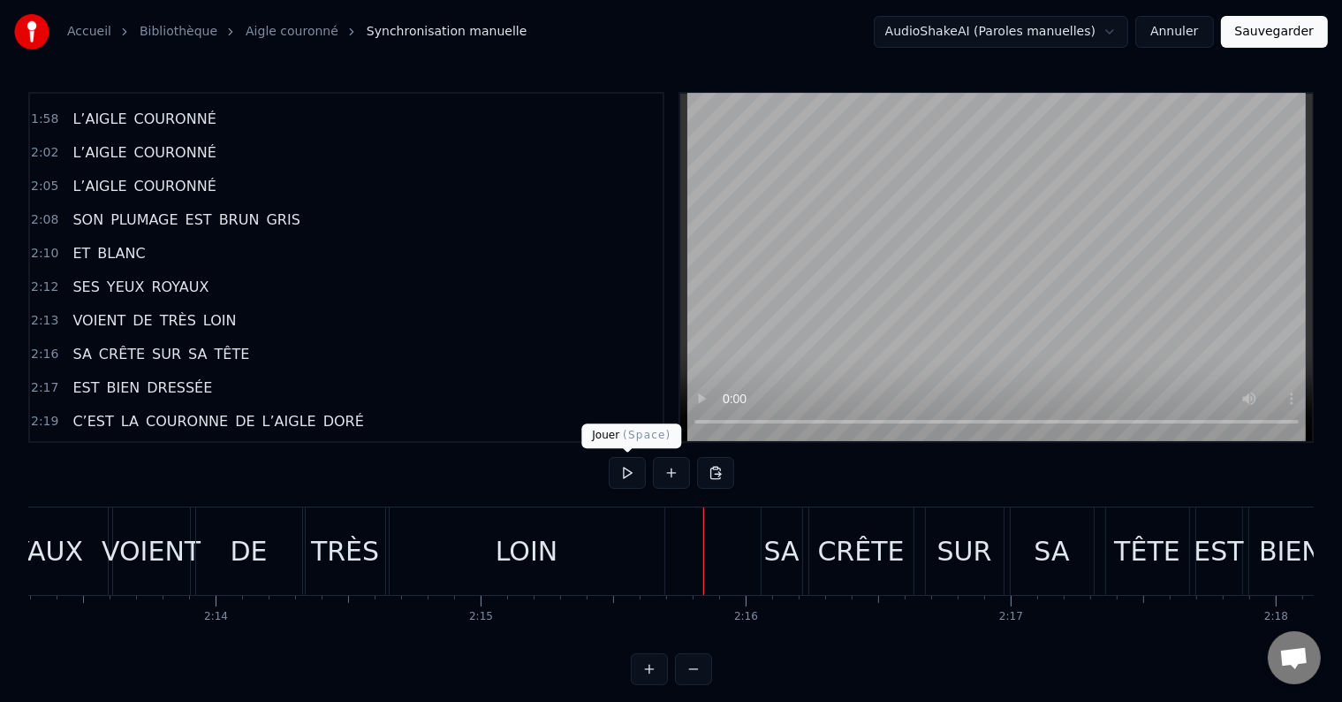
click at [640, 475] on button at bounding box center [627, 473] width 37 height 32
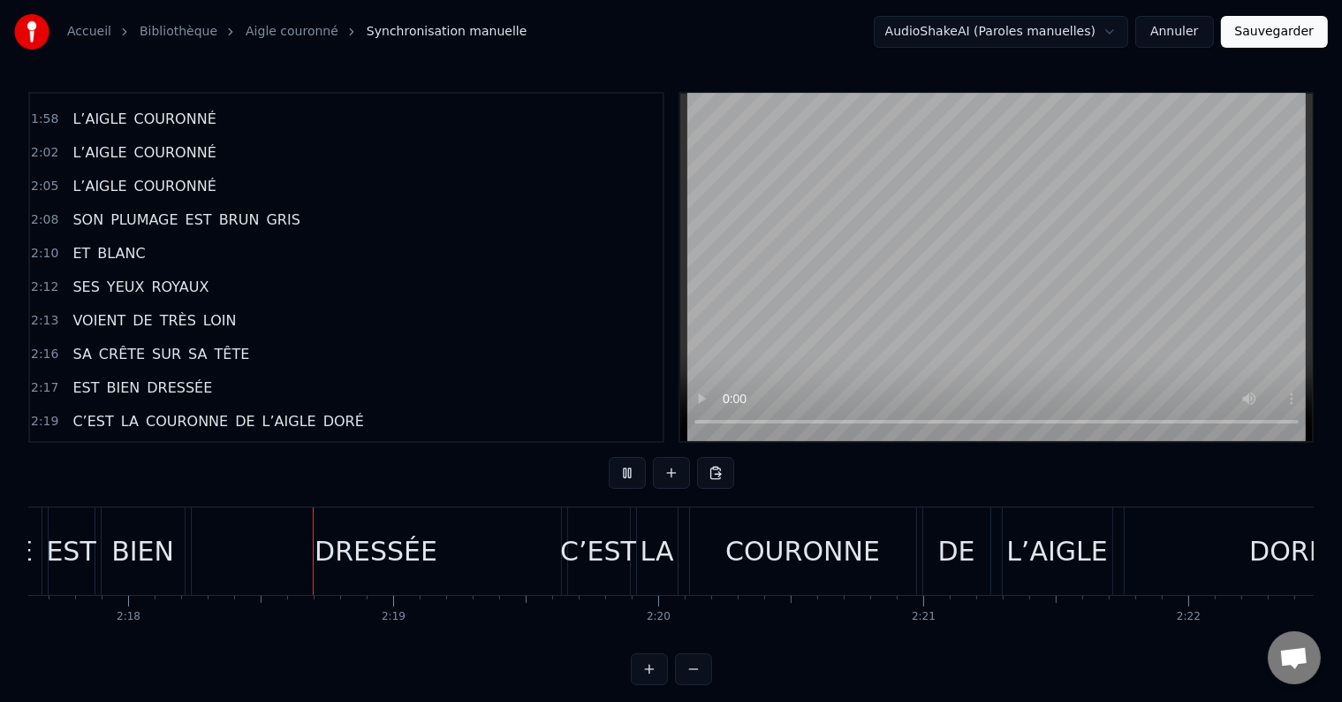
scroll to position [0, 36493]
click at [446, 551] on div "DRESSÉE" at bounding box center [367, 550] width 369 height 87
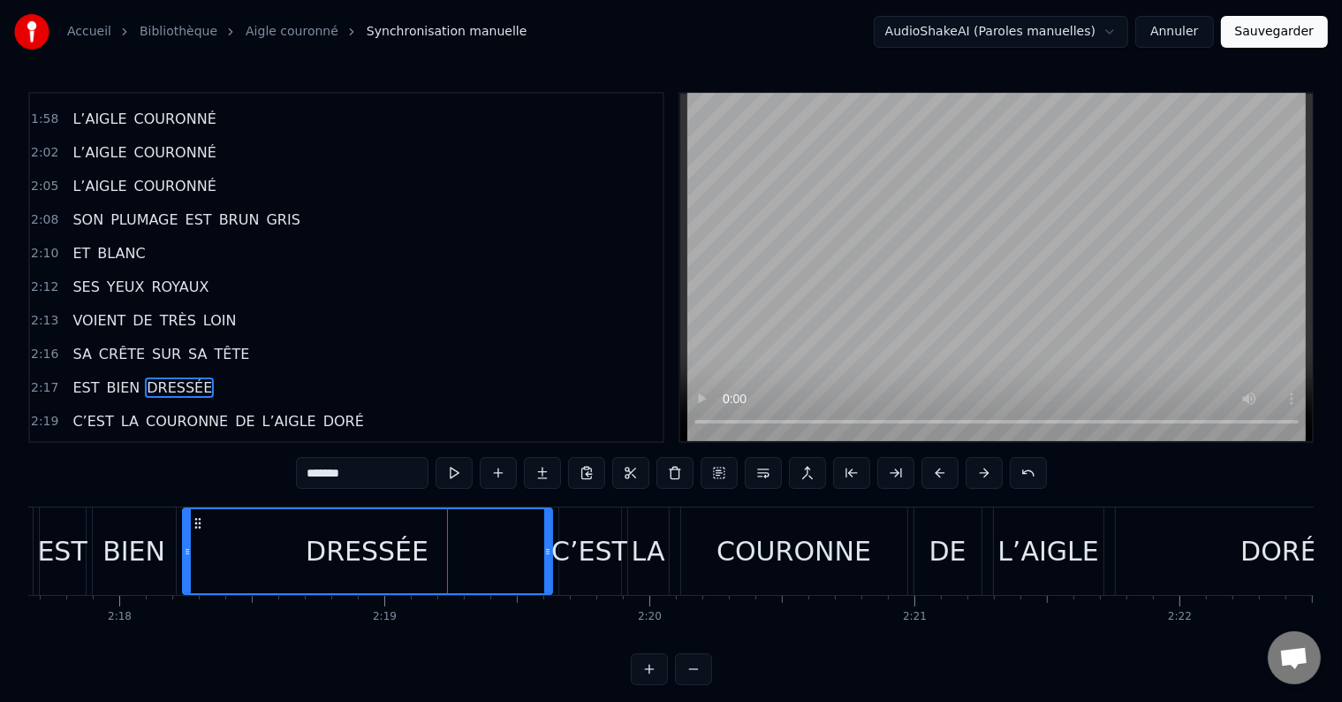
scroll to position [1500, 0]
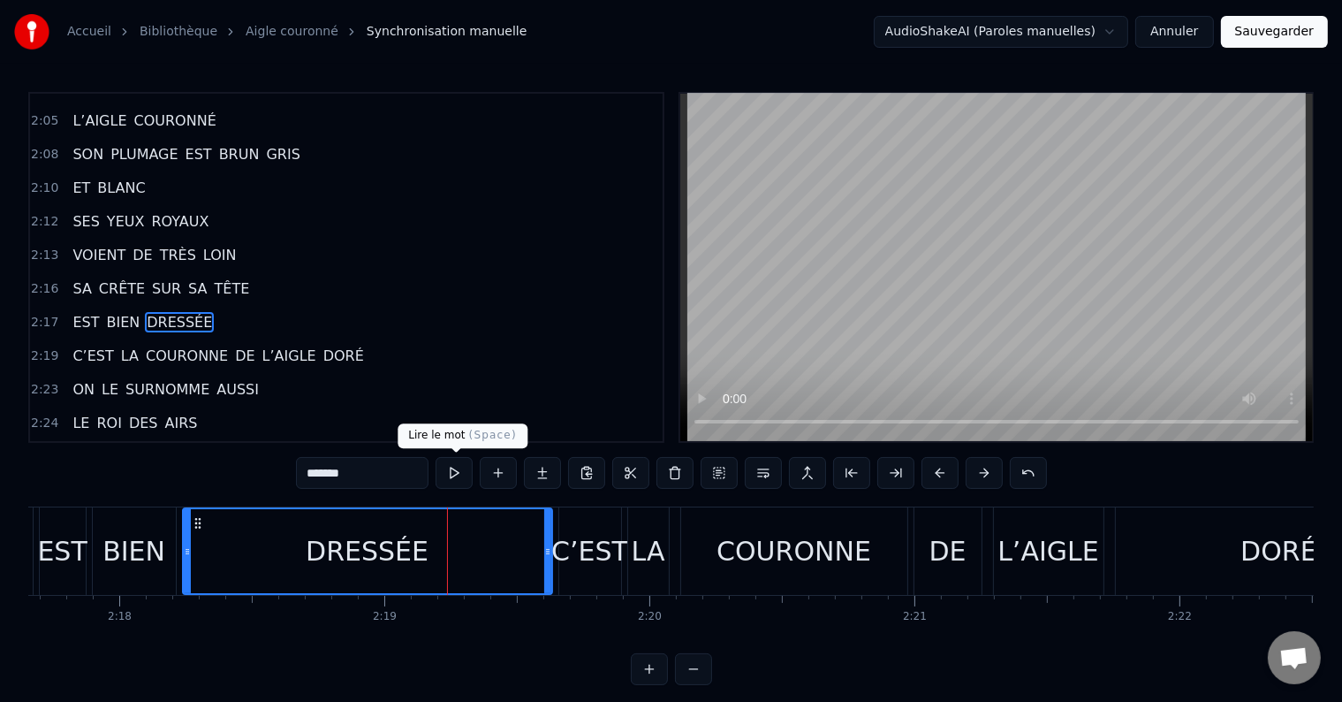
click at [456, 470] on button at bounding box center [454, 473] width 37 height 32
click at [460, 476] on button at bounding box center [454, 473] width 37 height 32
click at [568, 583] on div "C’EST" at bounding box center [590, 550] width 62 height 87
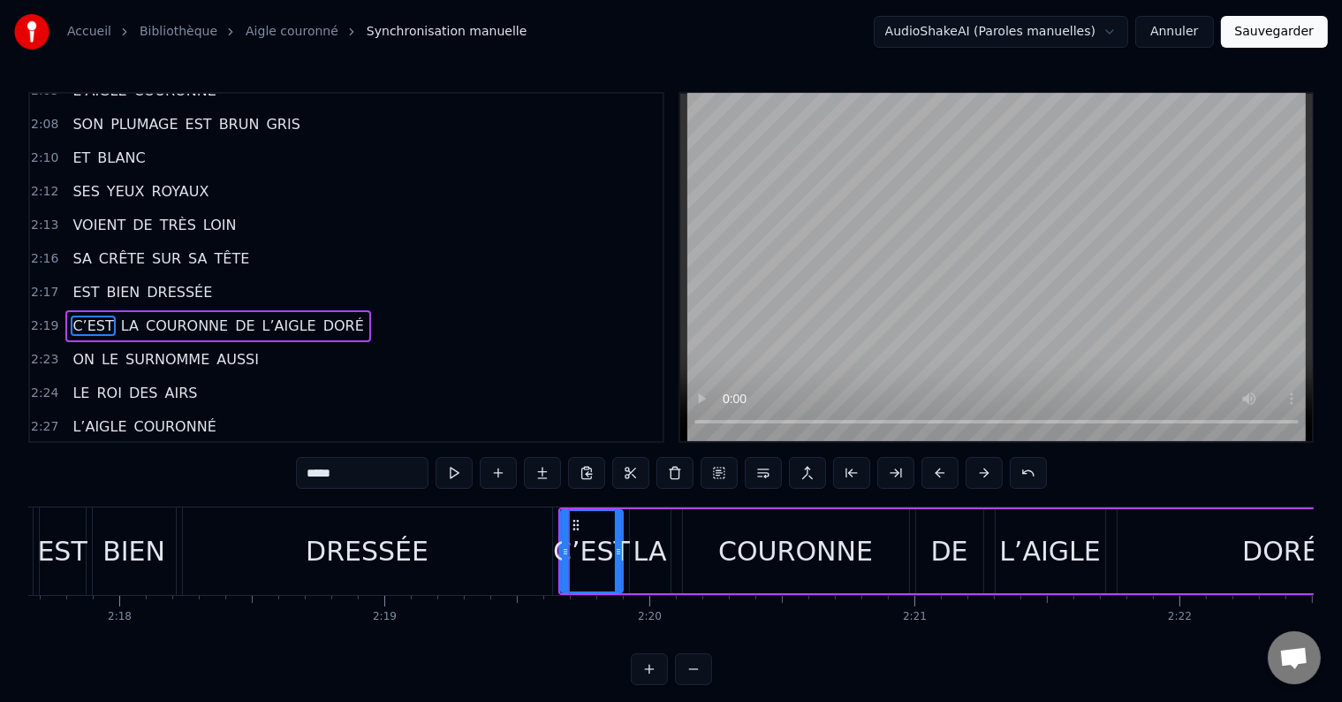
scroll to position [1533, 0]
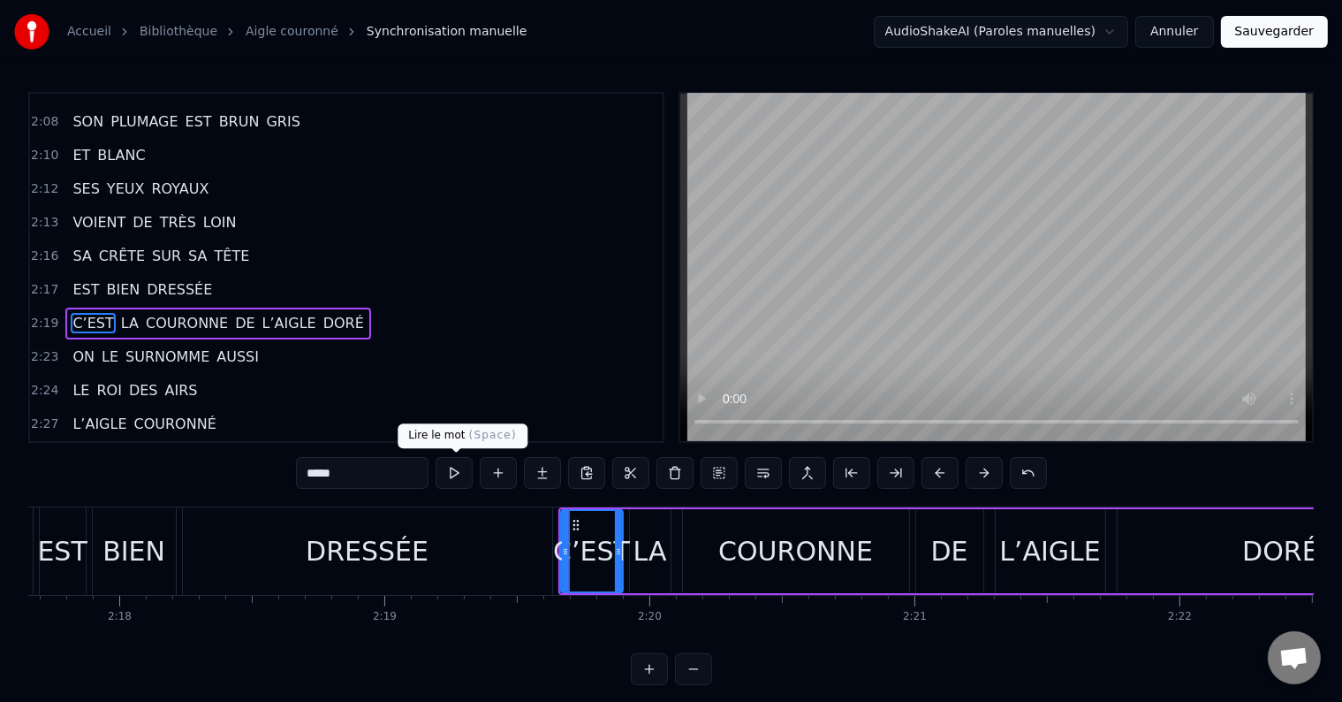
click at [441, 467] on button at bounding box center [454, 473] width 37 height 32
click at [460, 472] on button at bounding box center [454, 473] width 37 height 32
drag, startPoint x: 616, startPoint y: 555, endPoint x: 604, endPoint y: 555, distance: 11.5
click at [606, 555] on icon at bounding box center [609, 551] width 7 height 14
click at [635, 551] on div "LA" at bounding box center [651, 551] width 34 height 40
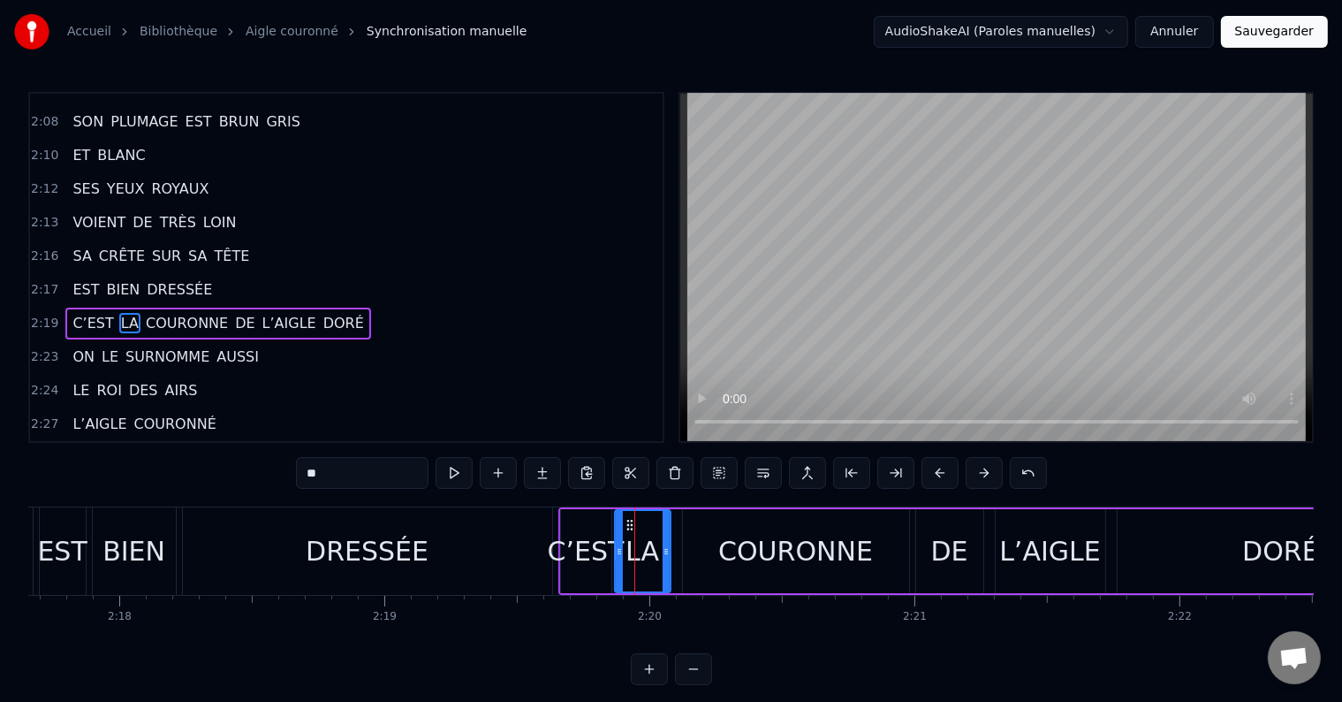
drag, startPoint x: 630, startPoint y: 551, endPoint x: 615, endPoint y: 552, distance: 15.1
click at [616, 552] on icon at bounding box center [619, 551] width 7 height 14
click at [463, 474] on button at bounding box center [454, 473] width 37 height 32
click at [660, 543] on div at bounding box center [661, 551] width 7 height 80
click at [685, 543] on div "COURONNE" at bounding box center [796, 551] width 226 height 84
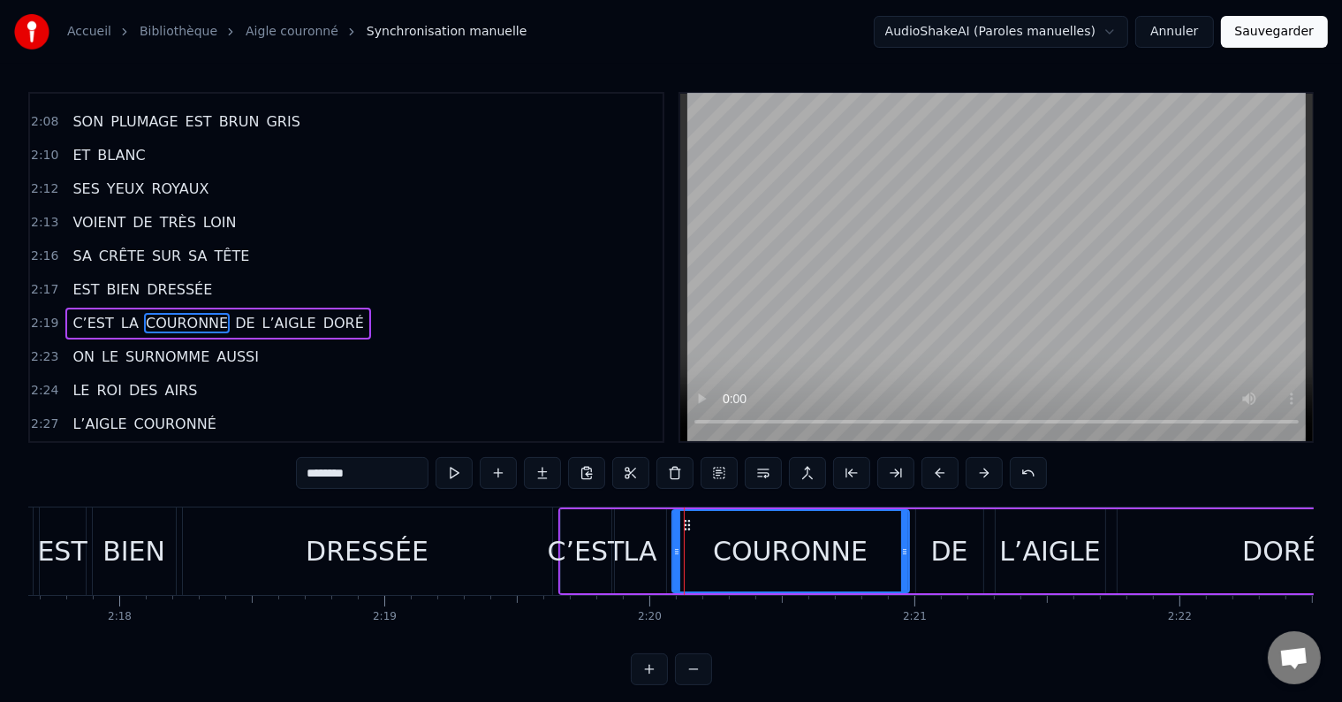
drag, startPoint x: 686, startPoint y: 544, endPoint x: 675, endPoint y: 545, distance: 10.6
click at [675, 545] on icon at bounding box center [676, 551] width 7 height 14
click at [462, 476] on button at bounding box center [454, 473] width 37 height 32
click at [920, 560] on div "DE" at bounding box center [949, 551] width 67 height 84
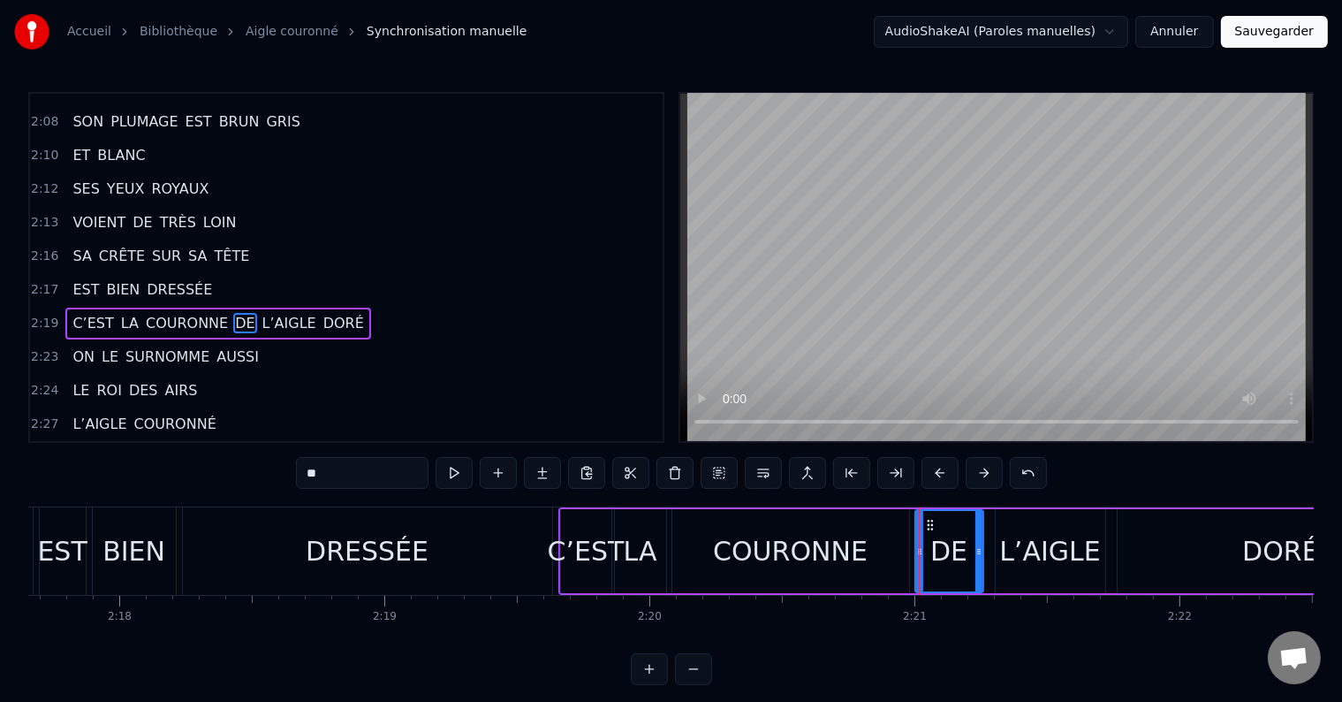
click at [919, 558] on div at bounding box center [919, 551] width 7 height 80
click at [457, 467] on button at bounding box center [454, 473] width 37 height 32
drag, startPoint x: 980, startPoint y: 549, endPoint x: 969, endPoint y: 551, distance: 11.8
click at [969, 551] on icon at bounding box center [967, 551] width 7 height 14
click at [1001, 553] on div "L’AIGLE" at bounding box center [1051, 551] width 110 height 84
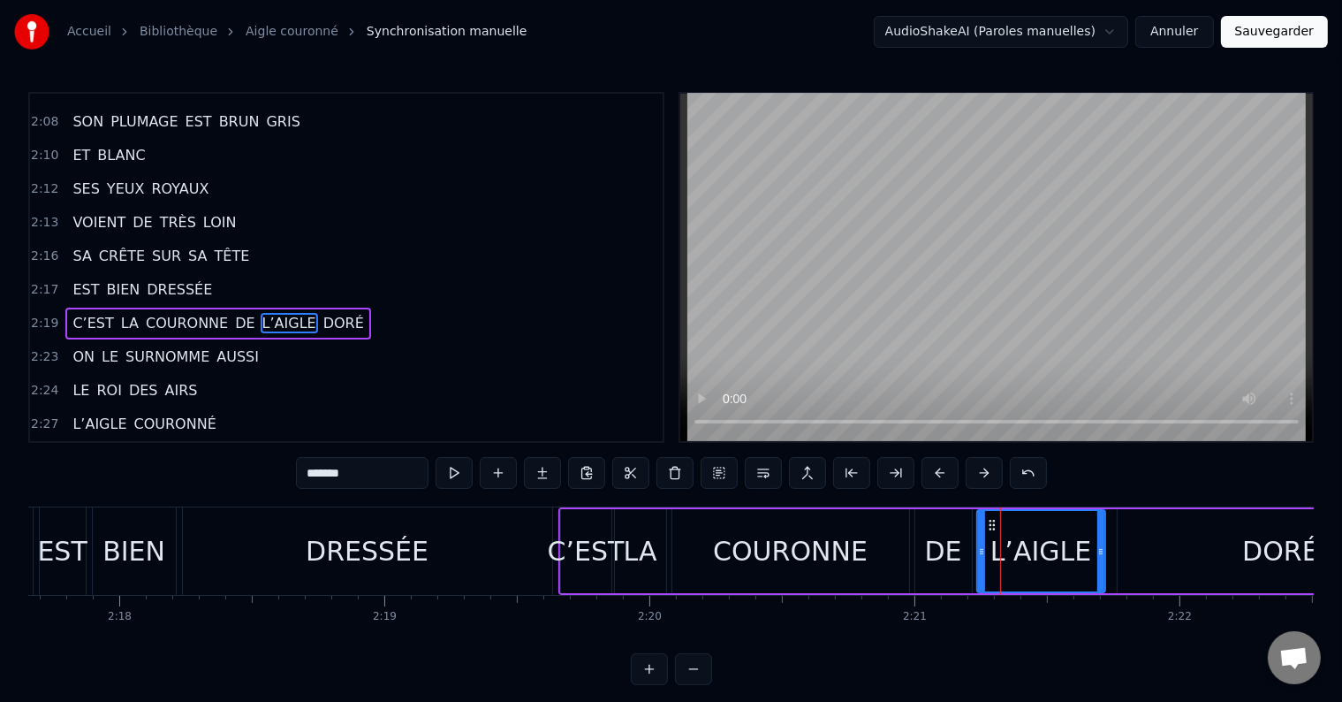
drag, startPoint x: 1000, startPoint y: 553, endPoint x: 982, endPoint y: 558, distance: 19.3
click at [982, 558] on div at bounding box center [981, 551] width 7 height 80
click at [460, 471] on button at bounding box center [454, 473] width 37 height 32
drag, startPoint x: 1099, startPoint y: 558, endPoint x: 1089, endPoint y: 559, distance: 10.8
click at [1089, 559] on div at bounding box center [1090, 551] width 7 height 80
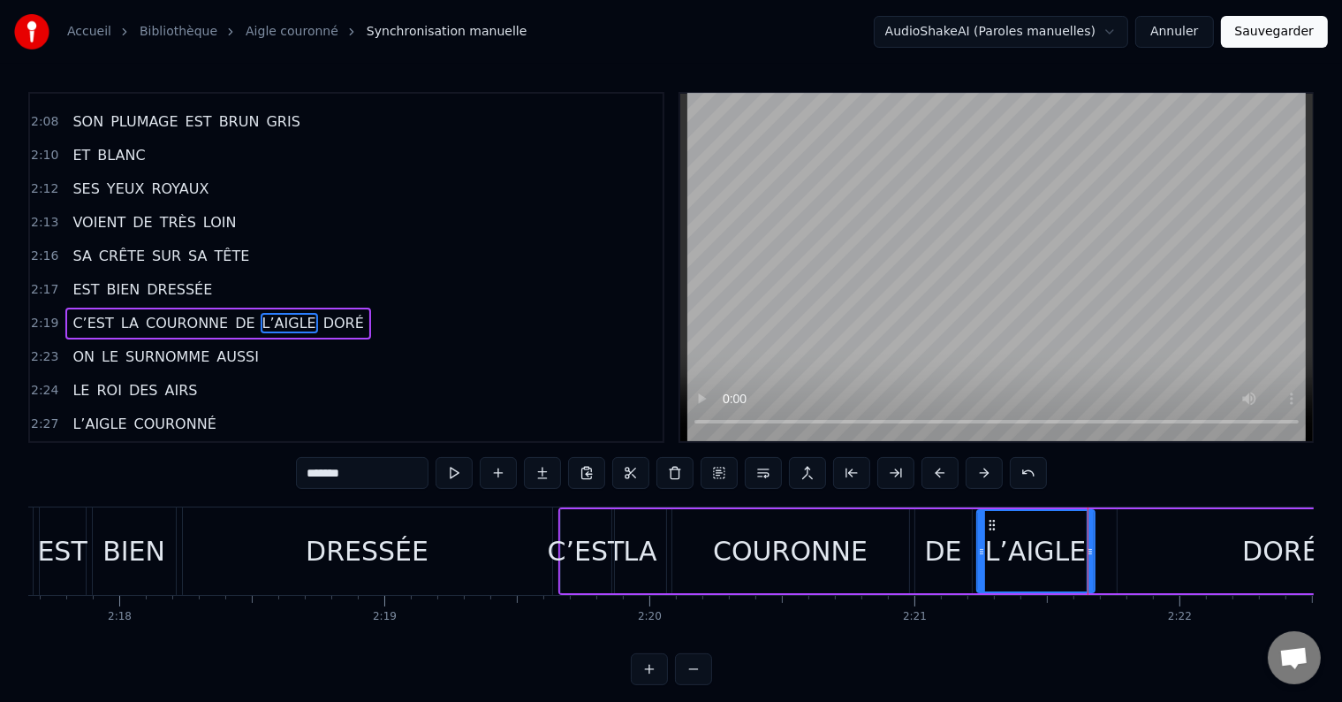
click at [1119, 551] on div "DORÉ" at bounding box center [1281, 551] width 327 height 84
type input "****"
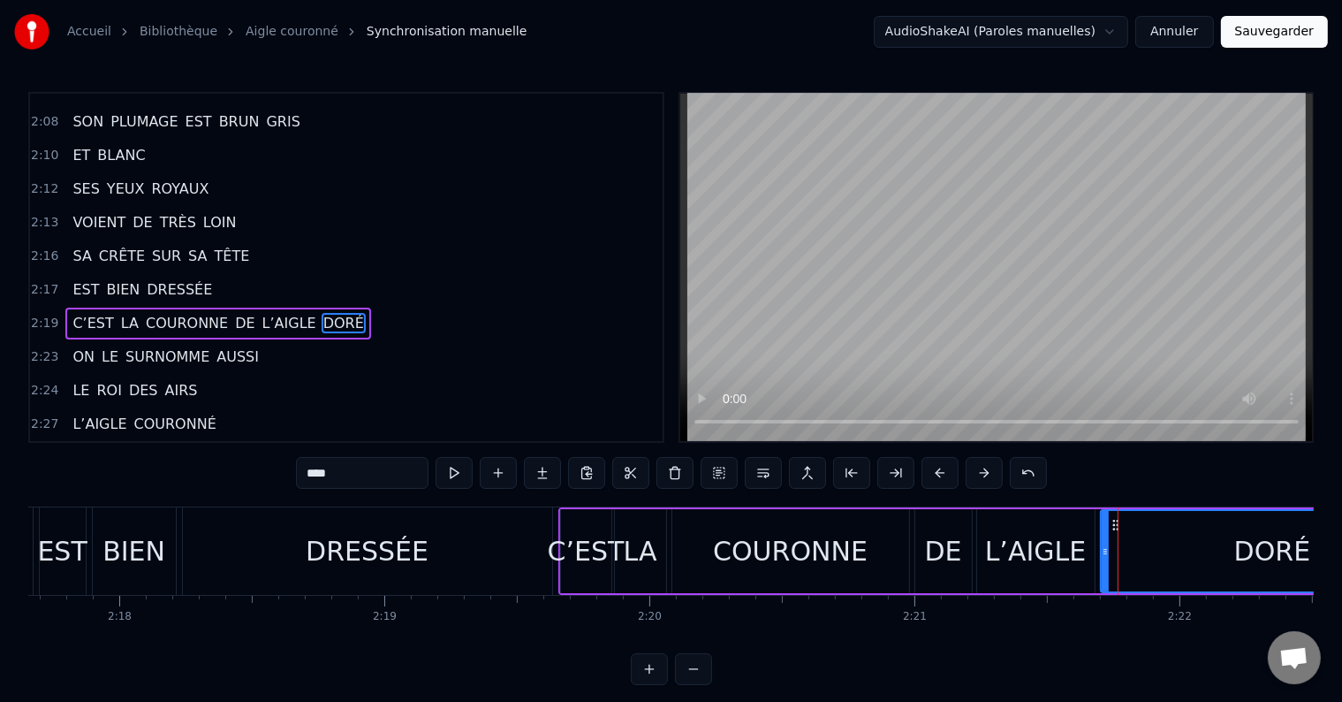
drag, startPoint x: 1119, startPoint y: 551, endPoint x: 1102, endPoint y: 552, distance: 16.8
click at [1102, 552] on icon at bounding box center [1105, 551] width 7 height 14
click at [463, 474] on button at bounding box center [454, 473] width 37 height 32
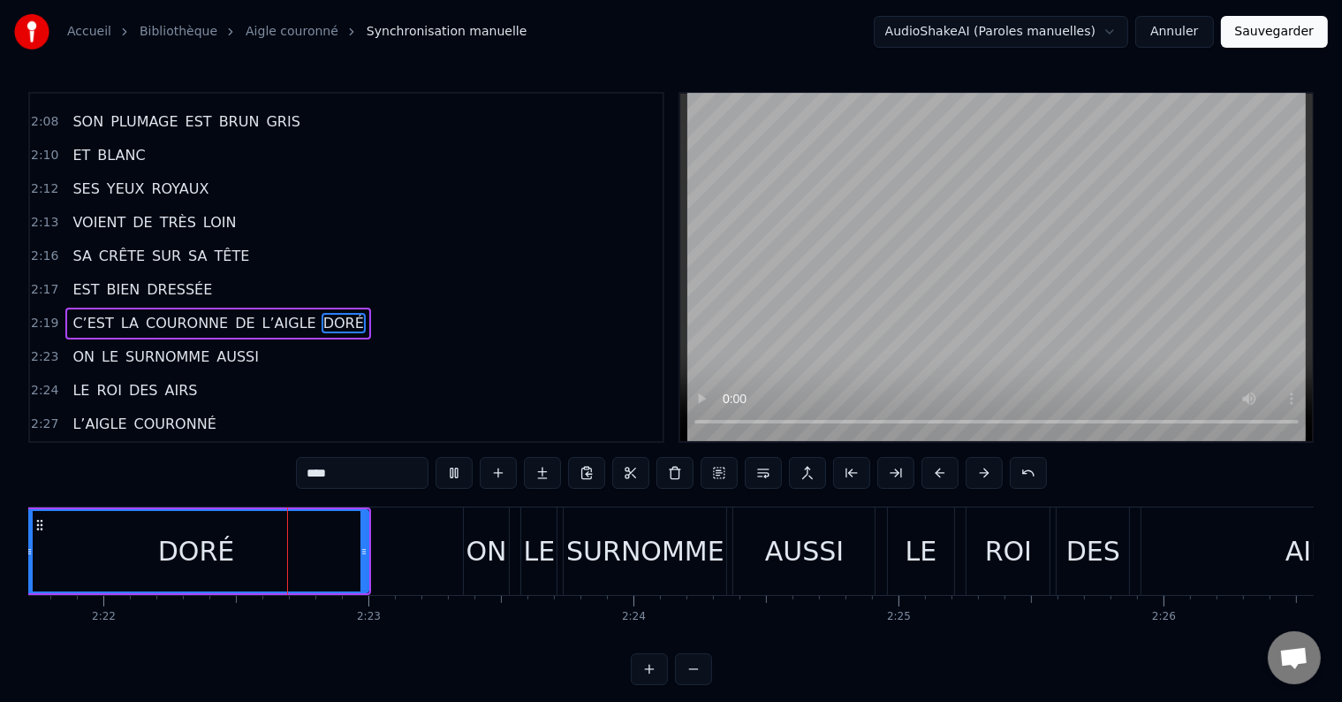
scroll to position [0, 37606]
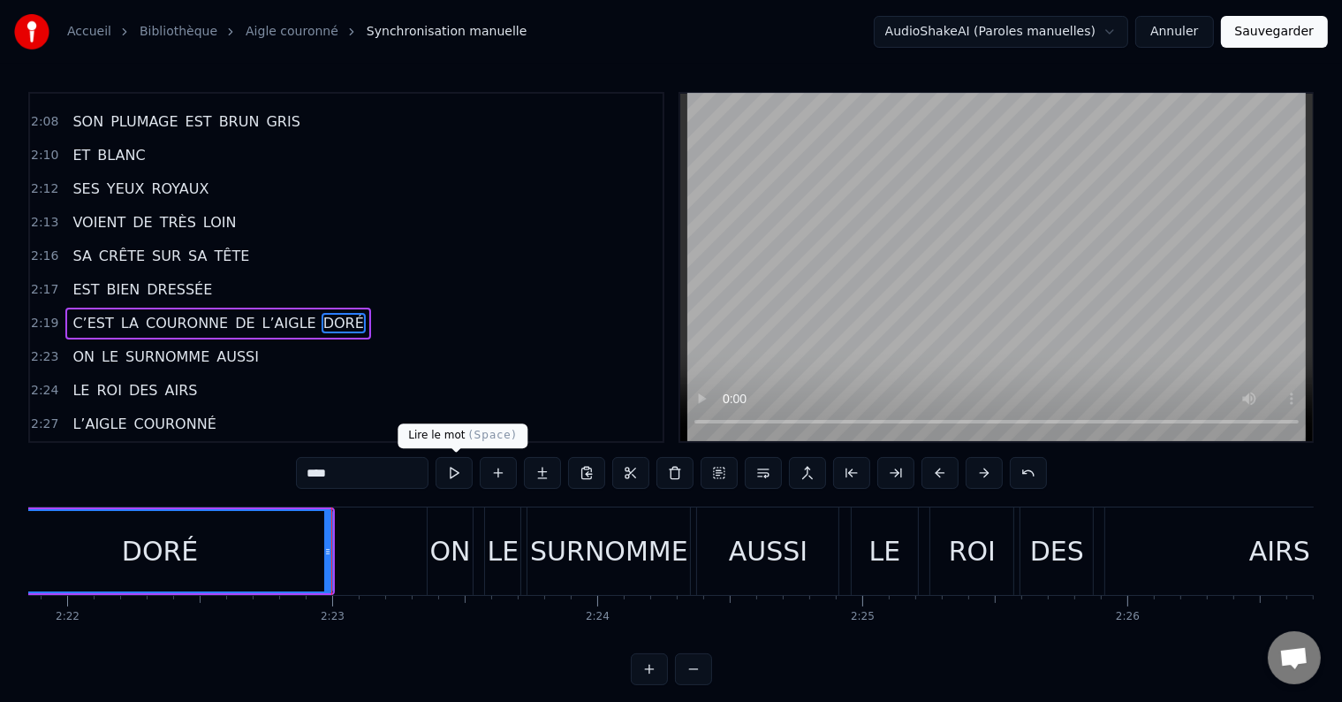
click at [465, 471] on button at bounding box center [454, 473] width 37 height 32
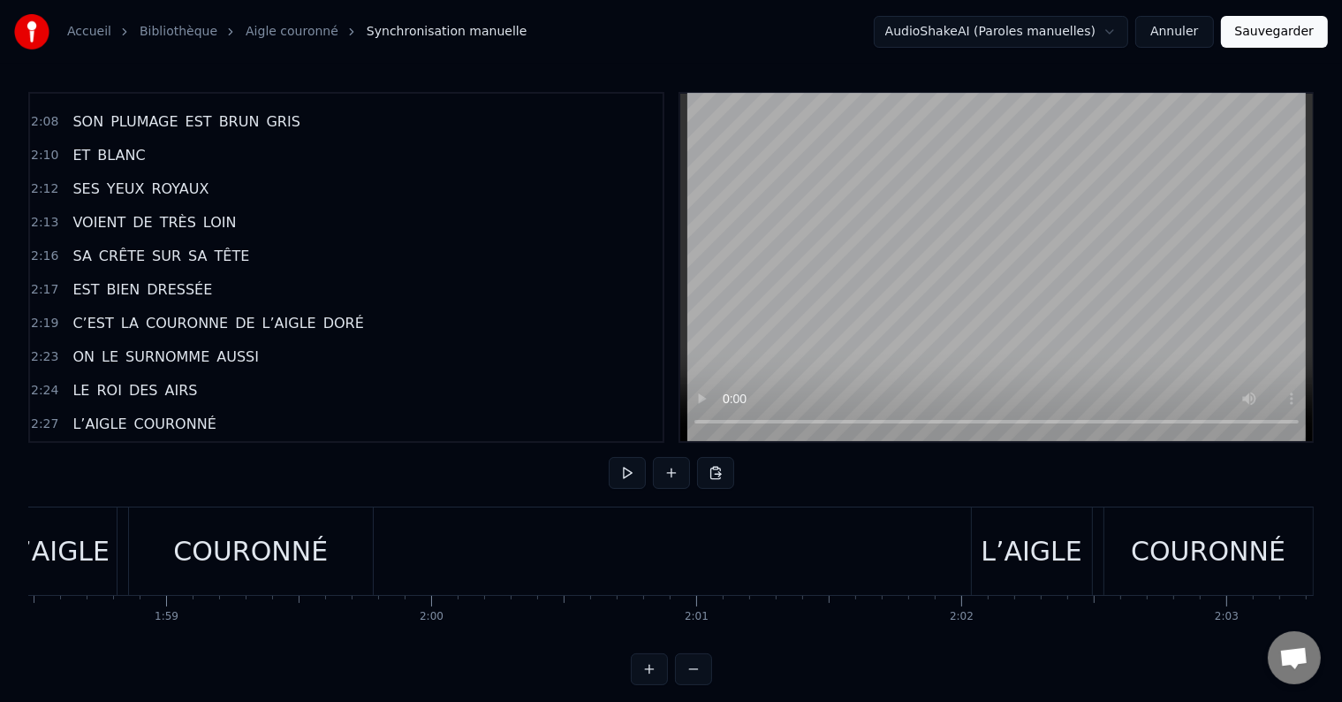
scroll to position [0, 31279]
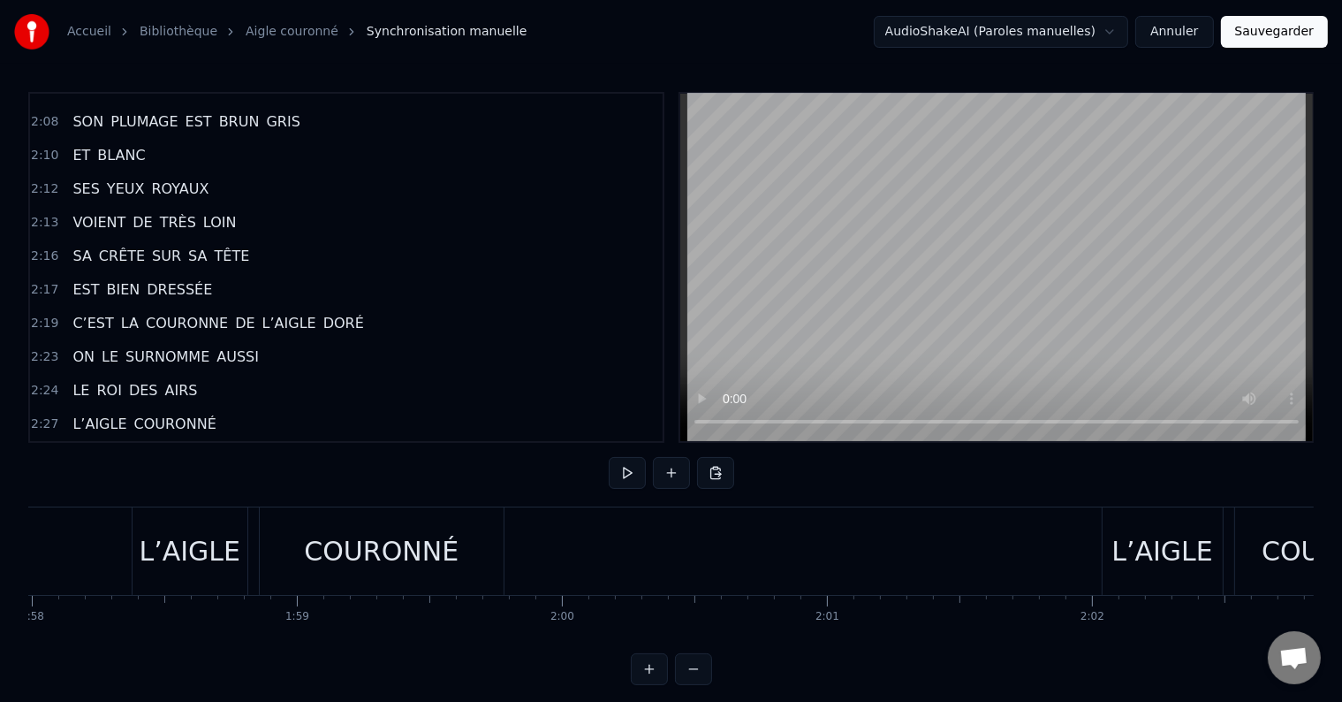
click at [627, 465] on button at bounding box center [627, 473] width 37 height 32
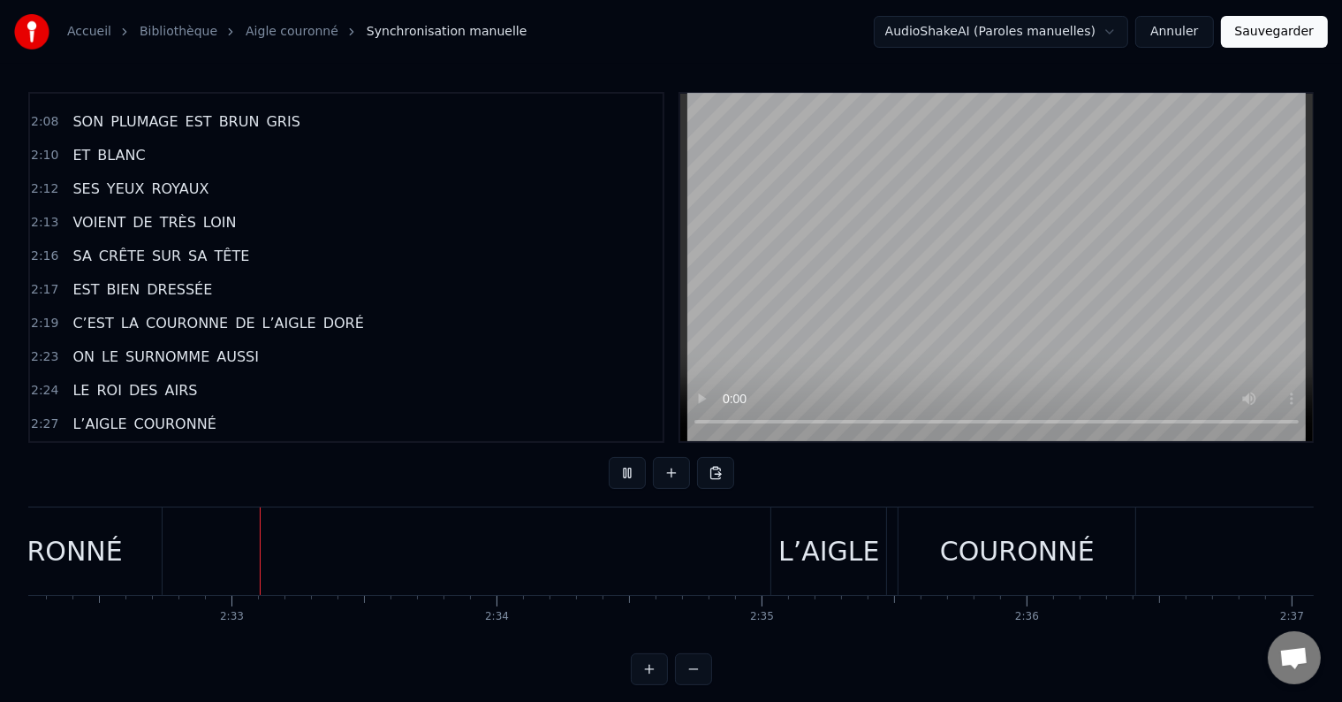
scroll to position [0, 40359]
click at [620, 474] on button at bounding box center [627, 473] width 37 height 32
